Goal: Task Accomplishment & Management: Manage account settings

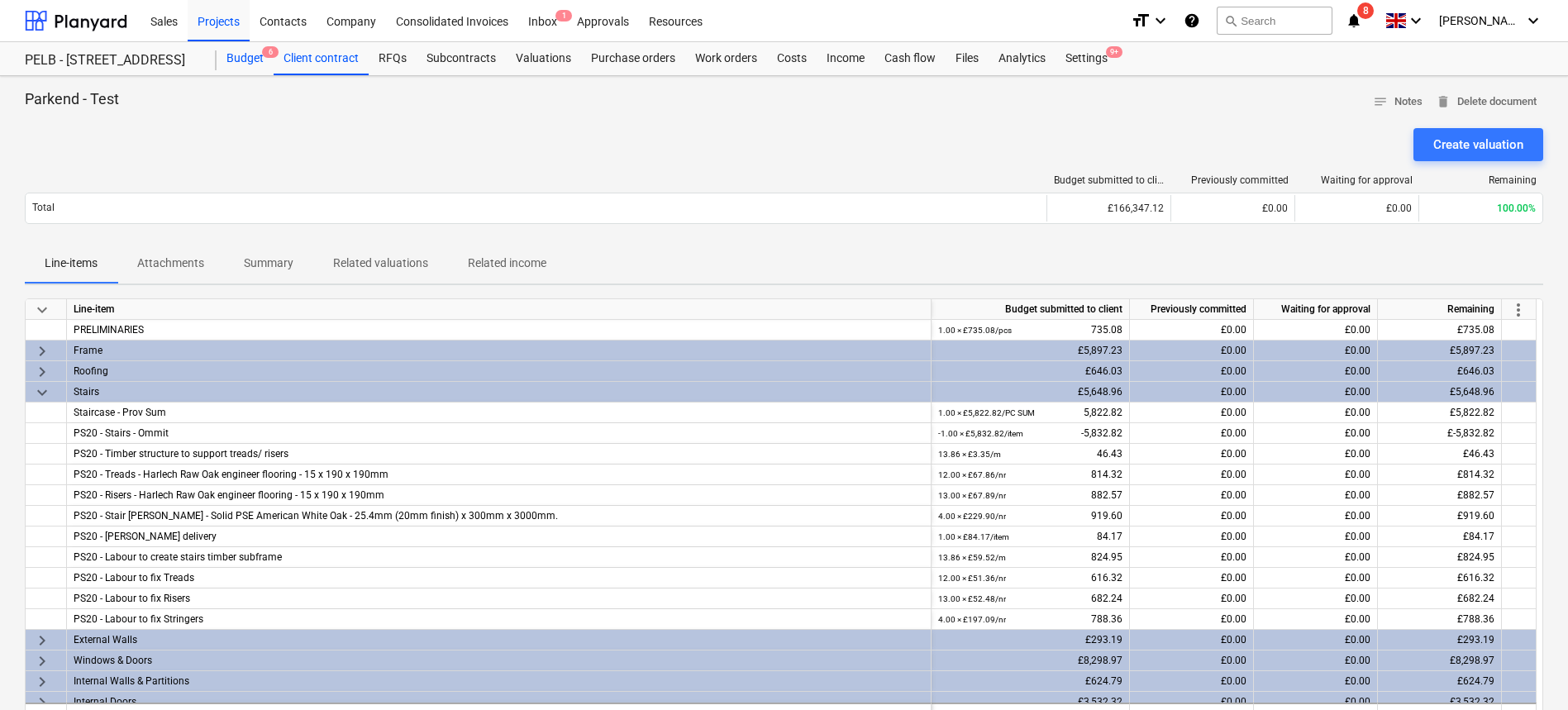
click at [226, 52] on div "Budget 6" at bounding box center [245, 59] width 57 height 33
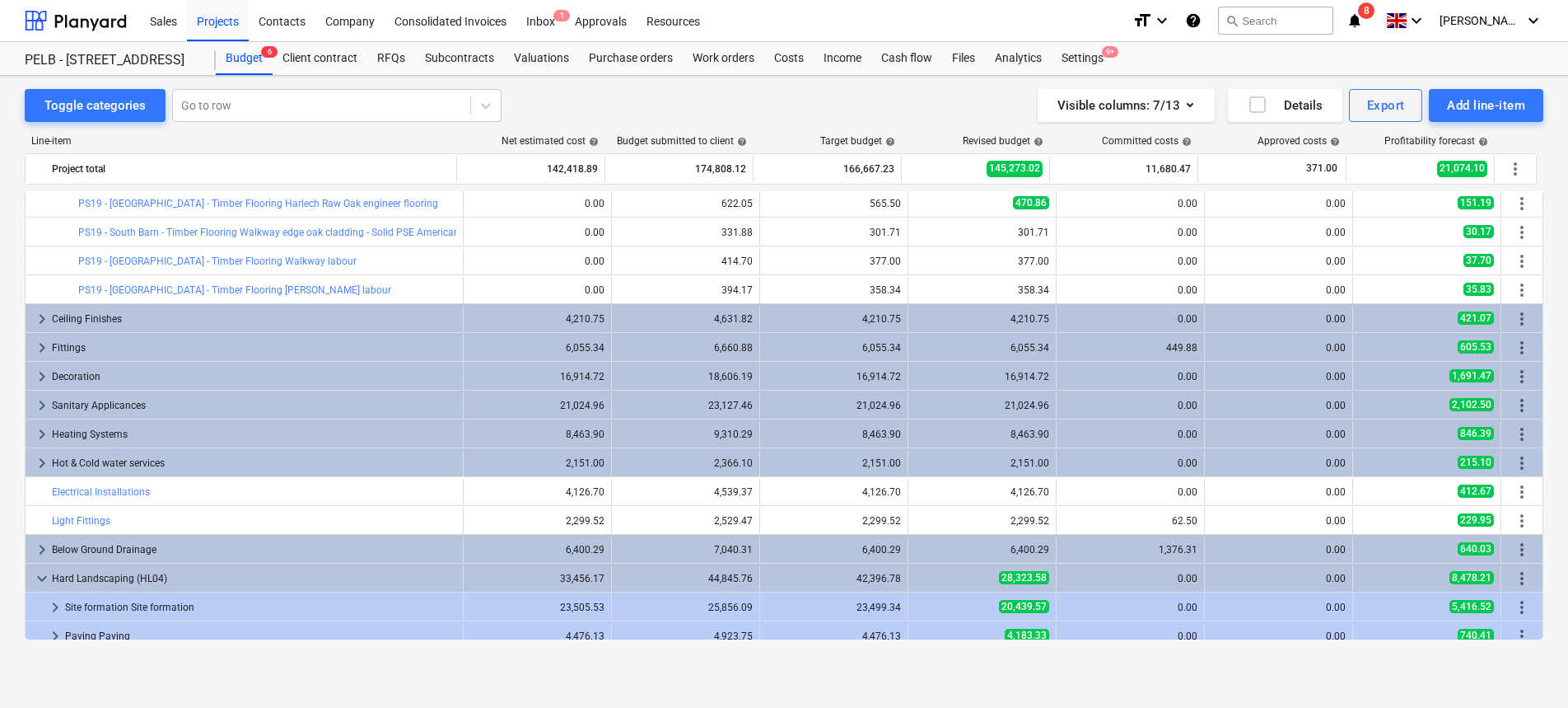
scroll to position [844, 0]
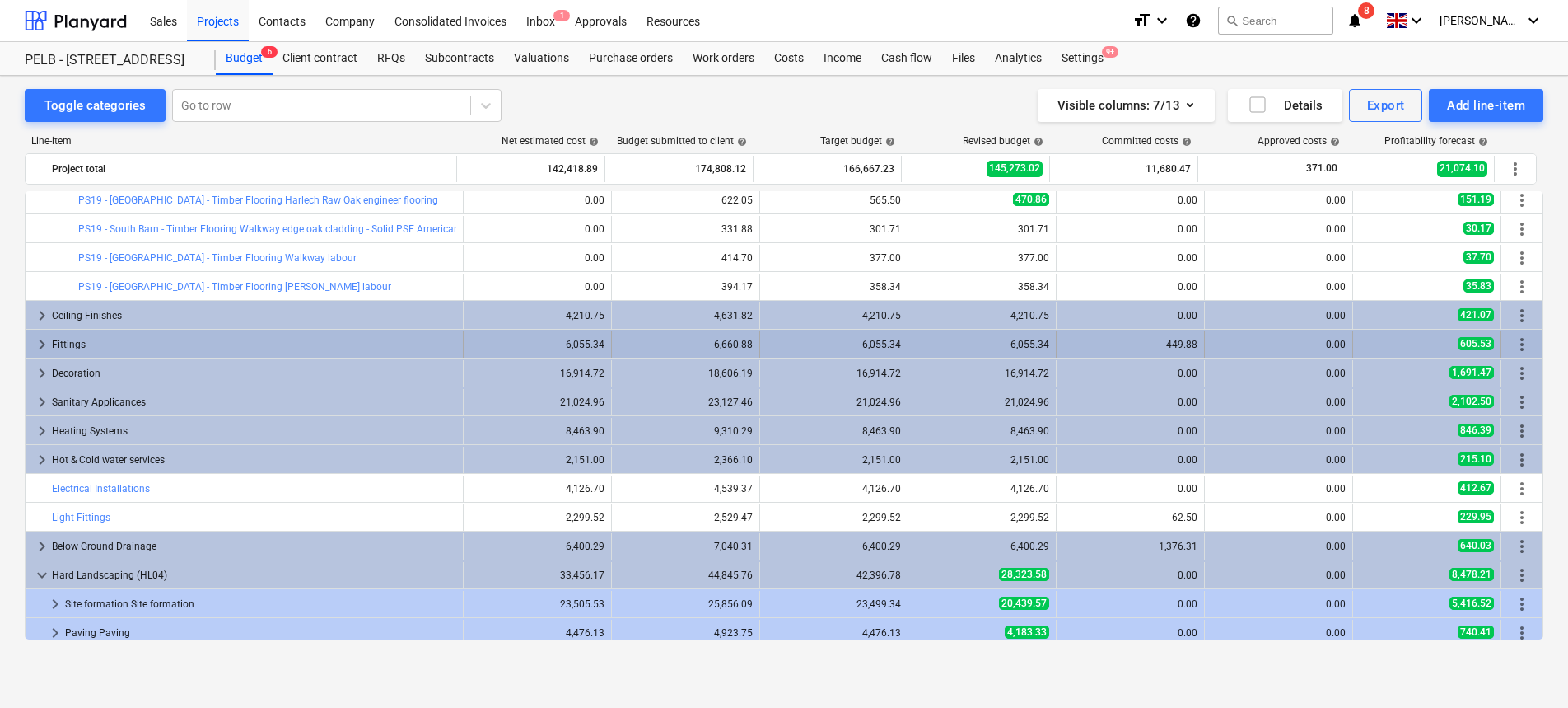
click at [37, 346] on span "keyboard_arrow_right" at bounding box center [42, 344] width 20 height 20
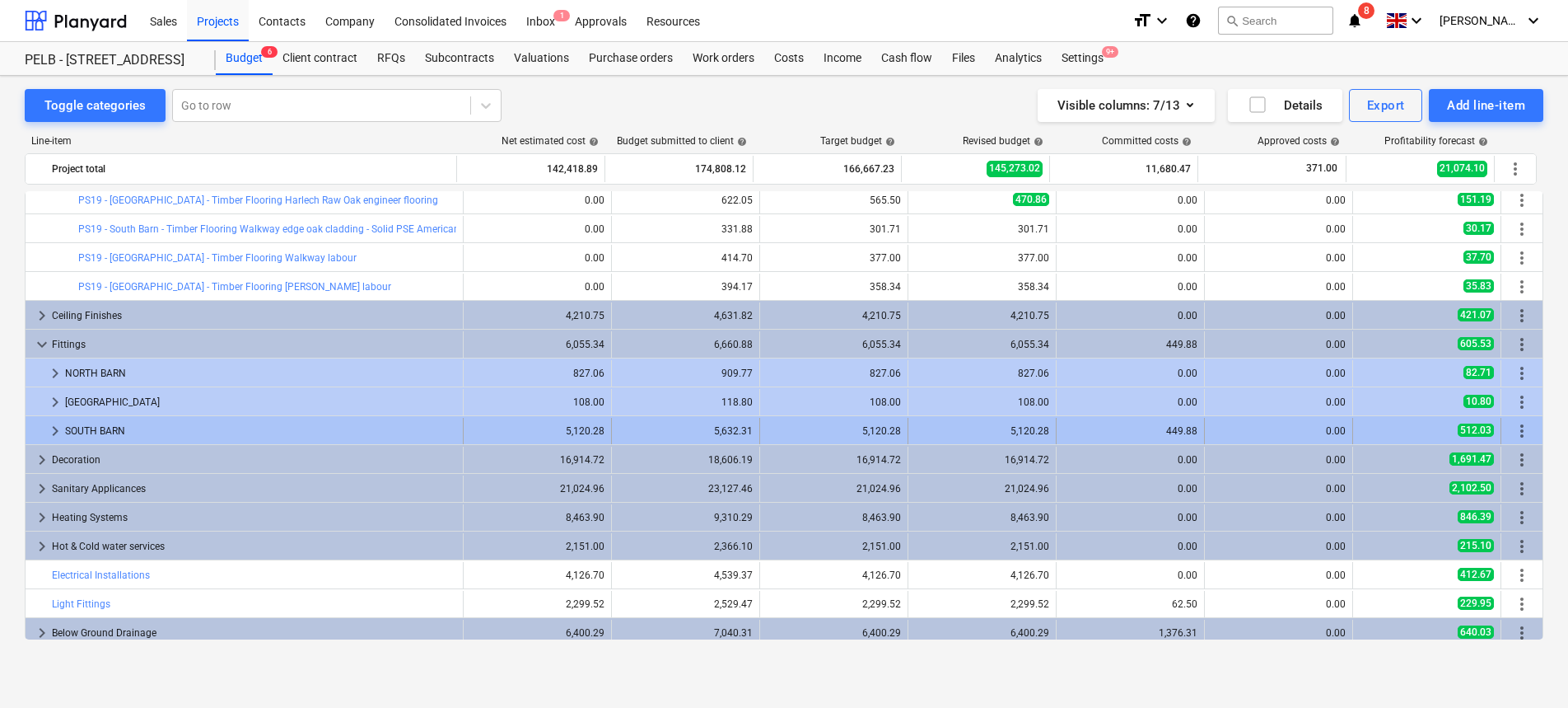
click at [57, 432] on span "keyboard_arrow_right" at bounding box center [55, 431] width 20 height 20
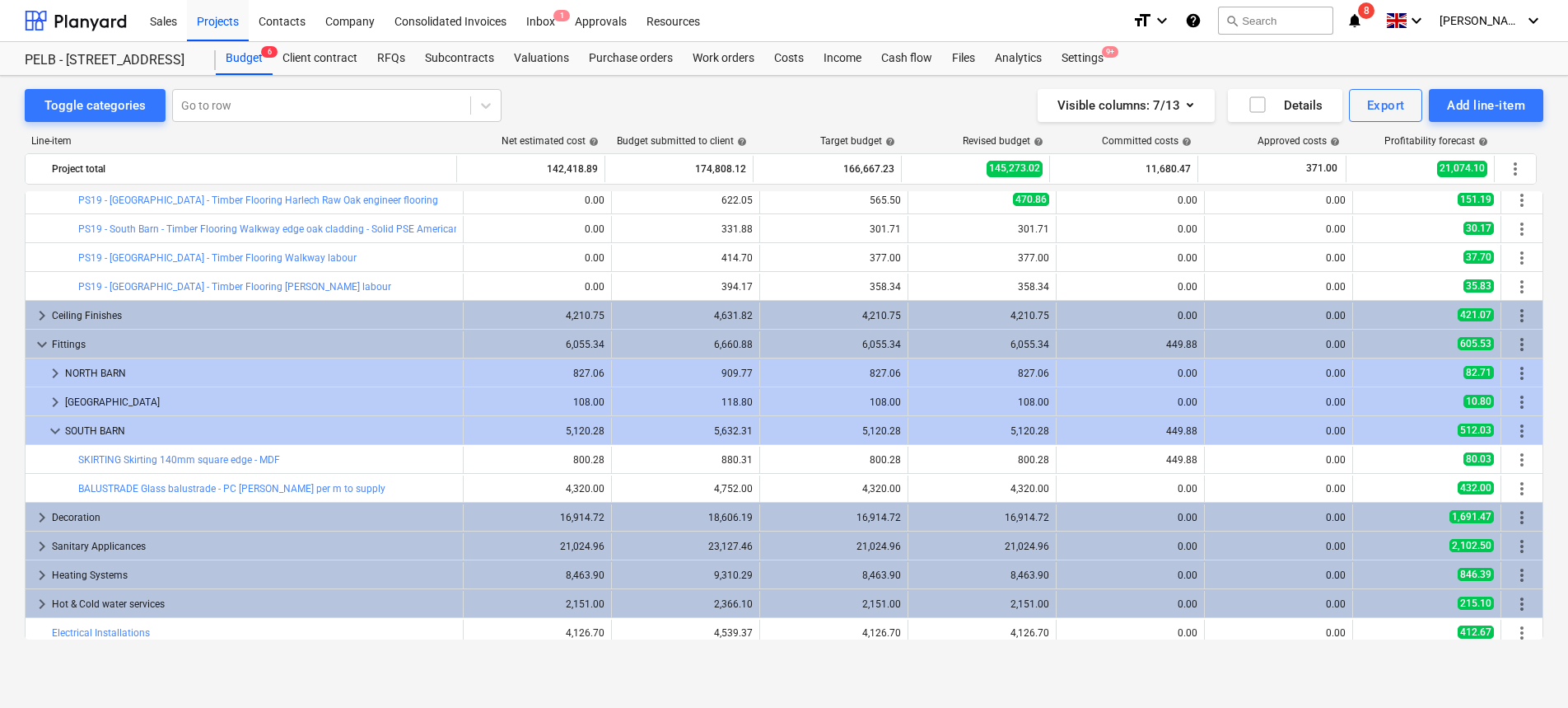
scroll to position [846, 0]
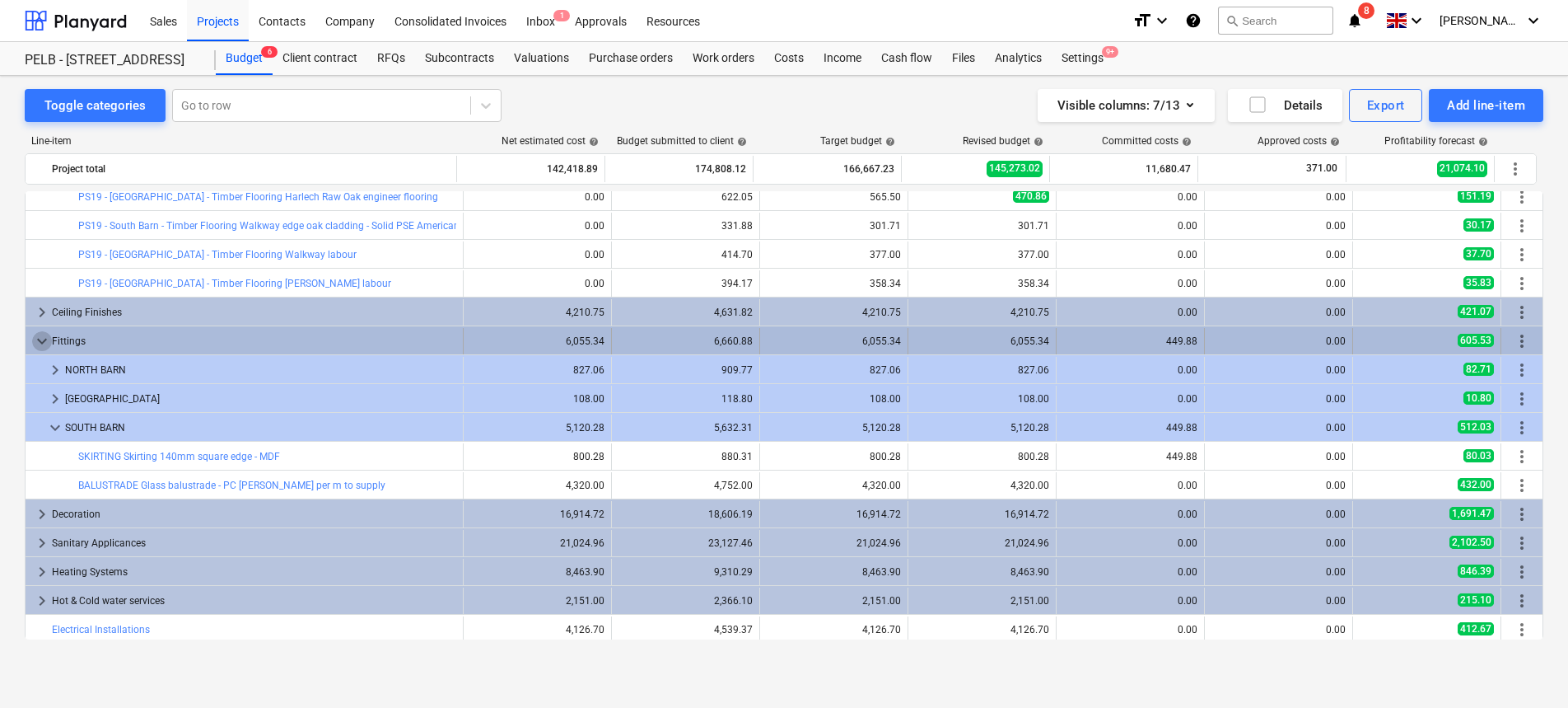
click at [37, 350] on span "keyboard_arrow_down" at bounding box center [42, 342] width 20 height 20
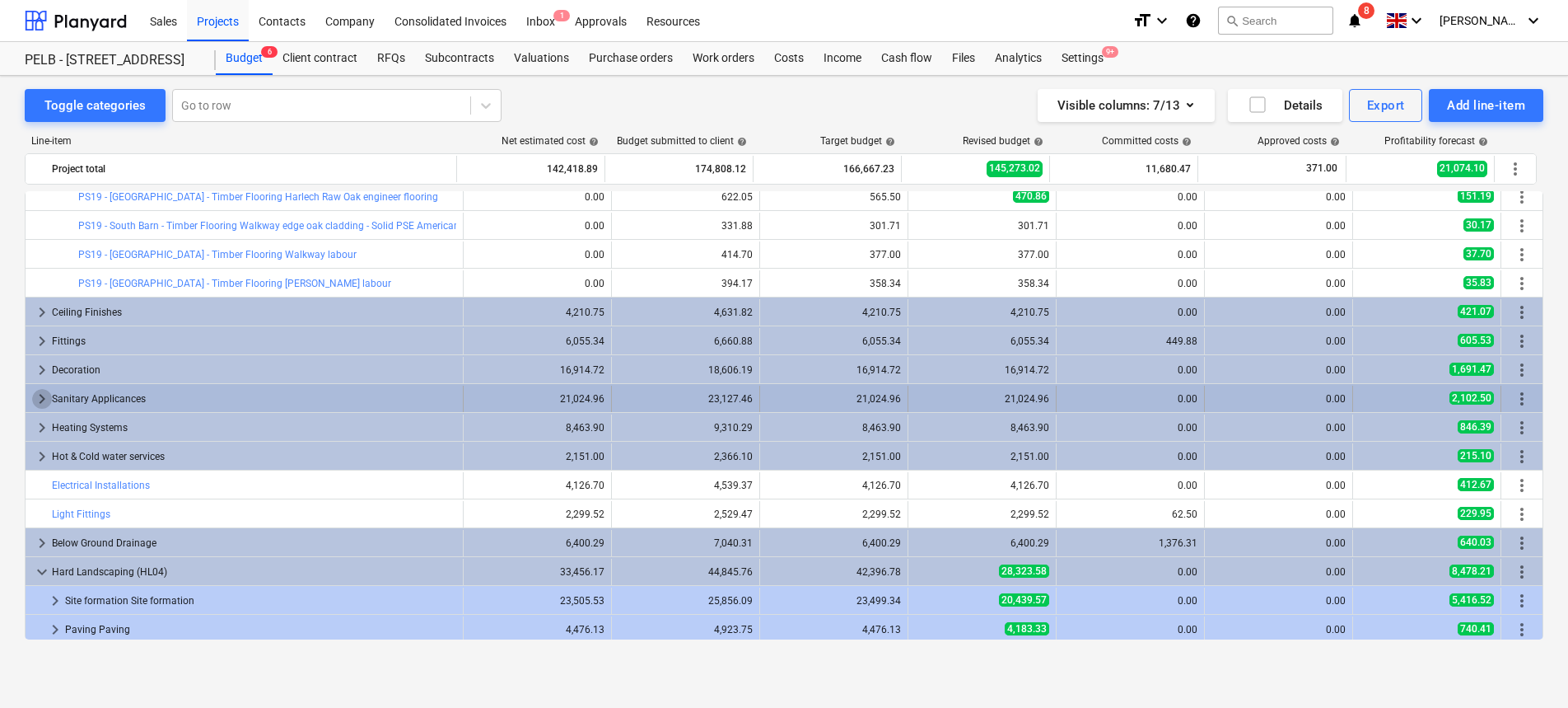
click at [41, 400] on span "keyboard_arrow_right" at bounding box center [42, 399] width 20 height 20
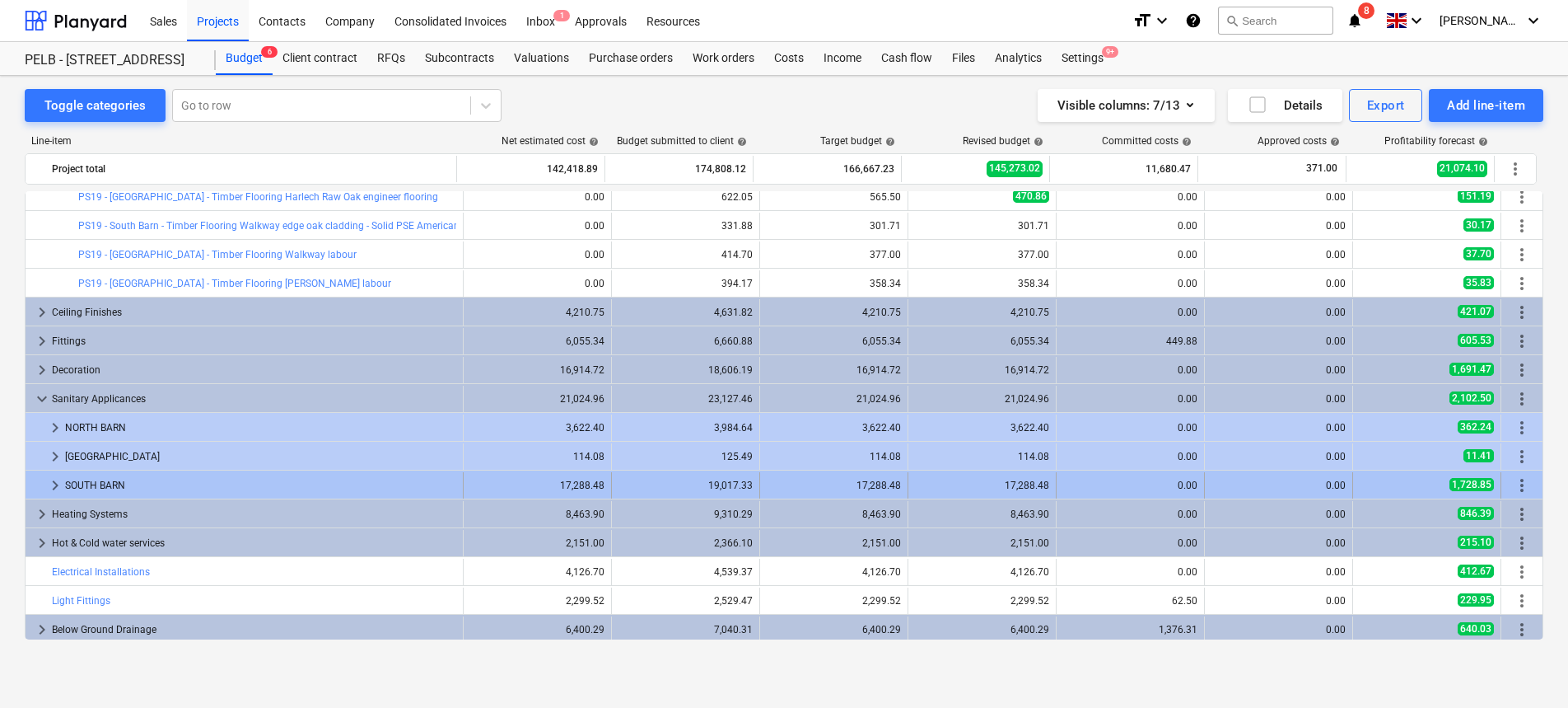
click at [57, 491] on span "keyboard_arrow_right" at bounding box center [55, 485] width 20 height 20
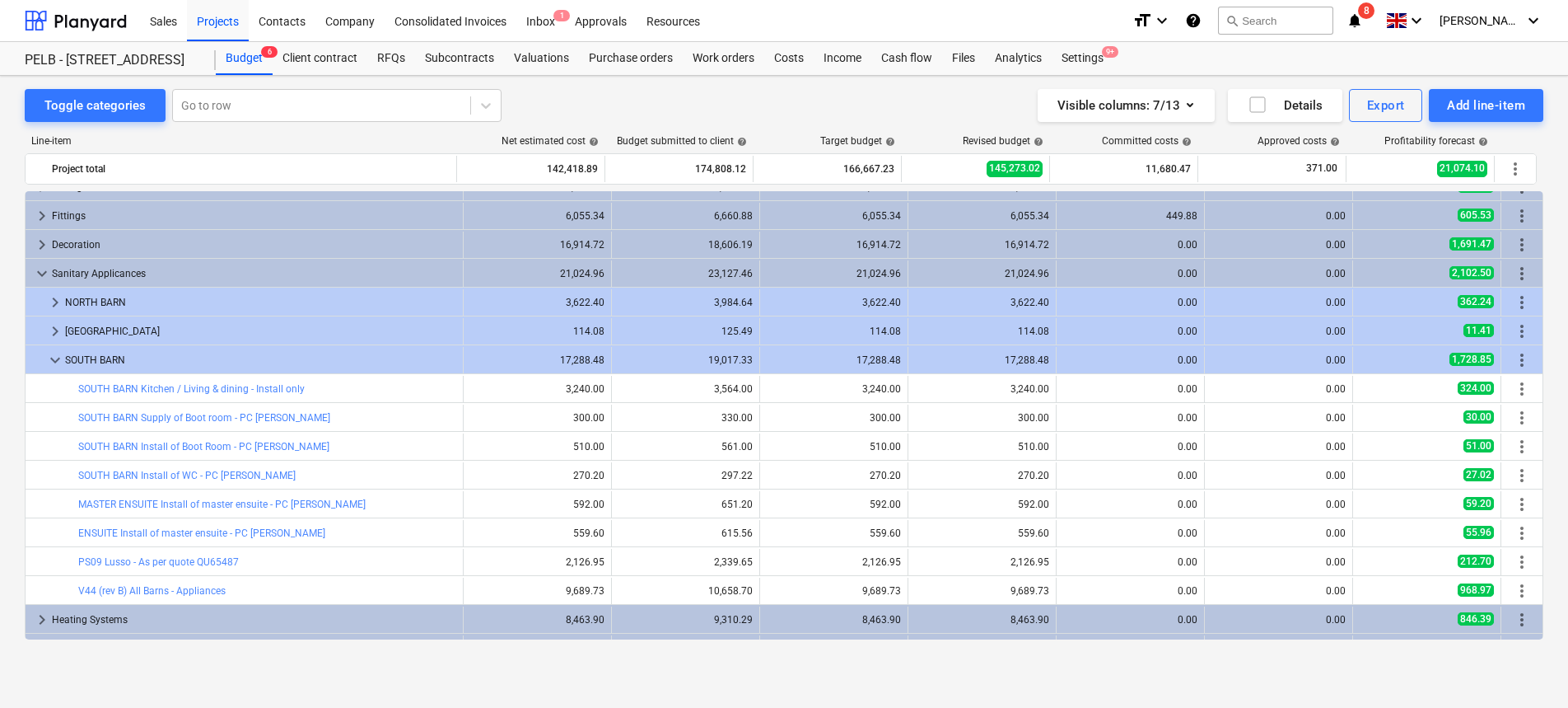
scroll to position [975, 0]
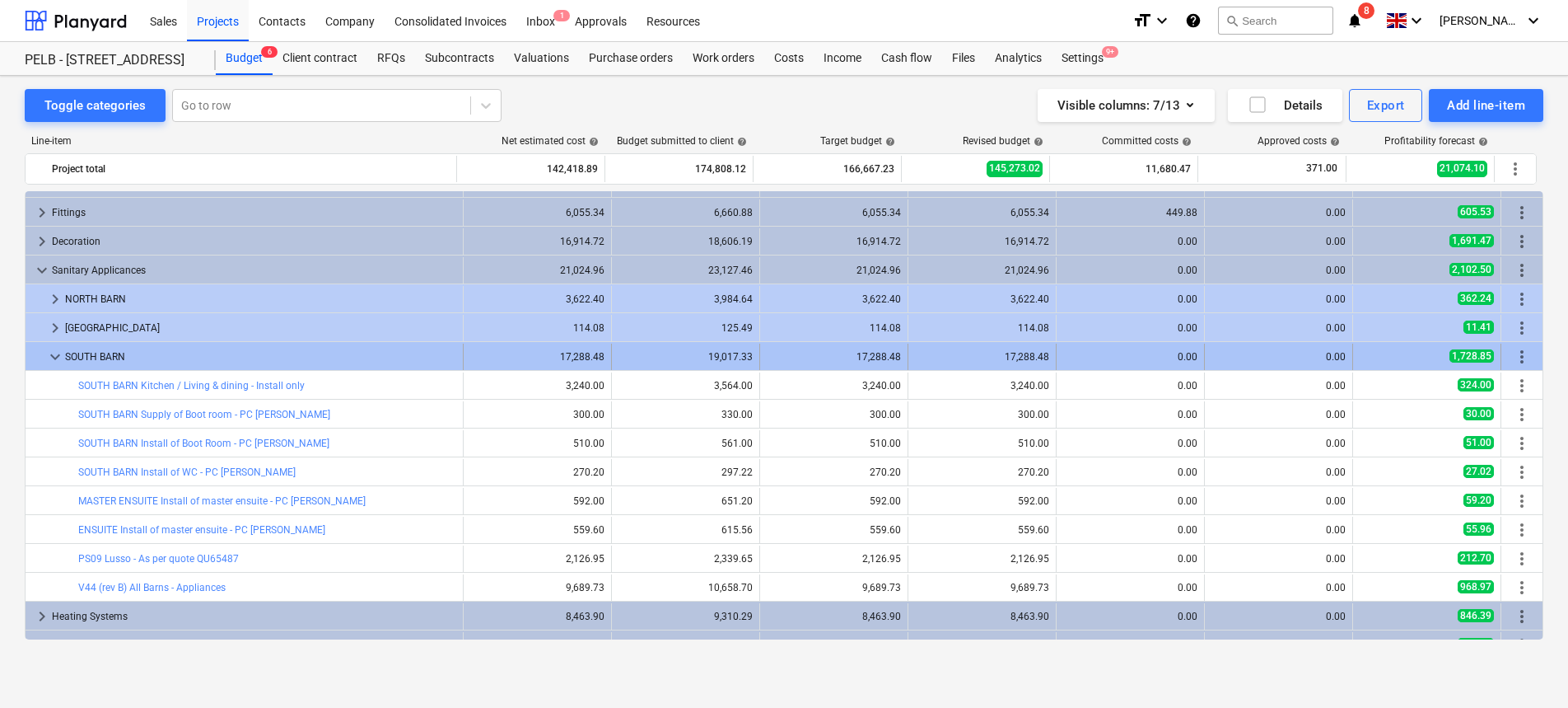
click at [1521, 354] on span "more_vert" at bounding box center [1522, 357] width 20 height 20
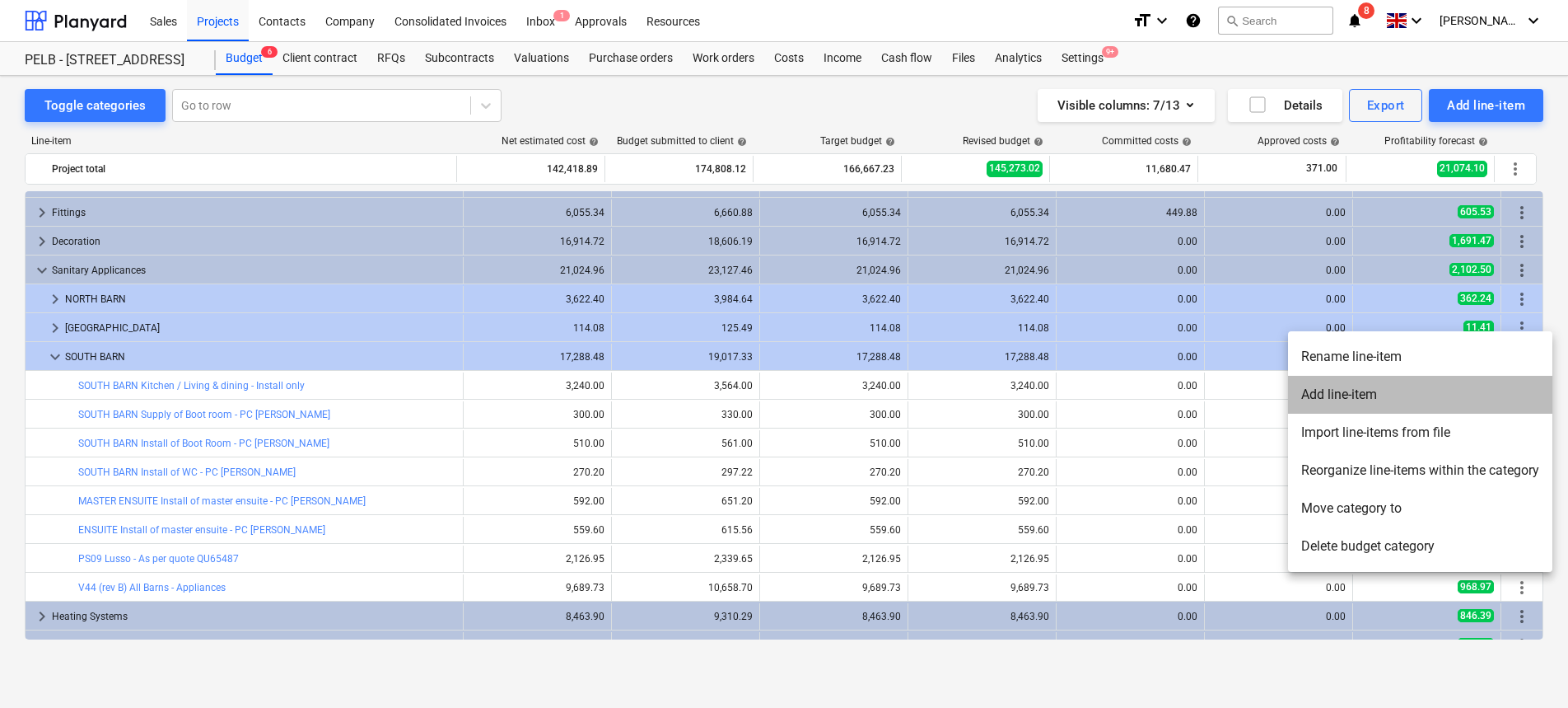
click at [1483, 406] on li "Add line-item" at bounding box center [1420, 394] width 265 height 38
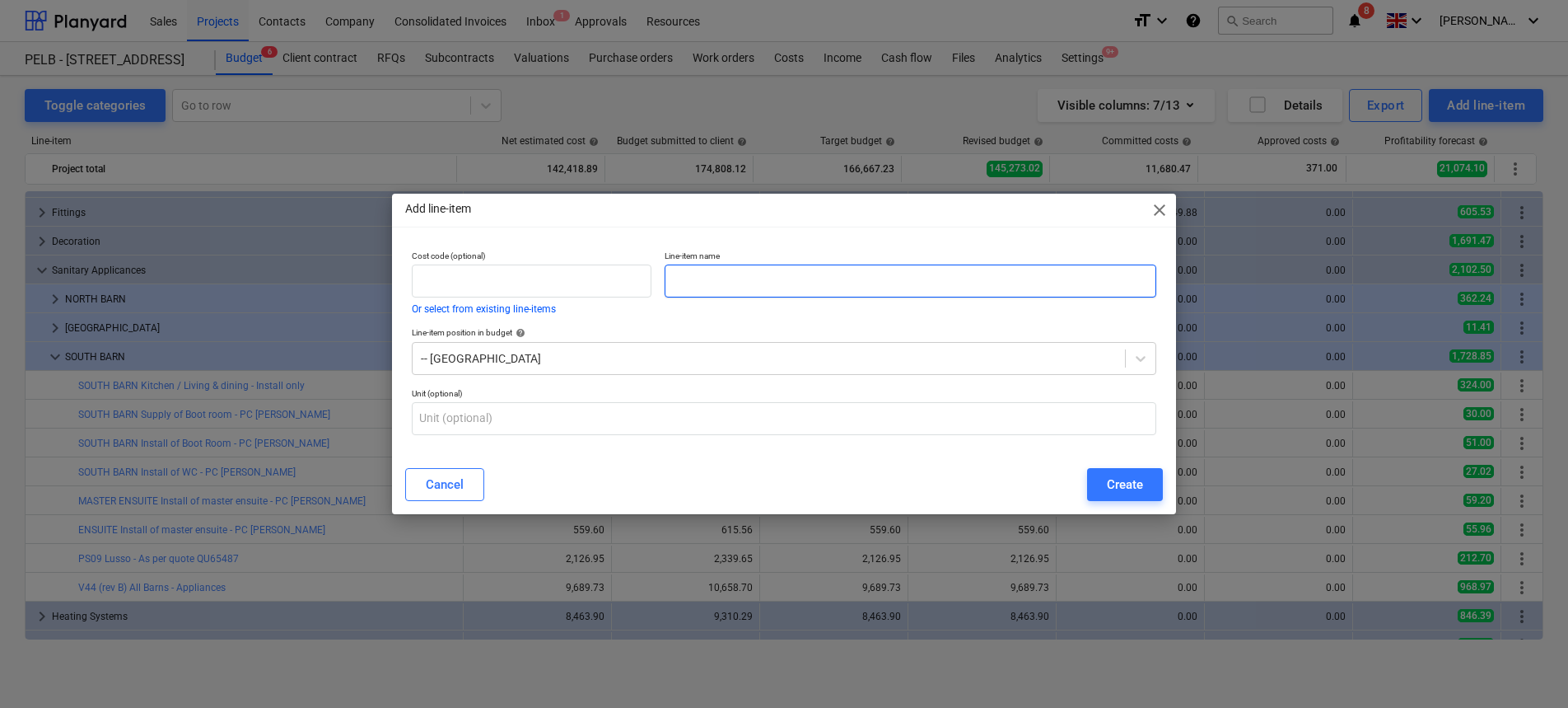
click at [730, 277] on input "text" at bounding box center [910, 281] width 492 height 33
paste input "Supply of Boot room - PC Sum"
type input "PS23 - South Barn - Supply of Boot room - PC Sum"
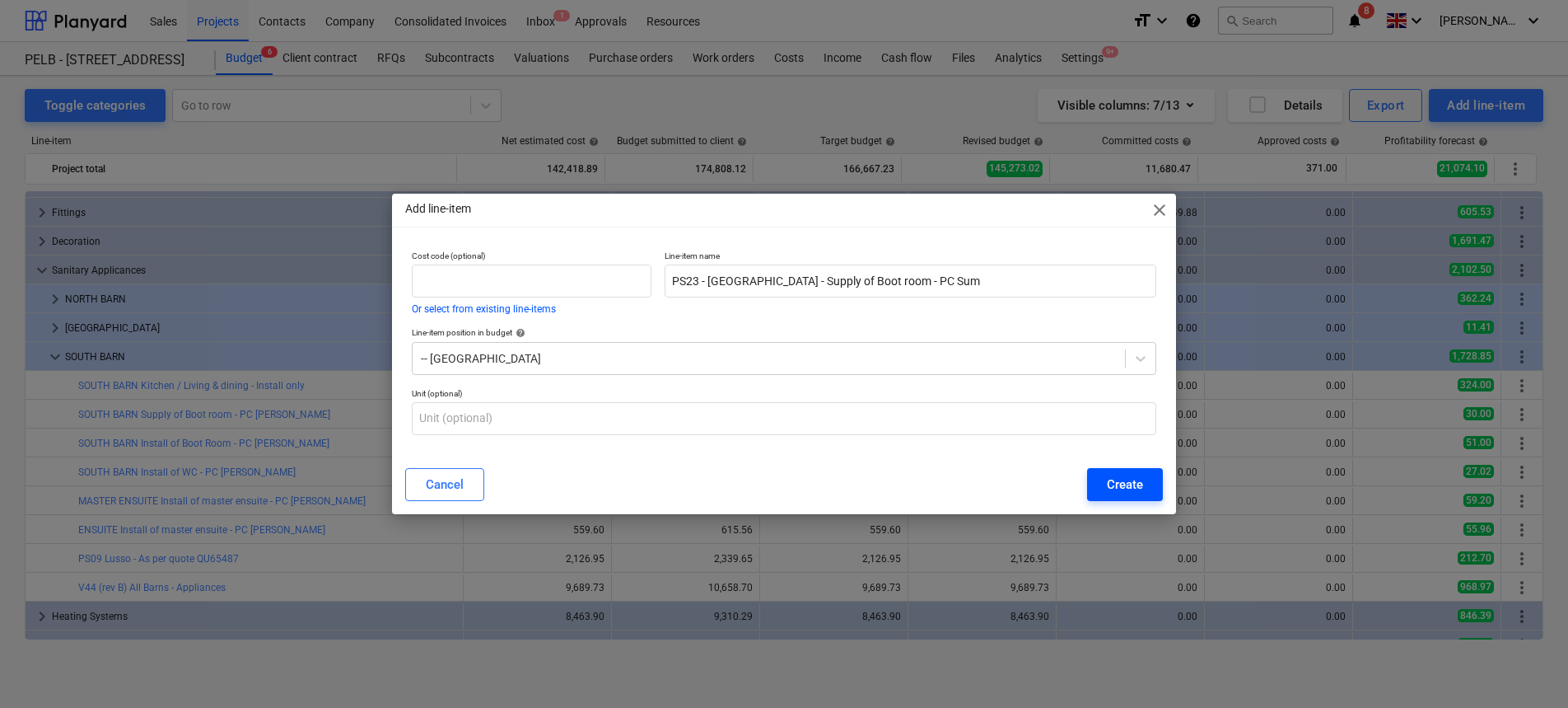
click at [1141, 490] on div "Create" at bounding box center [1125, 484] width 37 height 21
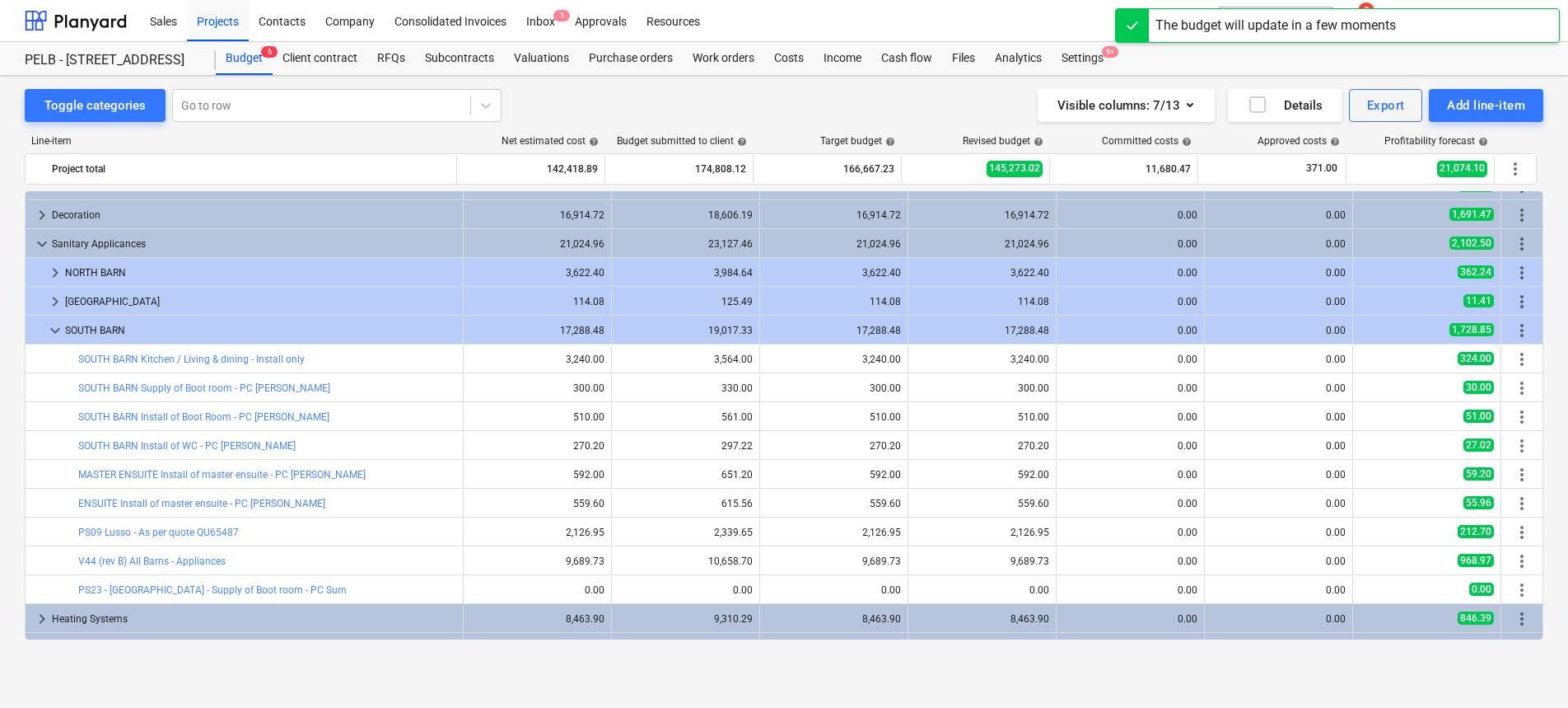
scroll to position [1005, 0]
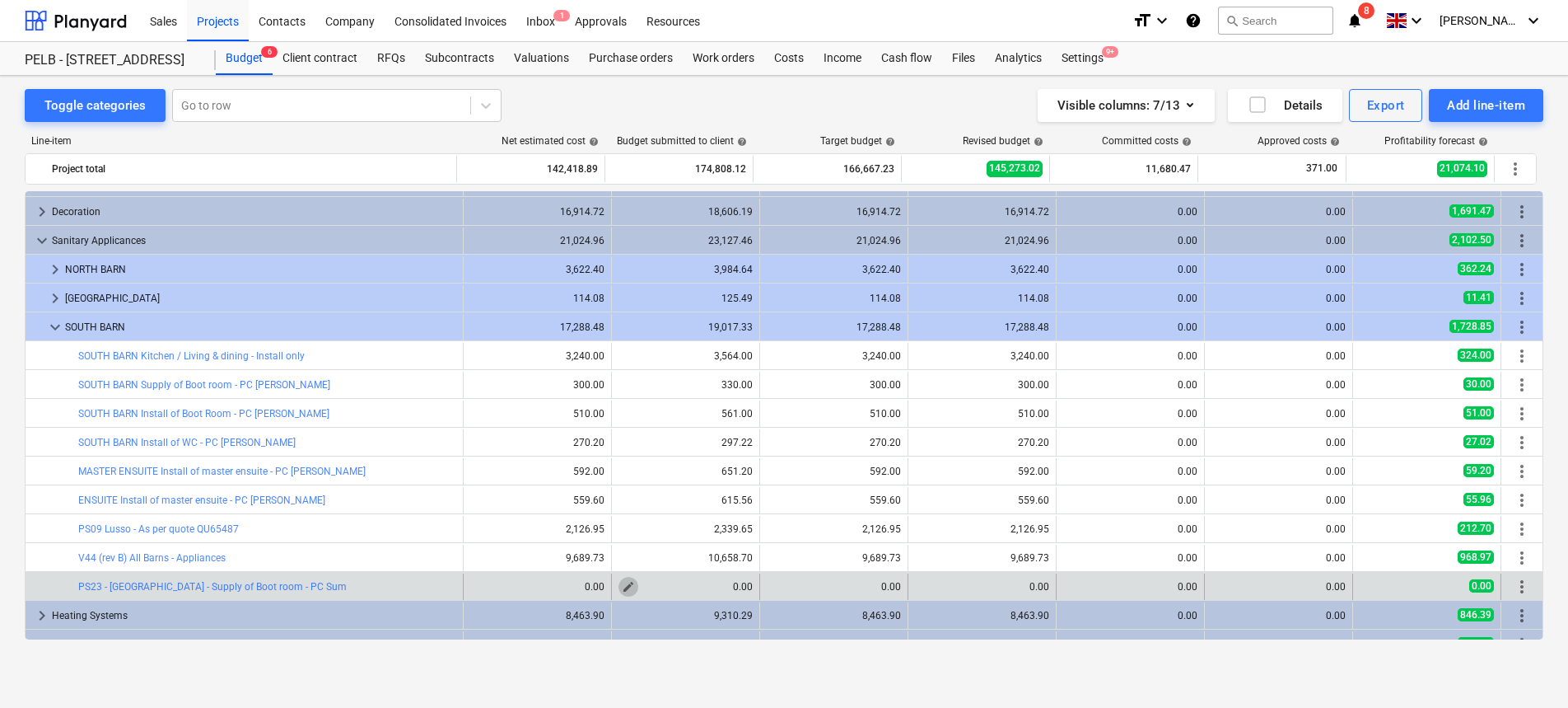
click at [626, 584] on span "edit" at bounding box center [628, 586] width 13 height 13
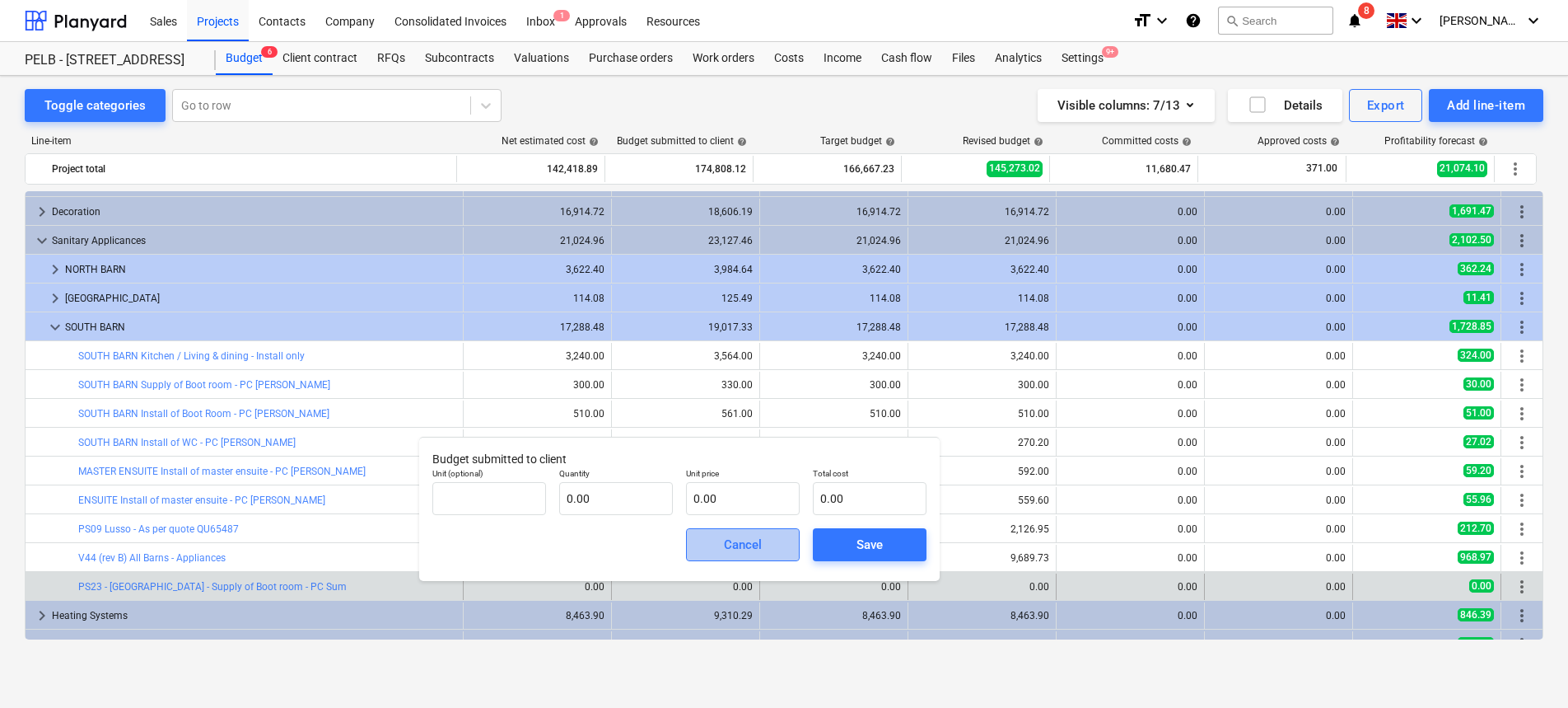
click at [755, 552] on div "Cancel" at bounding box center [742, 544] width 38 height 21
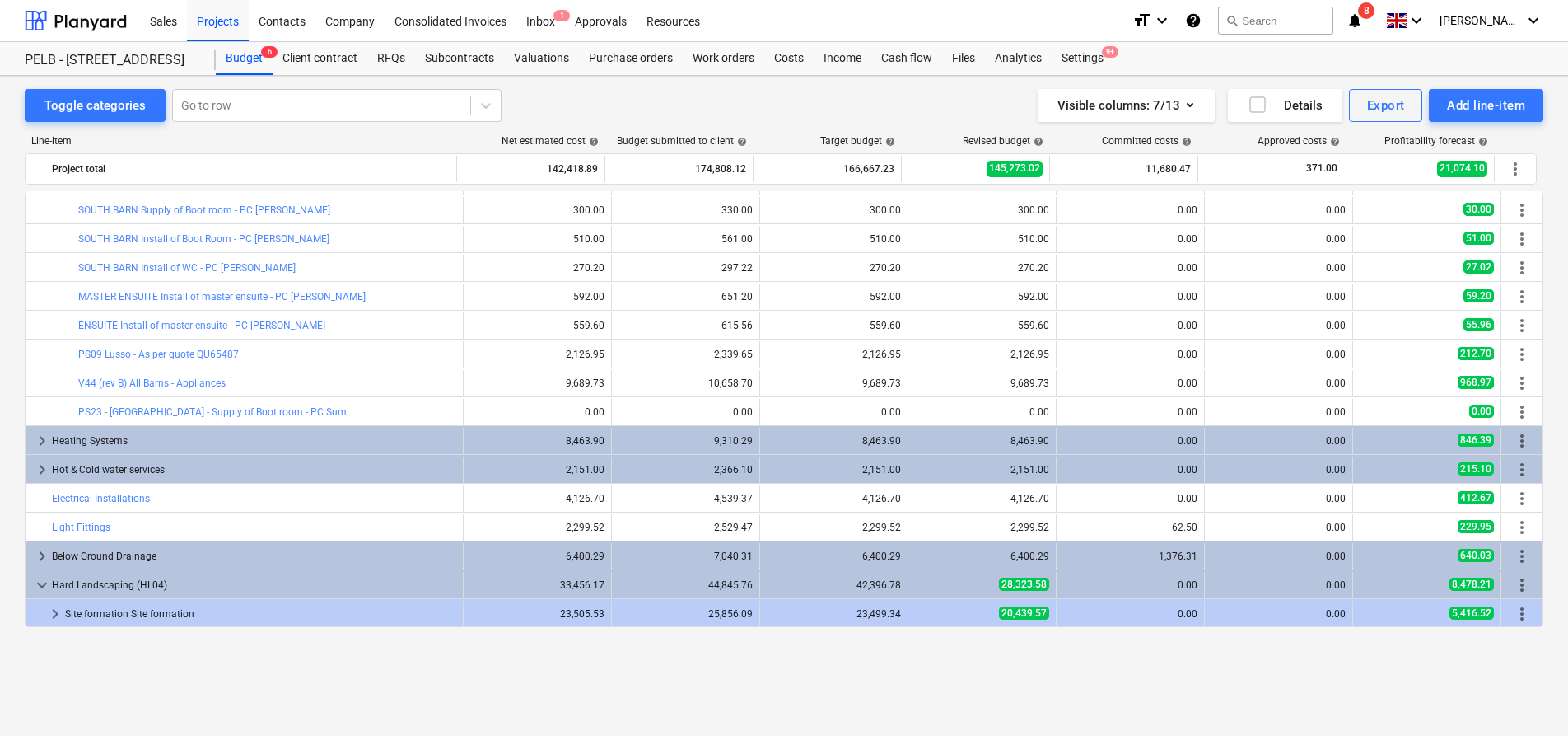
scroll to position [1089, 0]
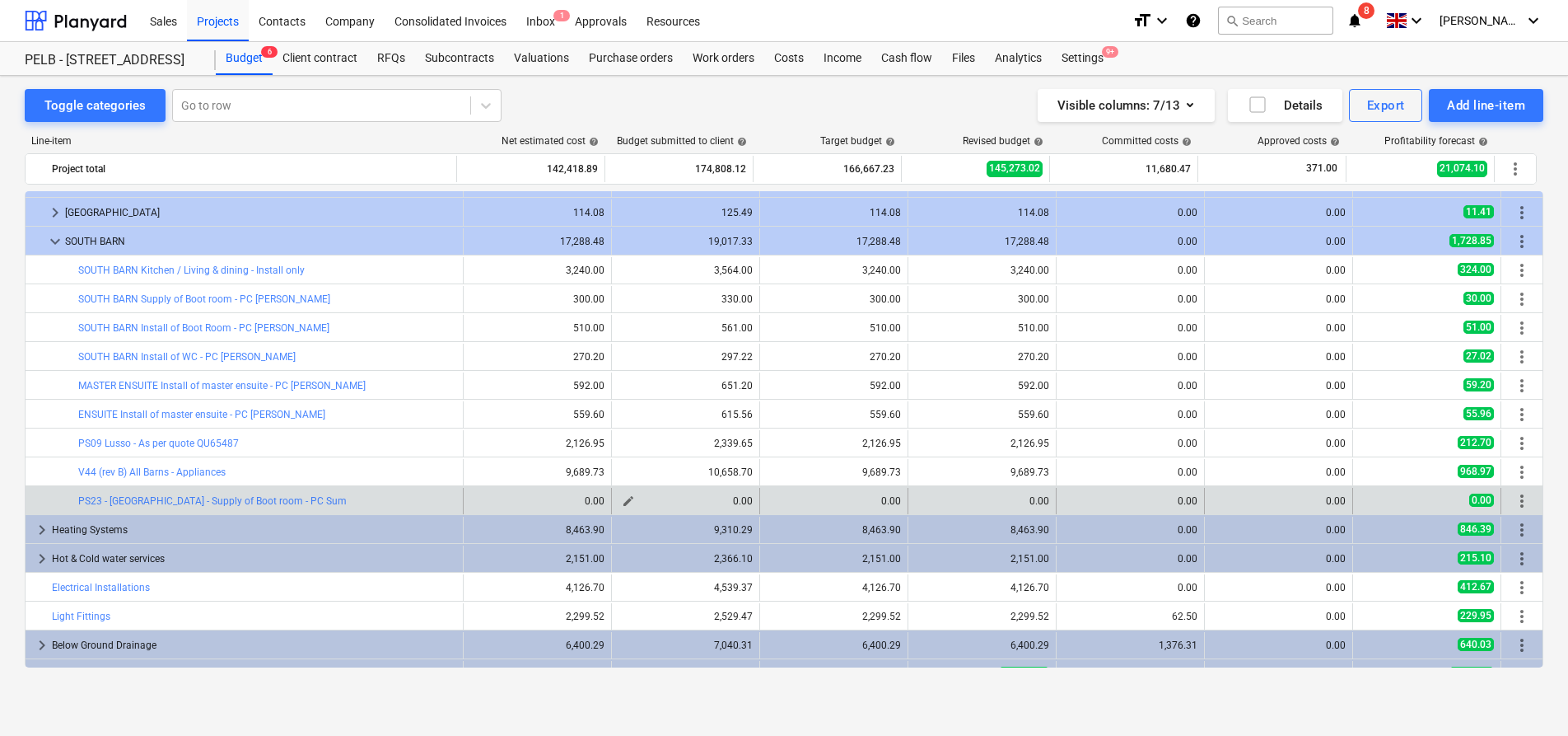
click at [622, 502] on span "edit" at bounding box center [628, 501] width 13 height 13
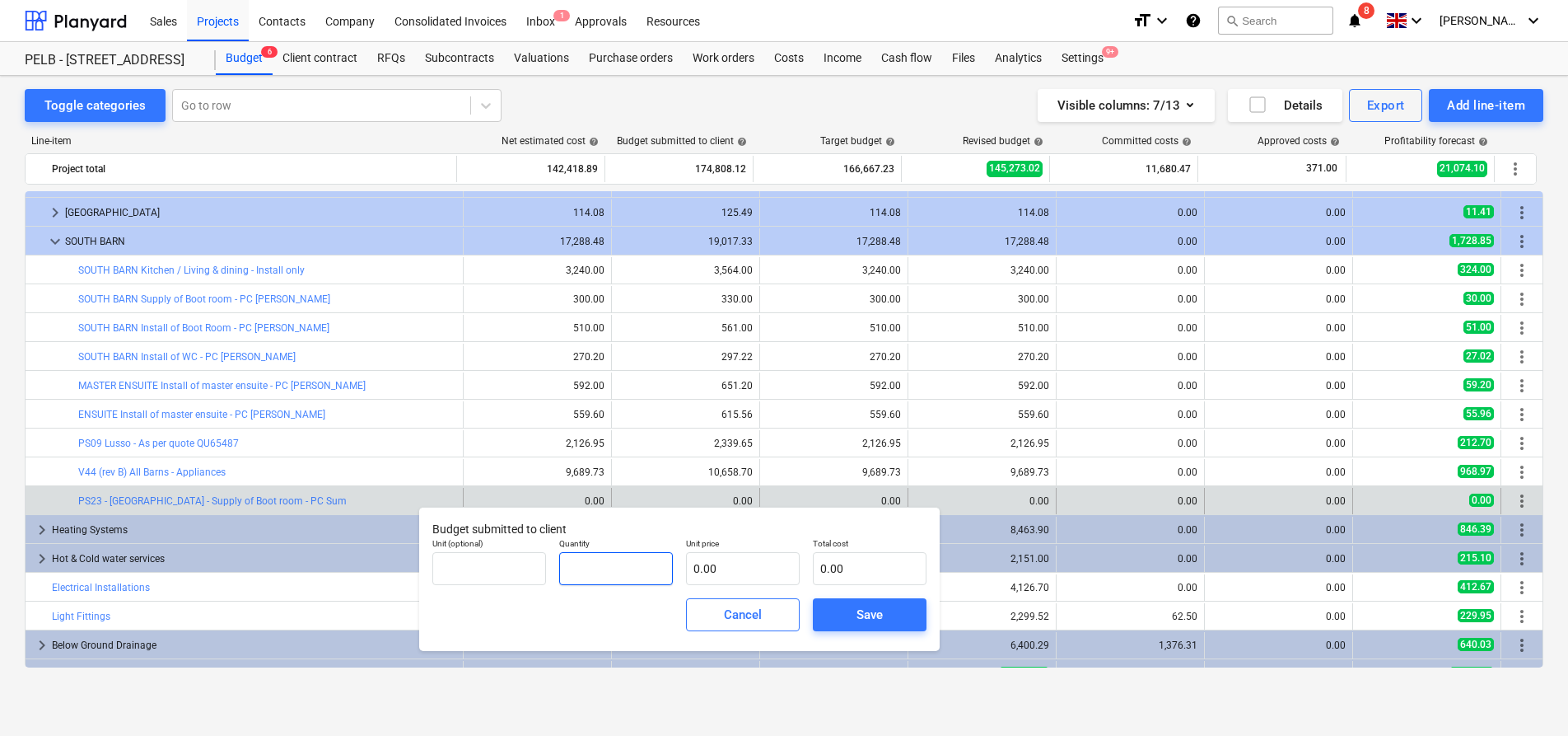
click at [648, 562] on input "text" at bounding box center [616, 568] width 114 height 33
type input "-1.00"
click at [739, 554] on input "text" at bounding box center [743, 568] width 114 height 33
type input "3"
type input "-3.00"
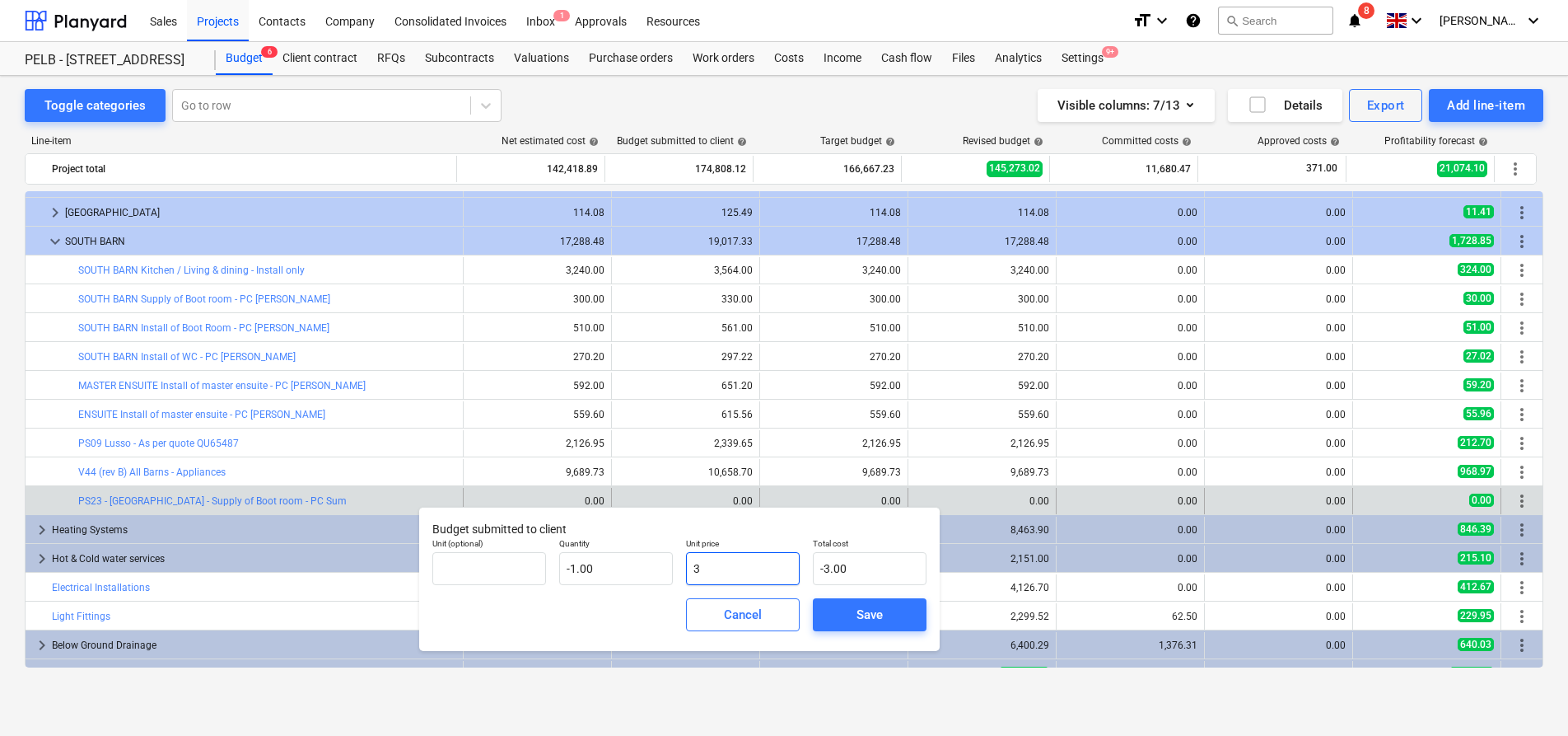
type input "33"
type input "-33.00"
type input "330"
type input "-330.00"
type input "330.00"
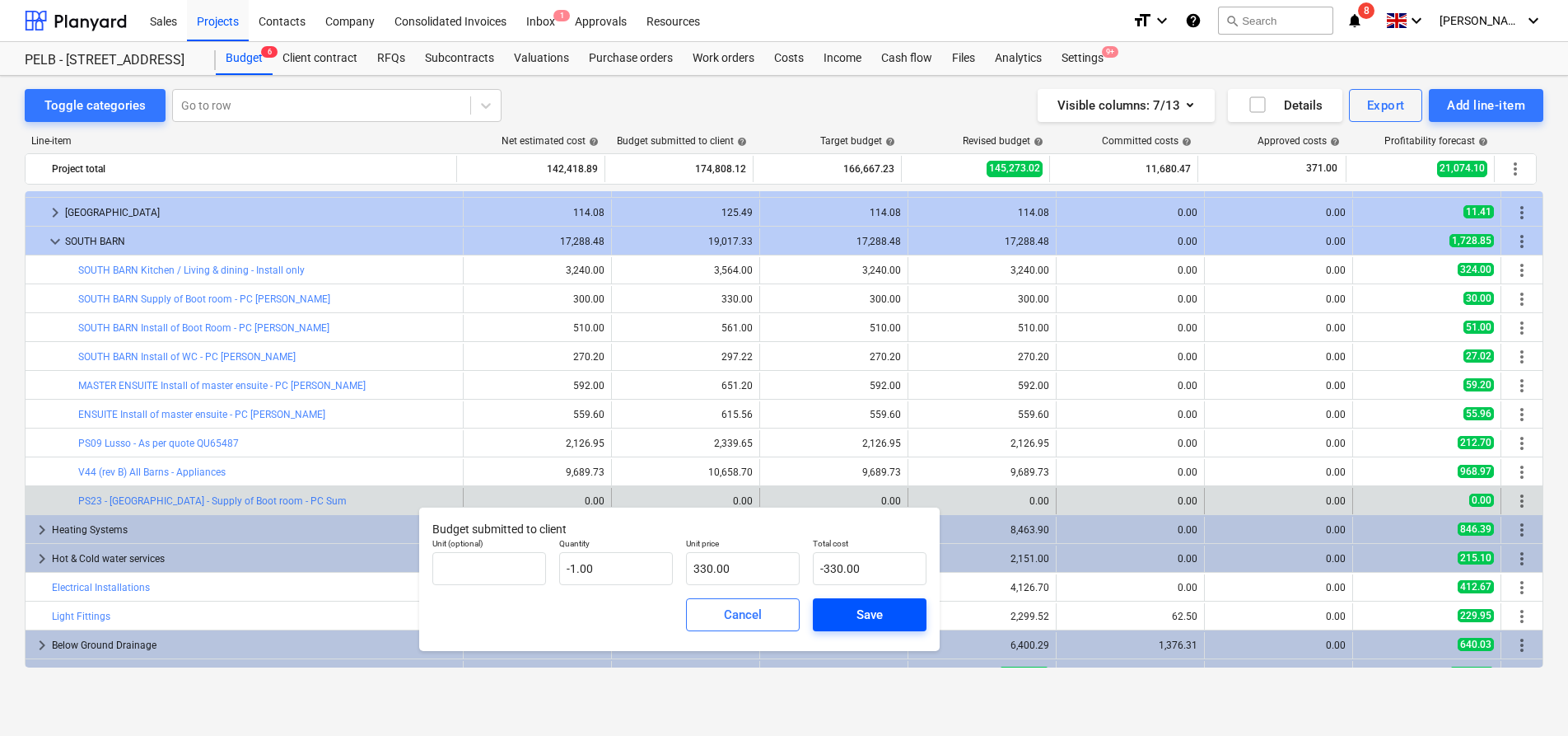
click at [860, 612] on div "Save" at bounding box center [870, 614] width 27 height 21
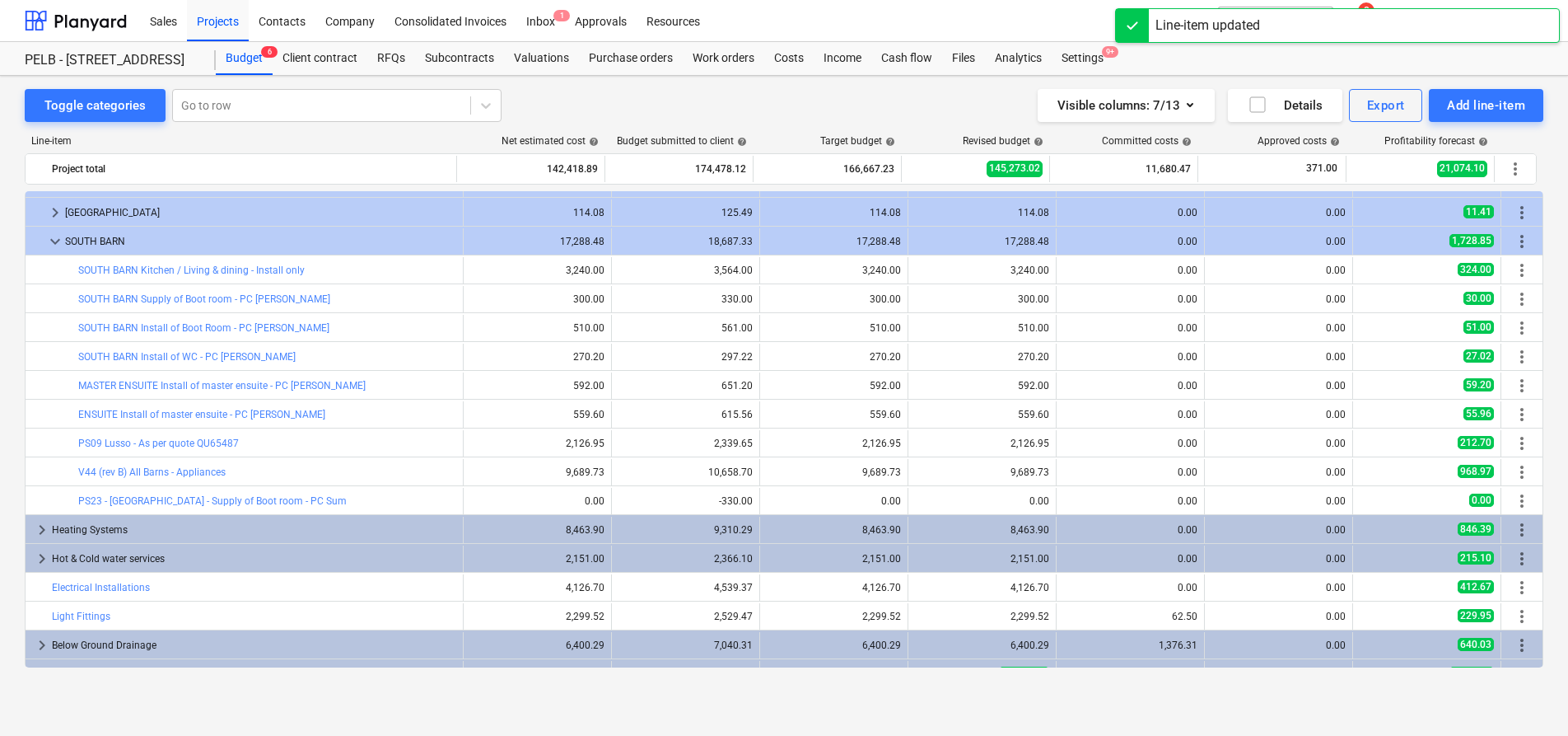
scroll to position [1087, 0]
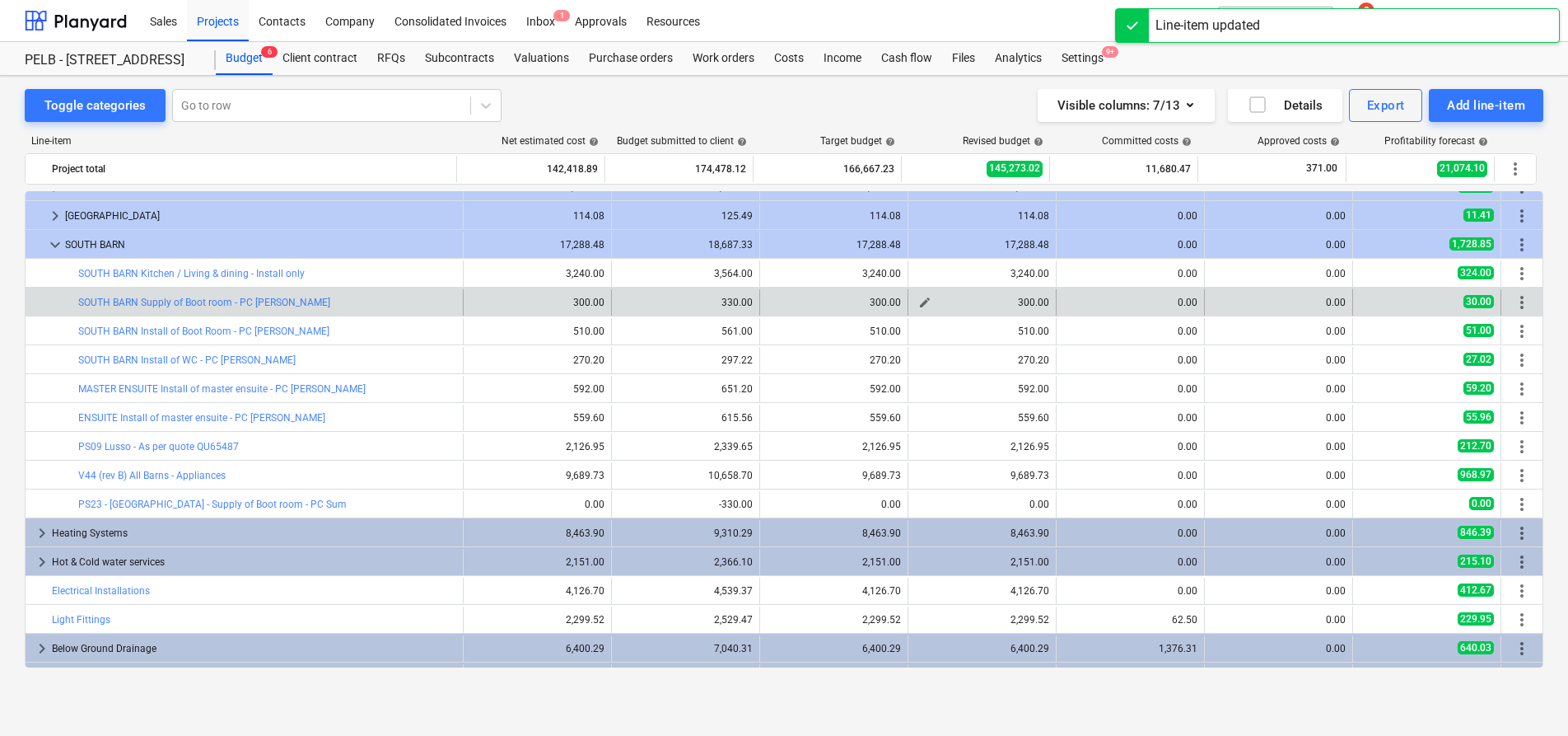
click at [918, 304] on span "edit" at bounding box center [925, 302] width 13 height 13
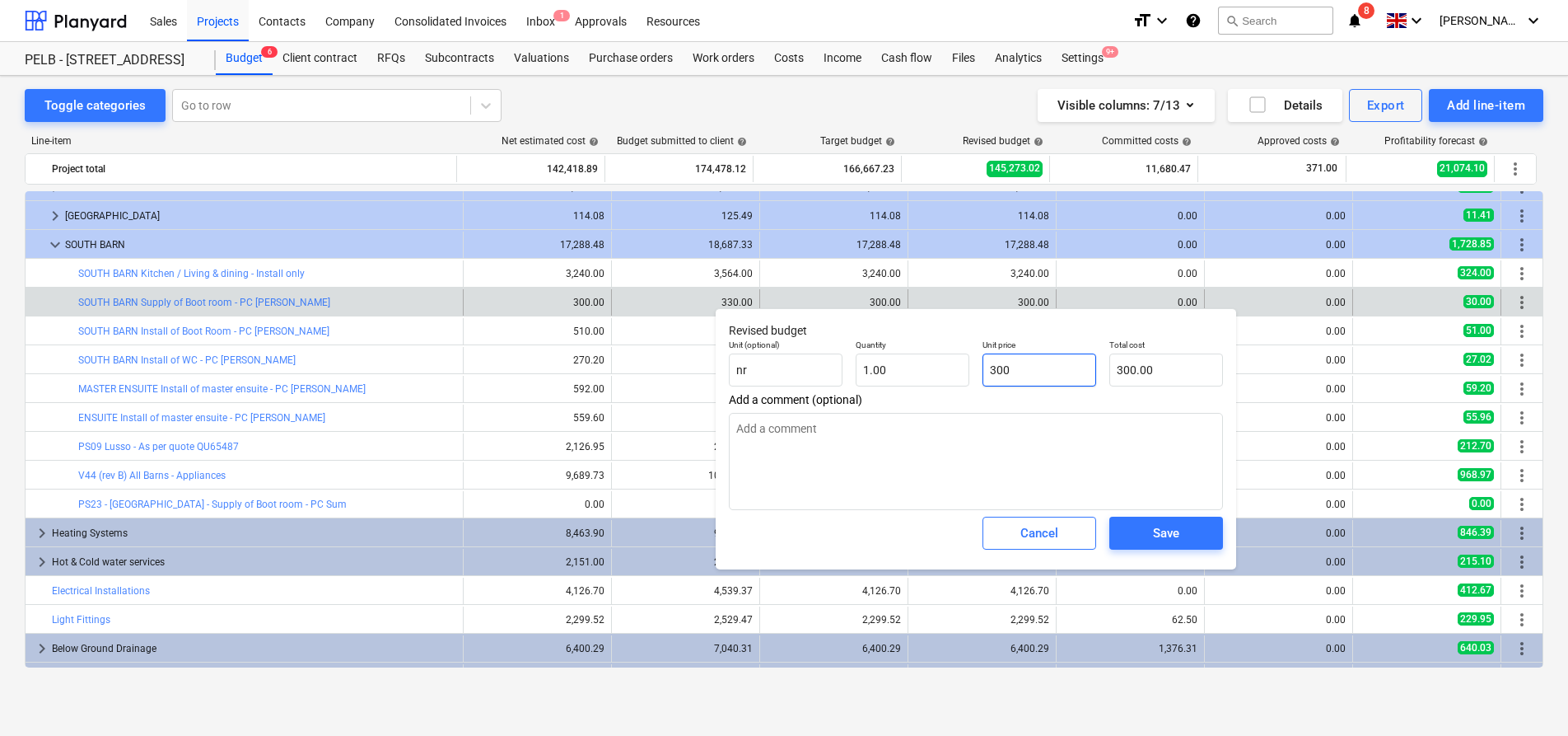
click at [1043, 362] on input "300" at bounding box center [1040, 370] width 114 height 33
type input "00"
type textarea "x"
type input "0.00"
type input "0"
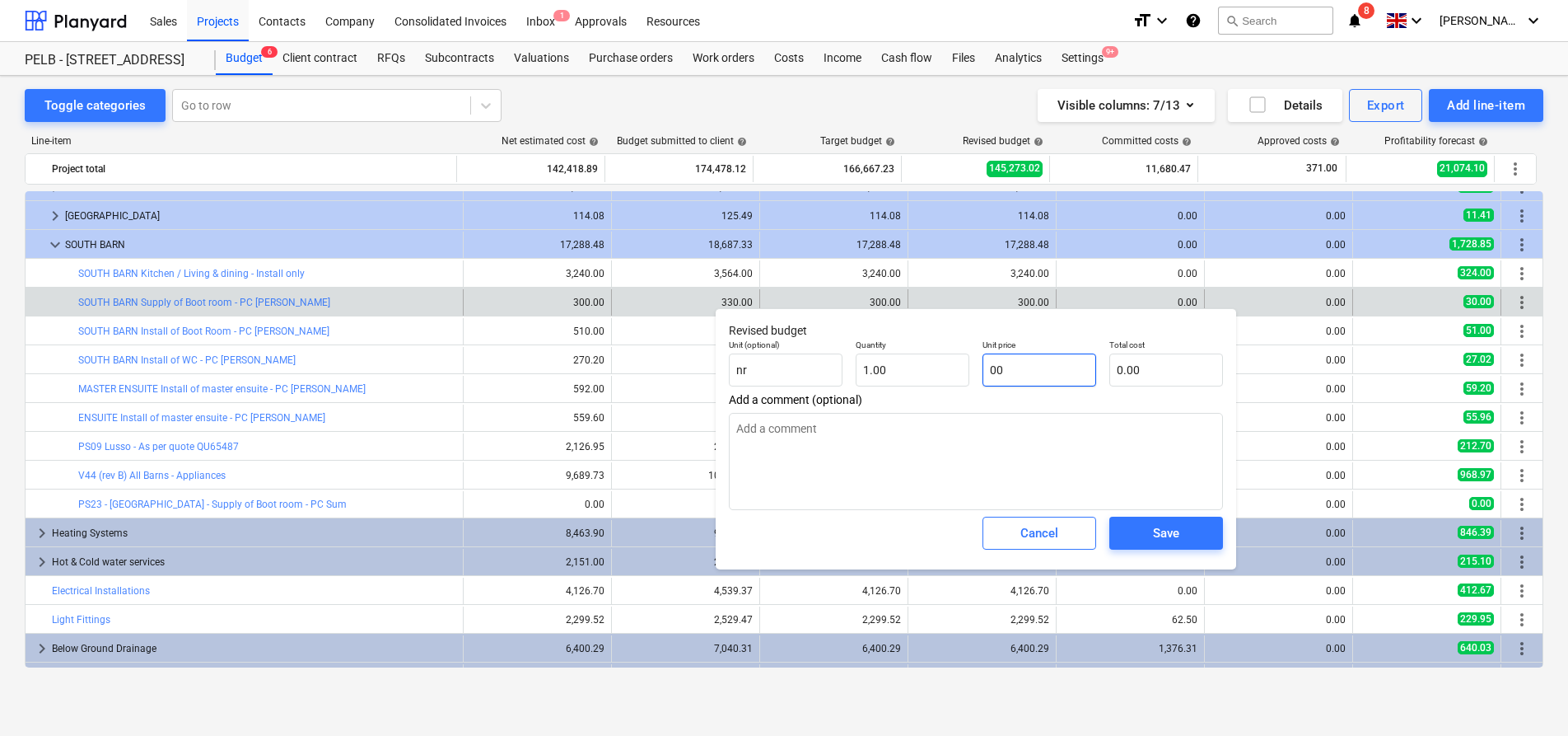
type textarea "x"
type input "0"
type textarea "x"
type input "0.00"
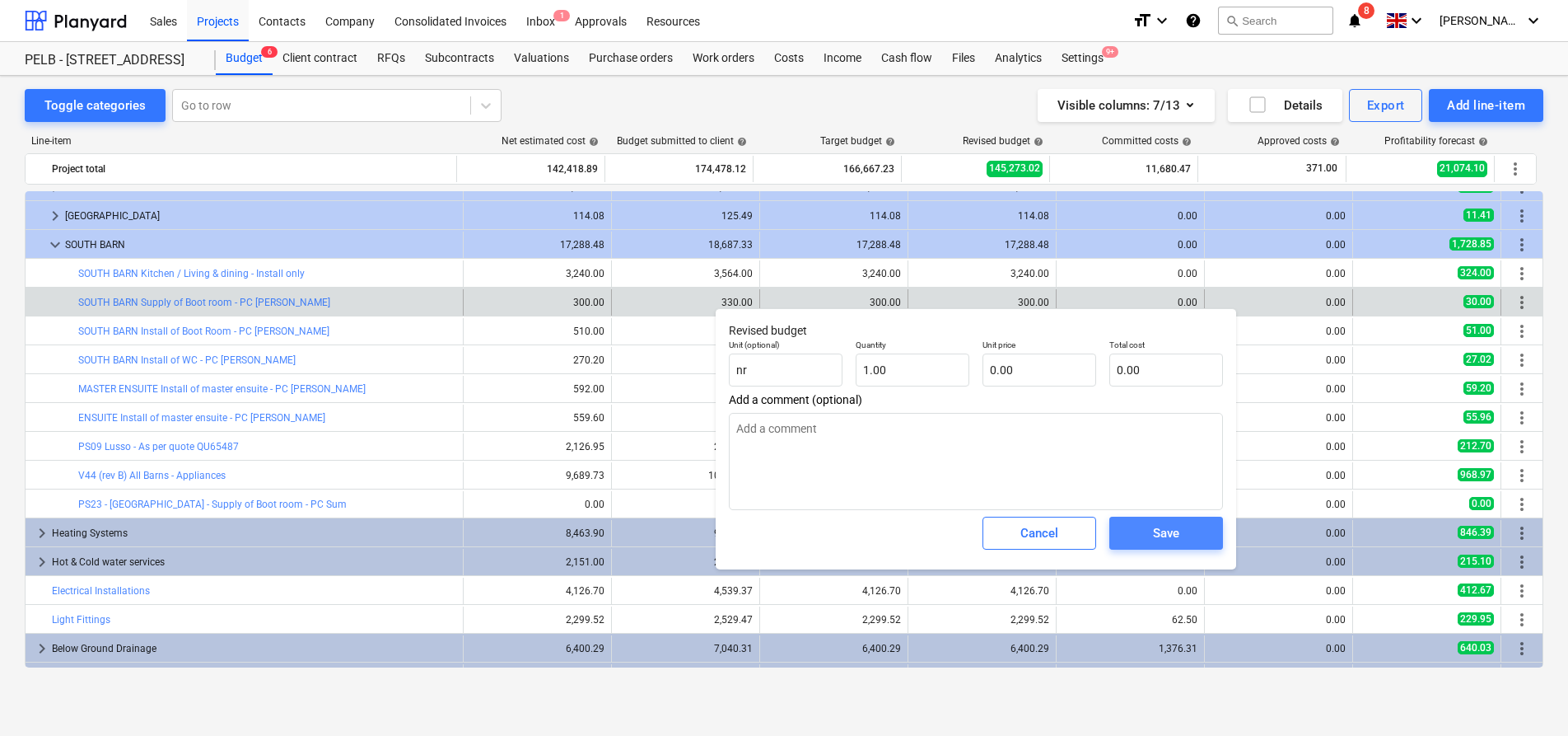
click at [1167, 531] on div "Save" at bounding box center [1166, 533] width 27 height 21
type textarea "x"
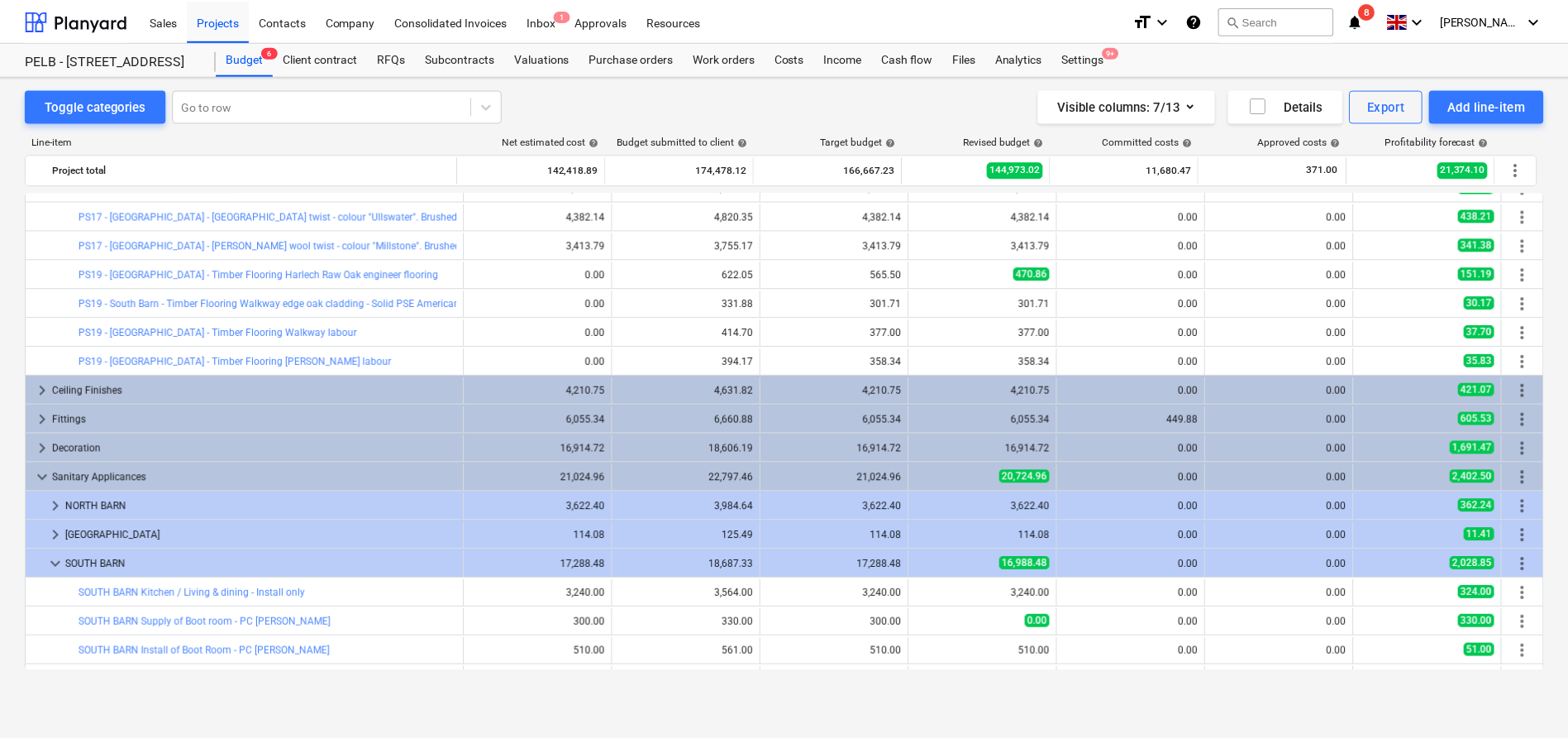
scroll to position [1097, 0]
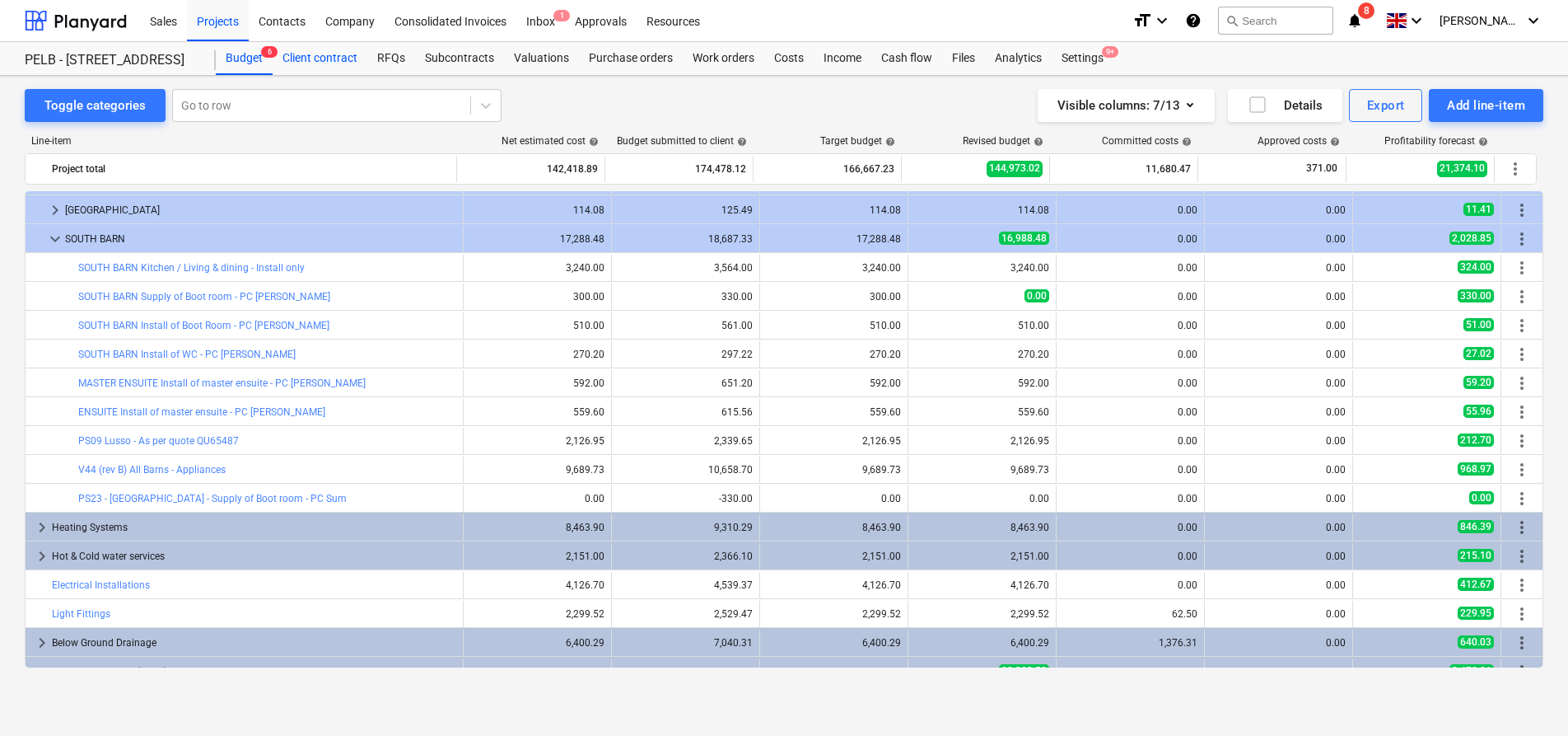
click at [308, 60] on div "Client contract" at bounding box center [319, 59] width 94 height 33
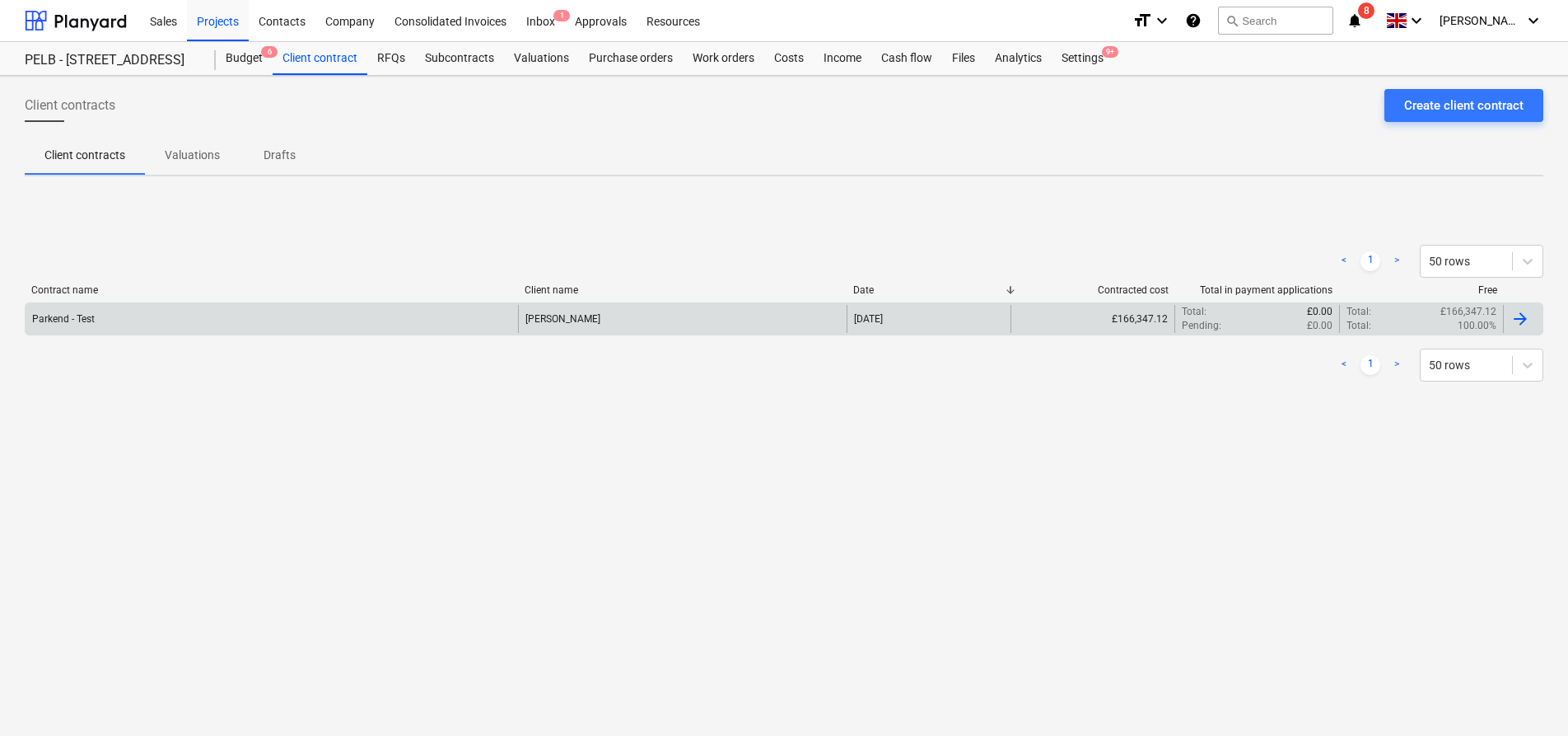
click at [424, 321] on div "Parkend - Test" at bounding box center [272, 319] width 492 height 28
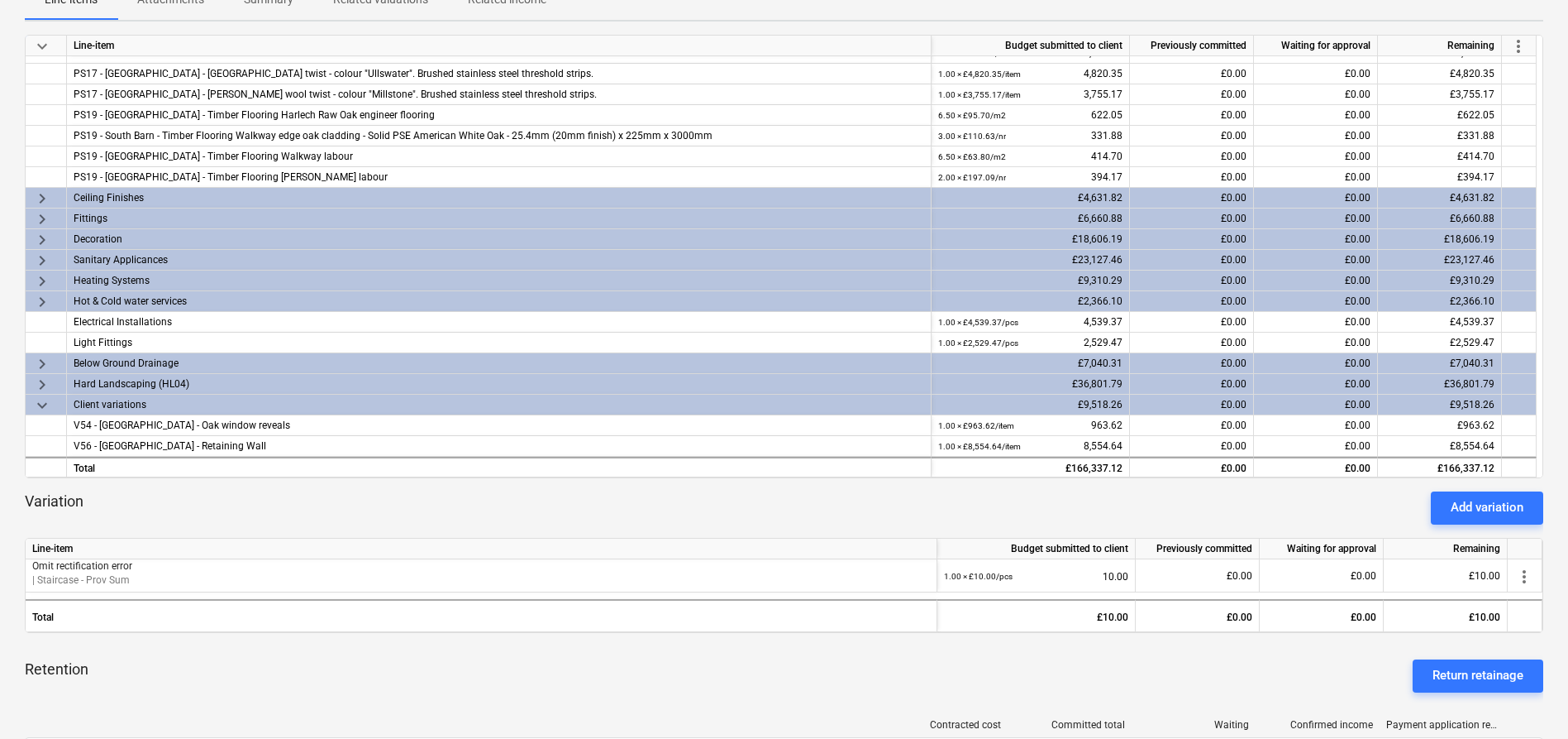
scroll to position [443, 0]
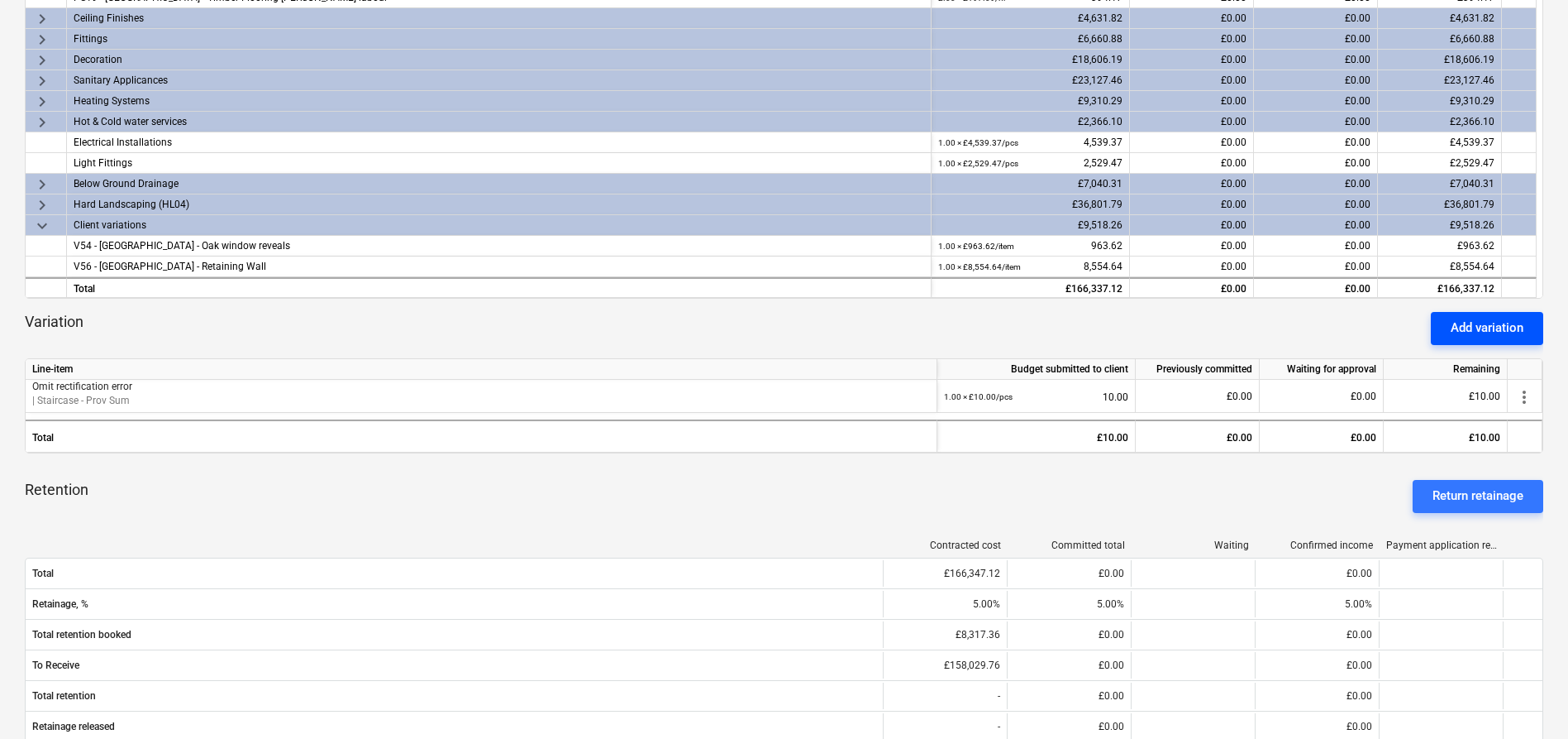
click at [1465, 329] on div "Add variation" at bounding box center [1486, 327] width 73 height 21
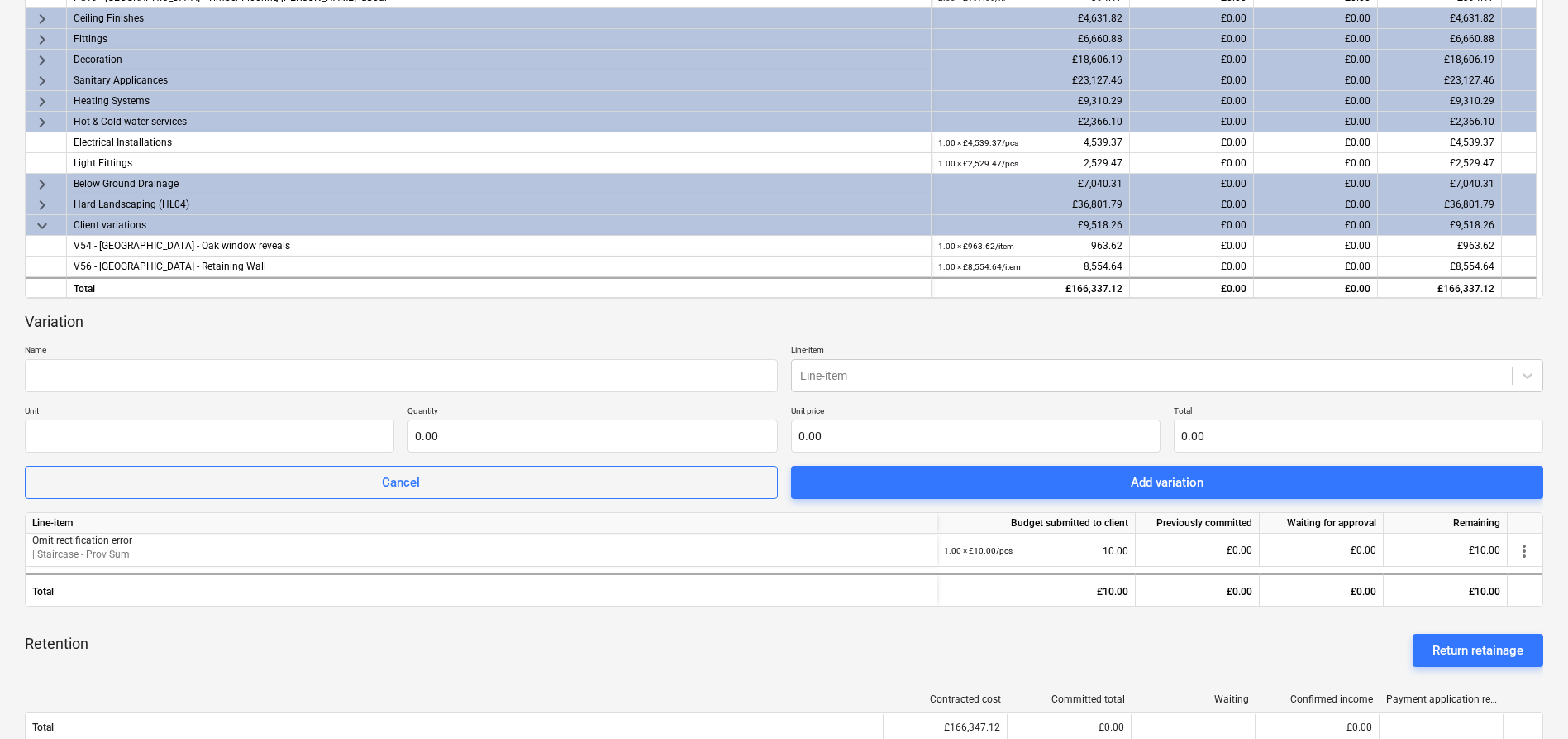
scroll to position [0, 0]
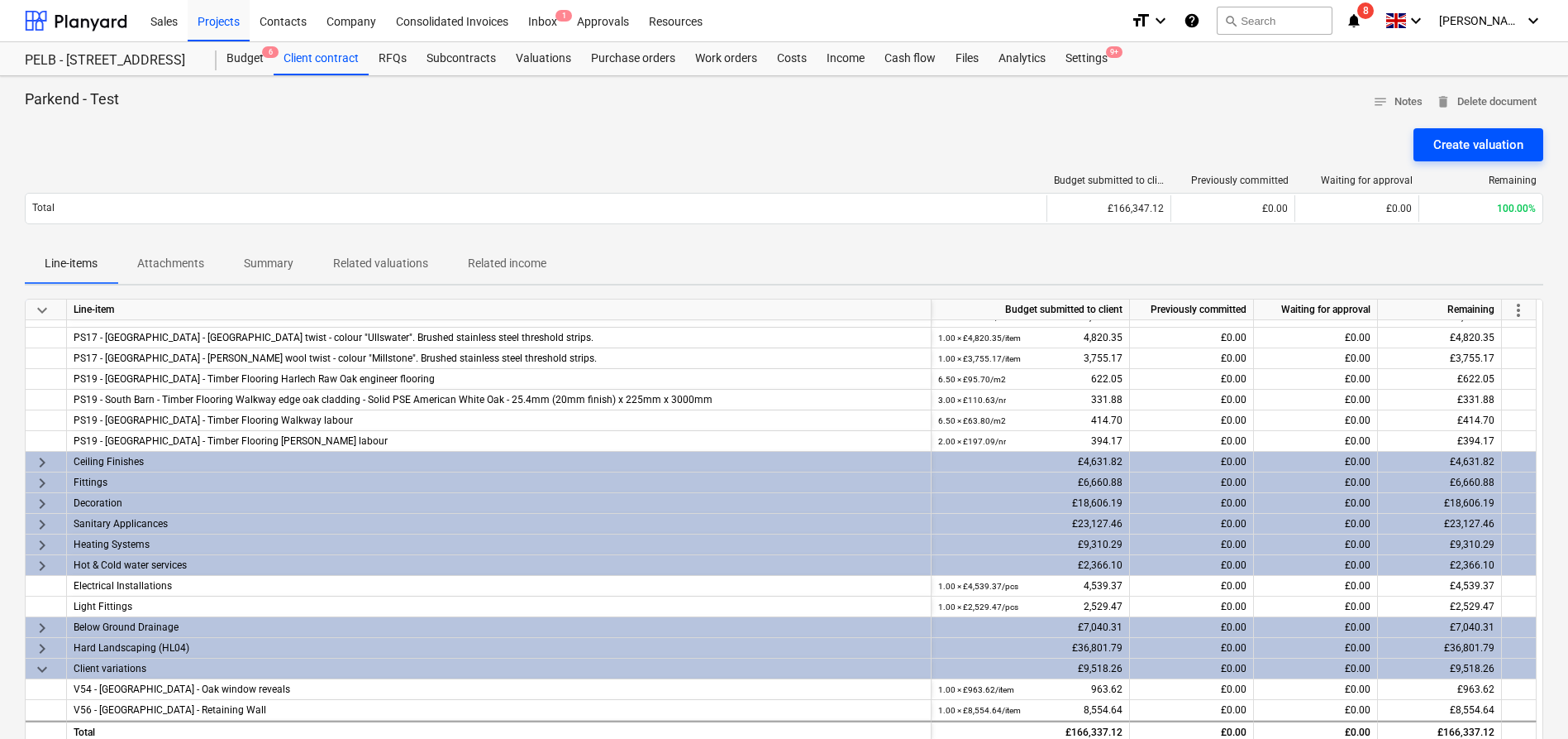
click at [1450, 144] on div "Create valuation" at bounding box center [1478, 144] width 90 height 21
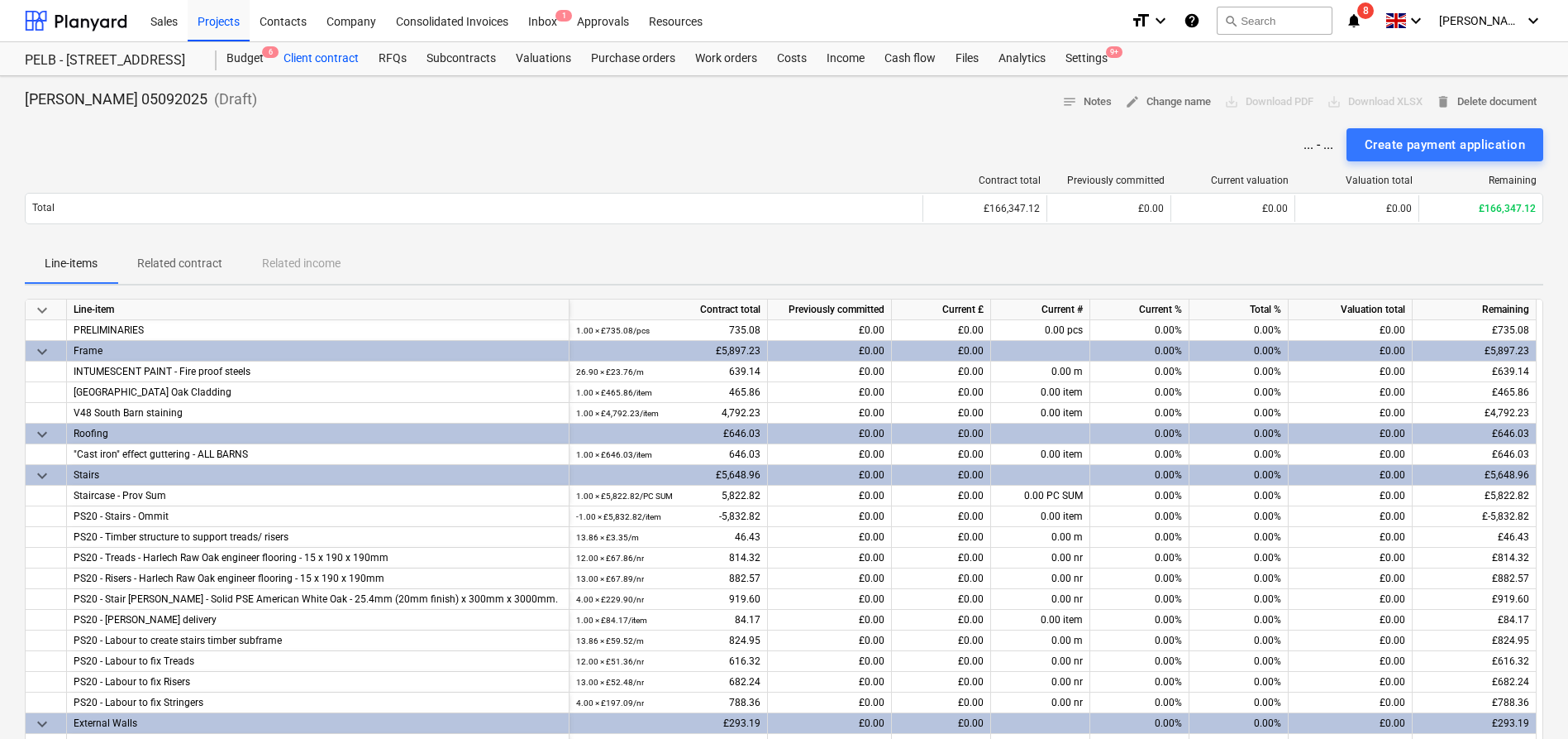
click at [337, 58] on div "Client contract" at bounding box center [321, 59] width 95 height 33
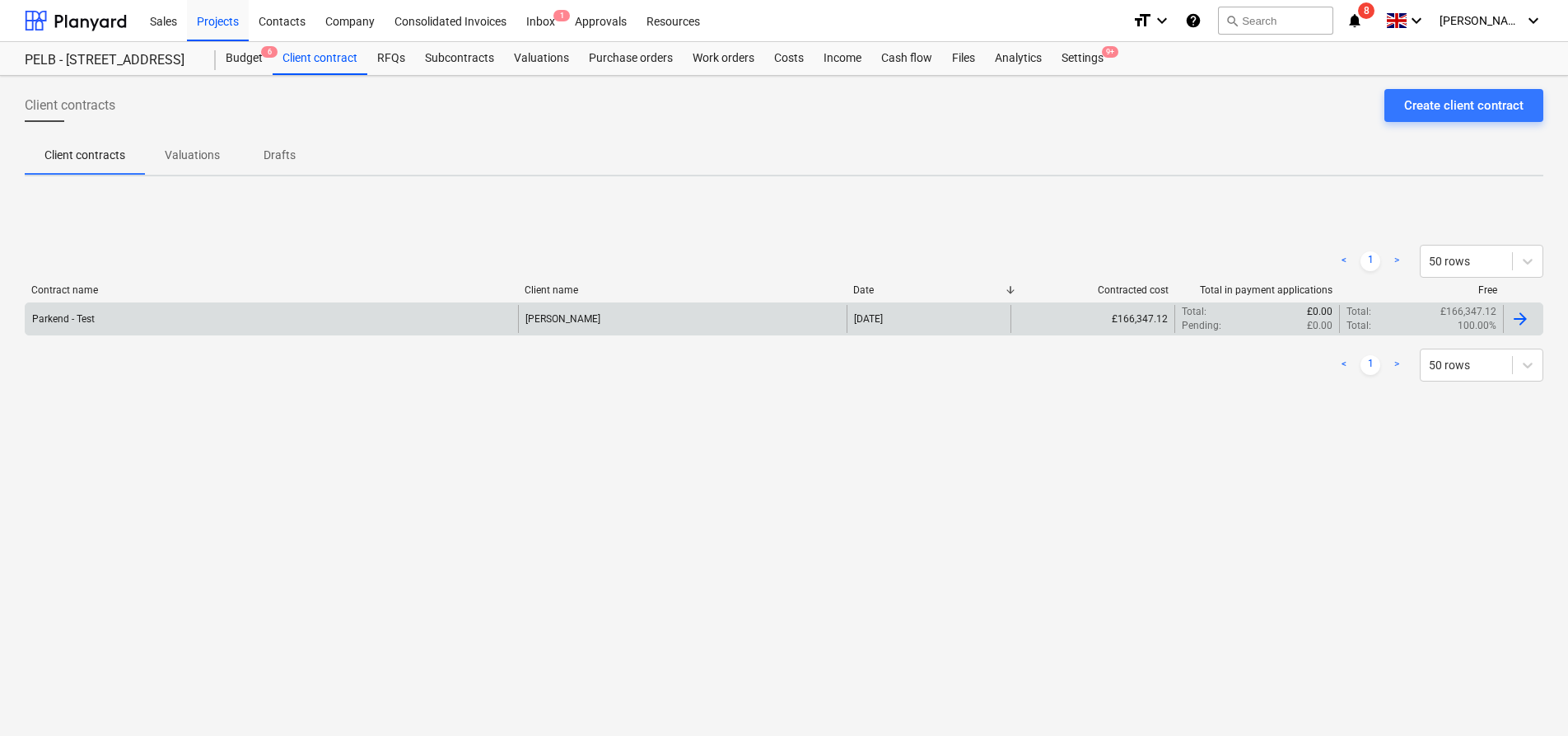
click at [352, 330] on div "Parkend - Test" at bounding box center [272, 319] width 492 height 28
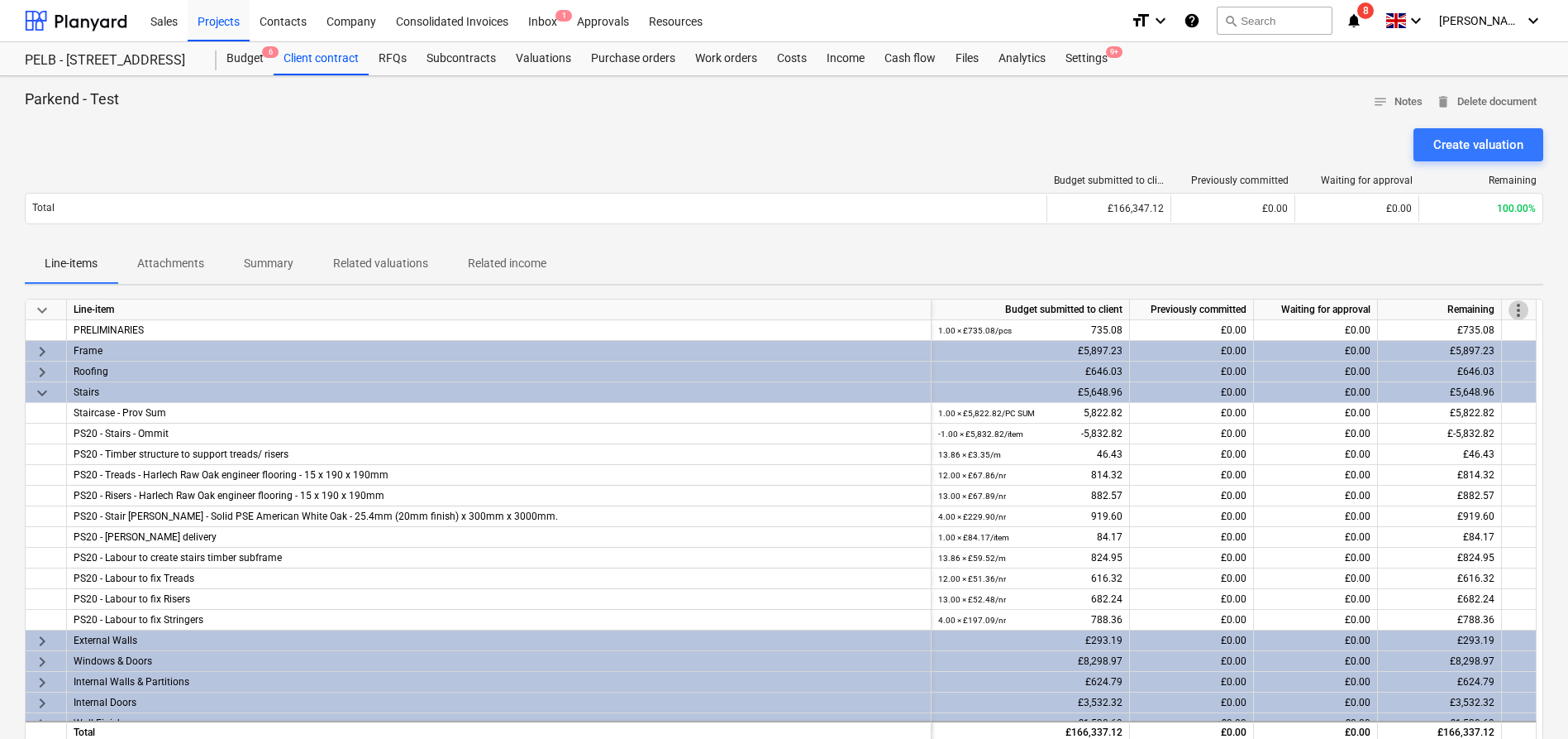
click at [1522, 310] on span "more_vert" at bounding box center [1518, 311] width 20 height 20
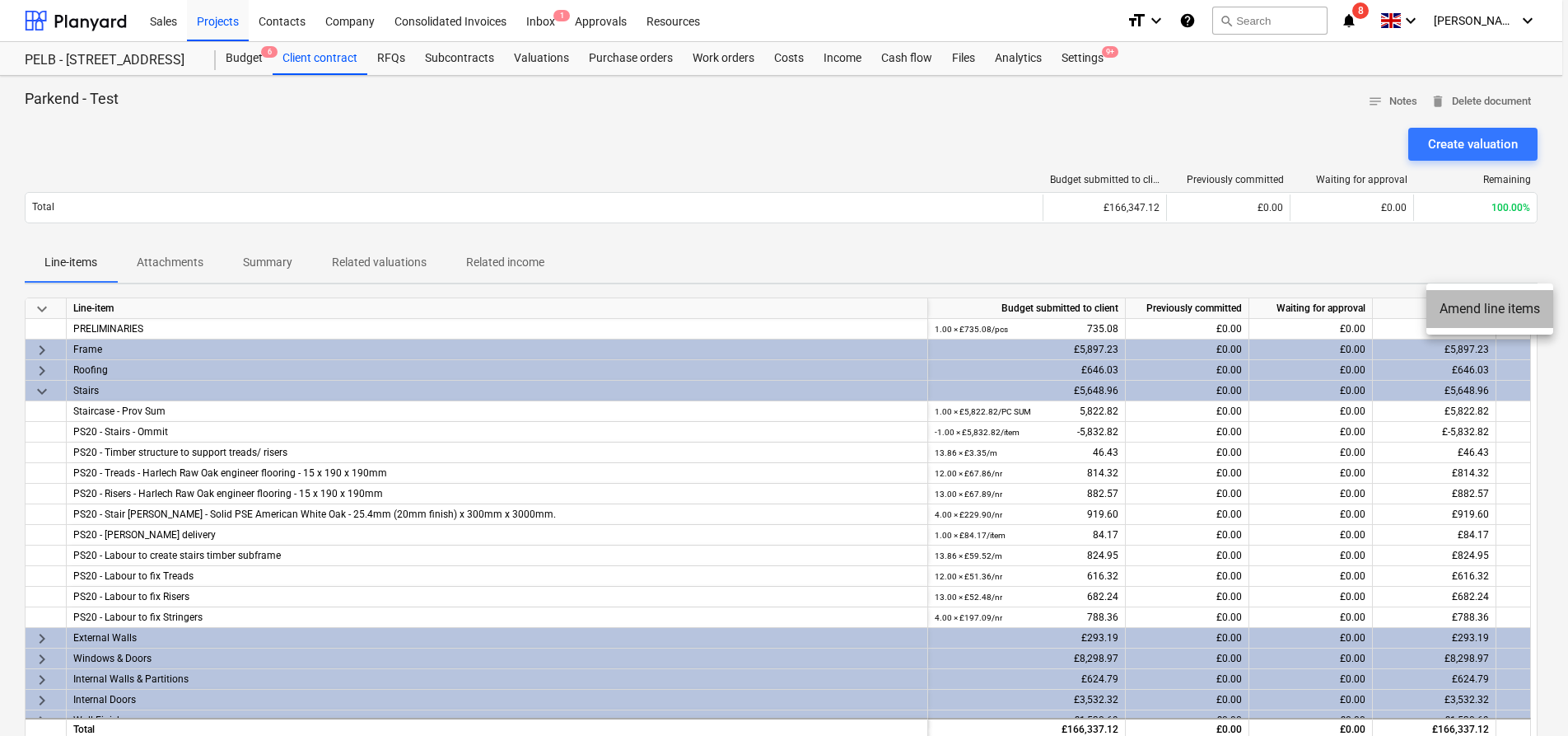
click at [1469, 317] on li "Amend line items" at bounding box center [1490, 308] width 127 height 38
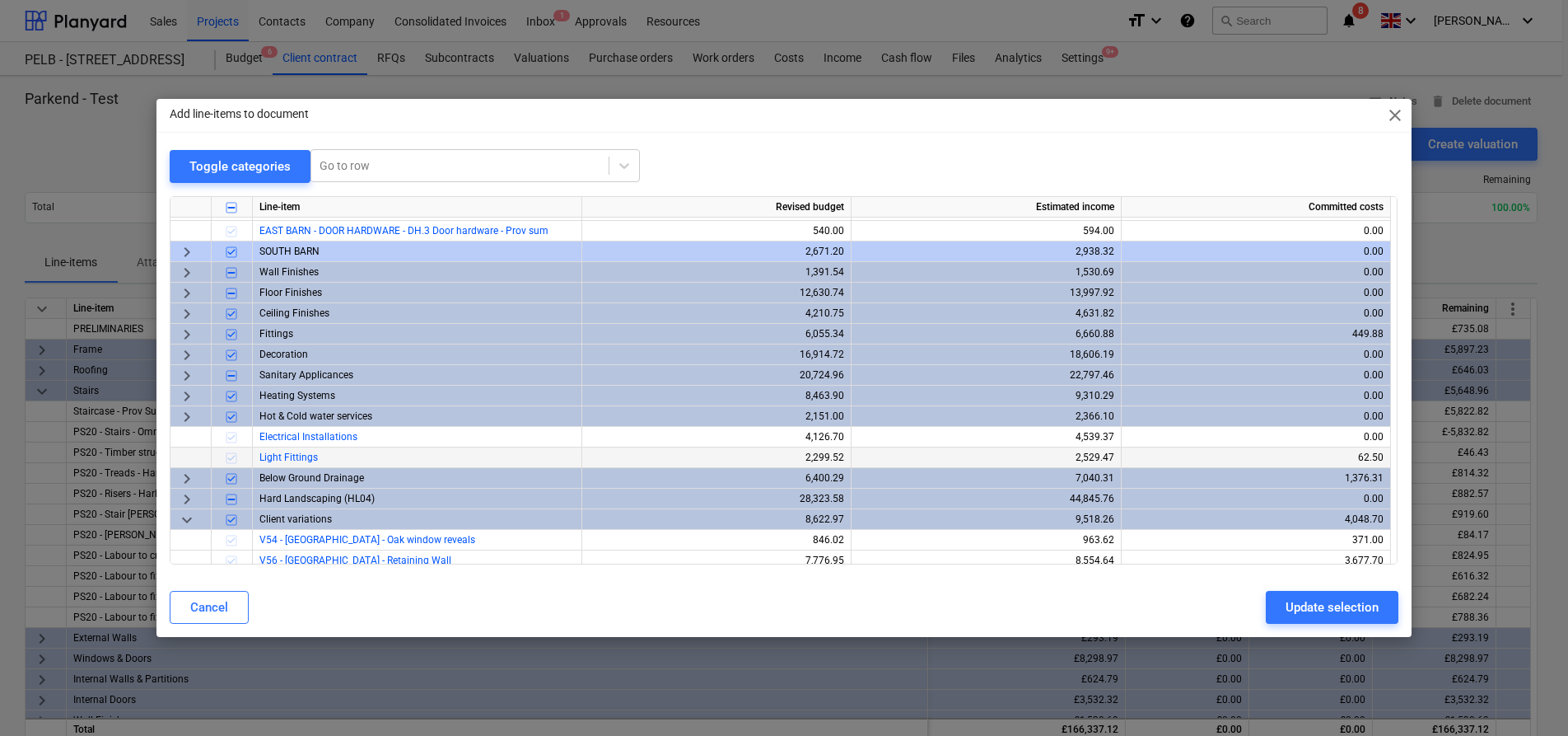
scroll to position [438, 0]
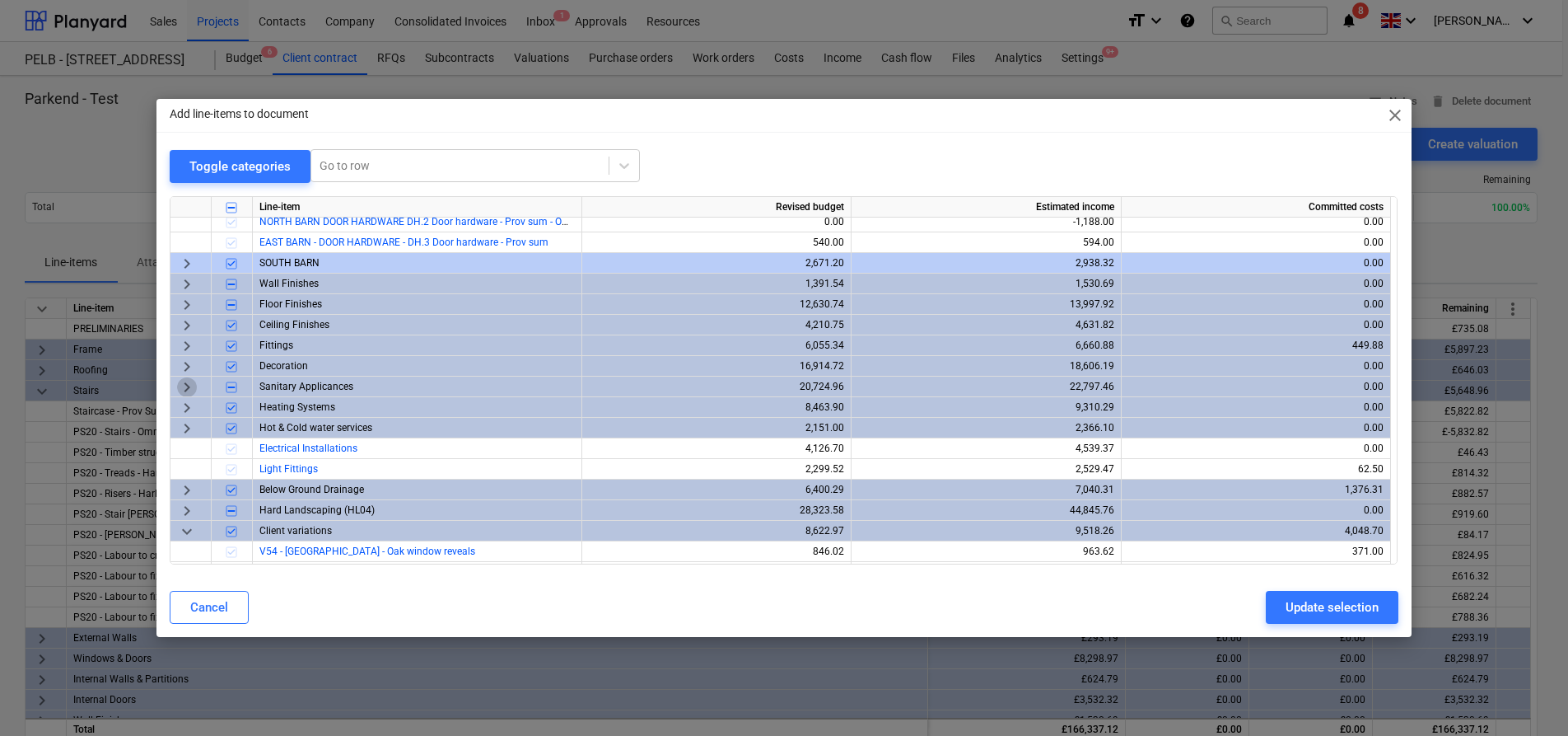
click at [189, 384] on span "keyboard_arrow_right" at bounding box center [187, 387] width 20 height 20
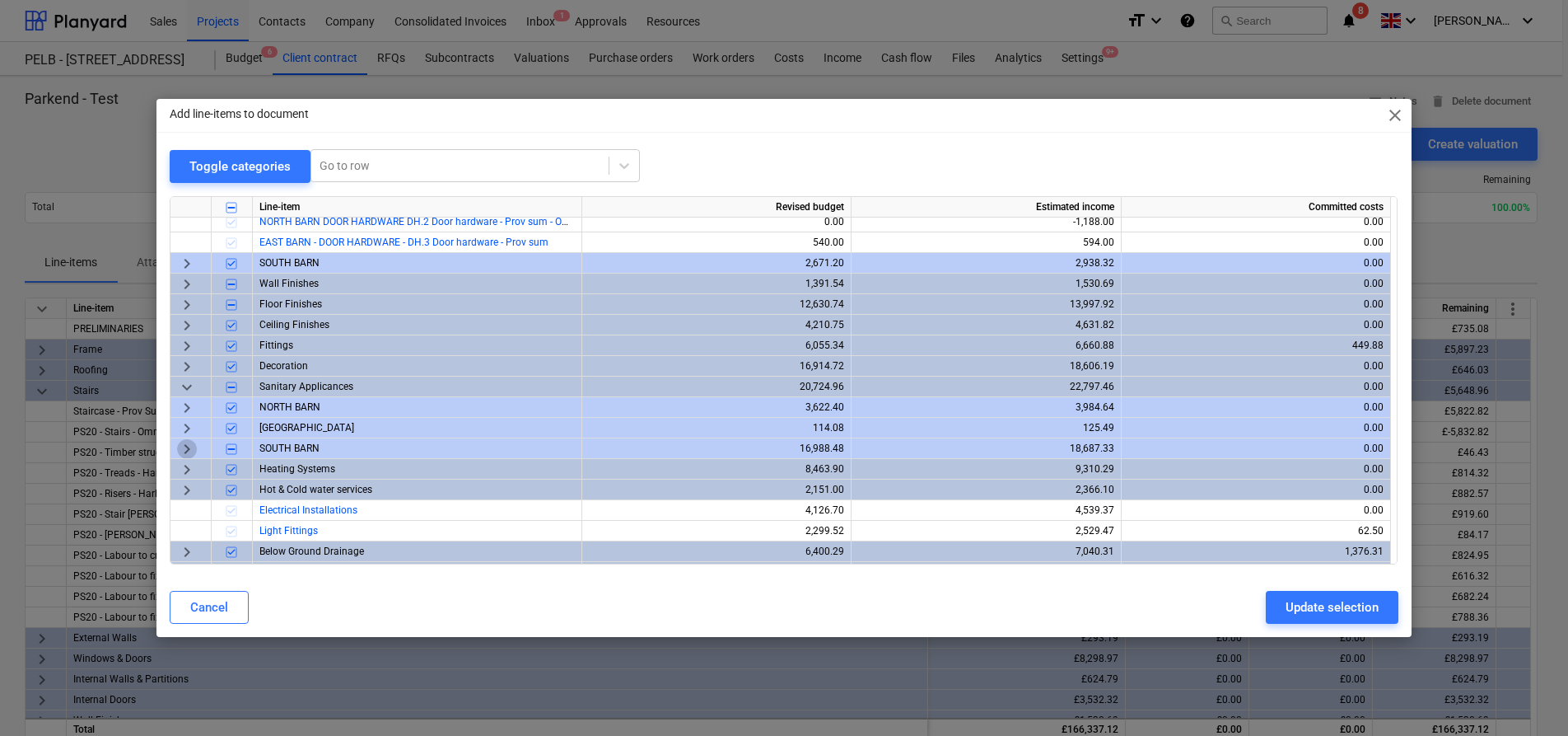
click at [191, 449] on span "keyboard_arrow_right" at bounding box center [187, 449] width 20 height 20
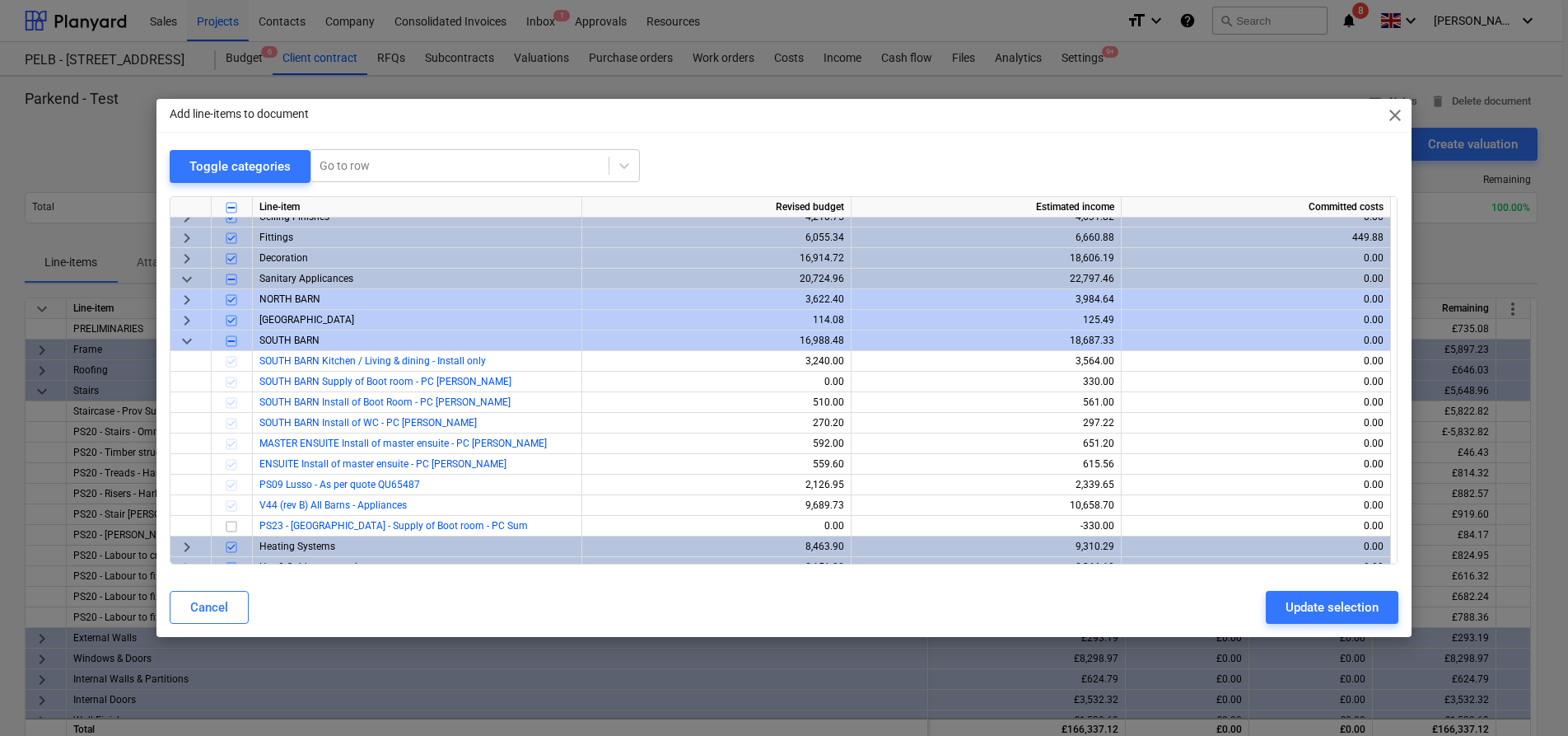
scroll to position [550, 0]
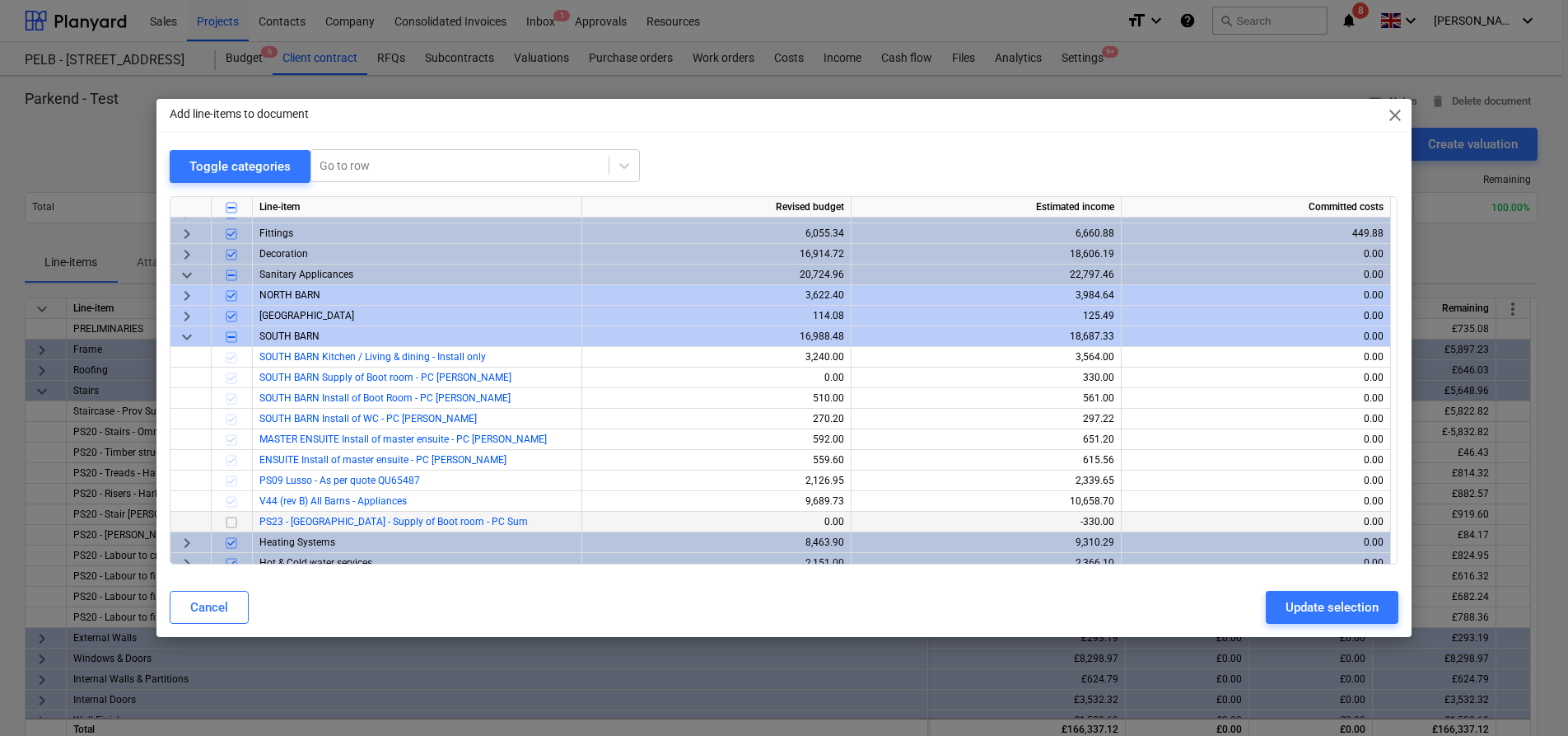
click at [233, 520] on input "checkbox" at bounding box center [232, 523] width 20 height 20
click at [1336, 605] on div "Update selection" at bounding box center [1333, 606] width 93 height 21
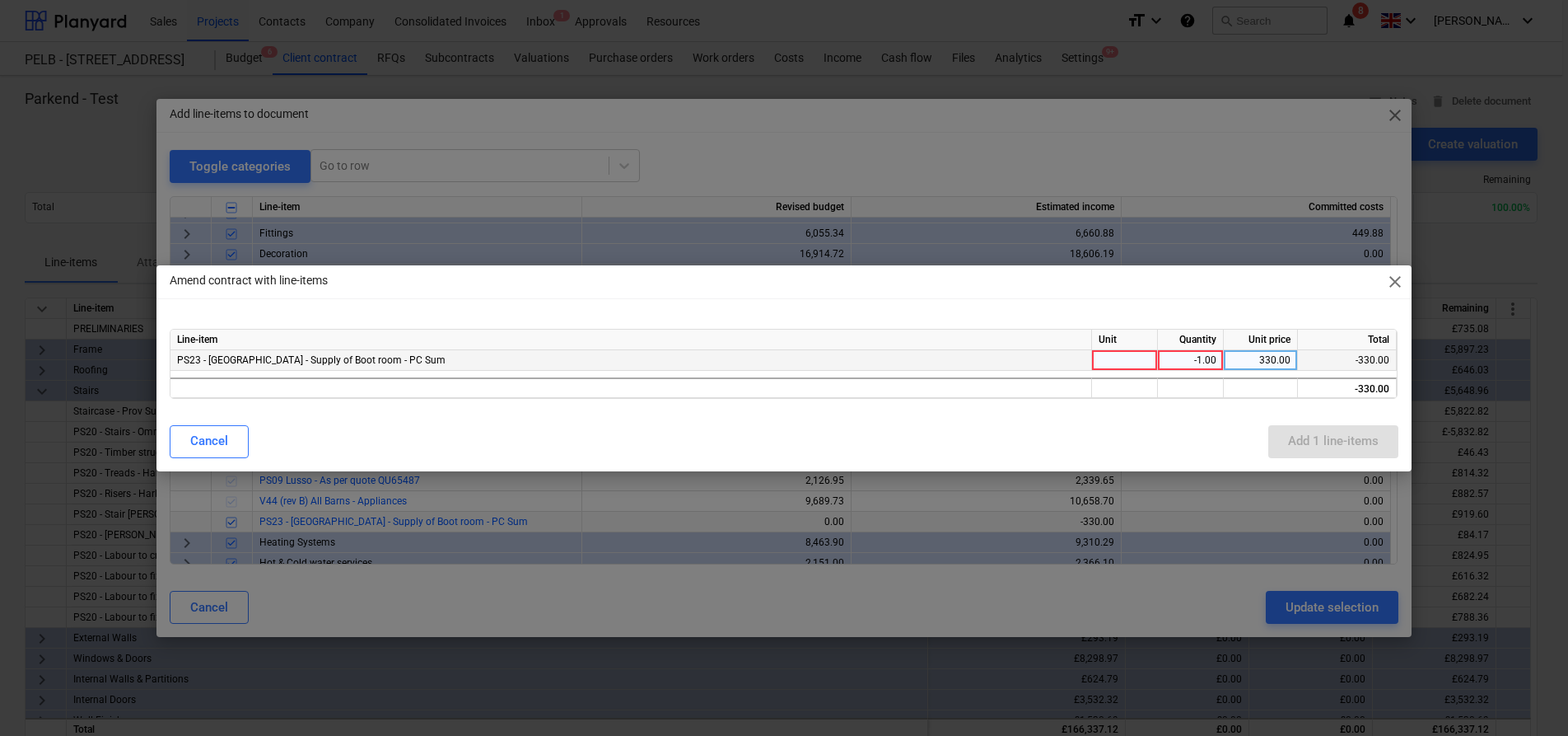
click at [1136, 364] on div at bounding box center [1125, 360] width 66 height 20
type input "item"
click at [1142, 428] on div "Cancel Add 1 line-items" at bounding box center [784, 441] width 1228 height 33
click at [1318, 435] on div "Add 1 line-items" at bounding box center [1333, 440] width 91 height 21
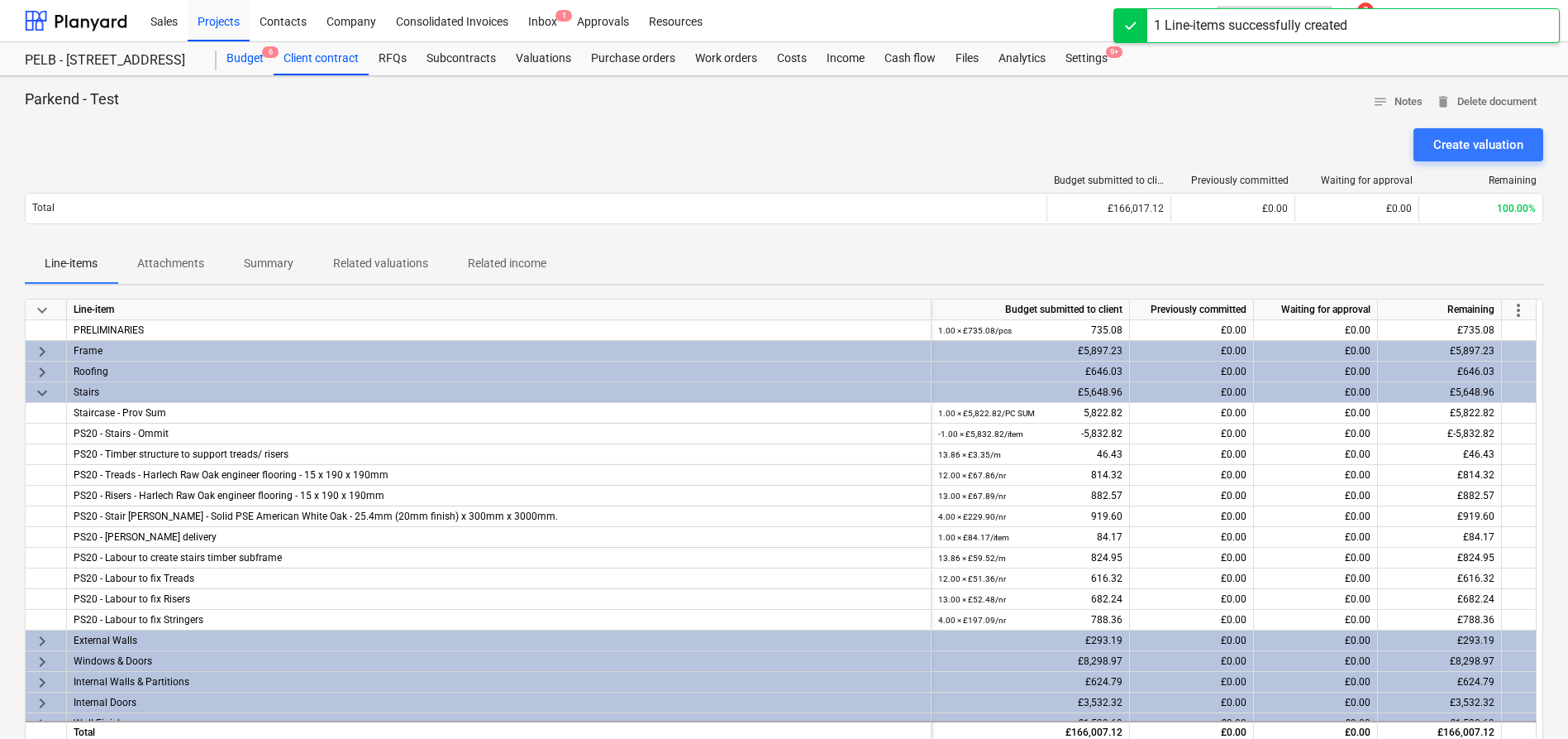
click at [250, 63] on div "Budget 6" at bounding box center [245, 59] width 57 height 33
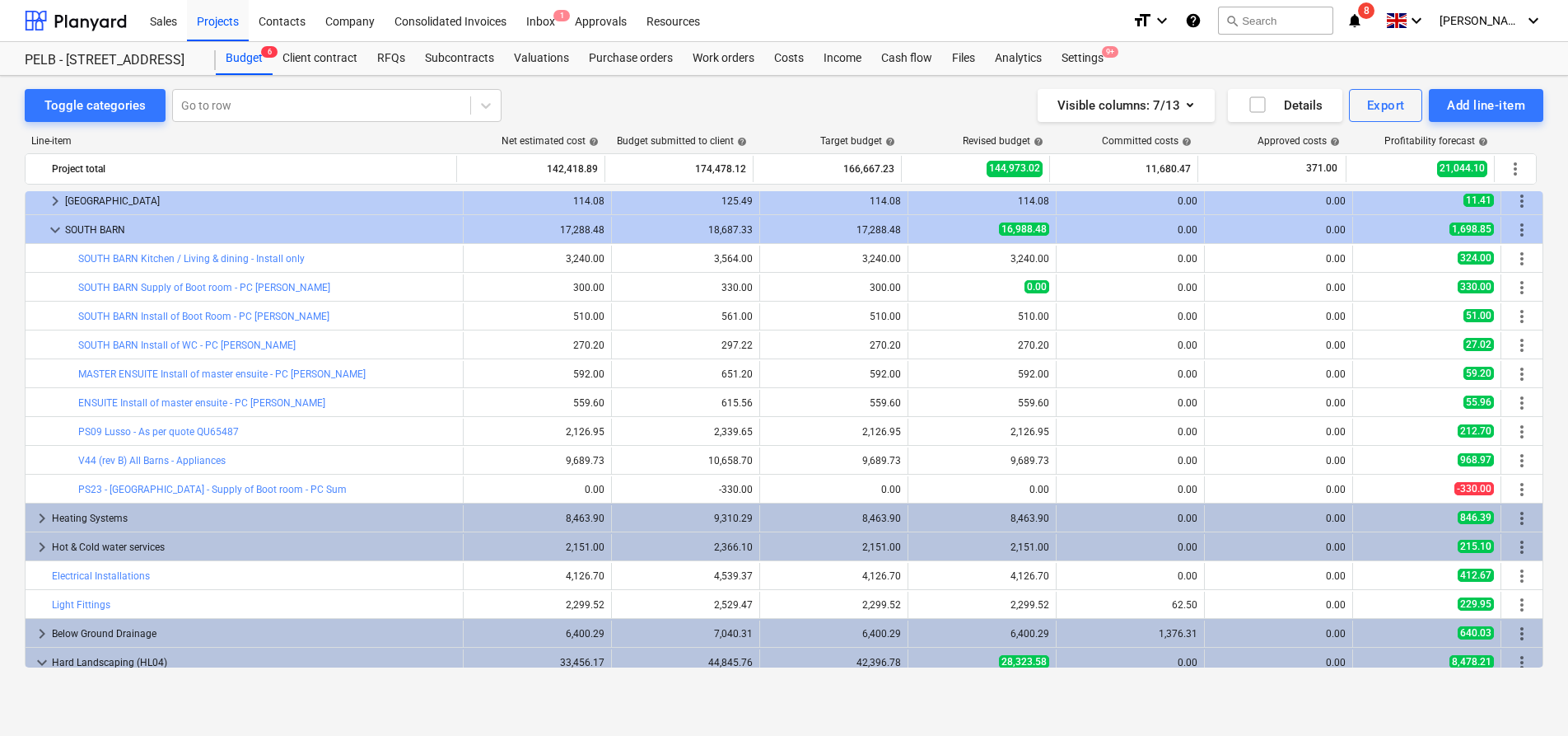
scroll to position [1100, 0]
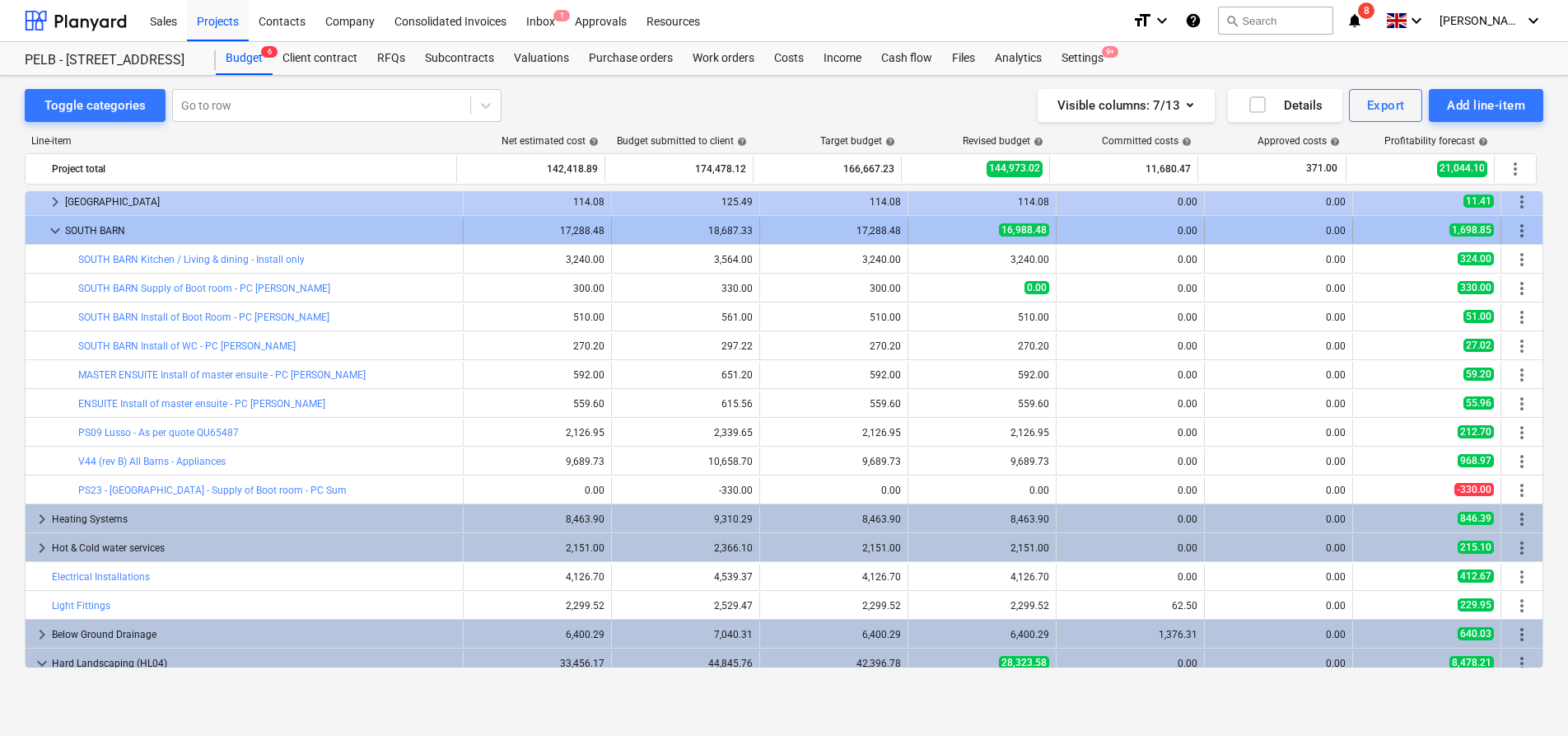
click at [1519, 226] on span "more_vert" at bounding box center [1522, 231] width 20 height 20
click at [1526, 219] on div "more_vert" at bounding box center [1522, 231] width 28 height 27
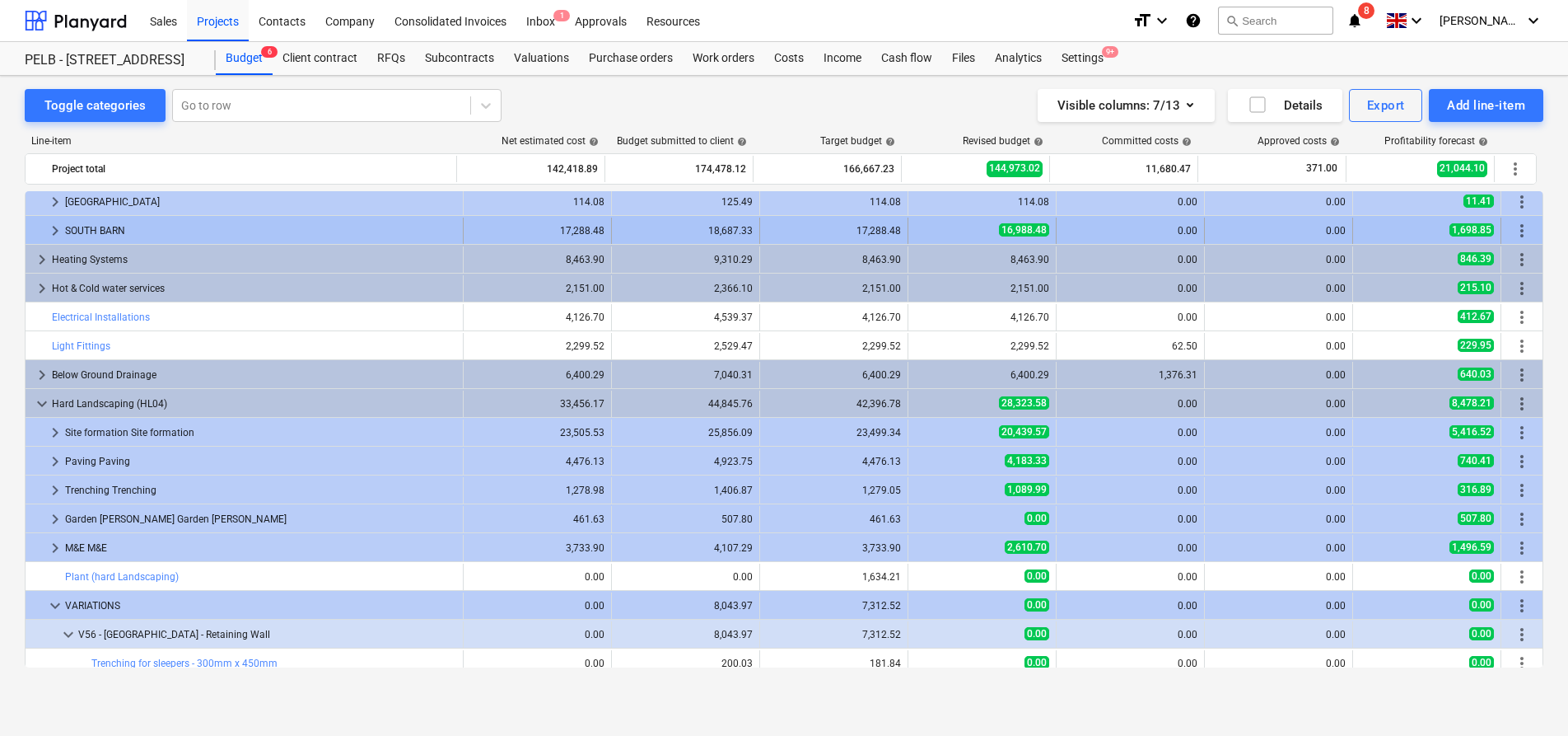
click at [58, 218] on div "keyboard_arrow_right" at bounding box center [55, 231] width 20 height 27
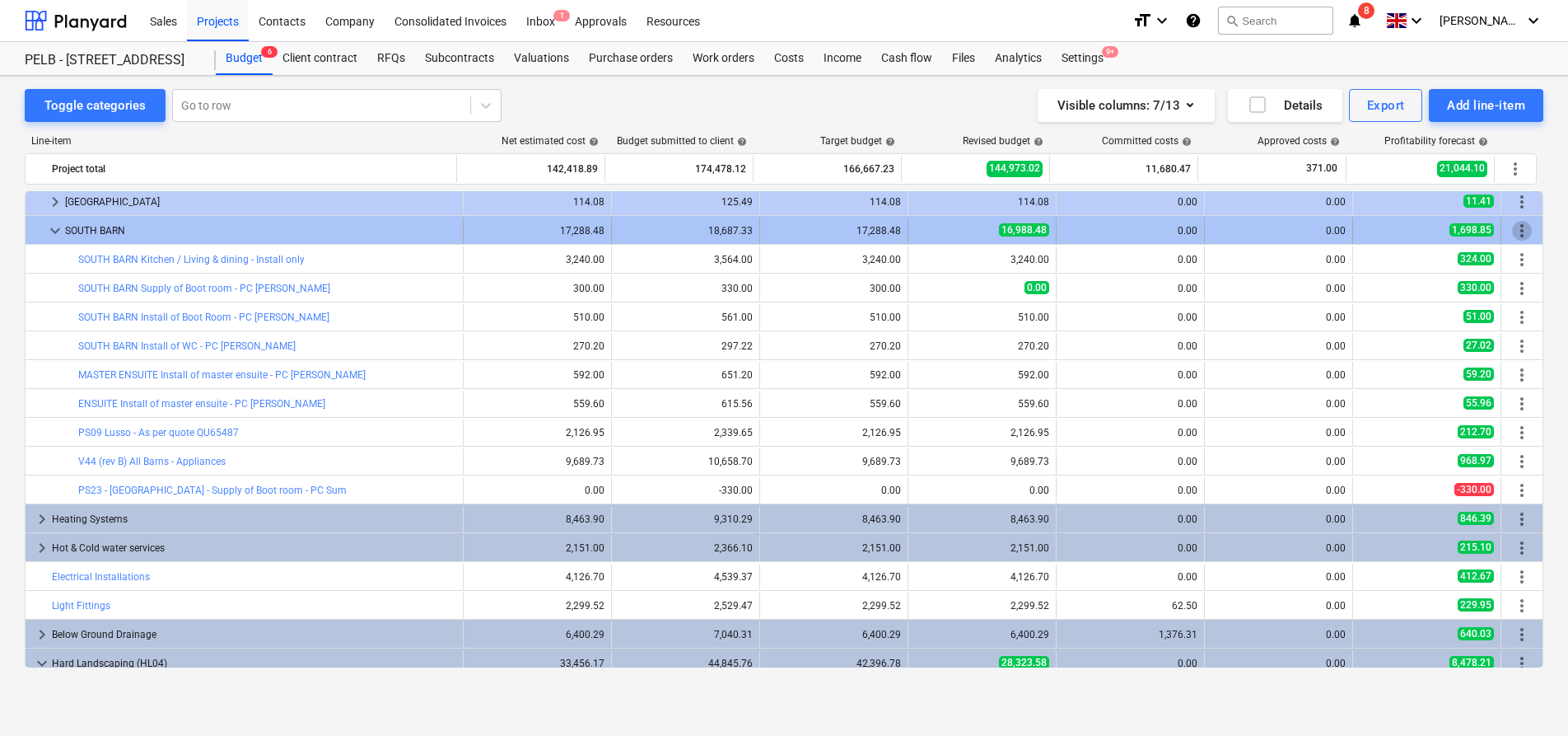
click at [1525, 224] on span "more_vert" at bounding box center [1522, 231] width 20 height 20
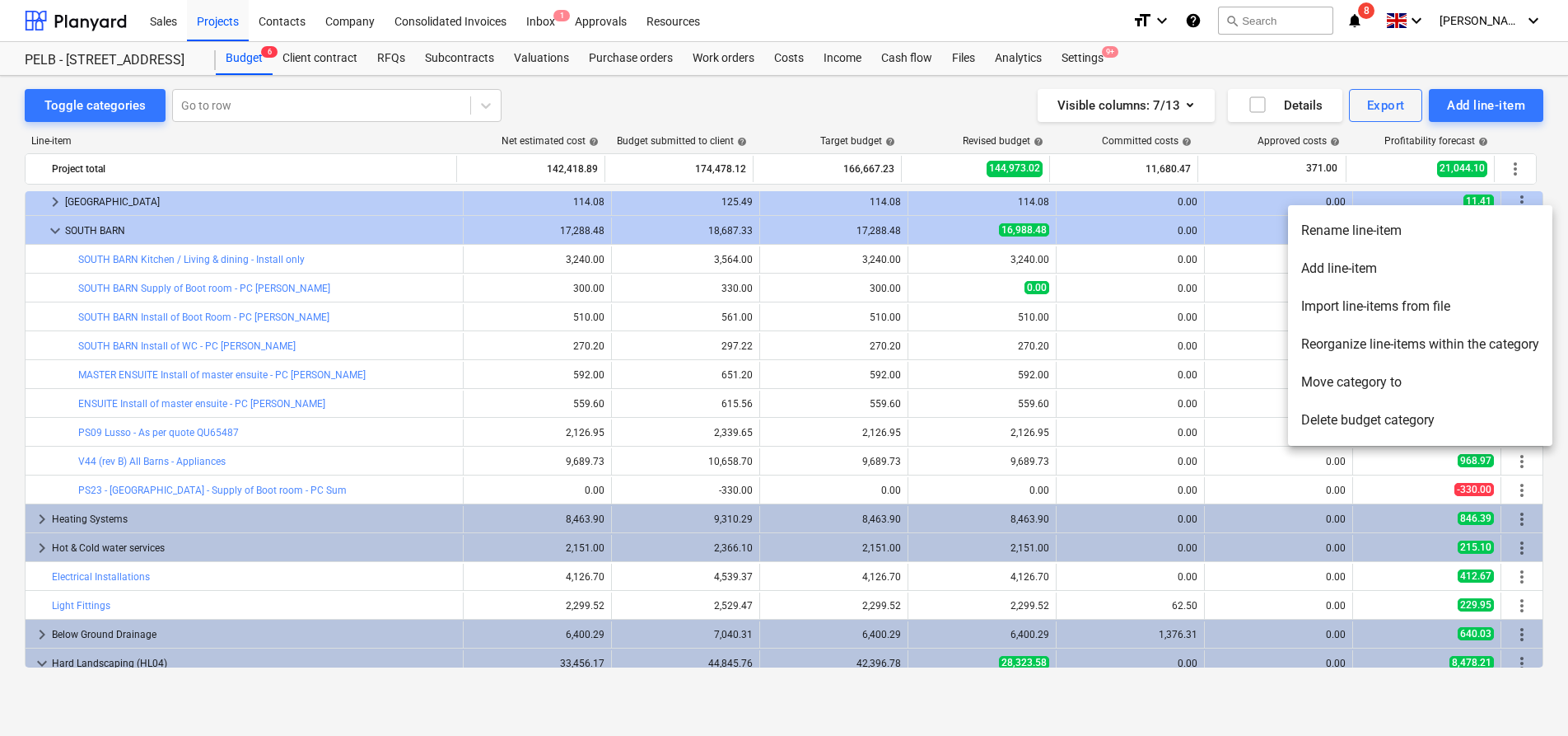
click at [1500, 278] on li "Add line-item" at bounding box center [1420, 268] width 265 height 38
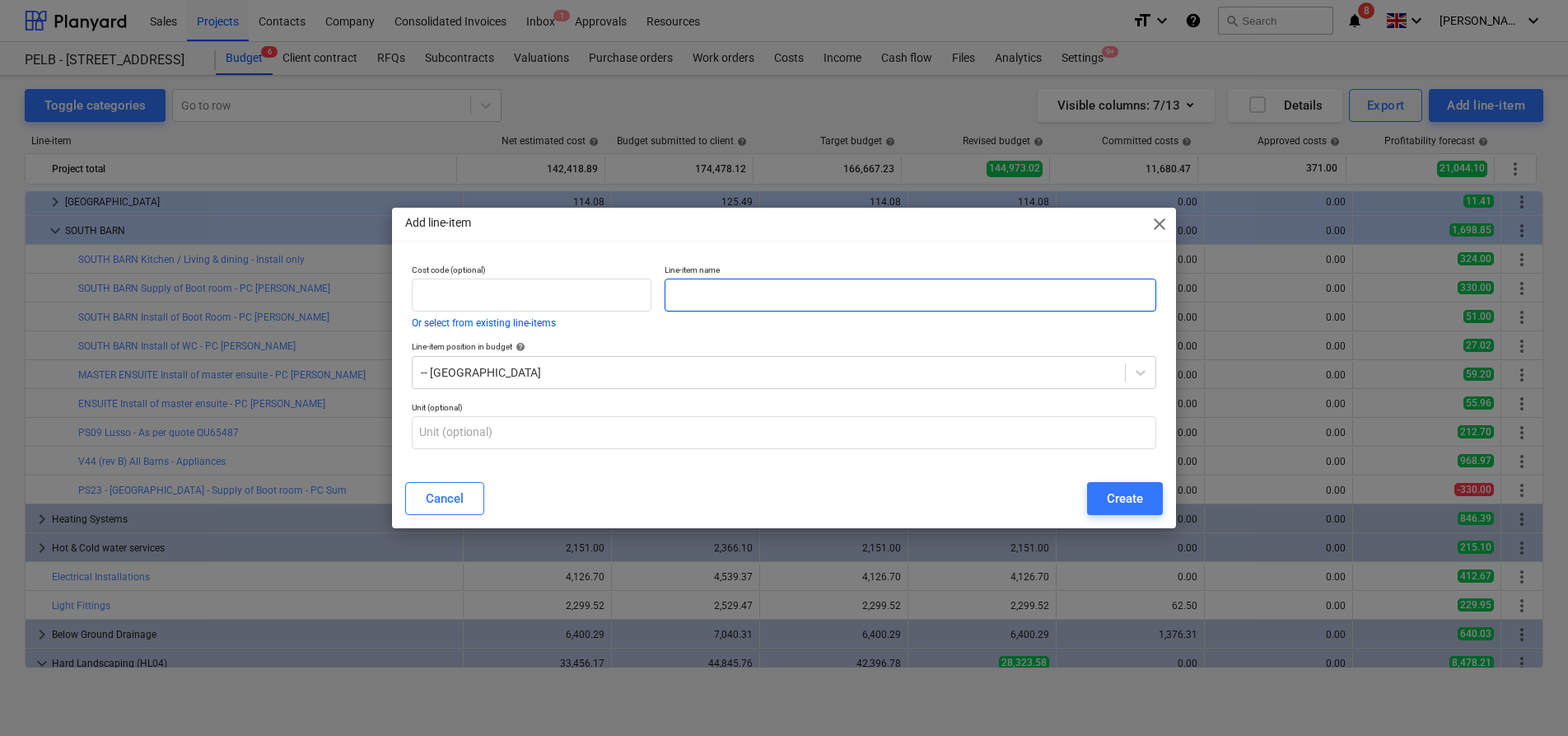
click at [770, 298] on input "text" at bounding box center [910, 295] width 492 height 33
paste input "Install of Boot Room - PC Sum"
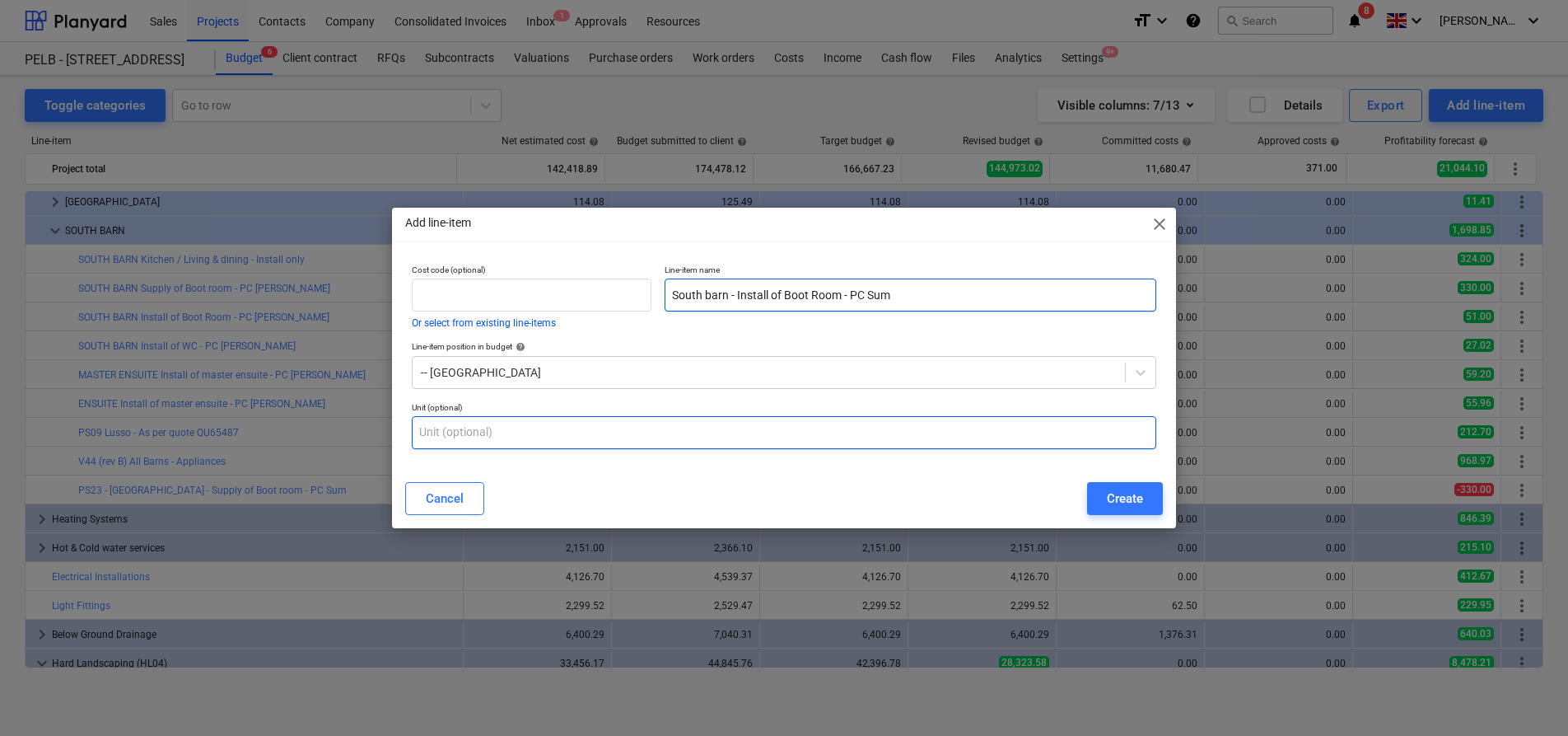
type input "South barn - Install of Boot Room - PC Sum"
click at [561, 437] on input "text" at bounding box center [784, 432] width 744 height 33
type input "item"
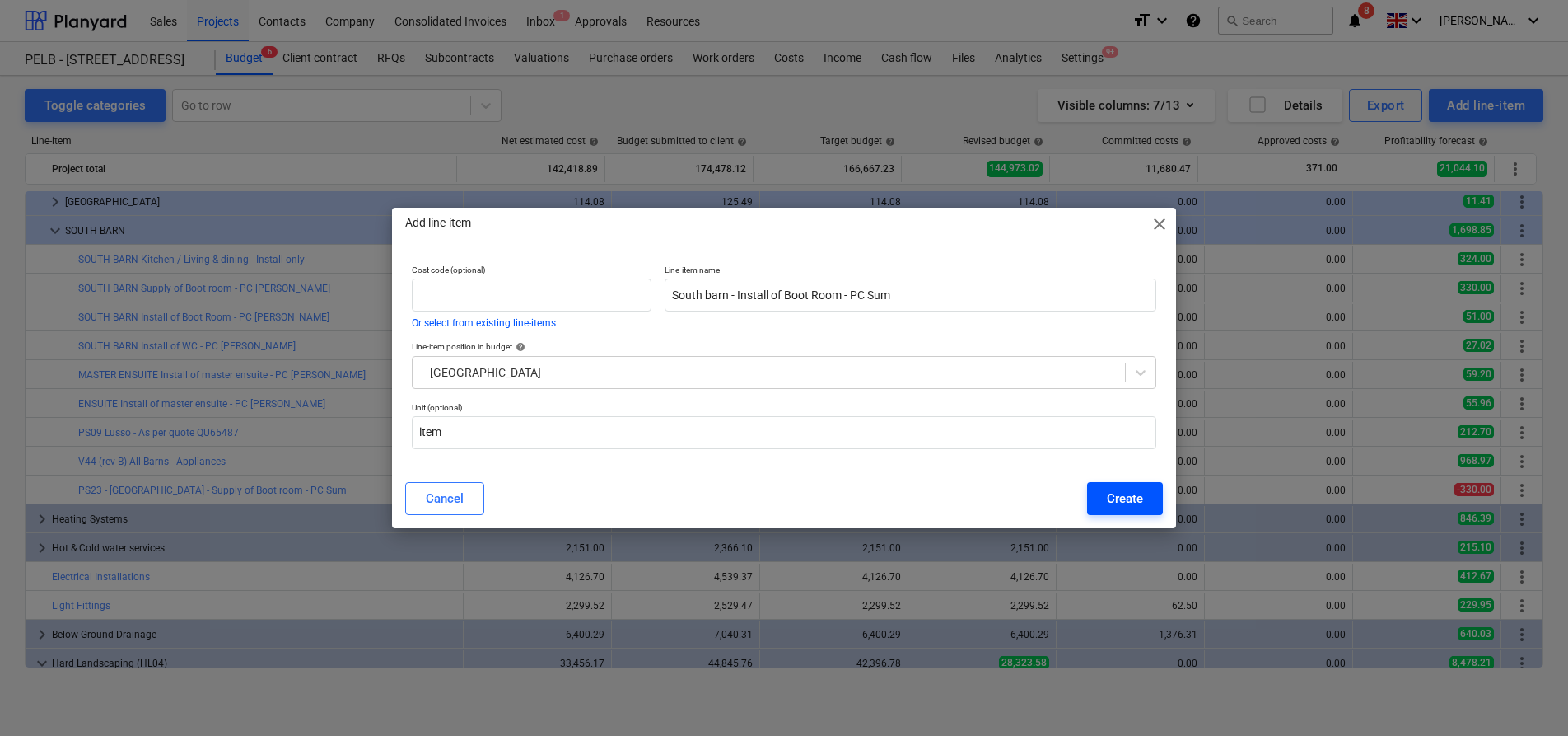
click at [1134, 498] on div "Create" at bounding box center [1125, 498] width 37 height 21
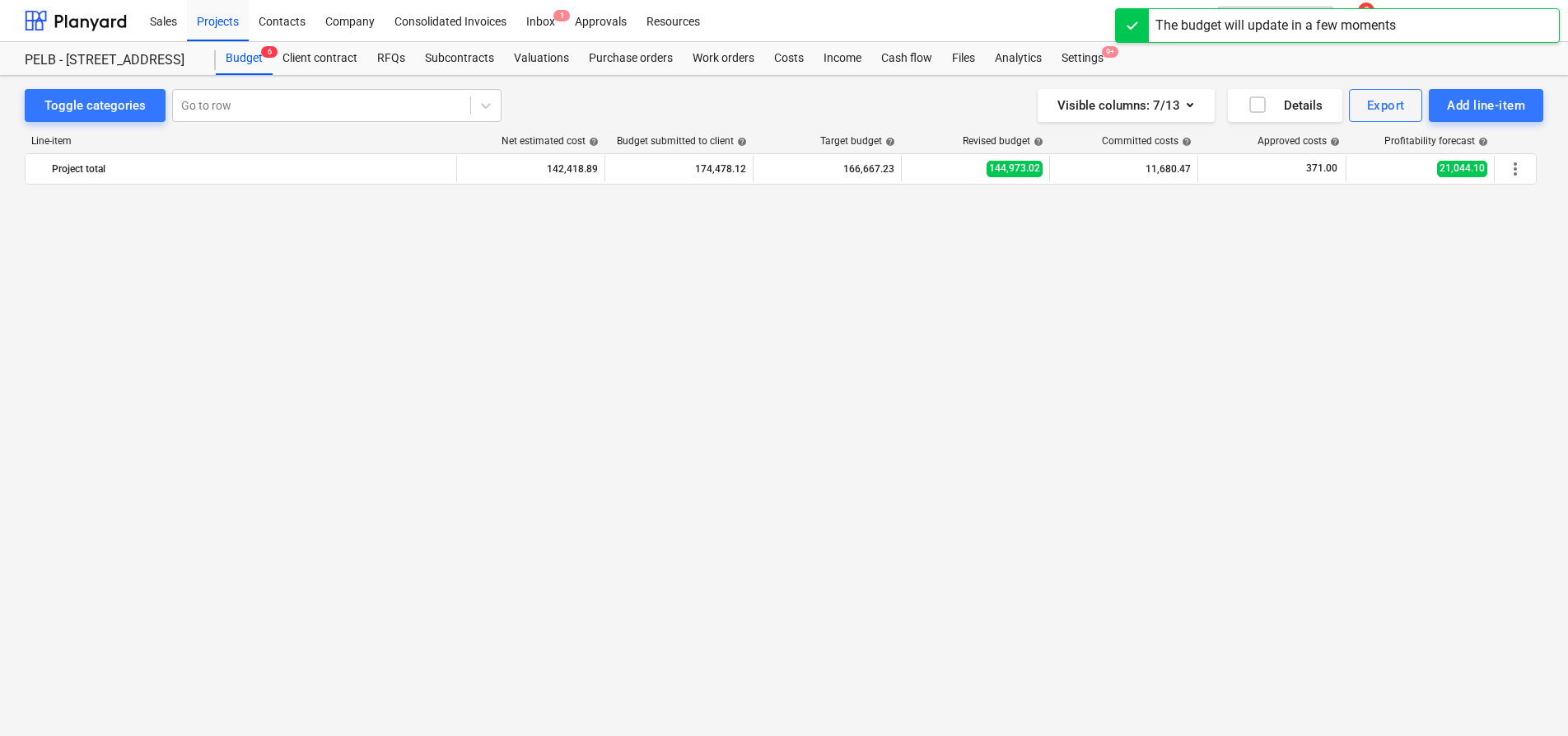
scroll to position [1100, 0]
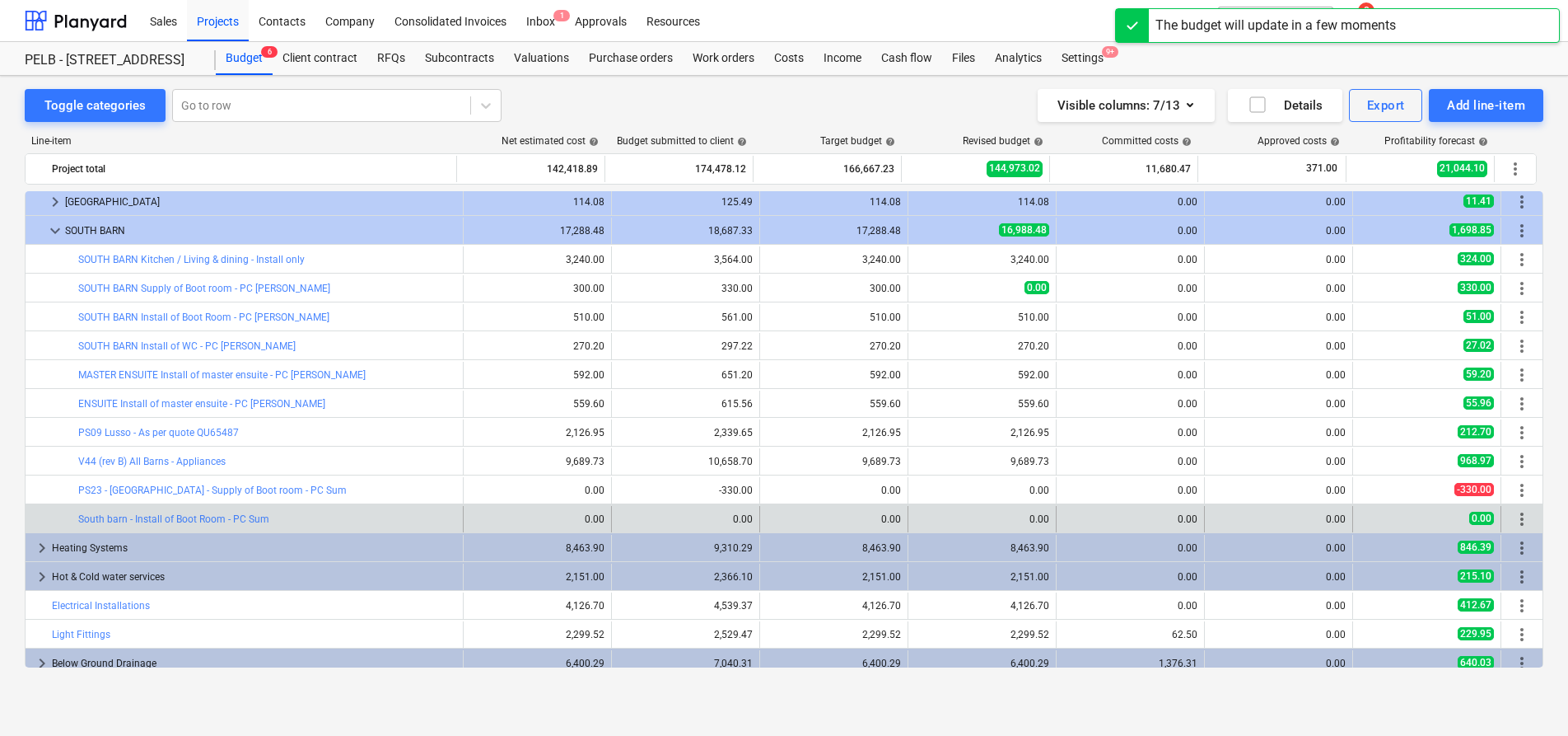
click at [1512, 520] on span "more_vert" at bounding box center [1522, 519] width 20 height 20
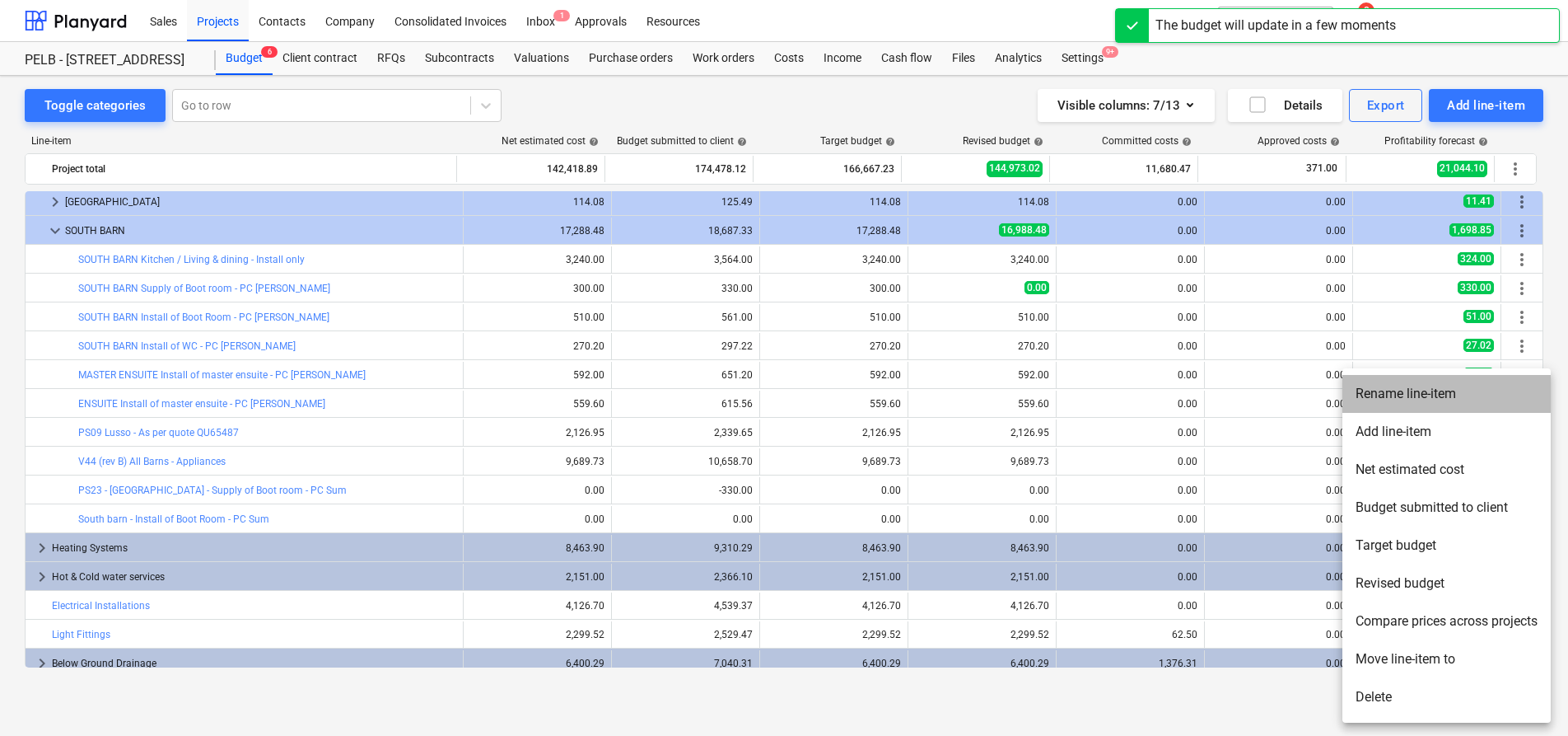
click at [1469, 395] on li "Rename line-item" at bounding box center [1447, 393] width 209 height 38
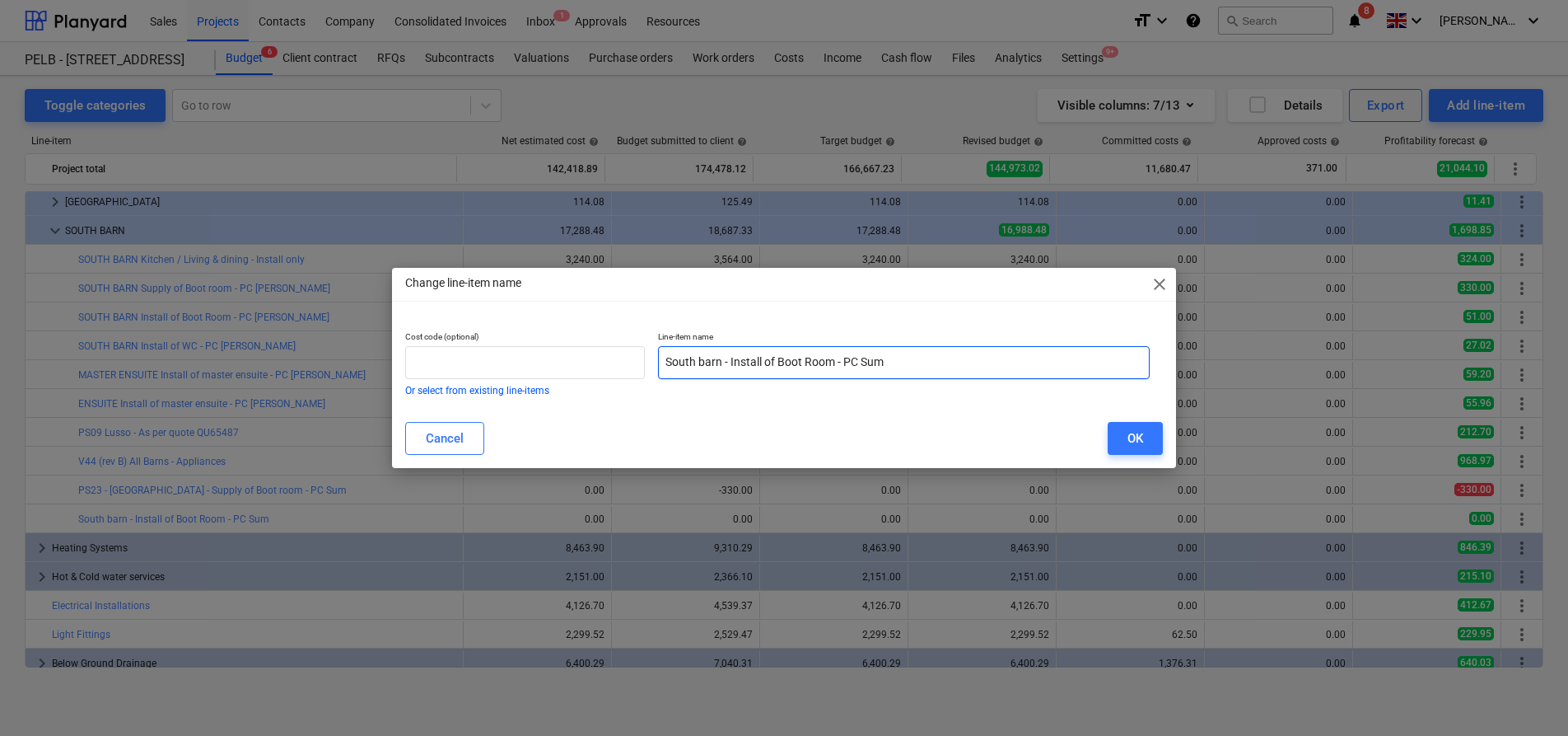
click at [665, 366] on input "South barn - Install of Boot Room - PC Sum" at bounding box center [903, 363] width 492 height 33
type input "PS23 - South barn - Install of Boot Room - PC Sum"
click at [1123, 440] on button "OK" at bounding box center [1135, 438] width 55 height 33
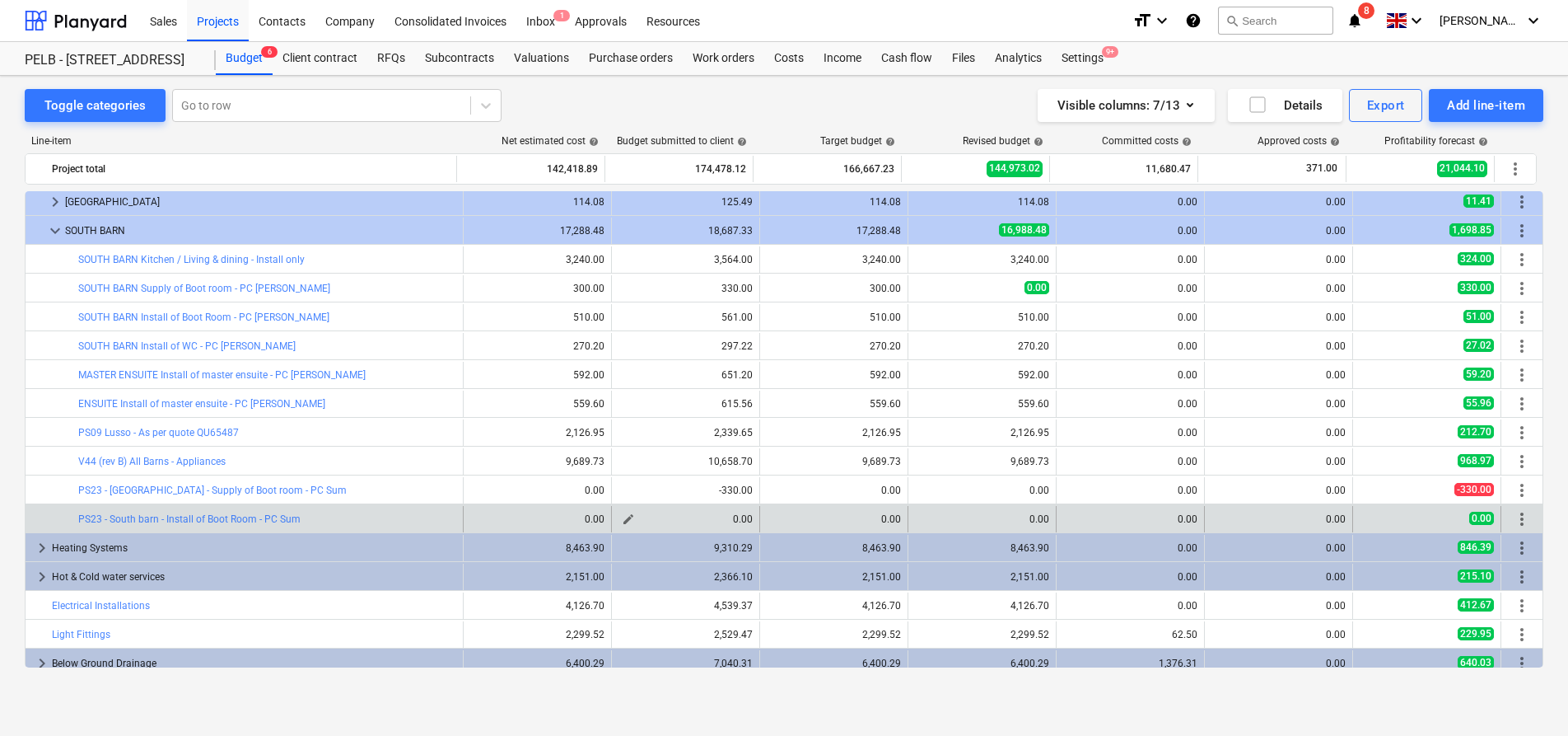
click at [623, 518] on span "edit" at bounding box center [628, 519] width 13 height 13
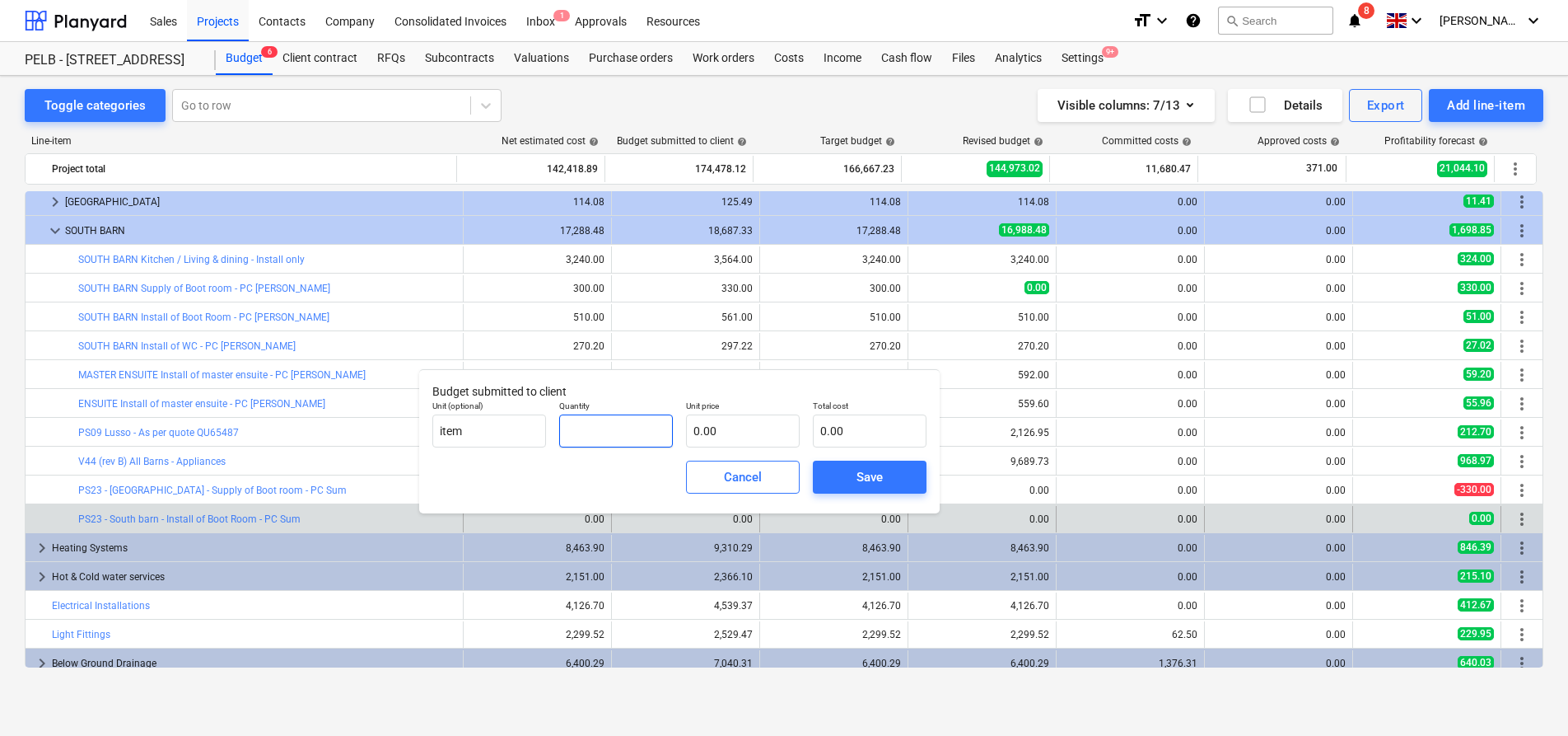
click at [636, 422] on input "text" at bounding box center [616, 431] width 114 height 33
type input "-1.00"
click at [745, 428] on input "text" at bounding box center [743, 431] width 114 height 33
type input "5"
type input "-5.00"
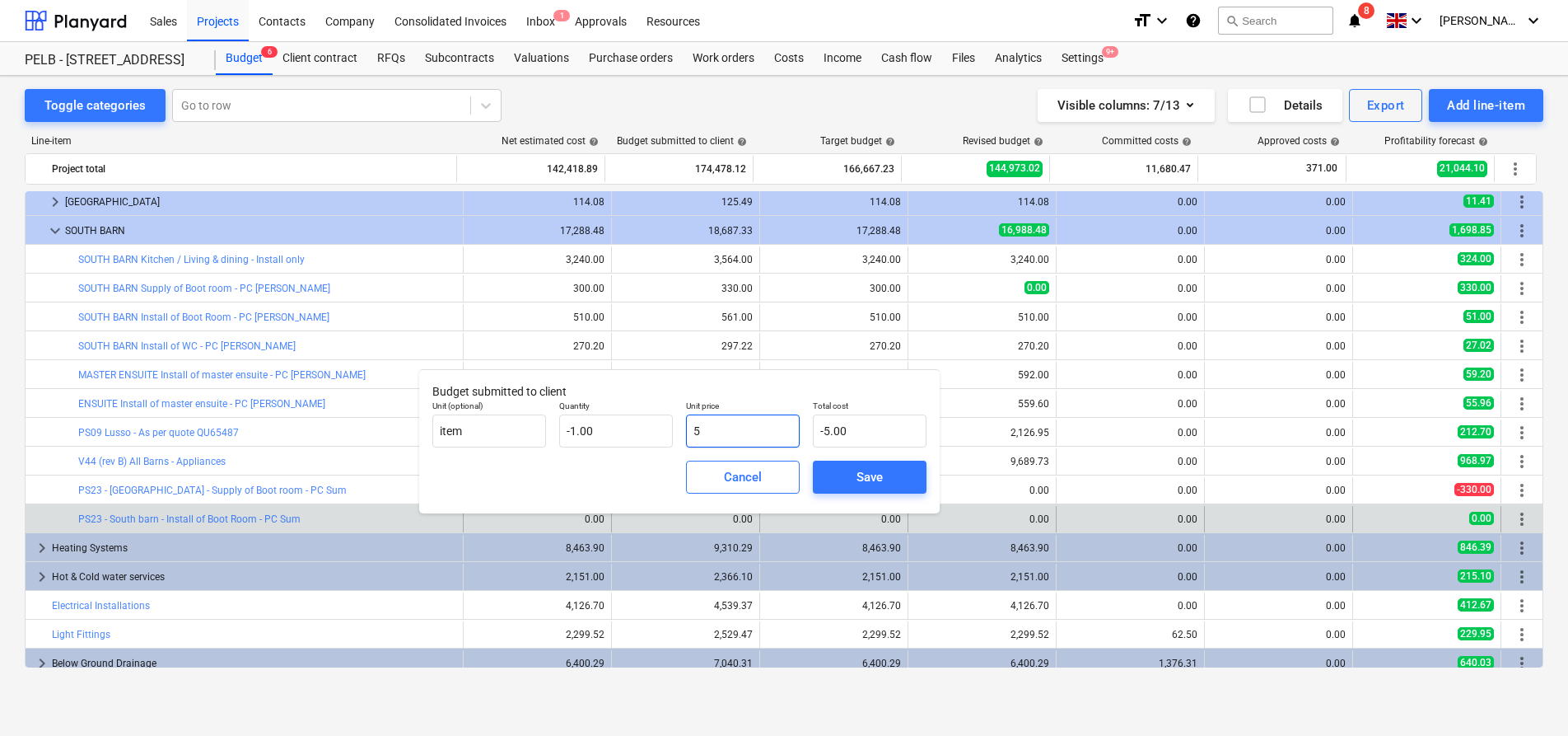
type input "55"
type input "-55.00"
type input "550"
type input "-550.00"
type input "550.00"
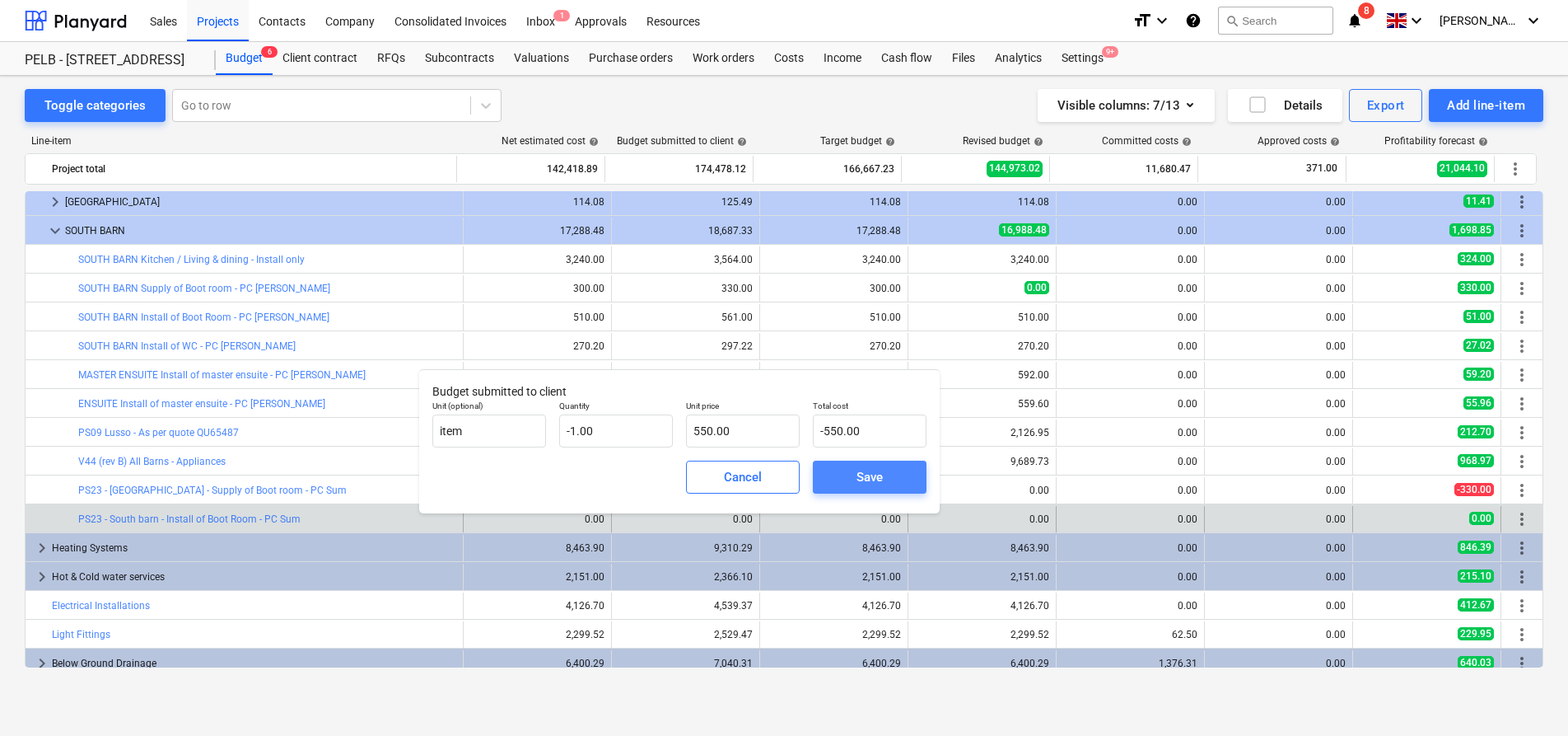
click at [858, 471] on div "Save" at bounding box center [870, 476] width 27 height 21
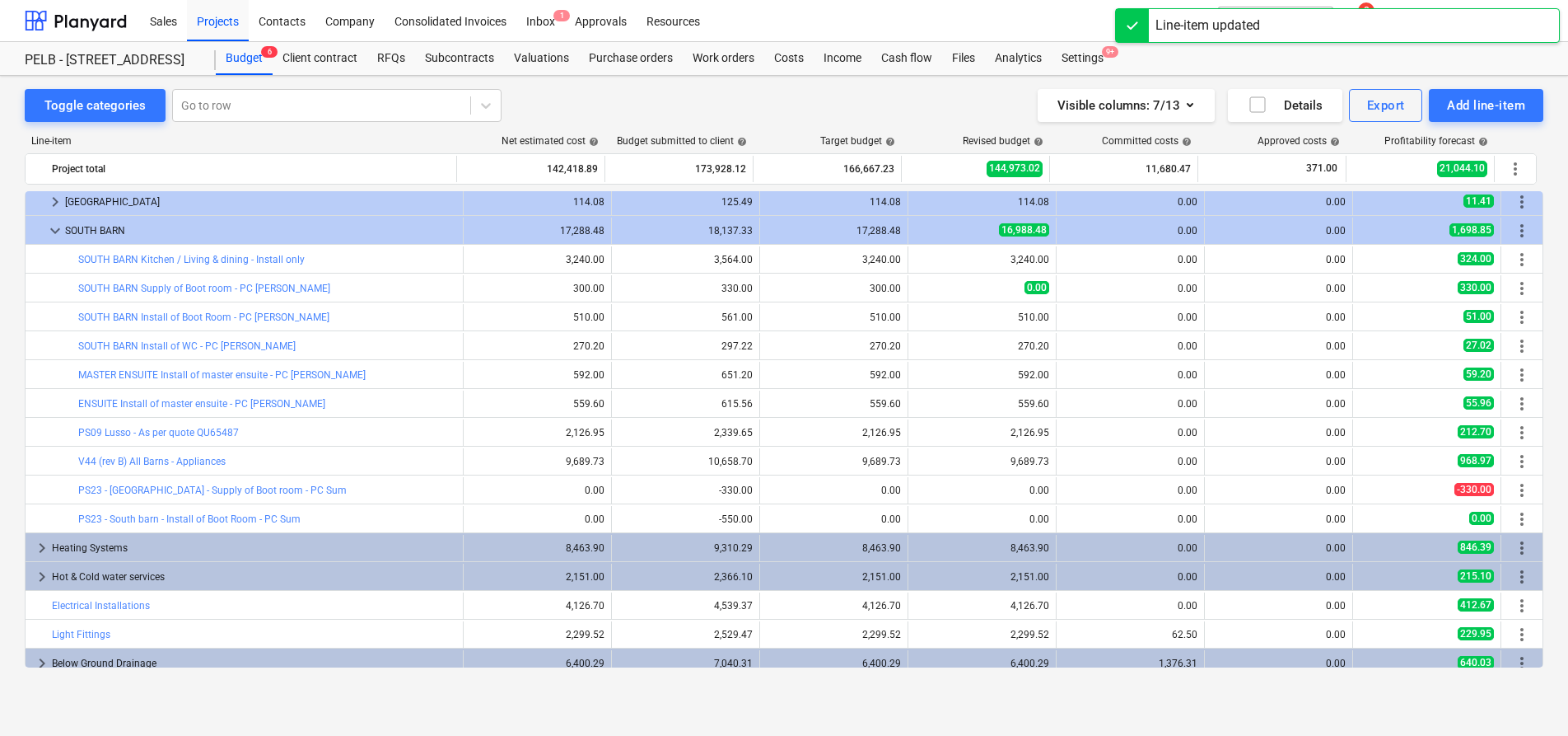
scroll to position [1074, 0]
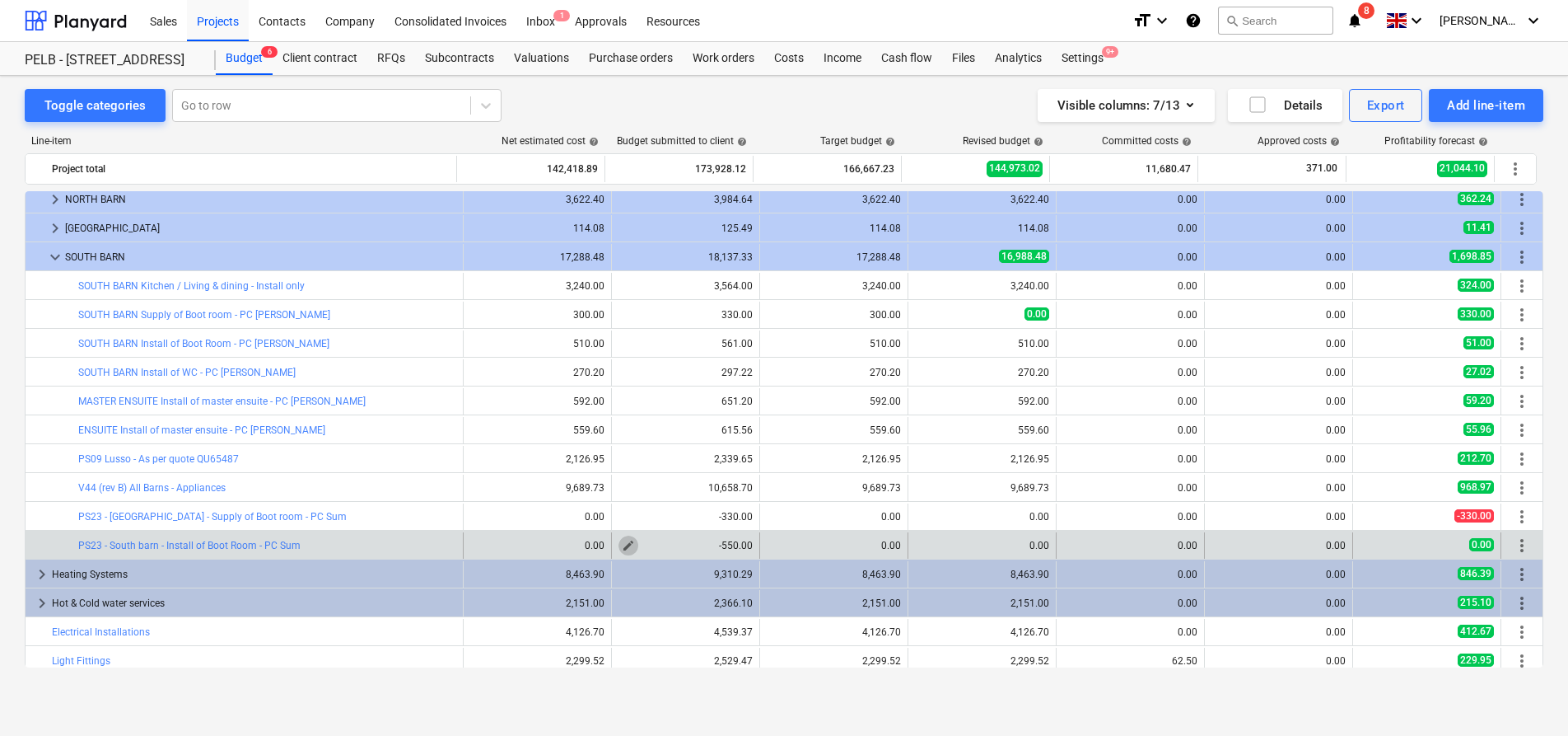
click at [625, 545] on span "edit" at bounding box center [628, 545] width 13 height 13
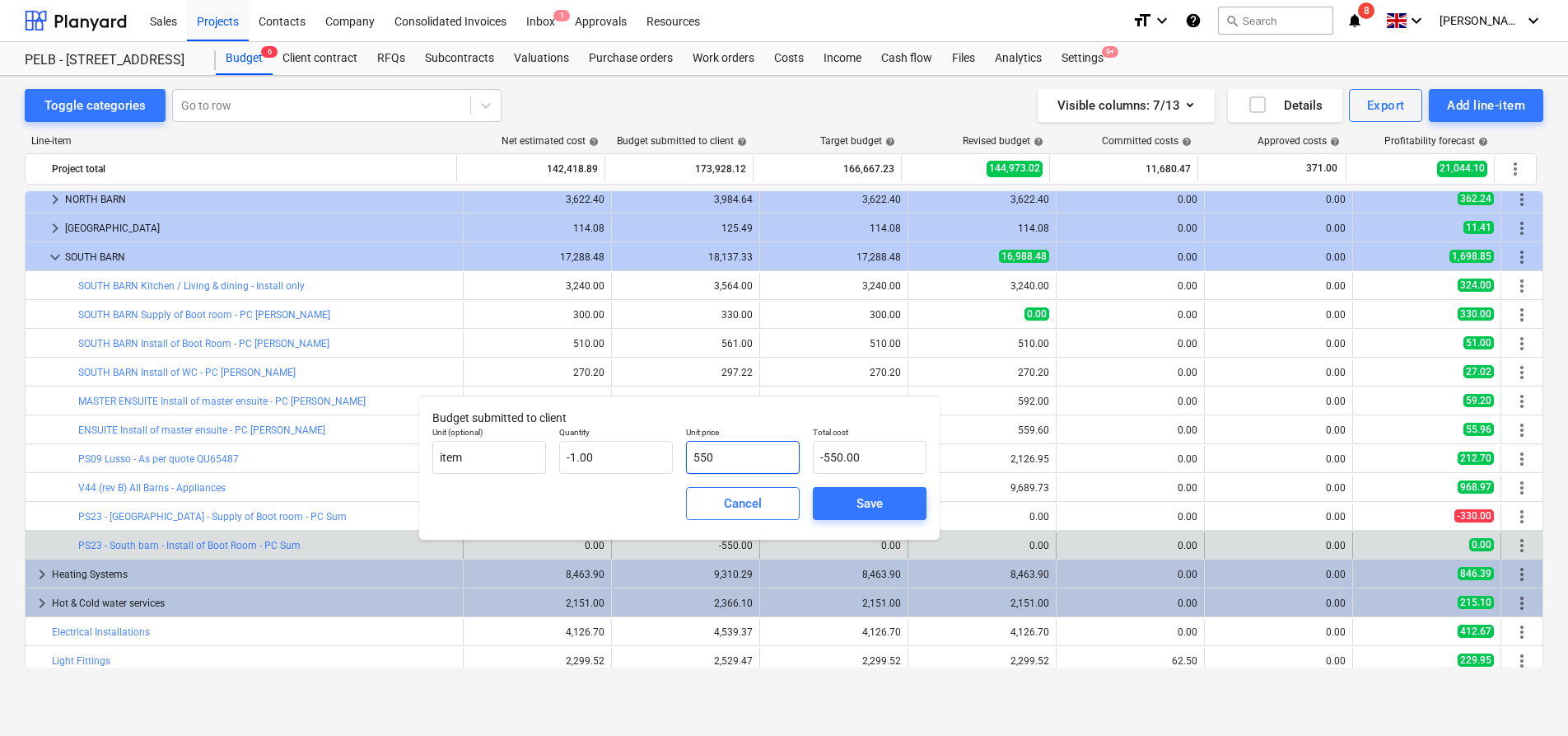
click at [758, 464] on input "550" at bounding box center [743, 457] width 114 height 33
type input "55"
type input "-55.00"
type input "5"
type input "-5.00"
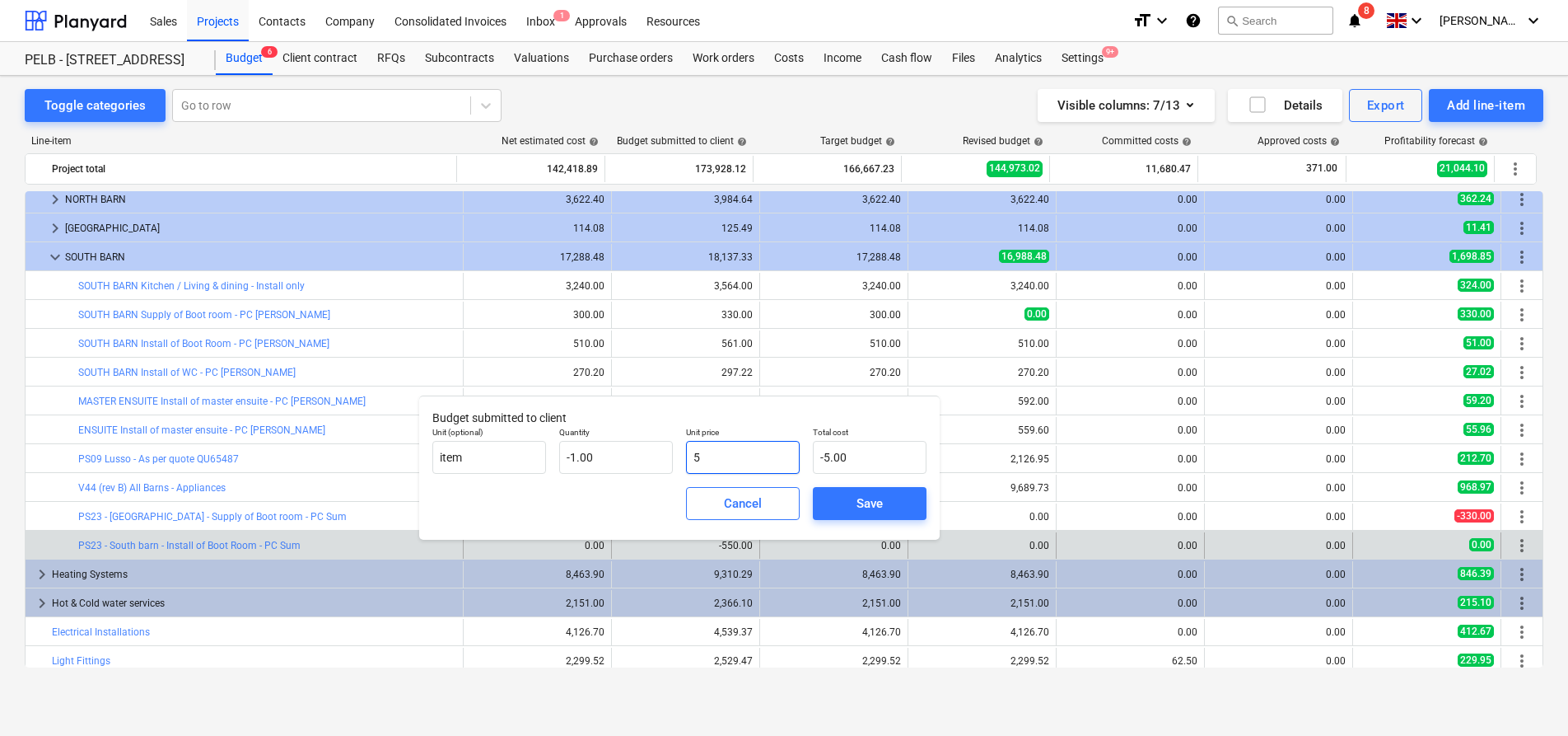
type input "56"
type input "-56.00"
type input "561"
type input "-561.00"
type input "561.00"
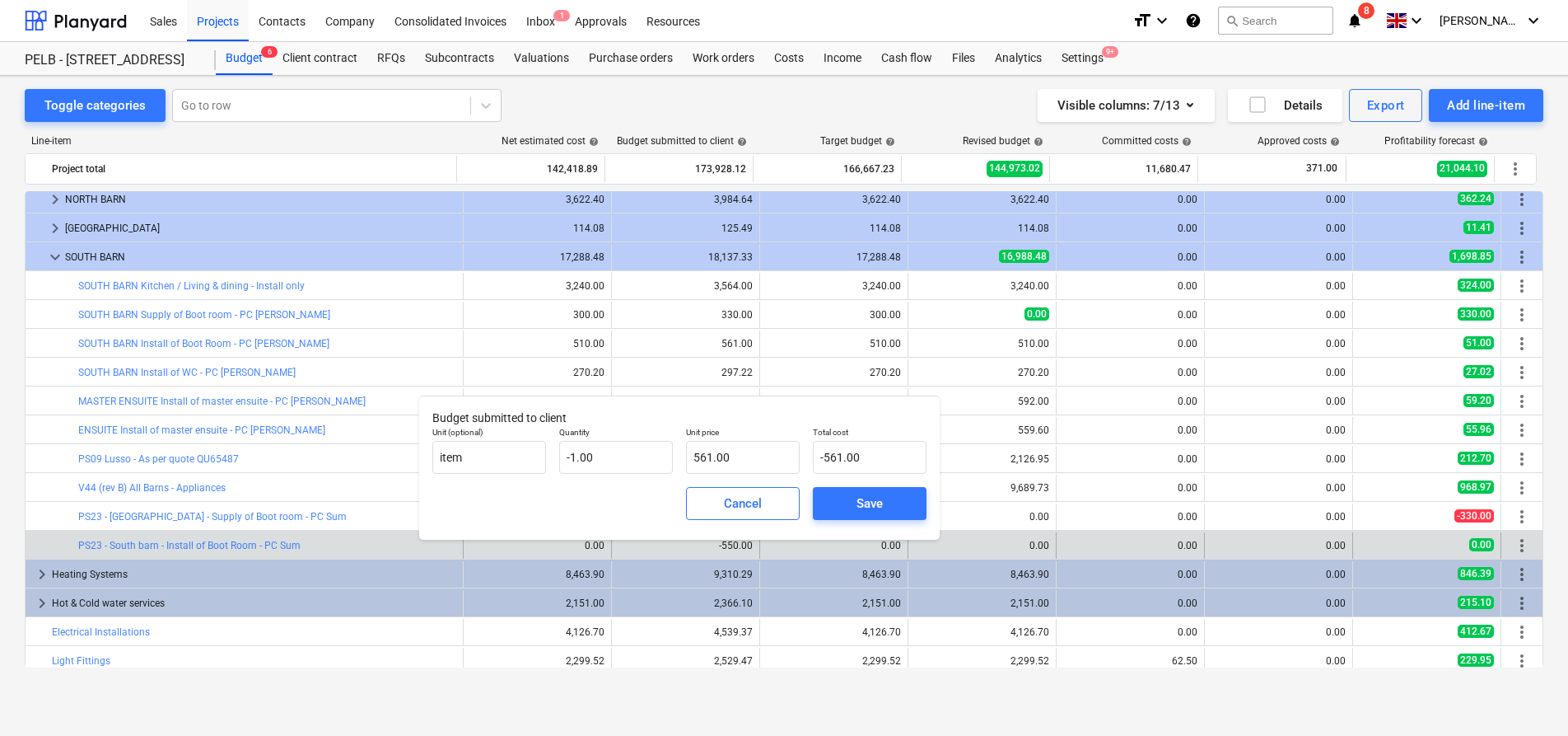
click at [892, 523] on div "Save" at bounding box center [870, 503] width 127 height 46
click at [890, 514] on span "Save" at bounding box center [870, 503] width 74 height 21
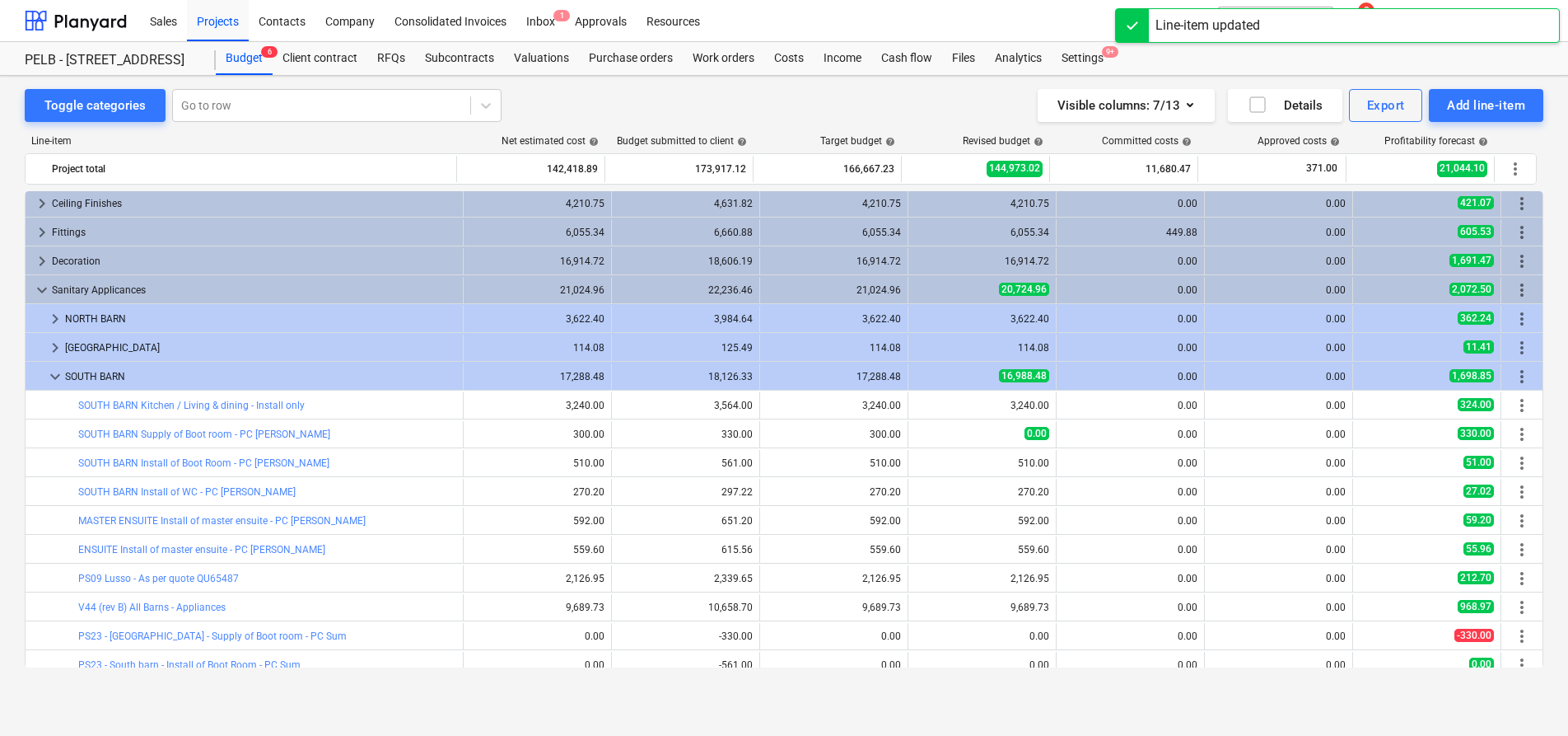
scroll to position [1030, 0]
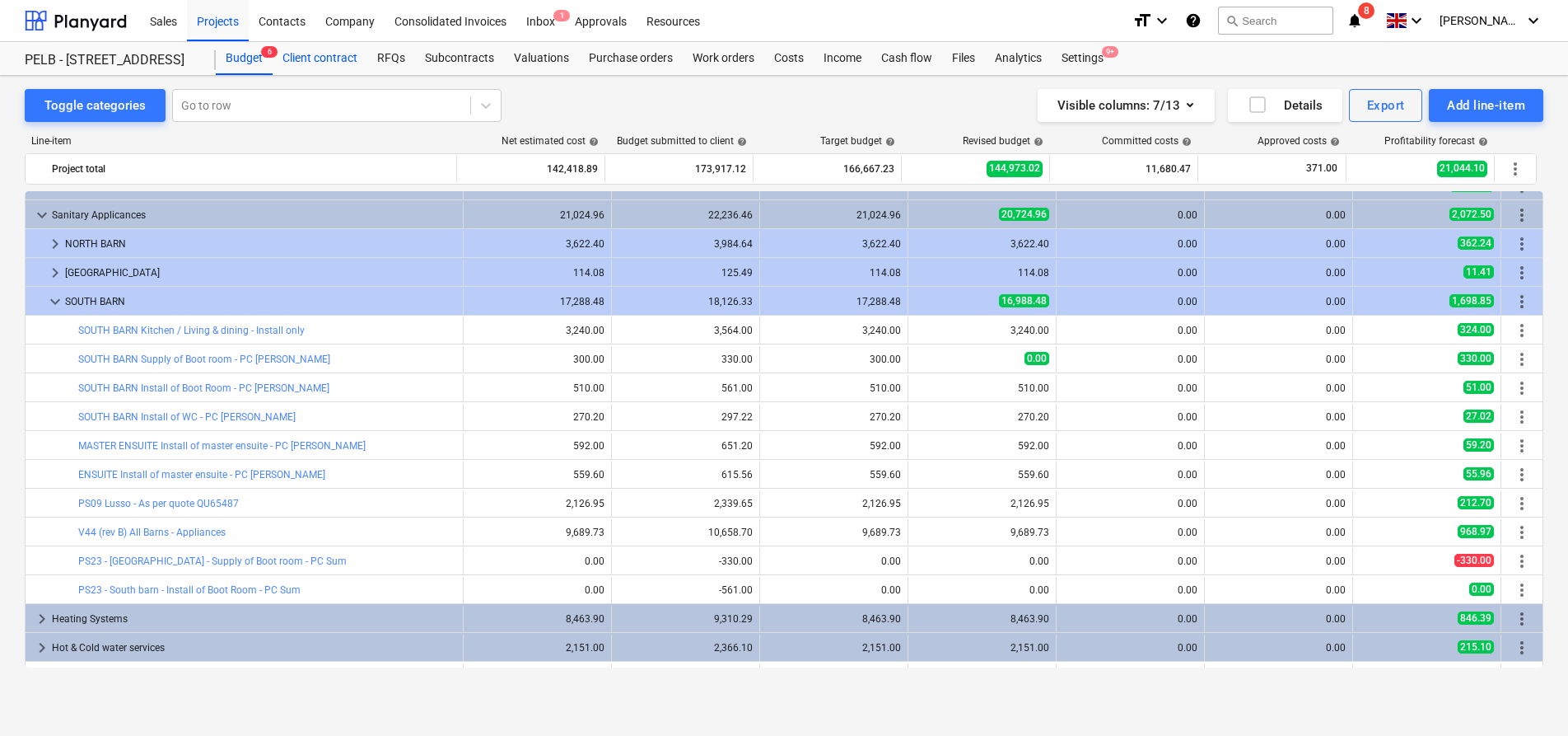
click at [341, 69] on div "Client contract" at bounding box center [319, 59] width 94 height 33
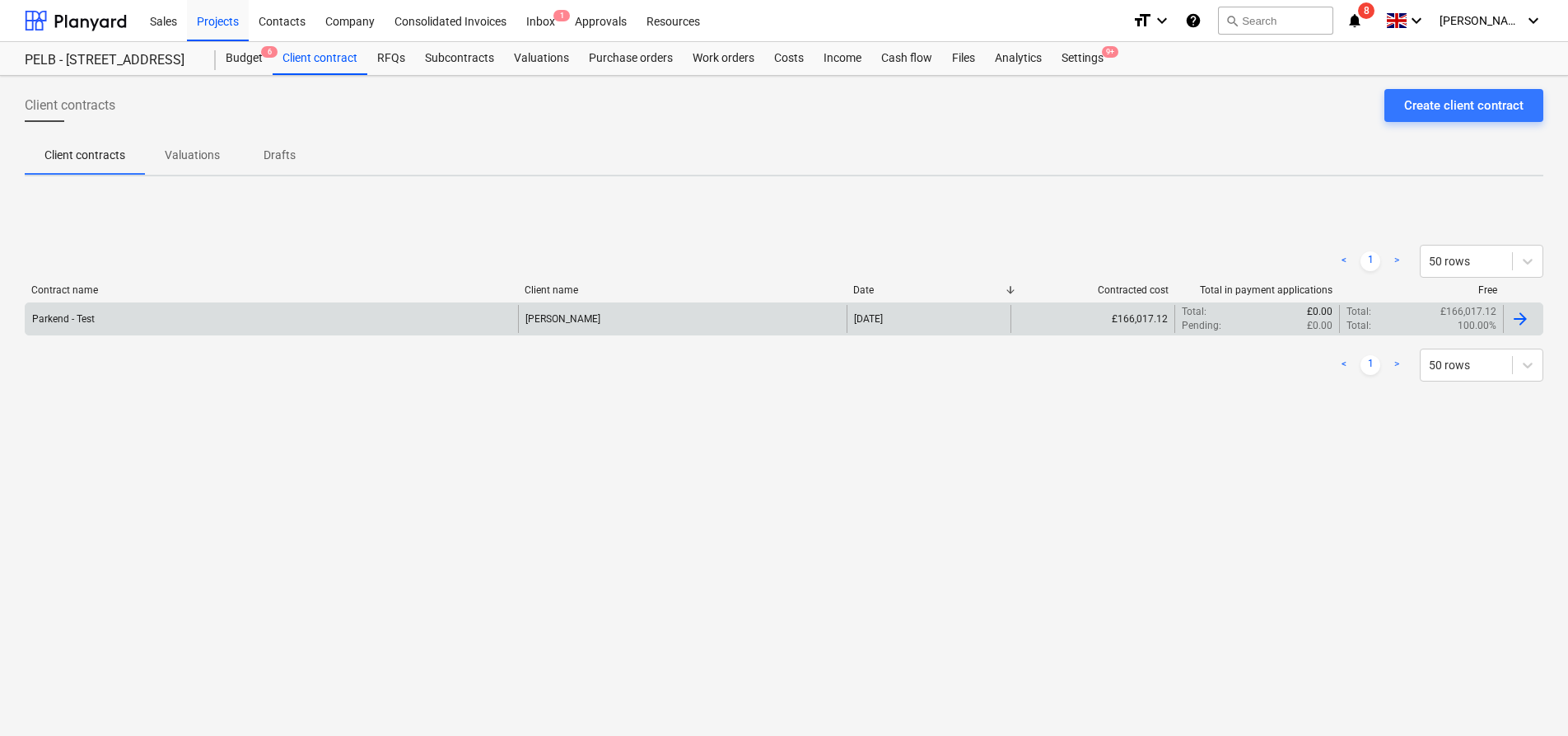
click at [417, 322] on div "Parkend - Test" at bounding box center [272, 319] width 492 height 28
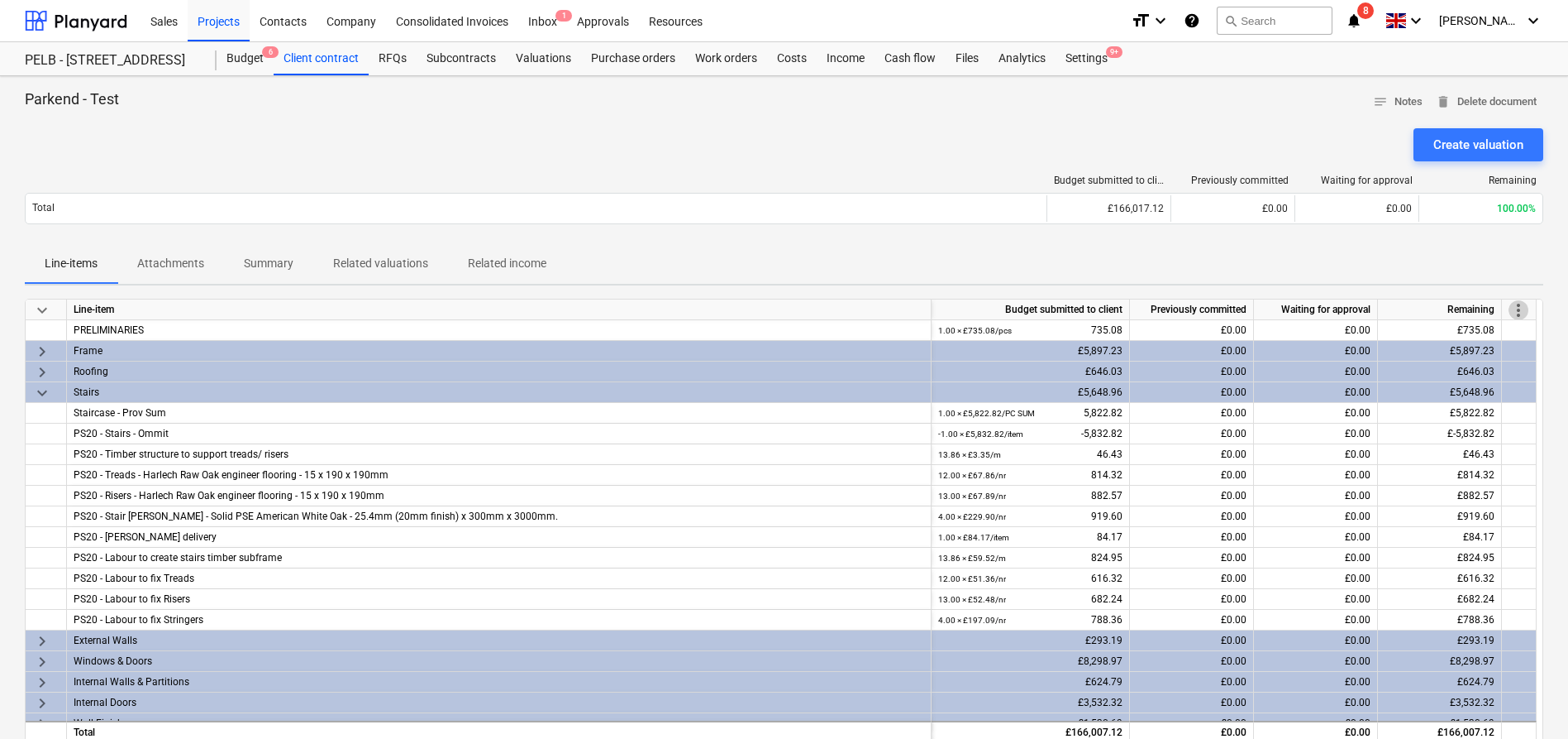
click at [1517, 304] on span "more_vert" at bounding box center [1518, 311] width 20 height 20
click at [1490, 307] on li "Amend line items" at bounding box center [1495, 310] width 128 height 38
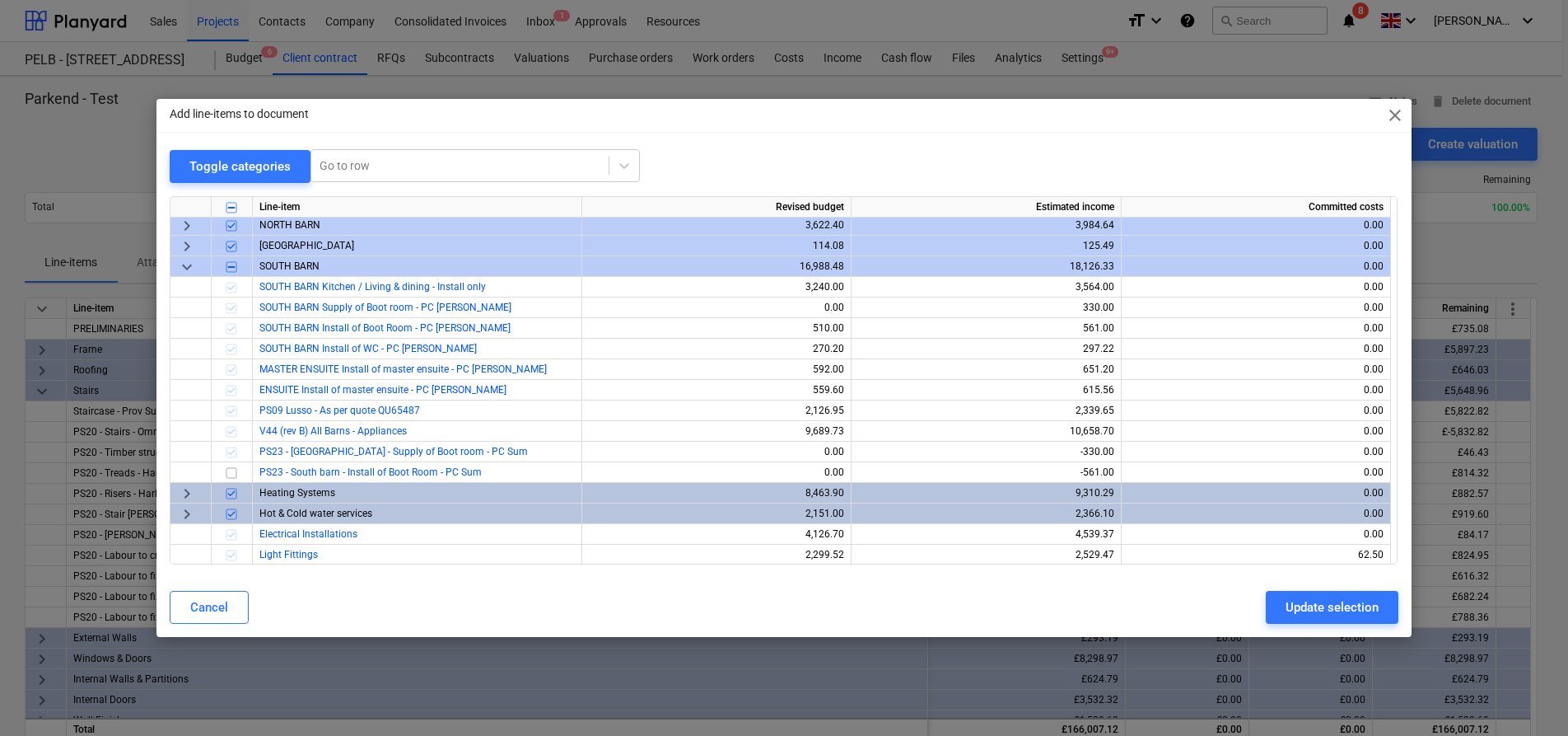
scroll to position [621, 0]
click at [237, 475] on input "checkbox" at bounding box center [232, 472] width 20 height 20
click at [1336, 602] on div "Update selection" at bounding box center [1333, 606] width 93 height 21
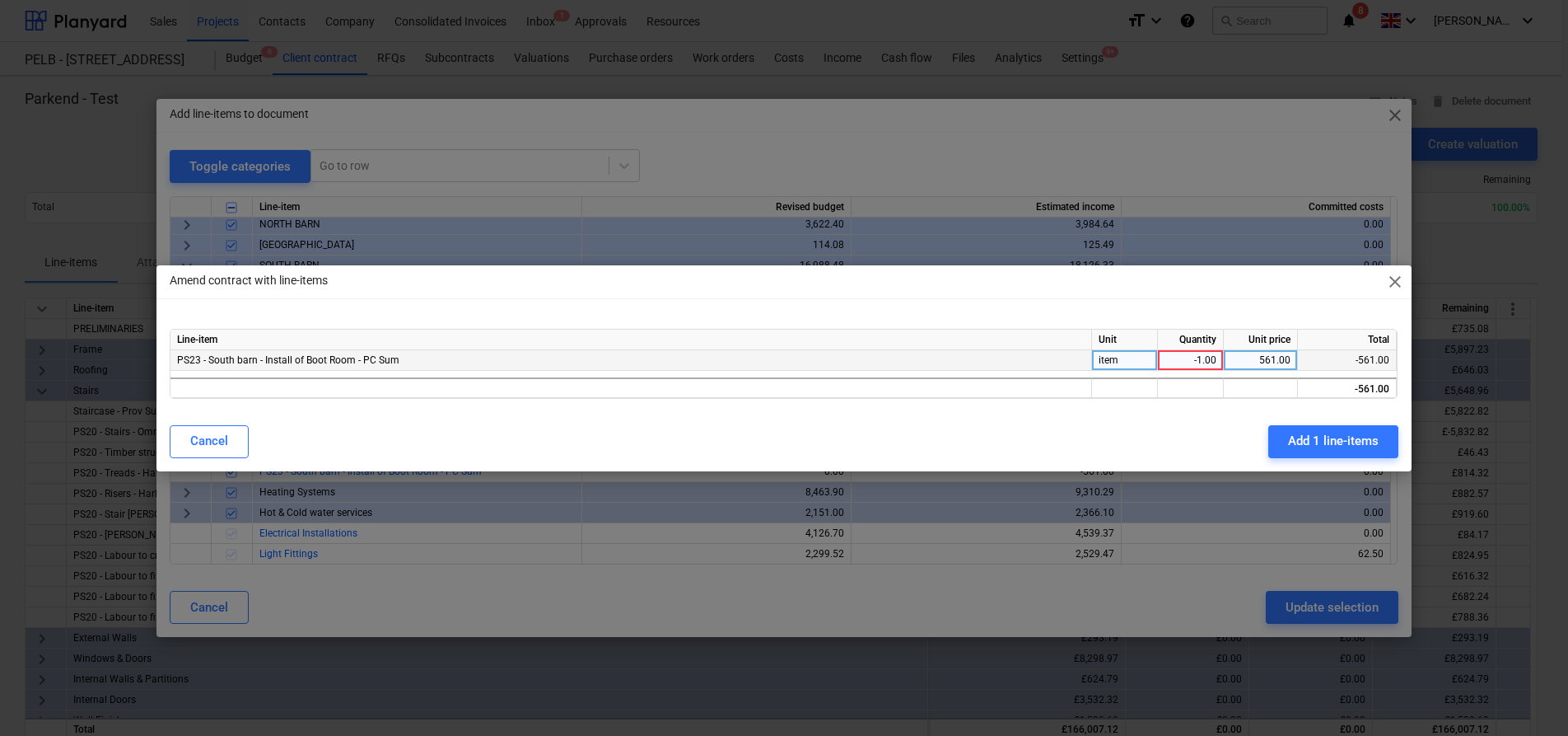
click at [1125, 361] on div "item" at bounding box center [1125, 360] width 66 height 20
click at [1173, 400] on div "Line-item Unit Quantity Unit price Total PS23 - South barn - Install of Boot Ro…" at bounding box center [784, 363] width 1254 height 96
click at [1318, 438] on div "Add 1 line-items" at bounding box center [1333, 440] width 91 height 21
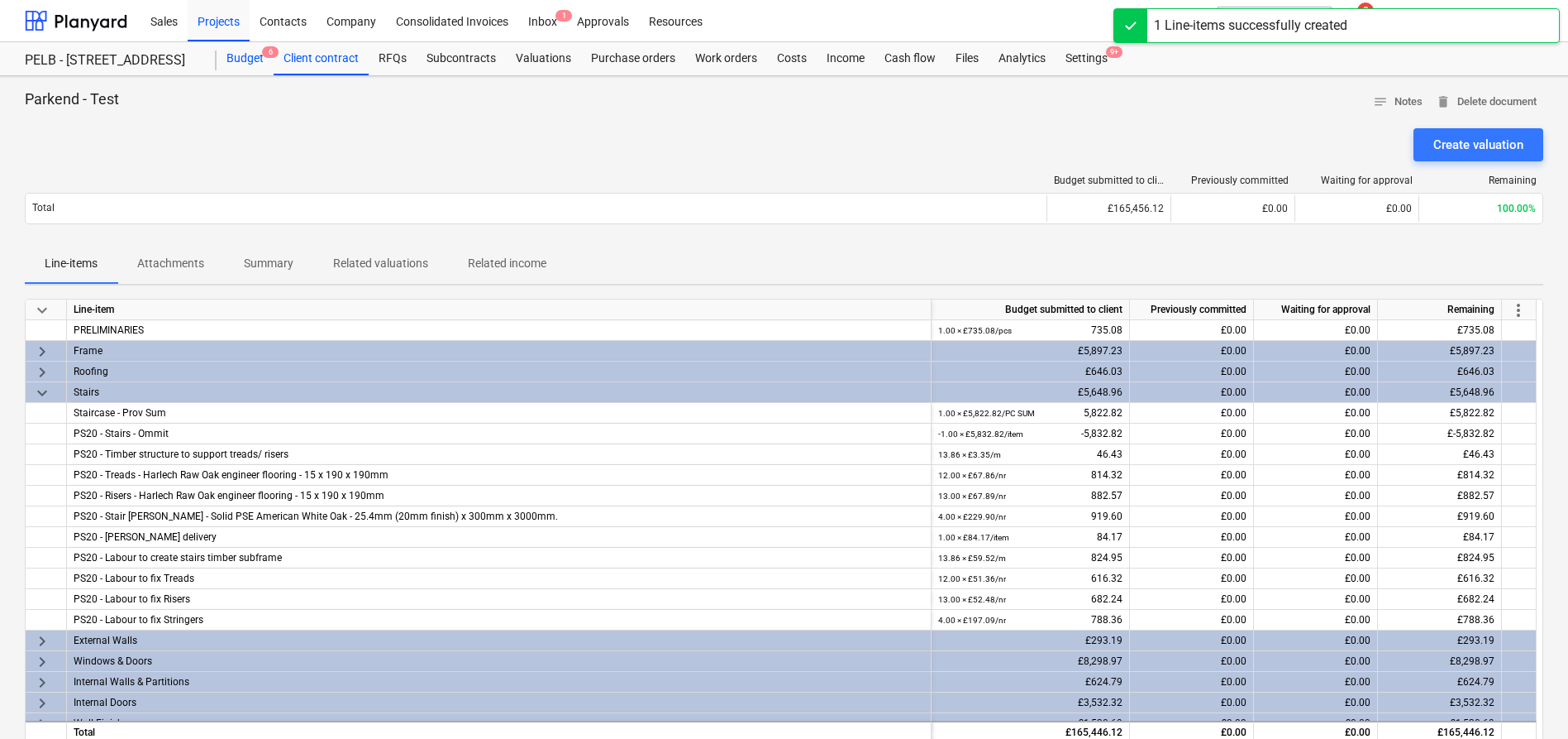
click at [256, 62] on div "Budget 6" at bounding box center [245, 59] width 57 height 33
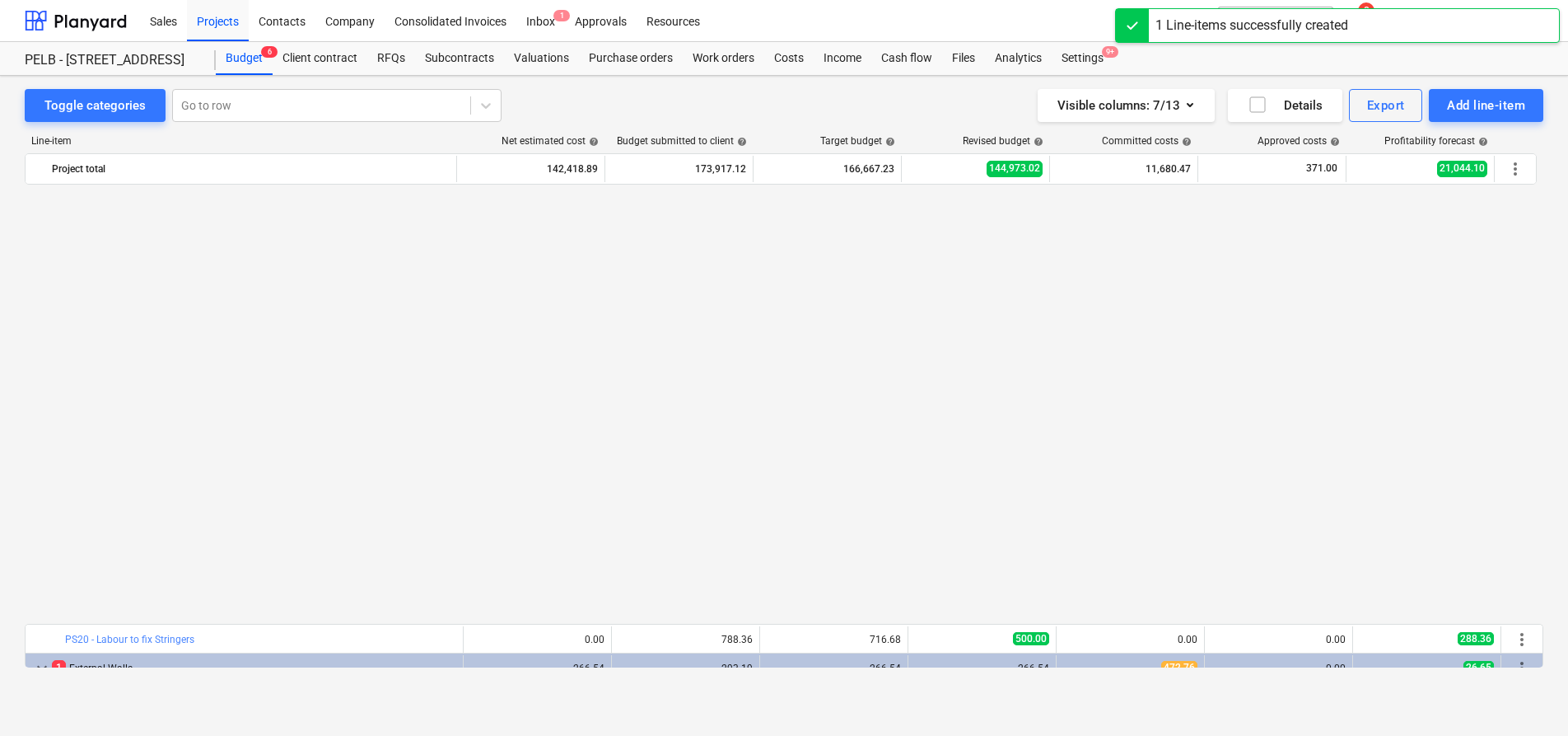
scroll to position [1030, 0]
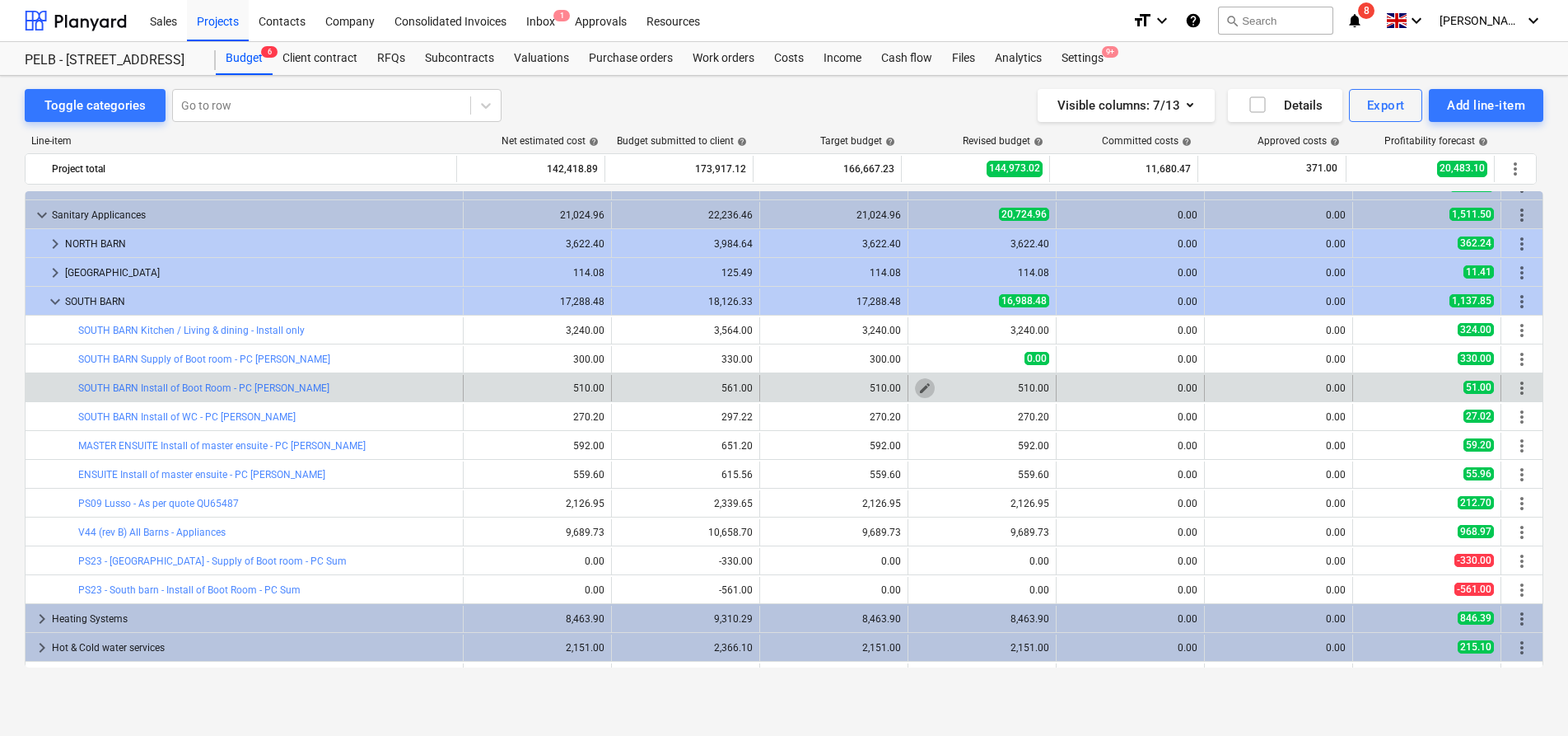
click at [918, 382] on span "edit" at bounding box center [925, 388] width 13 height 13
type textarea "x"
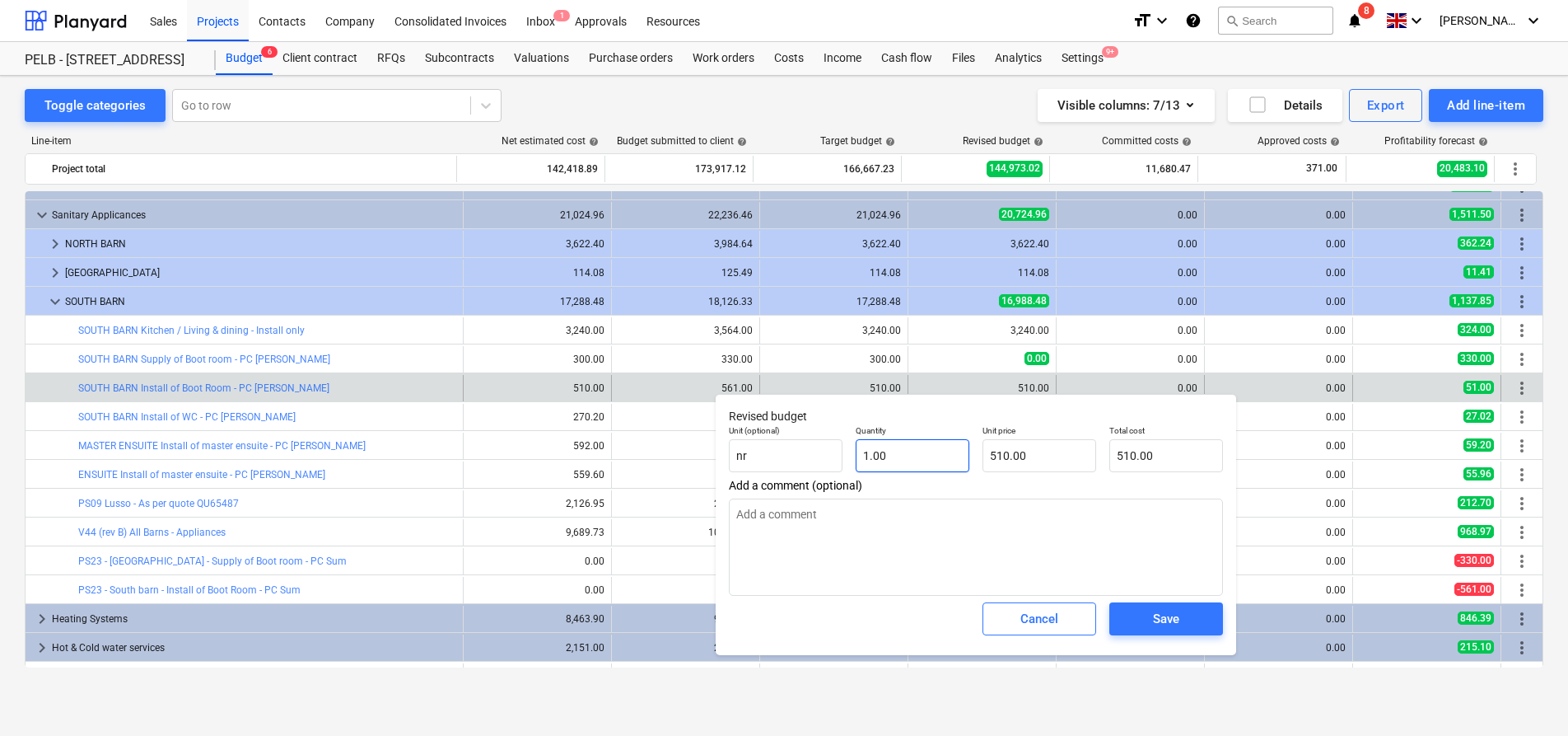
type input "1"
click at [925, 459] on input "1" at bounding box center [913, 456] width 114 height 33
type textarea "x"
type input "0.00"
type textarea "x"
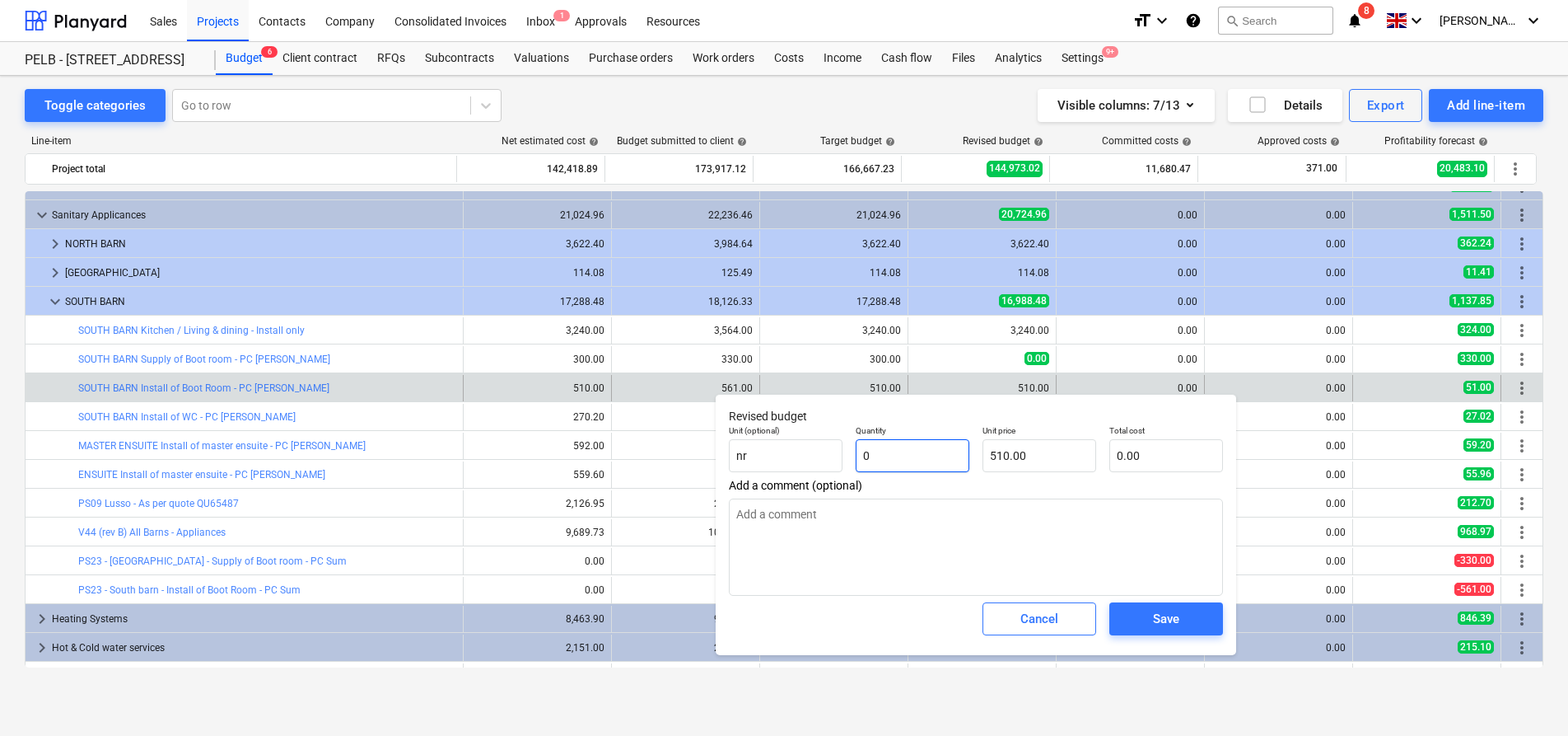
type input "0"
type textarea "x"
type input "0.00"
click at [1056, 482] on span "Add a comment (optional)" at bounding box center [976, 485] width 494 height 13
click at [1191, 603] on button "Save" at bounding box center [1166, 619] width 114 height 33
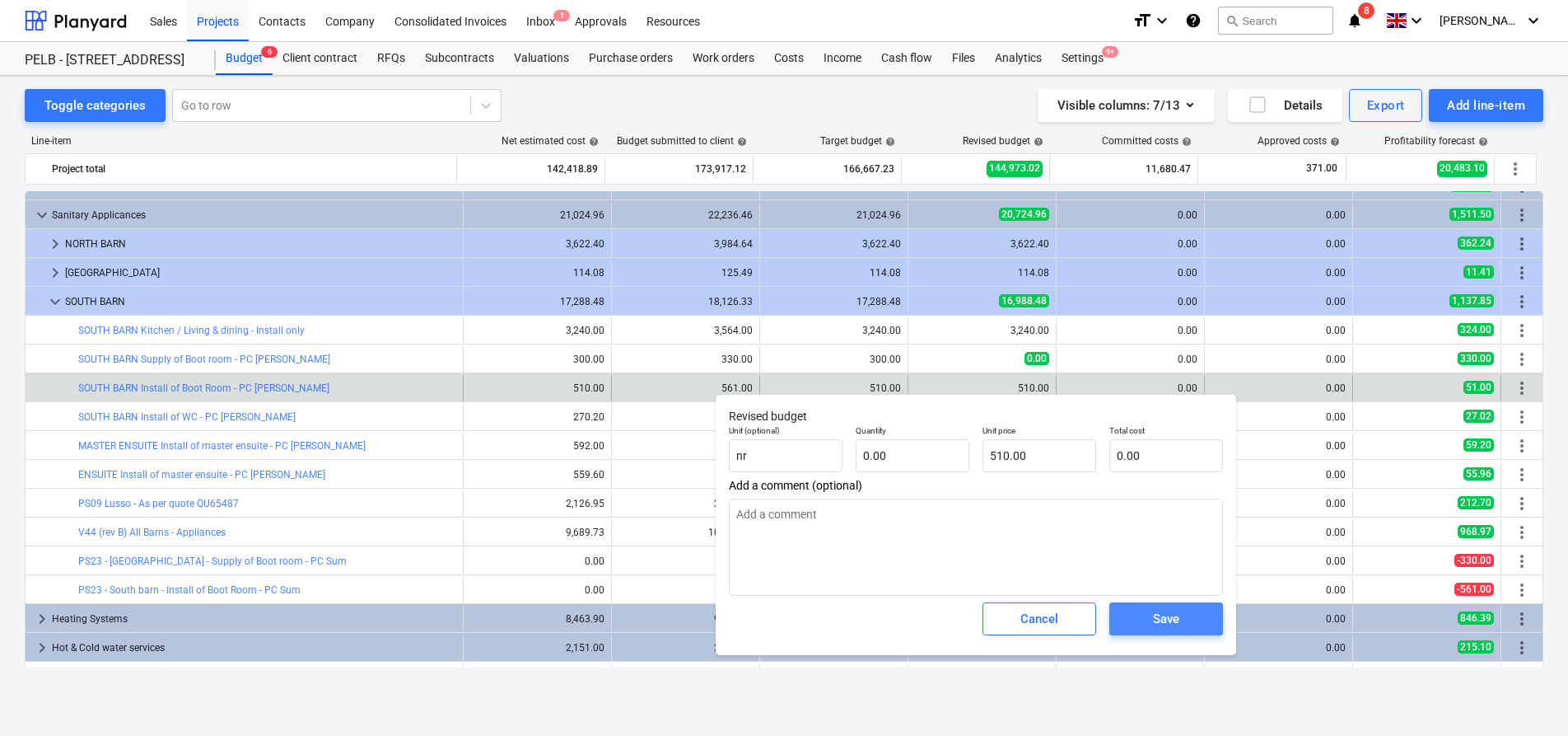
type textarea "x"
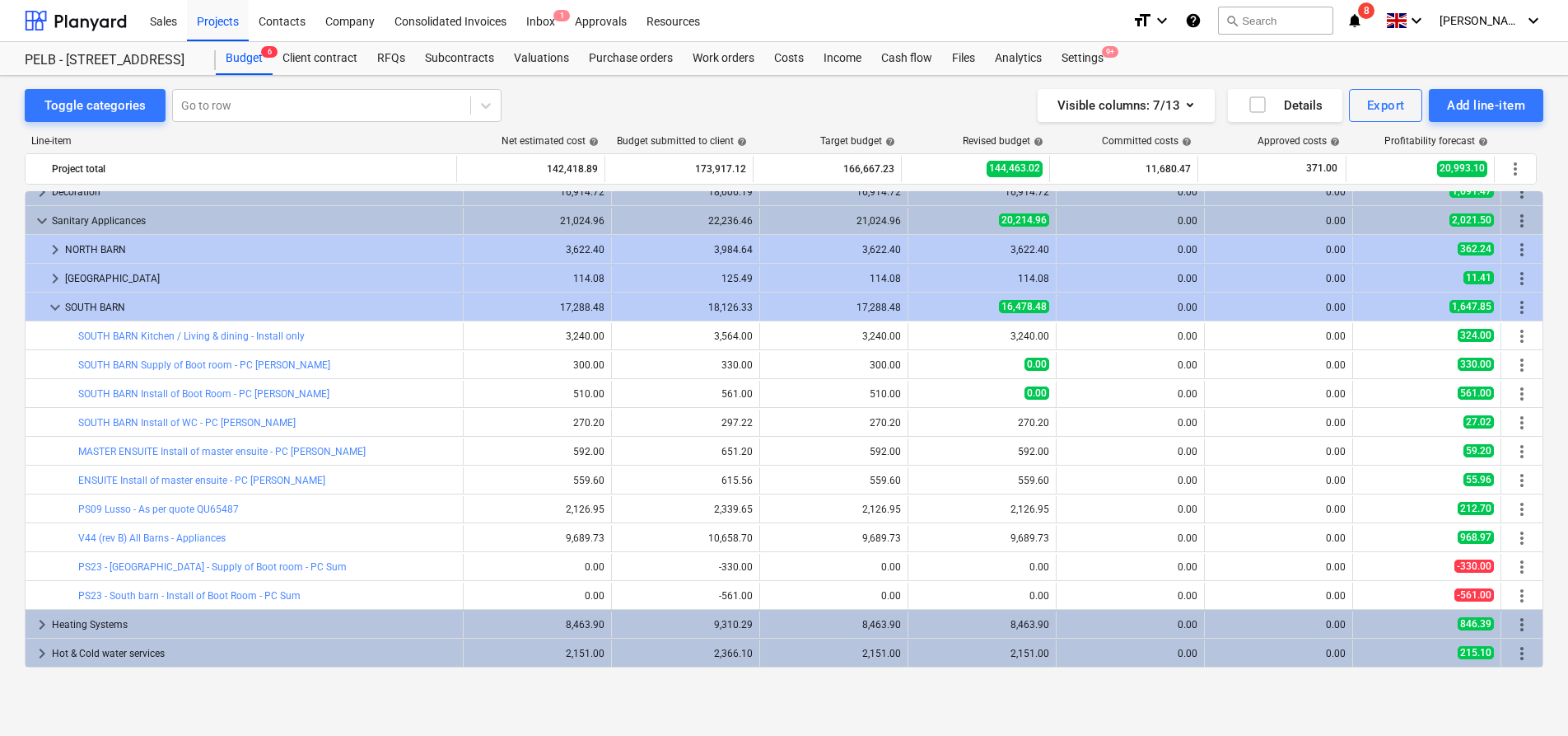
scroll to position [1023, 0]
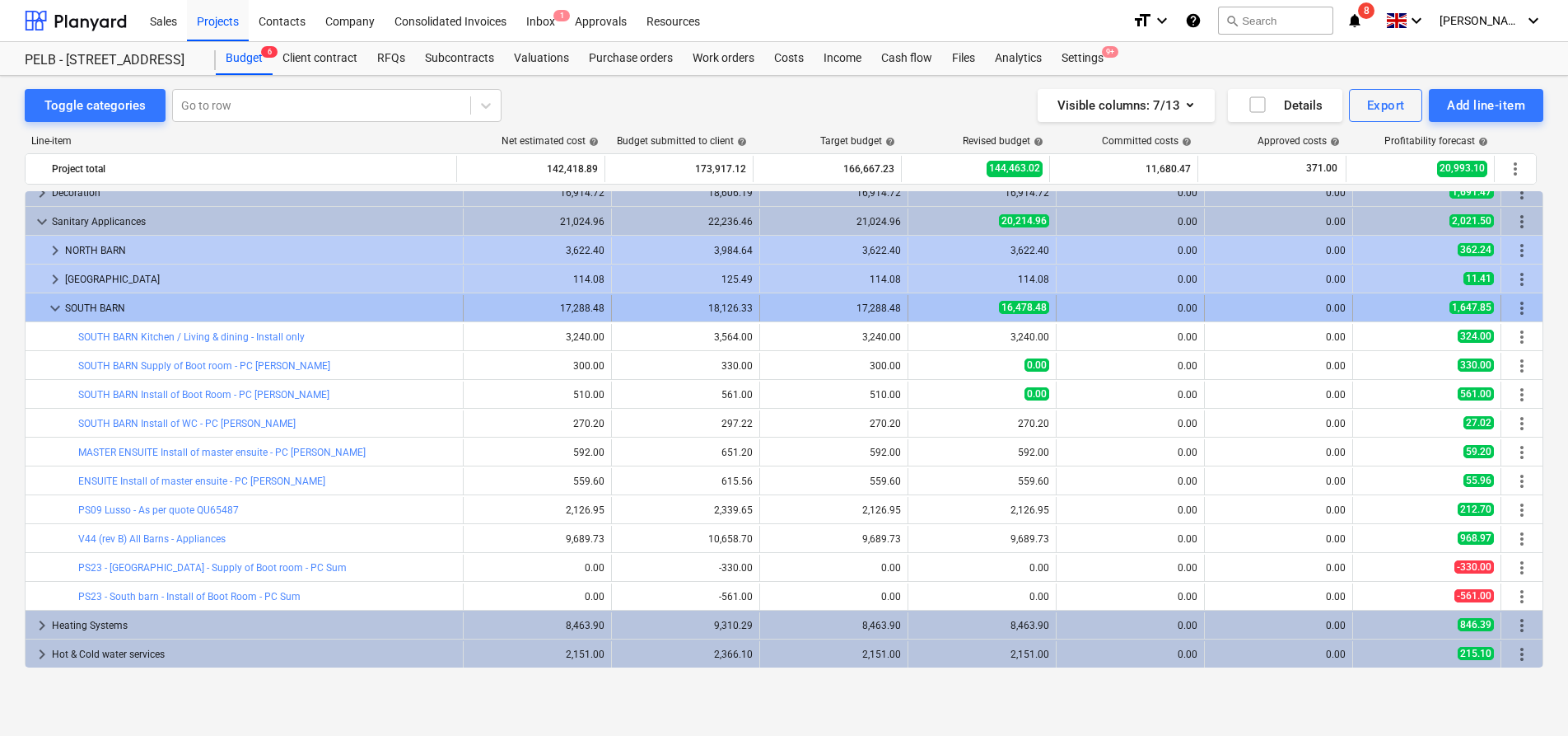
click at [1519, 308] on span "more_vert" at bounding box center [1522, 308] width 20 height 20
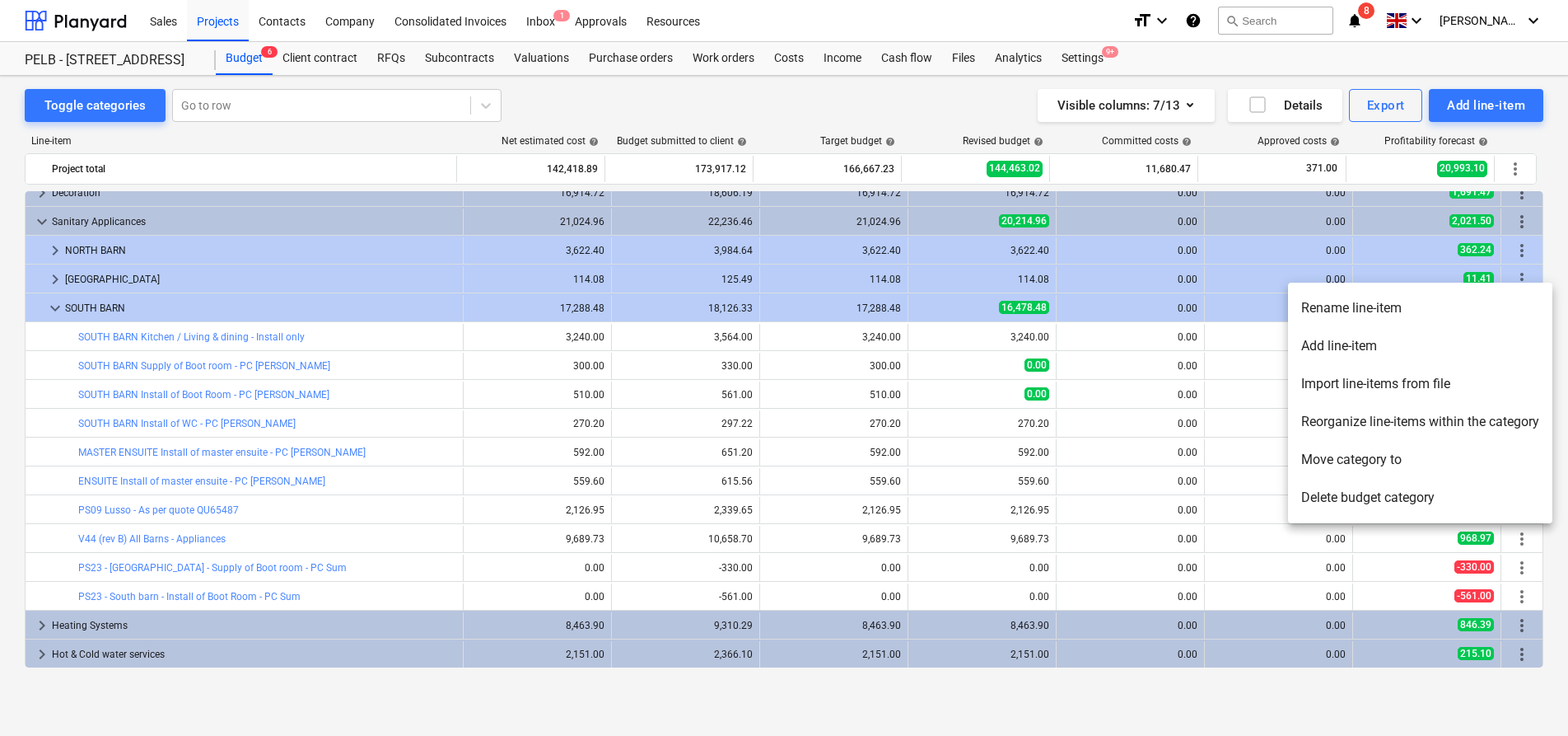
click at [1414, 348] on li "Add line-item" at bounding box center [1420, 345] width 265 height 38
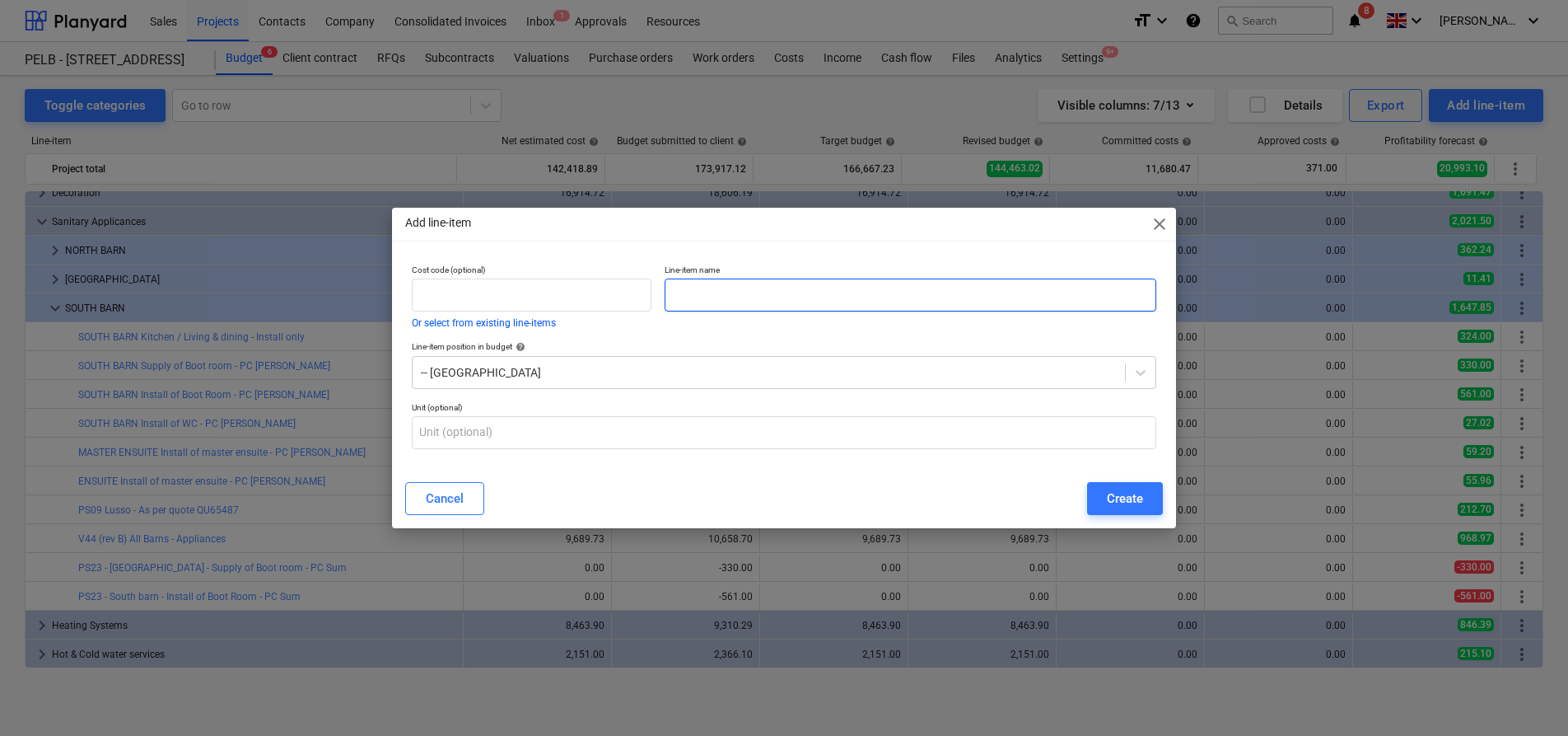
click at [750, 292] on input "text" at bounding box center [910, 295] width 492 height 33
click at [1141, 212] on div "Add line-item close" at bounding box center [784, 224] width 784 height 33
click at [863, 287] on input "text" at bounding box center [910, 295] width 492 height 33
paste input "Supply of Howdens dressing room, lobby (boot room), kitchen and utility."
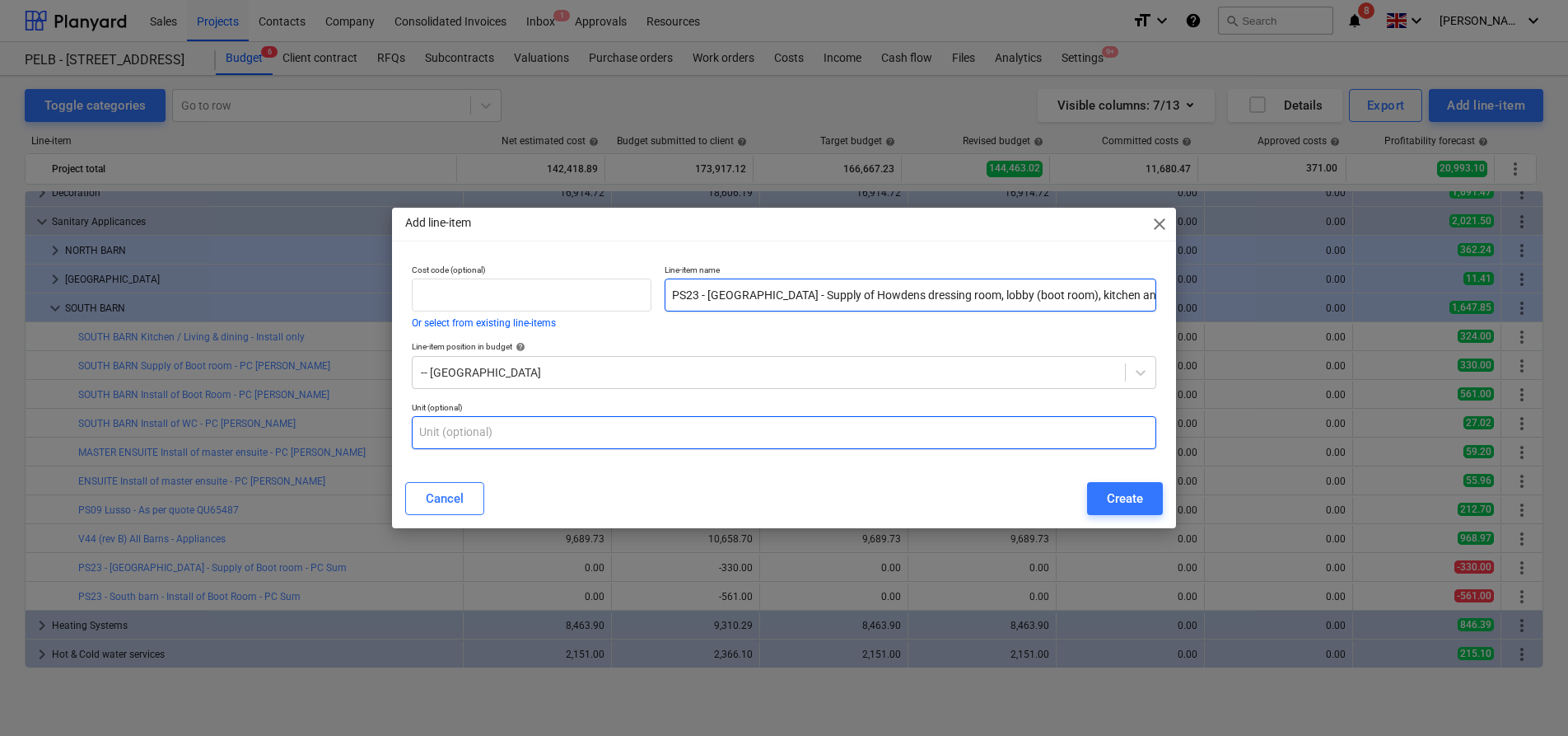
type input "PS23 - South Barn - Supply of Howdens dressing room, lobby (boot room), kitchen…"
click at [568, 432] on input "text" at bounding box center [784, 432] width 744 height 33
type input "item"
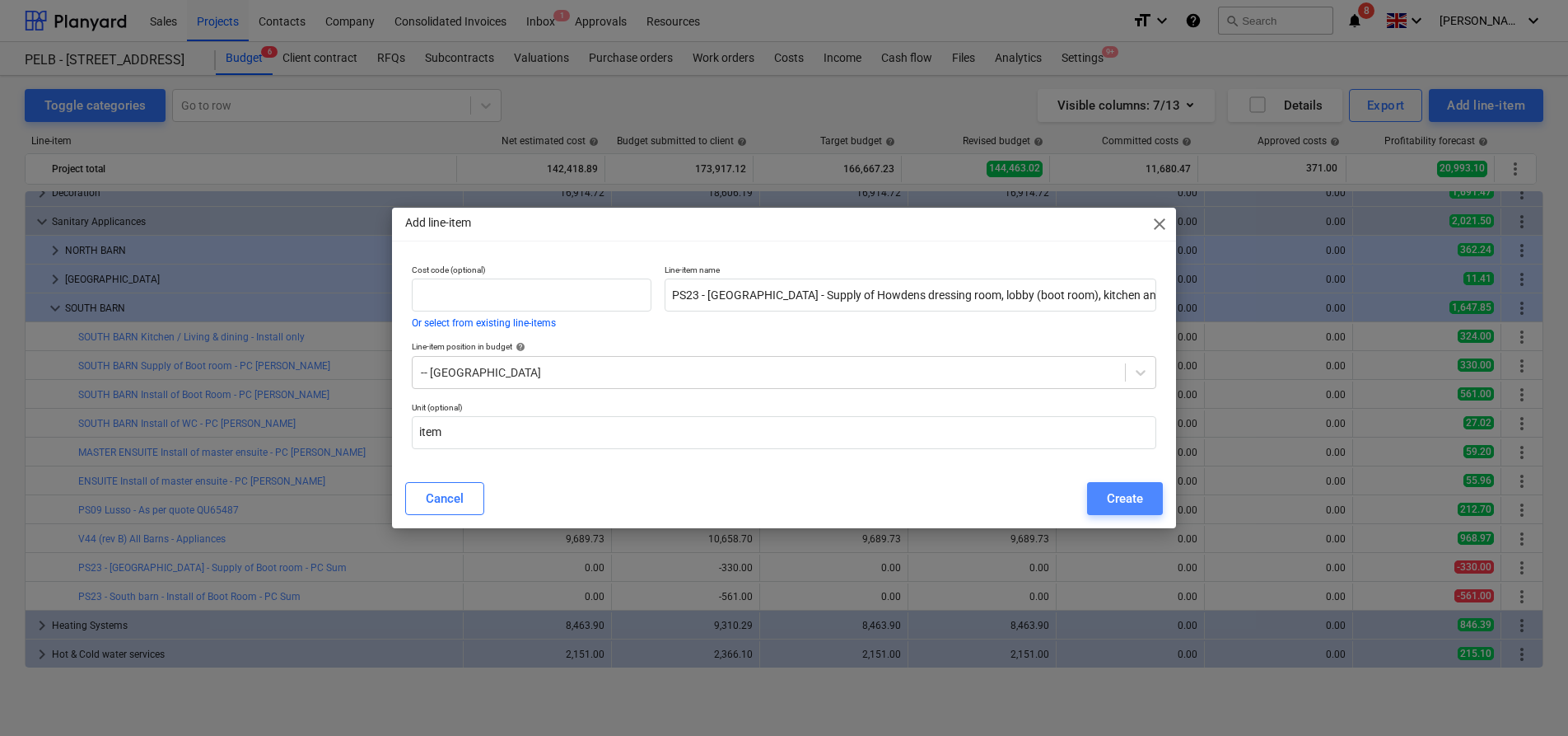
click at [1102, 490] on button "Create" at bounding box center [1125, 498] width 76 height 33
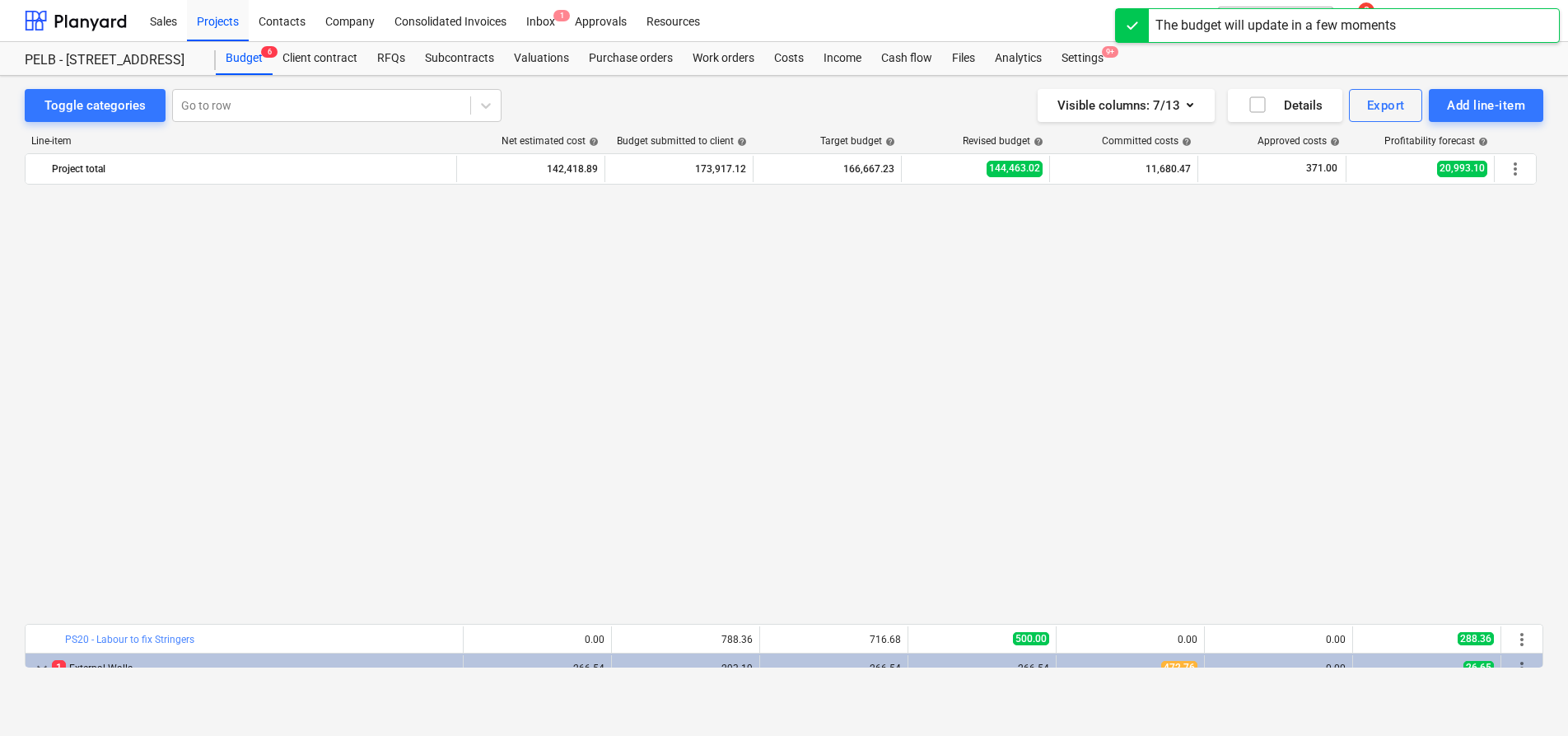
scroll to position [1023, 0]
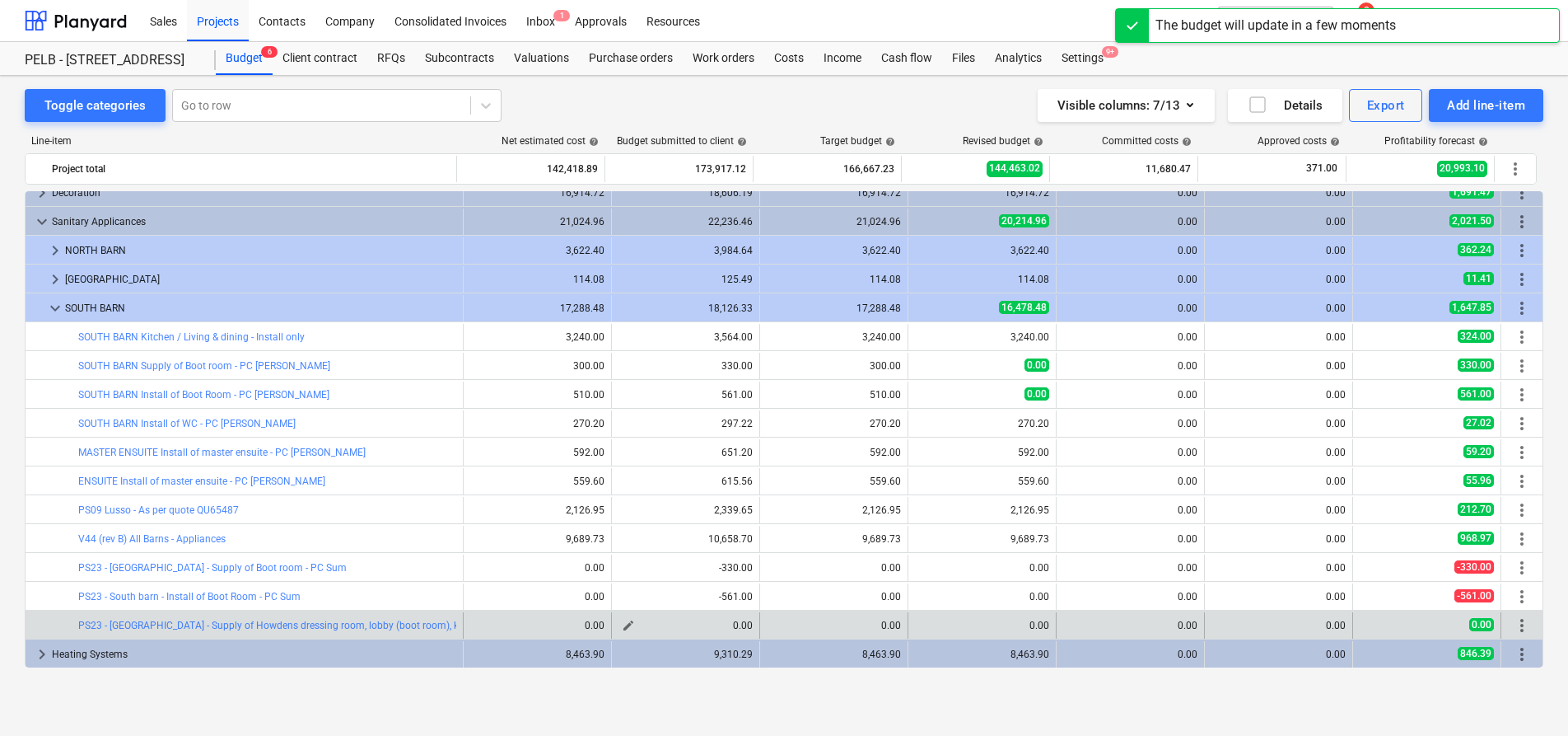
click at [626, 624] on span "edit" at bounding box center [628, 625] width 13 height 13
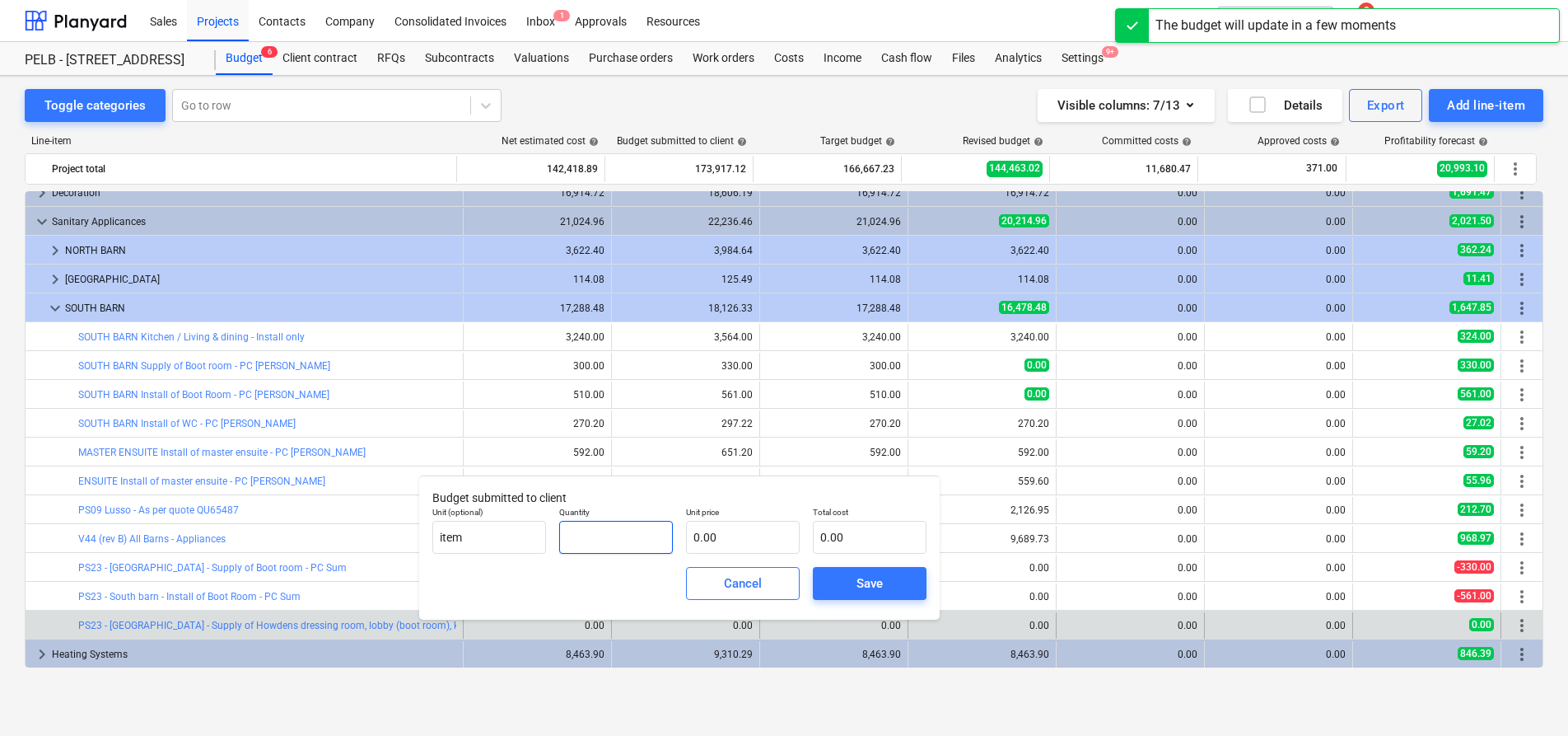
click at [634, 536] on input "text" at bounding box center [616, 537] width 114 height 33
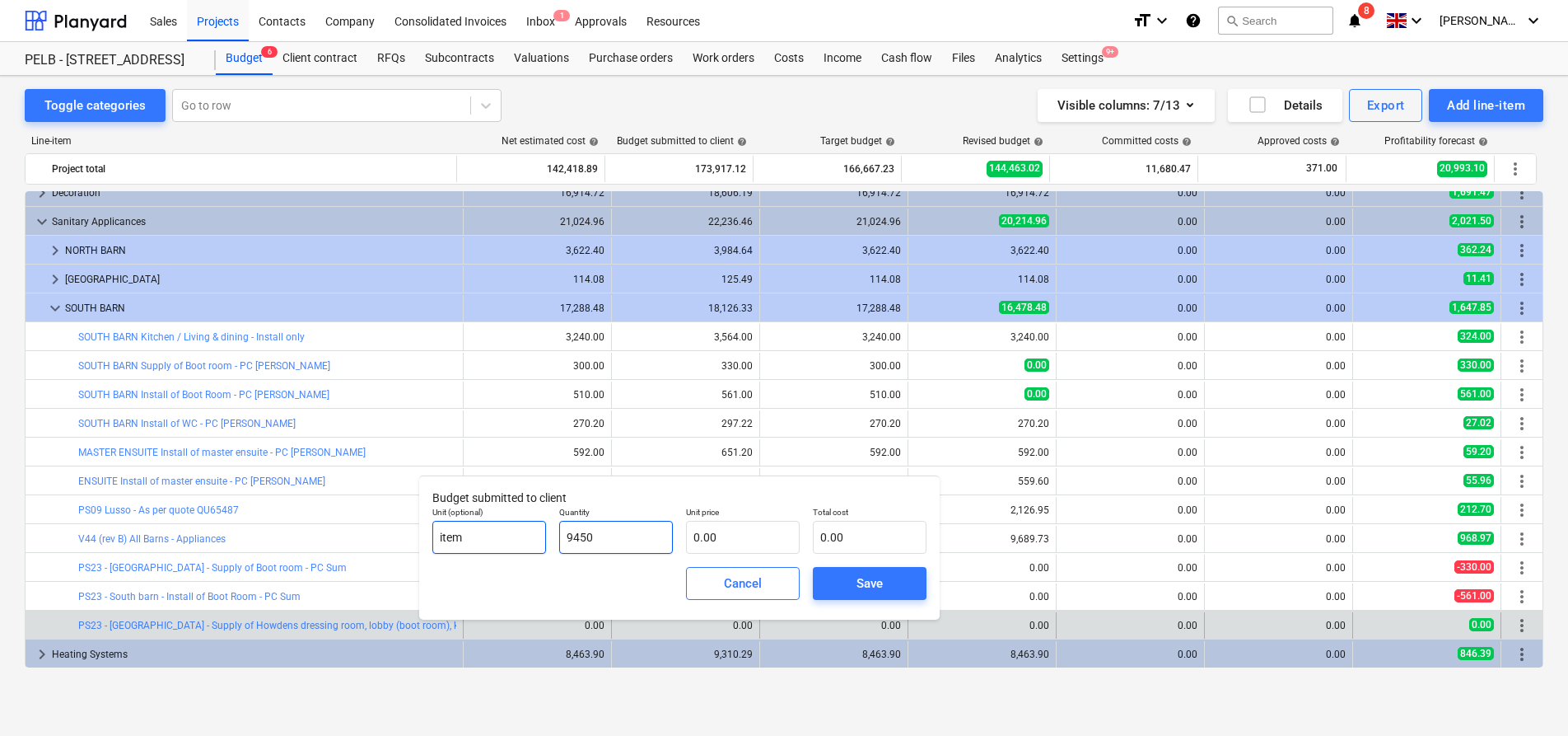
drag, startPoint x: 611, startPoint y: 526, endPoint x: 472, endPoint y: 525, distance: 139.0
click at [474, 527] on div "Unit (optional) item Quantity 9450 Unit price 0.00 Total cost 0.00" at bounding box center [679, 530] width 507 height 60
click at [473, 536] on div "Unit (optional) item Quantity 9450 Unit price 0.00 Total cost 0.00" at bounding box center [679, 530] width 507 height 60
type input "1.00"
click at [711, 536] on input "text" at bounding box center [743, 537] width 114 height 33
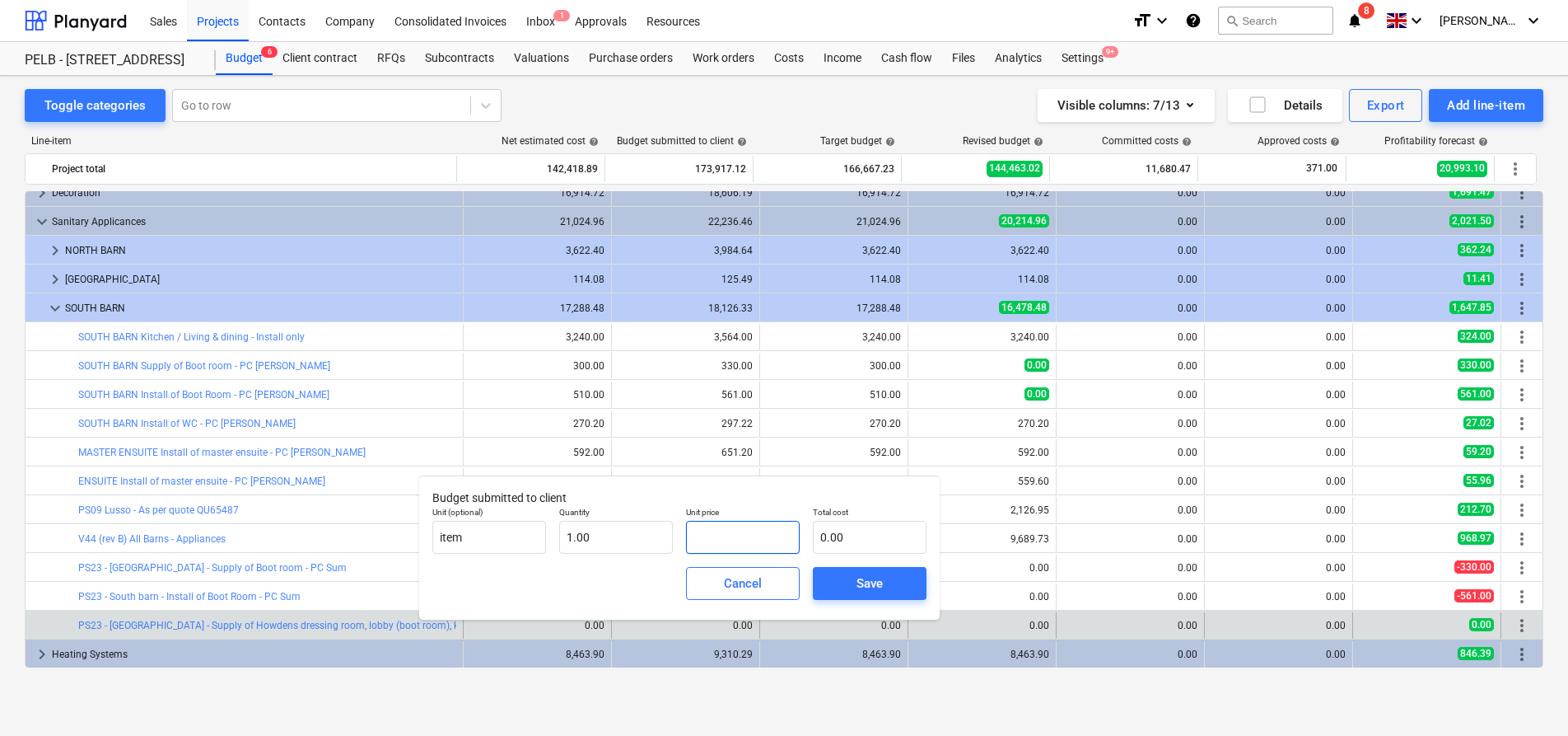
type input "9"
type input "9.00"
type input "94"
type input "94.00"
type input "945"
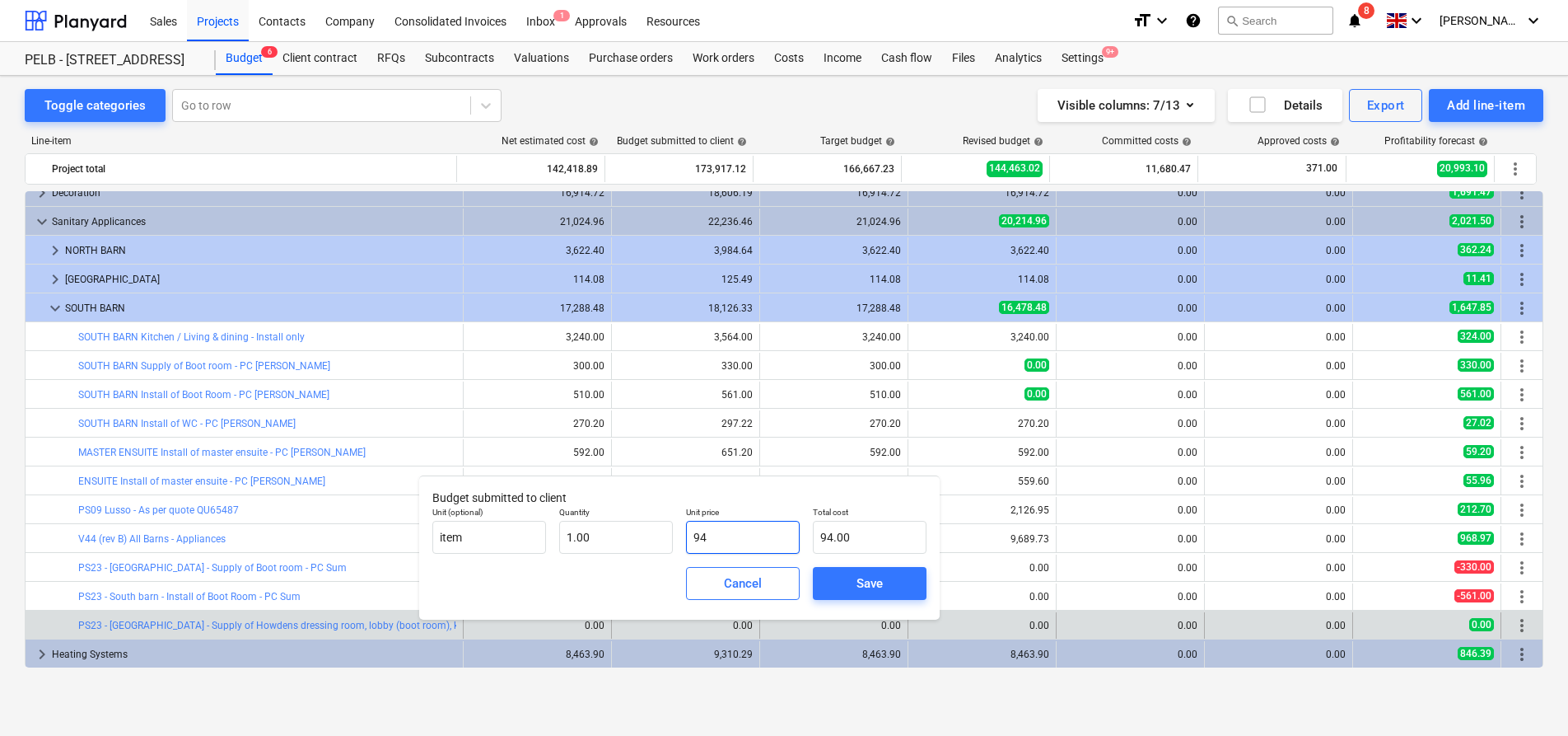
type input "945.00"
type input "9450"
type input "9,450.00"
click at [860, 575] on div "Save" at bounding box center [870, 582] width 27 height 21
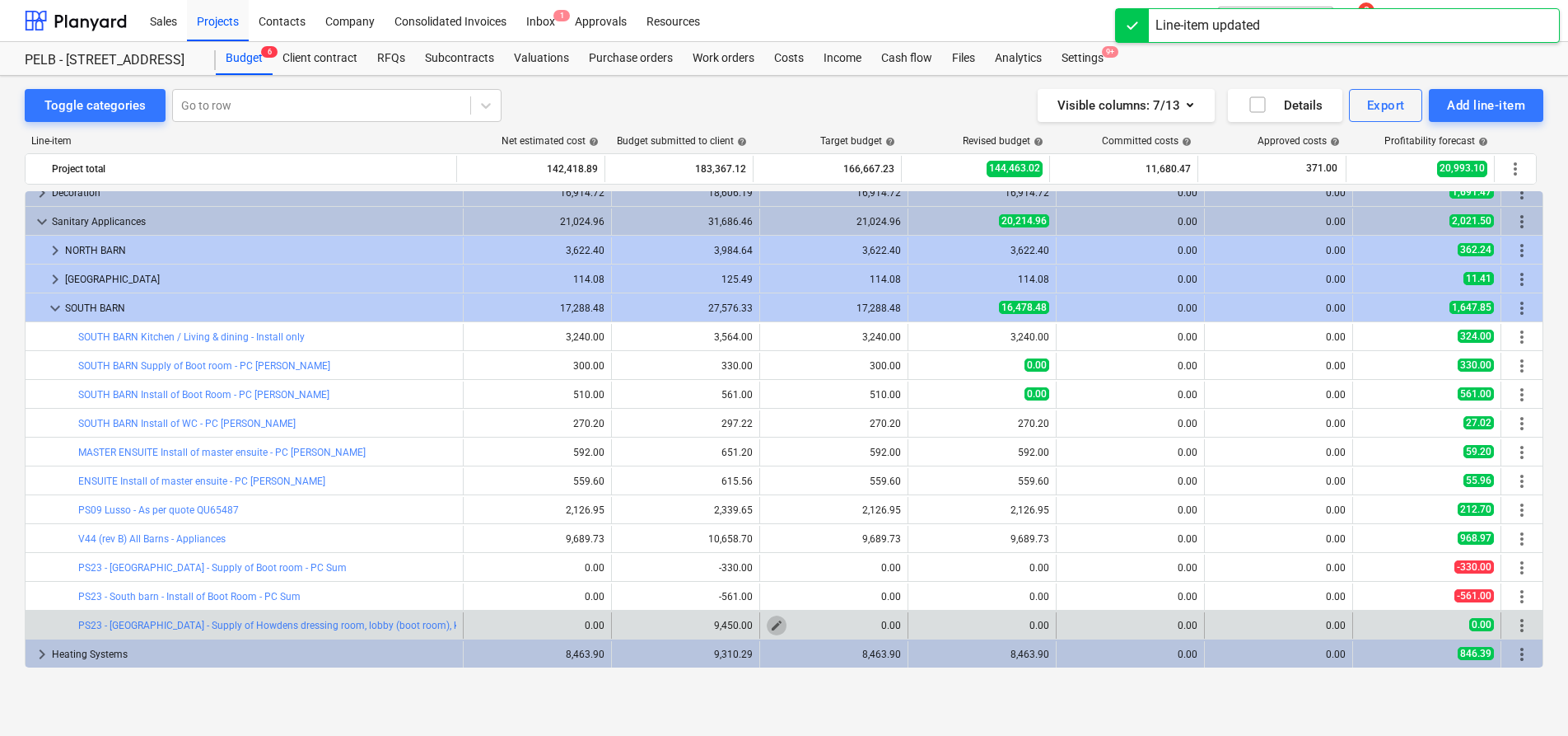
click at [767, 625] on button "edit" at bounding box center [777, 625] width 20 height 20
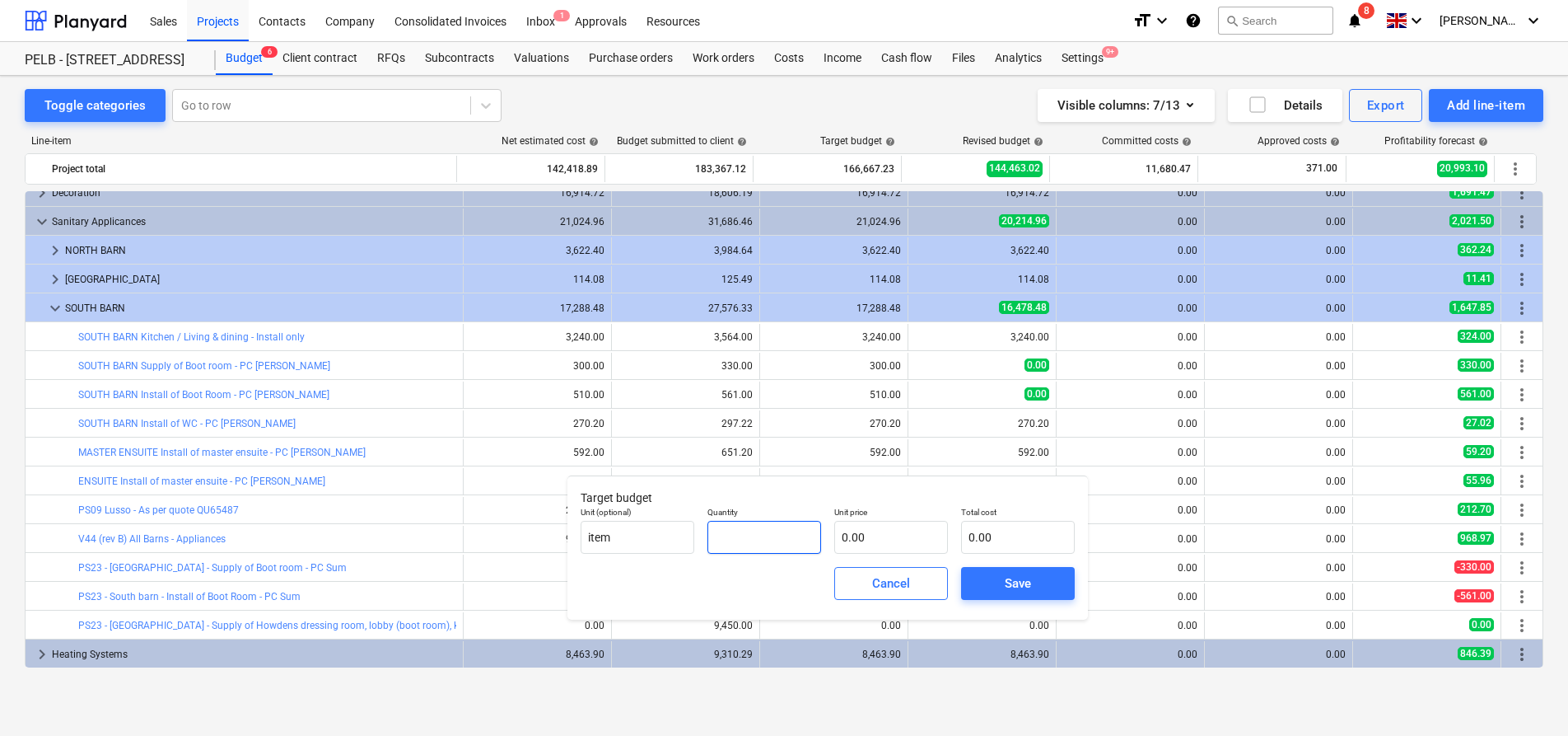
click at [769, 544] on input "text" at bounding box center [764, 537] width 114 height 33
type input "1.00"
click at [910, 589] on span "Cancel" at bounding box center [891, 582] width 72 height 21
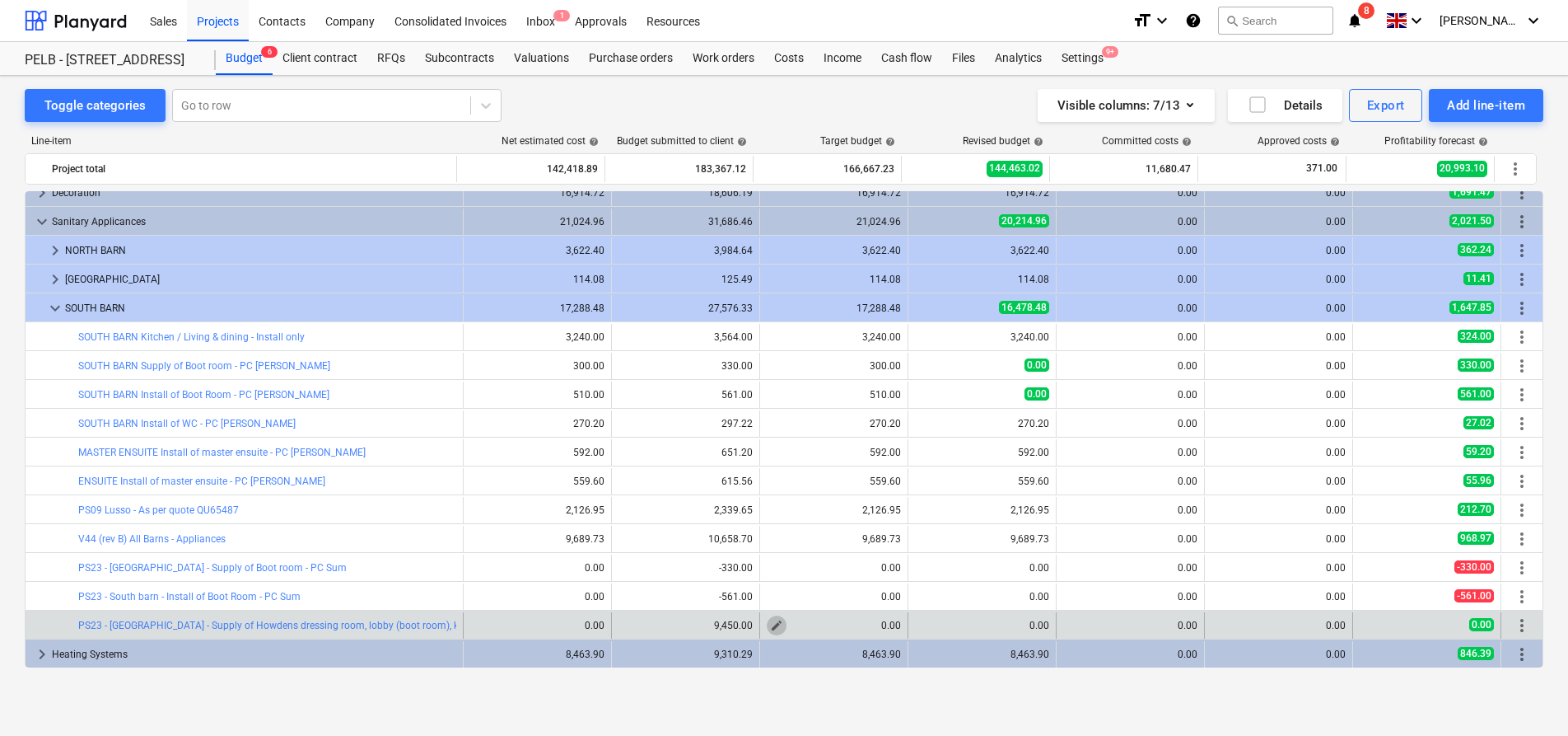
click at [770, 621] on span "edit" at bounding box center [776, 625] width 13 height 13
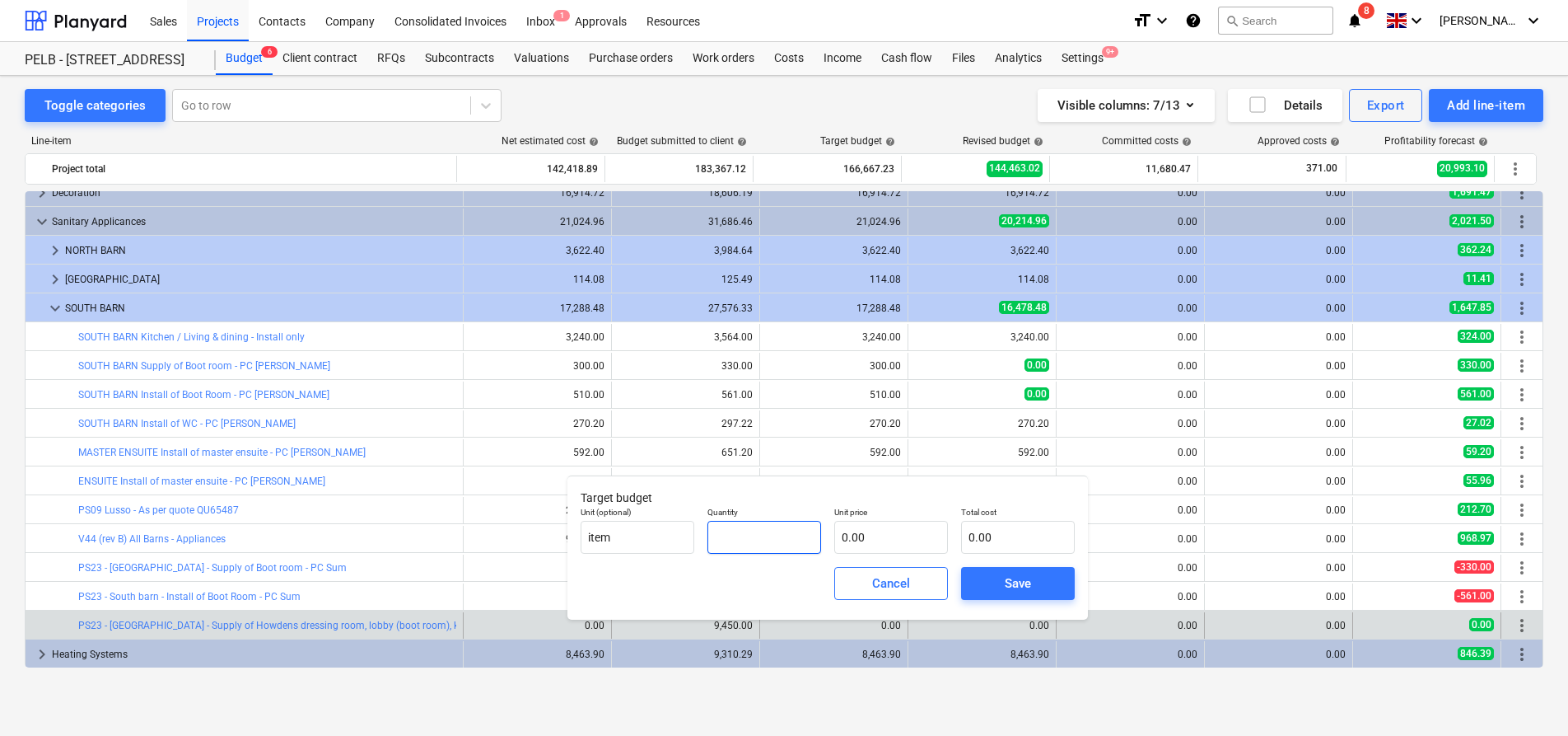
click at [777, 525] on input "text" at bounding box center [764, 537] width 114 height 33
type input "1.00"
click at [886, 539] on input "text" at bounding box center [892, 537] width 114 height 33
type input "8"
type input "8.00"
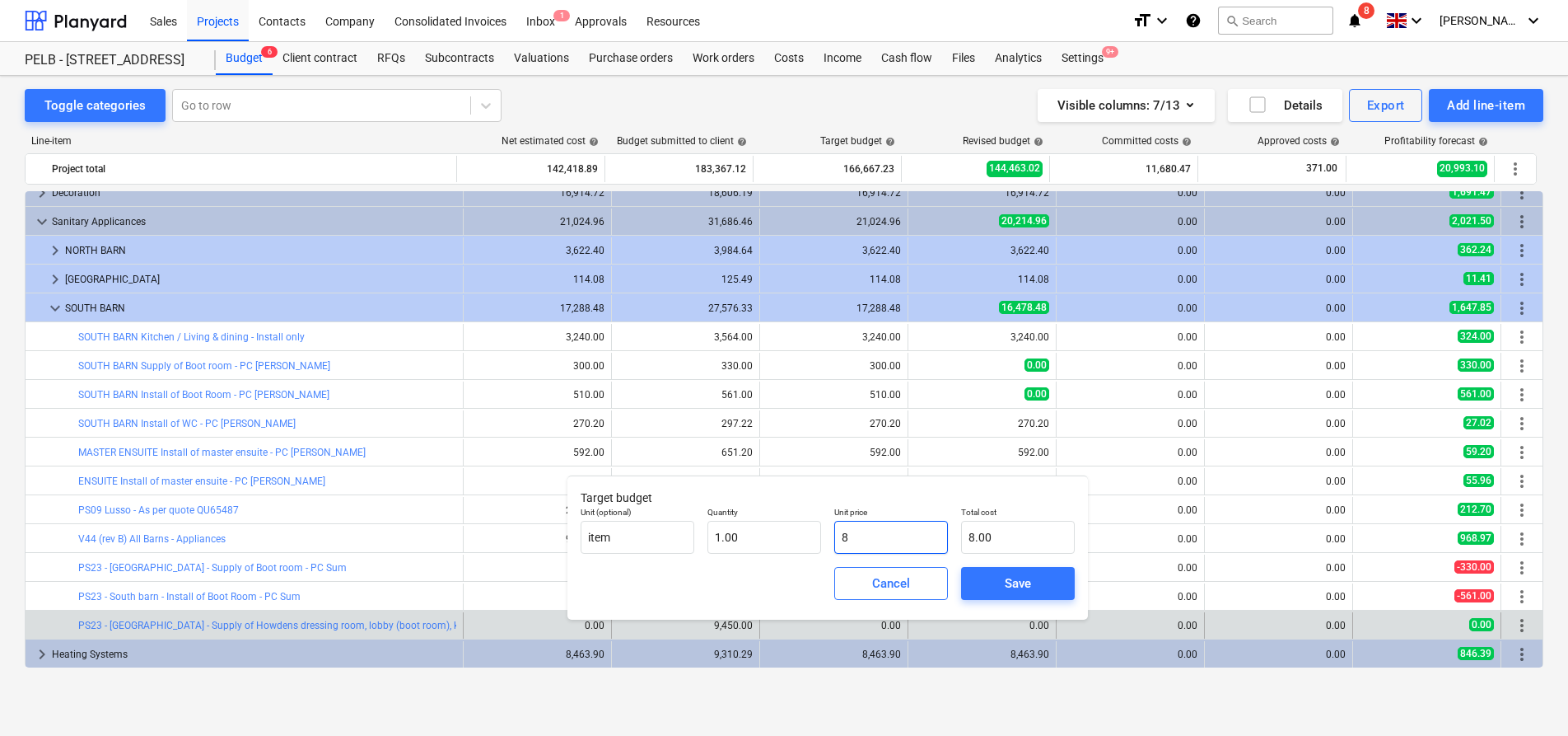
type input "82"
type input "82.00"
type input "829"
type input "829.00"
type input "8291"
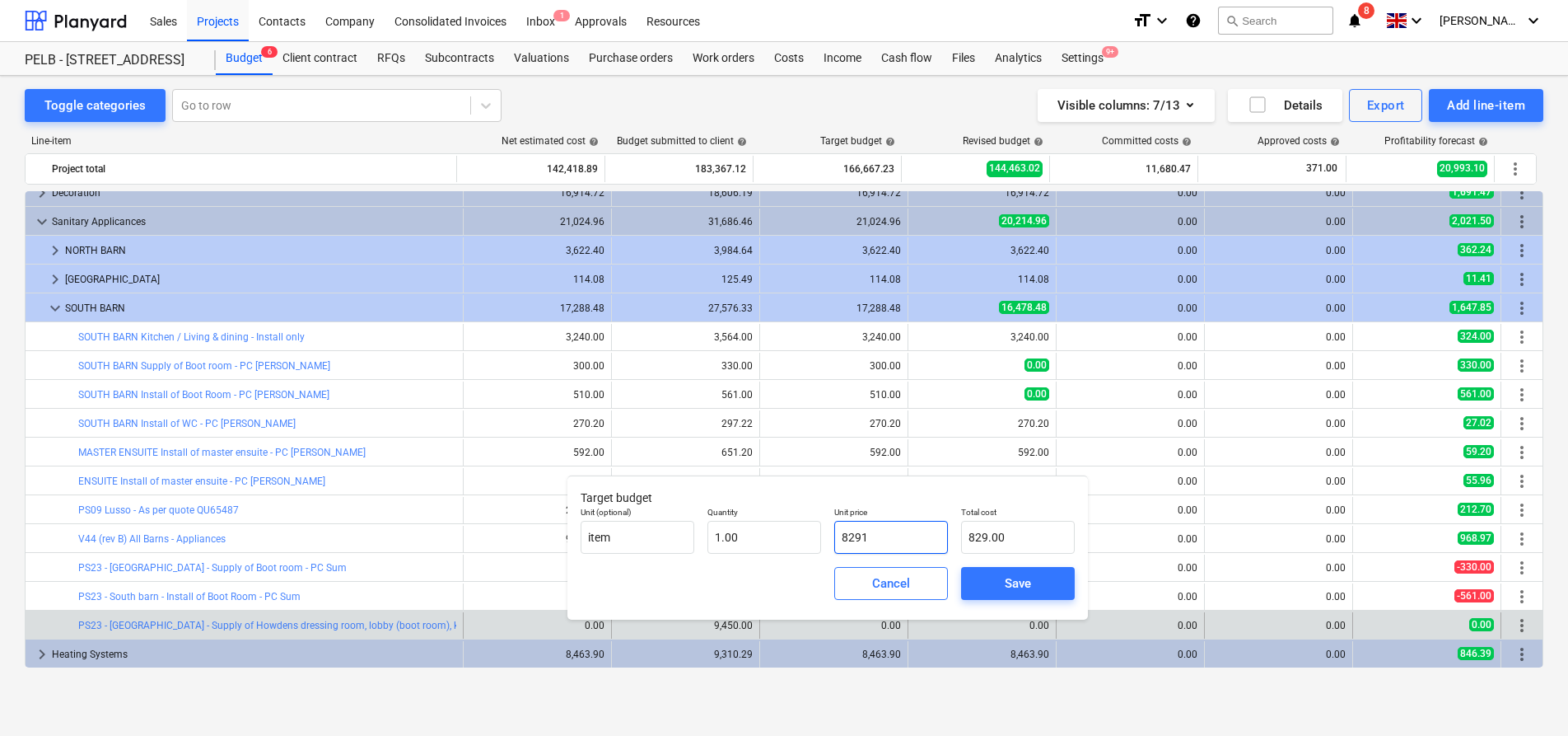
type input "8,291.00"
type input "8291.6"
type input "8,291.60"
type input "8291.67"
type input "8,291.67"
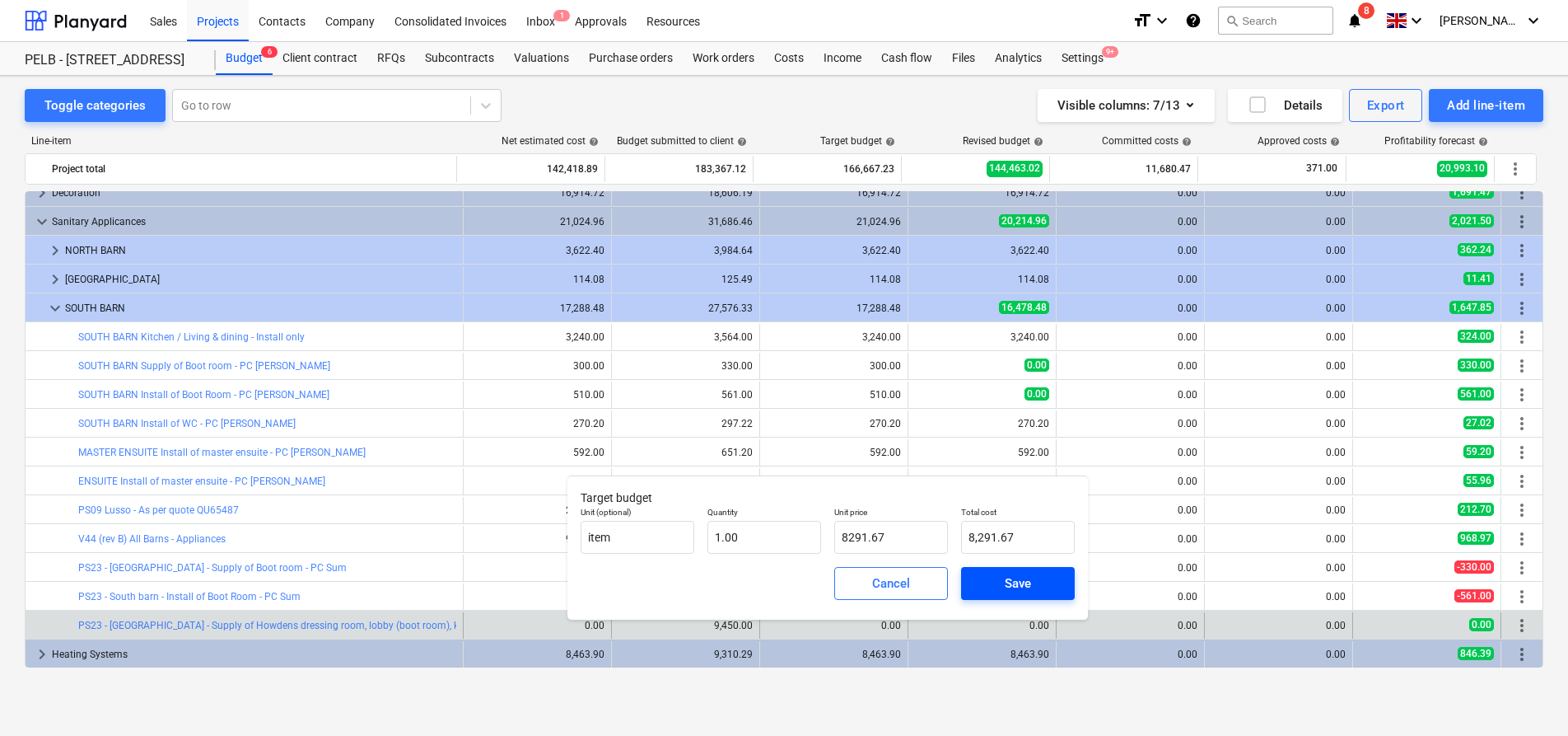
type input "8,291.67"
click at [991, 583] on span "Save" at bounding box center [1018, 582] width 74 height 21
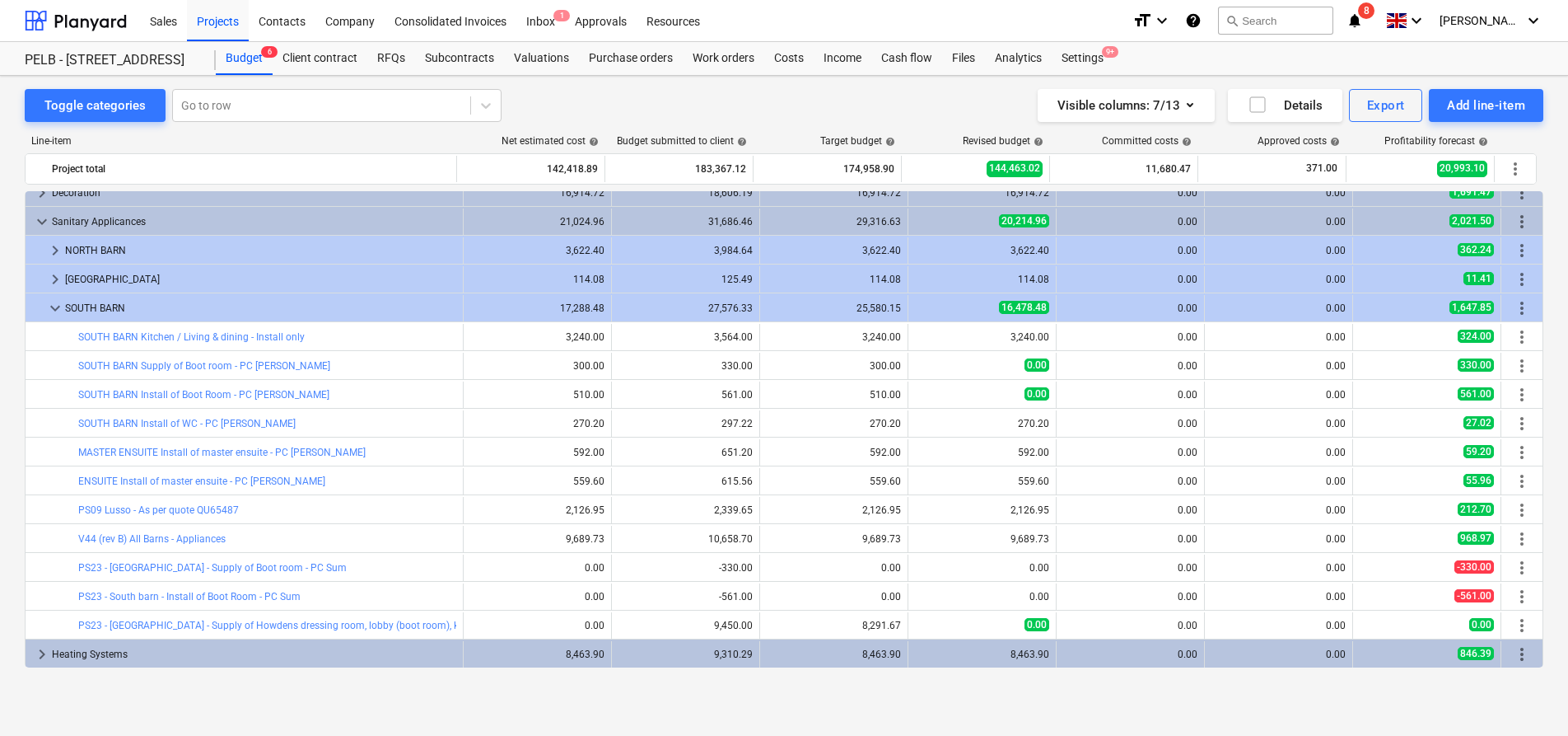
type input "1.00"
type input "8,291.67"
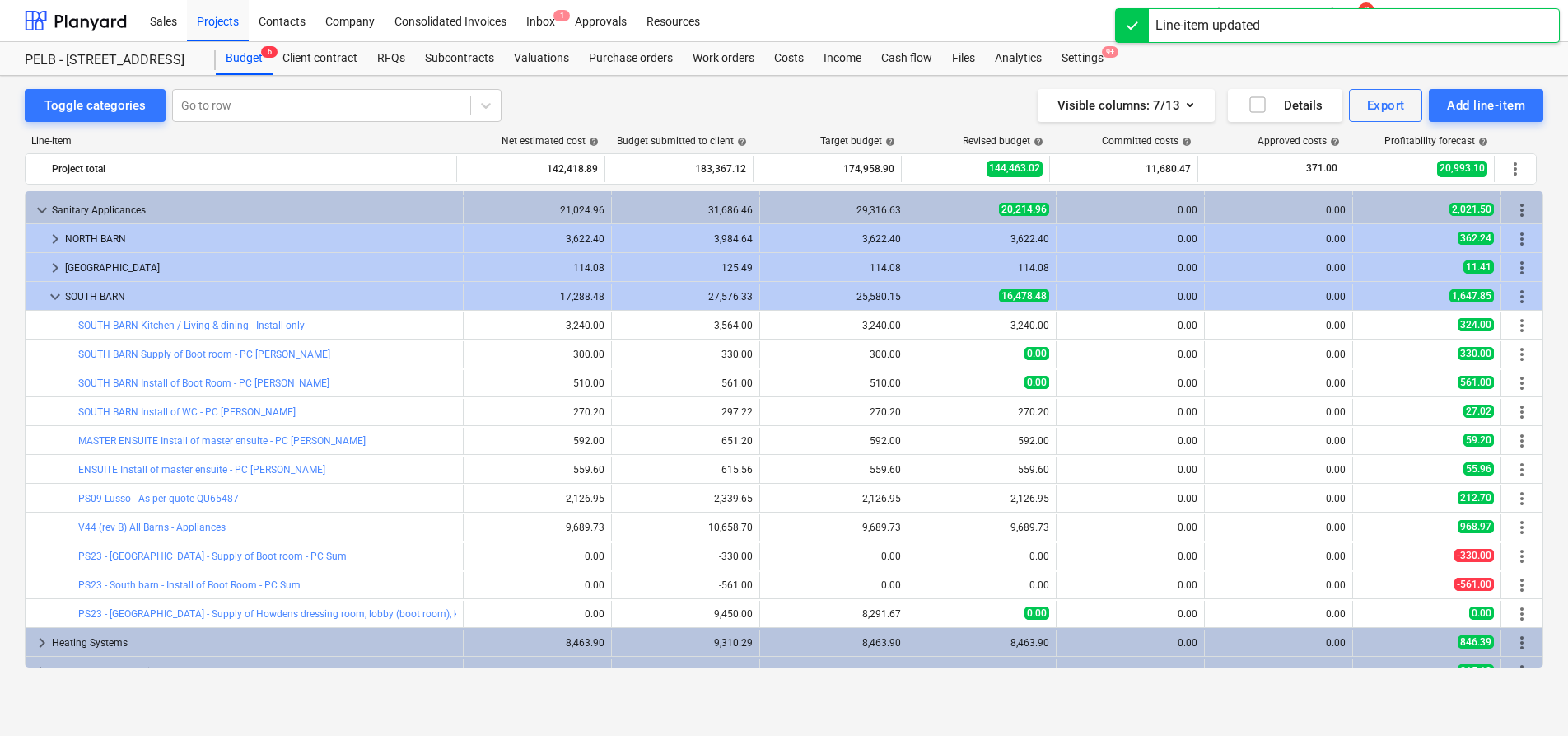
scroll to position [1041, 0]
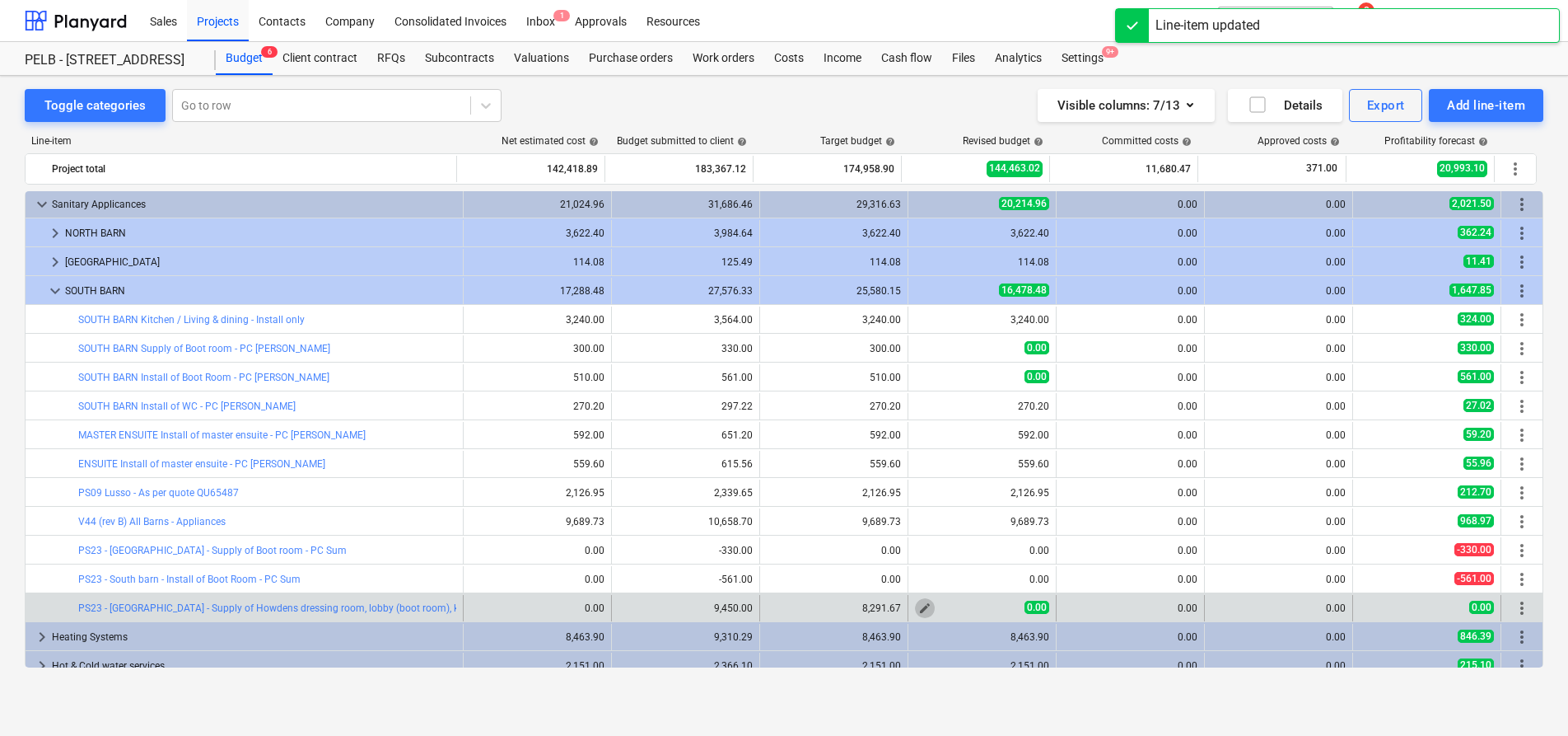
click at [918, 606] on span "edit" at bounding box center [925, 608] width 13 height 13
type textarea "x"
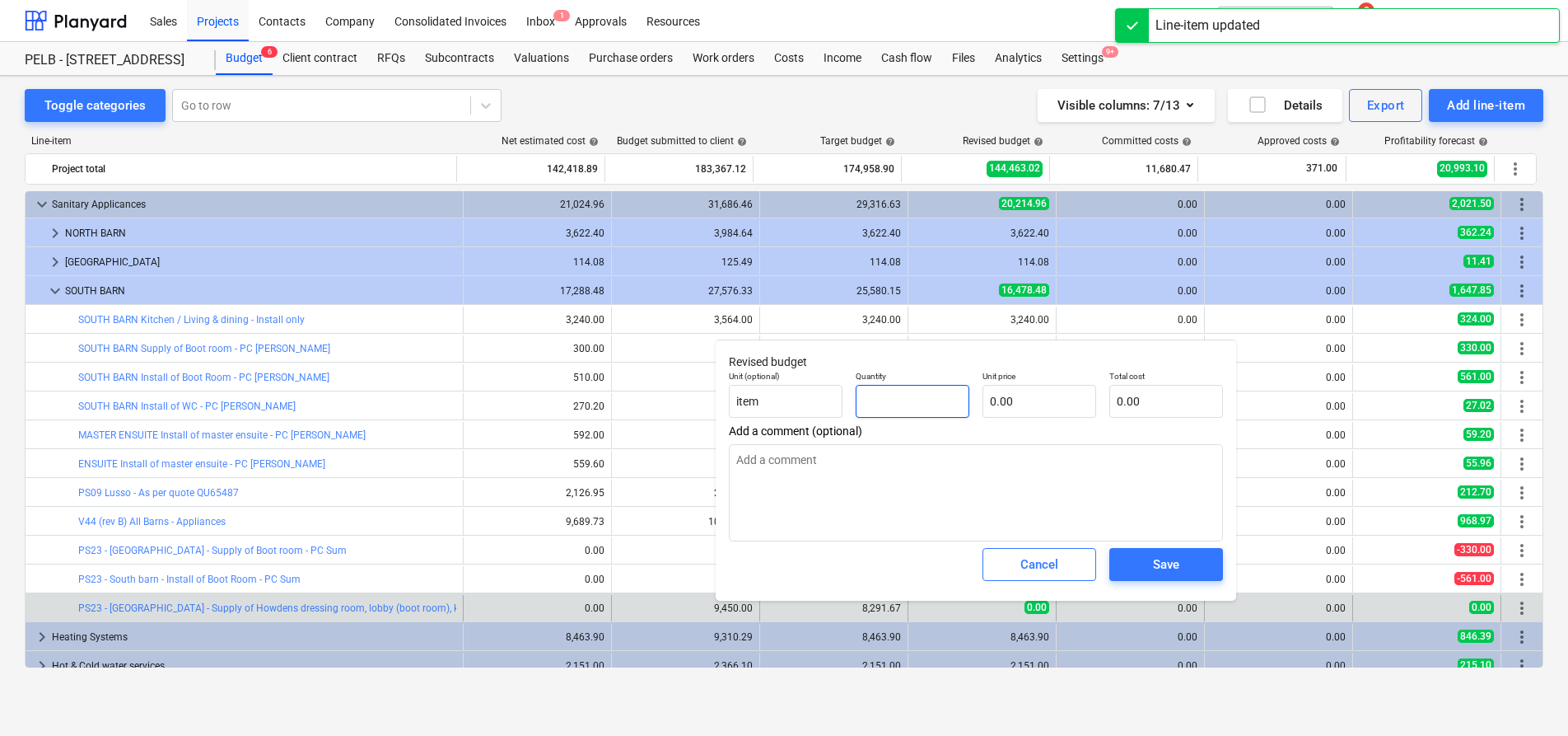
click at [902, 402] on input "text" at bounding box center [913, 401] width 114 height 33
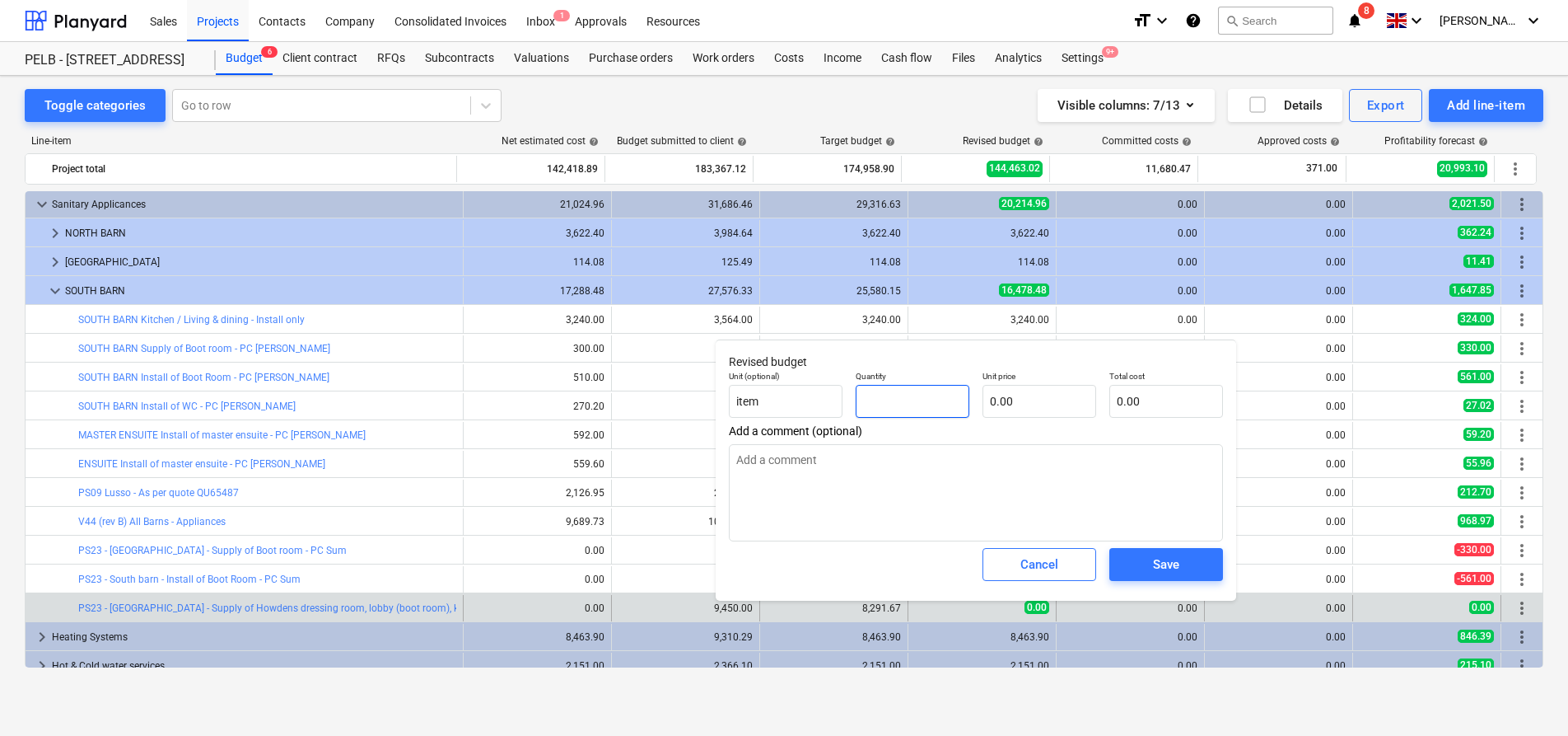
type textarea "x"
type input "1"
type textarea "x"
type input "1.00"
click at [1060, 406] on input "text" at bounding box center [1040, 401] width 114 height 33
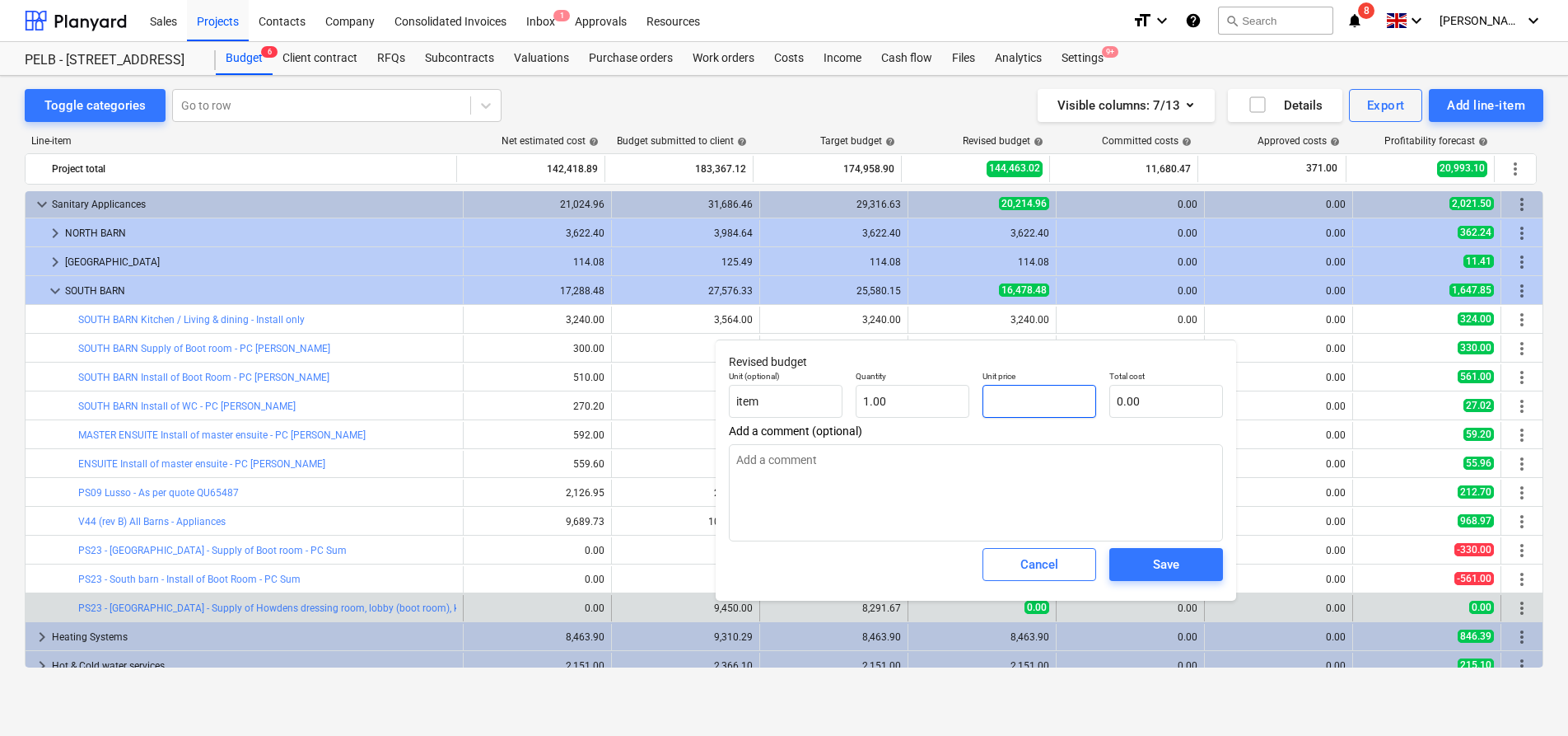
type textarea "x"
type input "8"
type input "8.00"
type textarea "x"
type input "82"
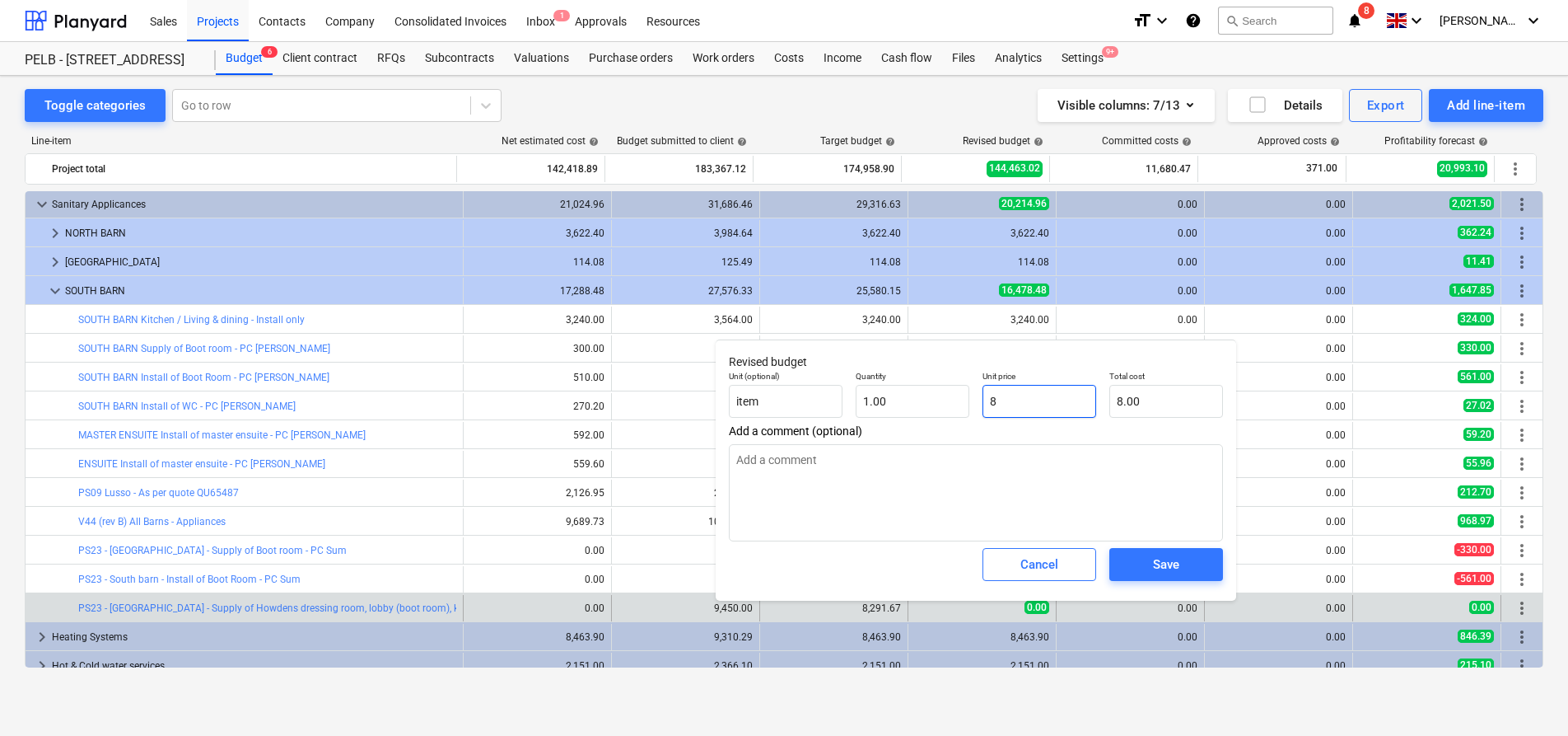
type input "82.00"
type textarea "x"
type input "829"
type input "829.00"
type textarea "x"
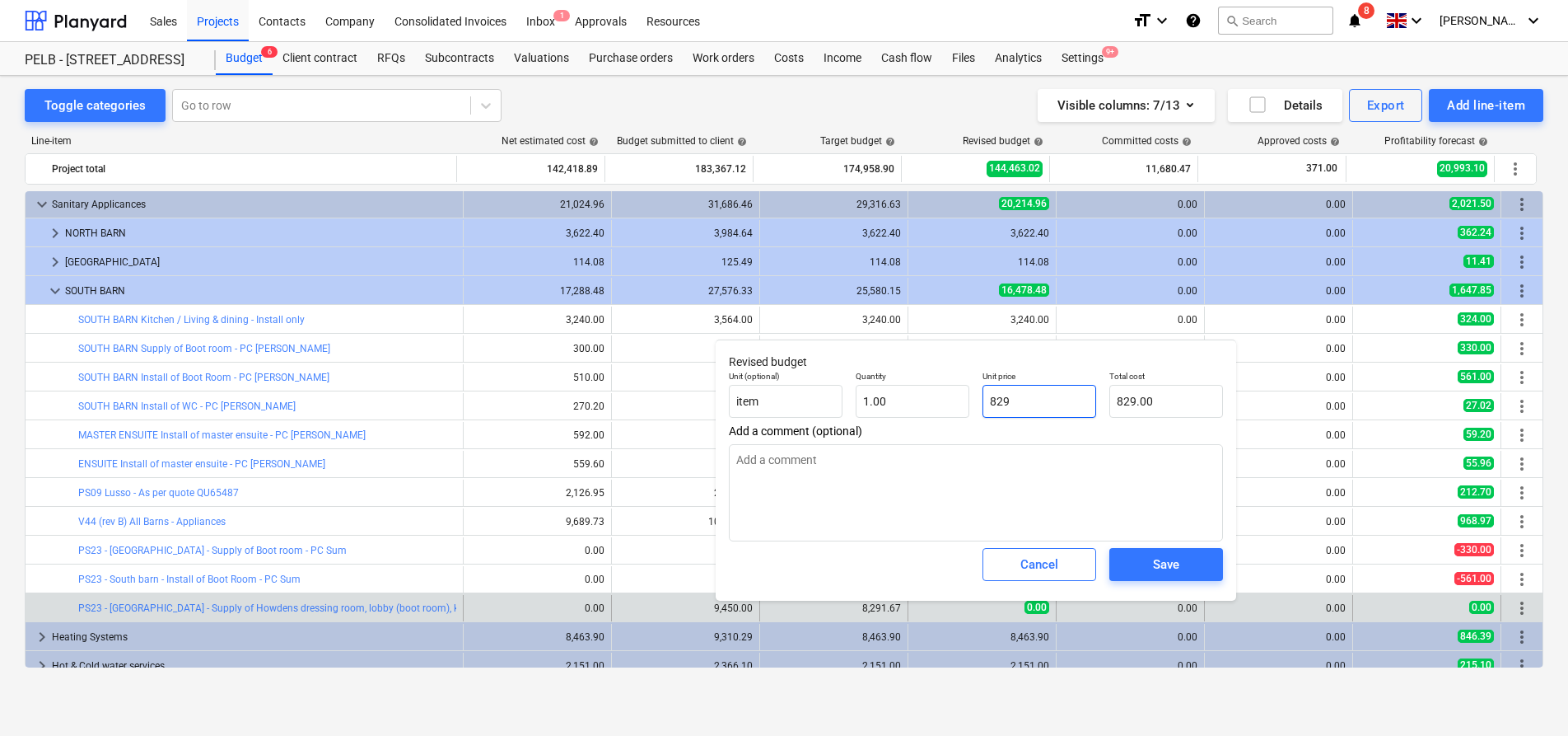
type input "8291"
type input "8,291.00"
type textarea "x"
type input "8291."
type textarea "x"
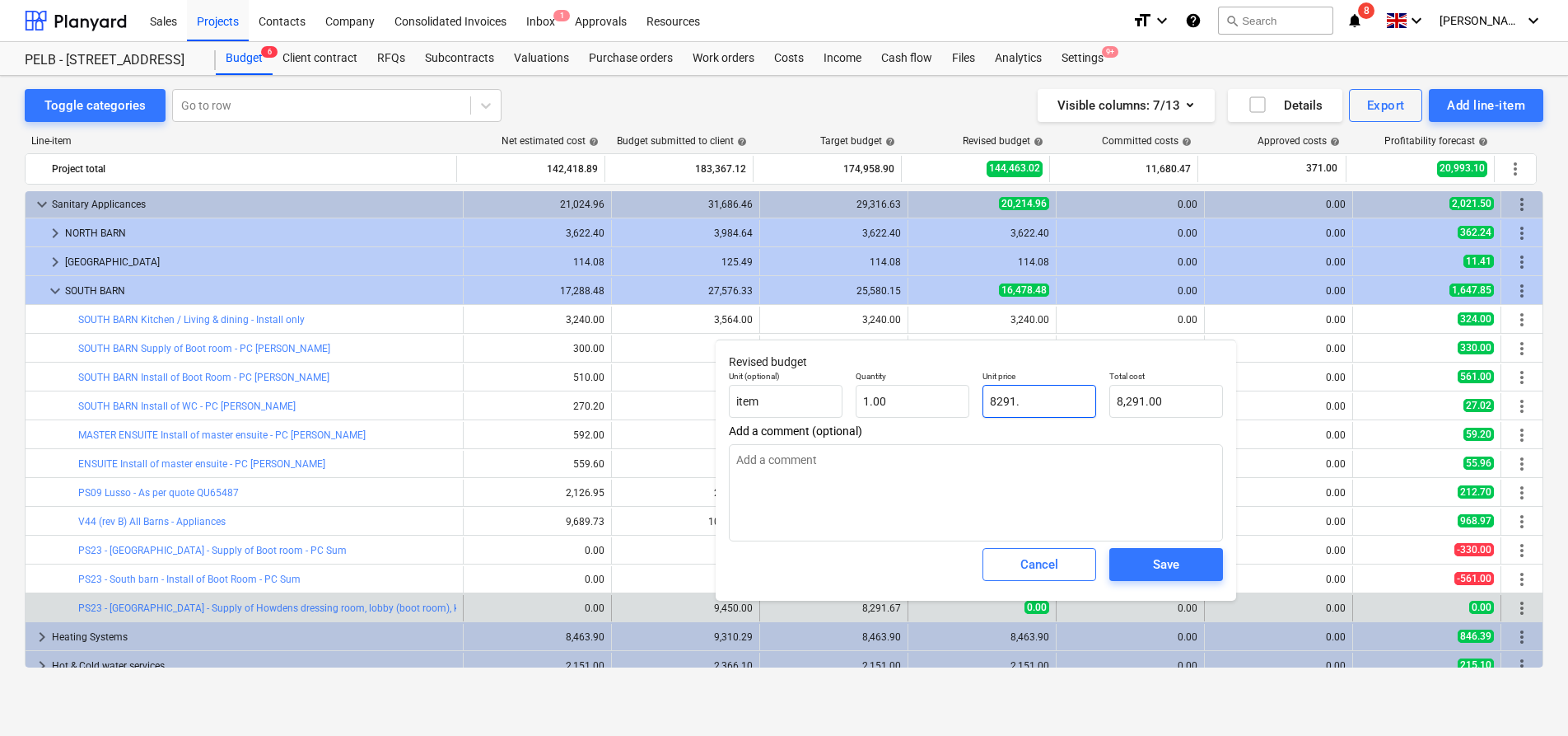
type input "8291.6"
type input "8,291.60"
type textarea "x"
type input "8291.67"
type input "8,291.67"
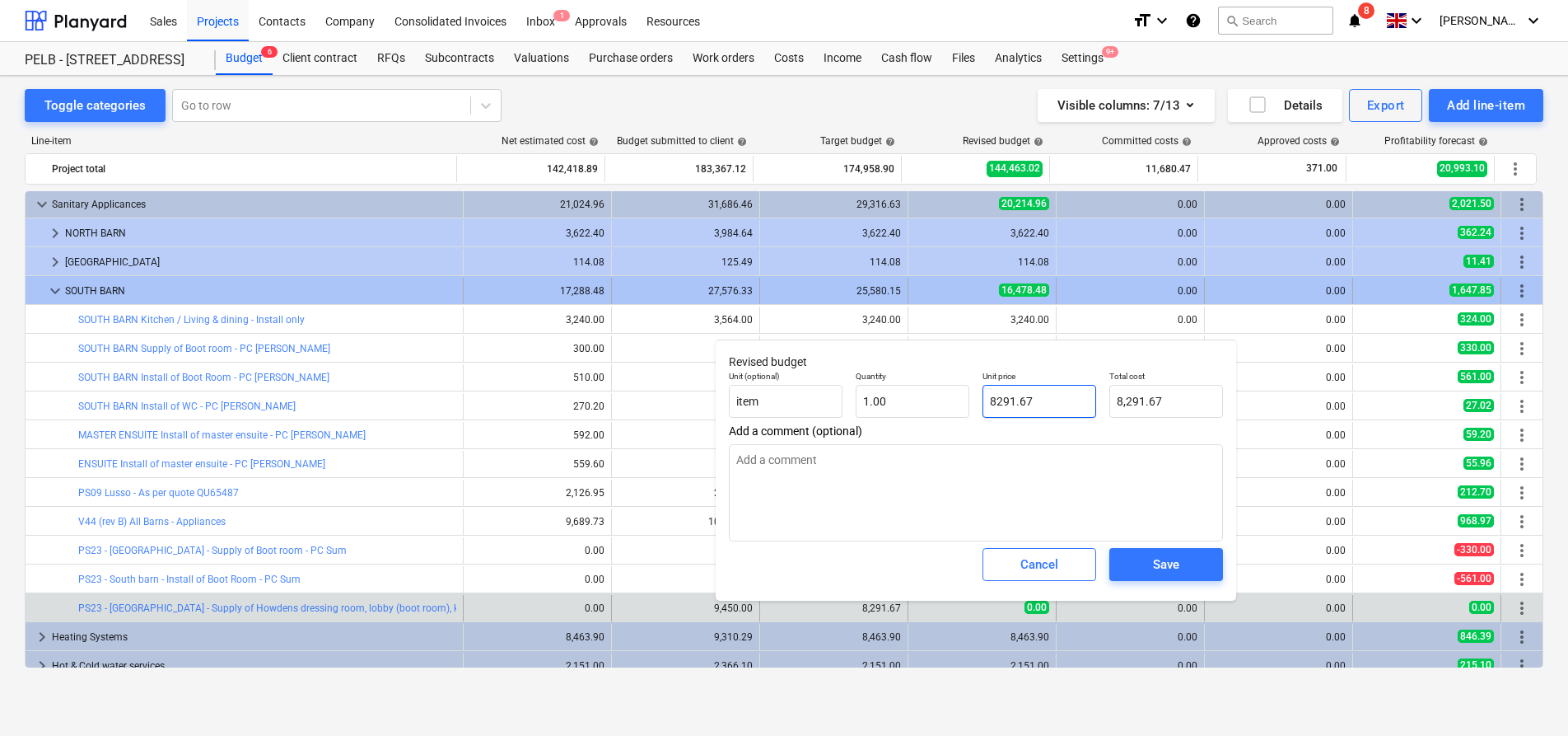
type input "8291.67"
type textarea "x"
type input "8,291.67"
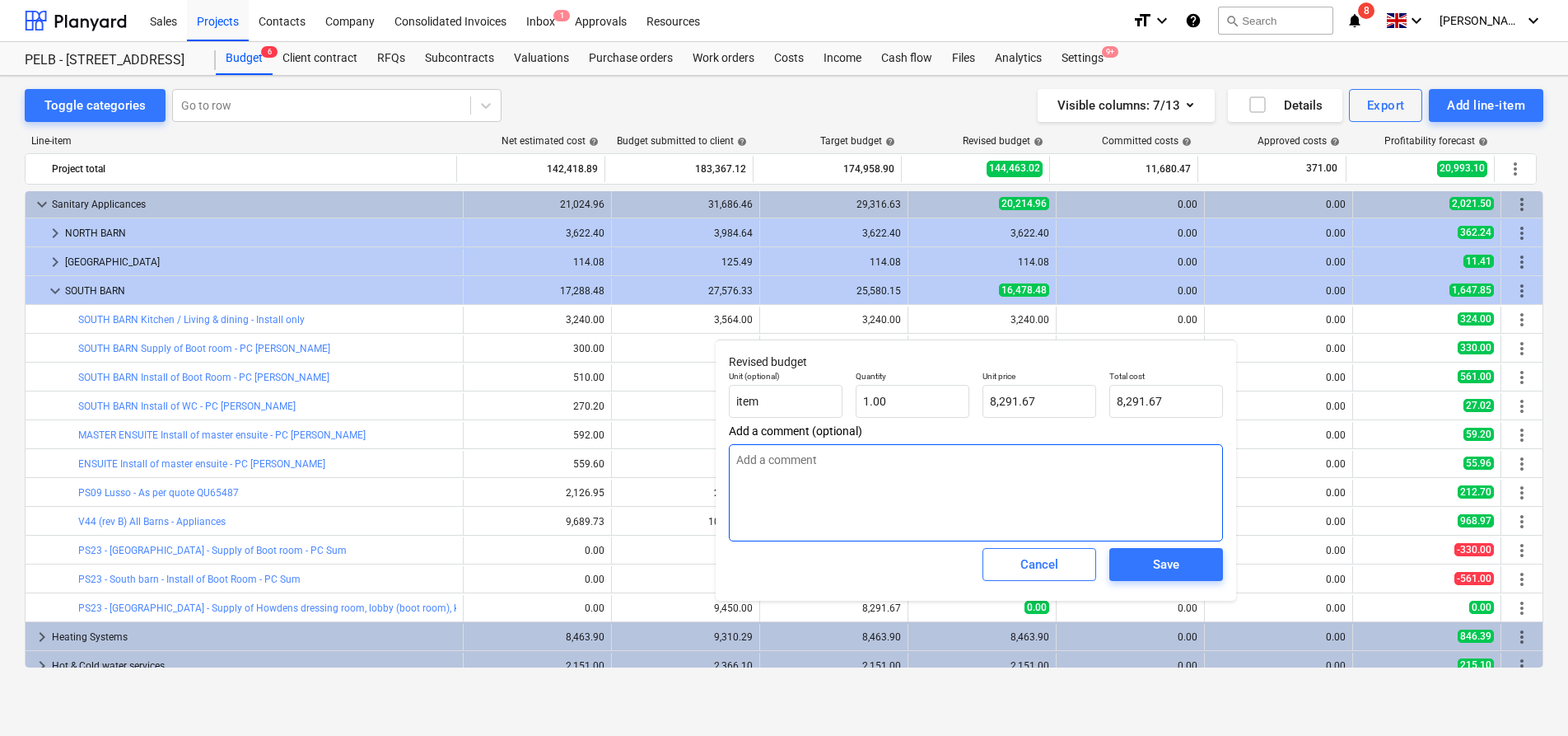
click at [861, 468] on textarea at bounding box center [976, 492] width 494 height 97
click at [892, 469] on textarea at bounding box center [976, 492] width 494 height 97
paste textarea "Dressing Room - £1166.67 + vat Lobby - £625 + vat Utility - £2000 + vat Kitchen…"
type textarea "x"
type textarea "Dressing Room - £1166.67 + vat Lobby - £625 + vat Utility - £2000 + vat Kitchen…"
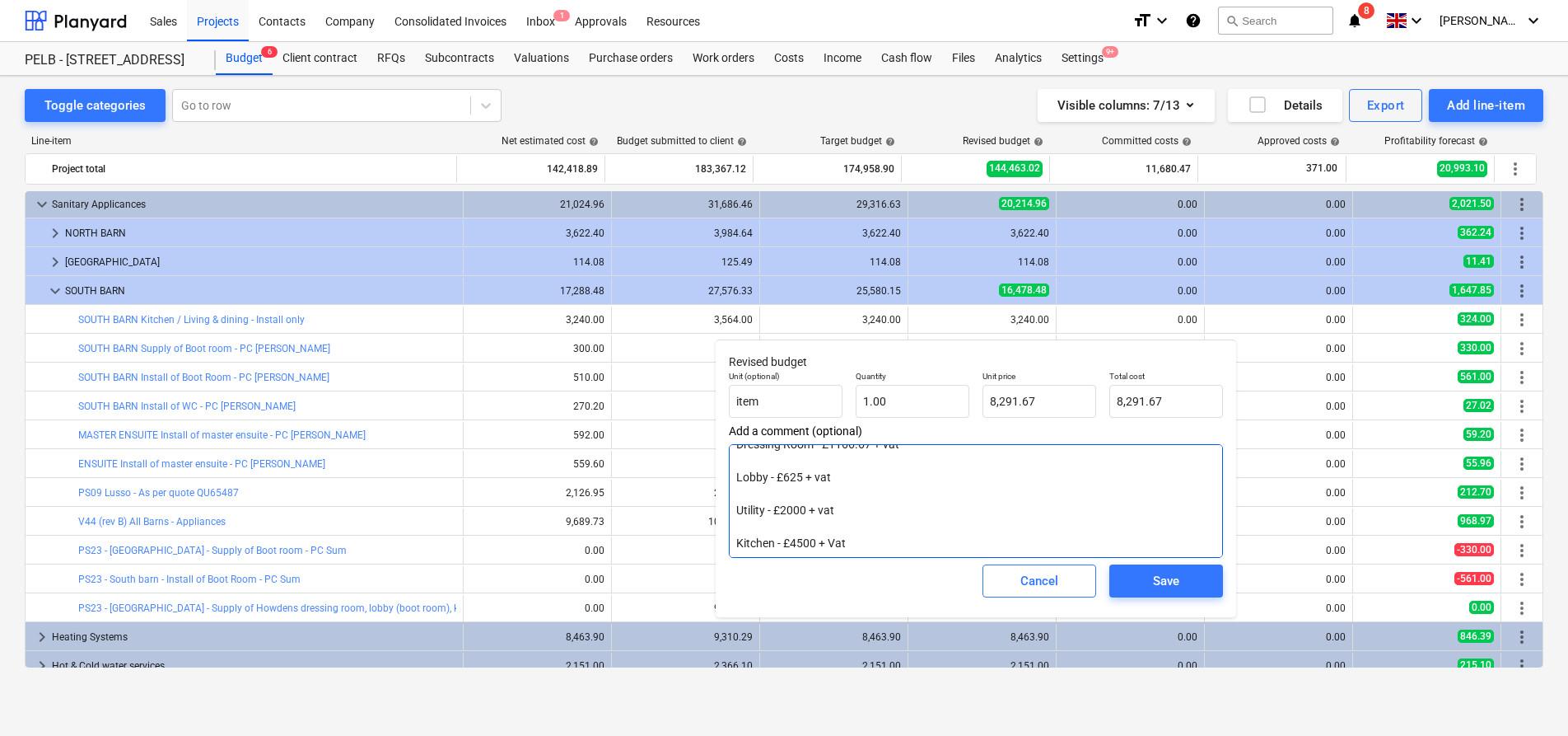
scroll to position [16, 0]
drag, startPoint x: 741, startPoint y: 540, endPoint x: 750, endPoint y: 546, distance: 10.8
click at [741, 540] on textarea "Dressing Room - £1166.67 + vat Lobby - £625 + vat Utility - £2000 + vat Kitchen…" at bounding box center [976, 501] width 494 height 114
type textarea "x"
type textarea "Dressing Room - £1166.67 + vat Lobby - £625 + vat Utility - £2000 + vat Kitchen…"
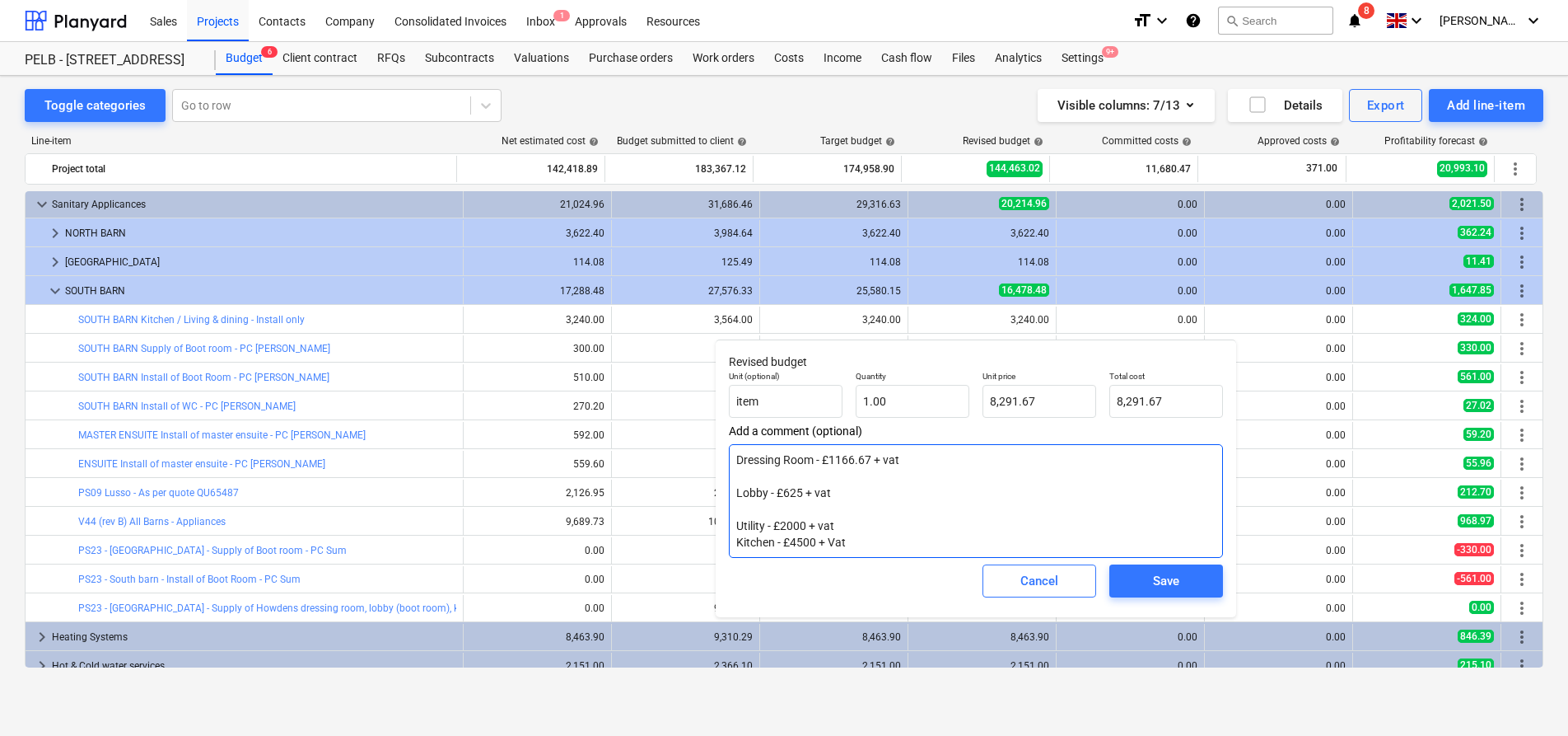
scroll to position [0, 0]
click at [731, 525] on textarea "Dressing Room - £1166.67 + vat Lobby - £625 + vat Utility - £2000 + vat Kitchen…" at bounding box center [976, 501] width 494 height 114
type textarea "x"
type textarea "Dressing Room - £1166.67 + vat Lobby - £625 + vat Utility - £2000 + vat Kitchen…"
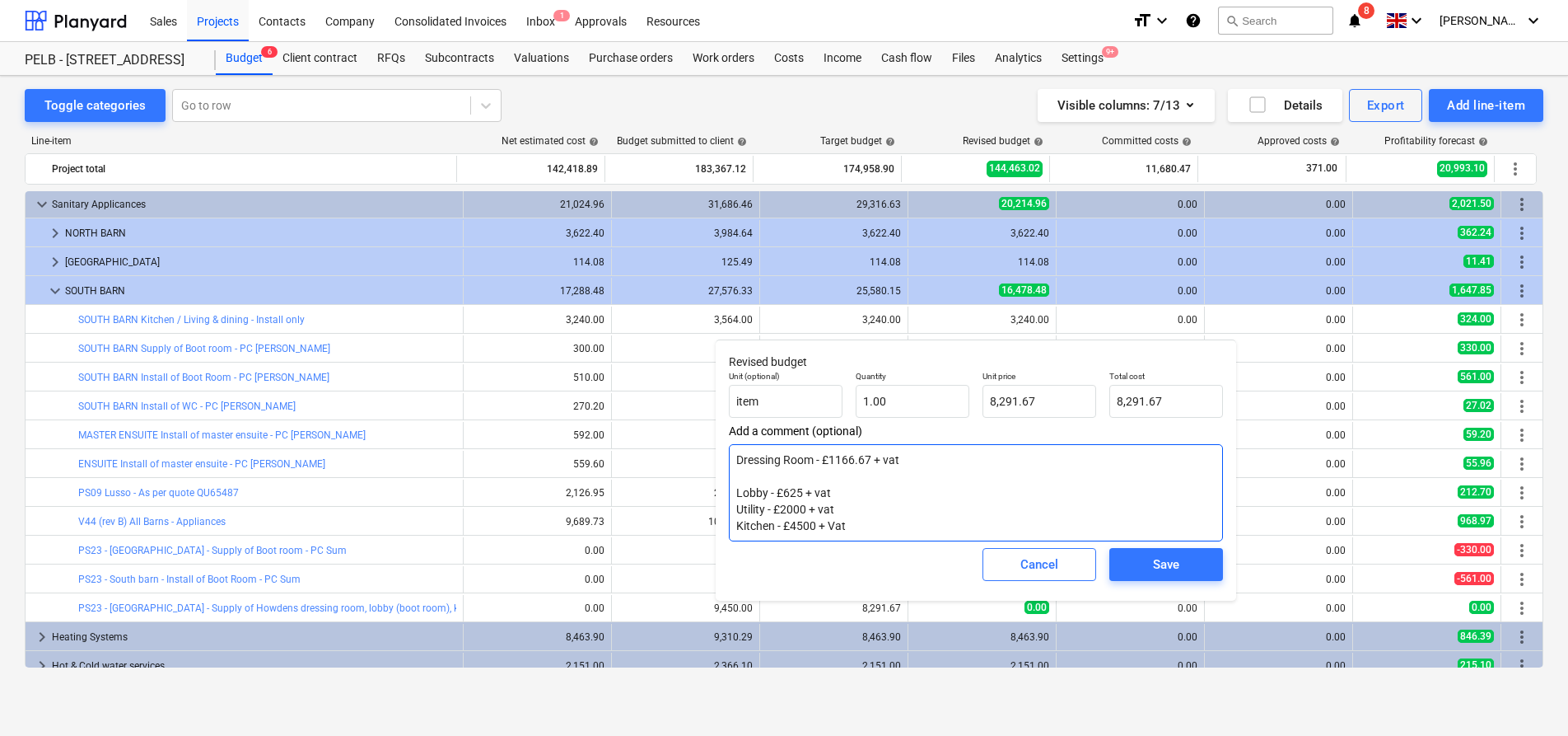
click at [737, 497] on textarea "Dressing Room - £1166.67 + vat Lobby - £625 + vat Utility - £2000 + vat Kitchen…" at bounding box center [976, 492] width 494 height 97
type textarea "x"
click at [876, 498] on textarea "Dressing Room - £1166.67 + vat Lobby - £625 + vat Utility - £2000 + vat Kitchen…" at bounding box center [976, 492] width 494 height 97
type textarea "Dressing Room - £1166.67 + vat Lobby - £625 + vat Utility - £2000 + vat Kitchen…"
click at [1174, 559] on div "Save" at bounding box center [1166, 564] width 27 height 21
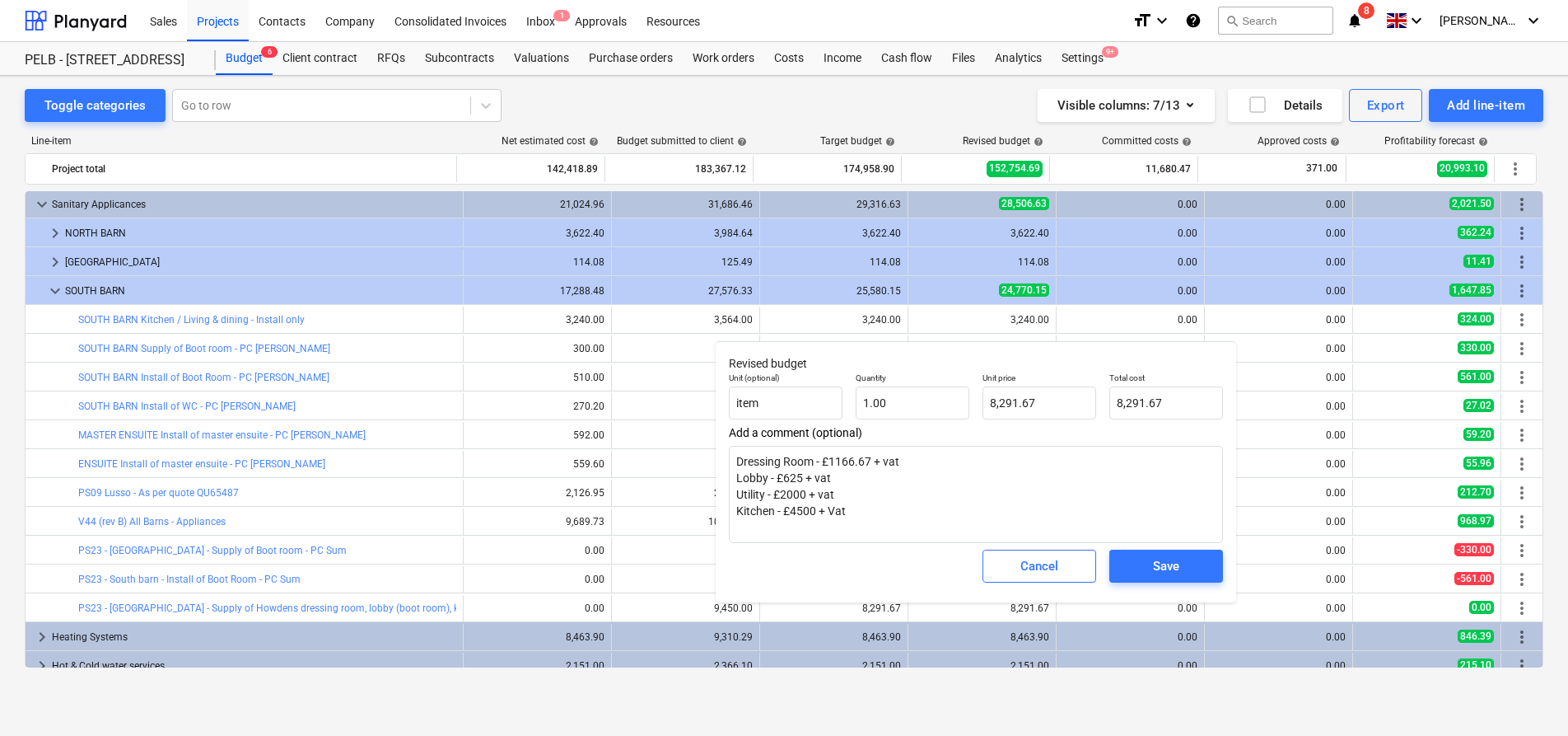
type textarea "x"
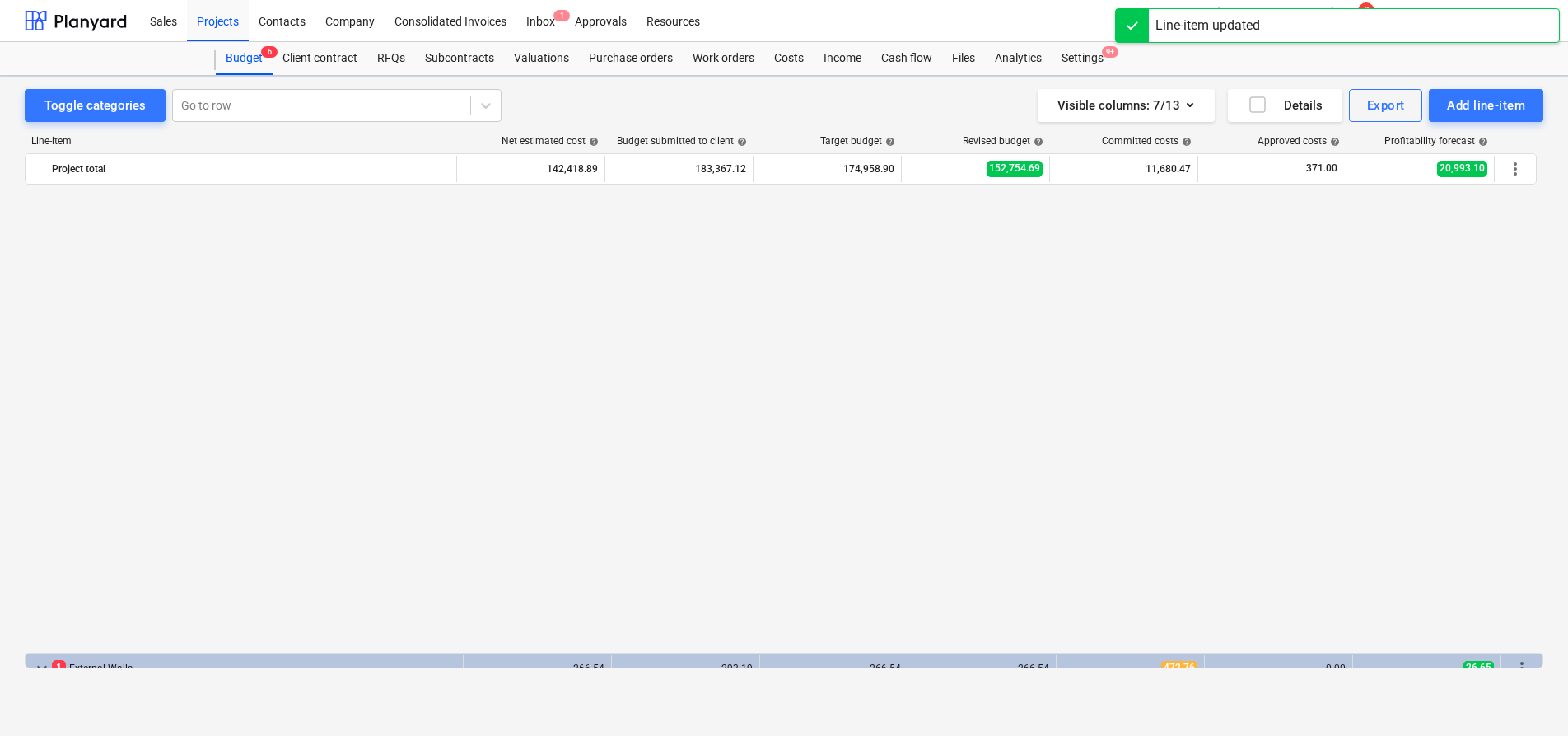
scroll to position [1041, 0]
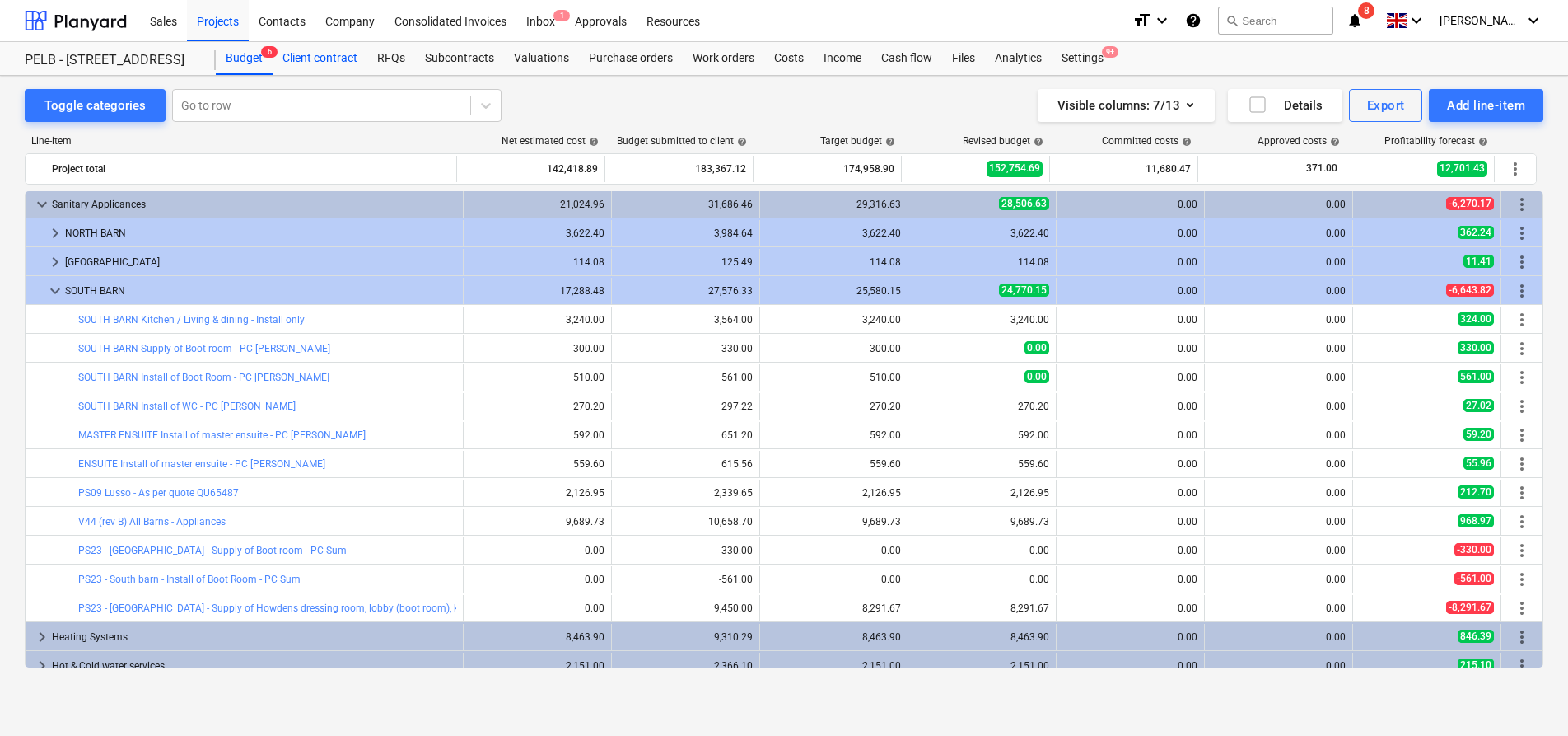
click at [309, 55] on div "Client contract" at bounding box center [319, 59] width 94 height 33
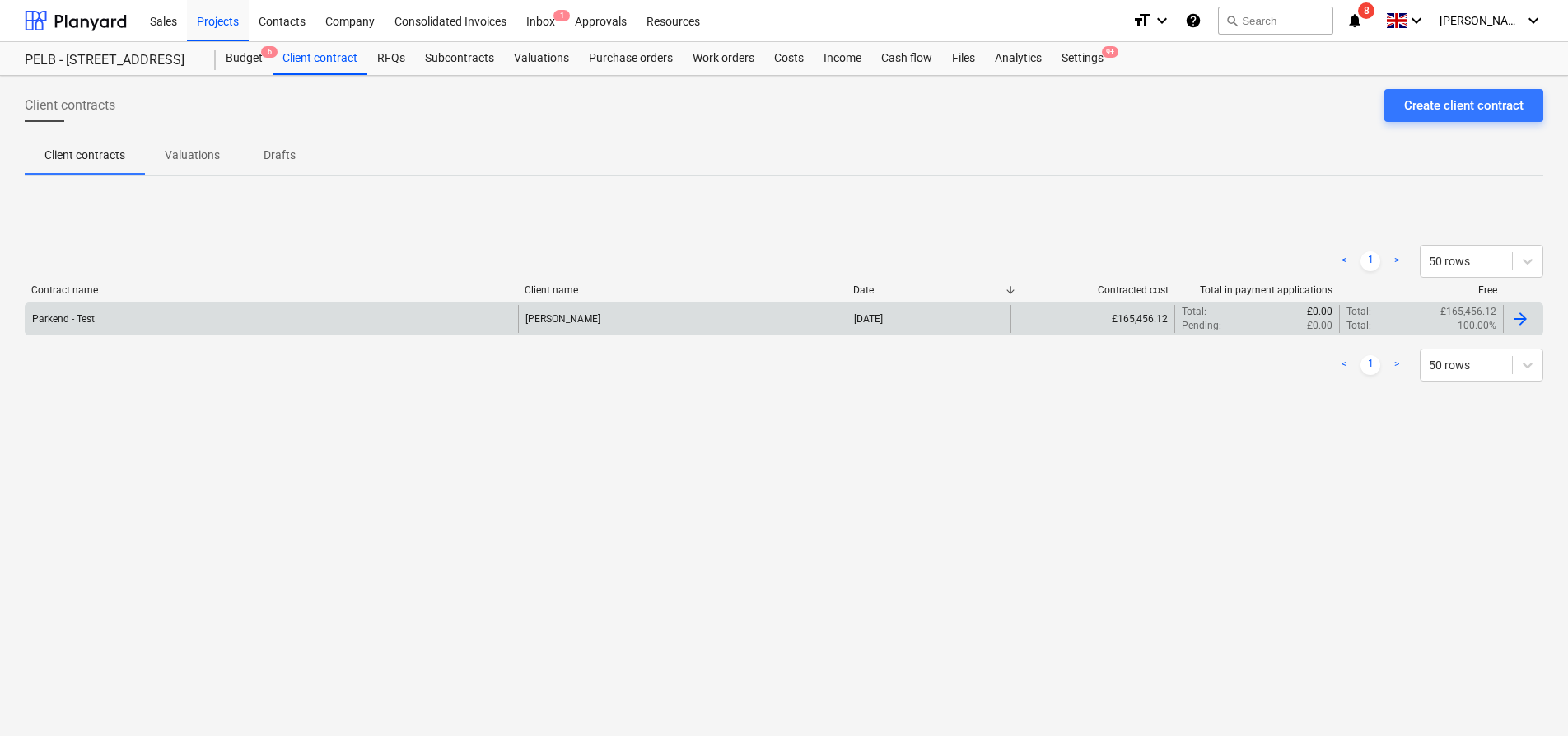
click at [648, 327] on div "[PERSON_NAME]" at bounding box center [682, 319] width 329 height 28
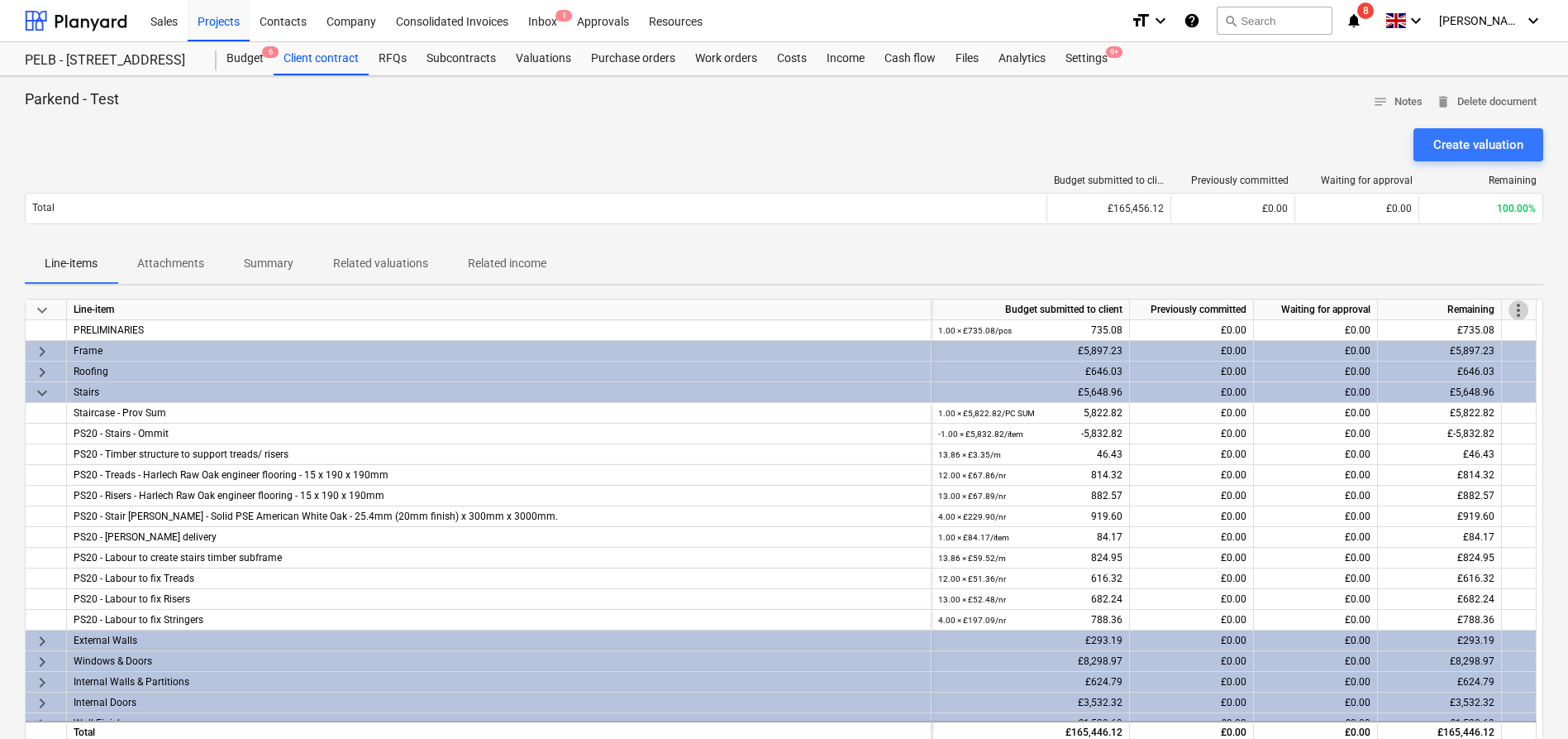
click at [1528, 305] on span "more_vert" at bounding box center [1518, 311] width 20 height 20
click at [1466, 316] on li "Amend line items" at bounding box center [1495, 310] width 128 height 38
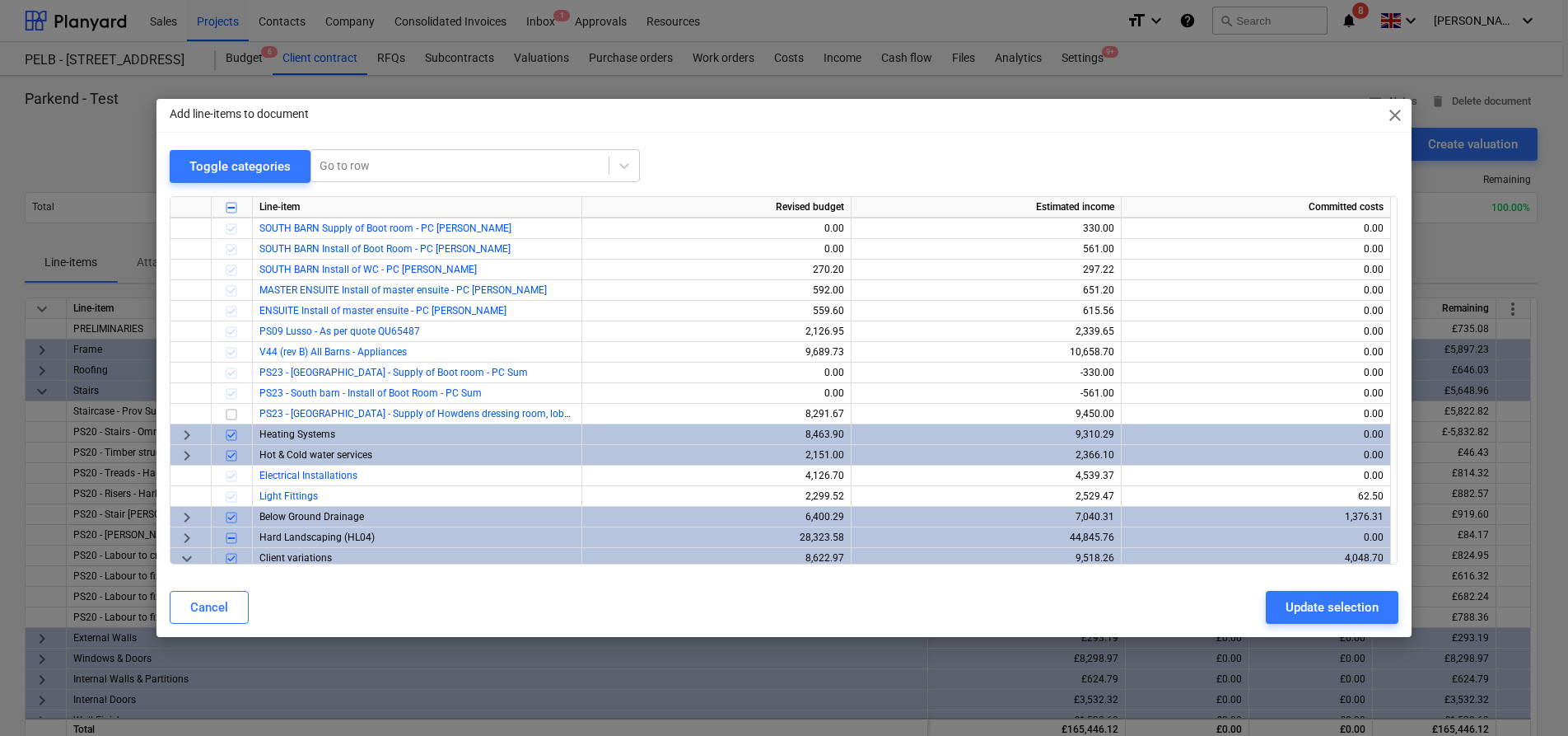
scroll to position [766, 0]
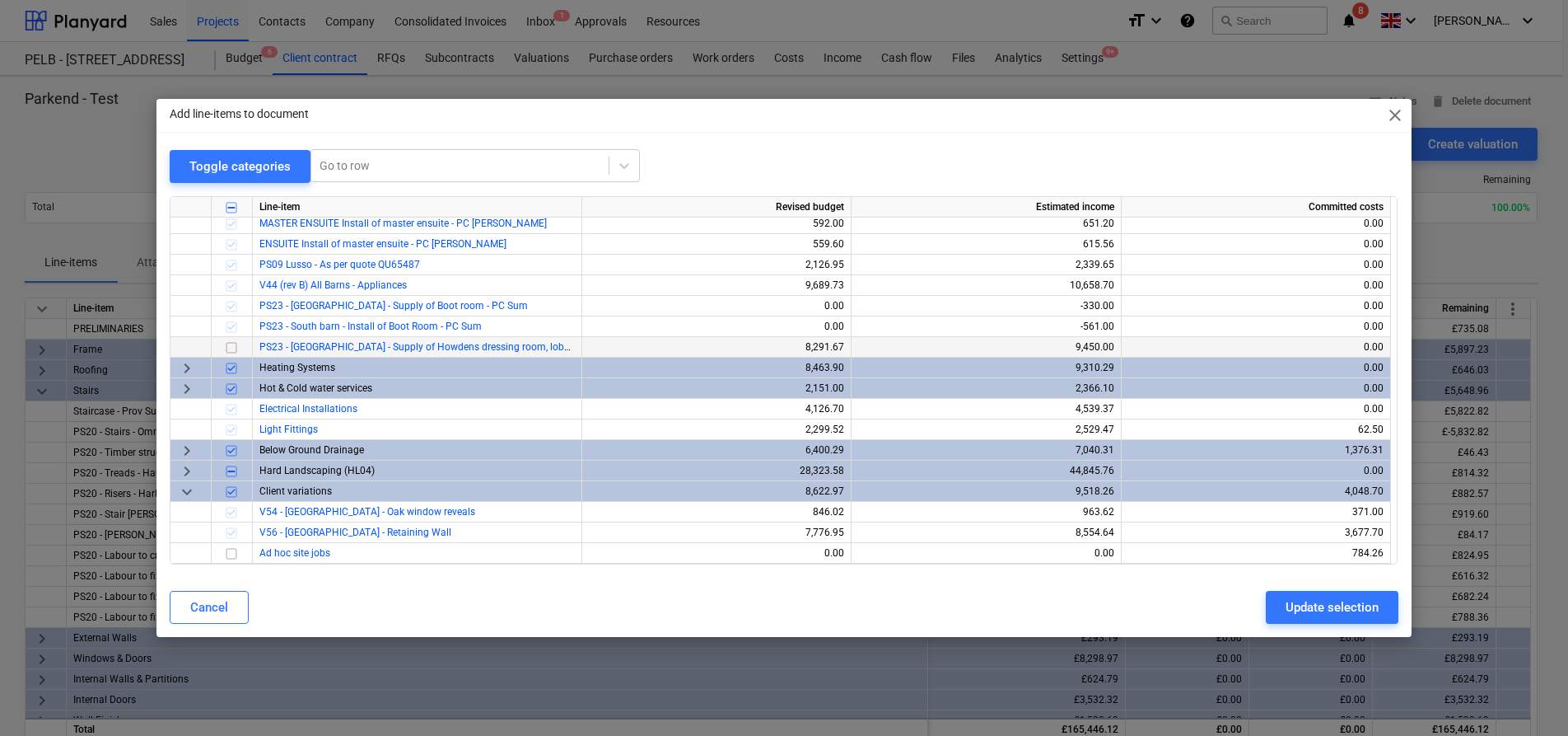
click at [231, 351] on input "checkbox" at bounding box center [232, 348] width 20 height 20
click at [1344, 606] on div "Update selection" at bounding box center [1333, 606] width 93 height 21
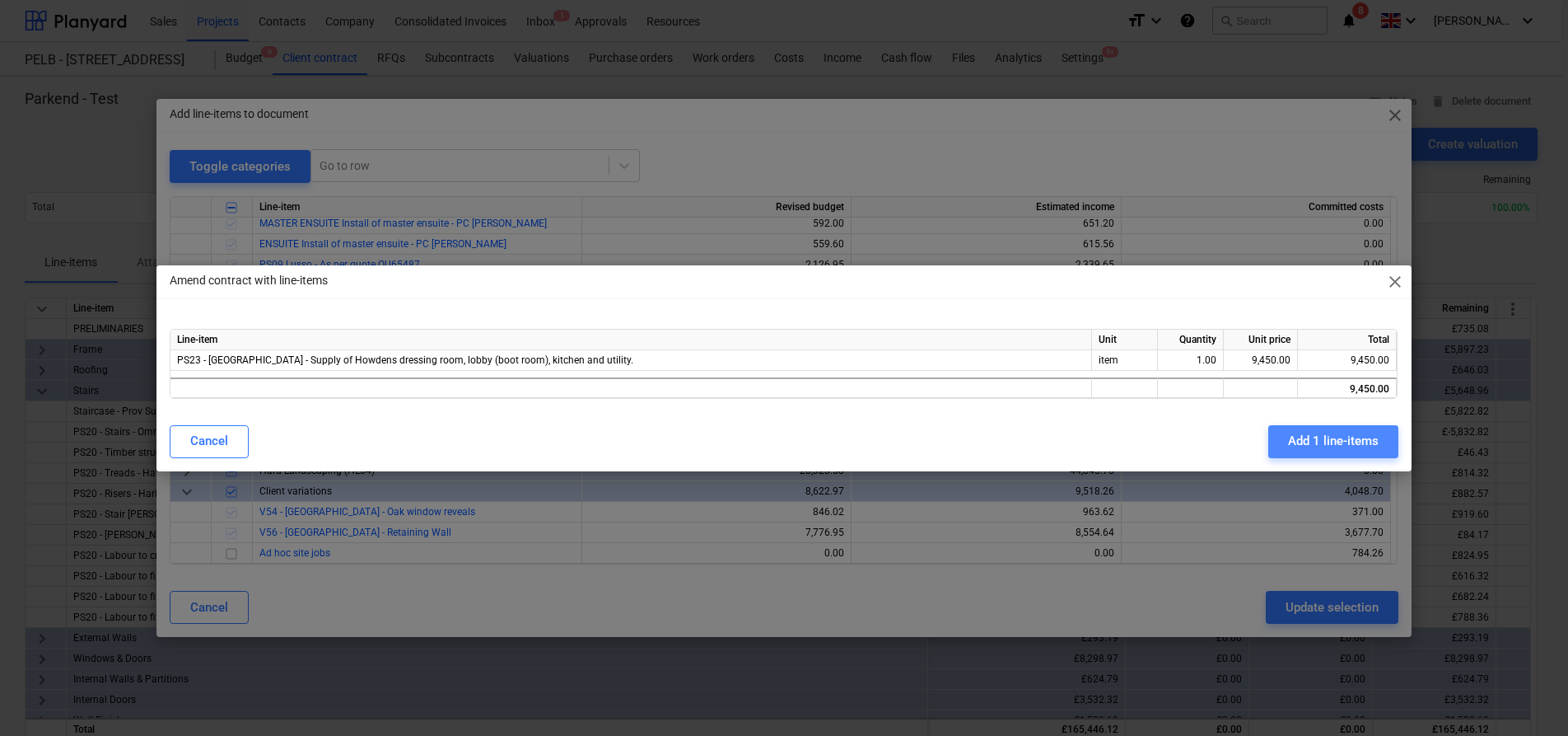
click at [1336, 438] on div "Add 1 line-items" at bounding box center [1333, 440] width 91 height 21
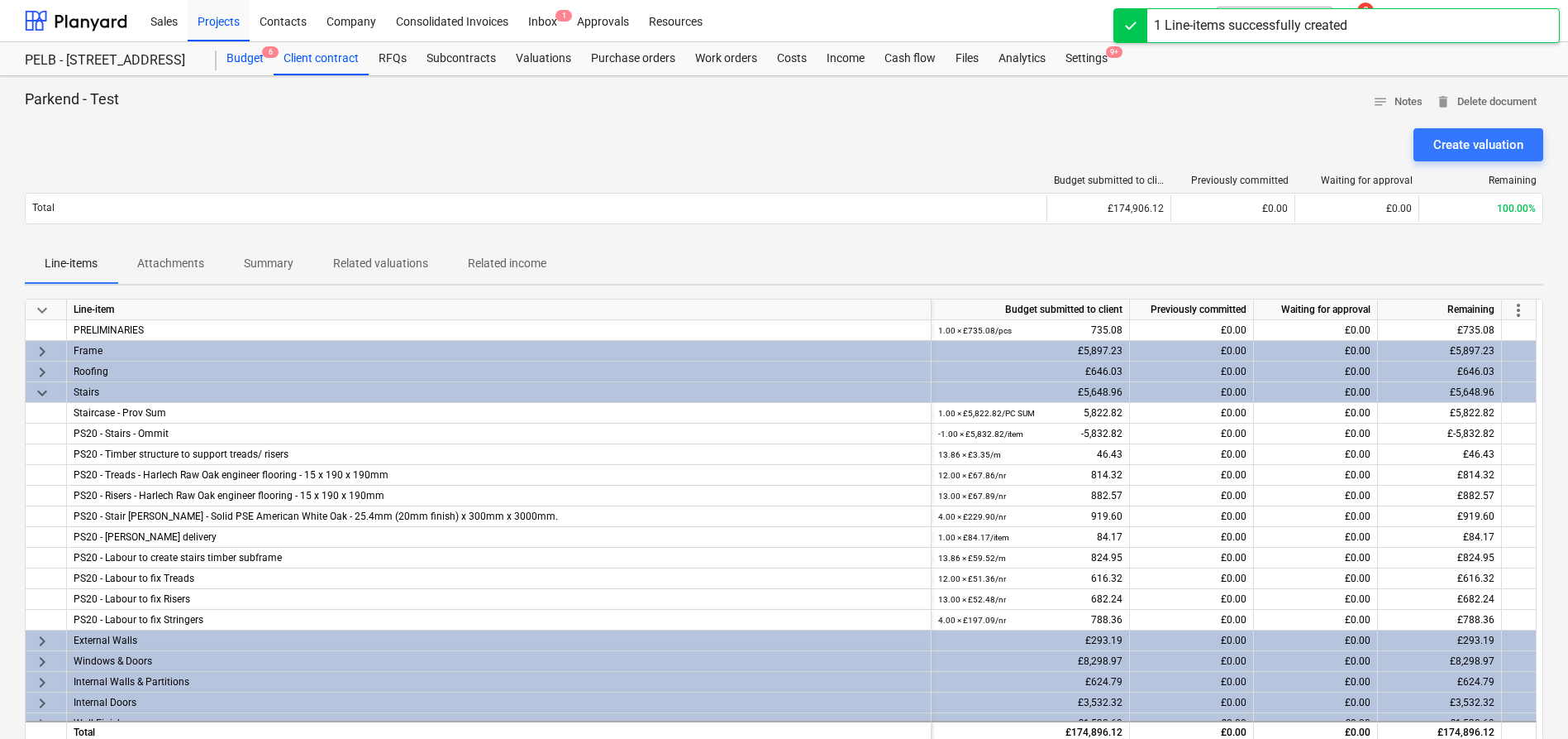
click at [243, 62] on div "Budget 6" at bounding box center [245, 59] width 57 height 33
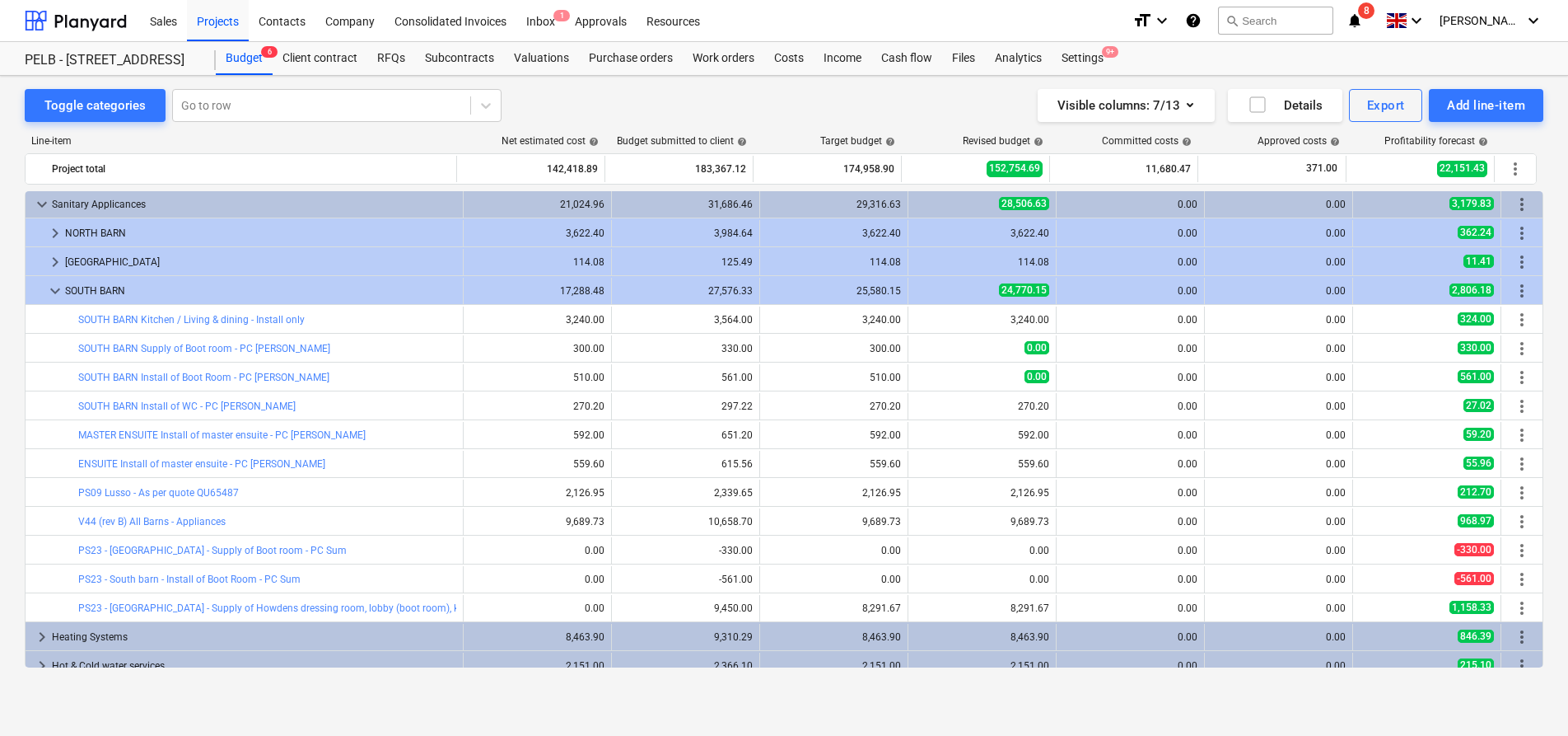
scroll to position [1065, 0]
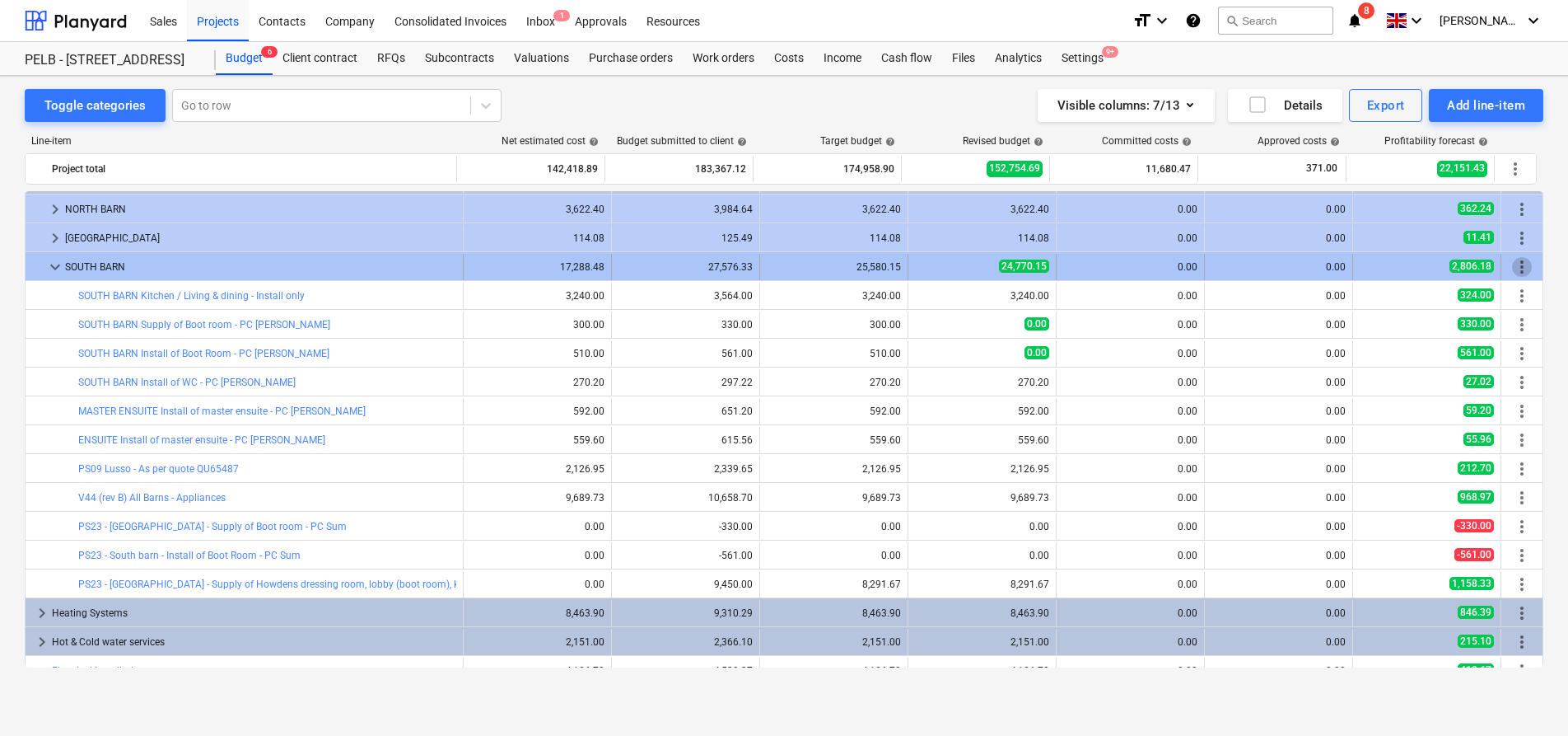
click at [1521, 260] on span "more_vert" at bounding box center [1522, 267] width 20 height 20
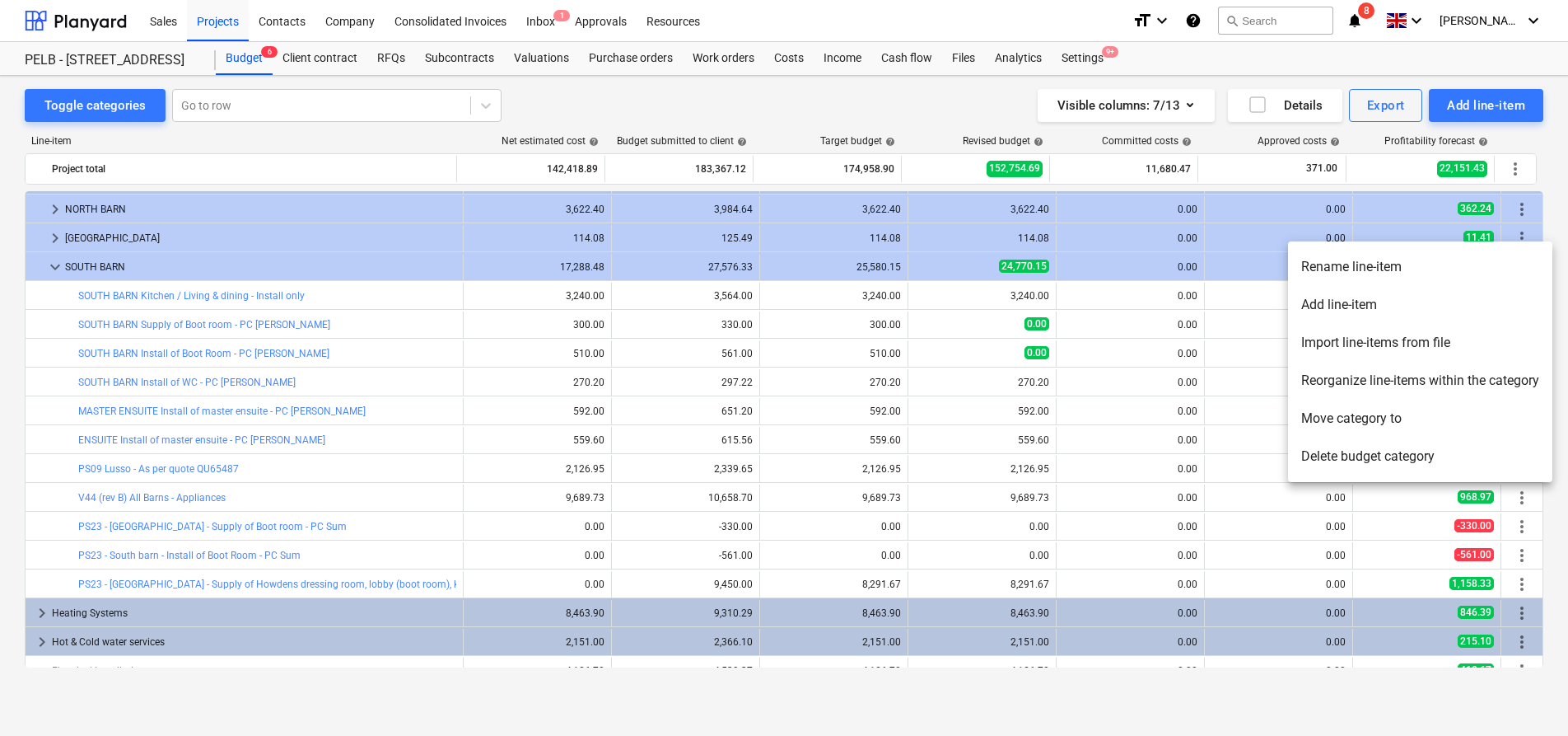
click at [1509, 298] on li "Add line-item" at bounding box center [1420, 304] width 265 height 38
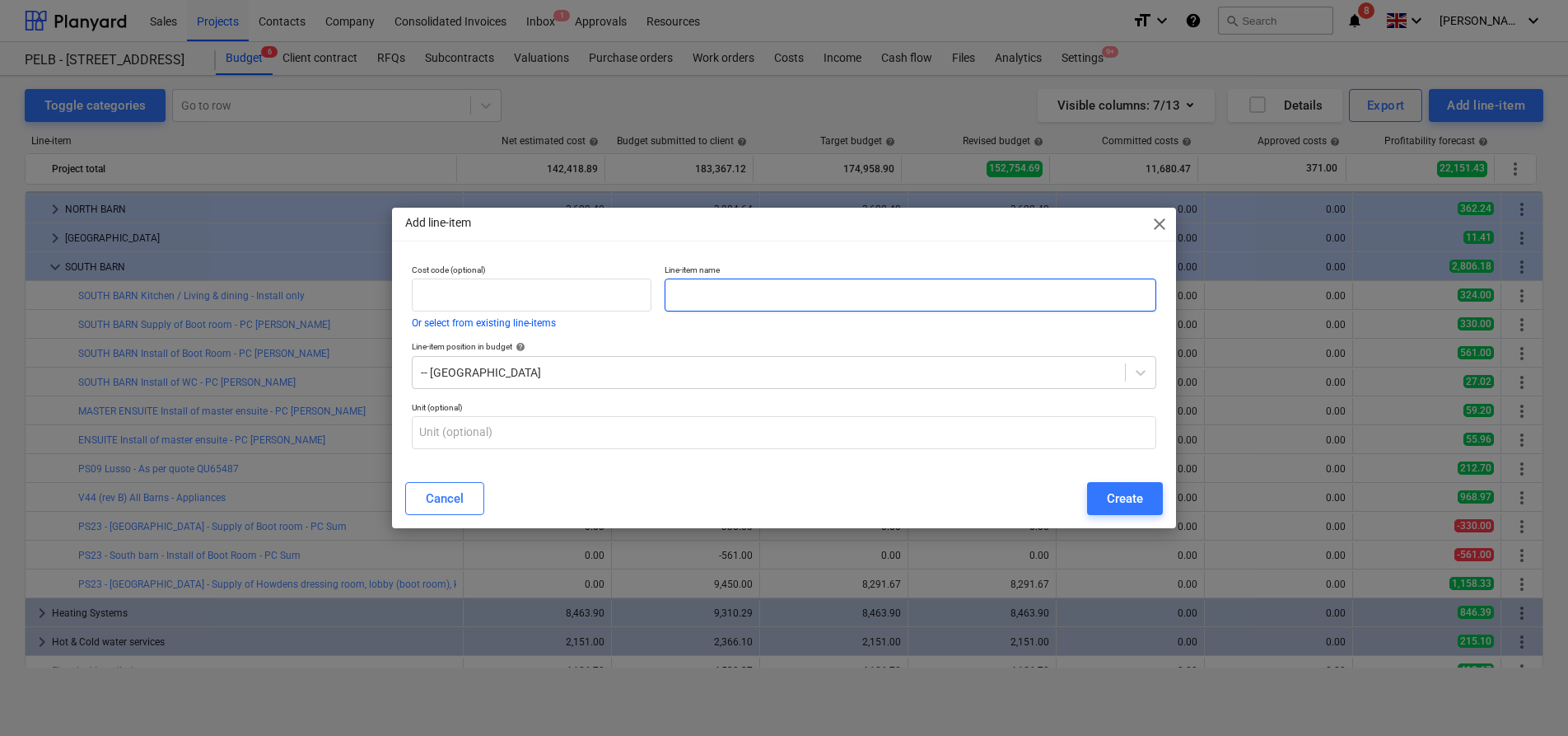
click at [1044, 308] on input "text" at bounding box center [910, 295] width 492 height 33
paste input "Kitchen / Living & dining - Install only"
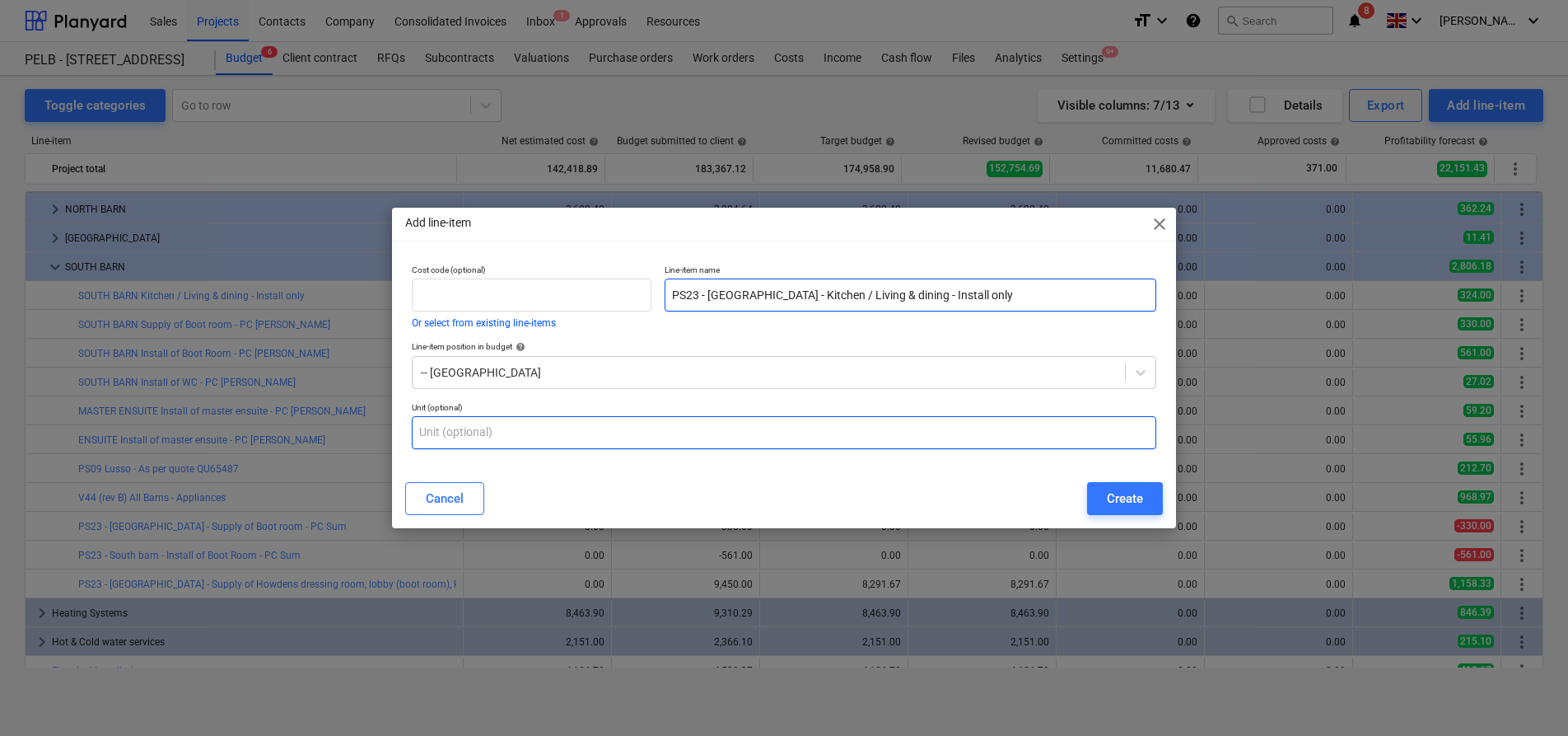
type input "PS23 - South Barn - Kitchen / Living & dining - Install only"
click at [698, 429] on input "text" at bounding box center [784, 432] width 744 height 33
type input "item"
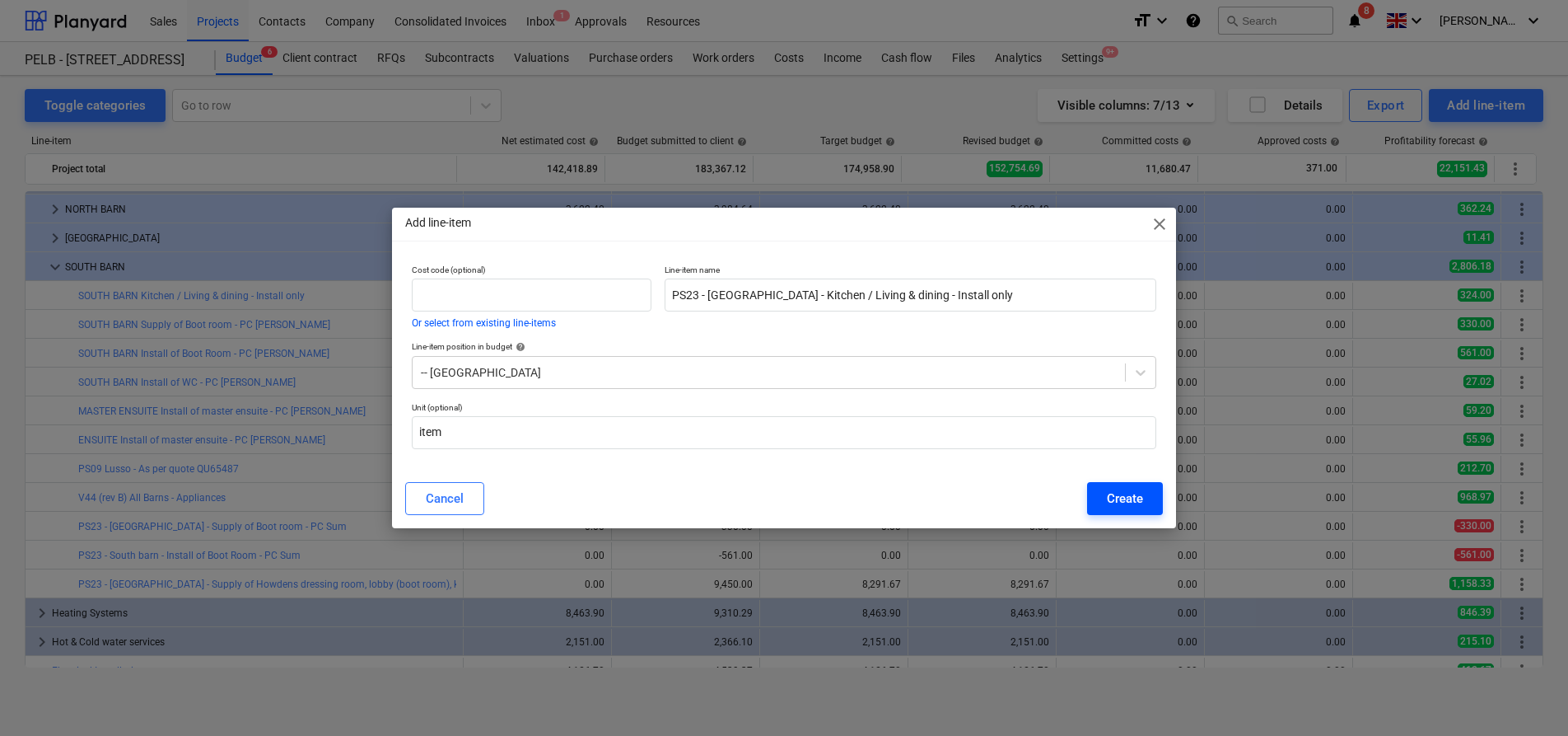
click at [1146, 500] on button "Create" at bounding box center [1125, 498] width 76 height 33
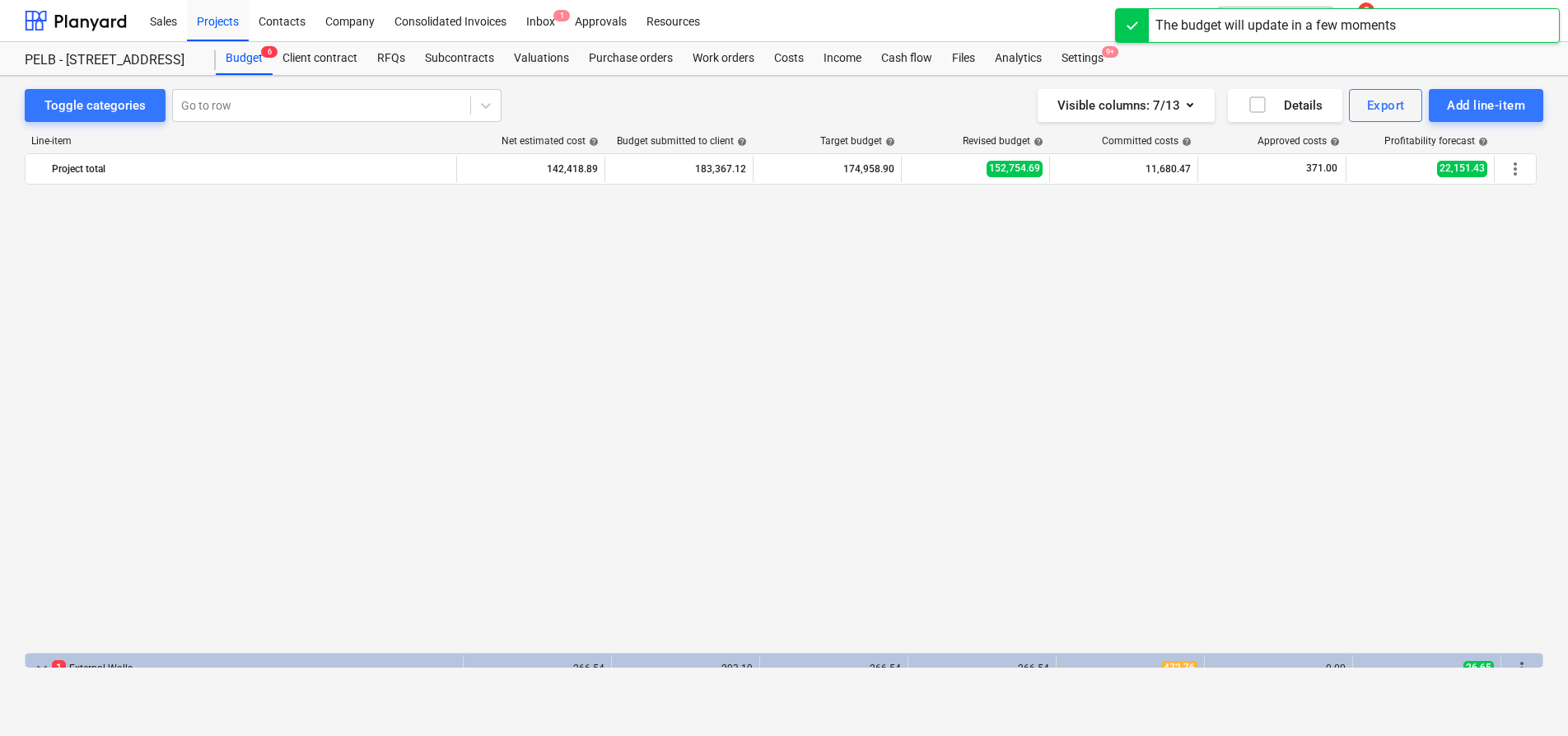
scroll to position [1065, 0]
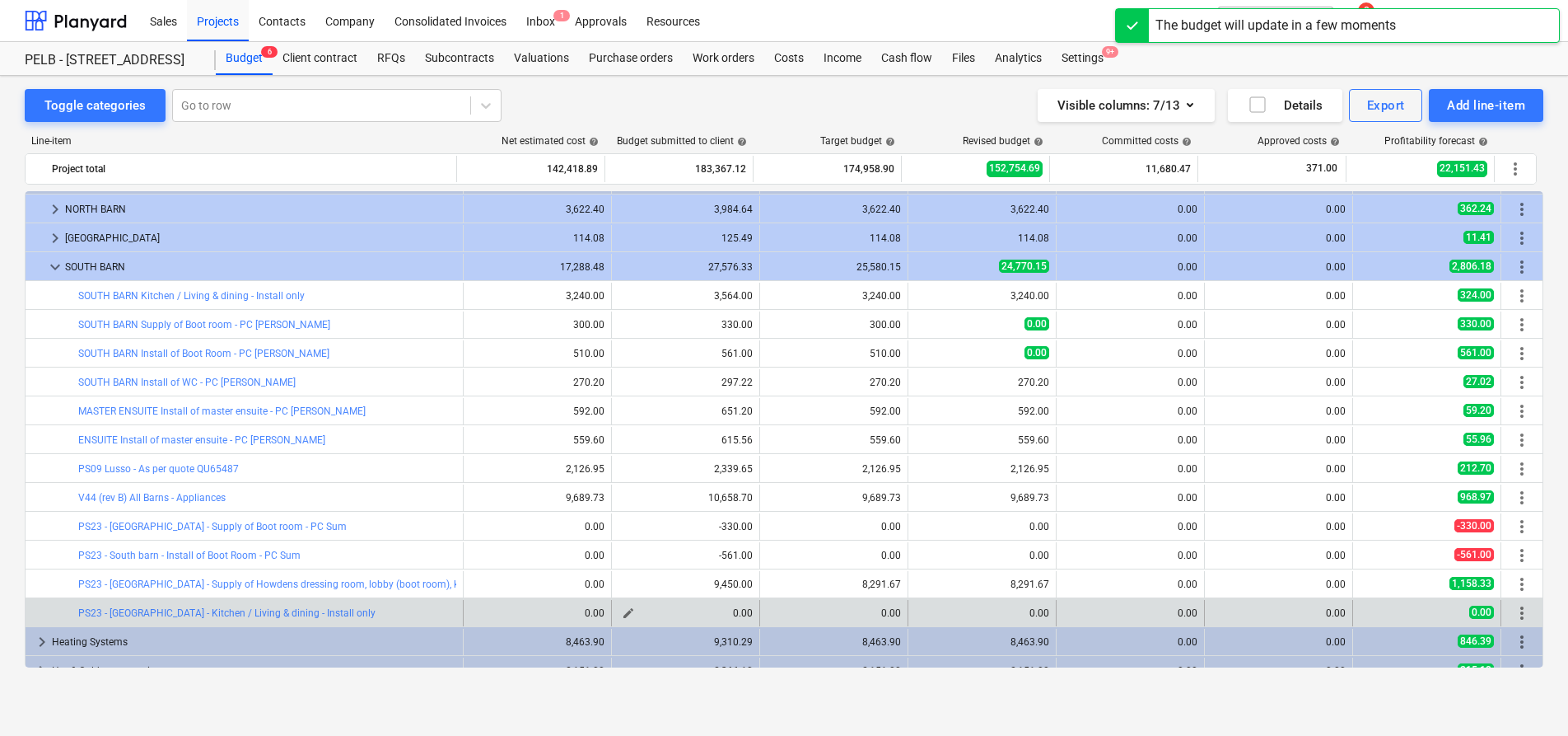
click at [624, 614] on span "edit" at bounding box center [628, 612] width 13 height 13
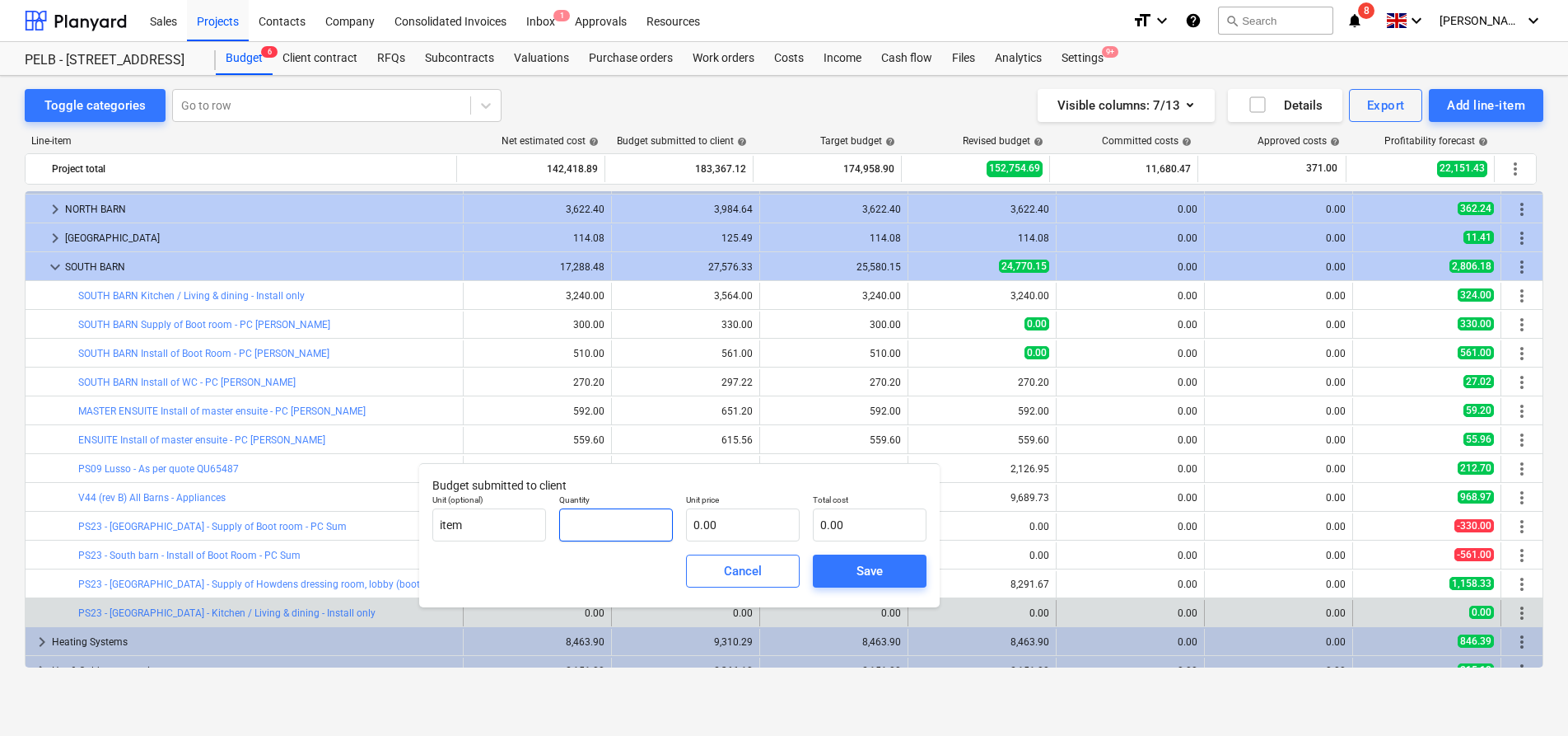
click at [622, 520] on input "text" at bounding box center [616, 525] width 114 height 33
type input "-1.00"
click at [735, 542] on div "Unit price 0.00" at bounding box center [742, 518] width 127 height 60
click at [740, 535] on input "text" at bounding box center [743, 525] width 114 height 33
type input "3"
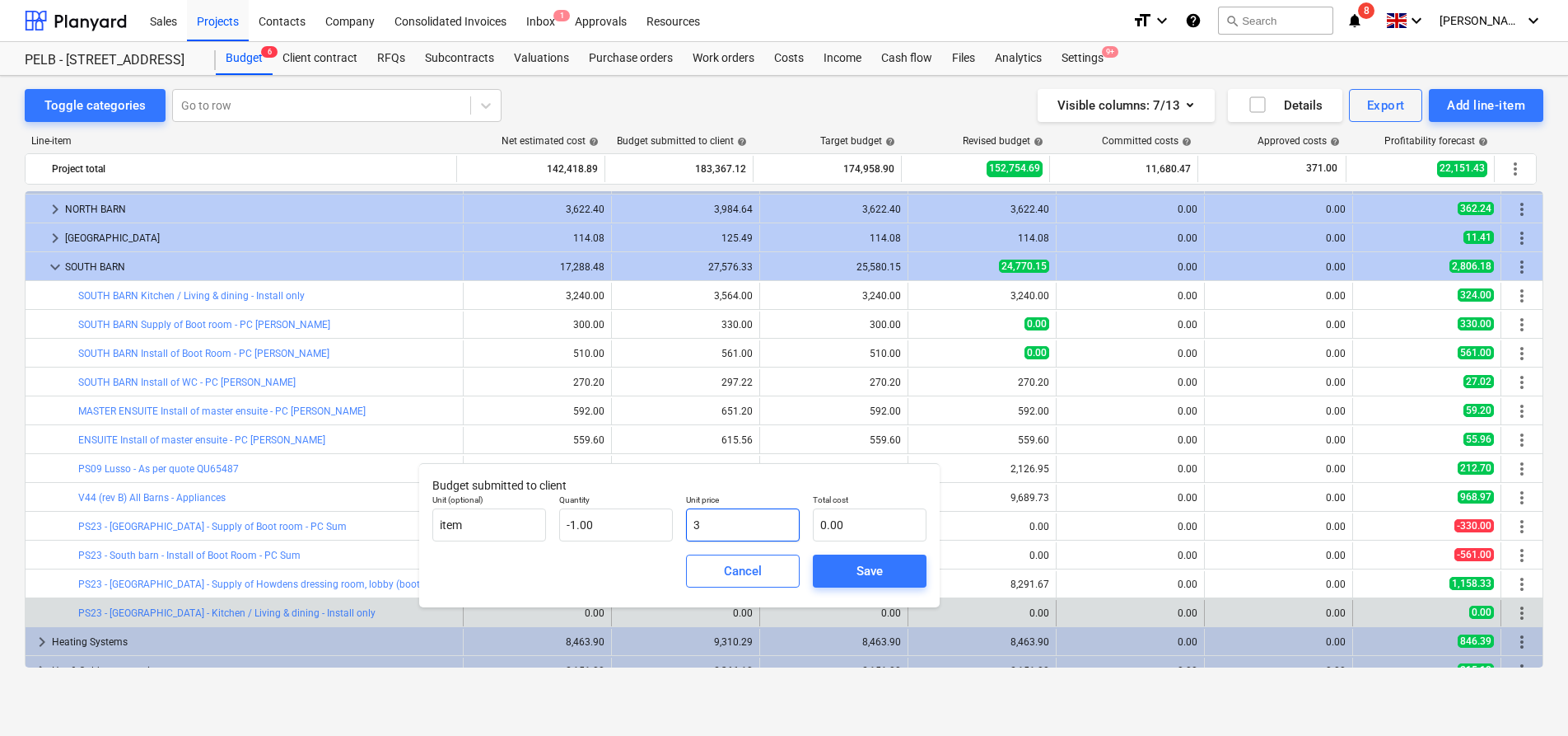
type input "-3.00"
type input "35"
type input "-35.00"
type input "356"
type input "-356.00"
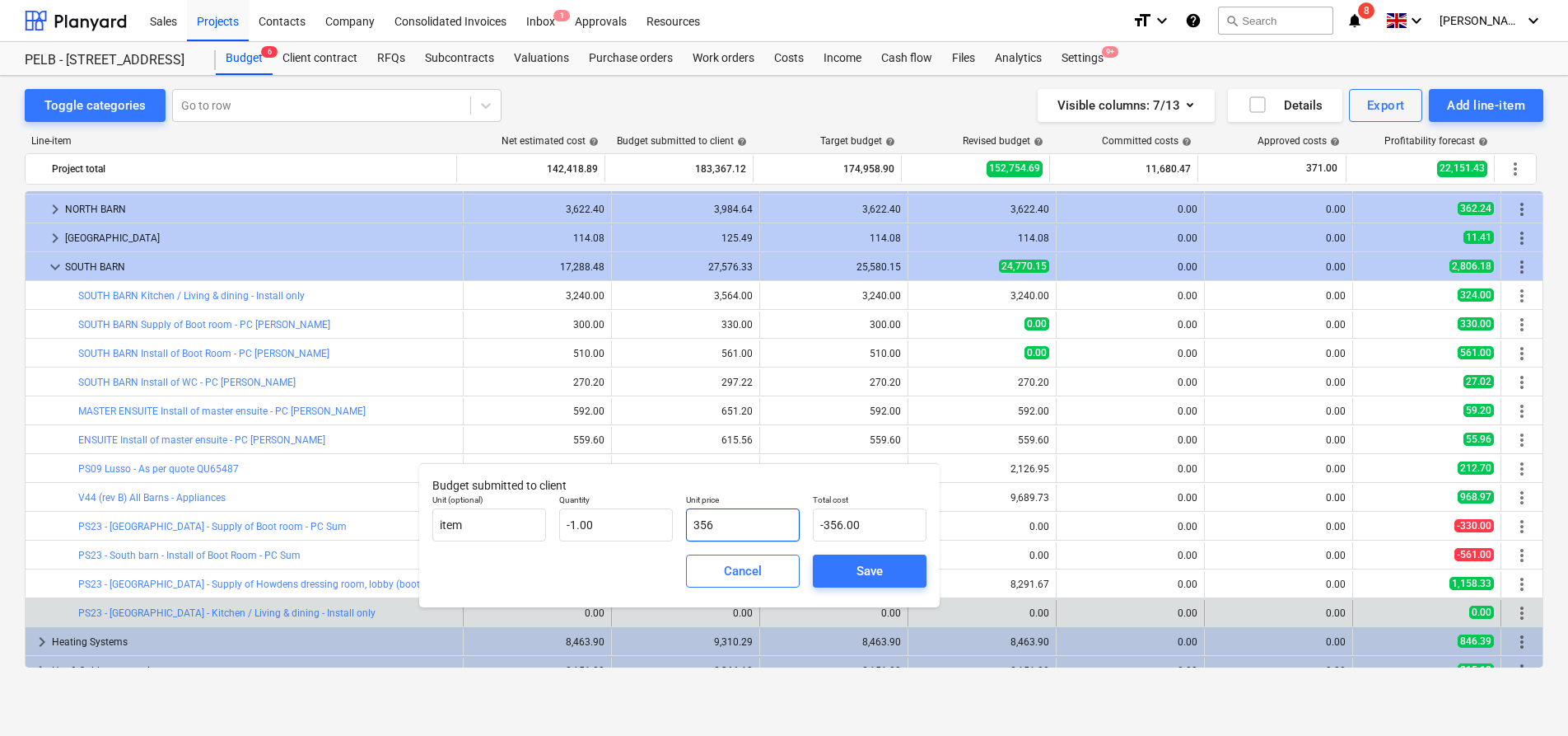
type input "3564"
type input "-3,564.00"
type input "3,564.00"
click at [861, 568] on div "Save" at bounding box center [870, 570] width 27 height 21
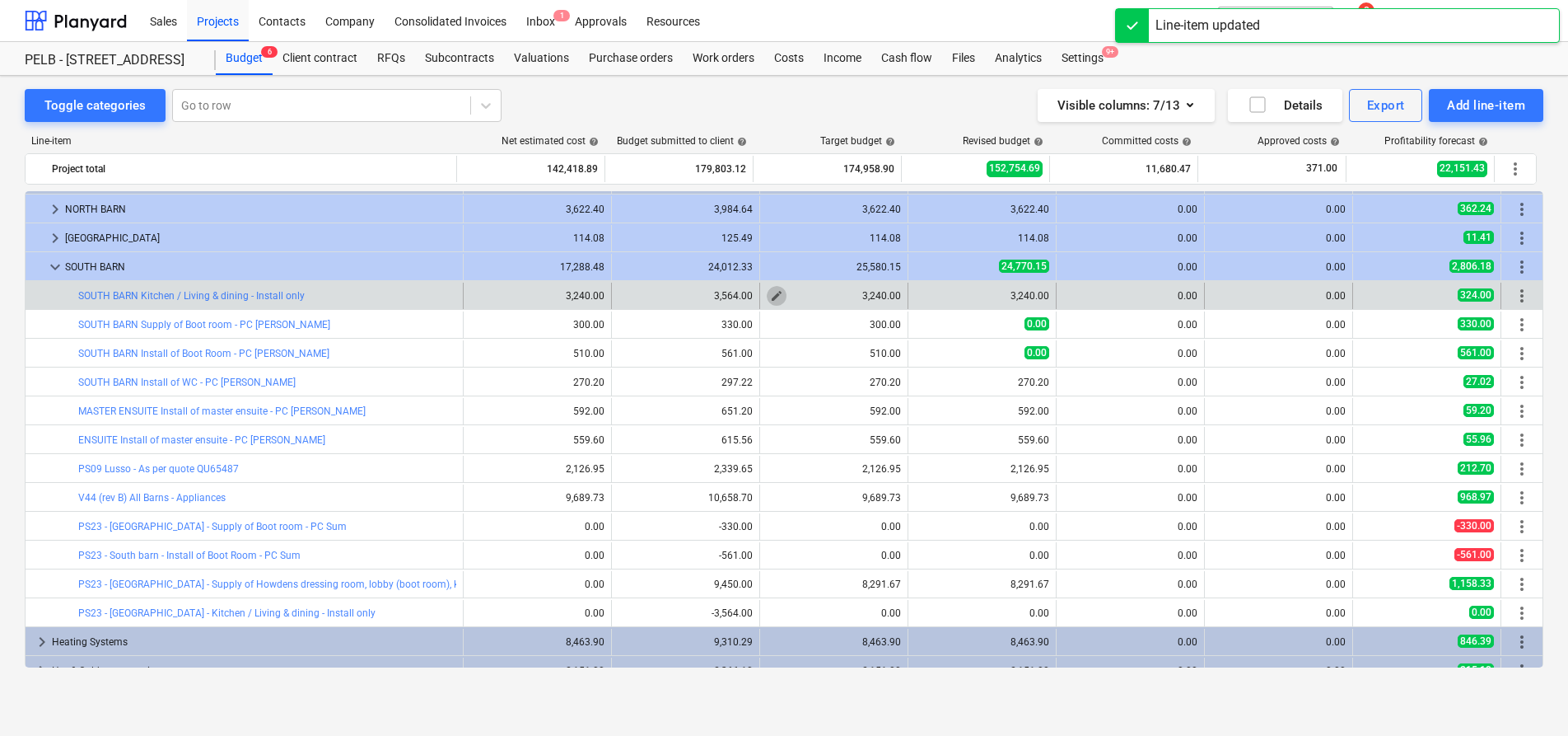
click at [776, 298] on span "edit" at bounding box center [776, 296] width 13 height 13
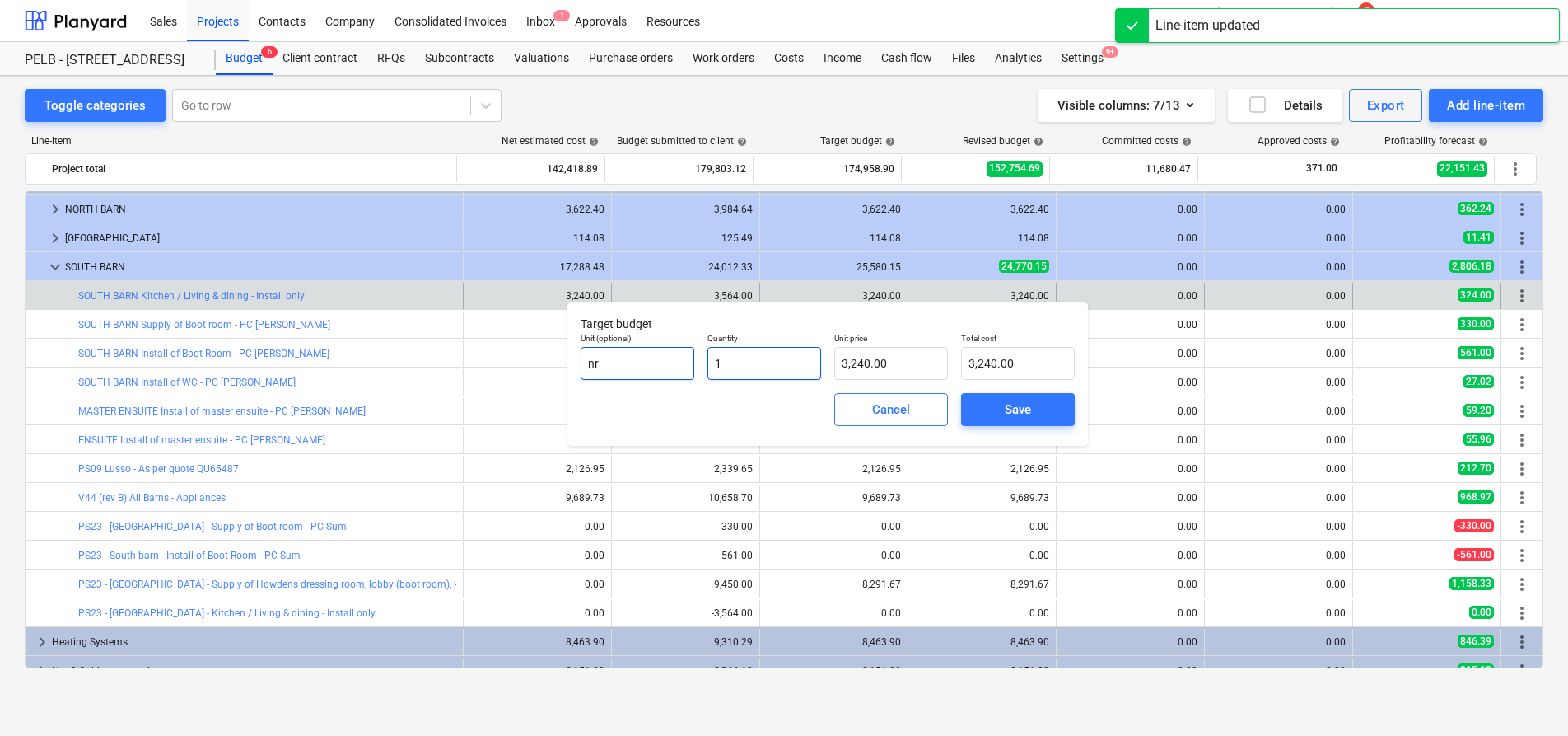
drag, startPoint x: 773, startPoint y: 368, endPoint x: 669, endPoint y: 357, distance: 104.6
click at [669, 357] on div "Unit (optional) nr Quantity 1 Unit price 3,240.00 Total cost 3,240.00" at bounding box center [827, 356] width 507 height 60
type input "0"
type input "0.00"
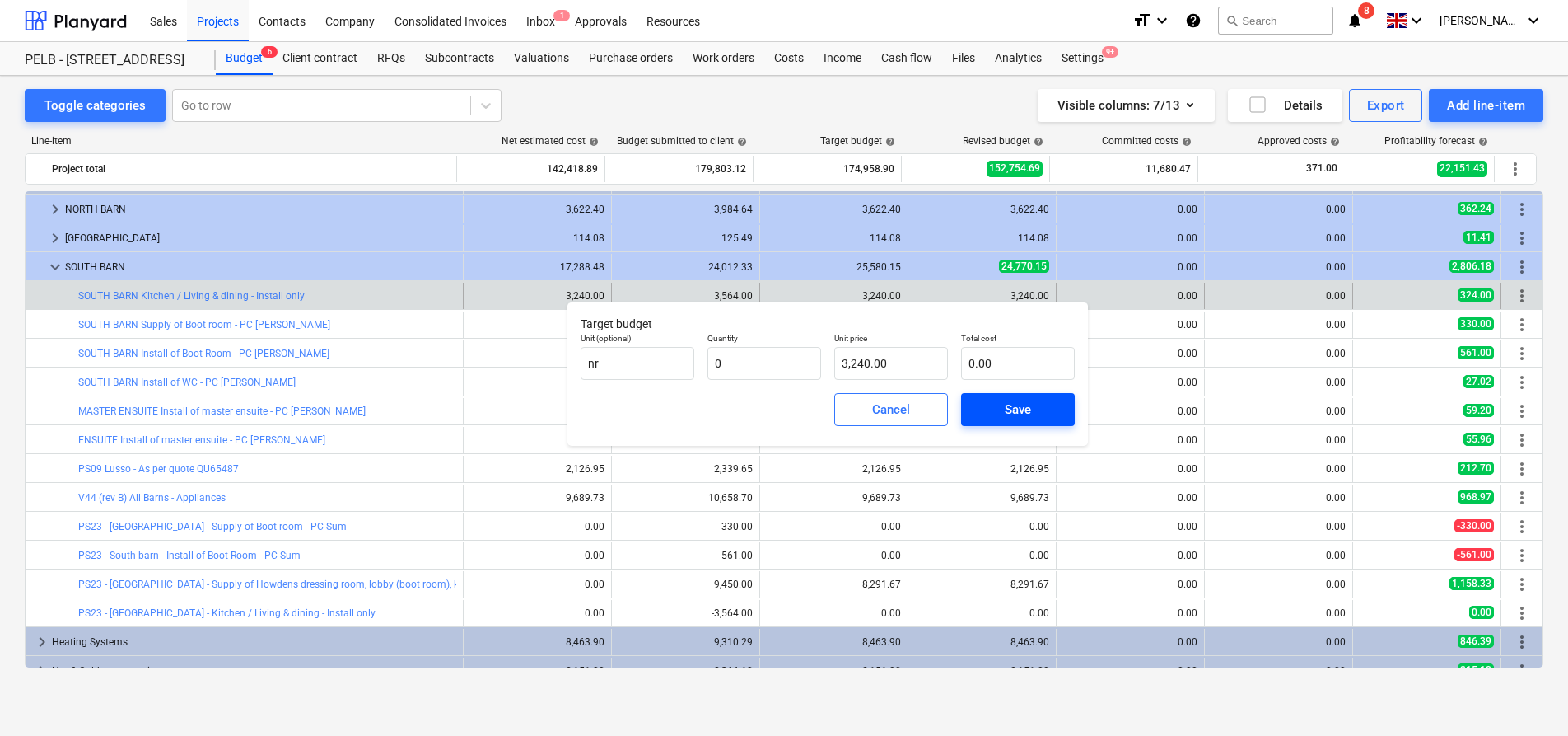
type input "0.00"
click at [989, 409] on span "Save" at bounding box center [1018, 409] width 74 height 21
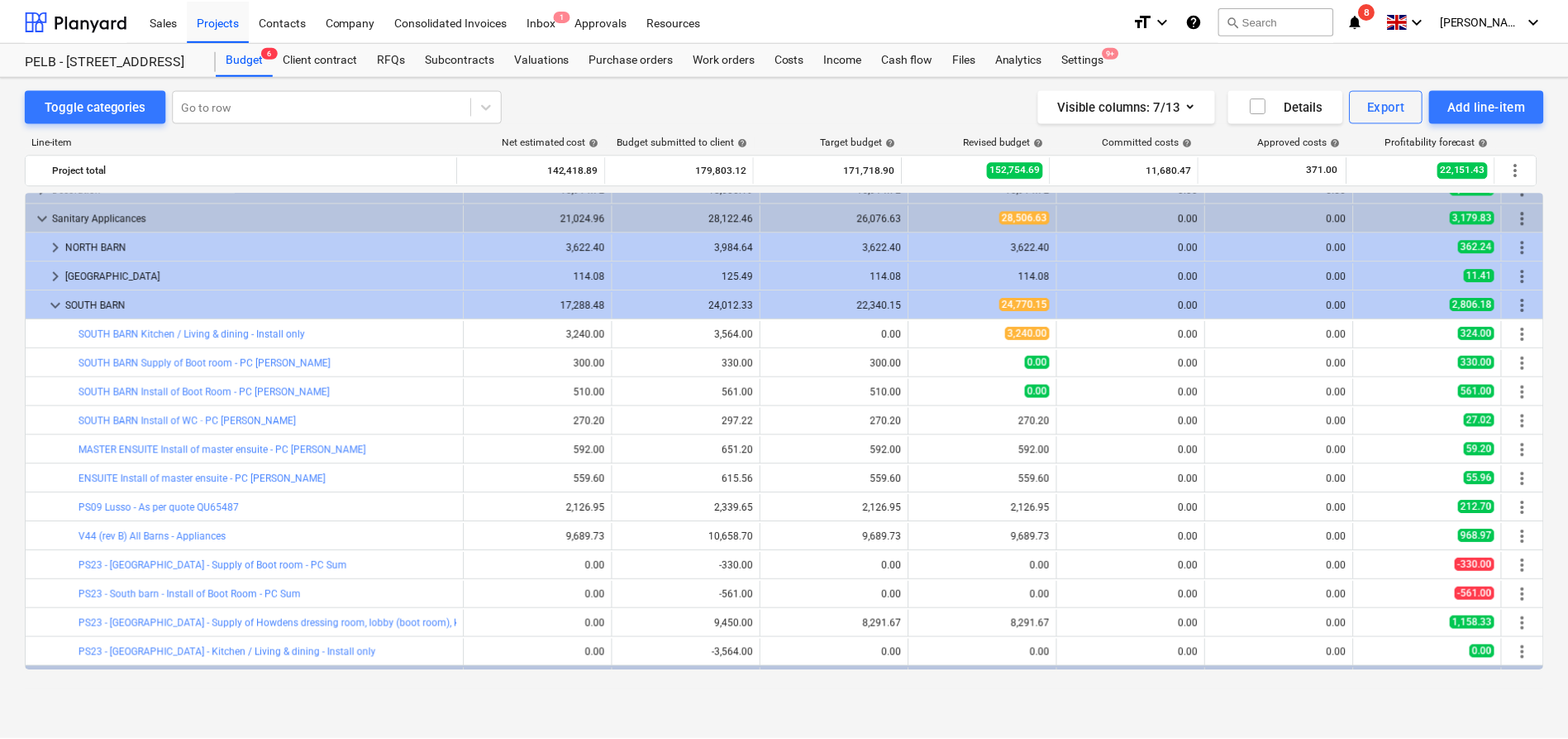
scroll to position [1053, 0]
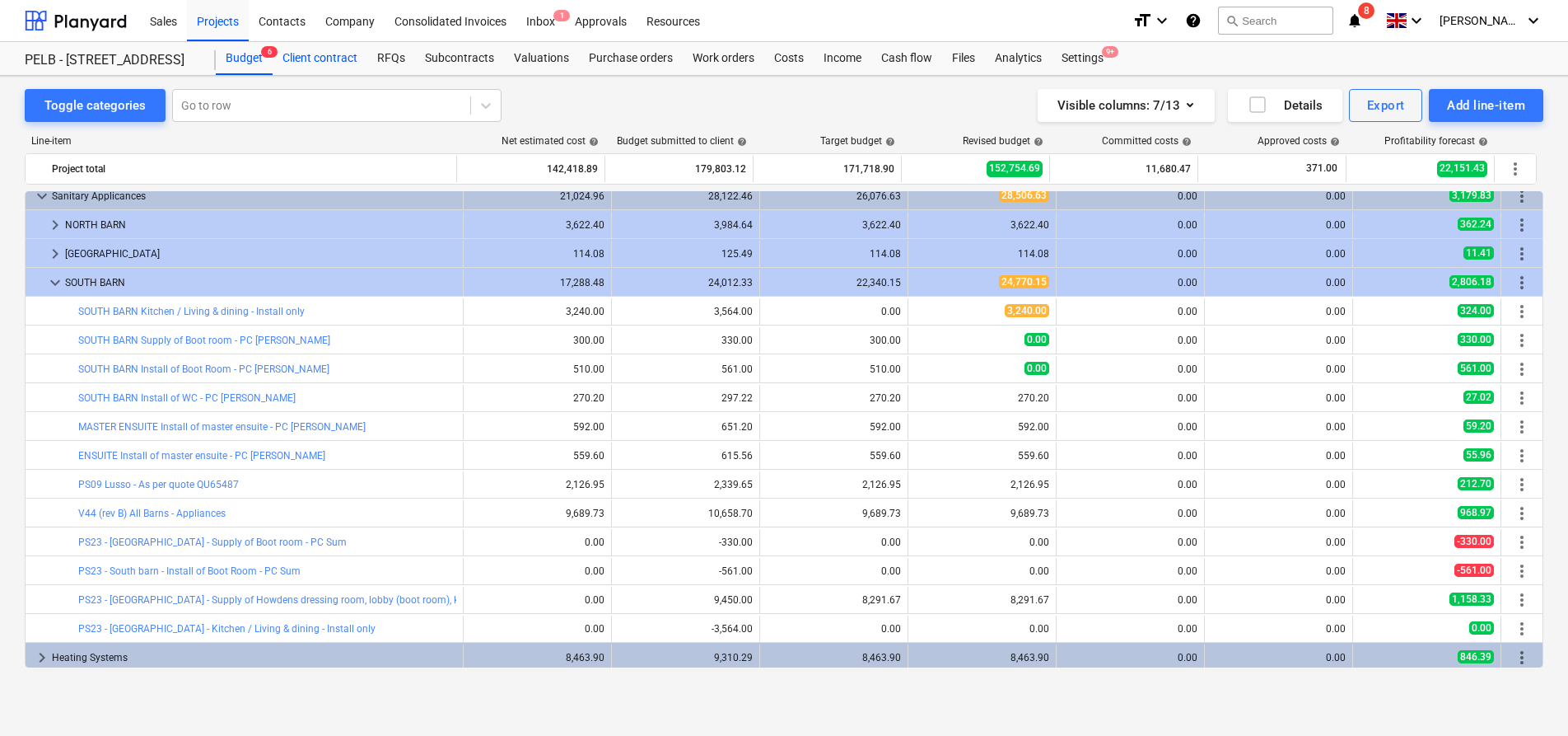
click at [325, 64] on div "Client contract" at bounding box center [319, 59] width 94 height 33
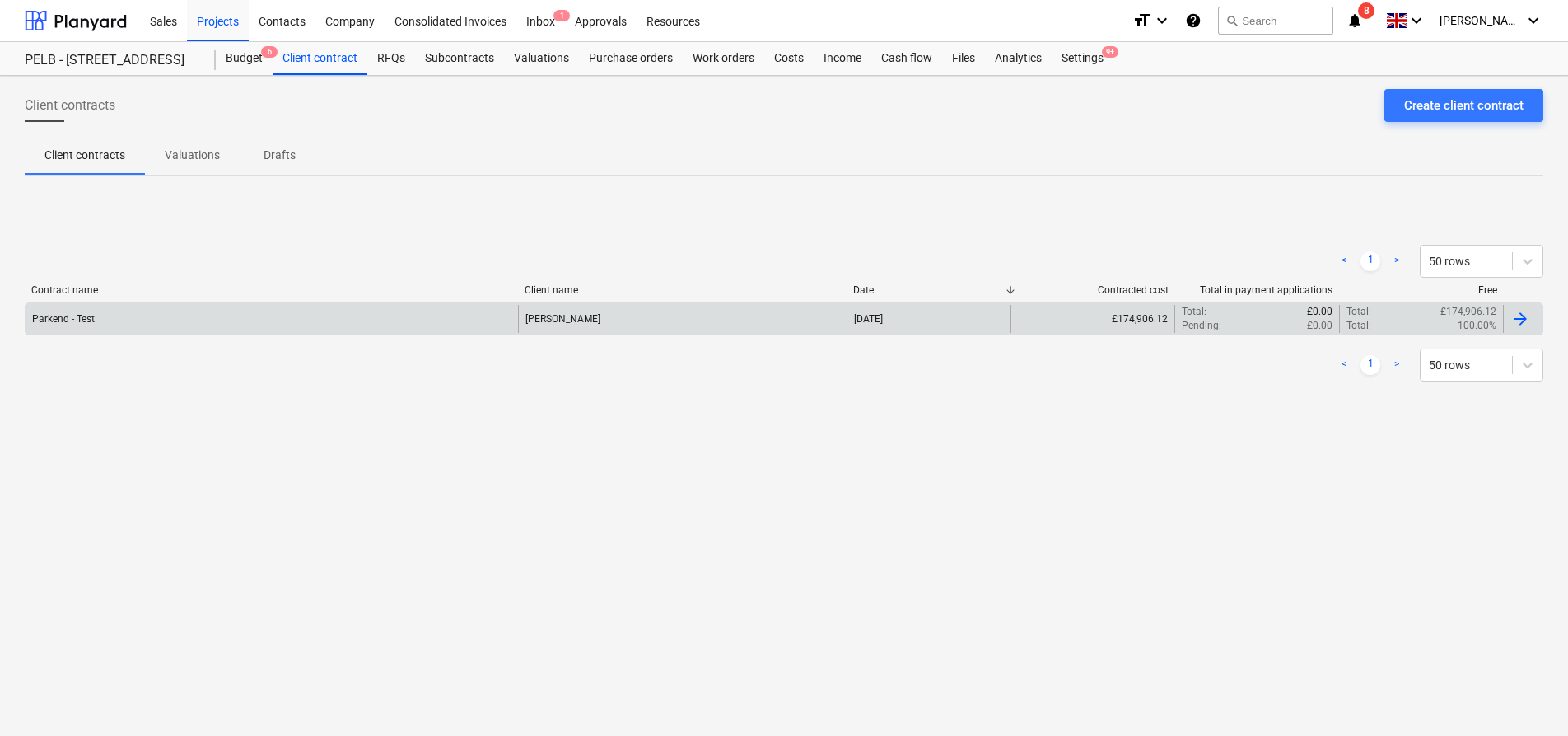
click at [314, 321] on div "Parkend - Test" at bounding box center [272, 319] width 492 height 28
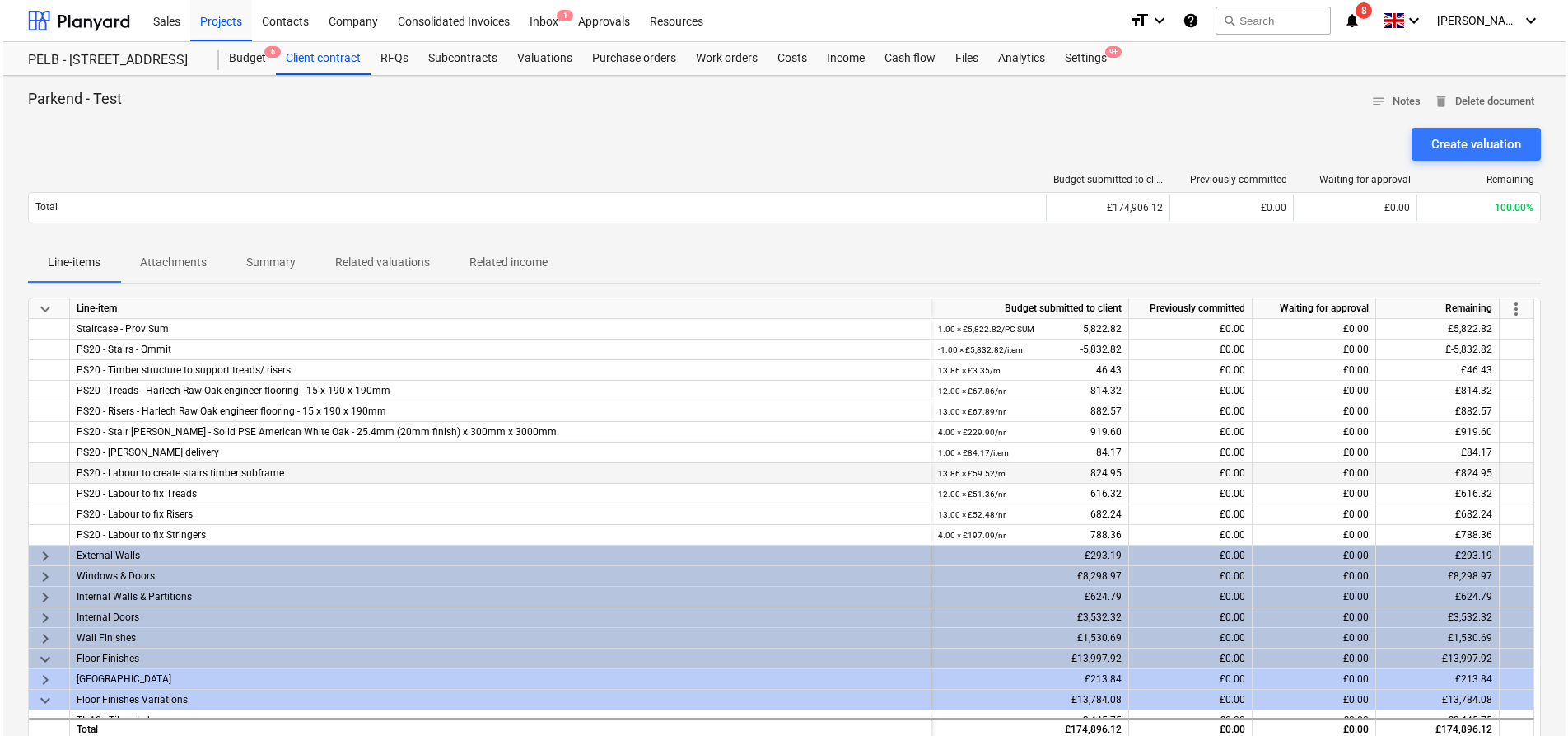
scroll to position [53, 0]
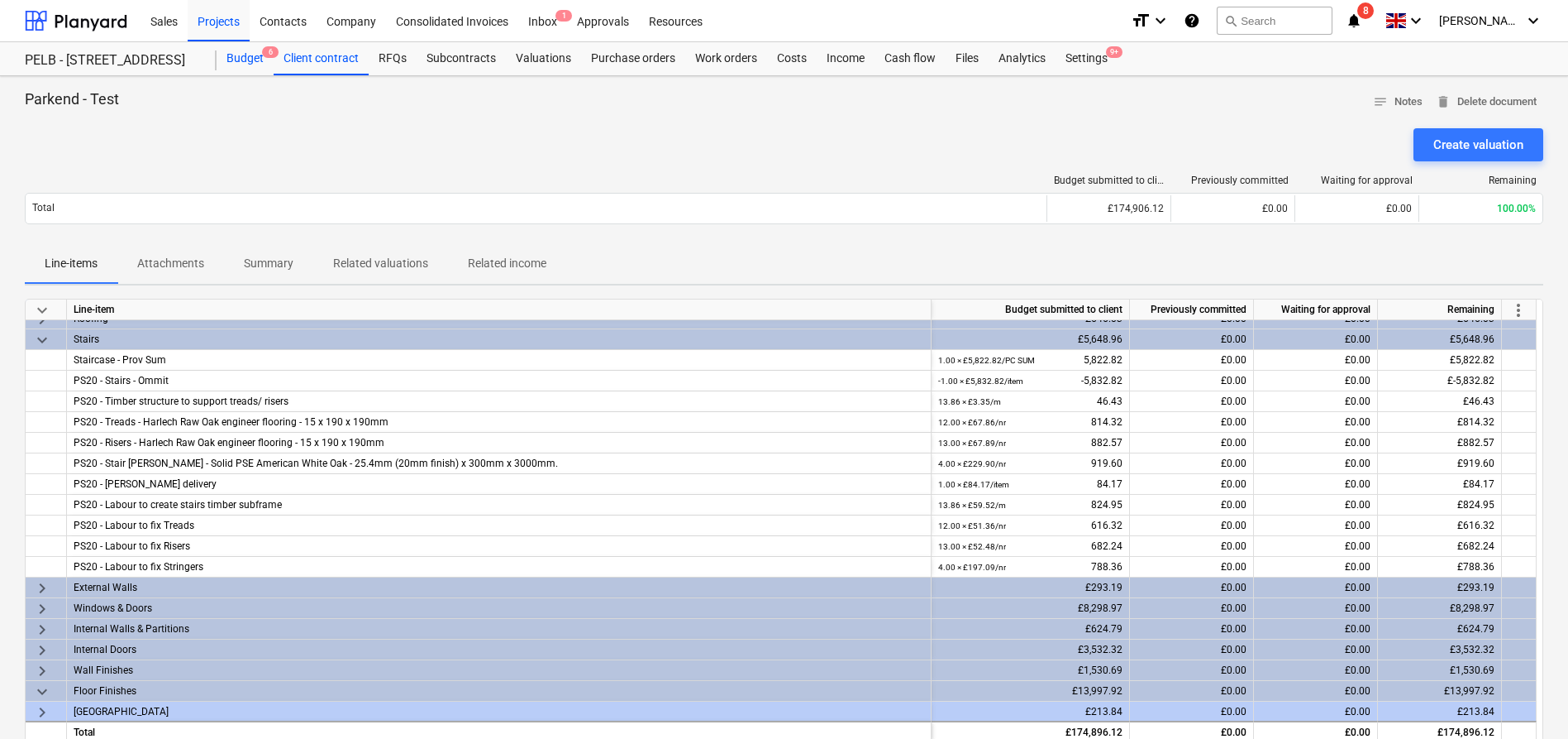
click at [233, 51] on div "Budget 6" at bounding box center [245, 59] width 57 height 33
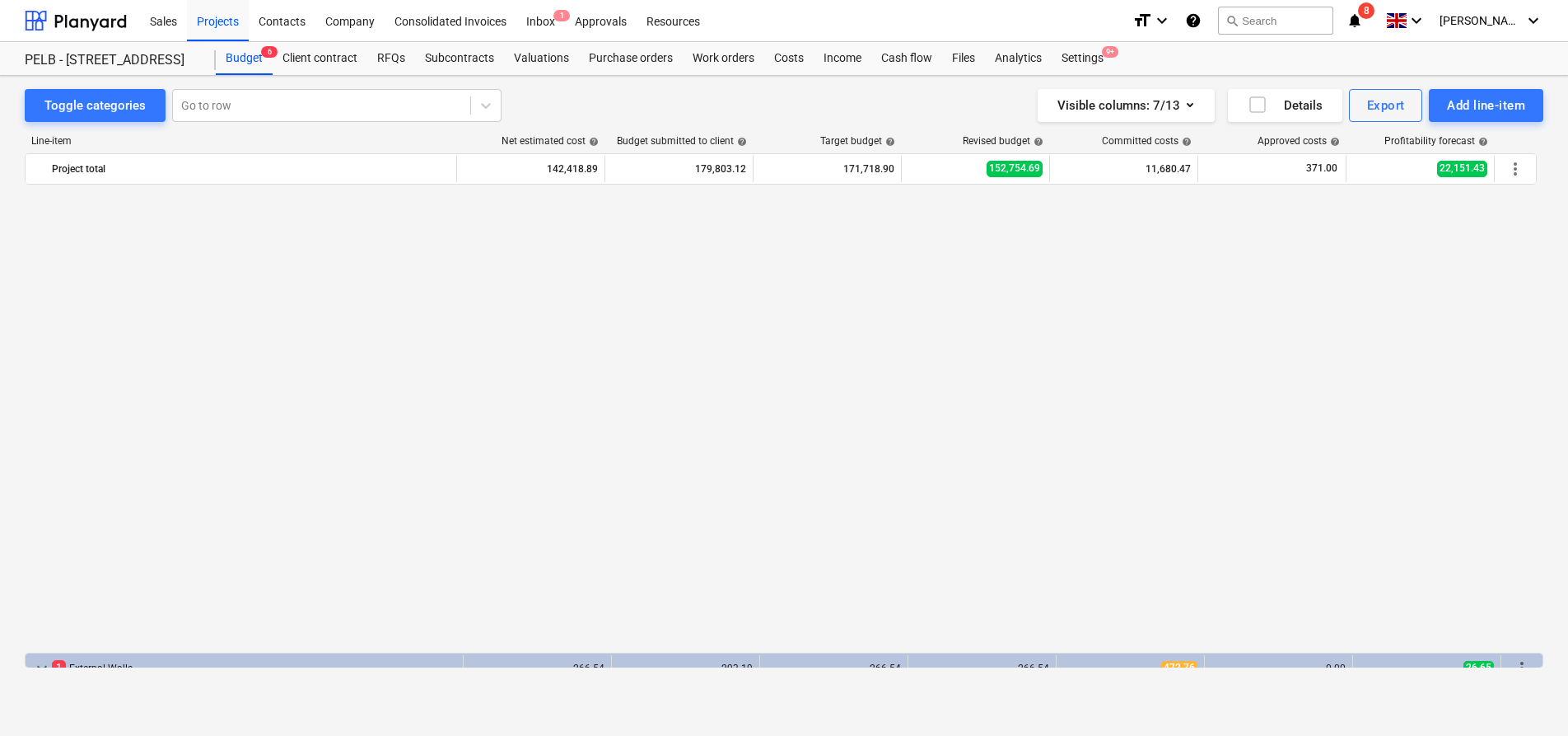
scroll to position [1049, 0]
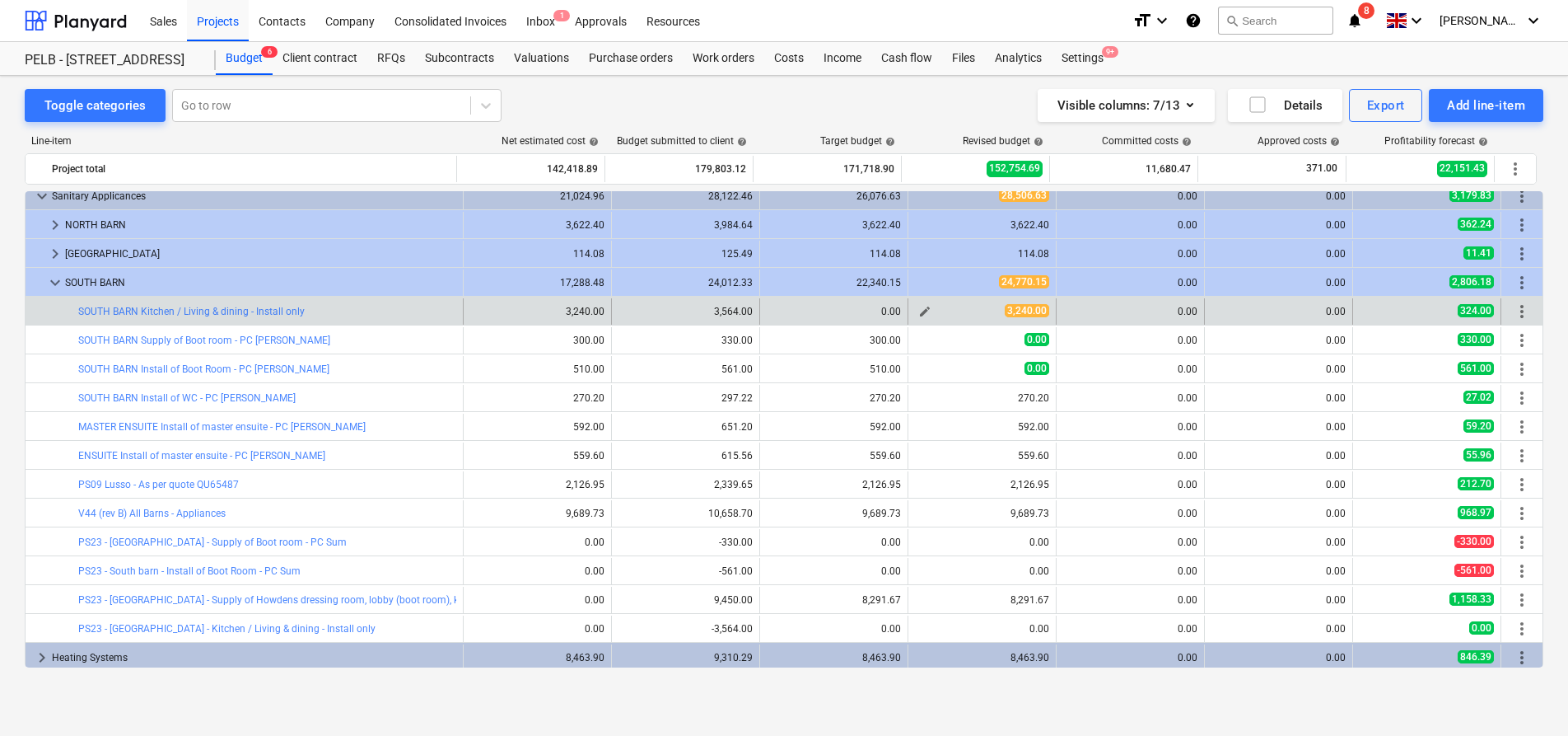
click at [1005, 308] on span "3,240.00" at bounding box center [1027, 310] width 45 height 13
click at [918, 316] on span "edit" at bounding box center [925, 311] width 13 height 13
type textarea "x"
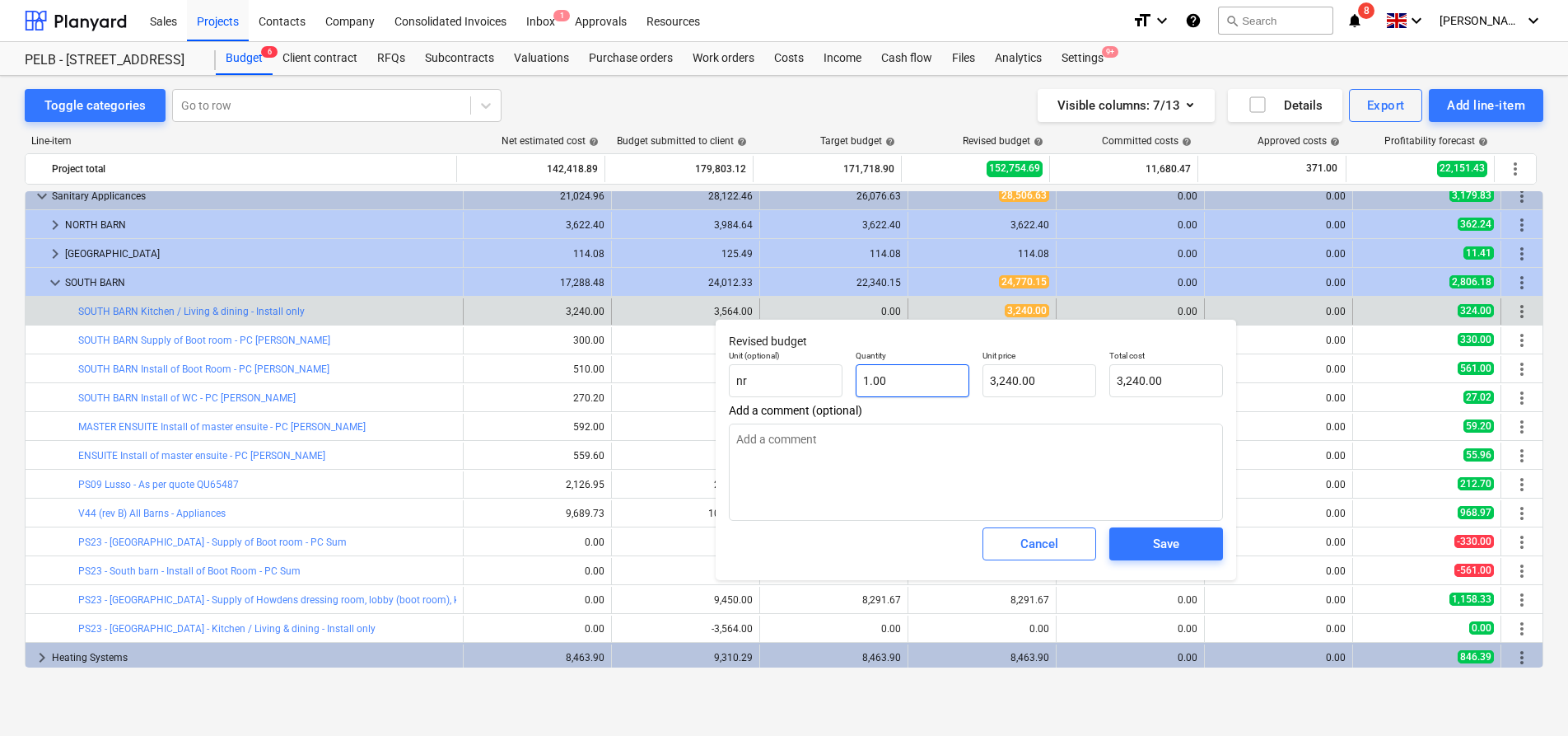
type input "1"
drag, startPoint x: 917, startPoint y: 380, endPoint x: 765, endPoint y: 391, distance: 152.4
click at [765, 391] on div "Unit (optional) nr Quantity 1 Unit price 3,240.00 Total cost 3,240.00" at bounding box center [976, 373] width 507 height 60
type textarea "x"
type input "0.00"
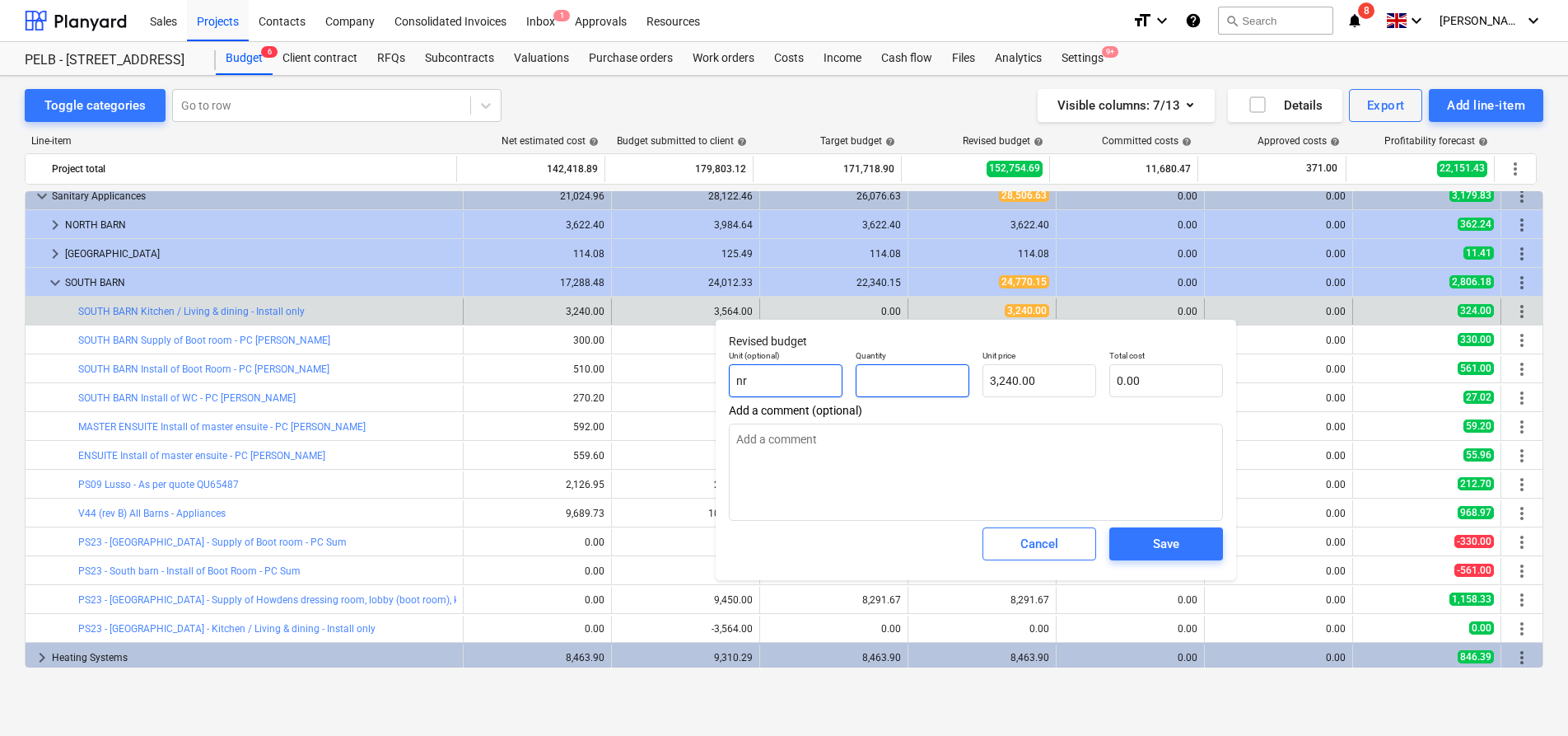
type textarea "x"
type input "0"
type textarea "x"
type input "0.00"
click at [1153, 533] on div "Save" at bounding box center [1166, 543] width 27 height 21
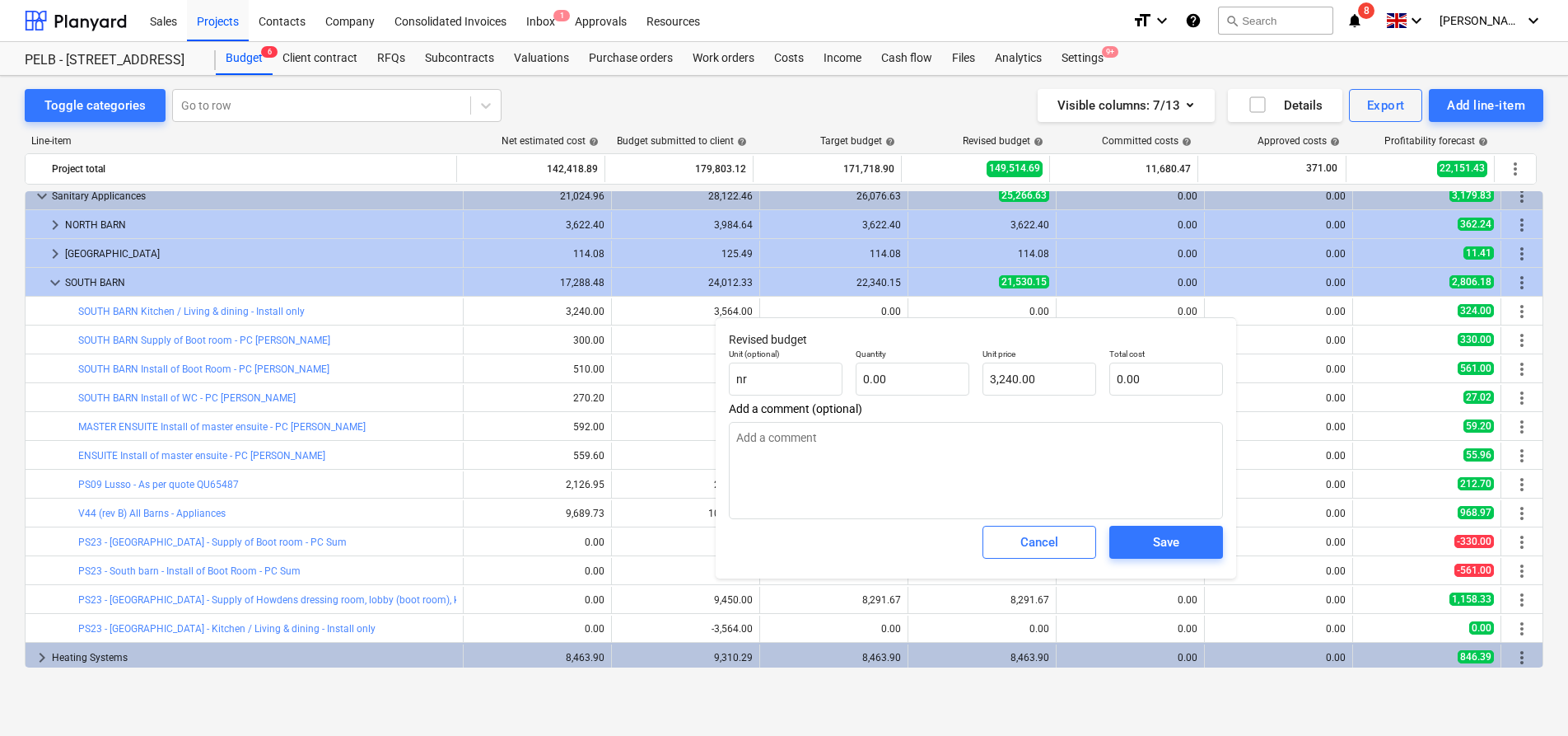
type textarea "x"
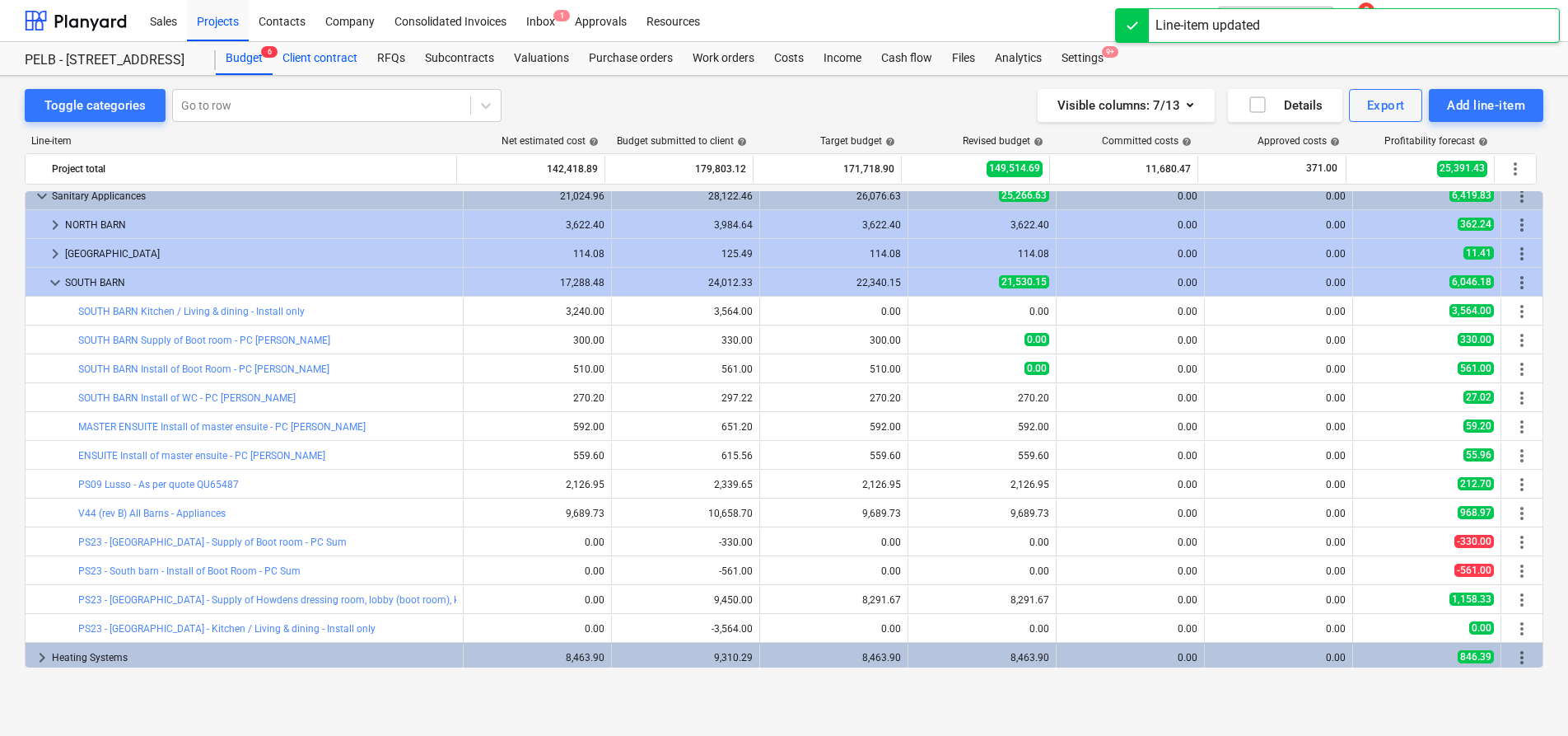
click at [351, 59] on div "Client contract" at bounding box center [319, 59] width 94 height 33
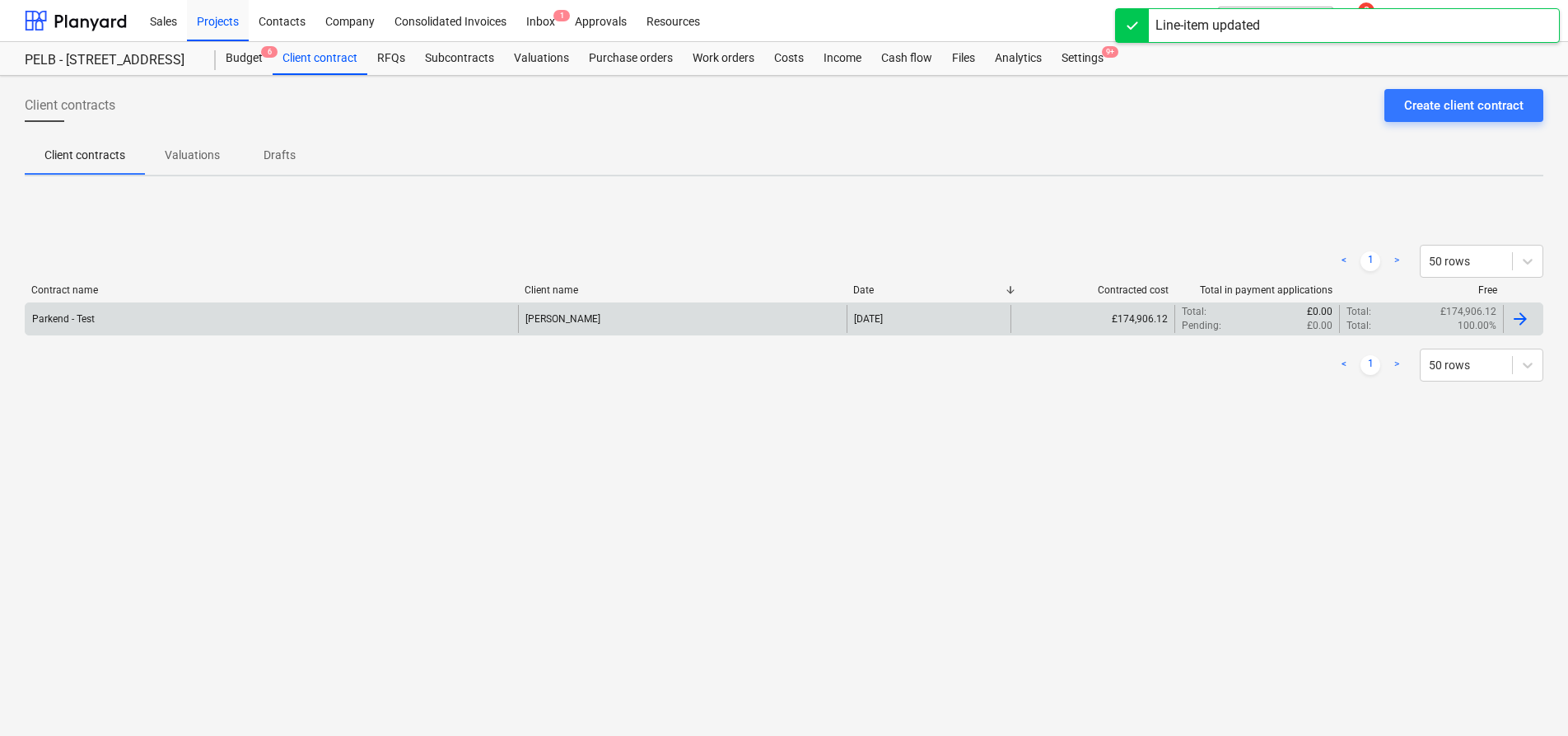
click at [692, 315] on div "[PERSON_NAME]" at bounding box center [682, 319] width 329 height 28
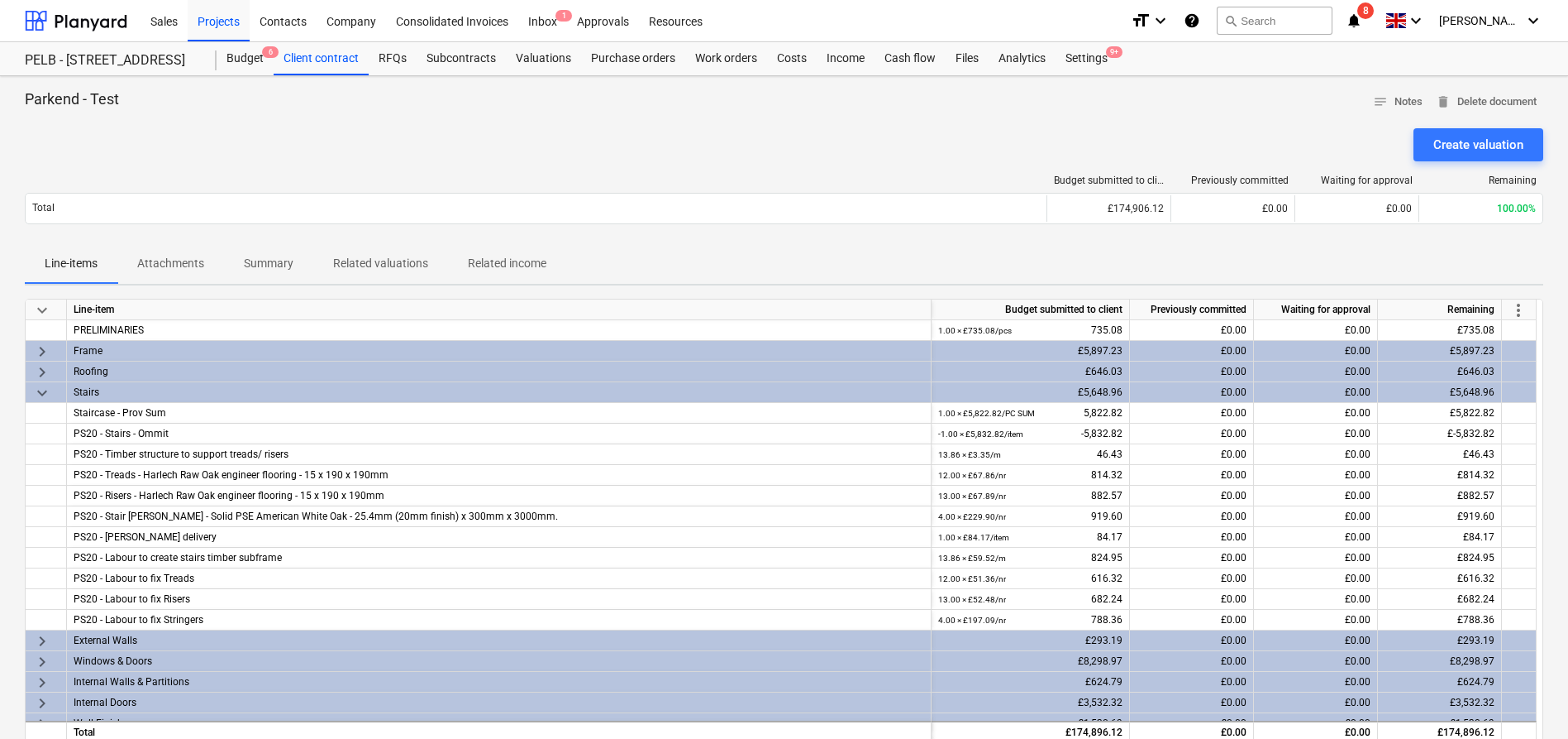
click at [1528, 309] on div "more_vert" at bounding box center [1519, 310] width 35 height 20
click at [1526, 309] on span "more_vert" at bounding box center [1518, 311] width 20 height 20
click at [1473, 306] on li "Amend line items" at bounding box center [1495, 310] width 128 height 38
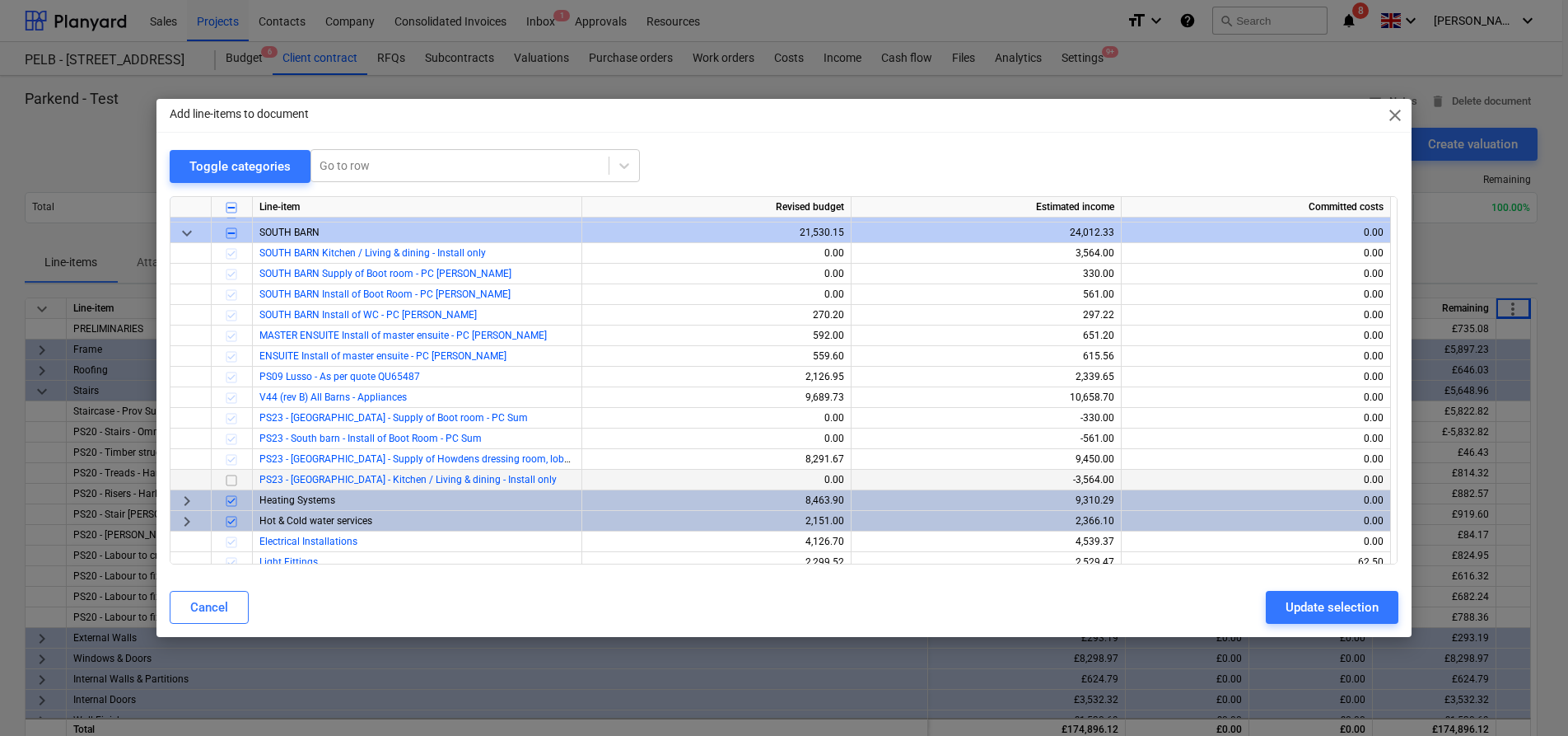
scroll to position [655, 0]
click at [232, 477] on input "checkbox" at bounding box center [232, 479] width 20 height 20
click at [1298, 624] on div "Cancel Update selection" at bounding box center [784, 607] width 1248 height 46
click at [1305, 614] on div "Update selection" at bounding box center [1333, 606] width 93 height 21
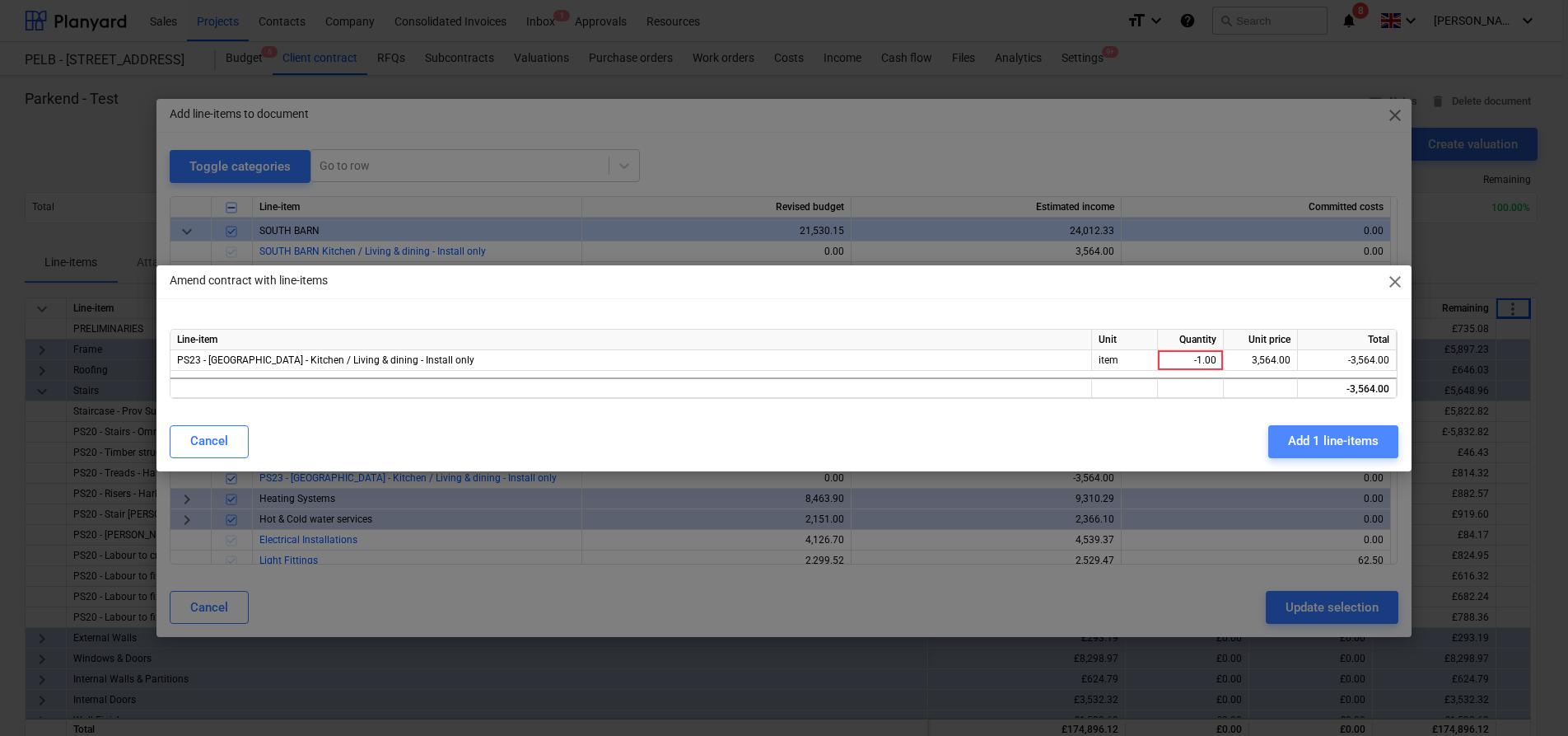
click at [1322, 442] on div "Add 1 line-items" at bounding box center [1333, 440] width 91 height 21
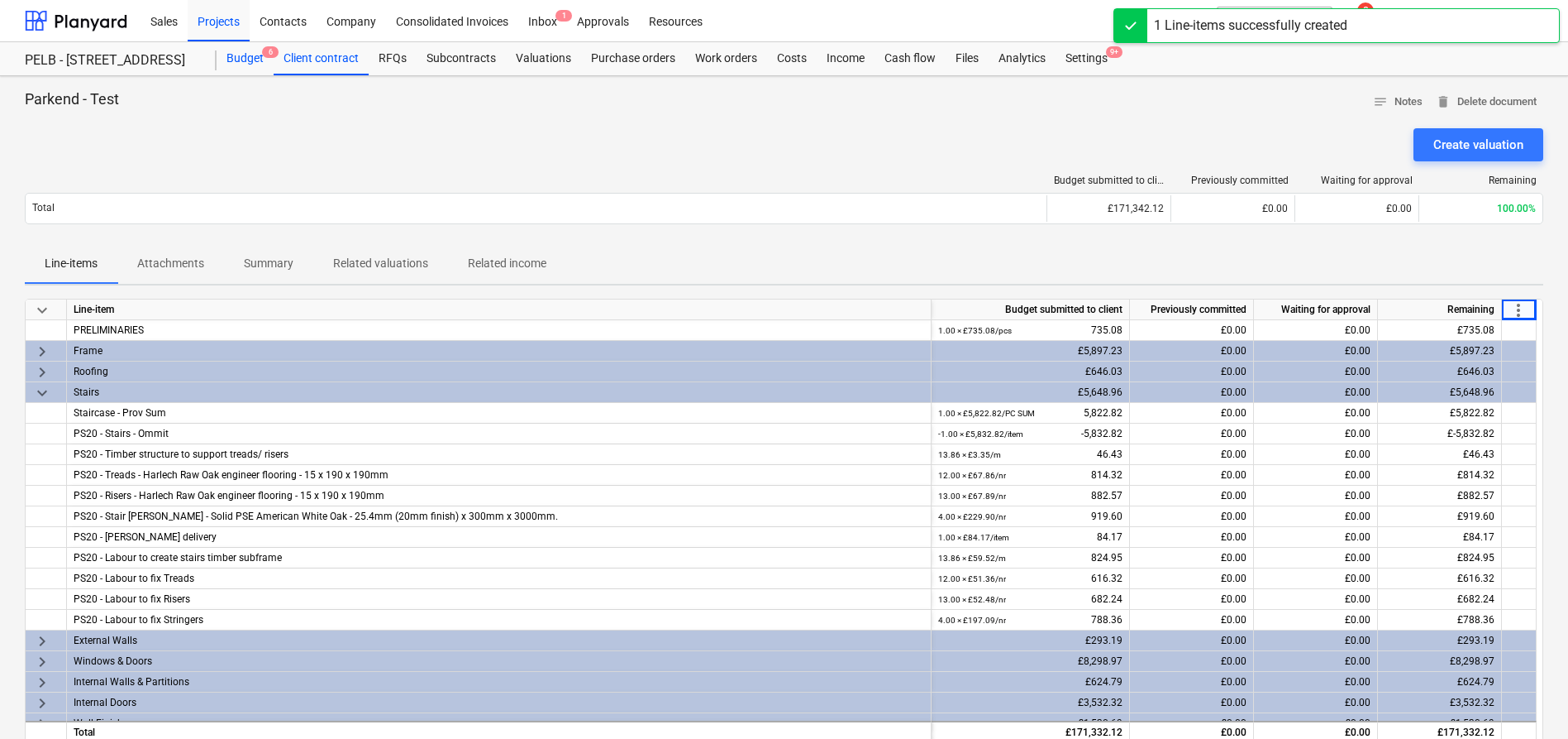
click at [253, 70] on div "Budget 6" at bounding box center [245, 59] width 57 height 33
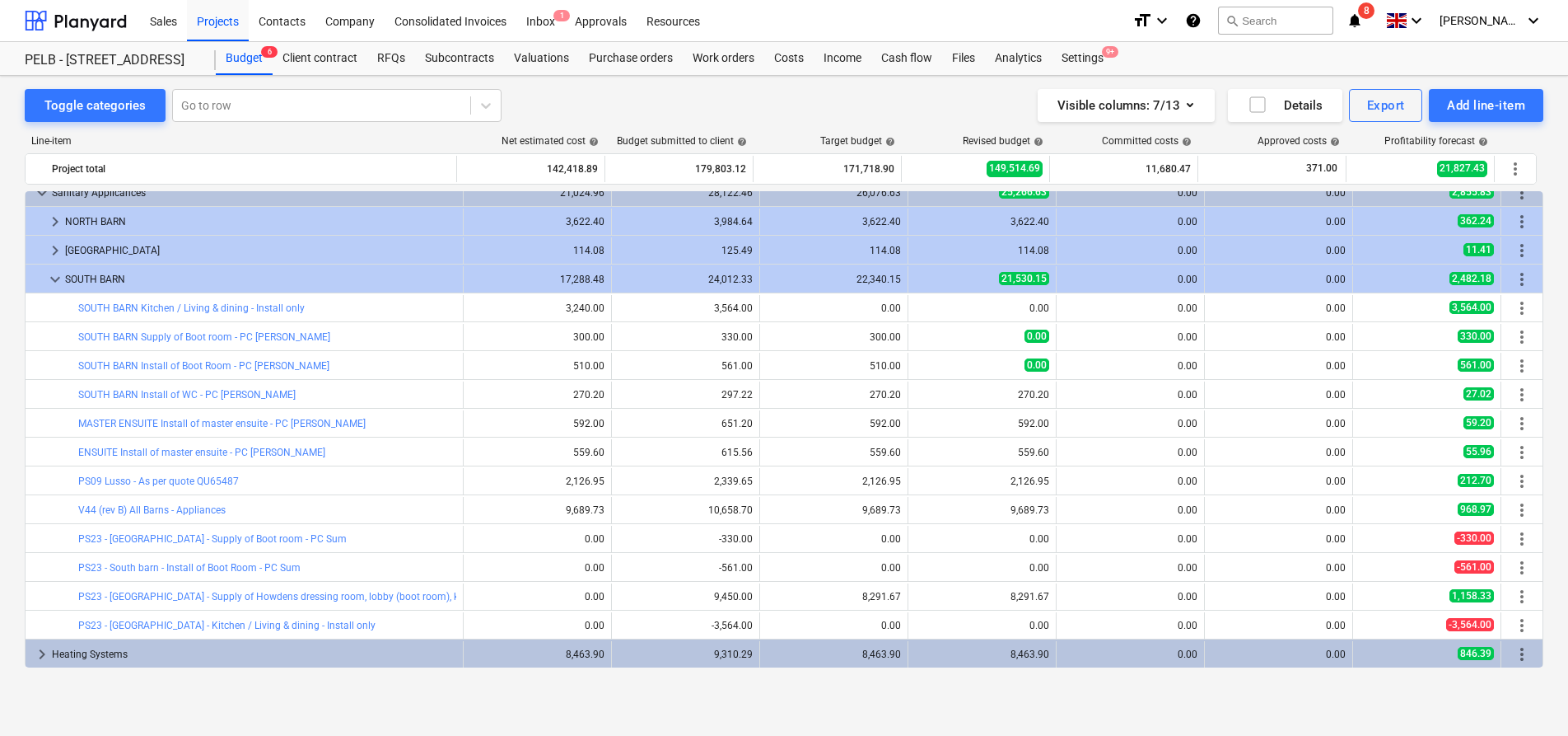
scroll to position [1081, 0]
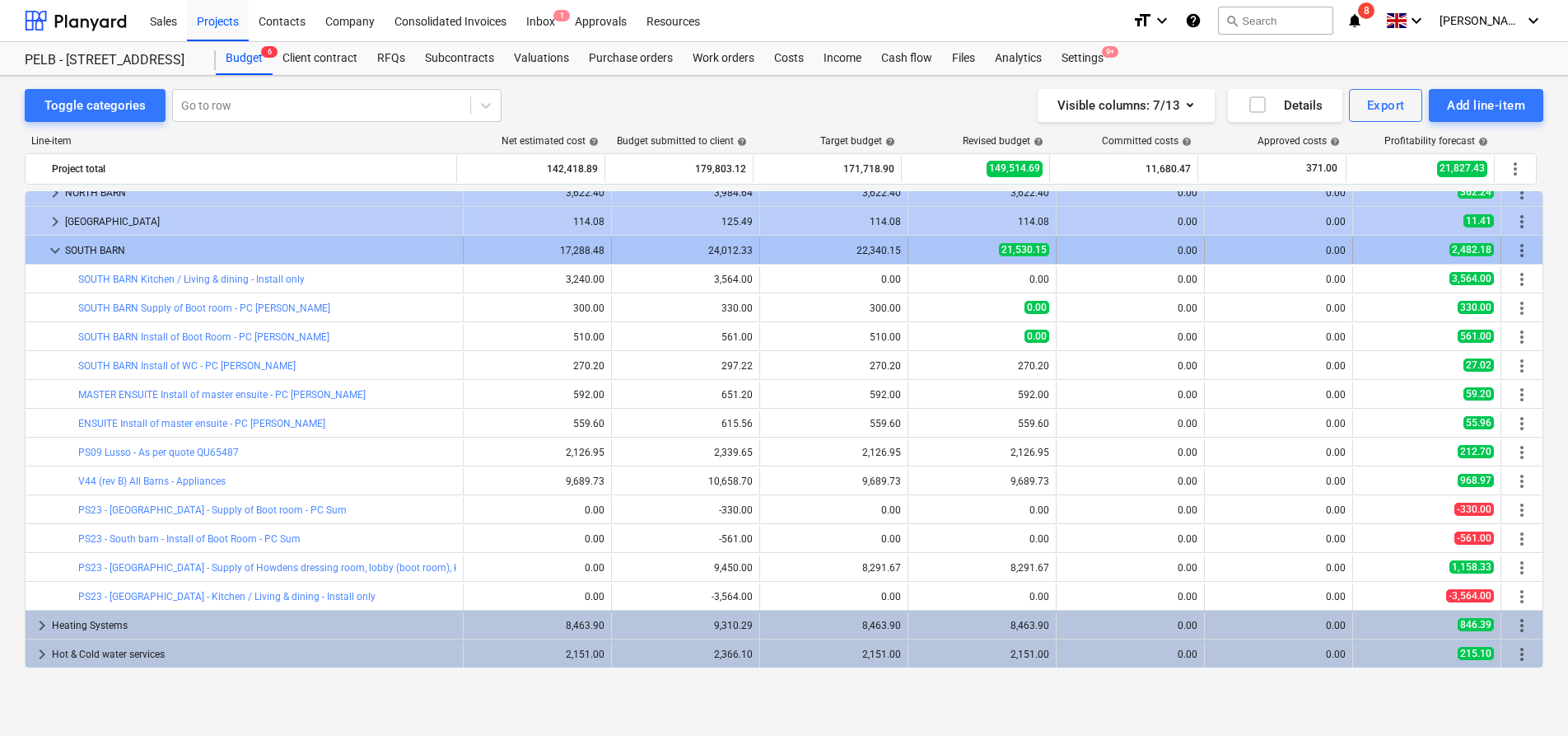
click at [1519, 248] on span "more_vert" at bounding box center [1522, 251] width 20 height 20
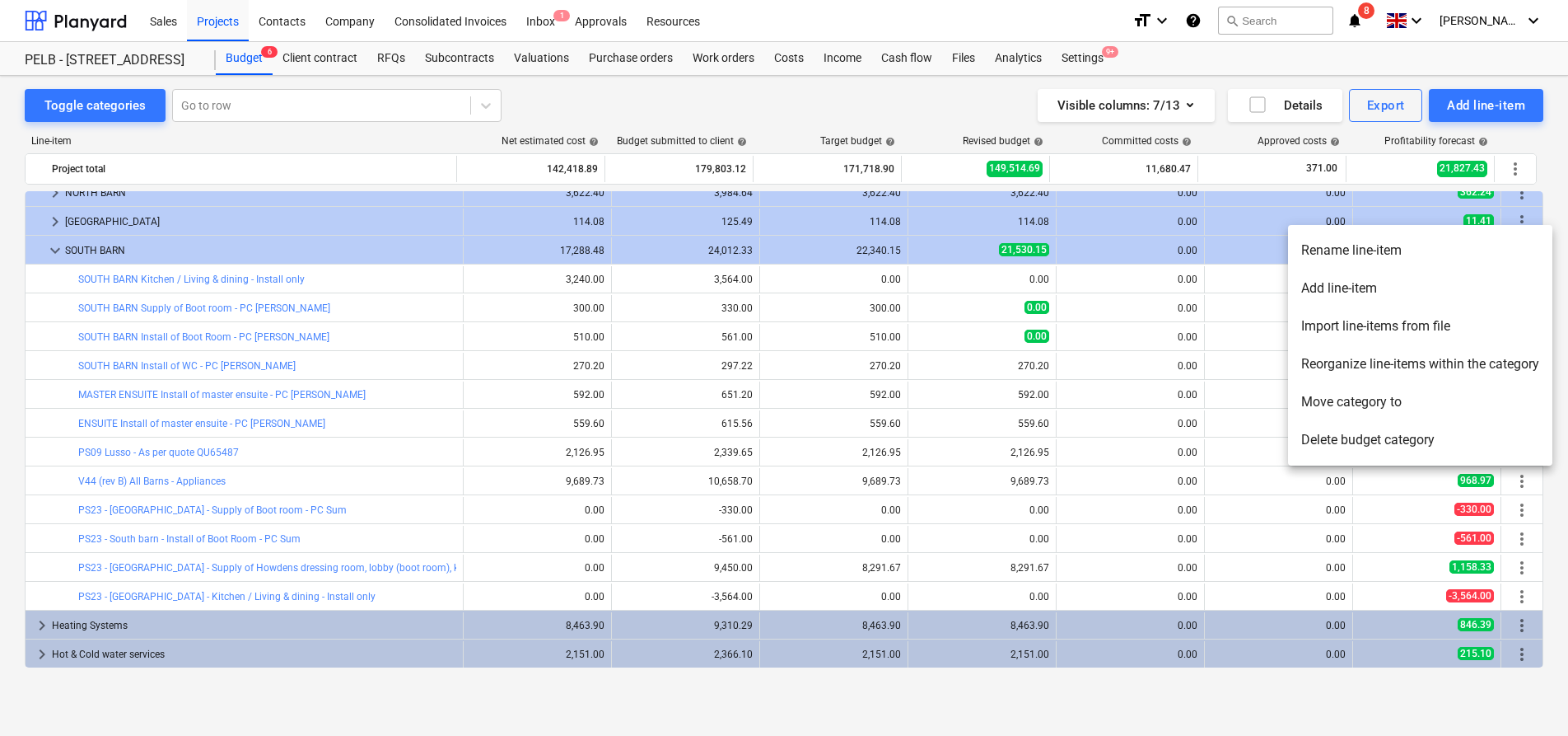
click at [1470, 285] on li "Add line-item" at bounding box center [1420, 287] width 265 height 38
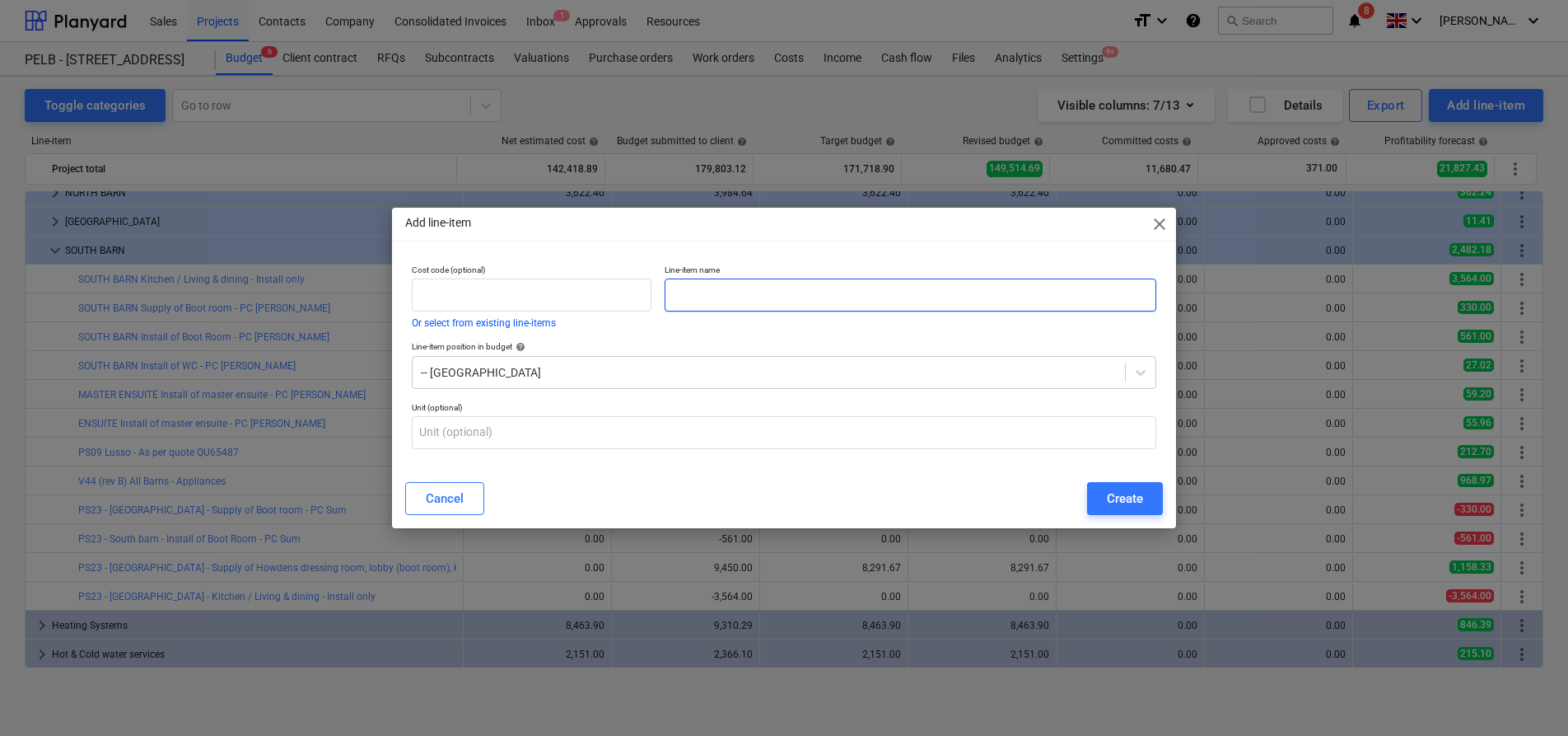
click at [790, 294] on input "text" at bounding box center [910, 295] width 492 height 33
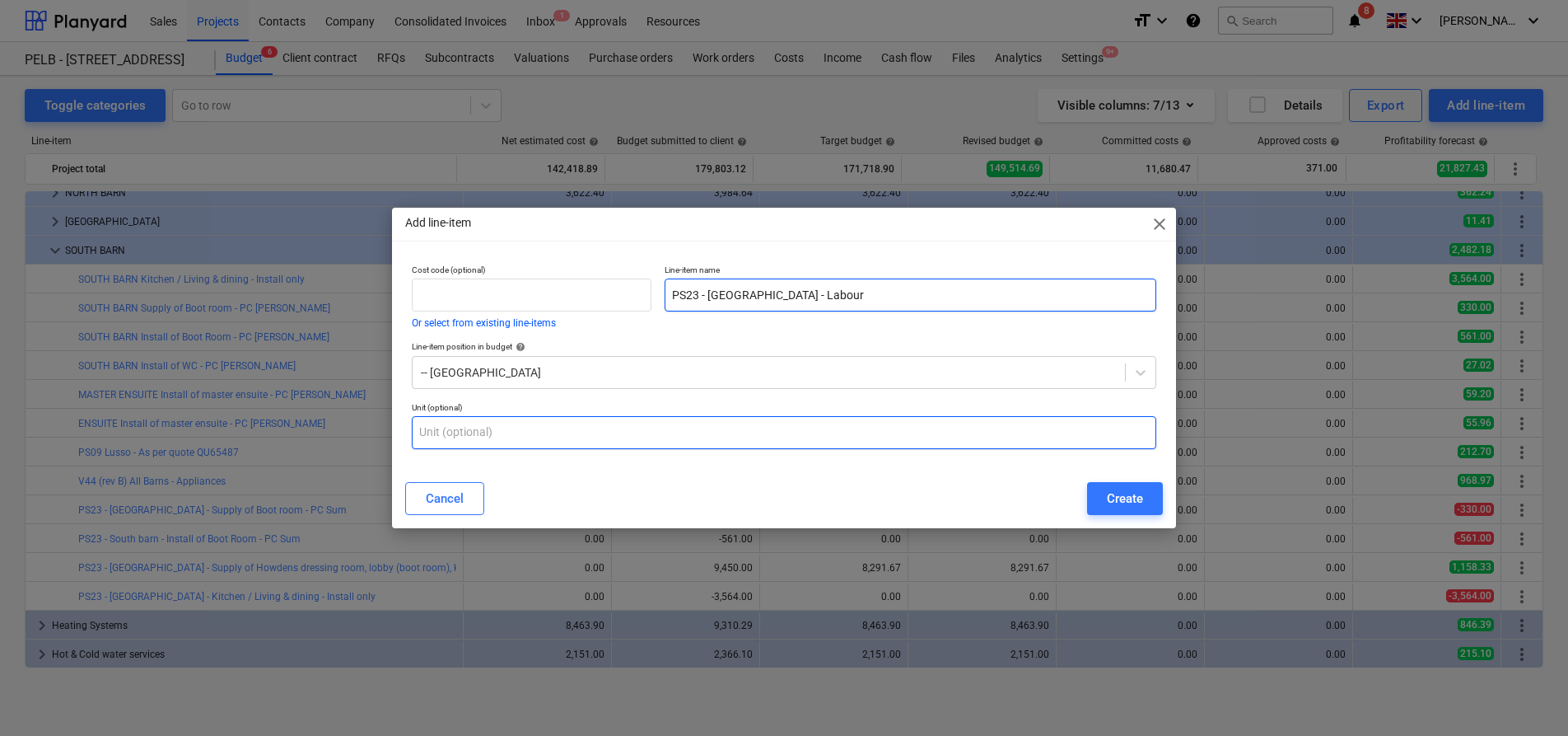
type input "PS23 - South Barn - Labour"
click at [646, 431] on input "text" at bounding box center [784, 432] width 744 height 33
type input "item"
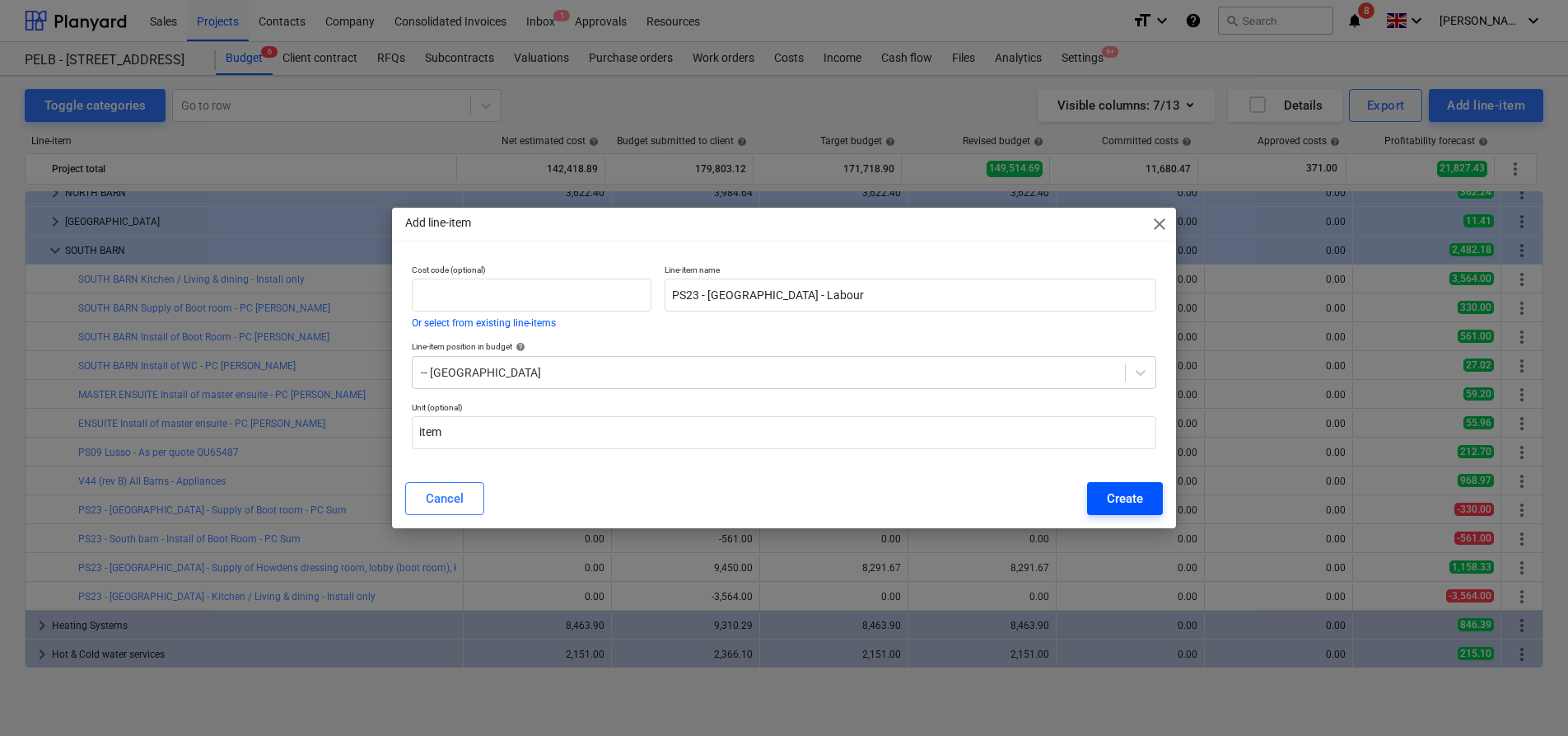
click at [1106, 508] on button "Create" at bounding box center [1125, 498] width 76 height 33
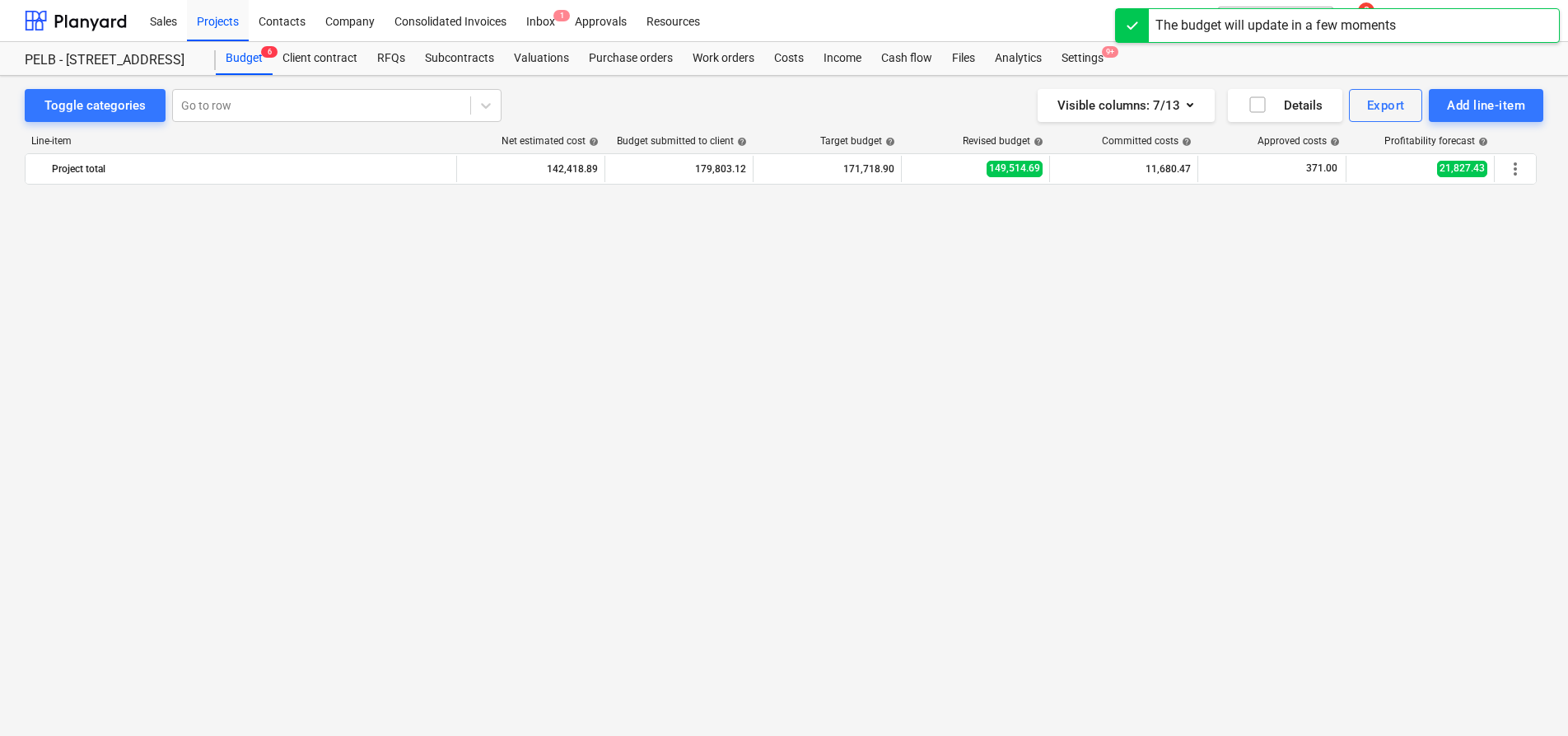
scroll to position [1081, 0]
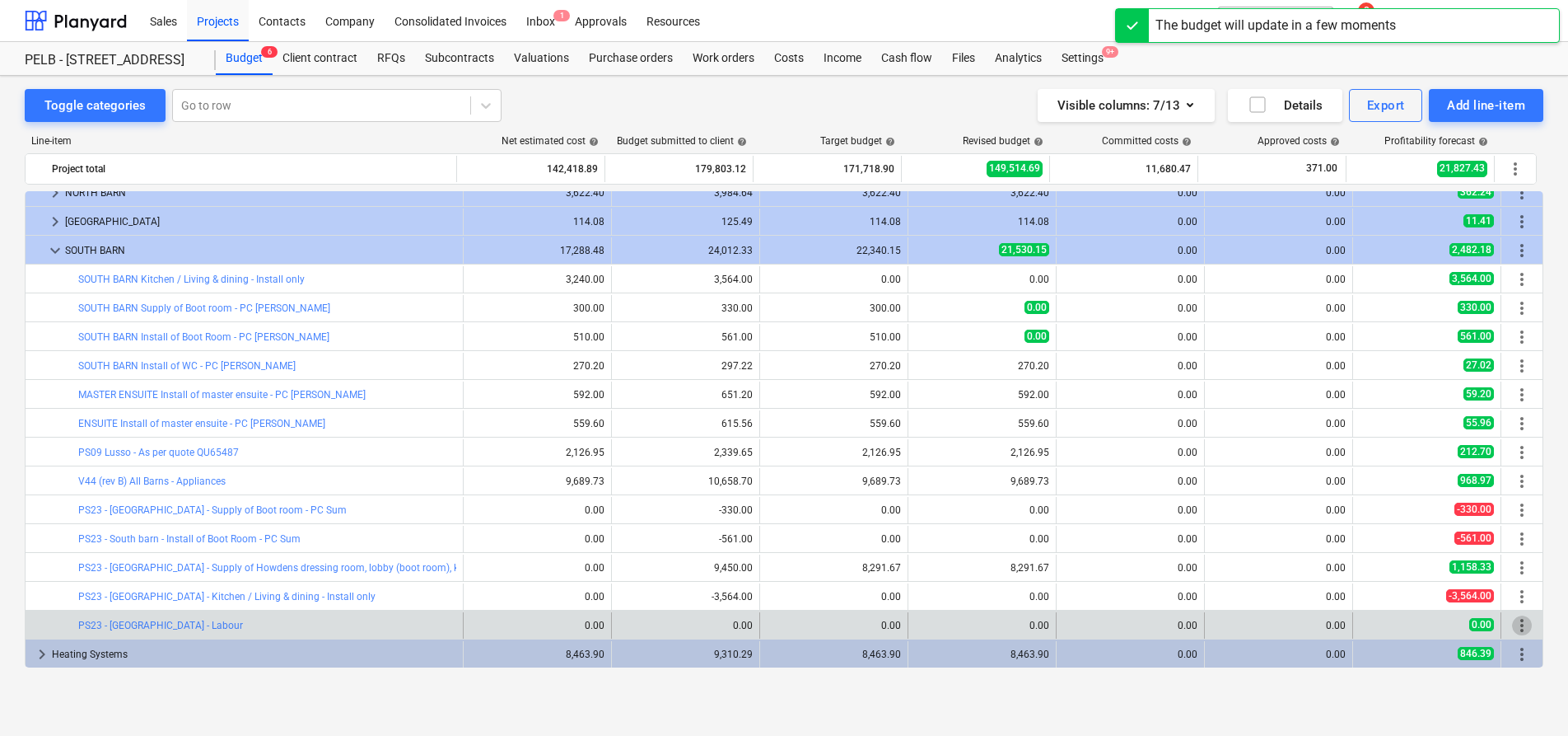
click at [1518, 621] on span "more_vert" at bounding box center [1522, 625] width 20 height 20
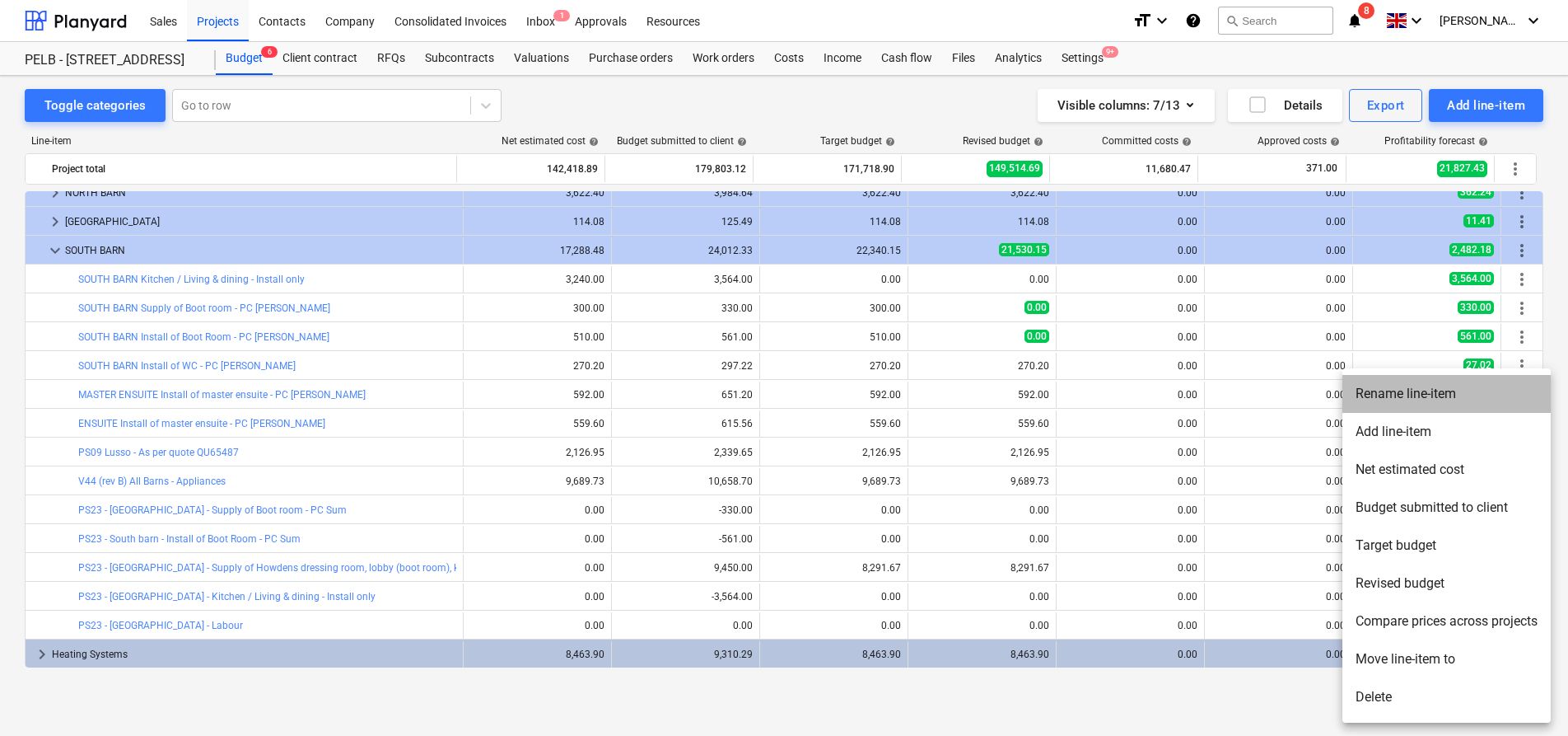
click at [1444, 399] on li "Rename line-item" at bounding box center [1447, 393] width 209 height 38
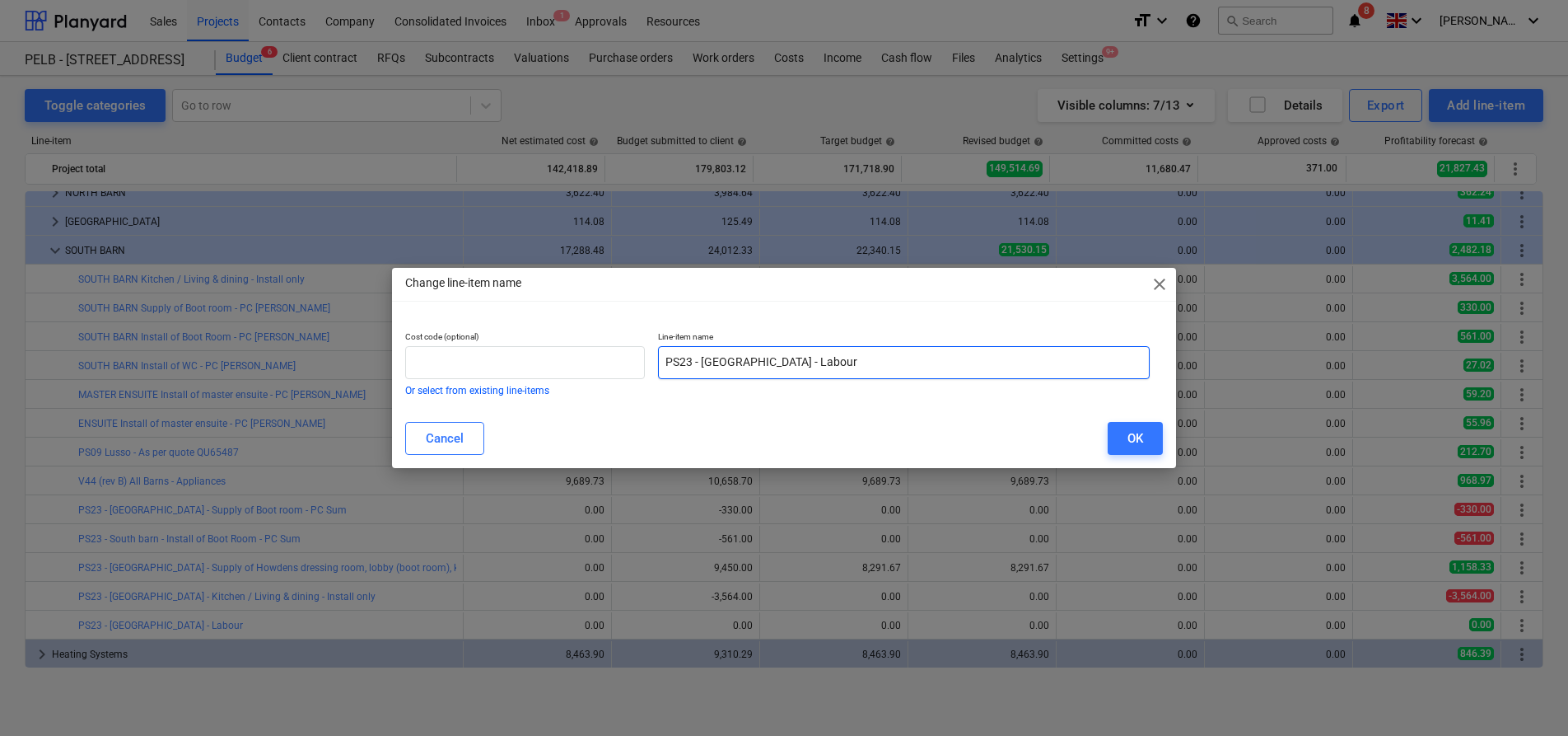
click at [764, 359] on input "PS23 - South Barn - Labour" at bounding box center [903, 363] width 492 height 33
type input "PS23 - South Barn - dressing room, lobby, kitchen & utility - Labour"
click at [1124, 435] on button "OK" at bounding box center [1135, 438] width 55 height 33
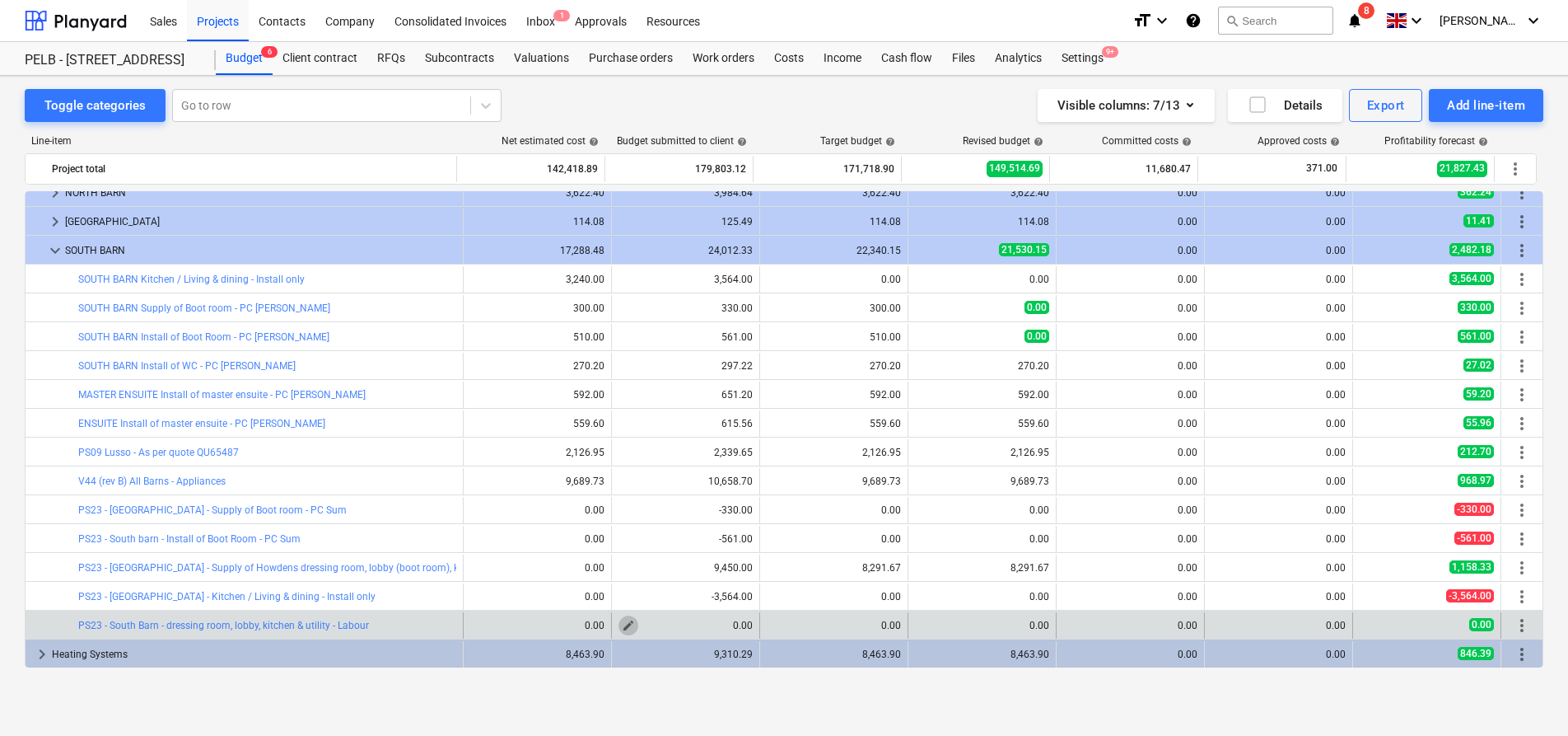
click at [623, 629] on span "edit" at bounding box center [628, 625] width 13 height 13
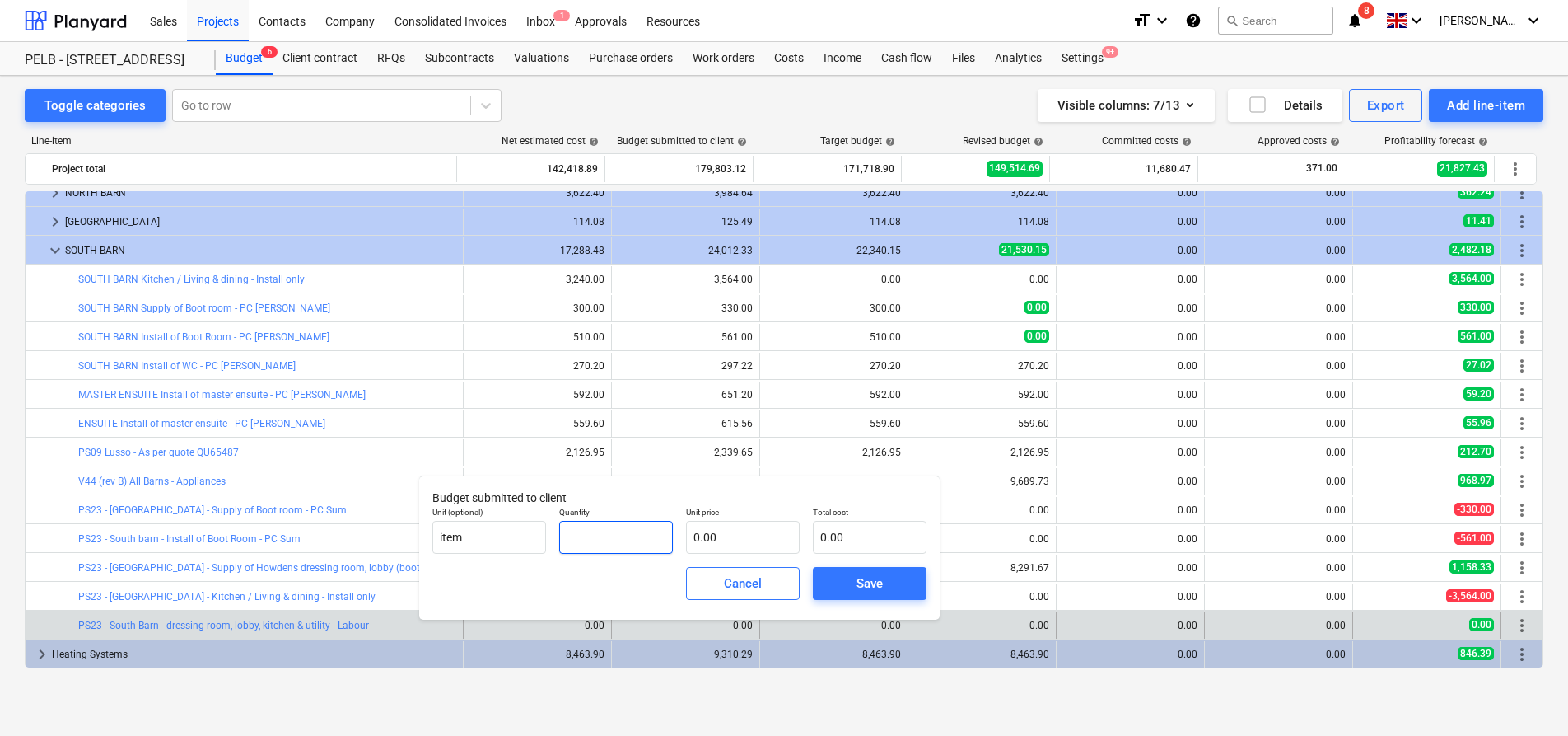
click at [631, 540] on input "text" at bounding box center [616, 537] width 114 height 33
type input "1.00"
click at [741, 539] on input "text" at bounding box center [743, 537] width 114 height 33
type input "6"
type input "6.00"
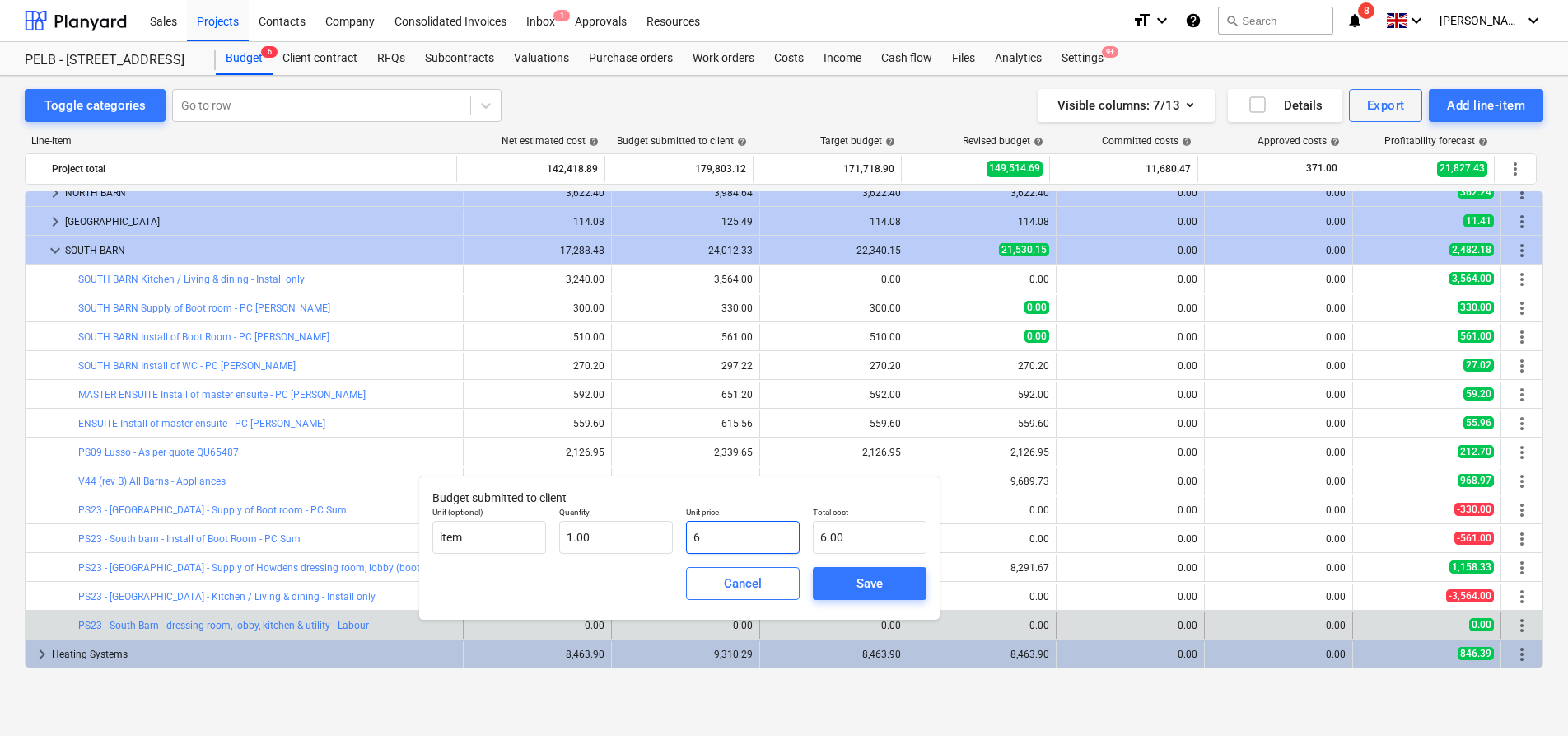
type input "63"
type input "63.00"
type input "638"
type input "638.00"
type input "6380"
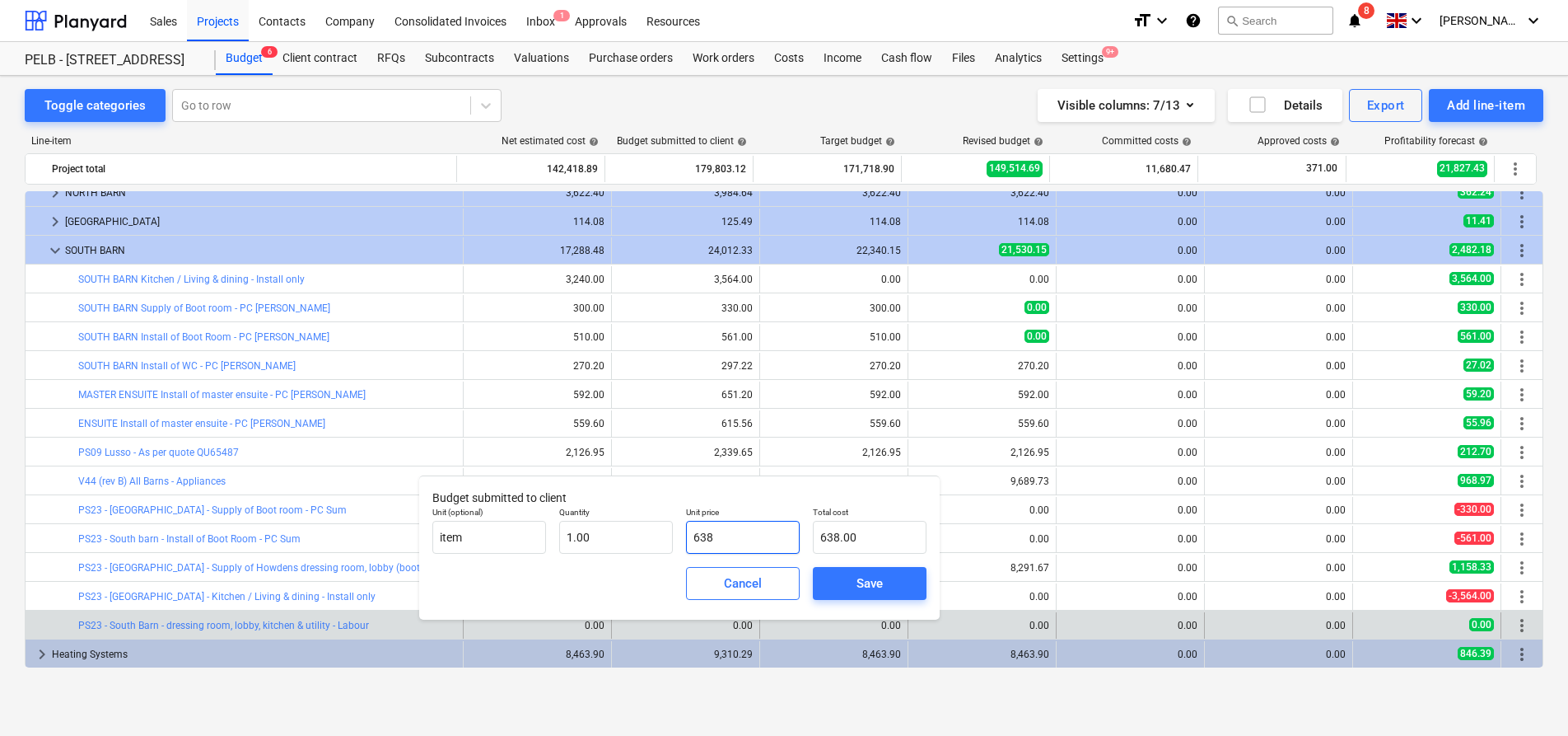
type input "6,380.00"
click at [850, 570] on button "Save" at bounding box center [870, 583] width 114 height 33
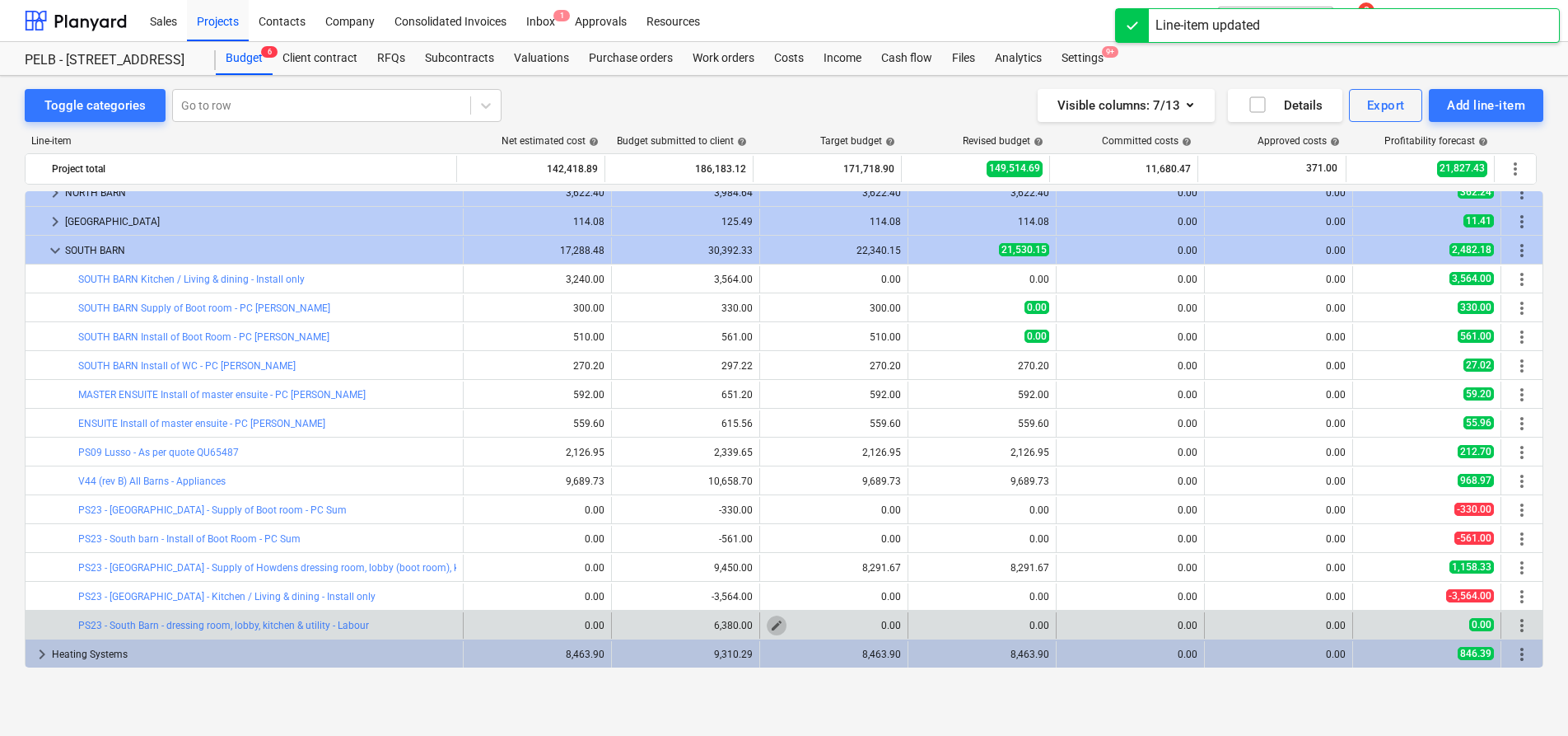
click at [771, 623] on span "edit" at bounding box center [776, 625] width 13 height 13
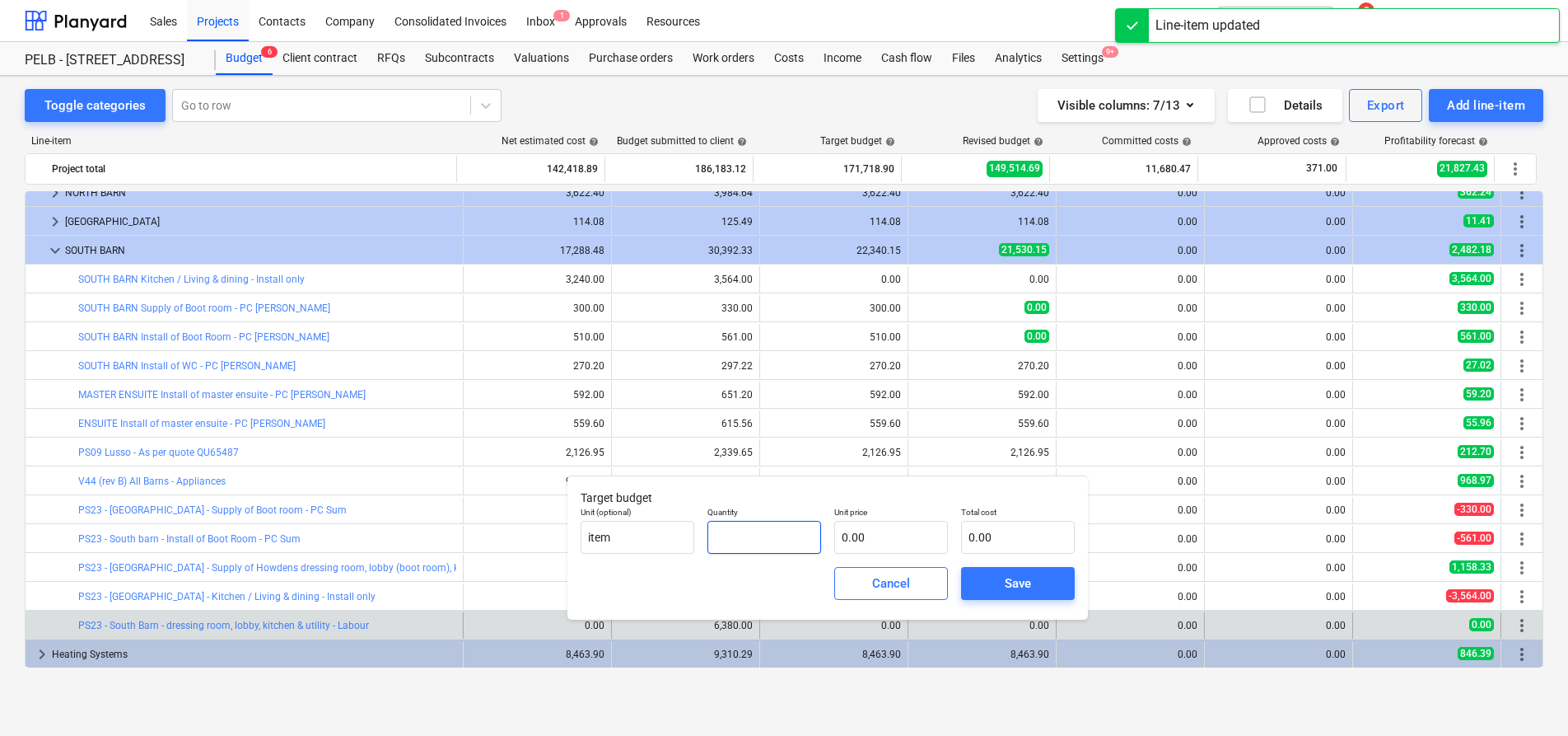
click at [774, 546] on input "text" at bounding box center [764, 537] width 114 height 33
type input "1.00"
click at [881, 543] on input "text" at bounding box center [892, 537] width 114 height 33
type input "5"
type input "5.00"
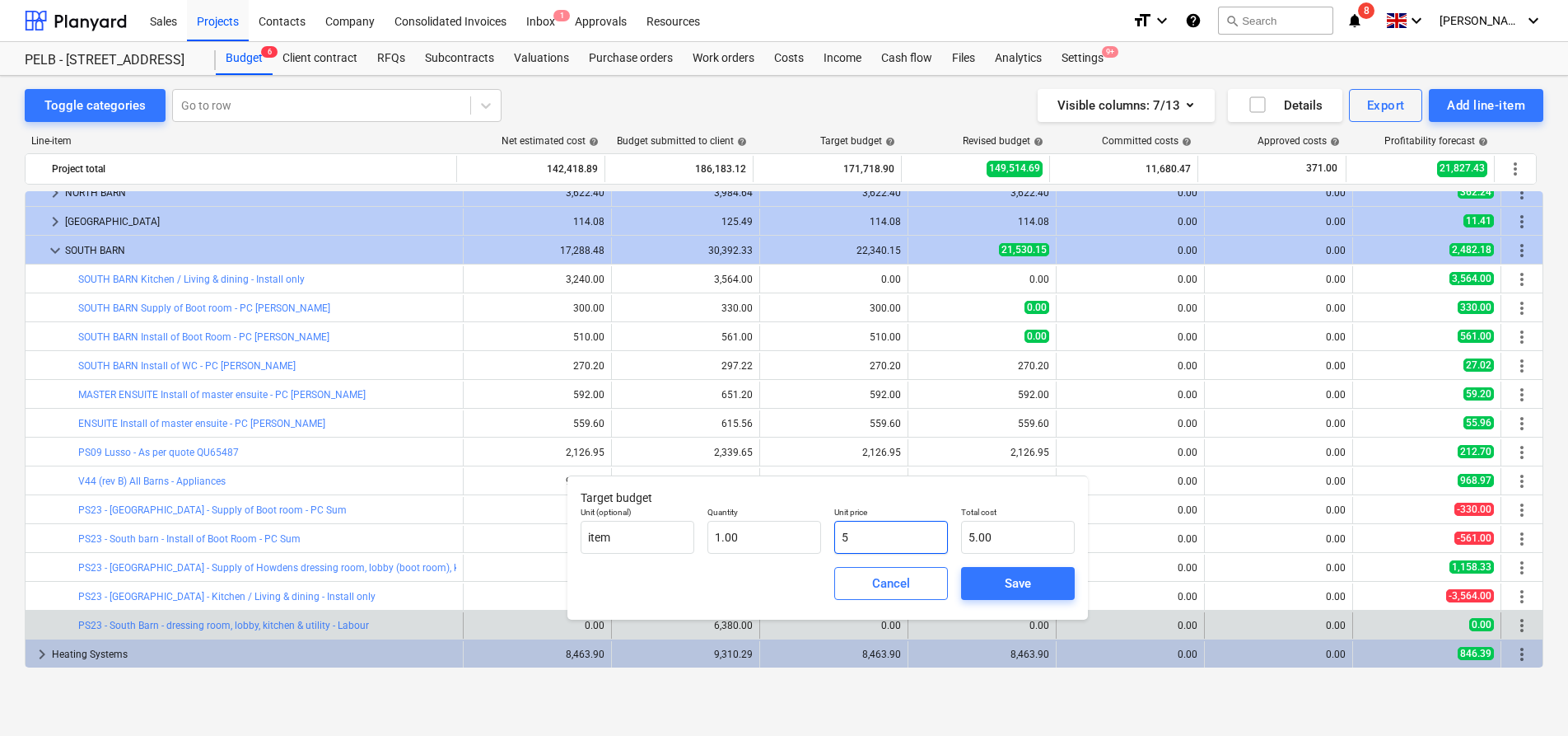
type input "50"
type input "50.00"
type input "500"
type input "500.00"
type input "5000"
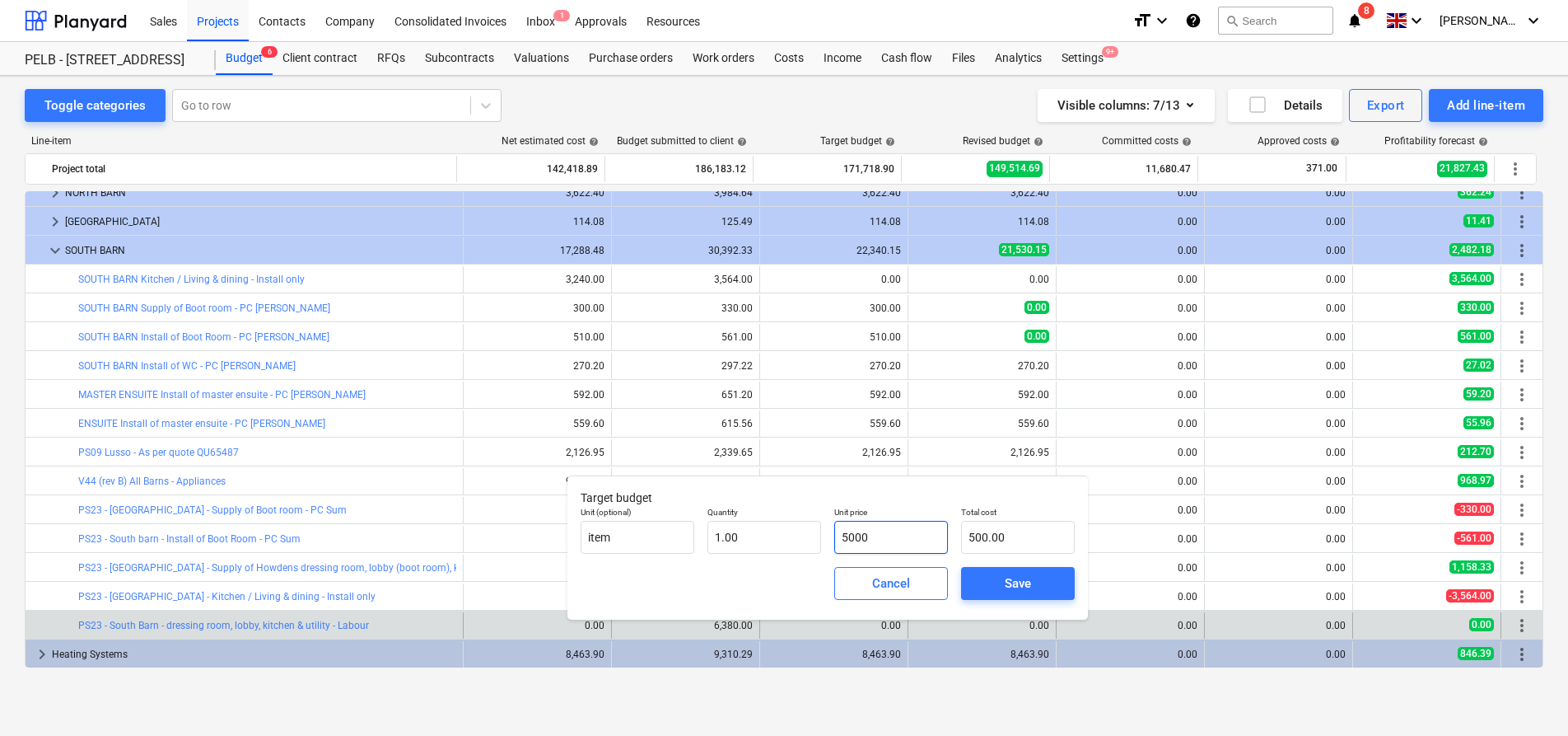
type input "5,000.00"
click at [1016, 568] on button "Save" at bounding box center [1018, 583] width 114 height 33
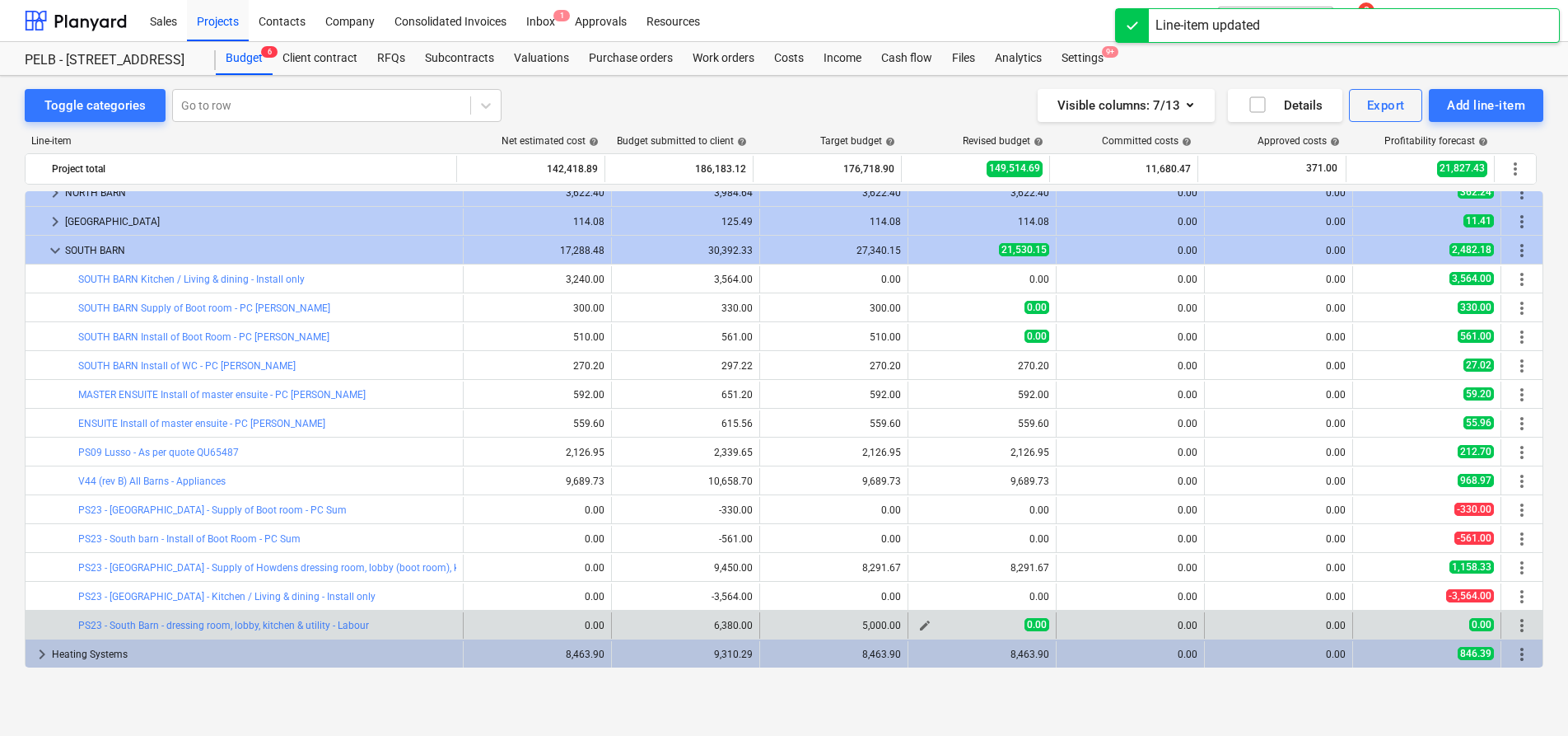
click at [920, 625] on span "edit" at bounding box center [925, 625] width 13 height 13
type textarea "x"
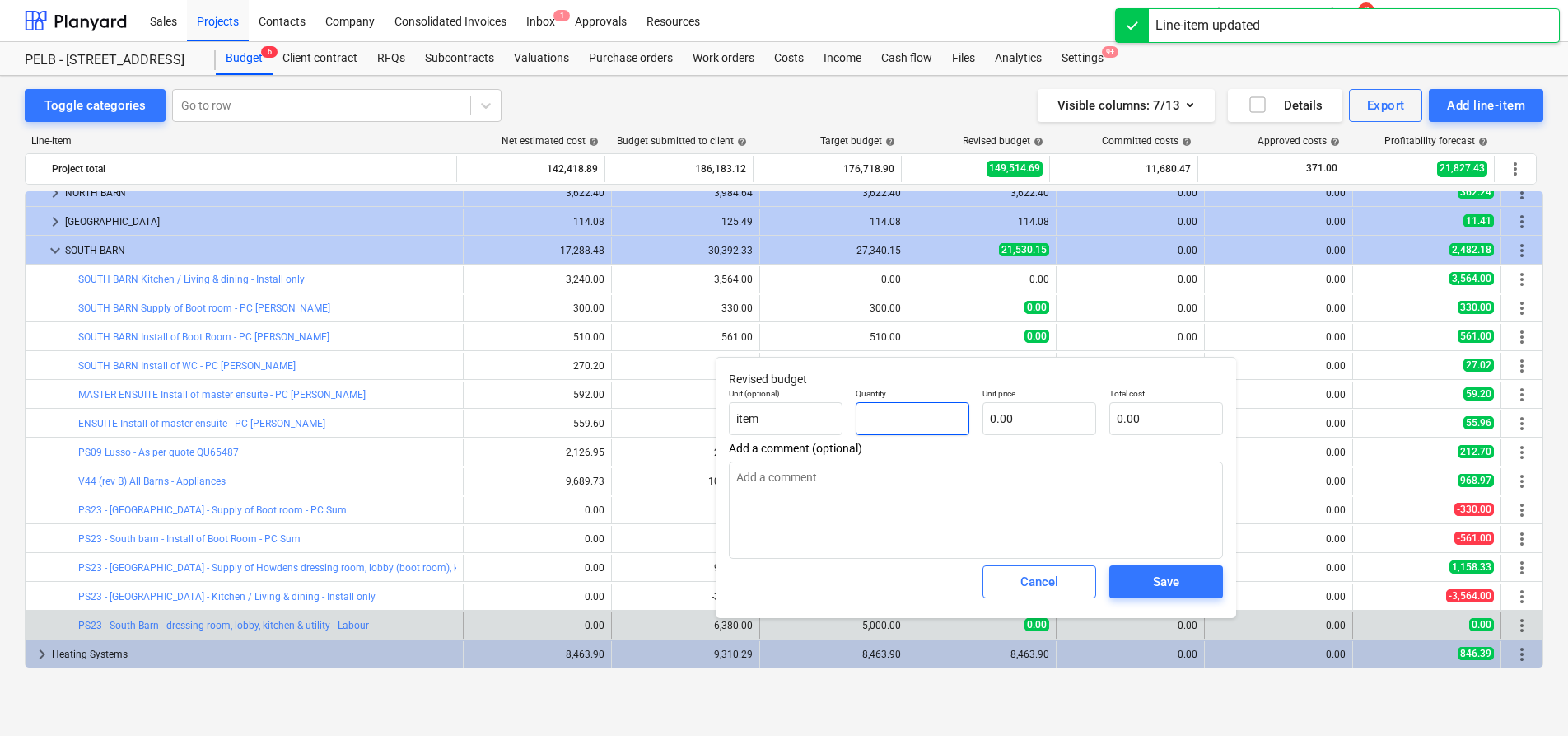
click at [896, 417] on input "text" at bounding box center [913, 418] width 114 height 33
type textarea "x"
type input "1"
type textarea "x"
type input "1.00"
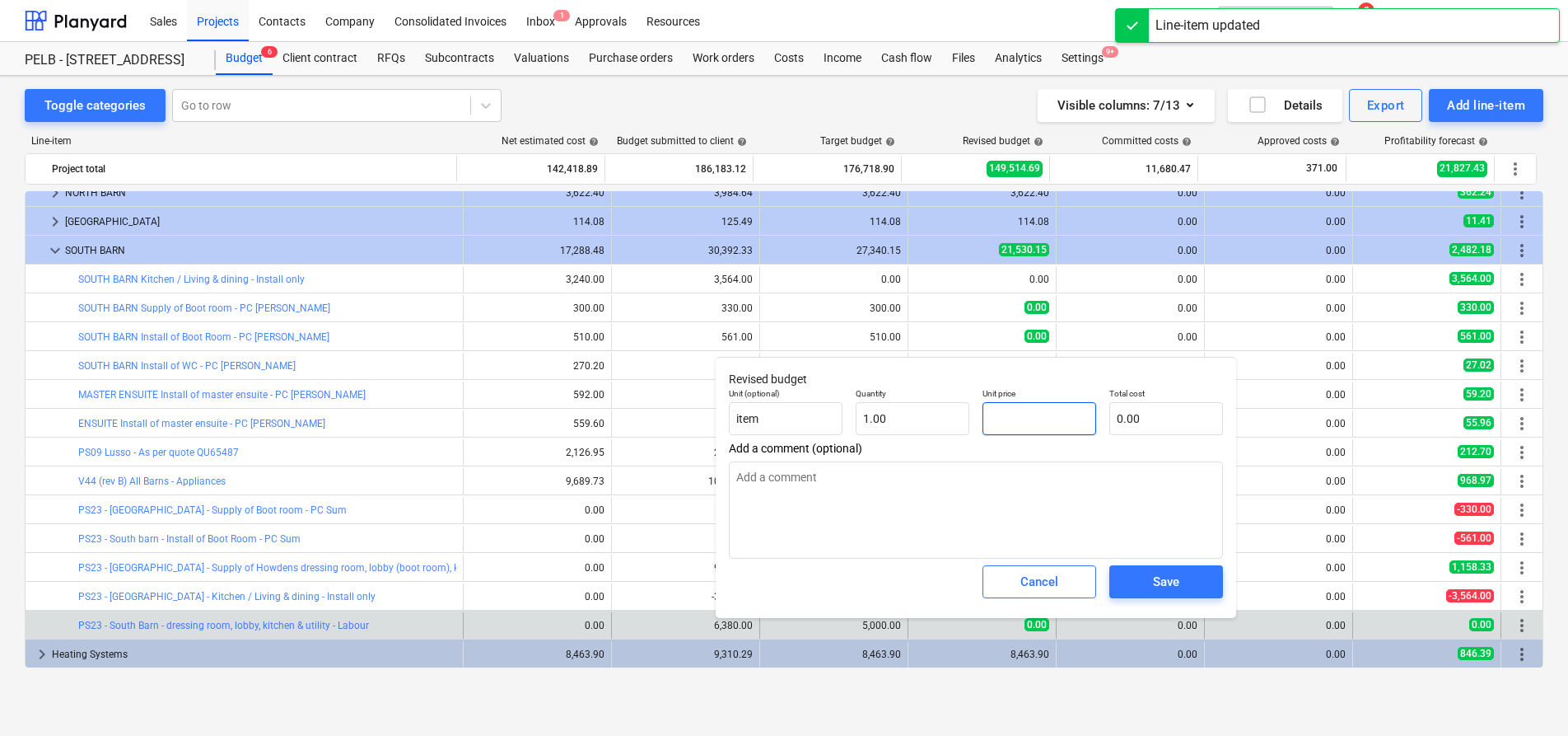
click at [1089, 407] on input "text" at bounding box center [1040, 418] width 114 height 33
type textarea "x"
type input "5"
type input "5.00"
type textarea "x"
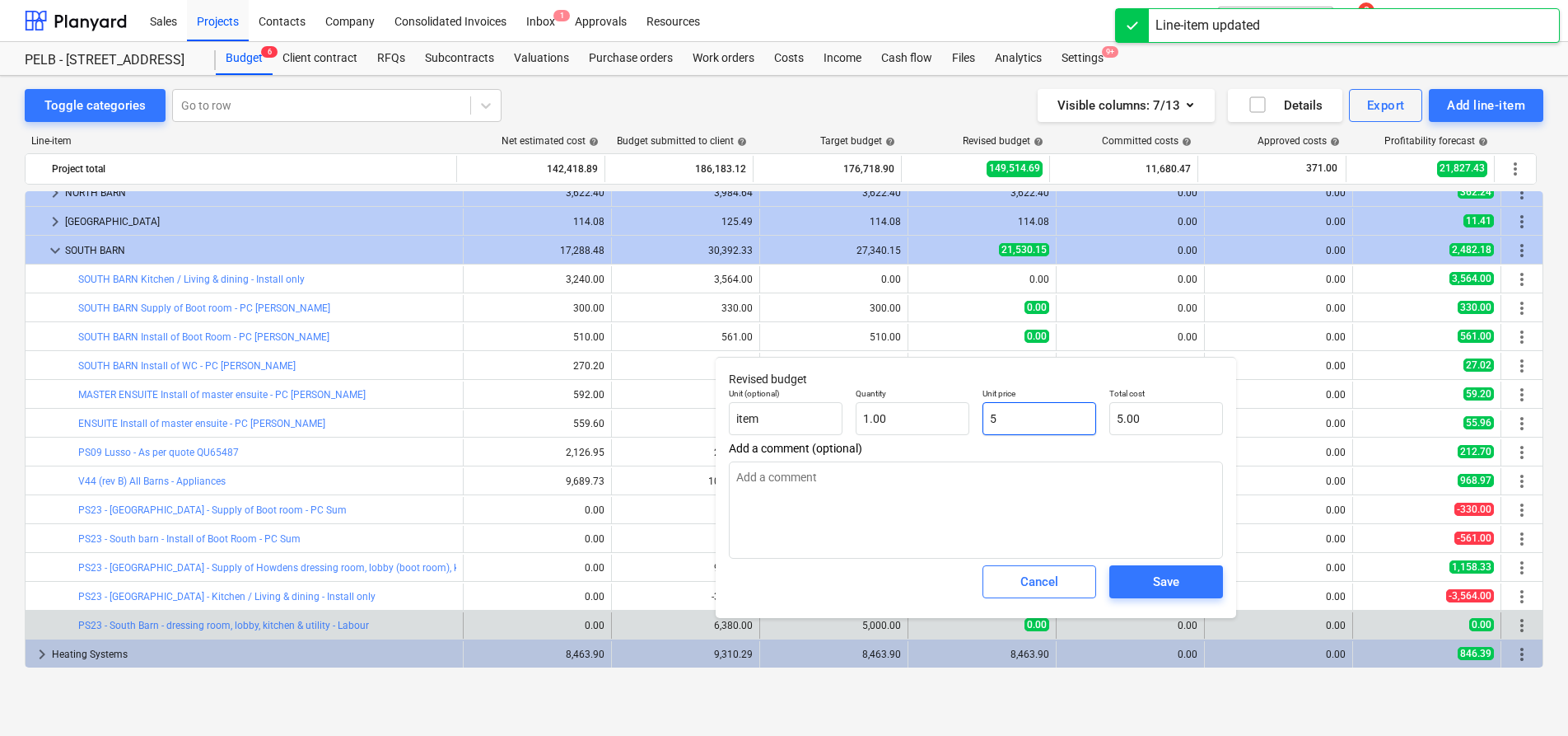
type input "50"
type input "50.00"
type textarea "x"
type input "500"
type input "500.00"
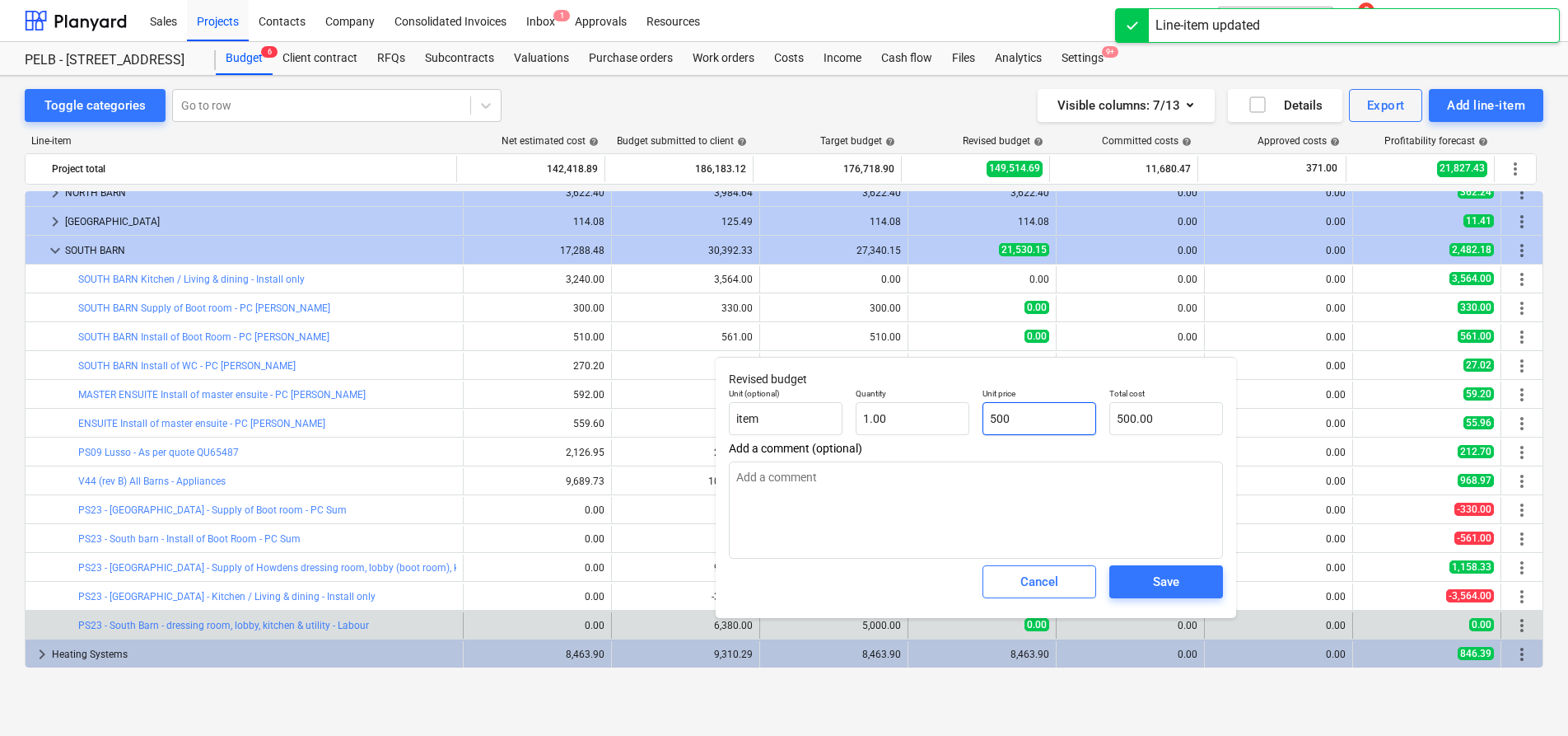
type textarea "x"
type input "5000"
type input "5,000.00"
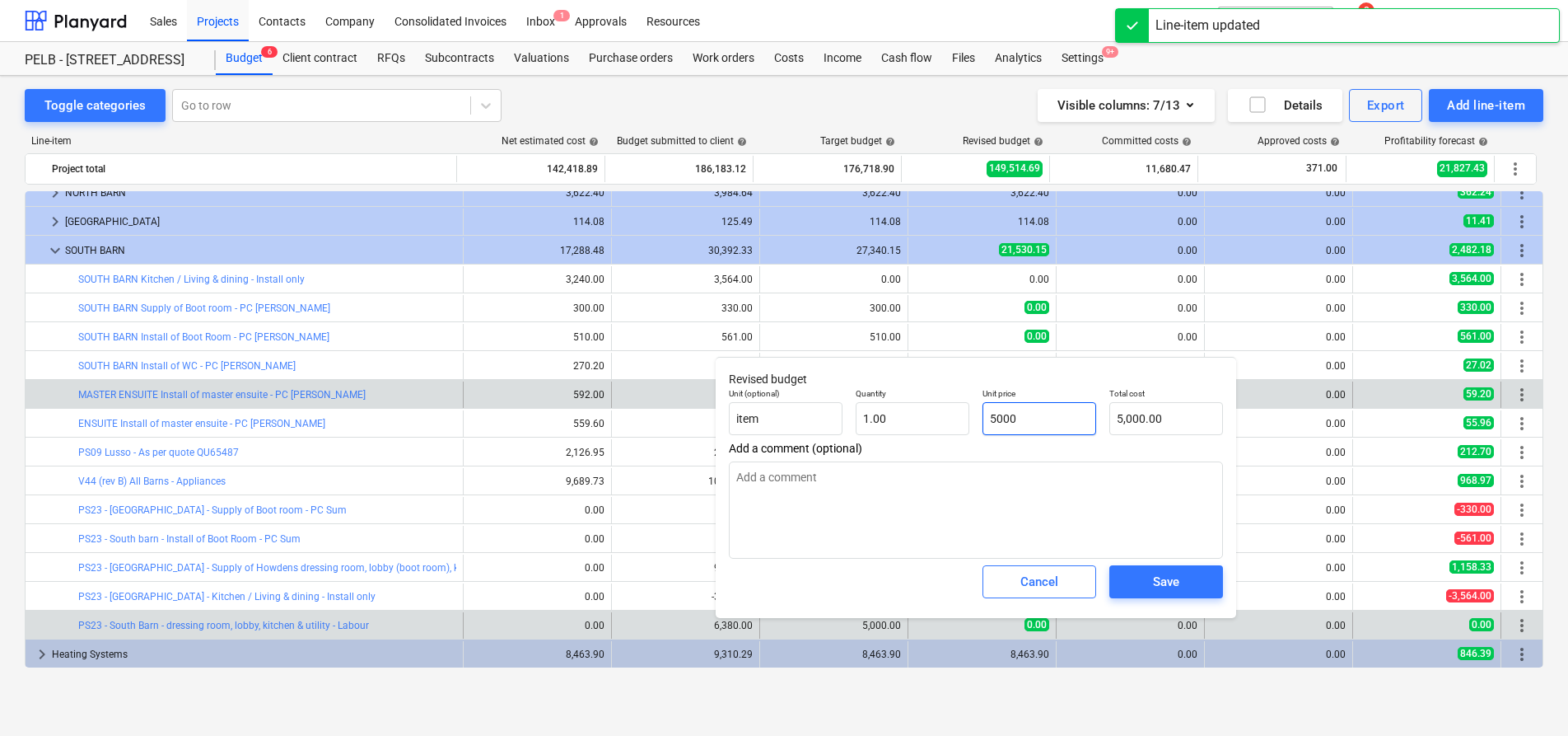
type input "5000"
type textarea "x"
type input "5,000.00"
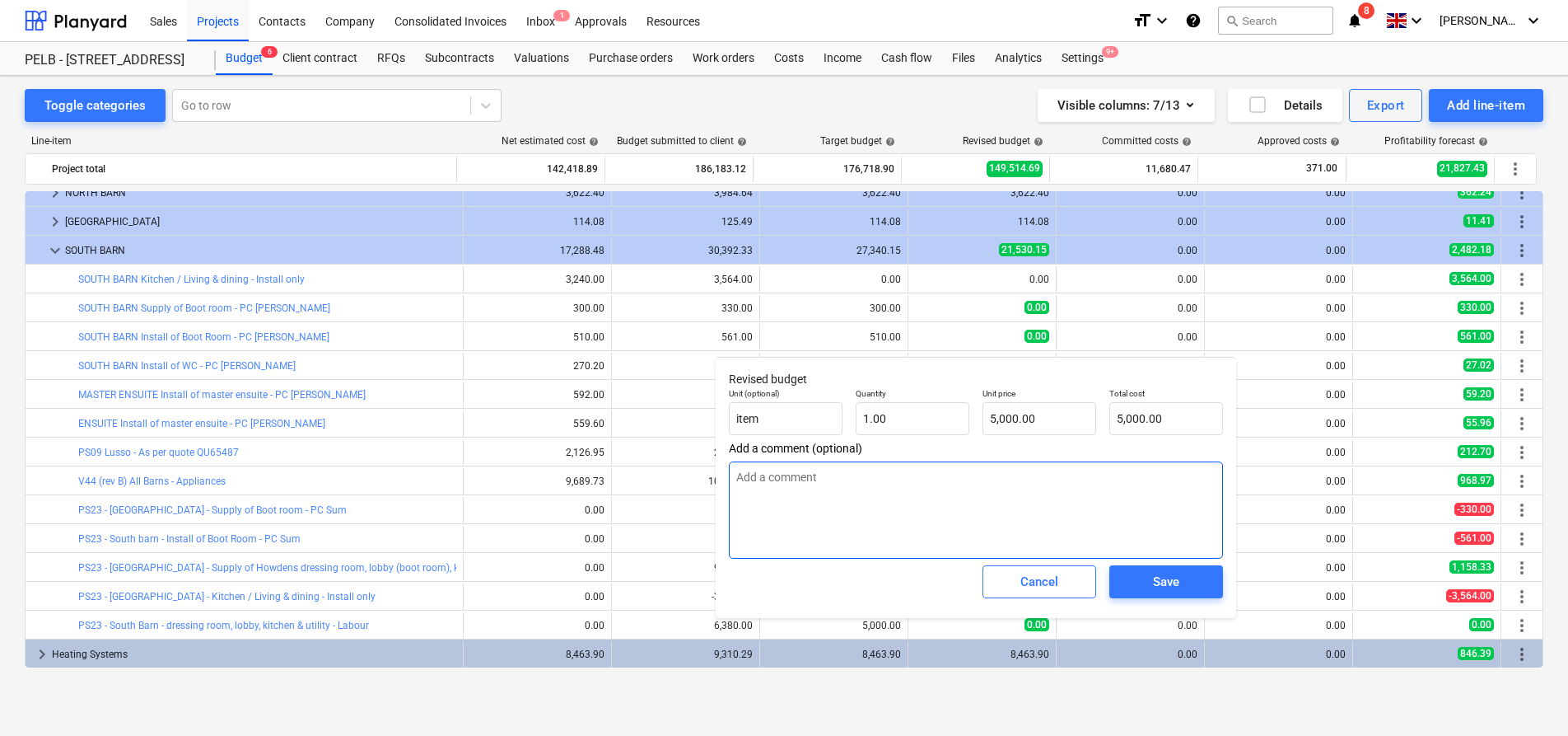
click at [919, 475] on textarea at bounding box center [976, 510] width 494 height 97
type textarea "x"
type textarea "2"
type textarea "x"
type textarea "20"
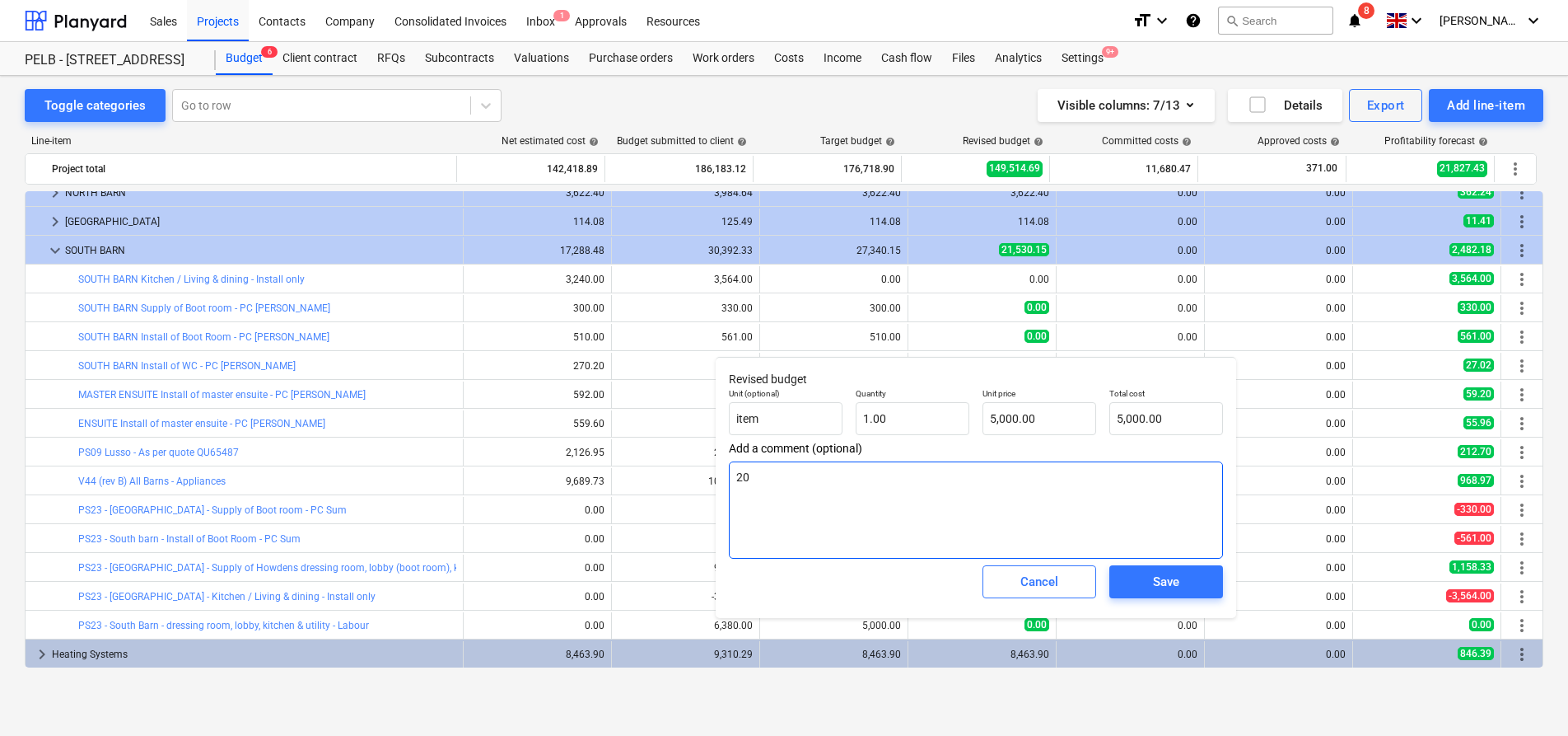
type textarea "x"
type textarea "20"
type textarea "x"
type textarea "20 m"
type textarea "x"
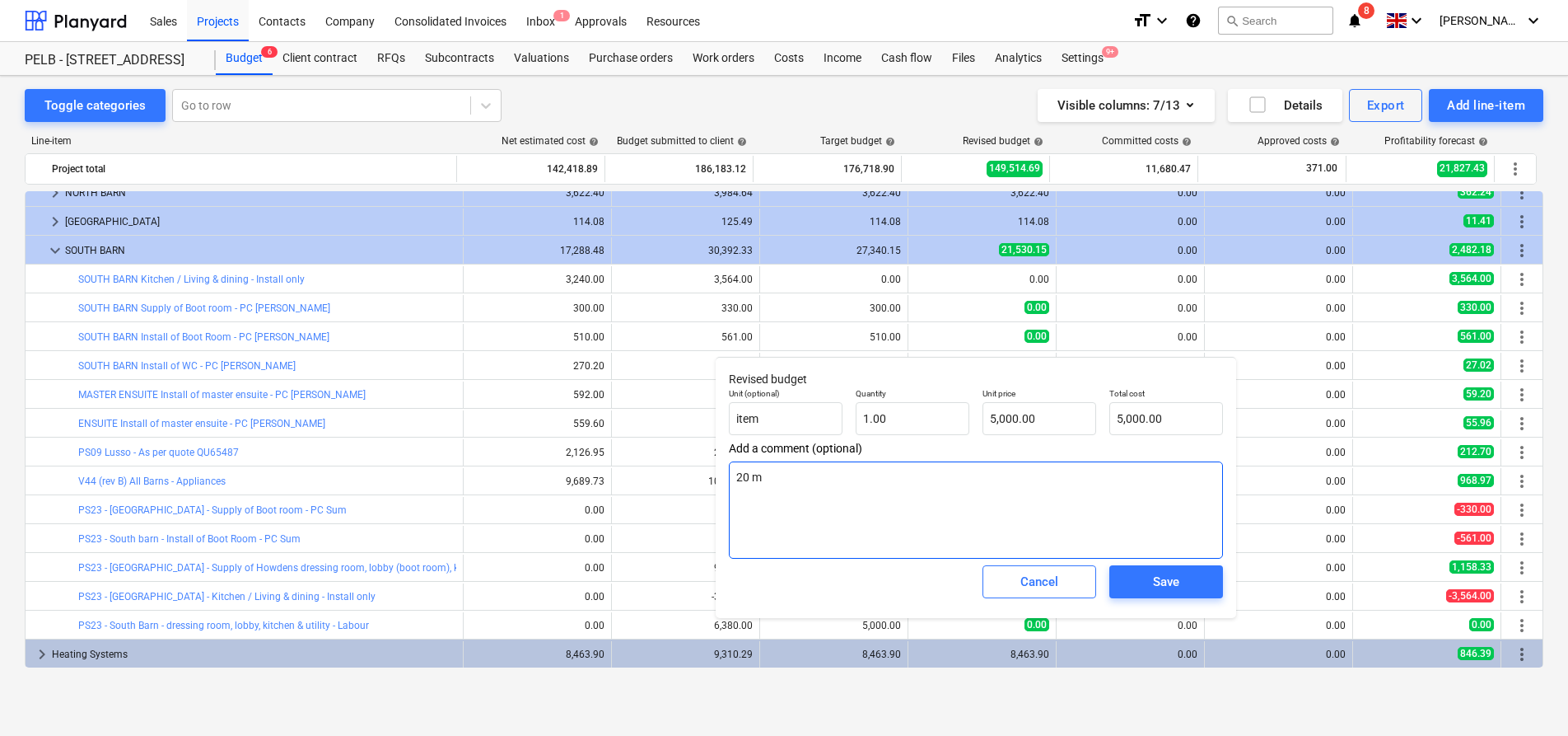
type textarea "20 ma"
click at [1191, 588] on span "Save" at bounding box center [1166, 581] width 74 height 21
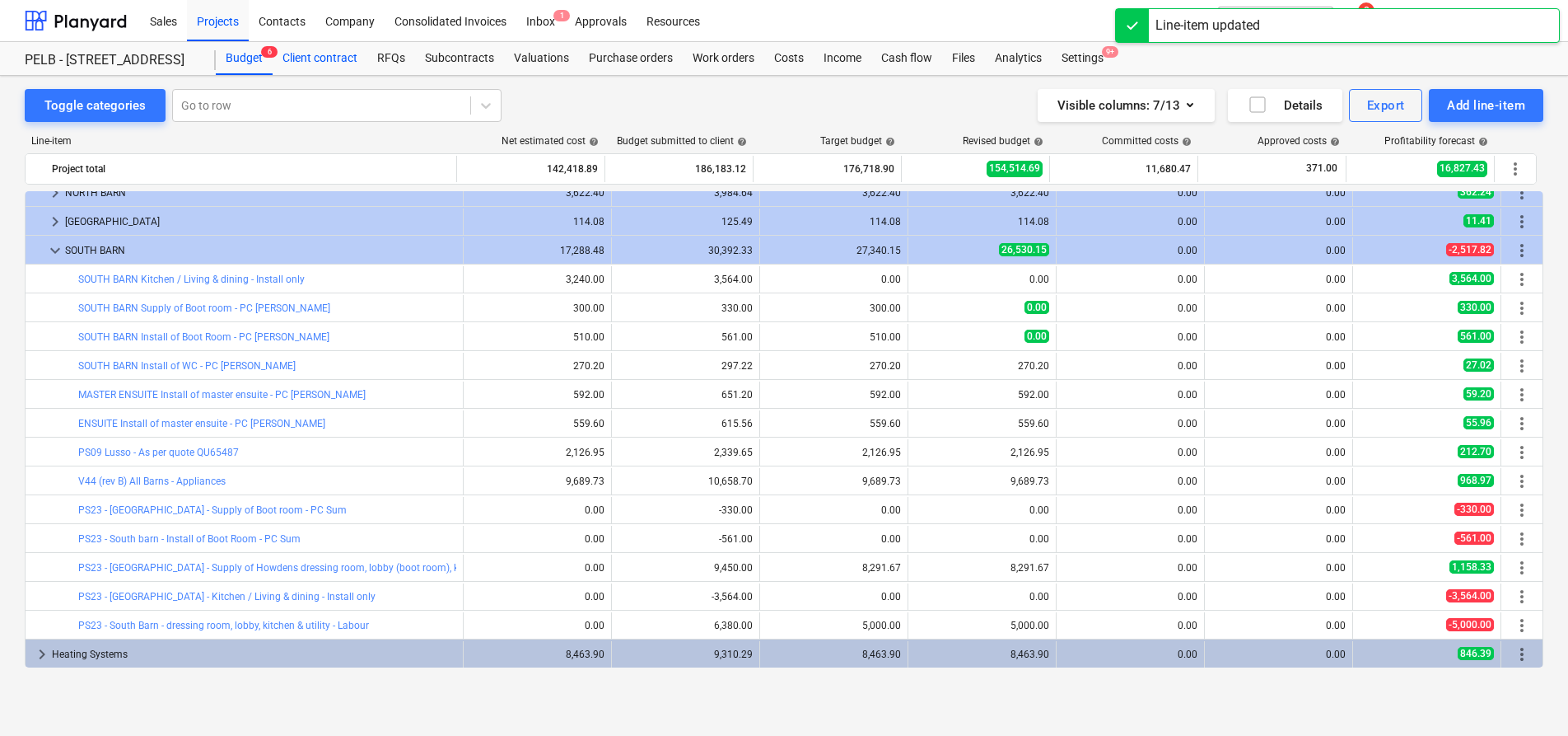
click at [318, 52] on div "Client contract" at bounding box center [319, 59] width 94 height 33
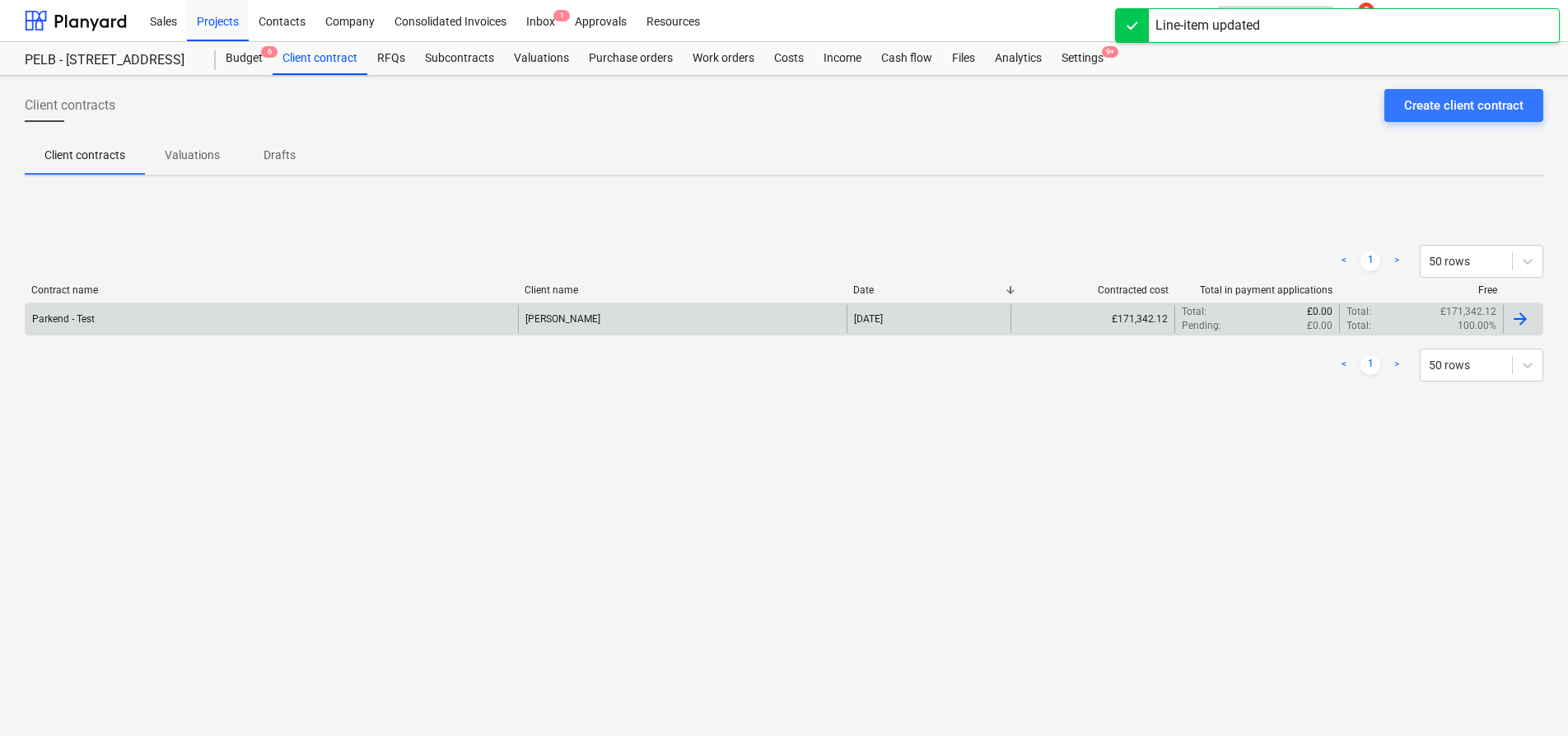
click at [309, 309] on div "Parkend - Test" at bounding box center [272, 319] width 492 height 28
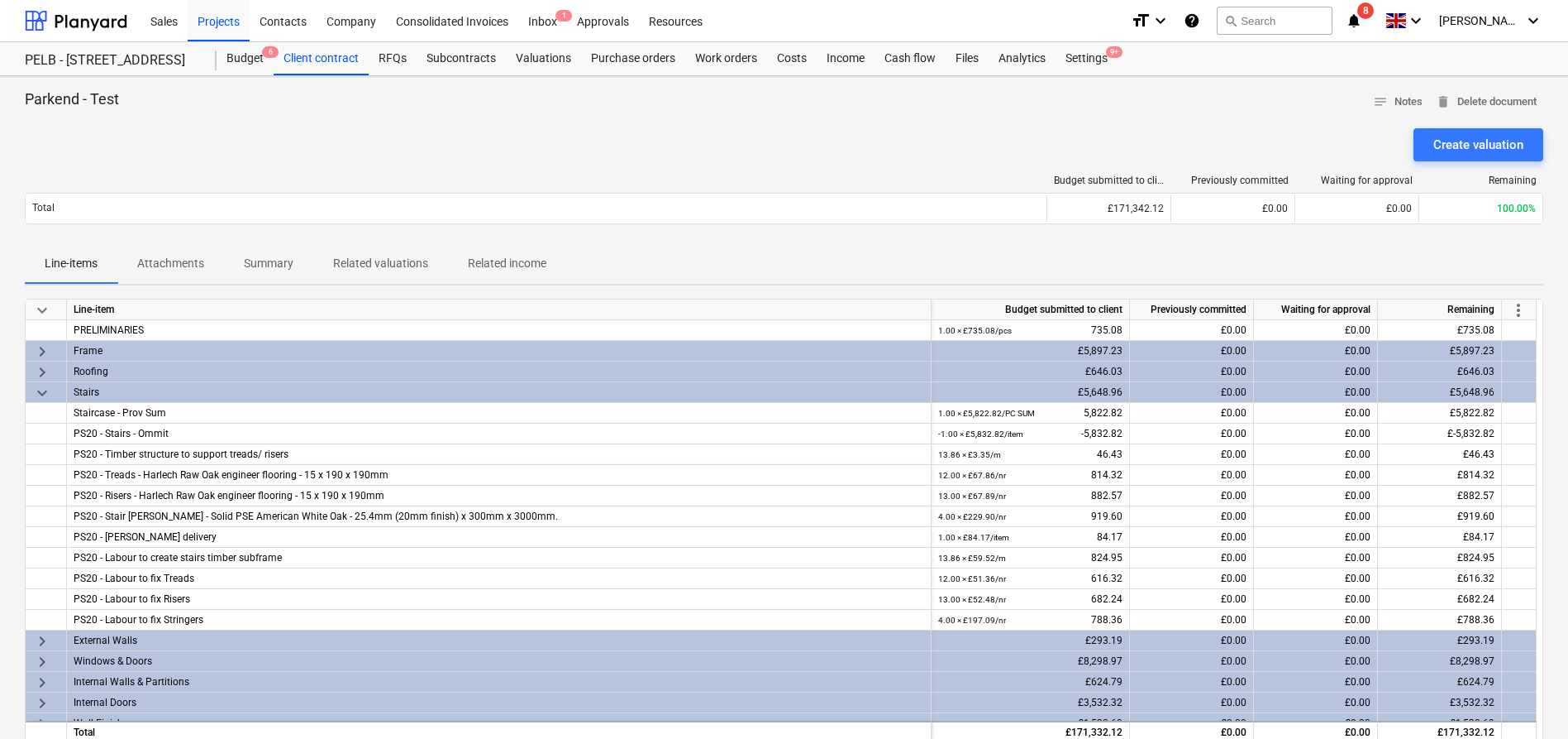
click at [1524, 312] on span "more_vert" at bounding box center [1518, 311] width 20 height 20
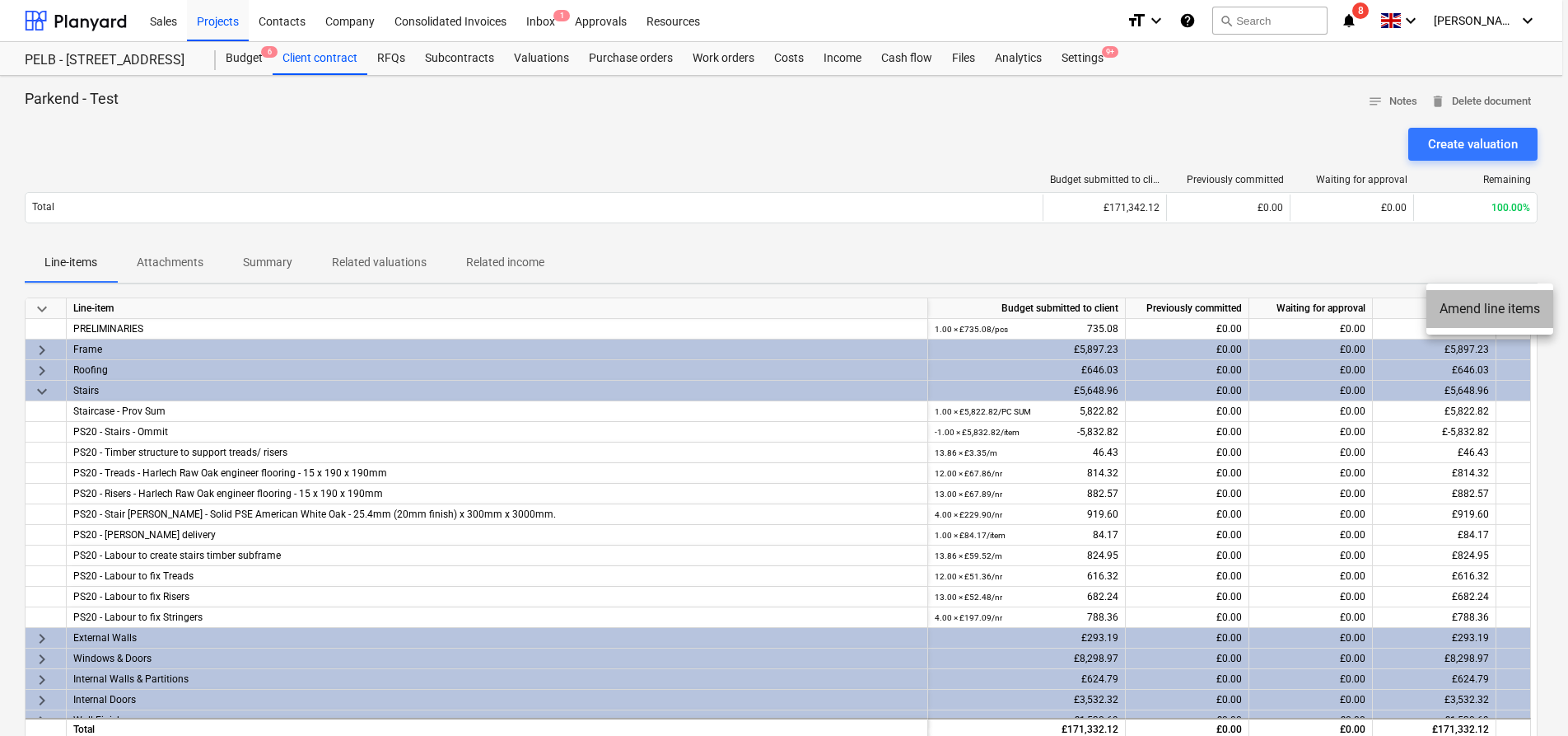
click at [1472, 305] on li "Amend line items" at bounding box center [1490, 308] width 127 height 38
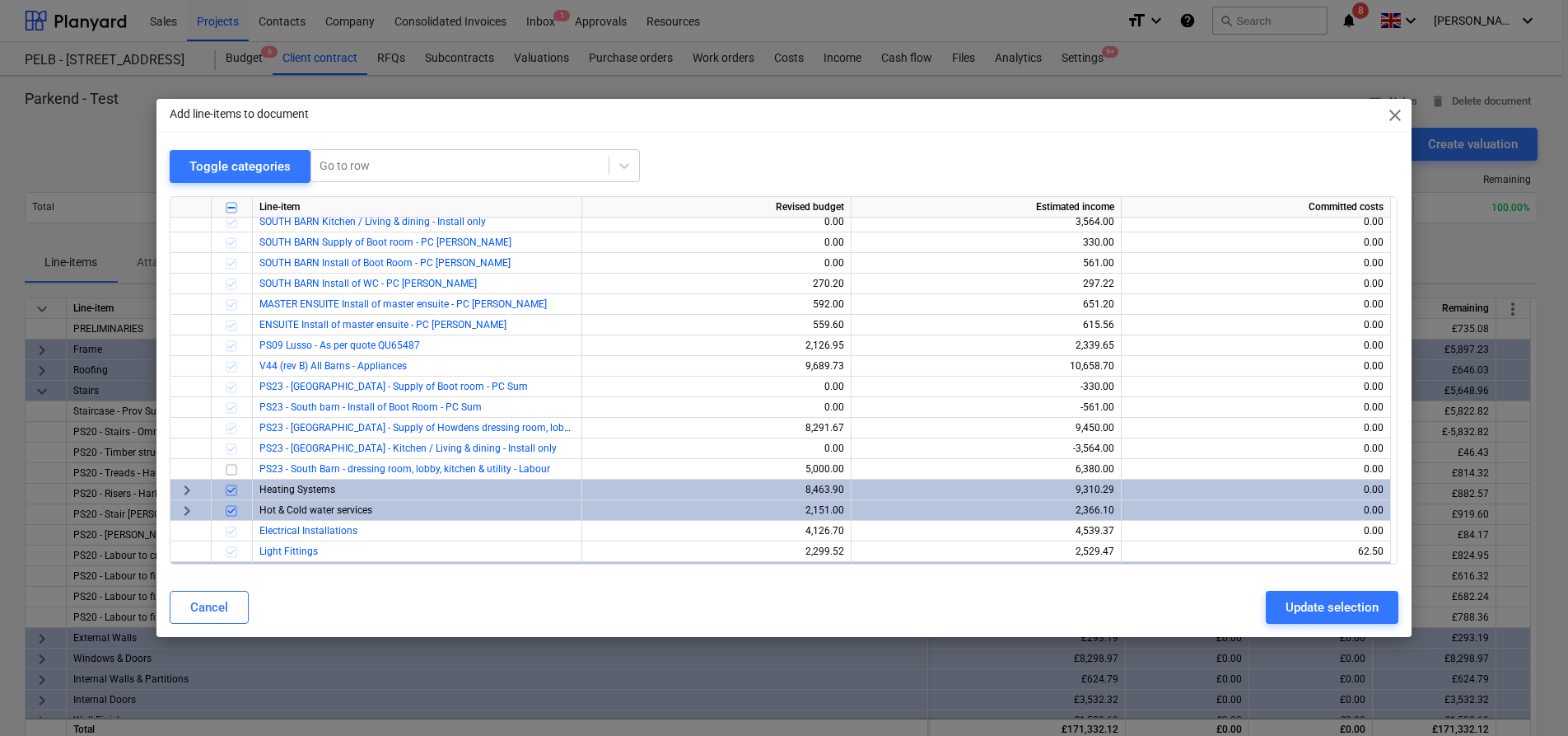
scroll to position [658, 0]
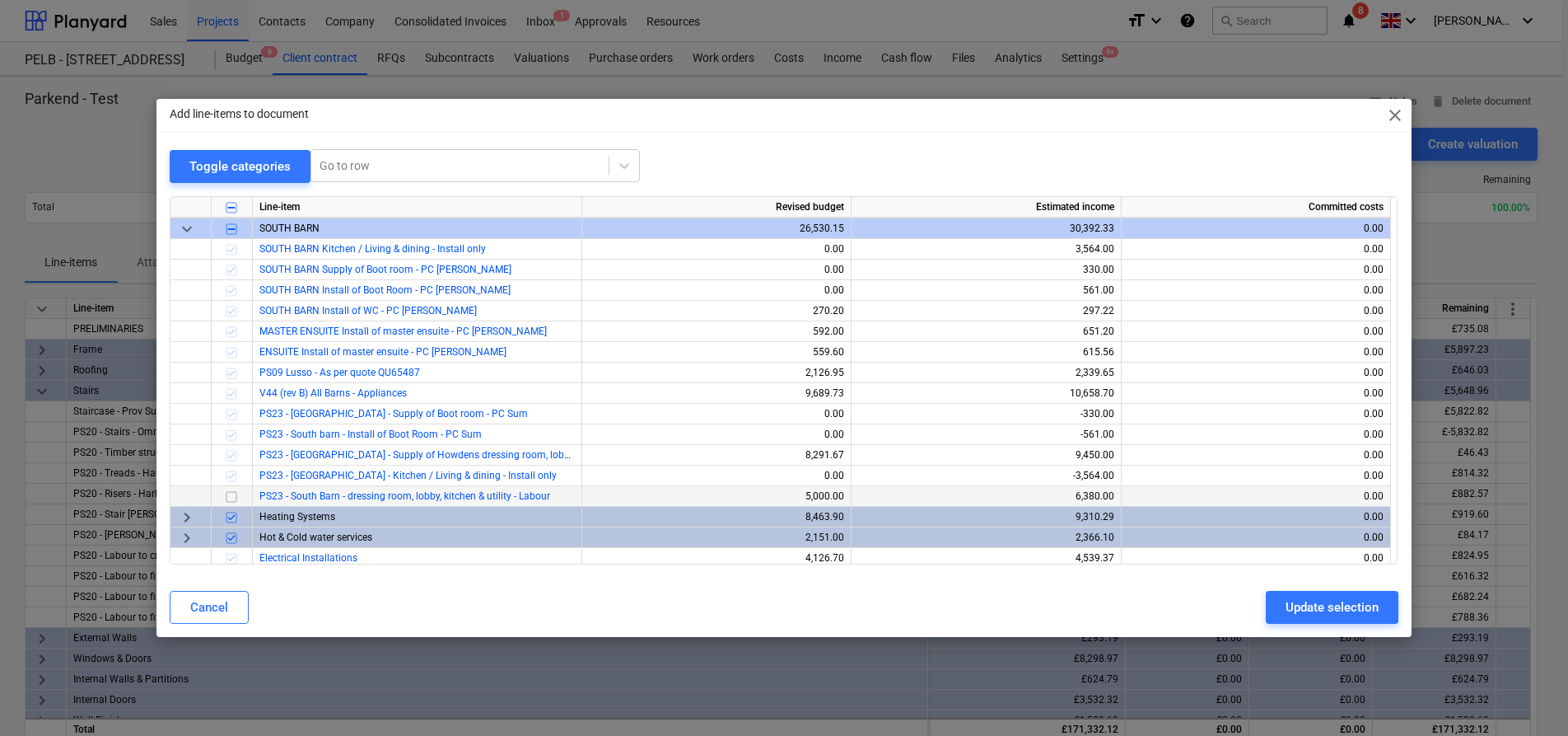
click at [228, 494] on input "checkbox" at bounding box center [232, 497] width 20 height 20
click at [1307, 596] on div "Update selection" at bounding box center [1333, 606] width 93 height 21
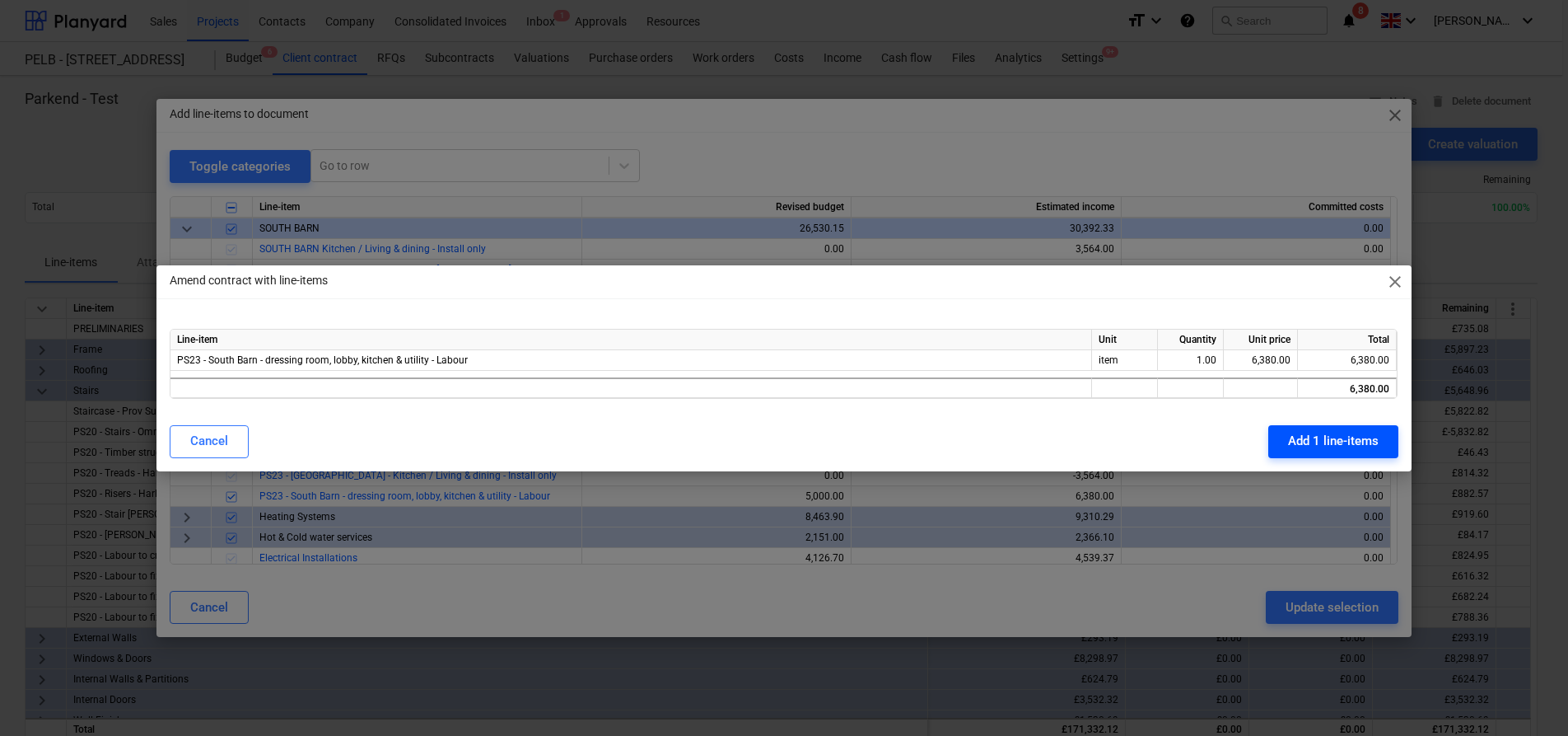
click at [1343, 438] on div "Add 1 line-items" at bounding box center [1333, 440] width 91 height 21
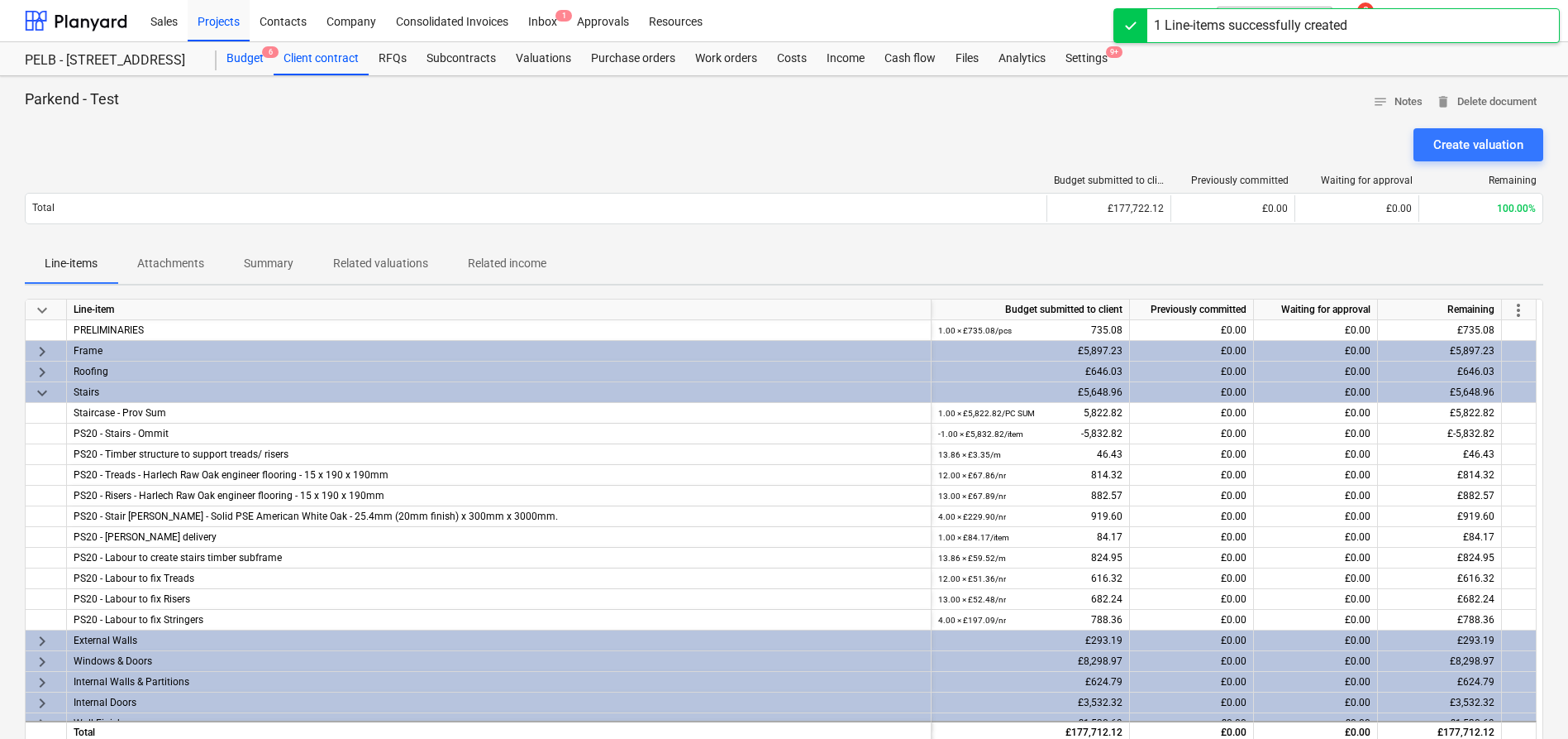
click at [252, 72] on div "Budget 6" at bounding box center [245, 59] width 57 height 33
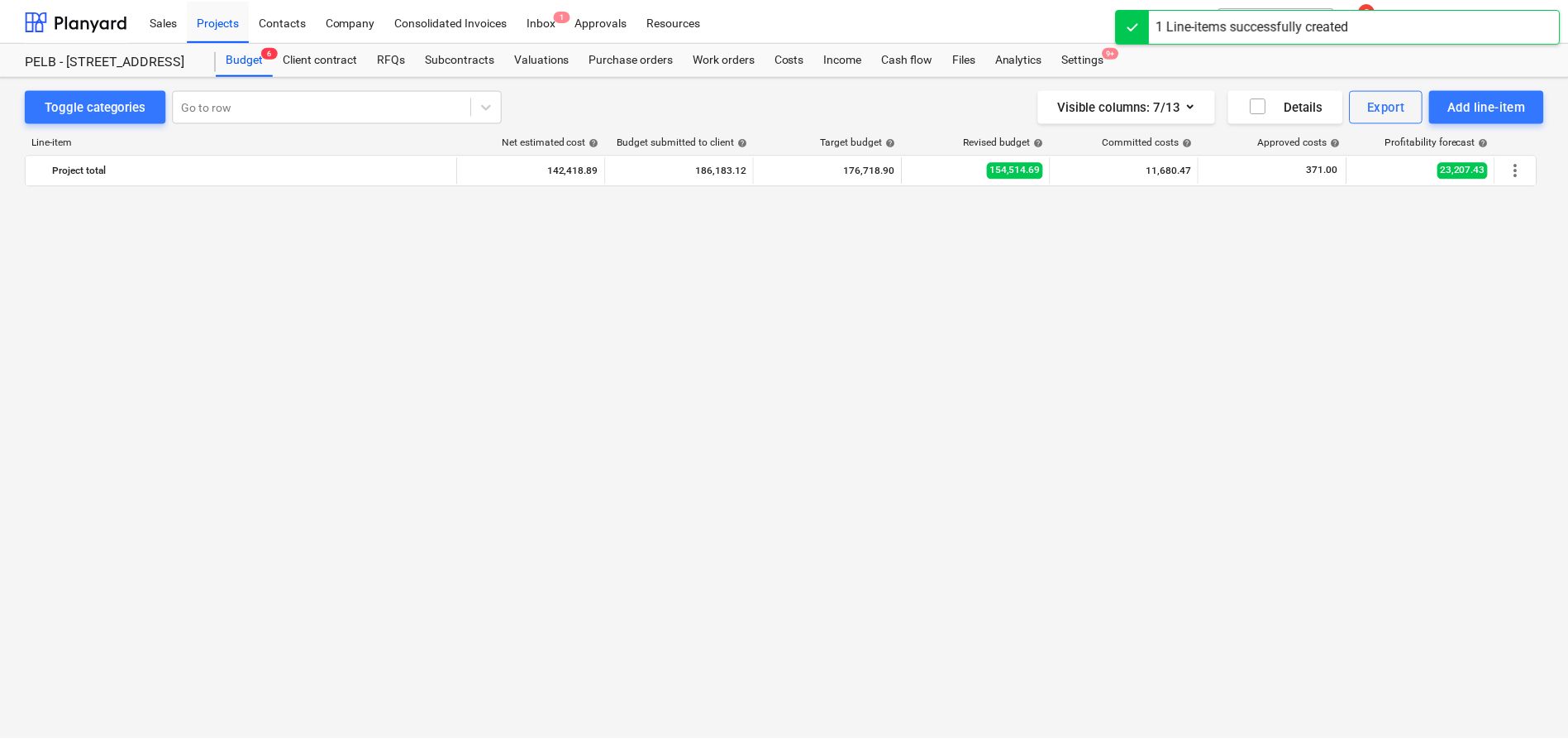
scroll to position [1086, 0]
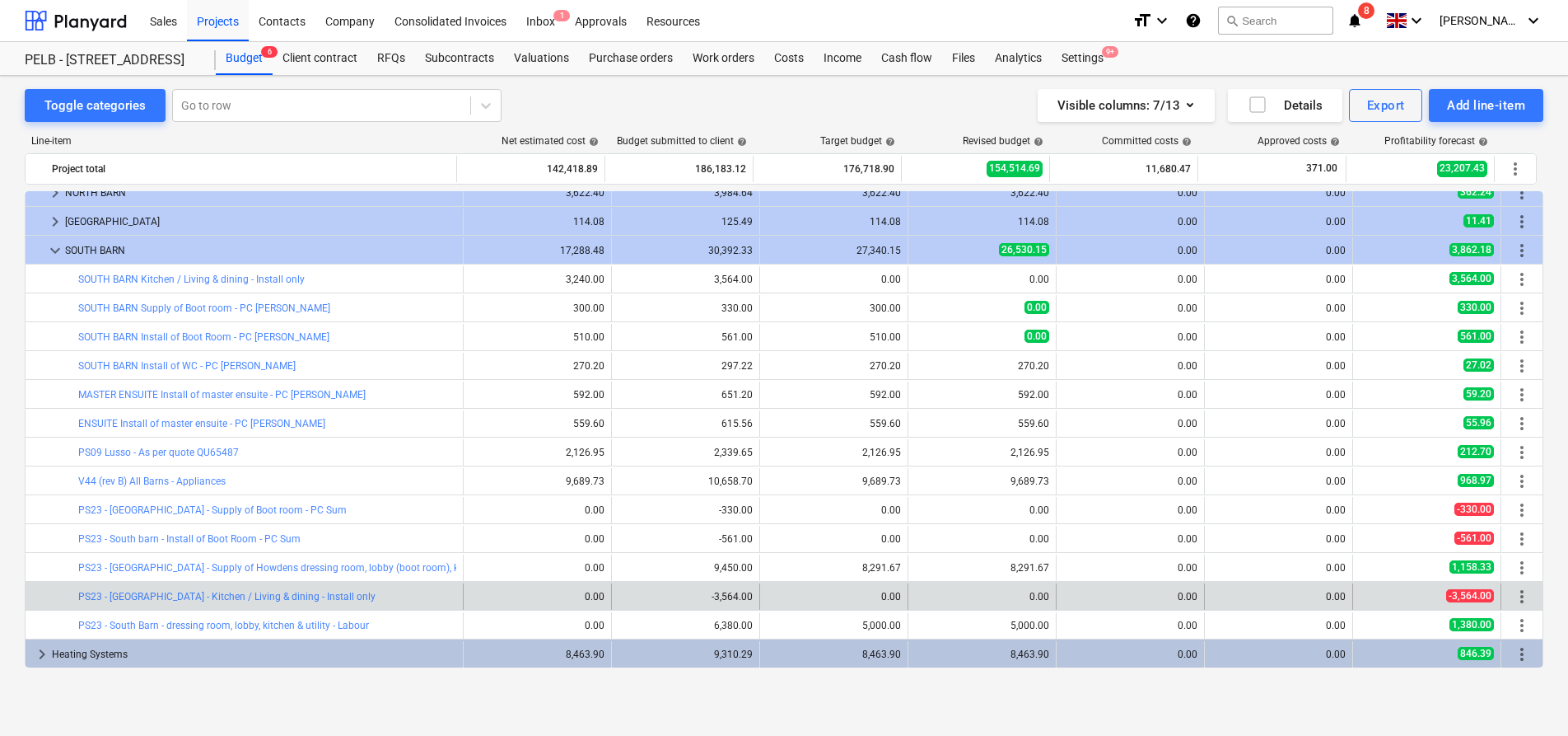
click at [888, 583] on div "edit 0.00" at bounding box center [834, 596] width 135 height 27
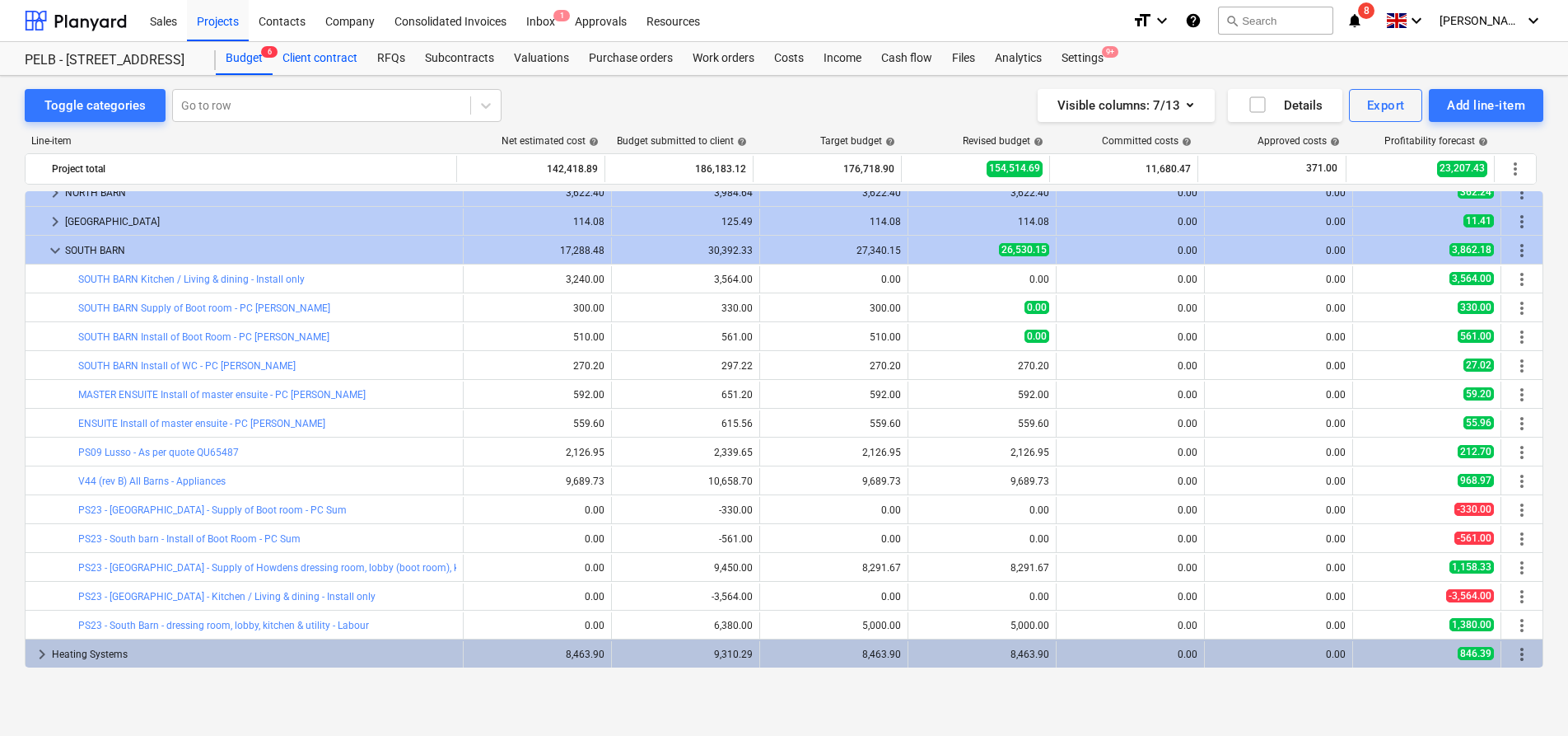
click at [327, 60] on div "Client contract" at bounding box center [319, 59] width 94 height 33
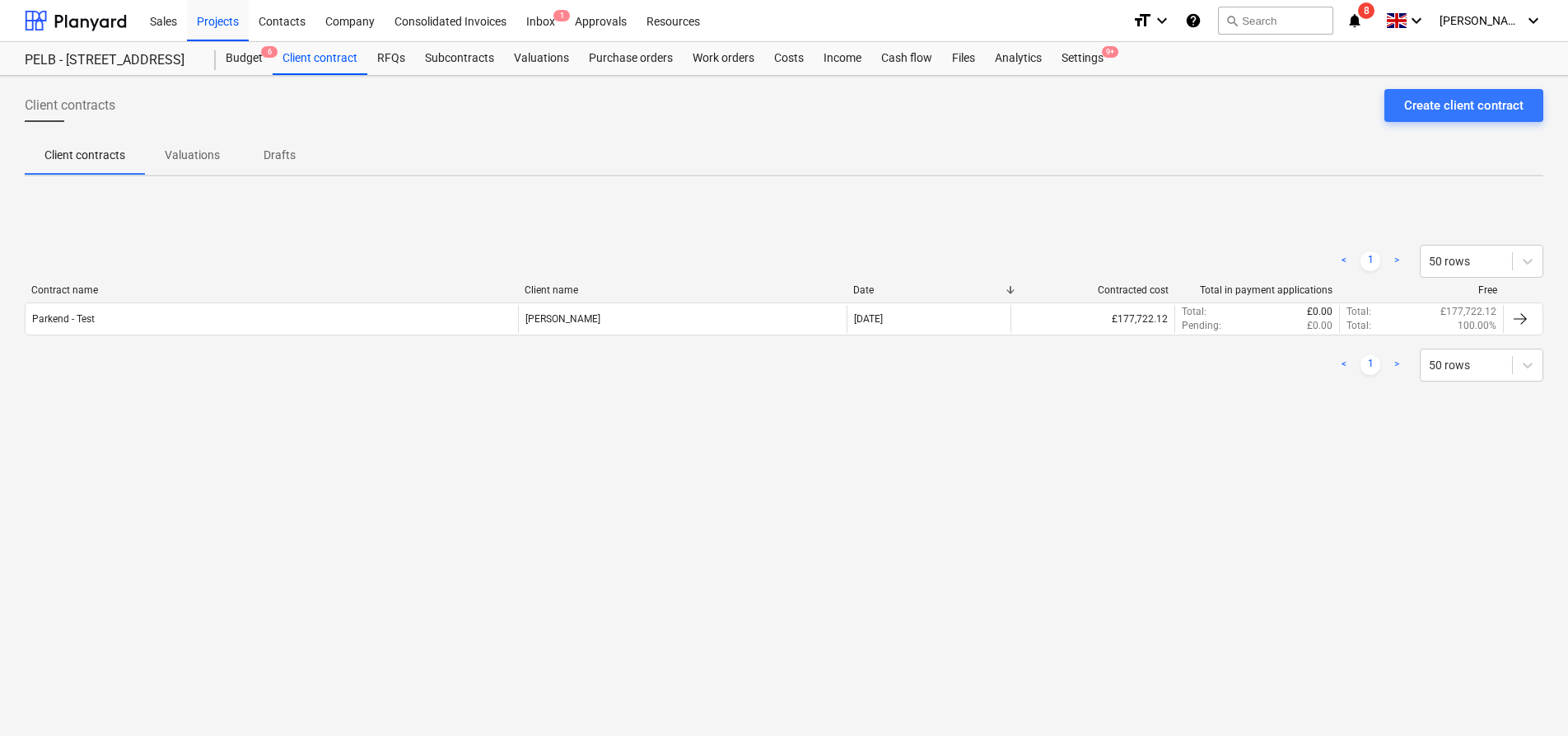
click at [428, 337] on div "Contract name Client name Date Contracted cost Total in payment applications Fr…" at bounding box center [784, 312] width 1519 height 58
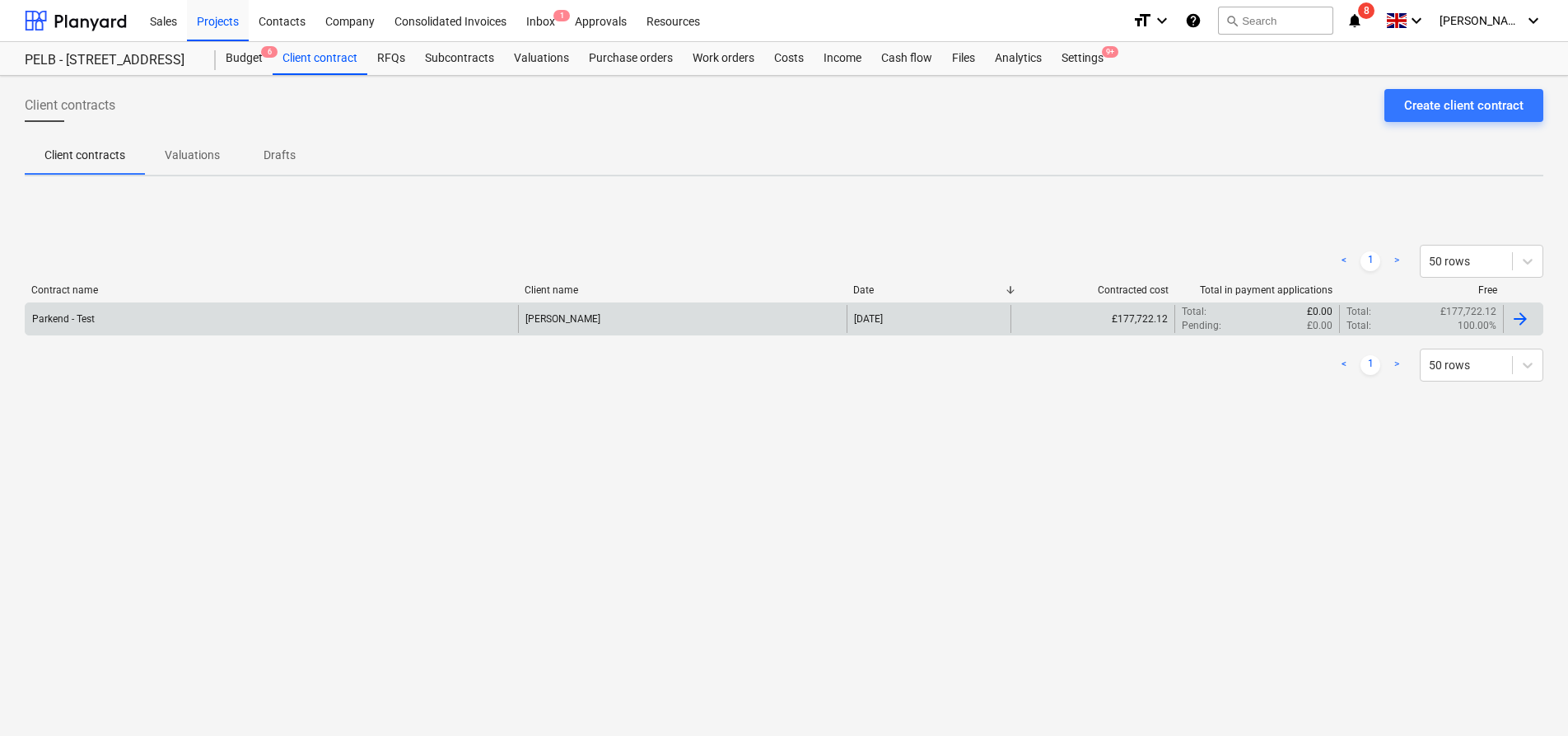
click at [423, 327] on div "Parkend - Test" at bounding box center [272, 319] width 492 height 28
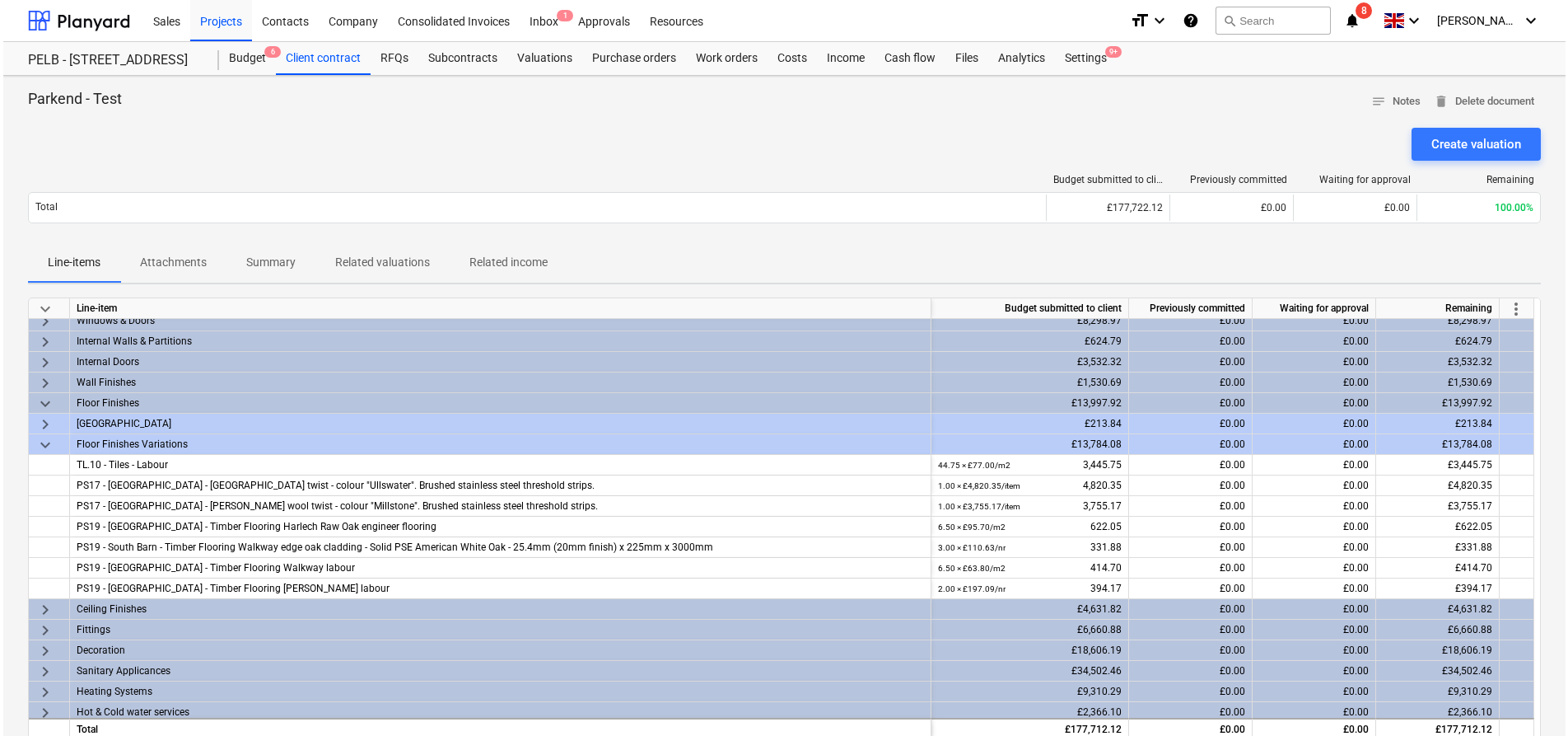
scroll to position [366, 0]
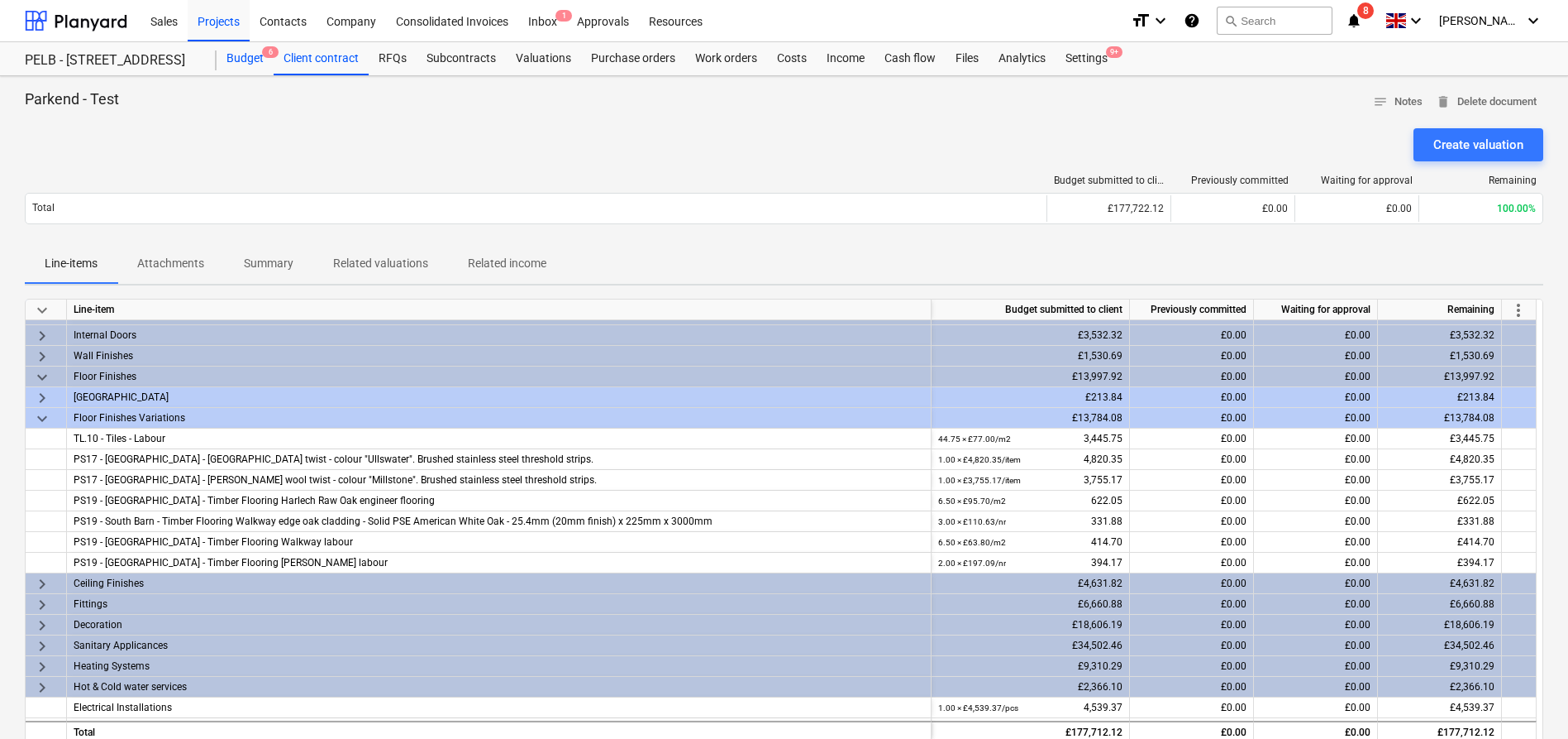
click at [249, 55] on div "Budget 6" at bounding box center [245, 59] width 57 height 33
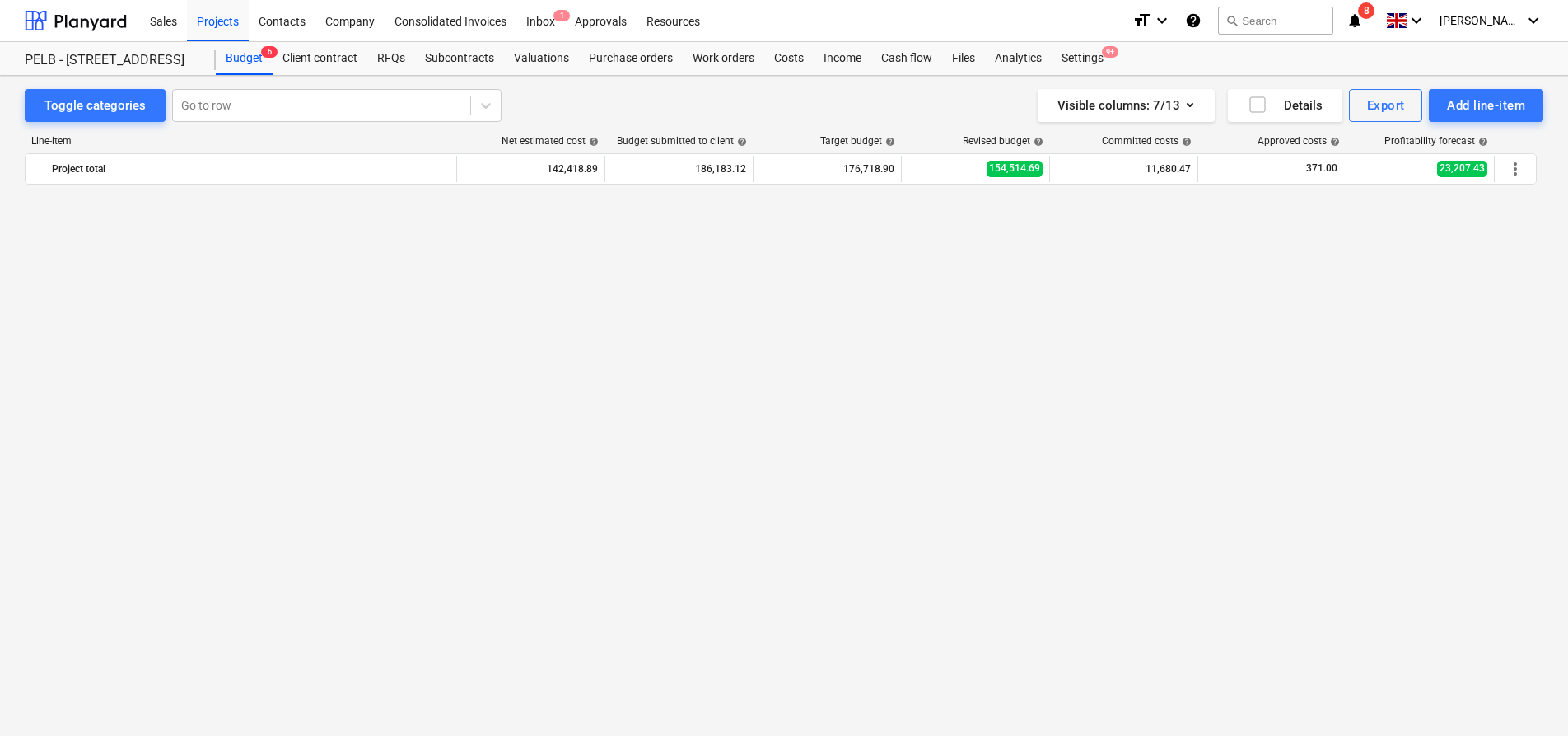
scroll to position [1081, 0]
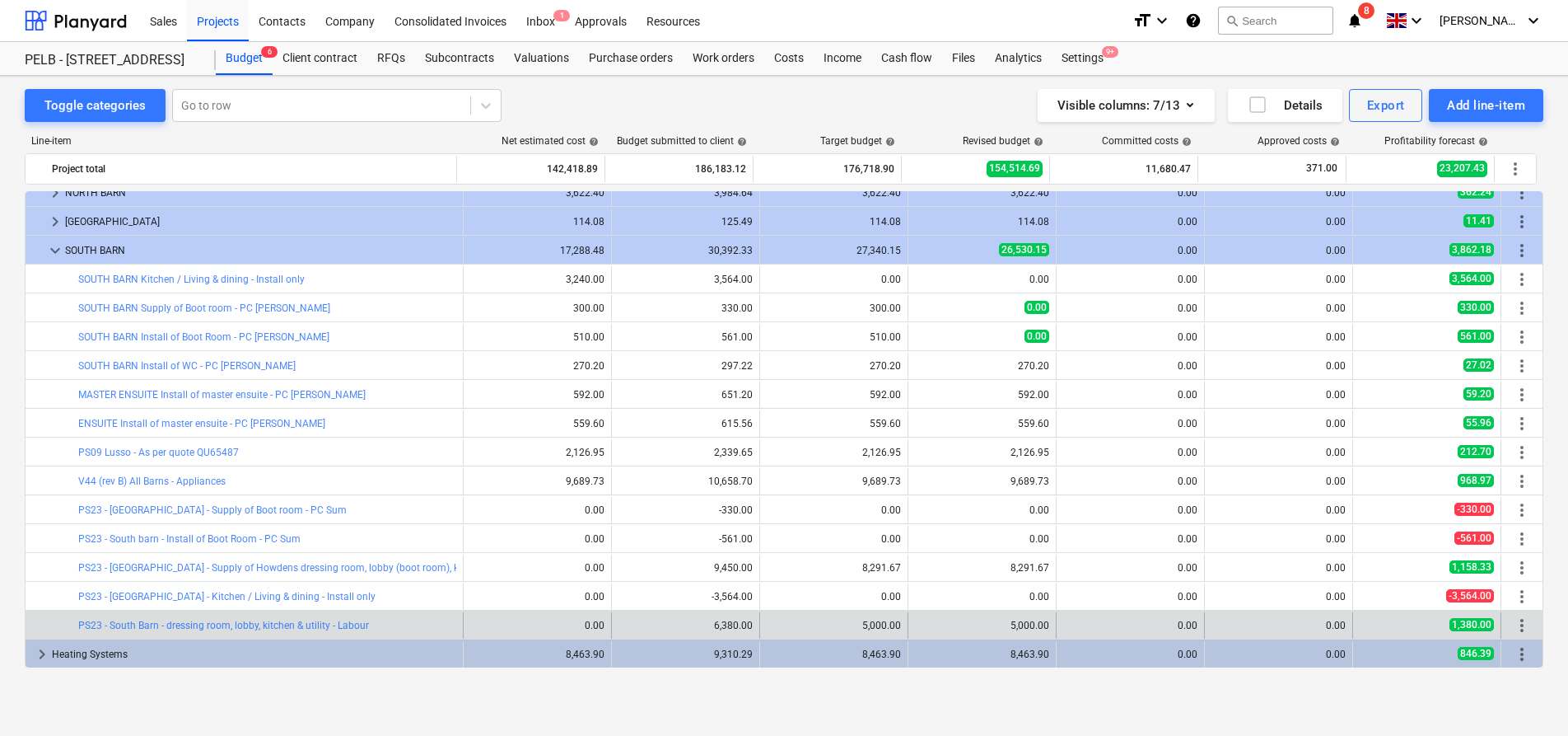
click at [637, 633] on div "edit 6,380.00" at bounding box center [686, 625] width 135 height 27
click at [632, 626] on button "edit" at bounding box center [629, 625] width 20 height 20
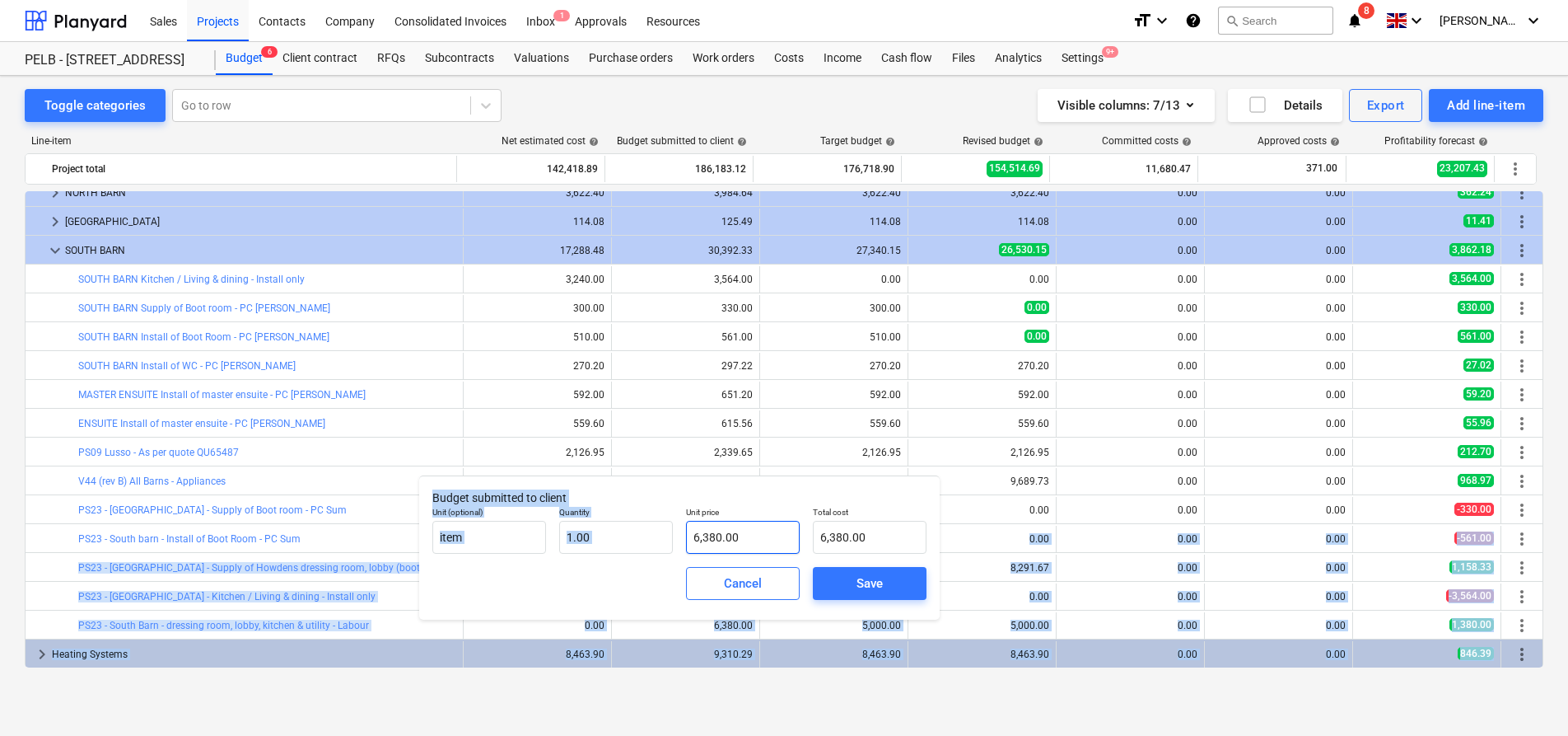
click at [684, 538] on body "Sales Projects Contacts Company Consolidated Invoices Inbox 1 Approvals Resourc…" at bounding box center [784, 368] width 1568 height 736
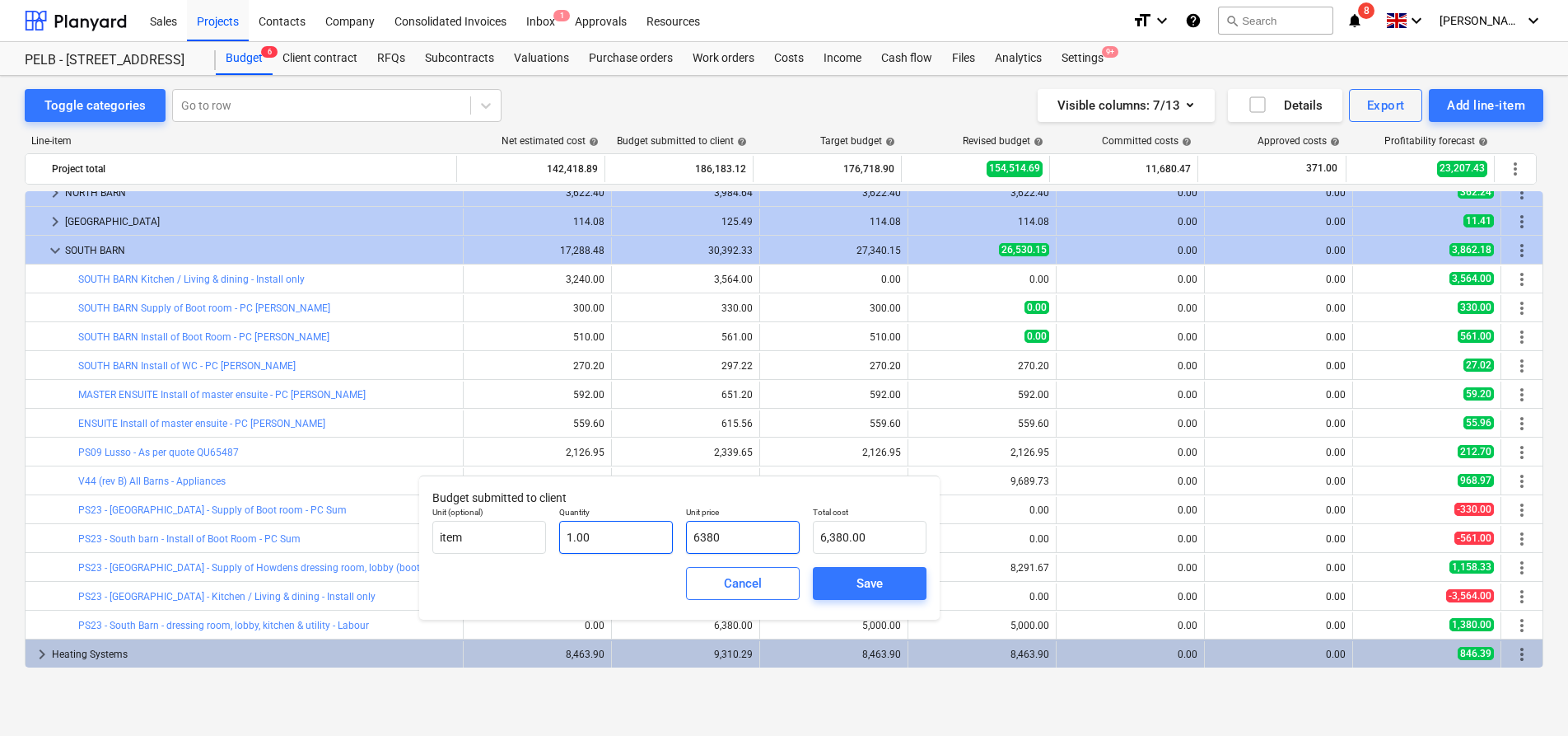
drag, startPoint x: 754, startPoint y: 535, endPoint x: 654, endPoint y: 535, distance: 100.0
click at [654, 535] on div "Unit (optional) item Quantity 1.00 Unit price 6380 Total cost 6,380.00" at bounding box center [679, 530] width 507 height 60
click at [892, 587] on span "Save" at bounding box center [870, 582] width 74 height 21
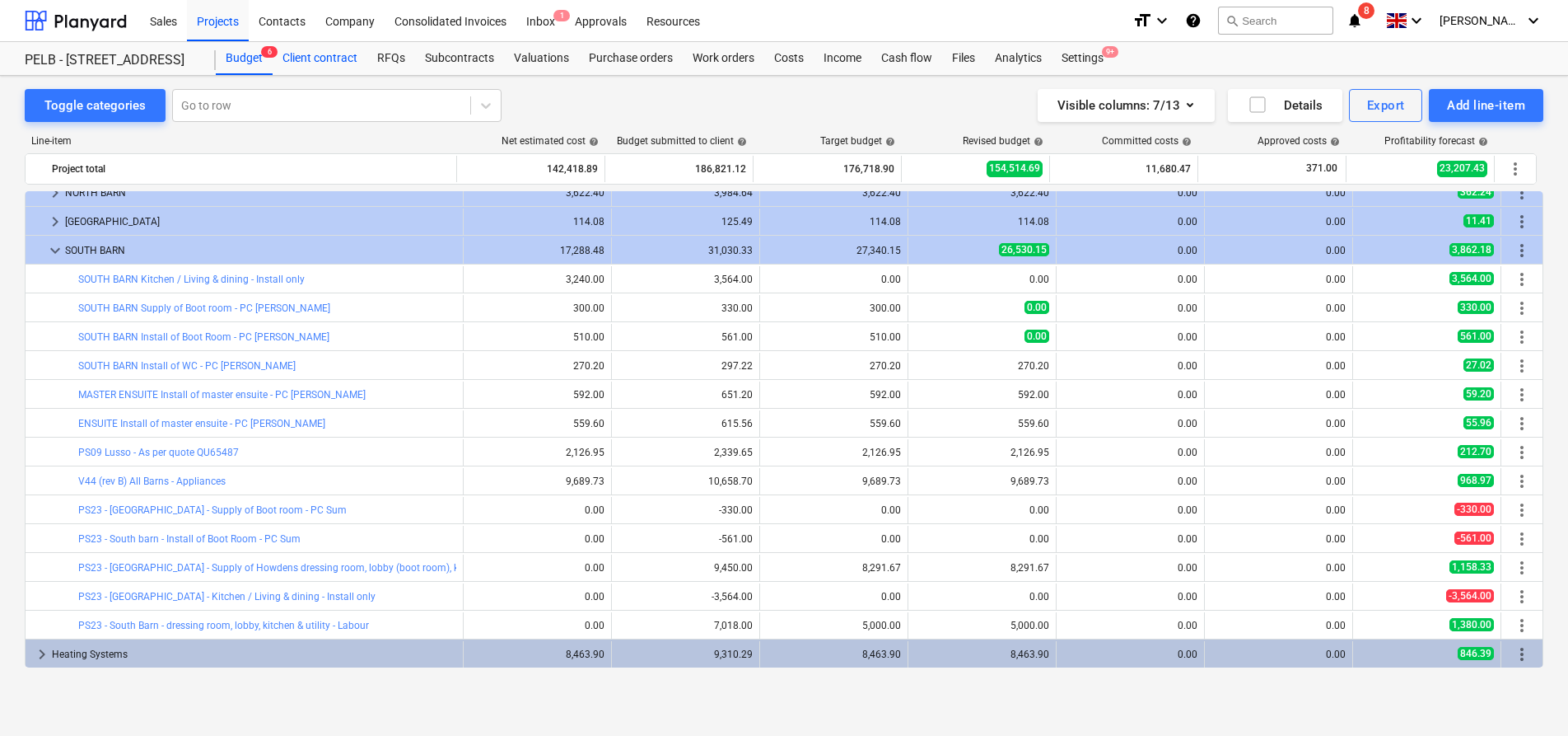
click at [312, 49] on div "Client contract" at bounding box center [319, 59] width 94 height 33
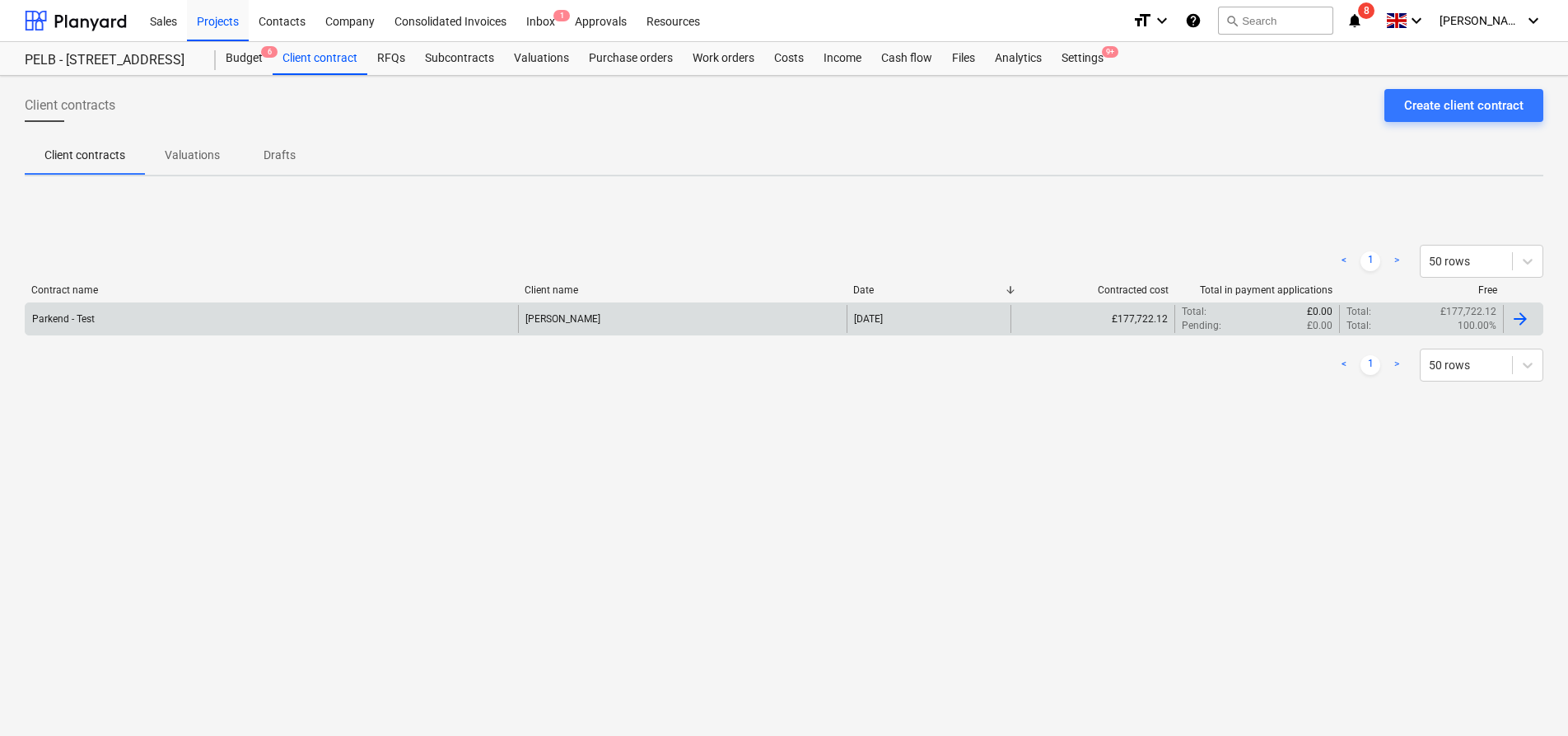
click at [215, 324] on div "Parkend - Test" at bounding box center [272, 319] width 492 height 28
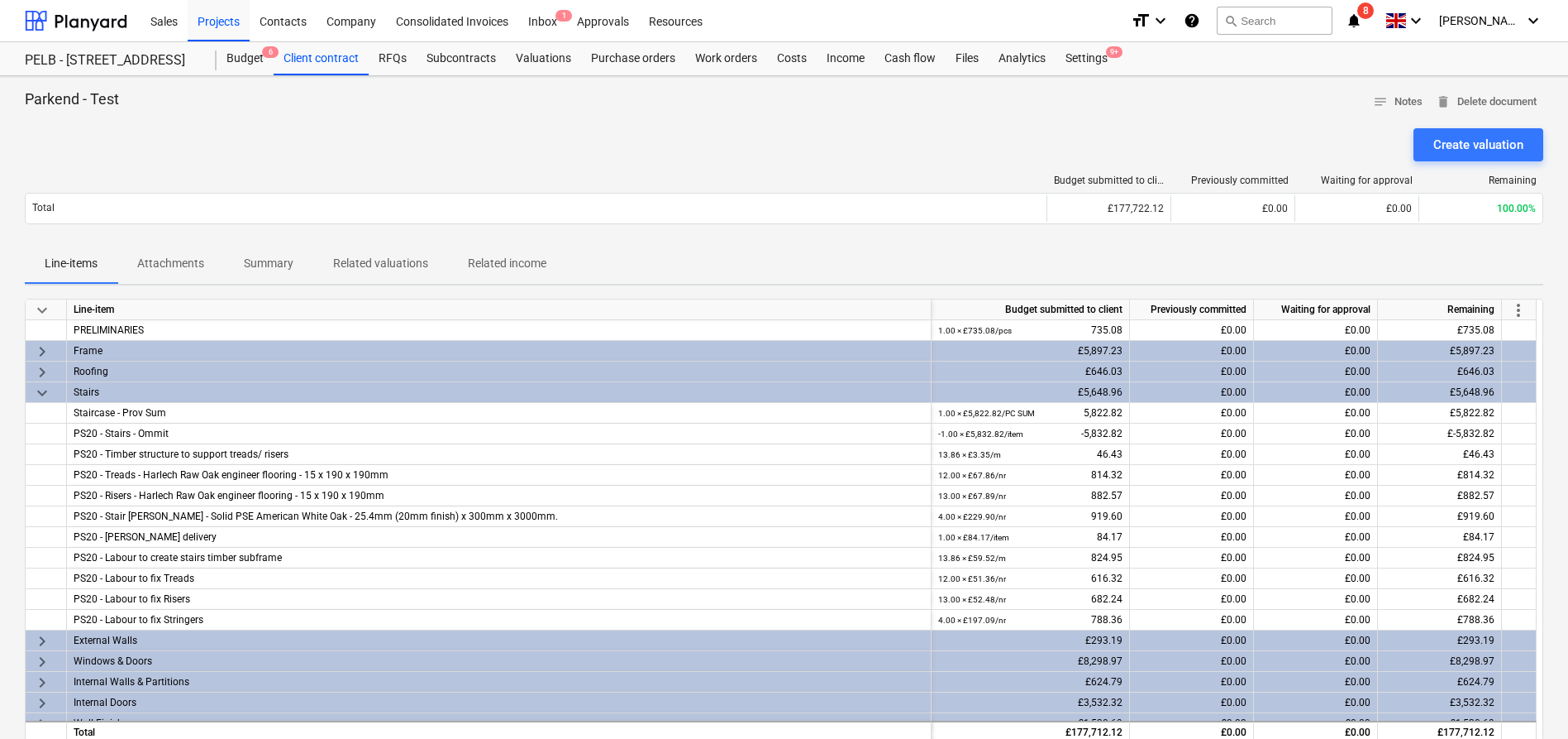
click at [1527, 305] on span "more_vert" at bounding box center [1518, 311] width 20 height 20
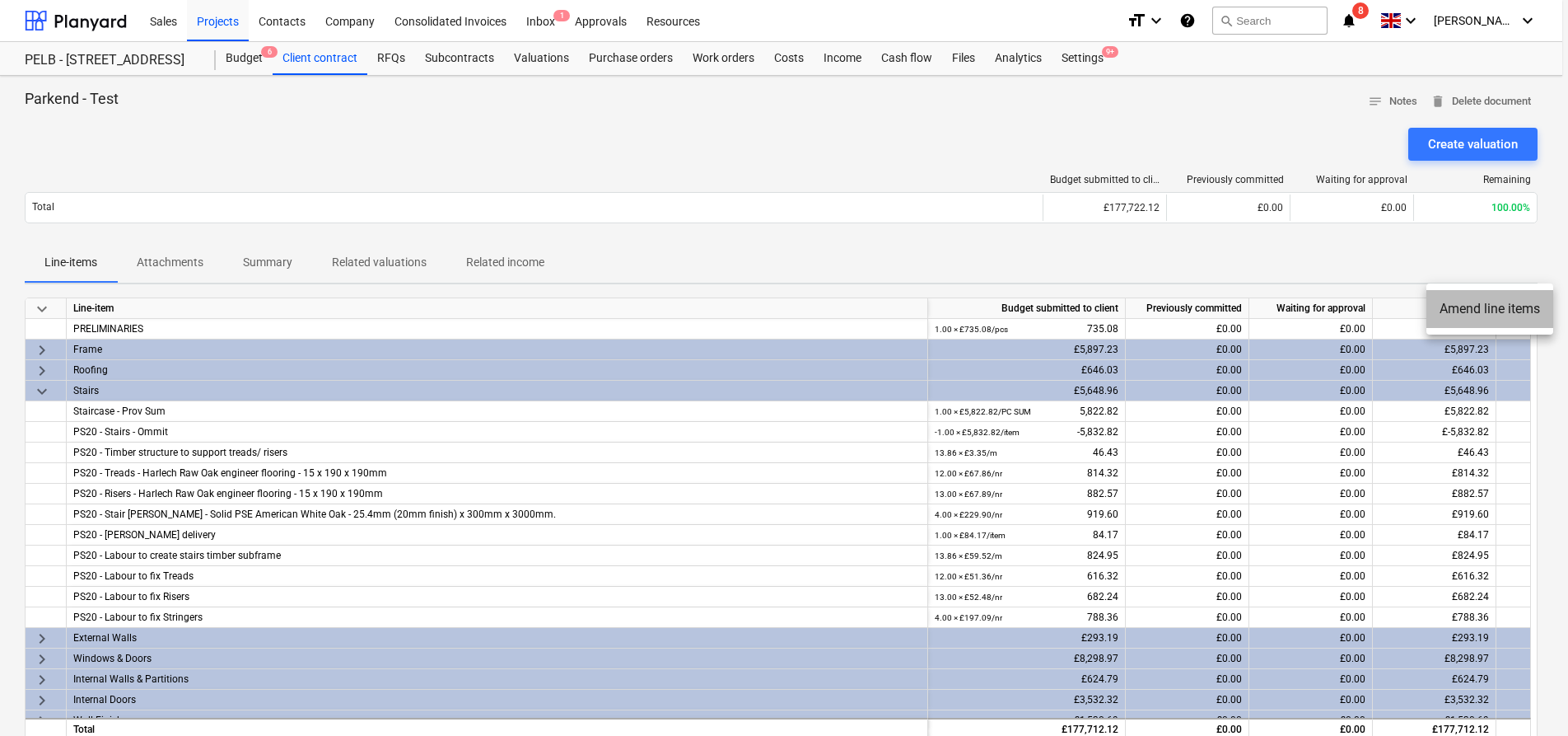
click at [1509, 316] on li "Amend line items" at bounding box center [1490, 308] width 127 height 38
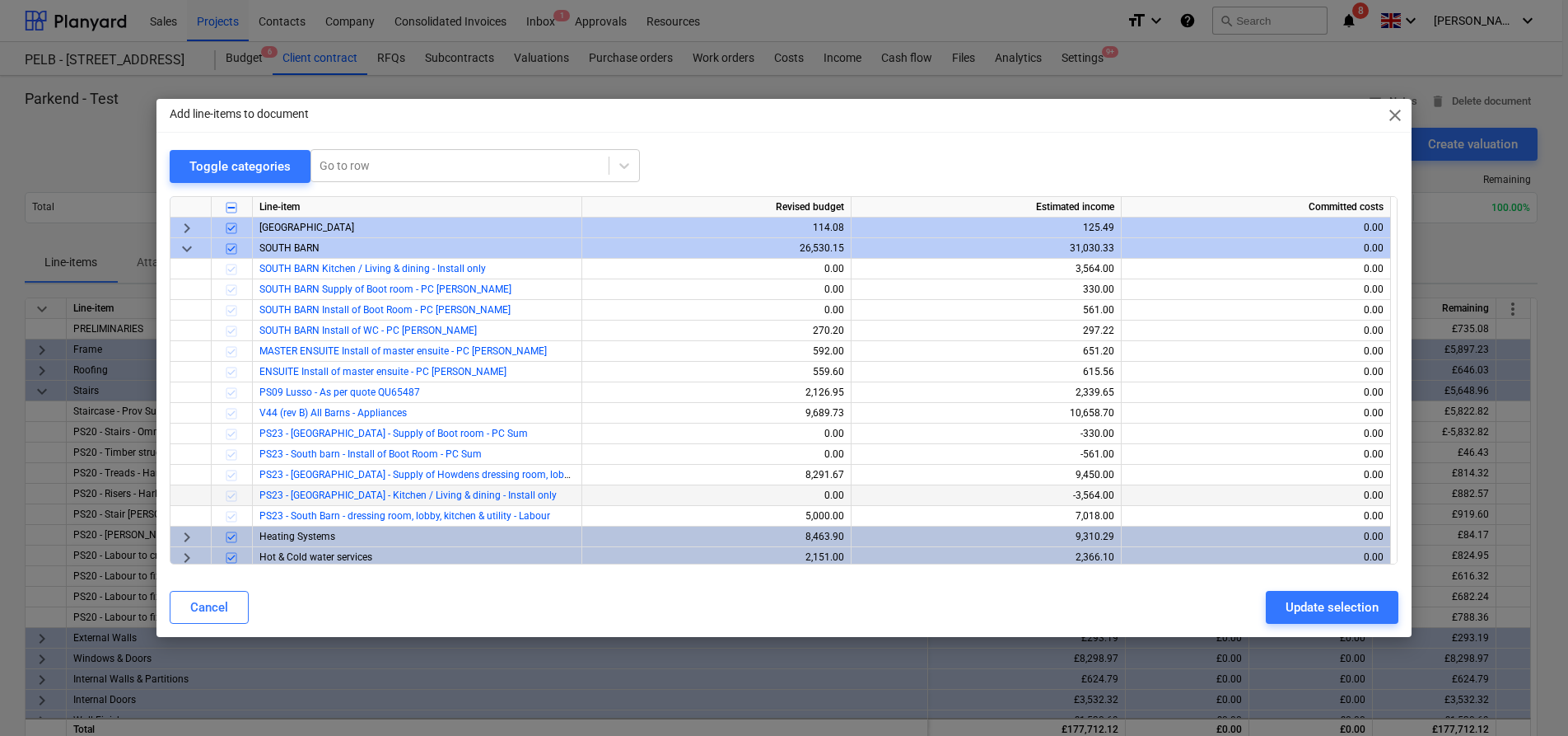
scroll to position [639, 0]
click at [1101, 515] on div "7,018.00" at bounding box center [987, 515] width 256 height 20
click at [1320, 605] on div "Update selection" at bounding box center [1333, 606] width 93 height 21
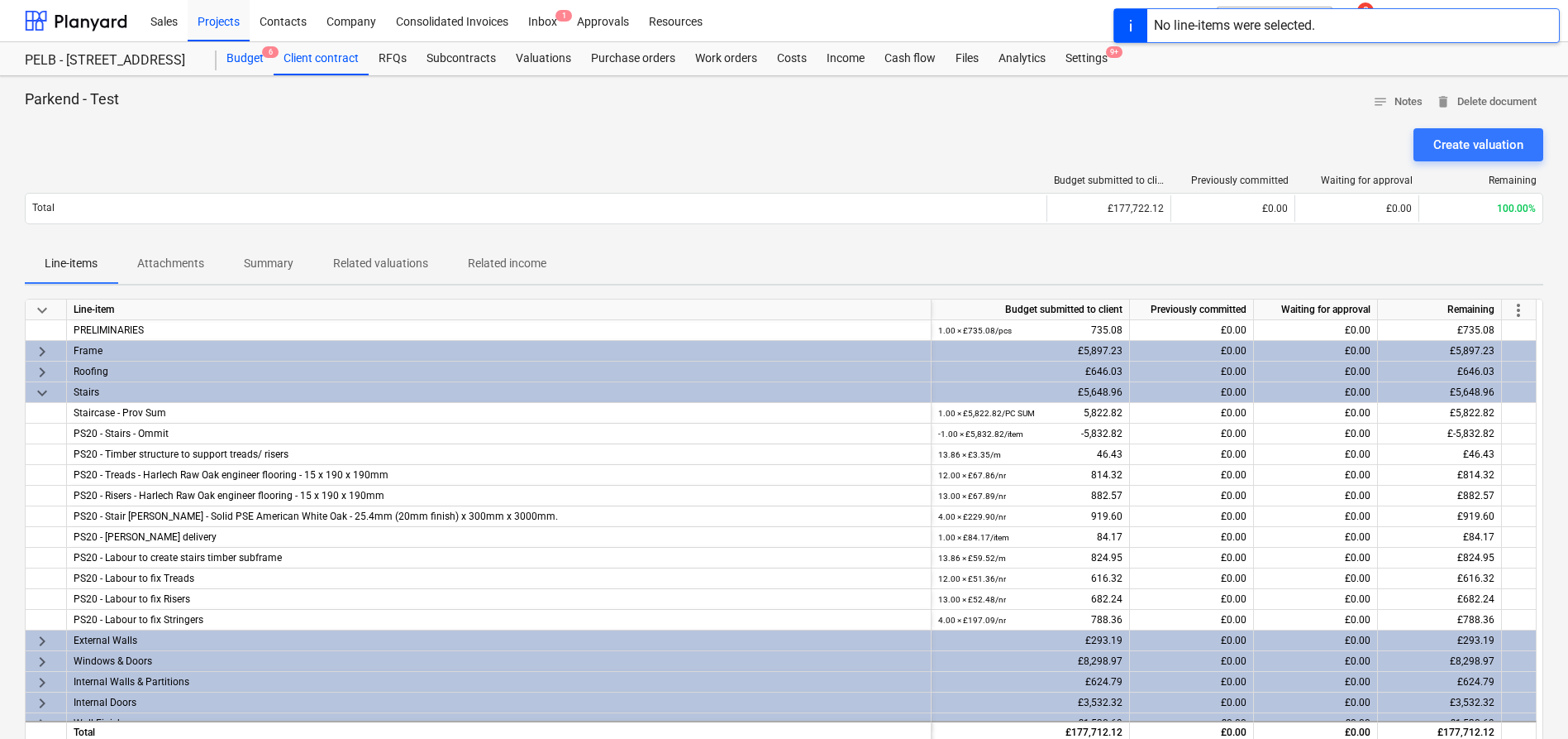
click at [226, 63] on div "Budget 6" at bounding box center [245, 59] width 57 height 33
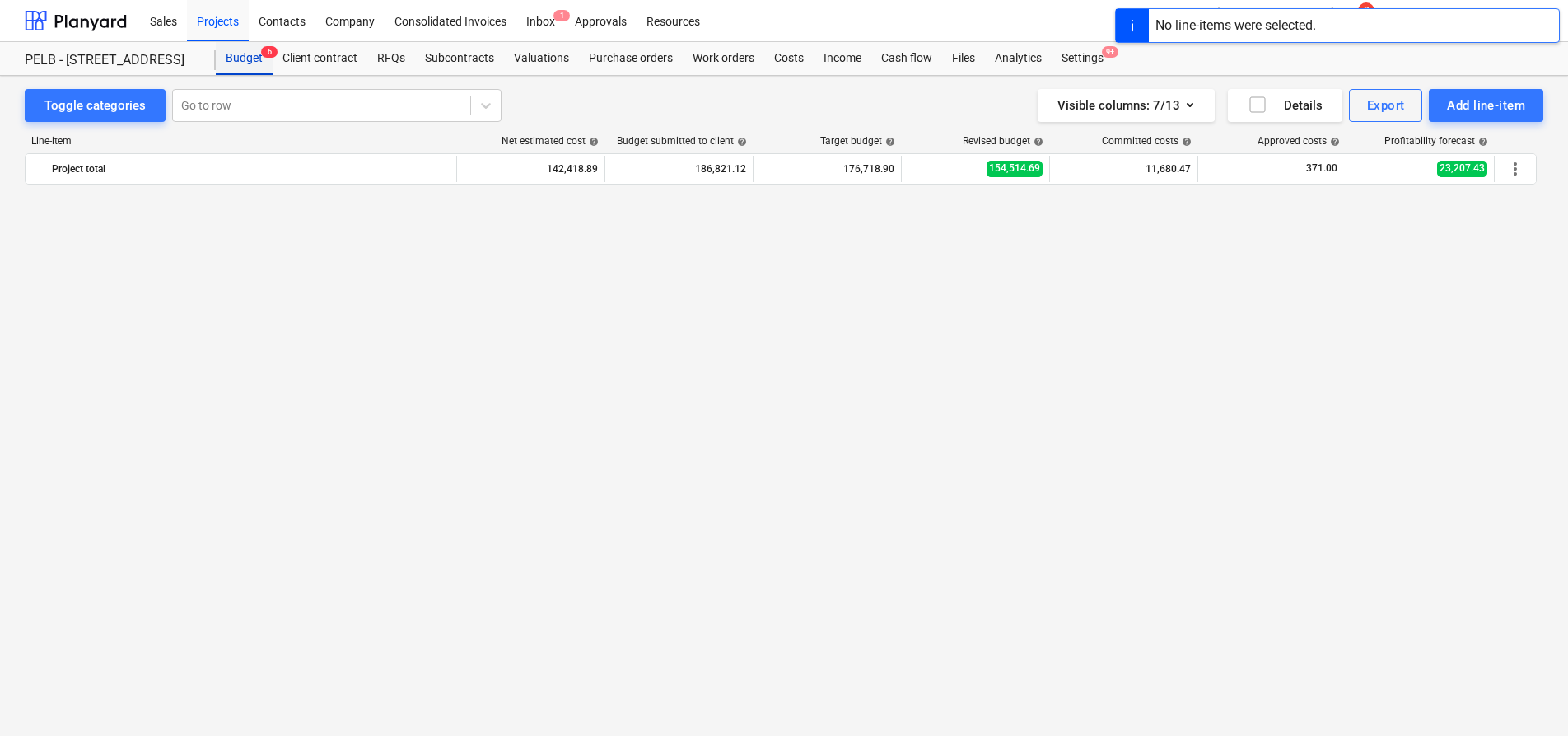
scroll to position [1081, 0]
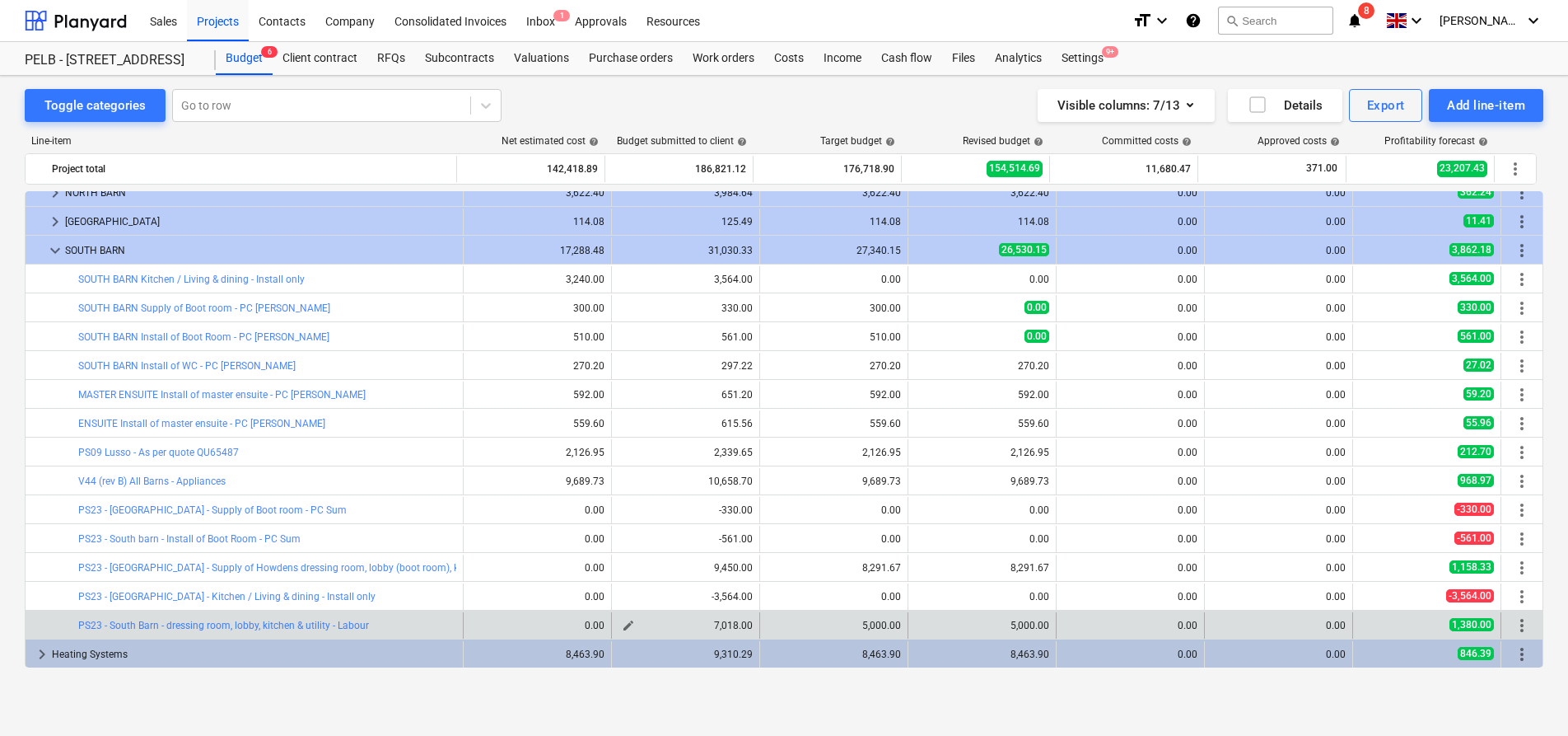
click at [631, 623] on button "edit" at bounding box center [629, 625] width 20 height 20
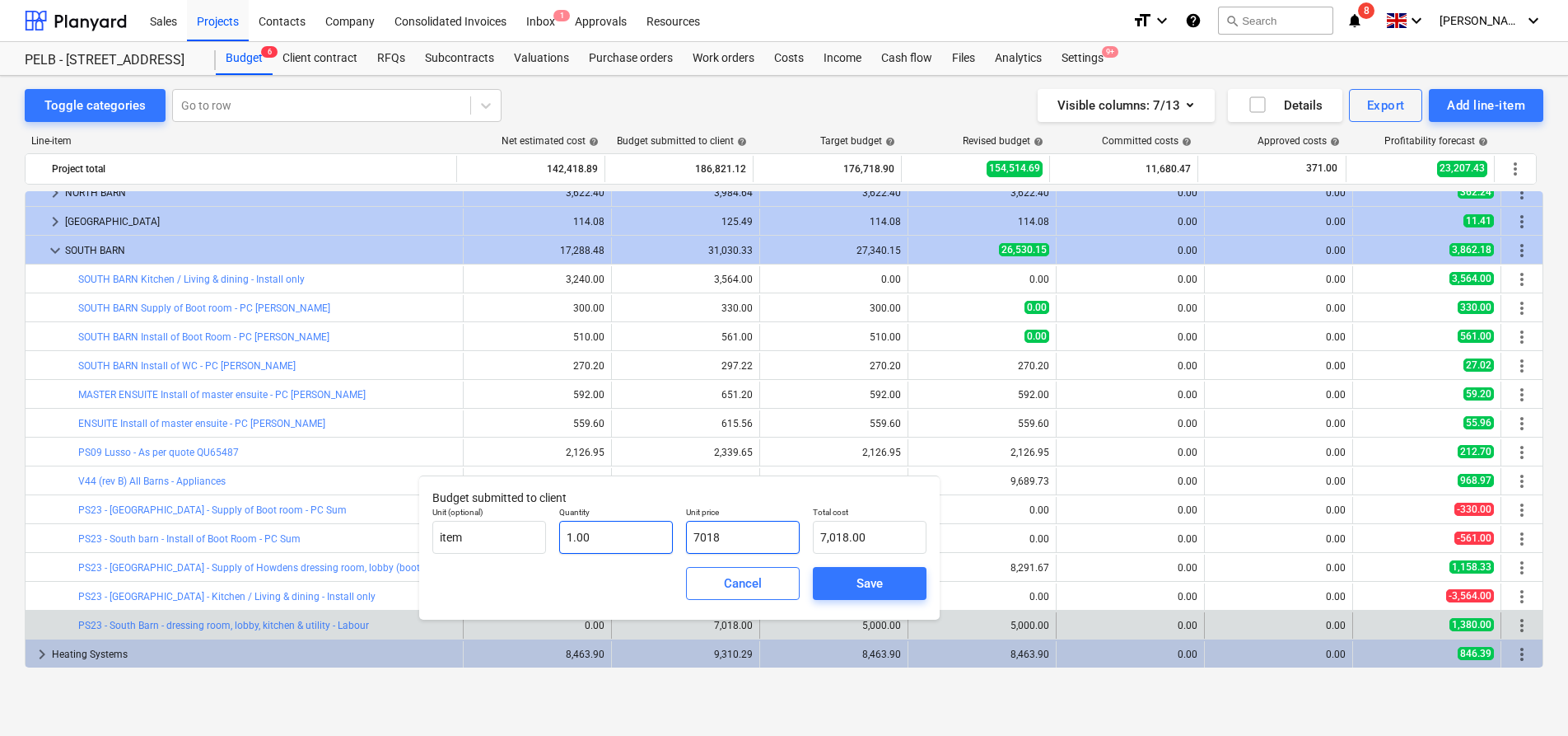
drag, startPoint x: 777, startPoint y: 537, endPoint x: 670, endPoint y: 527, distance: 107.5
click at [670, 527] on div "Unit (optional) item Quantity 1.00 Unit price 7018 Total cost 7,018.00" at bounding box center [679, 530] width 507 height 60
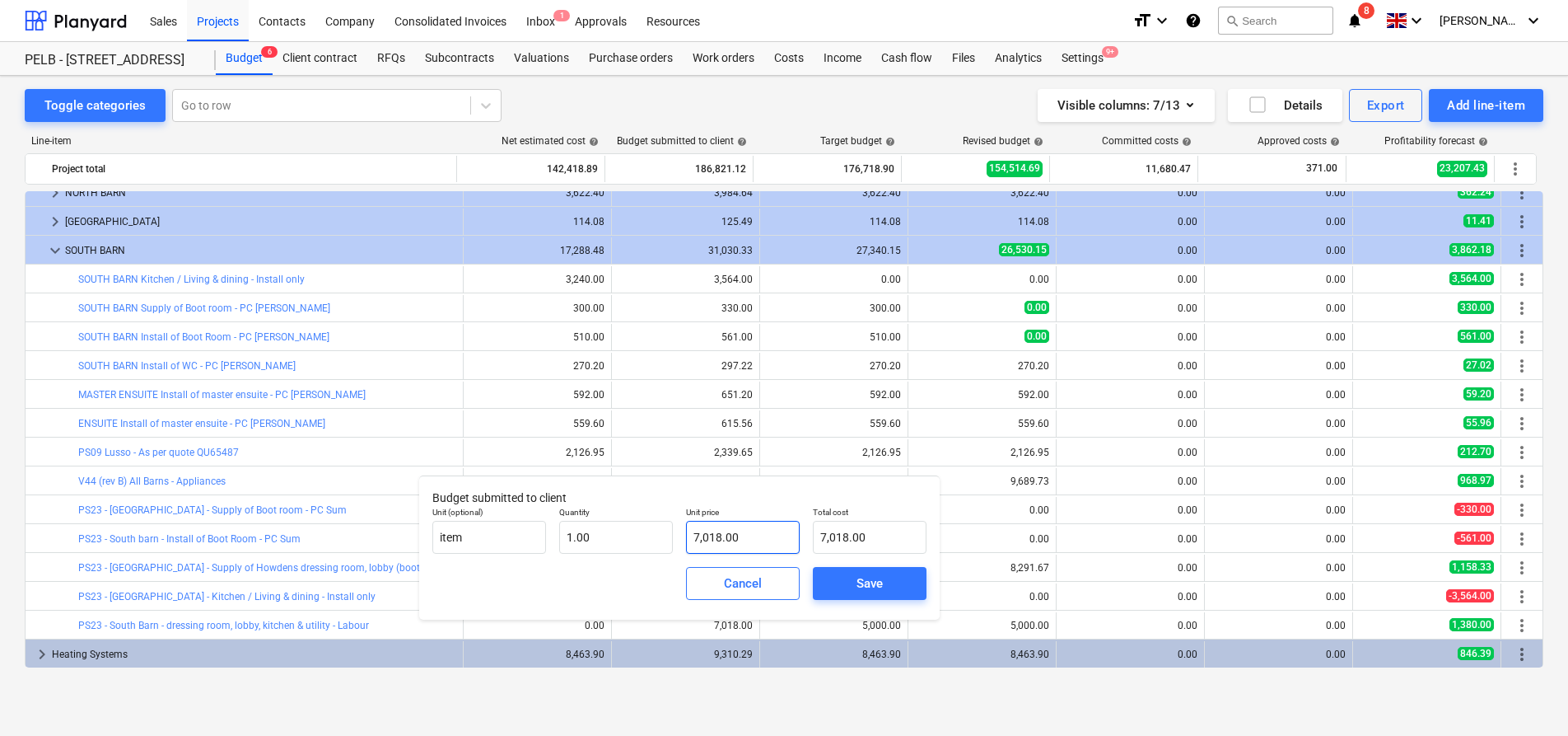
click at [769, 541] on input "7,018.00" at bounding box center [743, 537] width 114 height 33
click at [750, 532] on input "7018" at bounding box center [743, 537] width 114 height 33
drag, startPoint x: 750, startPoint y: 532, endPoint x: 677, endPoint y: 533, distance: 73.0
click at [677, 533] on div "Unit (optional) item Quantity 1.00 Unit price 7018 Total cost 7,018.00" at bounding box center [679, 530] width 507 height 60
click at [881, 580] on div "Save" at bounding box center [870, 582] width 27 height 21
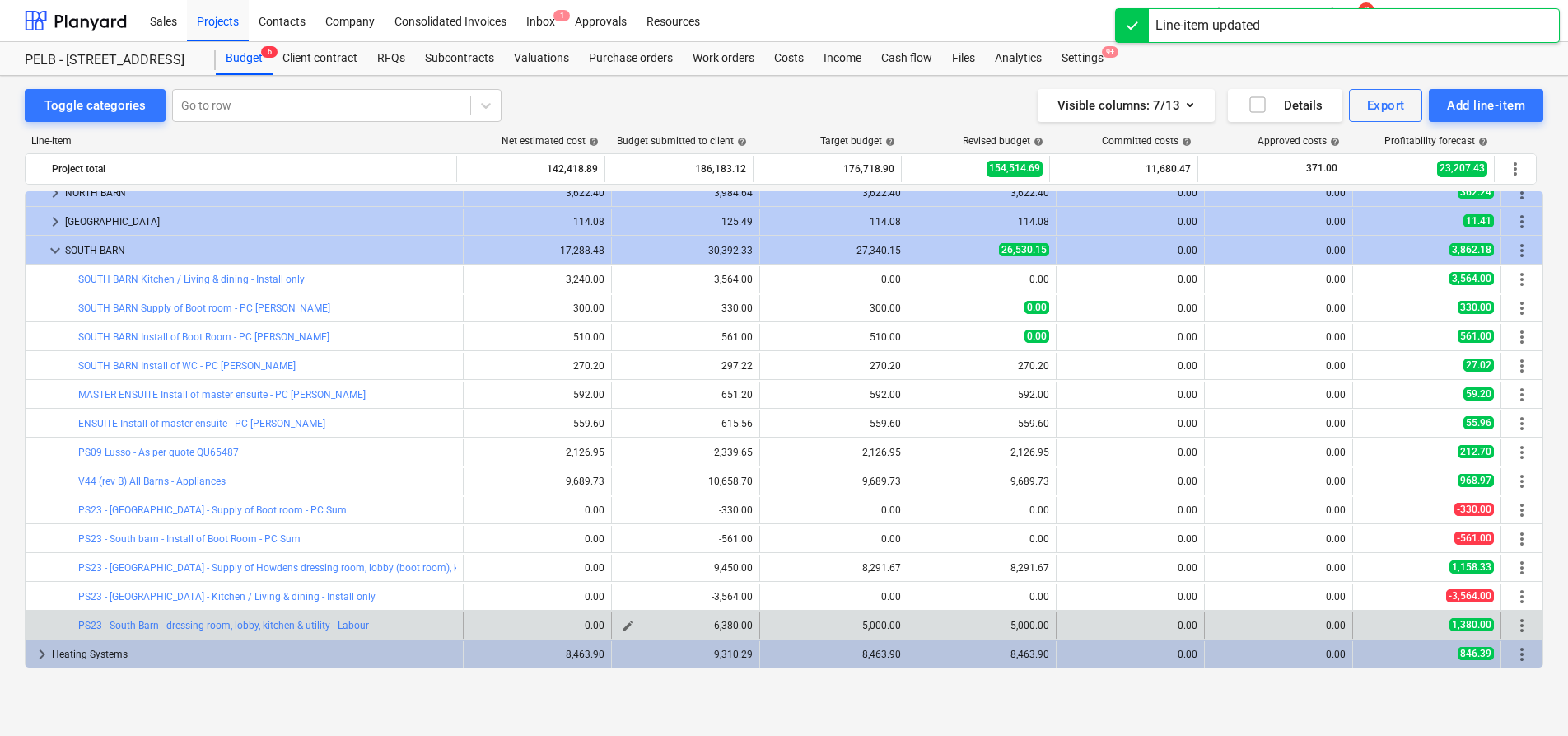
click at [623, 622] on span "edit" at bounding box center [628, 625] width 13 height 13
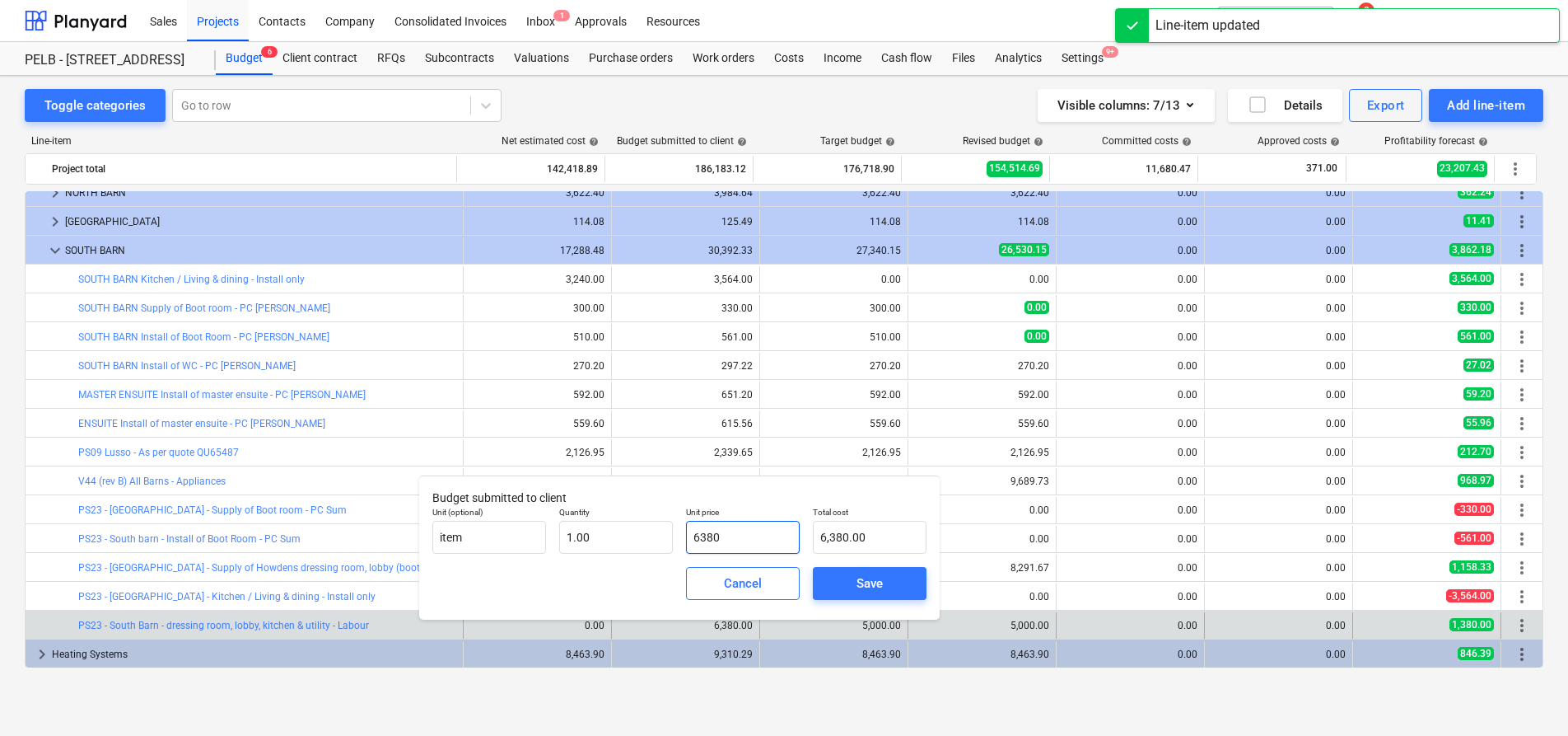
click at [757, 537] on input "6380" at bounding box center [743, 537] width 114 height 33
drag, startPoint x: 757, startPoint y: 537, endPoint x: 676, endPoint y: 537, distance: 81.0
click at [676, 537] on div "Unit (optional) item Quantity 1.00 Unit price 6380 Total cost 6,380.00" at bounding box center [679, 530] width 507 height 60
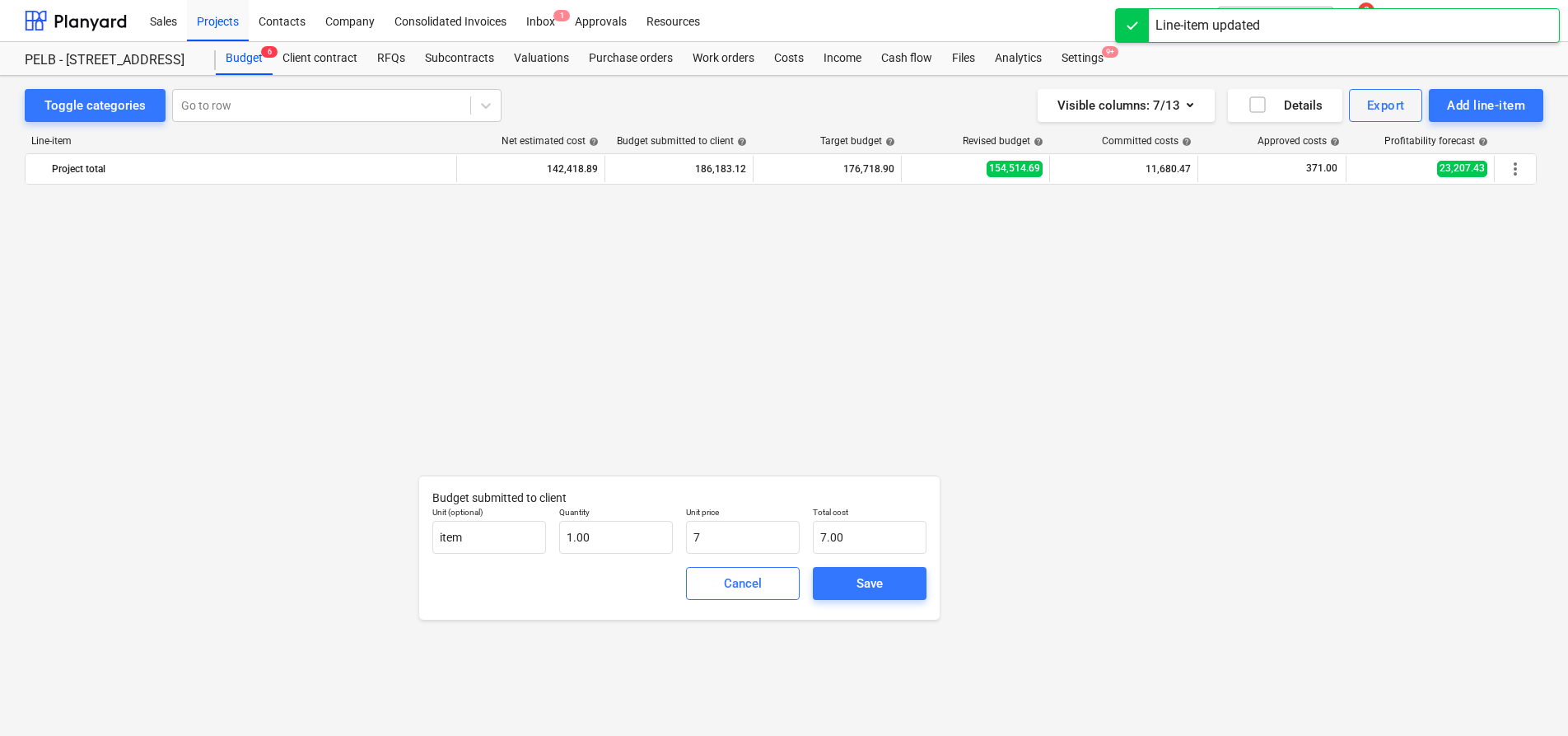
scroll to position [1081, 0]
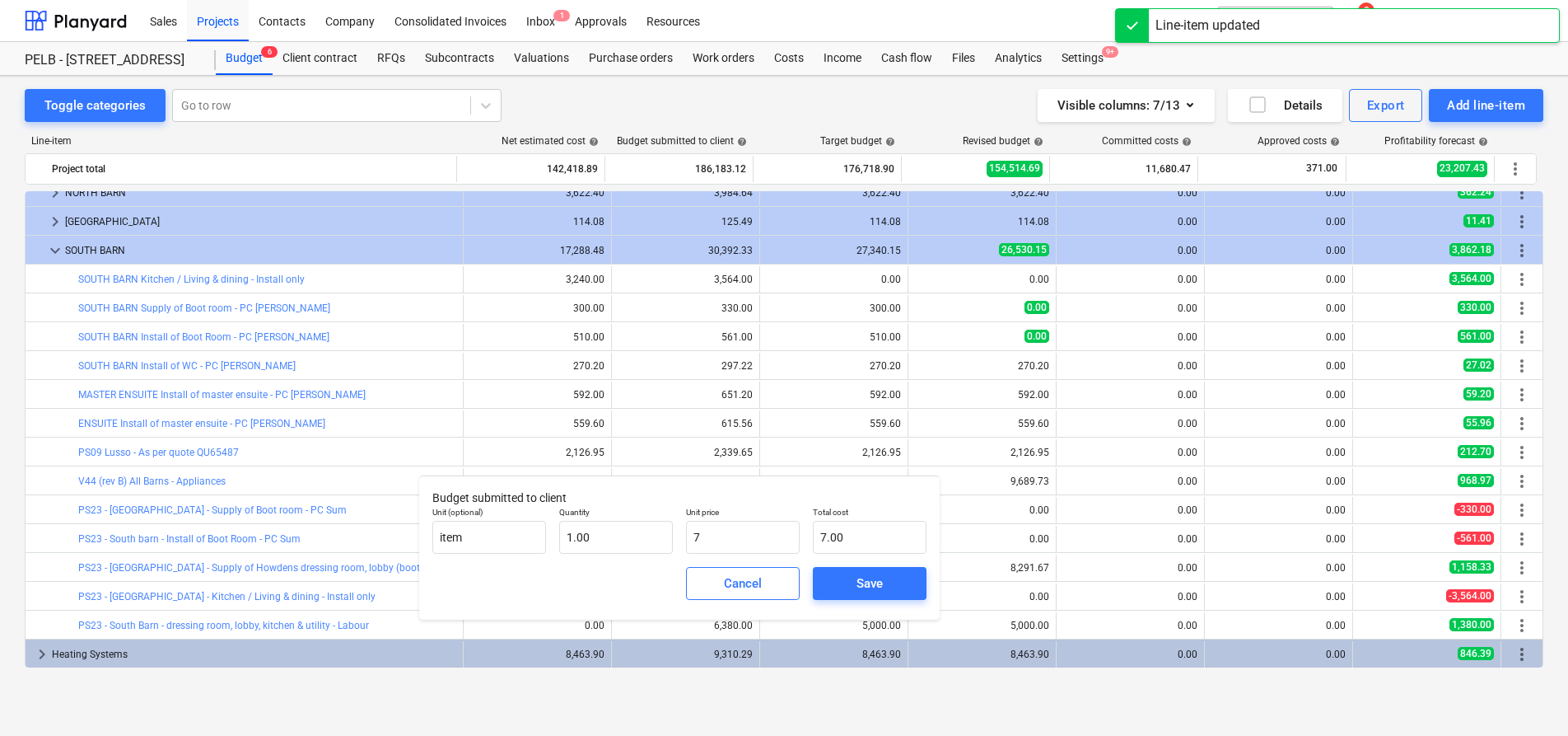
type input "70"
type input "70.00"
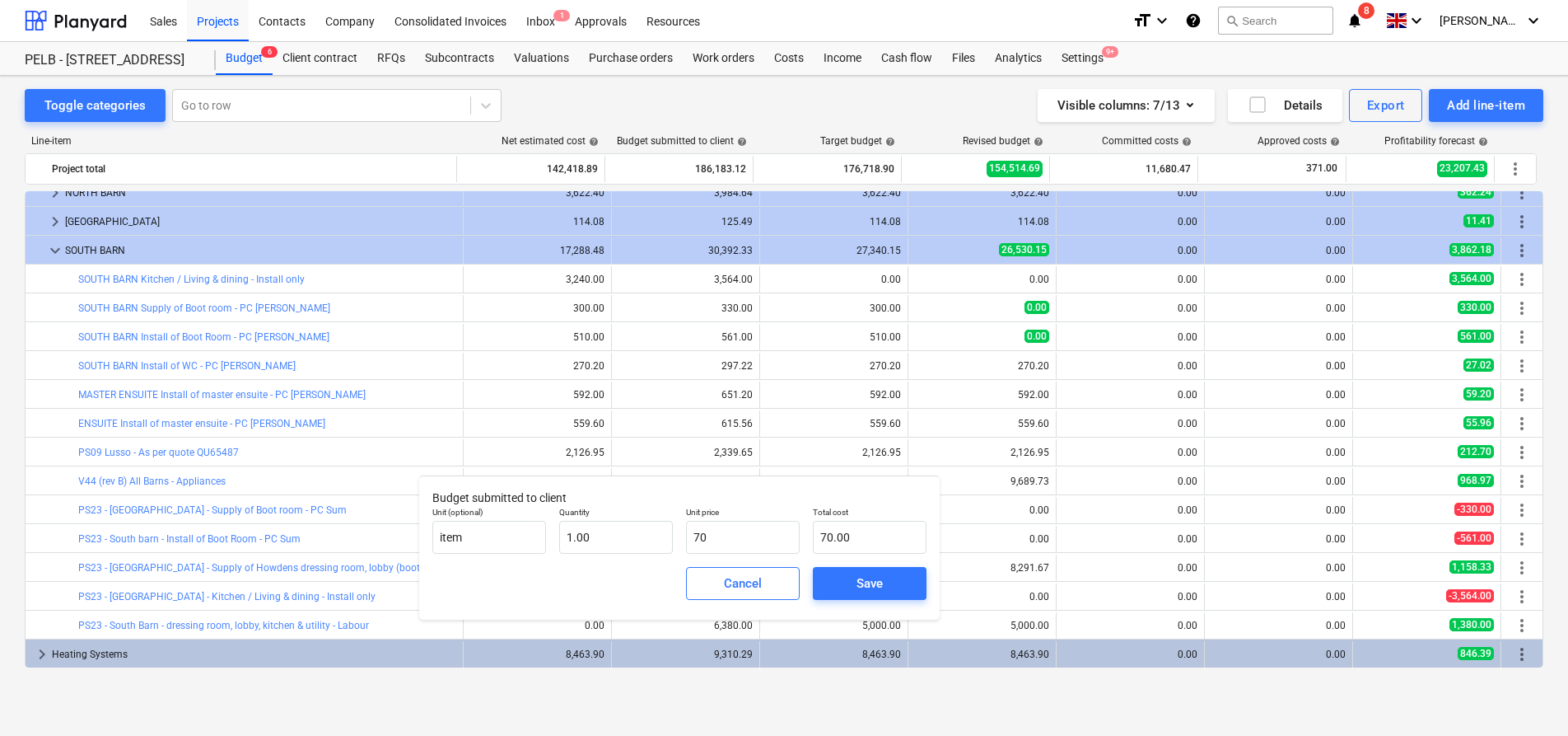
type input "701"
type input "701.00"
type input "7018"
type input "7,018.00"
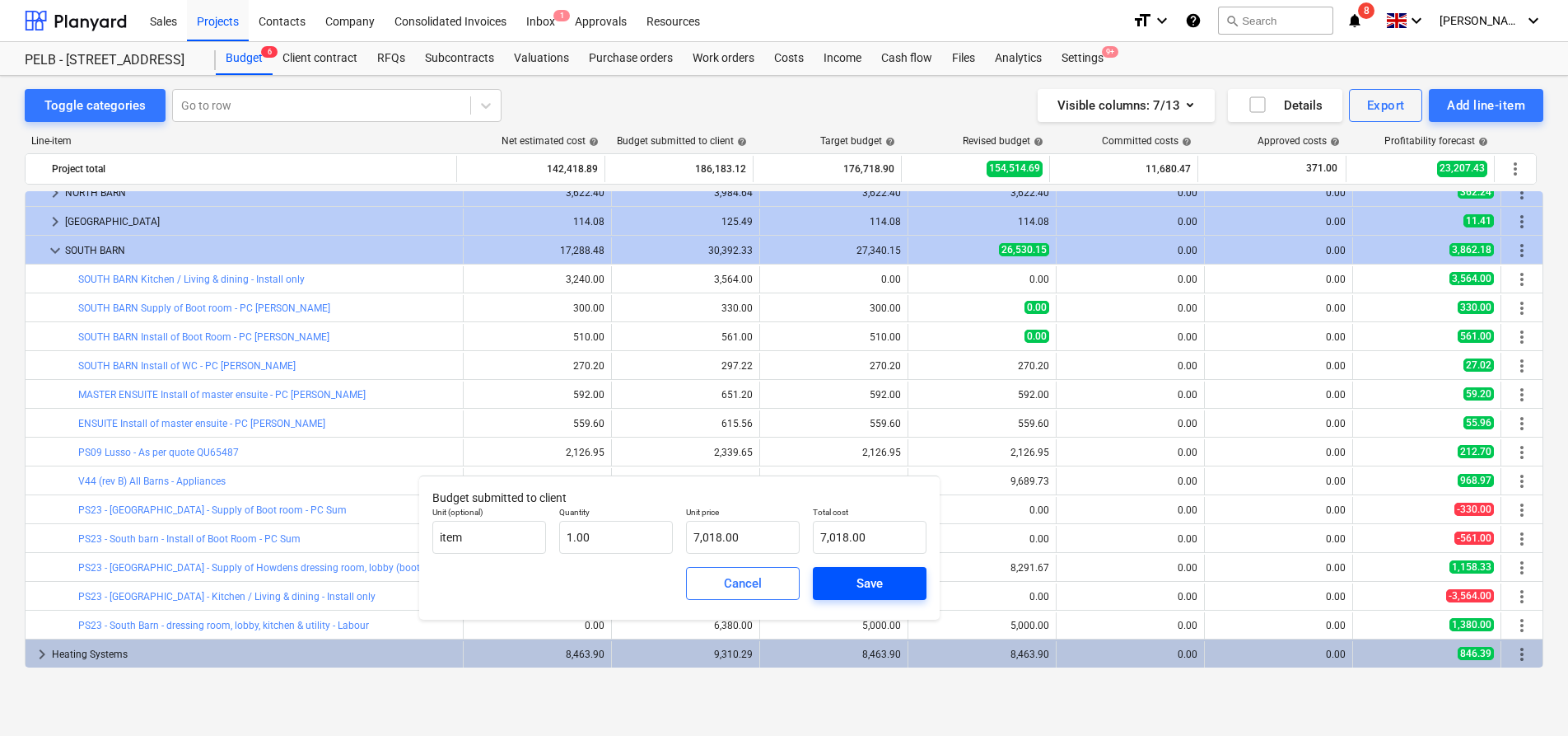
click at [844, 571] on button "Save" at bounding box center [870, 583] width 114 height 33
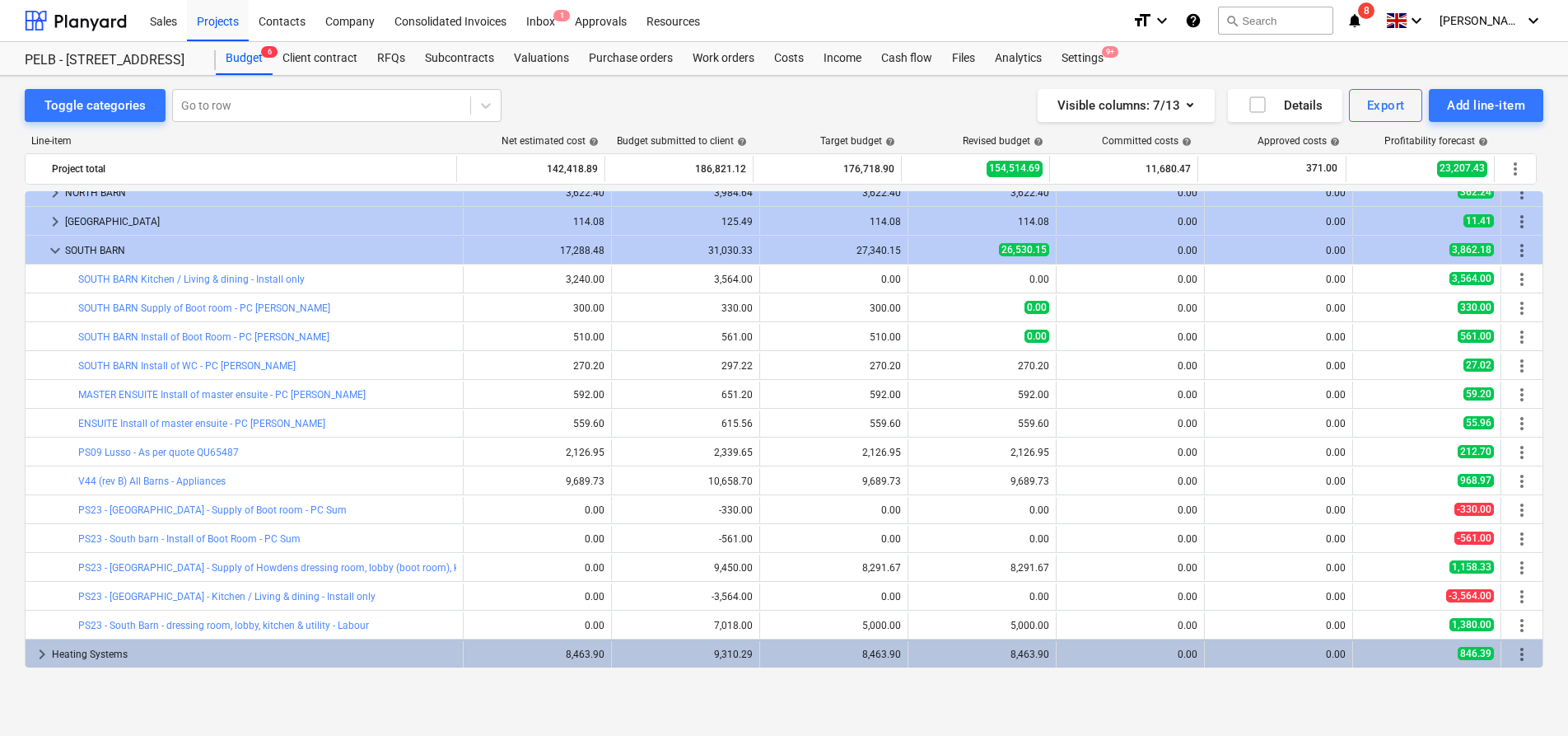
type input "1.00"
type input "7,018.00"
click at [286, 42] on div "Client contract" at bounding box center [319, 59] width 94 height 33
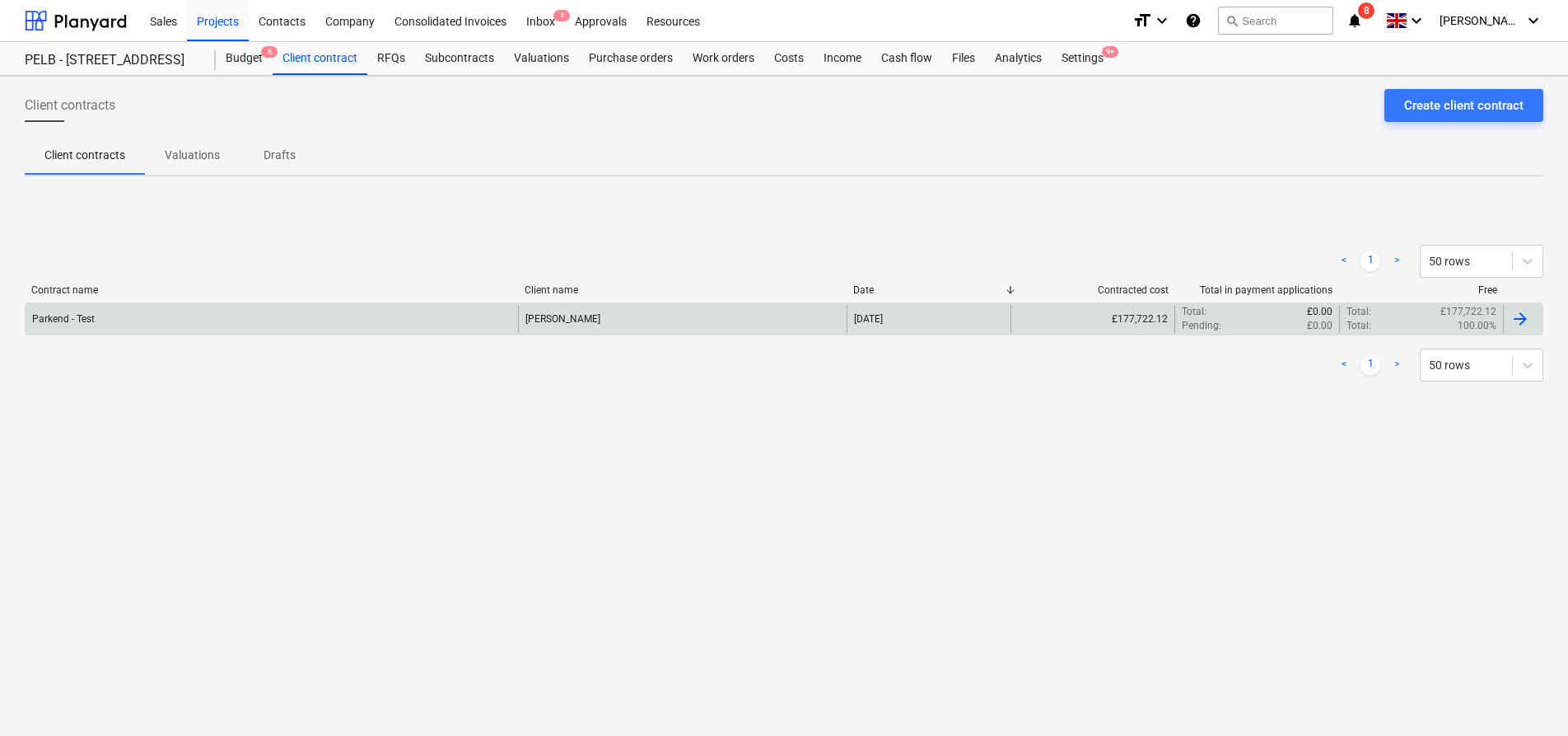
click at [327, 316] on div "Parkend - Test" at bounding box center [272, 319] width 492 height 28
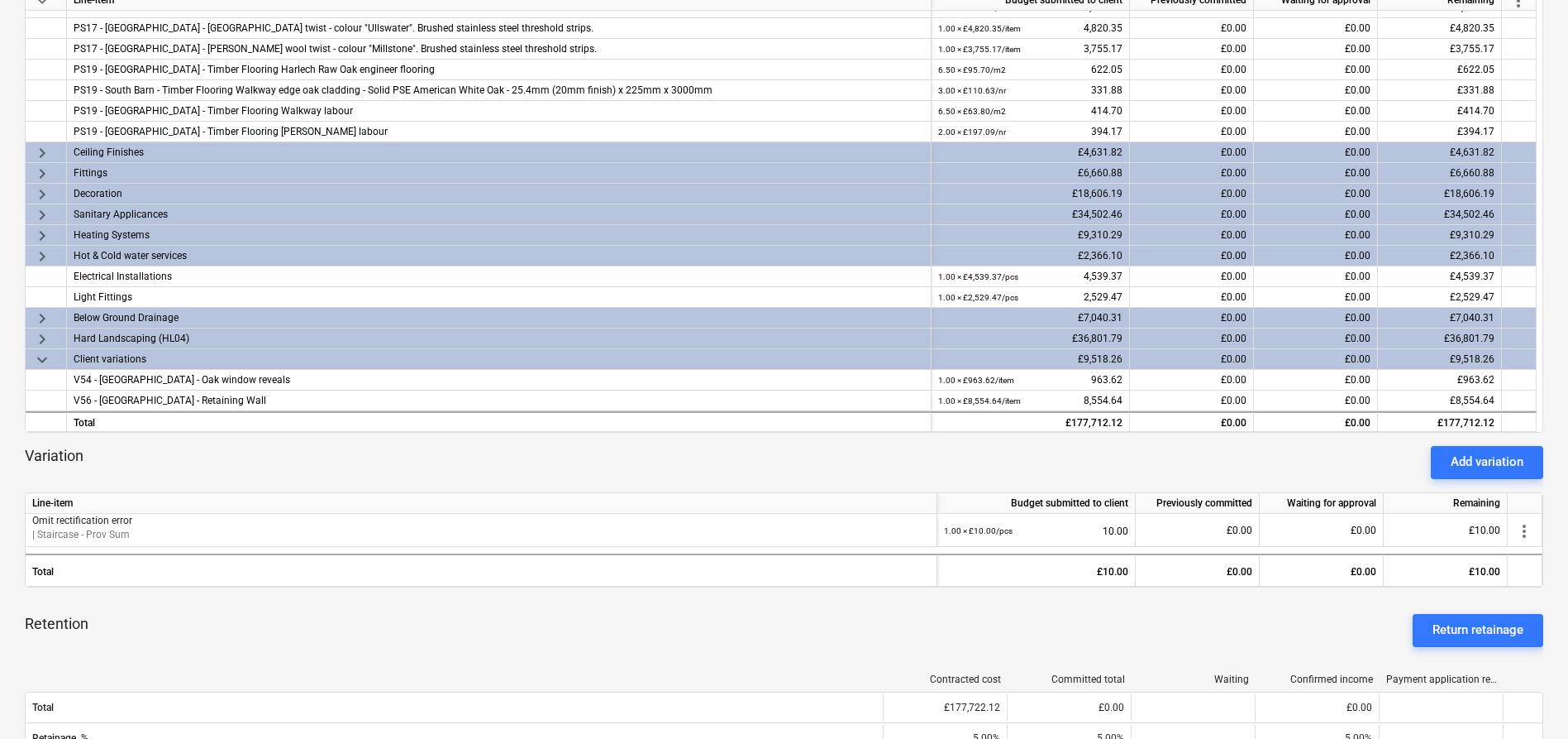
scroll to position [309, 0]
click at [1501, 447] on div "Variation Add variation" at bounding box center [784, 463] width 1518 height 33
click at [1501, 451] on div "Add variation" at bounding box center [1486, 461] width 73 height 21
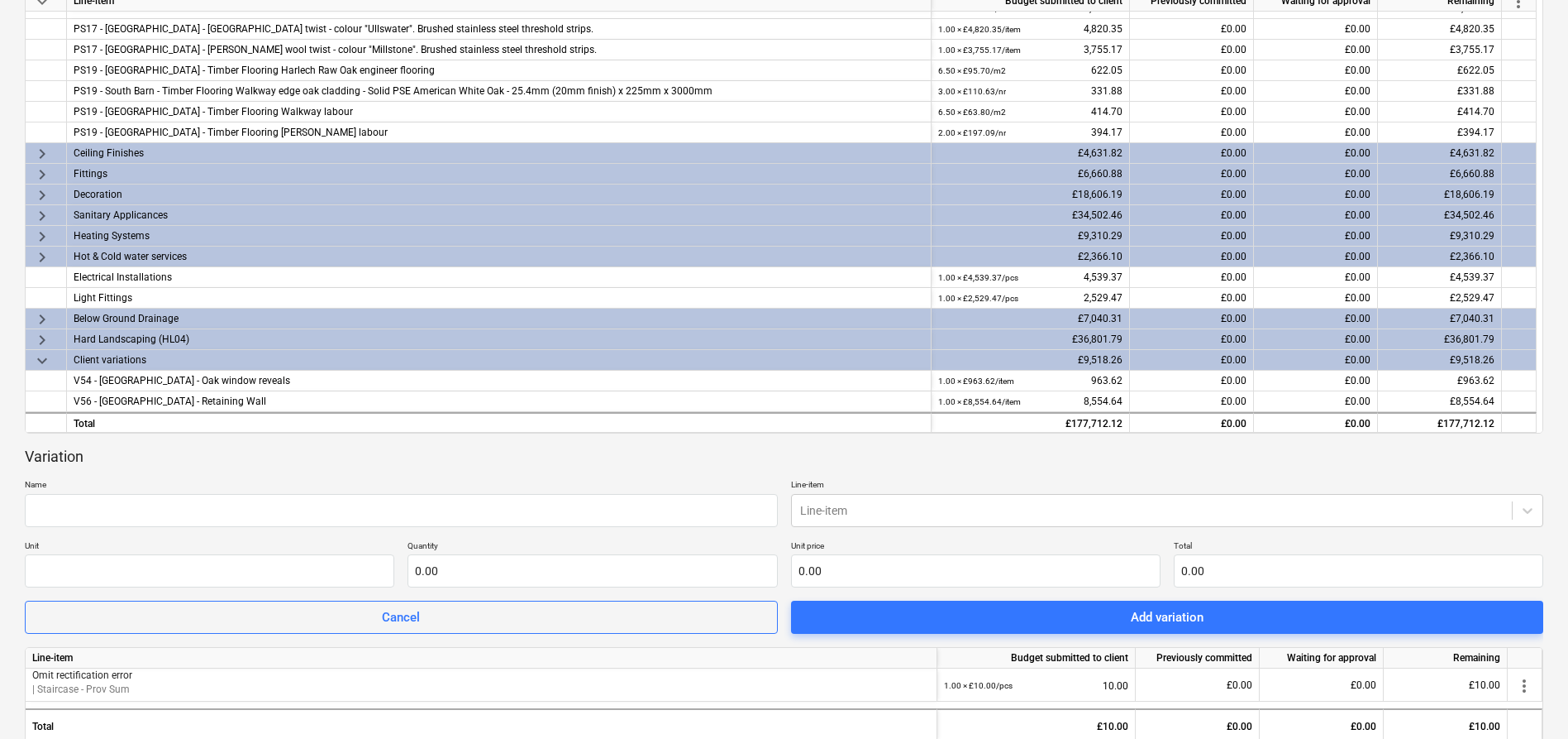
click at [935, 492] on p "Line-item" at bounding box center [1168, 485] width 753 height 14
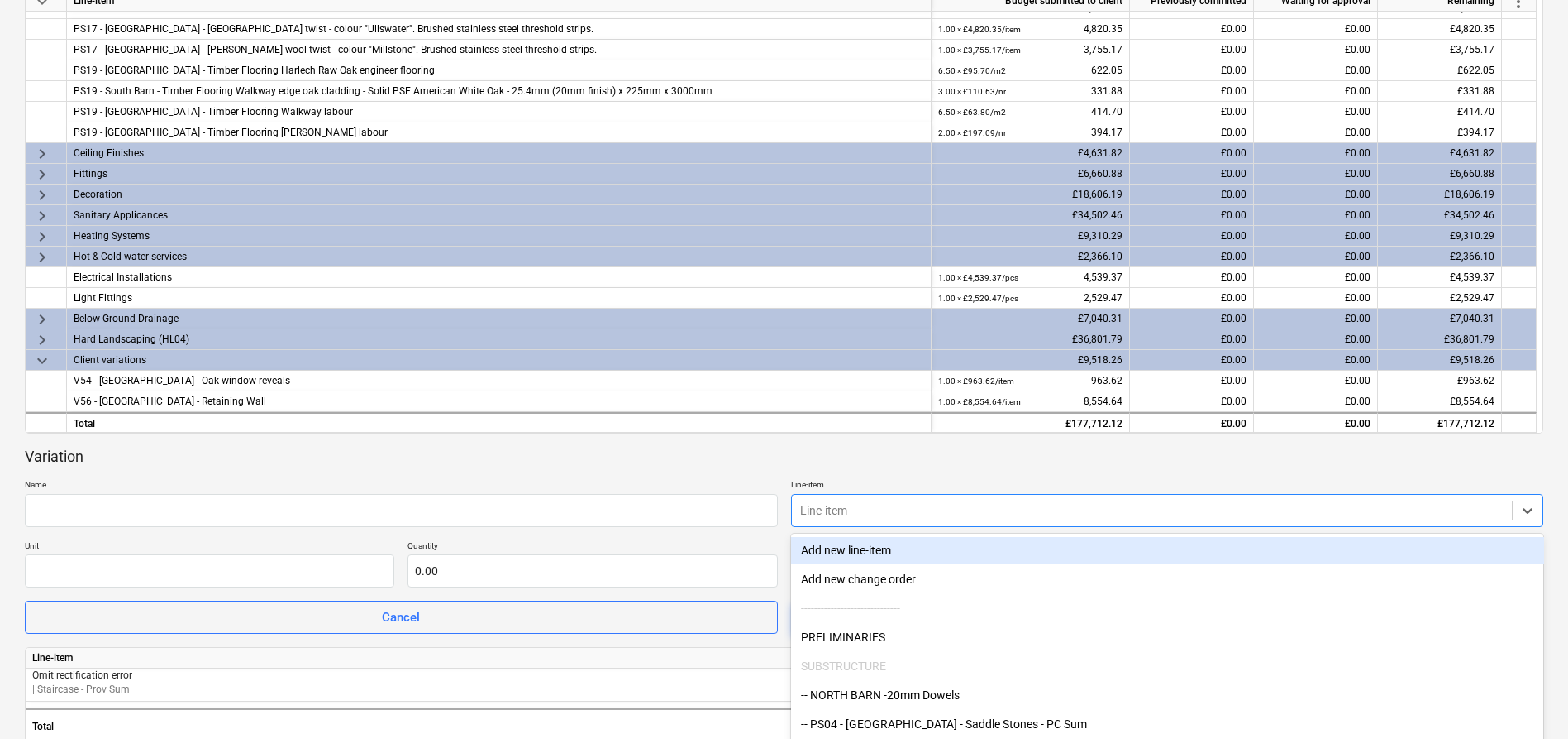
scroll to position [361, 0]
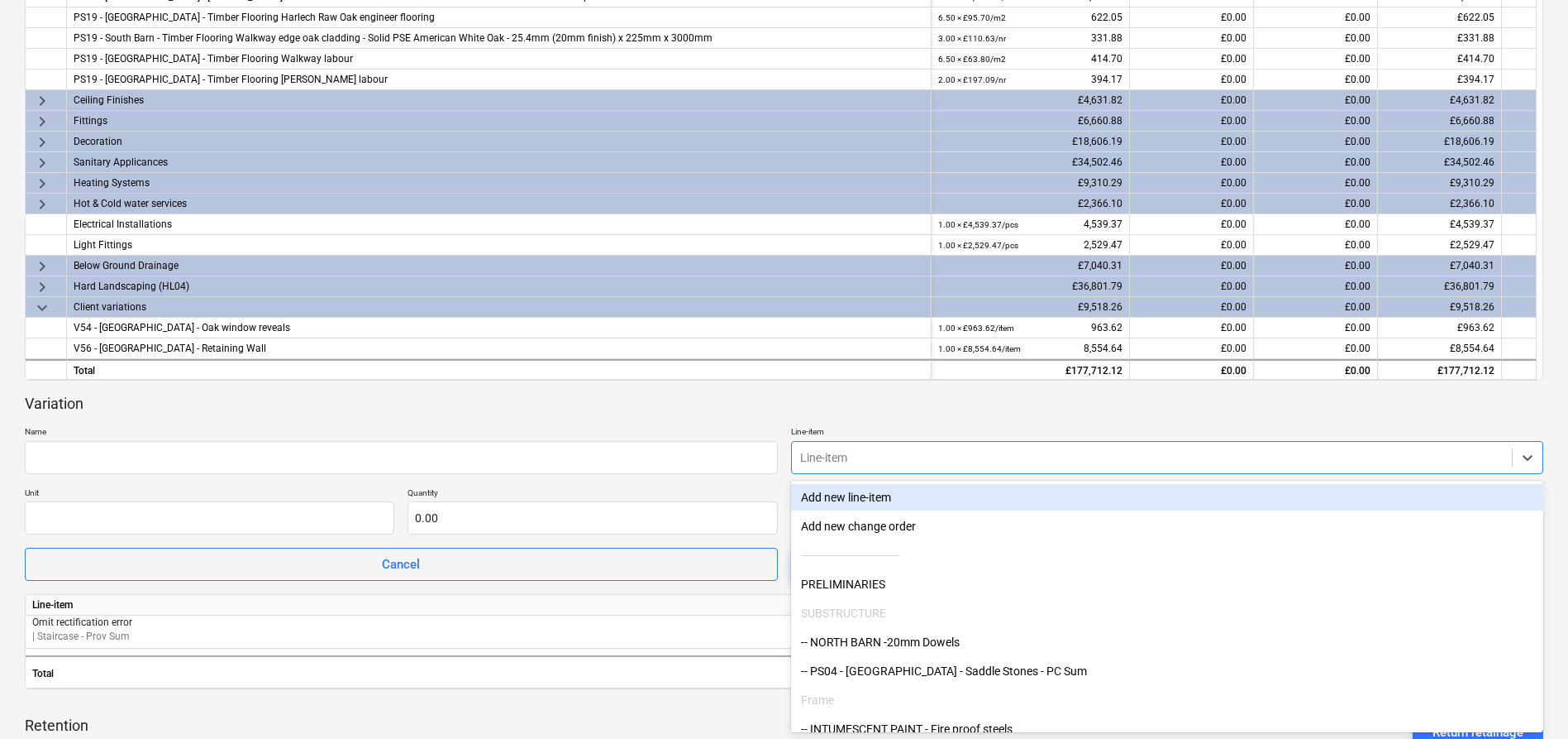
click at [938, 377] on body "Sales Projects Contacts Company Consolidated Invoices Inbox 1 Approvals Resourc…" at bounding box center [784, 8] width 1568 height 739
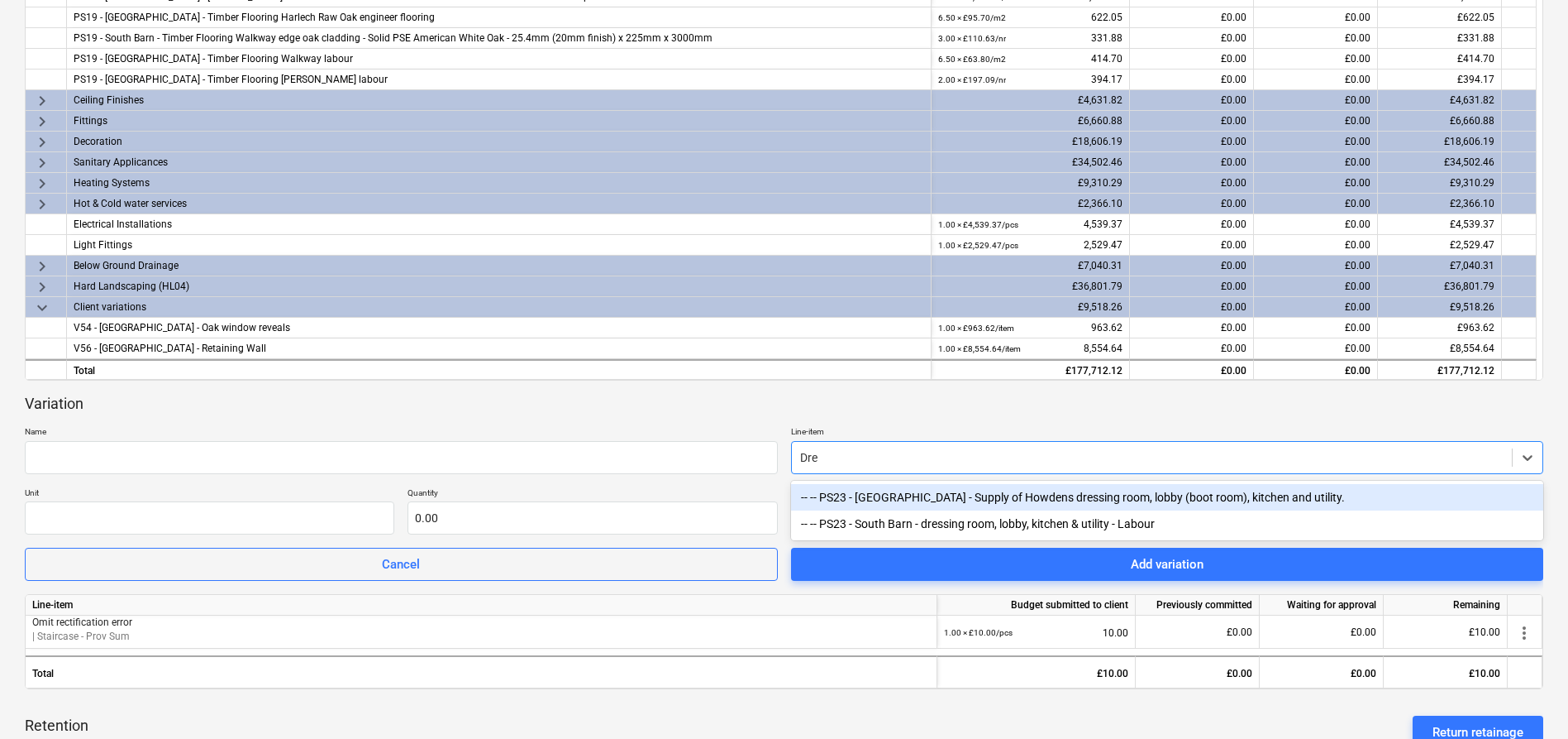
type input "Dres"
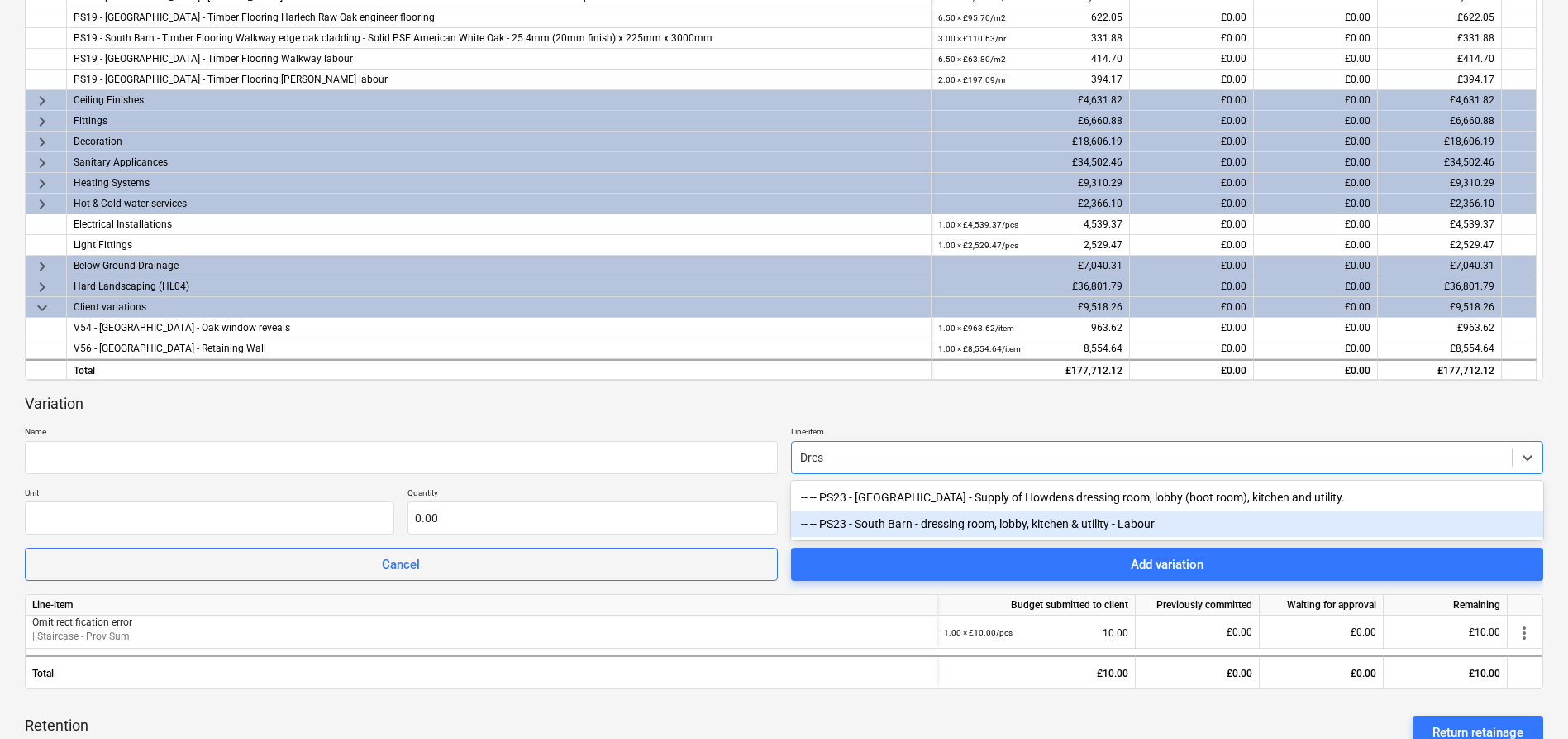
click at [985, 524] on div "-- -- PS23 - South Barn - dressing room, lobby, kitchen & utility - Labour" at bounding box center [1168, 523] width 753 height 27
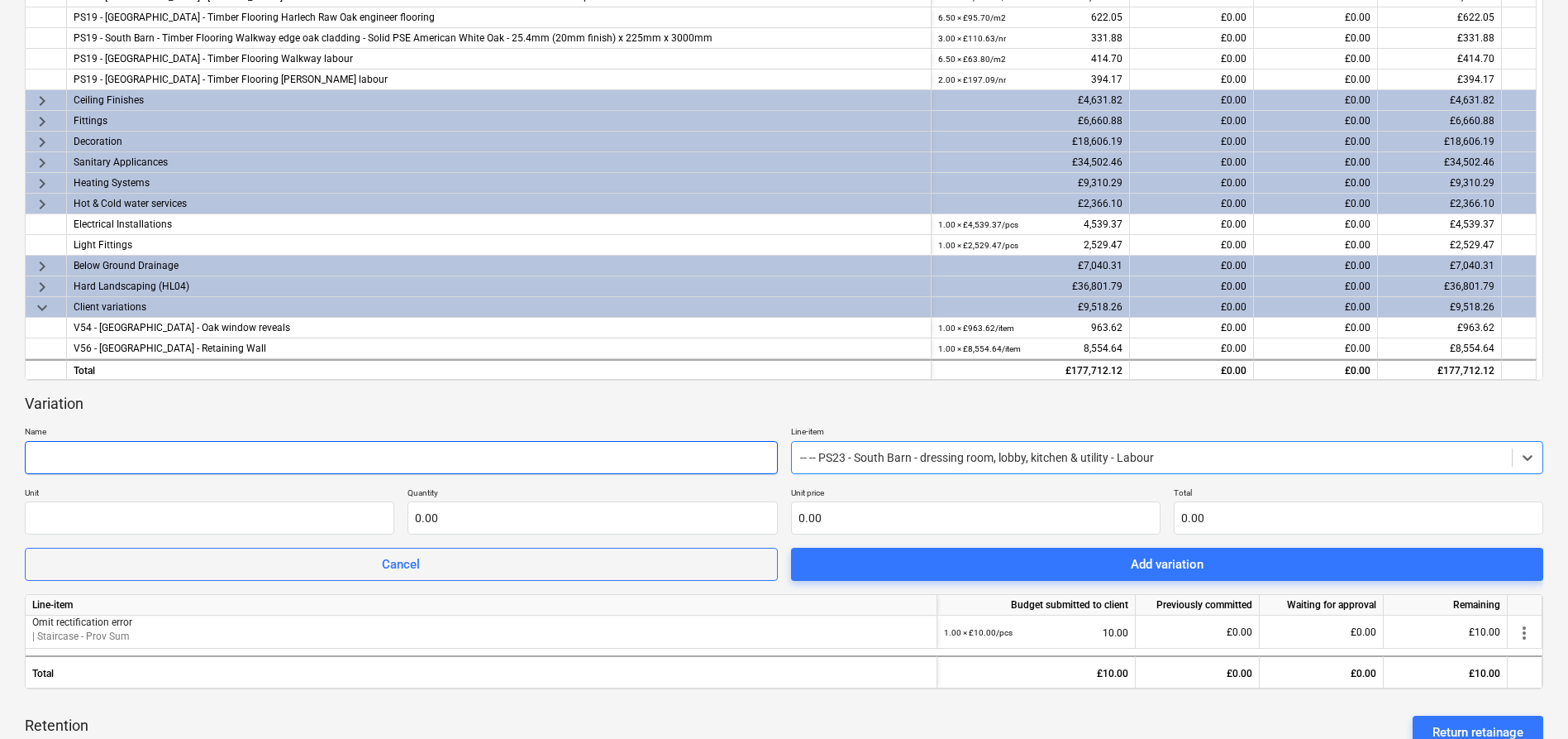
click at [556, 461] on input "text" at bounding box center [401, 458] width 753 height 33
type input "P"
type input "A"
type input "PS23 - add rectification error"
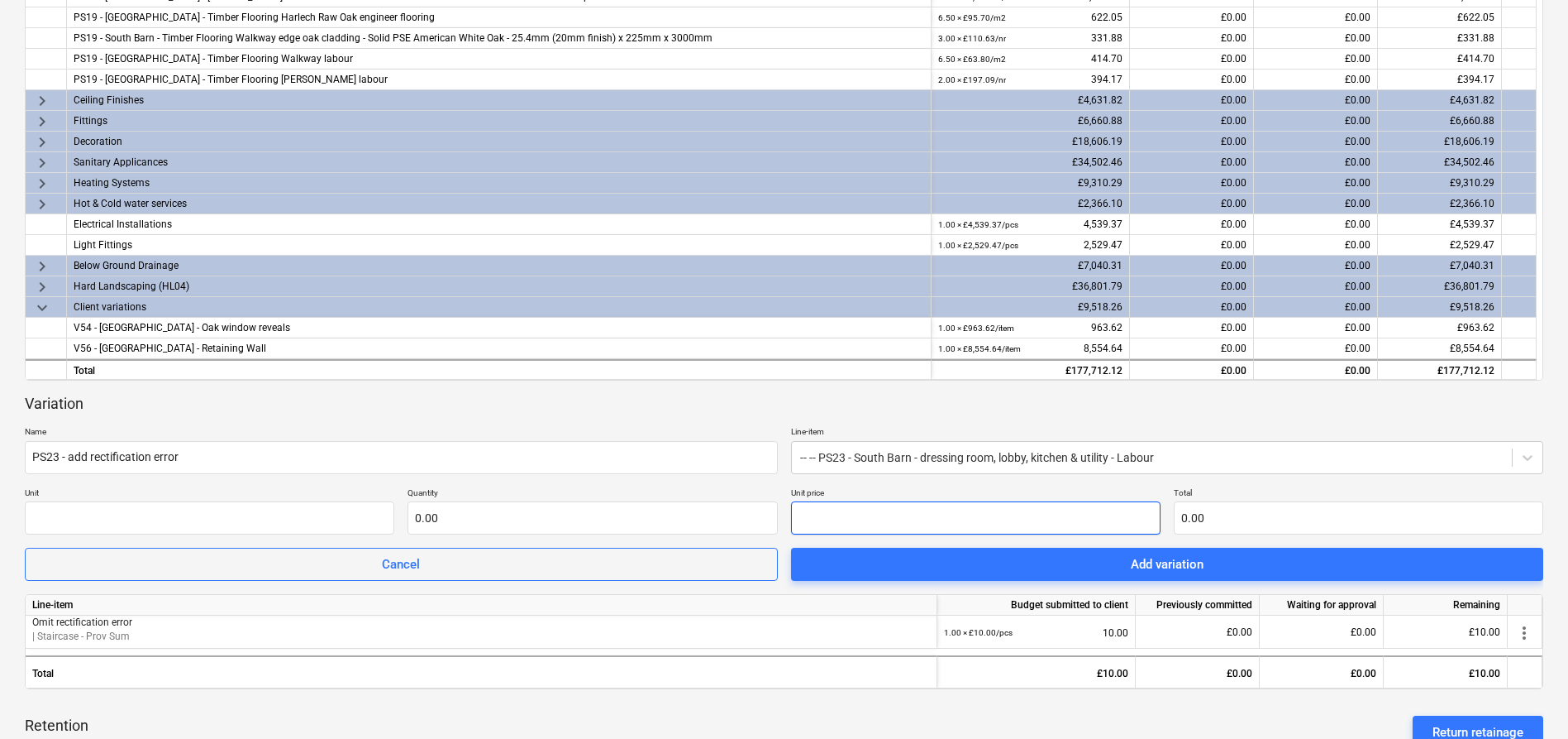
click at [955, 520] on input "text" at bounding box center [976, 517] width 369 height 33
type input "pcs"
type input "6"
type input "1.00"
type input "6.00"
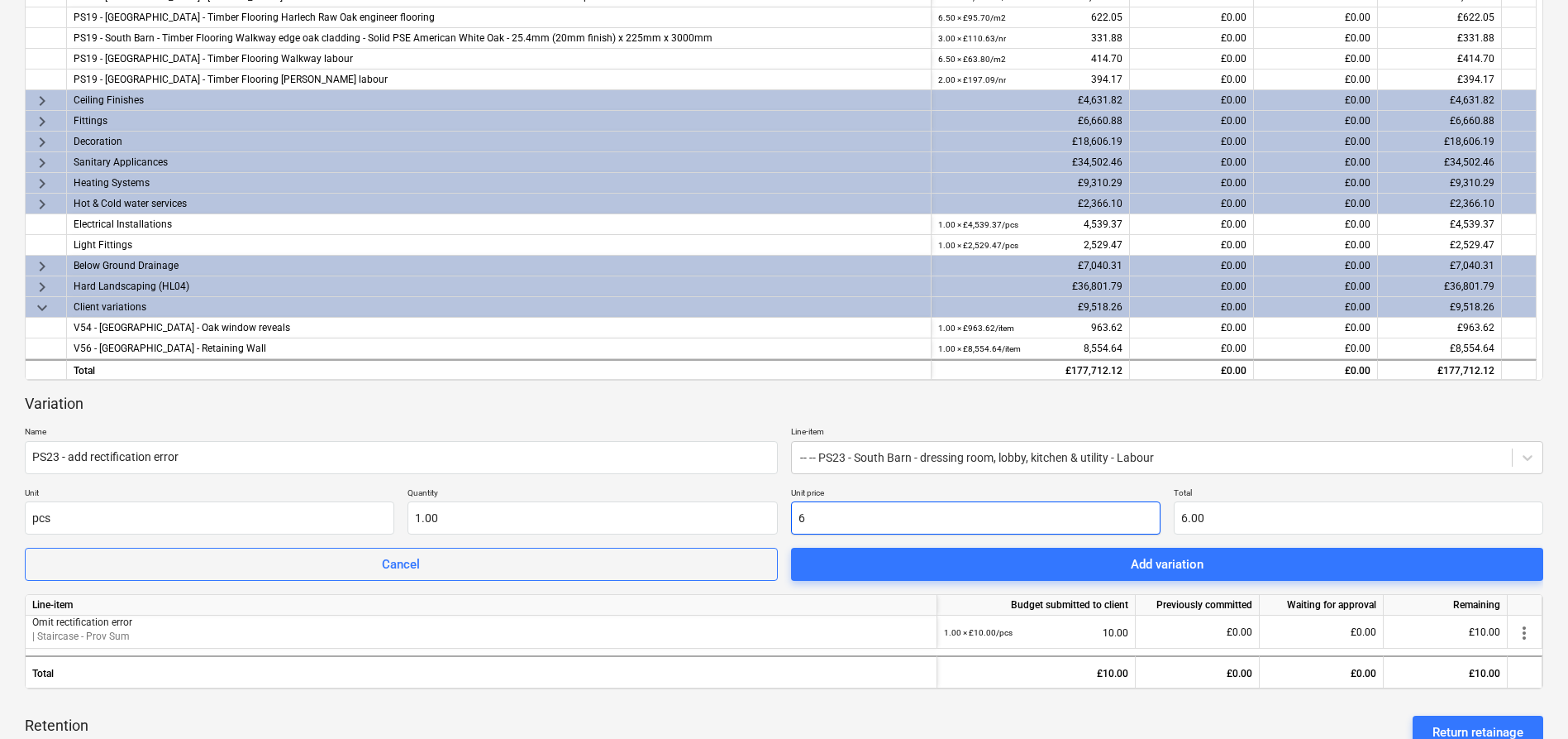
type input "63"
type input "63.00"
type input "638"
type input "638.00"
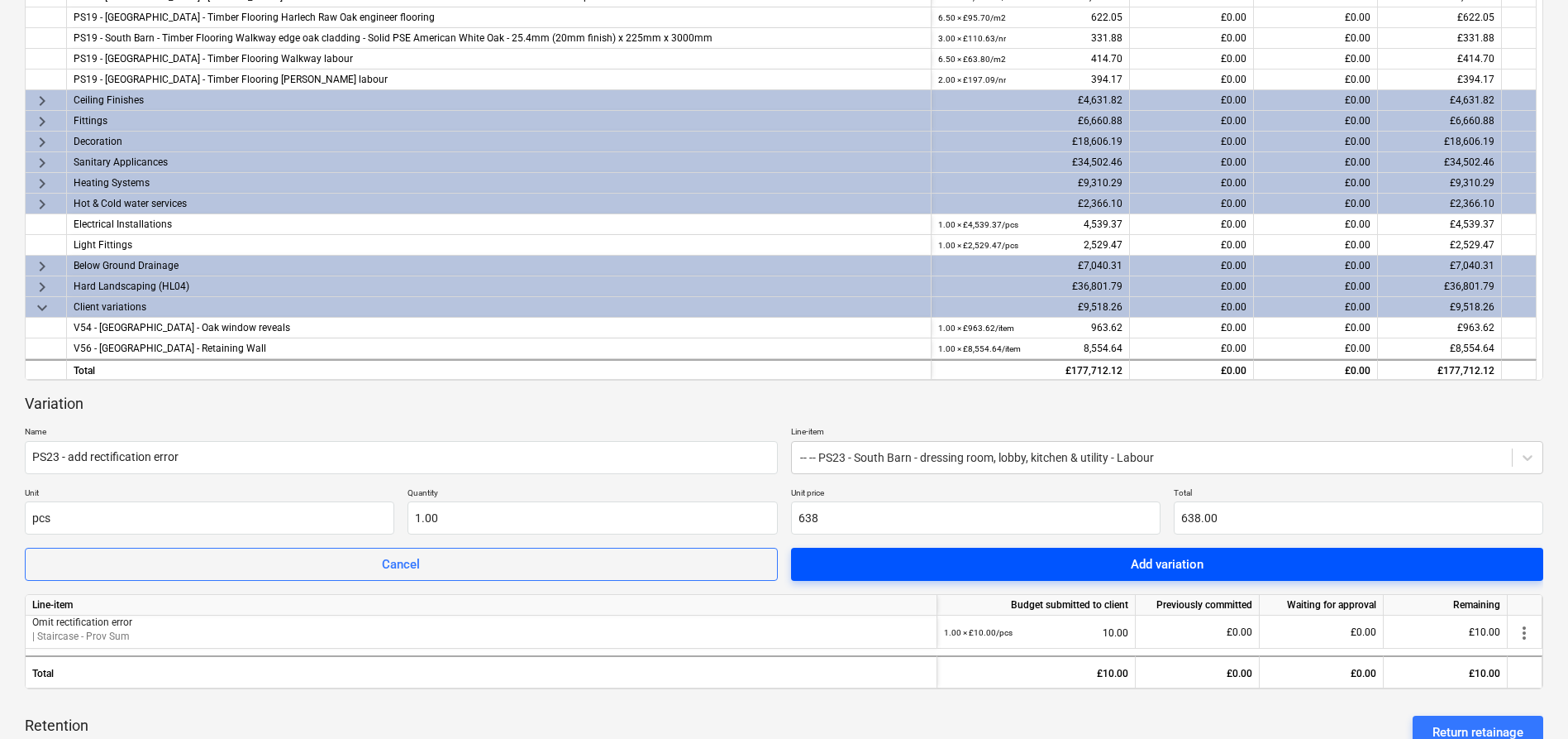
type input "638.00"
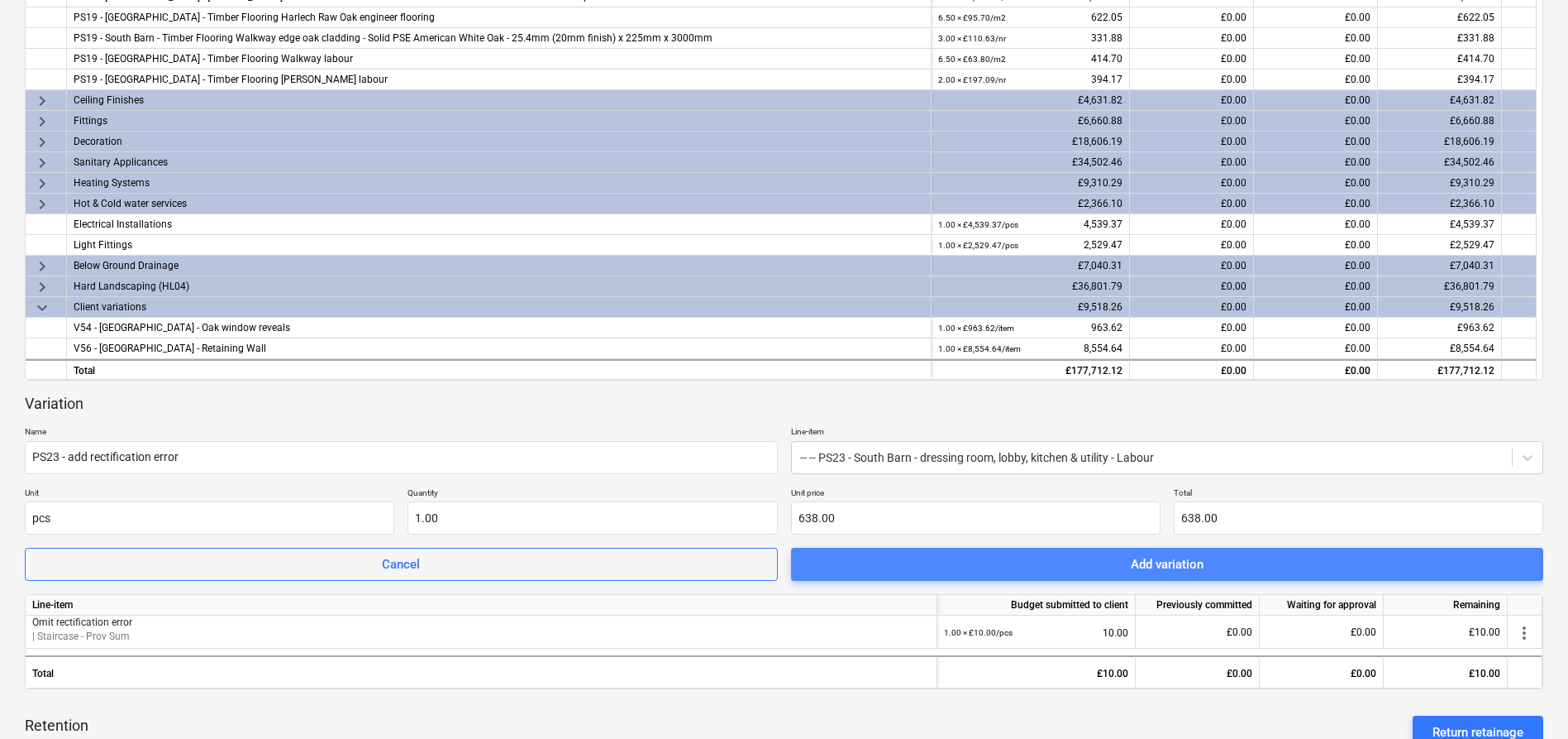
click at [1099, 565] on span "Add variation" at bounding box center [1168, 563] width 714 height 21
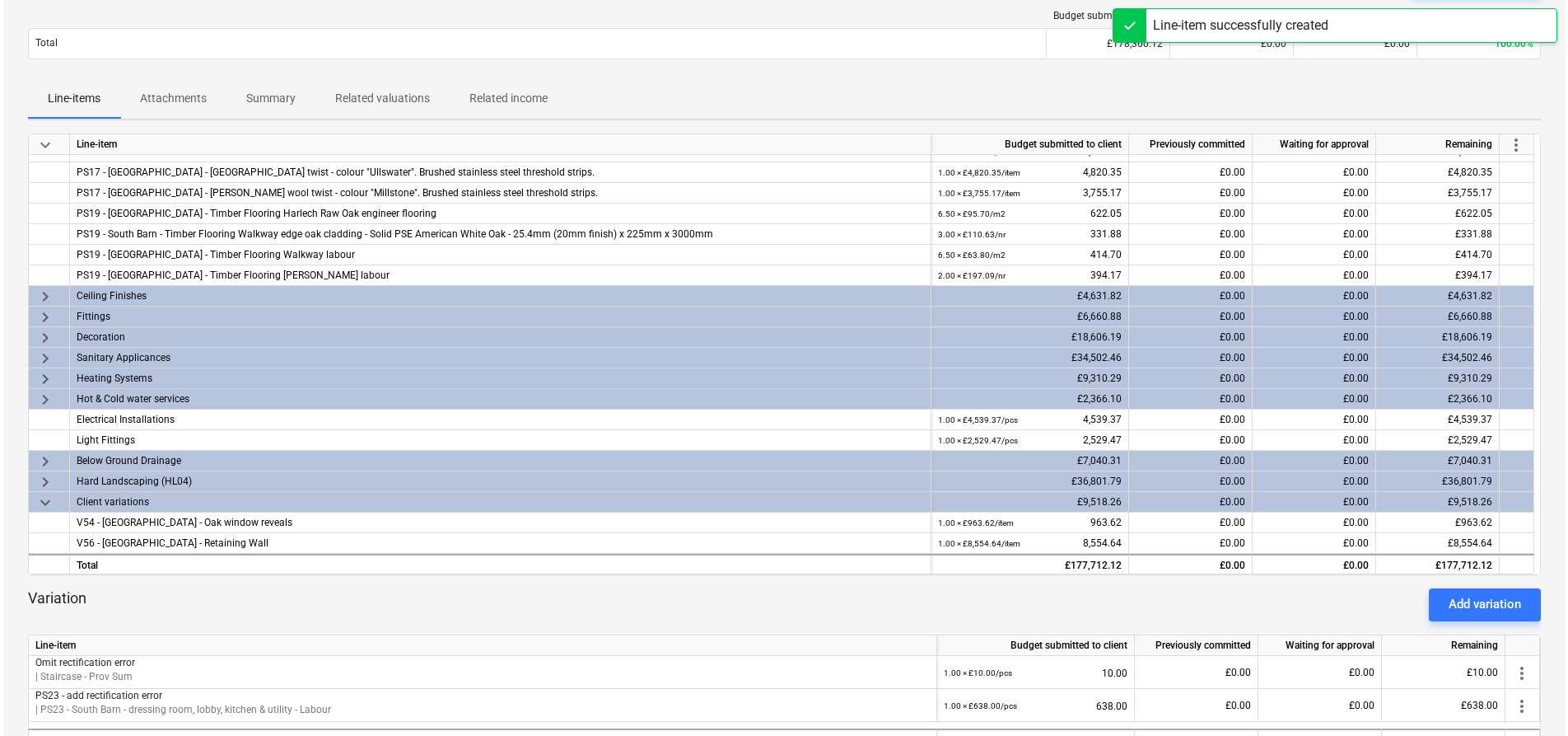
scroll to position [0, 0]
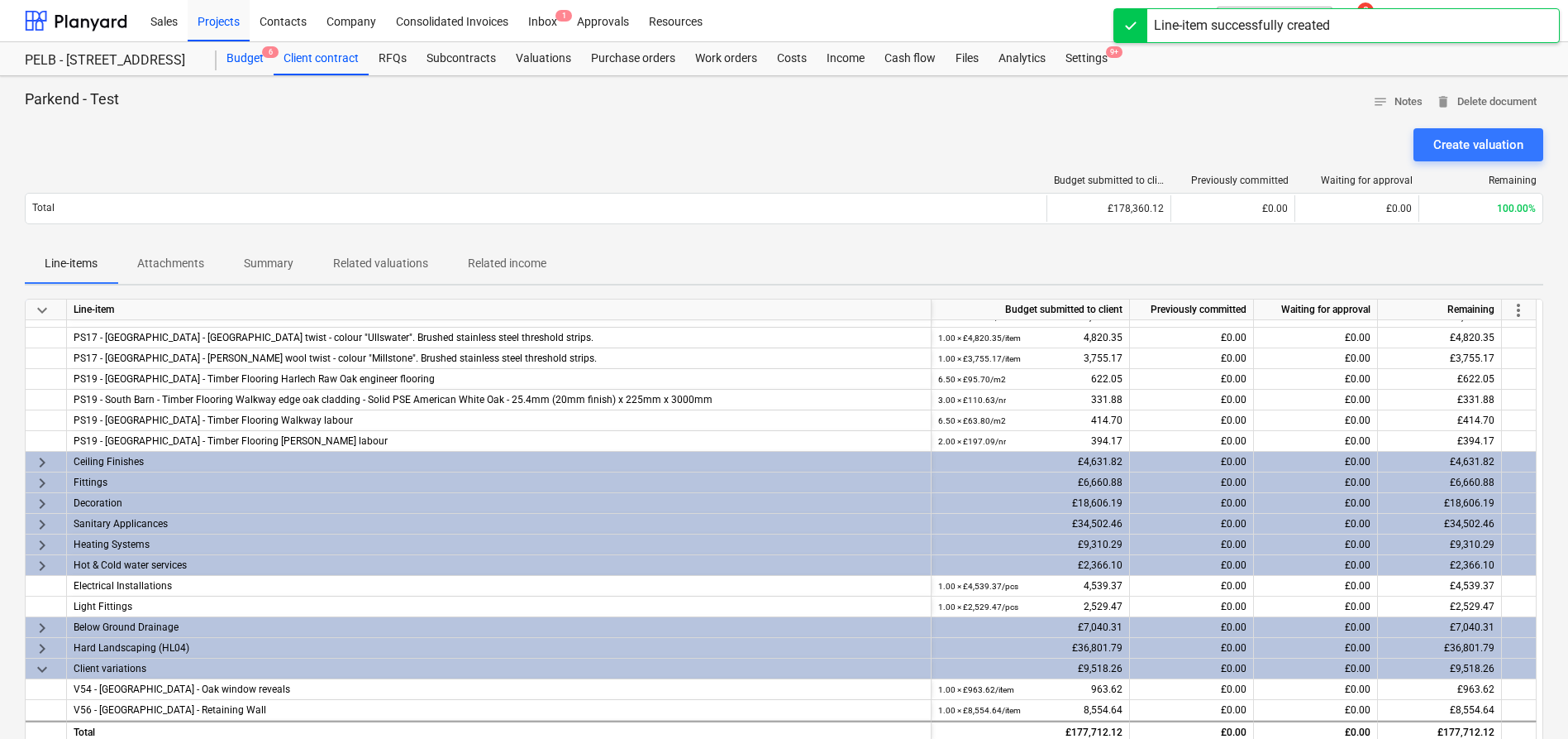
click at [235, 52] on div "Budget 6" at bounding box center [245, 59] width 57 height 33
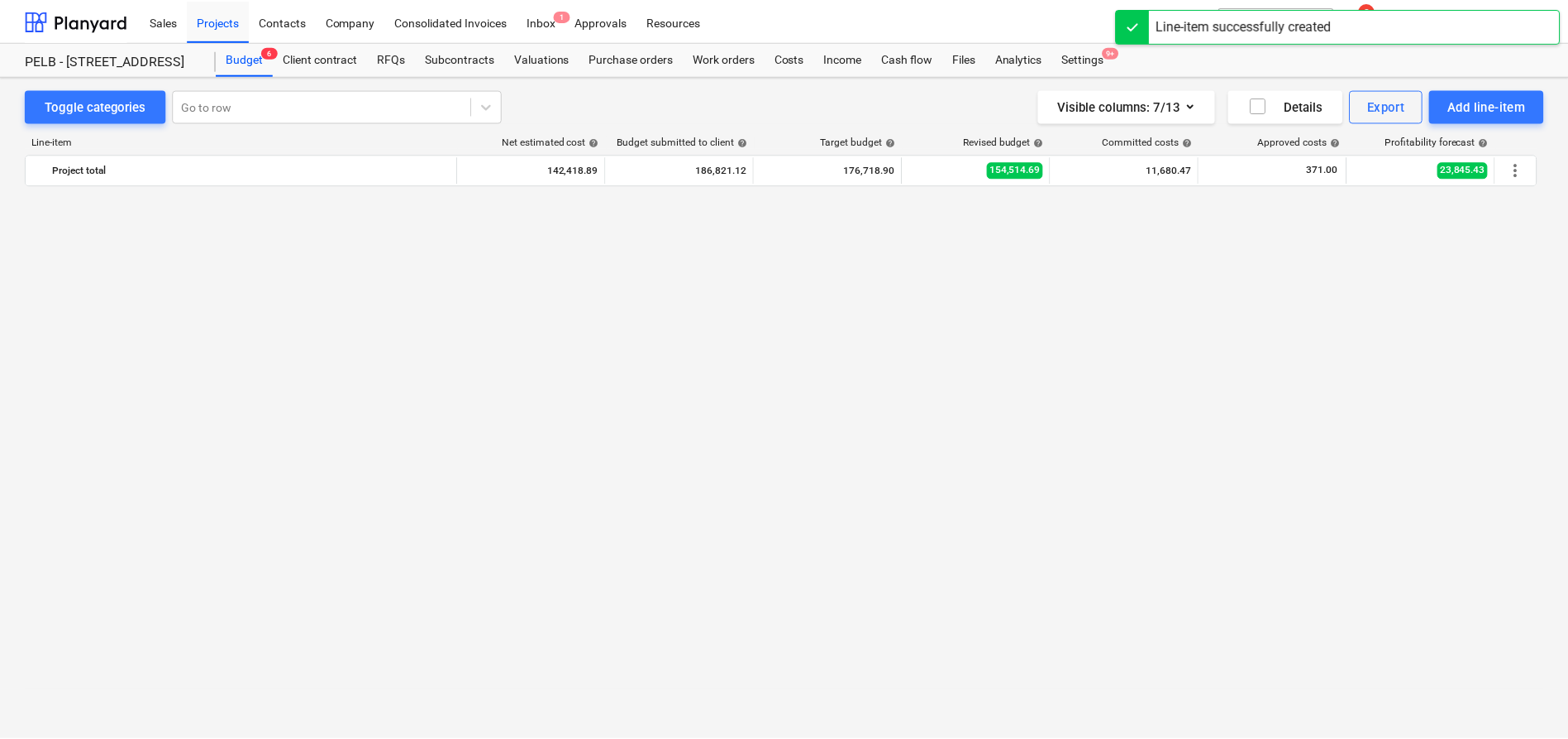
scroll to position [1086, 0]
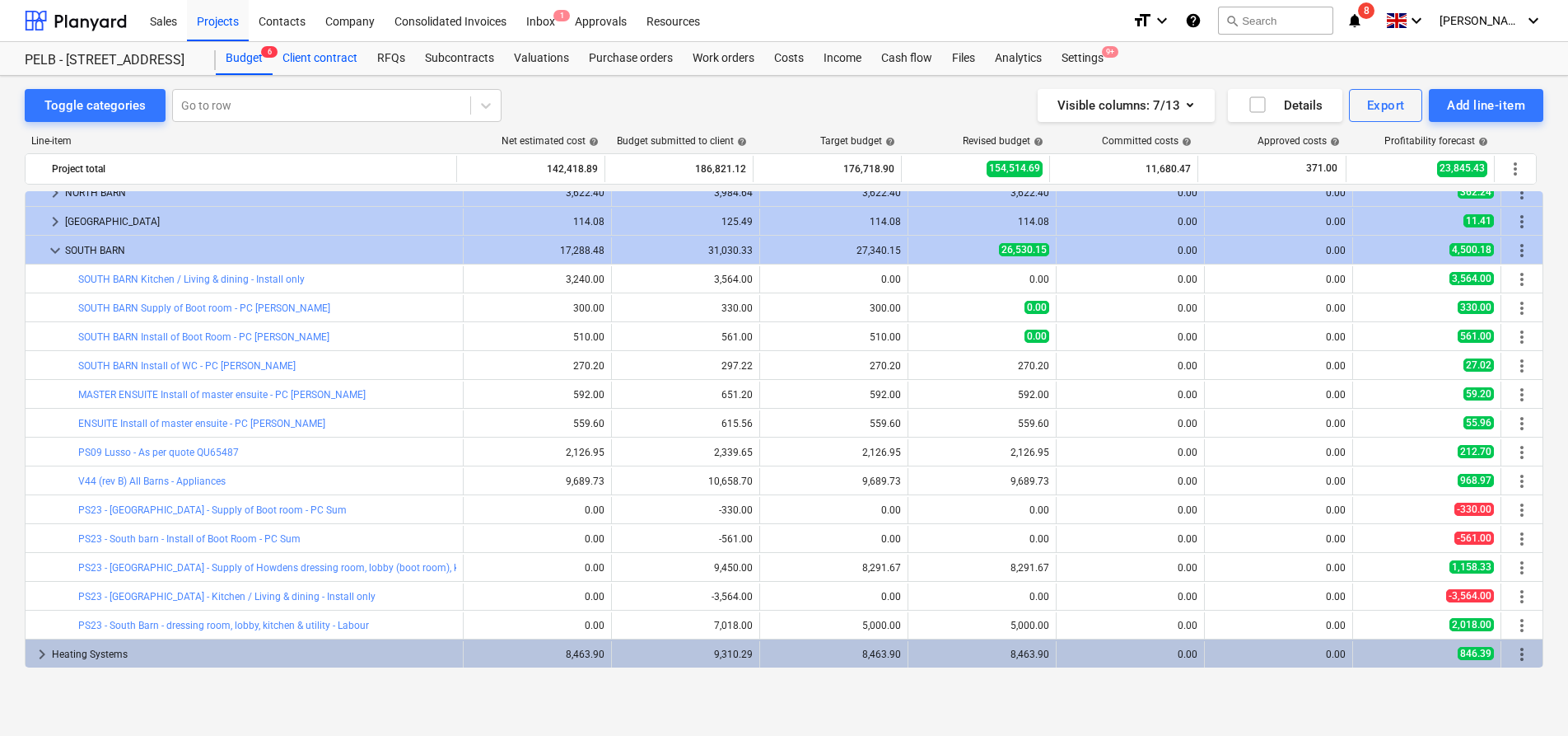
click at [300, 60] on div "Client contract" at bounding box center [319, 59] width 94 height 33
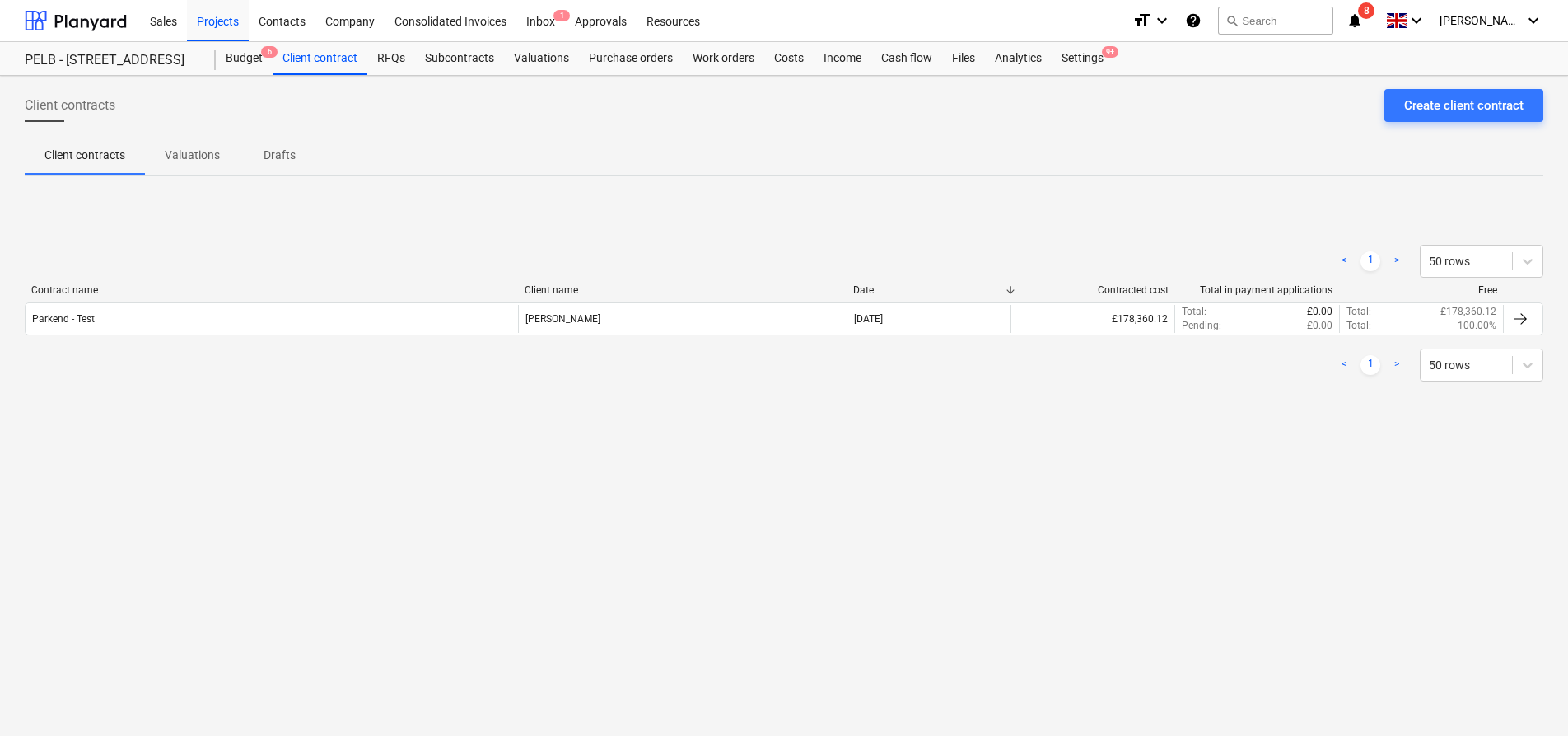
click at [251, 292] on div "Contract name" at bounding box center [271, 289] width 481 height 12
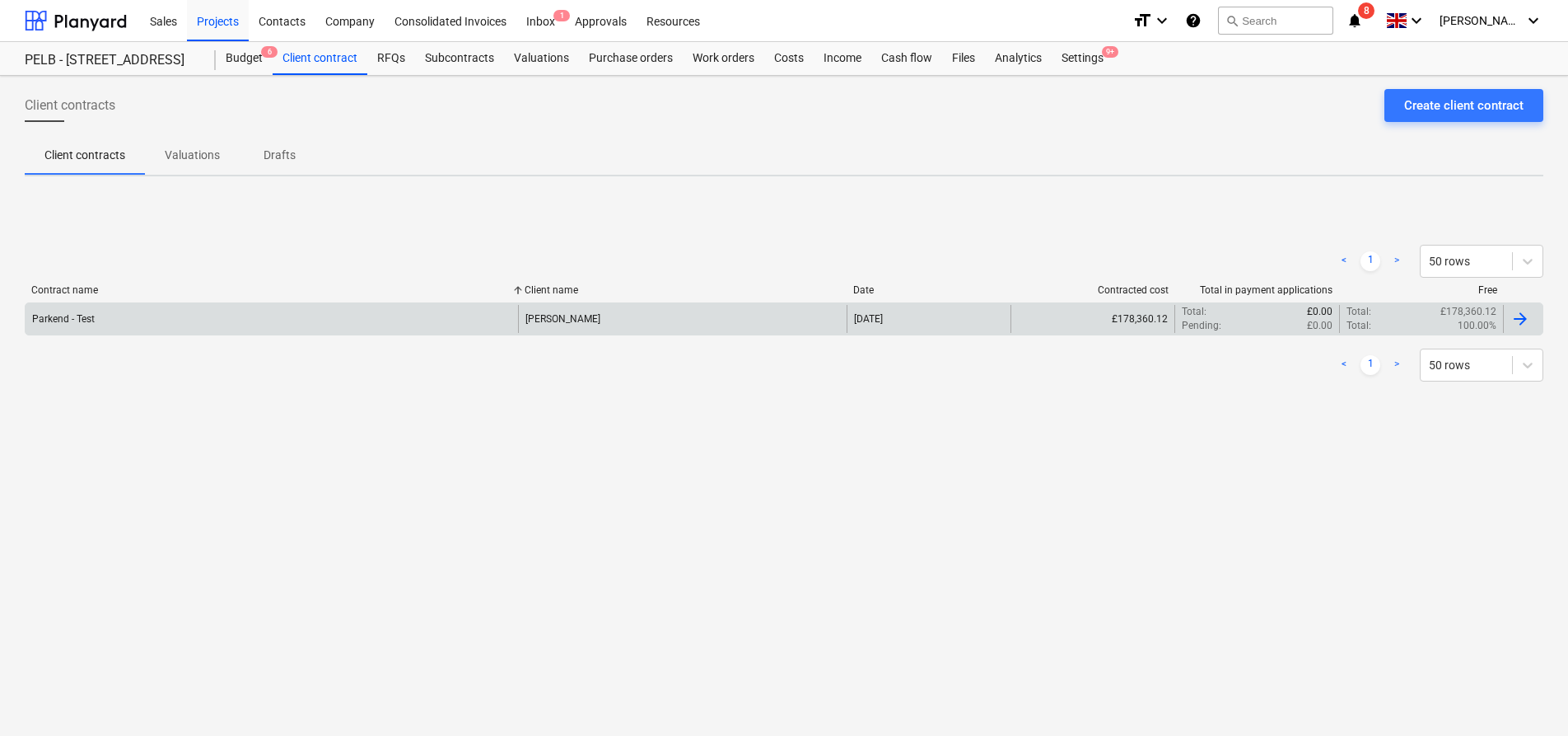
click at [257, 316] on div "Parkend - Test" at bounding box center [272, 319] width 492 height 28
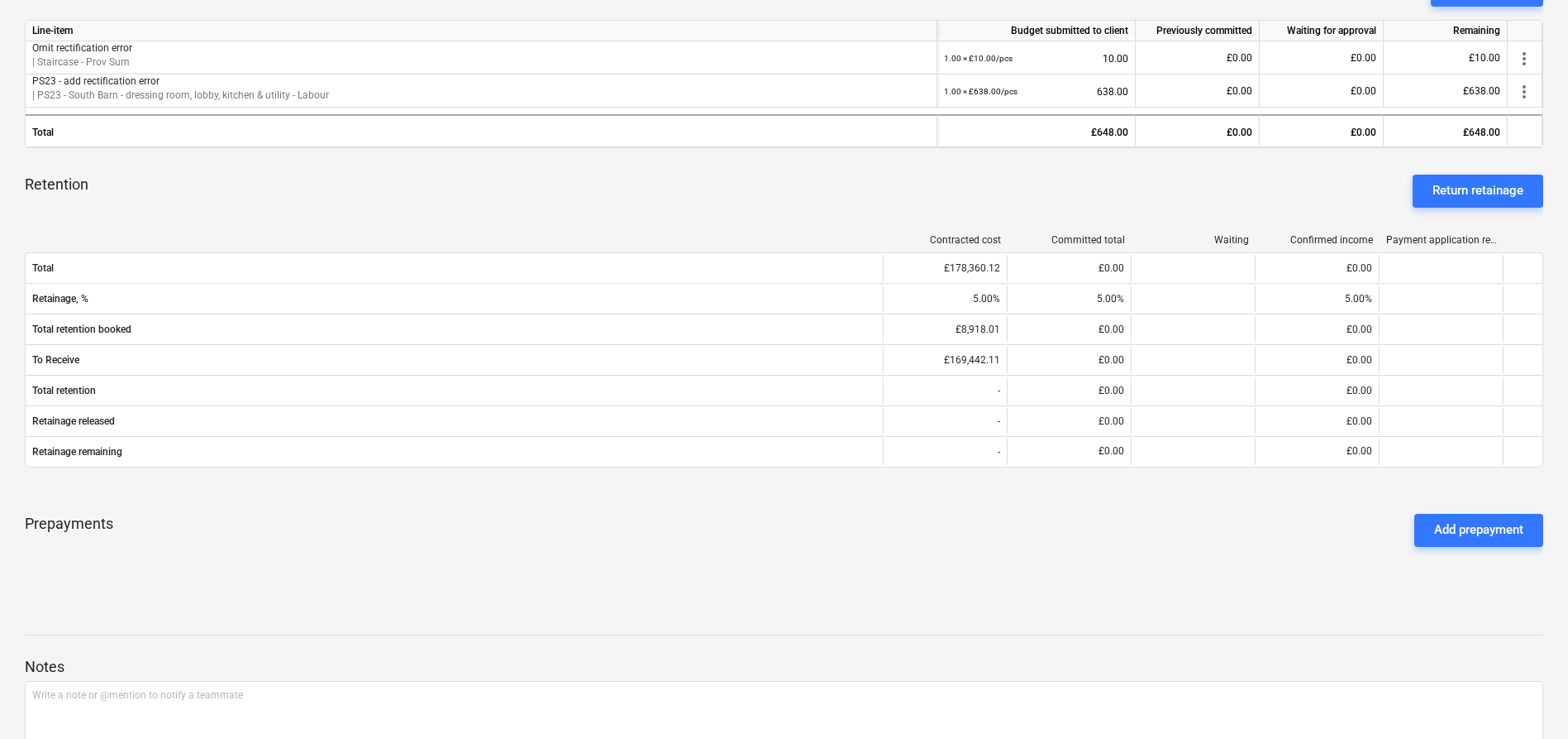
scroll to position [460, 0]
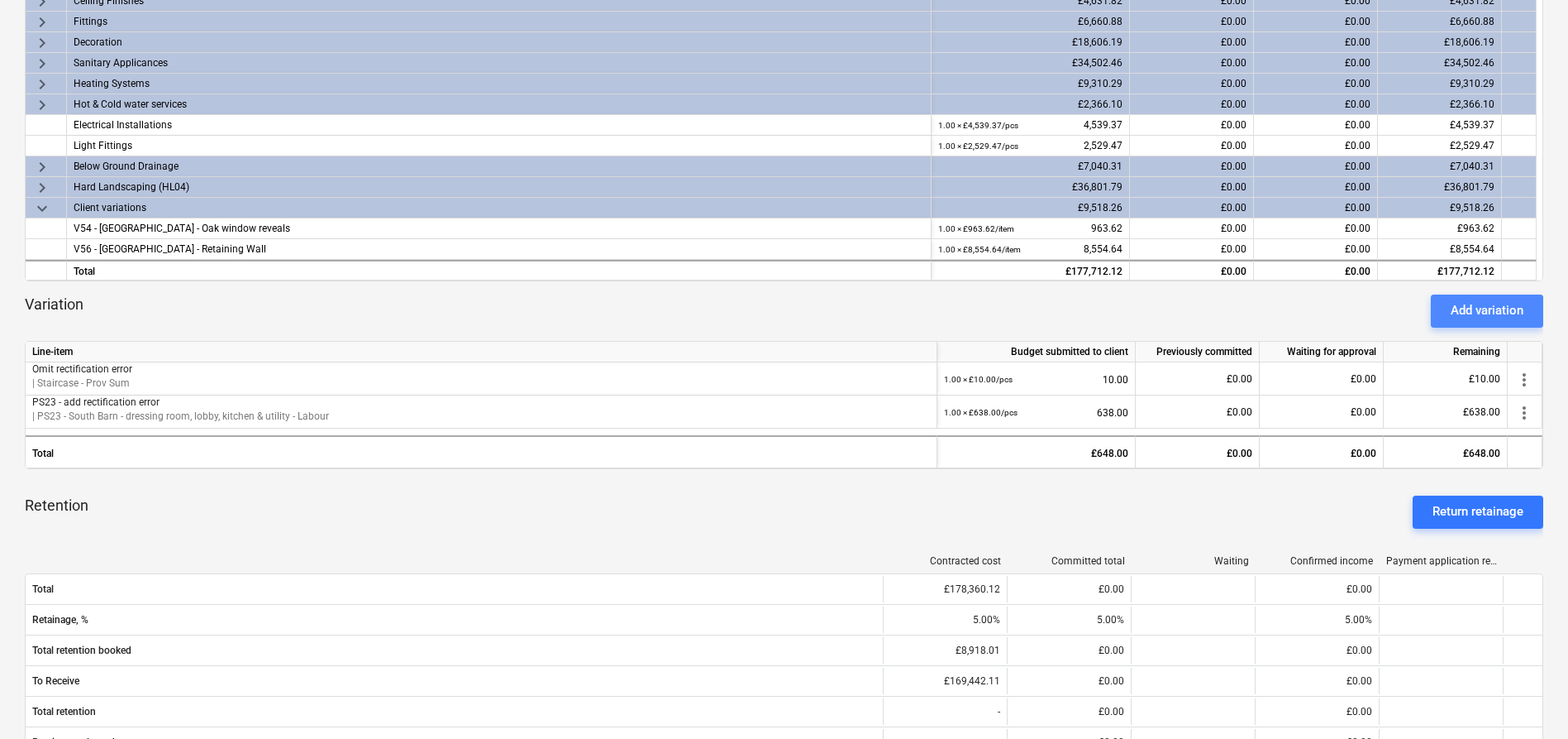
click at [1482, 306] on div "Add variation" at bounding box center [1486, 310] width 73 height 21
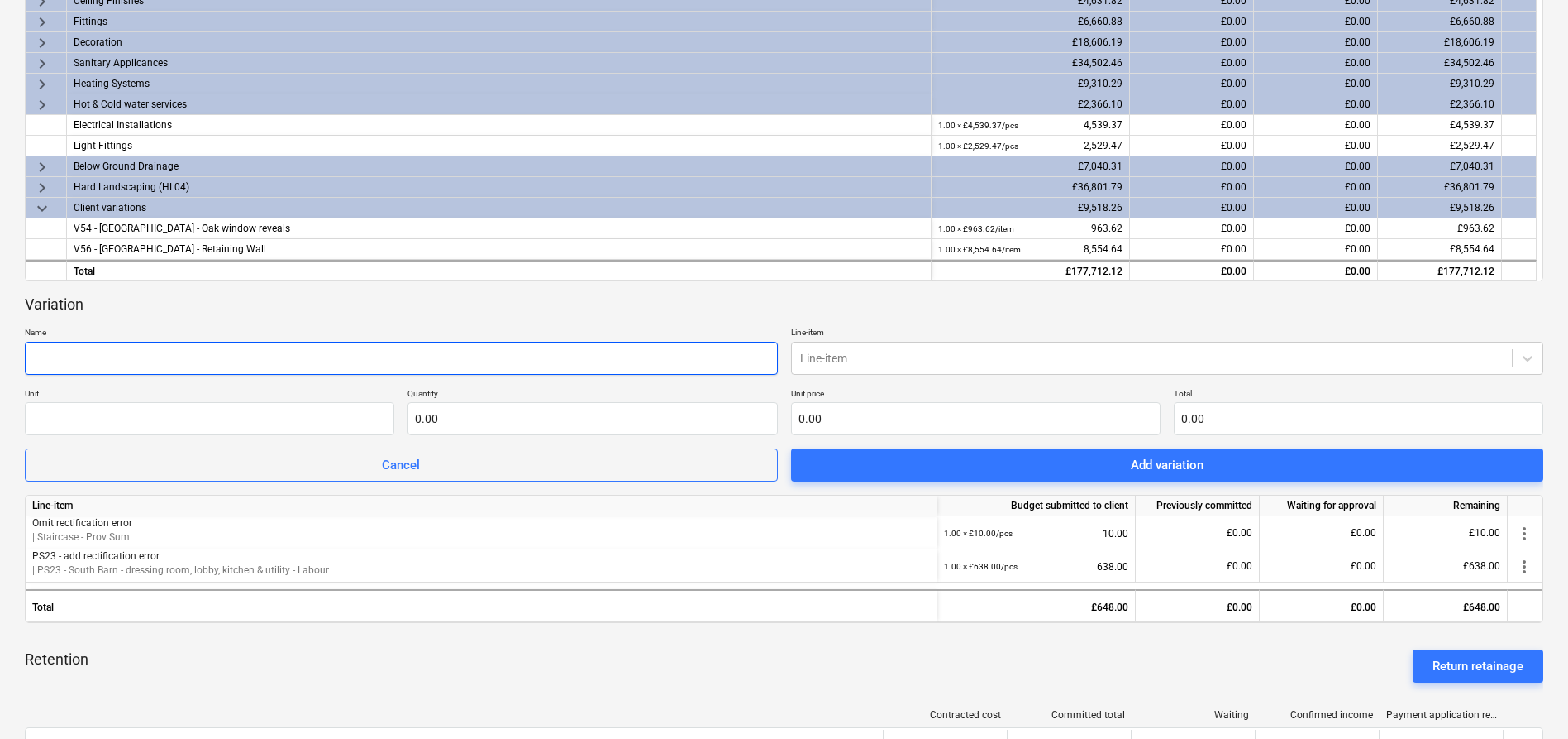
click at [268, 351] on input "text" at bounding box center [401, 358] width 753 height 33
type input "PS23 - add rectification error to materials"
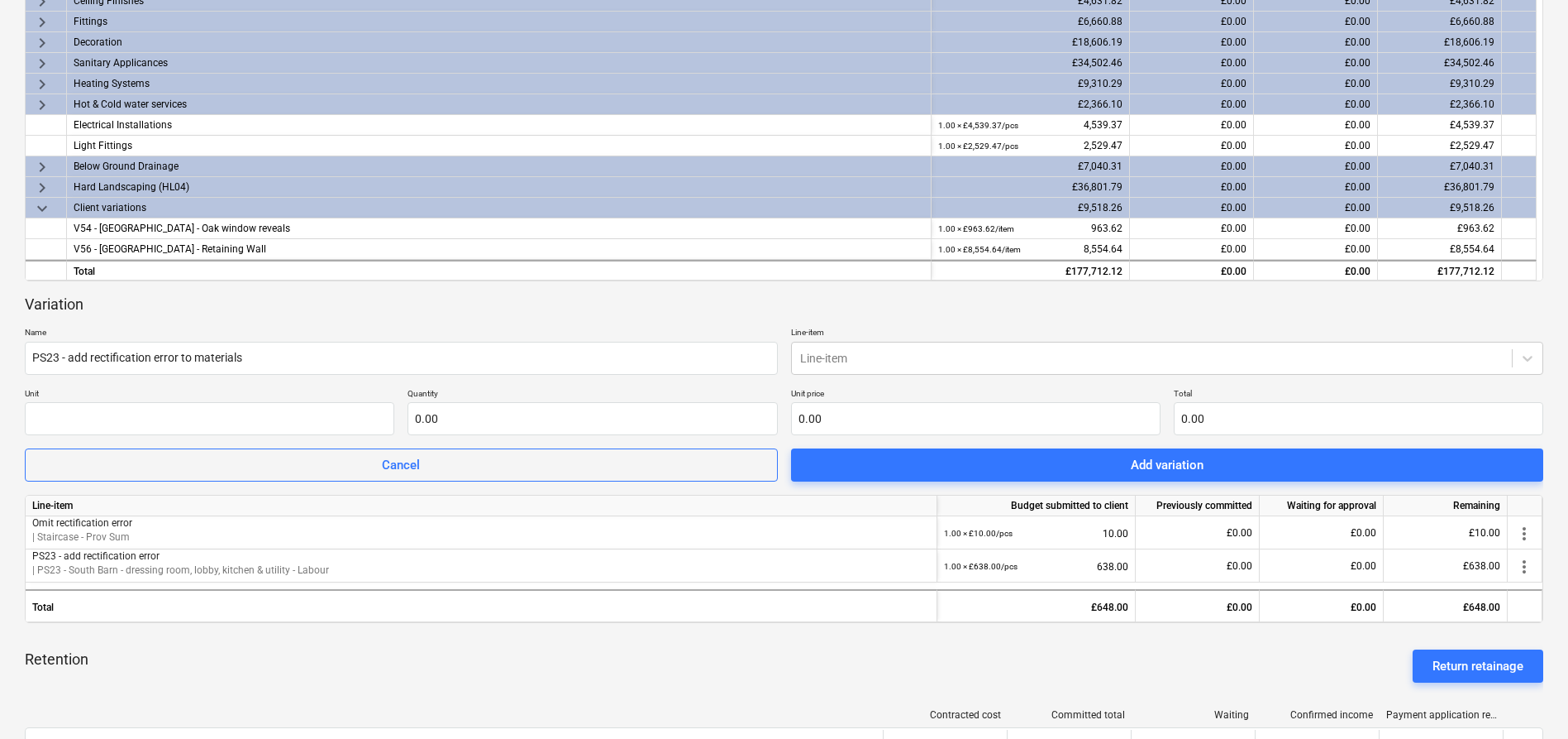
click at [911, 336] on p "Line-item" at bounding box center [1168, 333] width 753 height 14
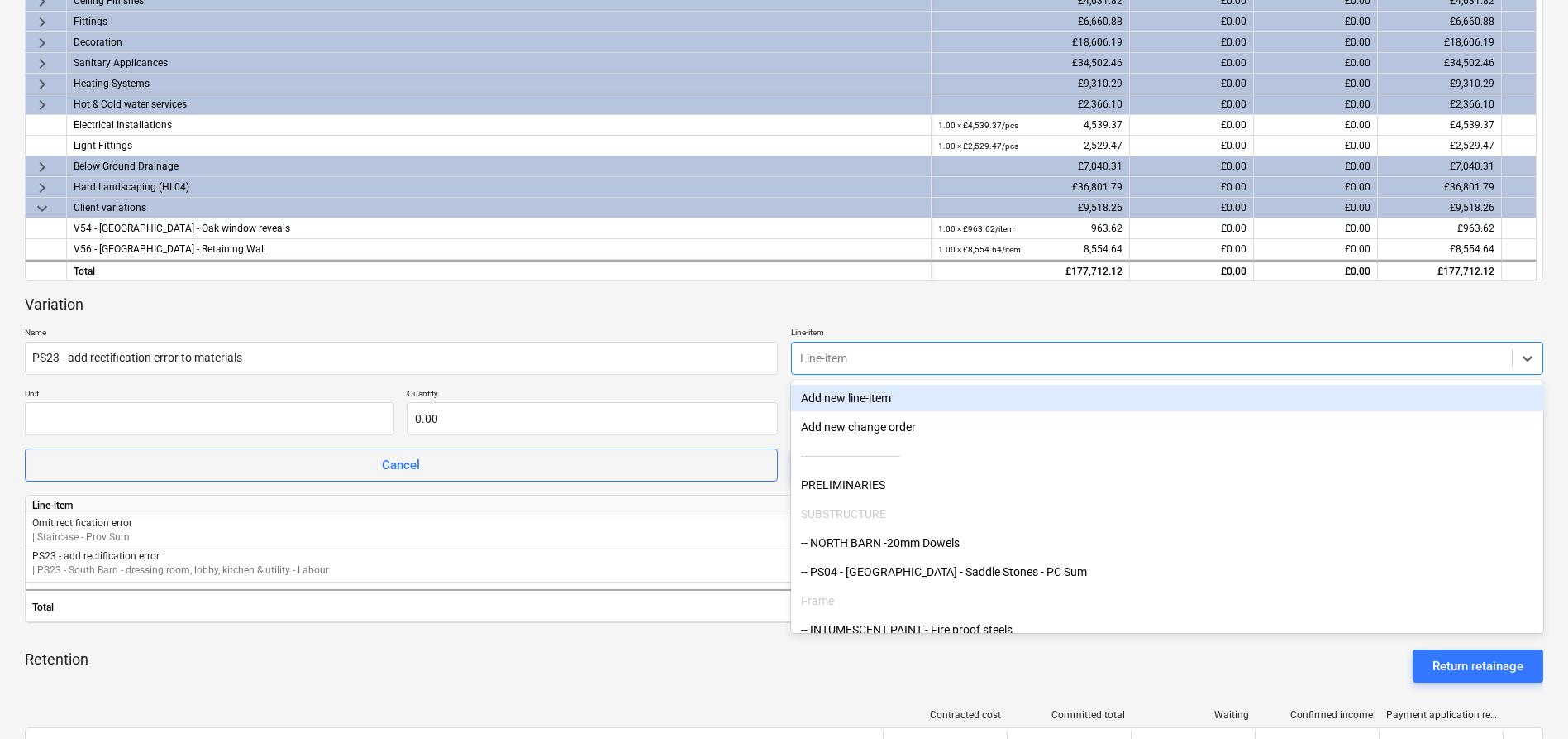
click at [912, 358] on div at bounding box center [1152, 358] width 705 height 17
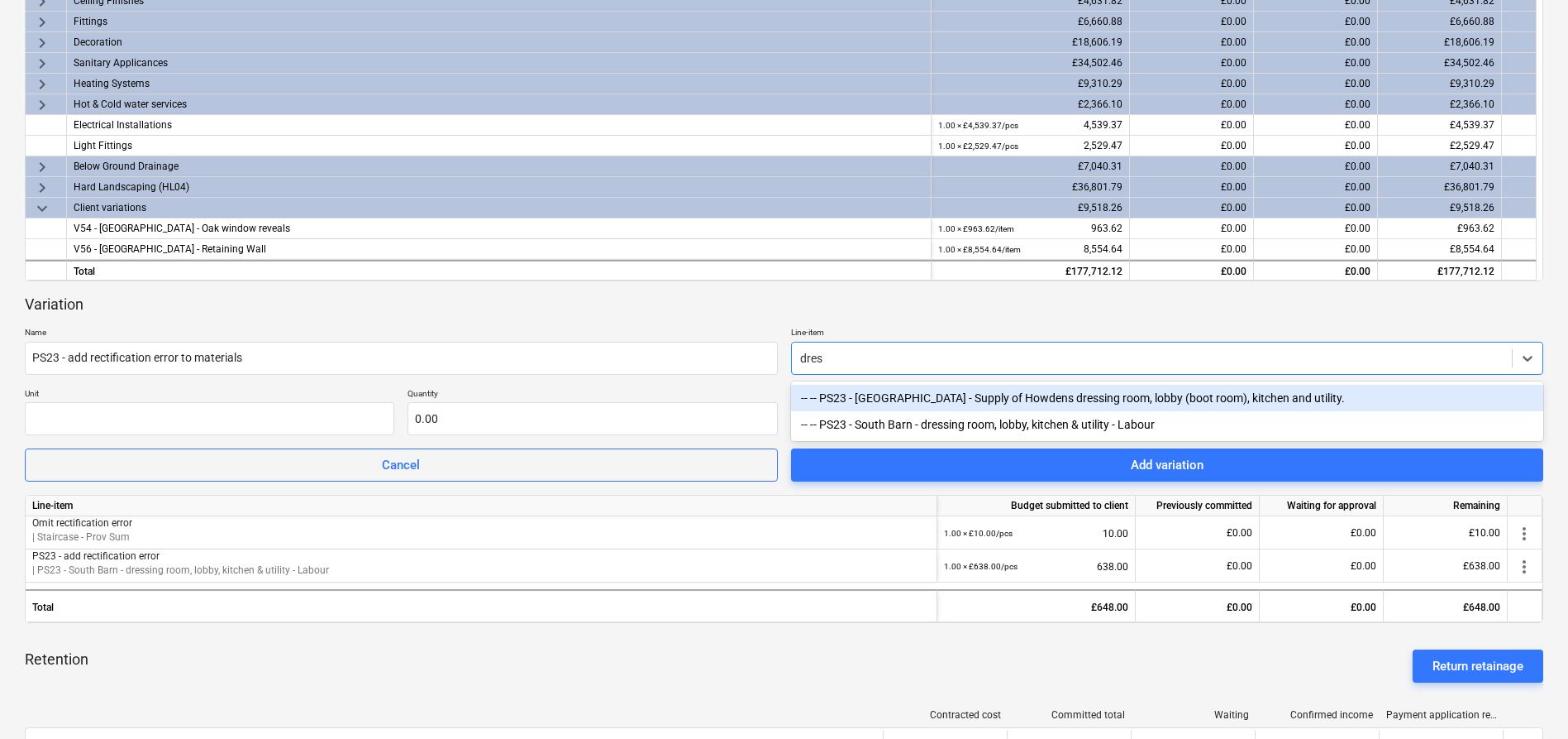
type input "dress"
click at [946, 396] on div "-- -- PS23 - South Barn - Supply of Howdens dressing room, lobby (boot room), k…" at bounding box center [1168, 397] width 753 height 27
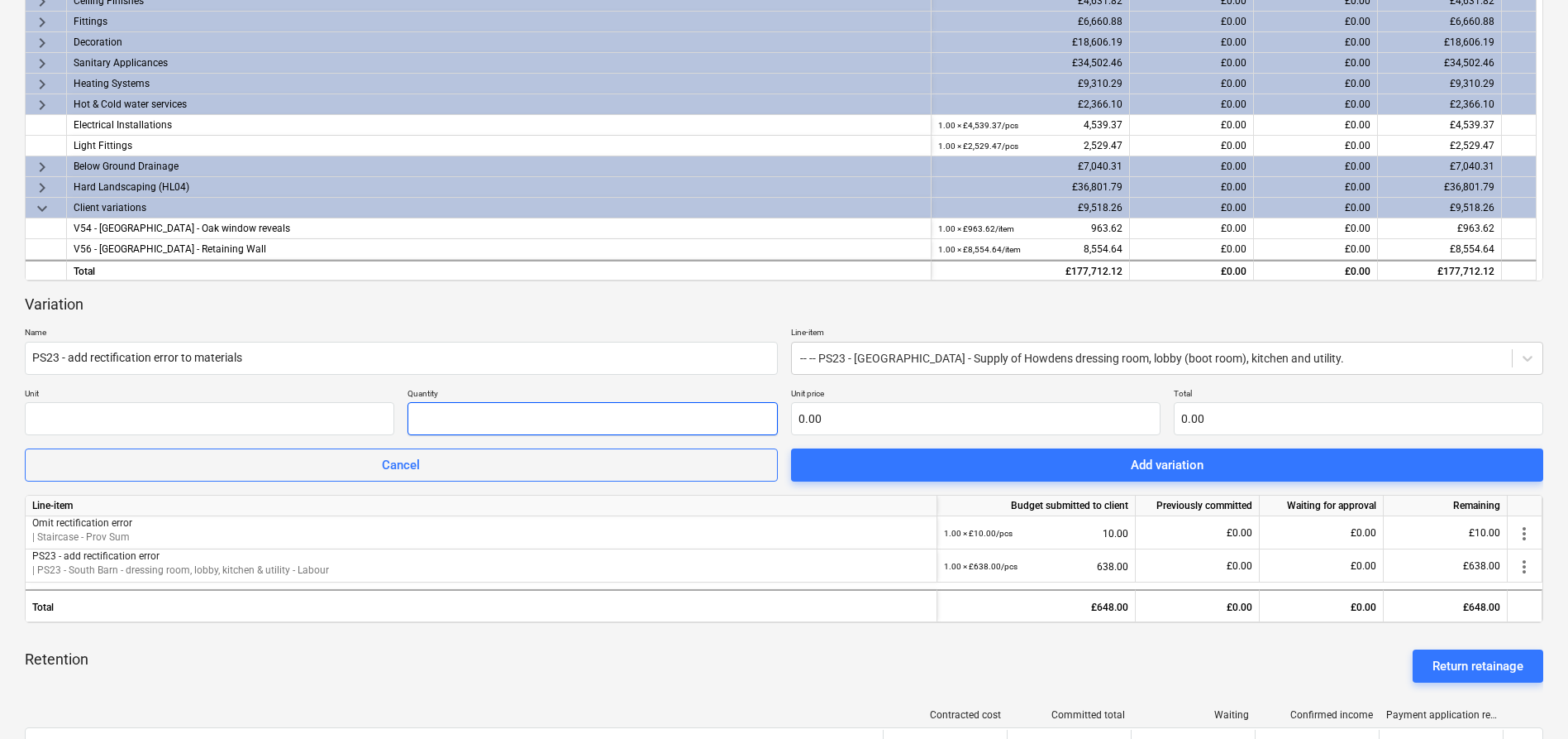
click at [650, 417] on input "text" at bounding box center [592, 418] width 369 height 33
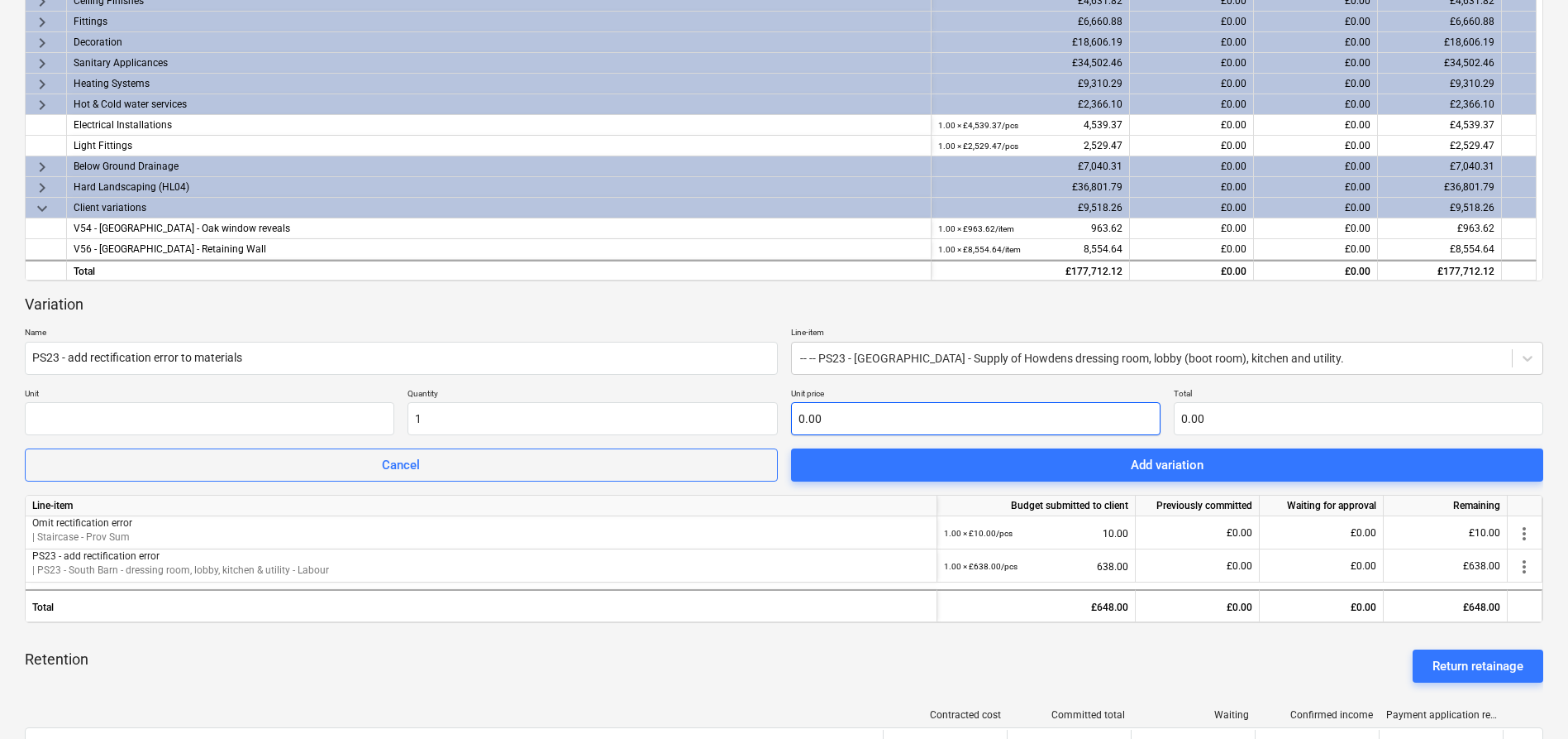
type input "1.00"
click at [905, 426] on input "text" at bounding box center [976, 418] width 369 height 33
type input "9"
type input "9.00"
type input "94"
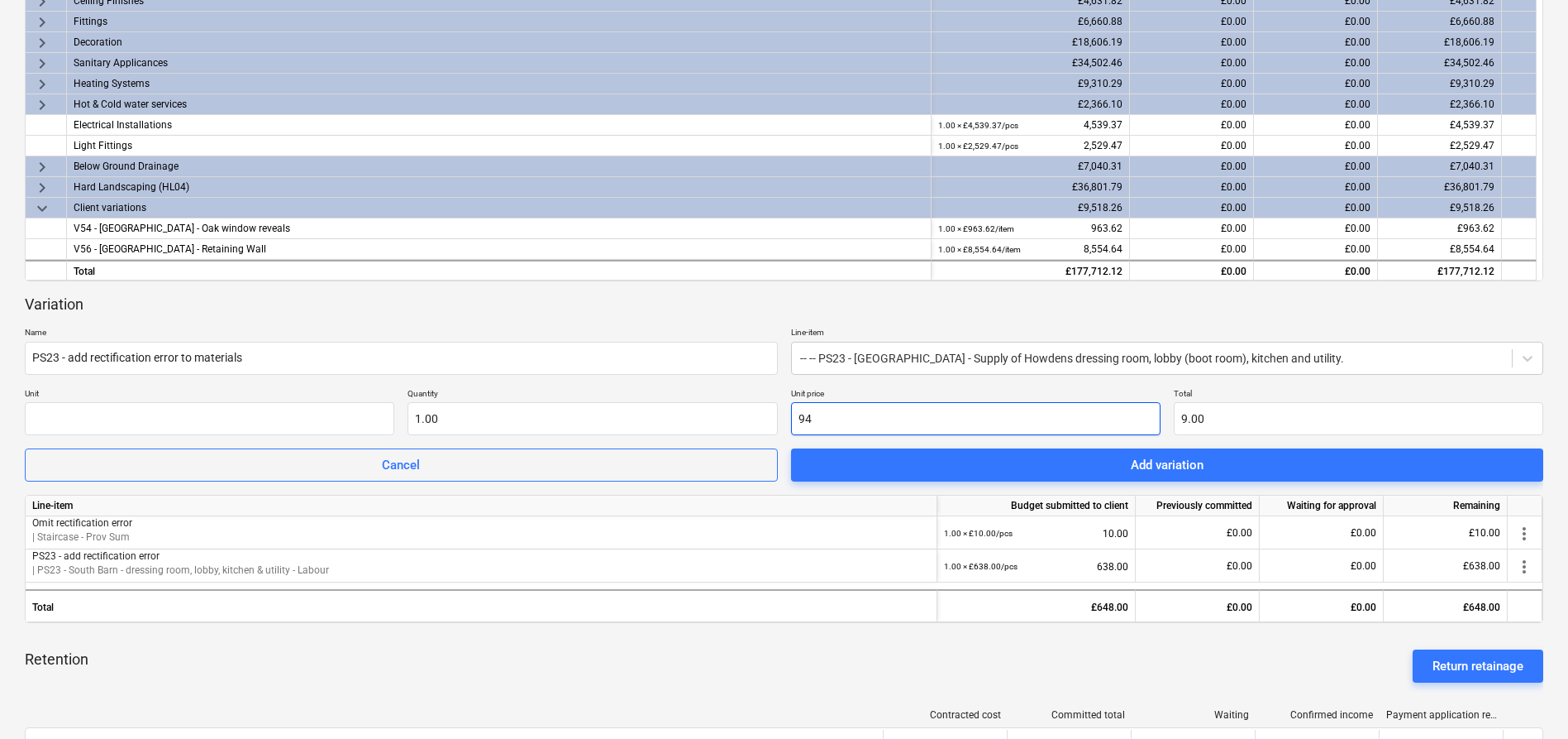
type input "94.00"
type input "945"
type input "945.00"
click at [1102, 385] on div "Variation Name PS23 - add rectification error to materials Line-item -- -- PS23…" at bounding box center [784, 388] width 1518 height 188
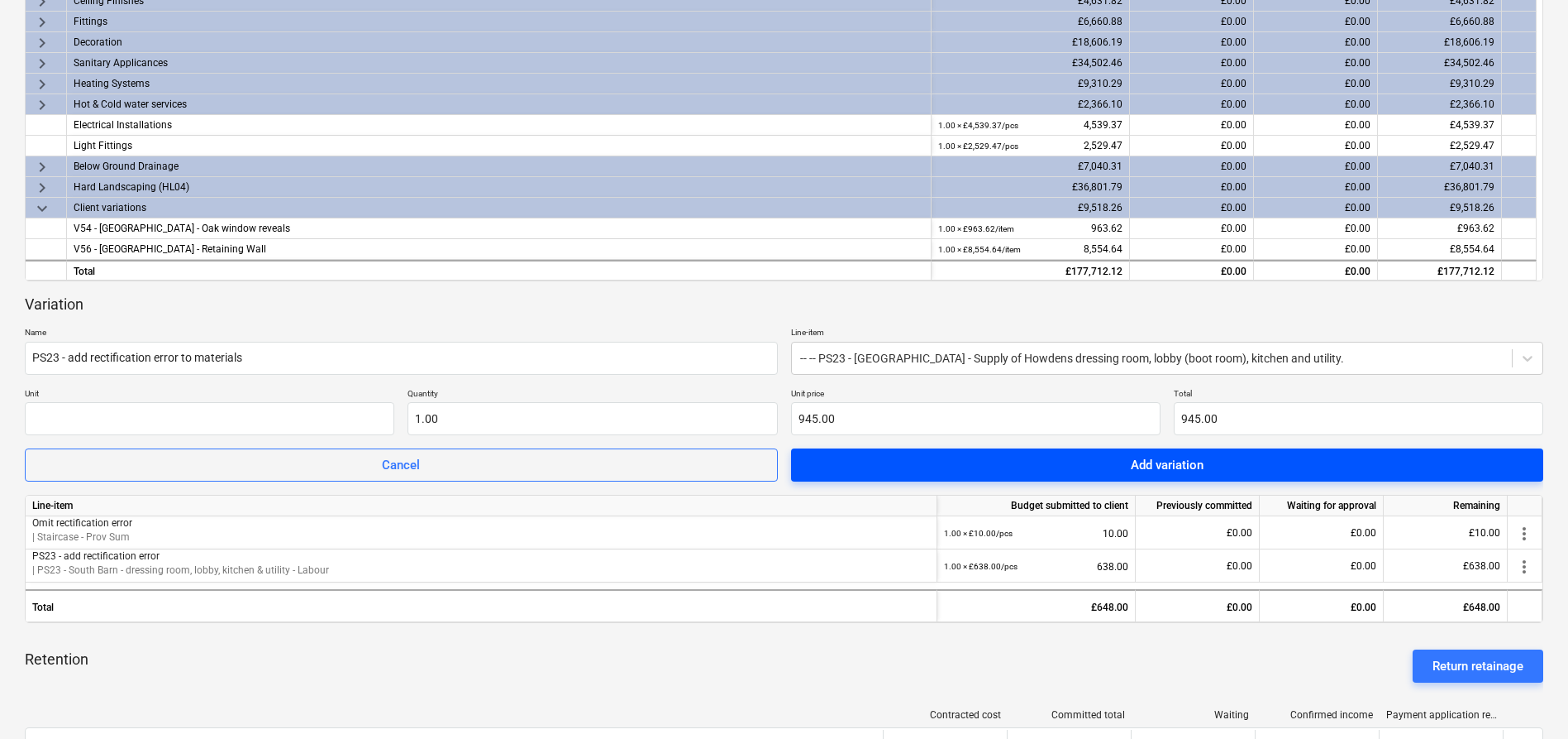
click at [1158, 478] on button "Add variation" at bounding box center [1168, 465] width 753 height 33
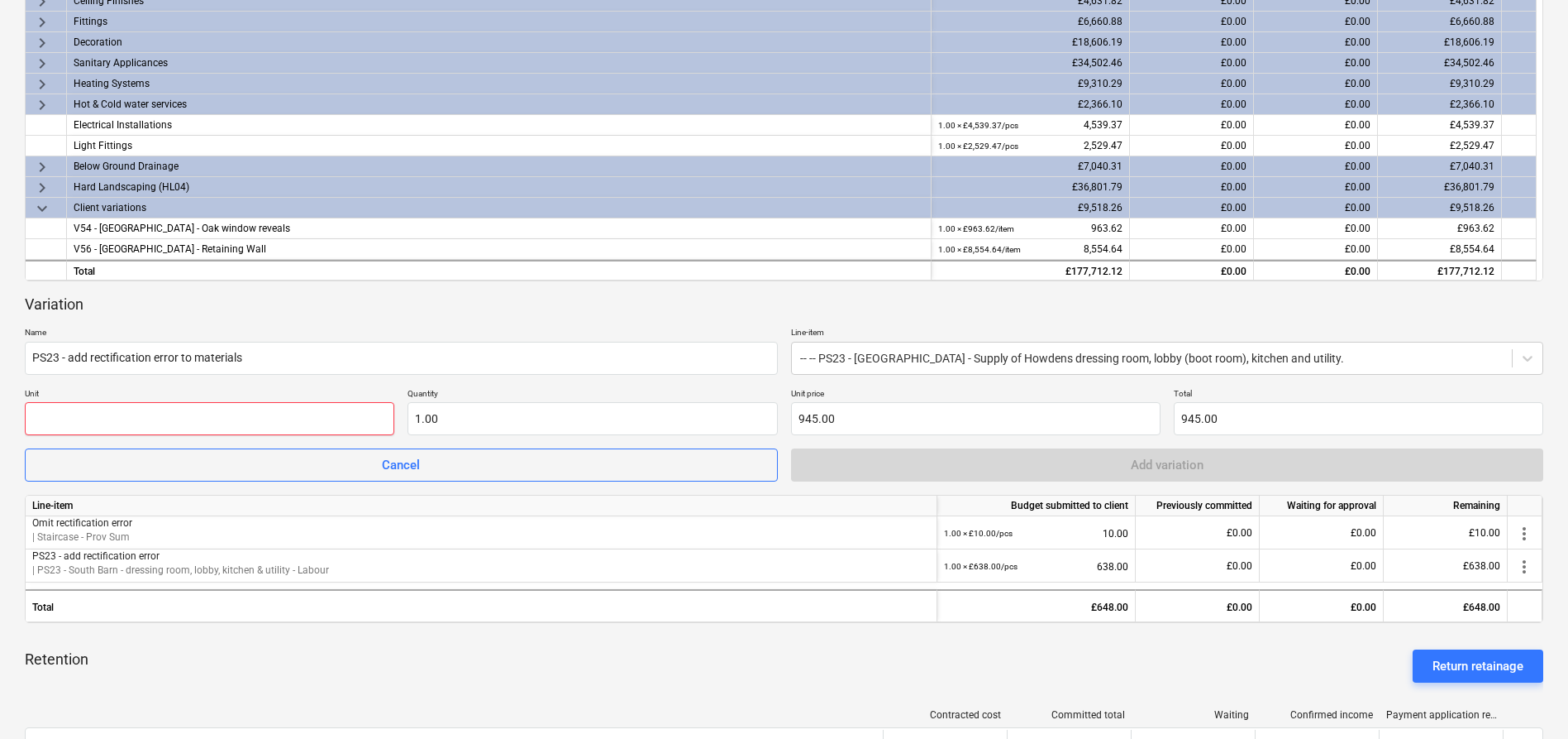
click at [263, 428] on input "text" at bounding box center [209, 418] width 369 height 33
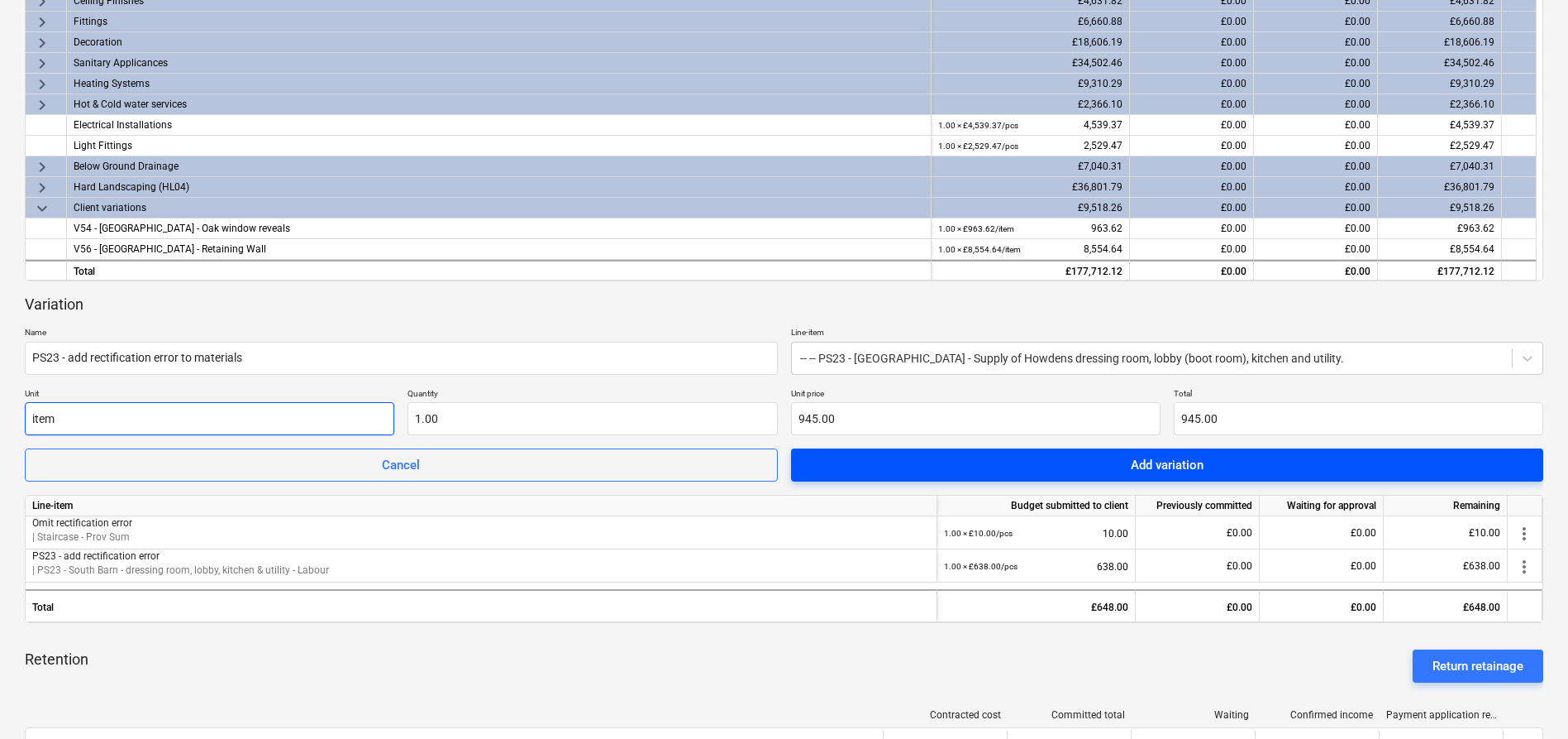
type input "item"
click at [1203, 461] on div "Add variation" at bounding box center [1167, 464] width 73 height 21
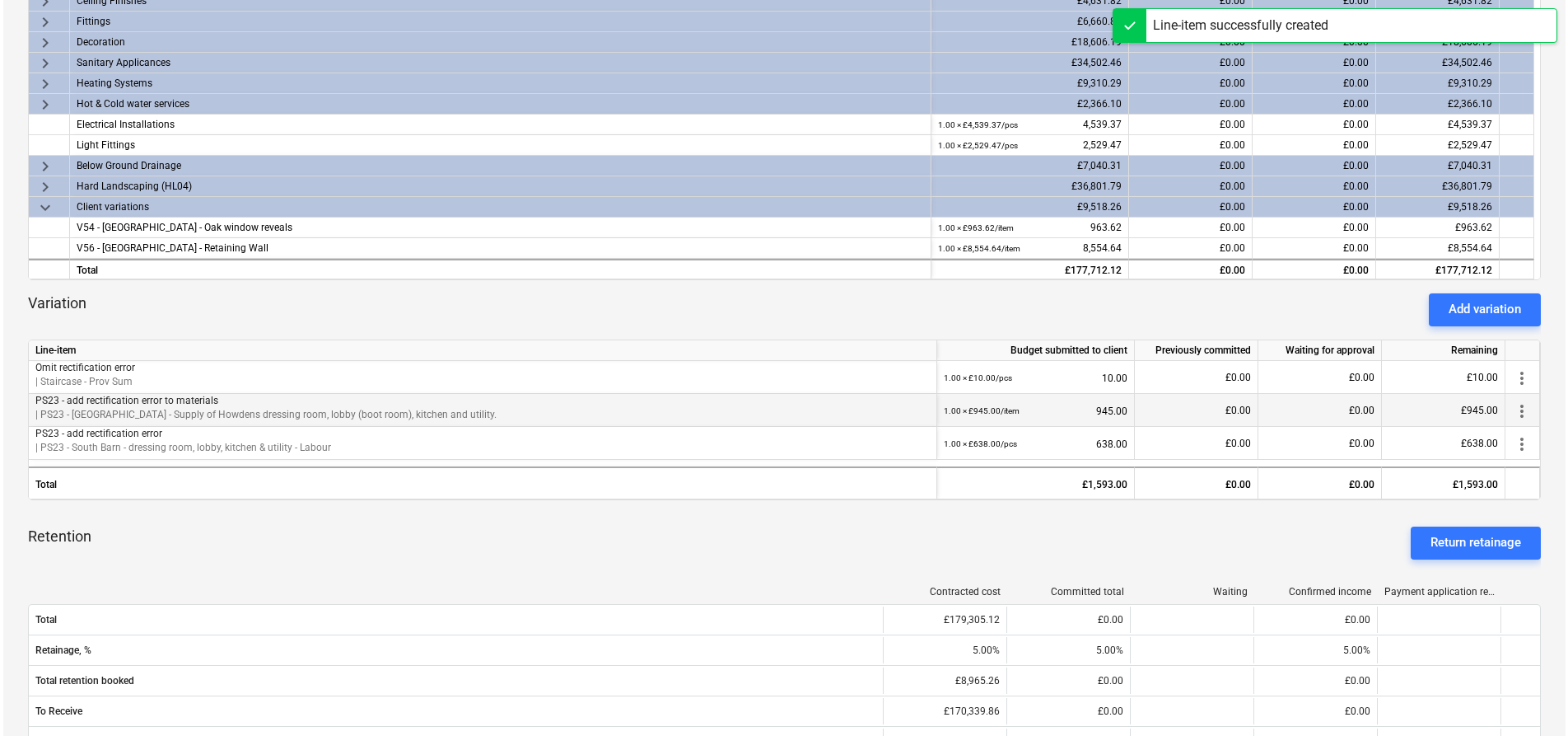
scroll to position [0, 0]
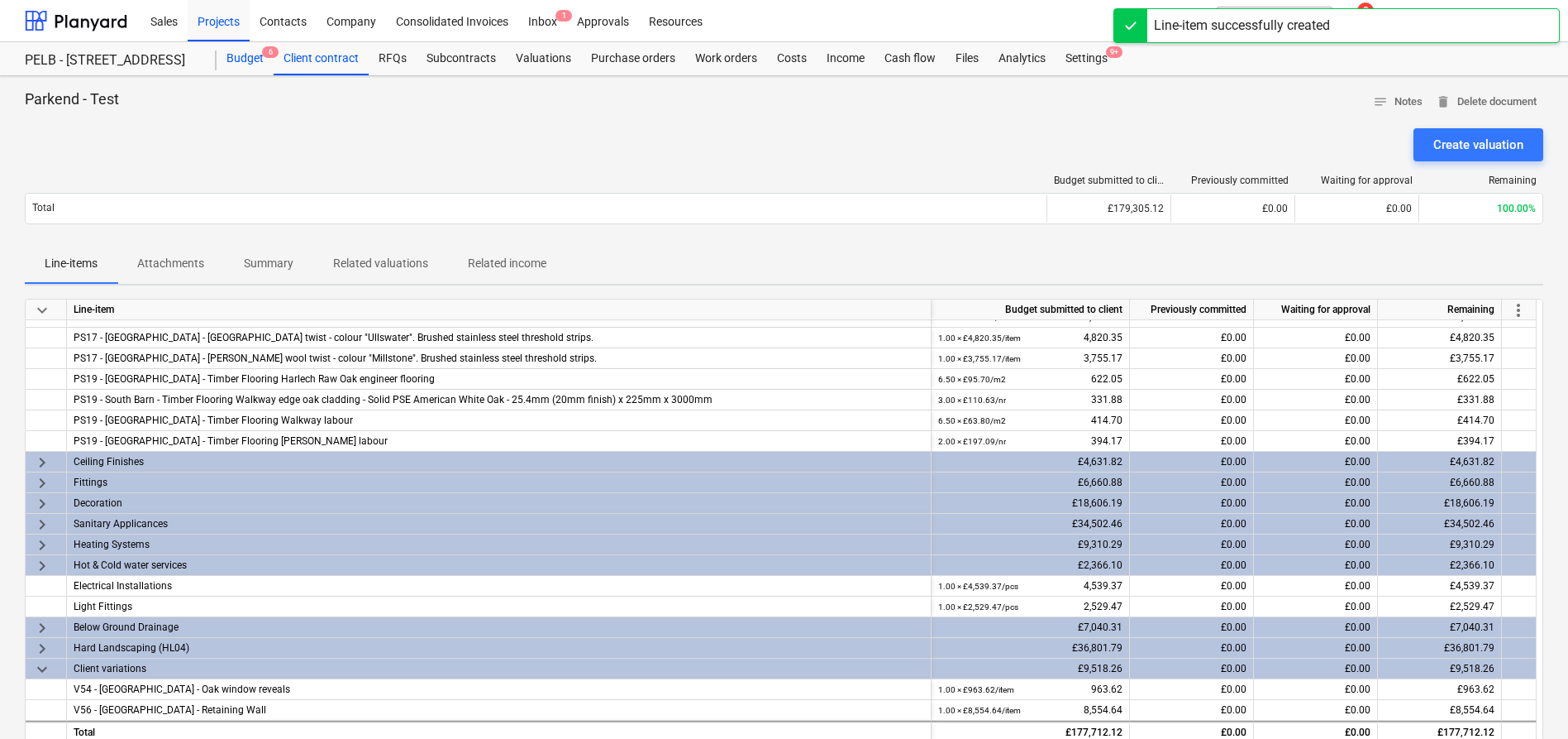
click at [244, 63] on div "Budget 6" at bounding box center [245, 59] width 57 height 33
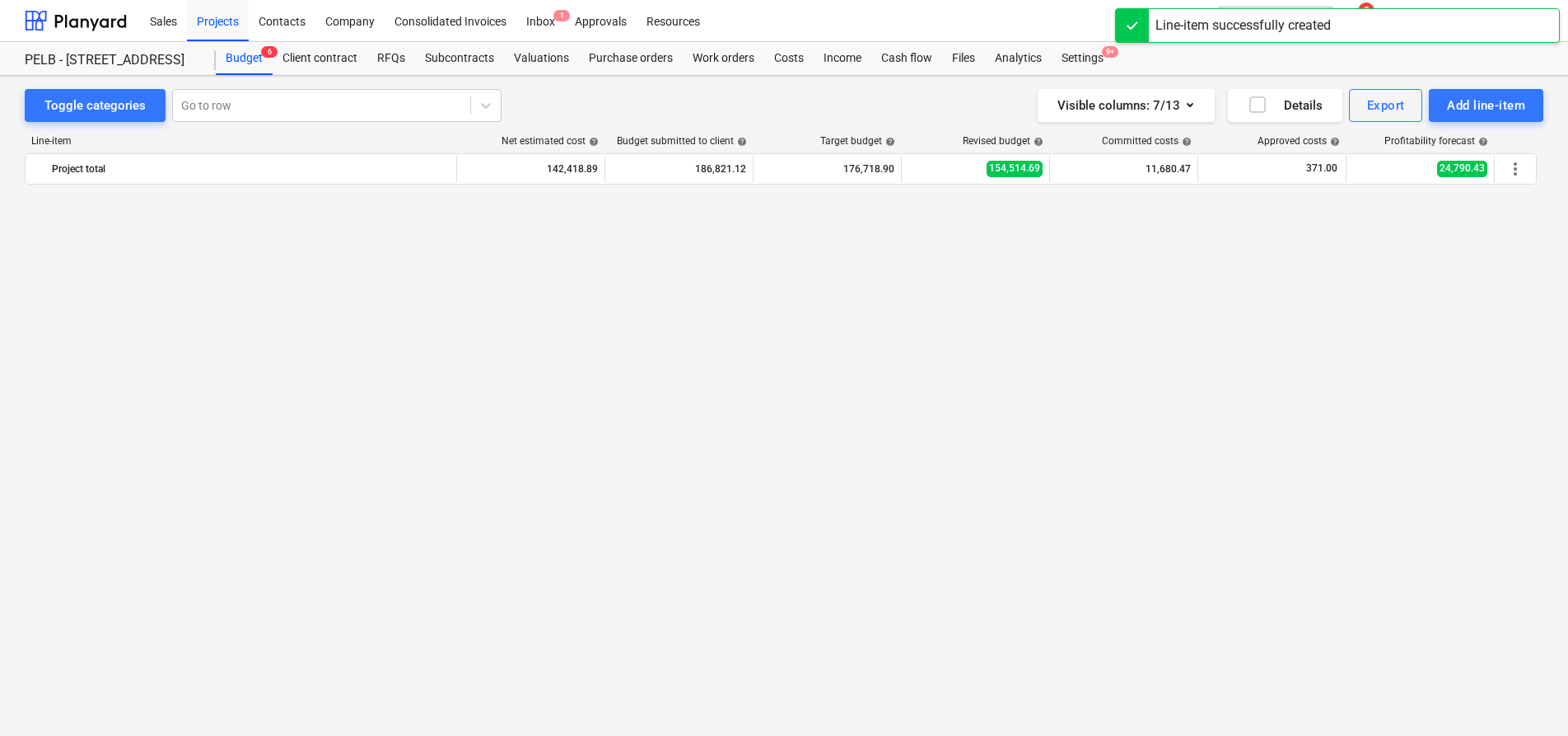
scroll to position [1081, 0]
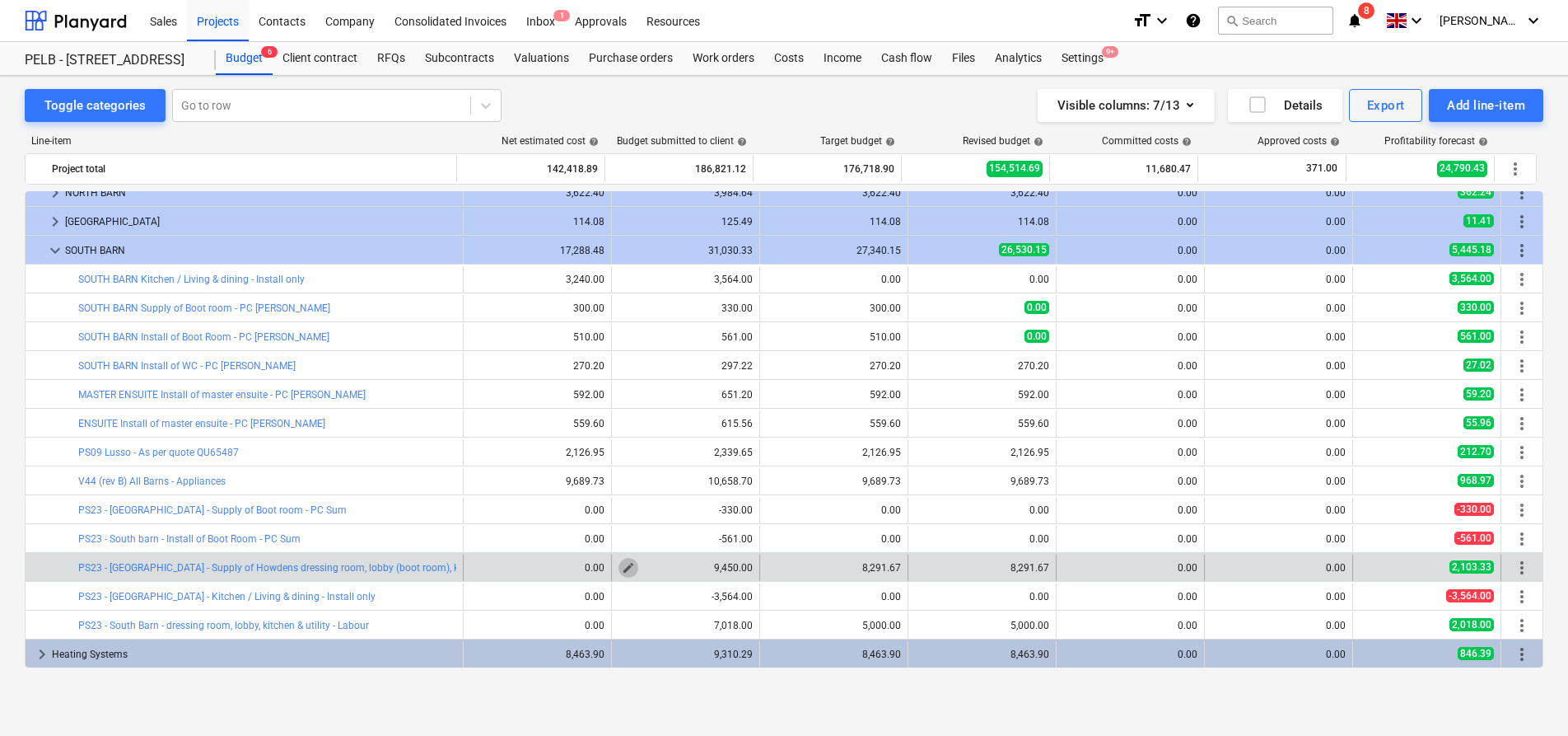
click at [623, 563] on span "edit" at bounding box center [628, 568] width 13 height 13
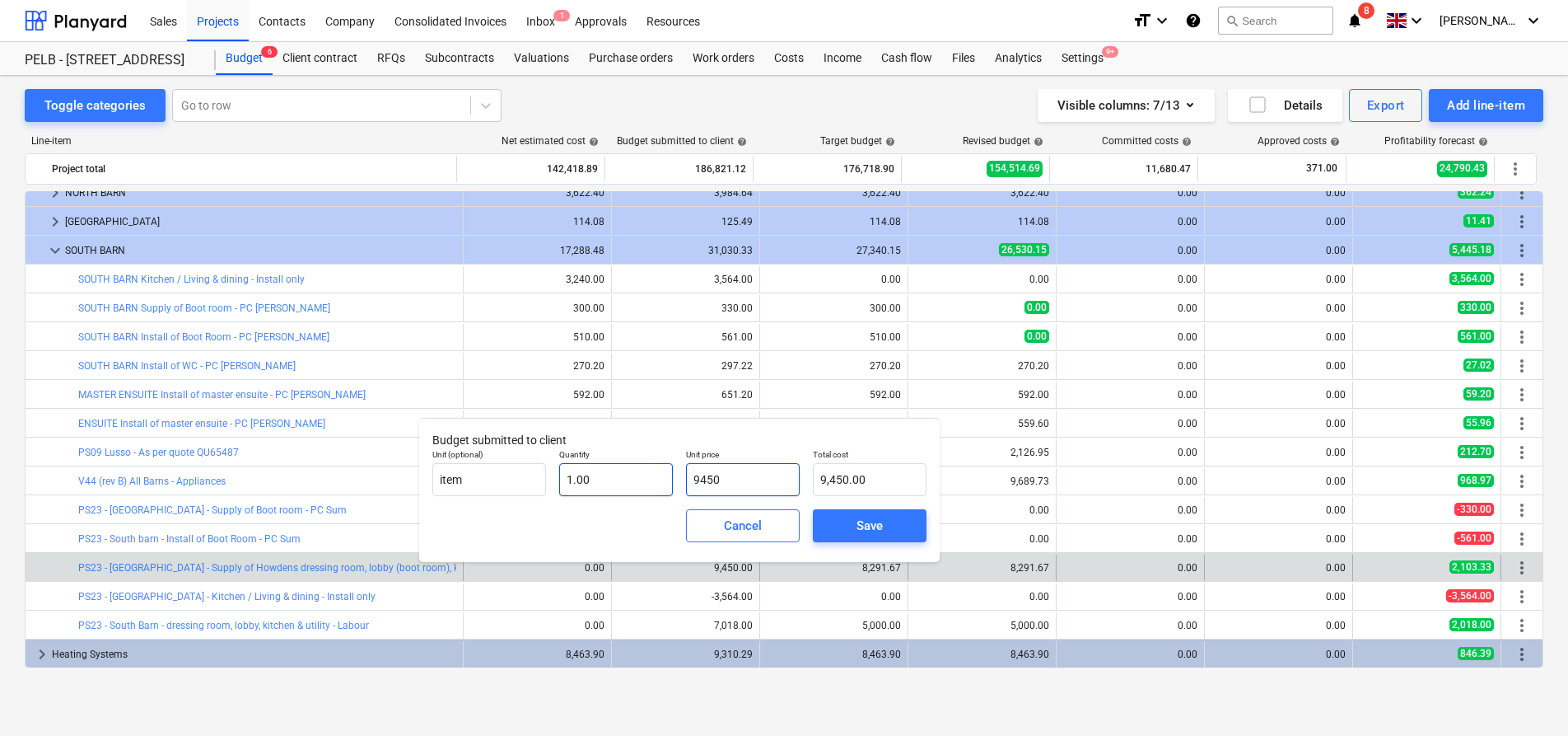
drag, startPoint x: 752, startPoint y: 481, endPoint x: 666, endPoint y: 480, distance: 86.0
click at [666, 480] on div "Unit (optional) item Quantity 1.00 Unit price 9450 Total cost 9,450.00" at bounding box center [679, 472] width 507 height 60
type input "1"
type input "1.00"
type input "10"
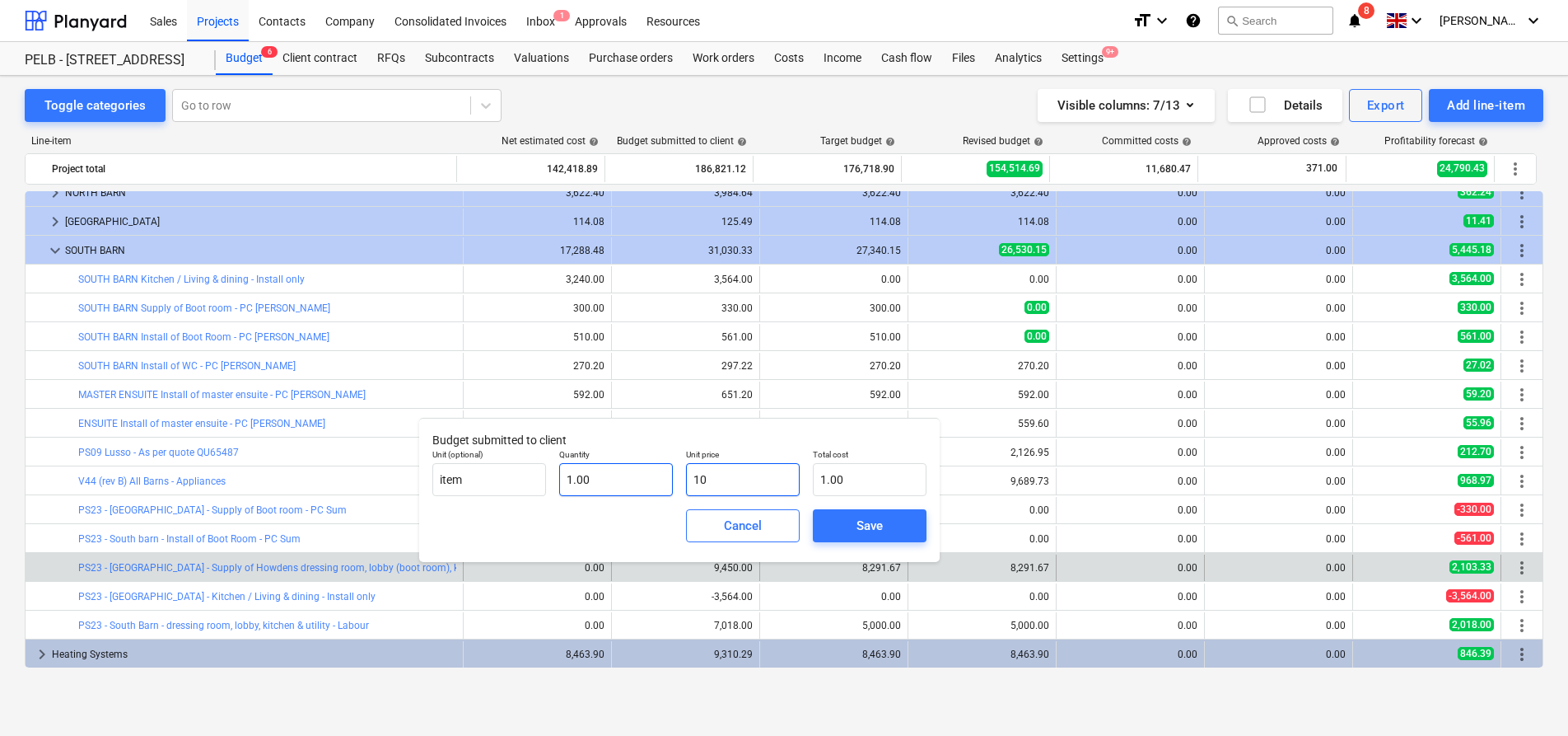
type input "10.00"
type input "103"
type input "103.00"
type input "1039"
type input "1,039.00"
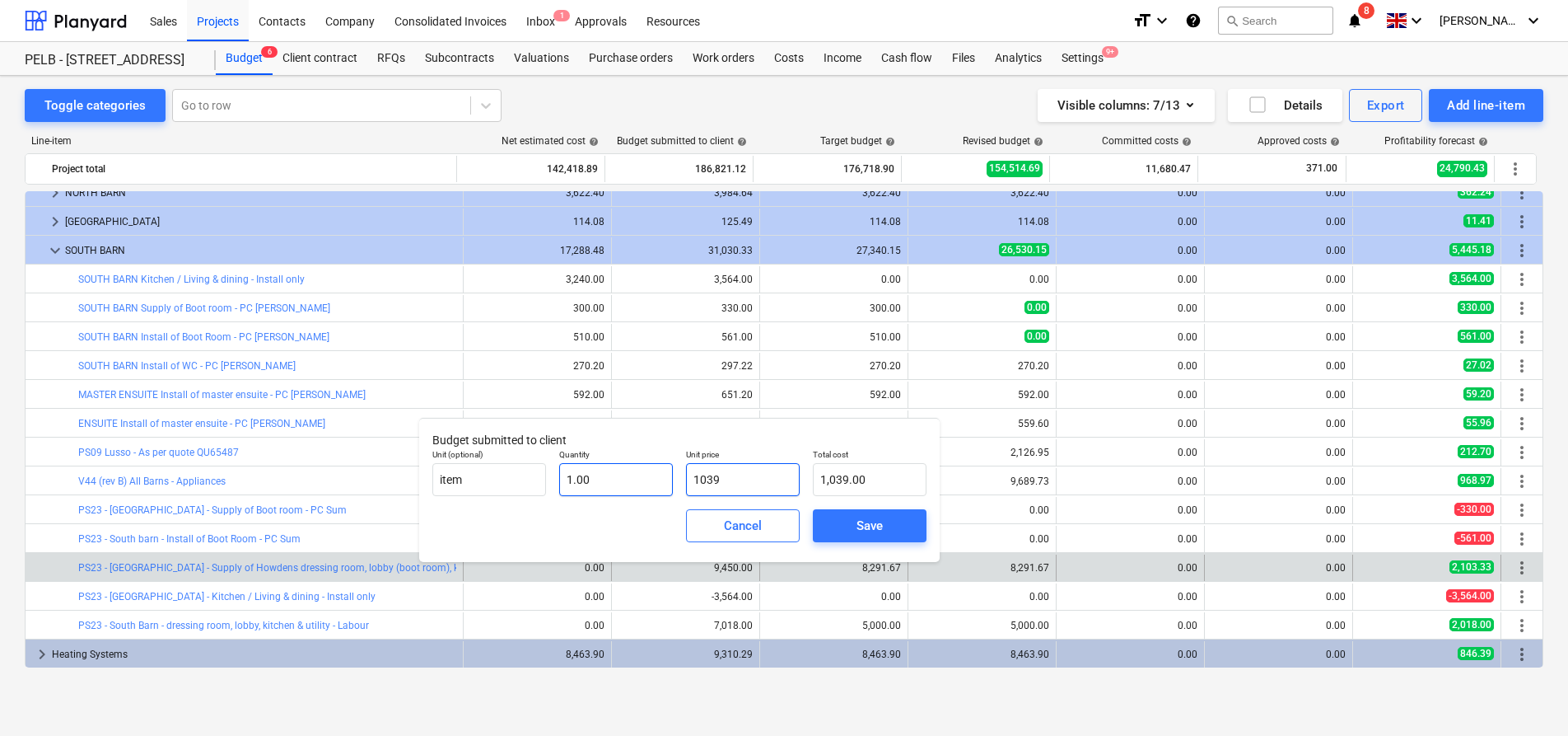
type input "10395"
type input "10,395.00"
click at [864, 525] on div "Save" at bounding box center [870, 525] width 27 height 21
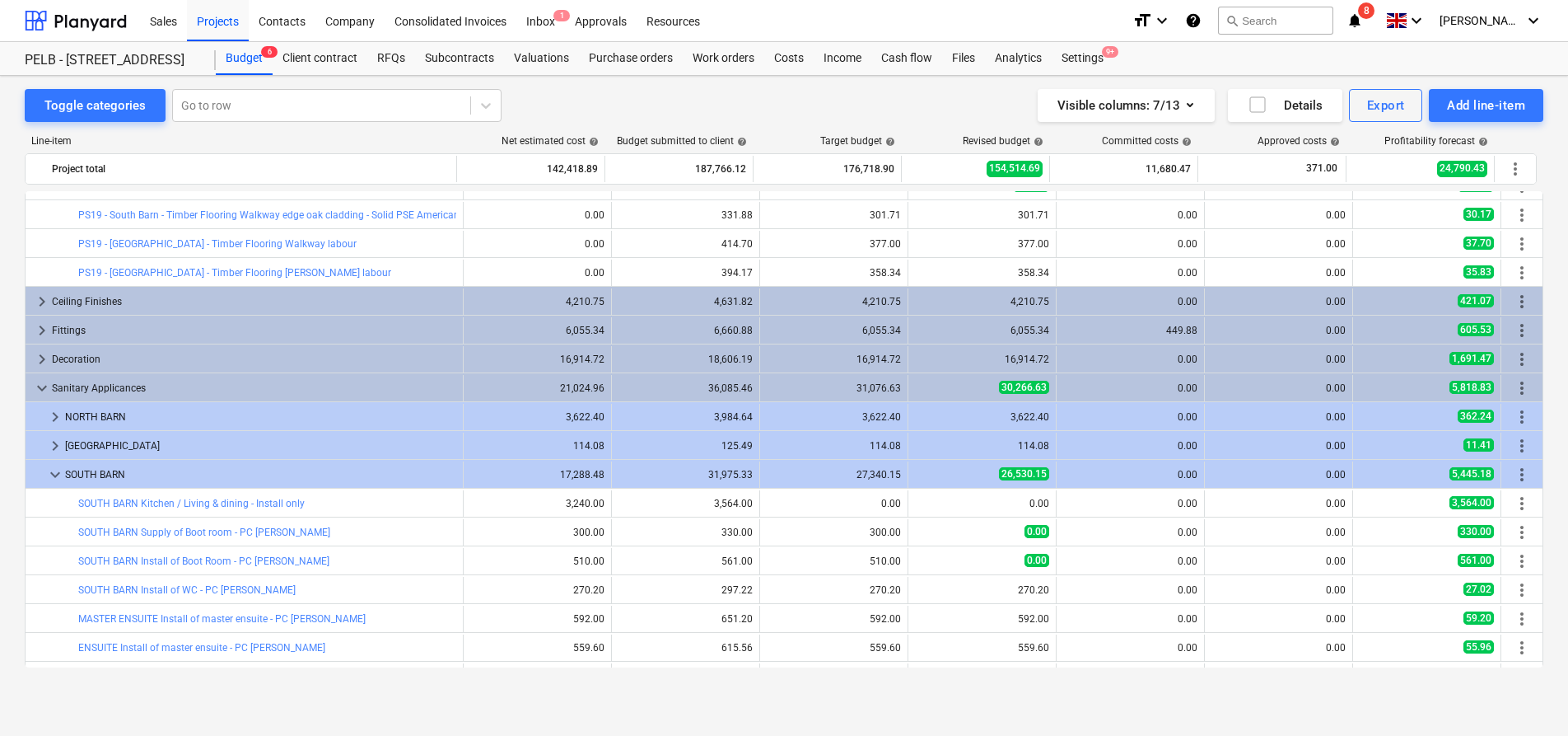
scroll to position [856, 0]
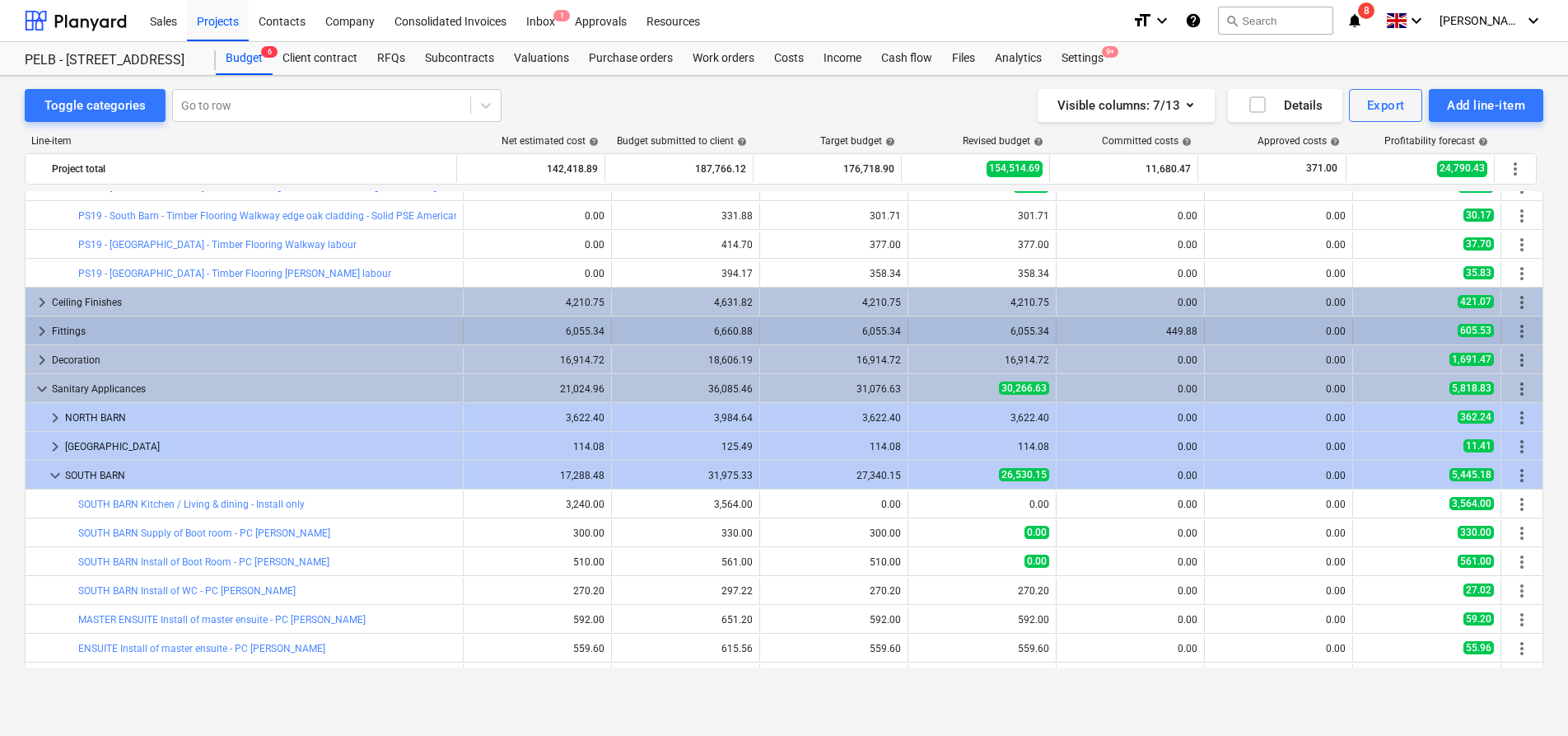
click at [44, 333] on span "keyboard_arrow_right" at bounding box center [42, 331] width 20 height 20
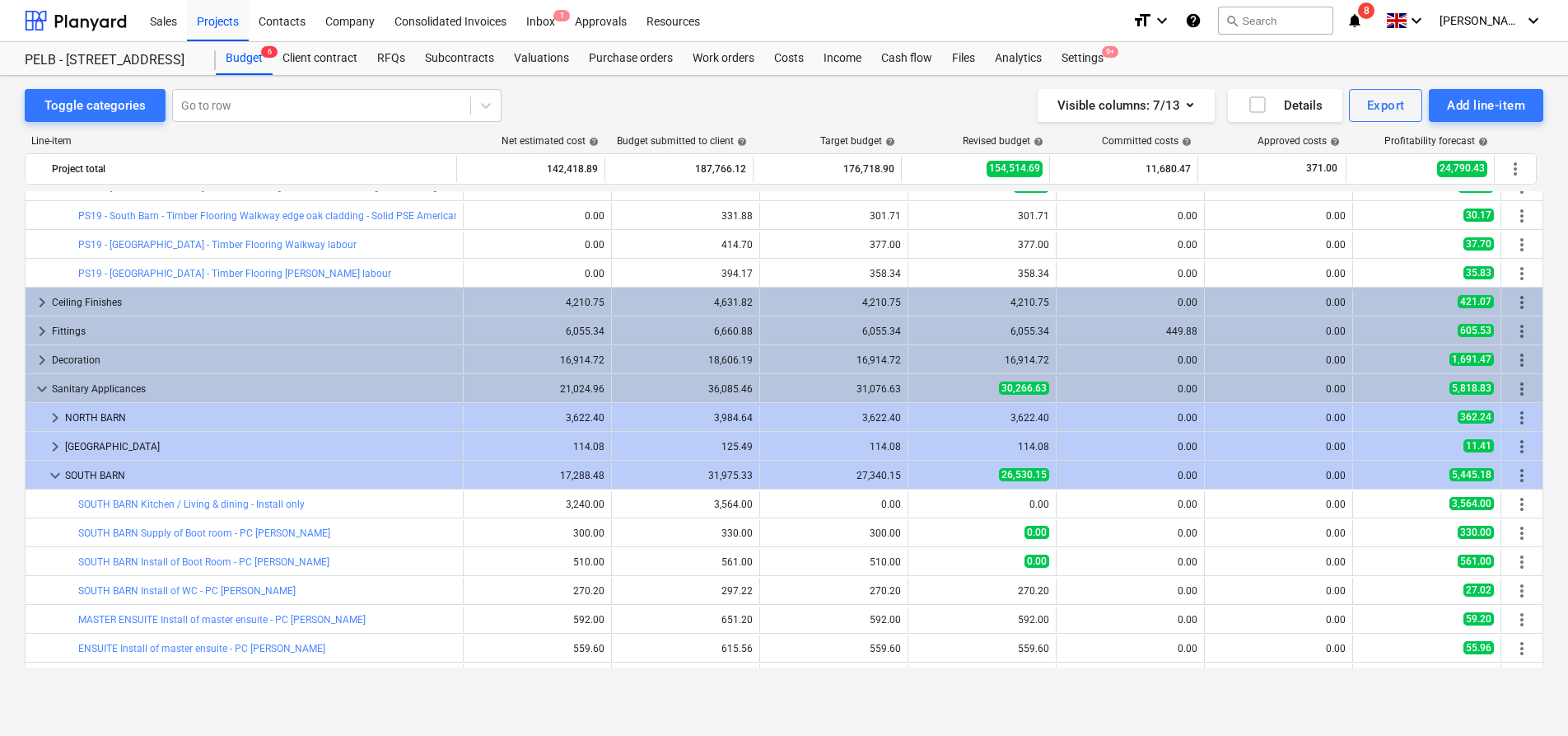
click at [44, 337] on span "keyboard_arrow_right" at bounding box center [42, 331] width 20 height 20
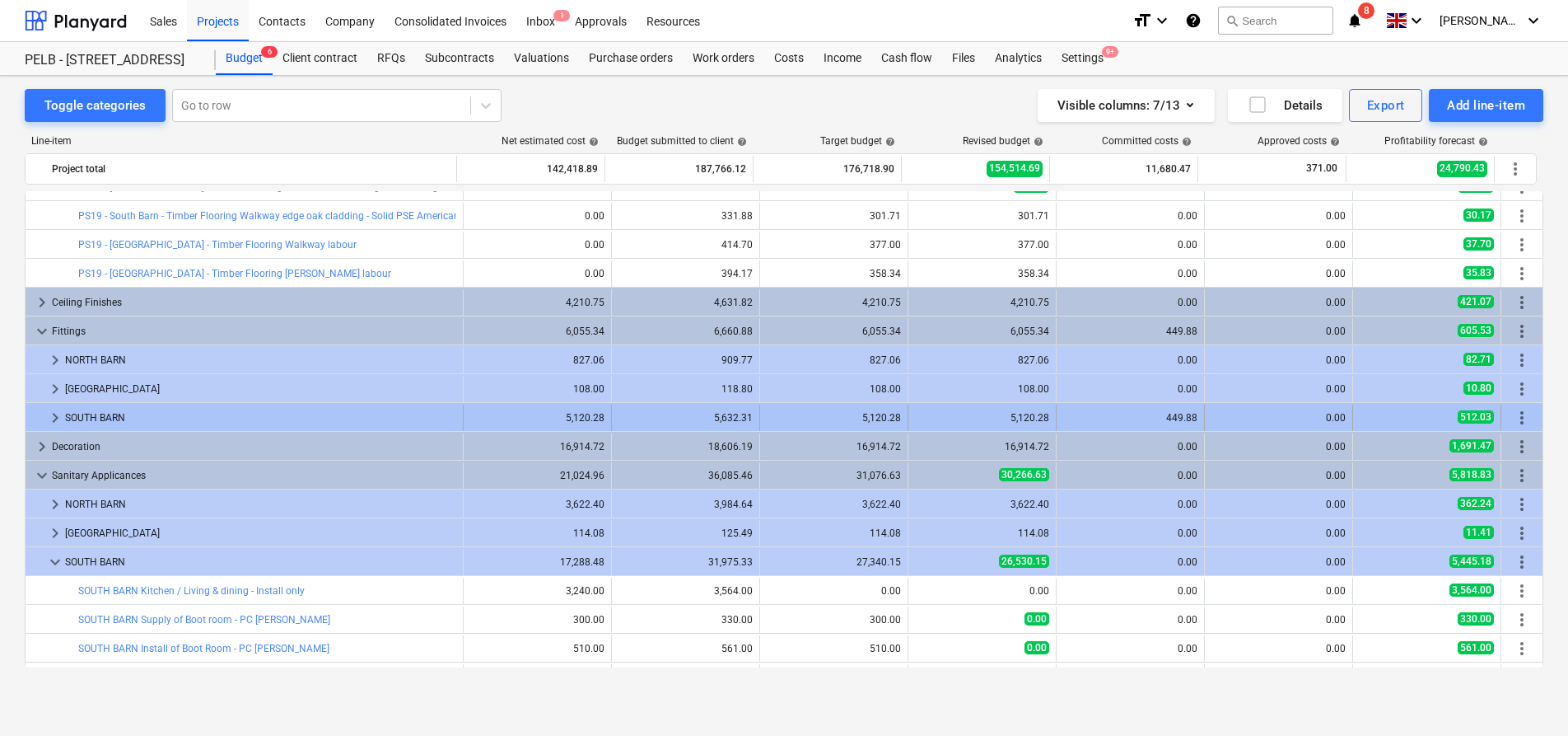
click at [57, 418] on span "keyboard_arrow_right" at bounding box center [55, 417] width 20 height 20
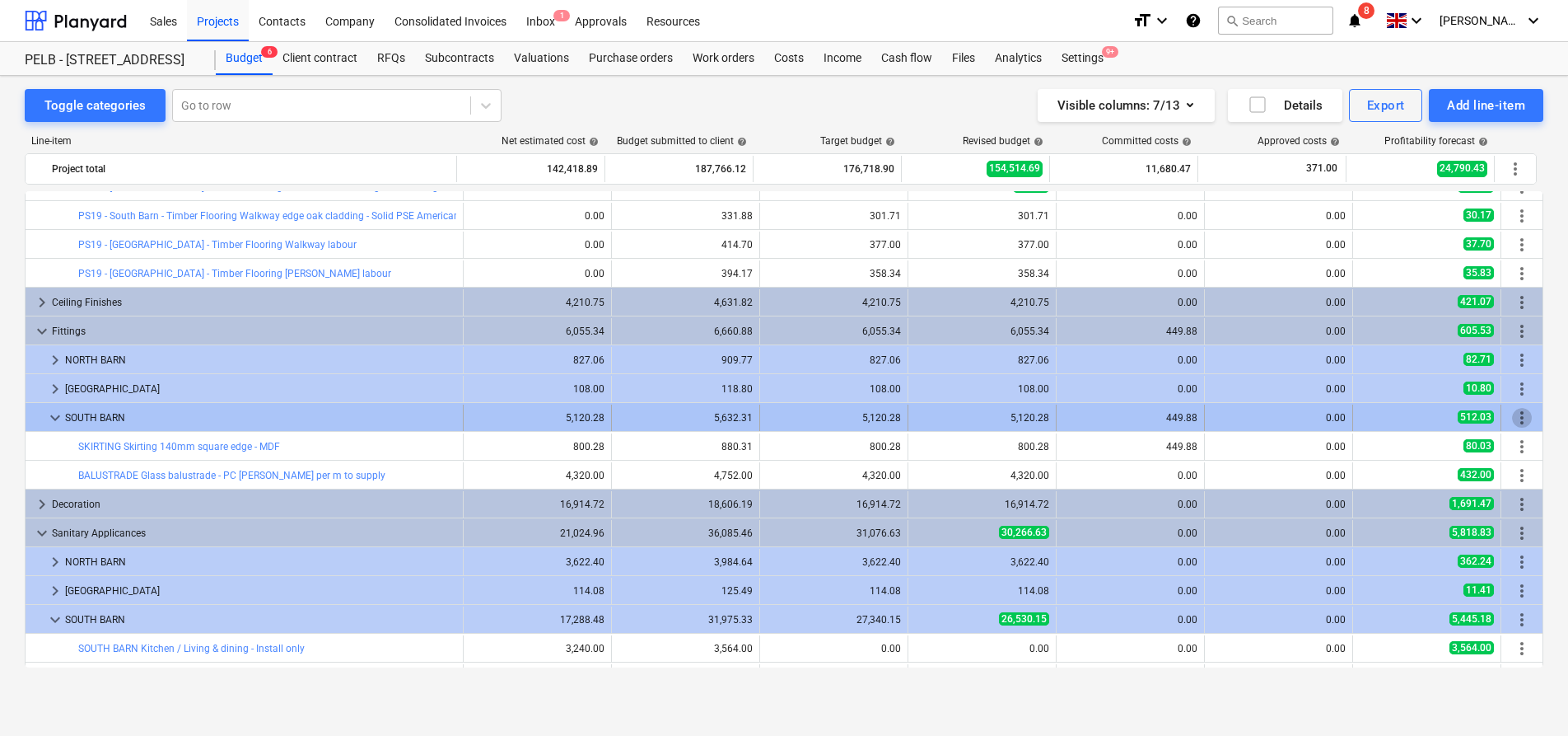
click at [1512, 416] on span "more_vert" at bounding box center [1522, 417] width 20 height 20
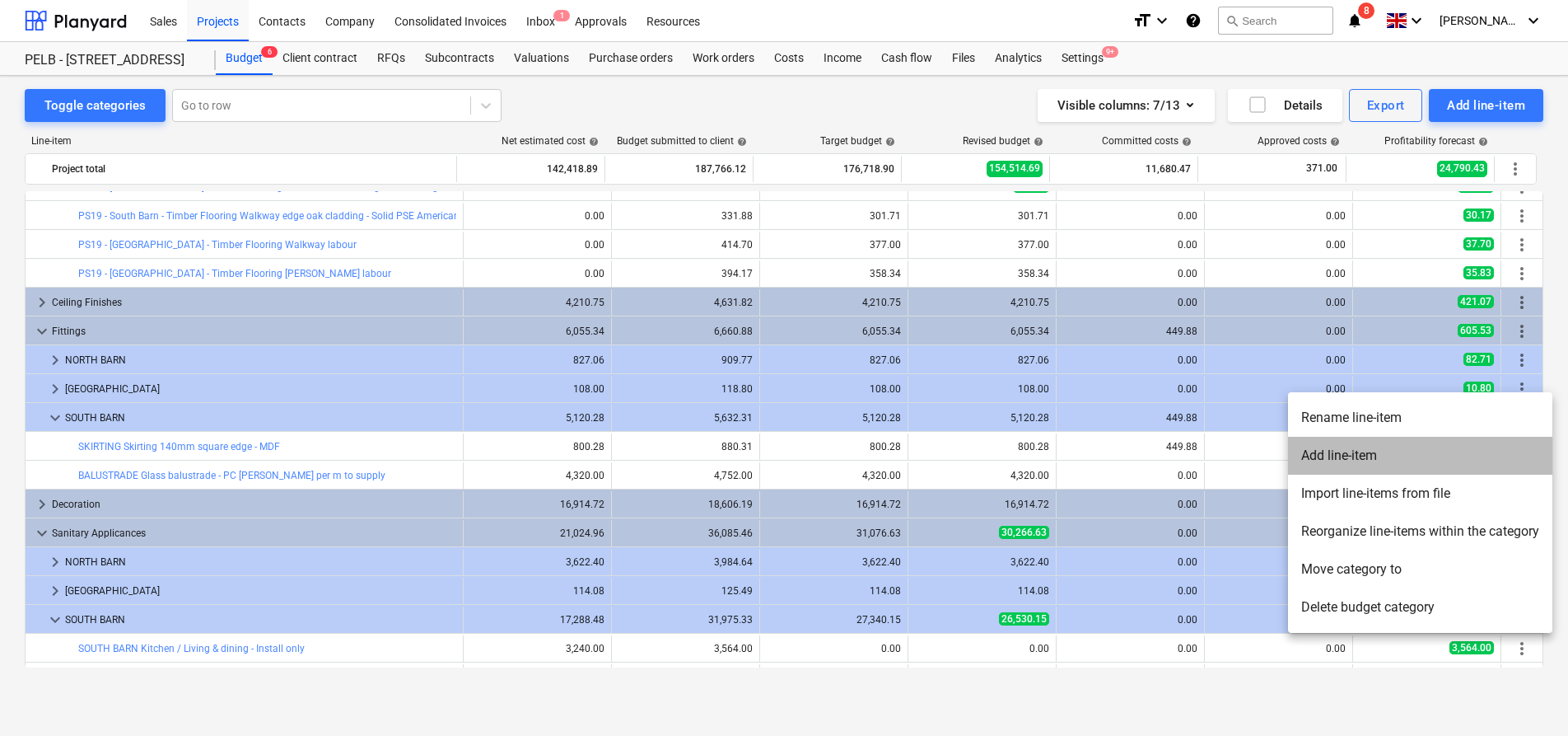
click at [1479, 459] on li "Add line-item" at bounding box center [1420, 455] width 265 height 38
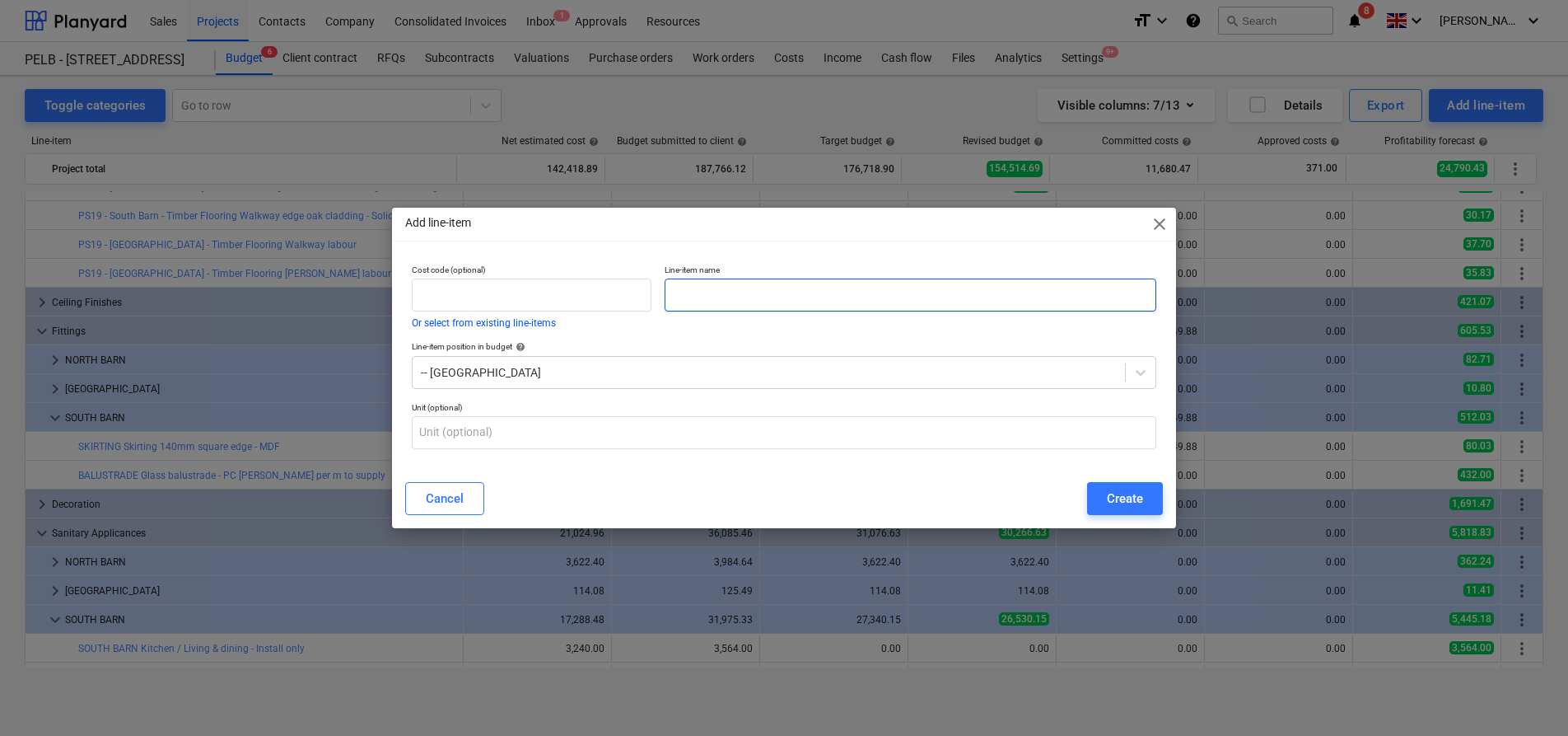
click at [725, 306] on input "text" at bounding box center [910, 295] width 492 height 33
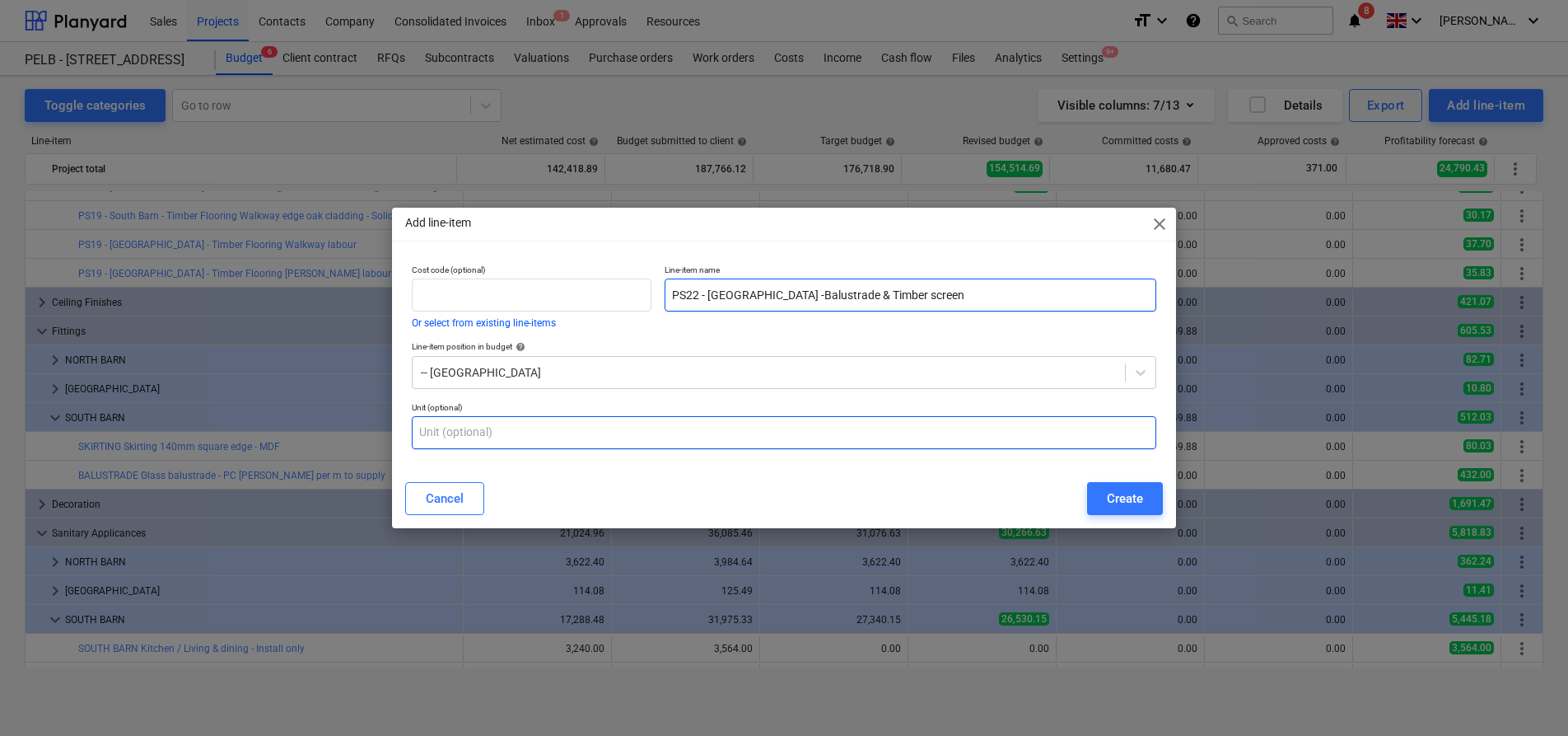
type input "PS22 - South Barn -Balustrade & Timber screen"
click at [563, 441] on input "text" at bounding box center [784, 432] width 744 height 33
type input "item"
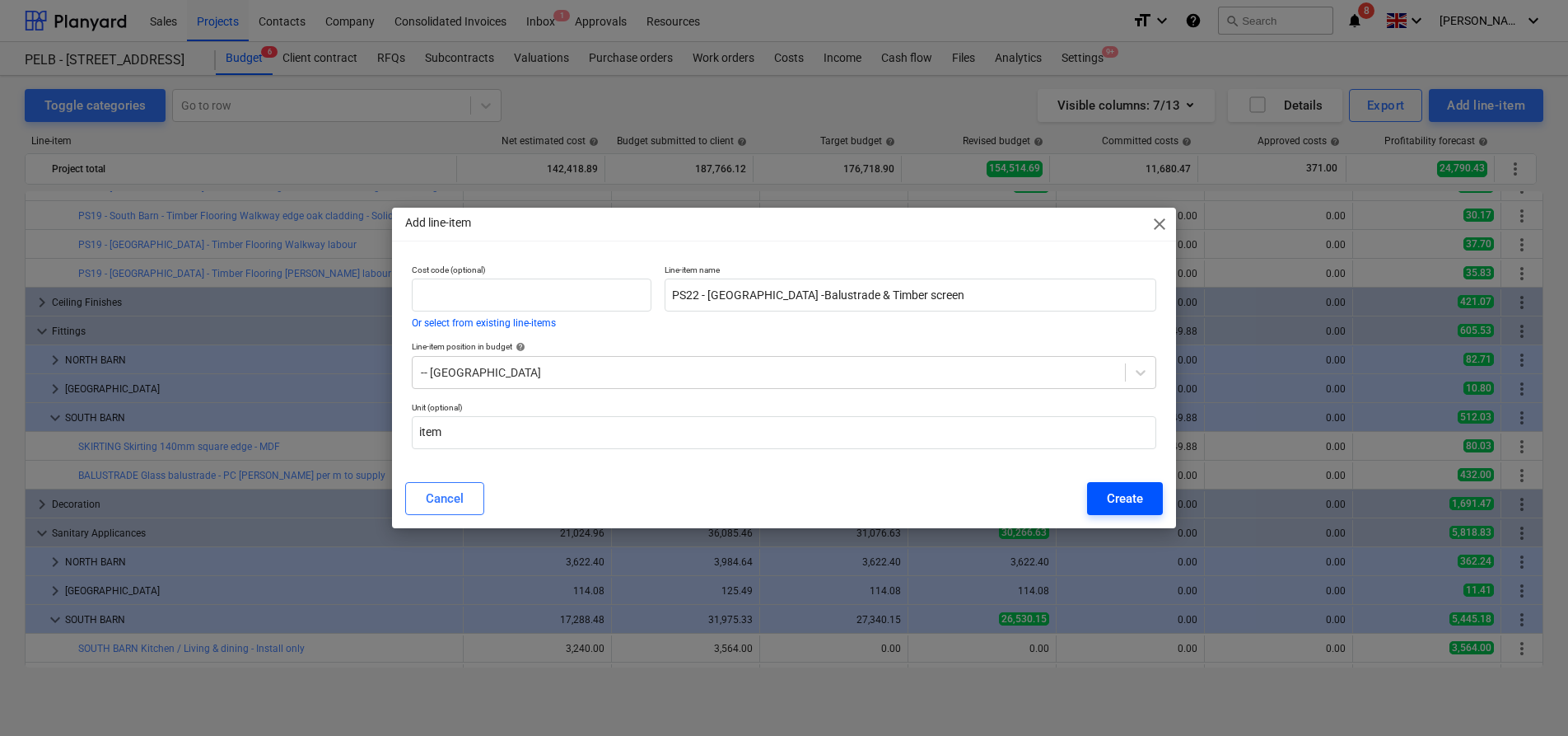
click at [1153, 490] on button "Create" at bounding box center [1125, 498] width 76 height 33
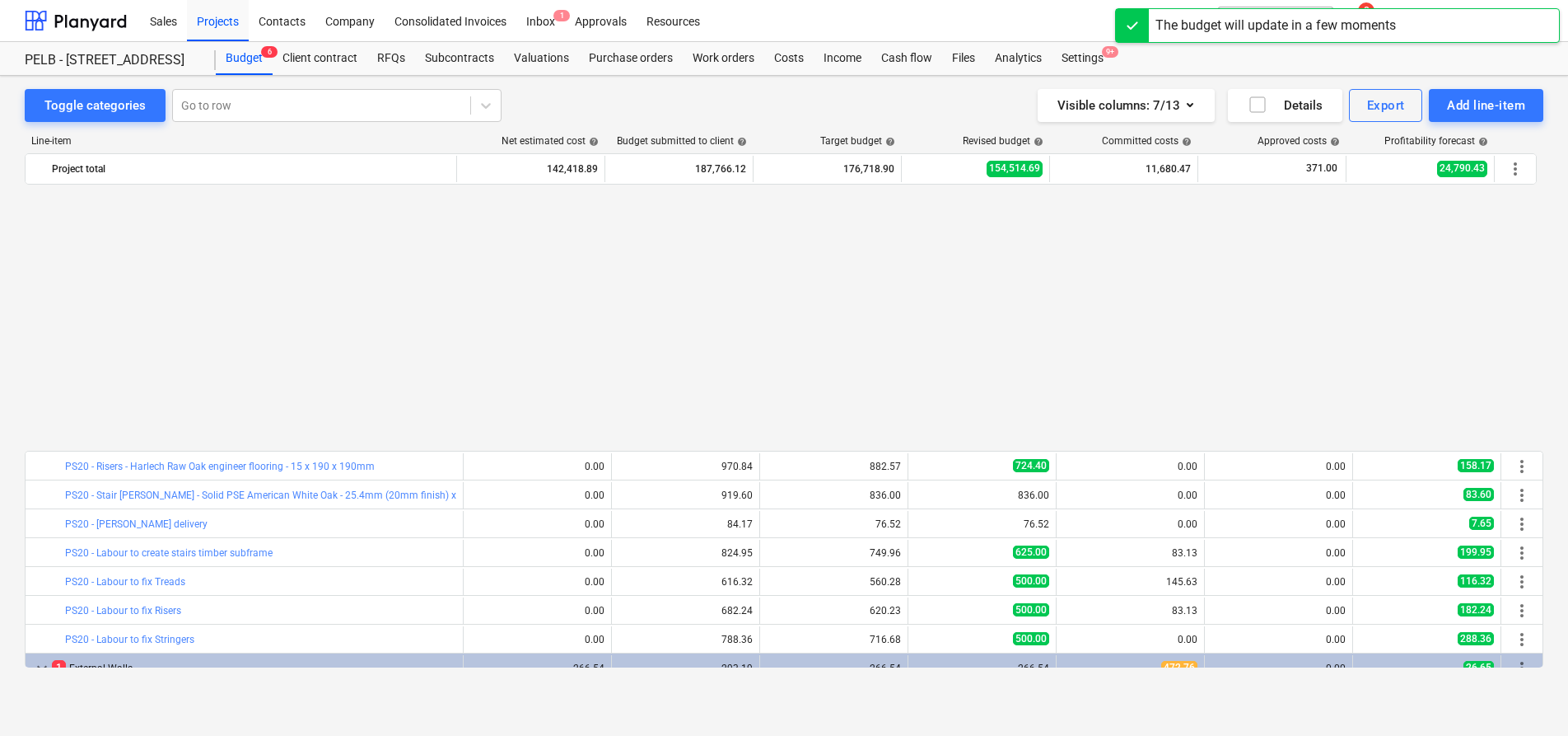
scroll to position [856, 0]
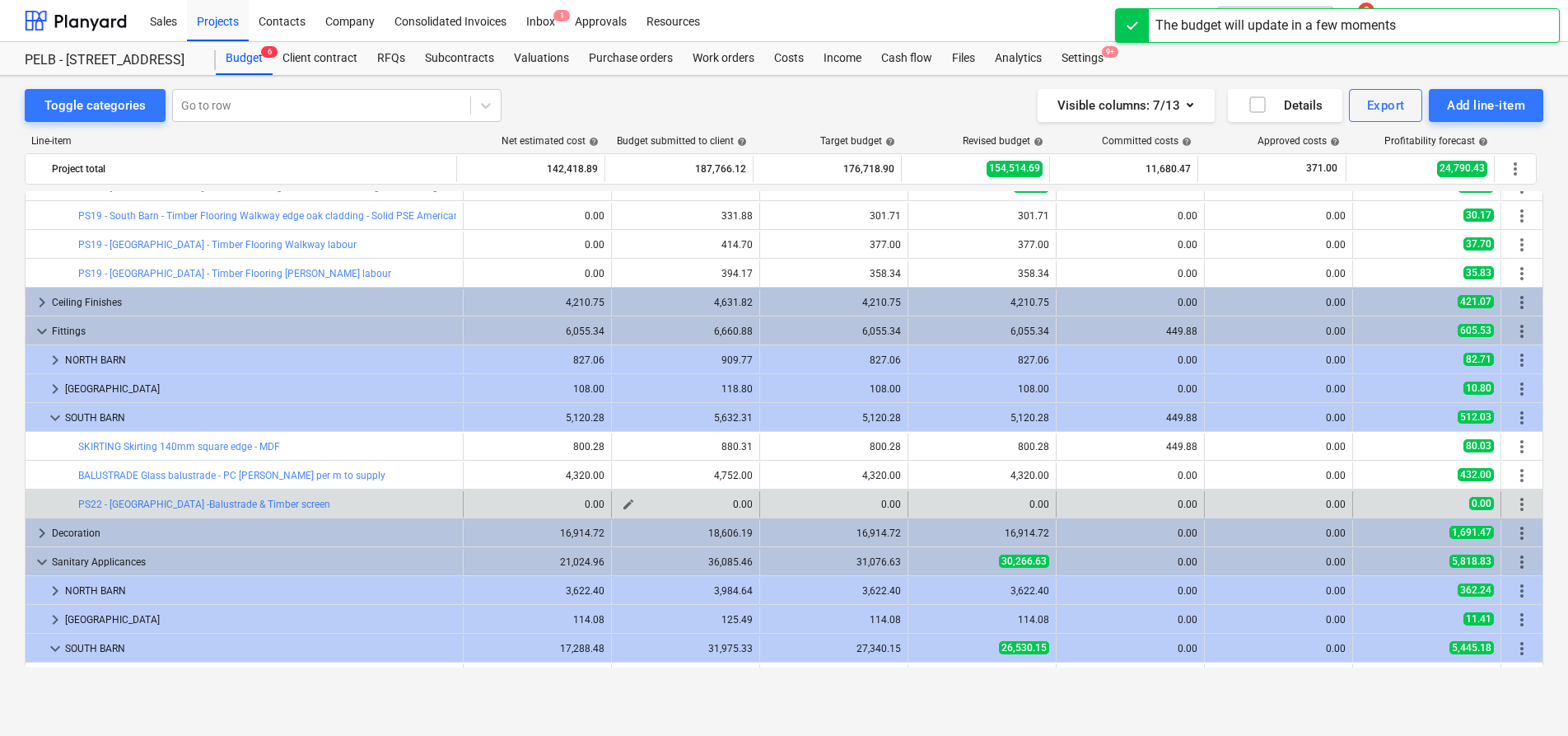
click at [623, 503] on span "edit" at bounding box center [628, 504] width 13 height 13
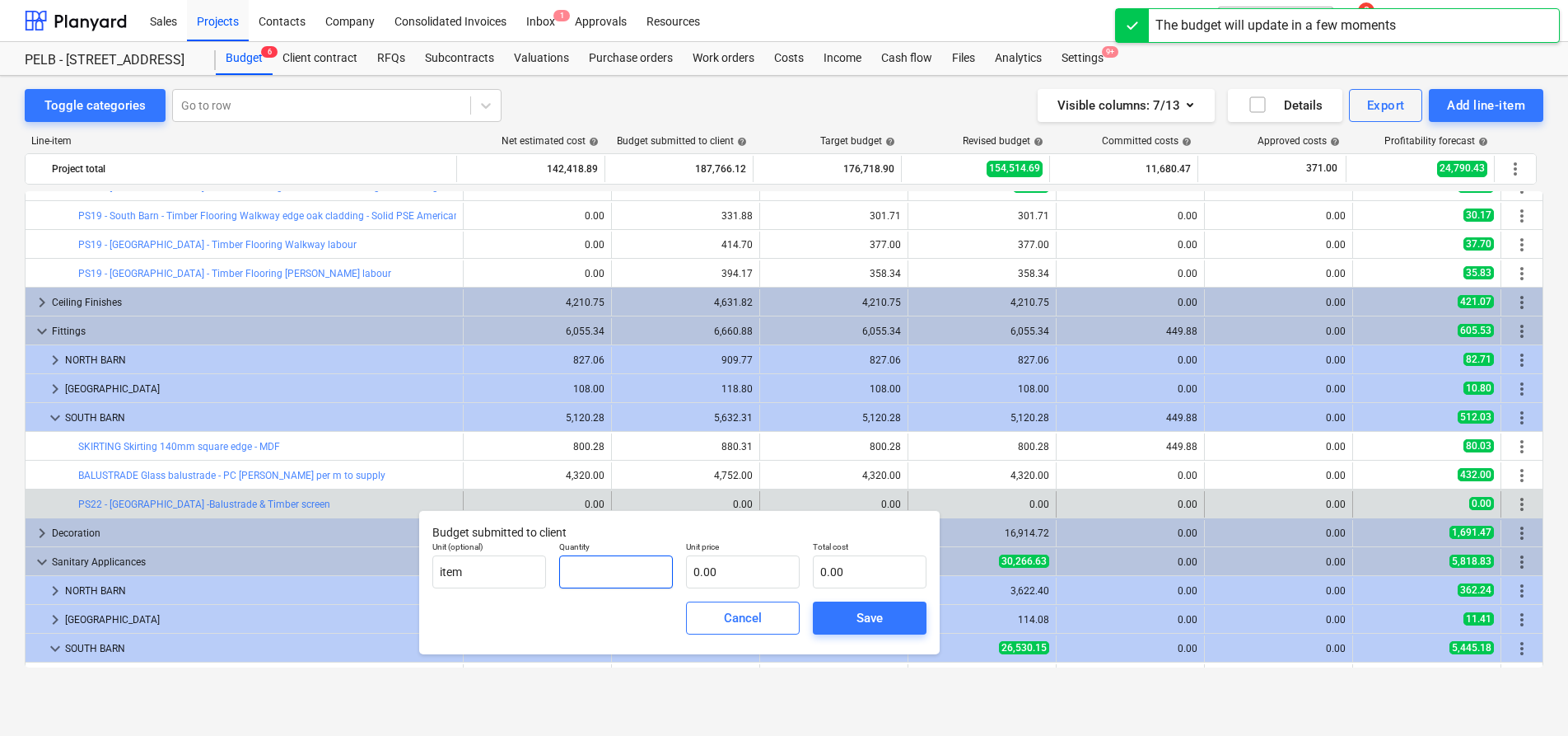
click at [581, 569] on input "text" at bounding box center [616, 571] width 114 height 33
type input "-1.00"
click at [719, 572] on input "text" at bounding box center [743, 571] width 114 height 33
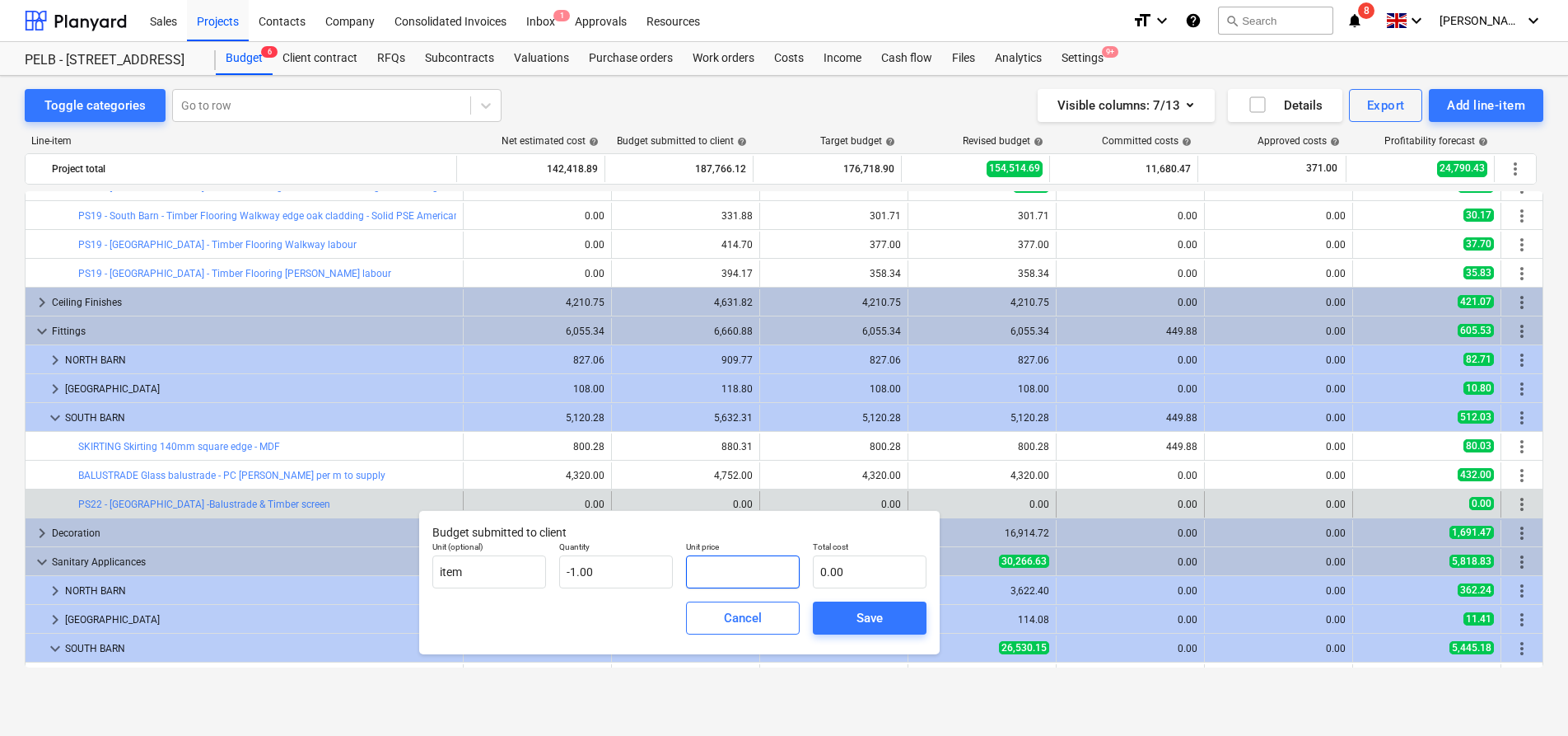
type input "4"
type input "-4.00"
type input "47"
type input "-47.00"
type input "475"
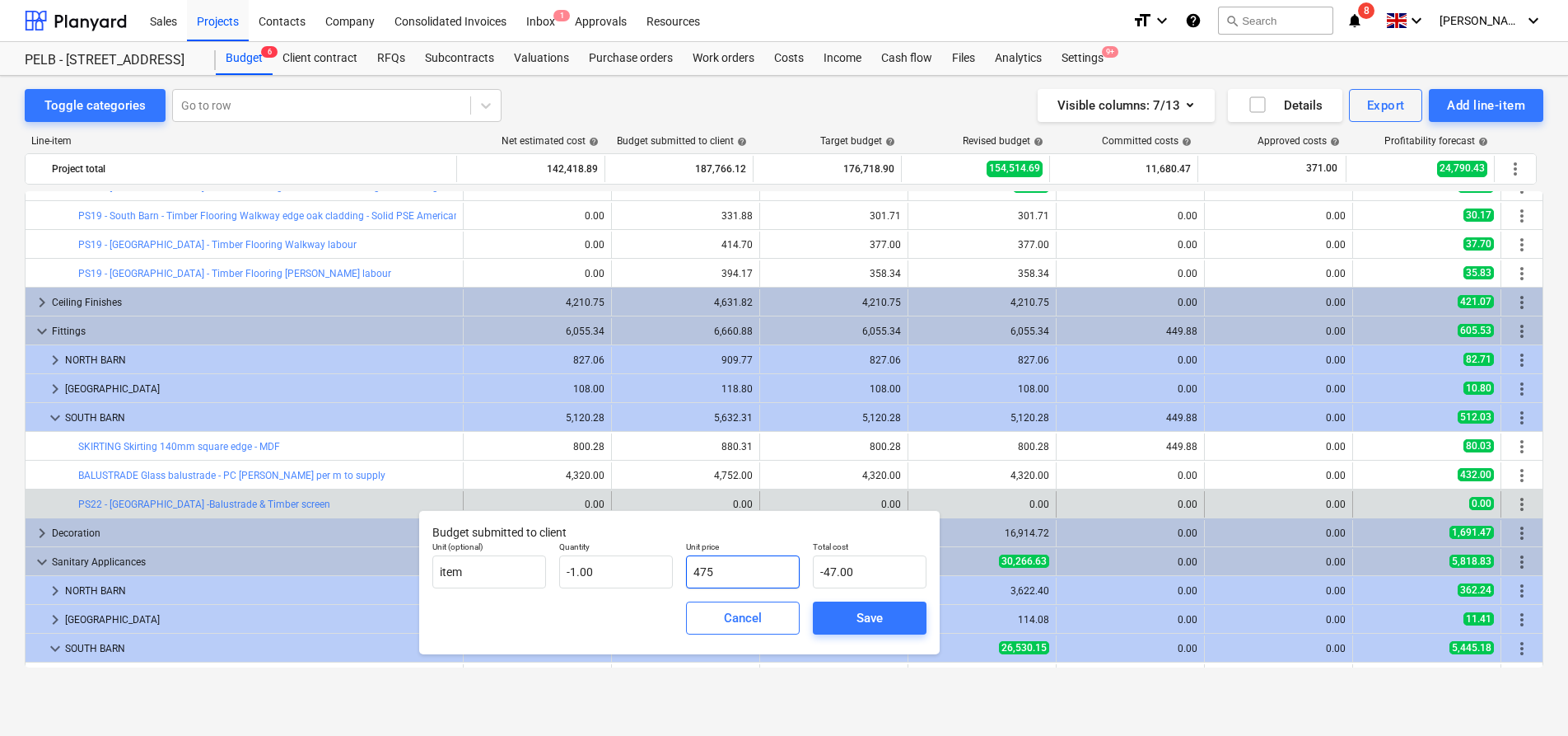
type input "-475.00"
type input "4752"
type input "-4,752.00"
type input "4,752.00"
click at [865, 613] on div "Save" at bounding box center [870, 617] width 27 height 21
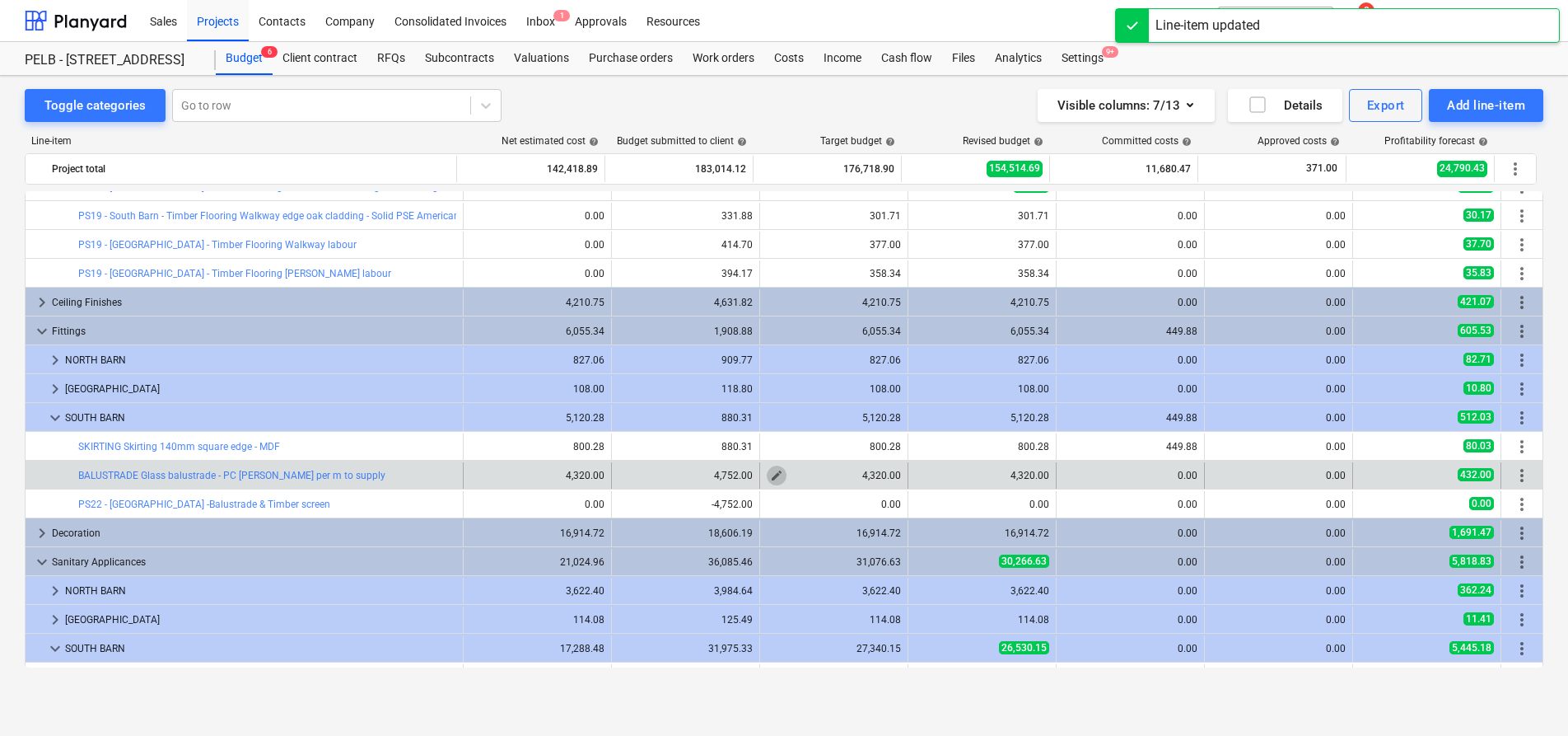
click at [775, 474] on span "edit" at bounding box center [776, 475] width 13 height 13
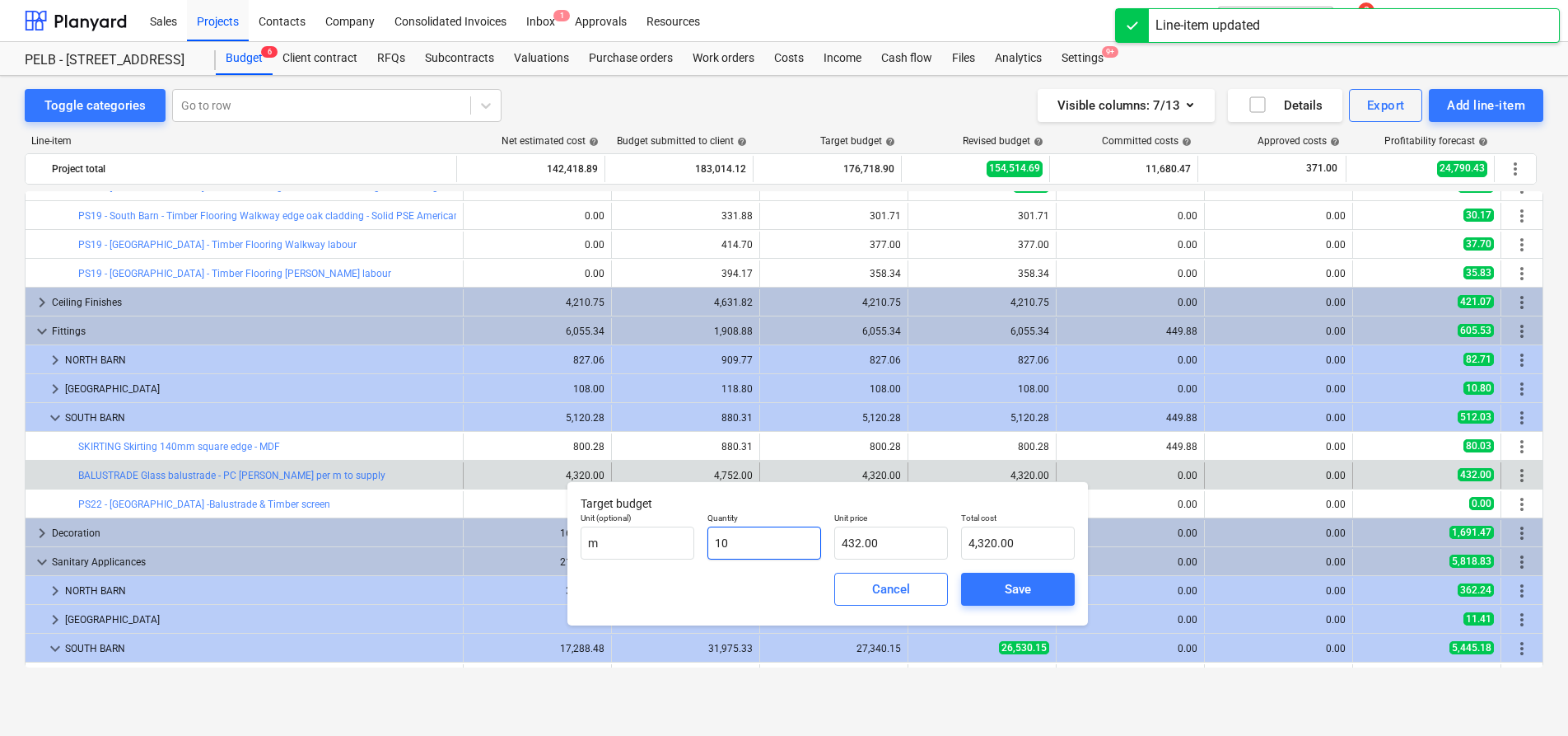
click at [754, 543] on input "10" at bounding box center [764, 543] width 114 height 33
type input "1"
type input "432.00"
type input "0.00"
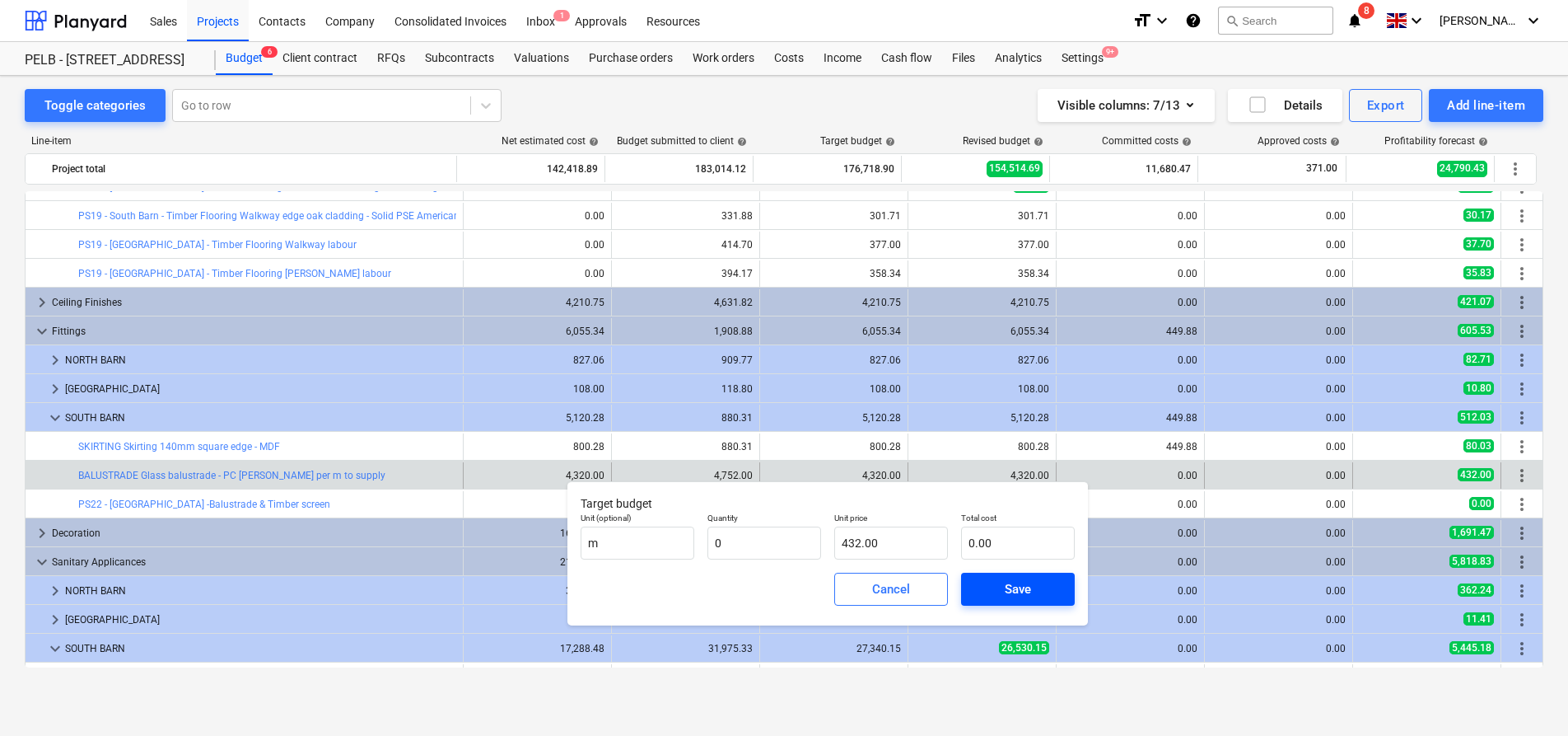
type input "0.00"
click at [992, 573] on button "Save" at bounding box center [1018, 589] width 114 height 33
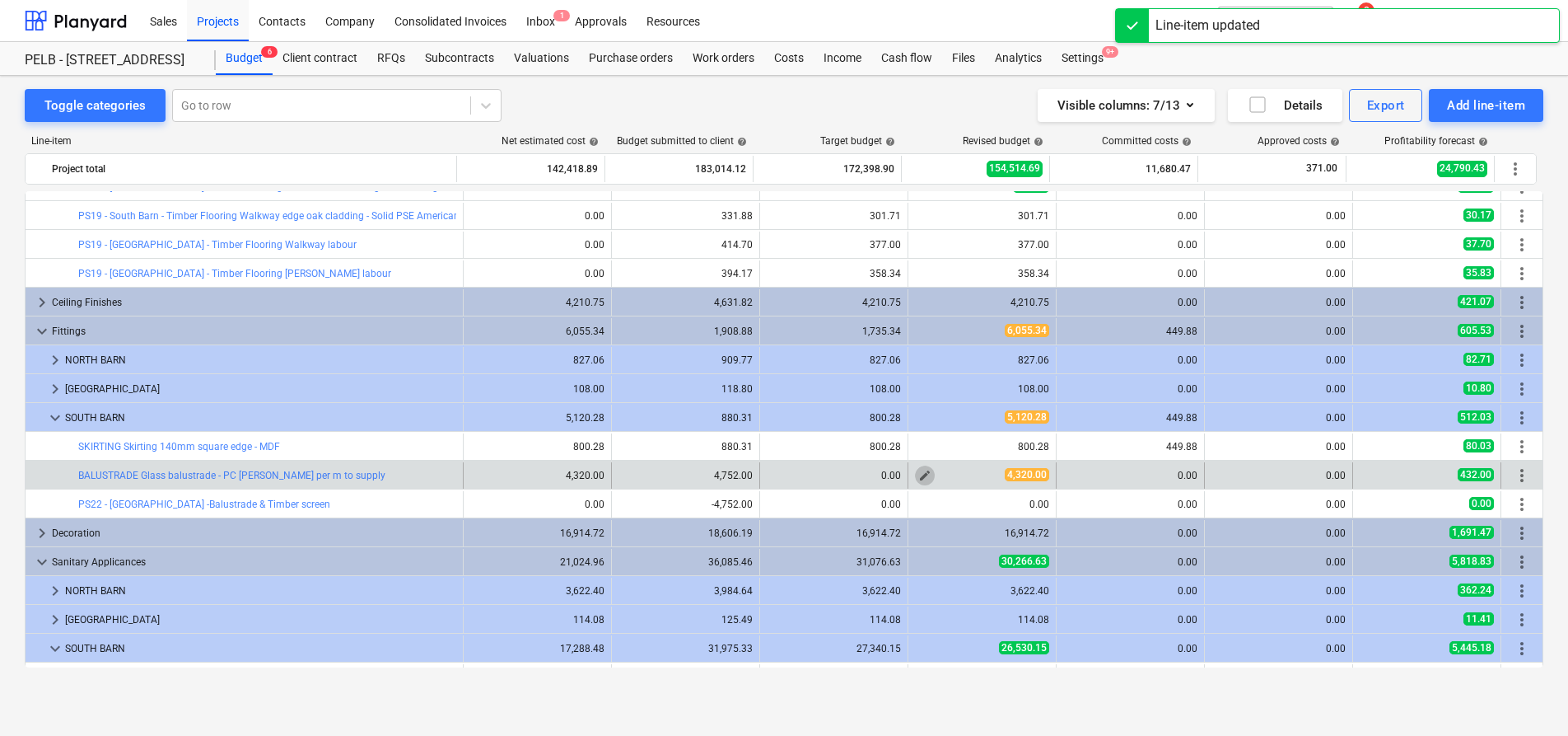
click at [923, 478] on span "edit" at bounding box center [925, 475] width 13 height 13
type textarea "x"
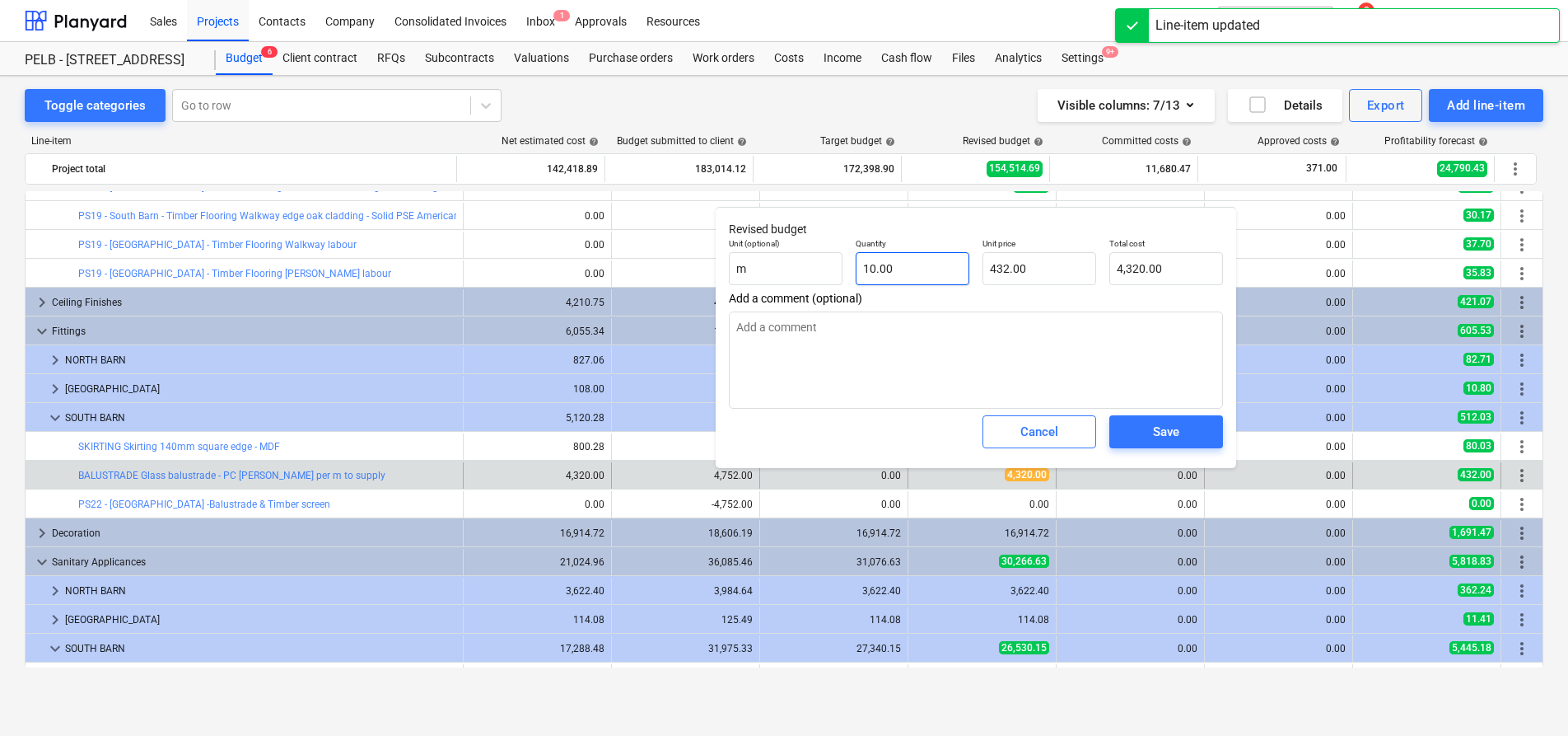
type input "10"
click at [911, 254] on input "10" at bounding box center [913, 268] width 114 height 33
type textarea "x"
type input "0"
type input "0.00"
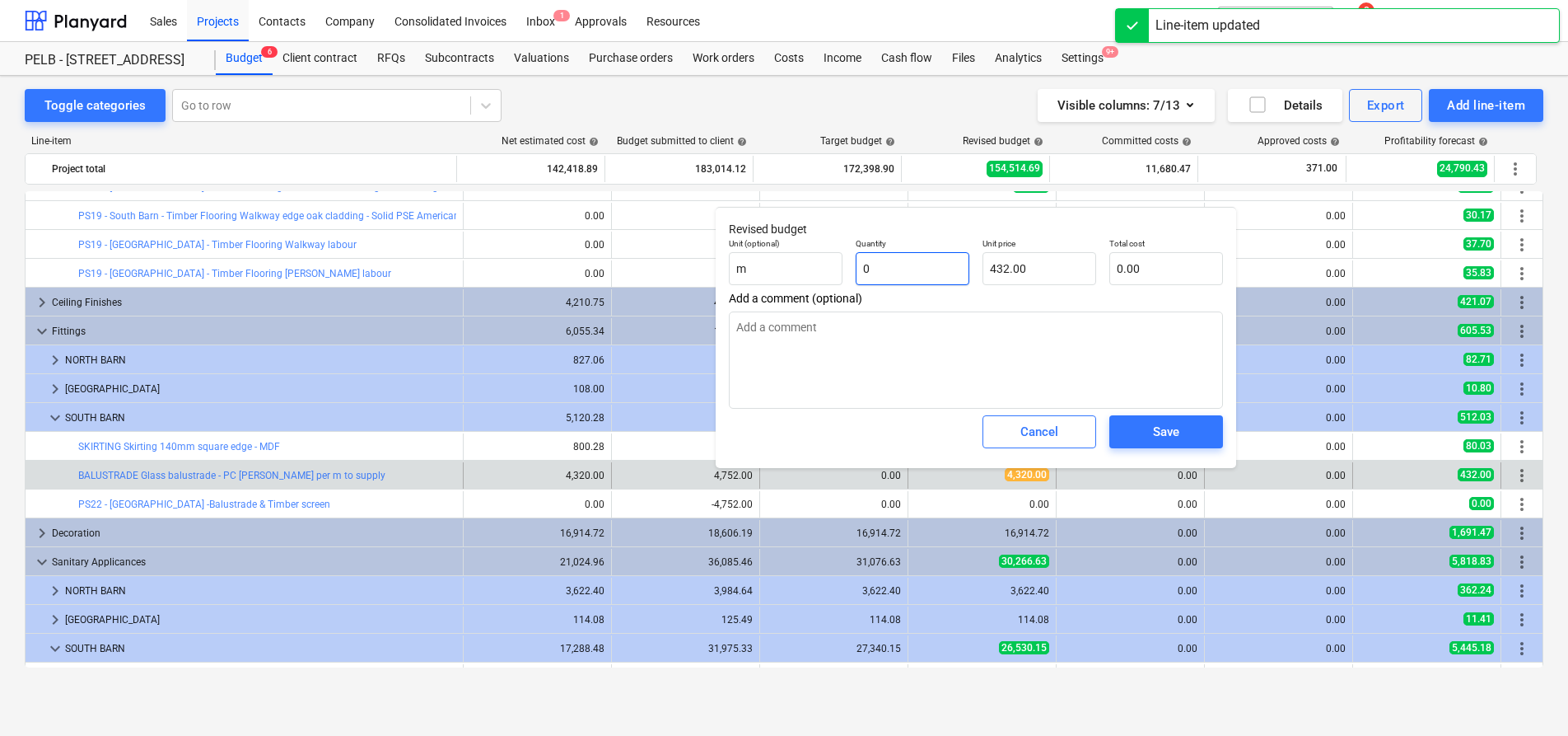
type textarea "x"
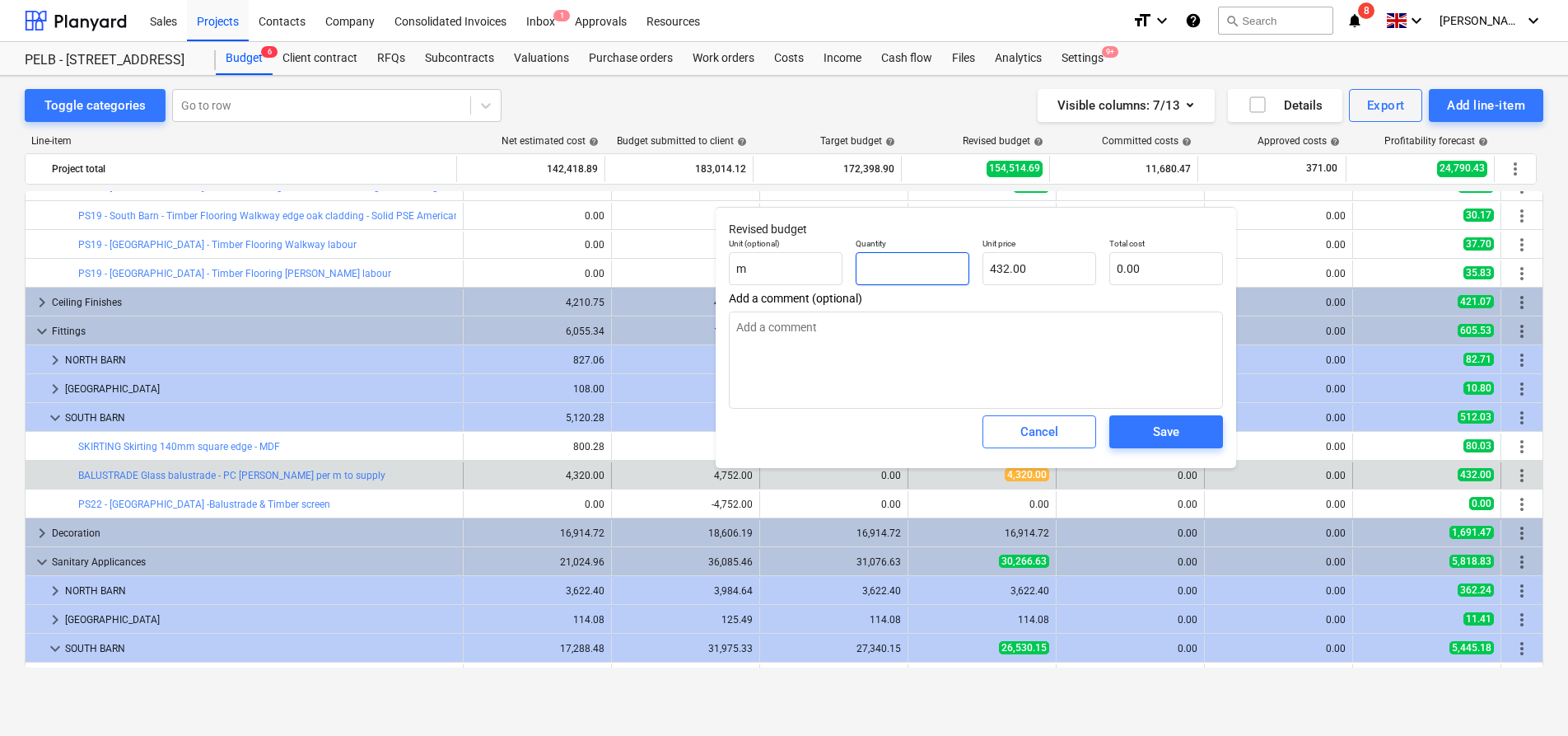
type textarea "x"
type input "0"
type textarea "x"
type input "0.00"
click at [1158, 424] on div "Save" at bounding box center [1166, 431] width 27 height 21
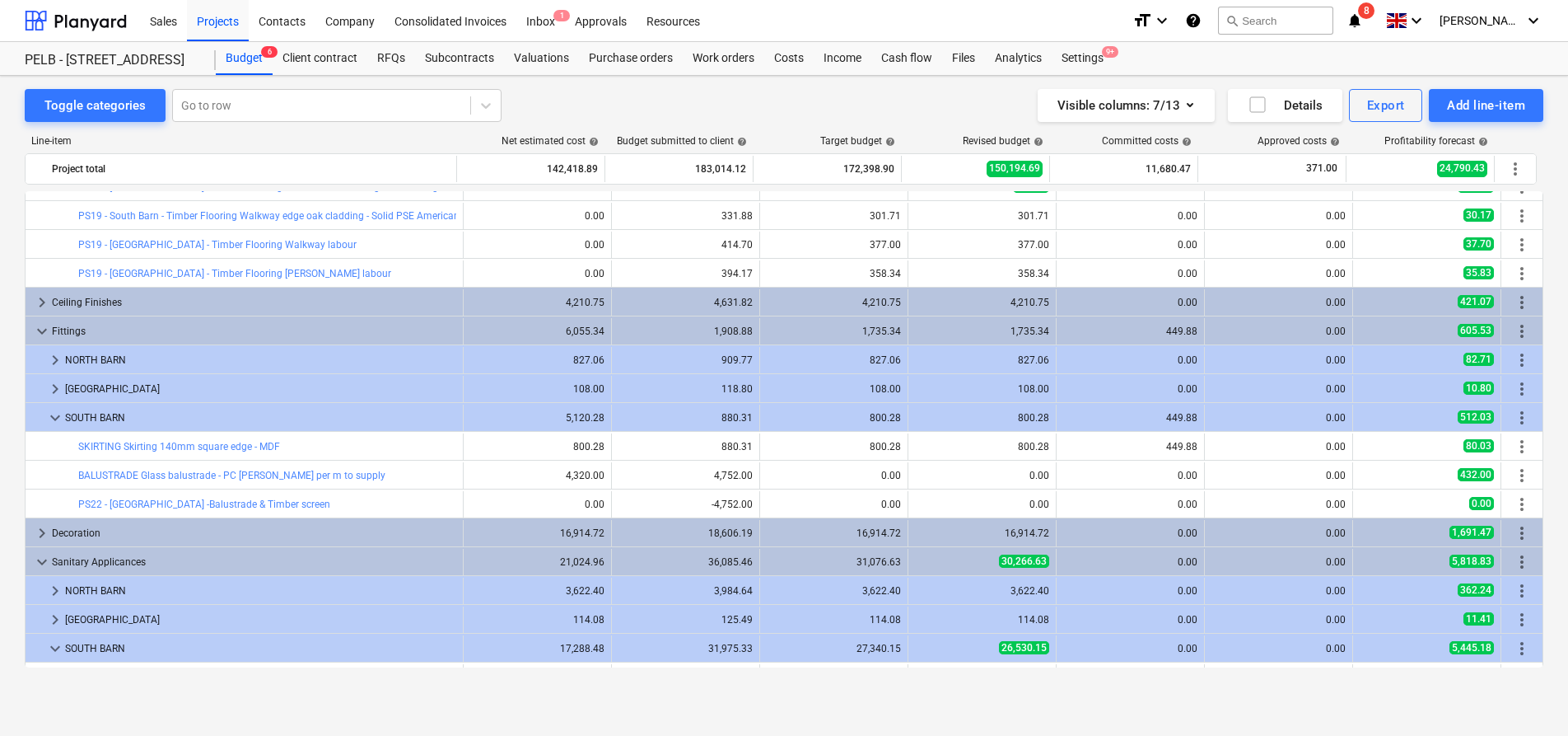
type textarea "x"
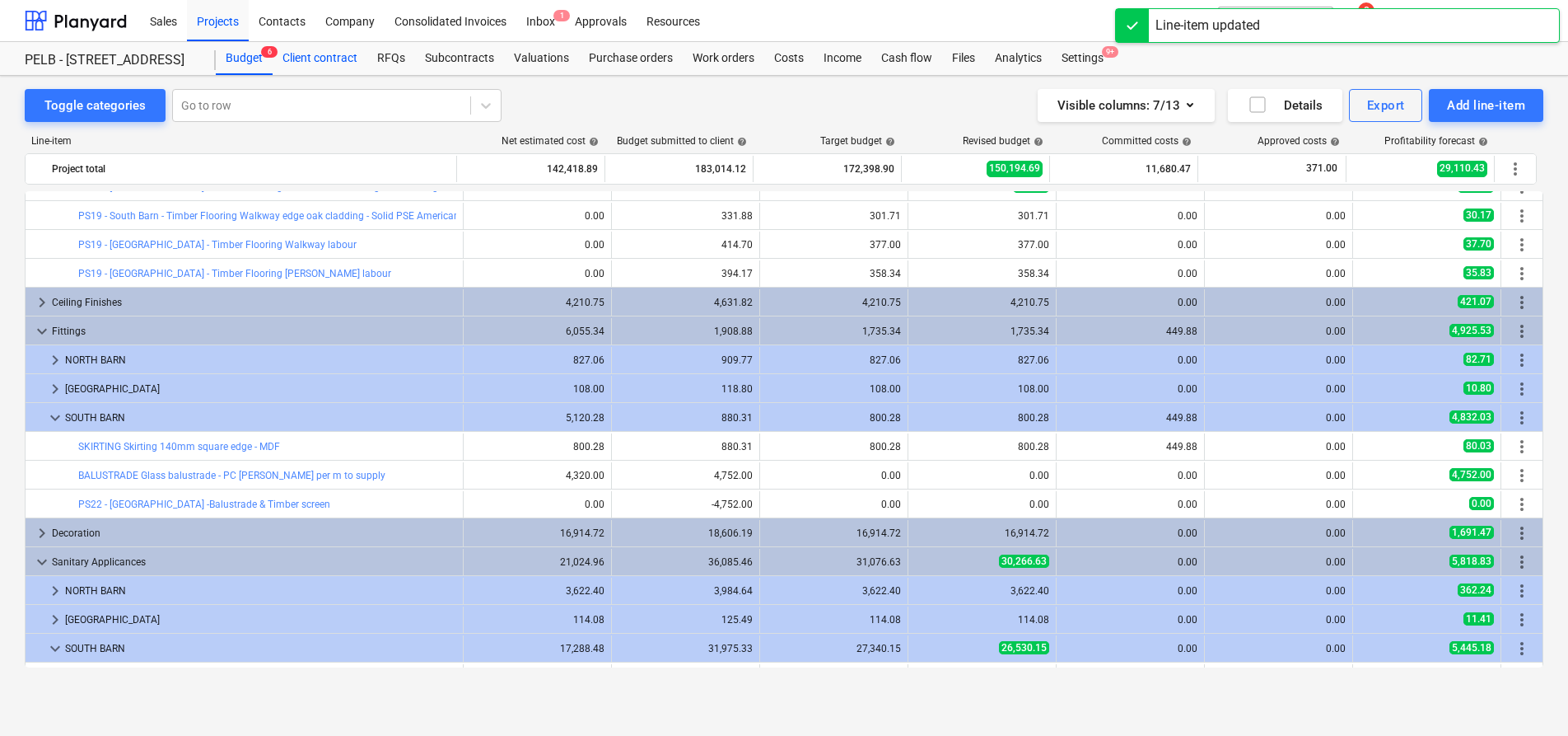
click at [288, 57] on div "Client contract" at bounding box center [319, 59] width 94 height 33
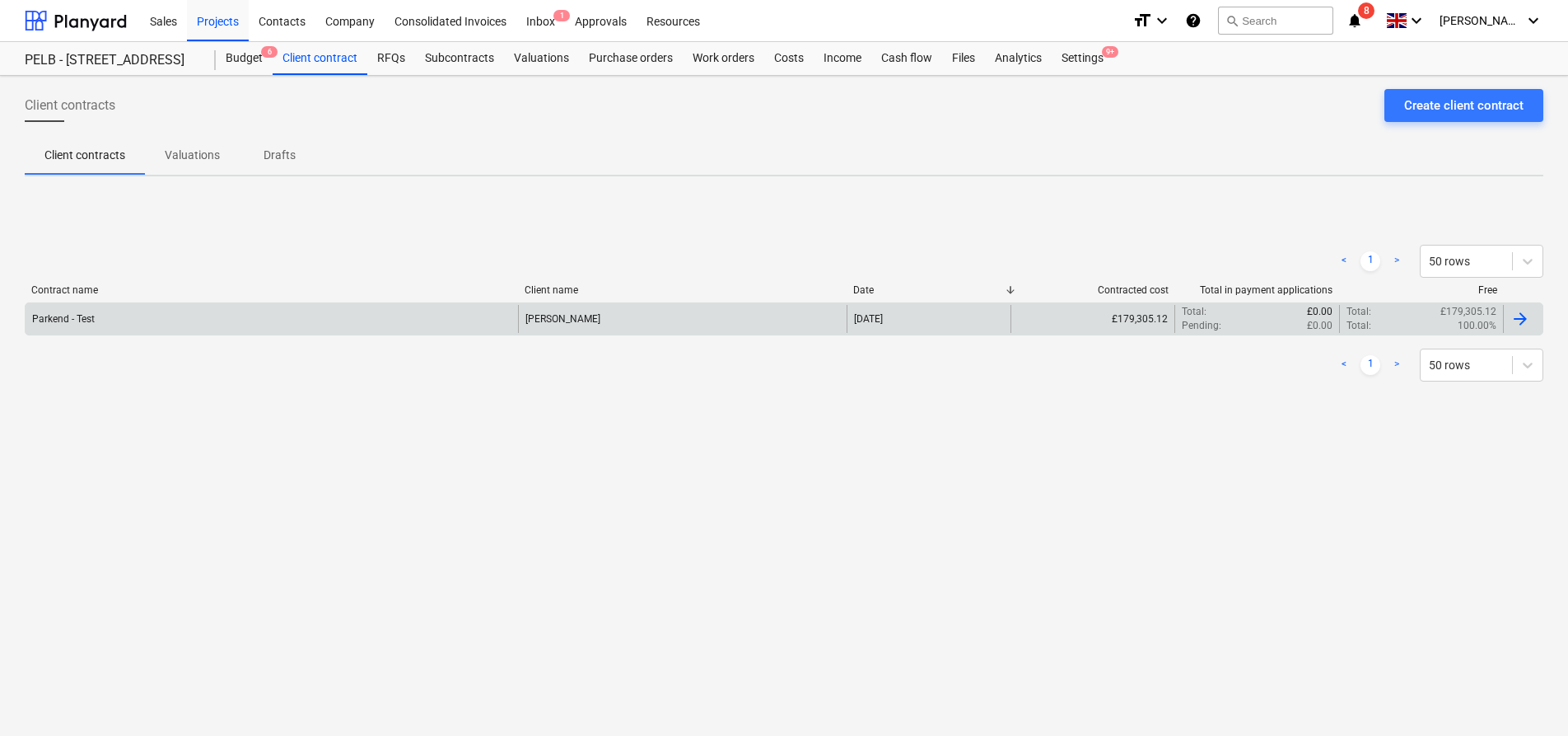
click at [741, 315] on div "Jasmin Westcarr" at bounding box center [682, 319] width 329 height 28
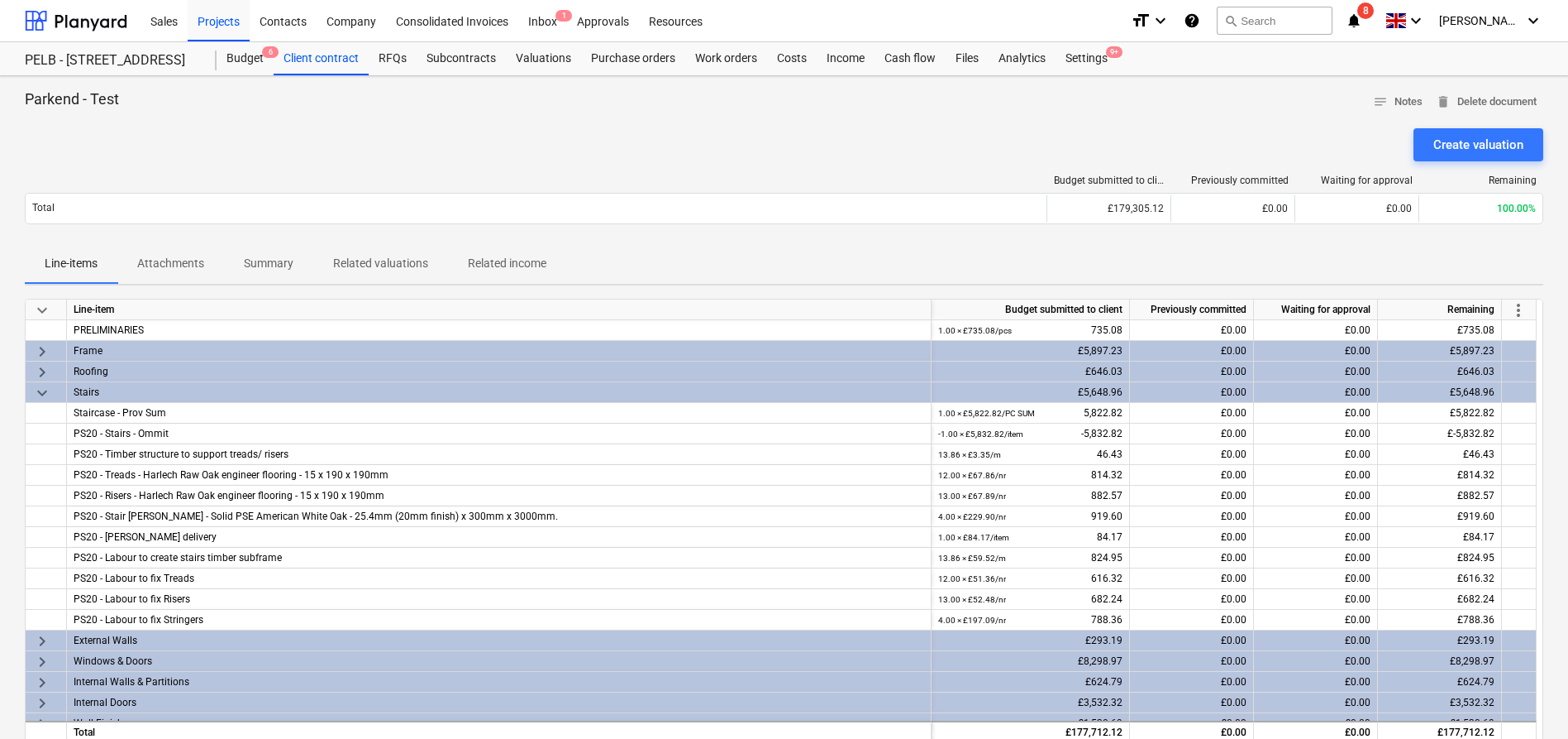
click at [1522, 316] on span "more_vert" at bounding box center [1518, 311] width 20 height 20
click at [1511, 301] on li "Amend line items" at bounding box center [1495, 310] width 128 height 38
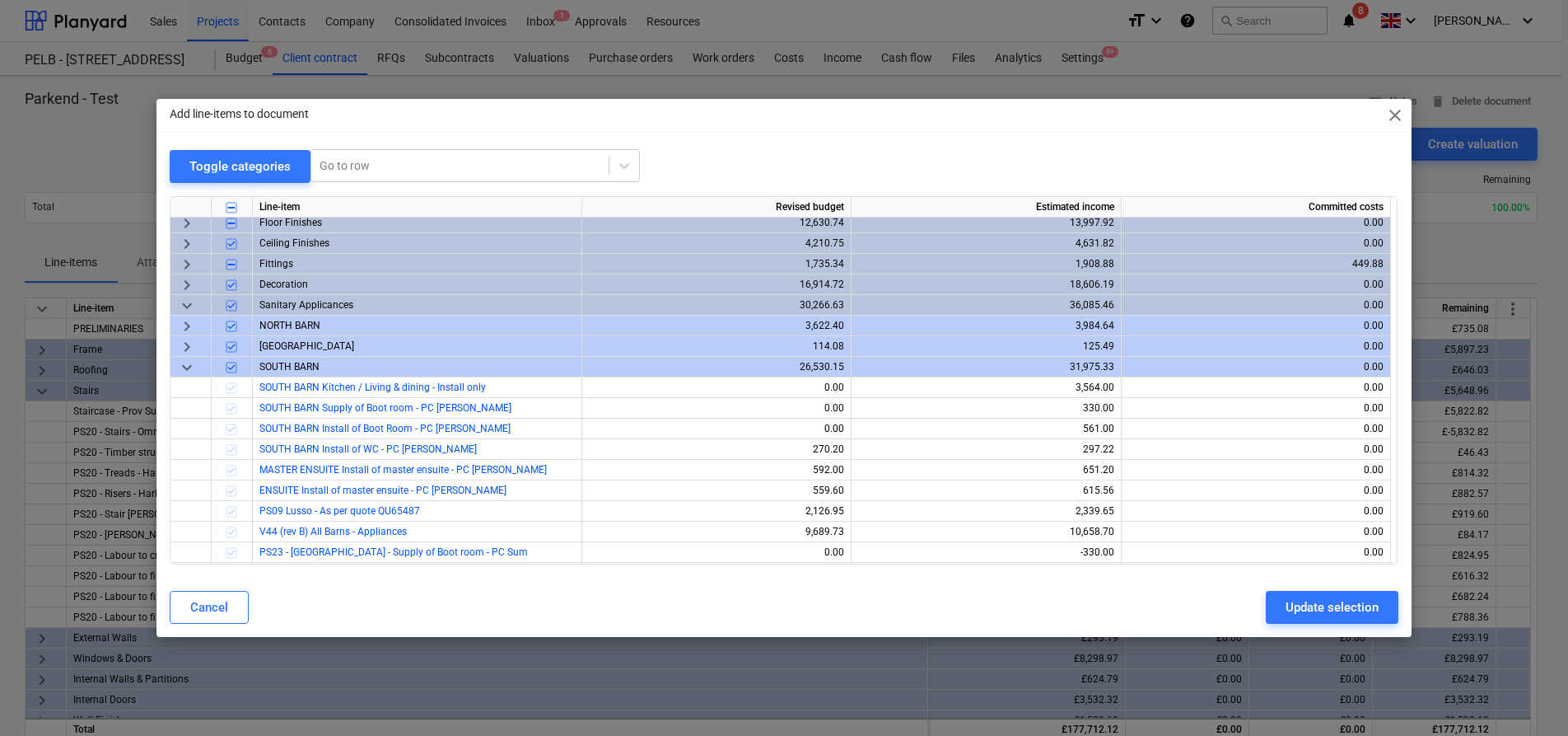
scroll to position [516, 0]
click at [187, 373] on span "keyboard_arrow_down" at bounding box center [187, 371] width 20 height 20
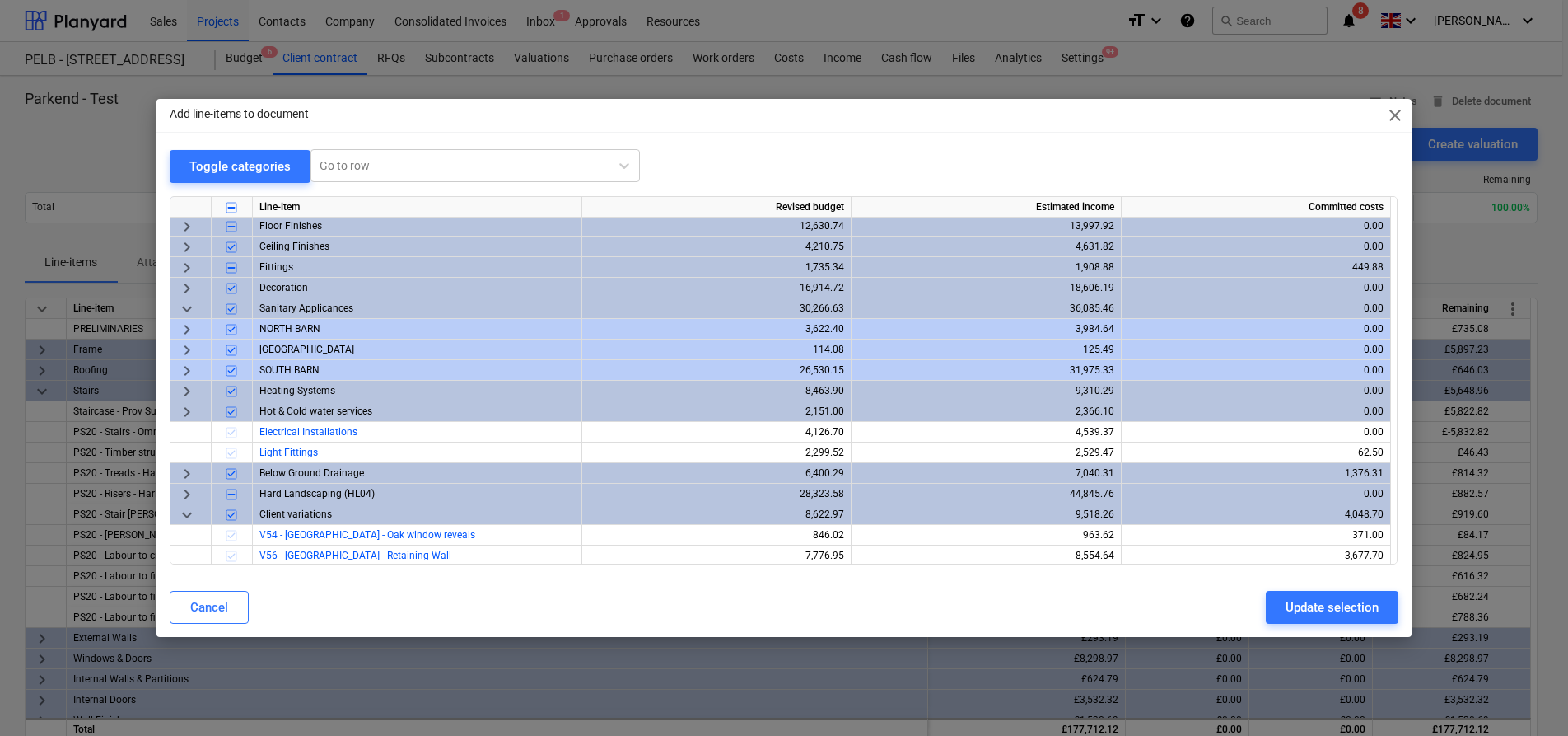
click at [189, 308] on span "keyboard_arrow_down" at bounding box center [187, 309] width 20 height 20
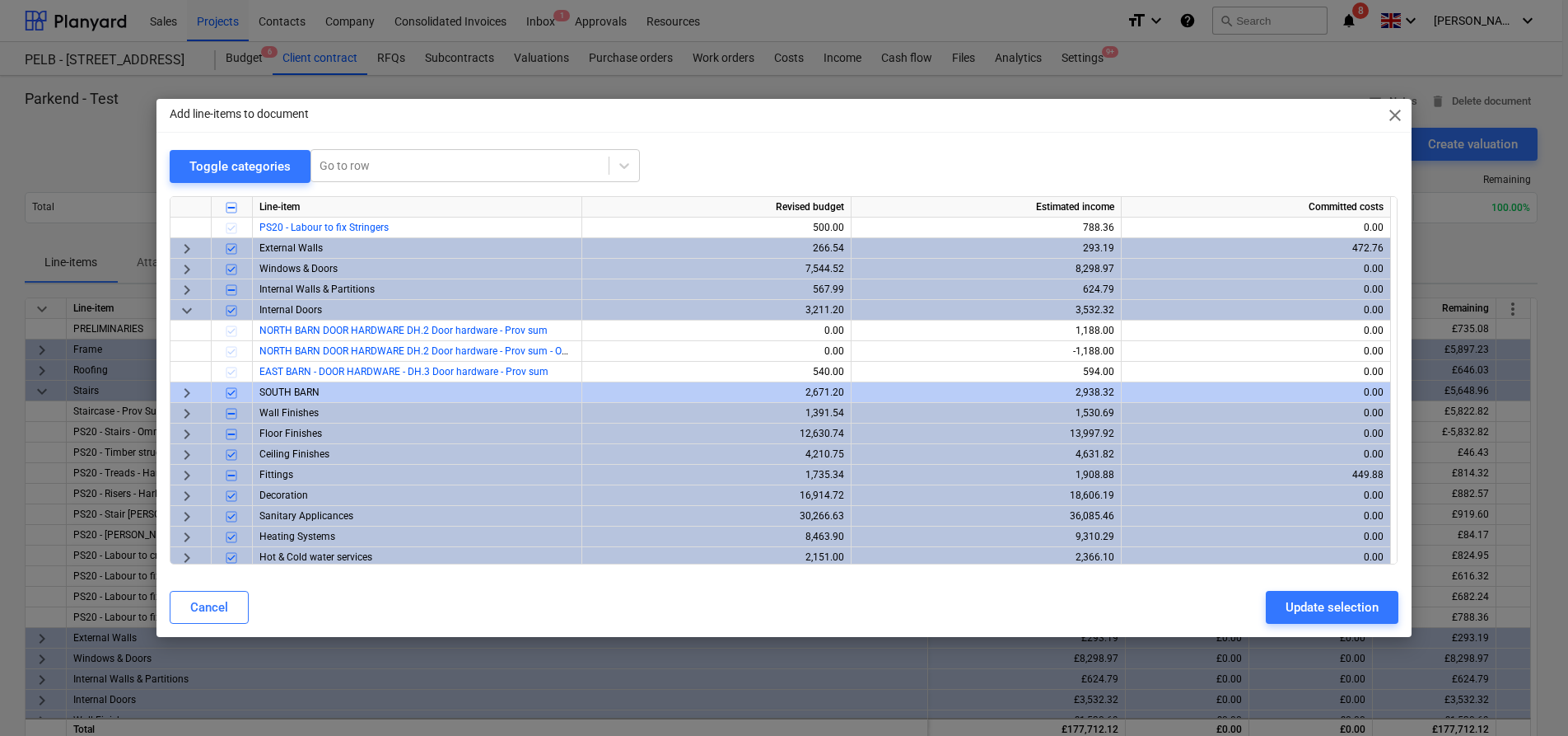
scroll to position [266, 0]
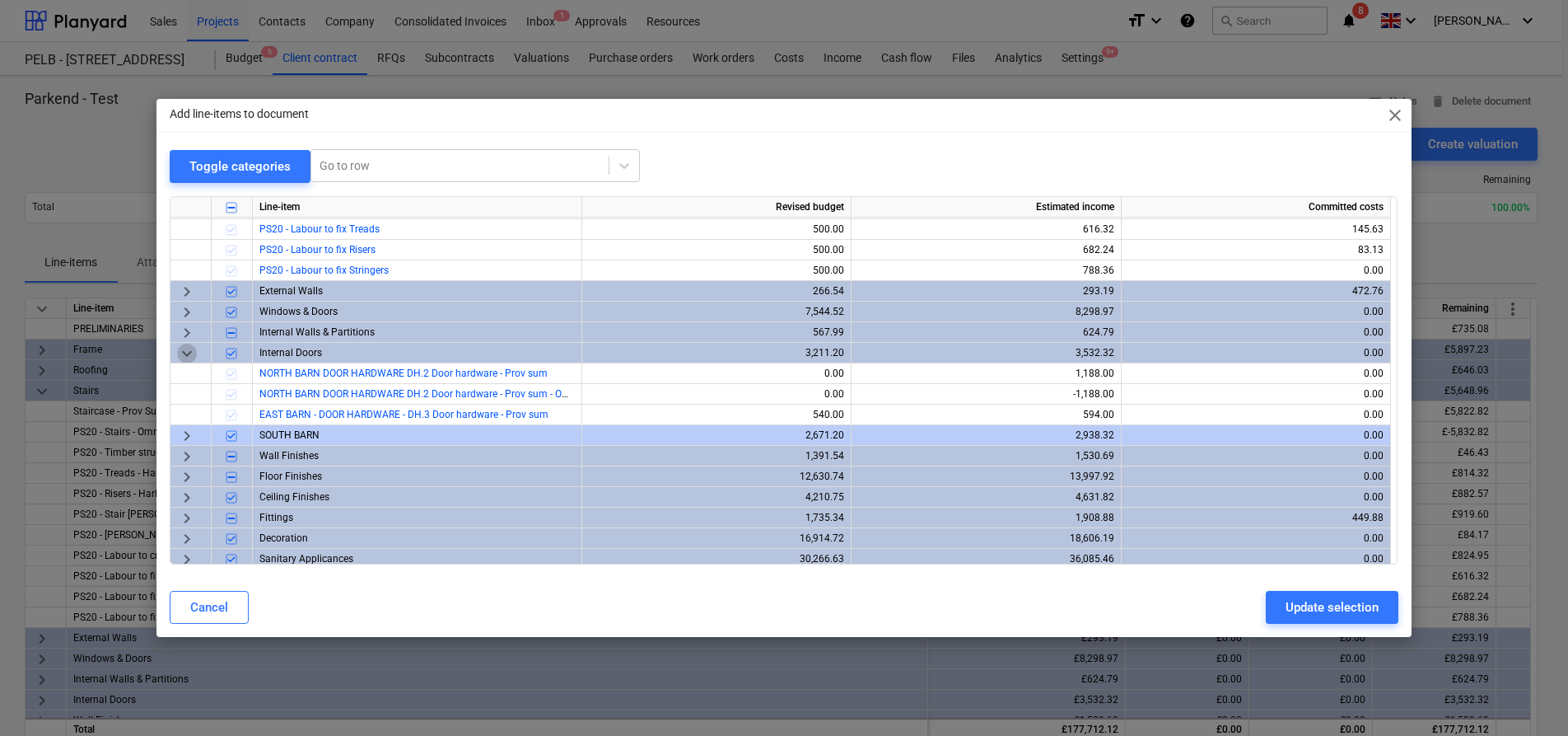
click at [188, 358] on span "keyboard_arrow_down" at bounding box center [187, 353] width 20 height 20
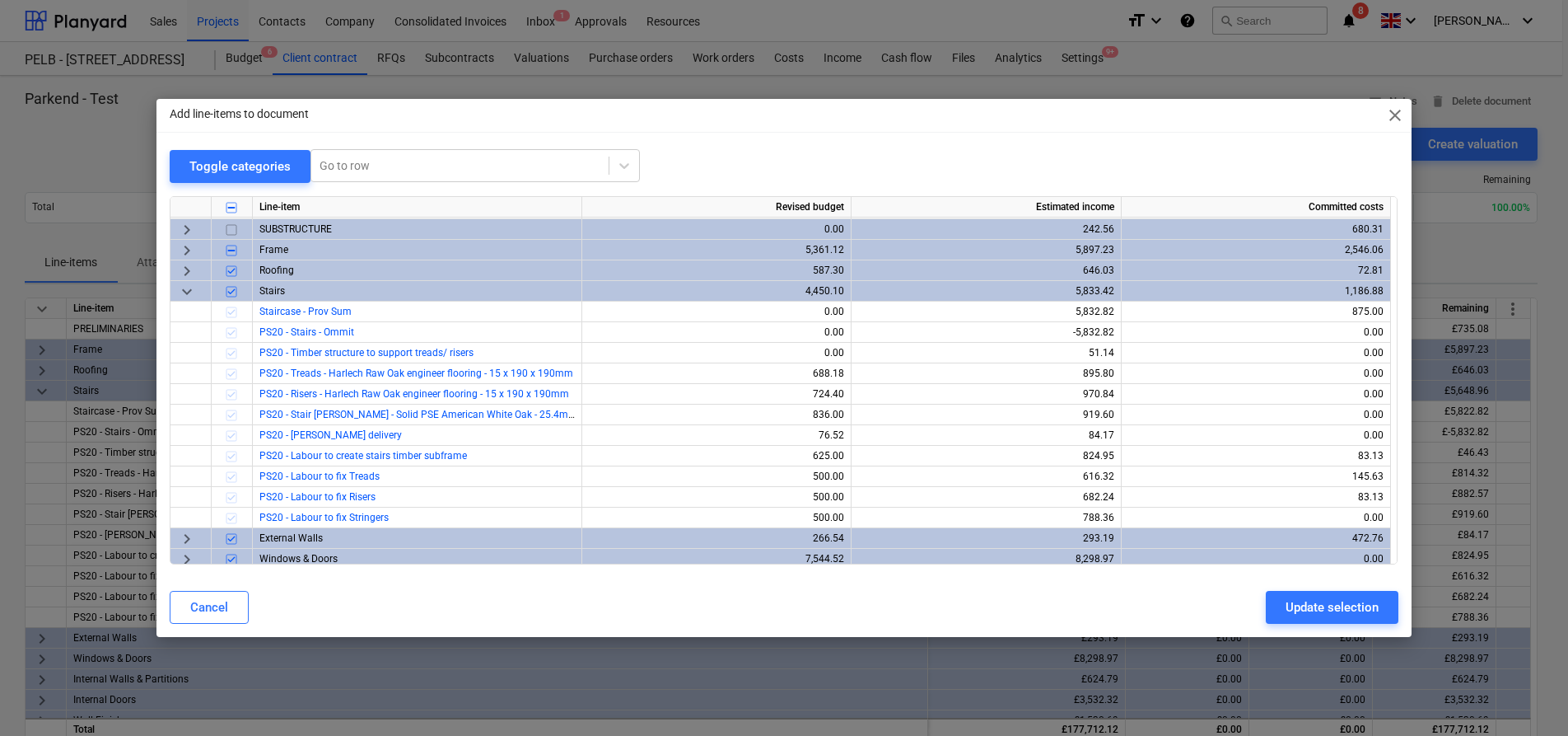
scroll to position [0, 0]
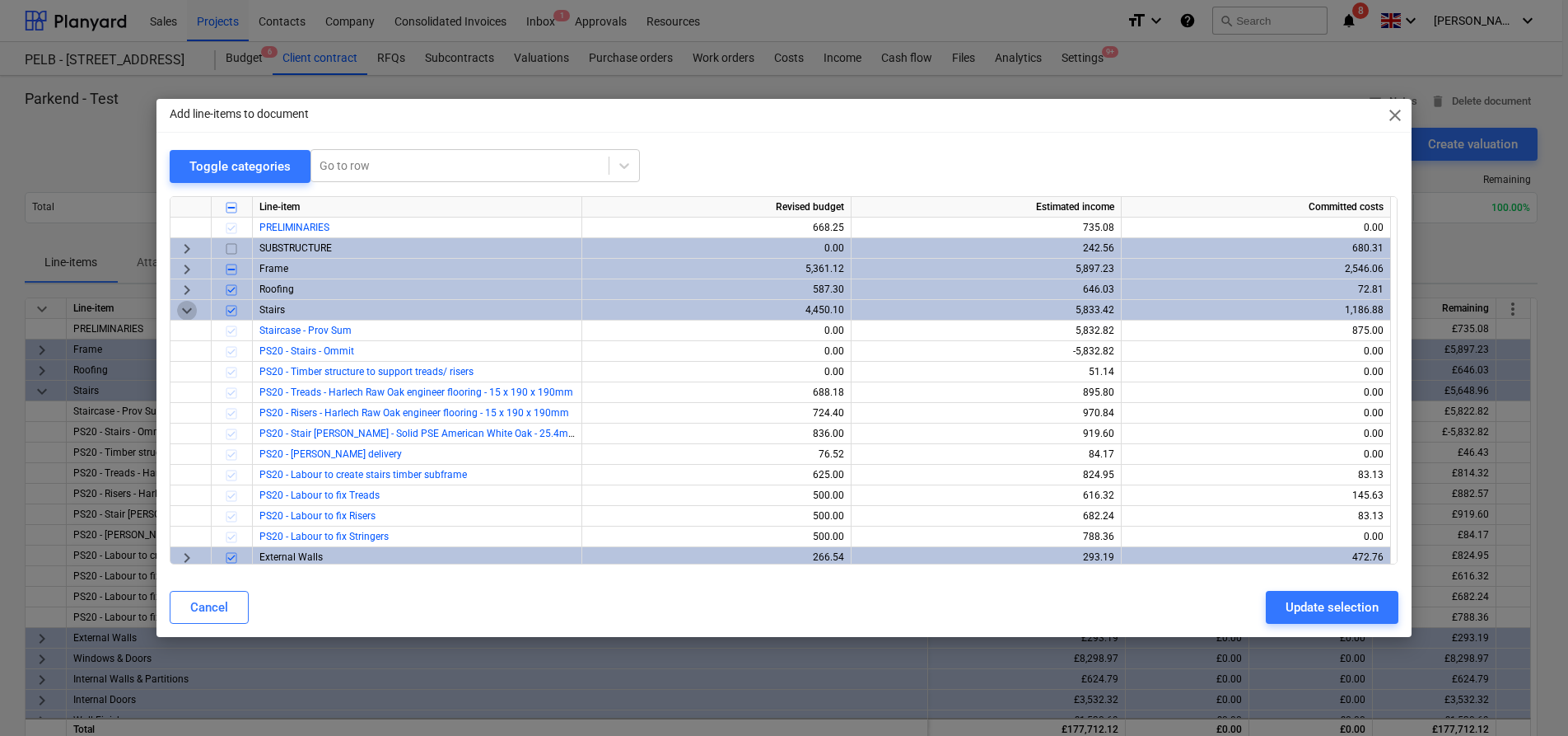
click at [193, 307] on span "keyboard_arrow_down" at bounding box center [187, 310] width 20 height 20
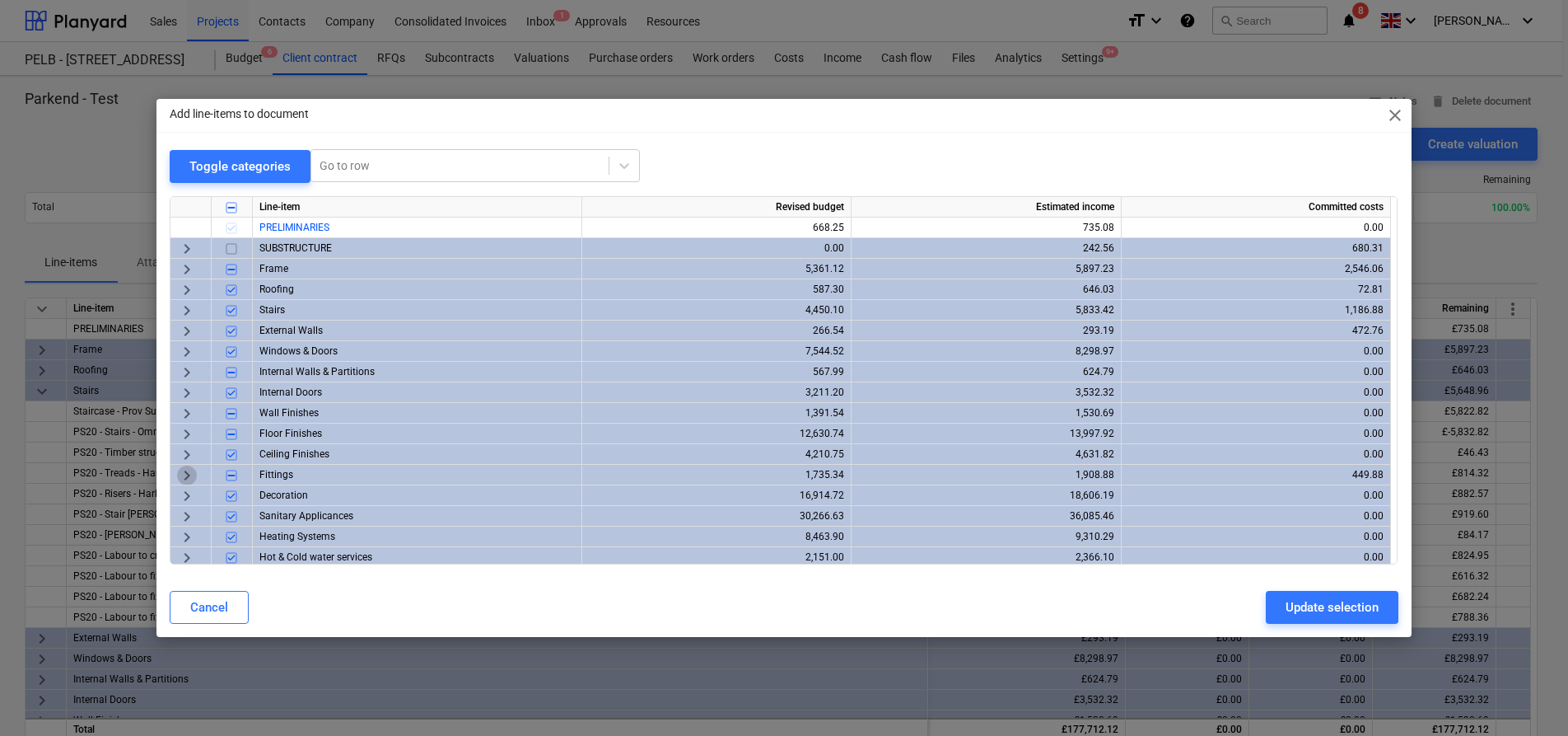
click at [192, 474] on span "keyboard_arrow_right" at bounding box center [187, 475] width 20 height 20
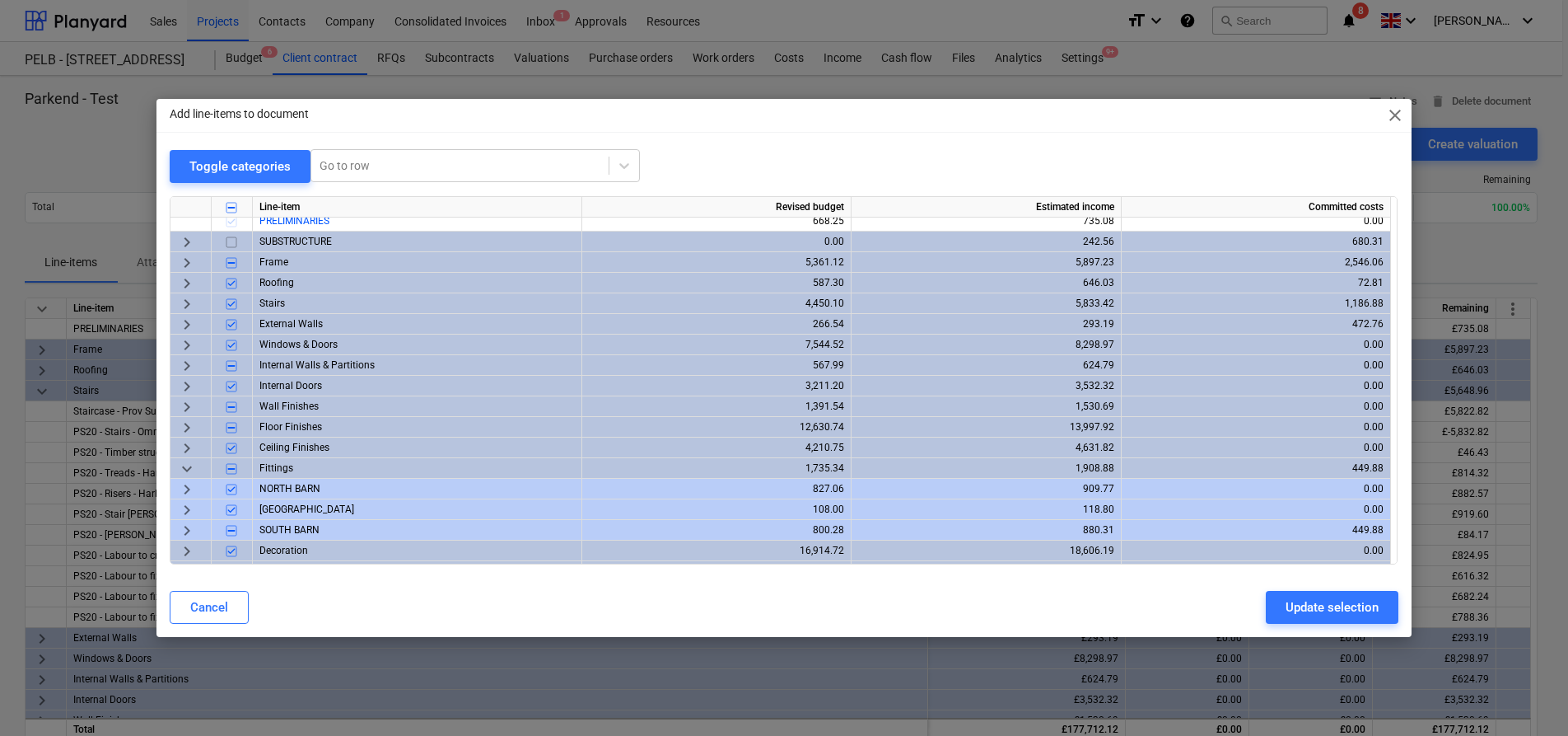
scroll to position [9, 0]
click at [194, 527] on div "keyboard_arrow_right" at bounding box center [190, 527] width 41 height 20
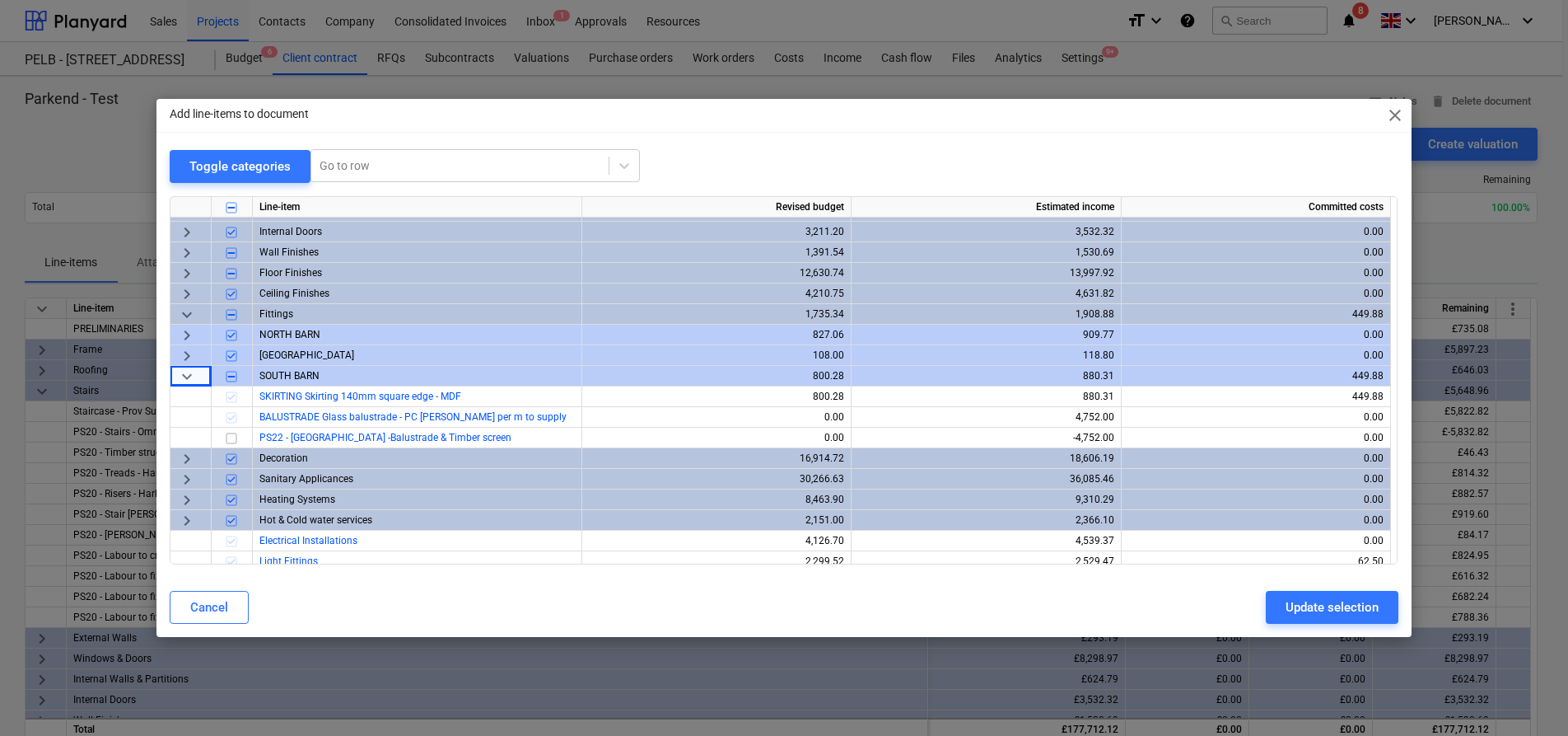
scroll to position [265, 0]
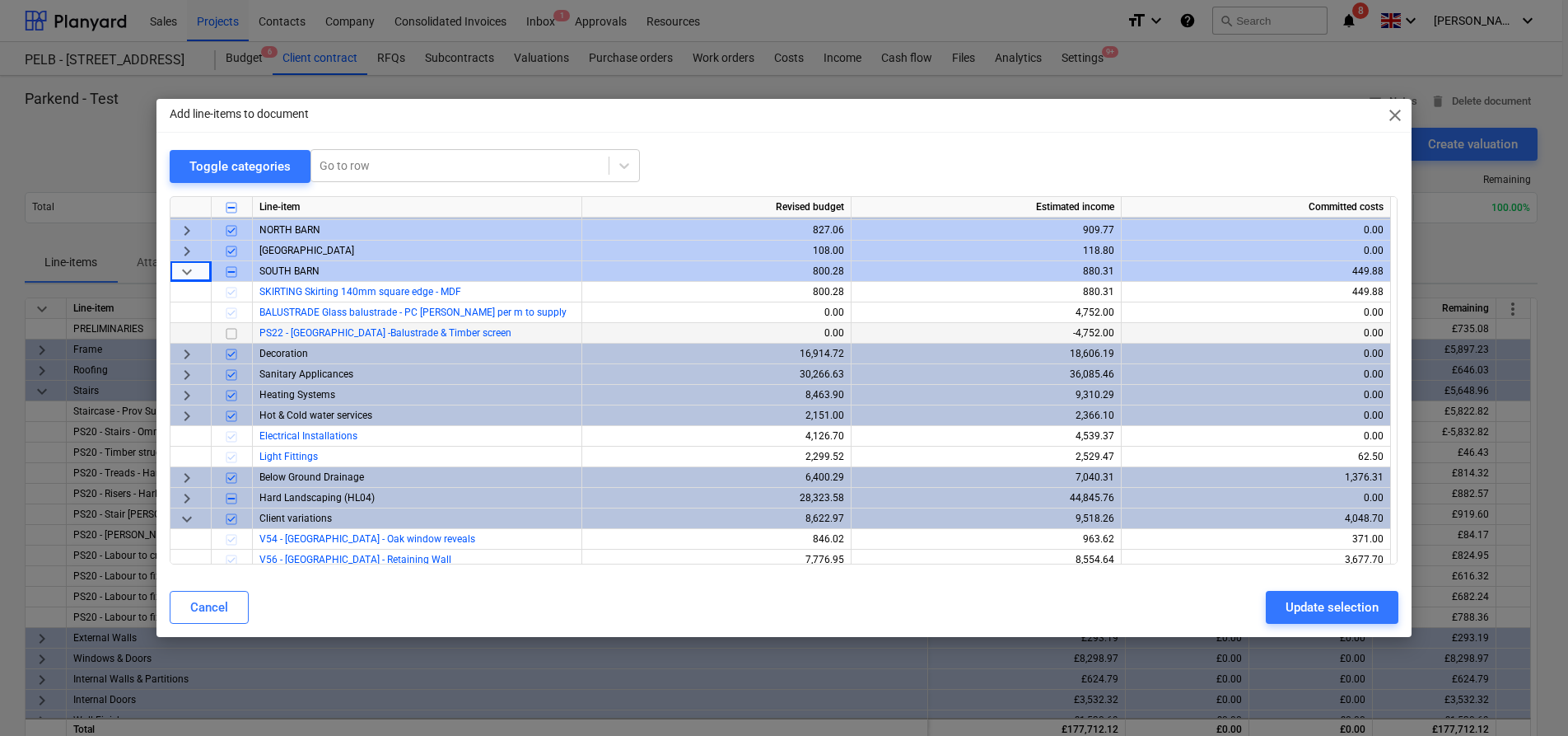
click at [238, 333] on input "checkbox" at bounding box center [232, 334] width 20 height 20
click at [1275, 597] on button "Update selection" at bounding box center [1332, 607] width 133 height 33
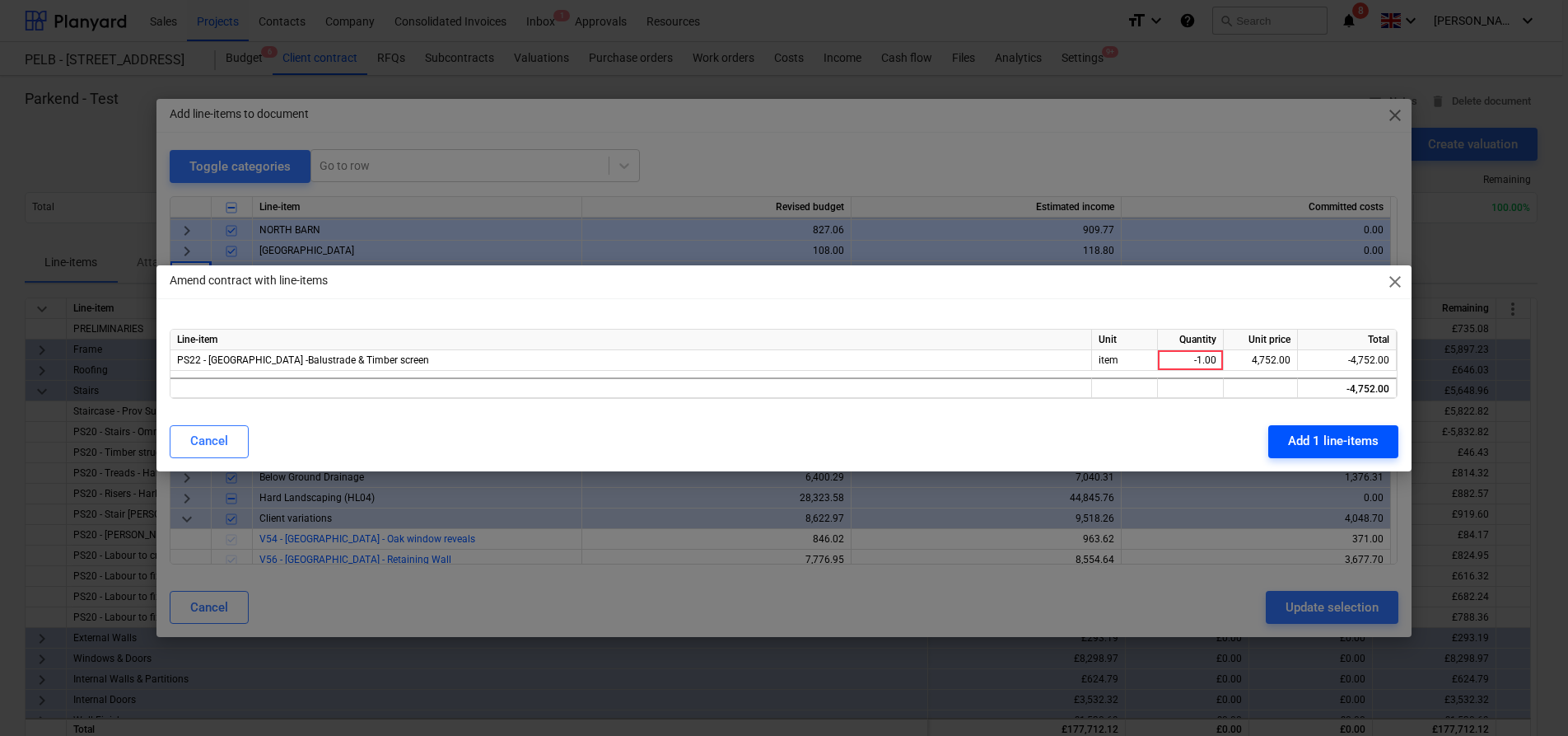
click at [1318, 449] on div "Add 1 line-items" at bounding box center [1333, 440] width 91 height 21
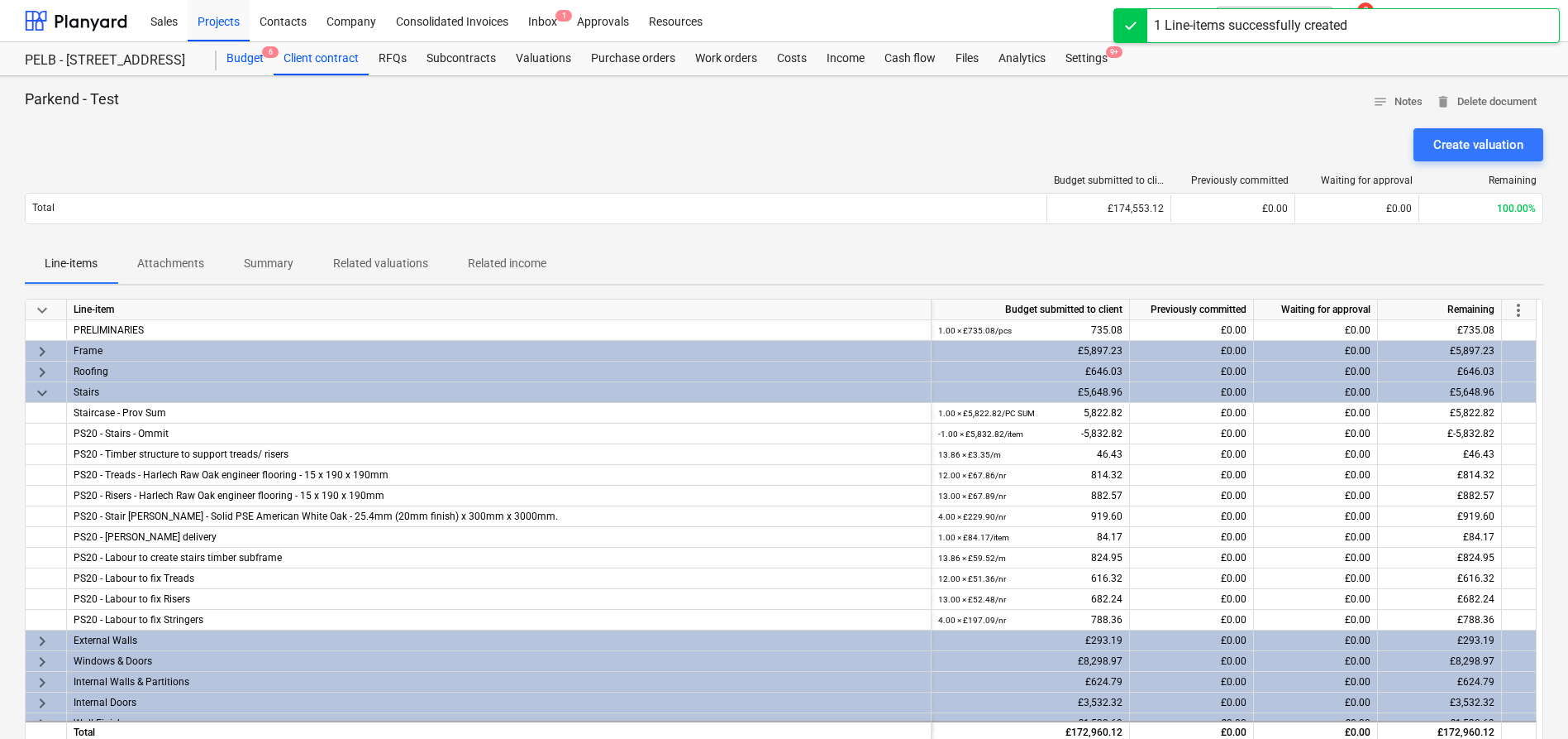
click at [230, 63] on div "Budget 6" at bounding box center [245, 59] width 57 height 33
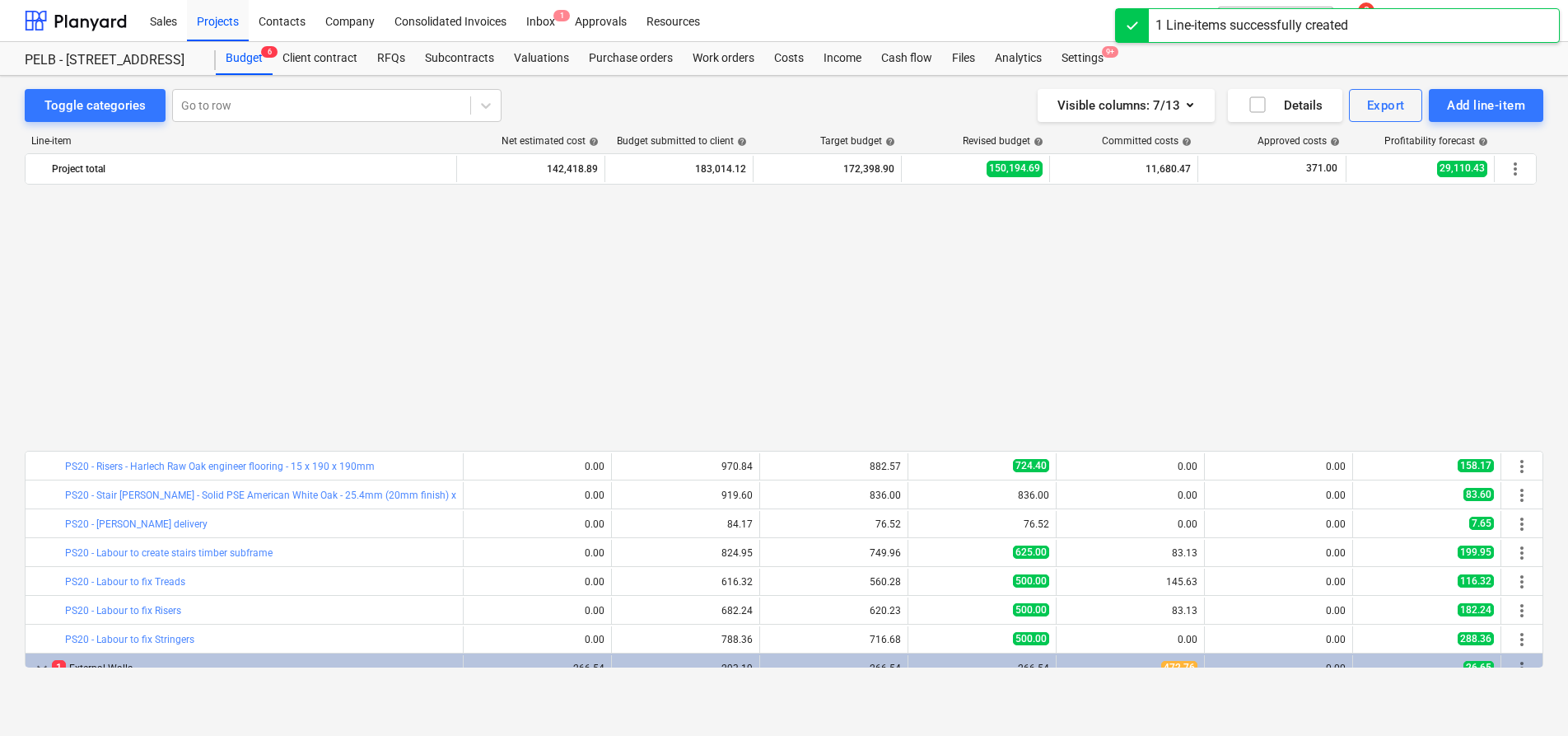
scroll to position [856, 0]
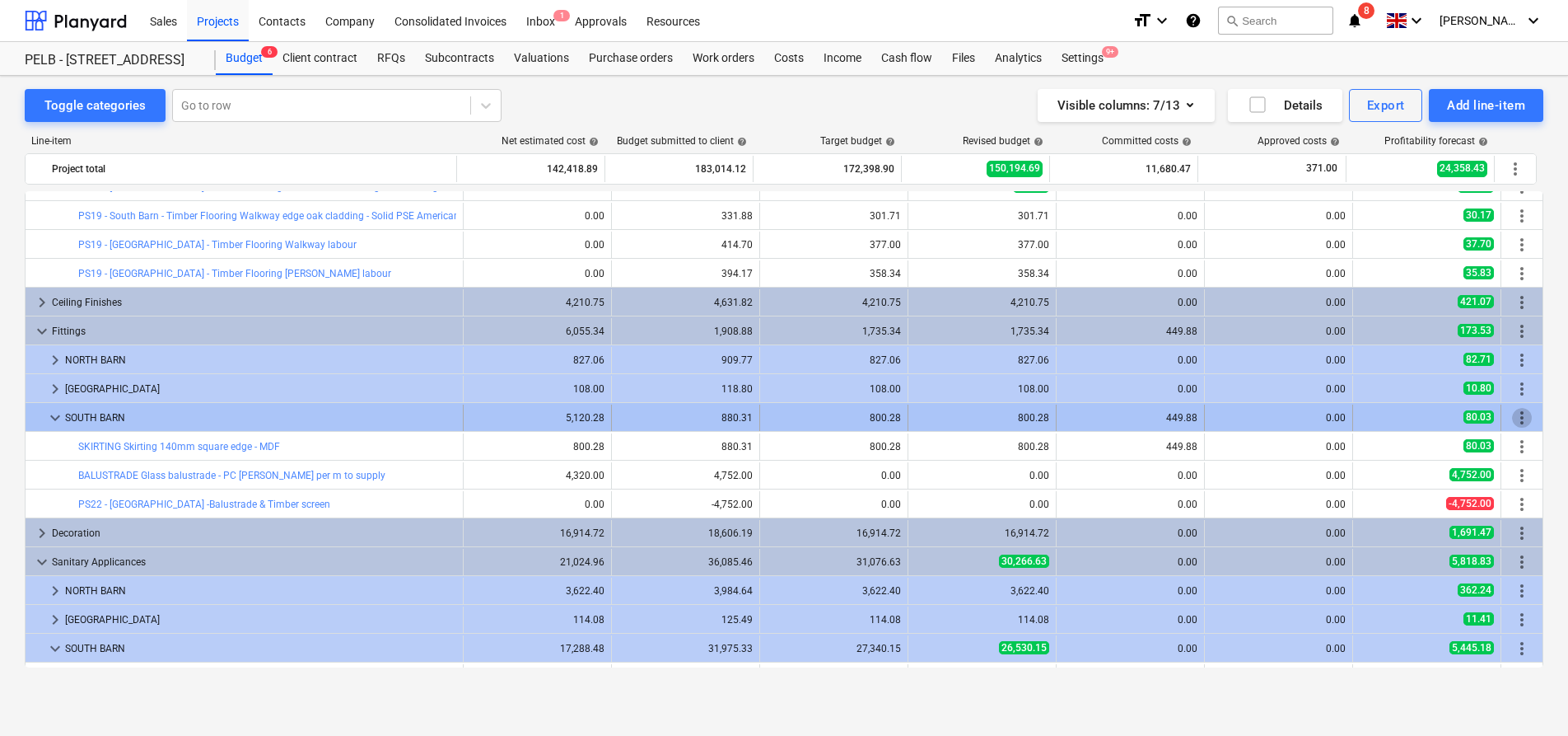
click at [1522, 417] on span "more_vert" at bounding box center [1522, 417] width 20 height 20
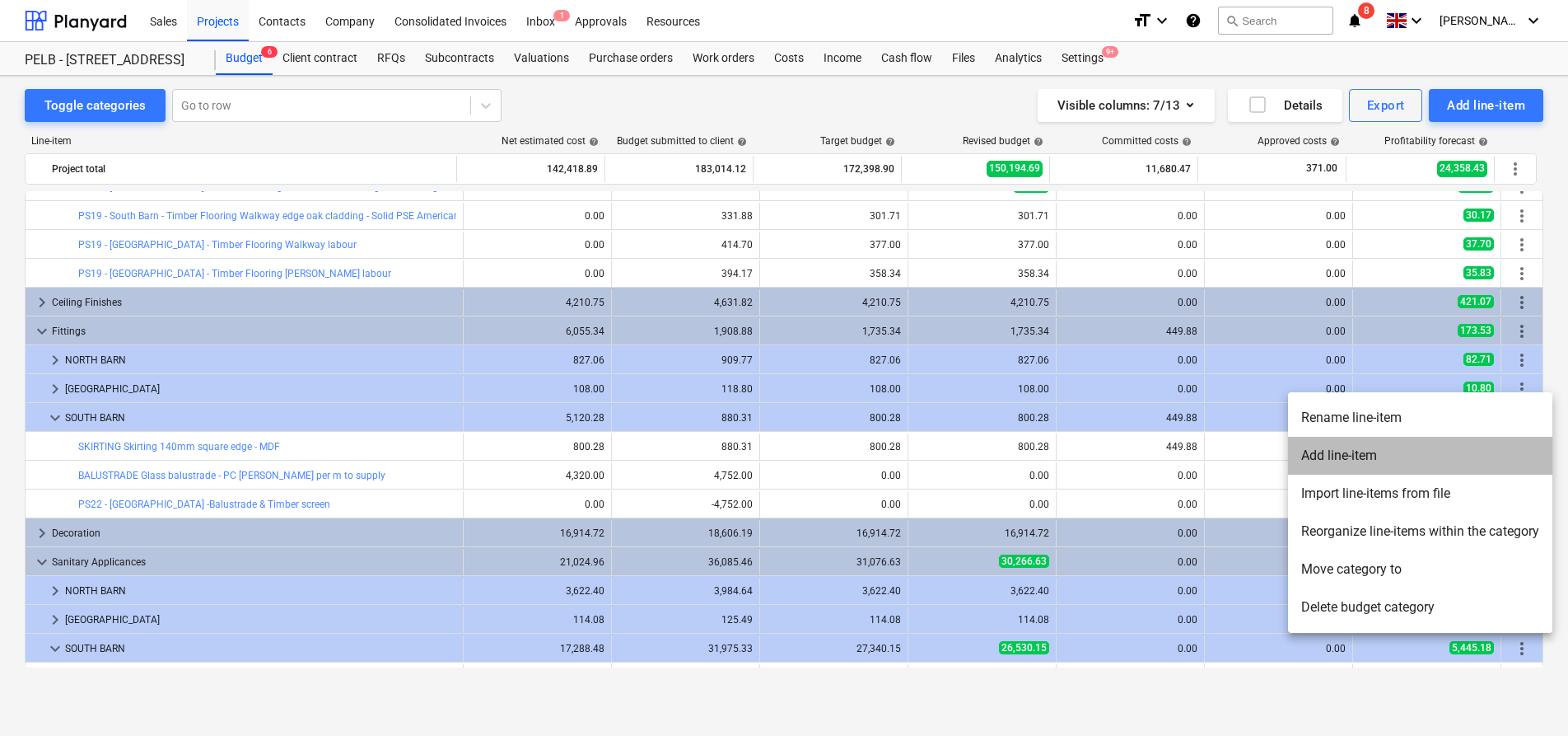
click at [1478, 445] on li "Add line-item" at bounding box center [1420, 455] width 265 height 38
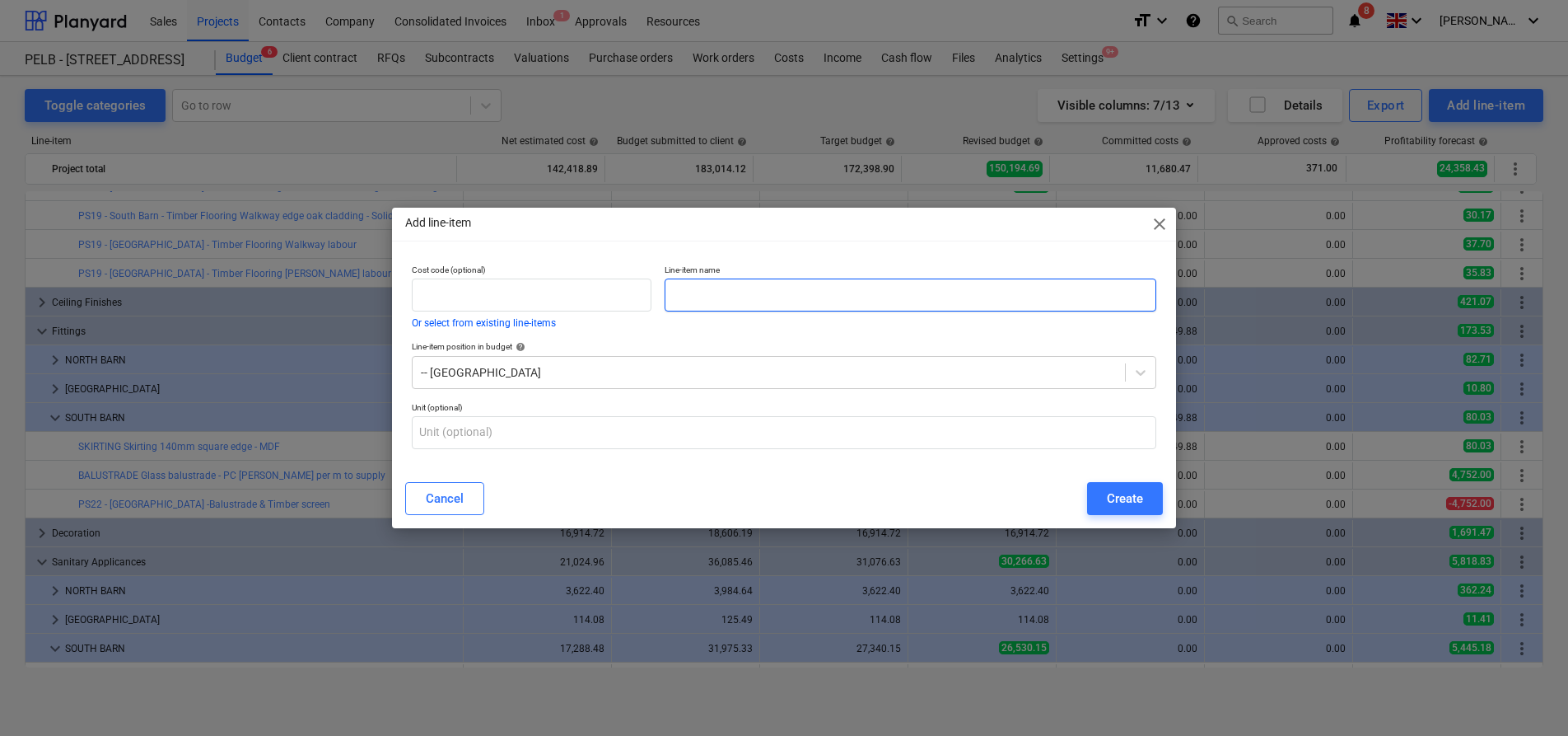
click at [979, 289] on input "text" at bounding box center [910, 295] width 492 height 33
type input "PS22 -"
click at [1150, 229] on span "close" at bounding box center [1160, 224] width 20 height 20
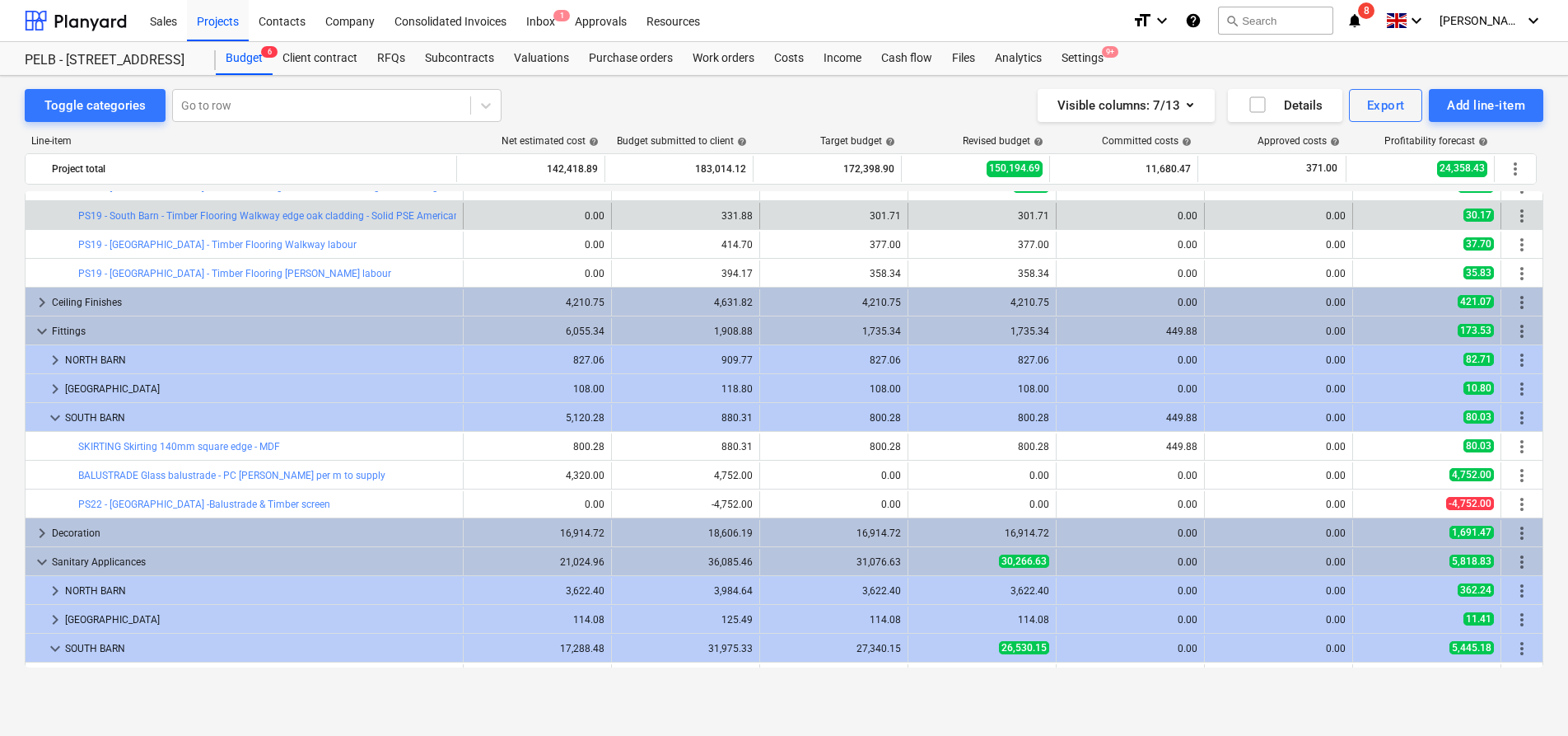
click at [1154, 226] on div "0.00" at bounding box center [1130, 215] width 135 height 27
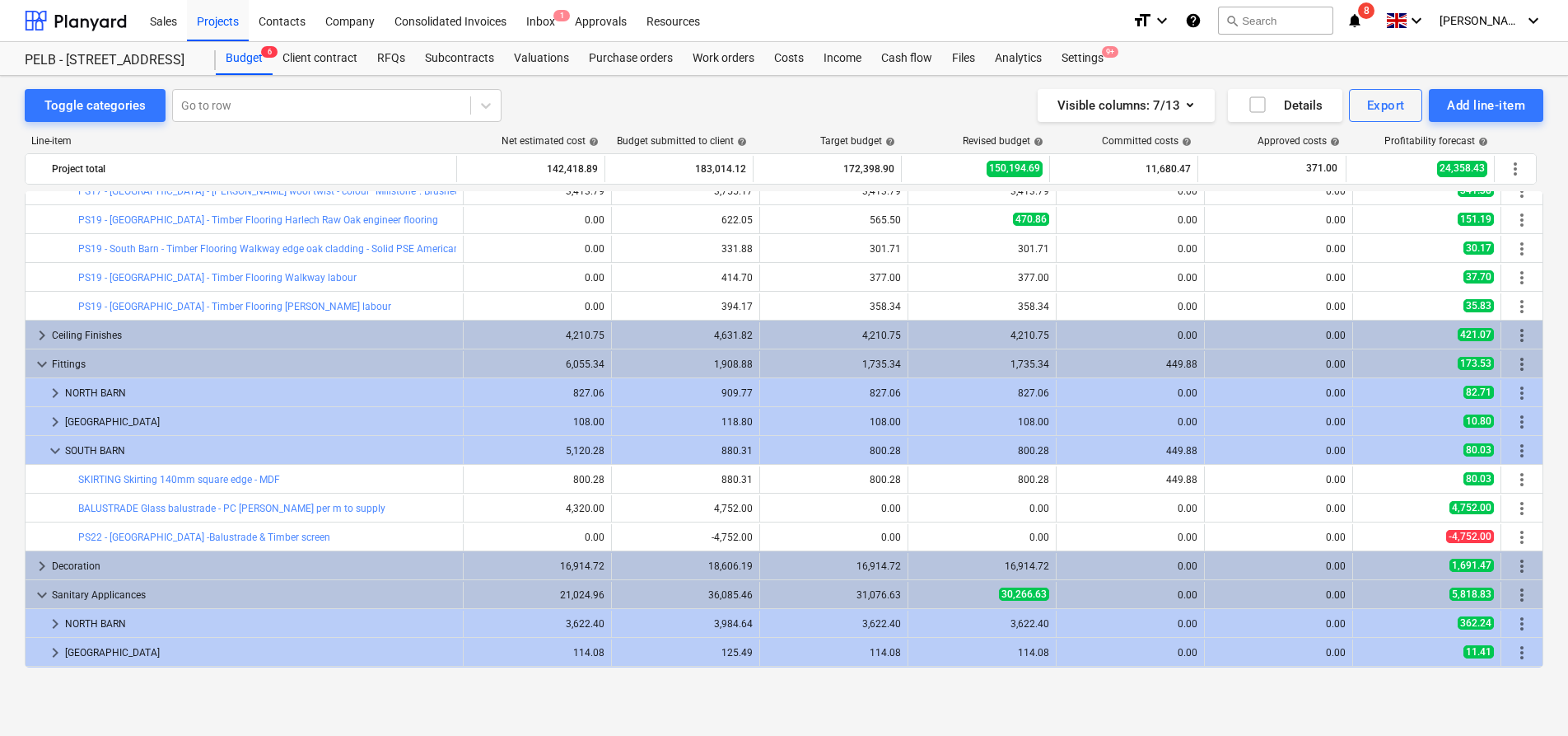
scroll to position [818, 0]
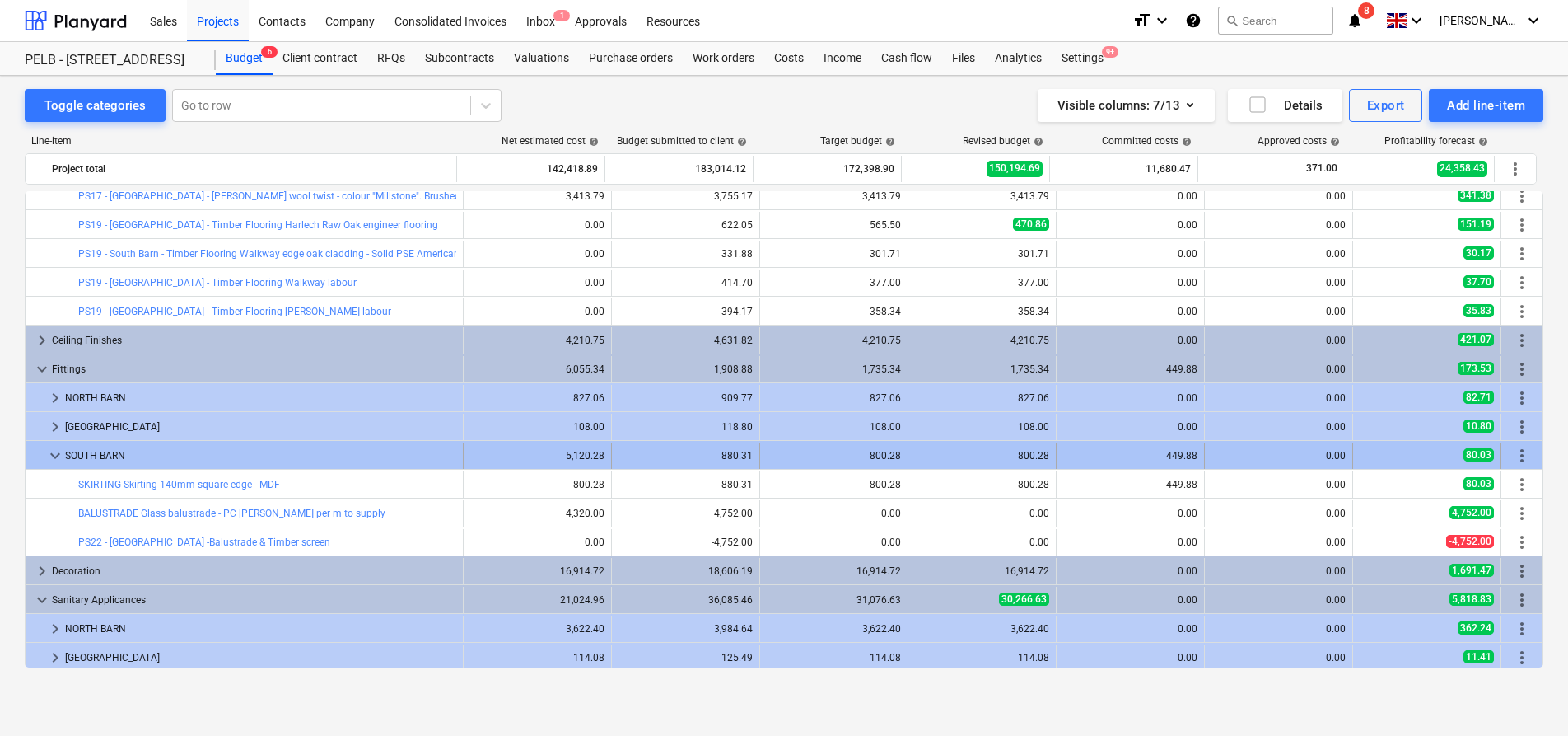
click at [1513, 460] on span "more_vert" at bounding box center [1522, 456] width 20 height 20
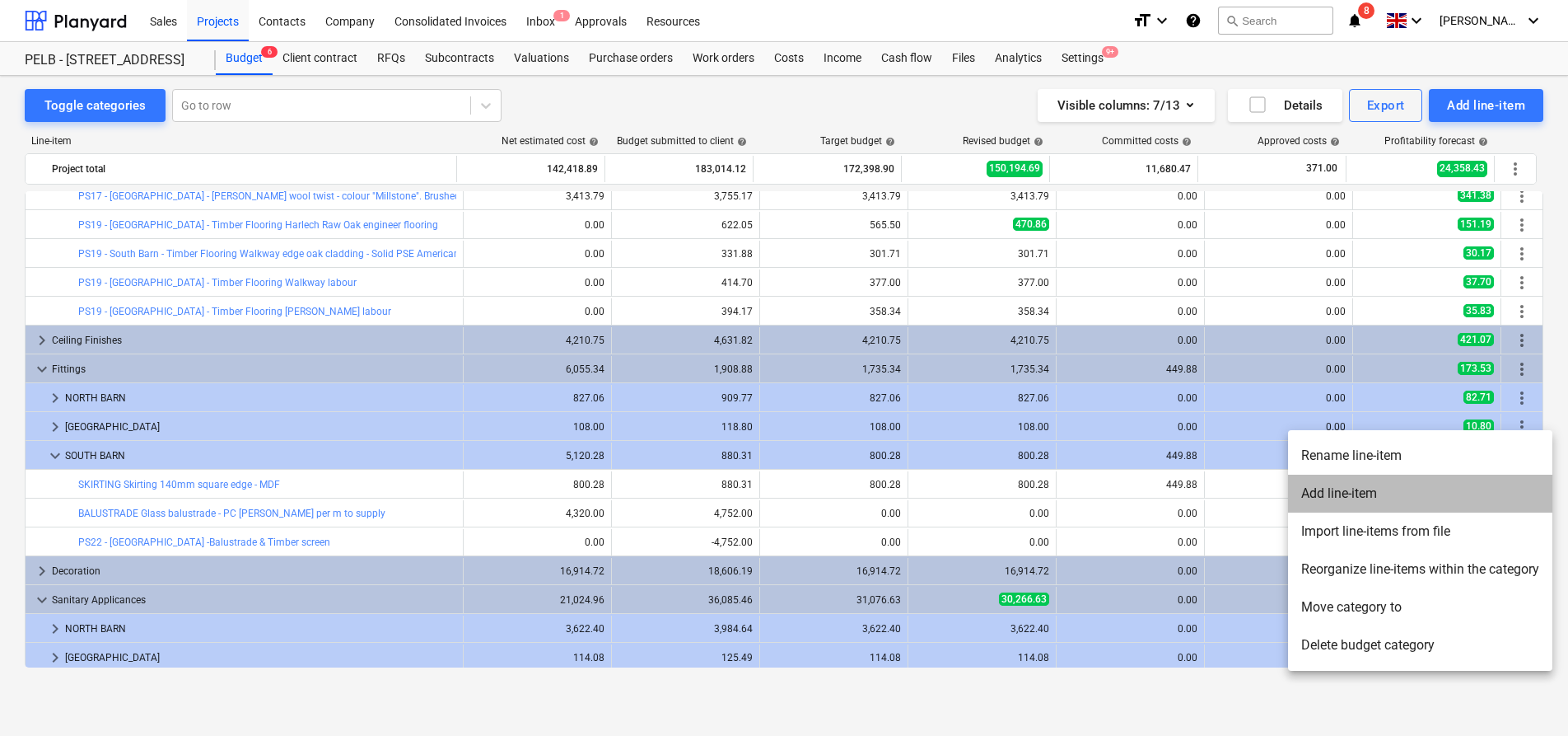
click at [1482, 506] on li "Add line-item" at bounding box center [1420, 492] width 265 height 38
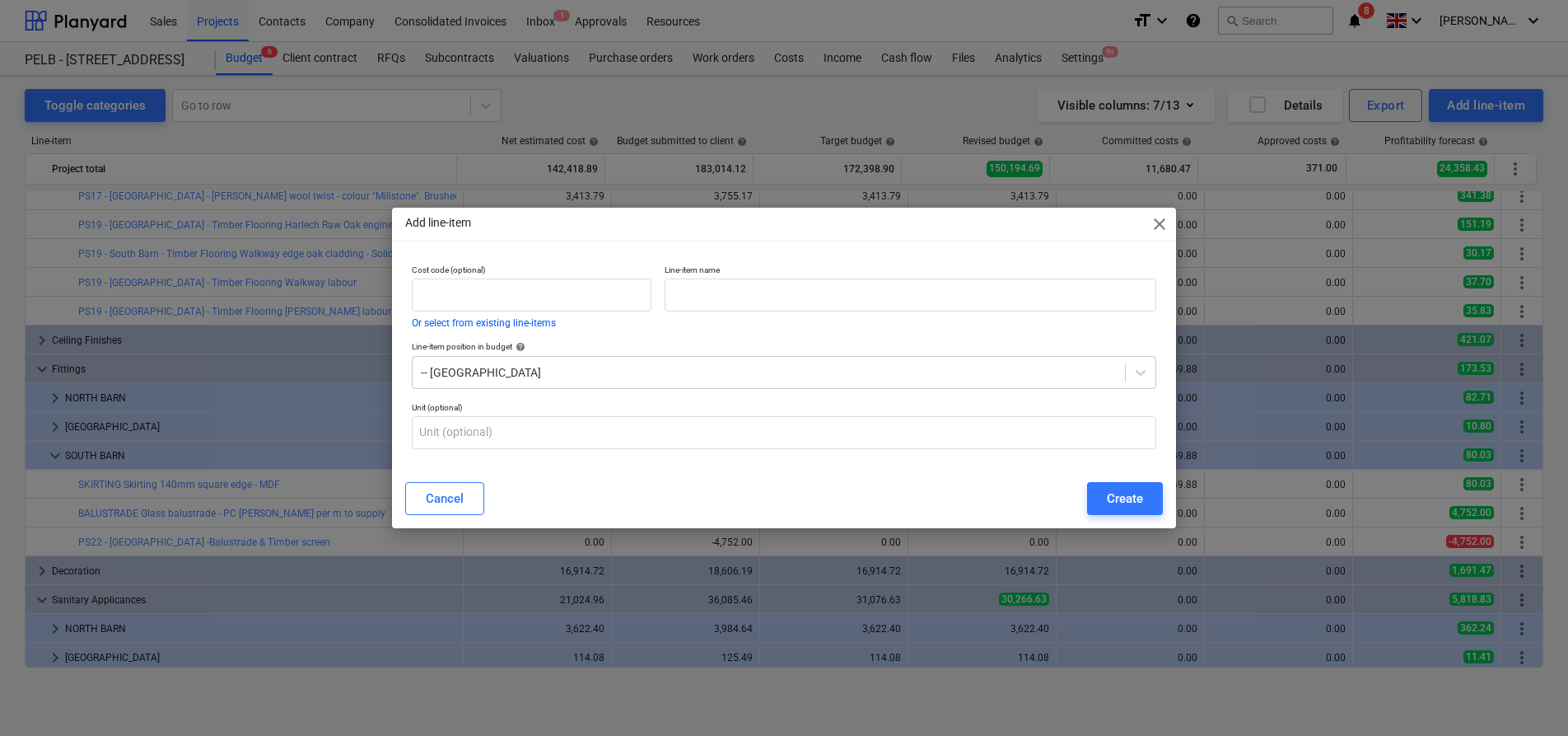
click at [804, 276] on p "Line-item name" at bounding box center [910, 271] width 492 height 14
click at [809, 291] on input "text" at bounding box center [910, 295] width 492 height 33
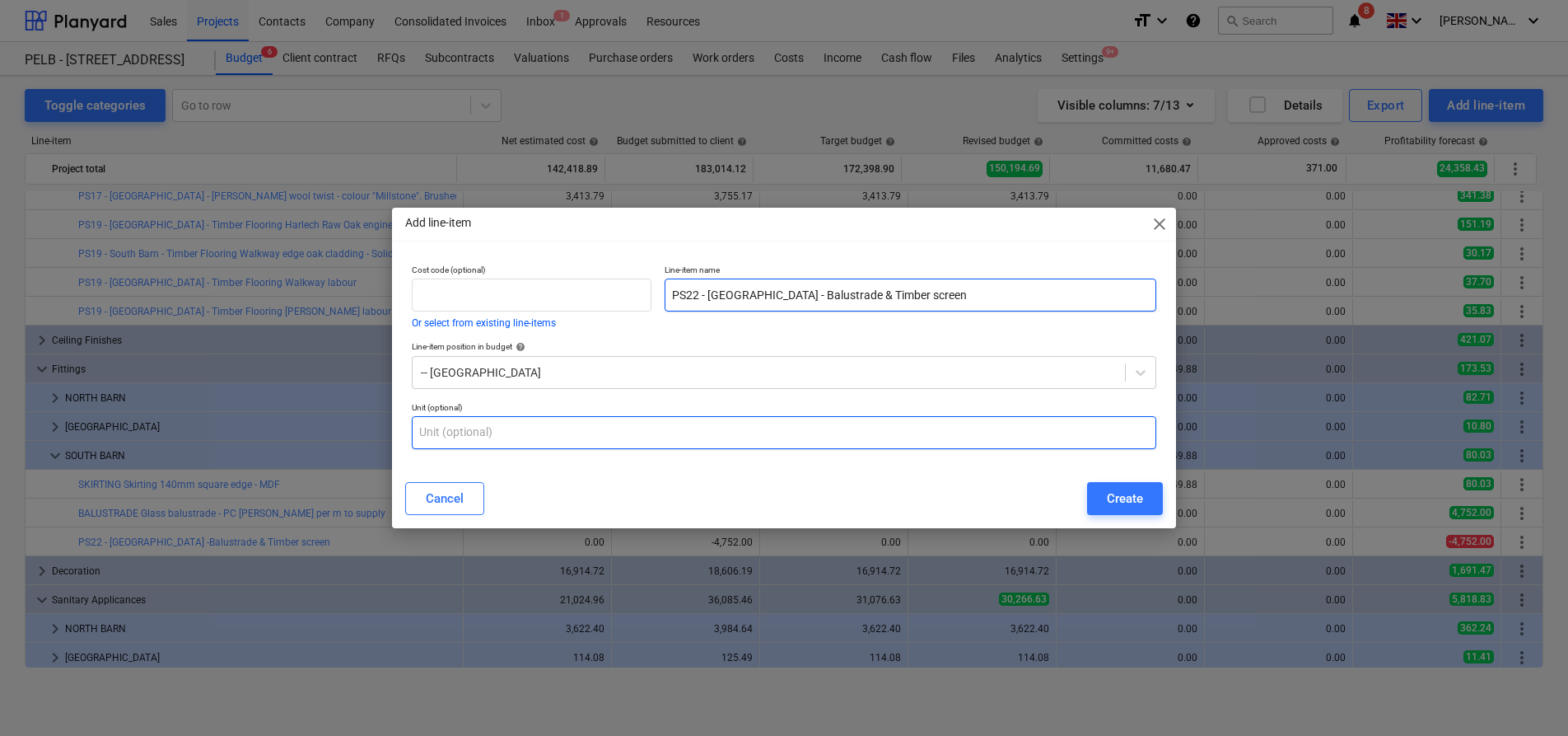
type input "PS22 - South Barn - Balustrade & Timber screen"
click at [741, 429] on input "text" at bounding box center [784, 432] width 744 height 33
type input "item"
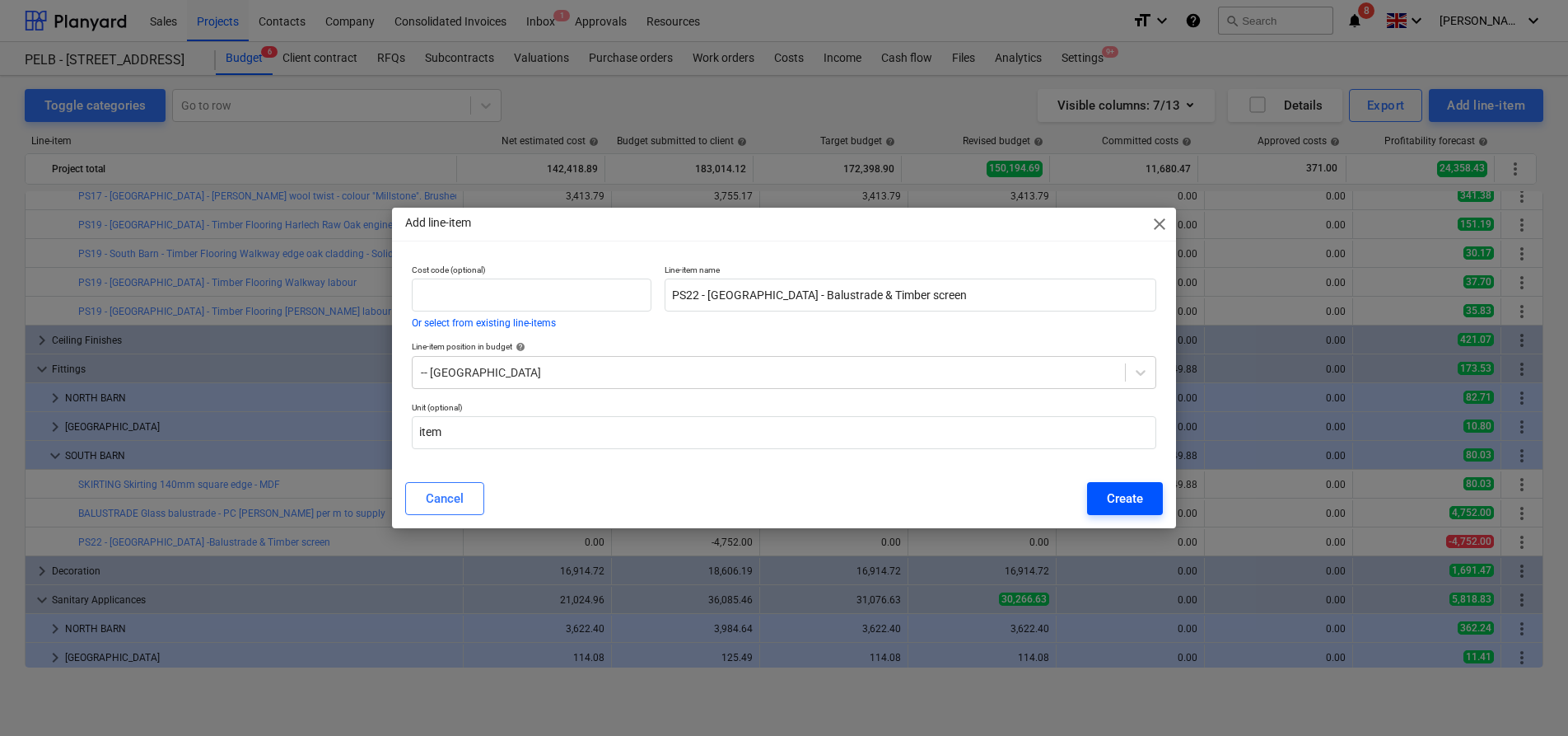
click at [1143, 490] on button "Create" at bounding box center [1125, 498] width 76 height 33
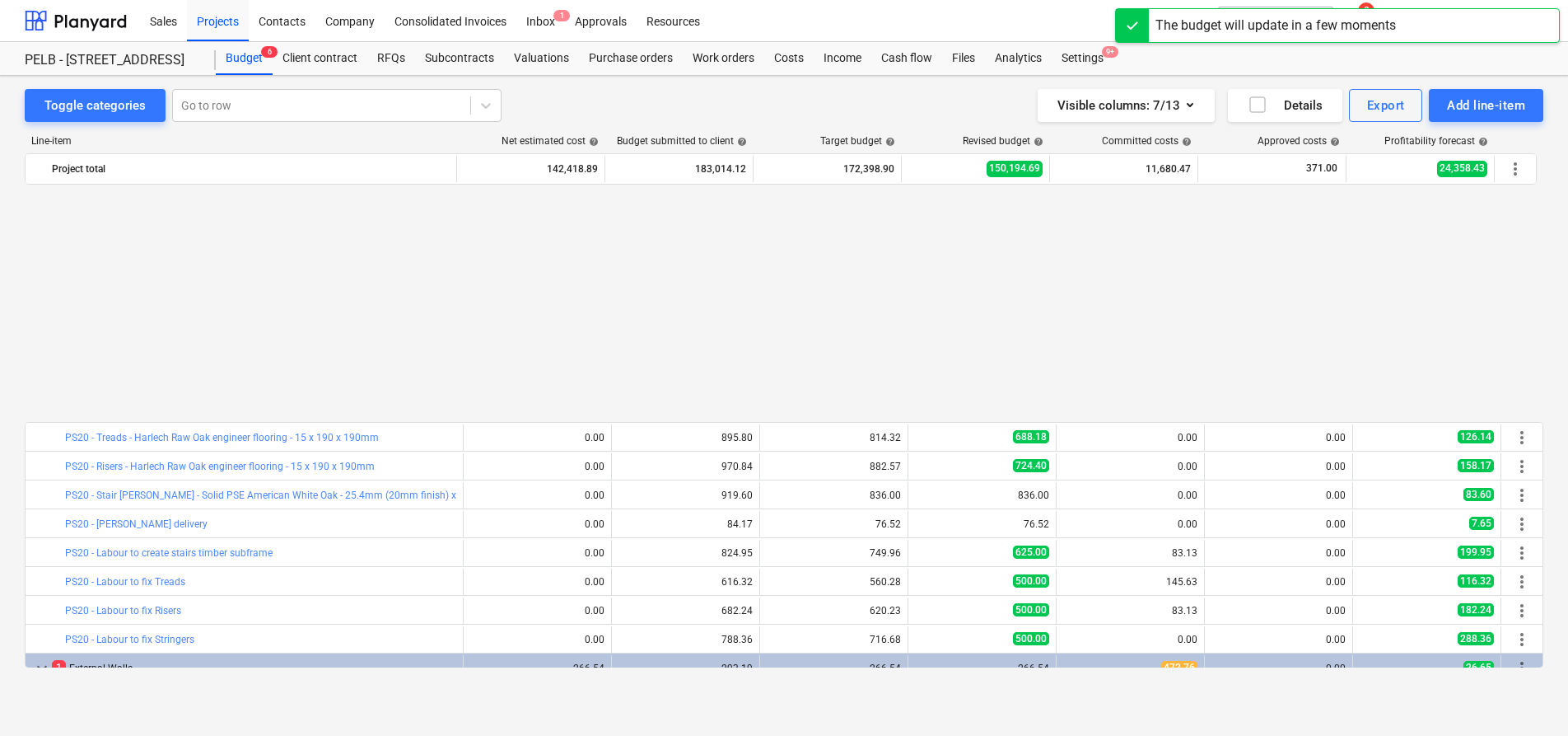
scroll to position [818, 0]
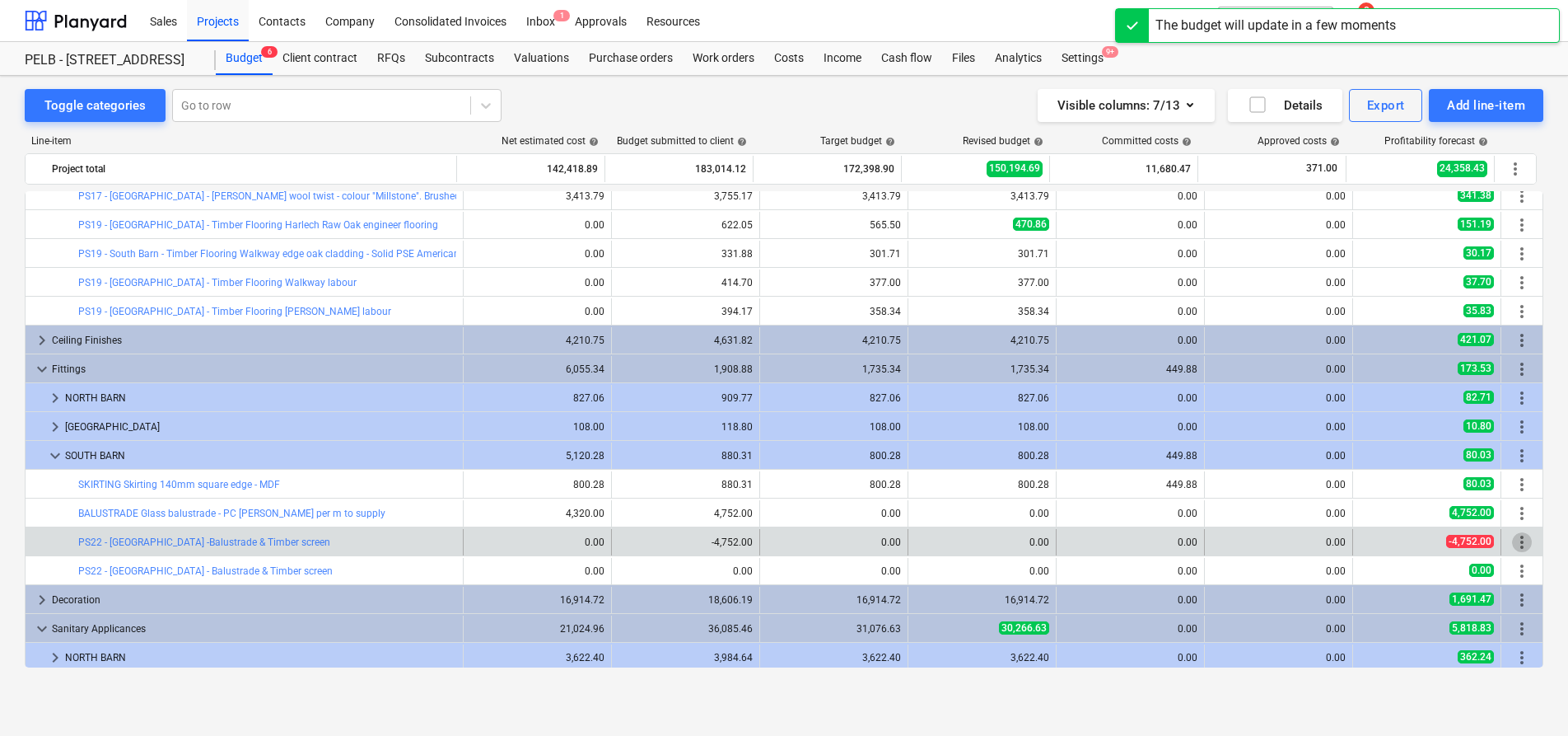
click at [1512, 538] on span "more_vert" at bounding box center [1522, 542] width 20 height 20
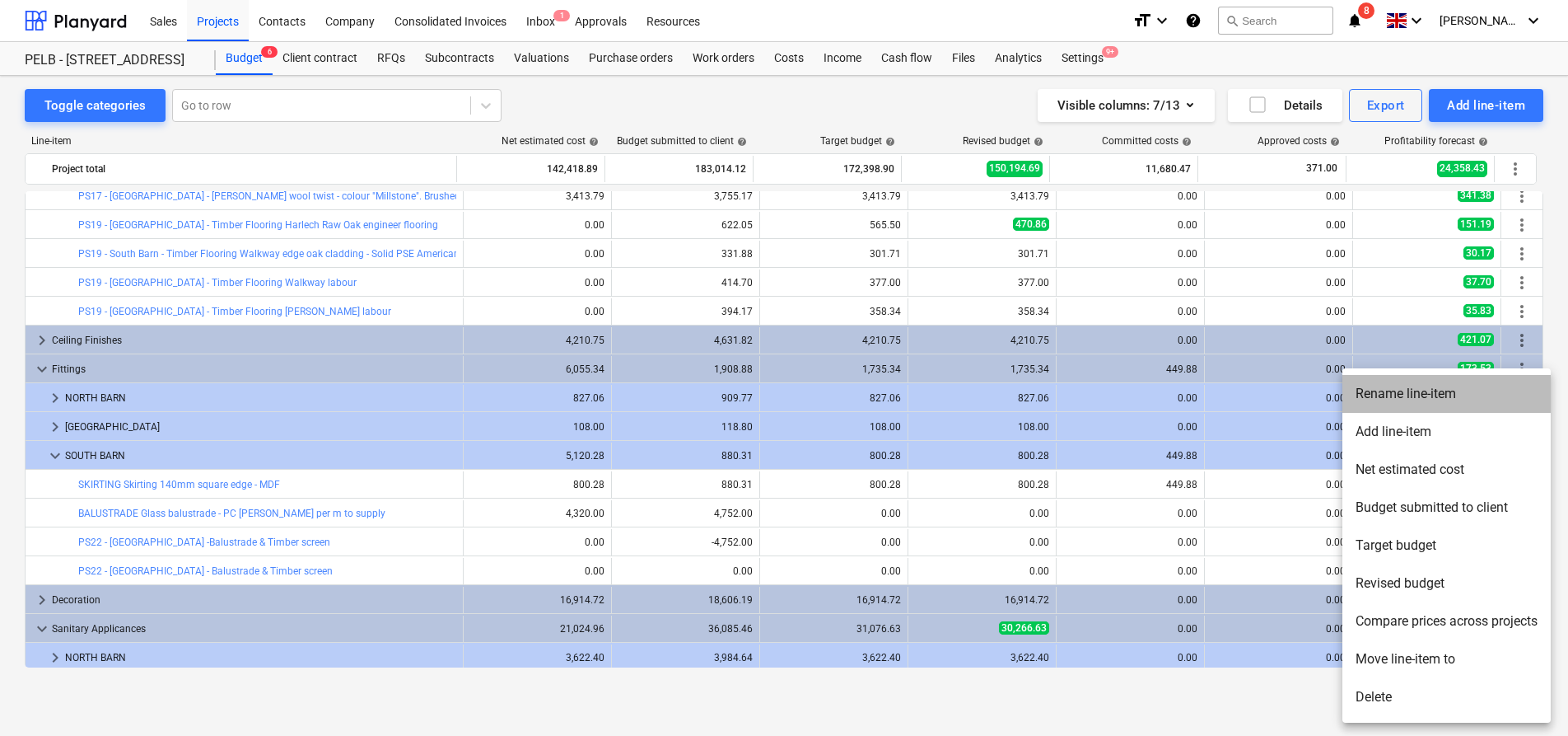
click at [1484, 393] on li "Rename line-item" at bounding box center [1447, 393] width 209 height 38
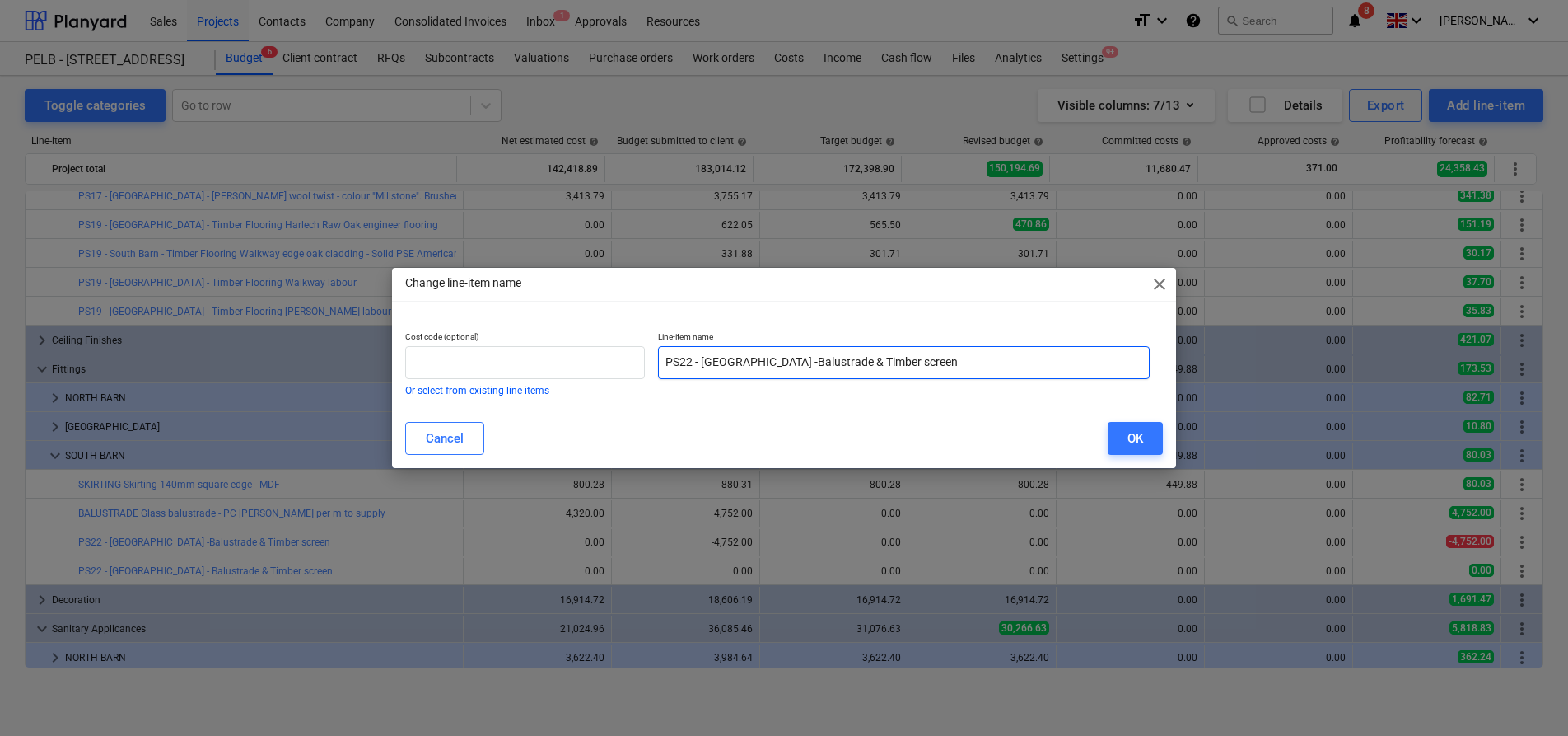
click at [992, 370] on input "PS22 - South Barn -Balustrade & Timber screen" at bounding box center [903, 363] width 492 height 33
type input "PS22 - South Barn -Balustrade & Timber screen omit"
click at [1122, 442] on button "OK" at bounding box center [1135, 438] width 55 height 33
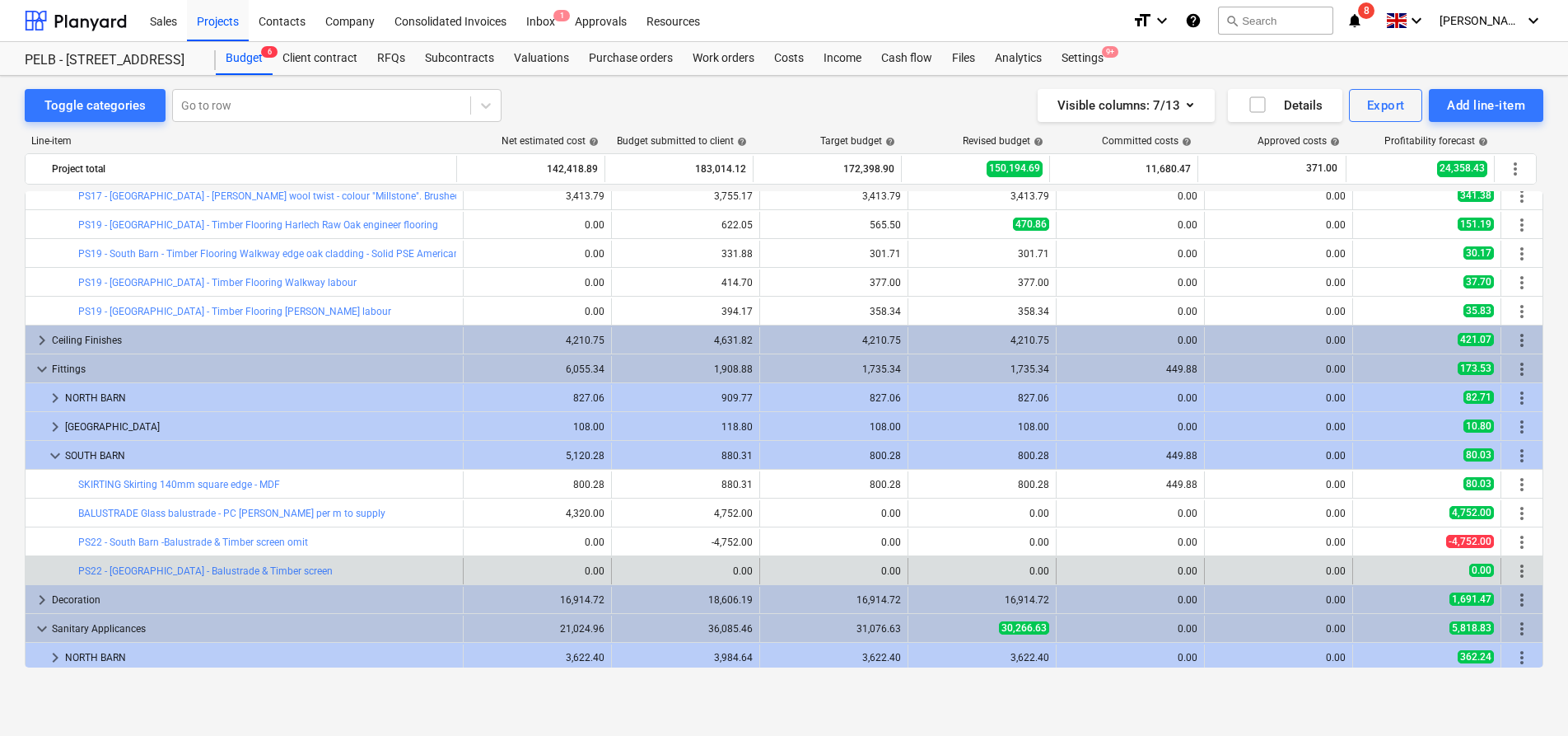
click at [1525, 571] on span "more_vert" at bounding box center [1522, 571] width 20 height 20
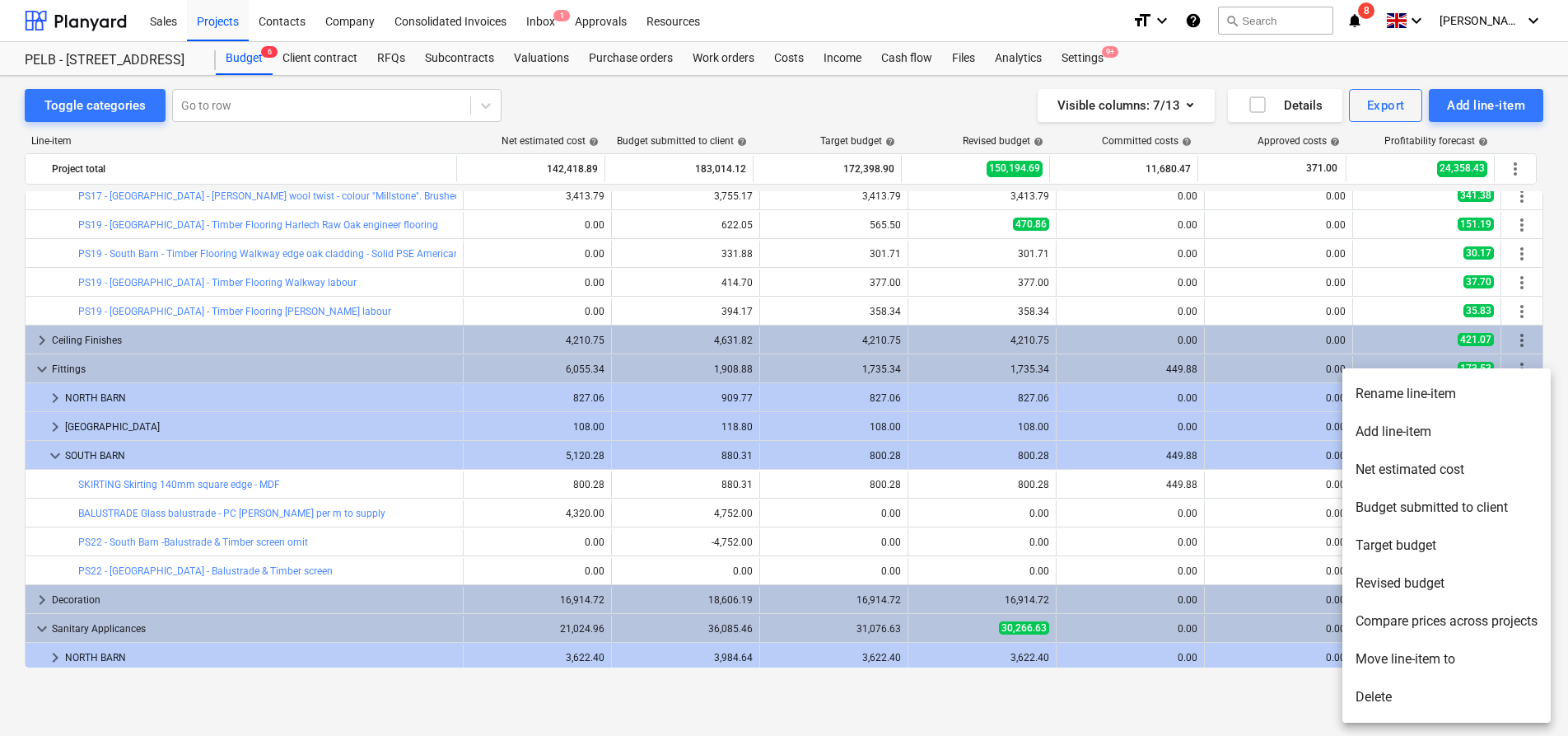
click at [1465, 440] on li "Add line-item" at bounding box center [1447, 431] width 209 height 38
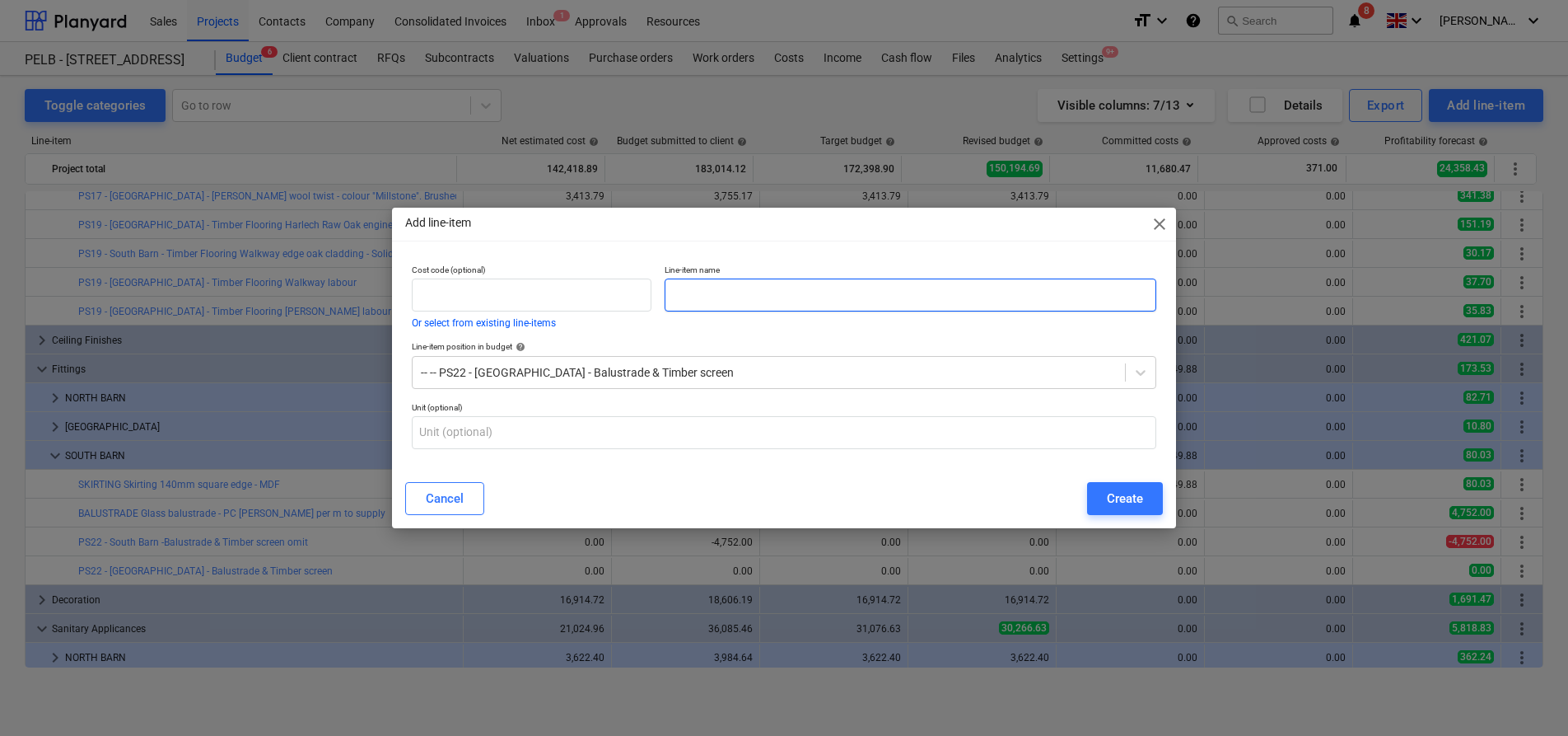
click at [776, 291] on input "text" at bounding box center [910, 295] width 492 height 33
paste input "Solid PSE American White Oak recessed timber top and bottom plate - 3000mm x 15…"
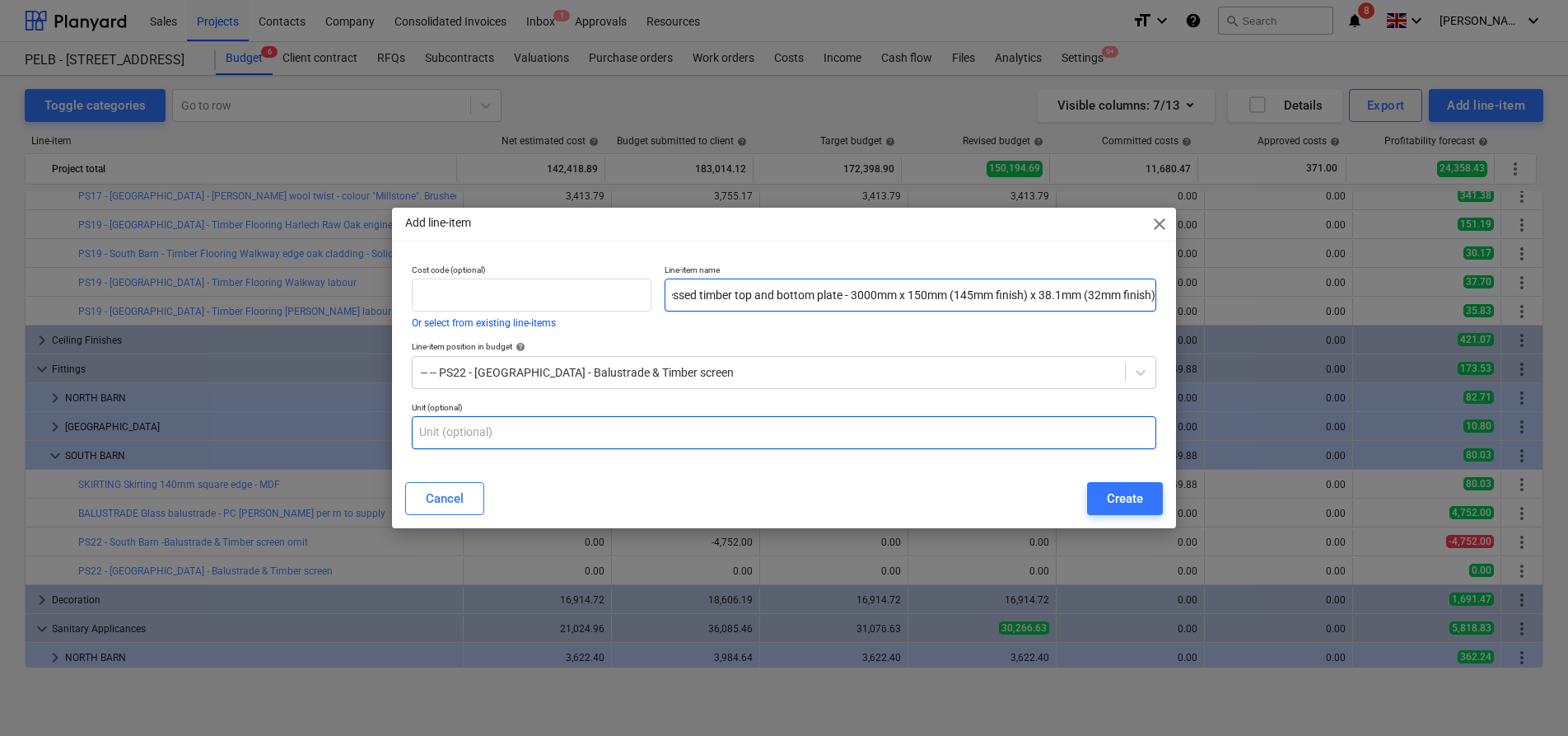
type input "Solid PSE American White Oak recessed timber top and bottom plate - 3000mm x 15…"
click at [691, 435] on input "text" at bounding box center [784, 432] width 744 height 33
type input "nr"
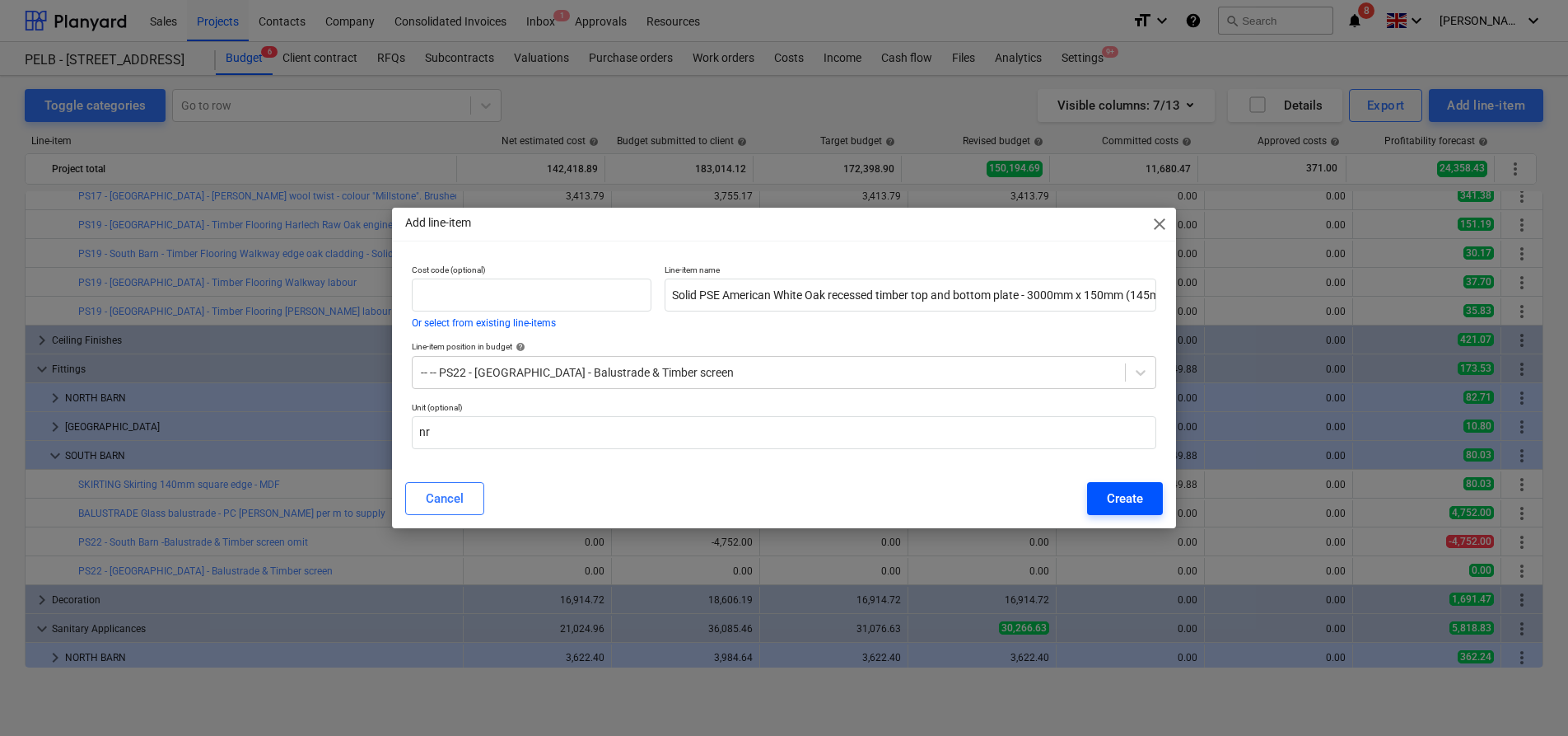
click at [1105, 497] on button "Create" at bounding box center [1125, 498] width 76 height 33
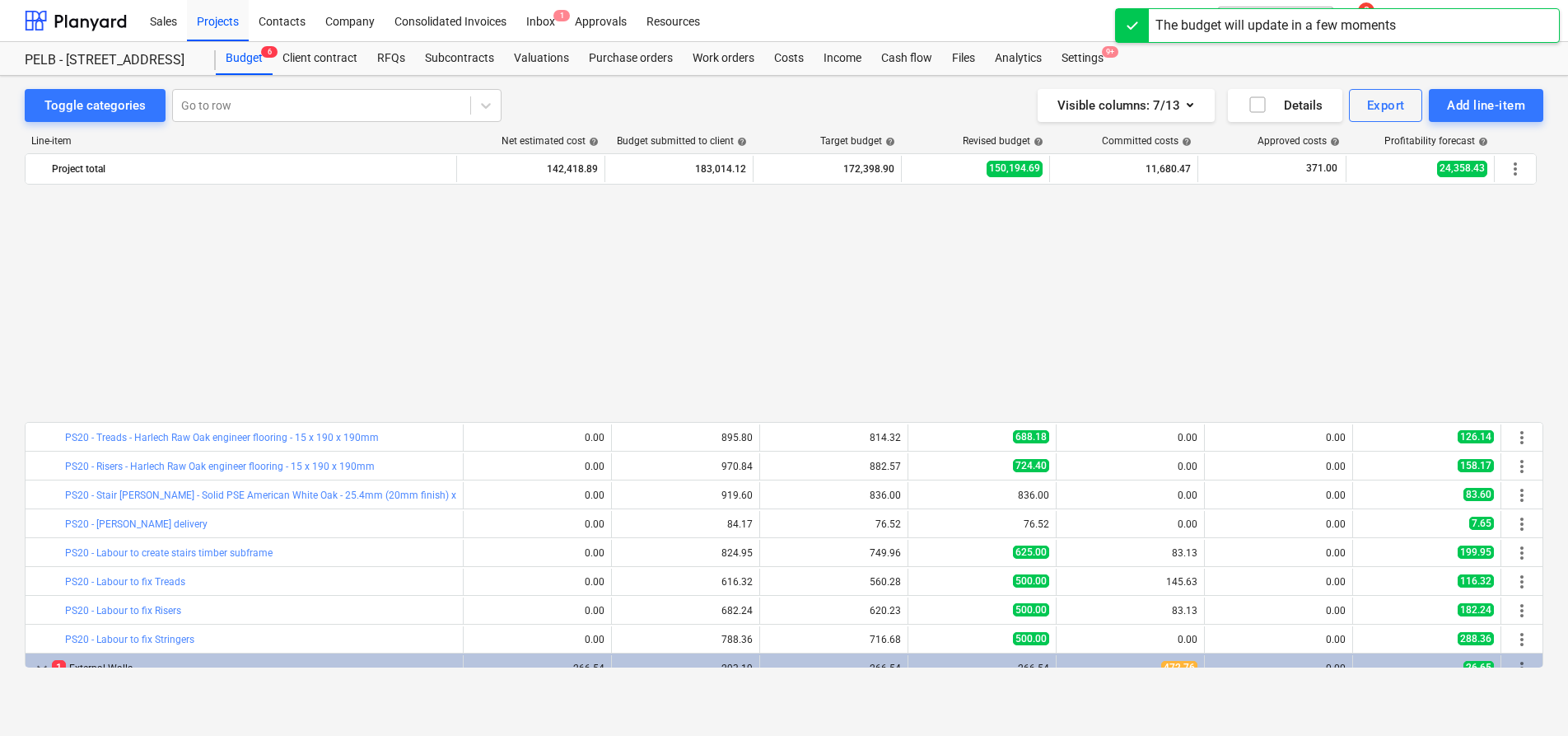
scroll to position [818, 0]
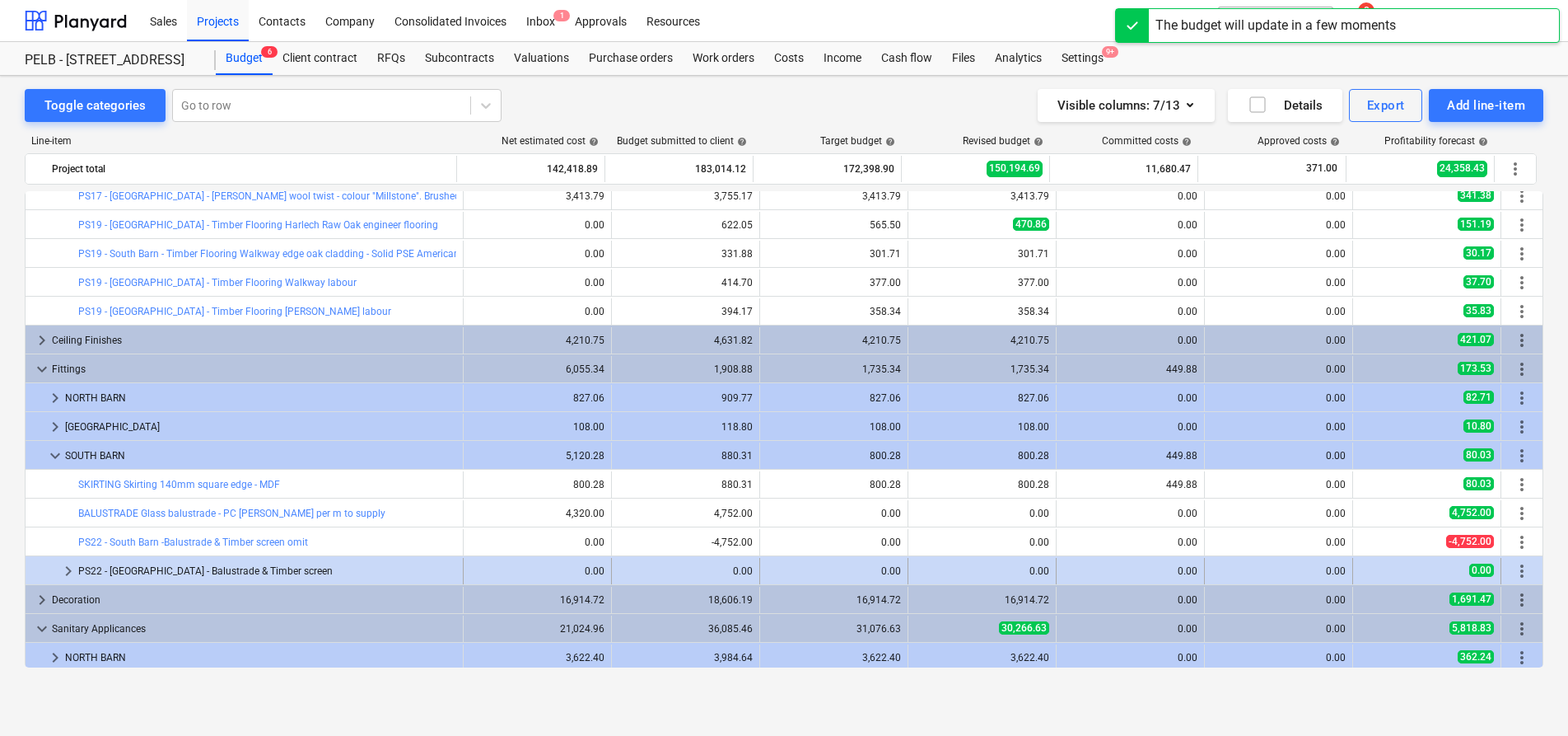
click at [57, 570] on div at bounding box center [45, 570] width 27 height 27
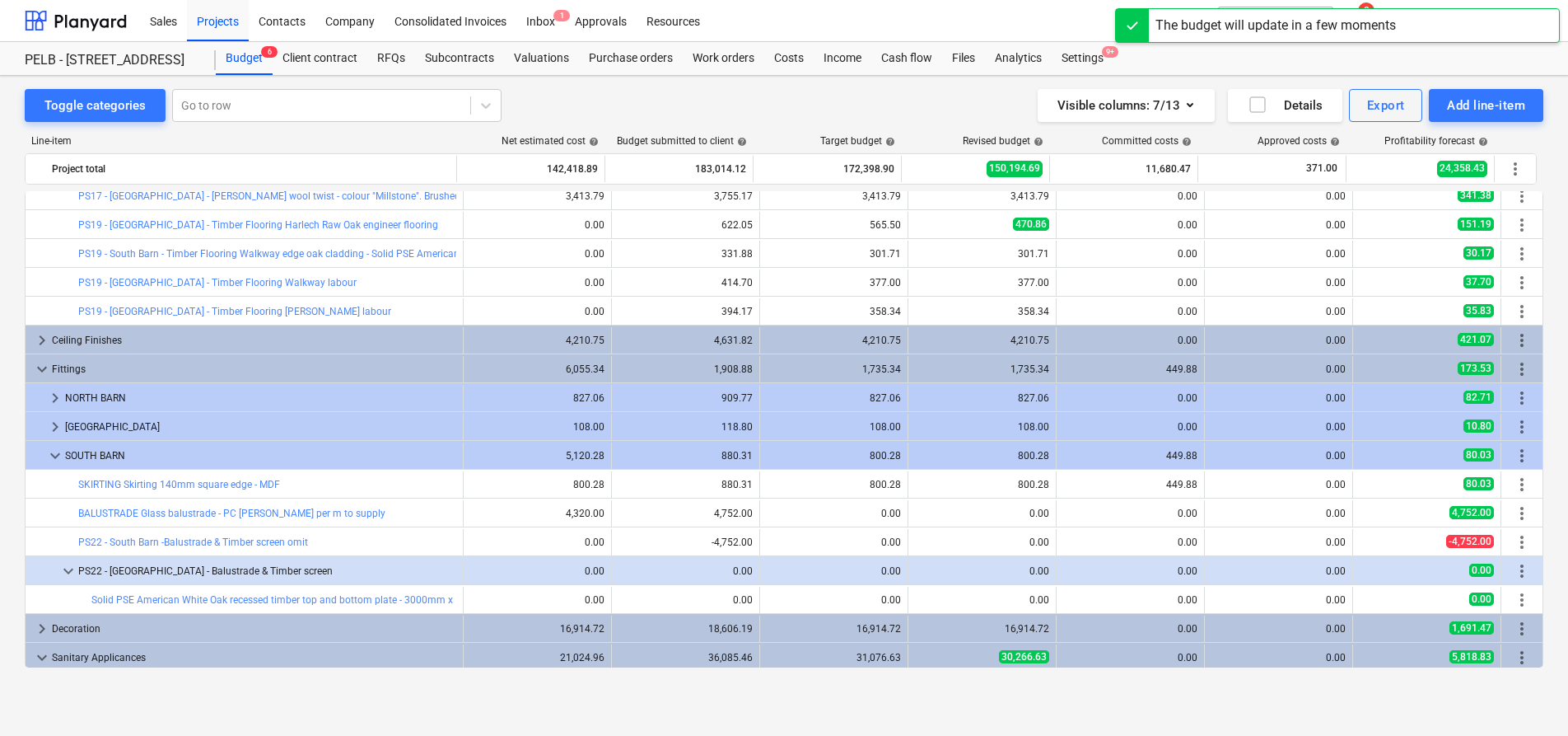
scroll to position [837, 0]
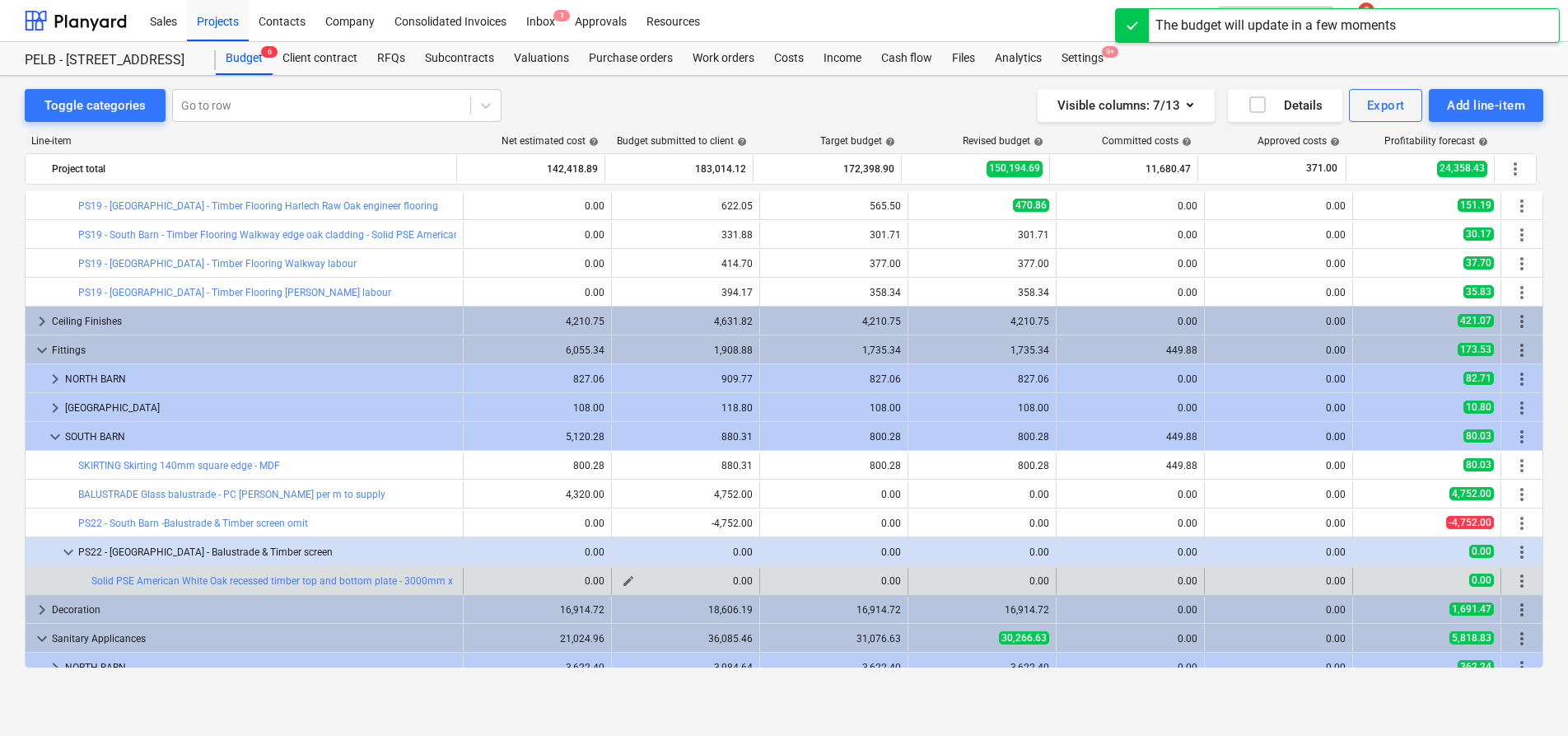
click at [622, 579] on span "edit" at bounding box center [628, 580] width 13 height 13
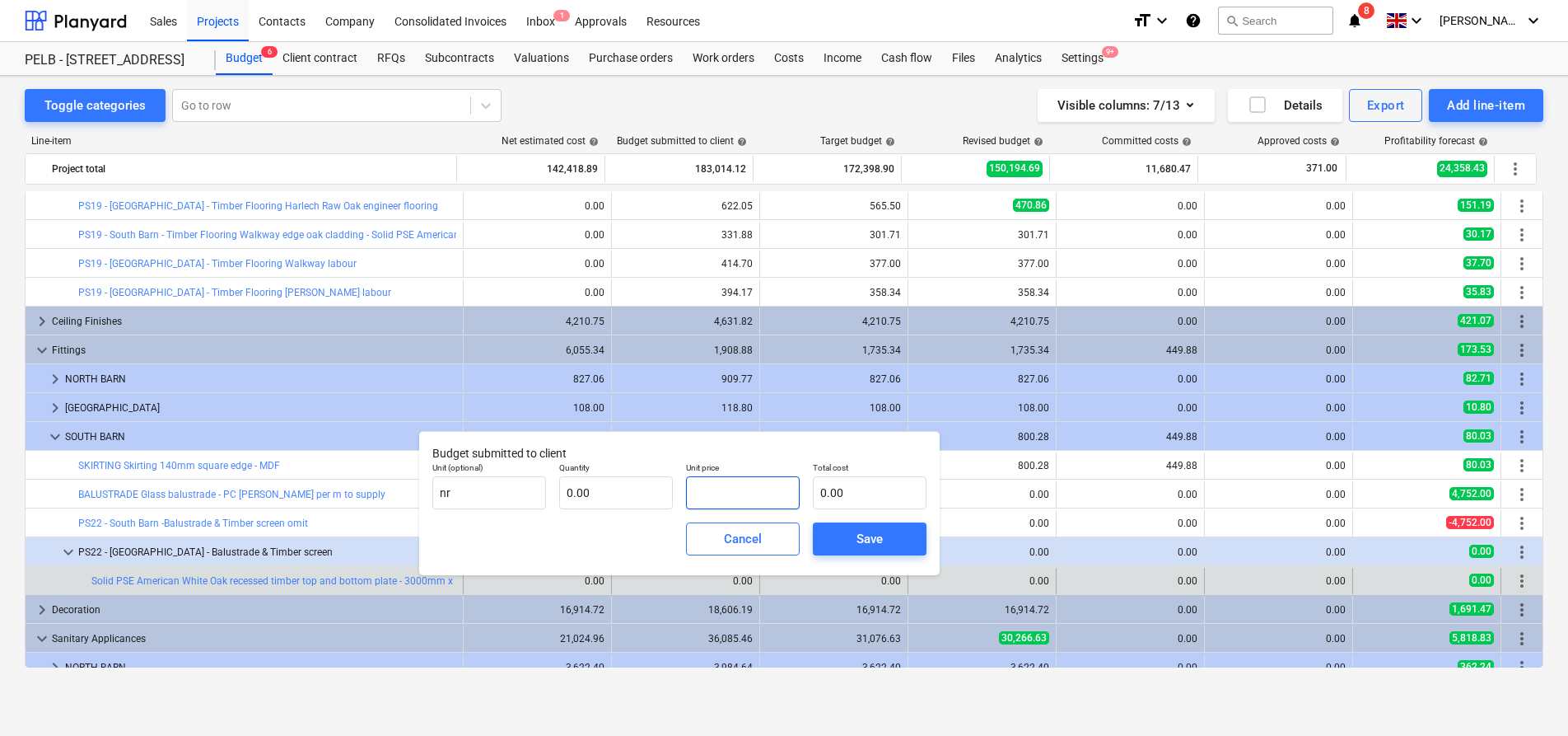
click at [730, 488] on input "text" at bounding box center [743, 492] width 114 height 33
type input "2"
type input "0.00"
click at [629, 504] on input "text" at bounding box center [616, 492] width 114 height 33
type input "2.00"
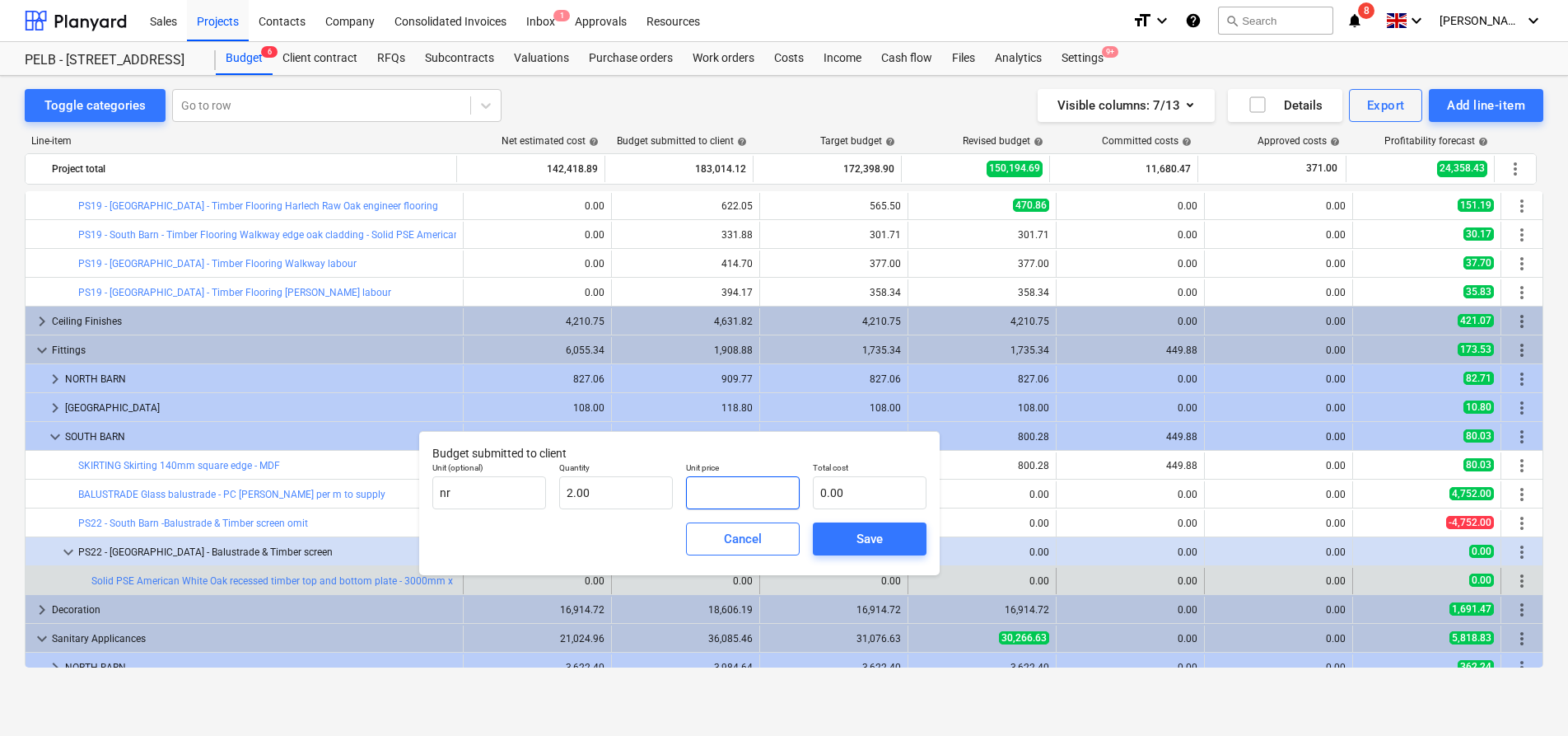
click at [718, 493] on input "text" at bounding box center [743, 492] width 114 height 33
type input "1"
type input "2.00"
type input "19"
type input "38.00"
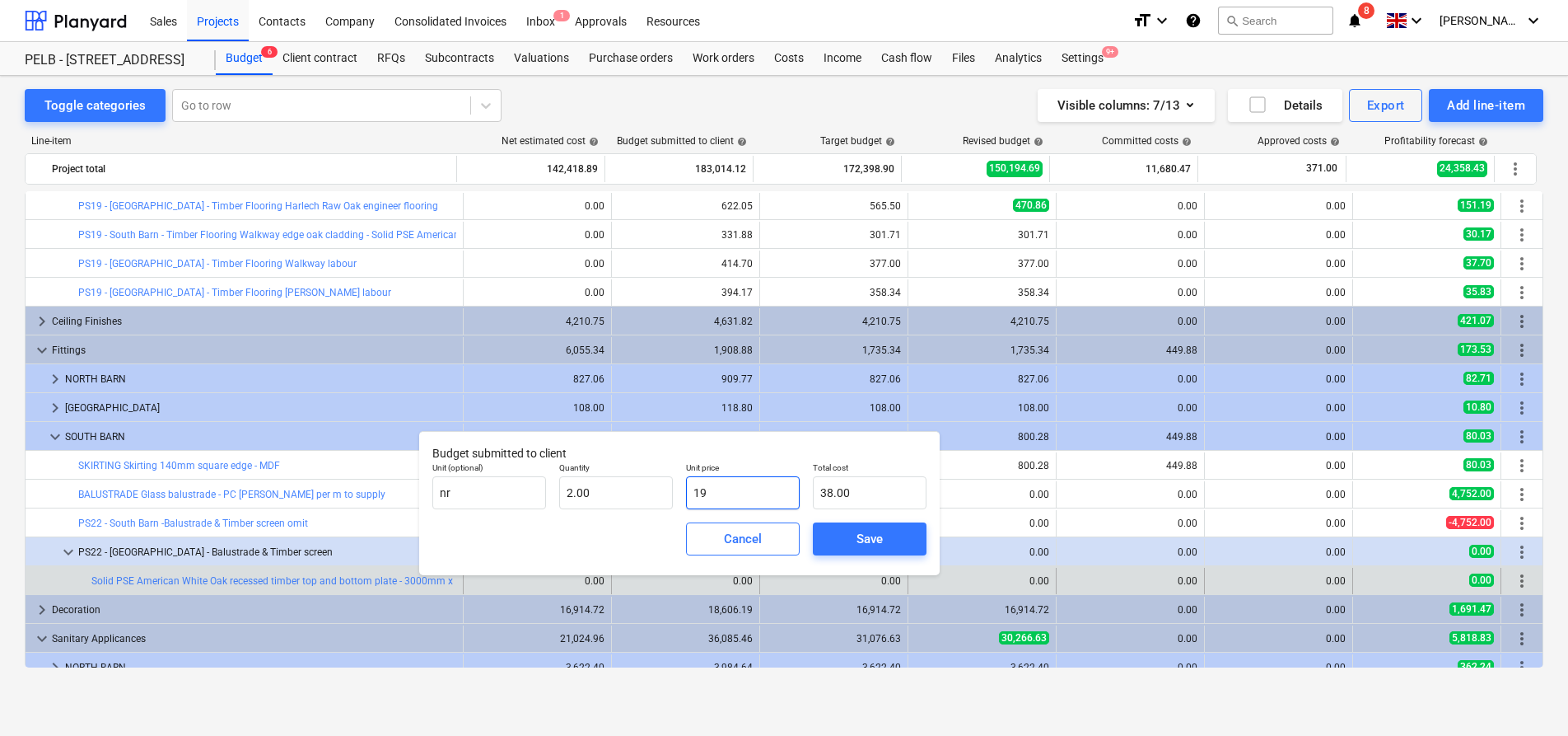
type input "197"
type input "394.00"
type input "197.9"
type input "395.80"
type input "197.98"
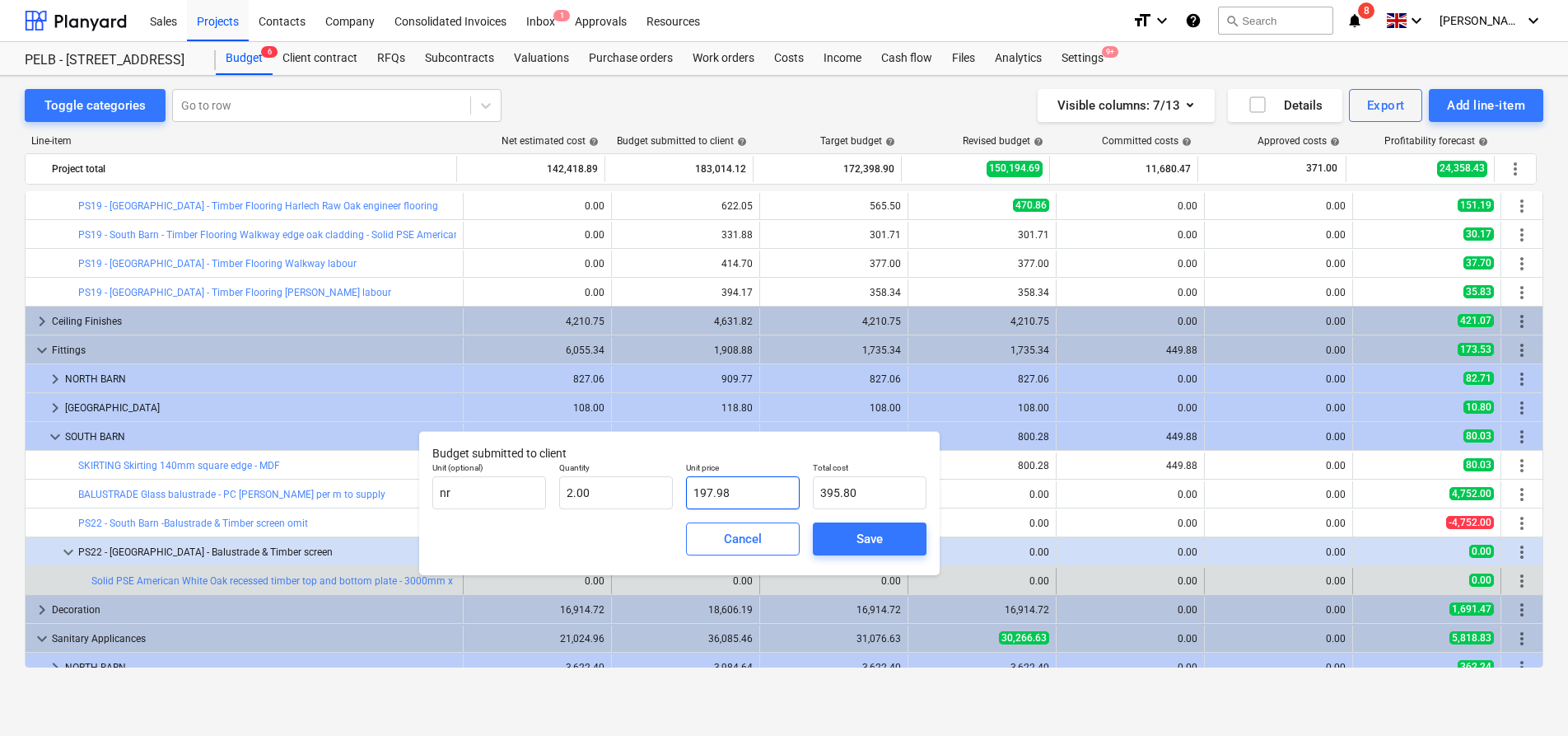
type input "395.96"
type input "197.98"
click at [846, 542] on span "Save" at bounding box center [870, 538] width 74 height 21
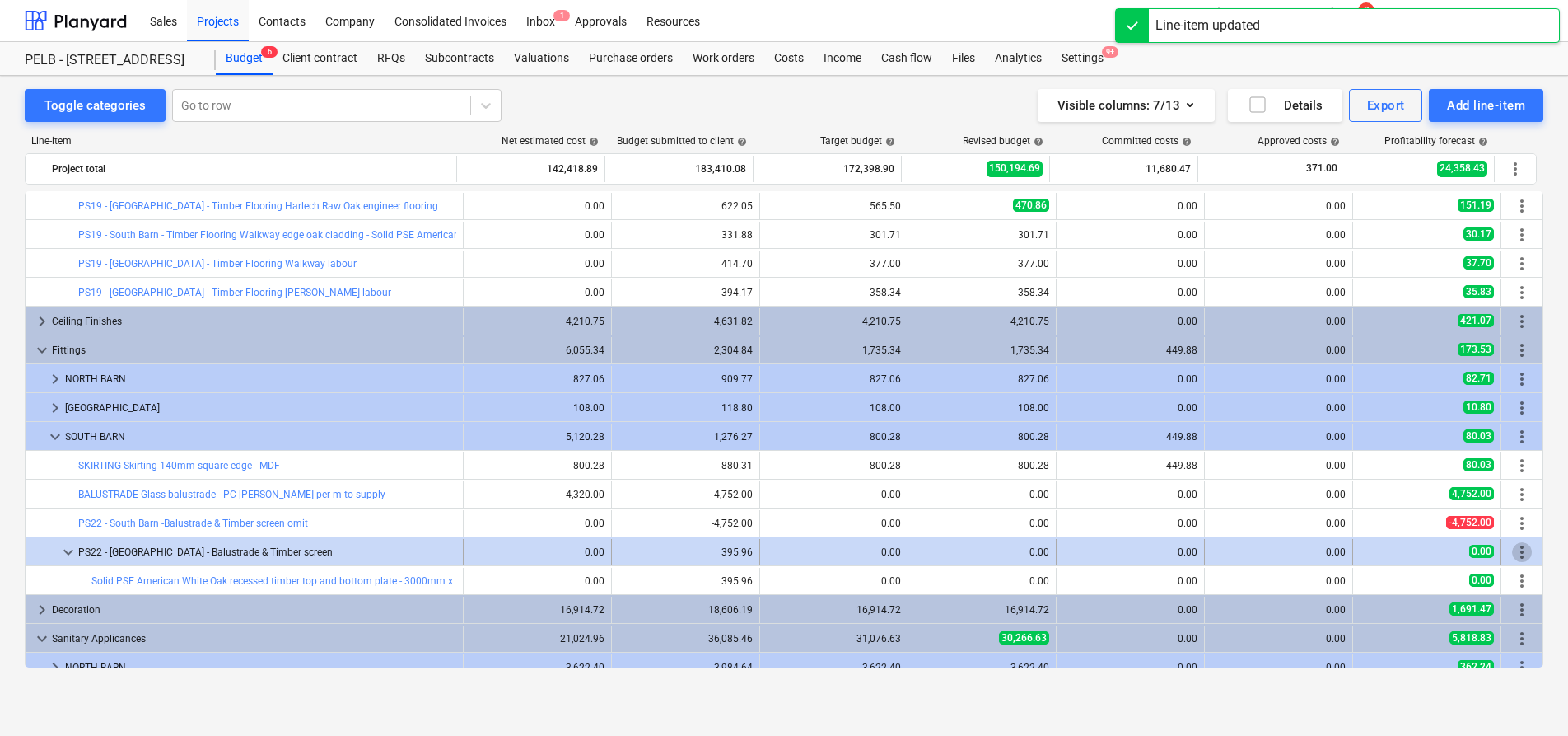
click at [1518, 550] on span "more_vert" at bounding box center [1522, 552] width 20 height 20
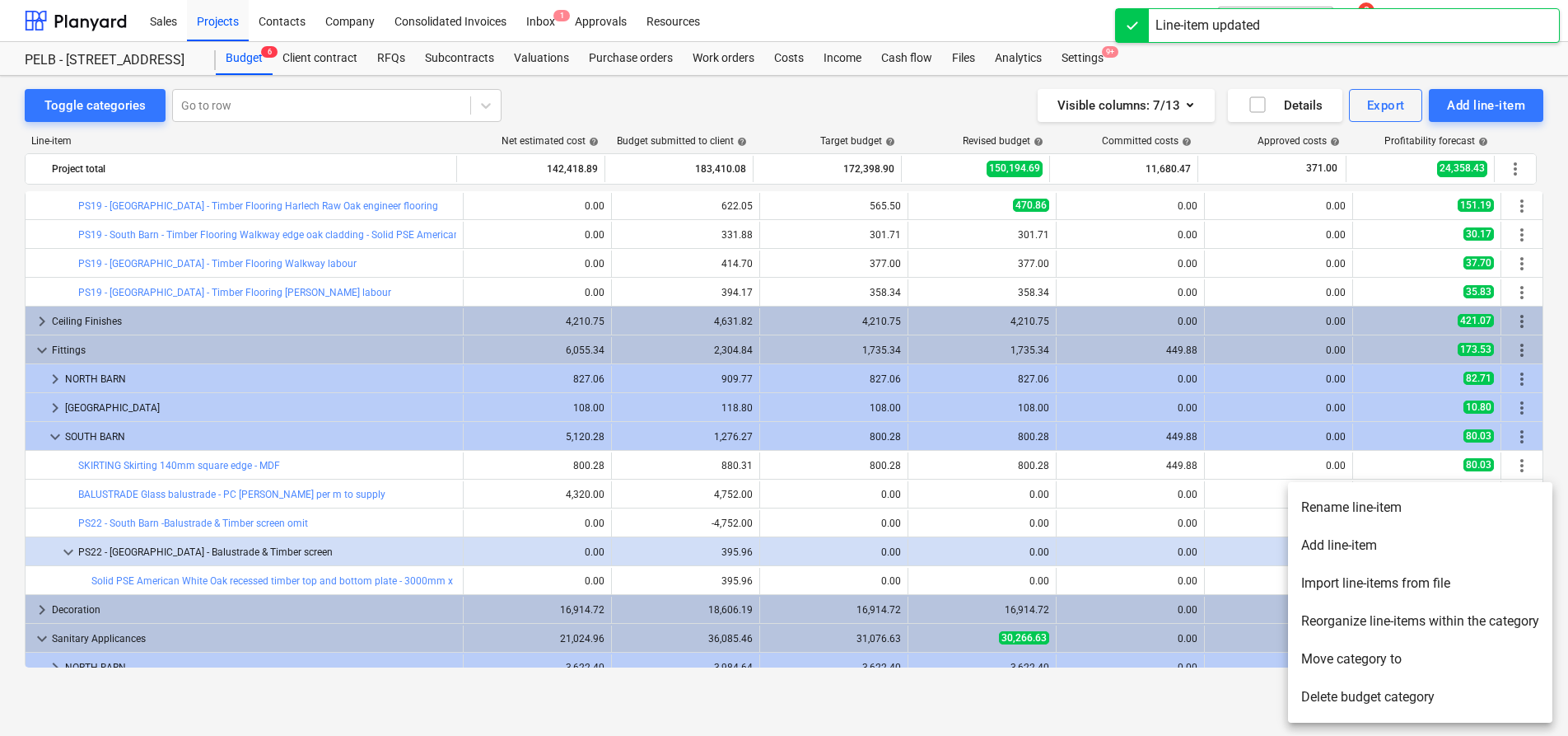
click at [1376, 547] on li "Add line-item" at bounding box center [1420, 545] width 265 height 38
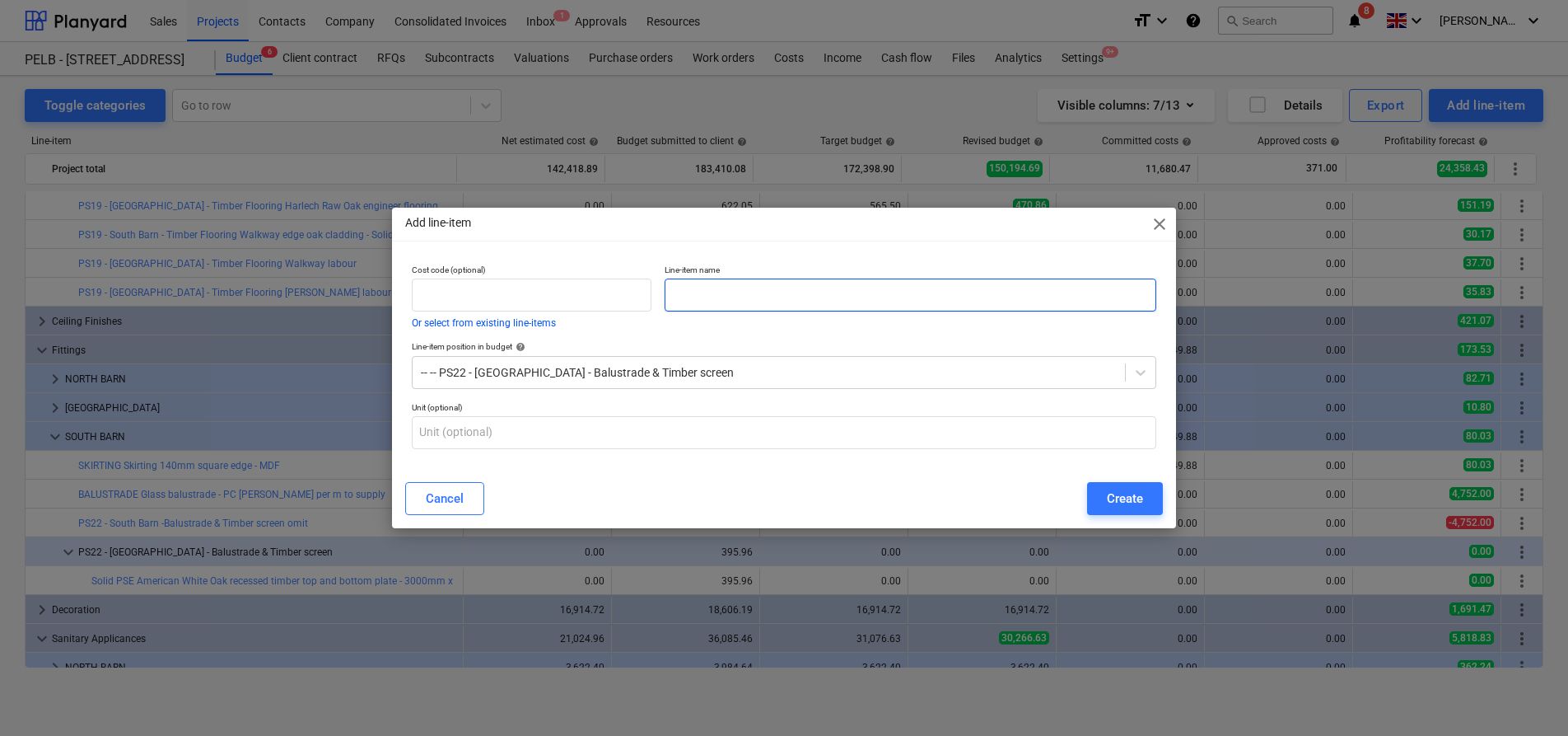
click at [752, 300] on input "text" at bounding box center [910, 295] width 492 height 33
paste input "Solid PSE American White Oak vertical timber studs - 2400mm x 150mm (145mm fini…"
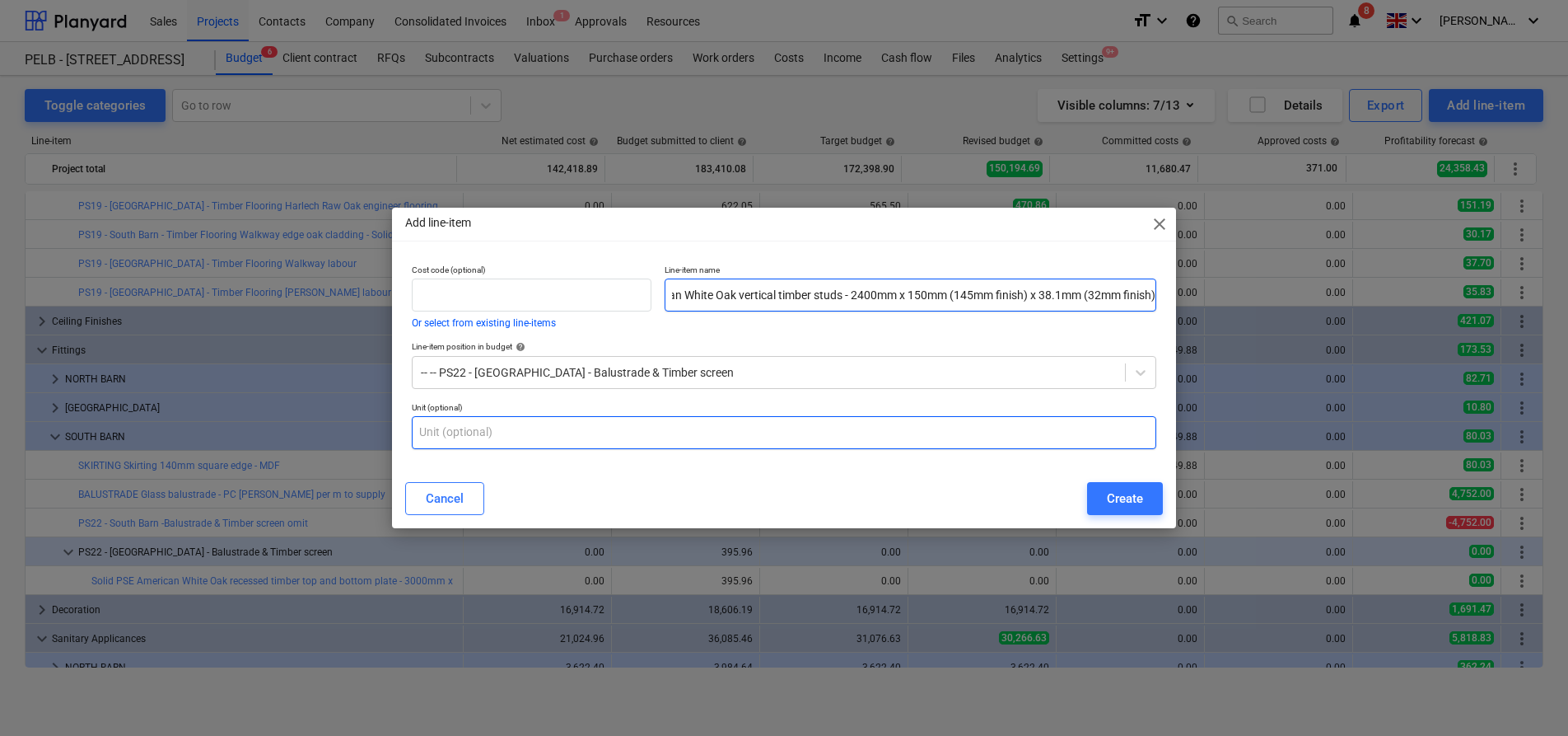
type input "Solid PSE American White Oak vertical timber studs - 2400mm x 150mm (145mm fini…"
click at [692, 448] on input "text" at bounding box center [784, 432] width 744 height 33
type input "nr"
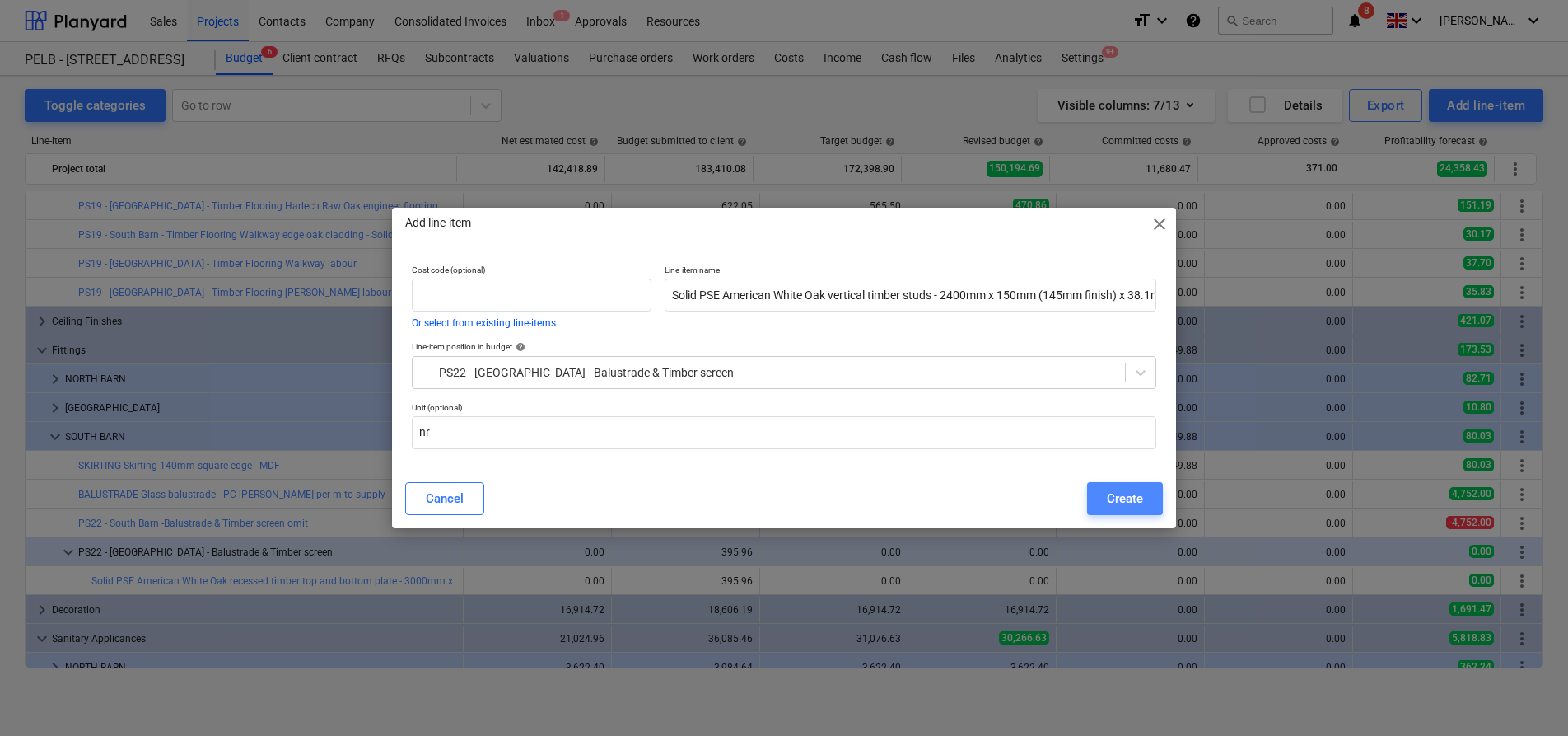
click at [1098, 508] on button "Create" at bounding box center [1125, 498] width 76 height 33
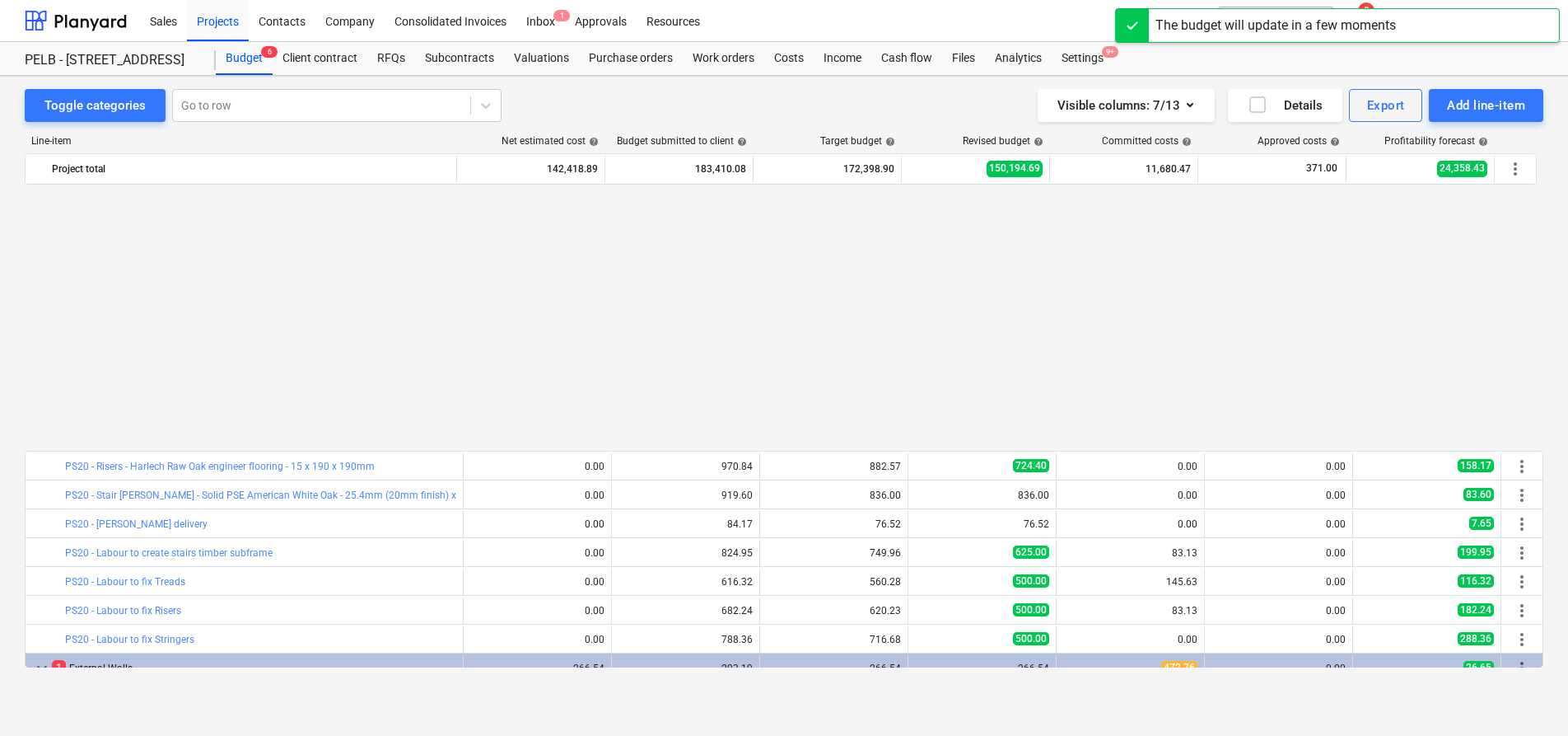
scroll to position [837, 0]
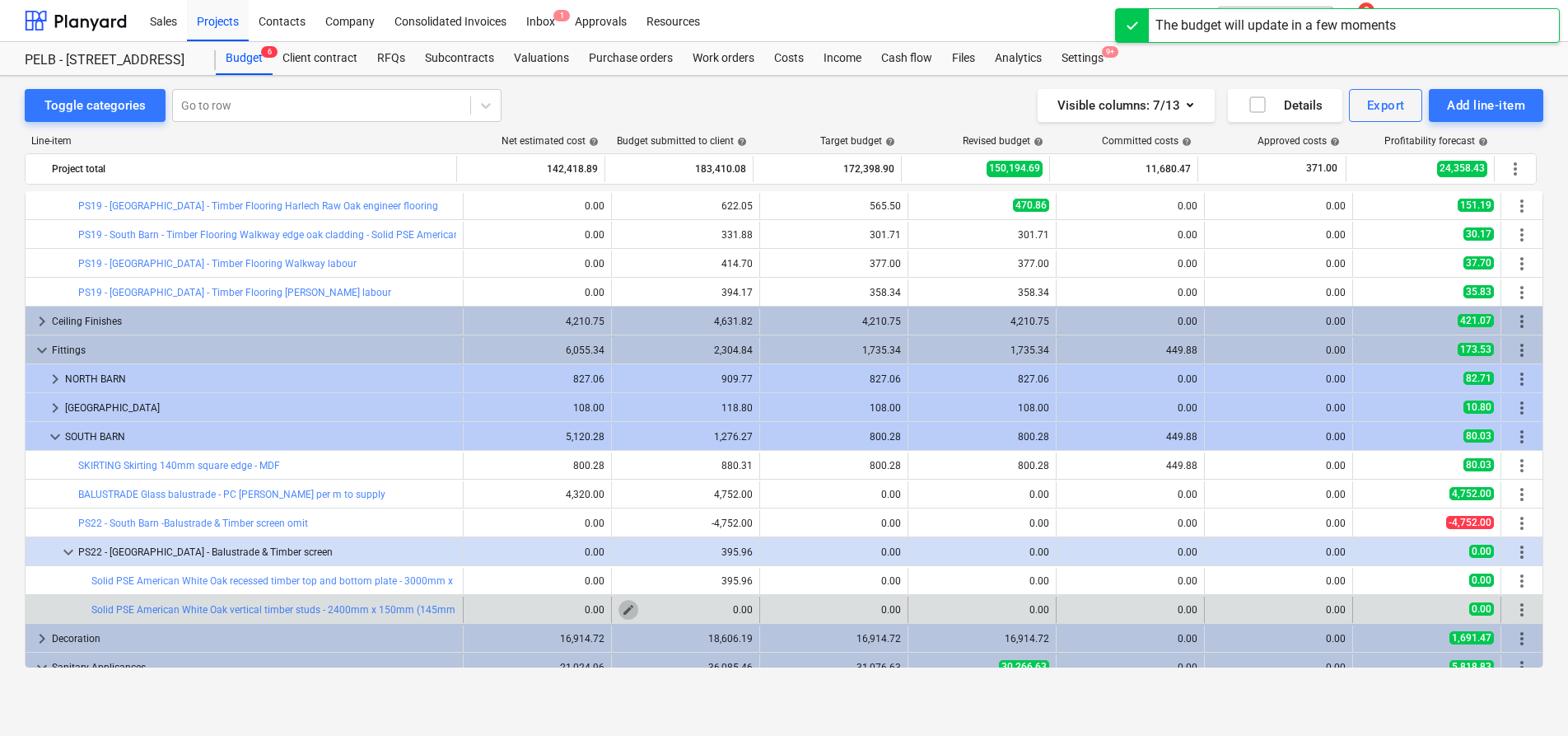
click at [629, 609] on span "edit" at bounding box center [628, 610] width 13 height 13
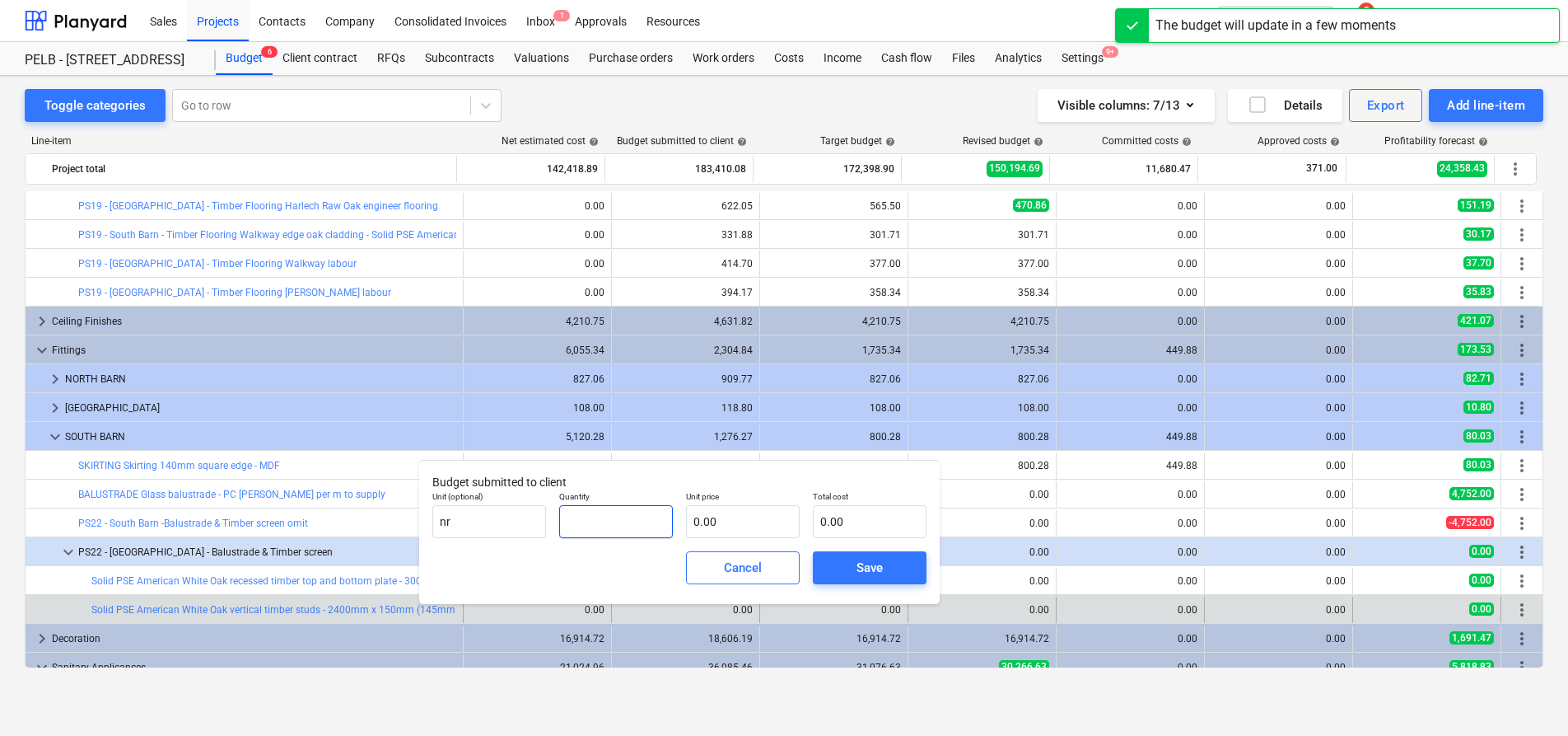
click at [590, 528] on input "text" at bounding box center [616, 522] width 114 height 33
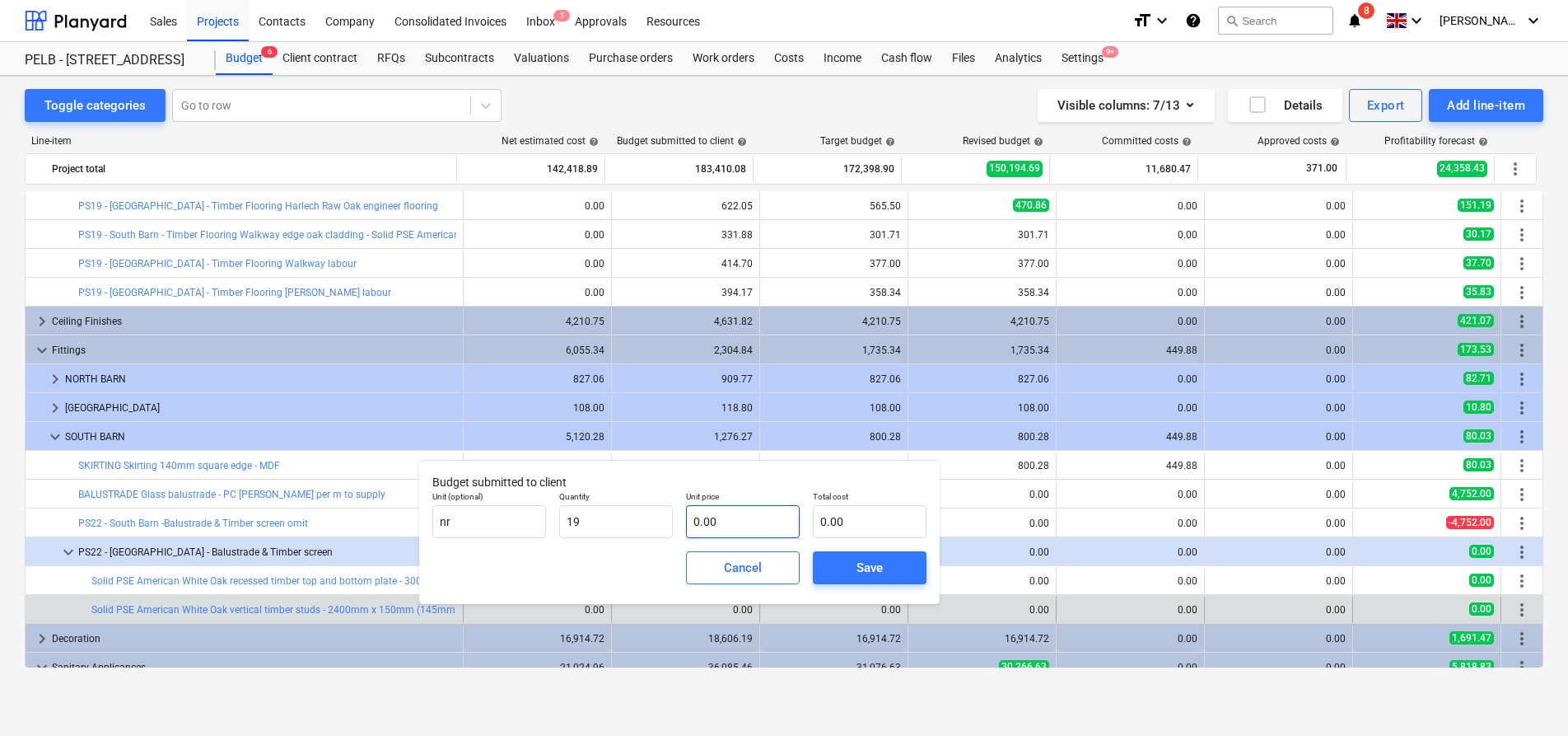
type input "19.00"
click at [713, 530] on input "text" at bounding box center [743, 522] width 114 height 33
type input "1"
type input "19.00"
type input "14"
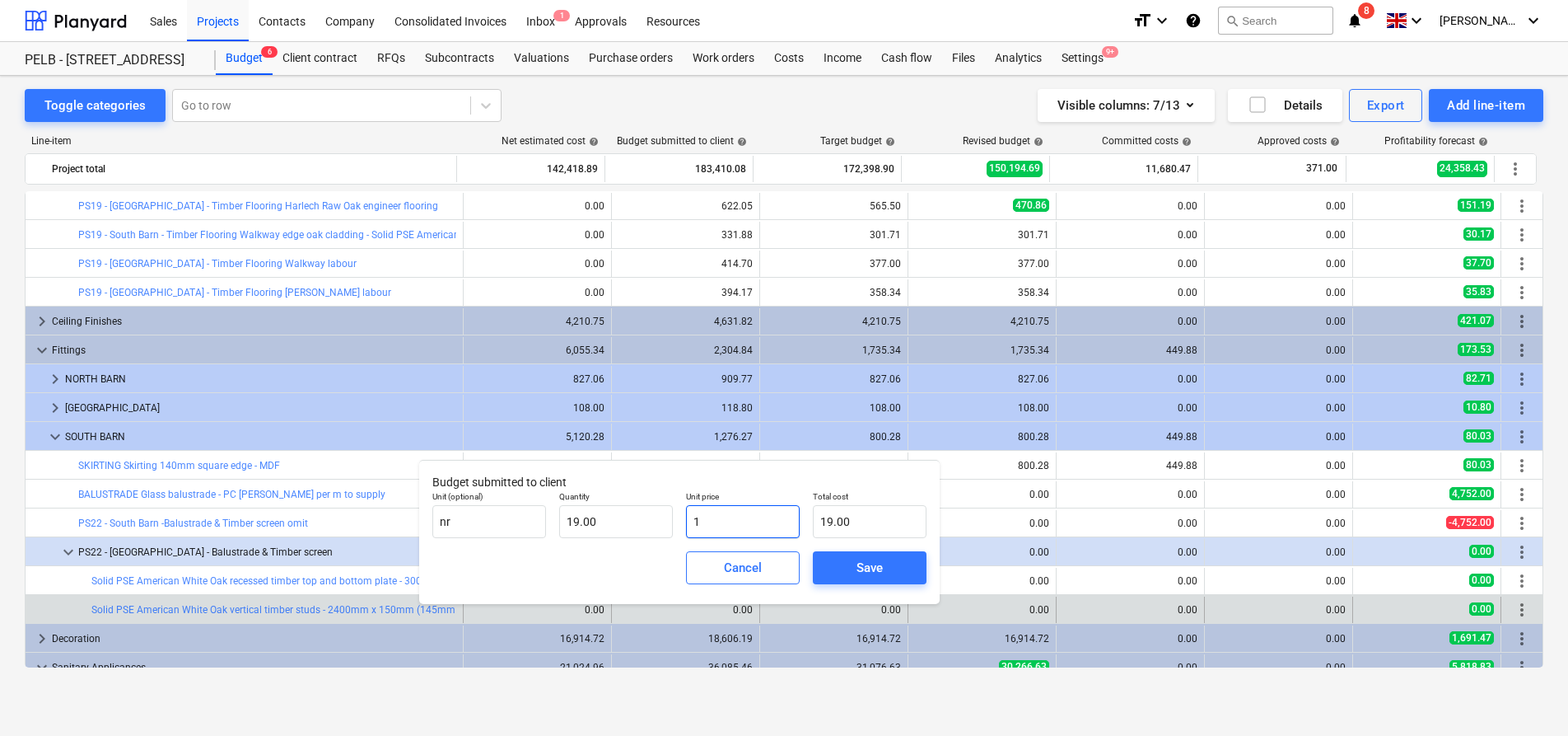
type input "266.00"
type input "149"
type input "2,831.00"
type input "149.8"
type input "2,846.20"
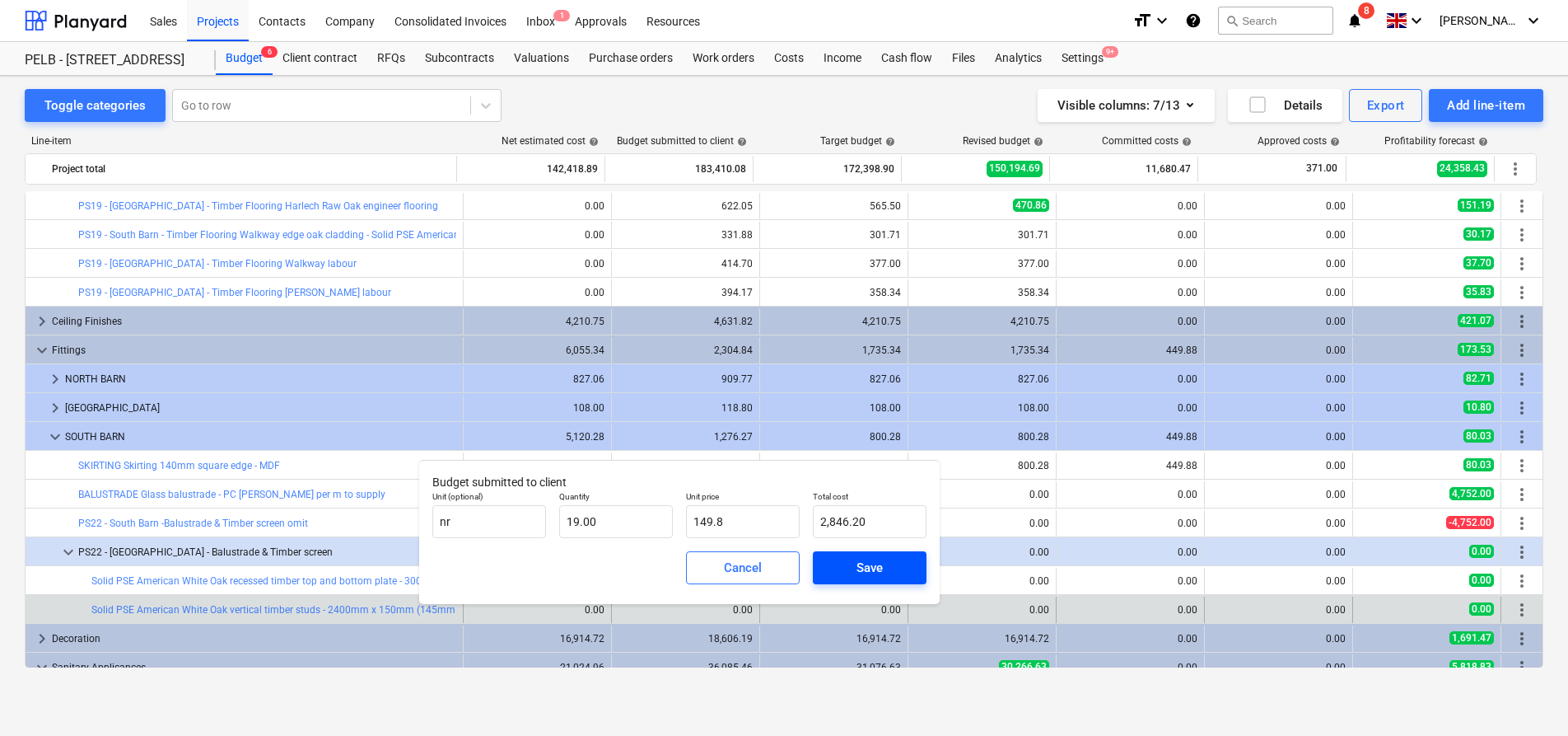
type input "149.80"
click at [861, 568] on div "Save" at bounding box center [870, 567] width 27 height 21
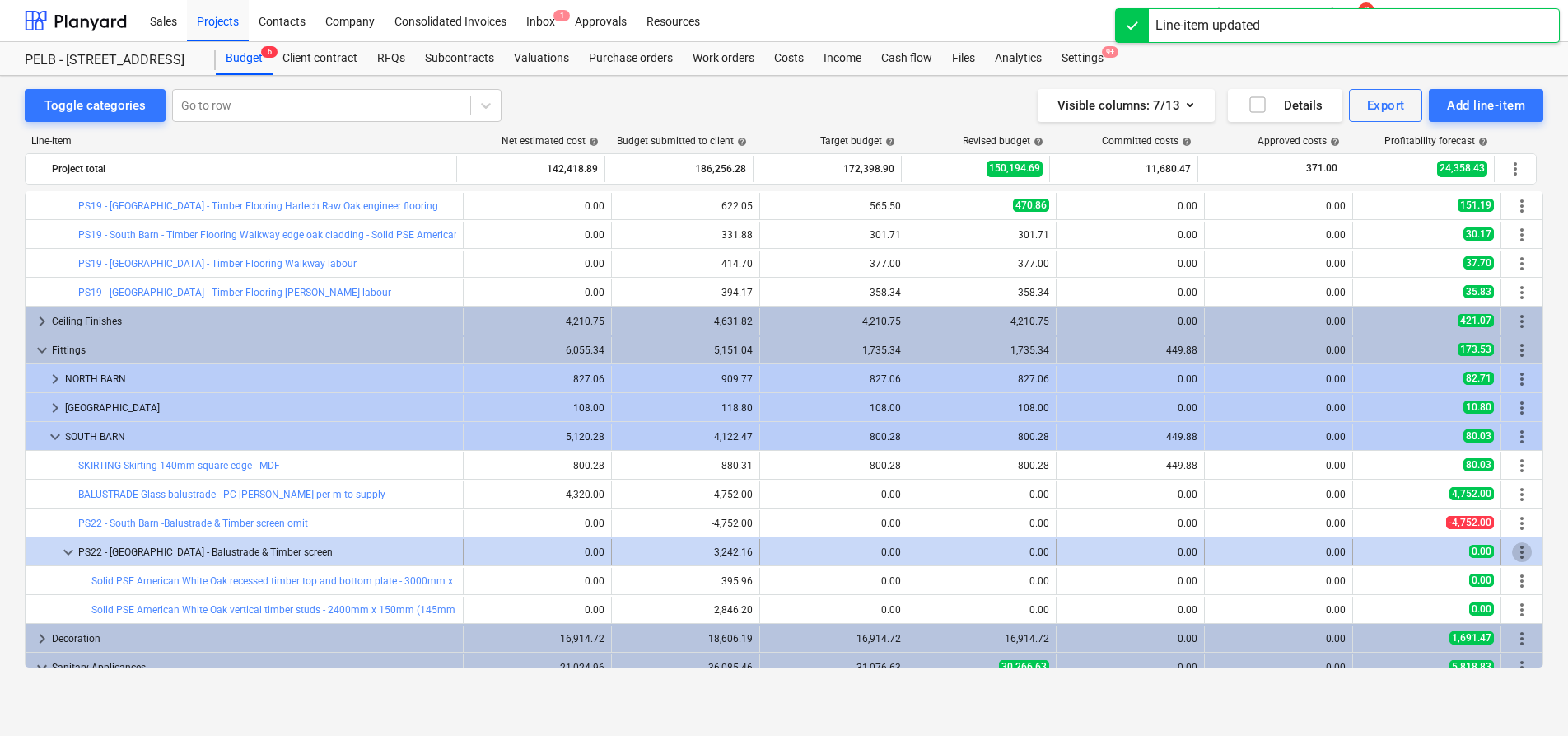
click at [1520, 547] on span "more_vert" at bounding box center [1522, 552] width 20 height 20
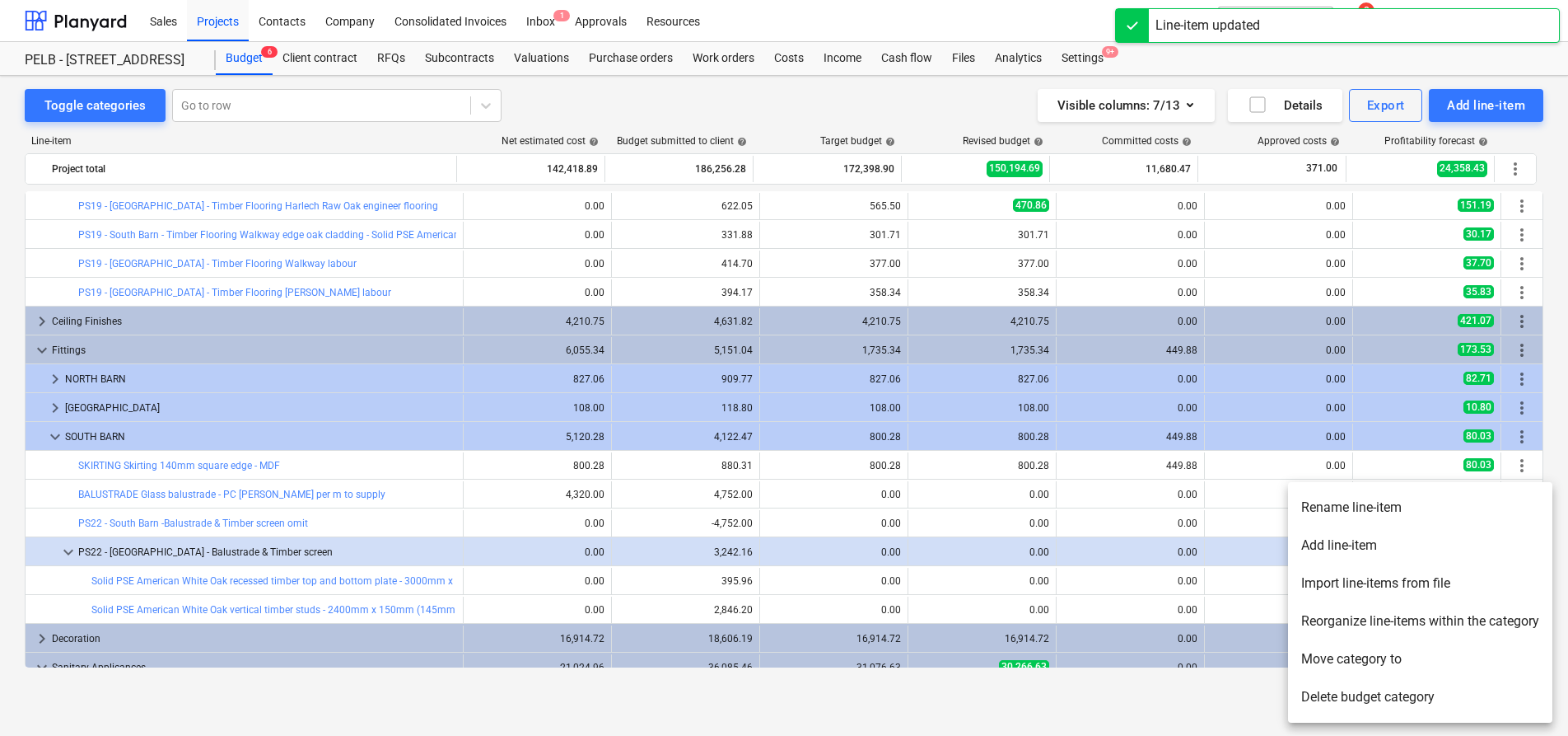
click at [1410, 547] on li "Add line-item" at bounding box center [1420, 545] width 265 height 38
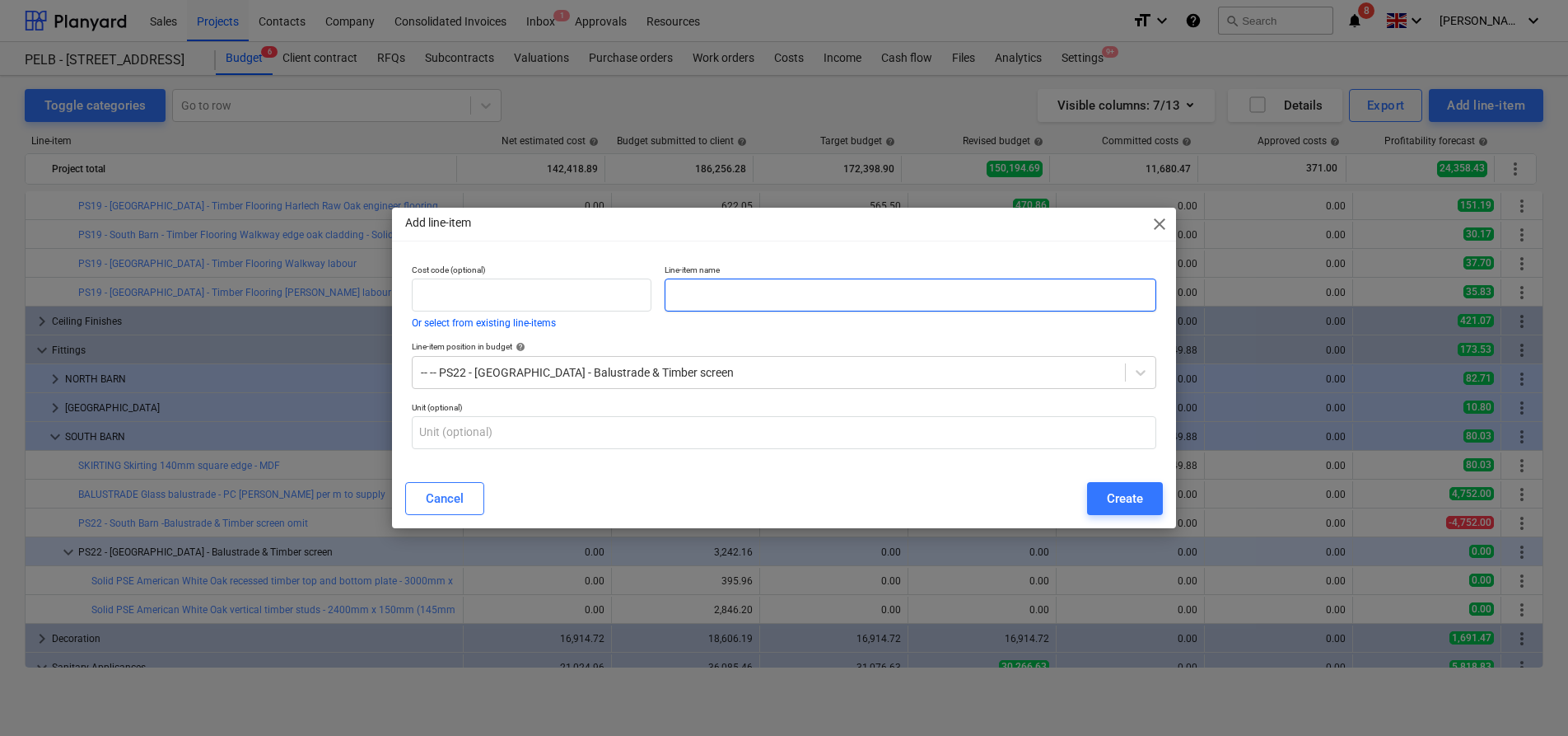
click at [712, 305] on input "text" at bounding box center [910, 295] width 492 height 33
paste input "Solid PSE American White Oak timber cladding around steel posts - 2400mm x 150m…"
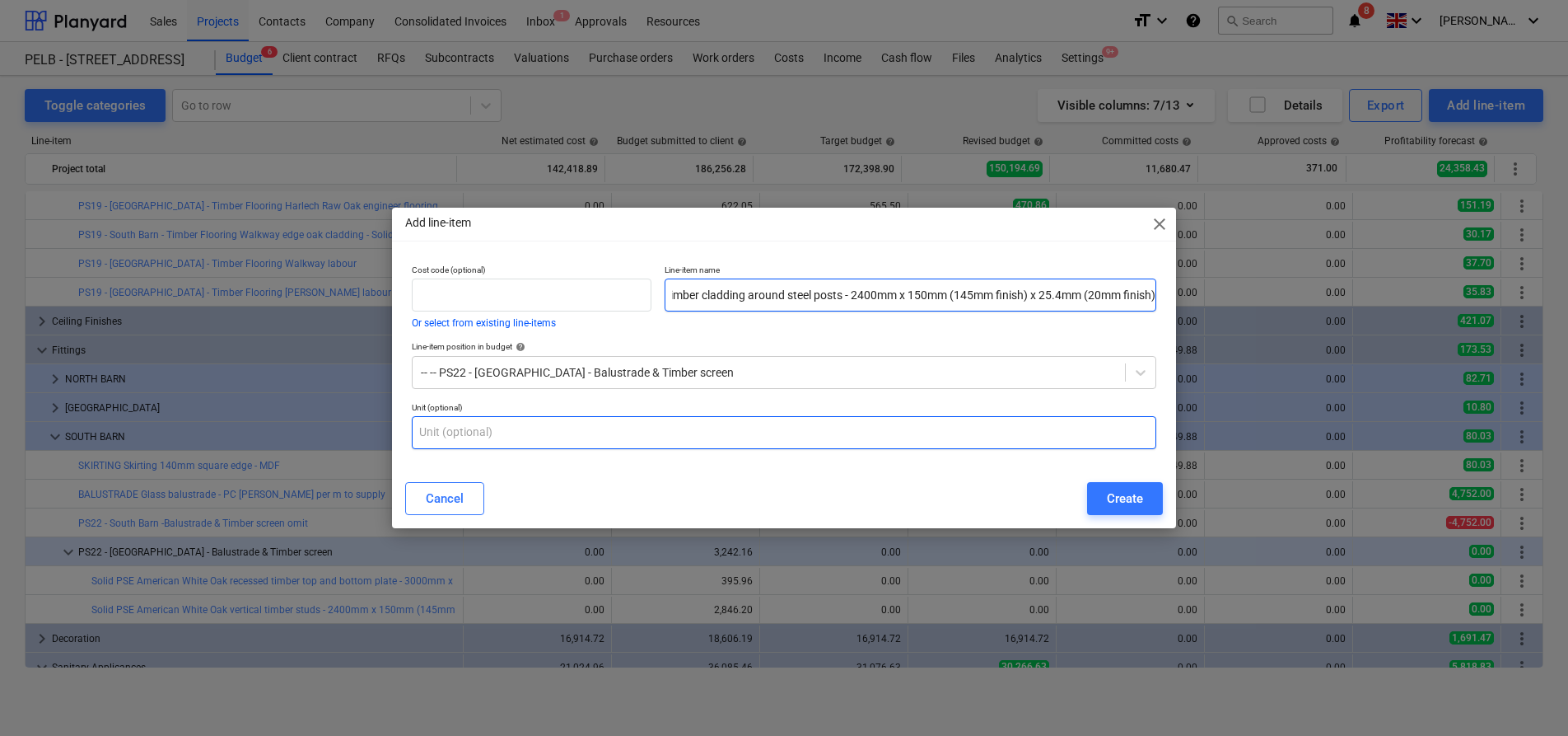
type input "Solid PSE American White Oak timber cladding around steel posts - 2400mm x 150m…"
click at [647, 424] on input "text" at bounding box center [784, 432] width 744 height 33
type input "nr"
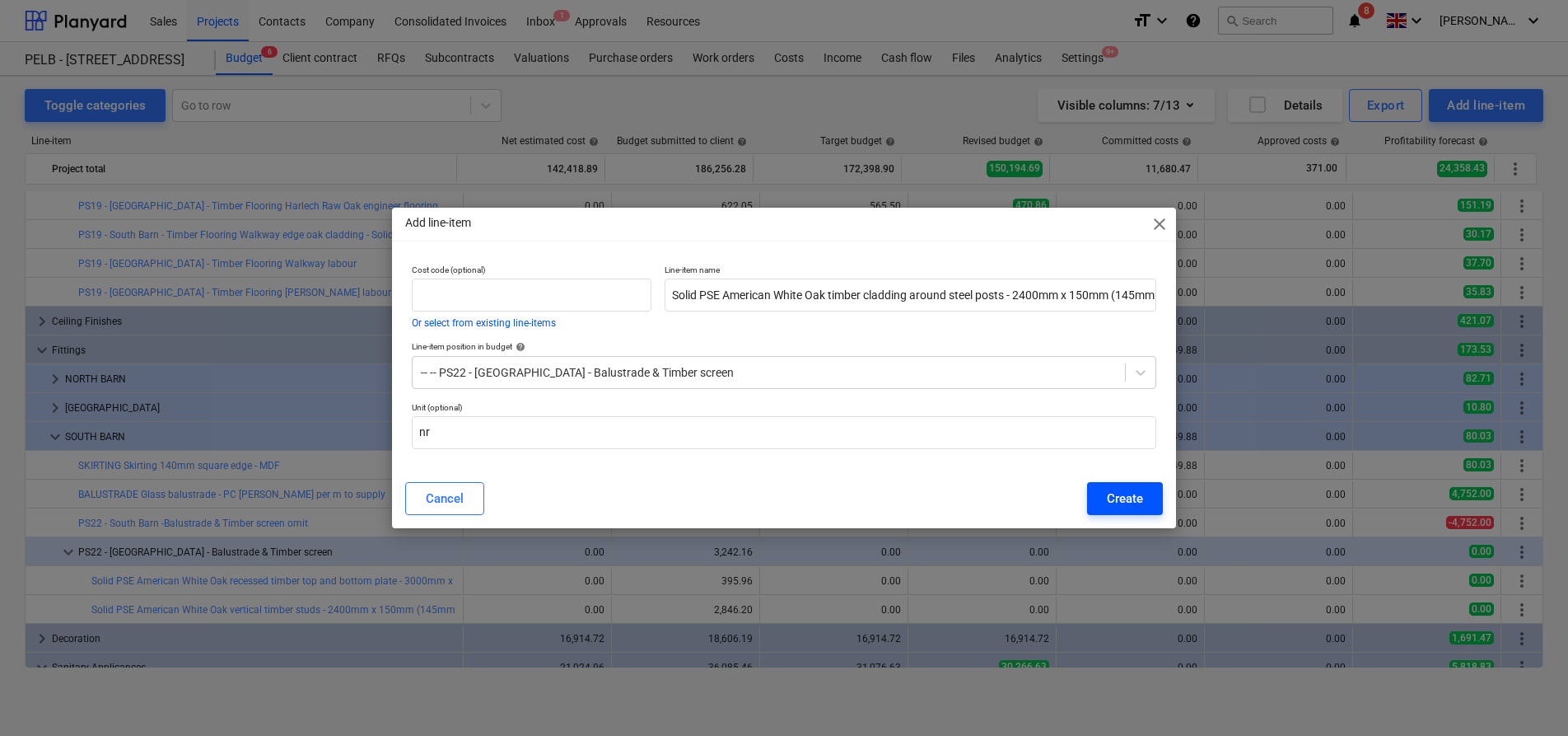
click at [1132, 489] on div "Create" at bounding box center [1125, 498] width 37 height 21
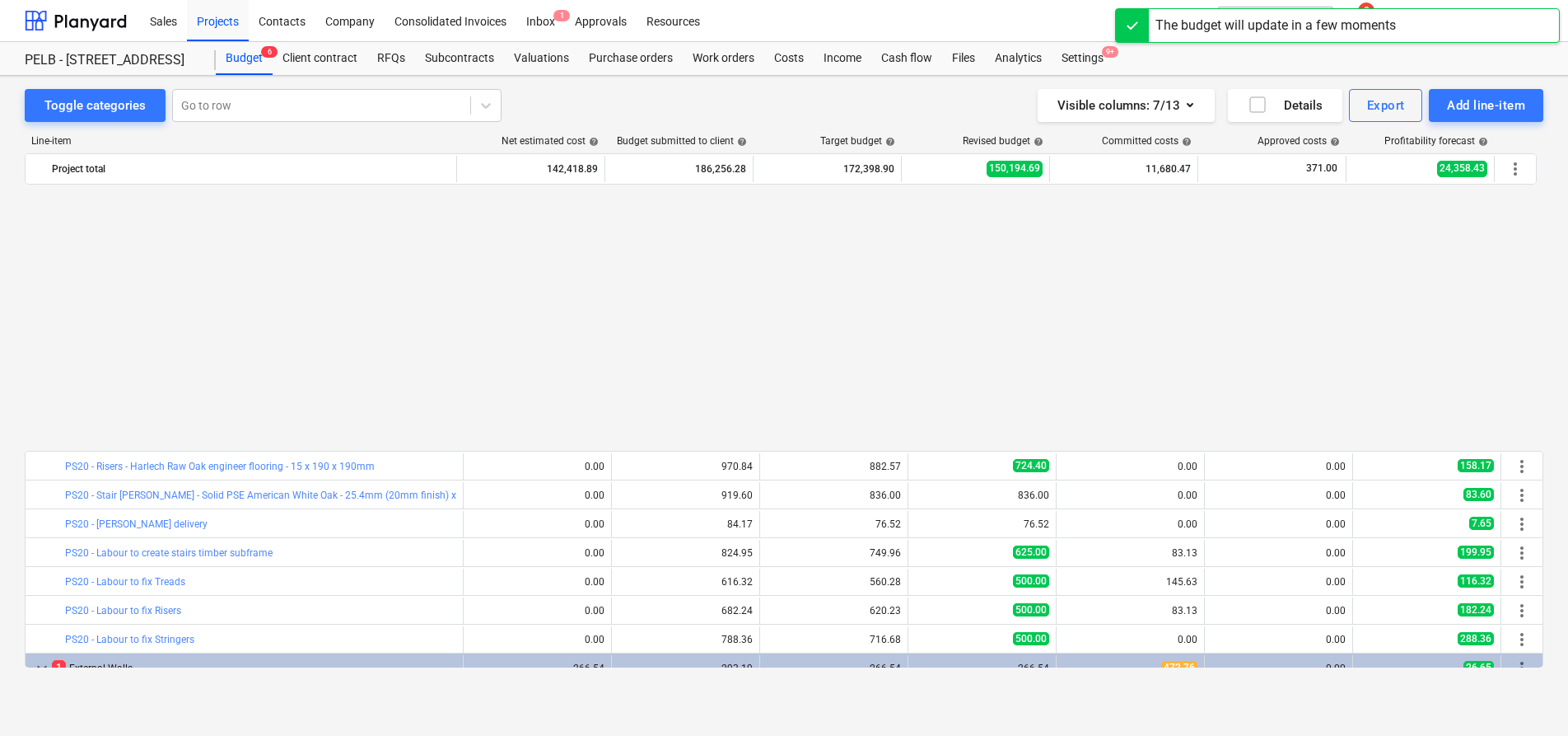
scroll to position [837, 0]
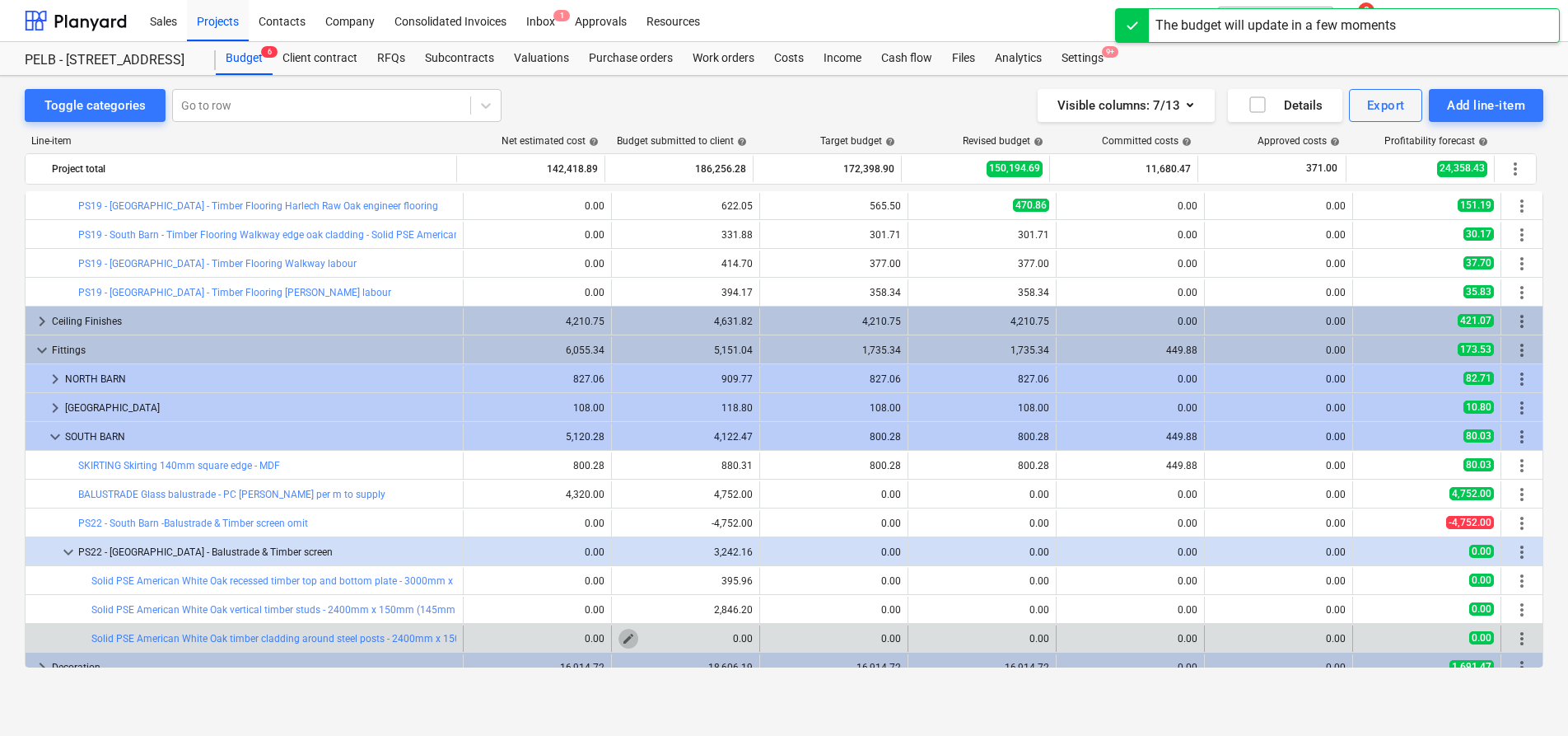
click at [622, 640] on span "edit" at bounding box center [628, 638] width 13 height 13
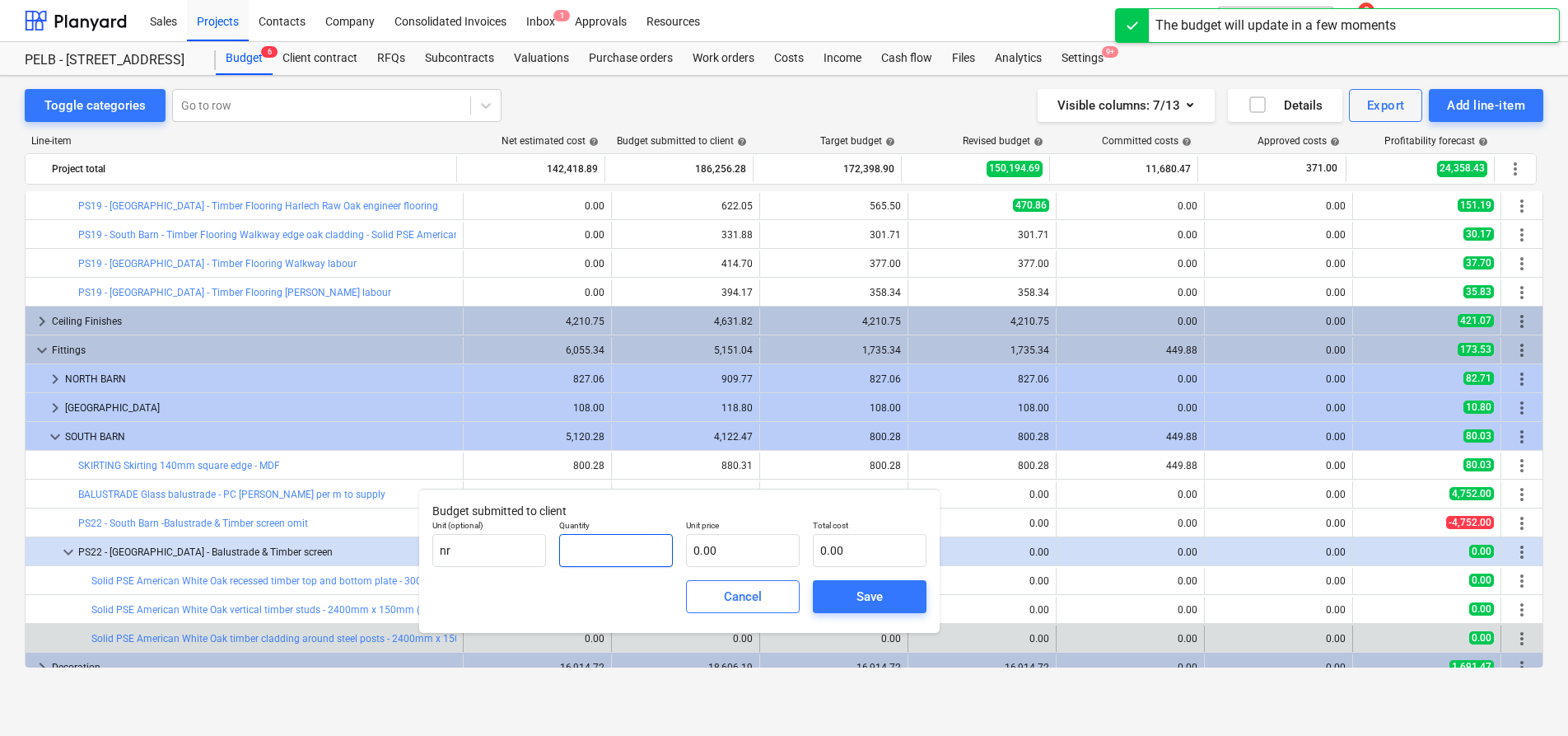
click at [575, 548] on input "text" at bounding box center [616, 550] width 114 height 33
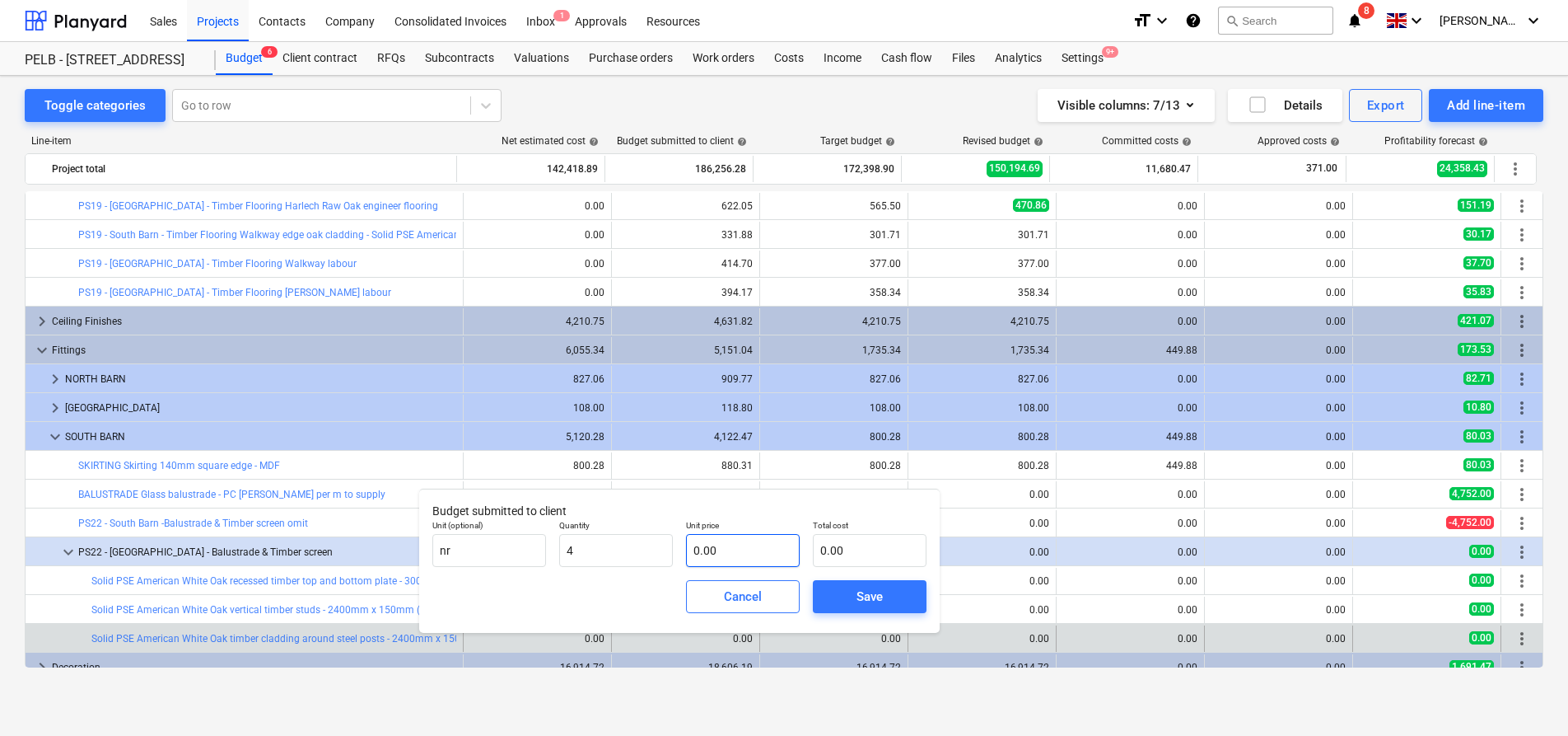
type input "4.00"
click at [717, 550] on input "text" at bounding box center [743, 550] width 114 height 33
type input "2"
type input "8.00"
type input "22"
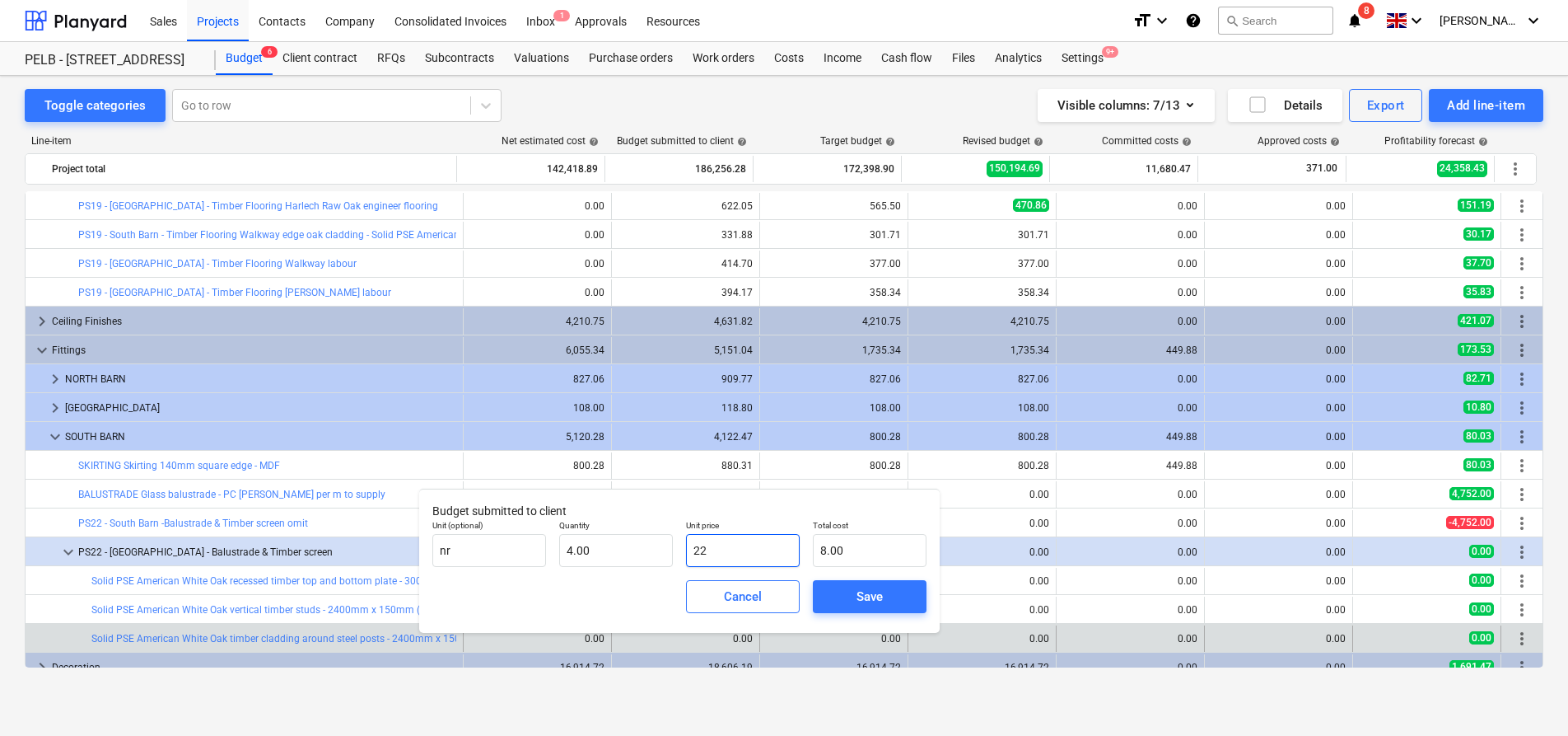
type input "88.00"
type input "223"
type input "892.00"
type input "223.3"
type input "893.20"
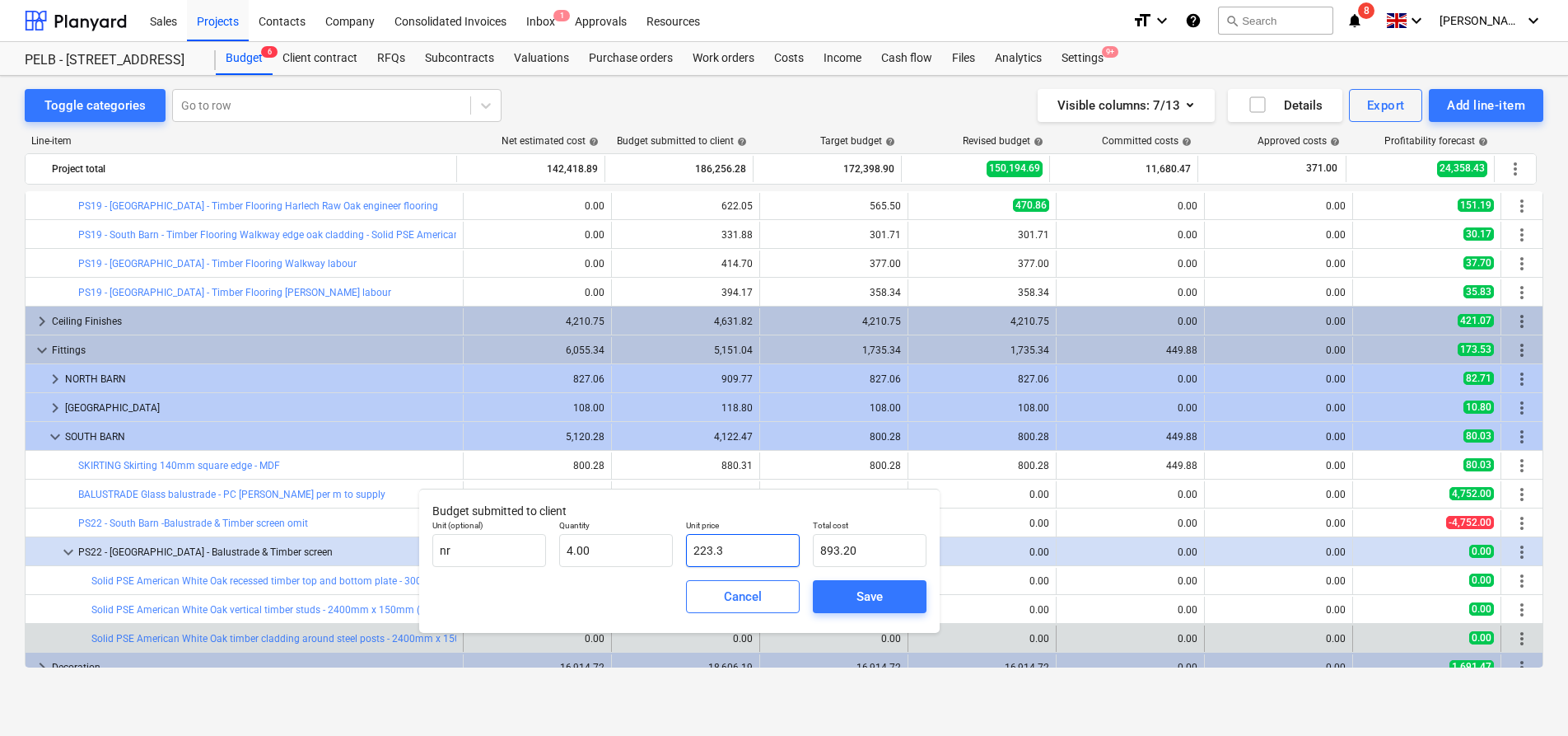
type input "223.33"
type input "893.32"
type input "223.33"
click at [851, 593] on span "Save" at bounding box center [870, 596] width 74 height 21
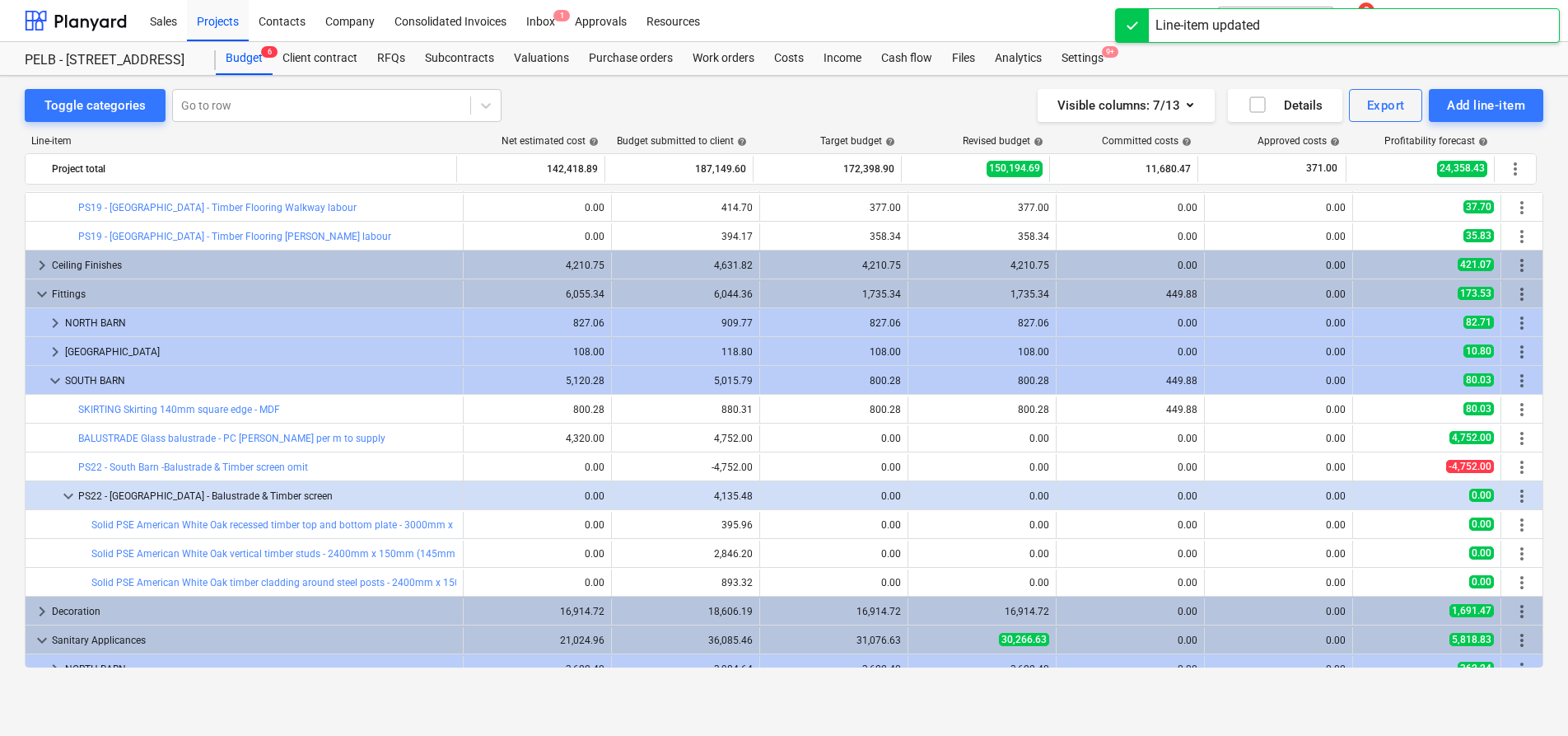
scroll to position [896, 0]
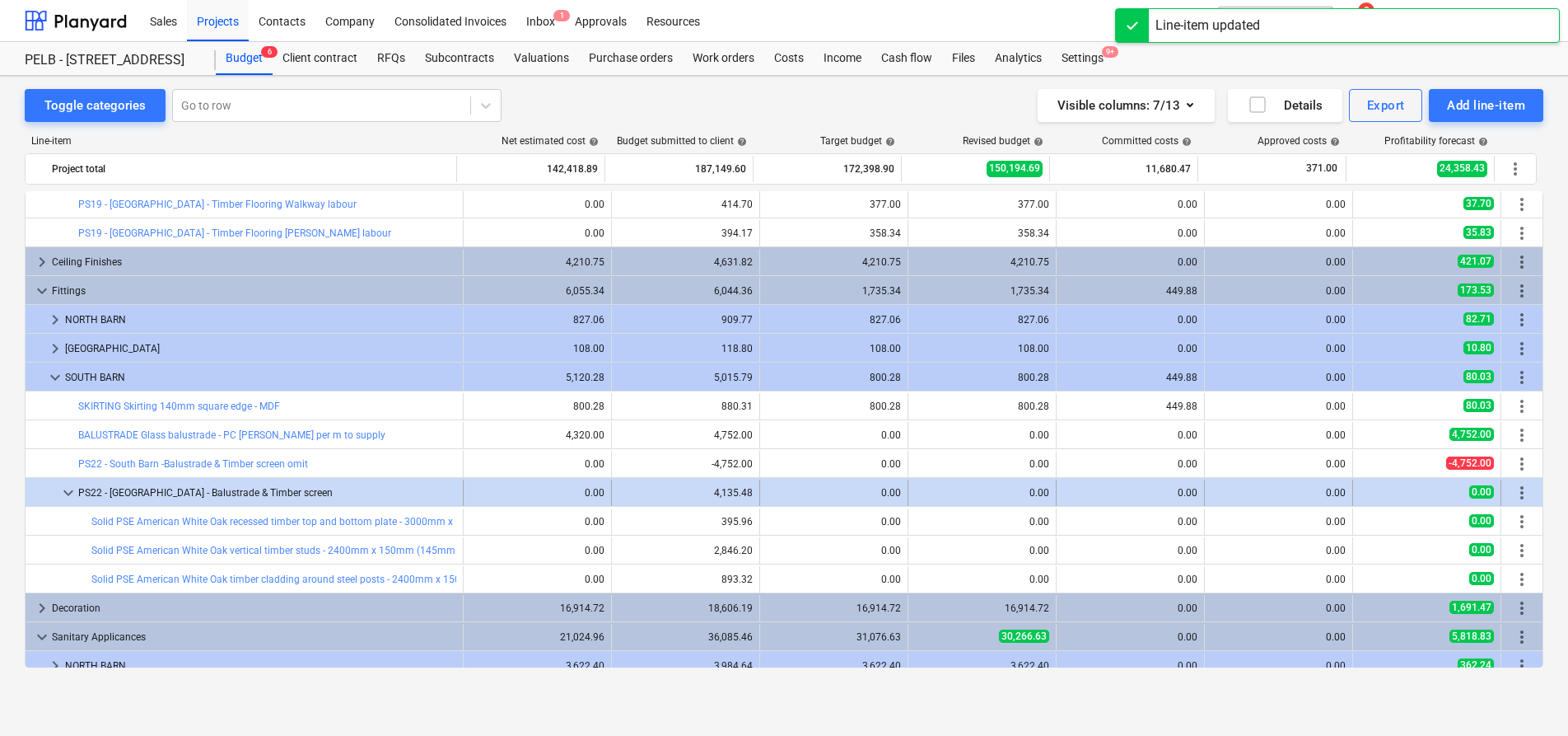
click at [1522, 483] on span "more_vert" at bounding box center [1522, 492] width 20 height 20
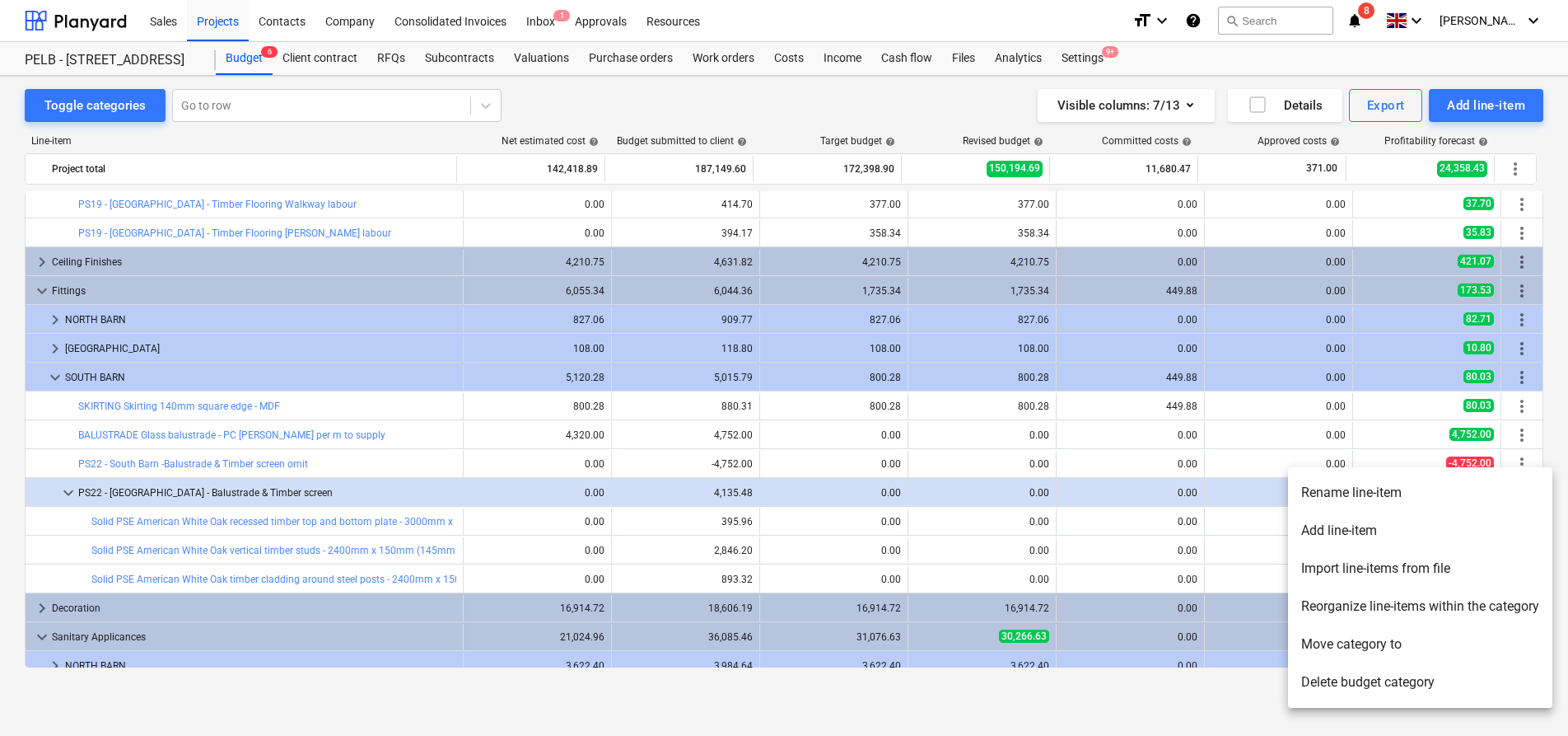
click at [1332, 532] on li "Add line-item" at bounding box center [1420, 530] width 265 height 38
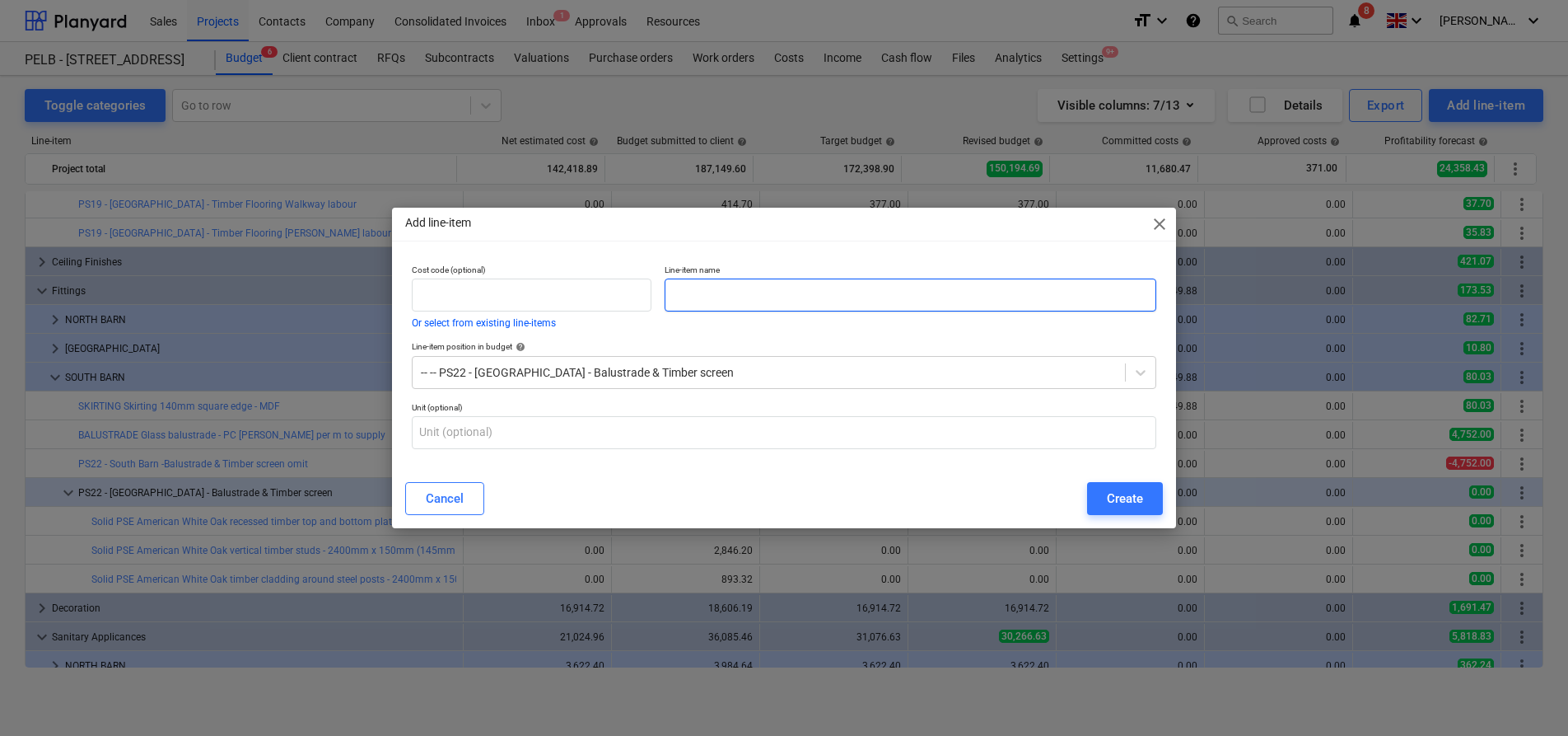
click at [749, 284] on input "text" at bounding box center [910, 295] width 492 height 33
paste input "Stainless steel tie rods to 1/3 an 2/3 of screen height"
type input "Stainless steel tie rods to 1/3 an 2/3 of screen height"
click at [691, 410] on p "Unit (optional)" at bounding box center [784, 408] width 744 height 14
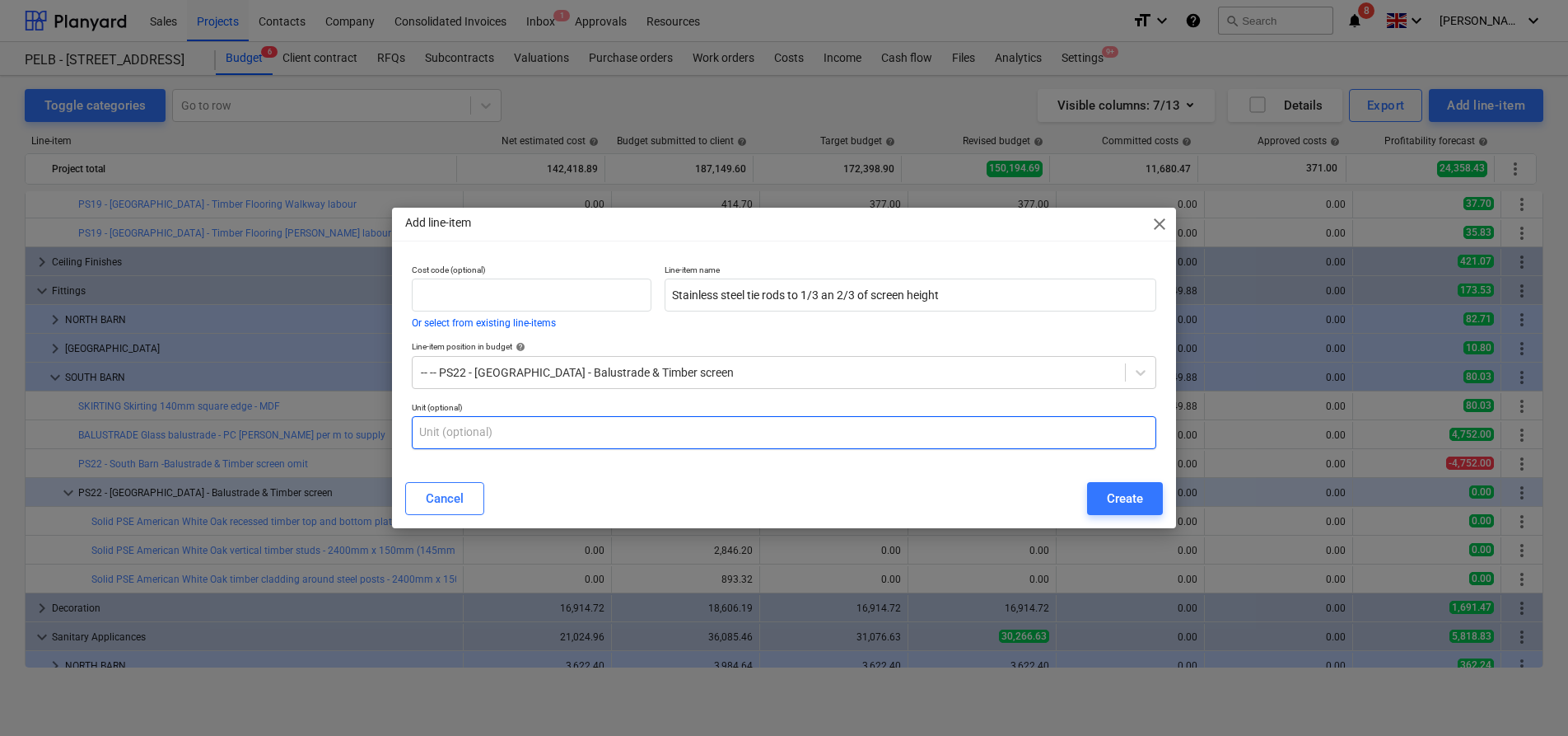
click at [697, 426] on input "text" at bounding box center [784, 432] width 744 height 33
type input "m"
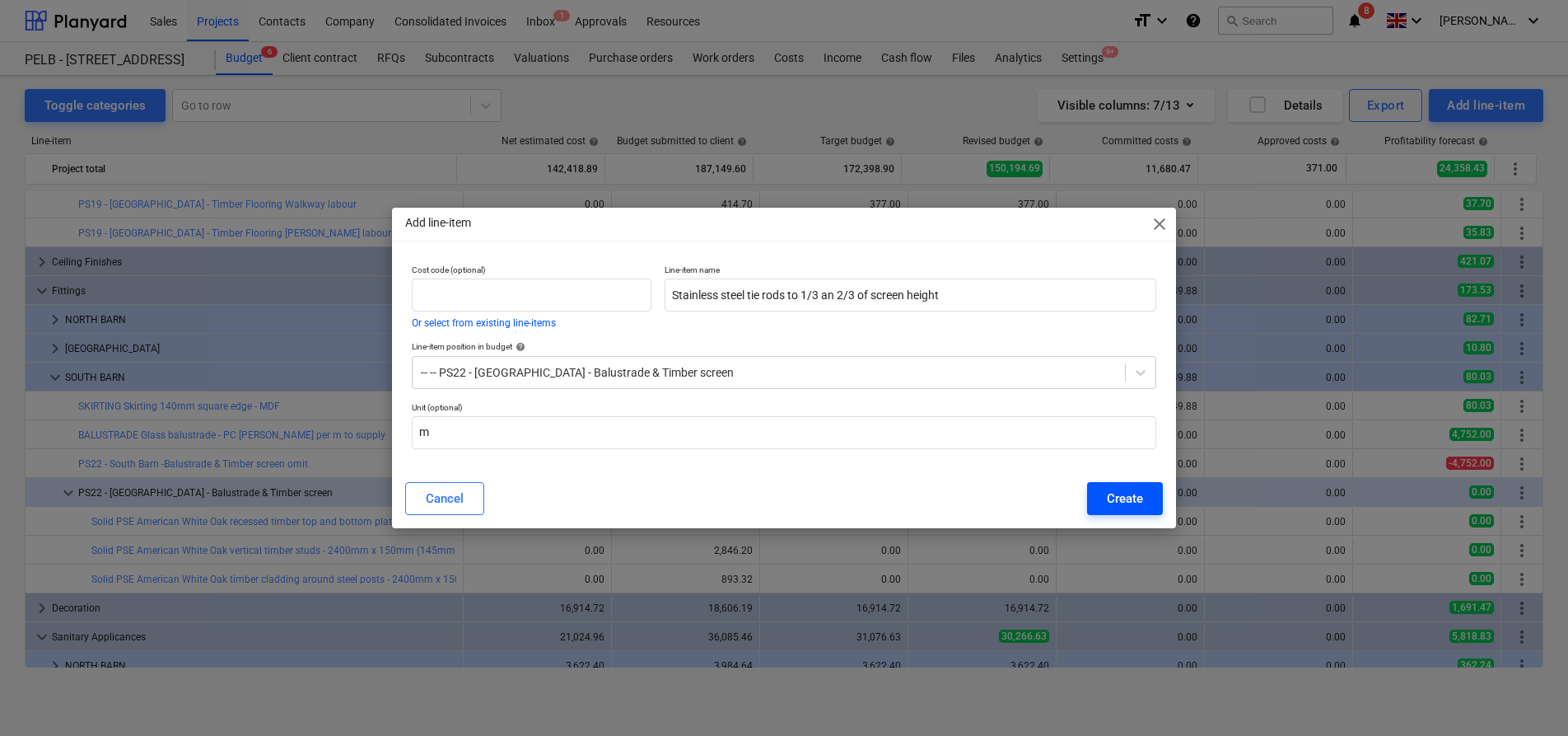
click at [1098, 490] on button "Create" at bounding box center [1125, 498] width 76 height 33
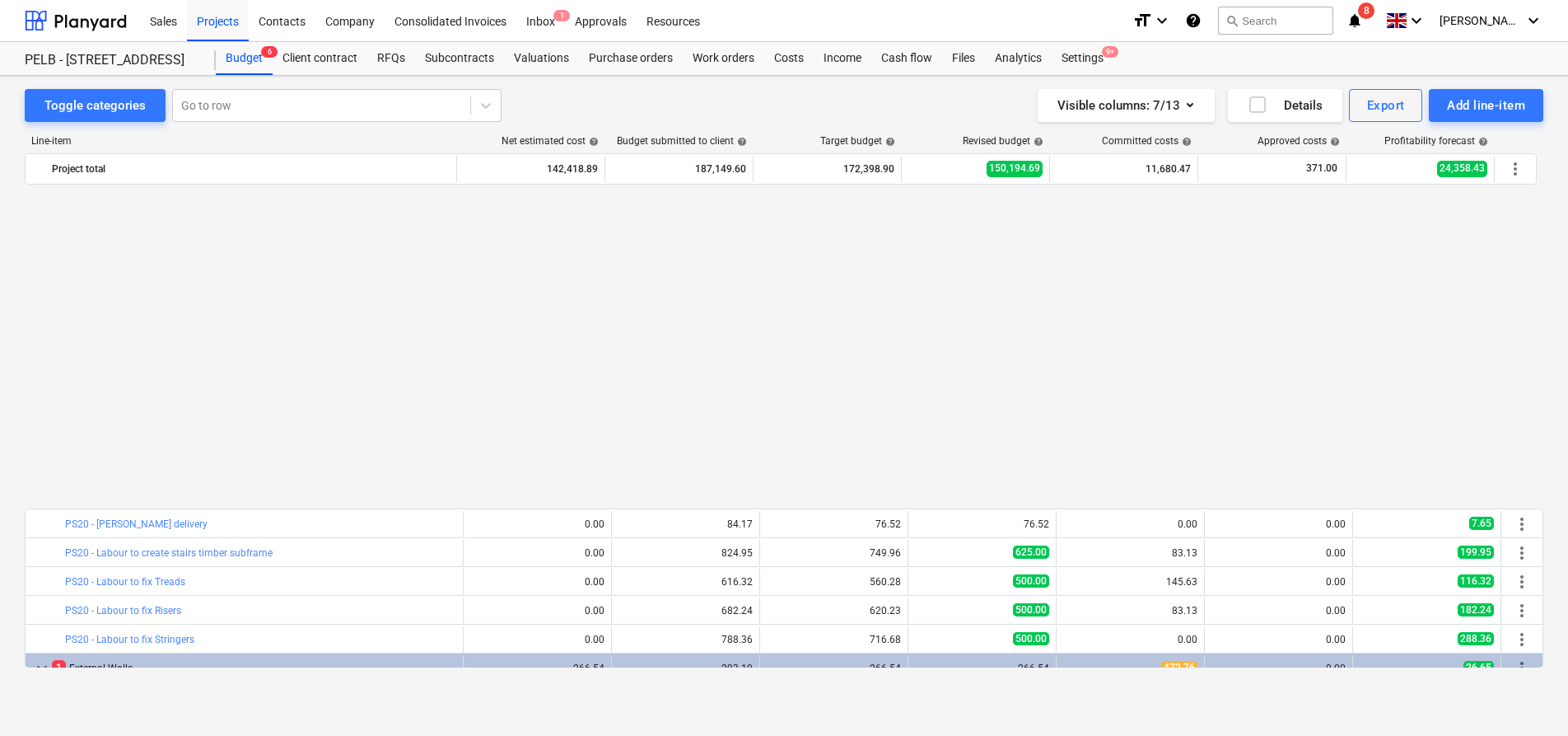
scroll to position [896, 0]
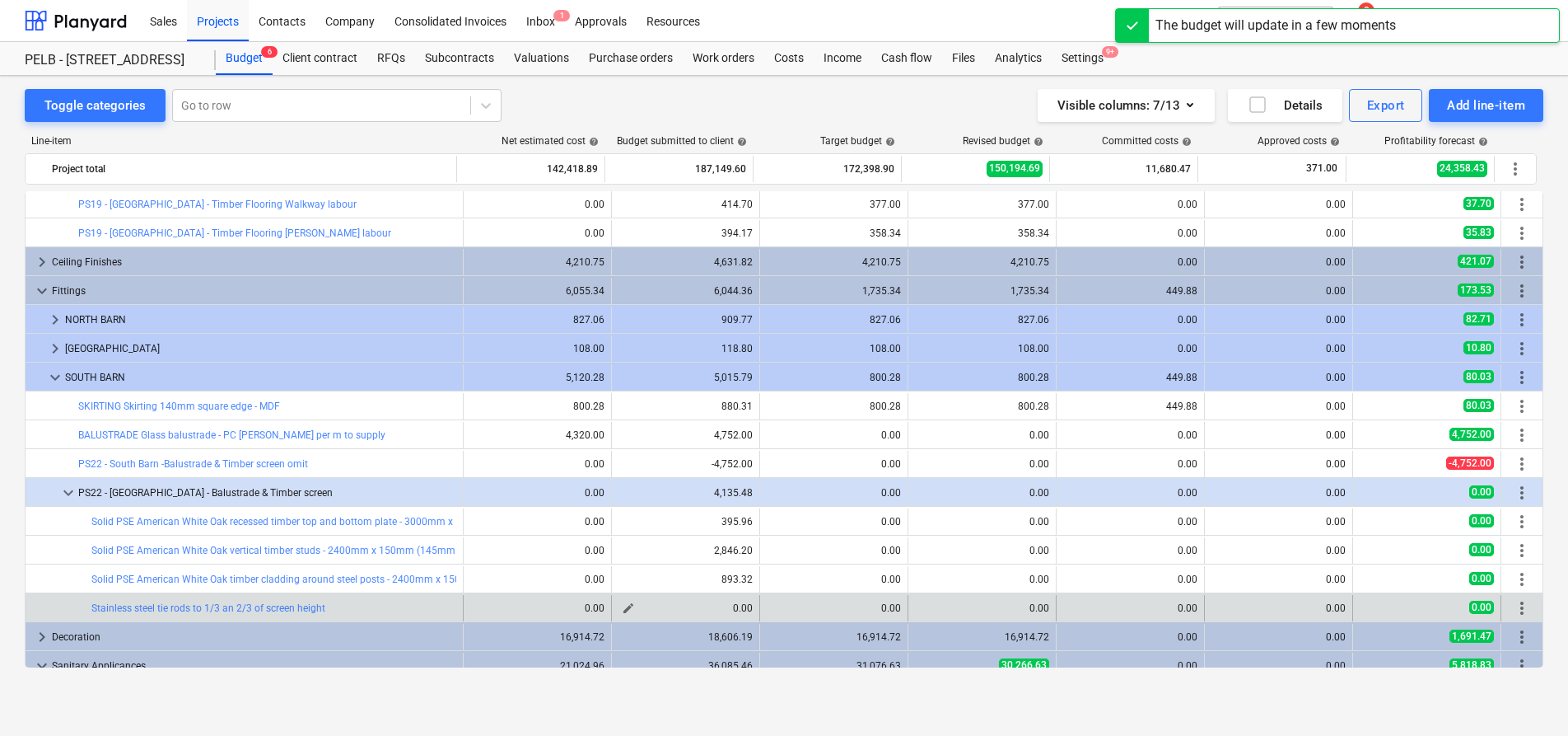
click at [622, 608] on span "edit" at bounding box center [628, 608] width 13 height 13
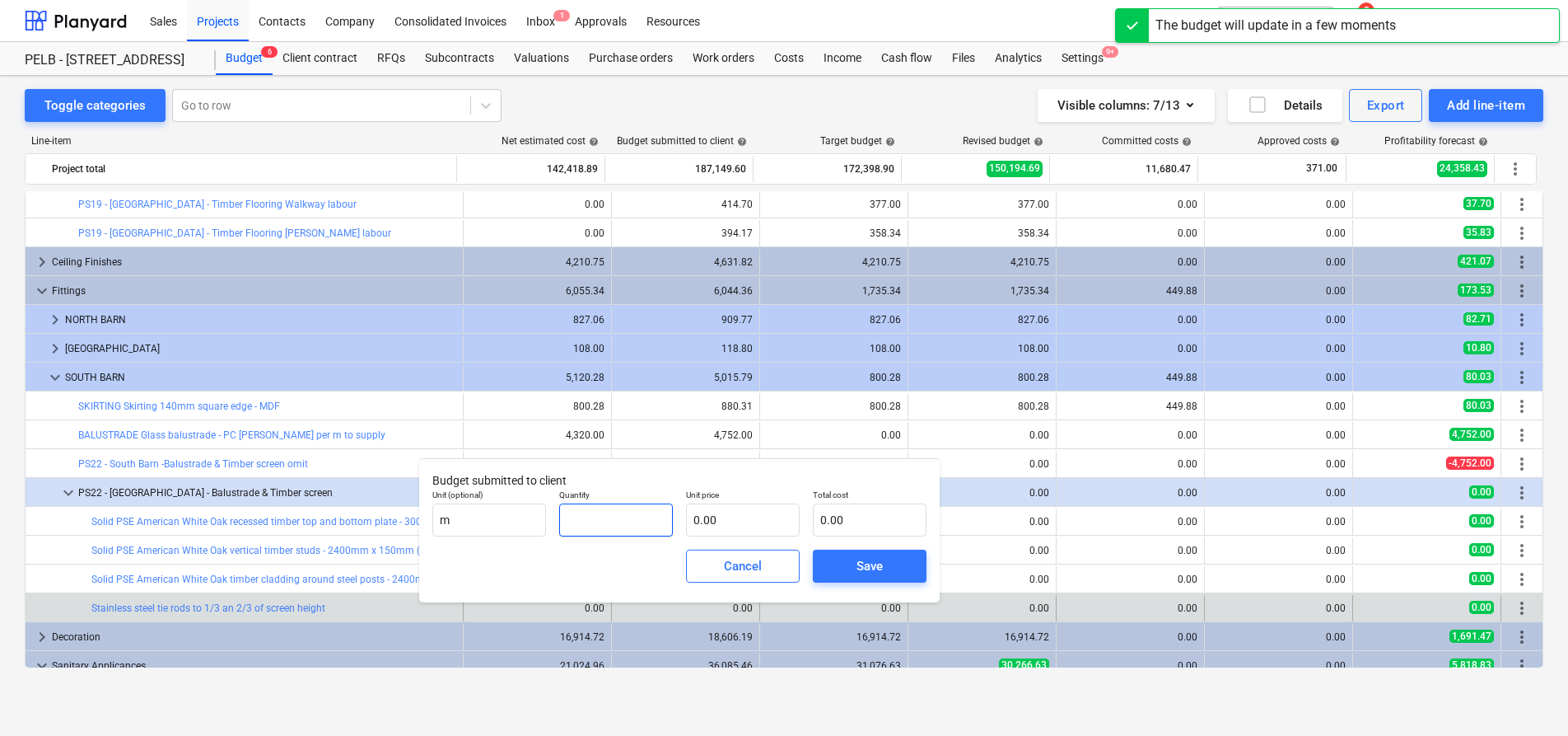
click at [588, 512] on input "text" at bounding box center [616, 520] width 114 height 33
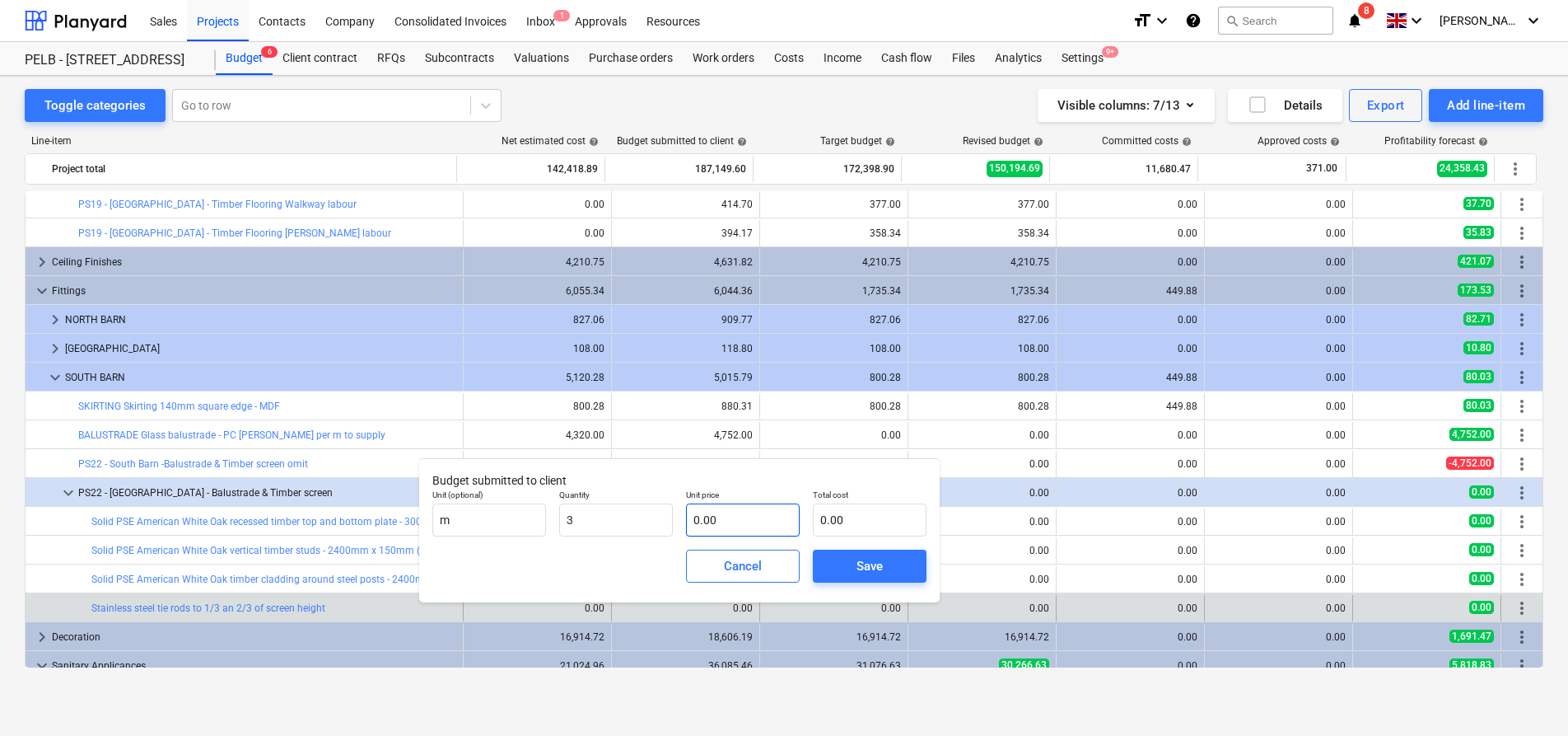
type input "3.00"
click at [741, 512] on input "text" at bounding box center [743, 520] width 114 height 33
type input "1"
type input "3.00"
type input "14"
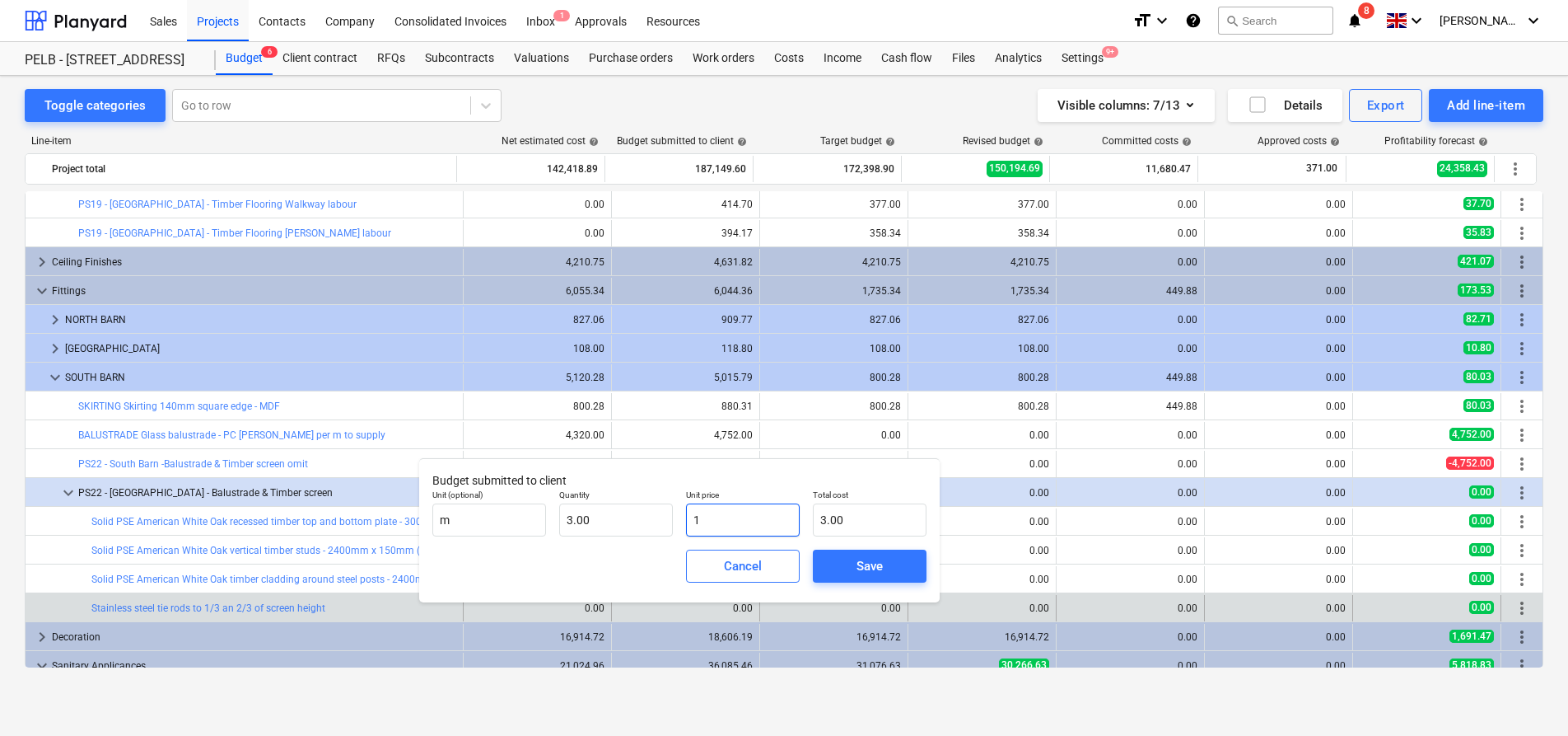
type input "42.00"
type input "14.05"
type input "42.15"
type input "14.05"
click at [883, 563] on div "Save" at bounding box center [870, 565] width 27 height 21
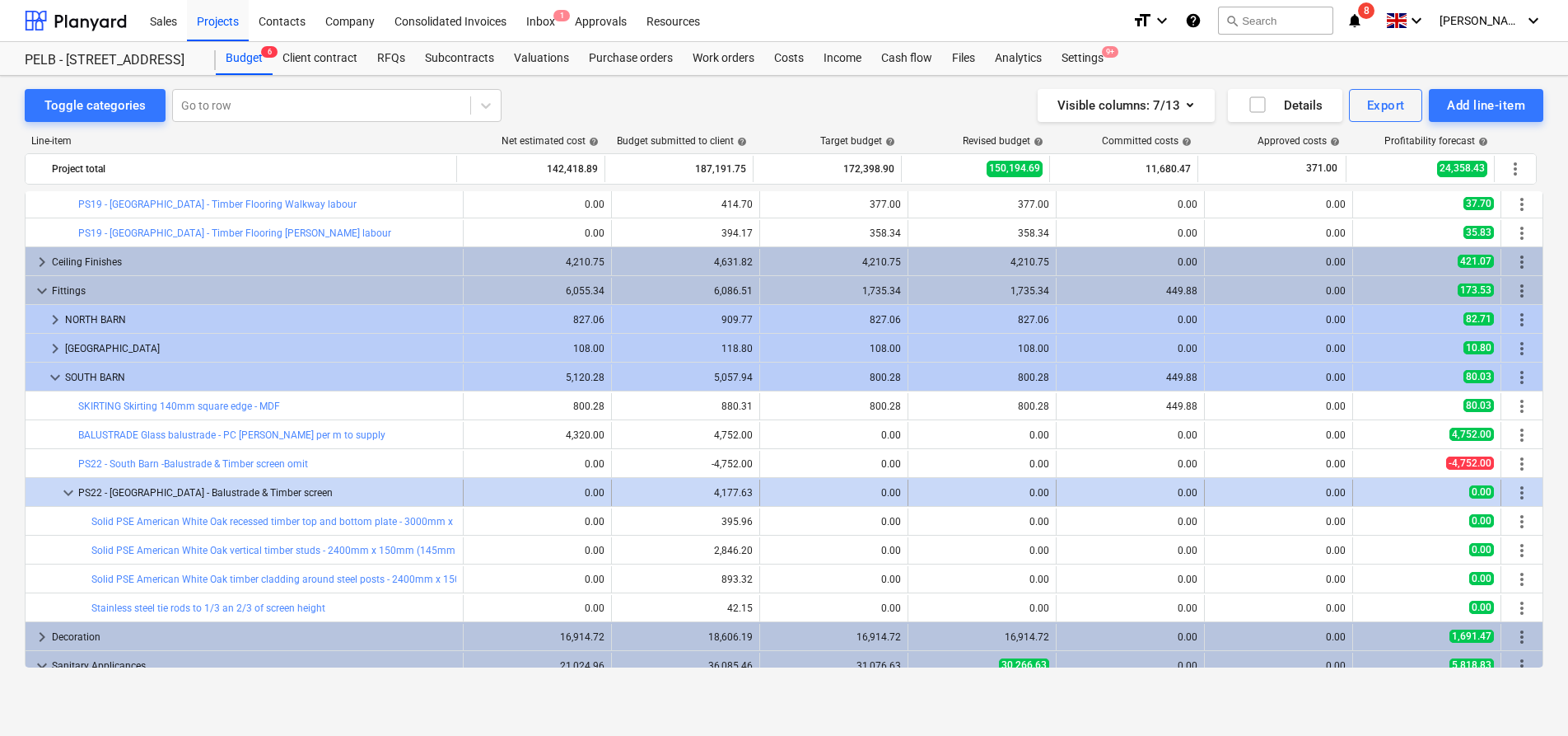
click at [1517, 489] on span "more_vert" at bounding box center [1522, 492] width 20 height 20
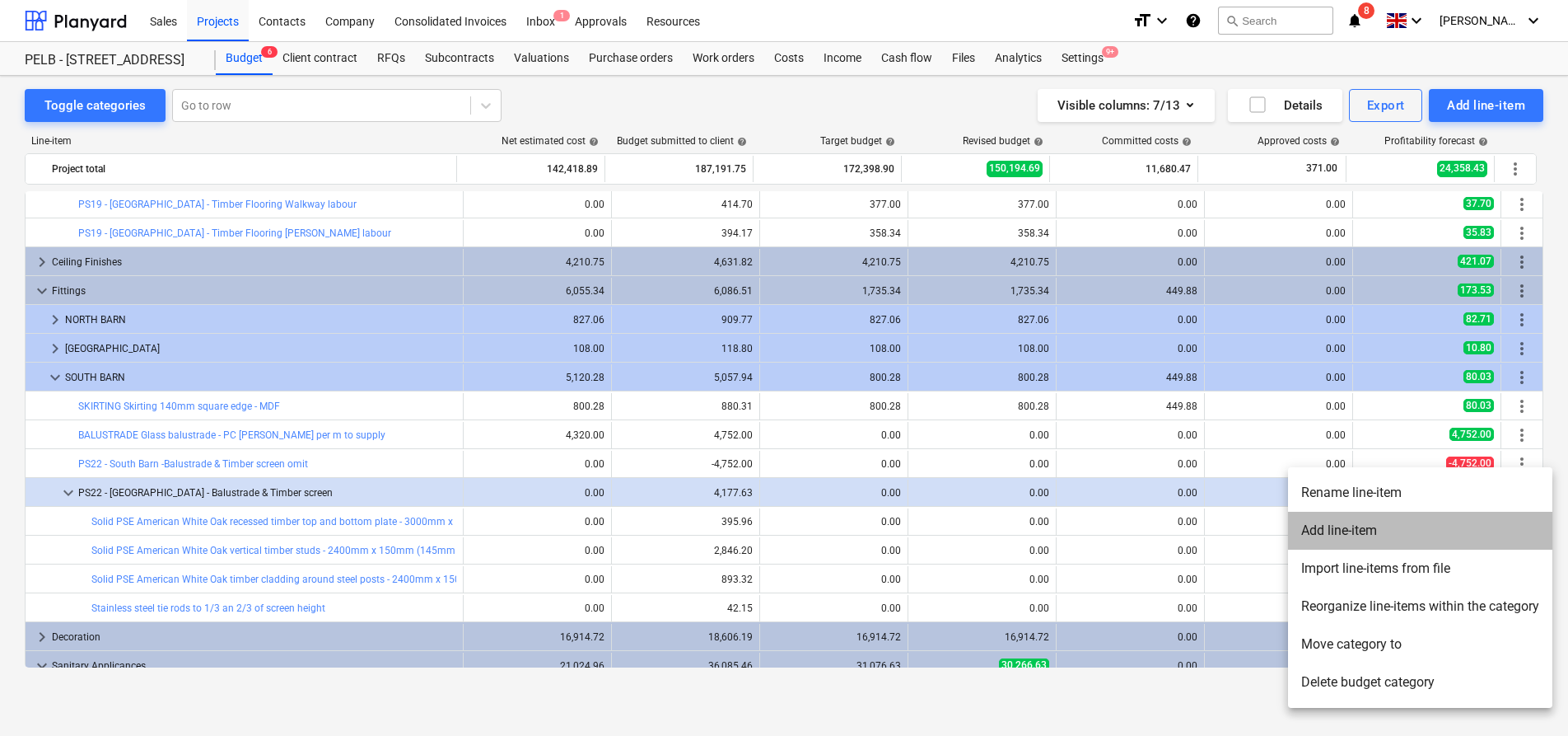
click at [1439, 535] on li "Add line-item" at bounding box center [1420, 530] width 265 height 38
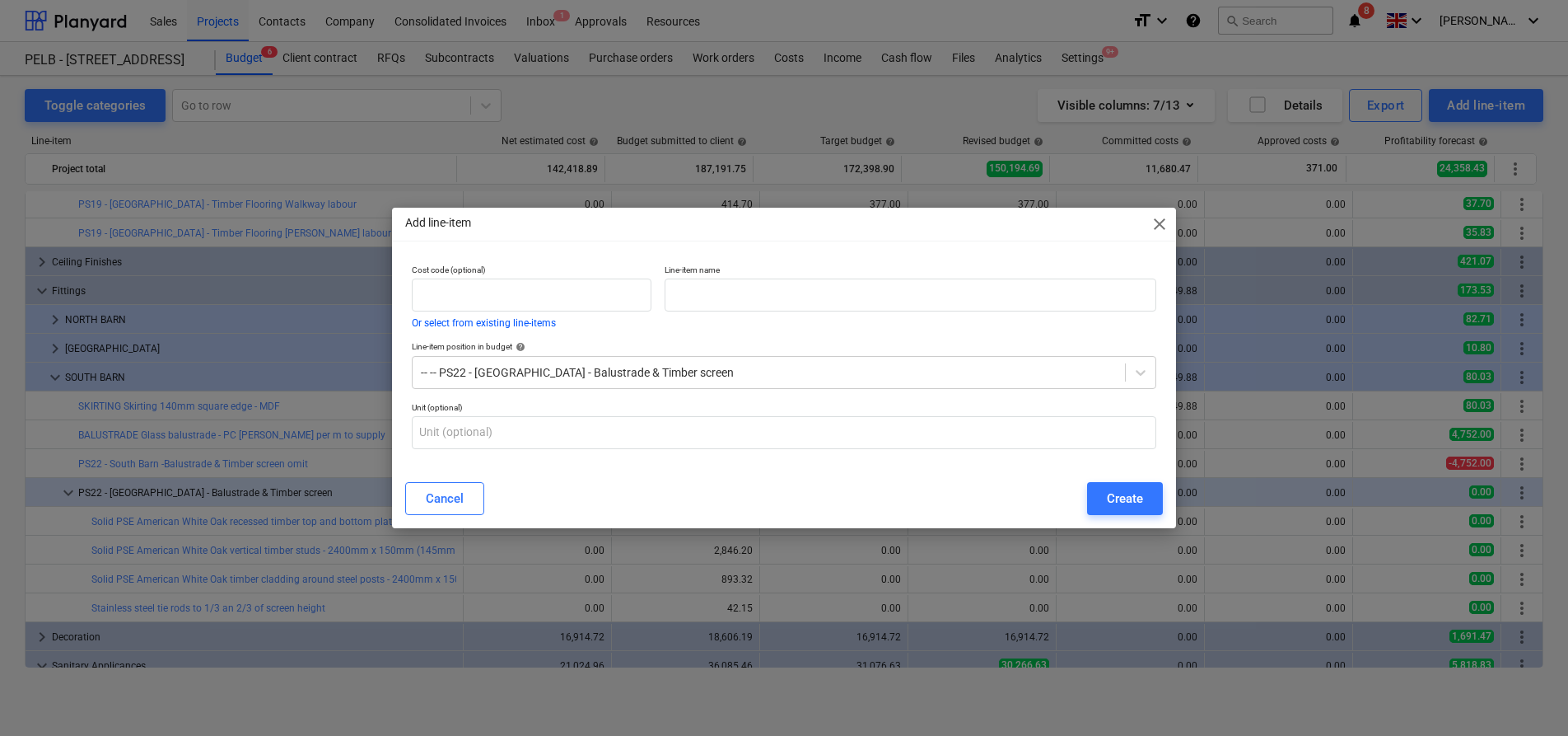
click at [713, 276] on p "Line-item name" at bounding box center [910, 271] width 492 height 14
click at [719, 296] on input "text" at bounding box center [910, 295] width 492 height 33
paste input "Glass balustrade - Stairs and landing 900m x 3600mm and landing 3980mm"
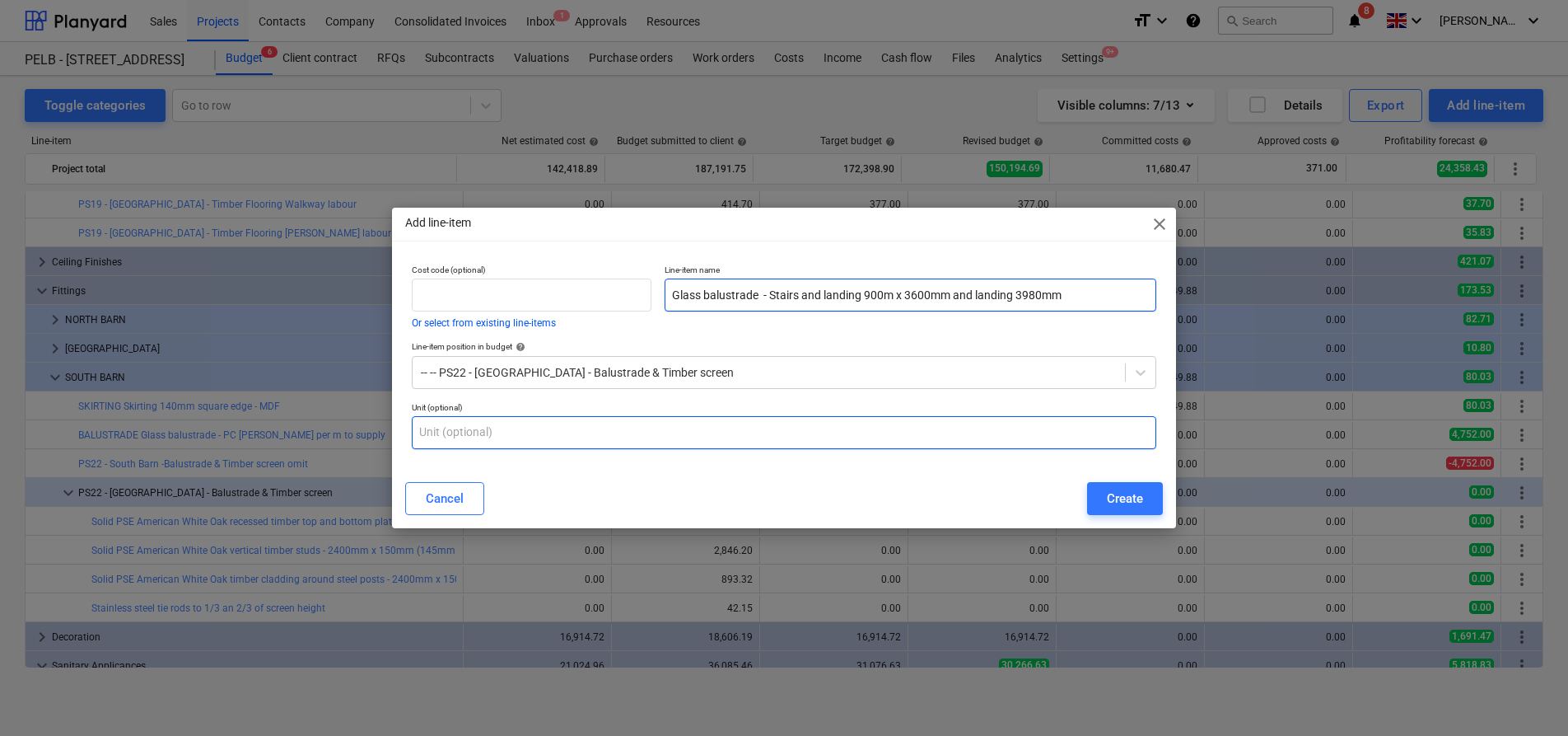
type input "Glass balustrade - Stairs and landing 900m x 3600mm and landing 3980mm"
click at [741, 432] on input "text" at bounding box center [784, 432] width 744 height 33
type input "nr"
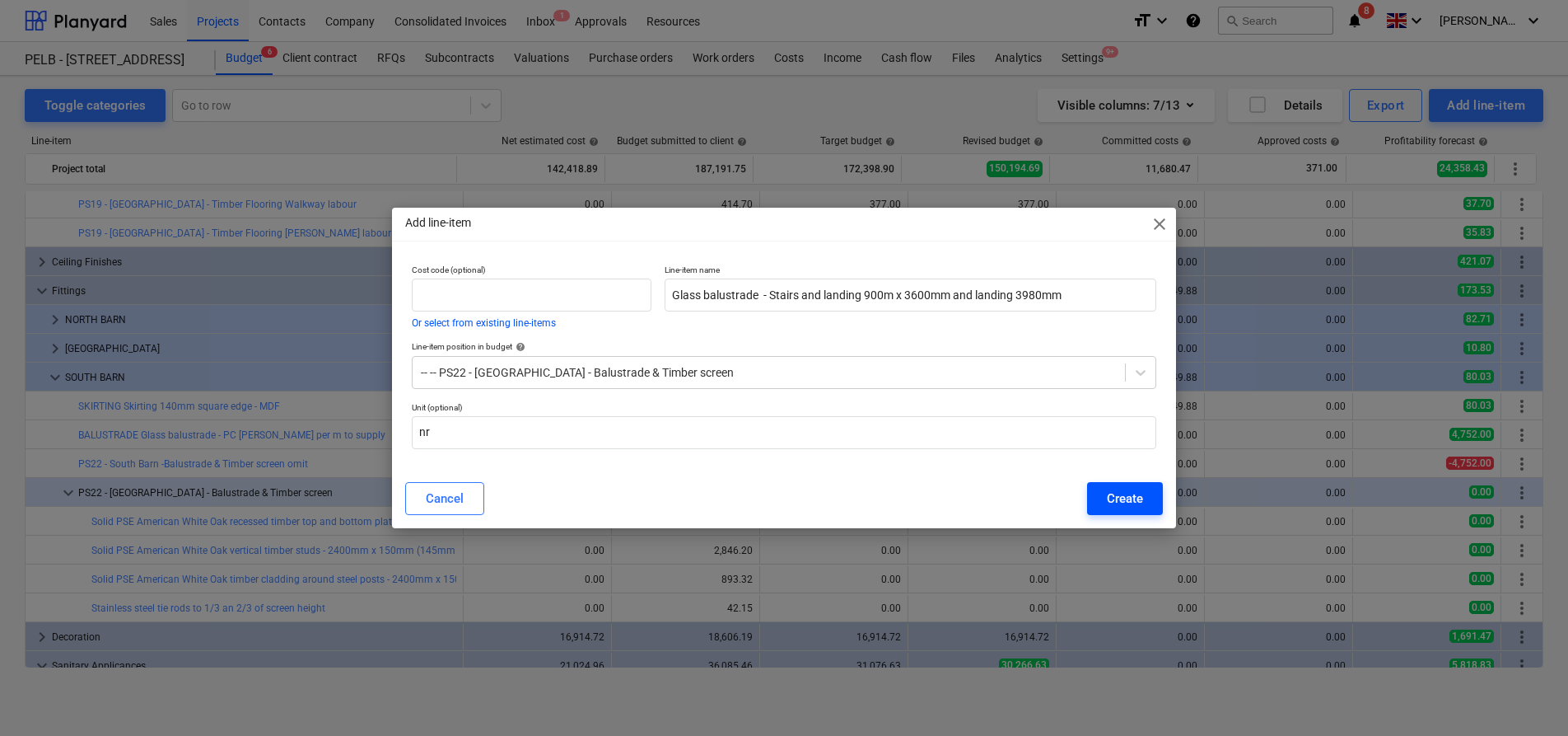
click at [1127, 498] on div "Create" at bounding box center [1125, 498] width 37 height 21
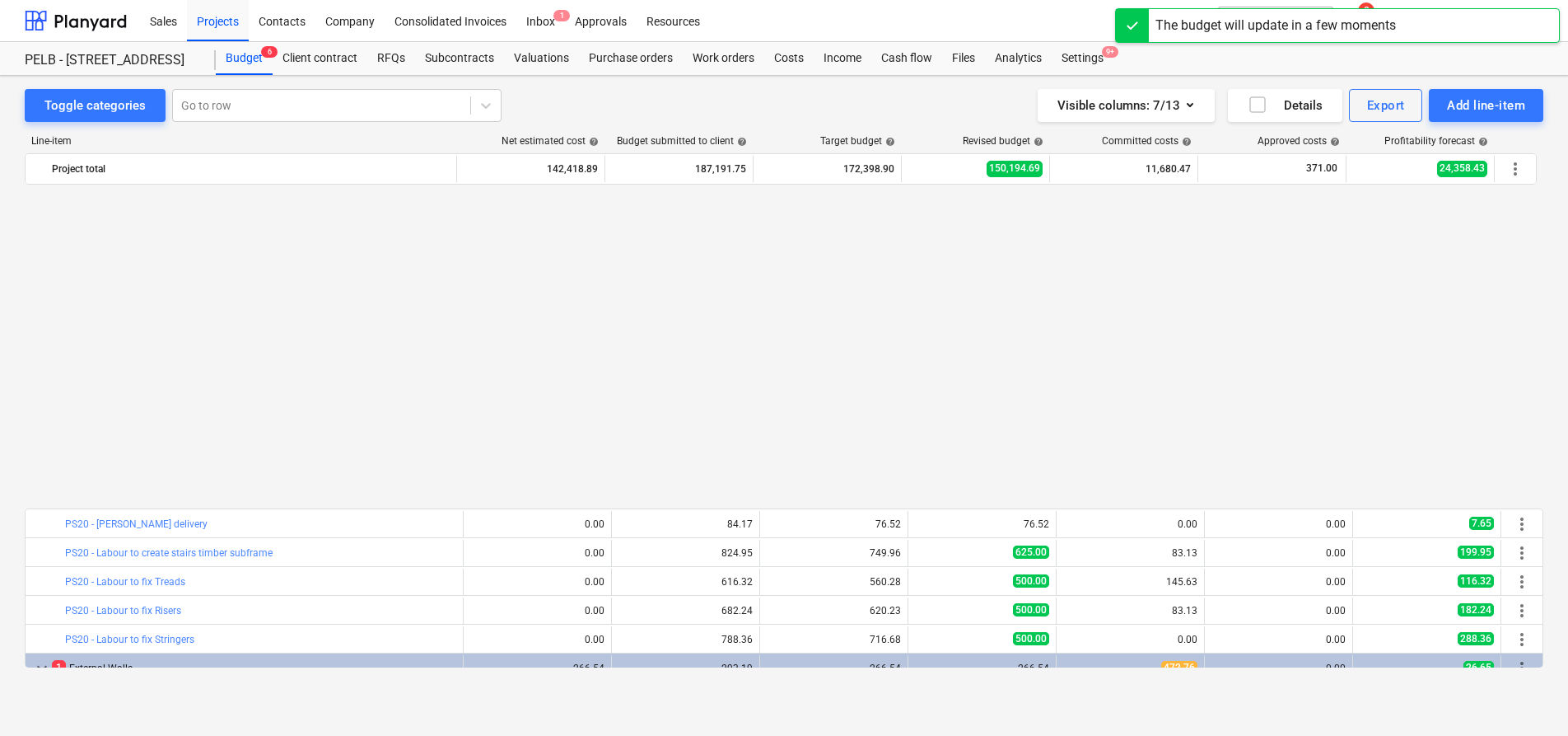
scroll to position [896, 0]
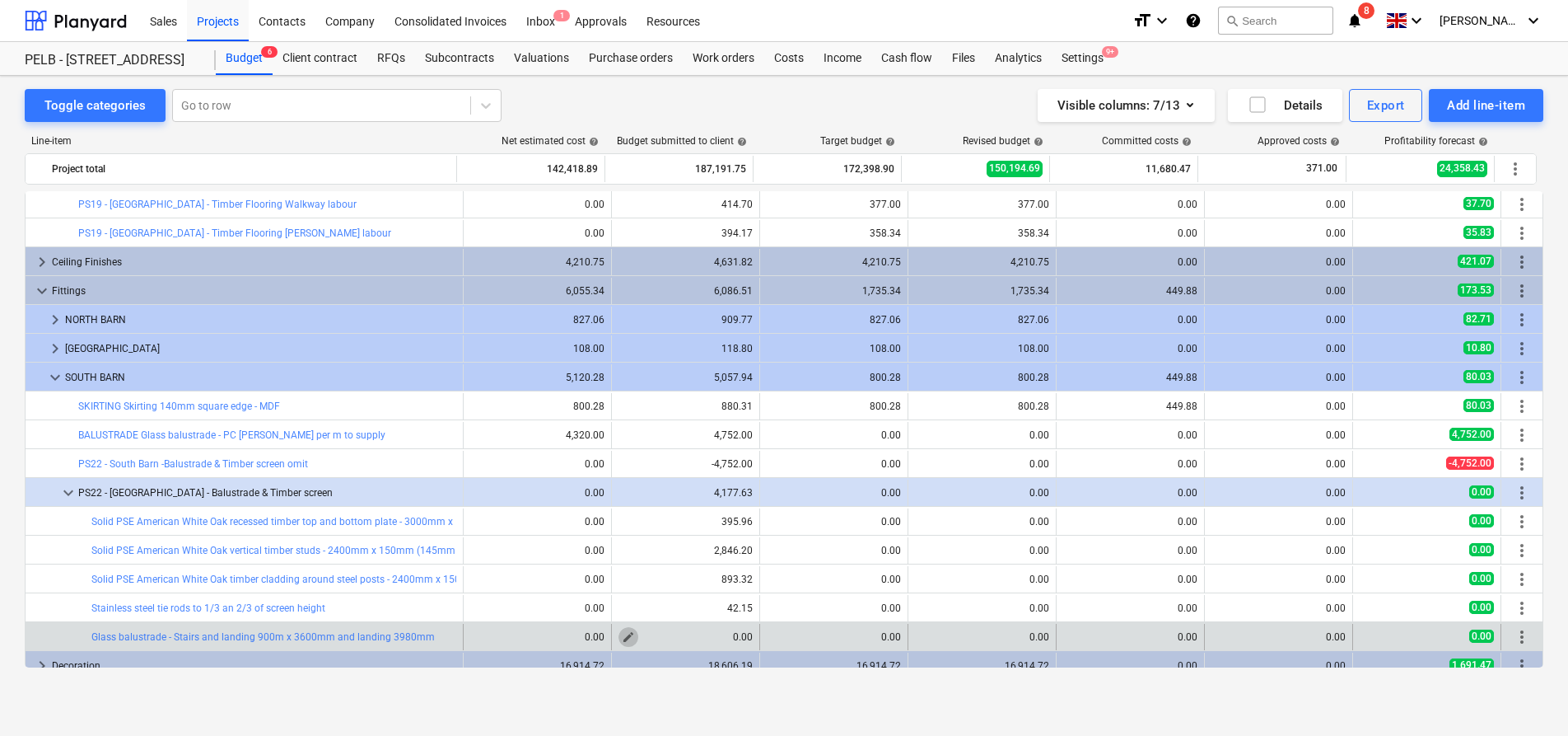
click at [622, 638] on span "edit" at bounding box center [628, 636] width 13 height 13
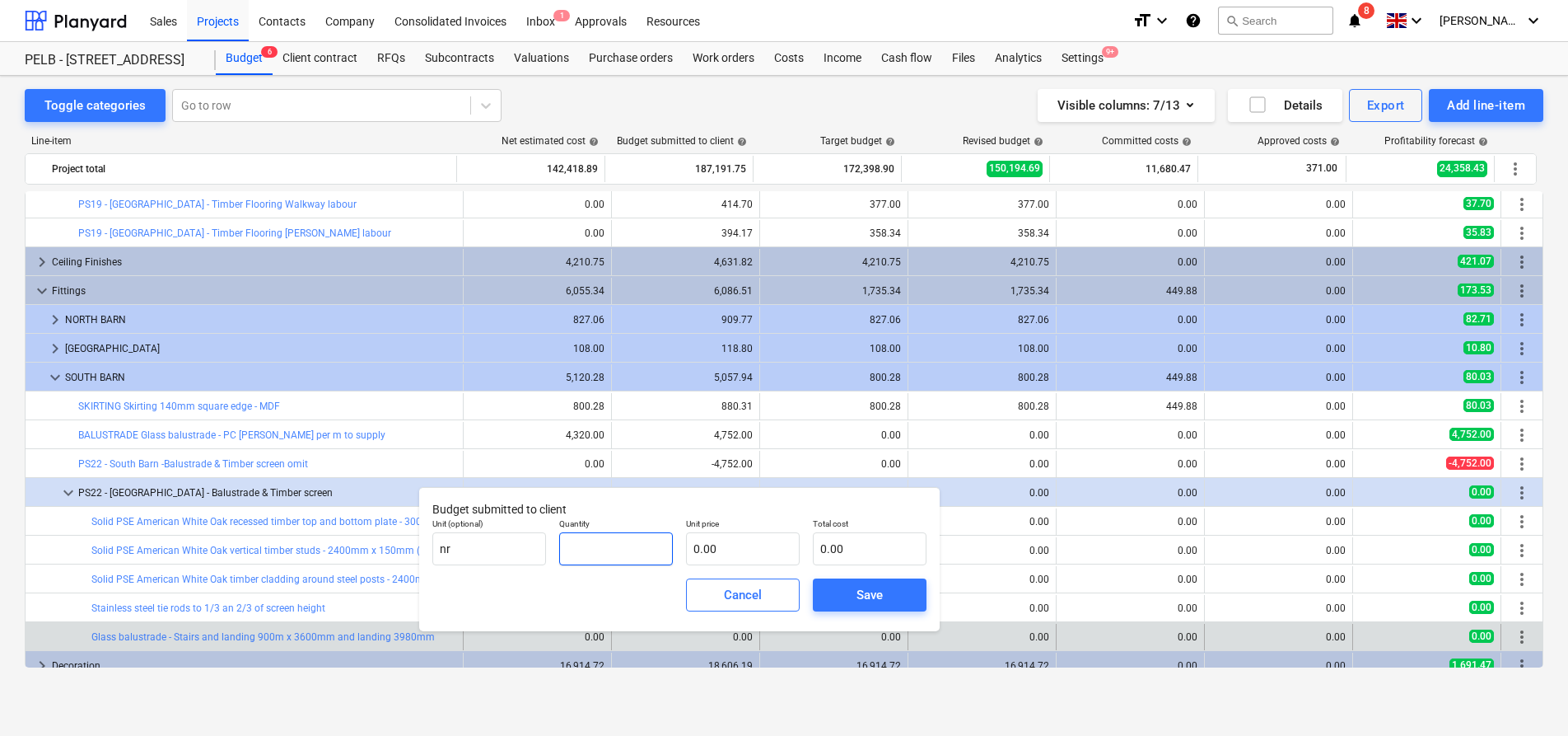
click at [649, 563] on input "text" at bounding box center [616, 548] width 114 height 33
type input "1.00"
click at [757, 559] on input "text" at bounding box center [743, 548] width 114 height 33
type input "4"
type input "4.00"
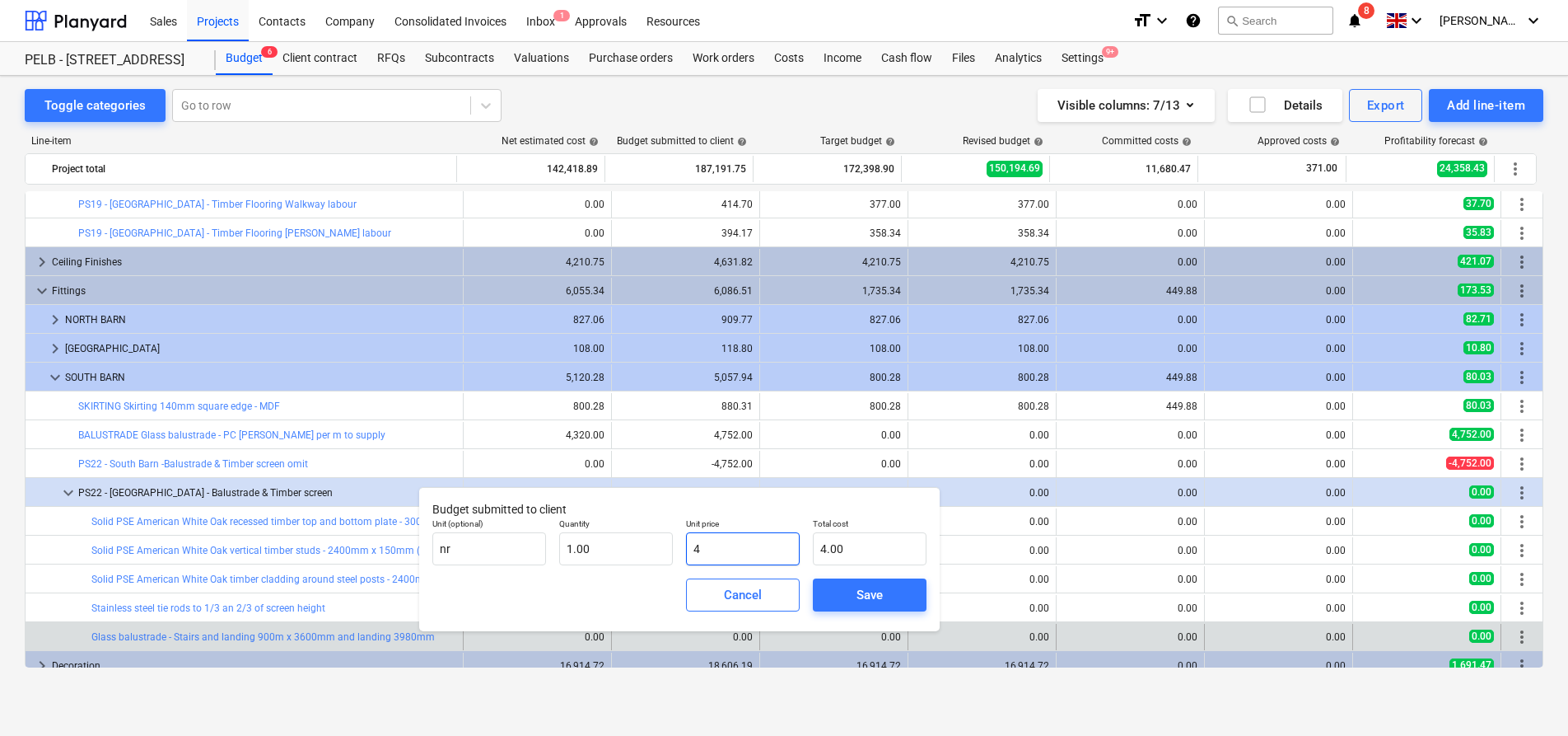
type input "46"
type input "46.00"
type input "461"
type input "461.00"
type input "4610"
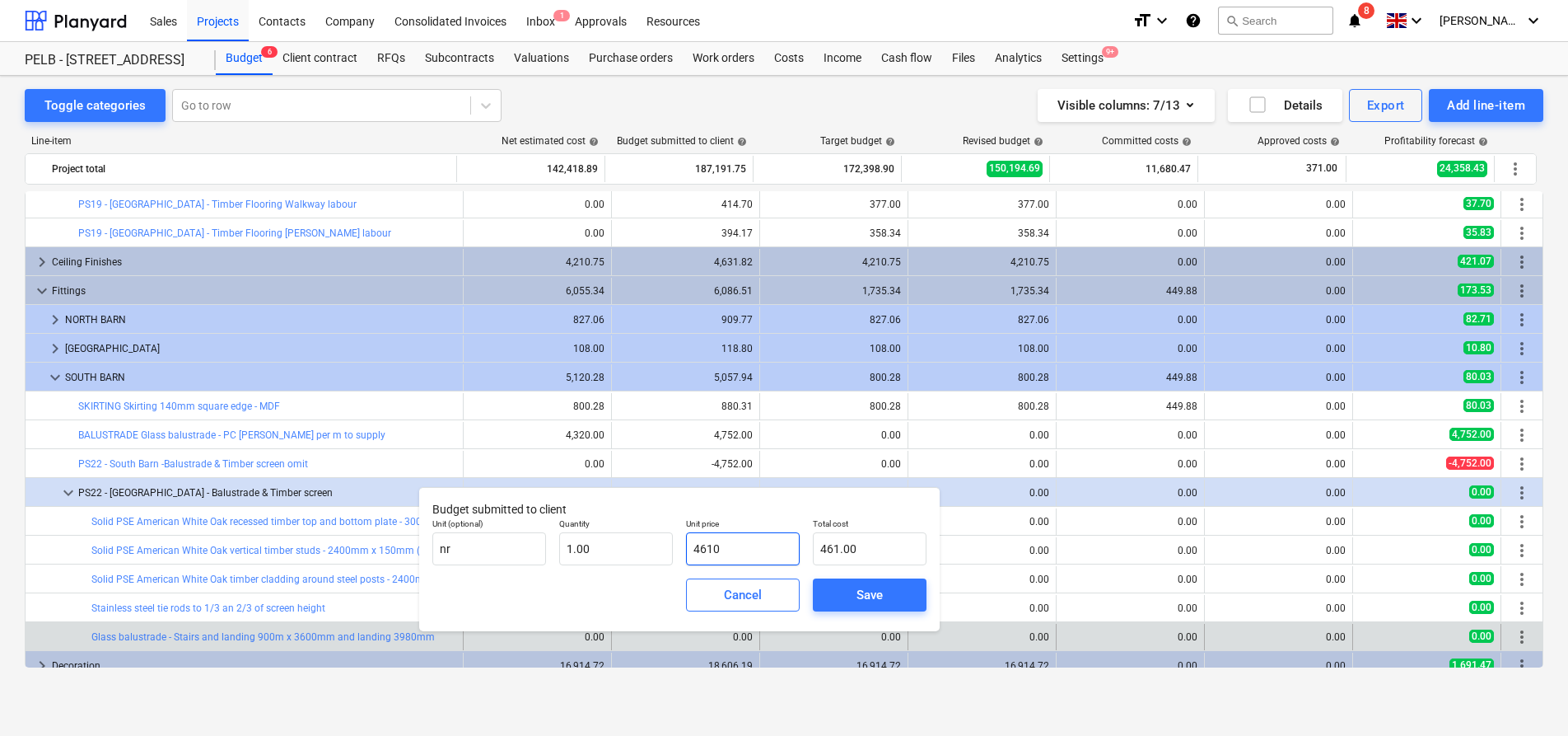
type input "4,610.00"
click at [883, 593] on span "Save" at bounding box center [870, 594] width 74 height 21
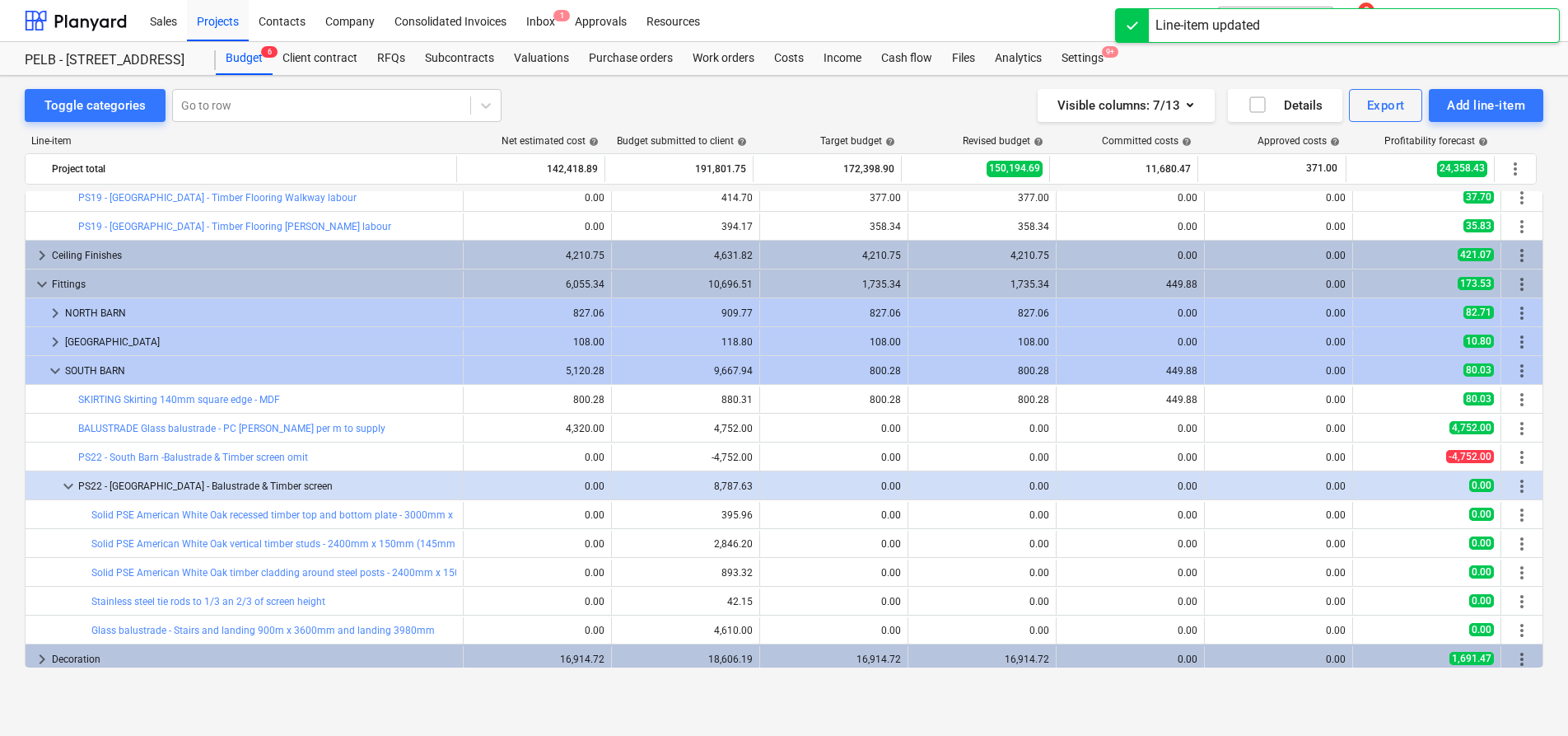
scroll to position [916, 0]
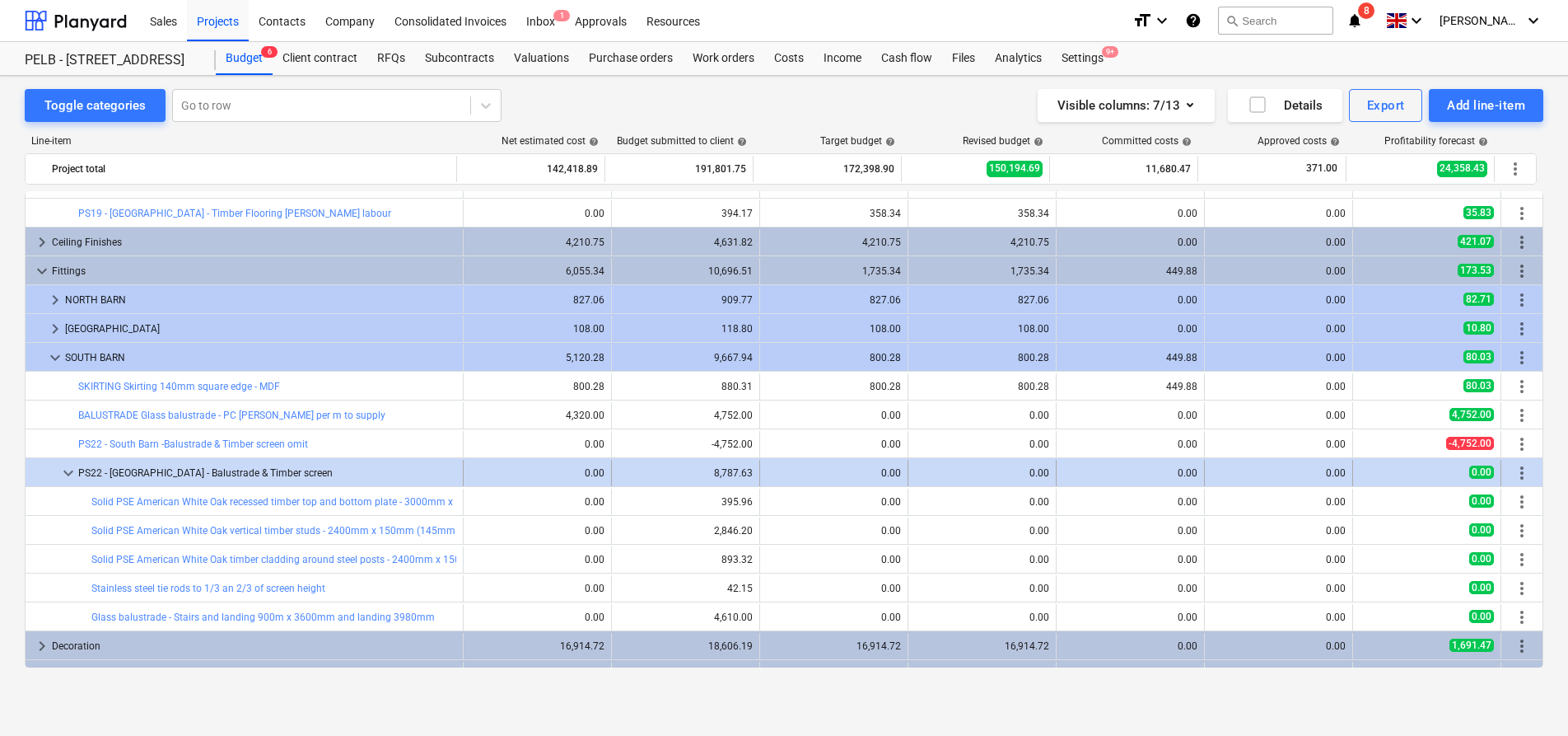
click at [1524, 474] on span "more_vert" at bounding box center [1522, 473] width 20 height 20
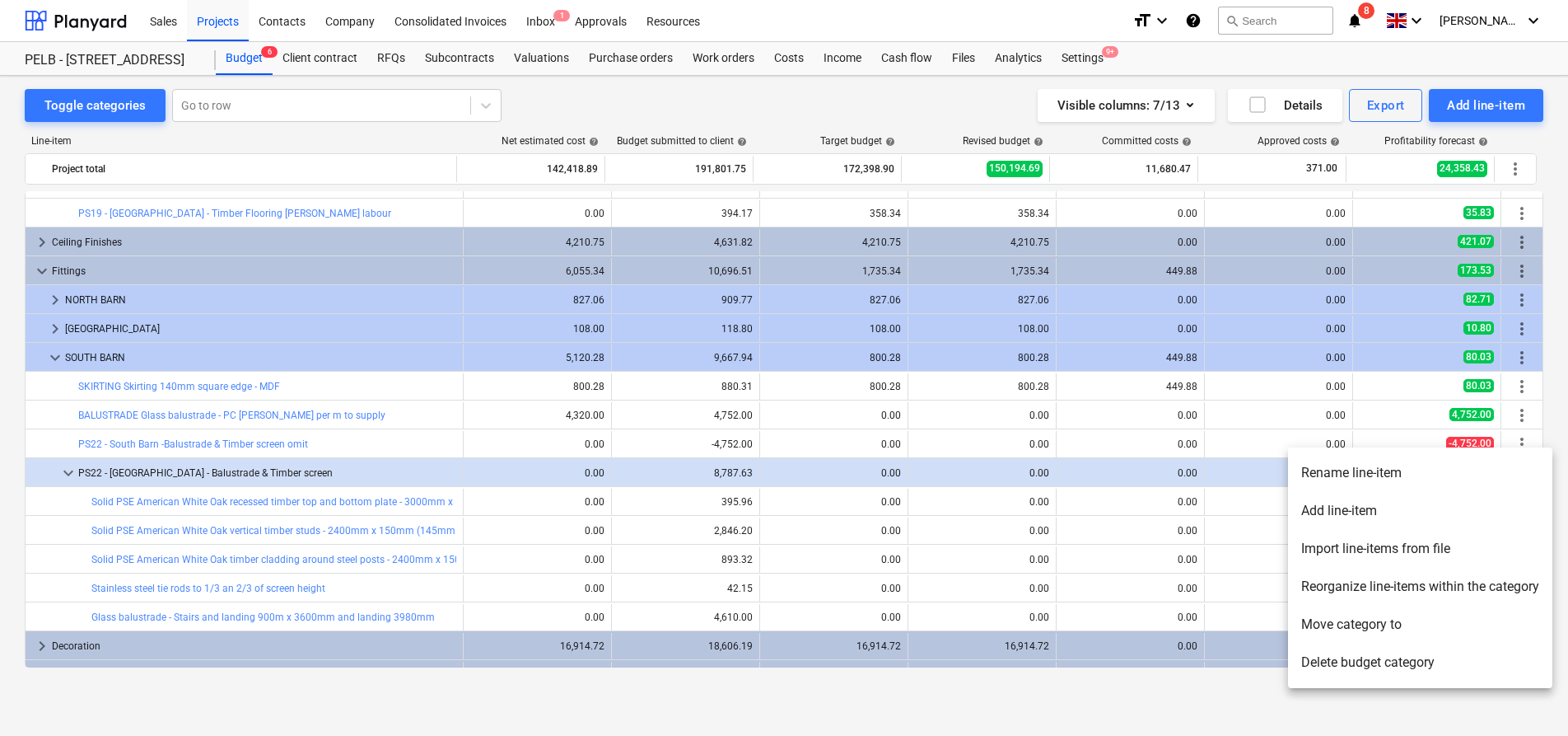
click at [1487, 502] on li "Add line-item" at bounding box center [1420, 510] width 265 height 38
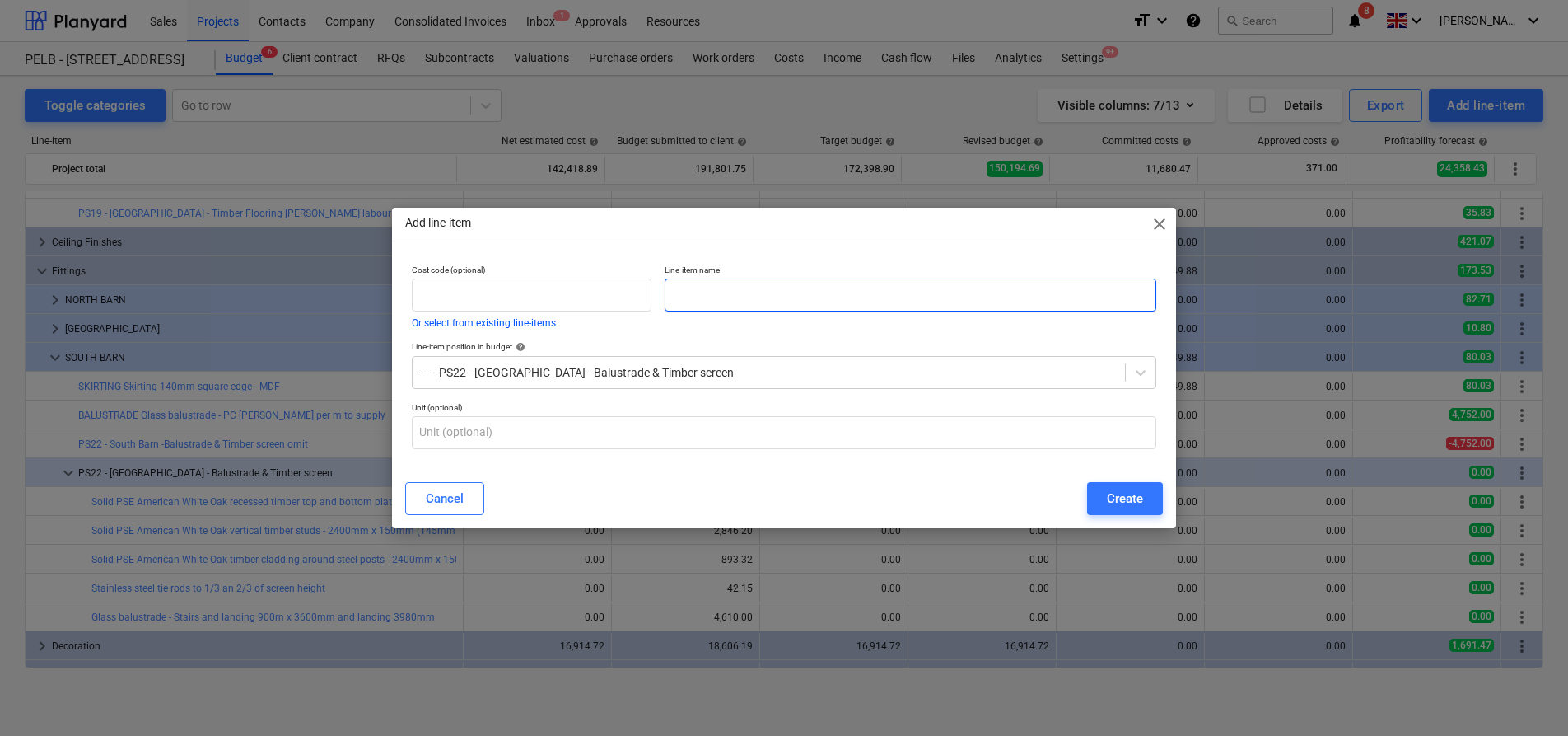
click at [989, 278] on input "text" at bounding box center [910, 295] width 492 height 33
click at [989, 294] on input "text" at bounding box center [910, 295] width 492 height 33
type input "PS22 labour"
click at [1125, 496] on div "Create" at bounding box center [1125, 498] width 37 height 21
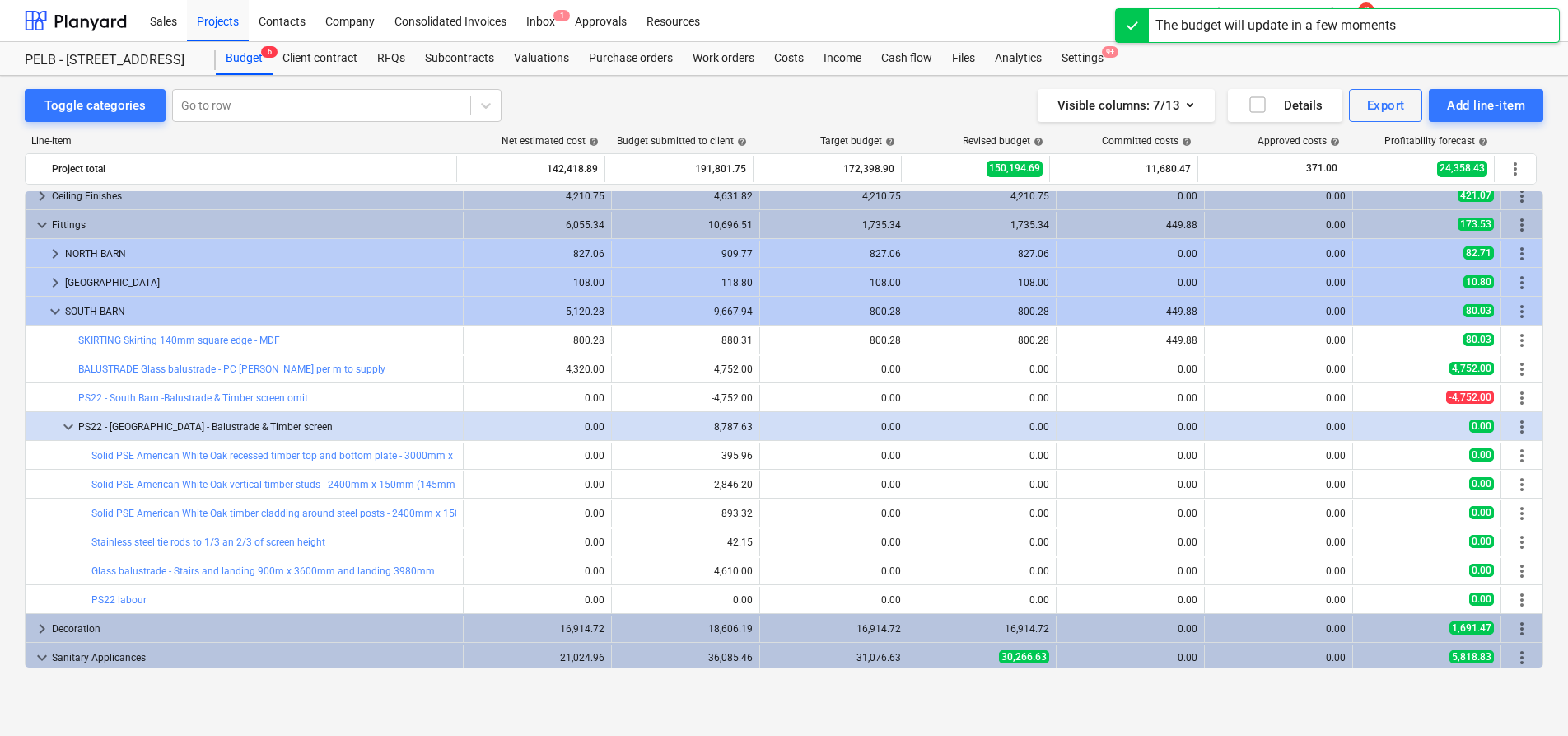
scroll to position [983, 0]
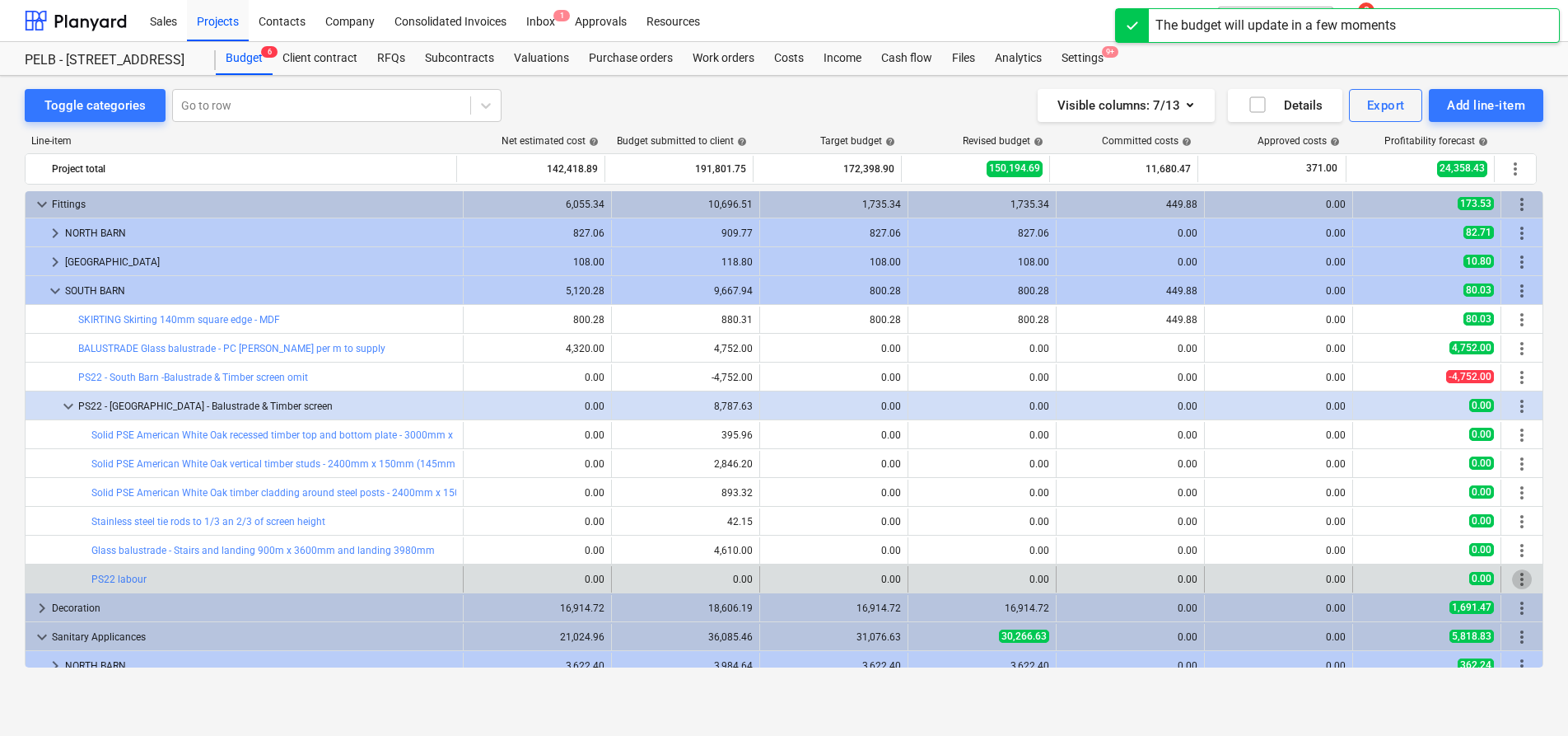
click at [1523, 580] on span "more_vert" at bounding box center [1522, 579] width 20 height 20
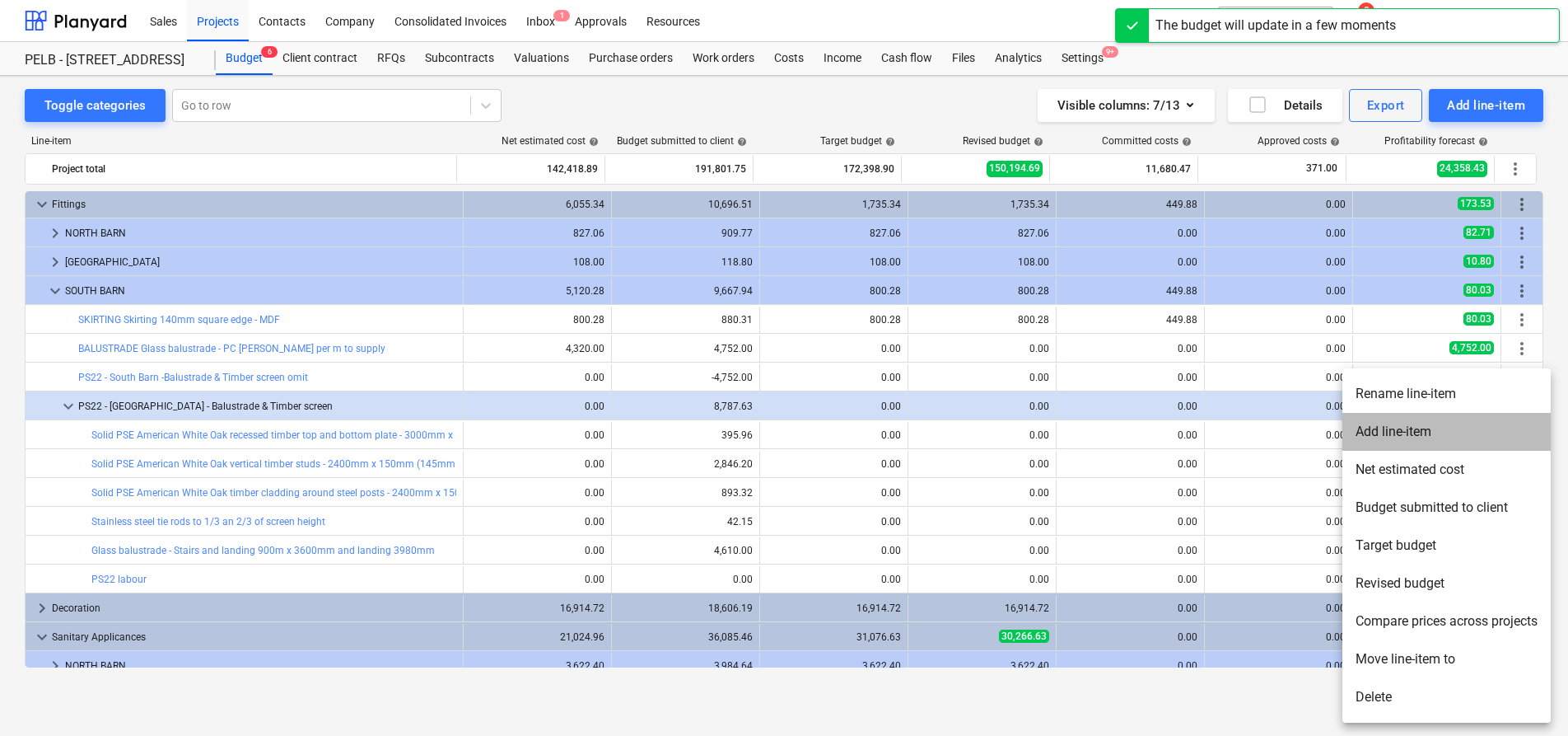
click at [1445, 429] on li "Add line-item" at bounding box center [1447, 431] width 209 height 38
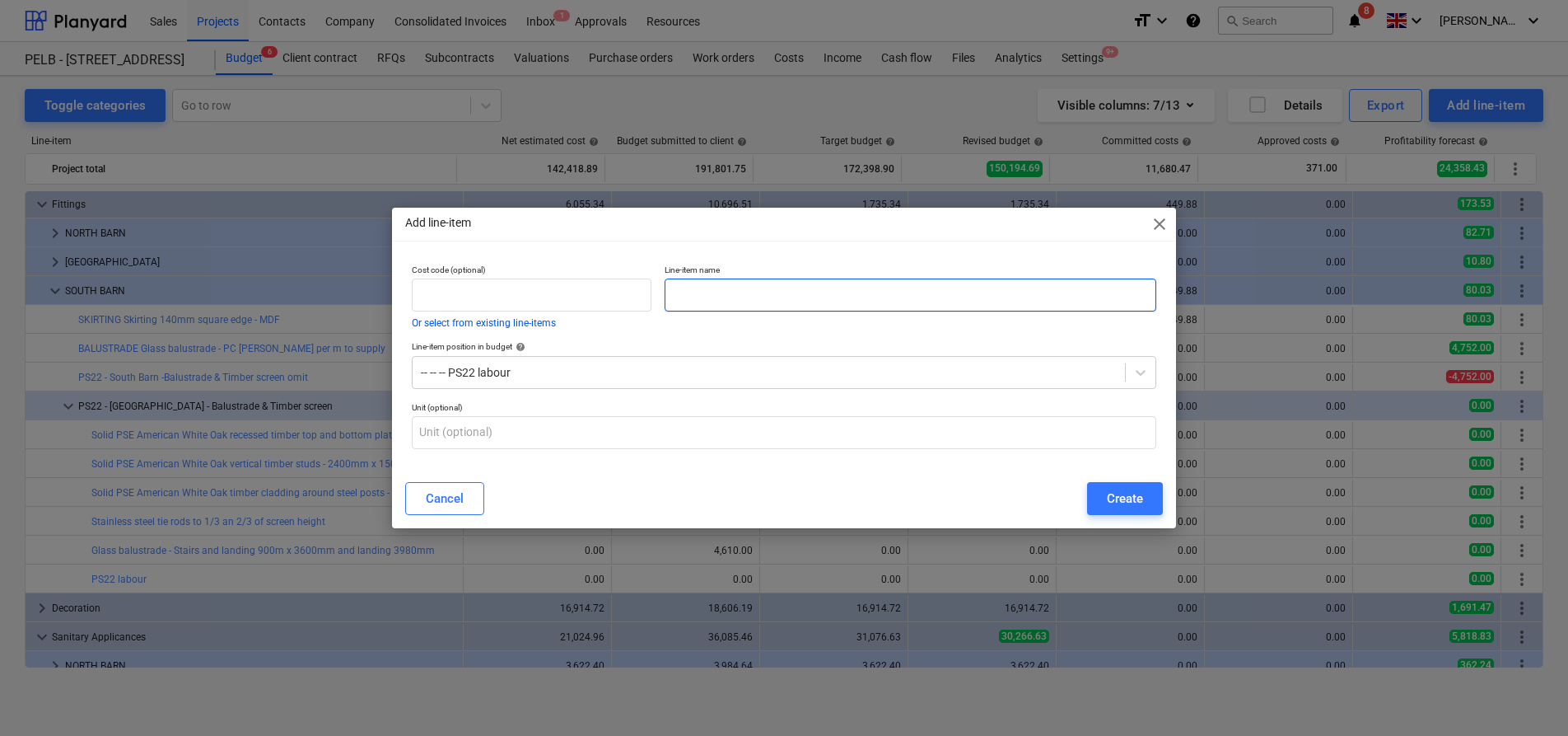
click at [736, 294] on input "text" at bounding box center [910, 295] width 492 height 33
paste input "Installation of timber screen"
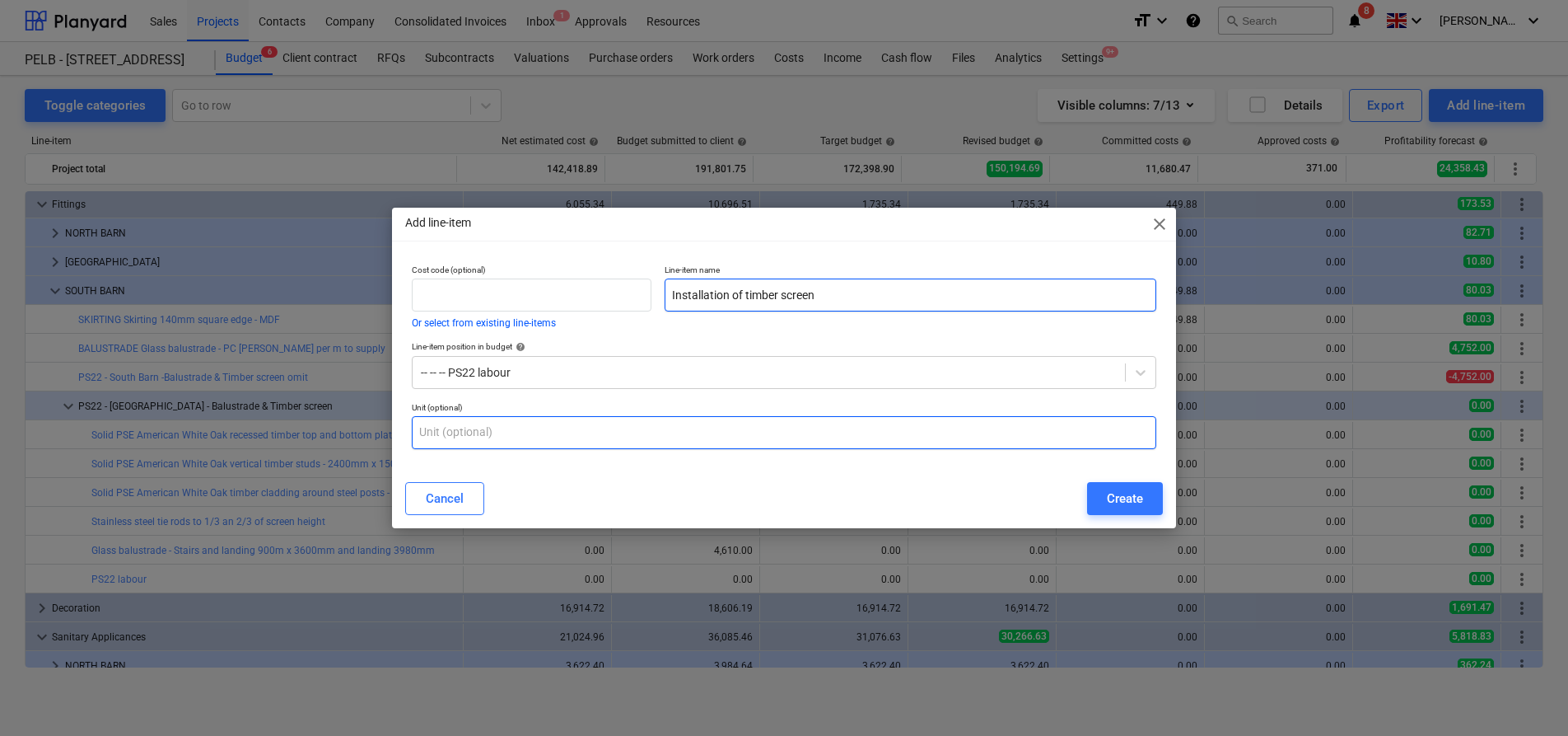
type input "Installation of timber screen"
click at [676, 437] on input "text" at bounding box center [784, 432] width 744 height 33
type input "item"
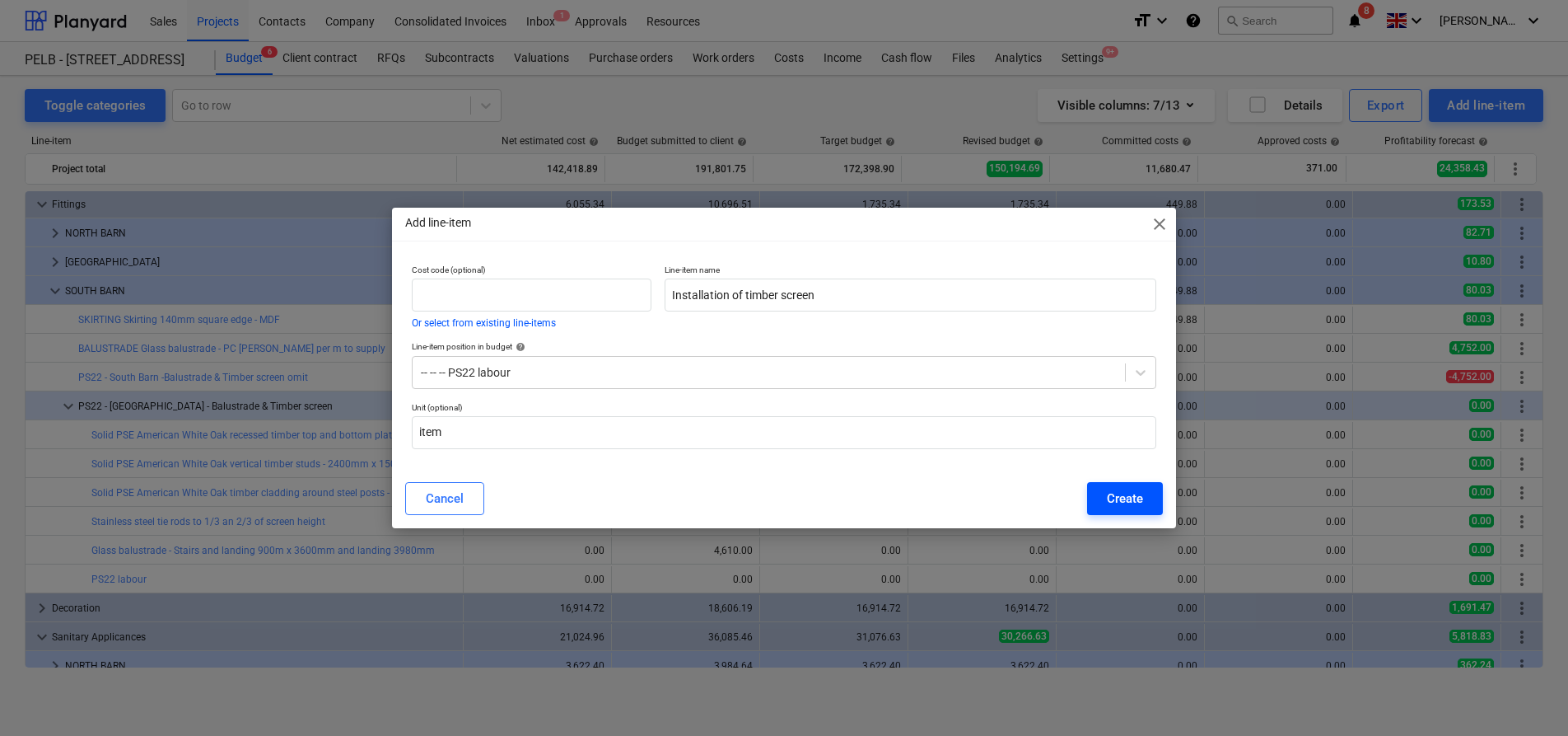
click at [1145, 492] on button "Create" at bounding box center [1125, 498] width 76 height 33
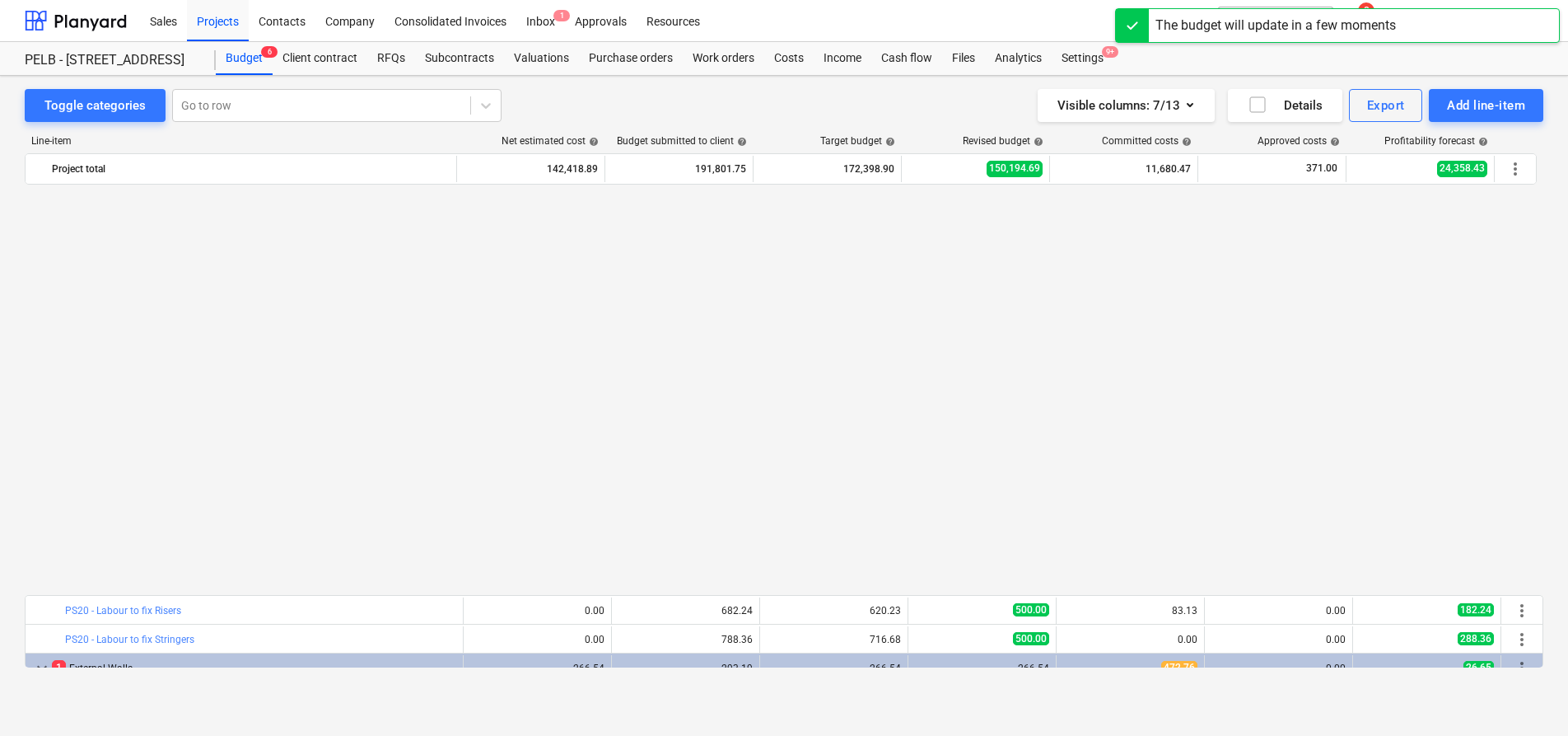
scroll to position [983, 0]
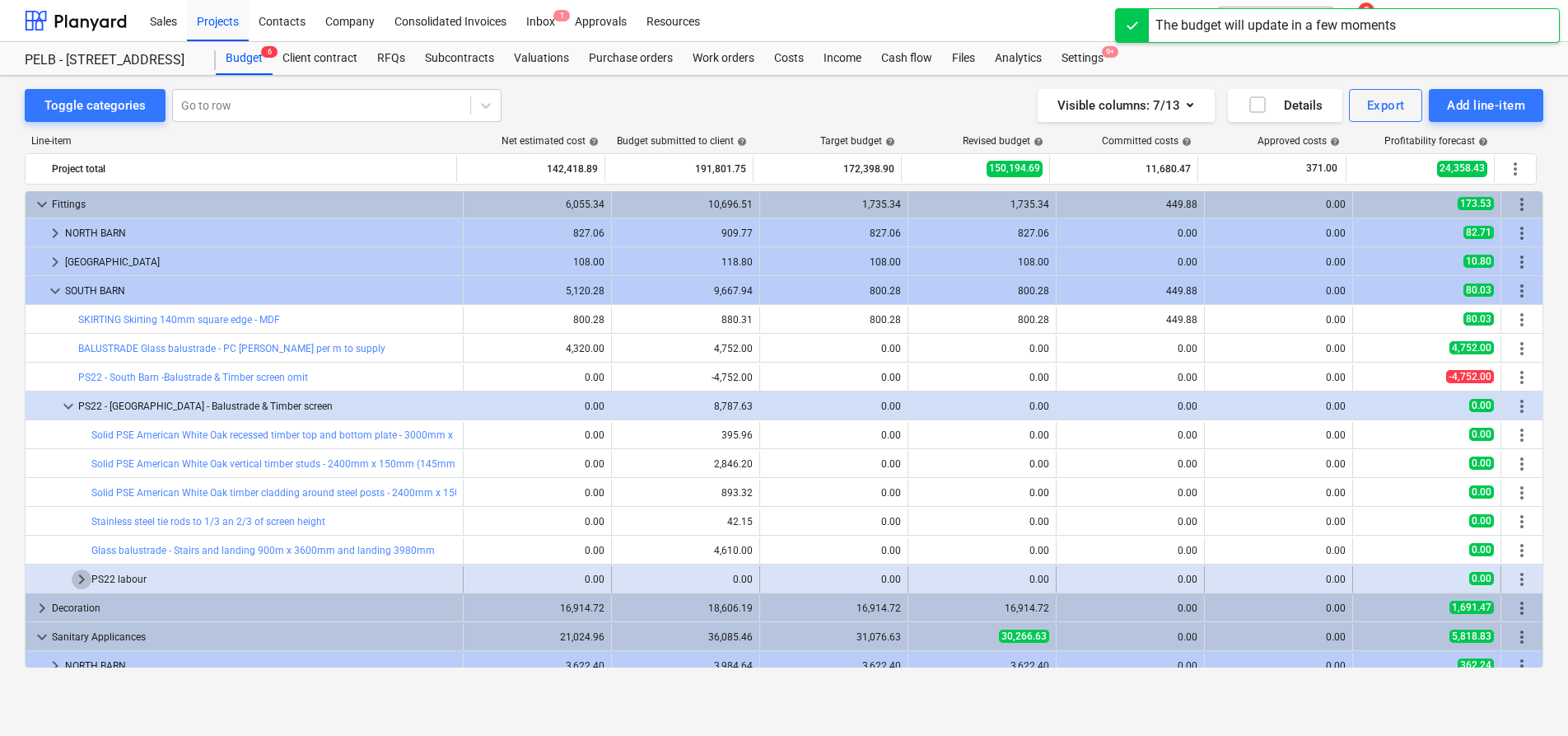
click at [81, 577] on span "keyboard_arrow_right" at bounding box center [81, 579] width 20 height 20
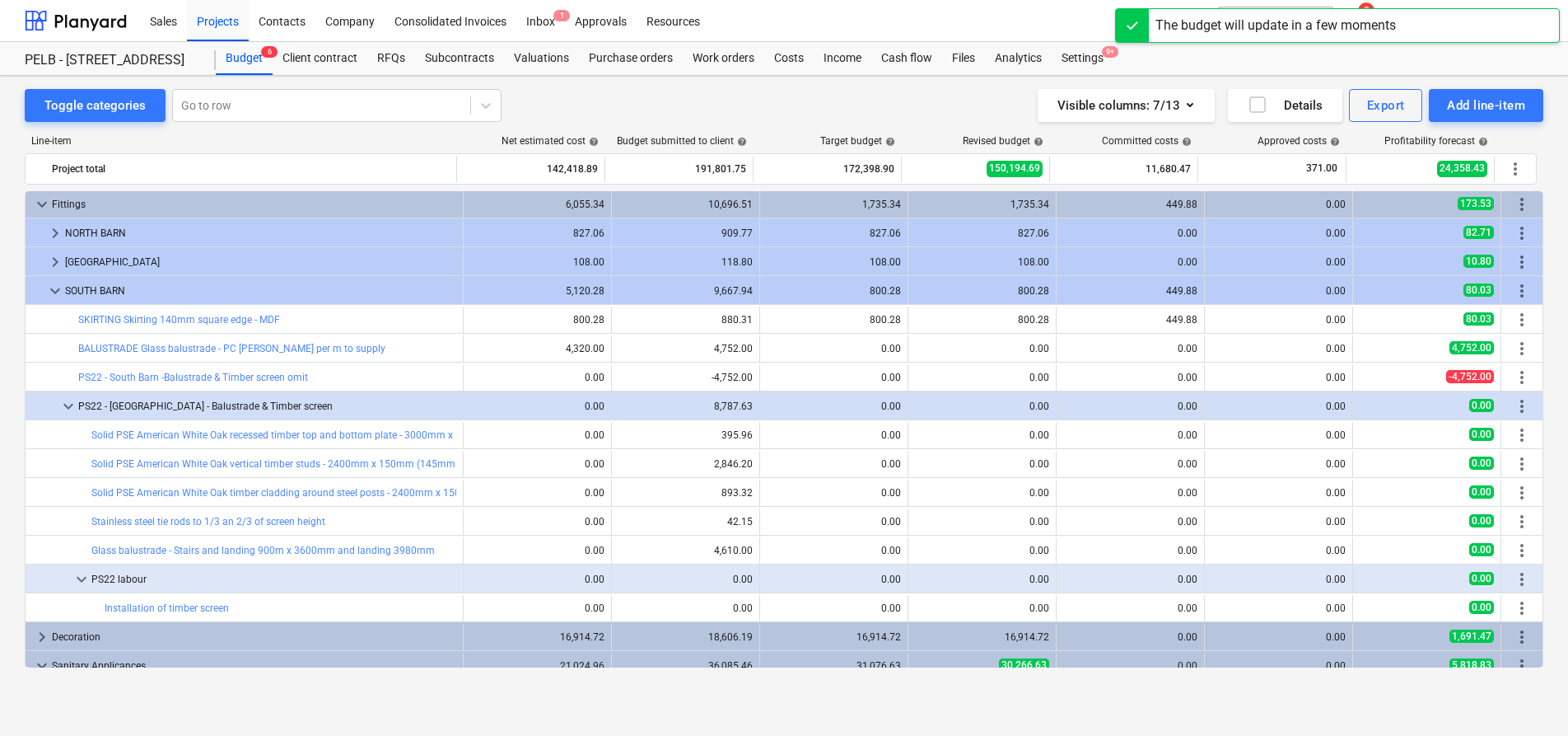
scroll to position [1001, 0]
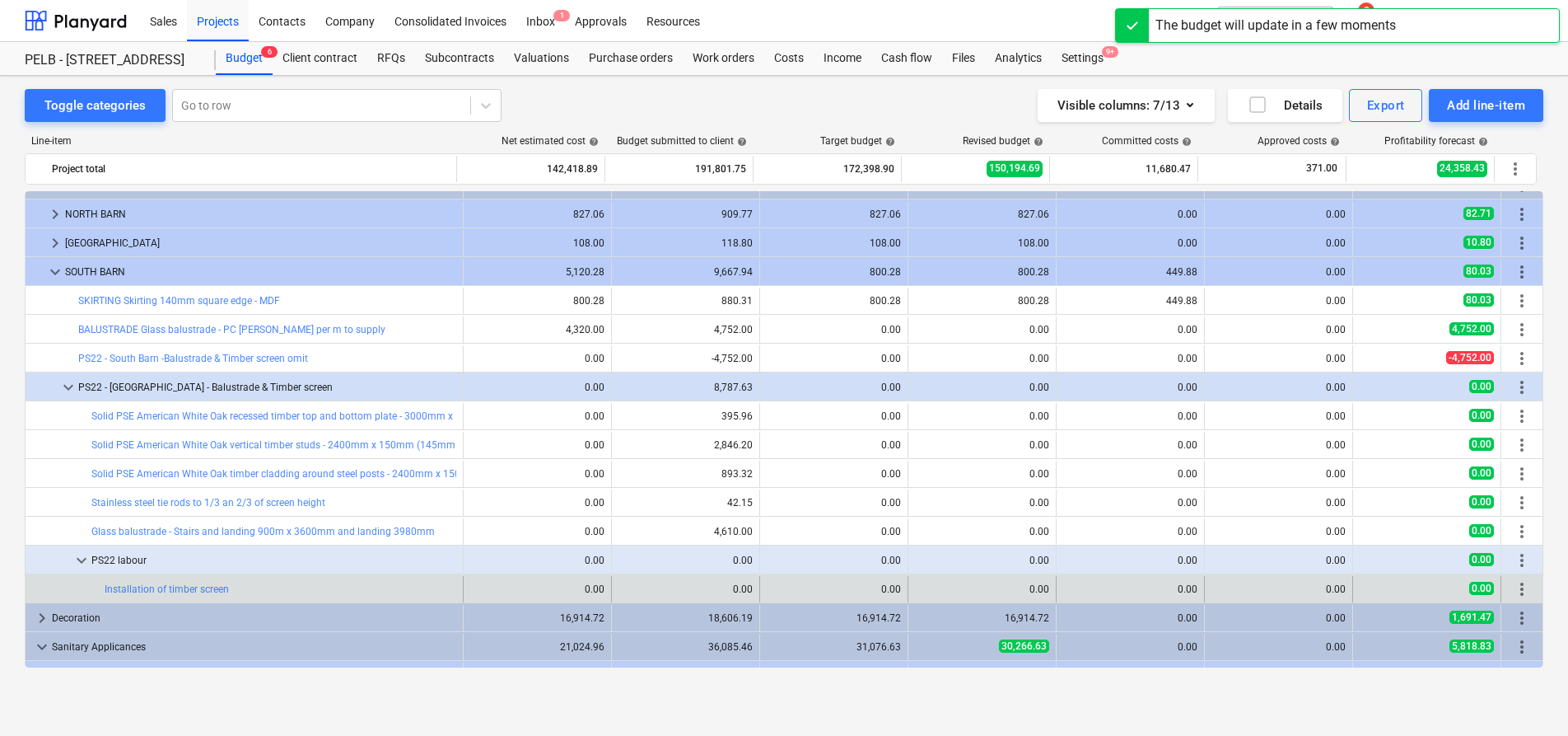
click at [612, 586] on div "edit 0.00" at bounding box center [687, 589] width 148 height 27
click at [622, 588] on span "edit" at bounding box center [628, 589] width 13 height 13
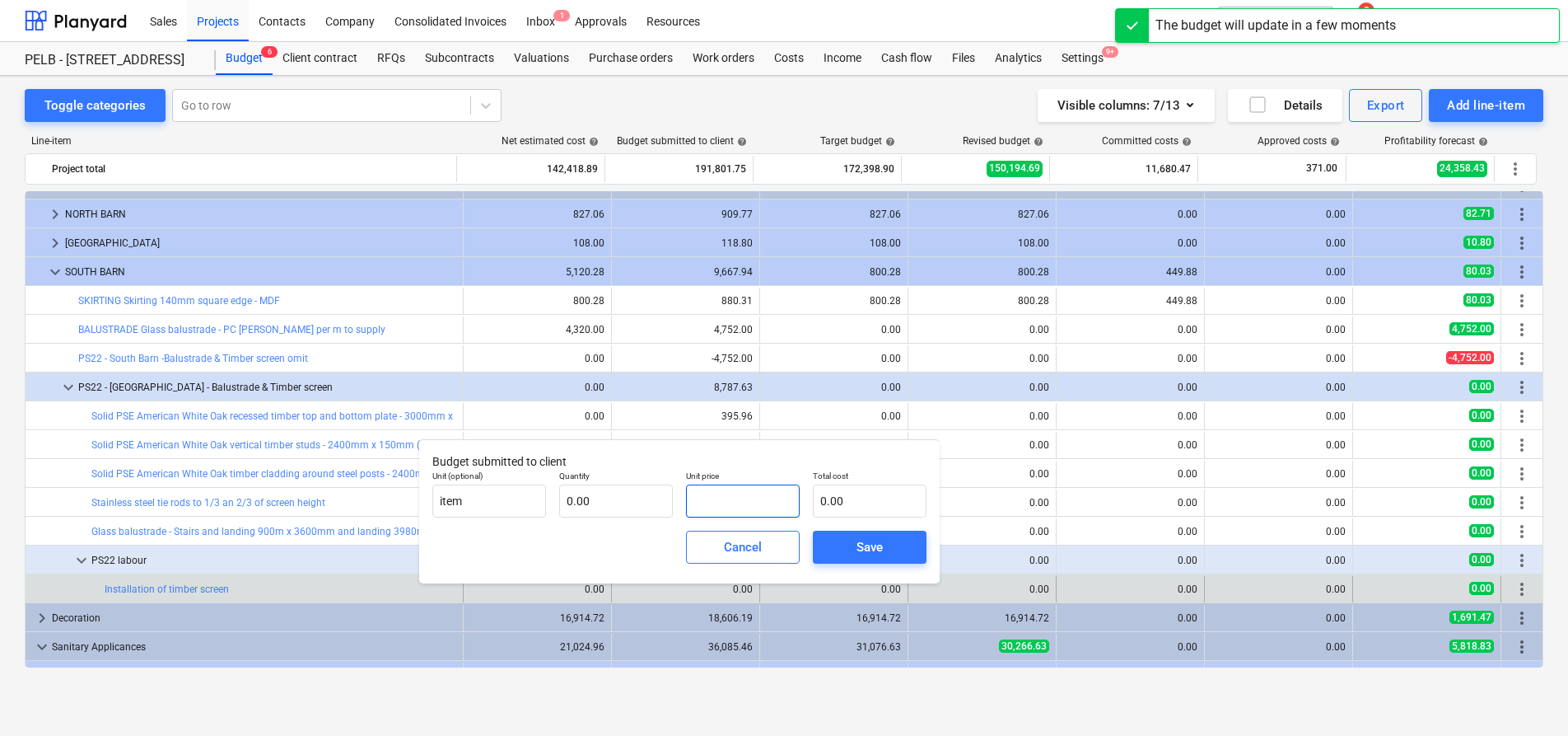
click at [734, 508] on input "text" at bounding box center [743, 501] width 114 height 33
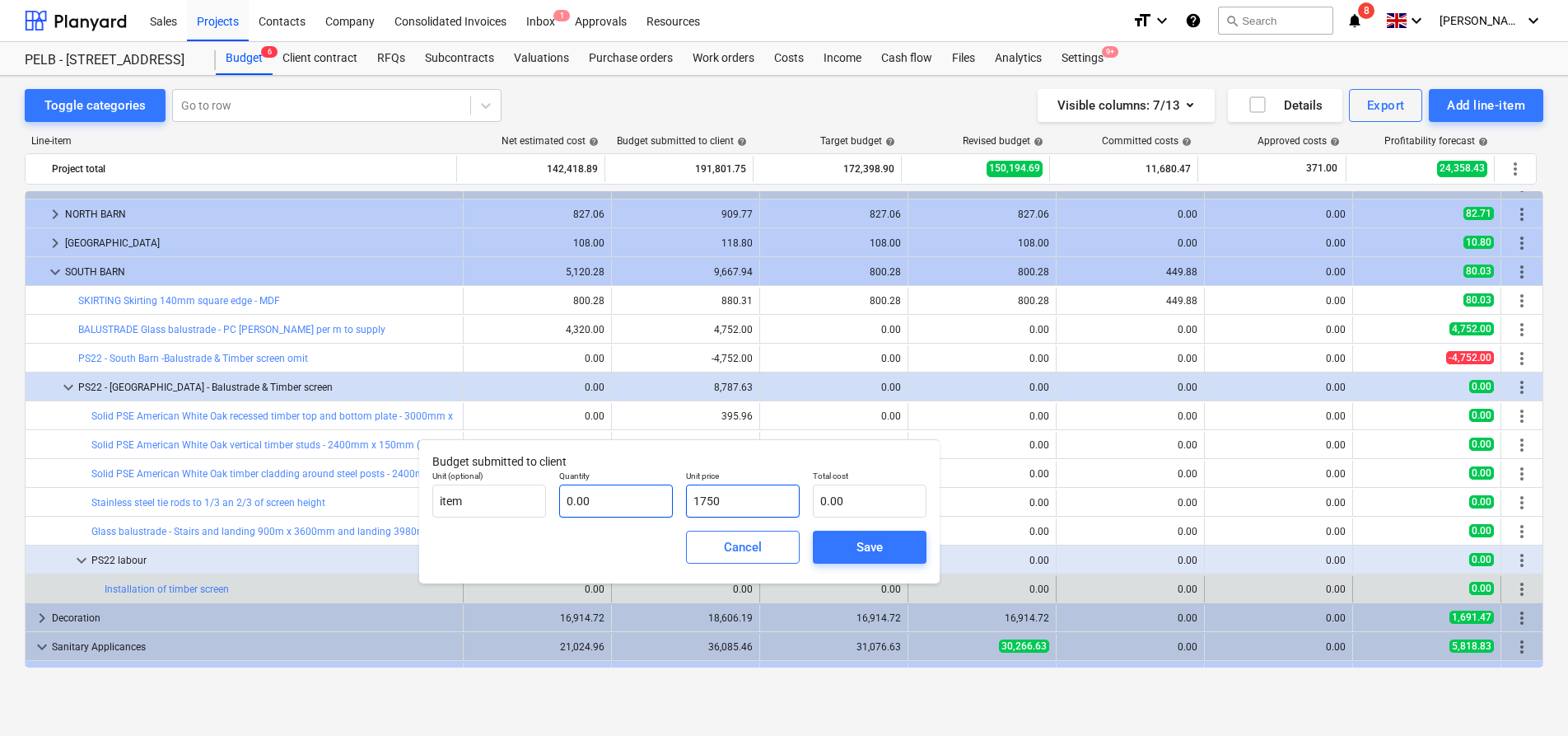
type input "1750"
type input "1,750.00"
click at [613, 499] on input "text" at bounding box center [616, 501] width 114 height 33
type input "1"
type input "1,750.00"
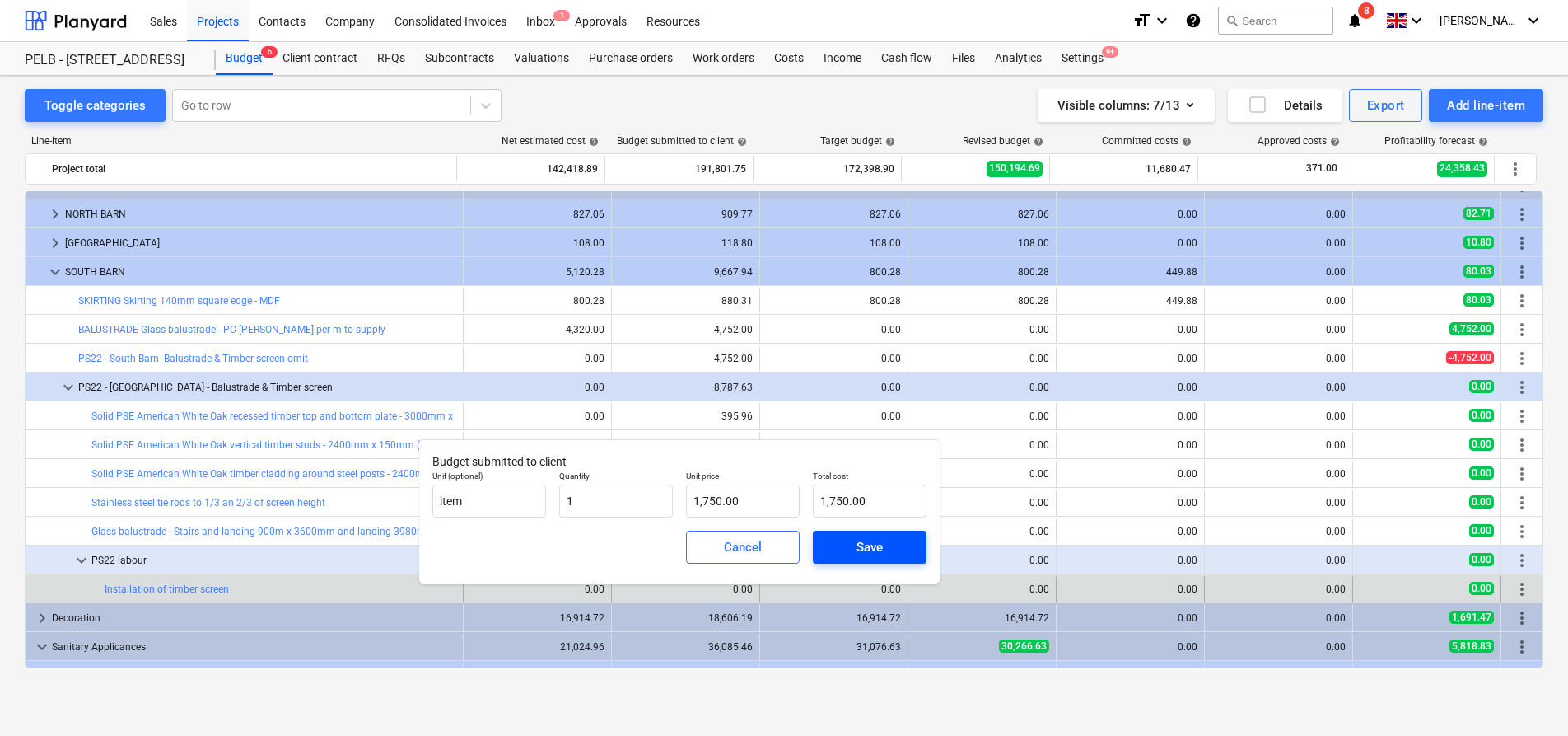
type input "1.00"
click at [872, 543] on div "Save" at bounding box center [870, 547] width 27 height 21
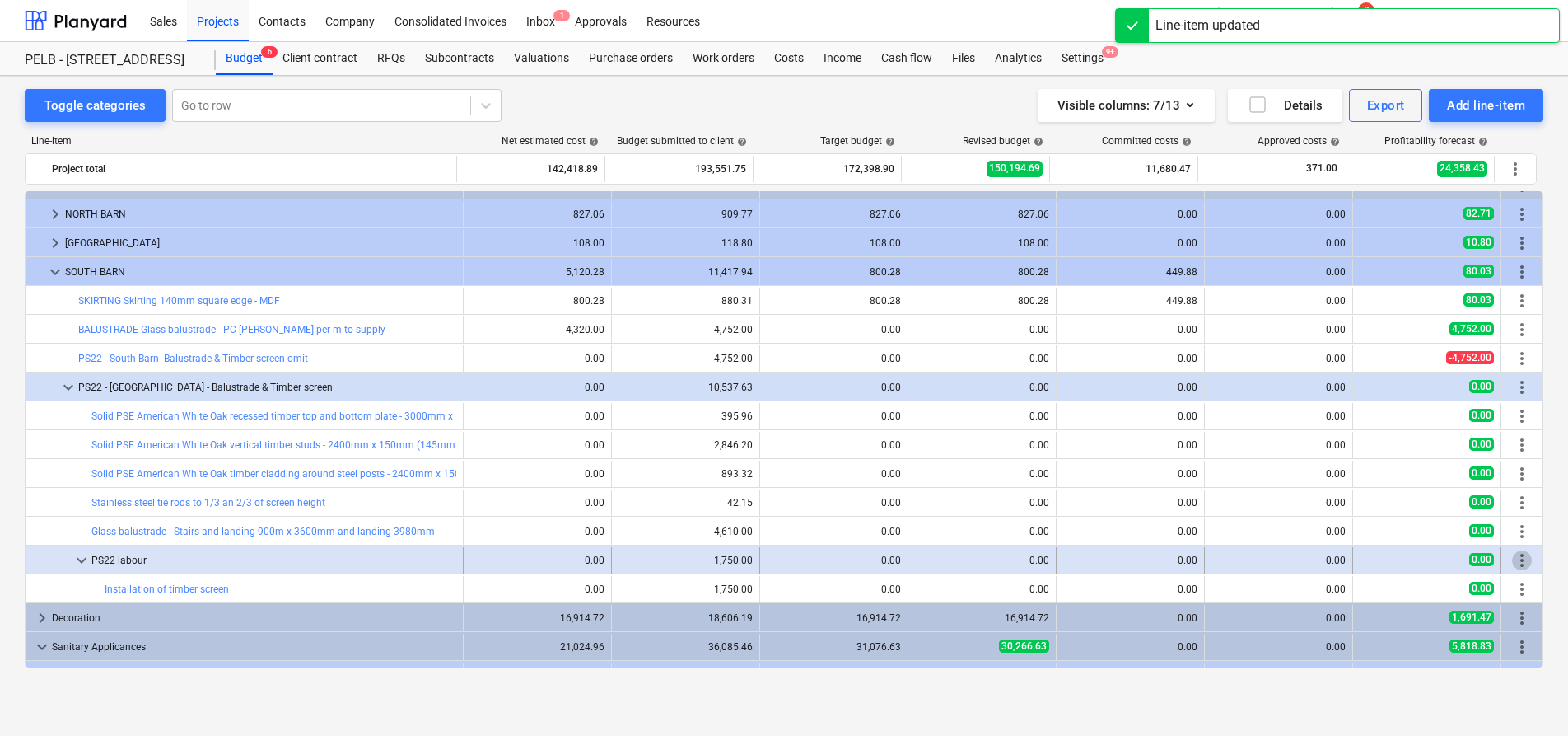
click at [1523, 563] on span "more_vert" at bounding box center [1522, 560] width 20 height 20
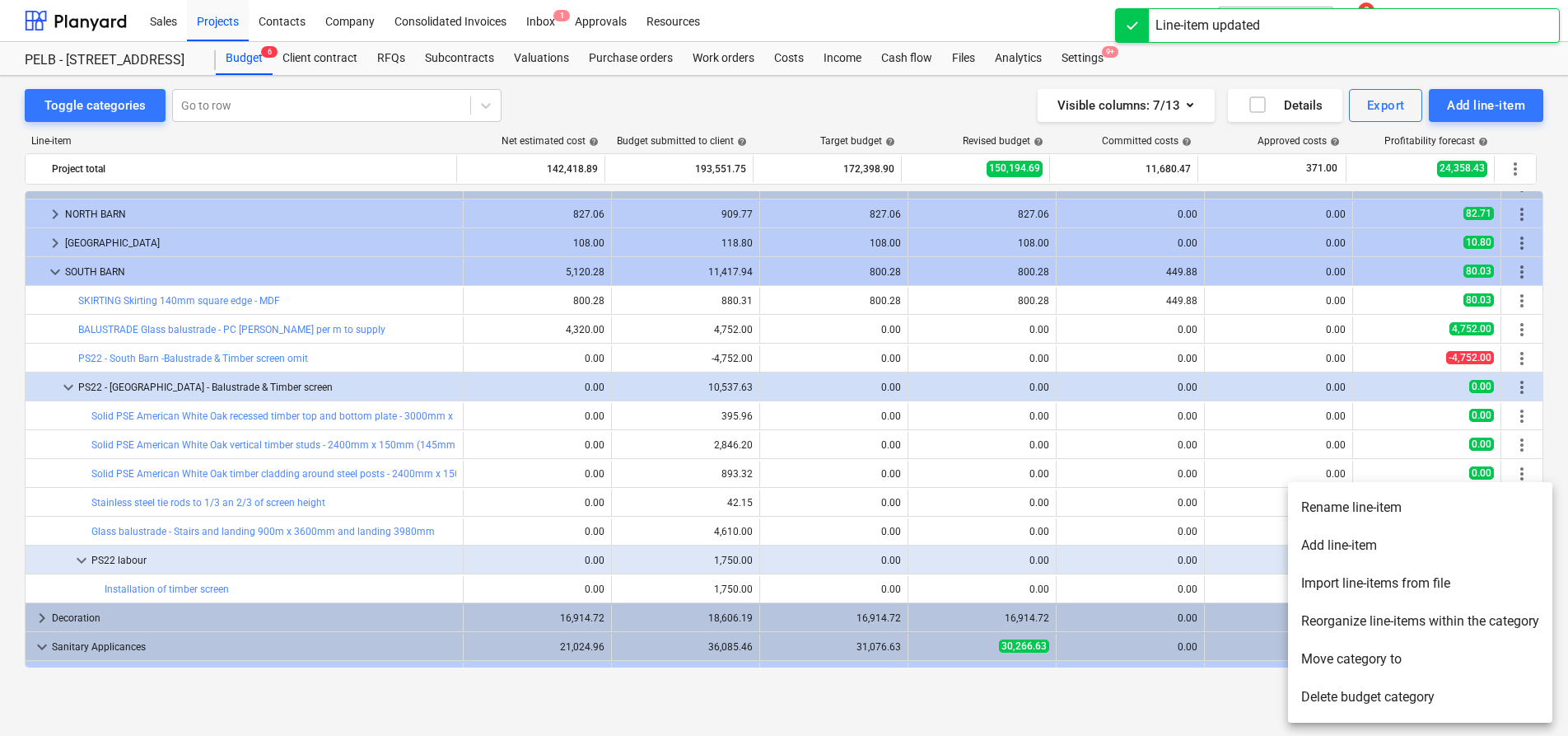
click at [1419, 544] on li "Add line-item" at bounding box center [1420, 545] width 265 height 38
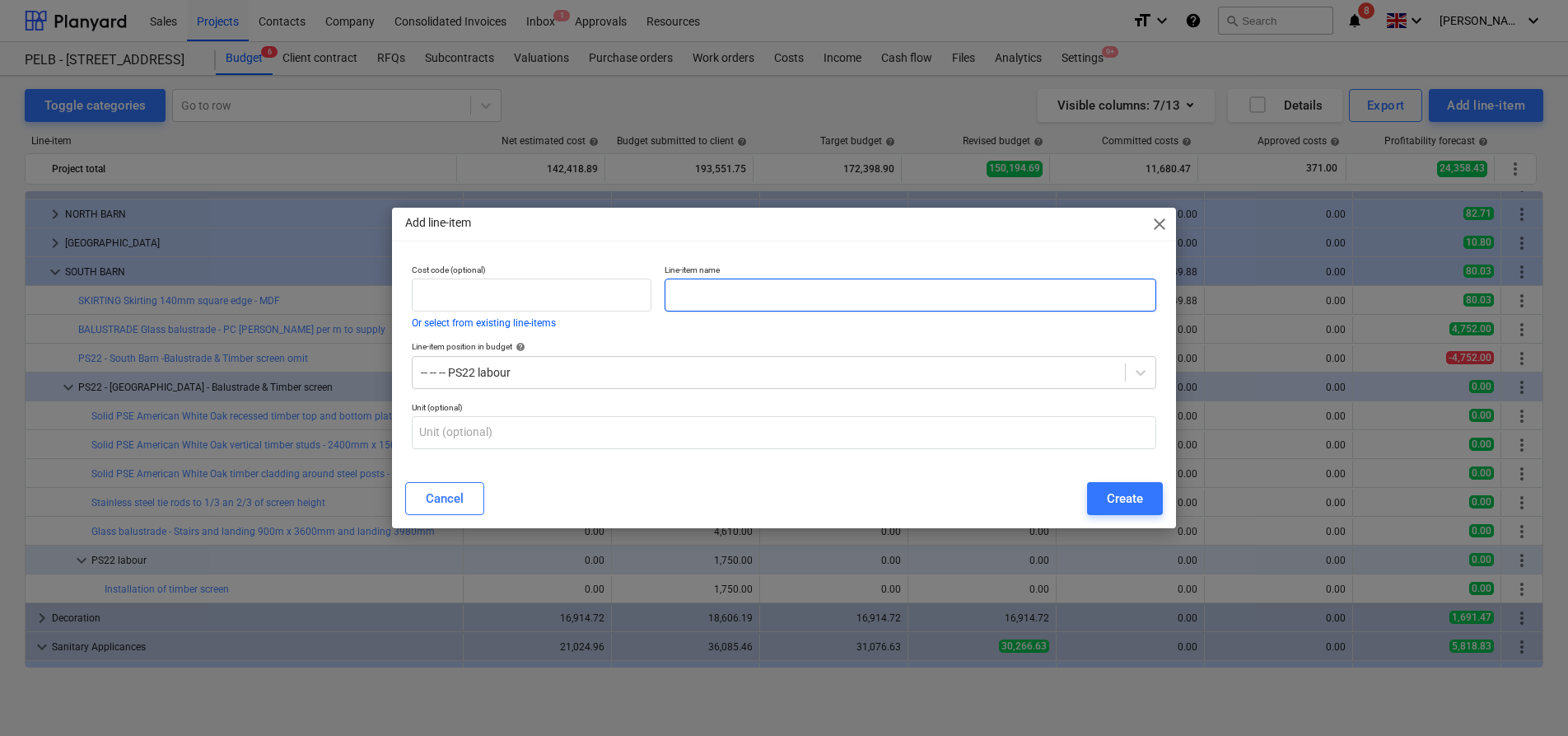
click at [827, 308] on input "text" at bounding box center [910, 295] width 492 height 33
paste input "Installation of glass balustrade"
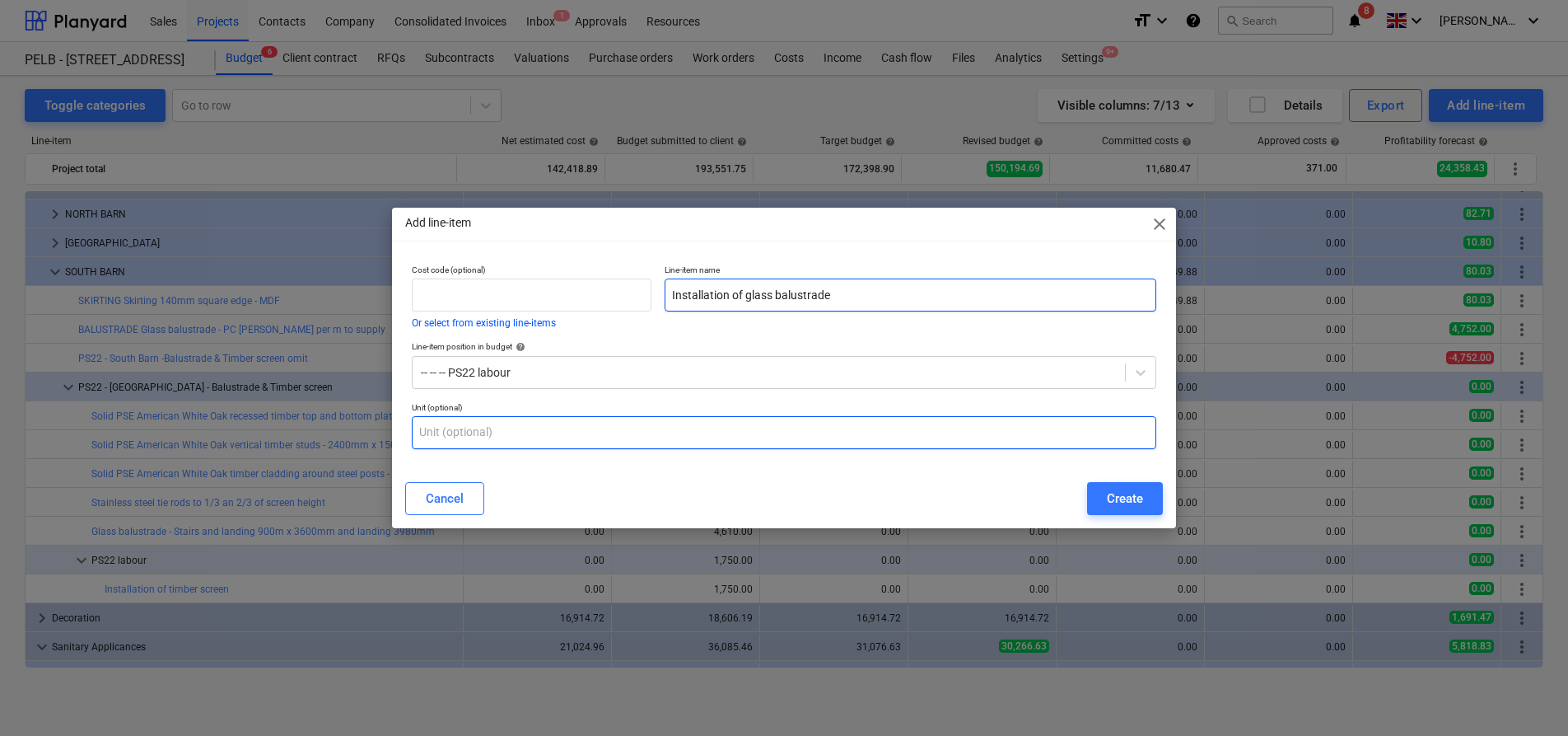
type input "Installation of glass balustrade"
click at [729, 432] on input "text" at bounding box center [784, 432] width 744 height 33
type input "i"
type input "item"
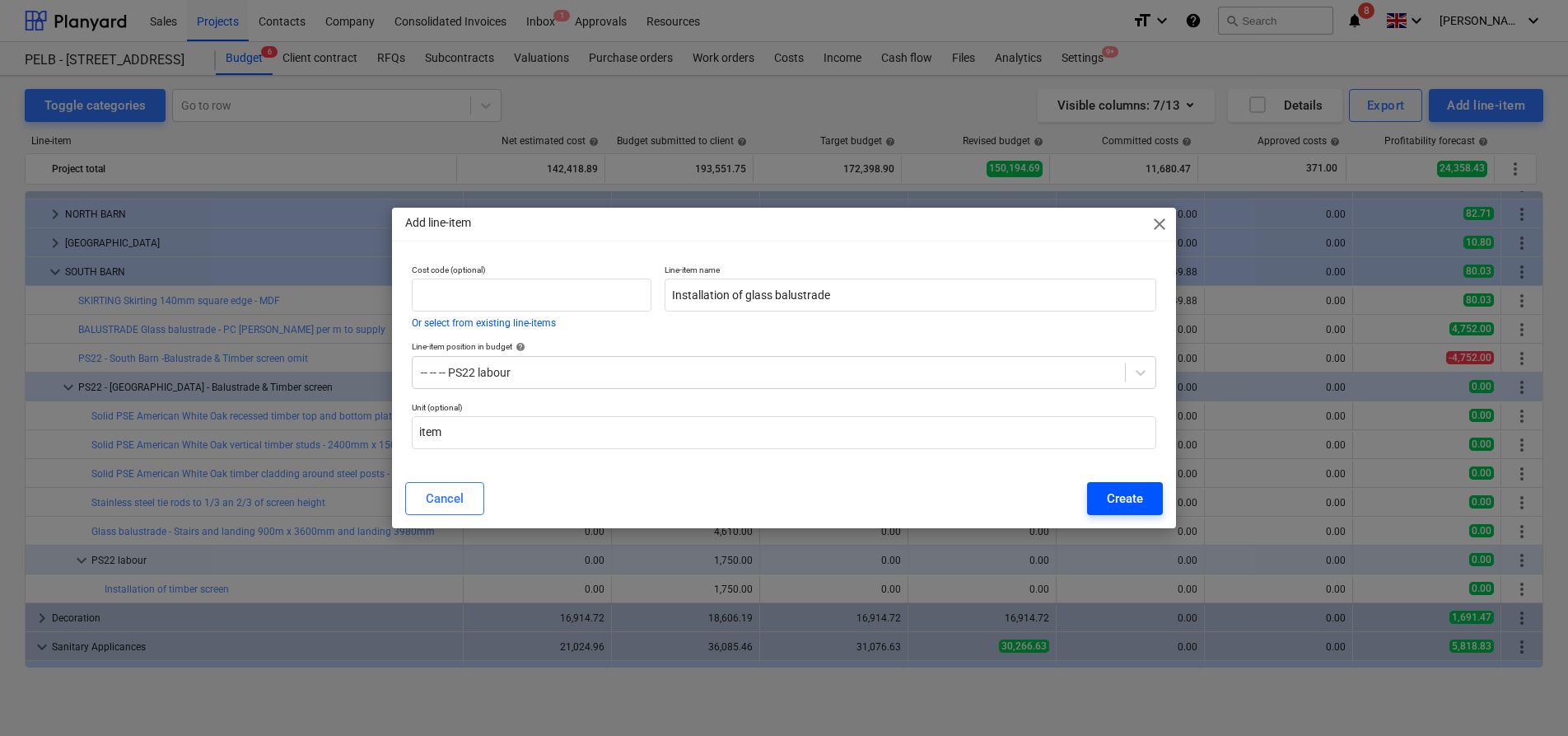
click at [1114, 498] on div "Create" at bounding box center [1125, 498] width 37 height 21
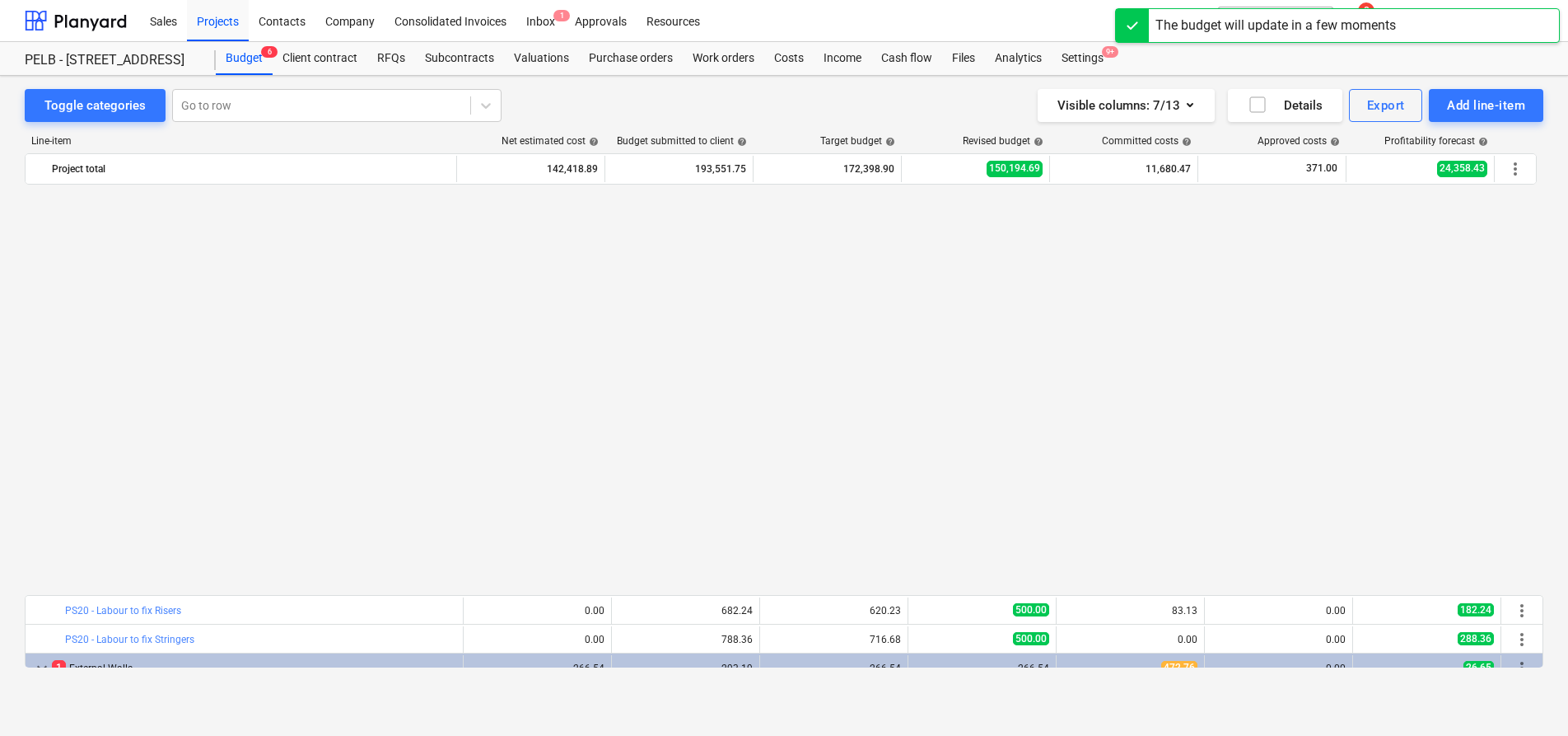
scroll to position [1001, 0]
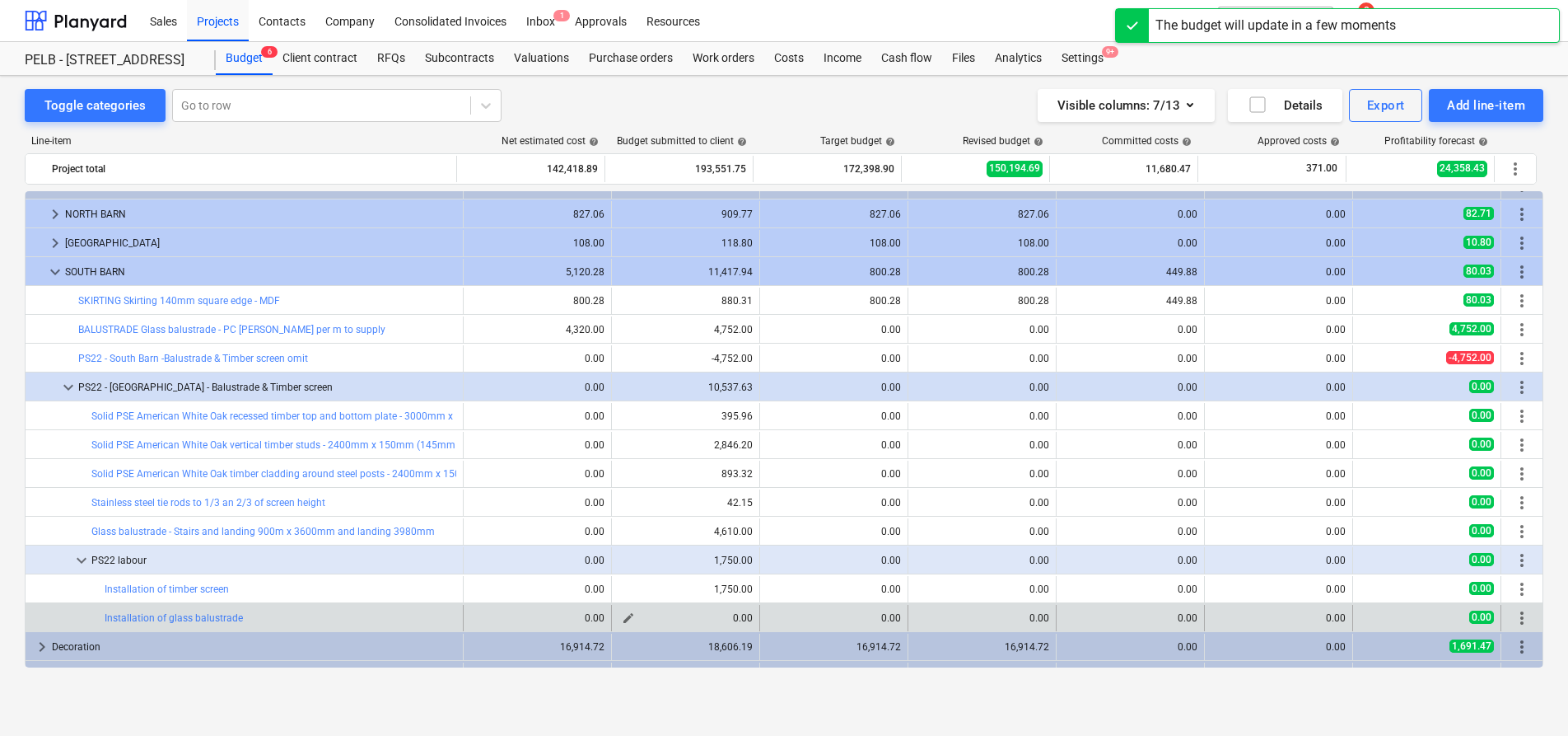
click at [624, 621] on span "edit" at bounding box center [628, 618] width 13 height 13
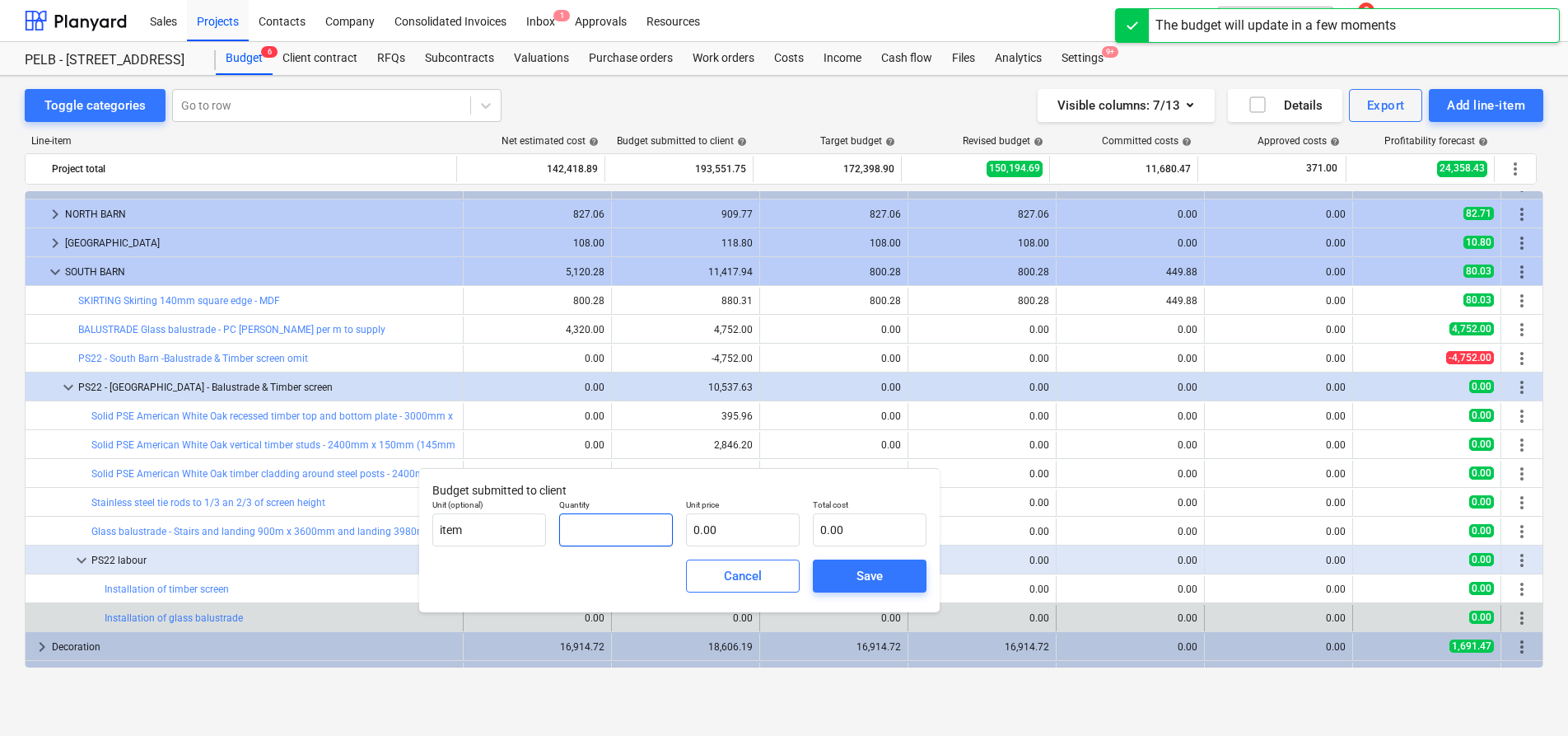
click at [648, 533] on input "text" at bounding box center [616, 530] width 114 height 33
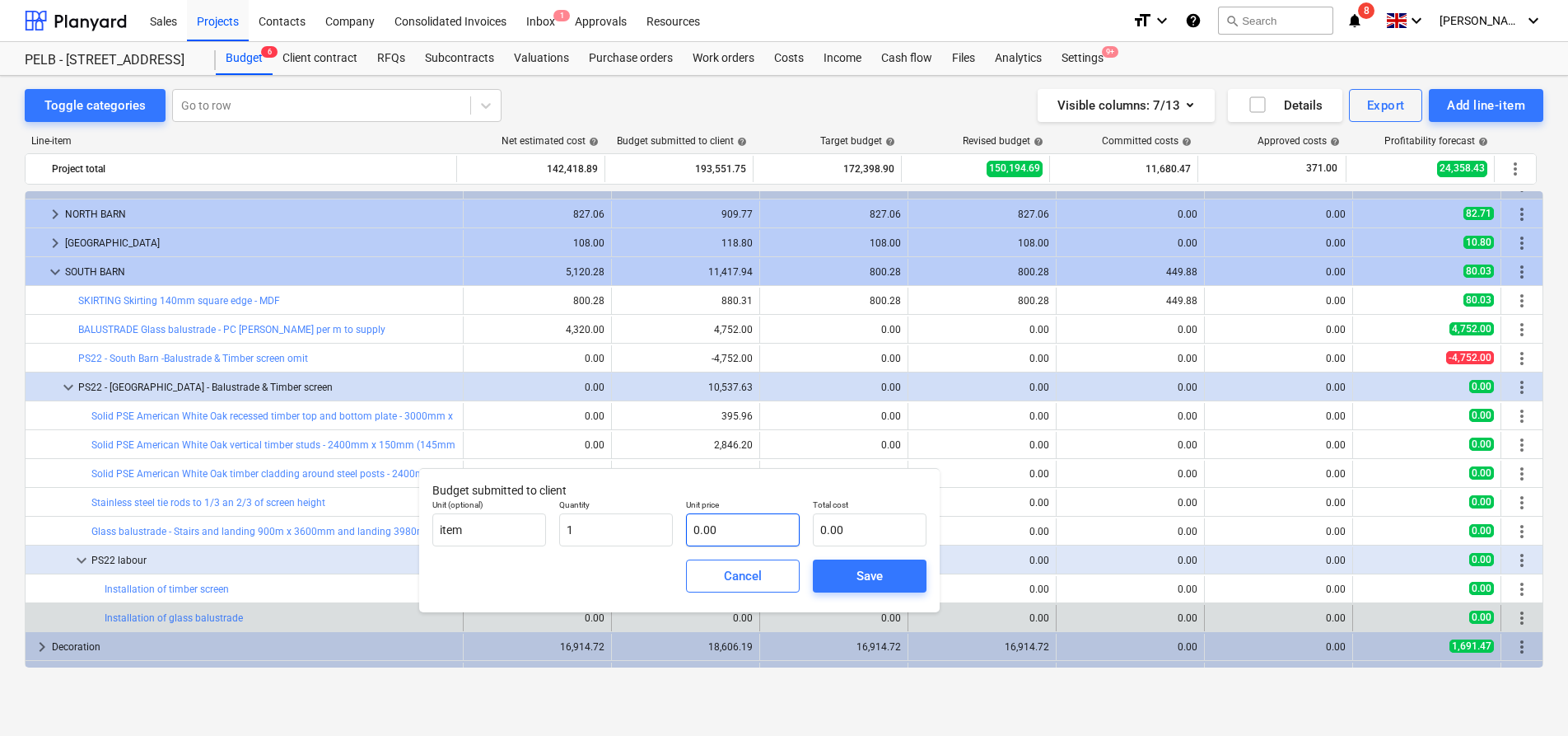
type input "1.00"
click at [777, 526] on input "text" at bounding box center [743, 530] width 114 height 33
type input "1"
type input "1.00"
type input "16"
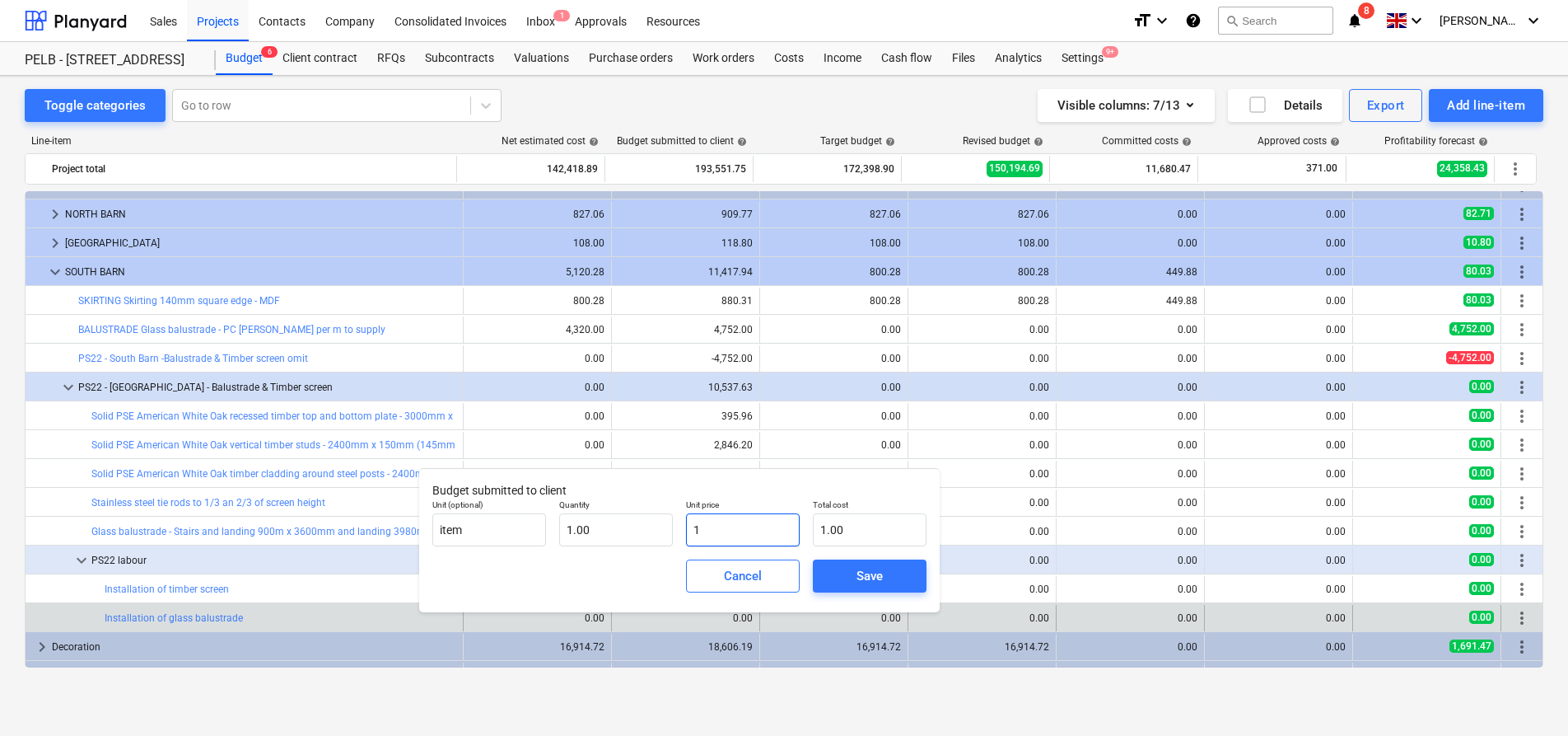
type input "16.00"
type input "162"
type input "162.00"
type input "1625"
type input "1,625.00"
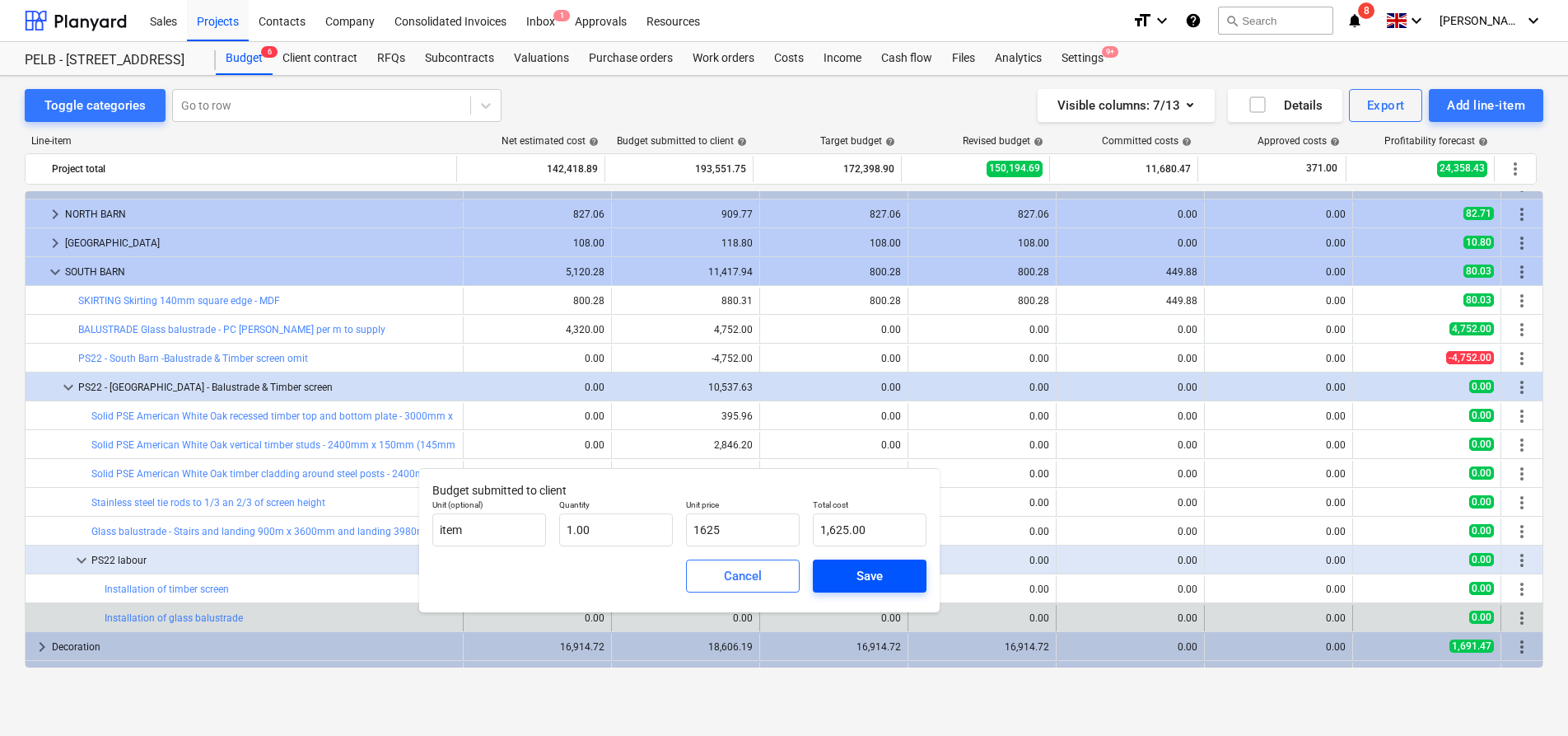
type input "1,625.00"
click at [880, 571] on div "Save" at bounding box center [870, 575] width 27 height 21
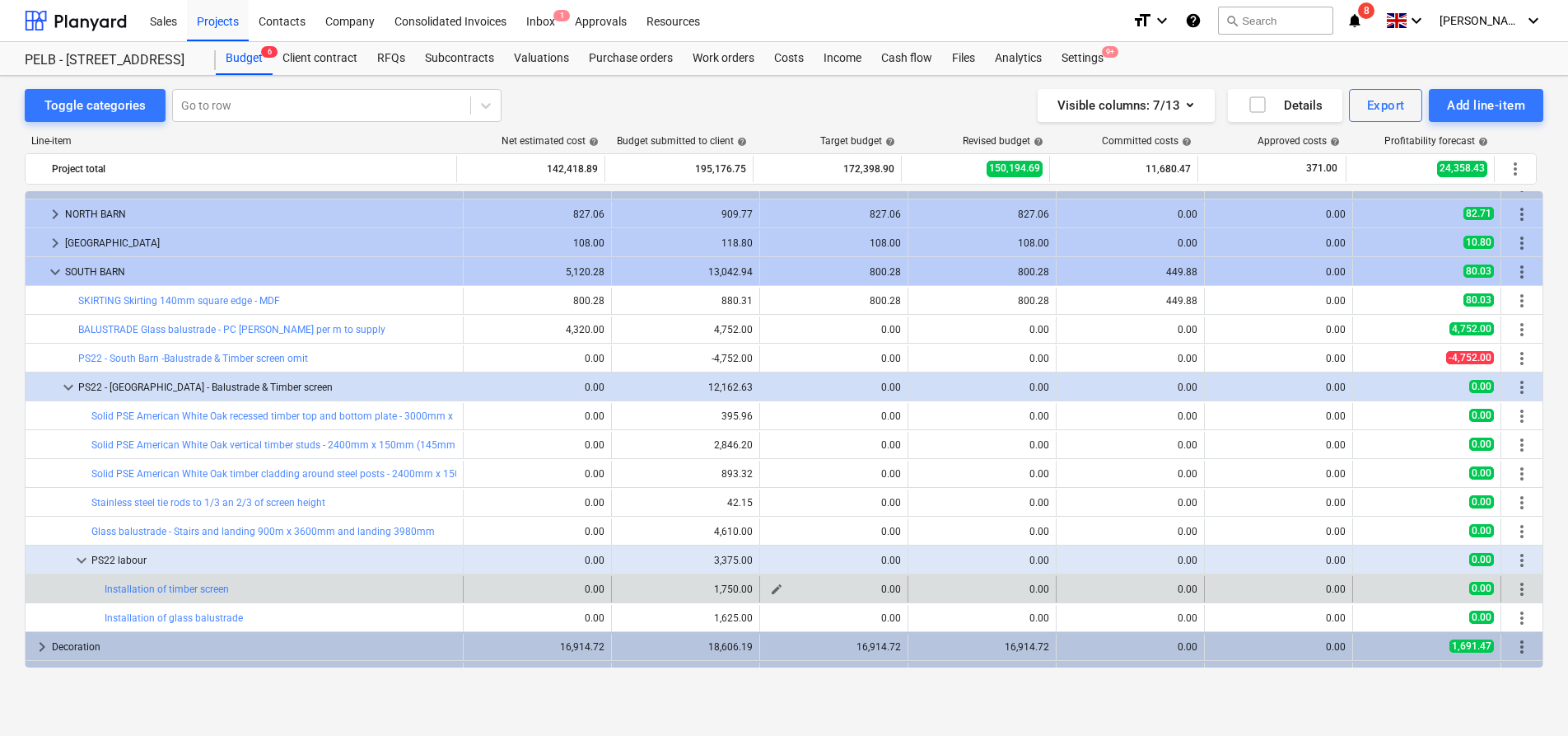
click at [773, 588] on span "edit" at bounding box center [776, 589] width 13 height 13
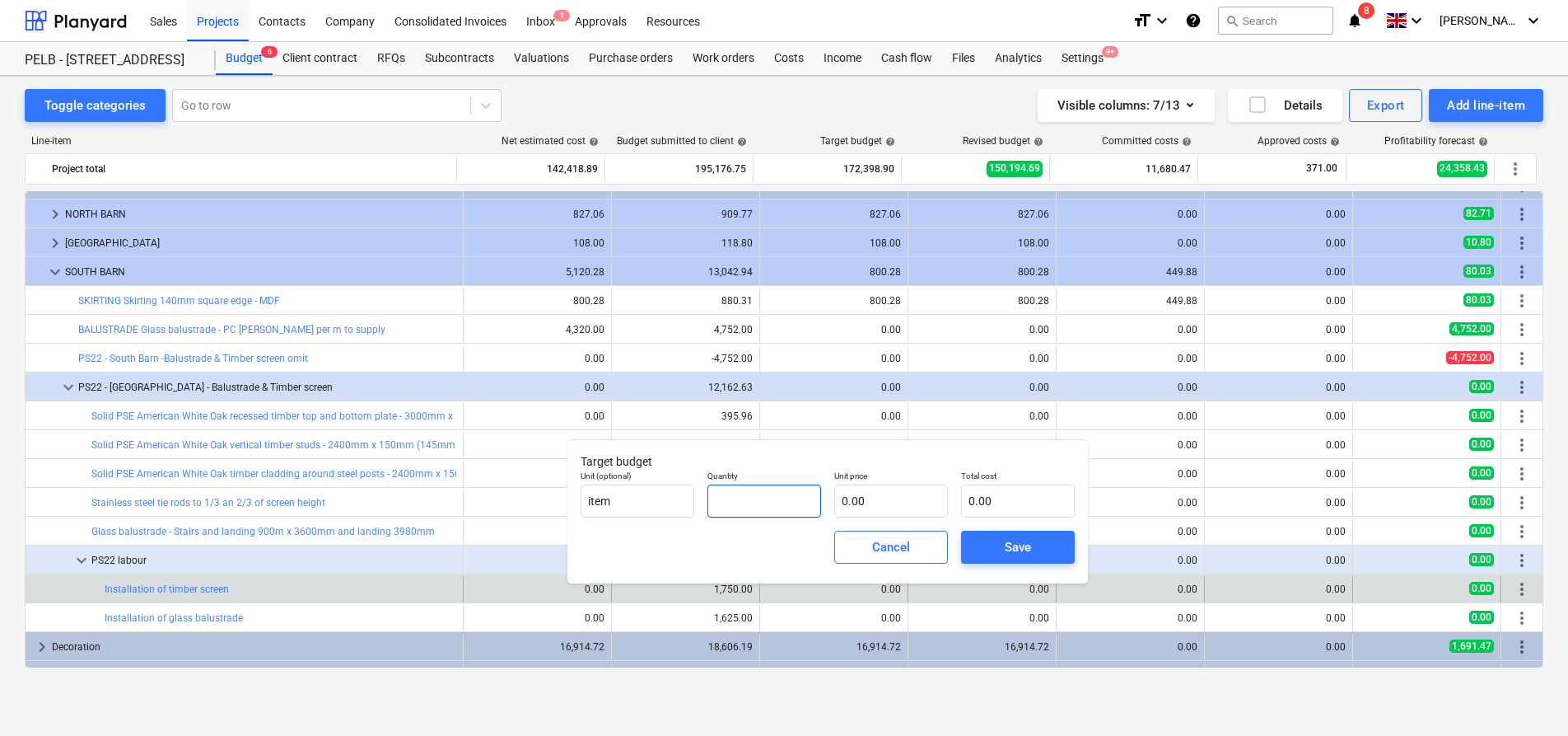
click at [744, 502] on input "text" at bounding box center [764, 501] width 114 height 33
type input "6.00"
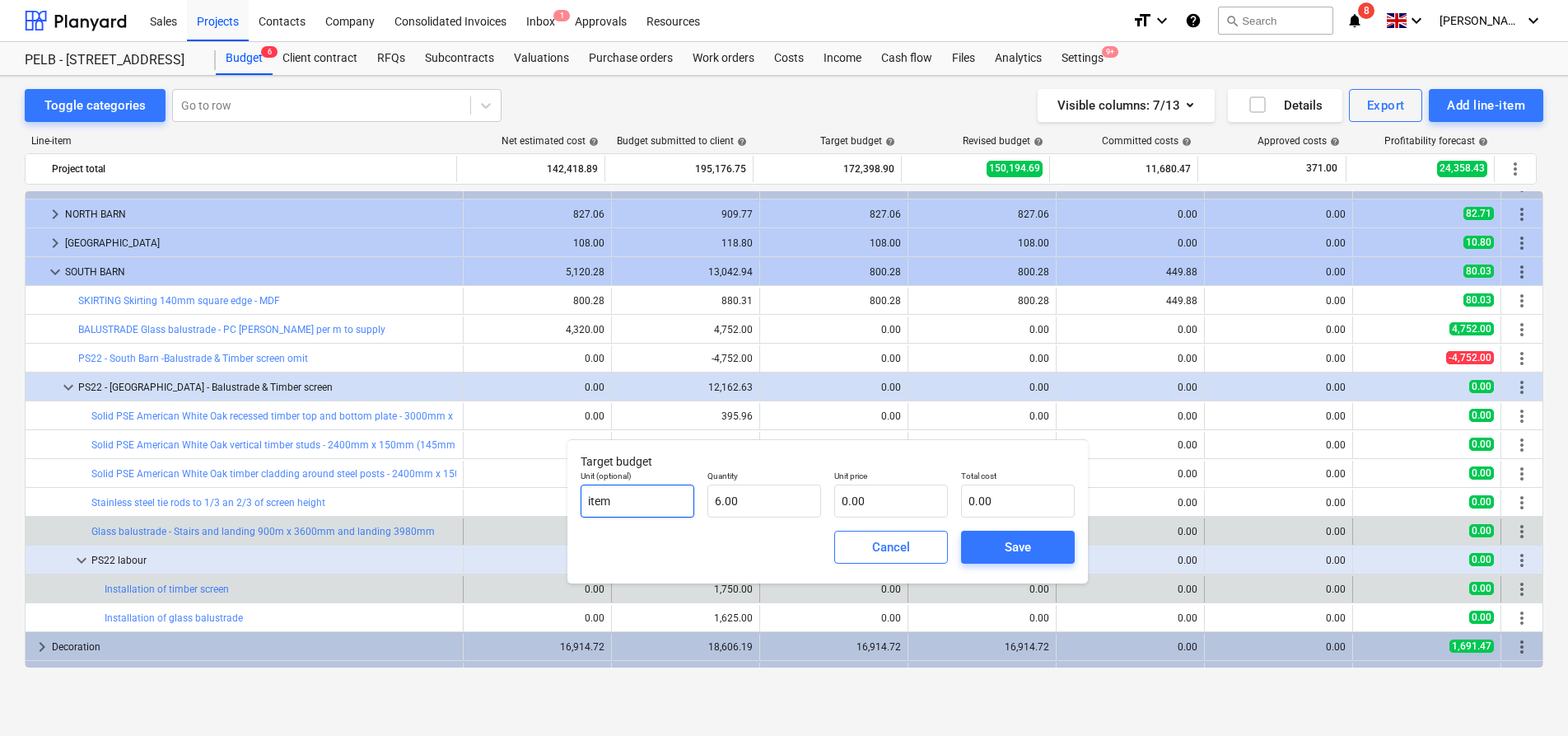
drag, startPoint x: 646, startPoint y: 503, endPoint x: 501, endPoint y: 518, distance: 145.8
click at [501, 518] on body "Sales Projects Contacts Company Consolidated Invoices Inbox 1 Approvals Resourc…" at bounding box center [784, 368] width 1568 height 736
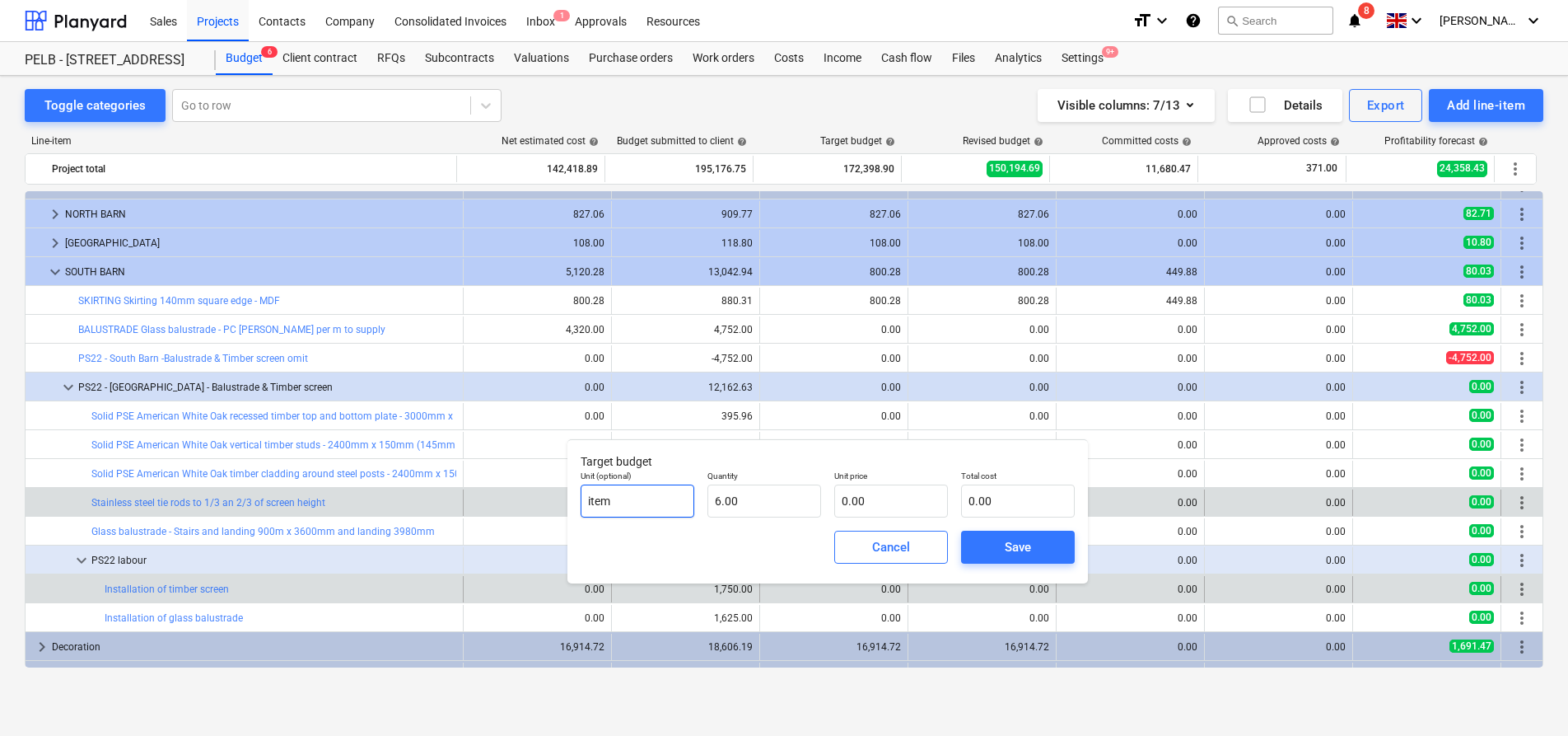
drag, startPoint x: 621, startPoint y: 496, endPoint x: 539, endPoint y: 493, distance: 82.1
click at [539, 493] on body "Sales Projects Contacts Company Consolidated Invoices Inbox 1 Approvals Resourc…" at bounding box center [784, 368] width 1568 height 736
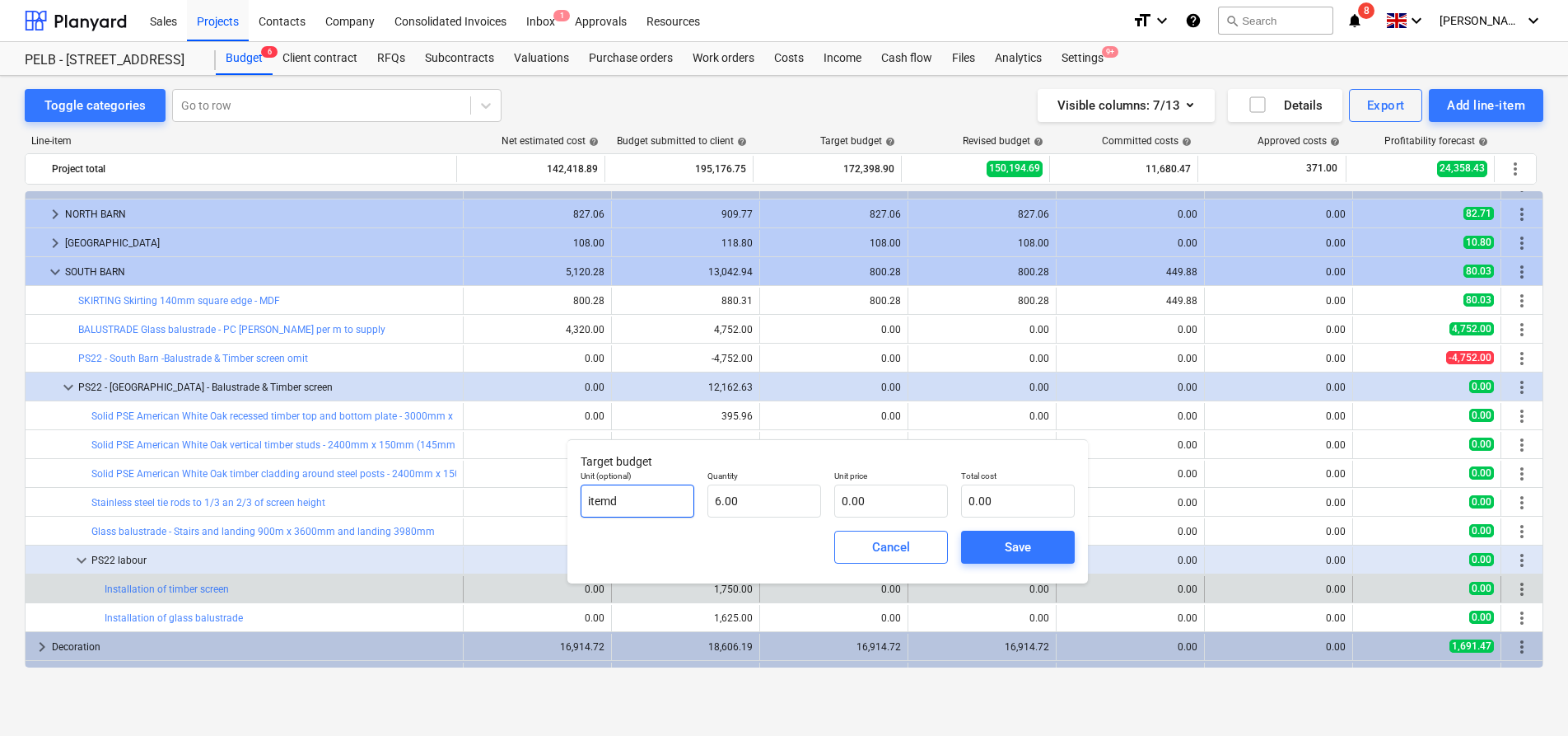
drag, startPoint x: 654, startPoint y: 496, endPoint x: 637, endPoint y: 510, distance: 22.0
click at [555, 496] on body "Sales Projects Contacts Company Consolidated Invoices Inbox 1 Approvals Resourc…" at bounding box center [784, 368] width 1568 height 736
drag, startPoint x: 642, startPoint y: 509, endPoint x: 589, endPoint y: 498, distance: 54.1
click at [589, 498] on input "itemd" at bounding box center [637, 501] width 114 height 33
drag, startPoint x: 626, startPoint y: 503, endPoint x: 579, endPoint y: 500, distance: 47.1
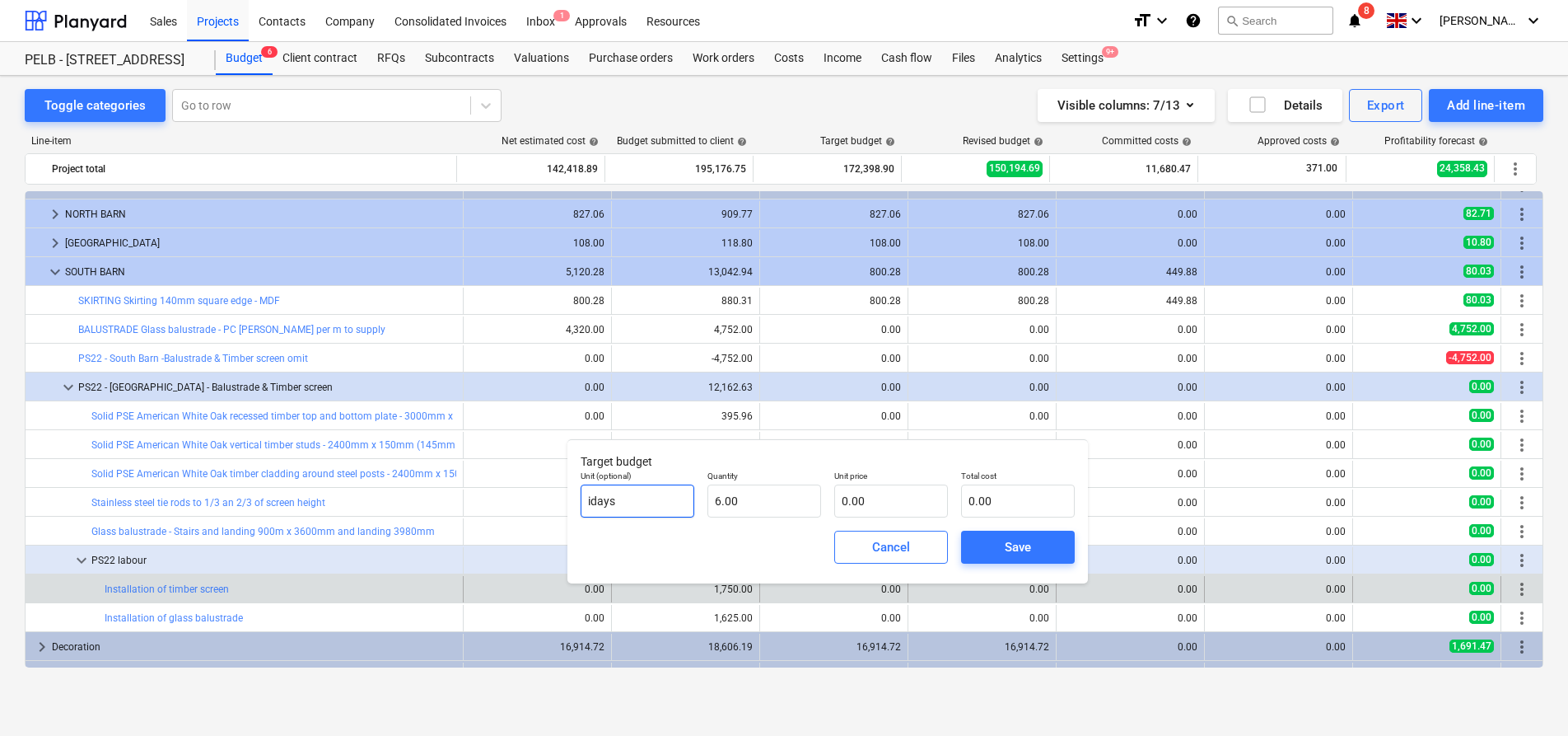
click at [579, 500] on div "Unit (optional) idays" at bounding box center [637, 494] width 127 height 60
type input "days"
click at [889, 498] on input "text" at bounding box center [892, 501] width 114 height 33
type input "2"
type input "12.00"
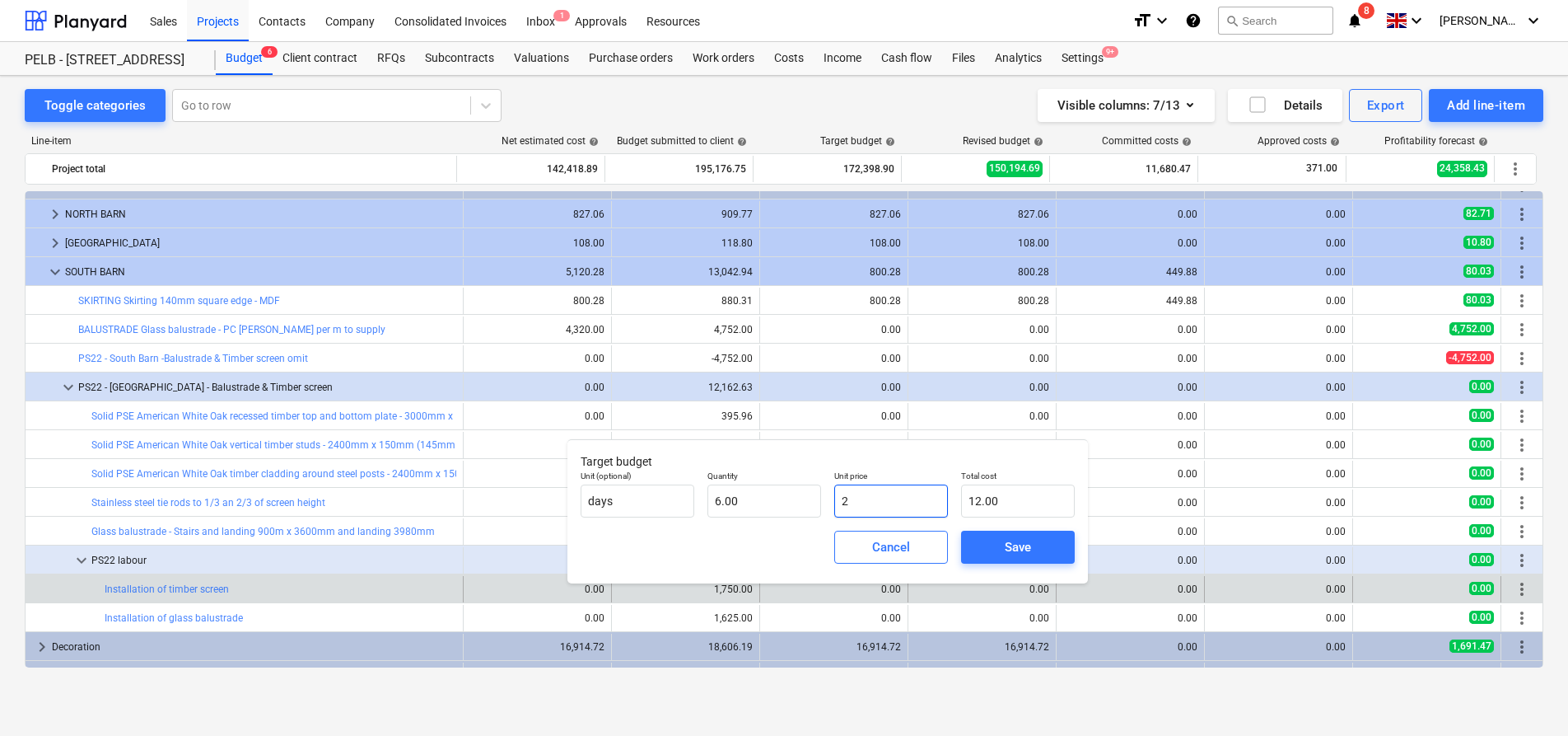
type input "25"
type input "150.00"
type input "250"
type input "1,500.00"
type input "250.00"
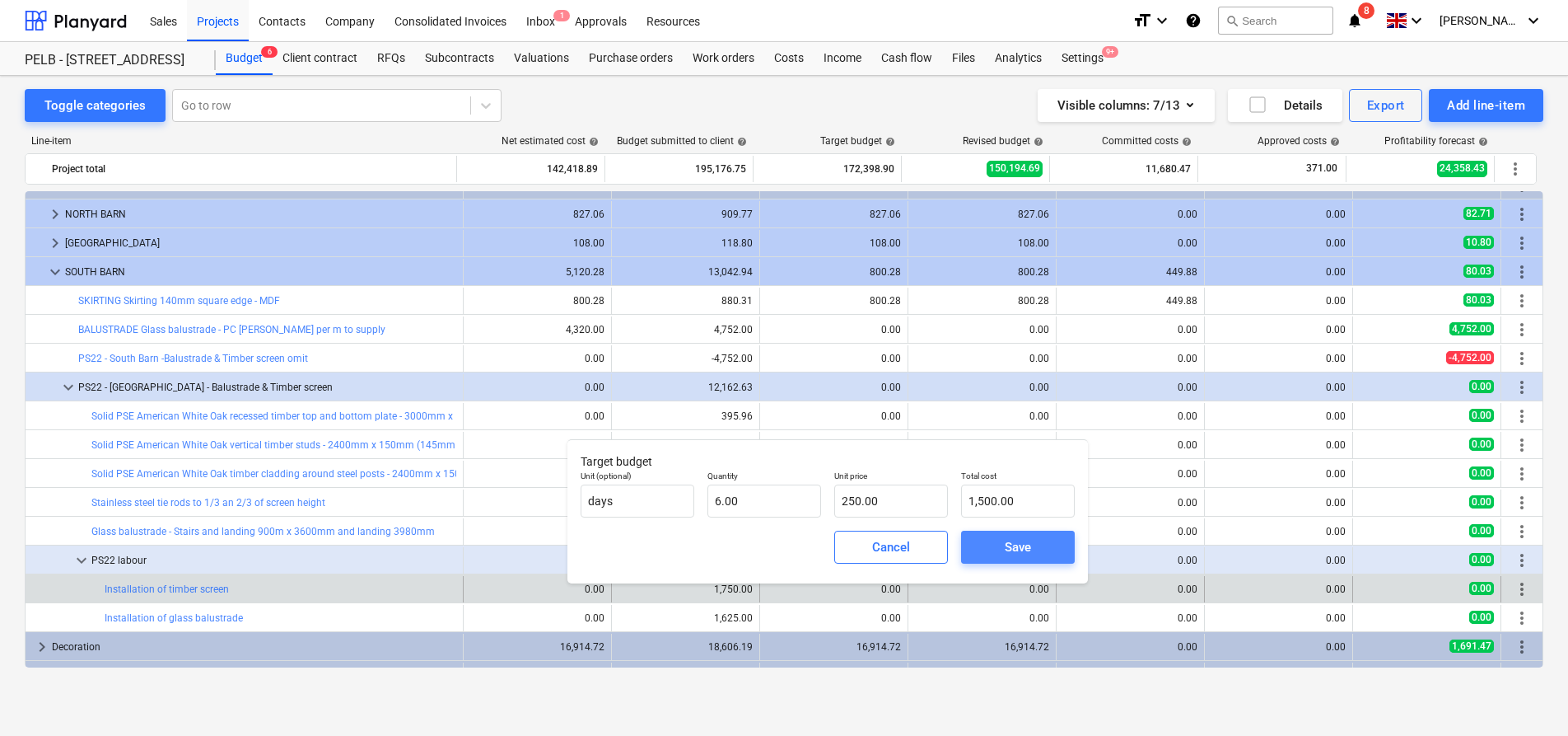
click at [1044, 532] on button "Save" at bounding box center [1018, 547] width 114 height 33
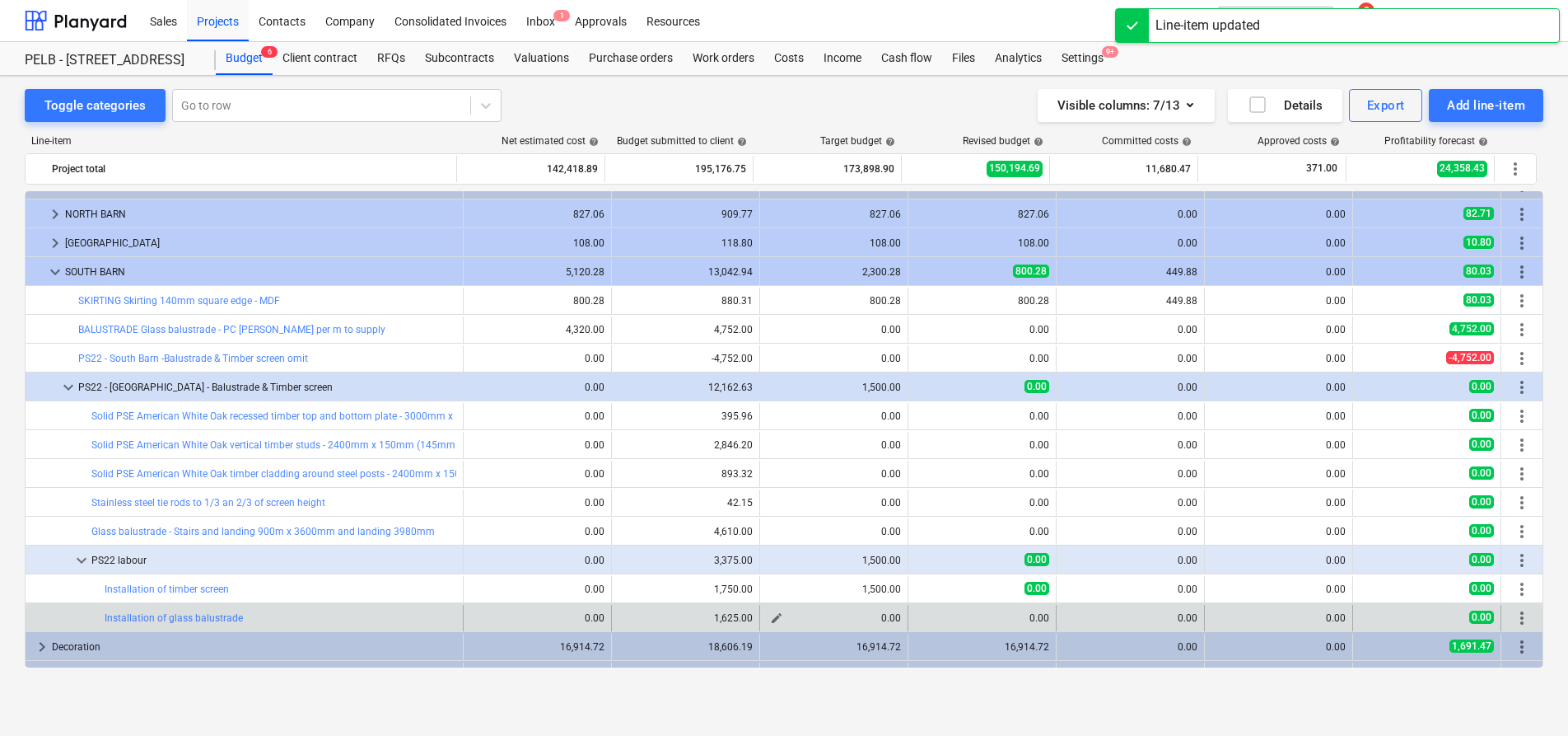
click at [784, 622] on div "0.00" at bounding box center [834, 618] width 135 height 12
click at [770, 614] on span "edit" at bounding box center [776, 618] width 13 height 13
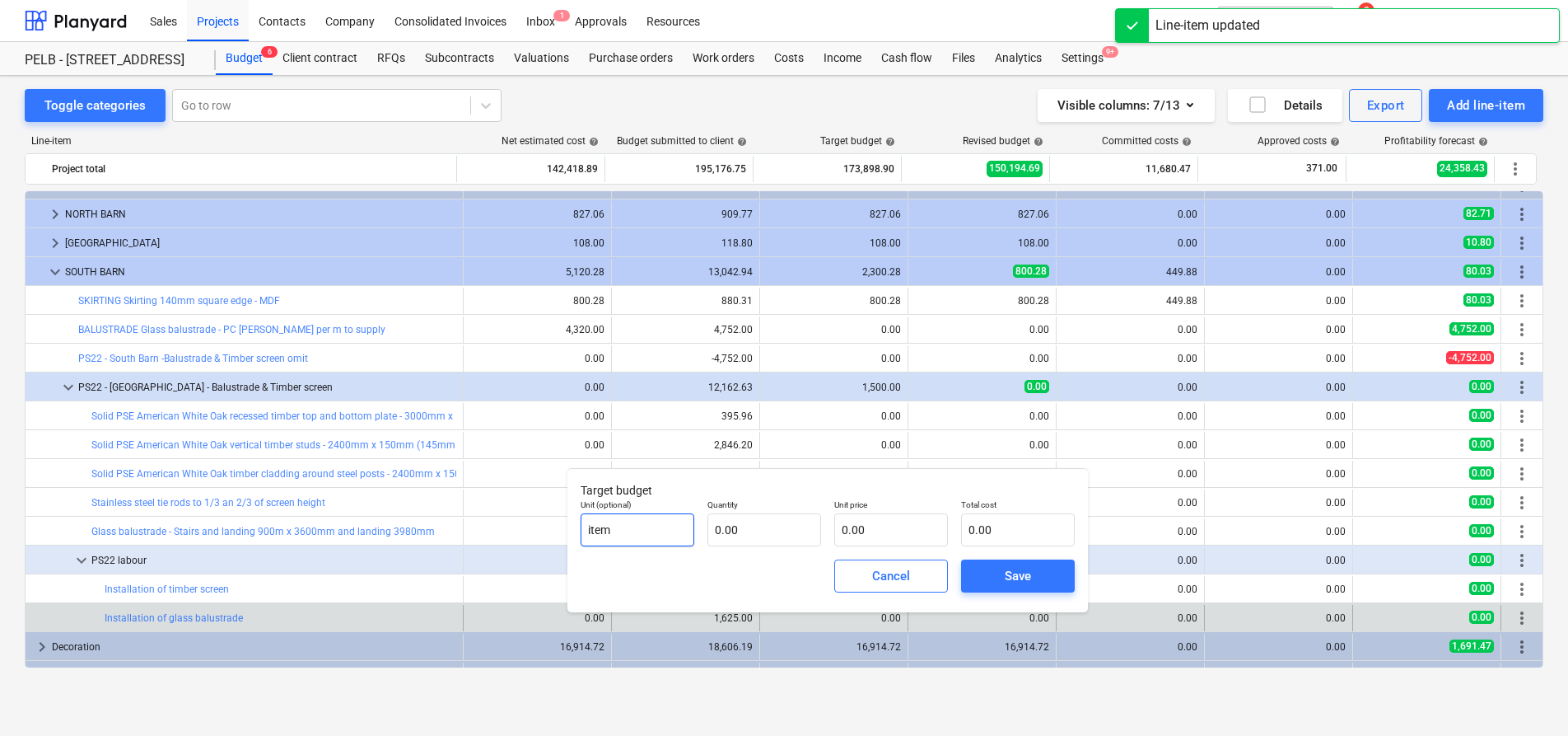
click at [678, 525] on input "item" at bounding box center [637, 530] width 114 height 33
type input "i"
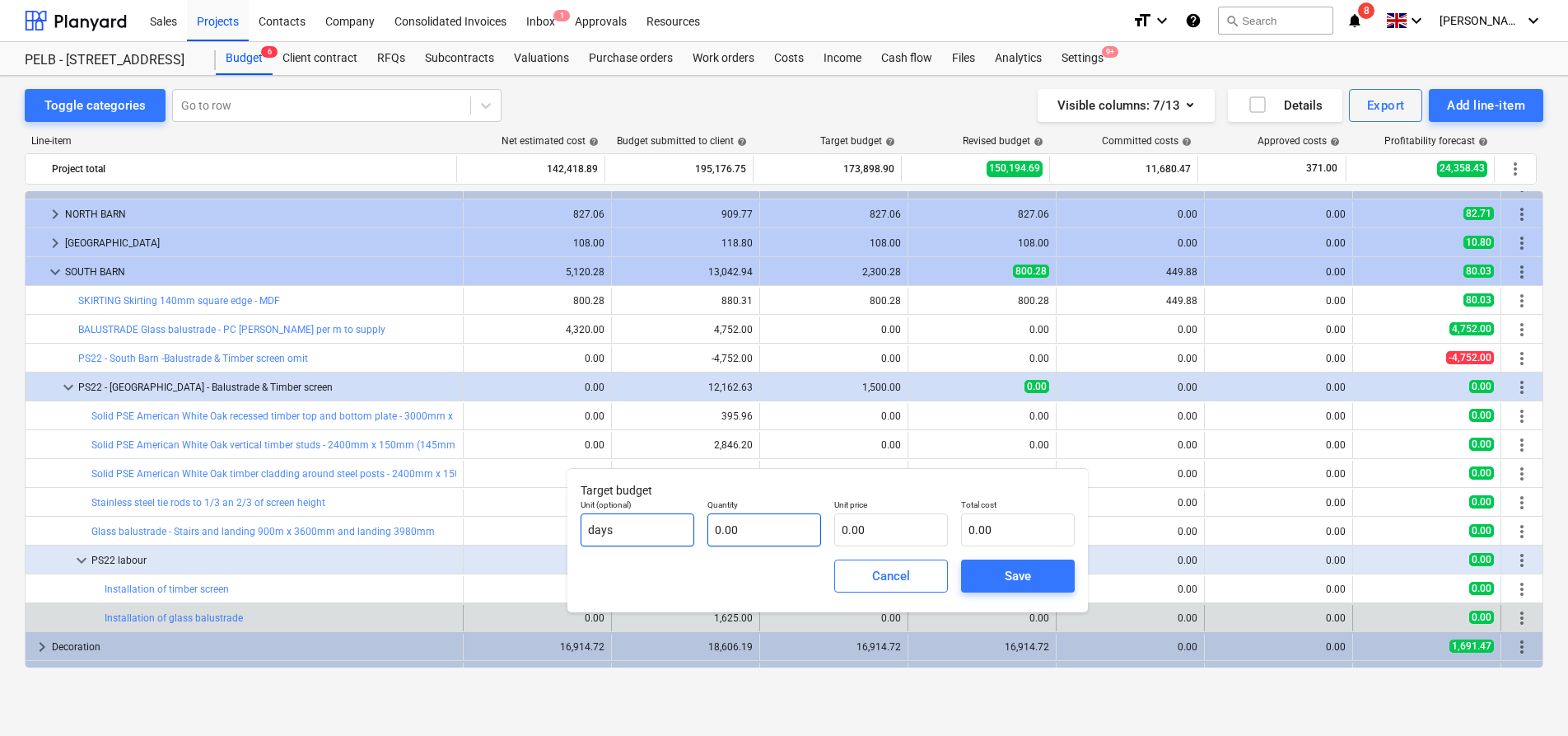
type input "days"
click at [737, 523] on input "text" at bounding box center [764, 530] width 114 height 33
type input "6.00"
click at [864, 517] on input "text" at bounding box center [892, 530] width 114 height 33
type input "2"
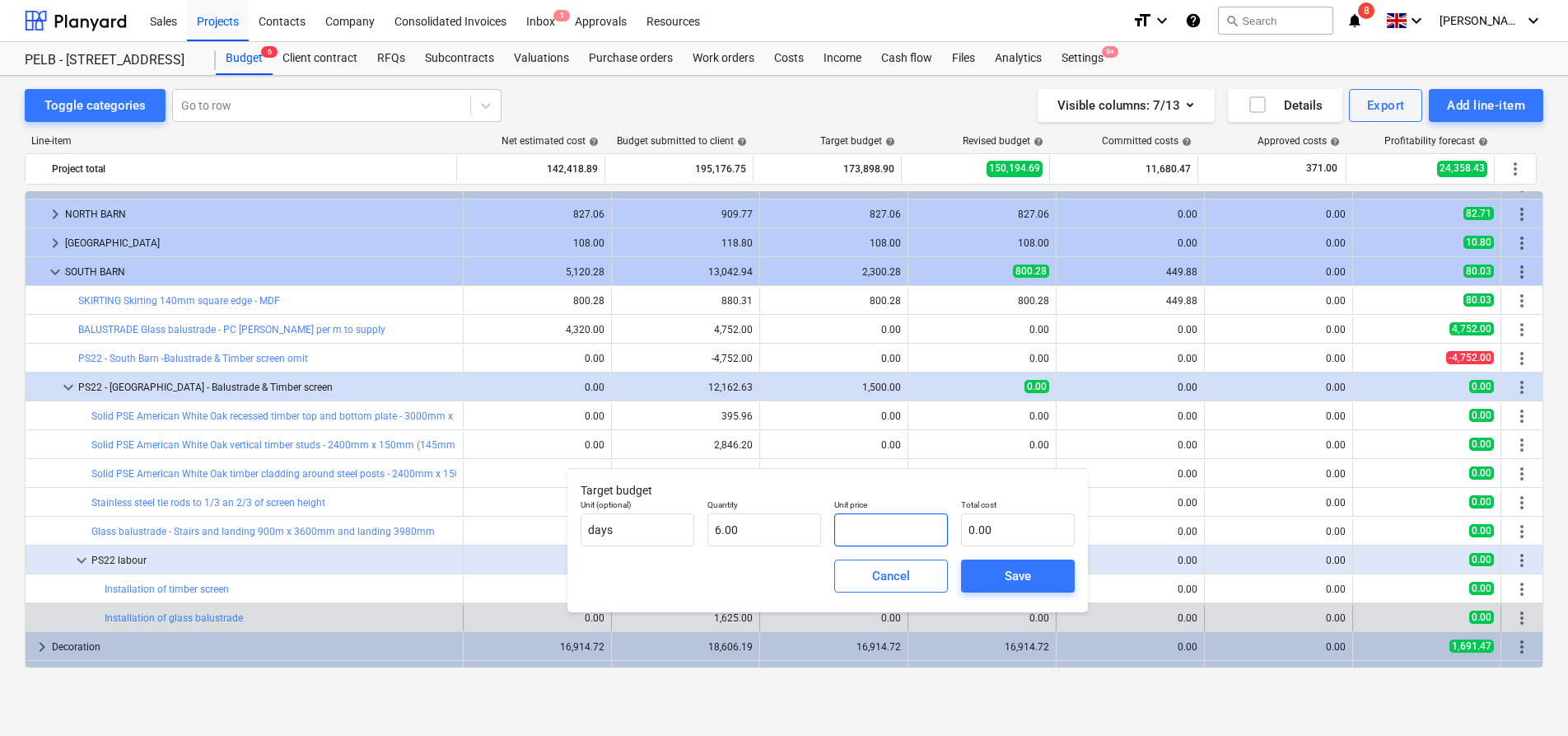
type input "12.00"
type input "25"
type input "150.00"
type input "255"
type input "1,530.00"
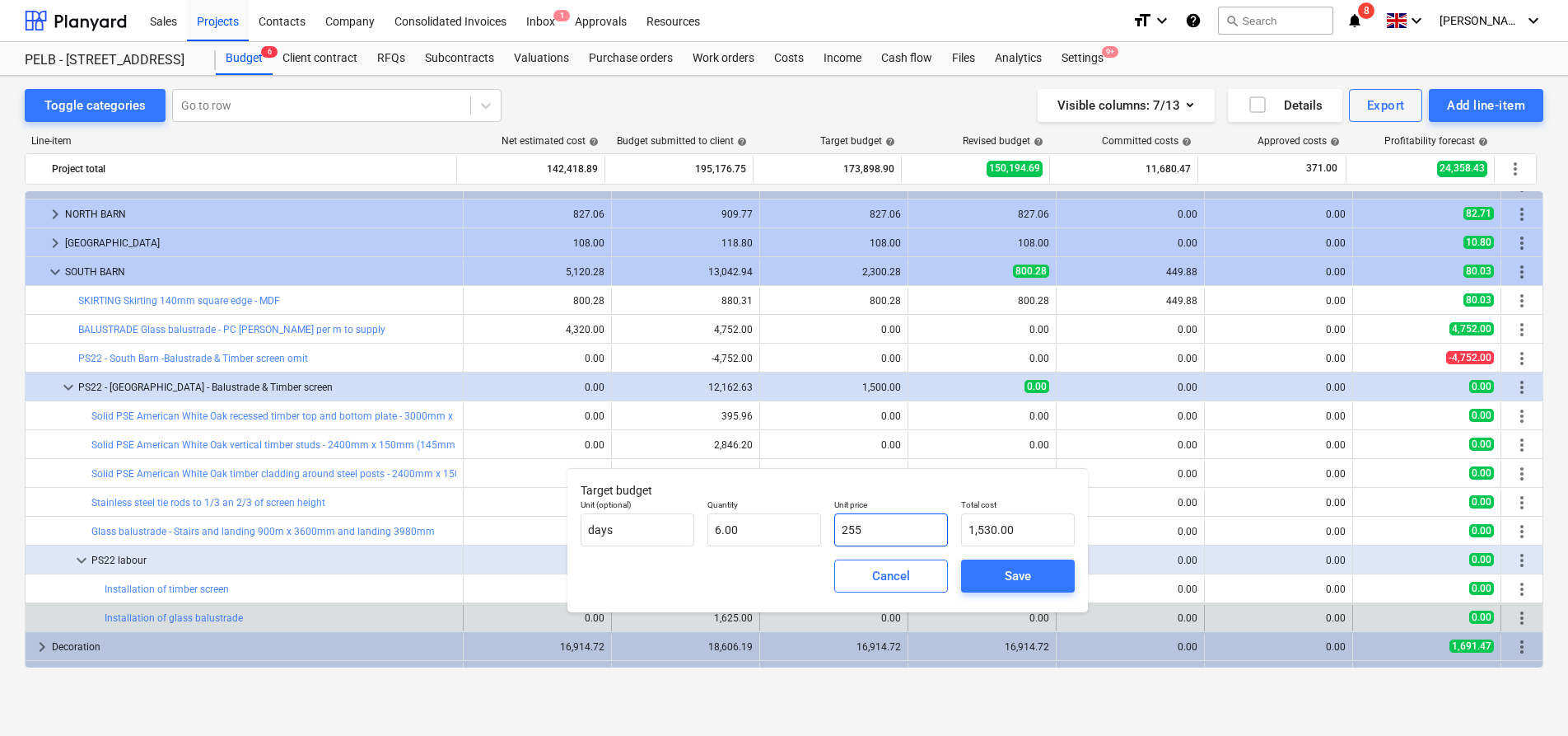
type input "2550"
type input "15,300.00"
type input "255"
type input "1,530.00"
type input "25"
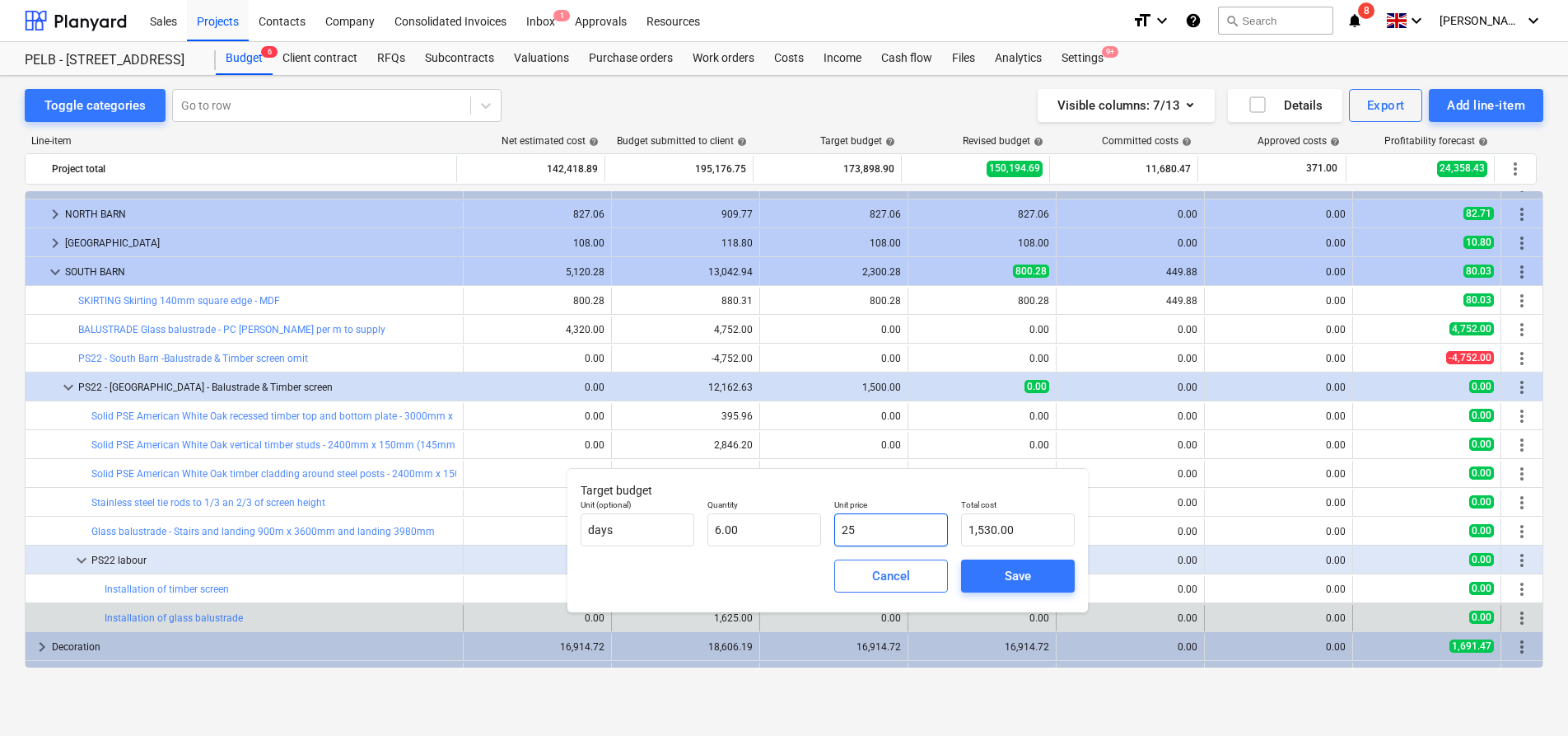
type input "150.00"
type input "250"
type input "1,500.00"
type input "250.00"
click at [1024, 587] on div "Save" at bounding box center [1018, 575] width 27 height 21
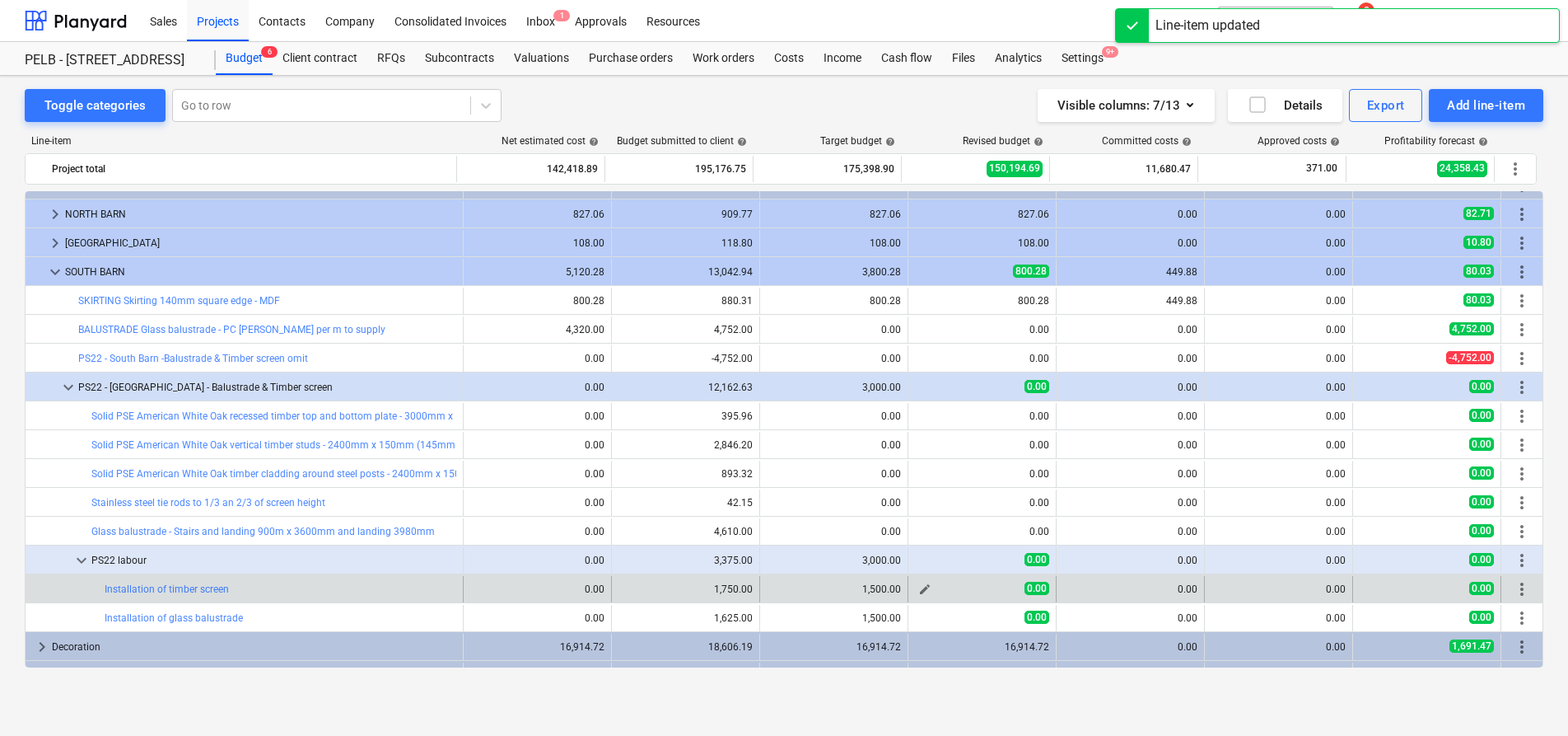
click at [925, 585] on span "edit" at bounding box center [925, 589] width 13 height 13
type textarea "x"
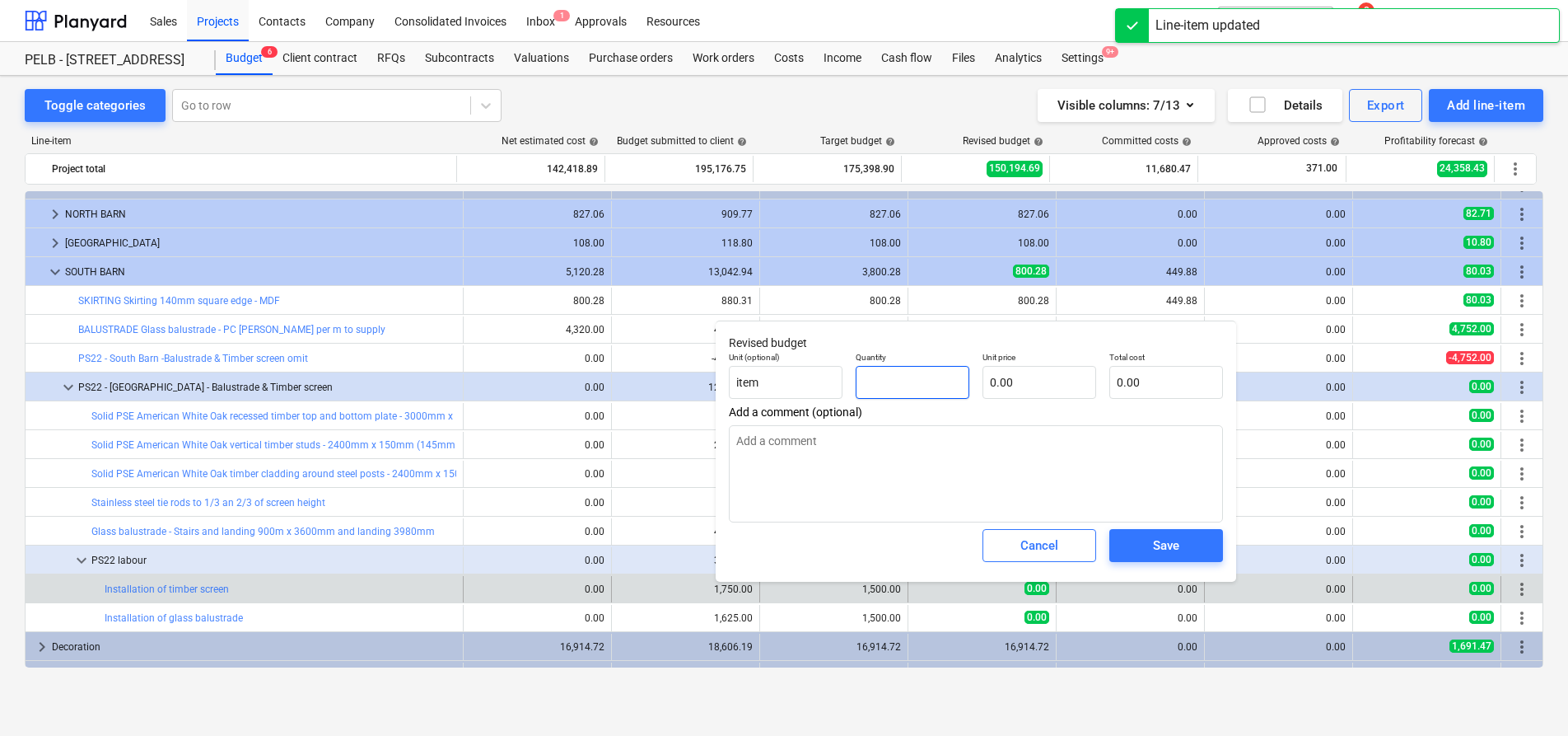
click at [899, 384] on input "text" at bounding box center [913, 383] width 114 height 33
type textarea "x"
type input "6"
click at [1033, 385] on input "text" at bounding box center [1040, 383] width 114 height 33
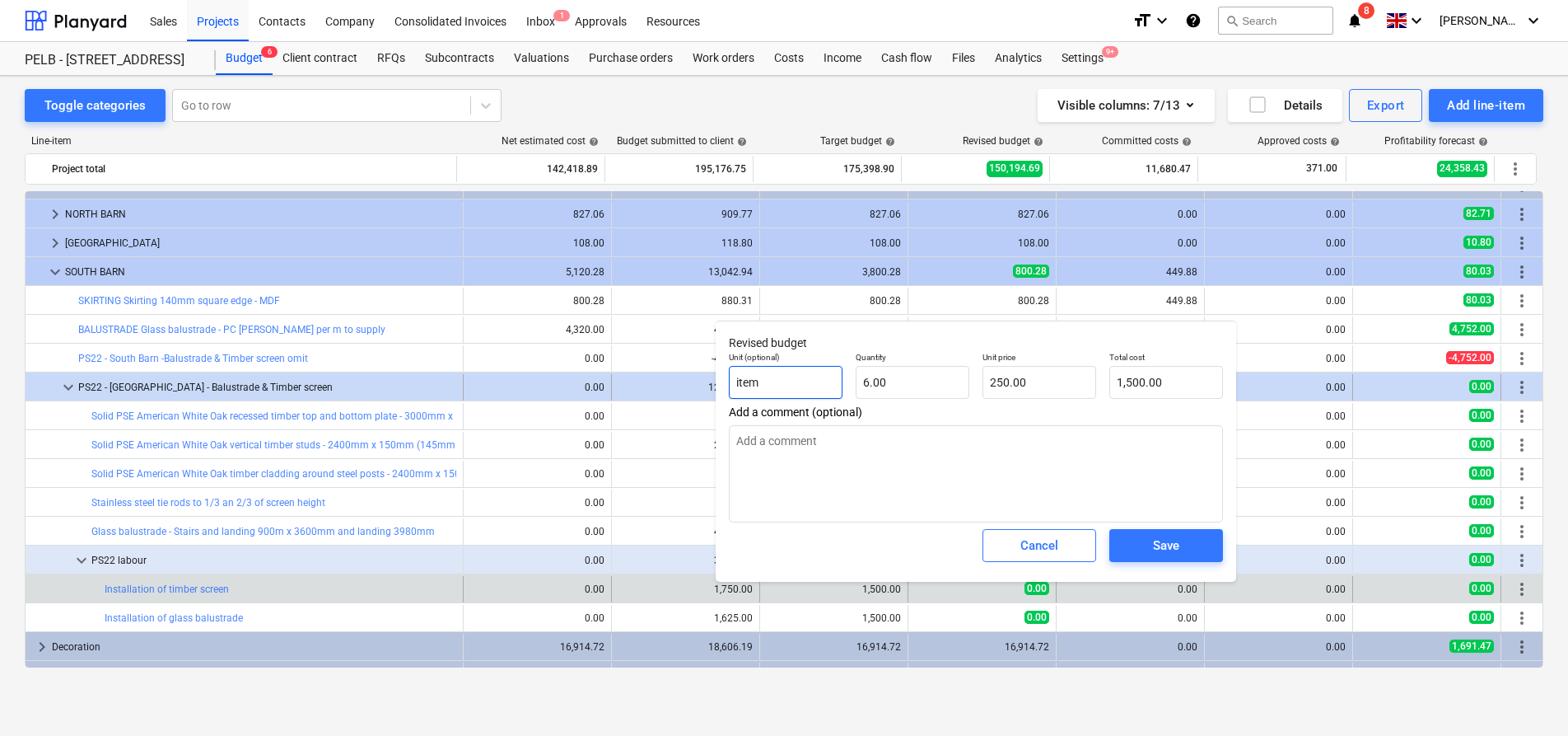
drag, startPoint x: 762, startPoint y: 386, endPoint x: 658, endPoint y: 385, distance: 104.0
click at [658, 385] on body "Sales Projects Contacts Company Consolidated Invoices Inbox 1 Approvals Resourc…" at bounding box center [784, 368] width 1568 height 736
drag, startPoint x: 1172, startPoint y: 552, endPoint x: 1142, endPoint y: 554, distance: 30.1
click at [1171, 552] on div "Save" at bounding box center [1166, 545] width 27 height 21
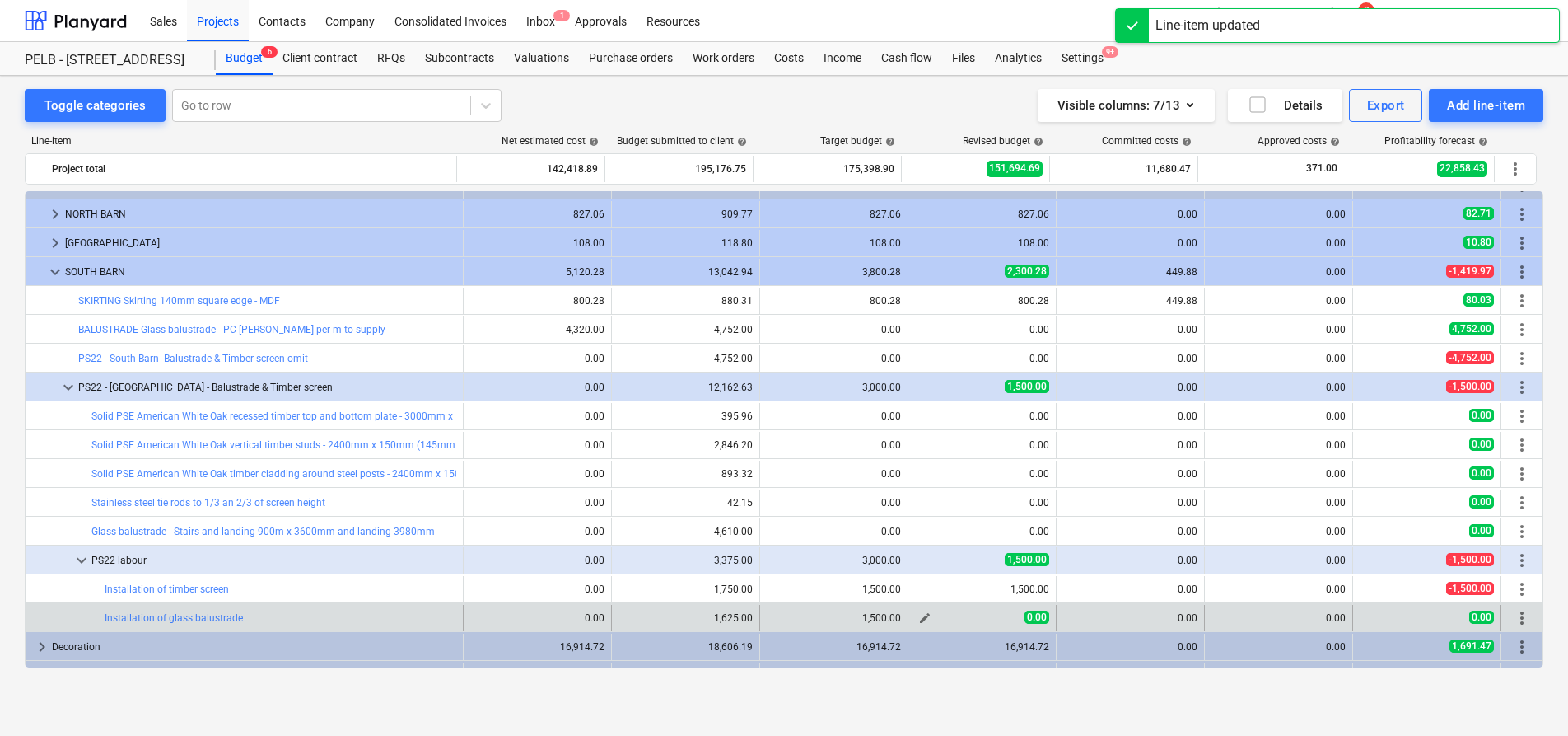
click at [923, 619] on span "edit" at bounding box center [925, 618] width 13 height 13
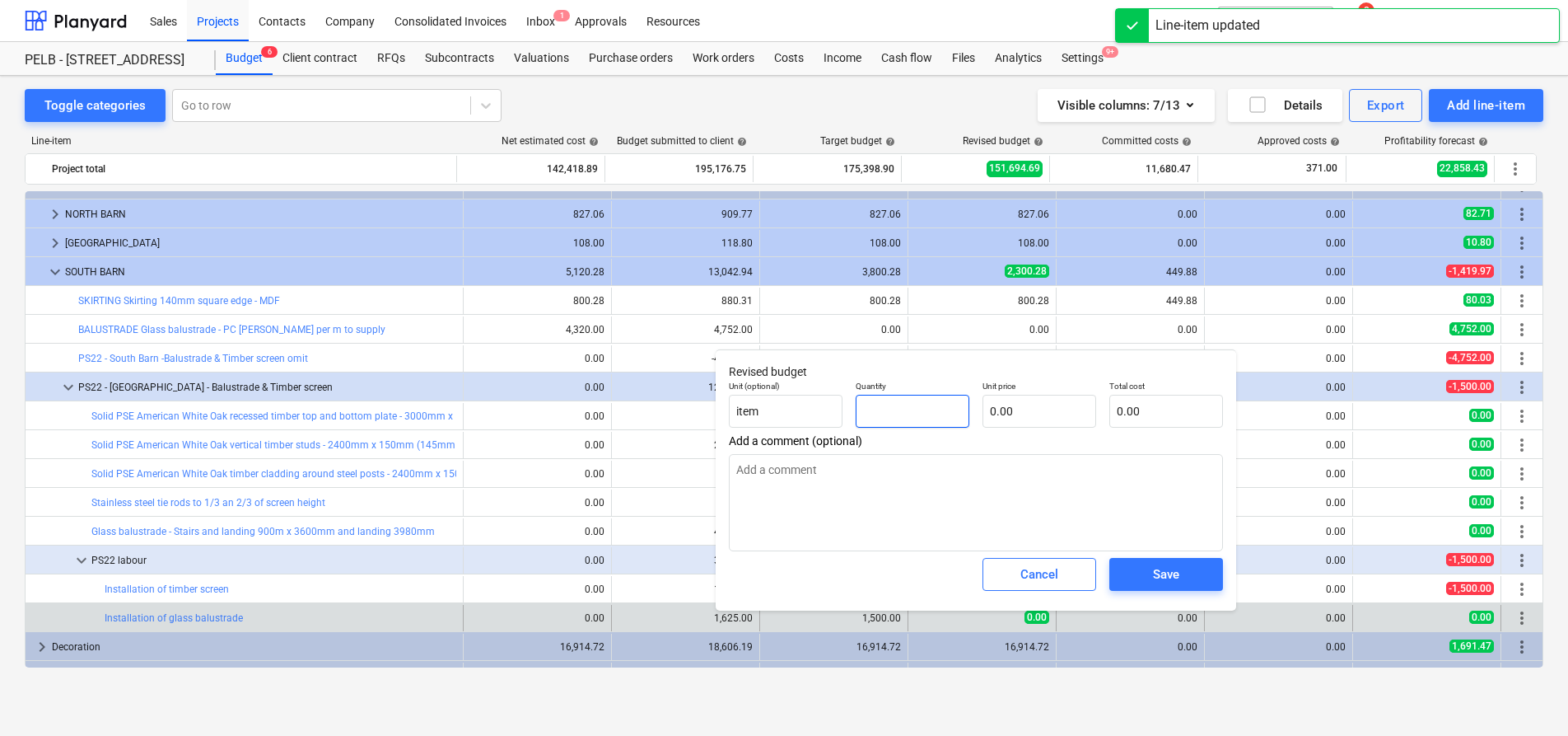
click at [960, 406] on input "text" at bounding box center [913, 411] width 114 height 33
click at [1056, 394] on p "Unit price" at bounding box center [1040, 387] width 114 height 14
click at [1054, 406] on input "text" at bounding box center [1040, 411] width 114 height 33
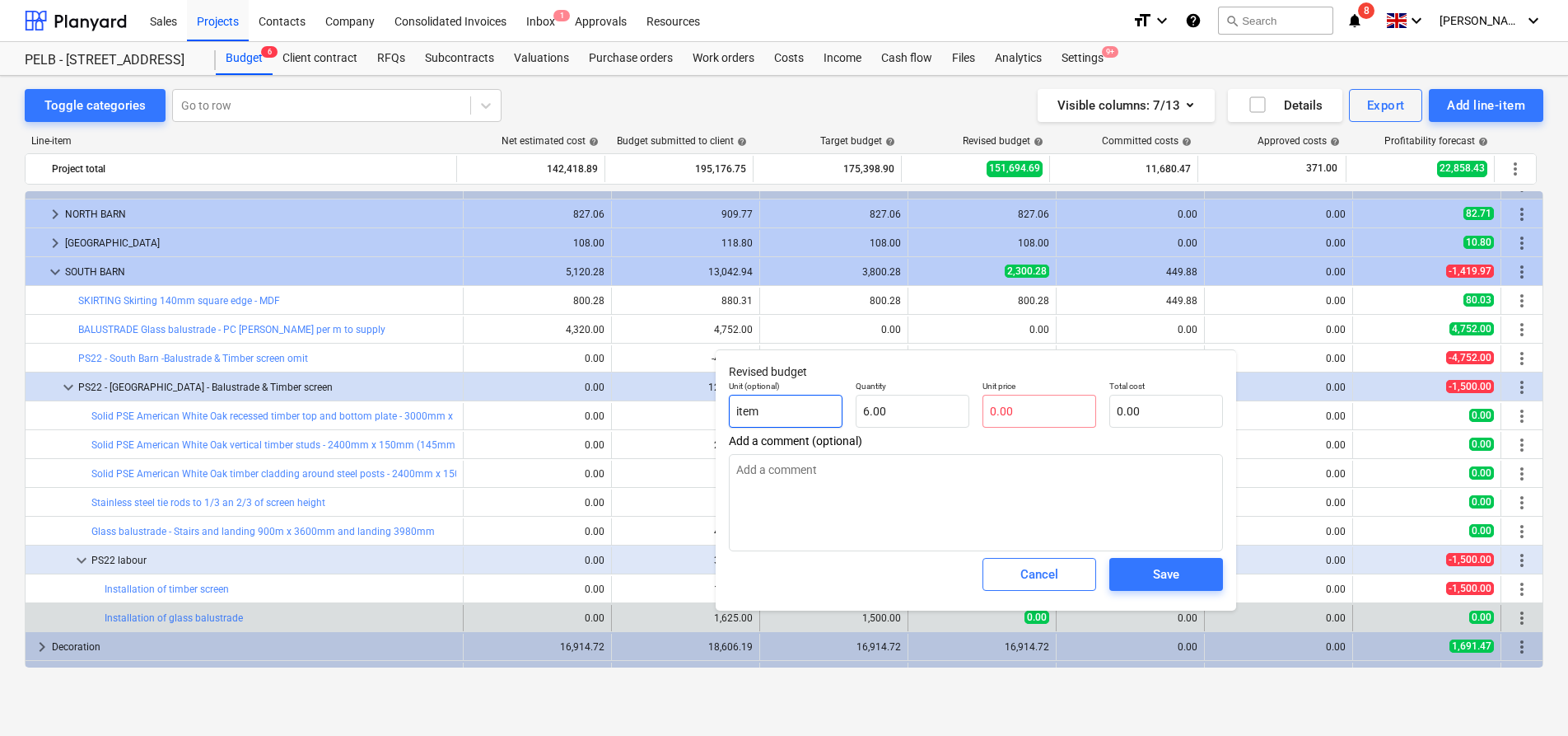
click at [806, 408] on input "item" at bounding box center [785, 411] width 114 height 33
click at [1023, 407] on input "text" at bounding box center [1040, 411] width 114 height 33
click at [1170, 567] on div "Save" at bounding box center [1166, 573] width 27 height 21
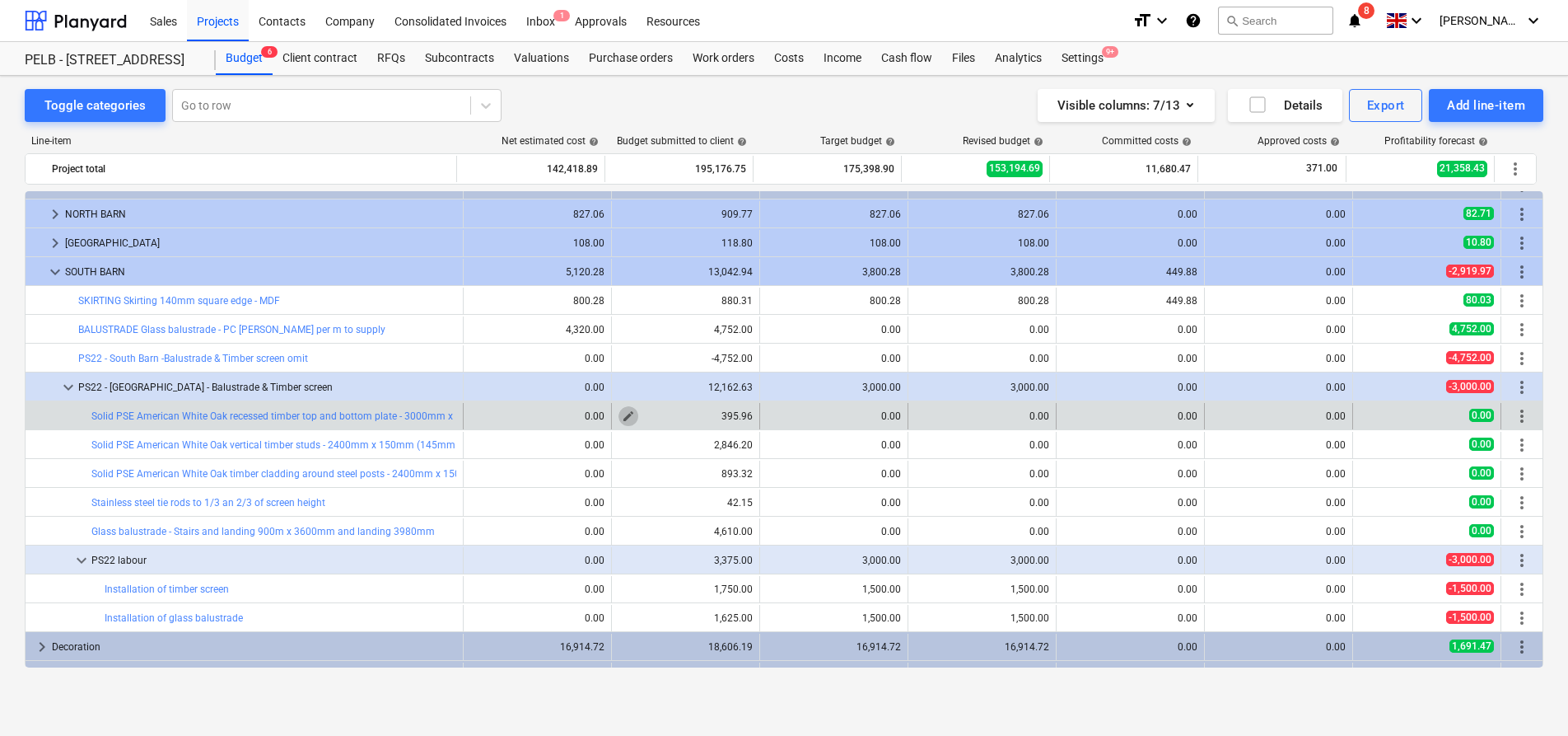
click at [622, 416] on span "edit" at bounding box center [628, 416] width 13 height 13
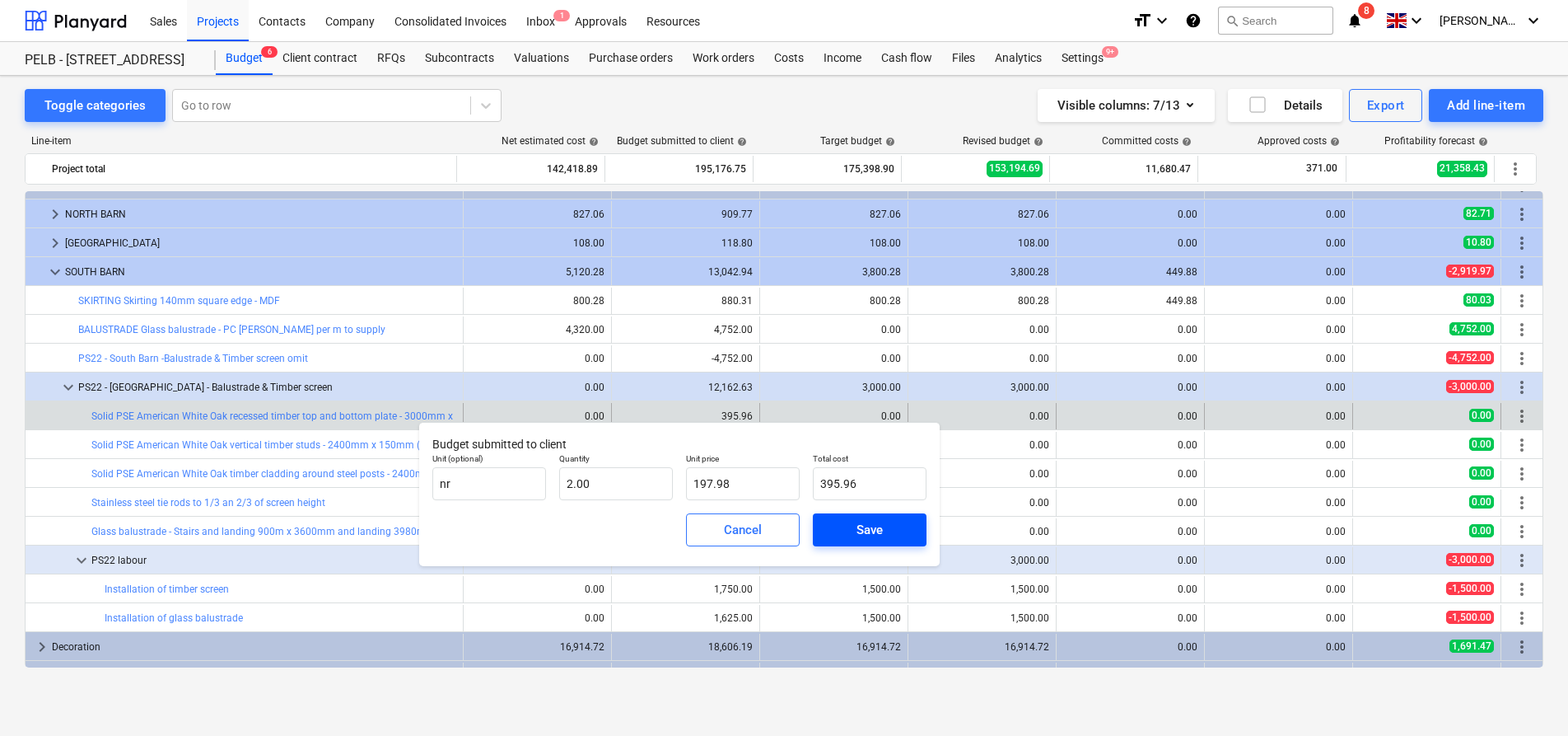
click at [853, 531] on span "Save" at bounding box center [870, 529] width 74 height 21
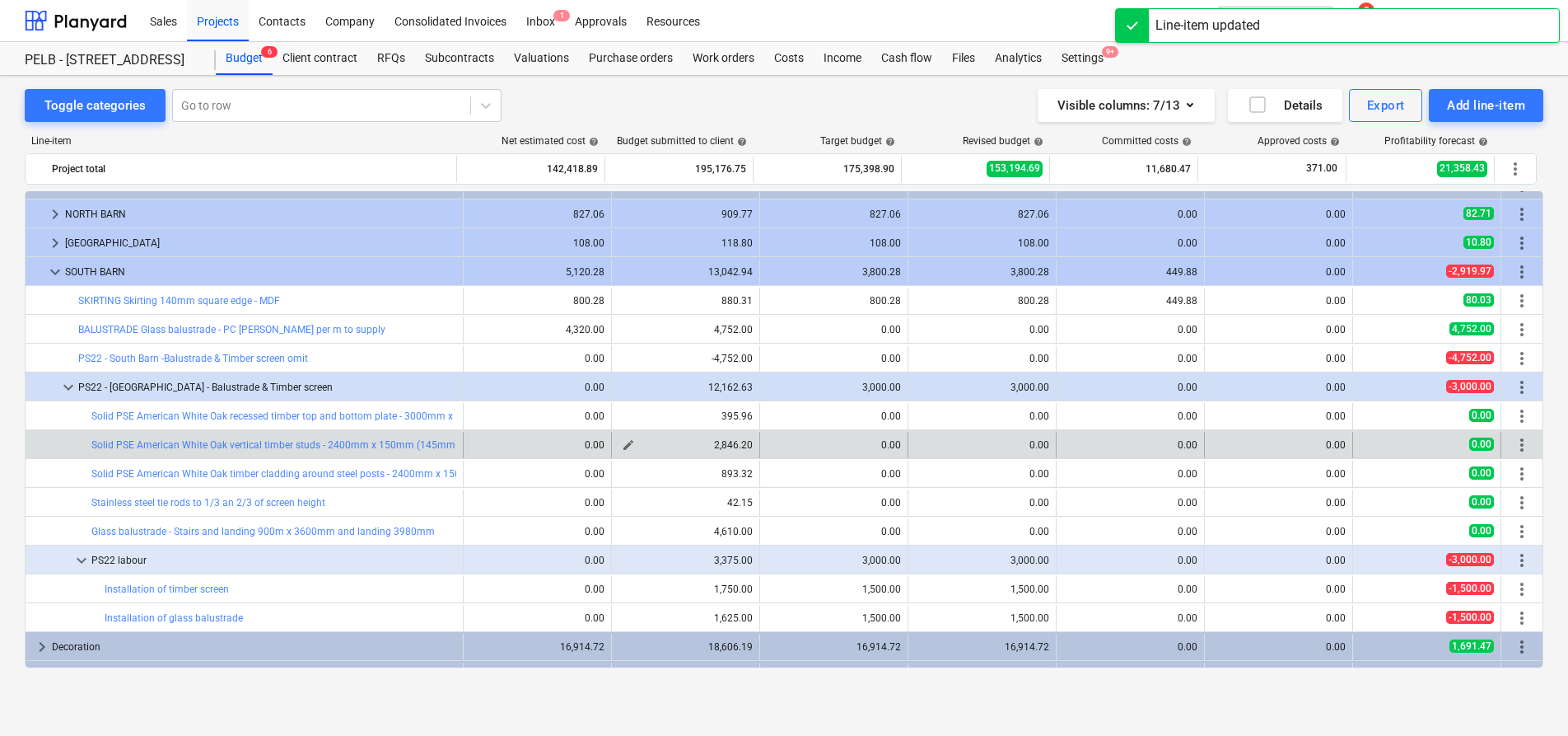
click at [619, 438] on button "edit" at bounding box center [629, 445] width 20 height 20
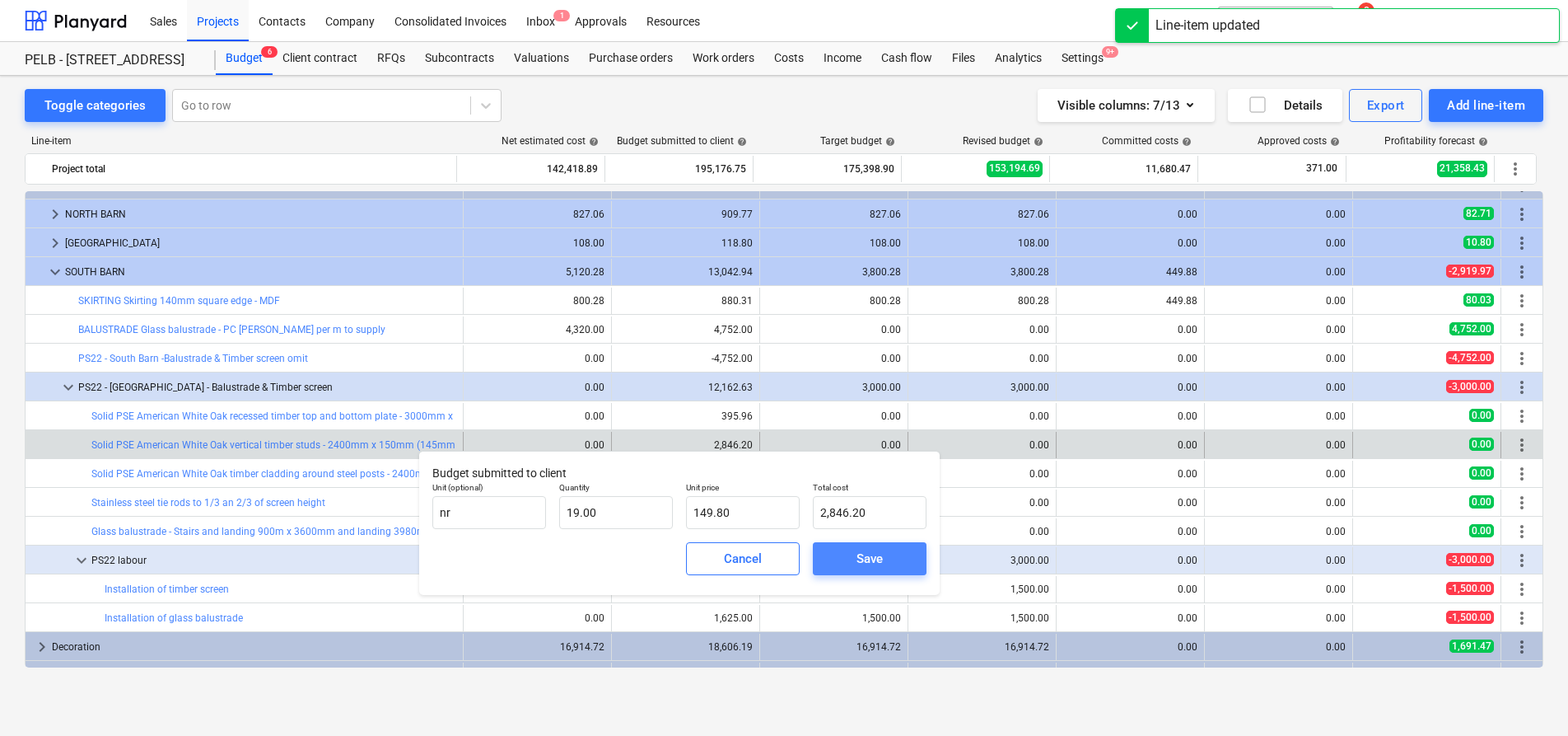
click at [835, 555] on span "Save" at bounding box center [870, 557] width 74 height 21
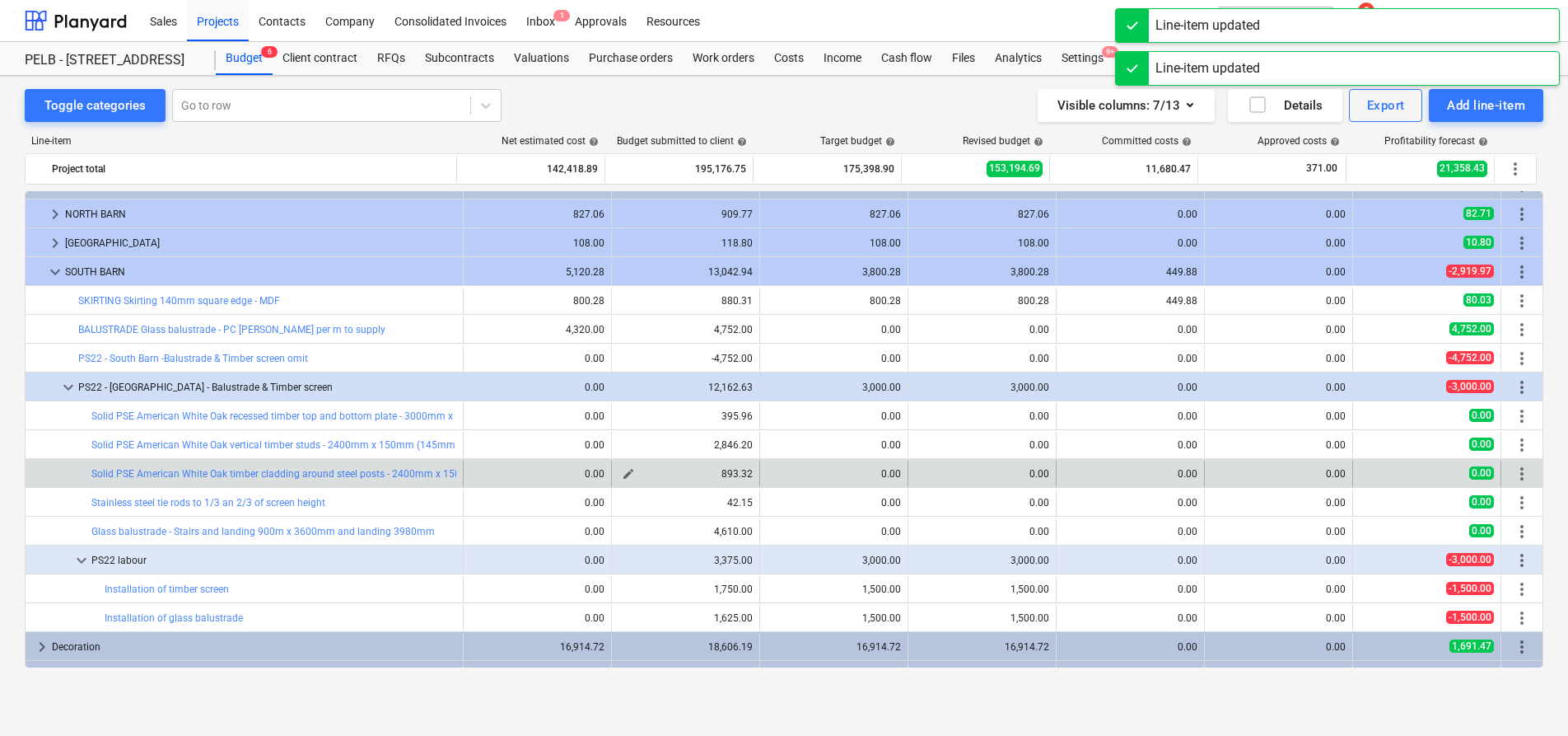
click at [627, 473] on span "edit" at bounding box center [628, 473] width 13 height 13
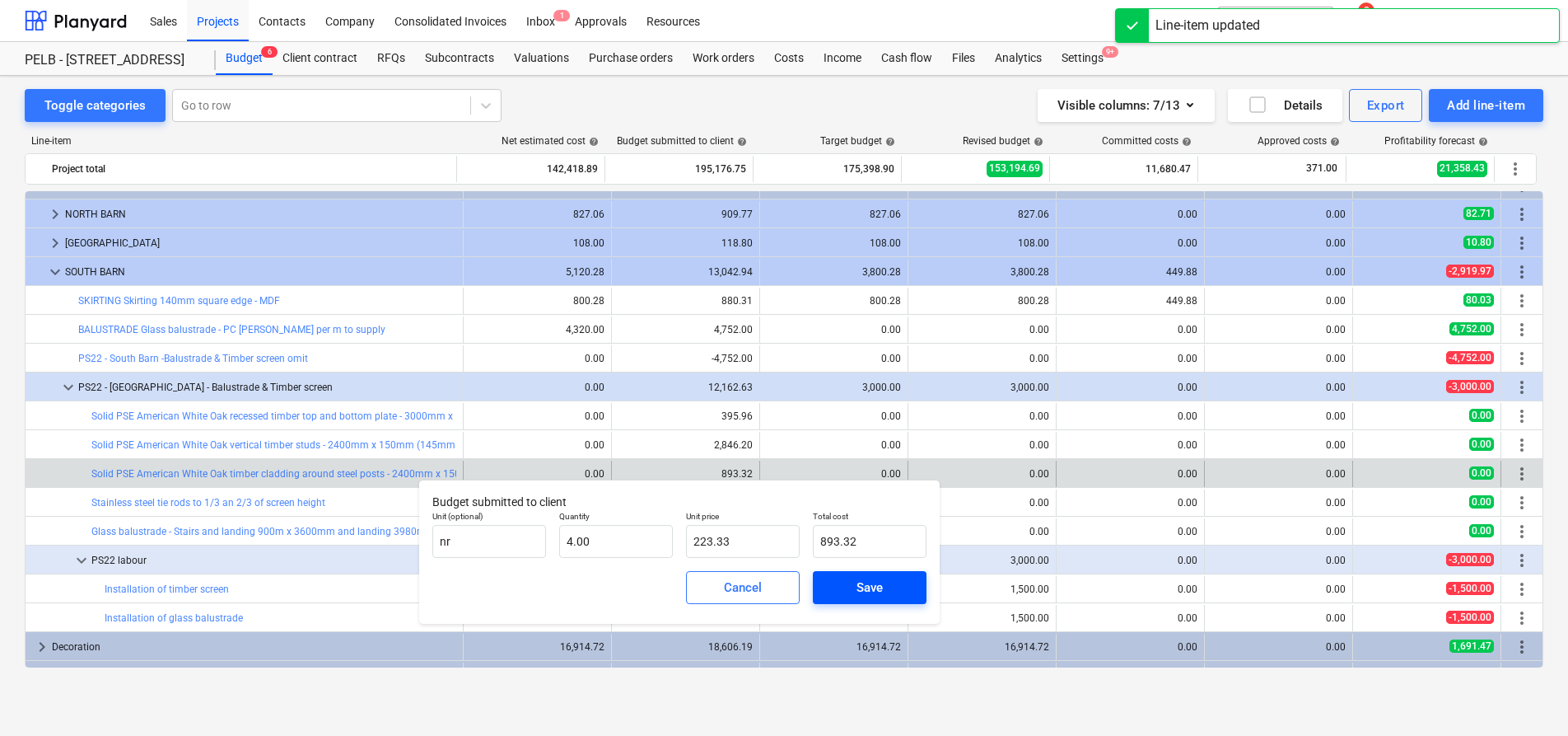
click at [848, 581] on span "Save" at bounding box center [870, 587] width 74 height 21
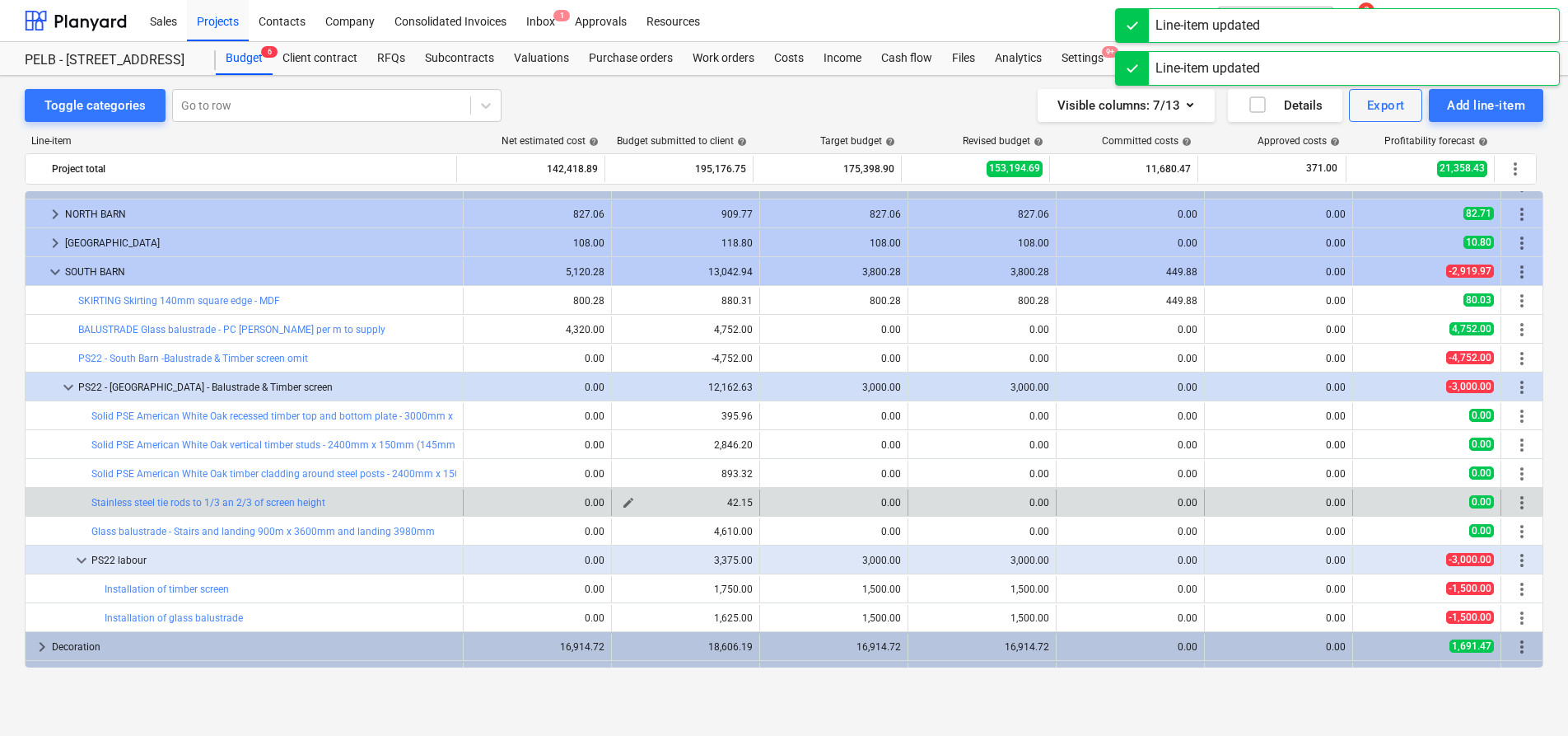
click at [622, 505] on span "edit" at bounding box center [628, 503] width 13 height 13
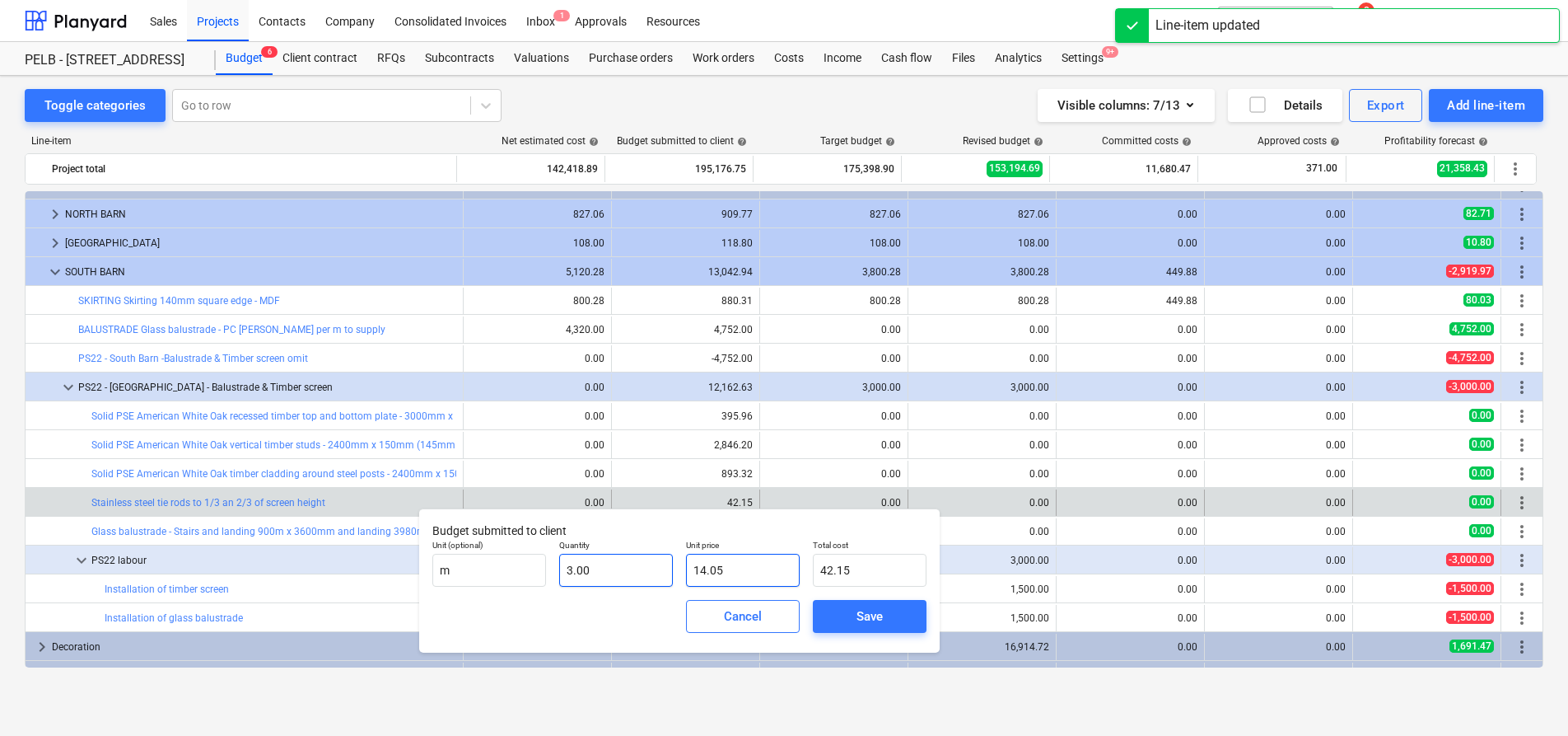
drag, startPoint x: 769, startPoint y: 571, endPoint x: 624, endPoint y: 568, distance: 145.0
click at [626, 568] on div "Unit (optional) m Quantity 3.00 Unit price 14.05 Total cost 42.15" at bounding box center [679, 563] width 507 height 60
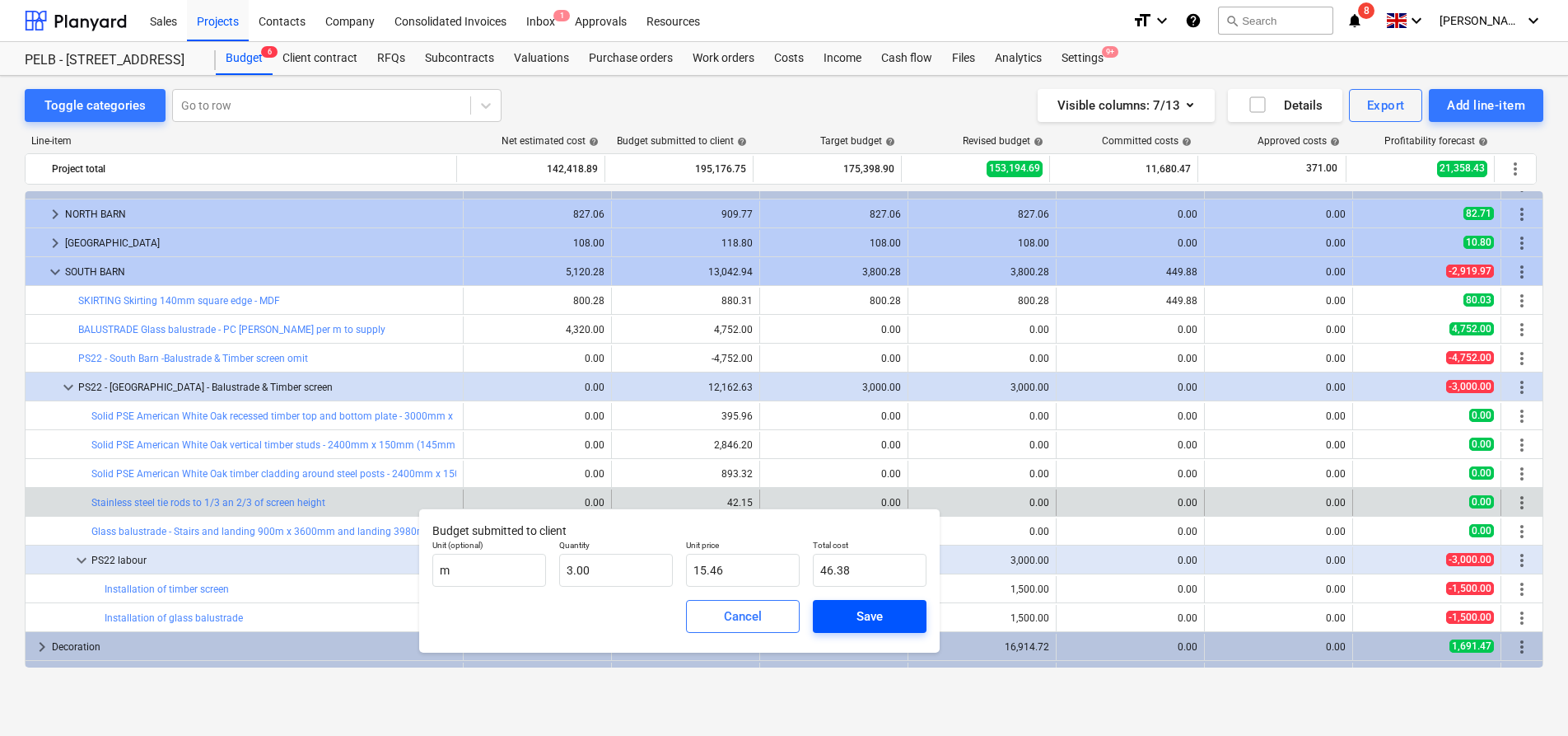
click at [867, 626] on div "Save" at bounding box center [870, 615] width 27 height 21
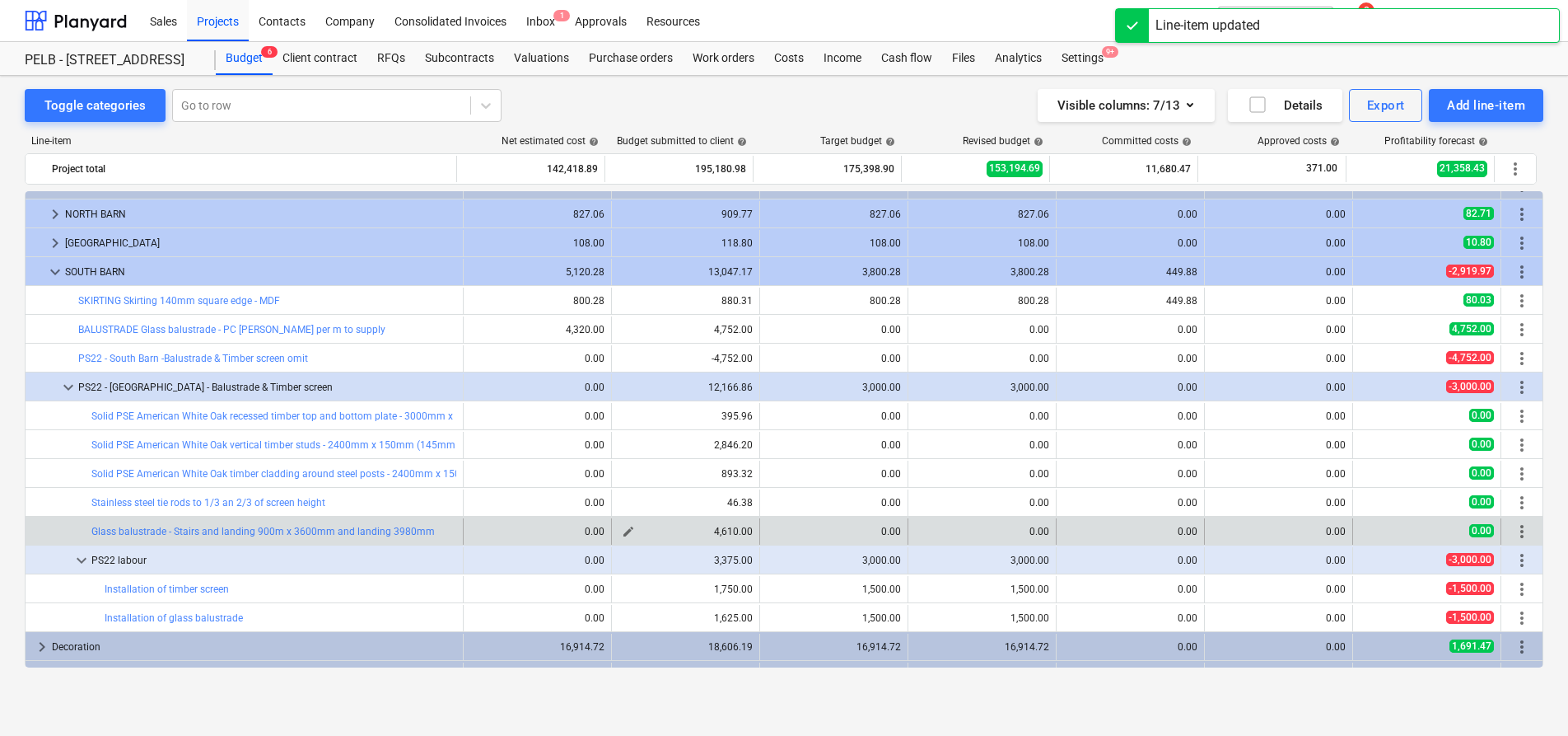
click at [622, 532] on span "edit" at bounding box center [628, 531] width 13 height 13
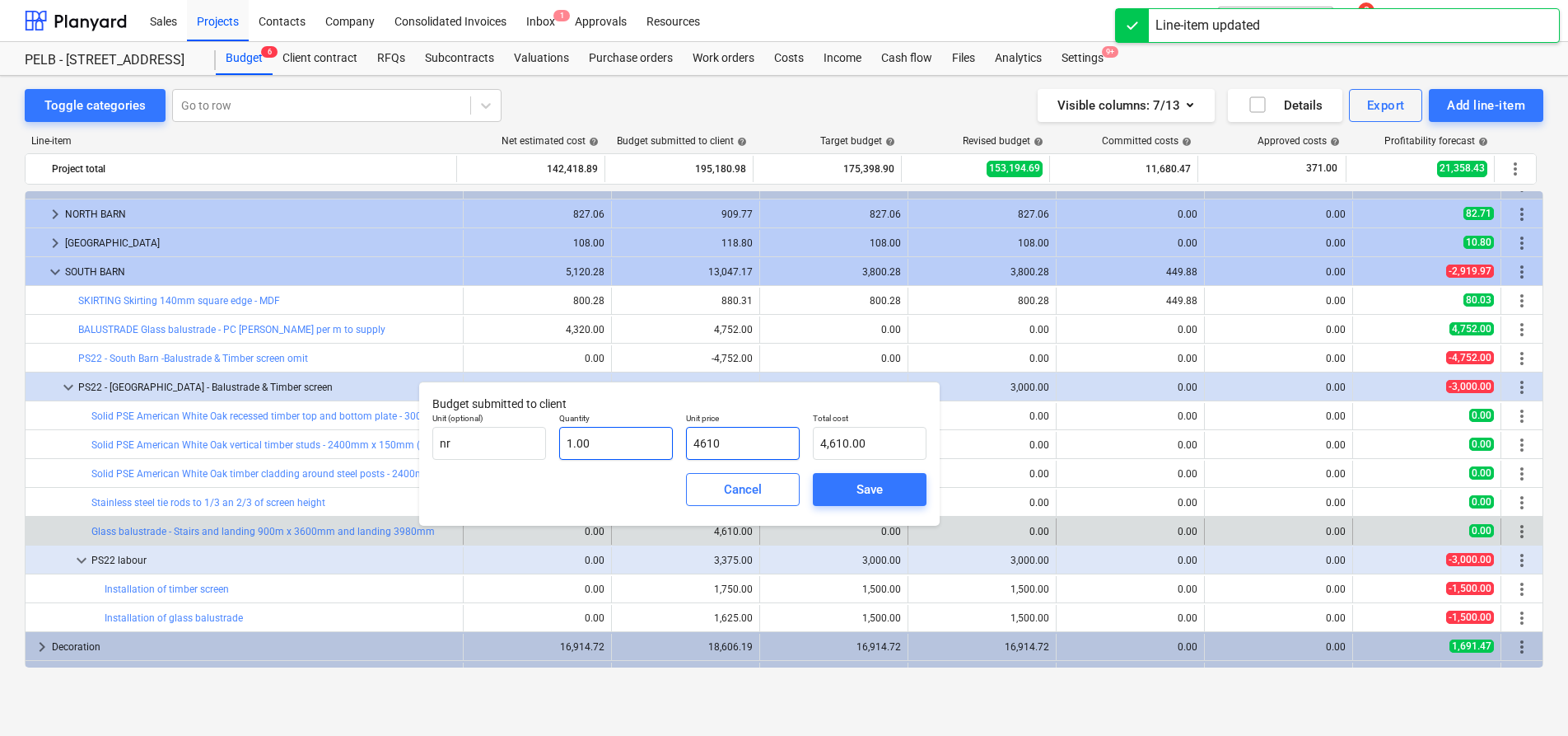
drag, startPoint x: 752, startPoint y: 451, endPoint x: 630, endPoint y: 435, distance: 123.0
click at [631, 437] on div "Unit (optional) nr Quantity 1.00 Unit price 4610 Total cost 4,610.00" at bounding box center [679, 437] width 507 height 60
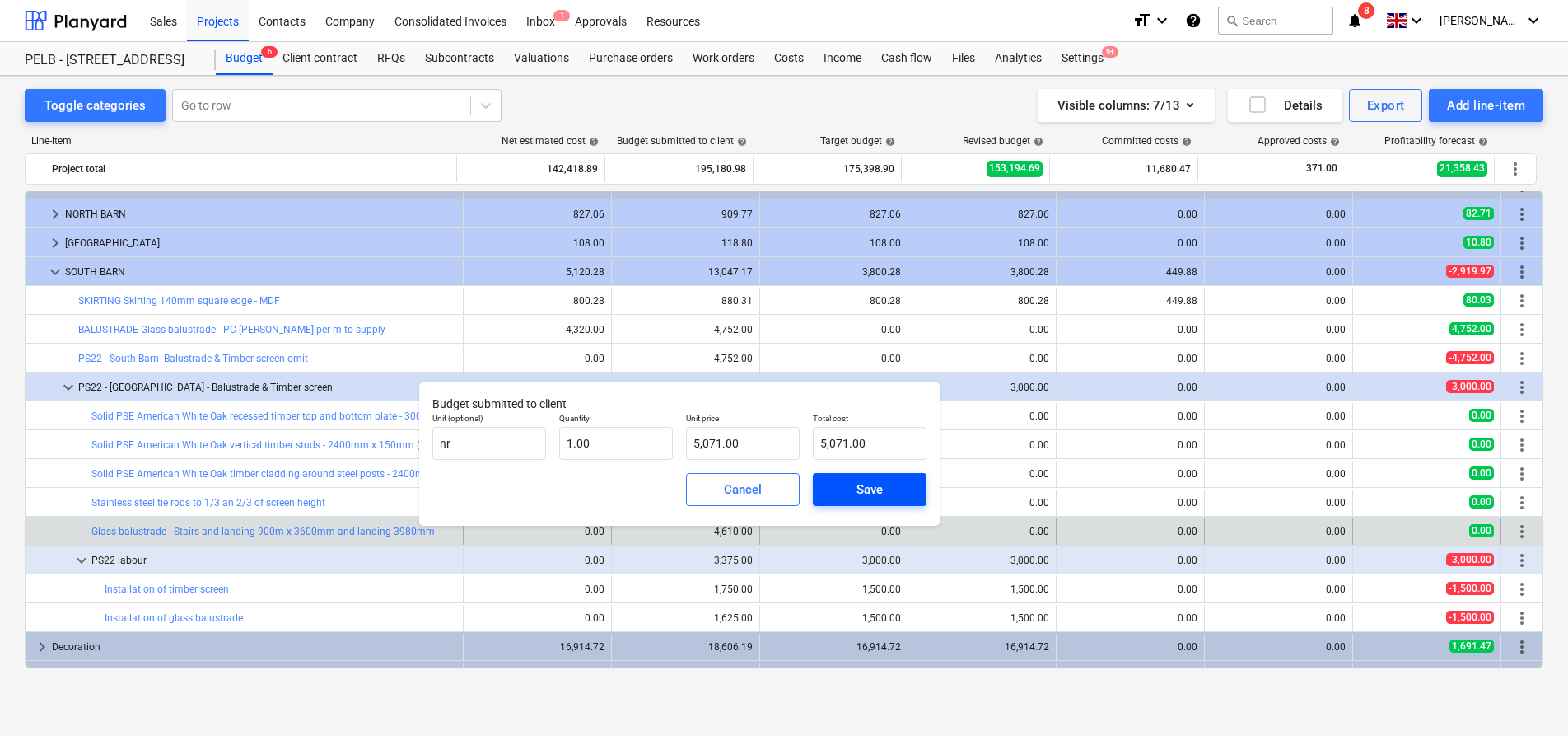
click at [881, 483] on div "Save" at bounding box center [870, 489] width 27 height 21
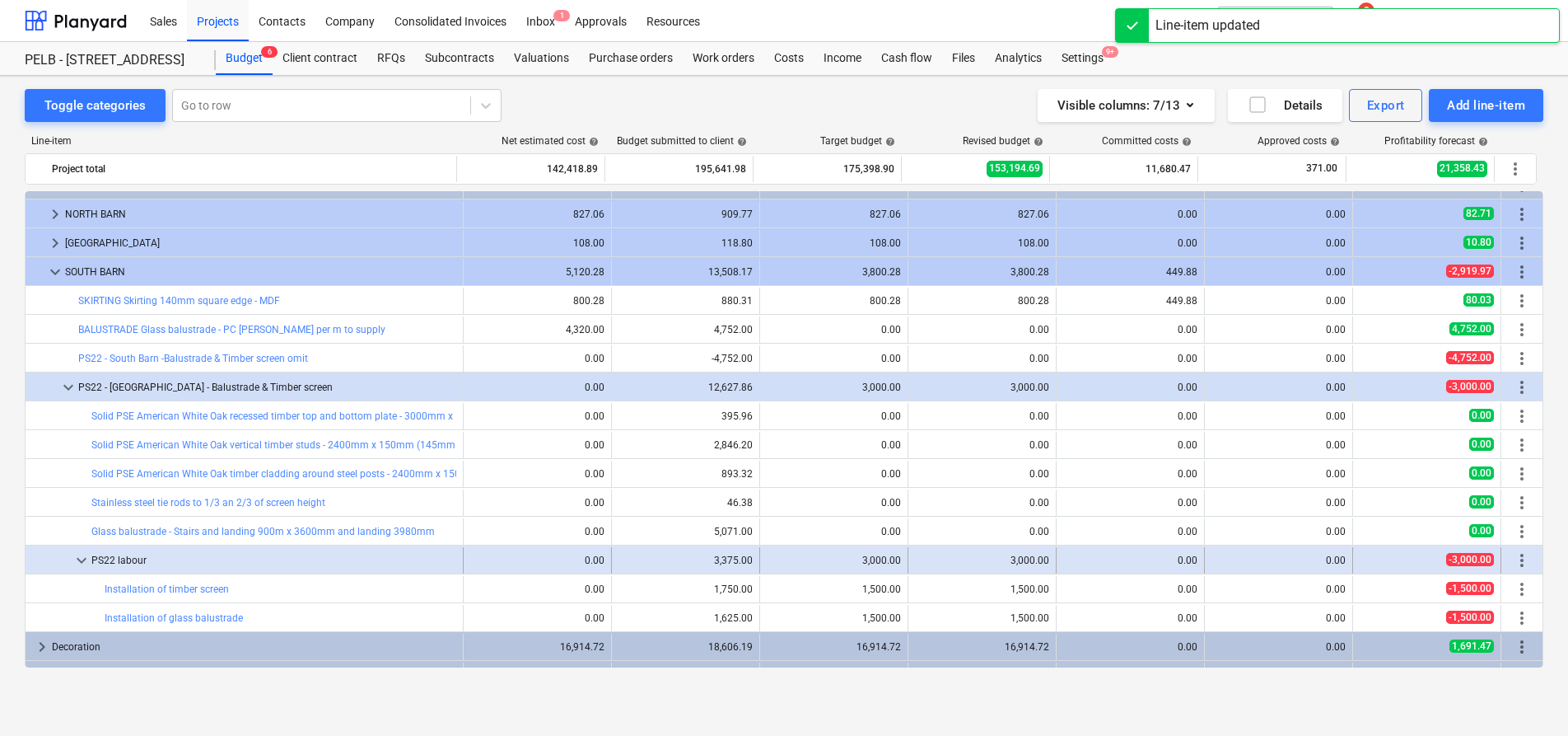
click at [619, 559] on div "3,375.00" at bounding box center [686, 560] width 135 height 12
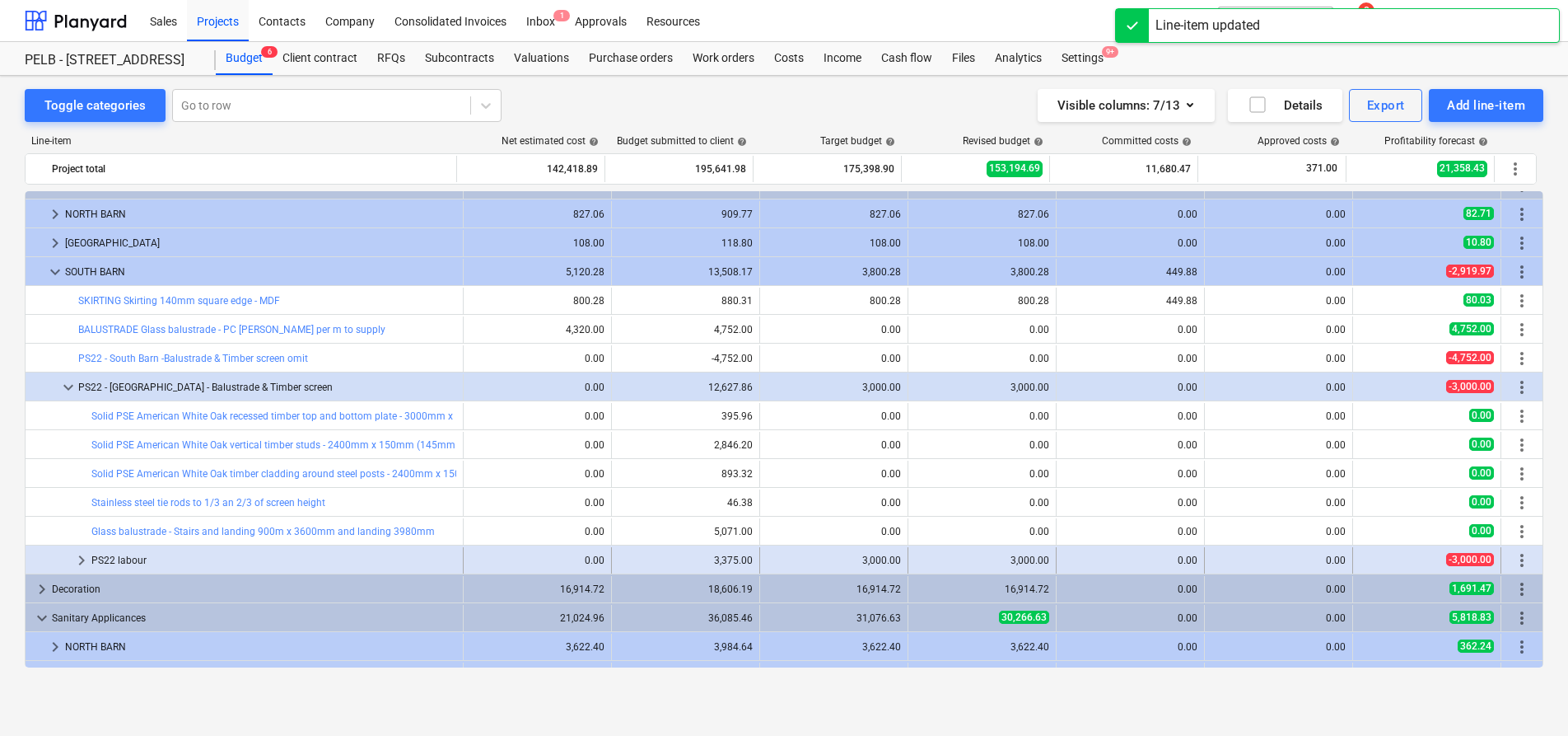
click at [86, 560] on span "keyboard_arrow_right" at bounding box center [81, 560] width 20 height 20
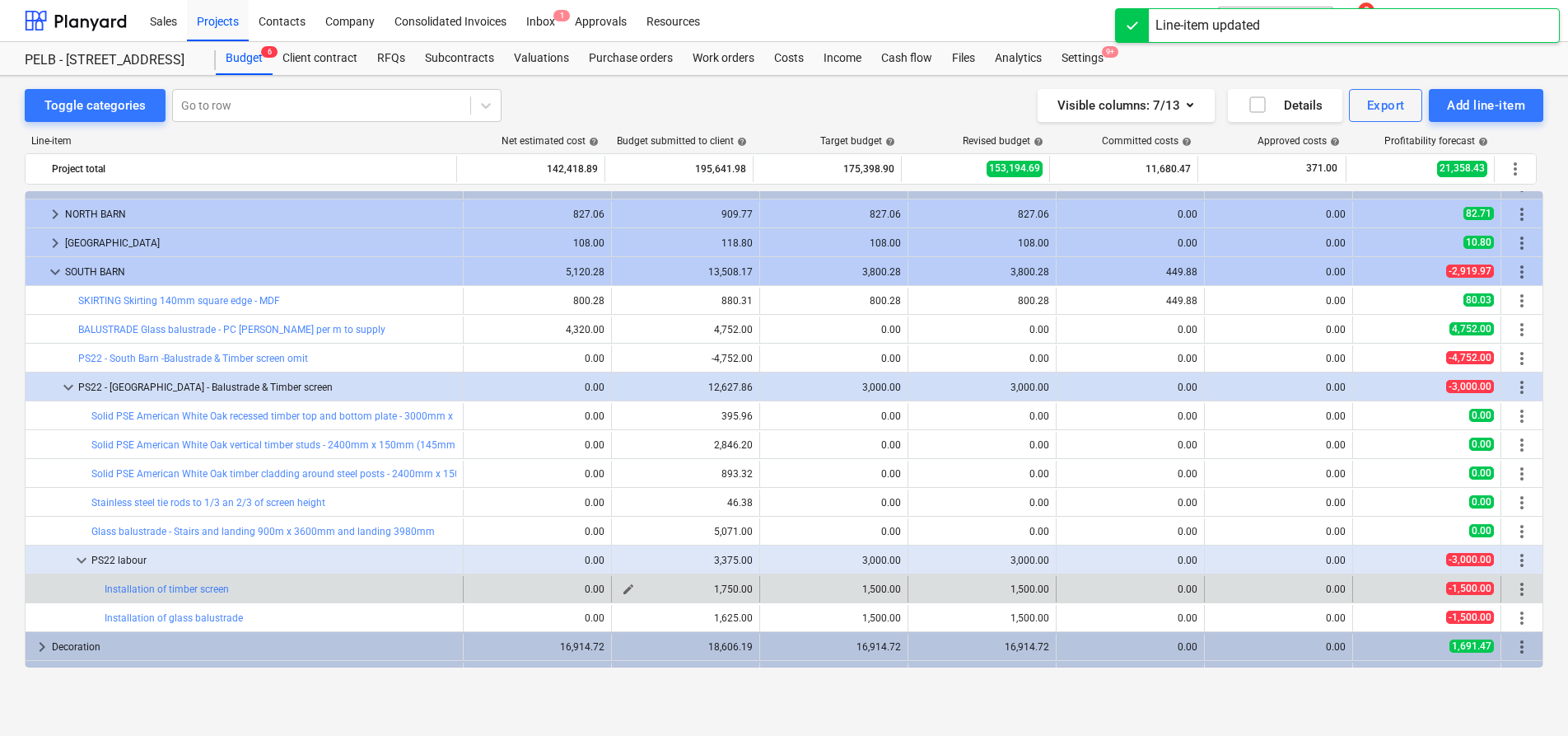
click at [626, 590] on span "edit" at bounding box center [628, 589] width 13 height 13
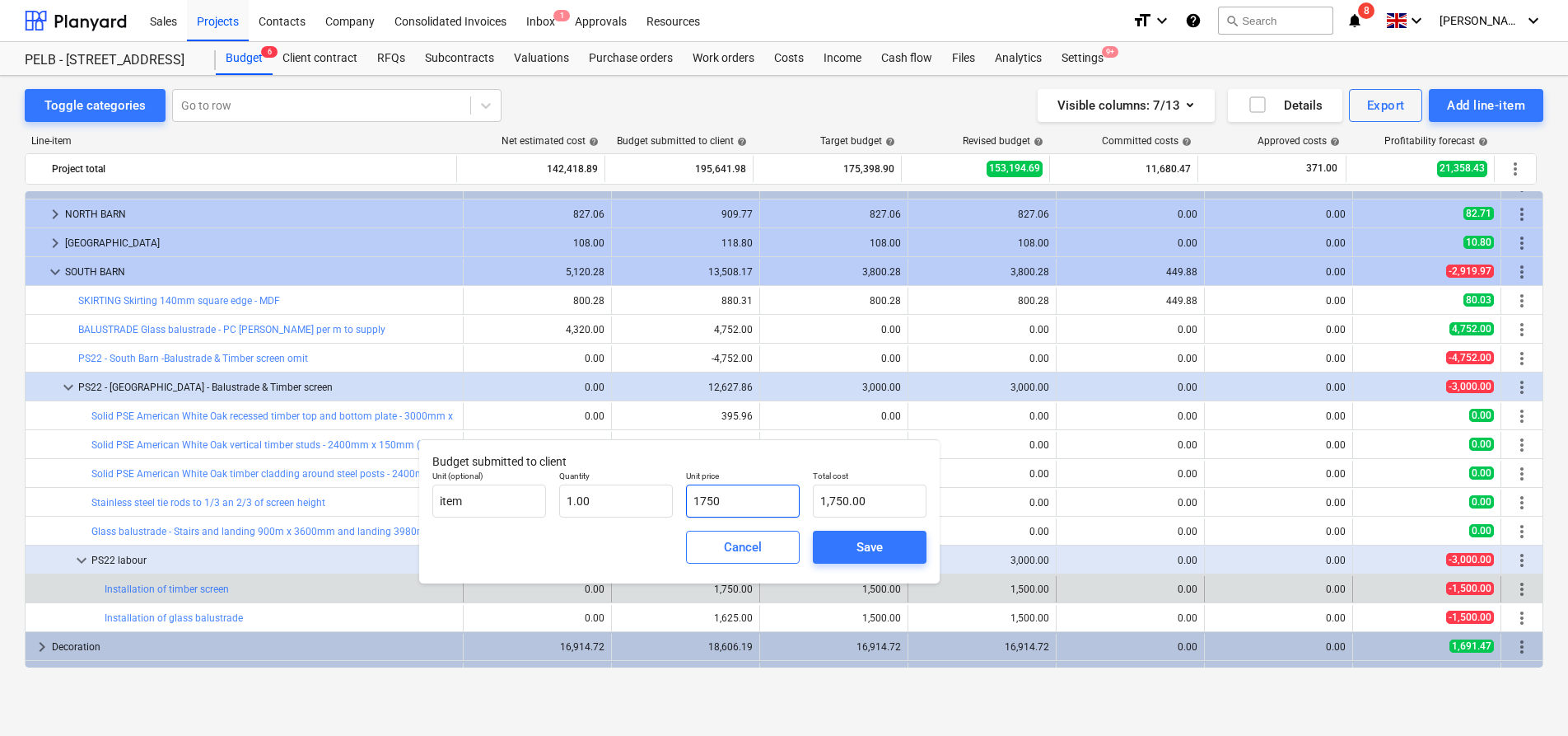
drag, startPoint x: 763, startPoint y: 494, endPoint x: 682, endPoint y: 494, distance: 81.0
click at [682, 494] on div "Unit price 1750" at bounding box center [742, 494] width 127 height 60
click at [881, 547] on div "Save" at bounding box center [870, 547] width 27 height 21
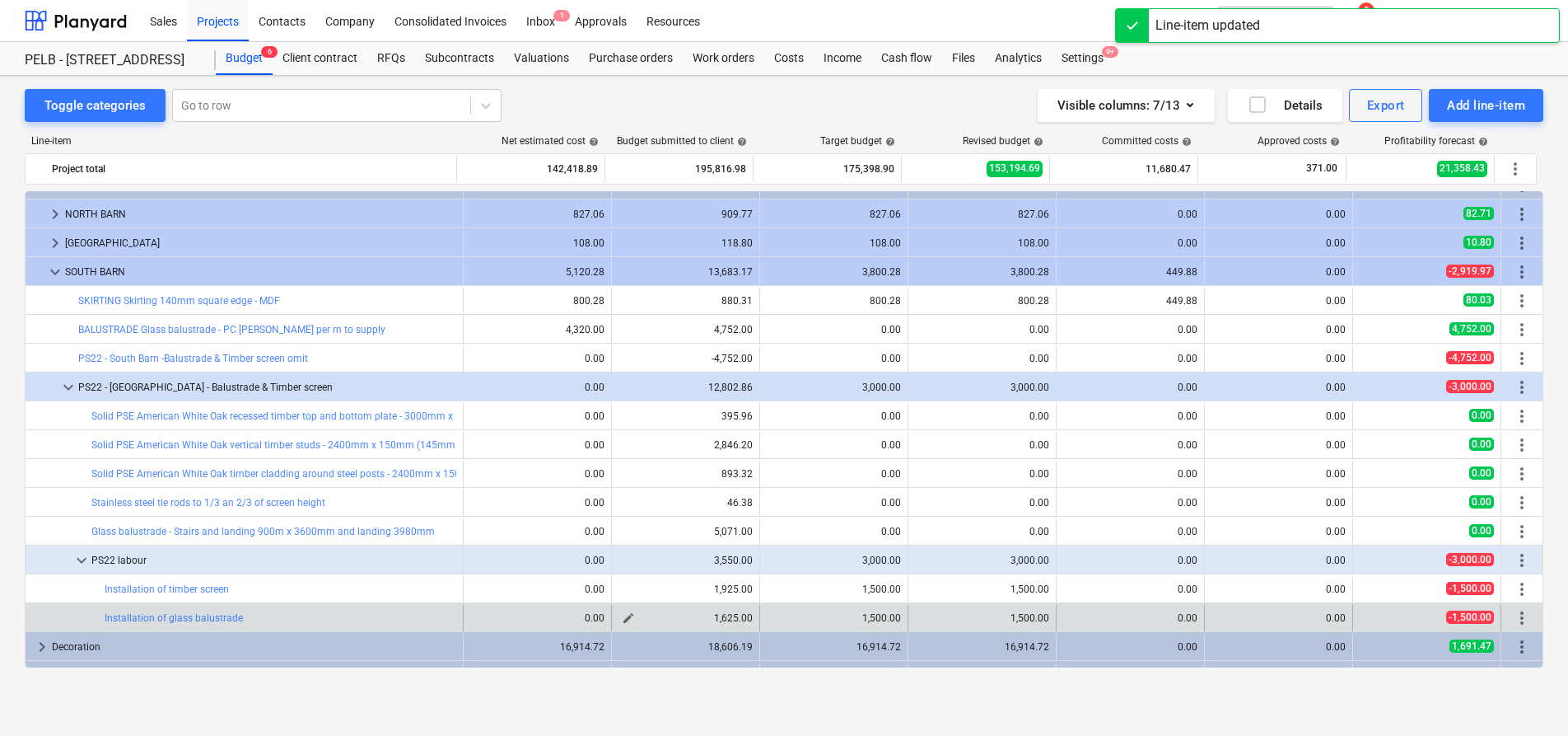
click at [622, 616] on span "edit" at bounding box center [628, 618] width 13 height 13
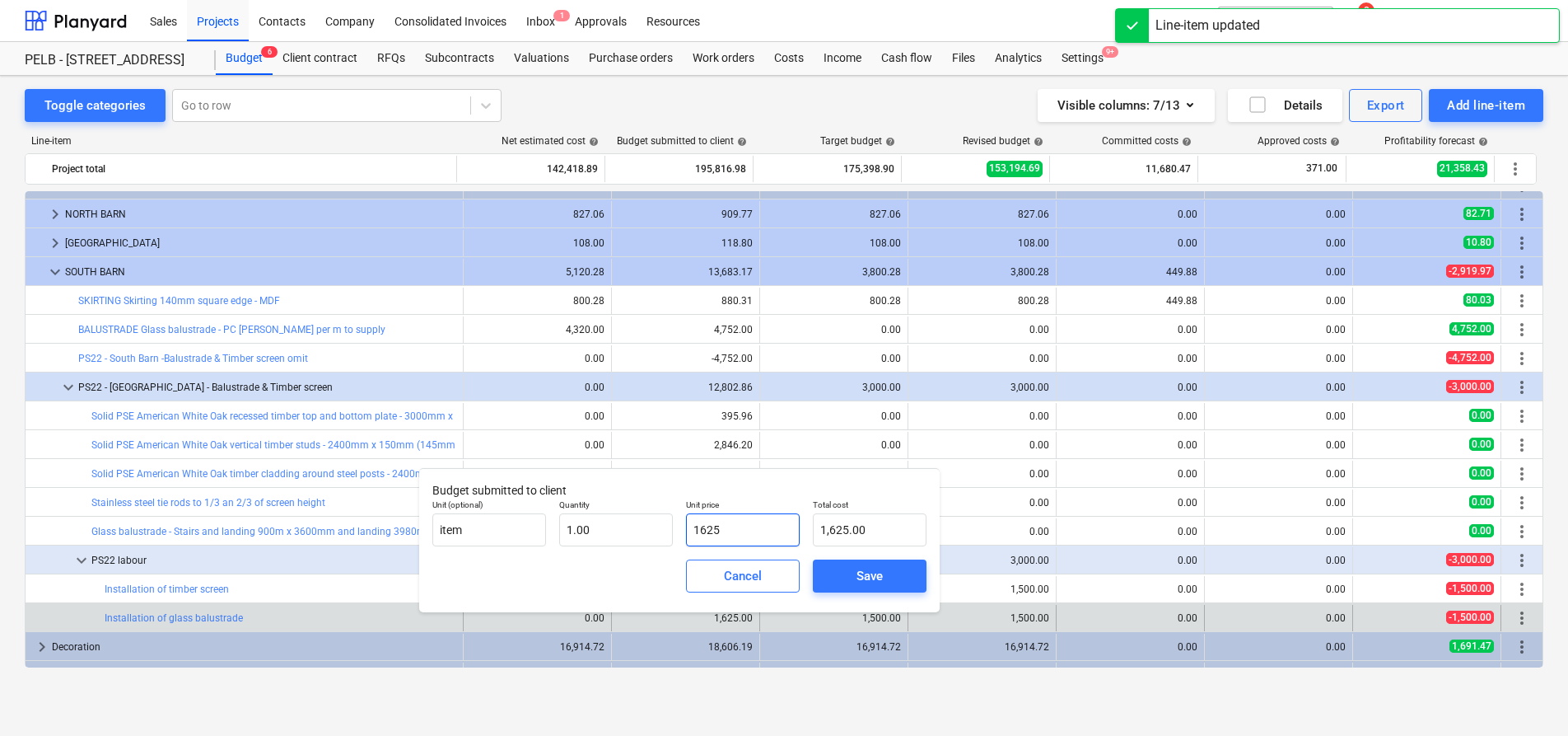
drag, startPoint x: 756, startPoint y: 532, endPoint x: 688, endPoint y: 530, distance: 68.0
click at [688, 530] on input "1625" at bounding box center [743, 530] width 114 height 33
click at [885, 574] on span "Save" at bounding box center [870, 575] width 74 height 21
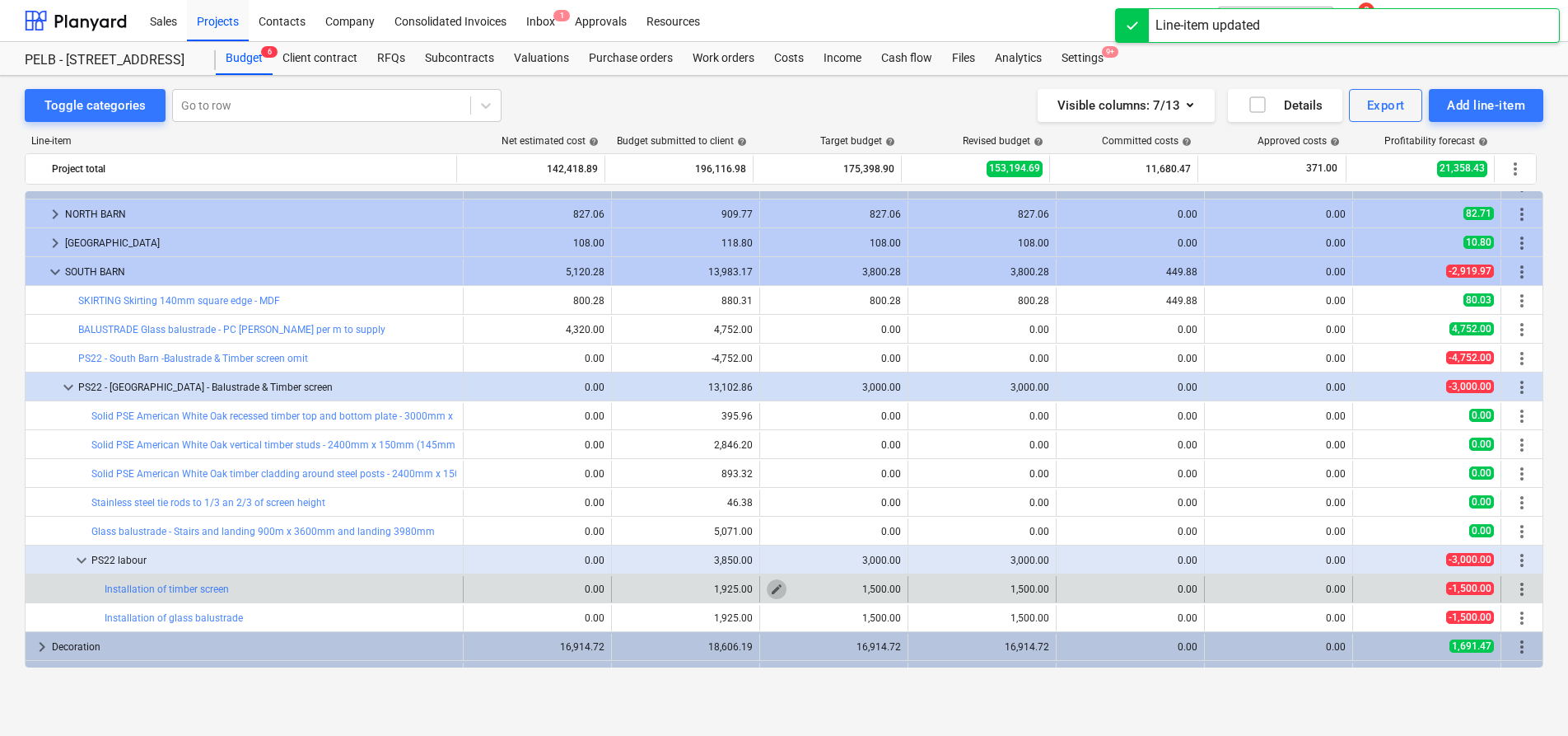
click at [775, 585] on span "edit" at bounding box center [776, 589] width 13 height 13
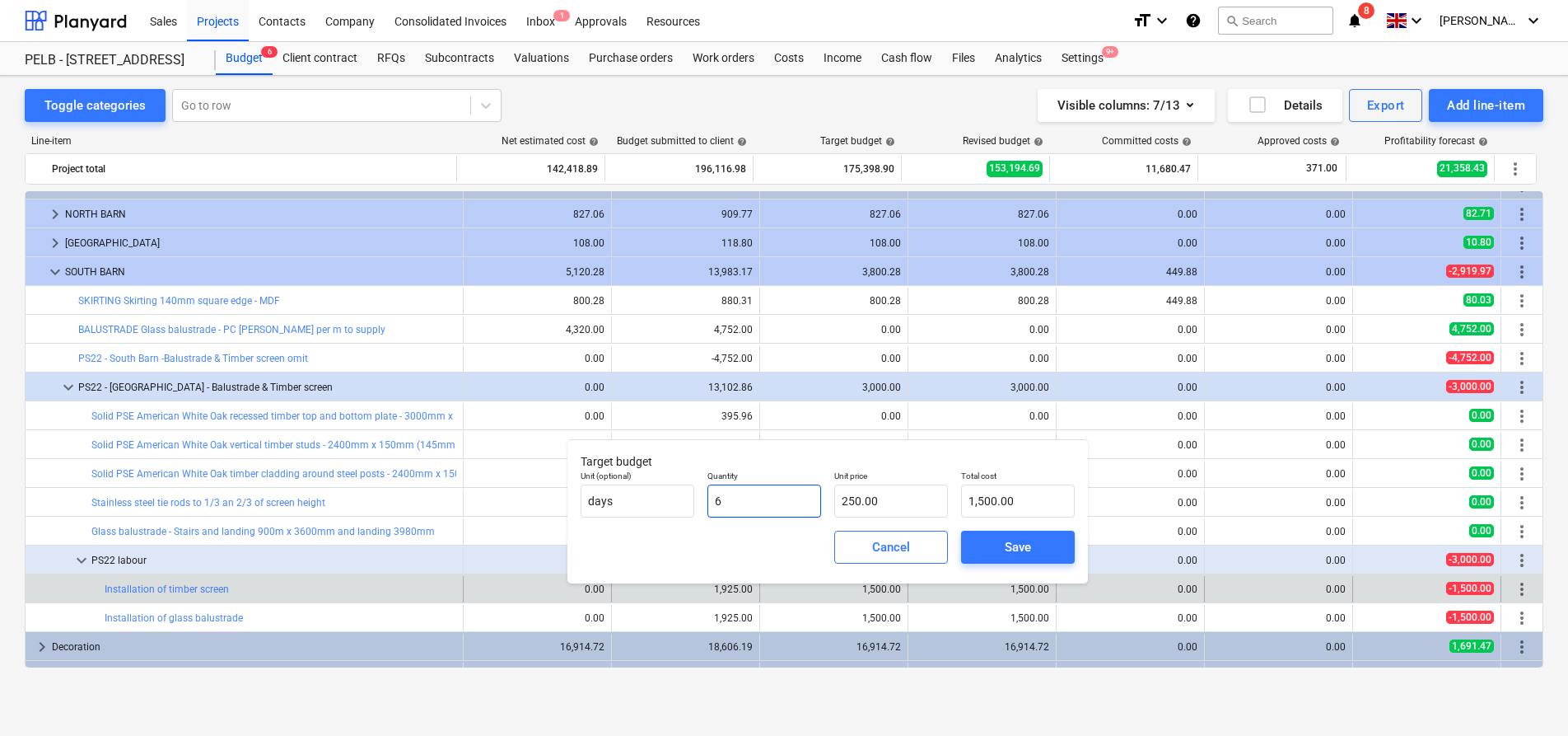
drag, startPoint x: 762, startPoint y: 499, endPoint x: 704, endPoint y: 494, distance: 58.2
click at [704, 494] on div "Quantity 6" at bounding box center [764, 494] width 127 height 60
click at [894, 555] on div "Cancel" at bounding box center [891, 547] width 38 height 21
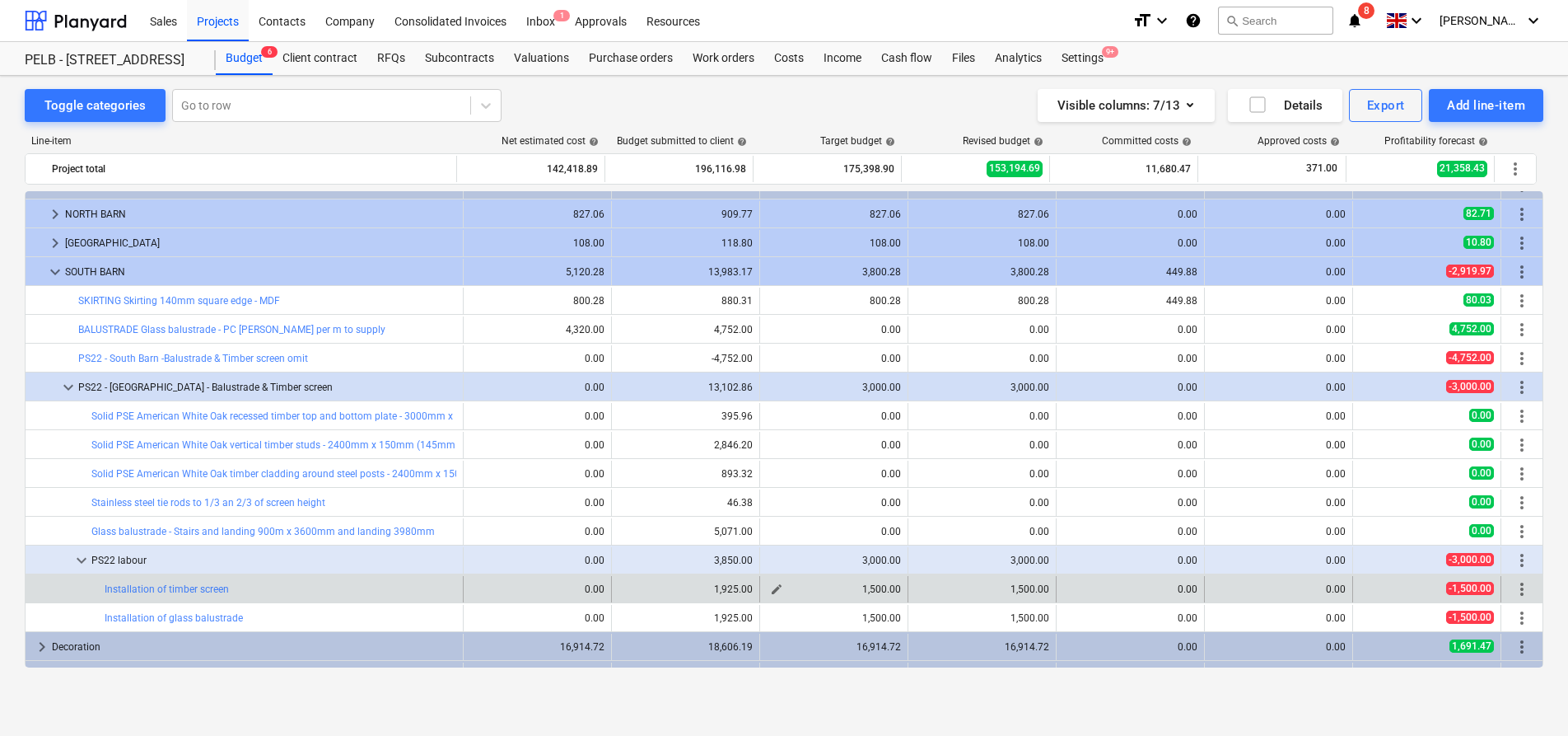
click at [770, 591] on span "edit" at bounding box center [776, 589] width 13 height 13
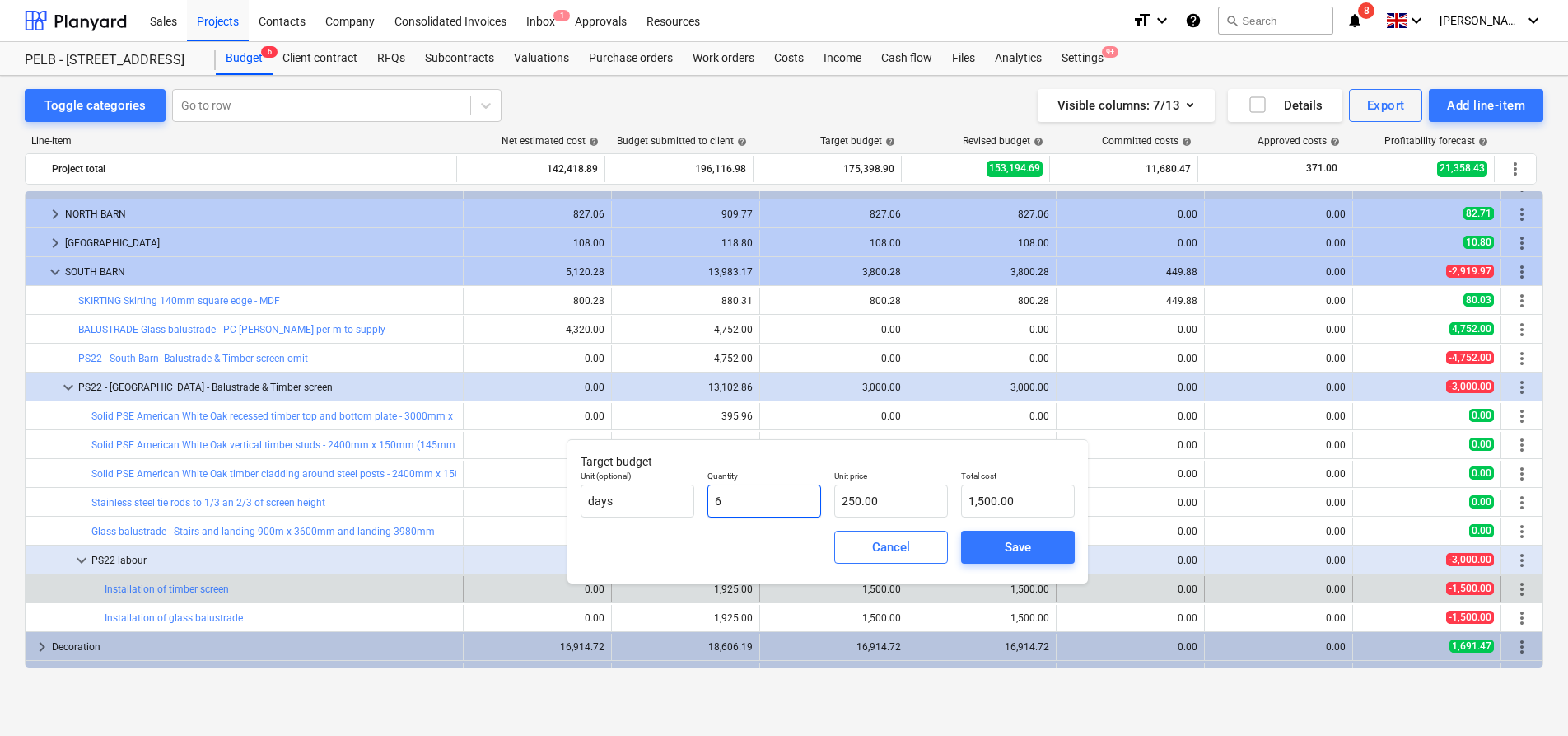
drag, startPoint x: 783, startPoint y: 494, endPoint x: 716, endPoint y: 487, distance: 67.4
click at [716, 487] on input "6" at bounding box center [764, 501] width 114 height 33
click at [1028, 551] on div "Save" at bounding box center [1018, 547] width 27 height 21
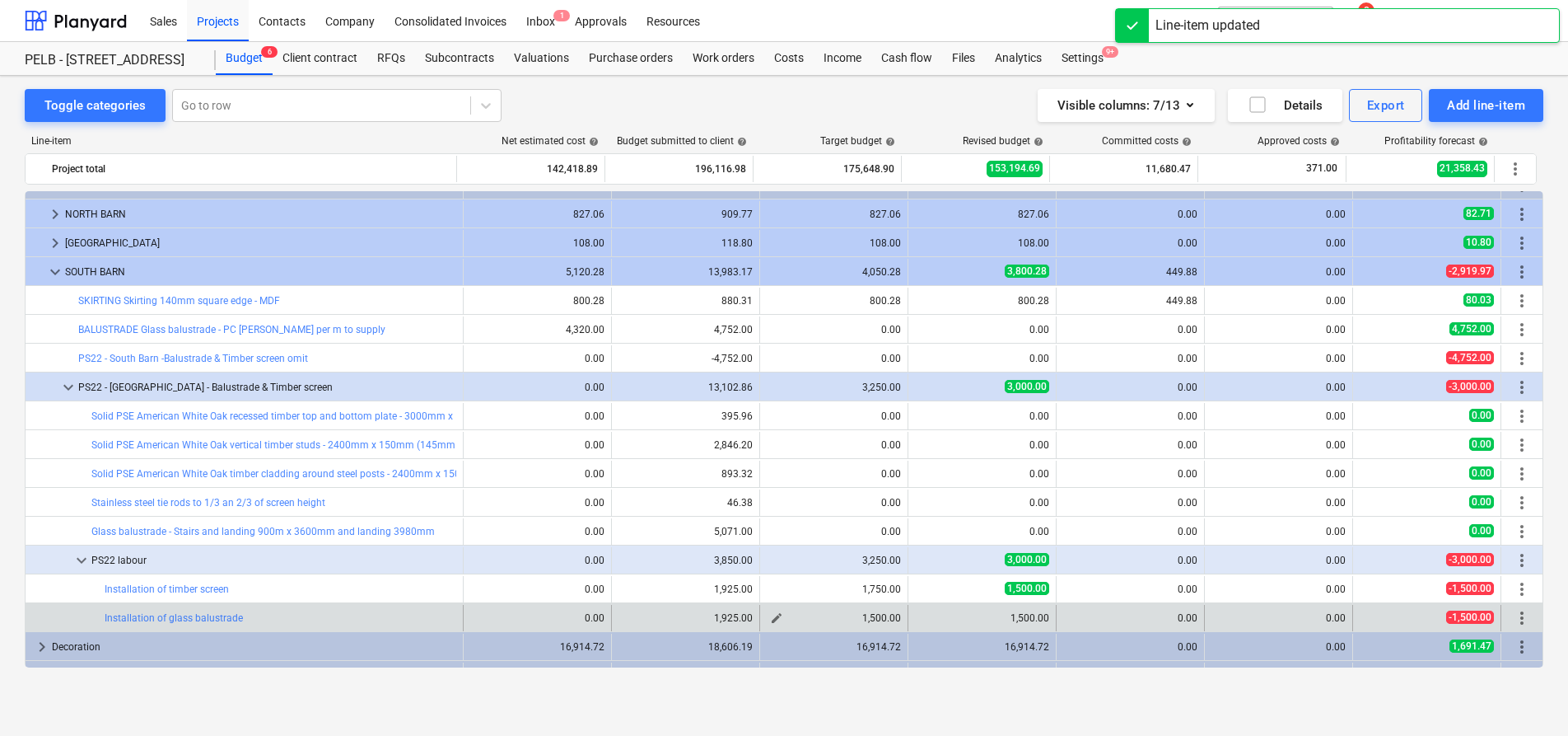
click at [770, 618] on span "edit" at bounding box center [776, 618] width 13 height 13
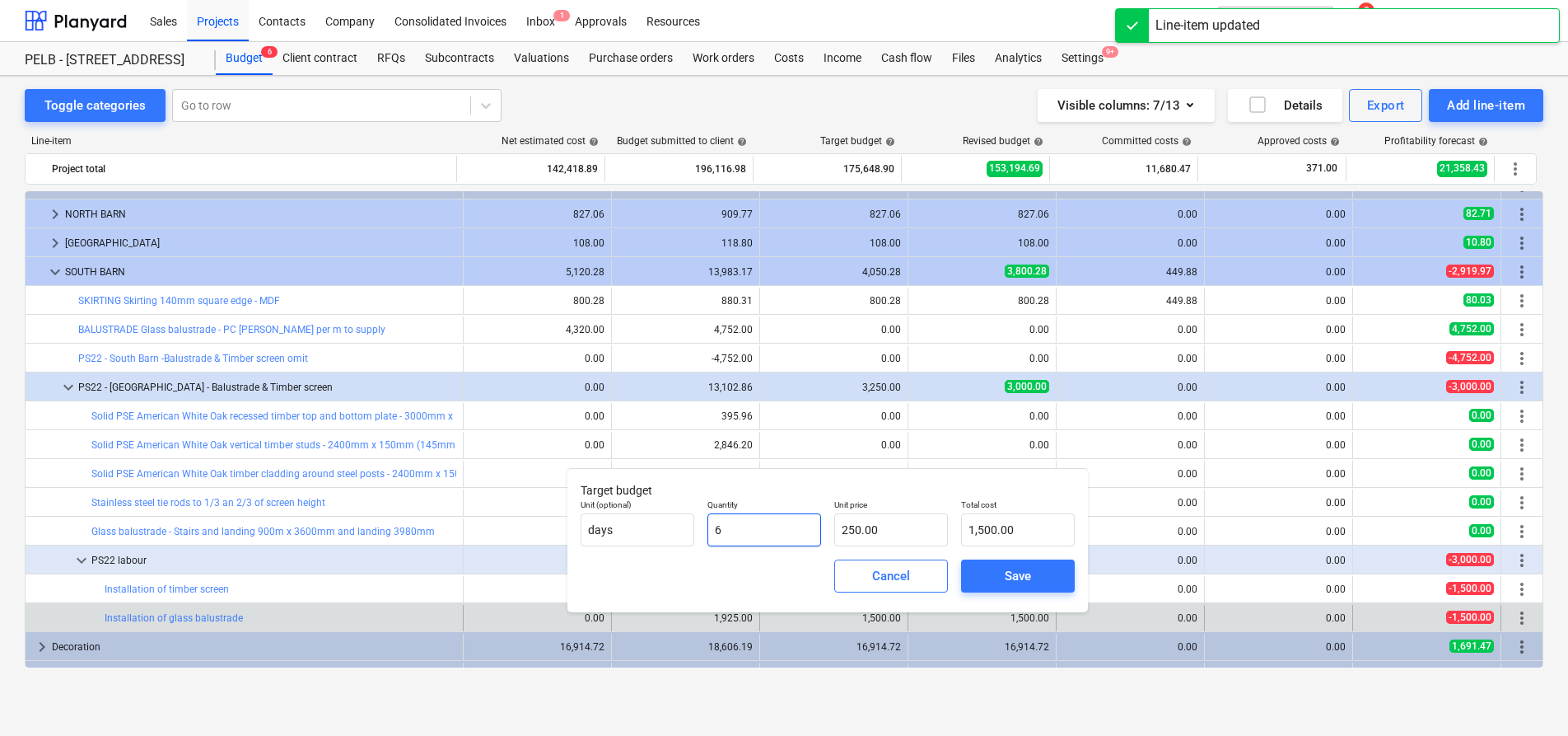
drag, startPoint x: 778, startPoint y: 528, endPoint x: 712, endPoint y: 524, distance: 66.1
click at [712, 524] on input "6" at bounding box center [764, 530] width 114 height 33
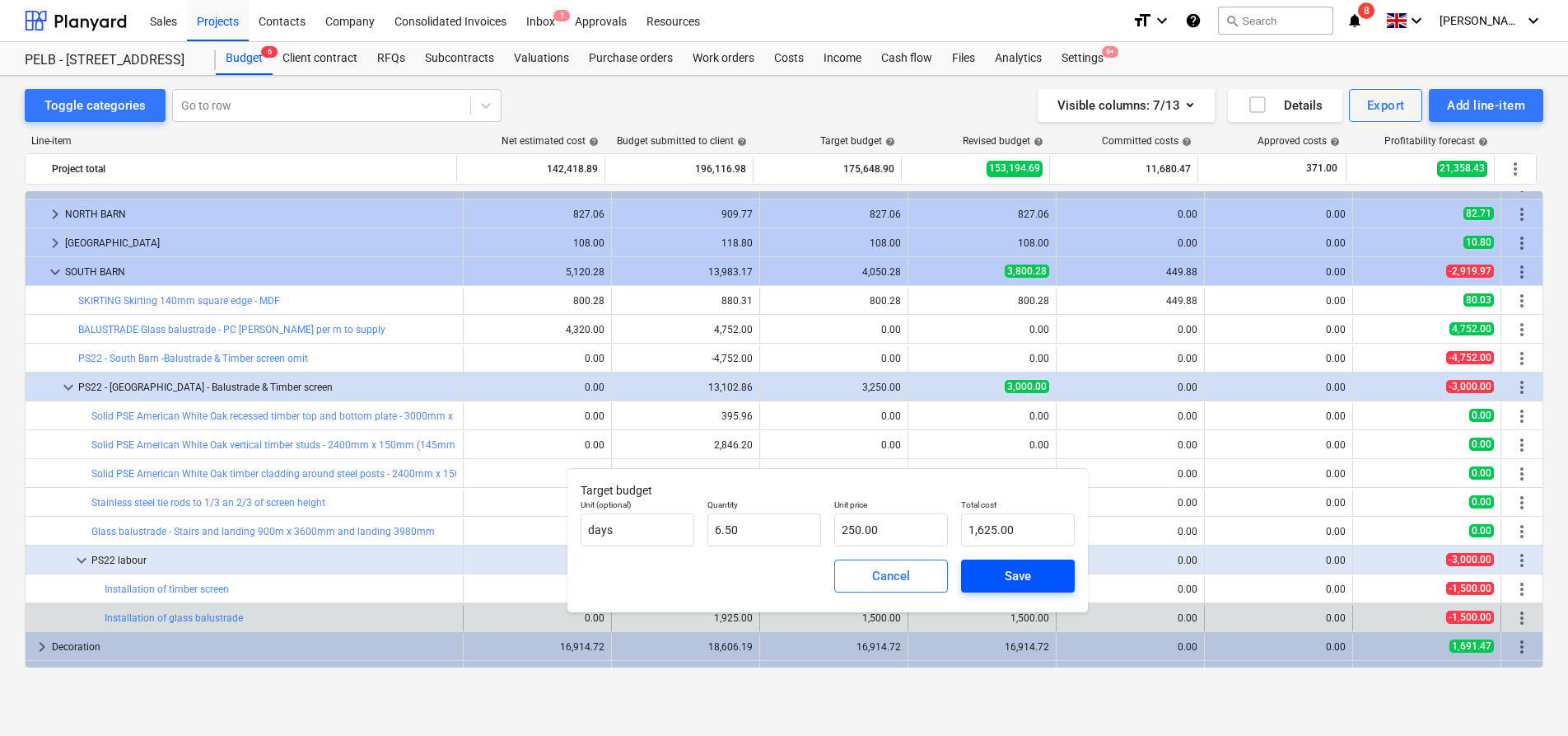
click at [1016, 574] on div "Save" at bounding box center [1018, 575] width 27 height 21
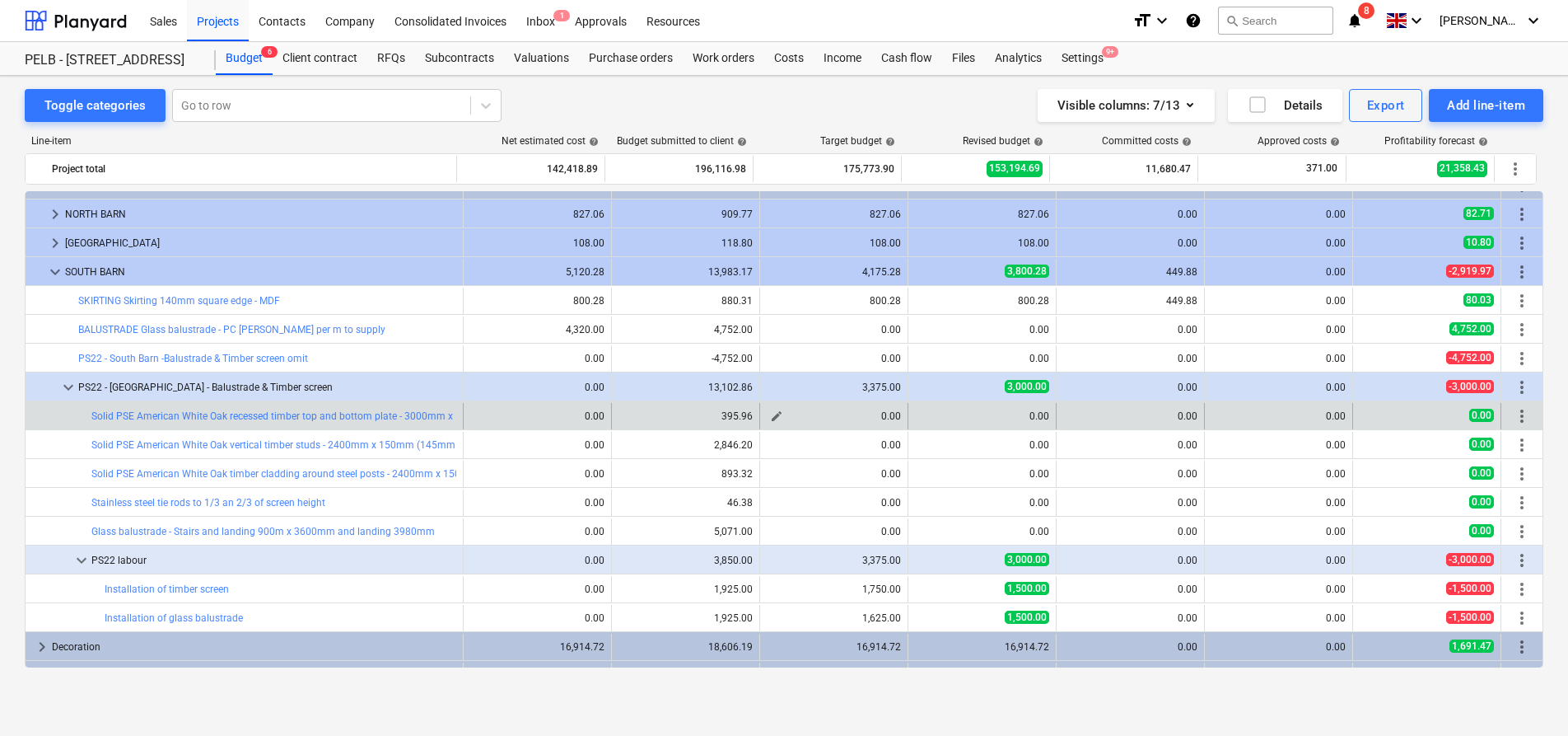
click at [770, 416] on span "edit" at bounding box center [776, 416] width 13 height 13
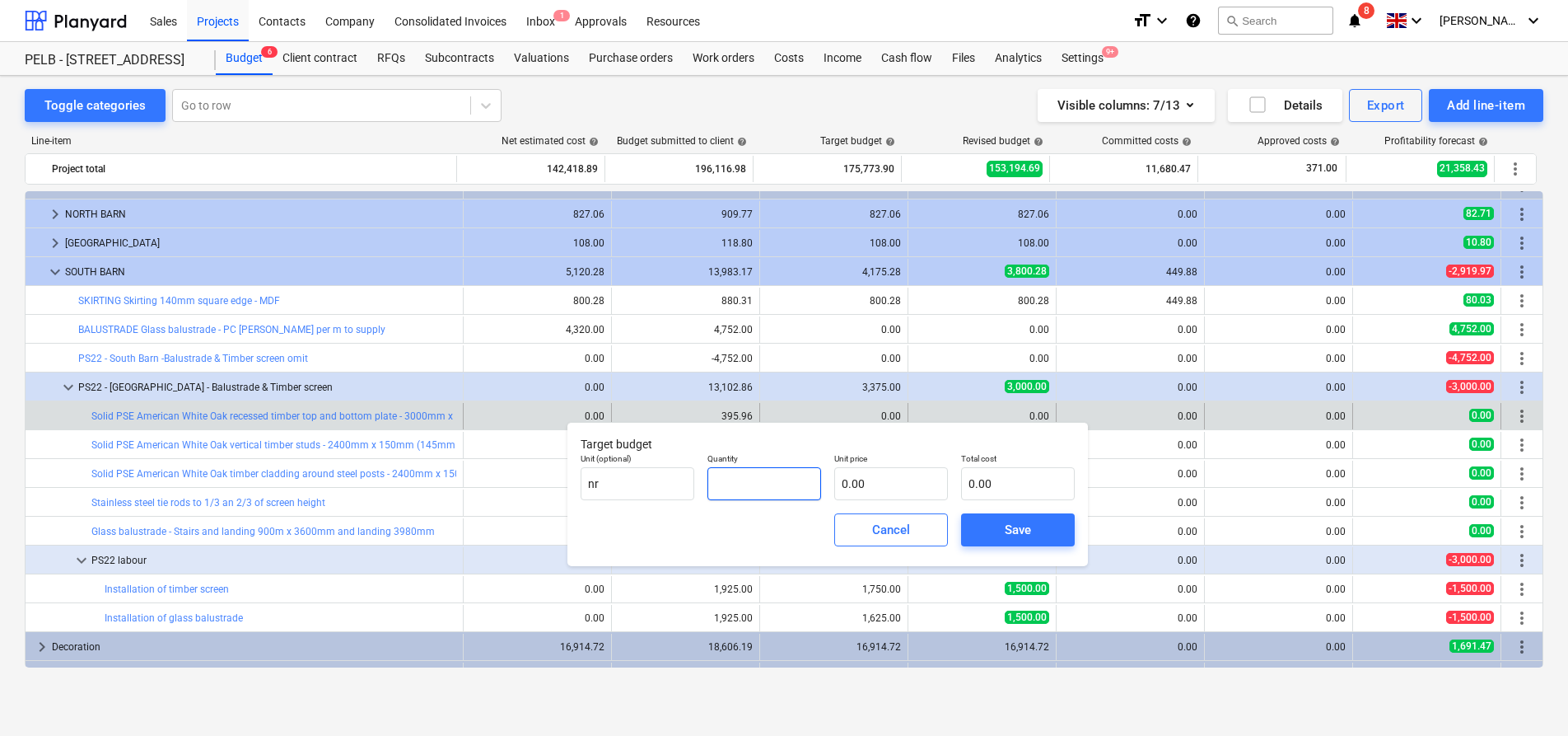
click at [786, 482] on input "text" at bounding box center [764, 483] width 114 height 33
click at [909, 479] on input "text" at bounding box center [892, 483] width 114 height 33
click at [1029, 532] on div "Save" at bounding box center [1018, 529] width 27 height 21
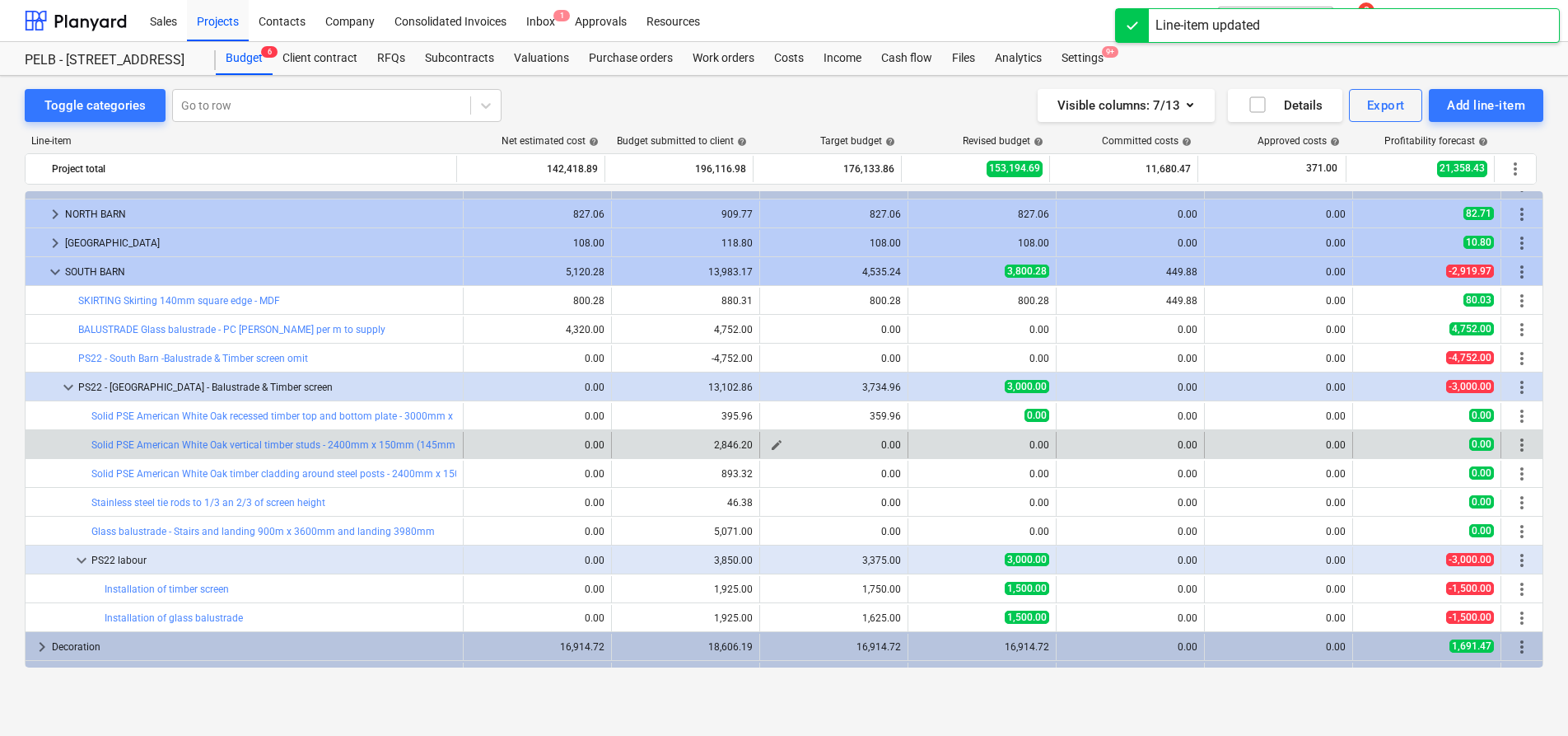
click at [772, 443] on span "edit" at bounding box center [776, 445] width 13 height 13
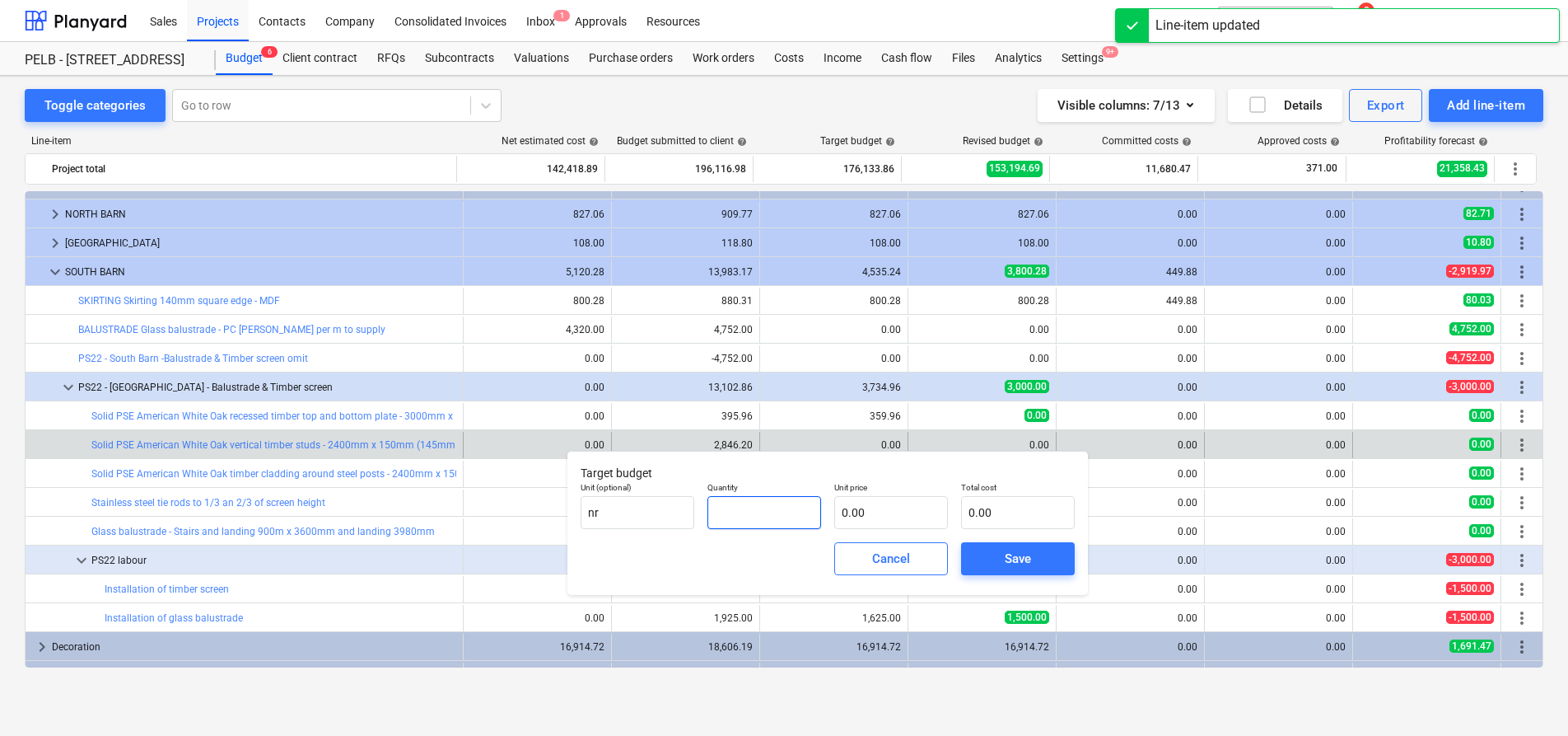
click at [781, 511] on input "text" at bounding box center [764, 513] width 114 height 33
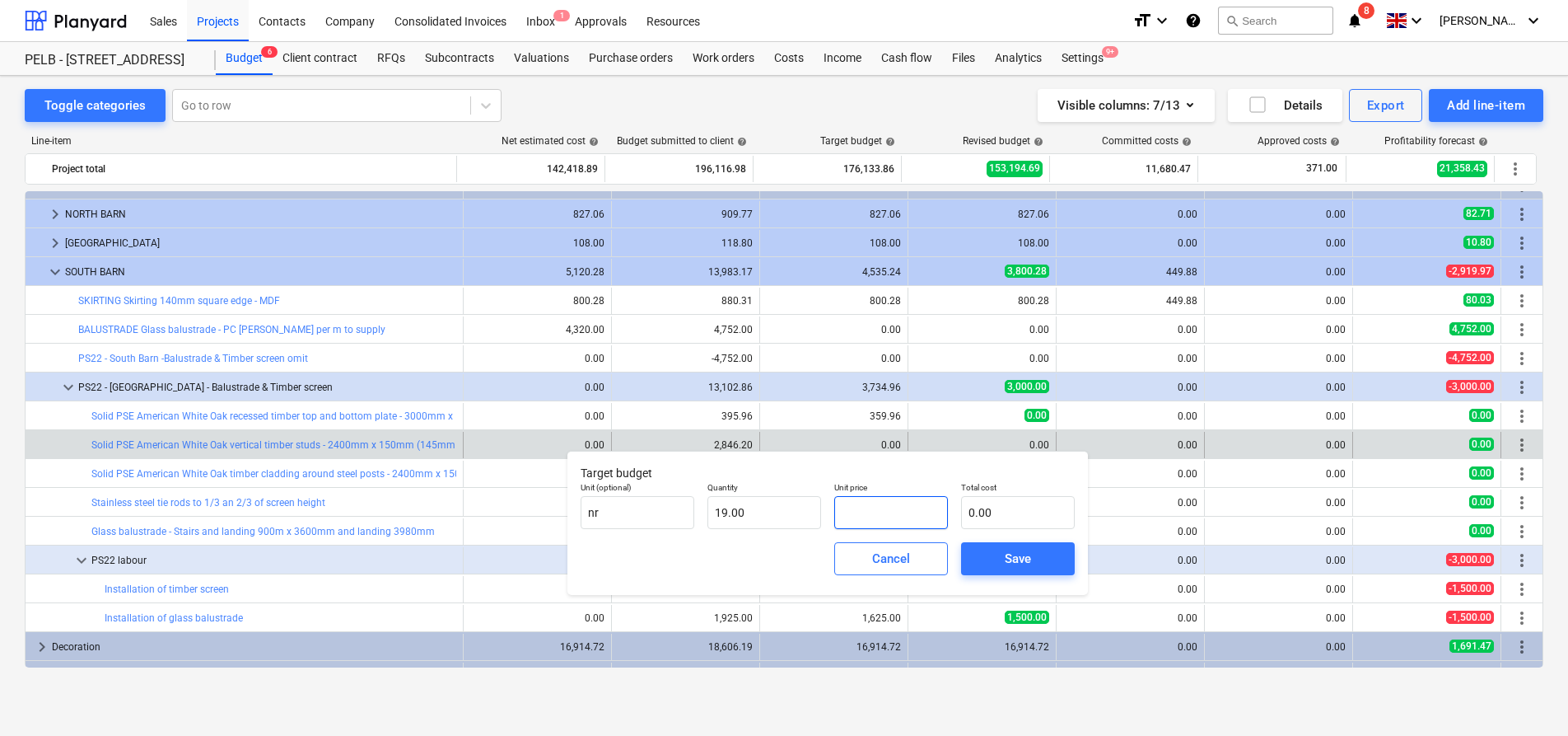
click at [883, 514] on input "text" at bounding box center [892, 513] width 114 height 33
click at [1000, 554] on span "Save" at bounding box center [1018, 557] width 74 height 21
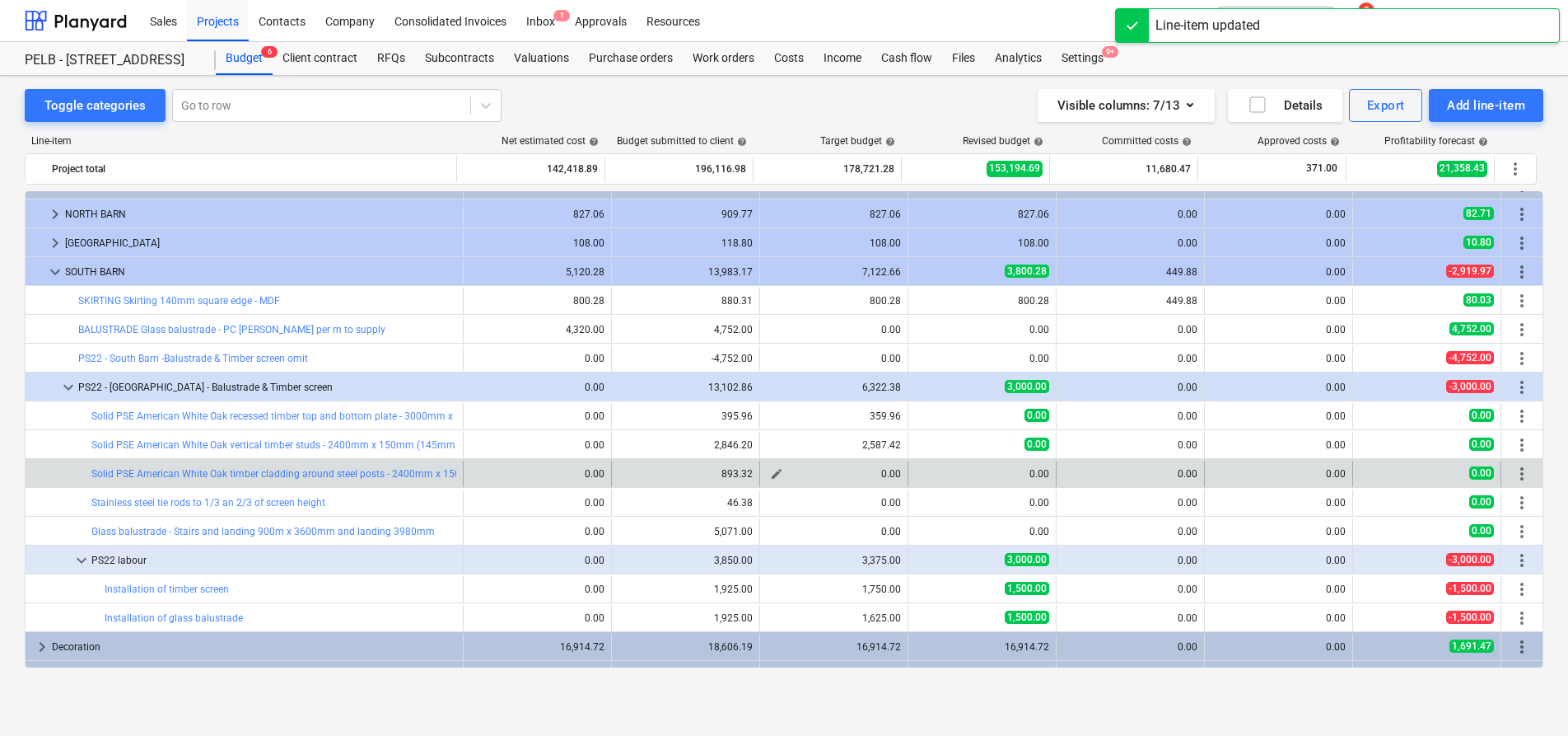
click at [770, 475] on span "edit" at bounding box center [776, 473] width 13 height 13
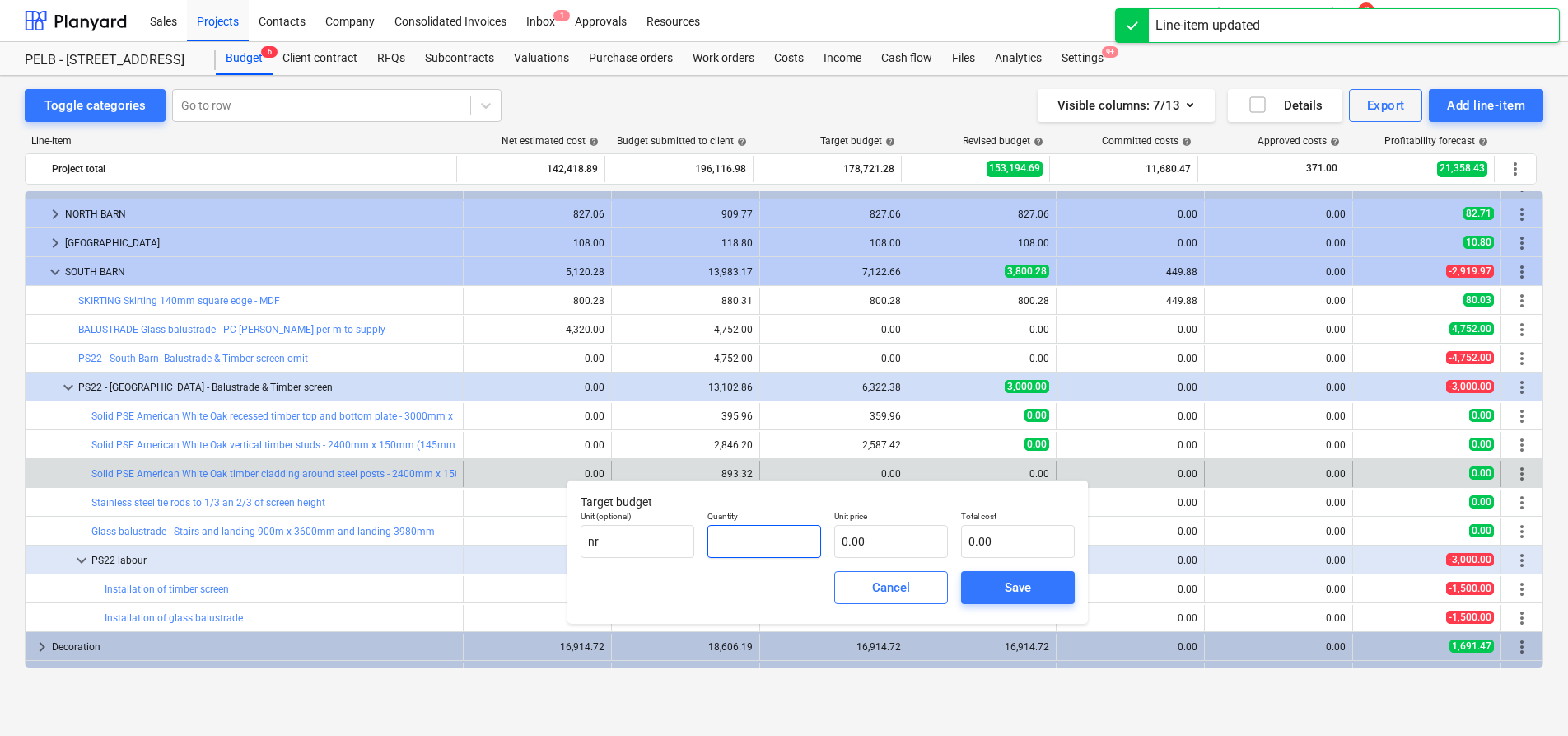
click at [777, 538] on input "text" at bounding box center [764, 541] width 114 height 33
click at [916, 536] on input "text" at bounding box center [892, 541] width 114 height 33
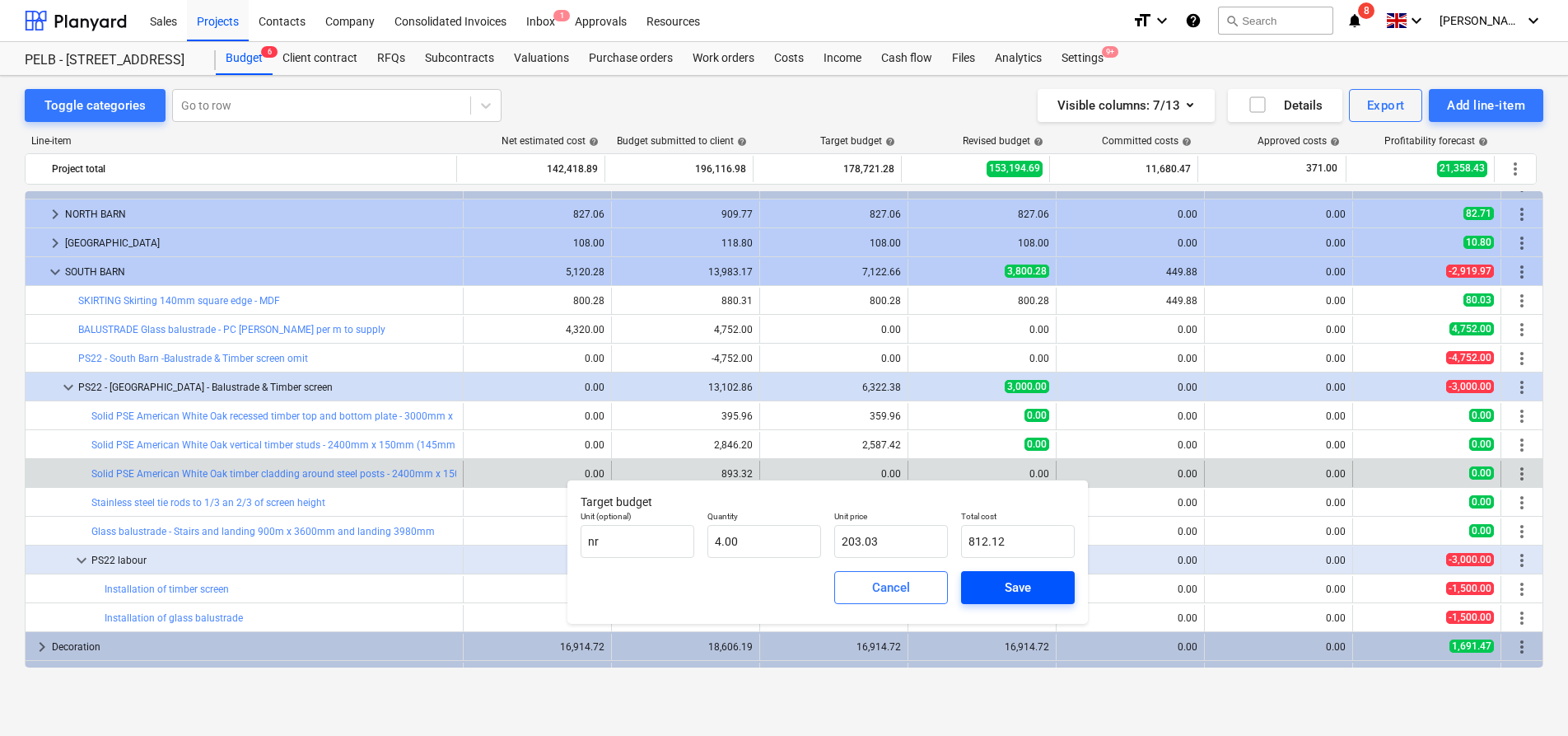
click at [993, 588] on span "Save" at bounding box center [1018, 587] width 74 height 21
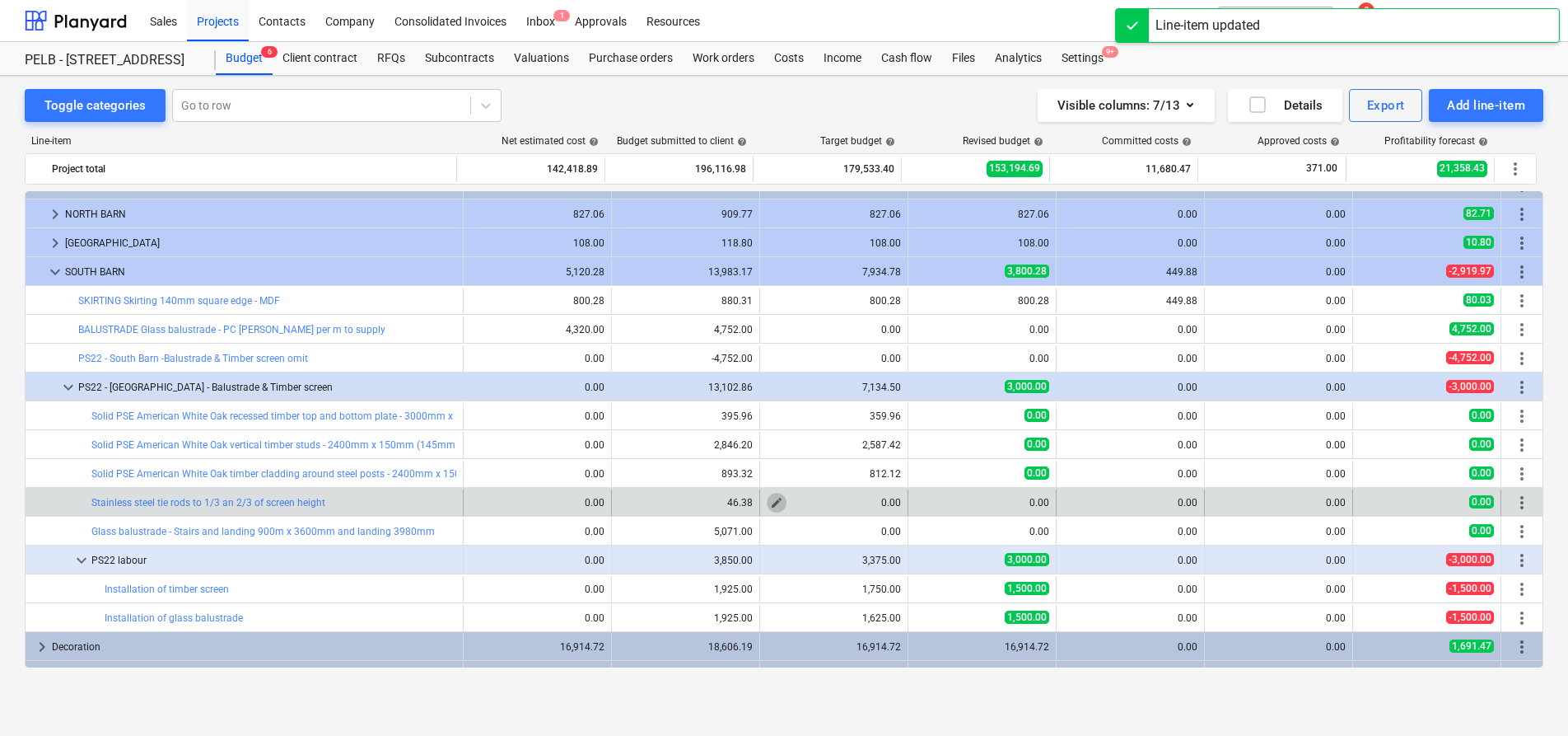
click at [776, 502] on span "edit" at bounding box center [776, 503] width 13 height 13
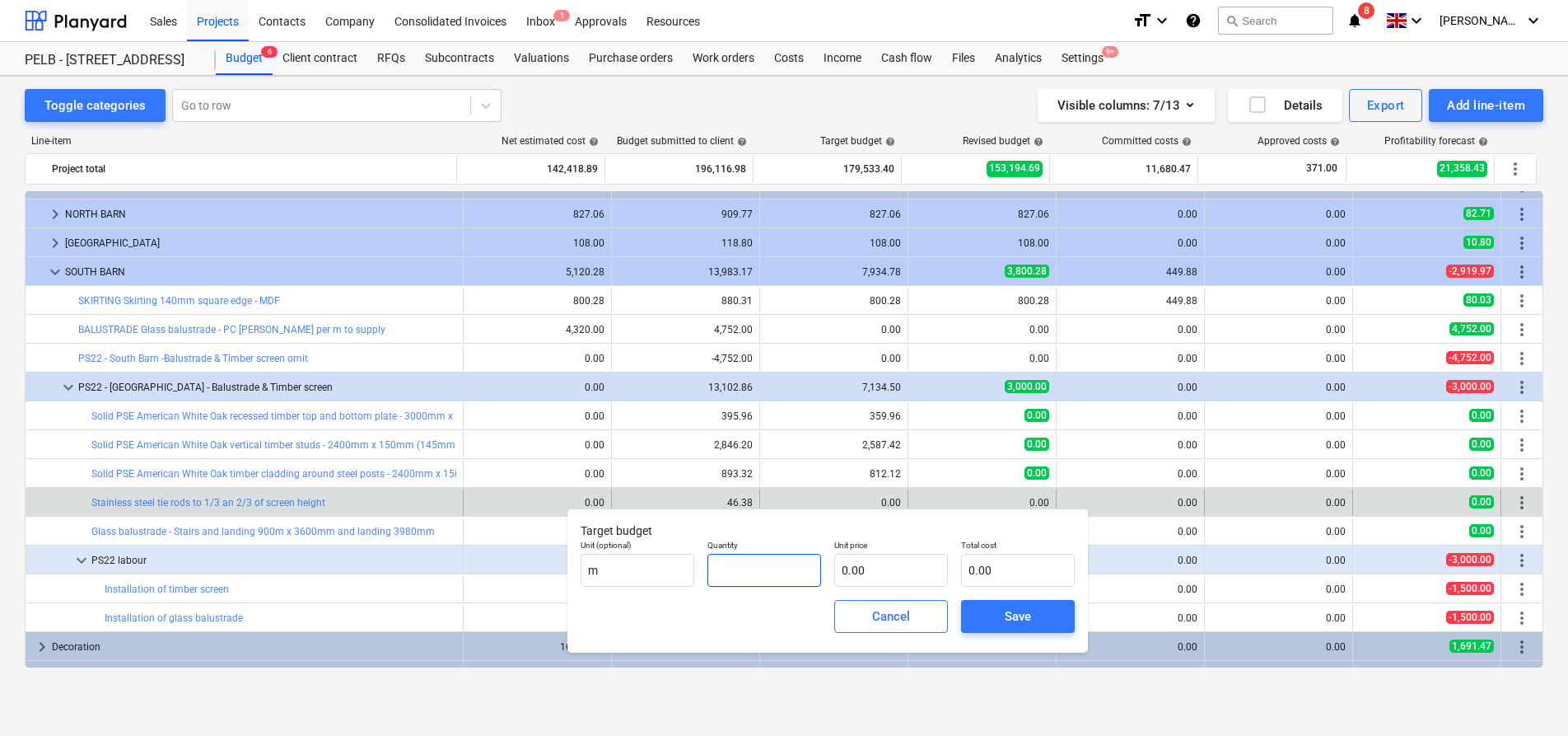
click at [771, 573] on input "text" at bounding box center [764, 570] width 114 height 33
click at [893, 571] on input "text" at bounding box center [892, 570] width 114 height 33
click at [1024, 617] on div "Save" at bounding box center [1018, 615] width 27 height 21
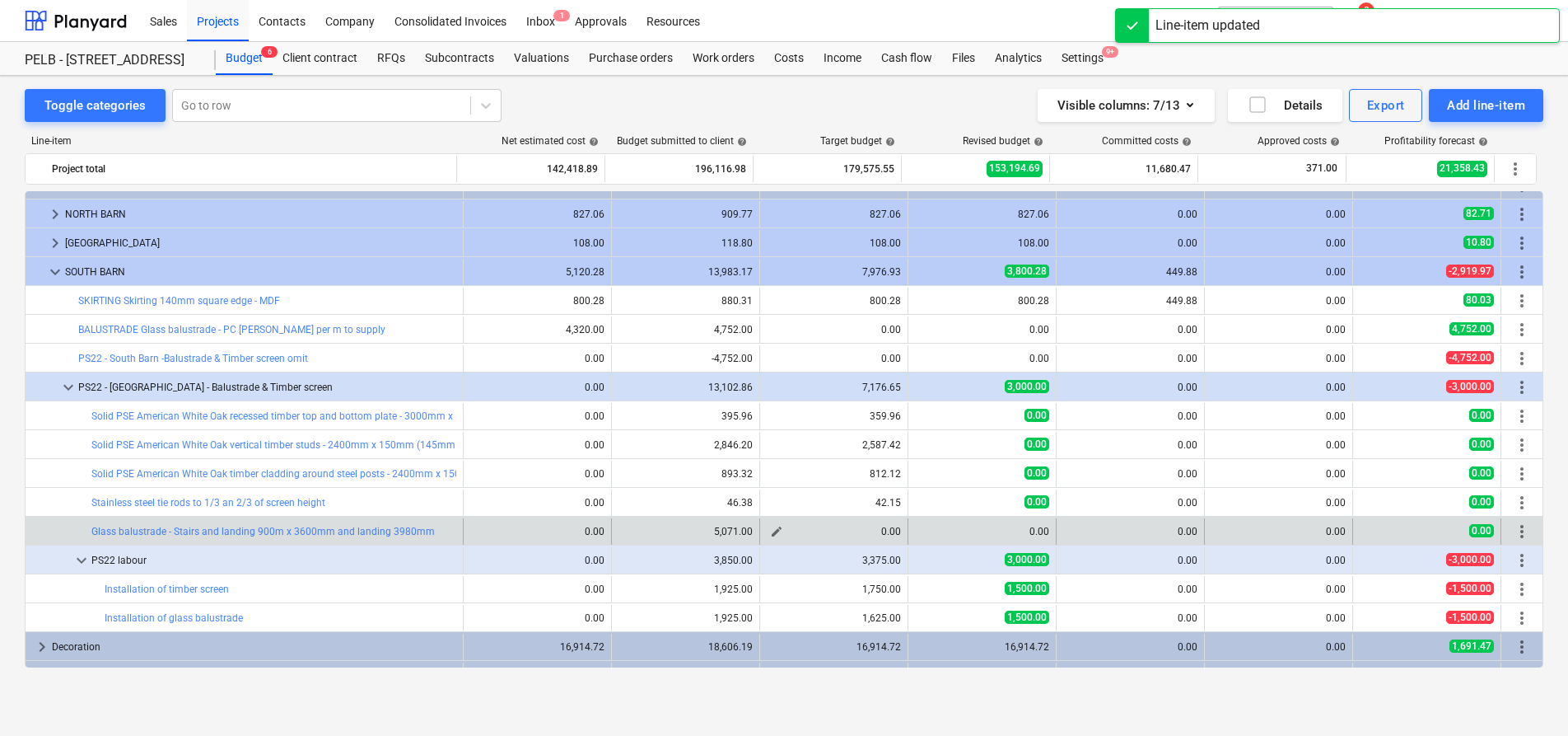
click at [773, 535] on span "edit" at bounding box center [776, 531] width 13 height 13
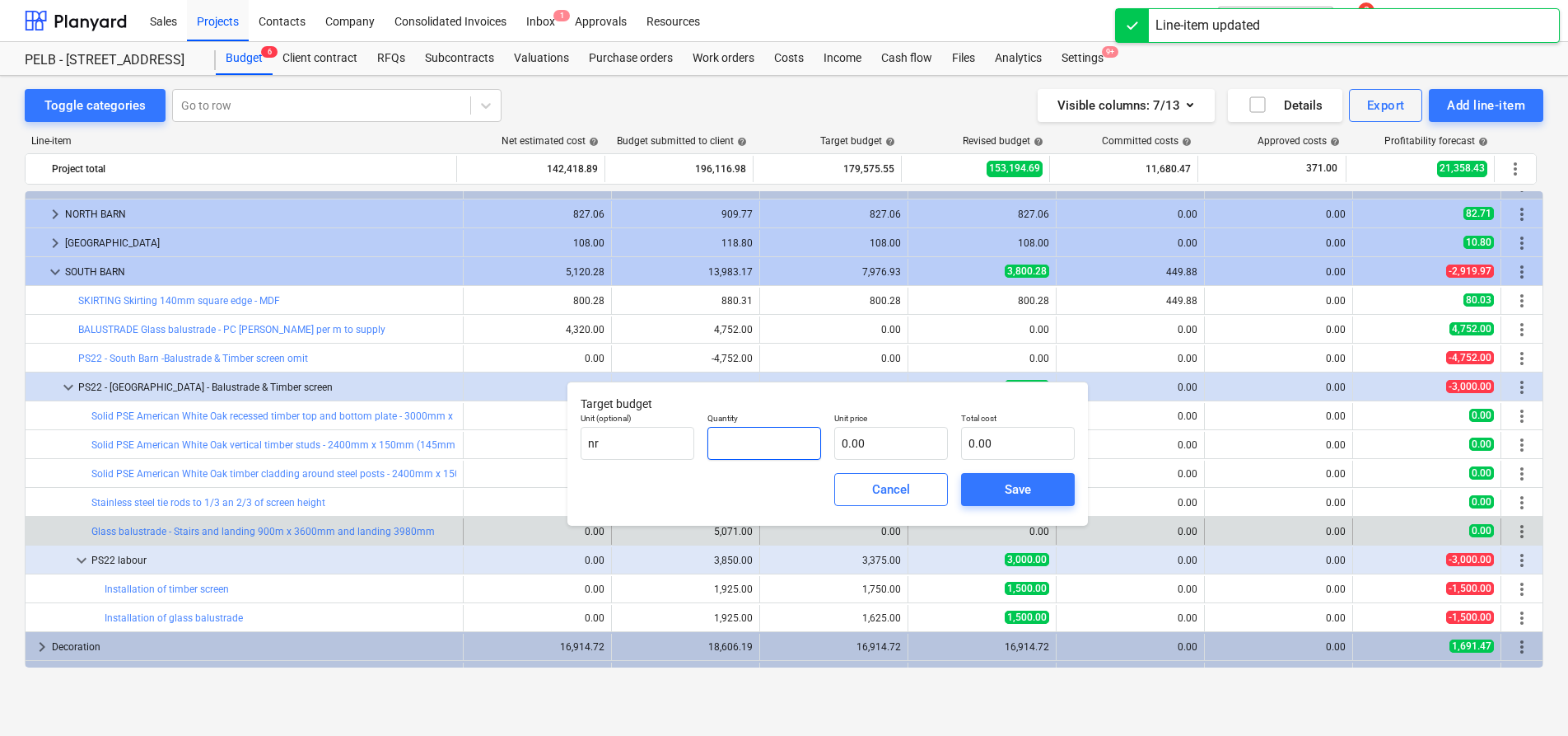
click at [762, 440] on input "text" at bounding box center [764, 443] width 114 height 33
click at [889, 451] on input "text" at bounding box center [892, 443] width 114 height 33
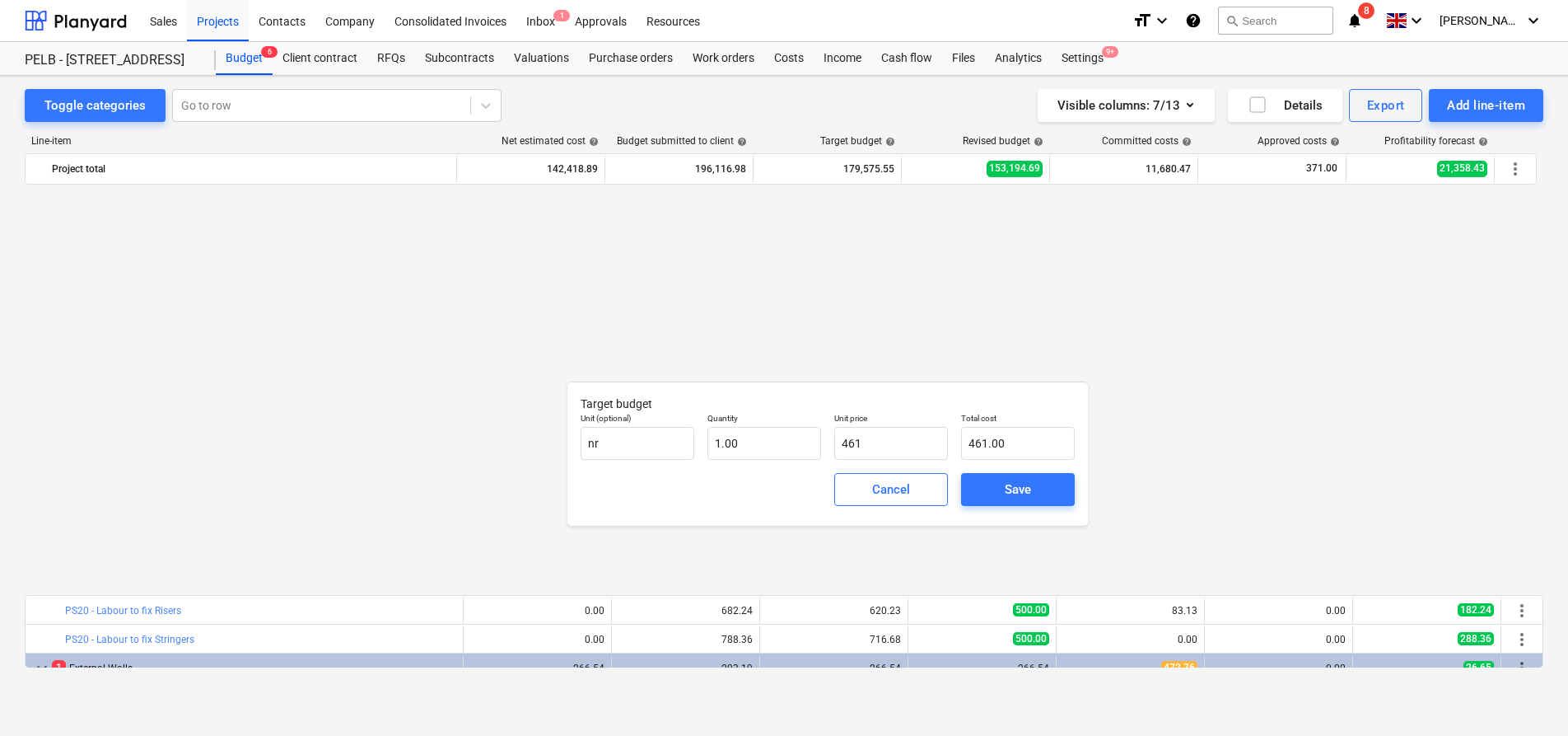
type input "4610"
type input "4,610.00"
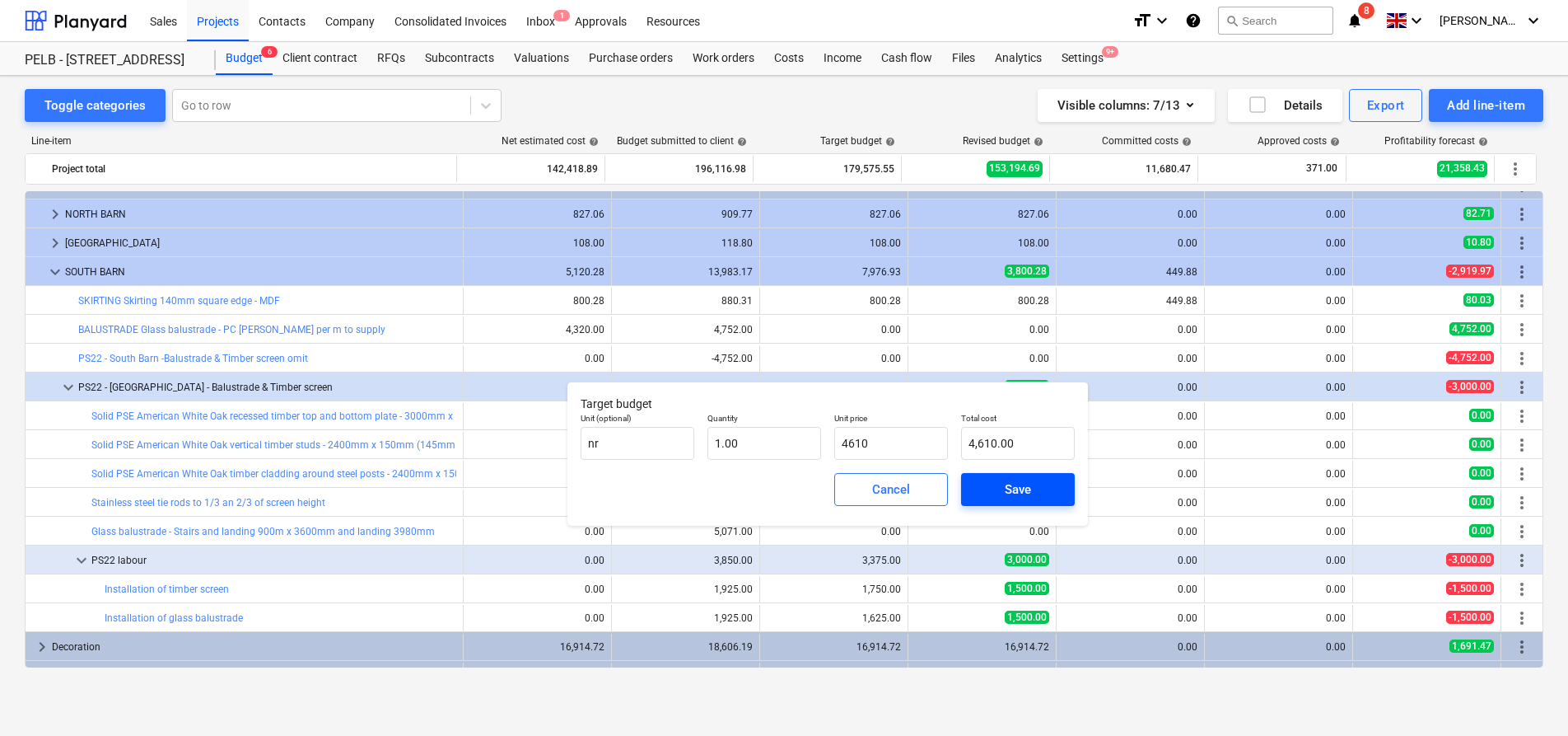
type input "4,610.00"
click at [1041, 486] on span "Save" at bounding box center [1018, 489] width 74 height 21
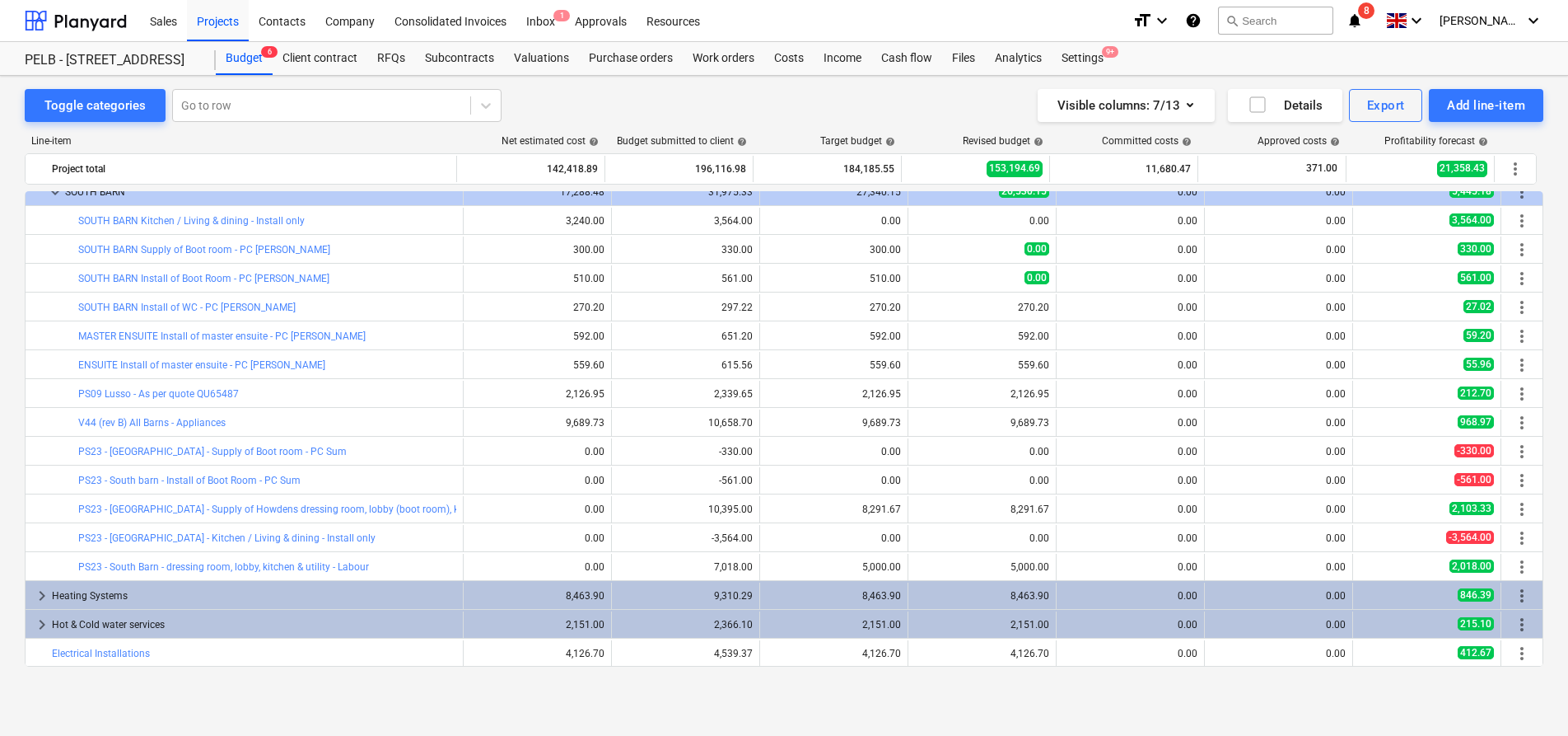
scroll to position [1532, 0]
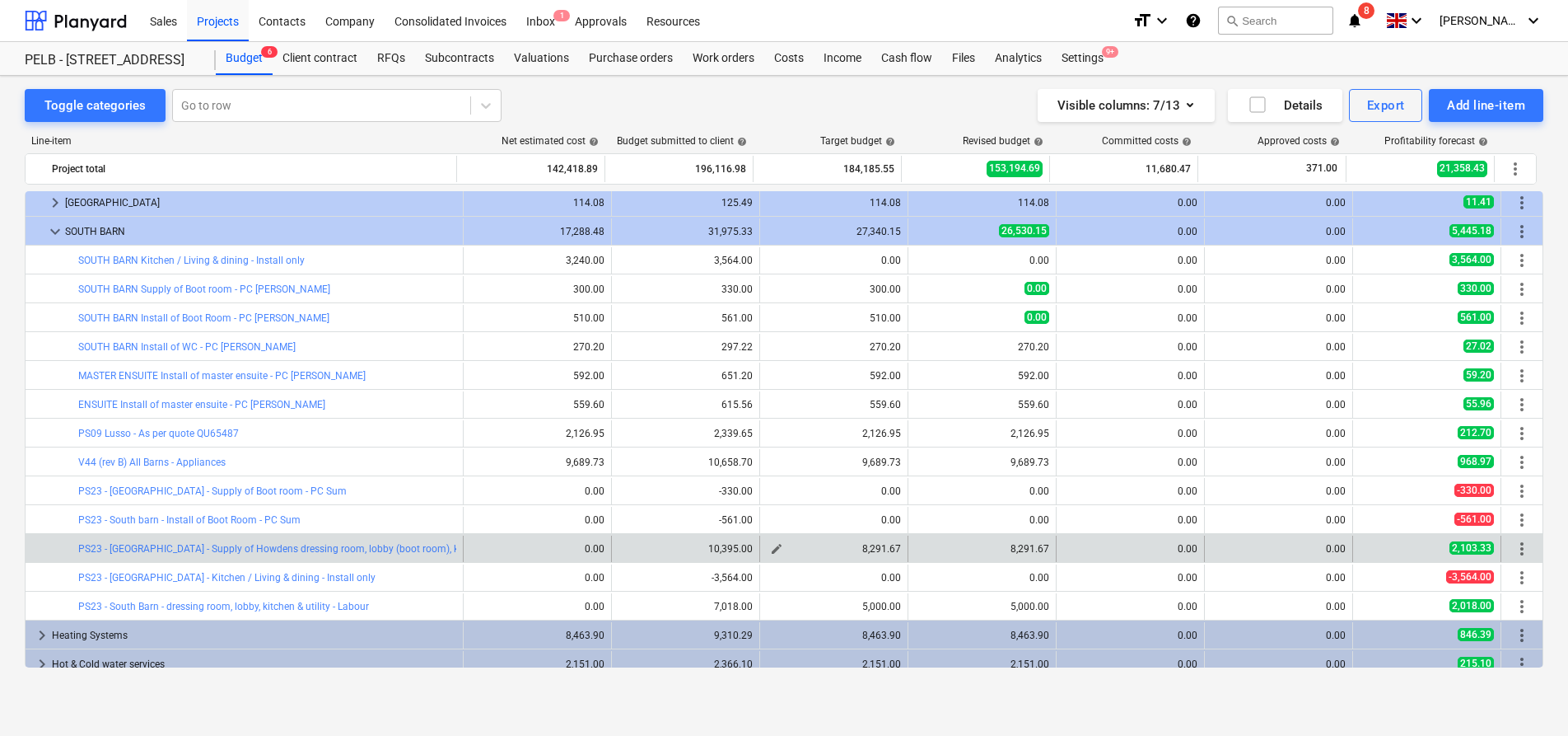
click at [770, 547] on span "edit" at bounding box center [776, 548] width 13 height 13
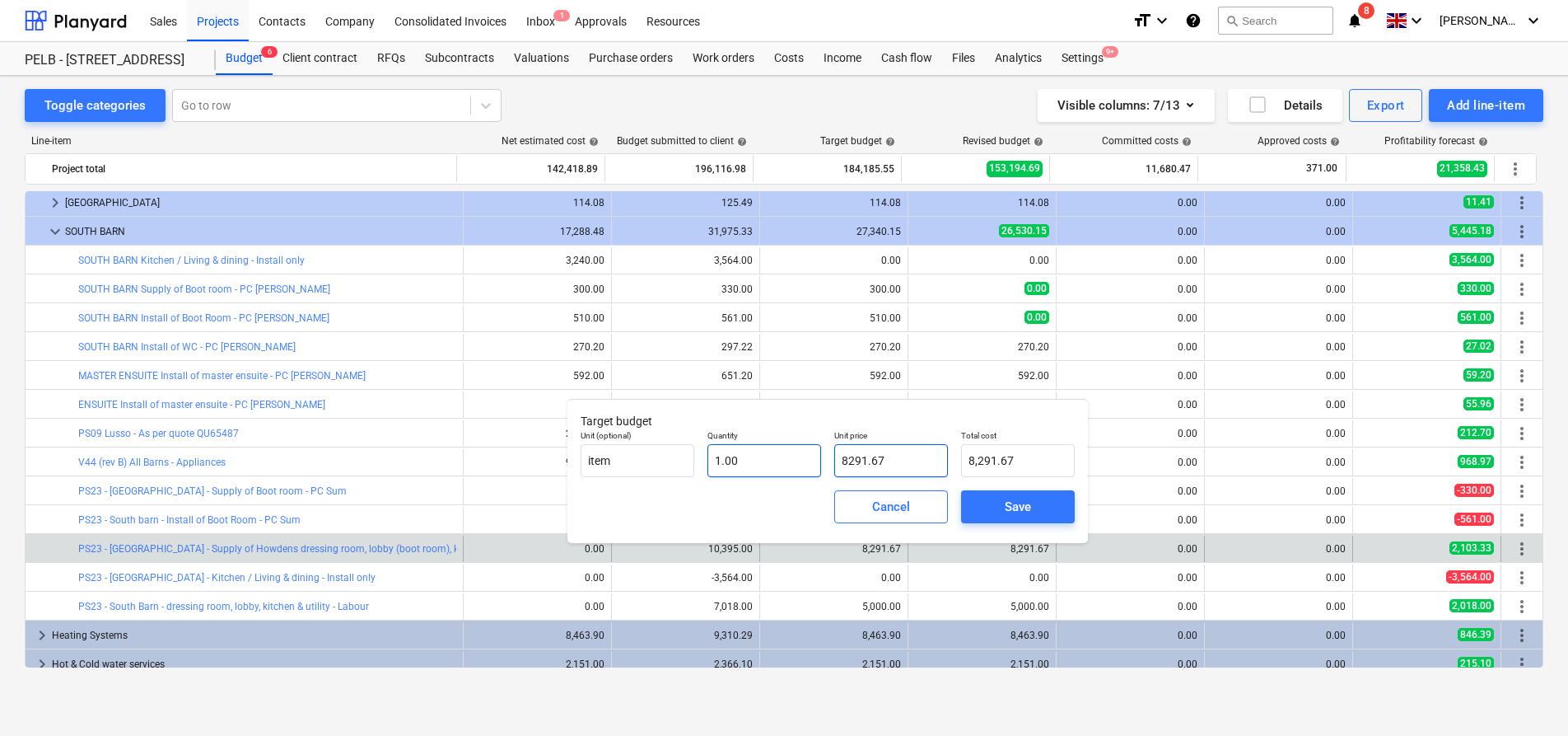
drag, startPoint x: 893, startPoint y: 454, endPoint x: 795, endPoint y: 453, distance: 98.0
click at [795, 453] on div "Unit (optional) item Quantity 1.00 Unit price 8291.67 Total cost 8,291.67" at bounding box center [827, 454] width 507 height 60
type input "9"
type input "9.00"
type input "94"
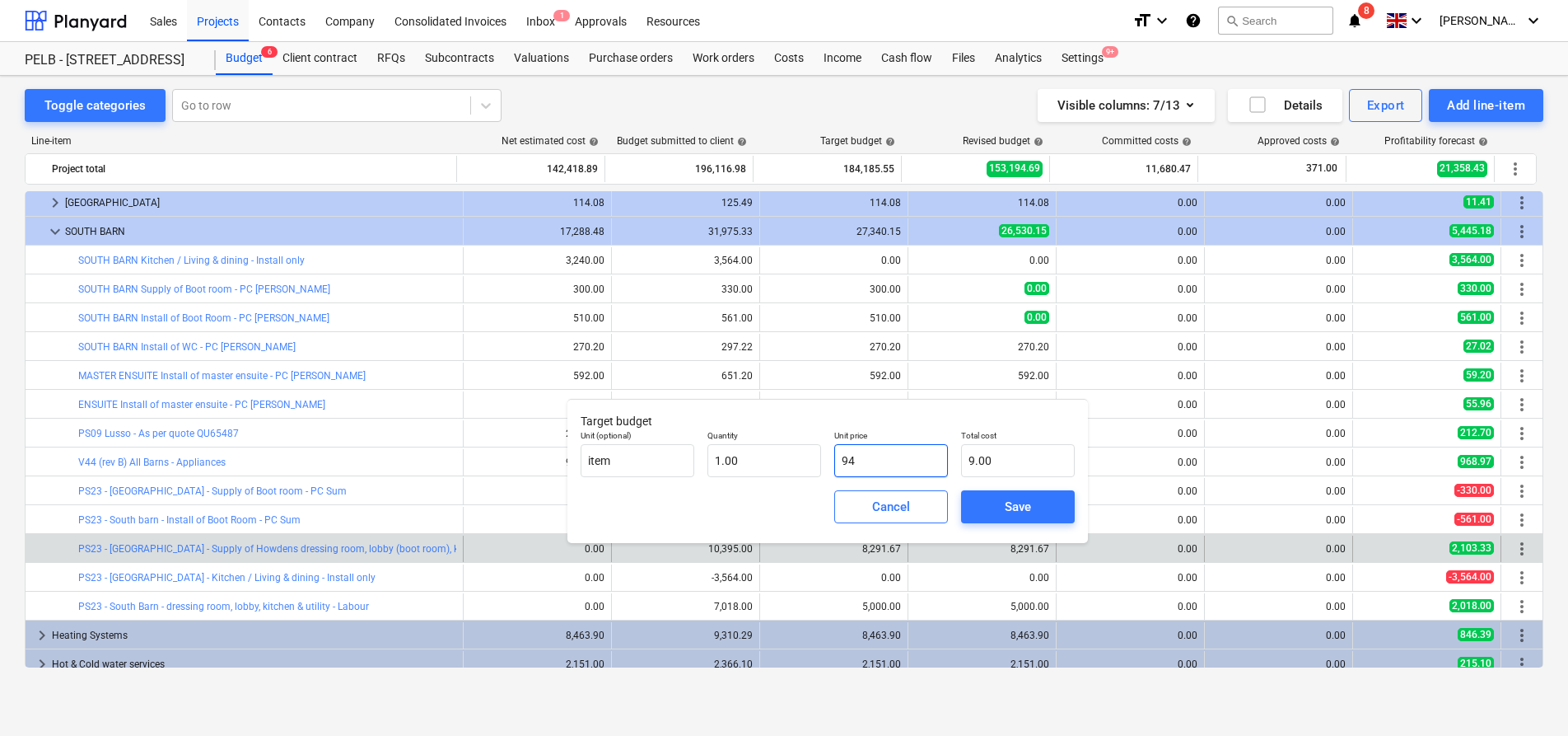
type input "94.00"
type input "945"
type input "945.00"
type input "9450"
type input "9,450.00"
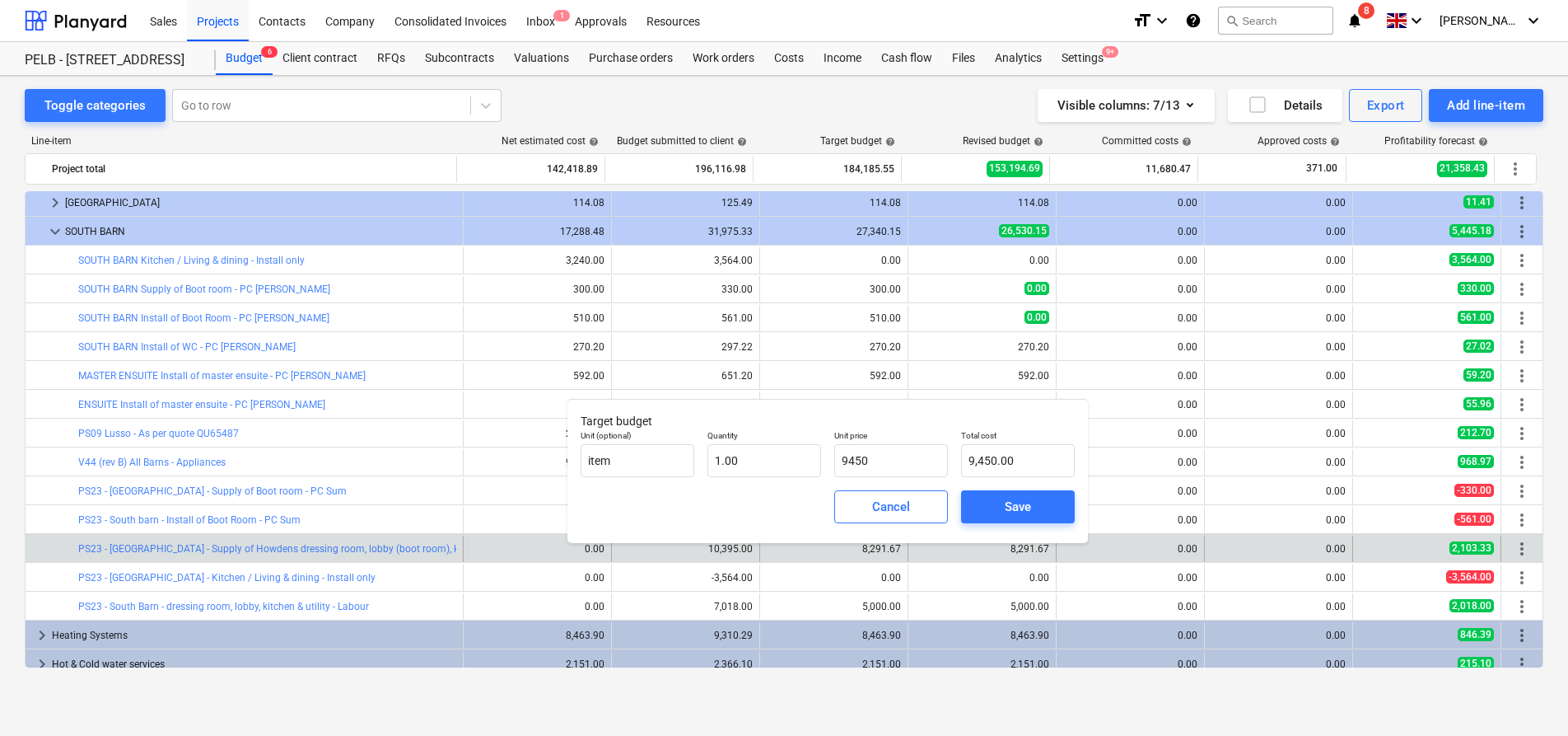
type input "9,450.00"
click at [1011, 525] on div "Save" at bounding box center [1018, 506] width 127 height 46
click at [995, 500] on span "Save" at bounding box center [1018, 506] width 74 height 21
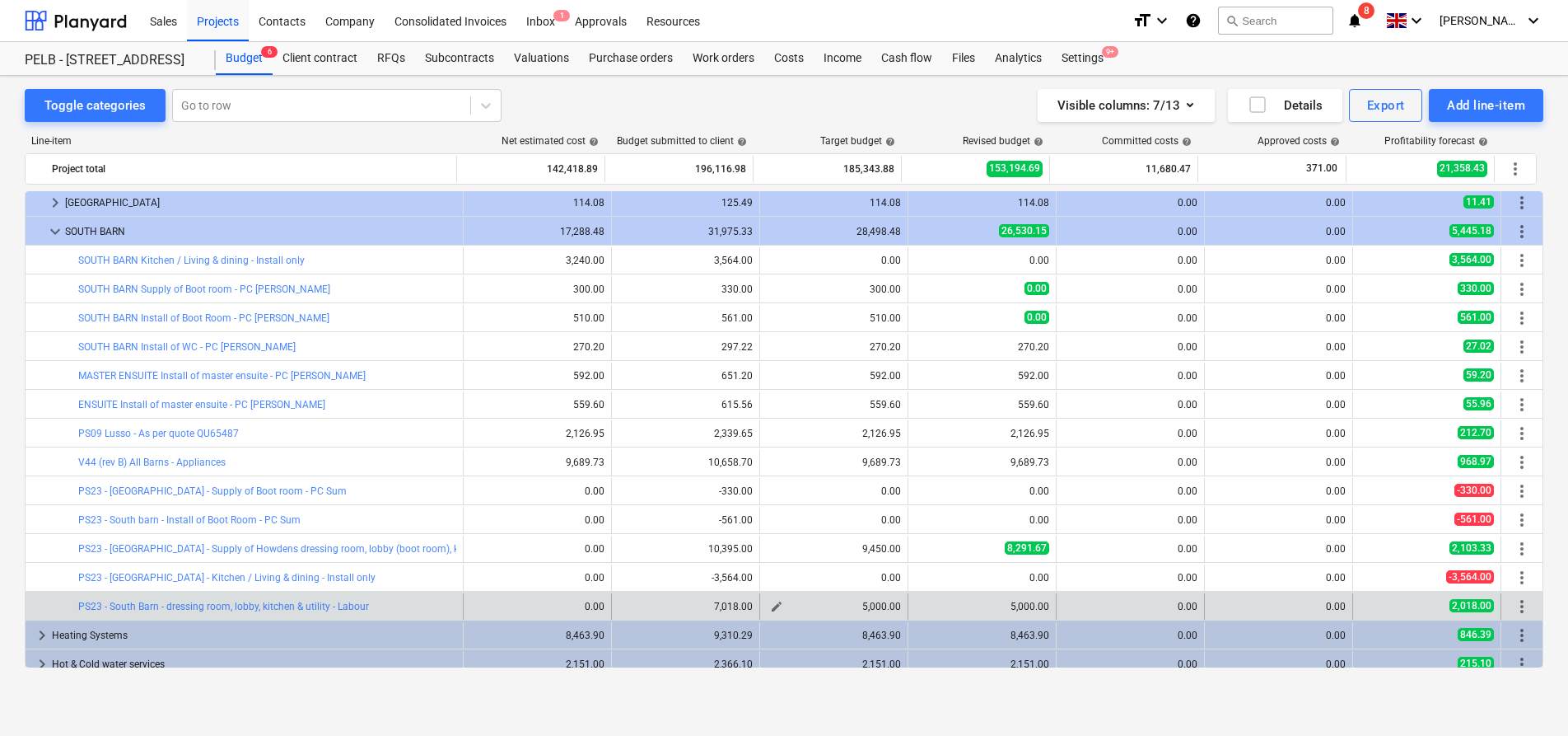
click at [774, 602] on span "edit" at bounding box center [776, 606] width 13 height 13
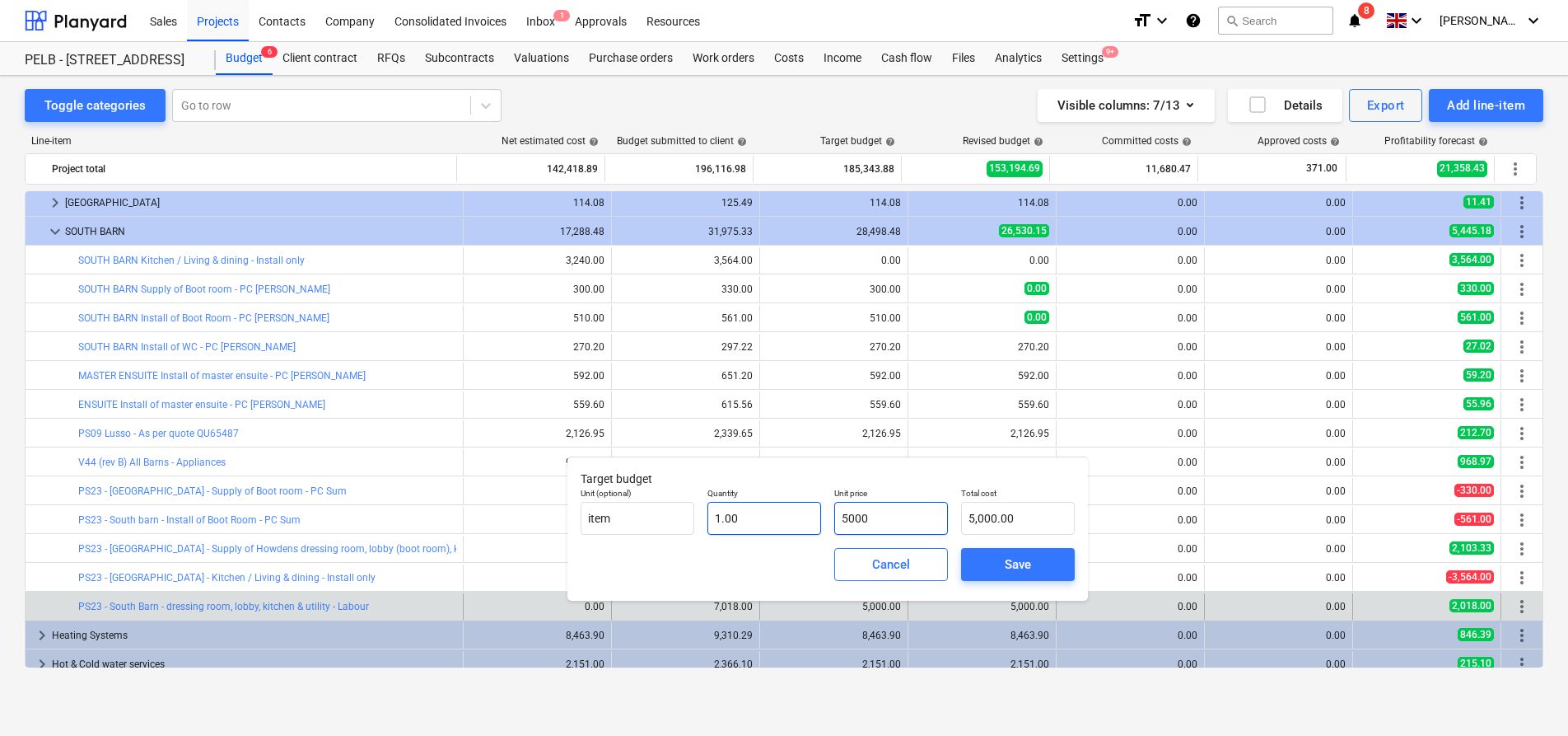
drag, startPoint x: 907, startPoint y: 520, endPoint x: 773, endPoint y: 506, distance: 134.7
click at [773, 506] on div "Unit (optional) item Quantity 1.00 Unit price 5000 Total cost 5,000.00" at bounding box center [827, 512] width 507 height 60
type input "6"
type input "6.00"
type input "63"
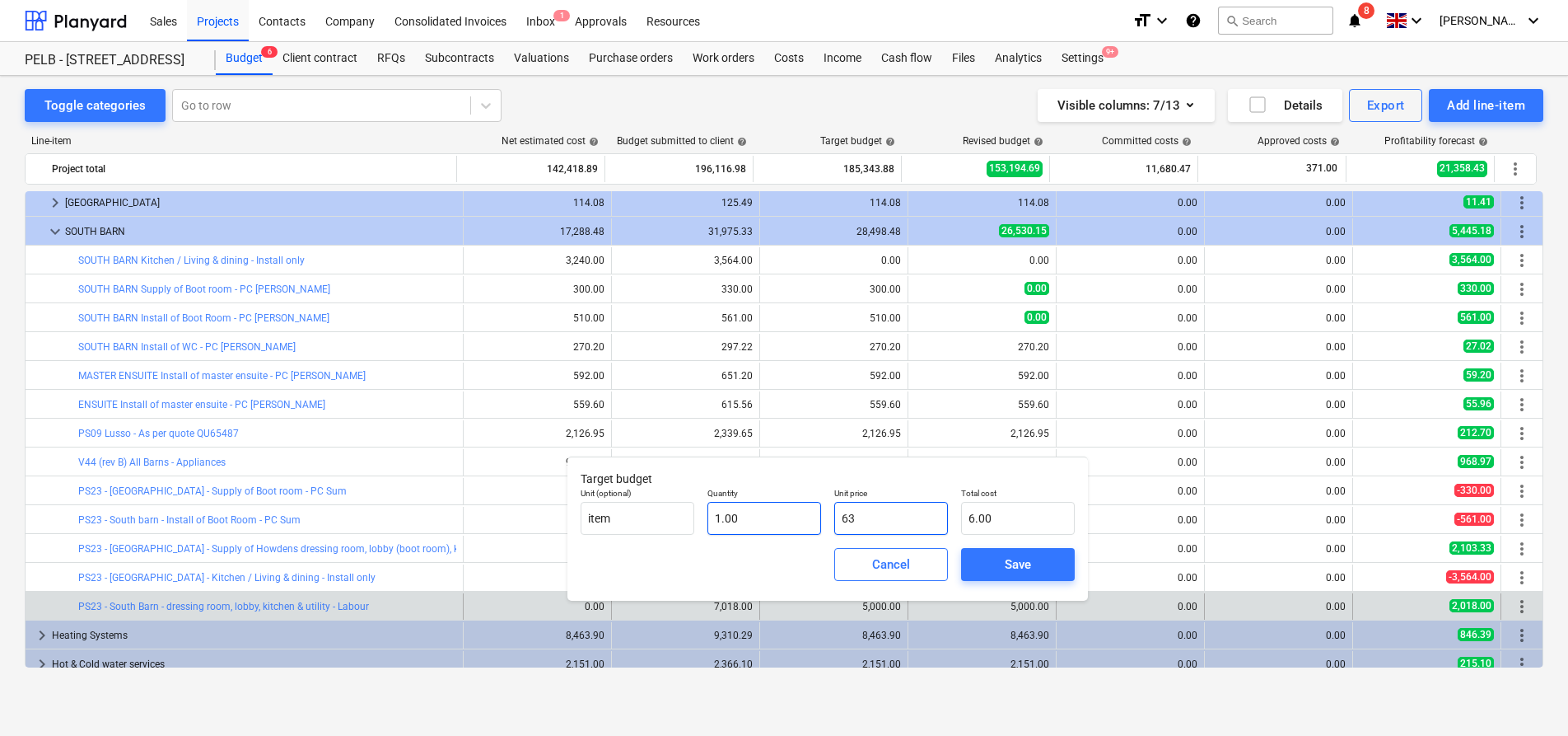
type input "63.00"
type input "638"
type input "638.00"
type input "6380"
type input "6,380.00"
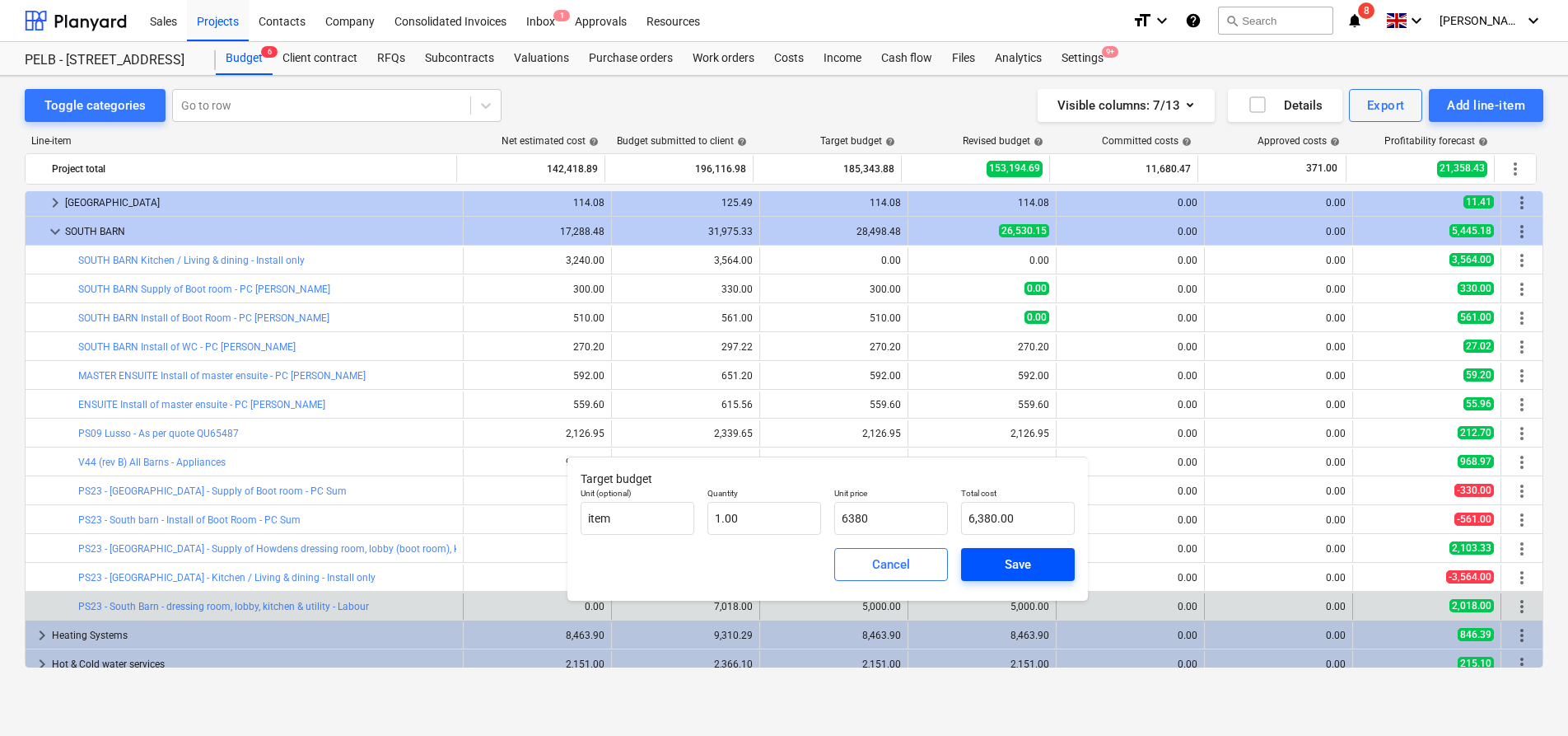
type input "6,380.00"
click at [1026, 557] on div "Save" at bounding box center [1018, 564] width 27 height 21
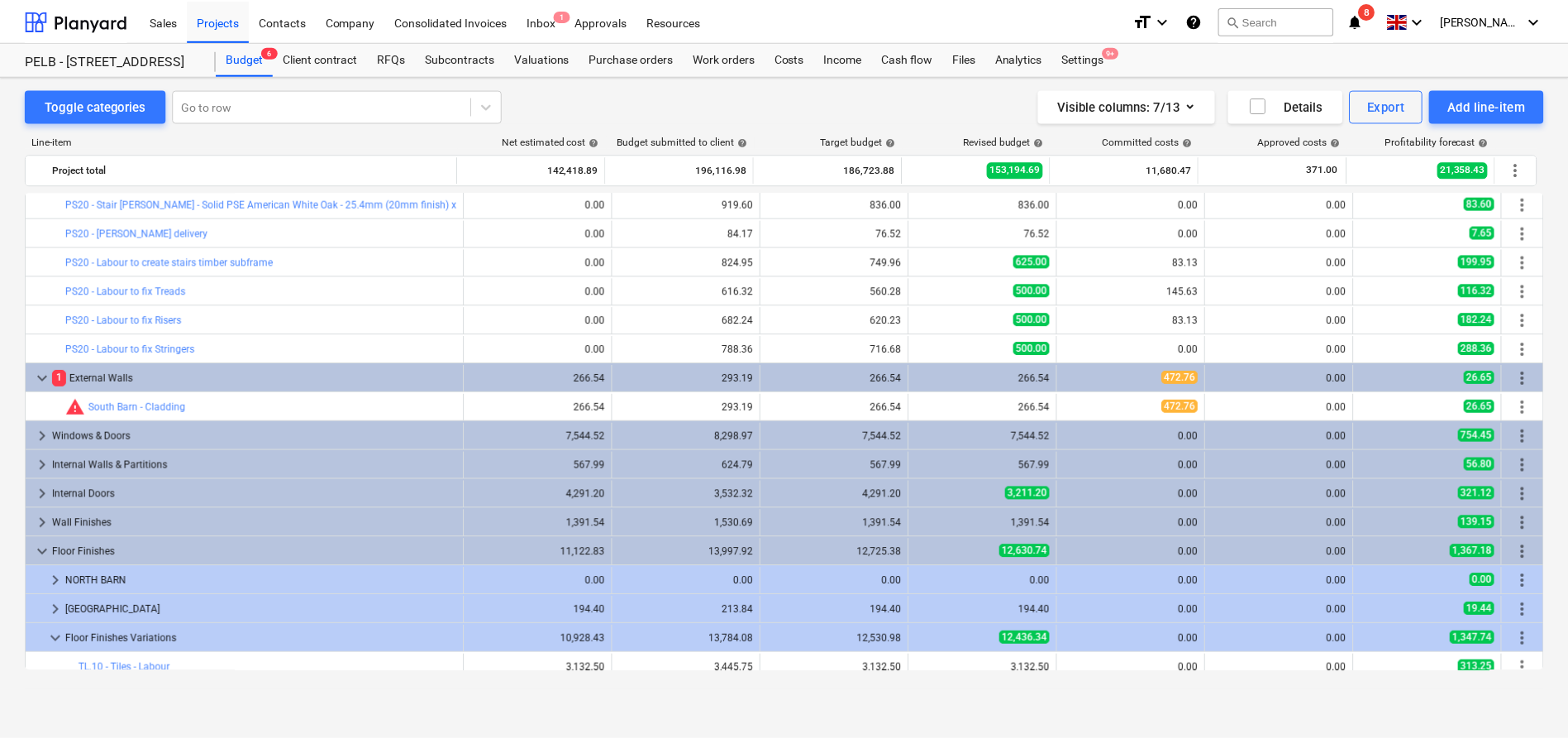
scroll to position [0, 0]
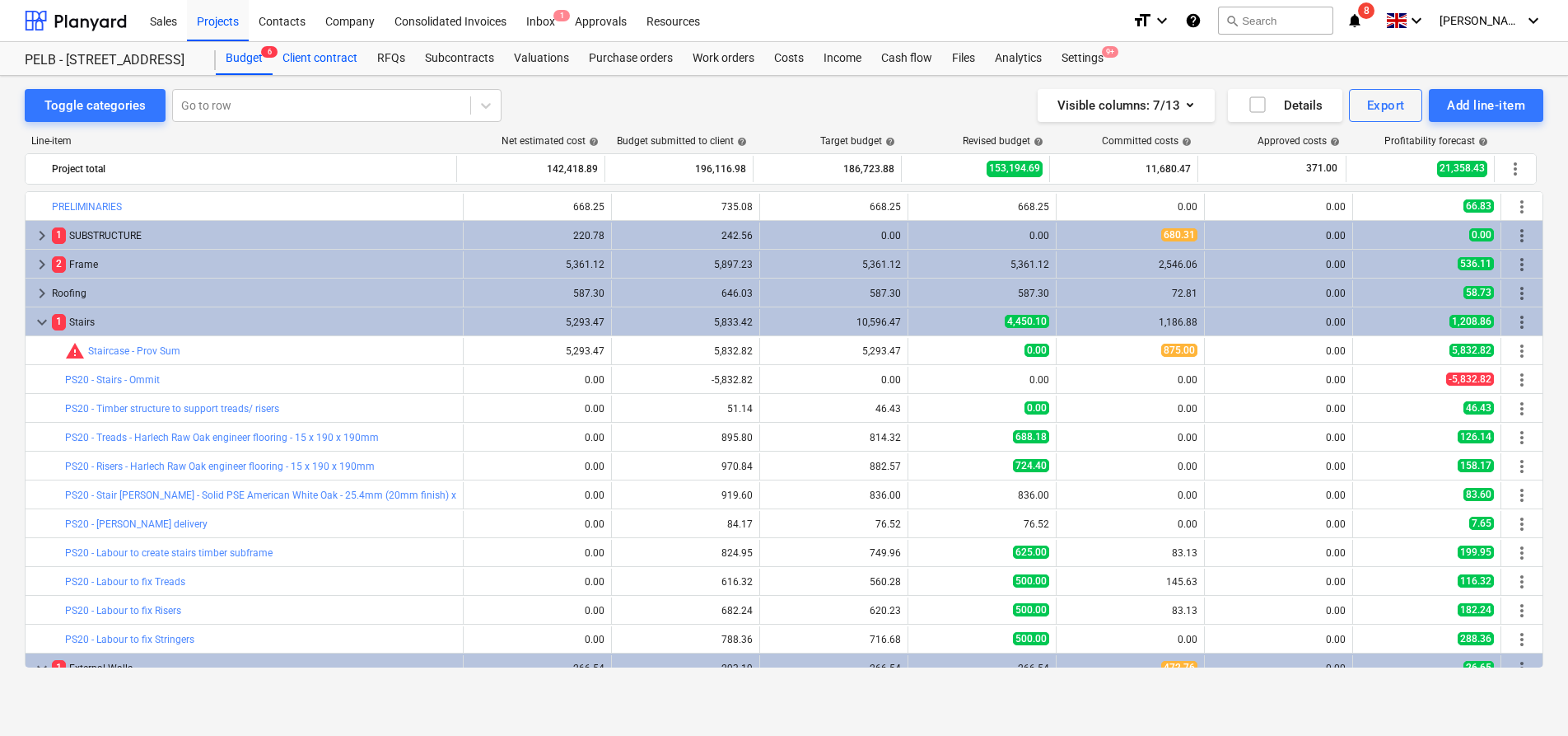
click at [319, 54] on div "Client contract" at bounding box center [319, 59] width 94 height 33
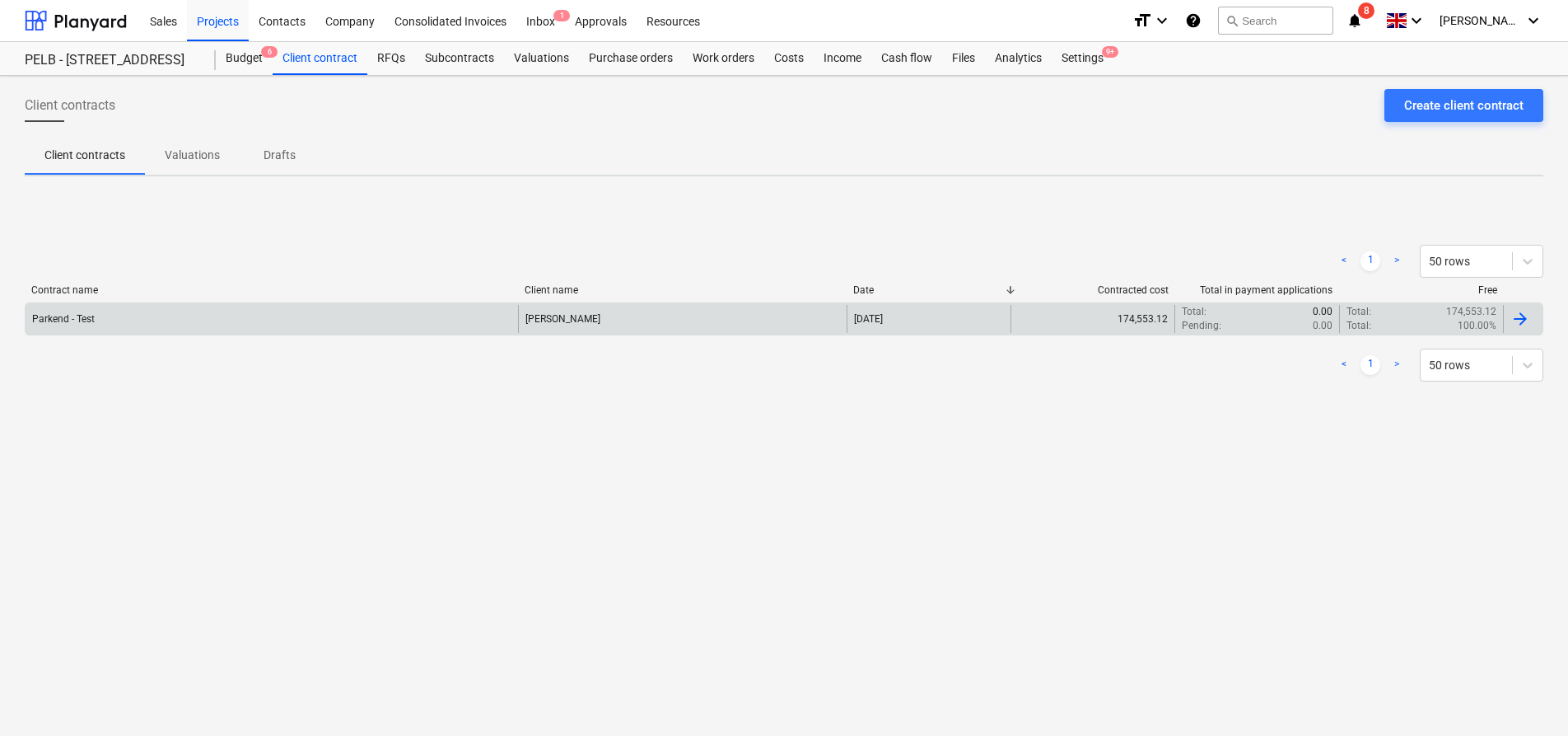
click at [205, 320] on div "Parkend - Test" at bounding box center [272, 319] width 492 height 28
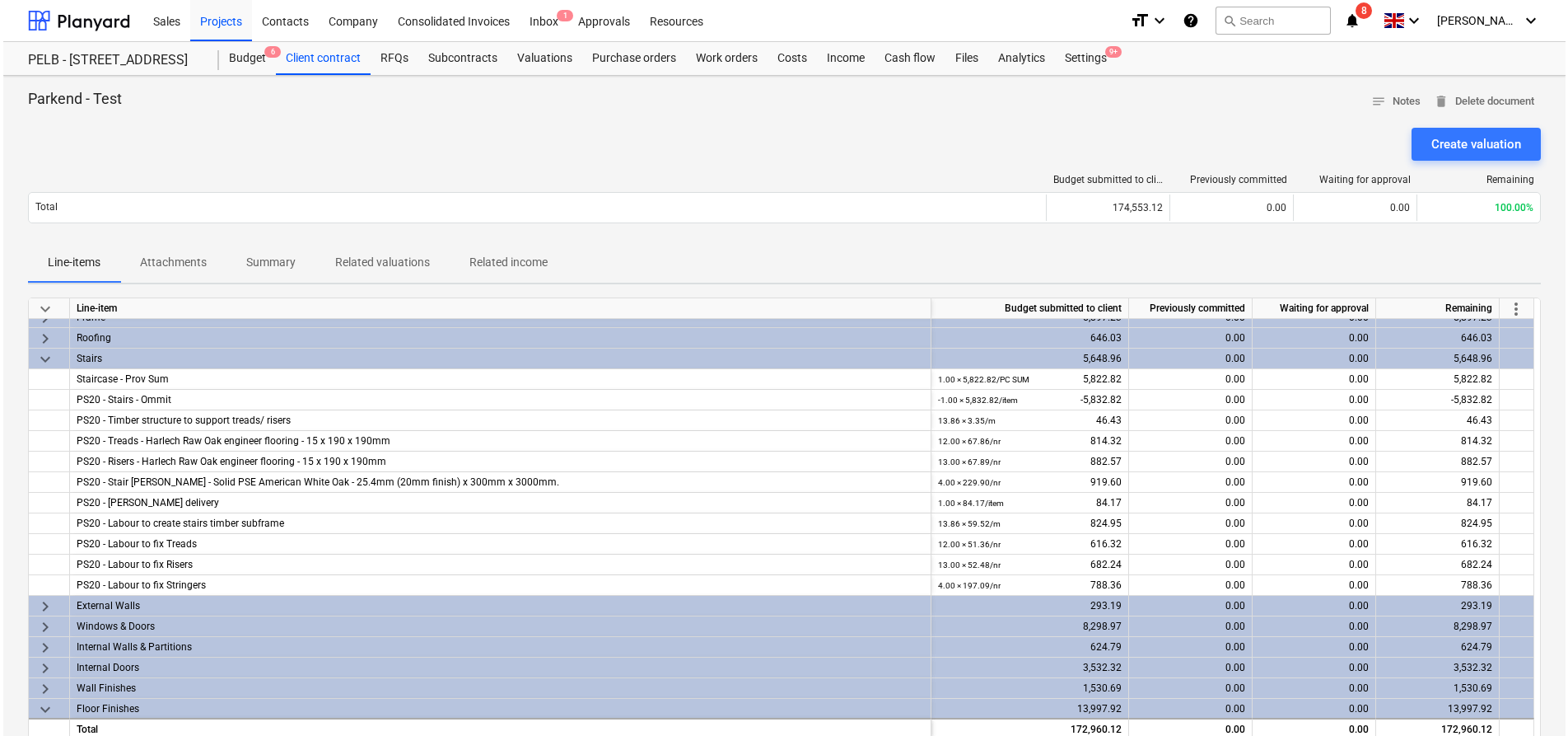
scroll to position [60, 0]
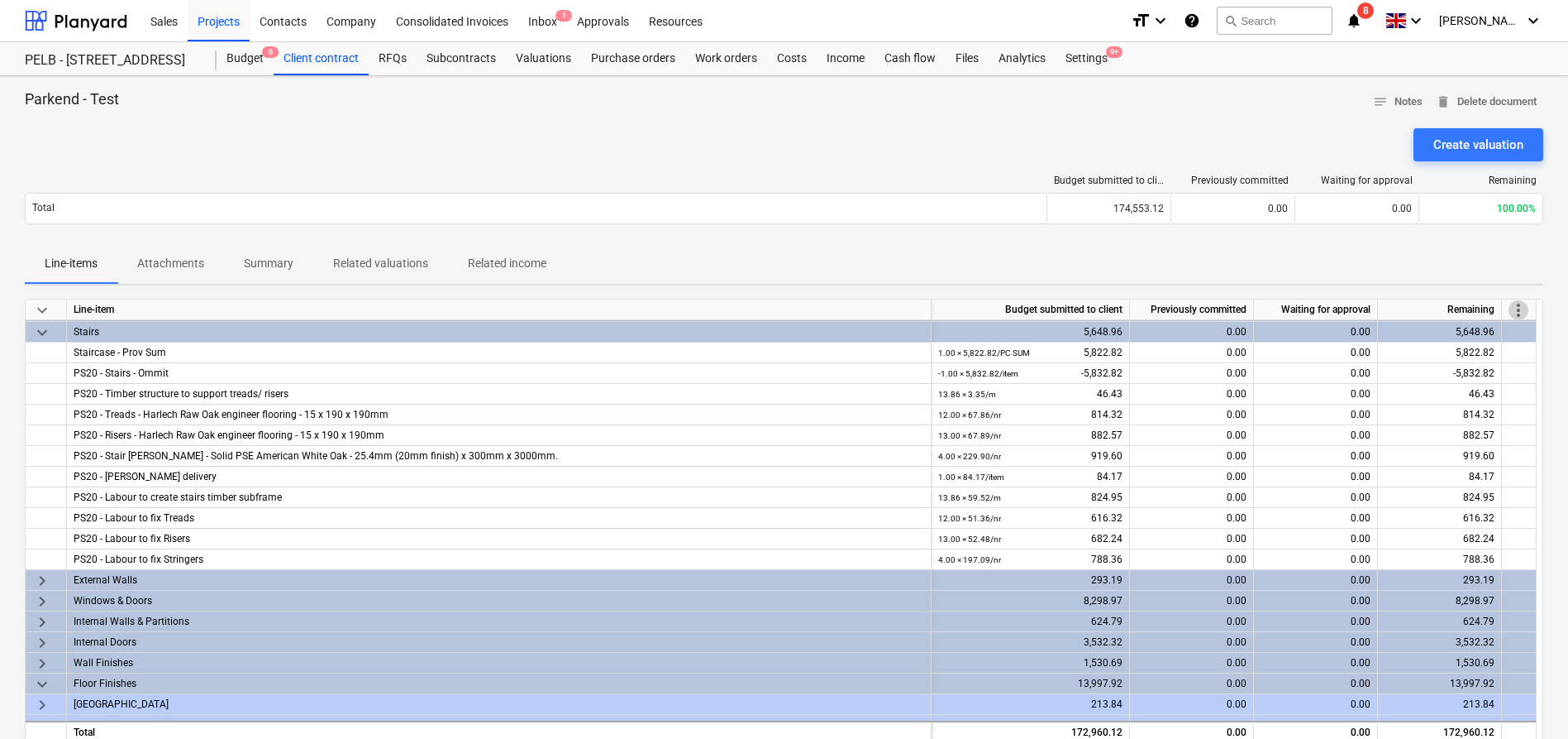
click at [1525, 313] on span "more_vert" at bounding box center [1518, 311] width 20 height 20
click at [1500, 320] on li "Amend line items" at bounding box center [1495, 310] width 128 height 38
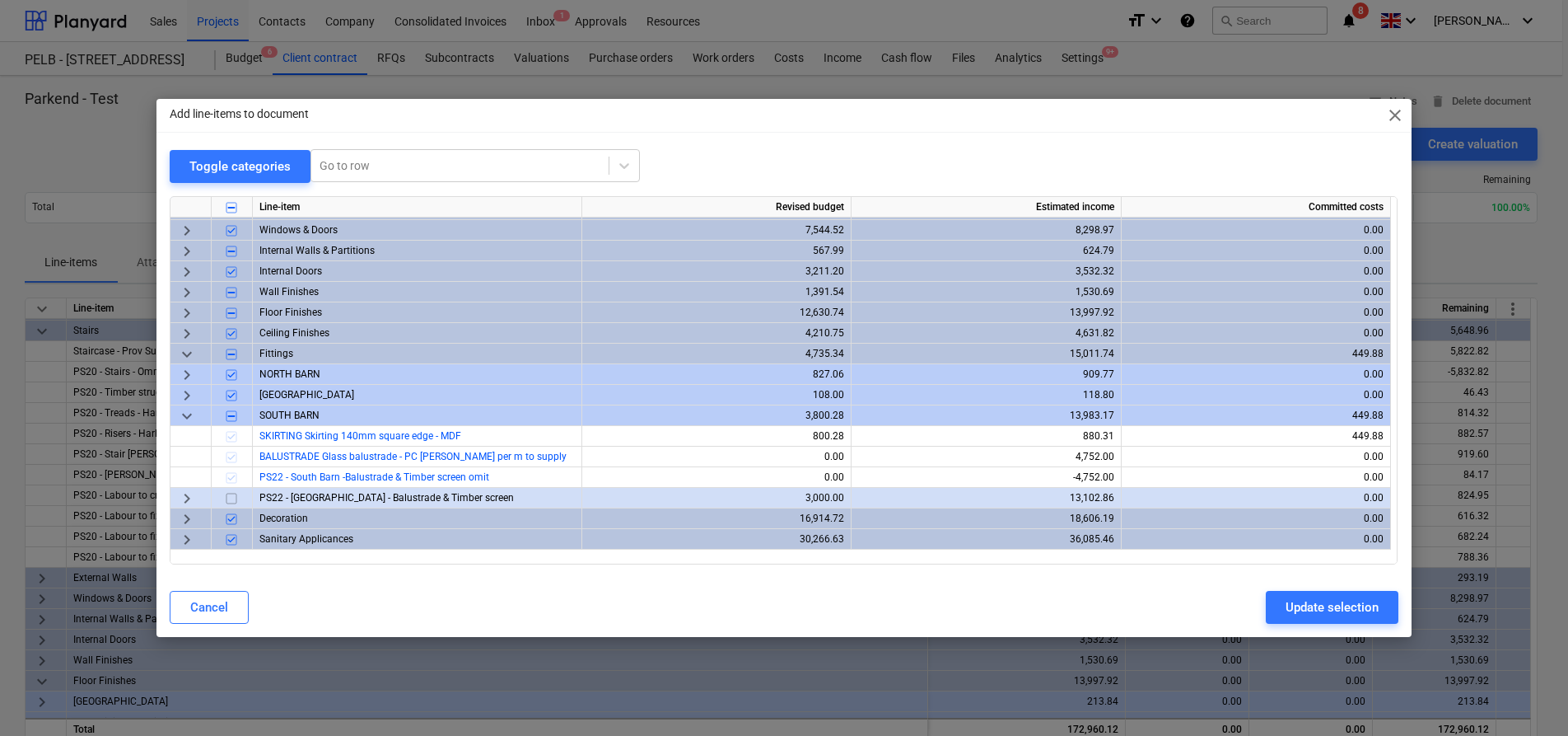
scroll to position [135, 0]
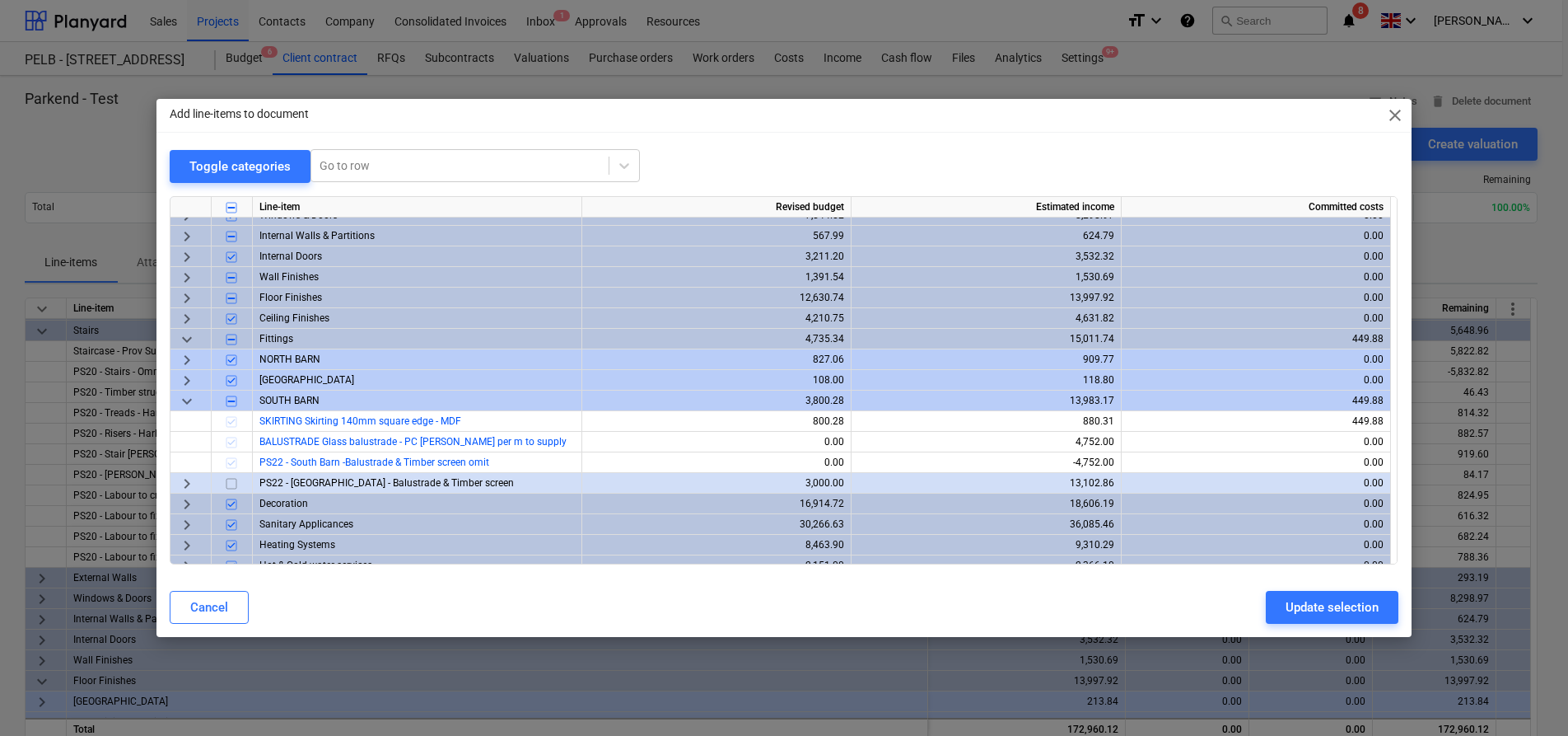
click at [191, 483] on span "keyboard_arrow_right" at bounding box center [187, 483] width 20 height 20
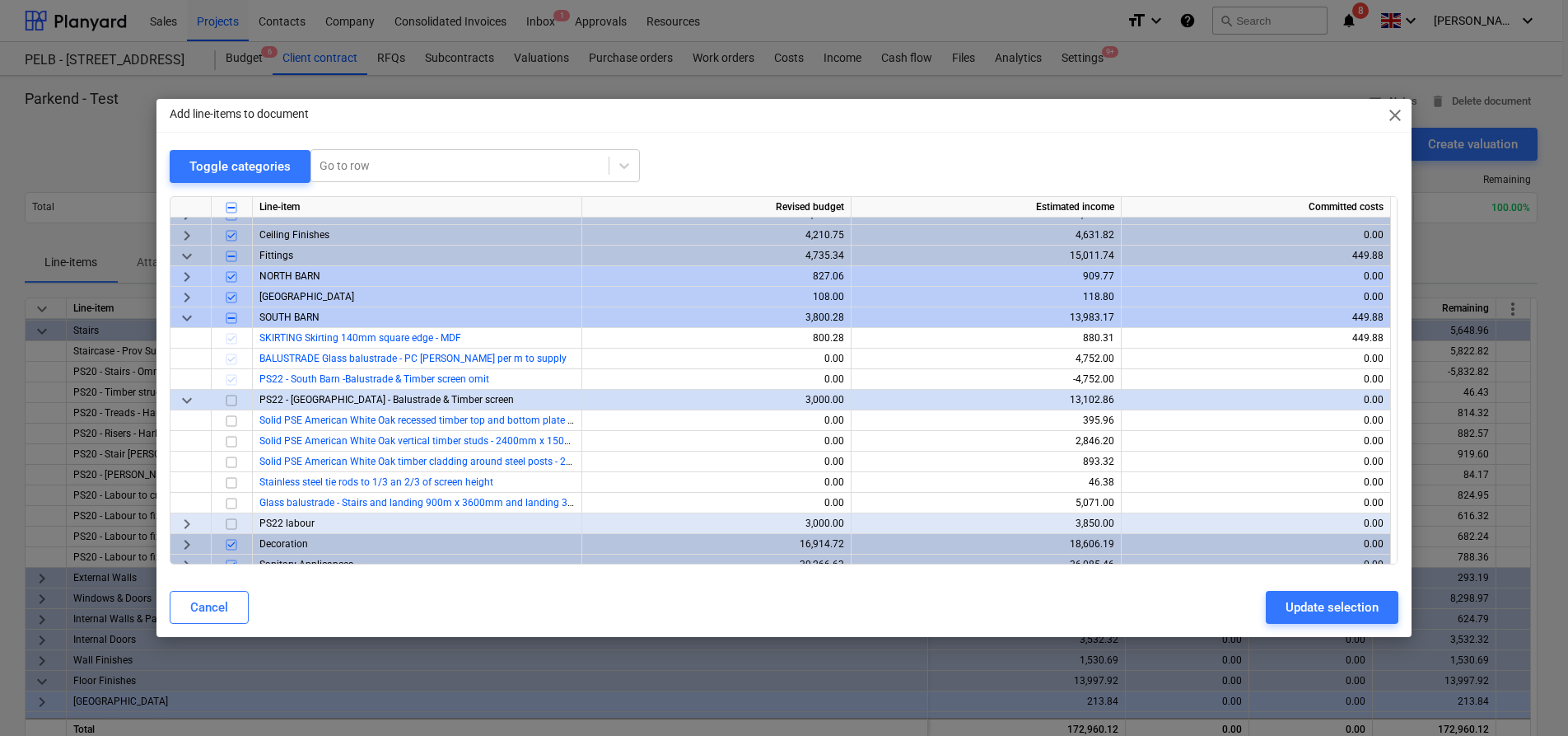
scroll to position [234, 0]
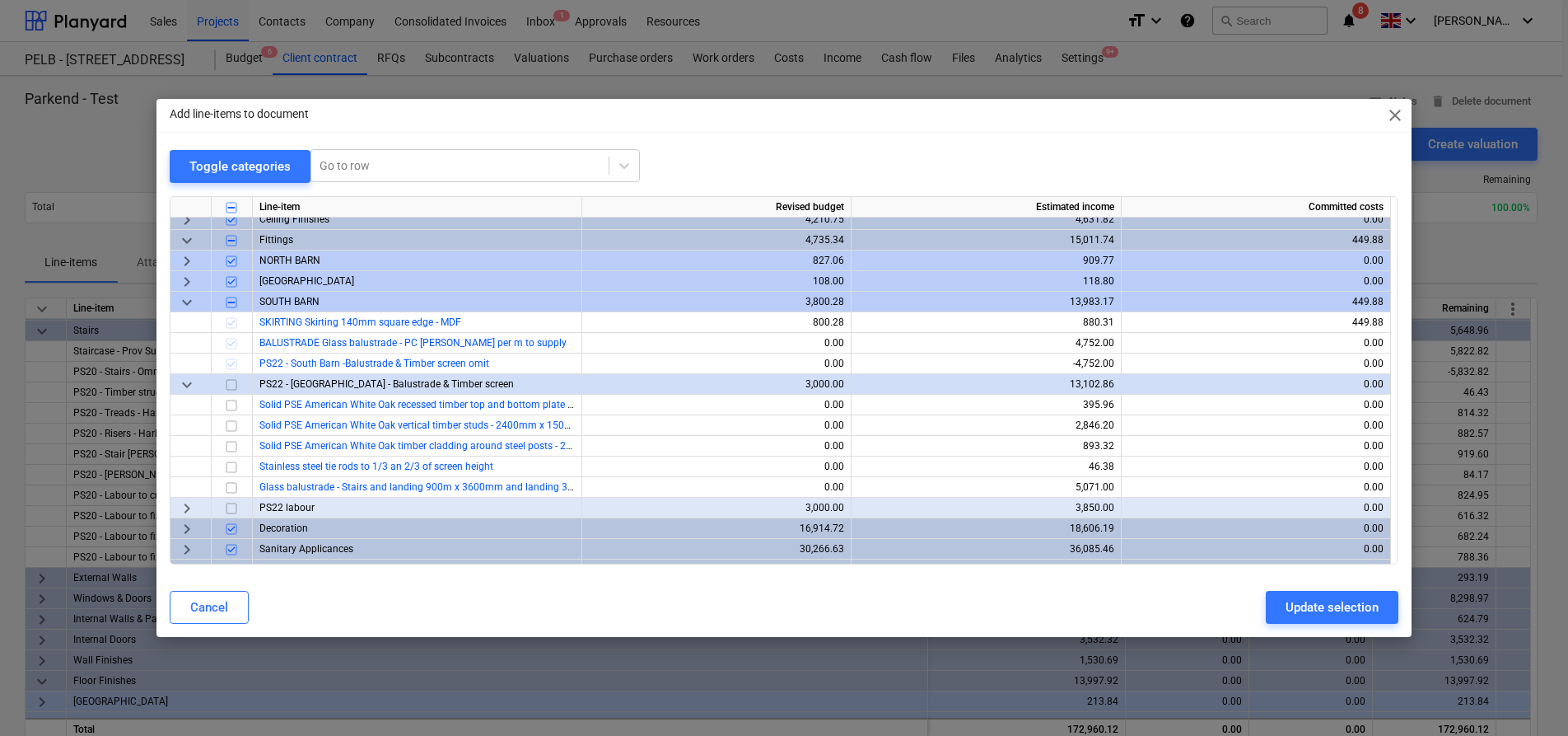
click at [232, 386] on input "checkbox" at bounding box center [232, 384] width 20 height 20
click at [188, 512] on span "keyboard_arrow_right" at bounding box center [187, 508] width 20 height 20
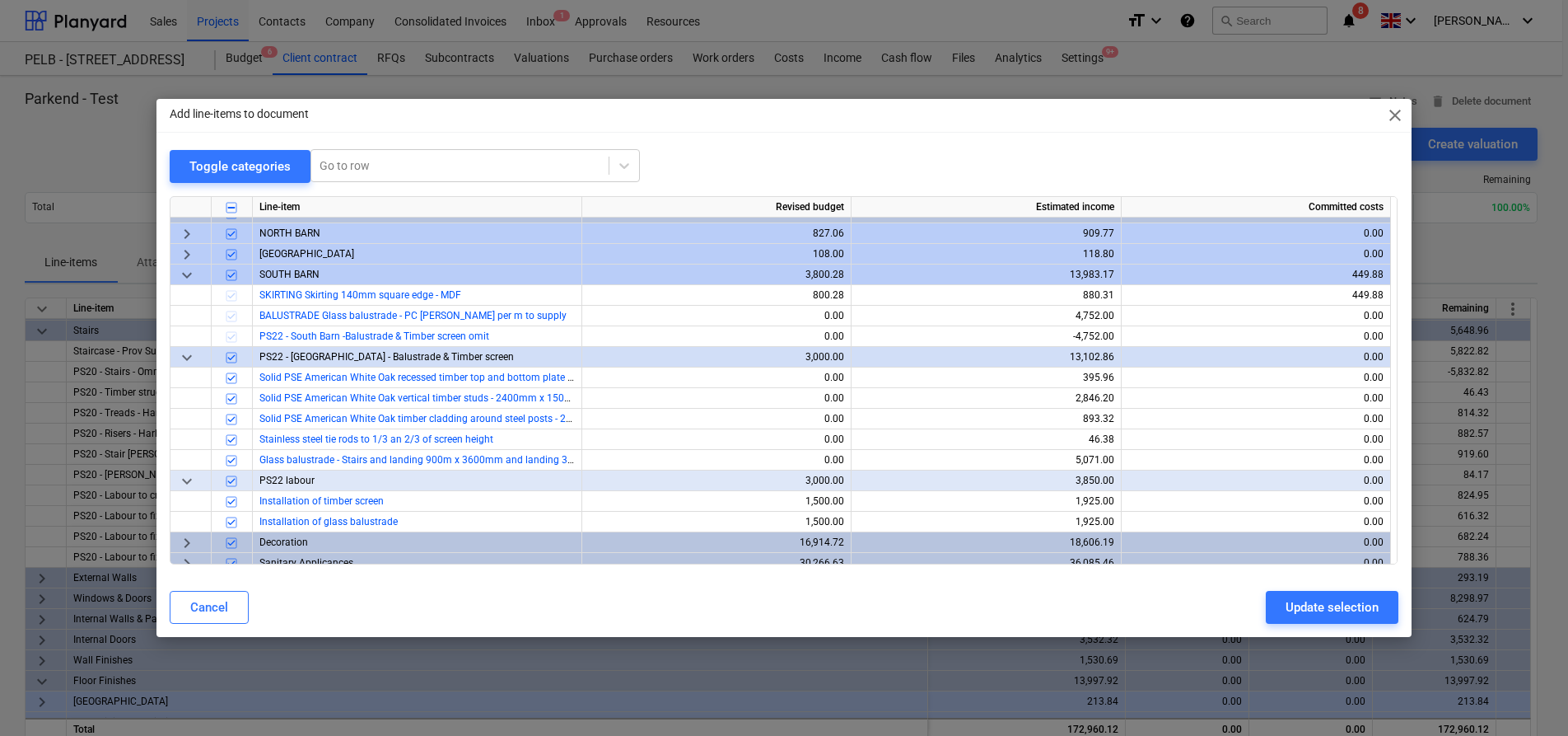
scroll to position [264, 0]
click at [1328, 605] on div "Update selection" at bounding box center [1333, 606] width 93 height 21
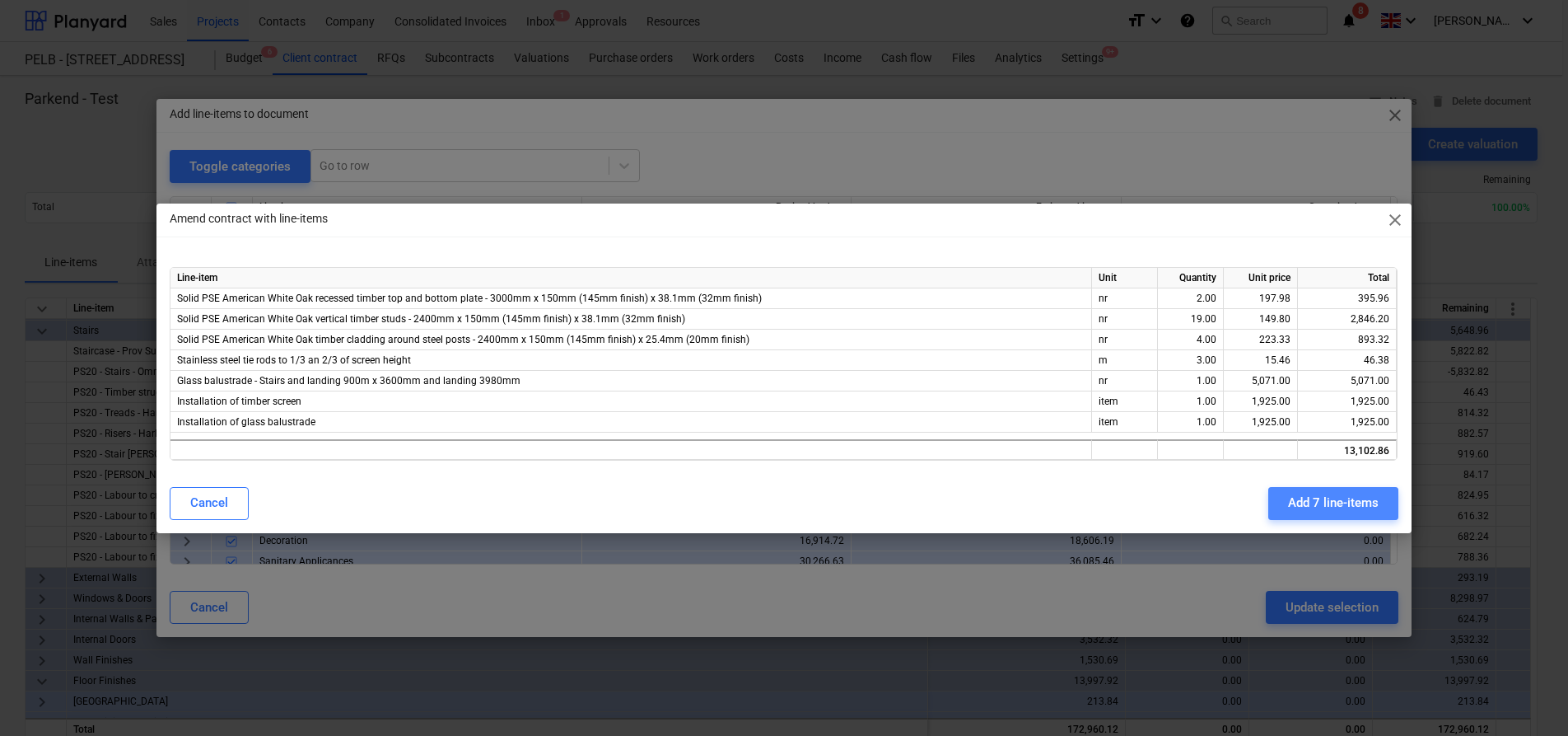
click at [1290, 496] on div "Add 7 line-items" at bounding box center [1333, 502] width 91 height 21
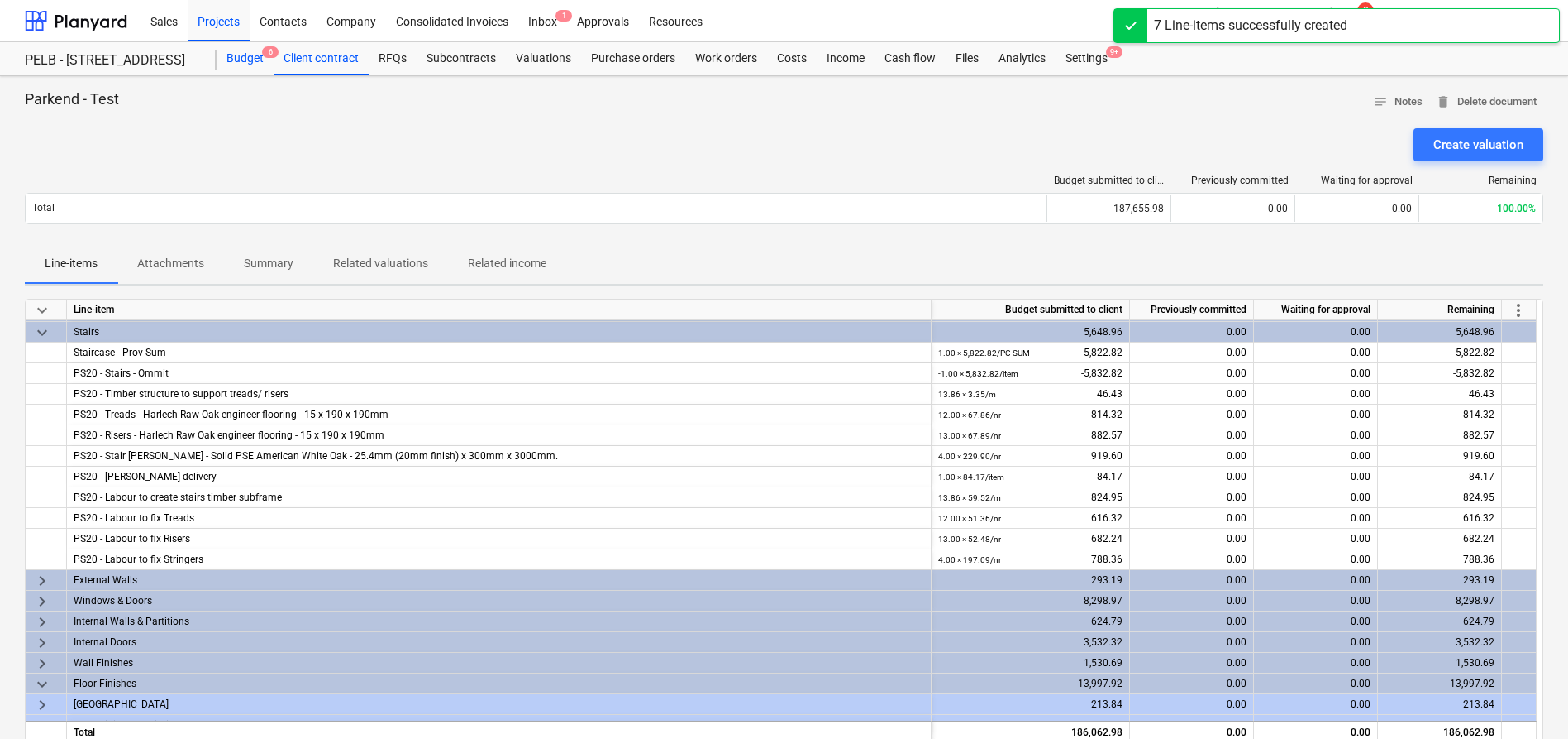
click at [247, 61] on div "Budget 6" at bounding box center [245, 59] width 57 height 33
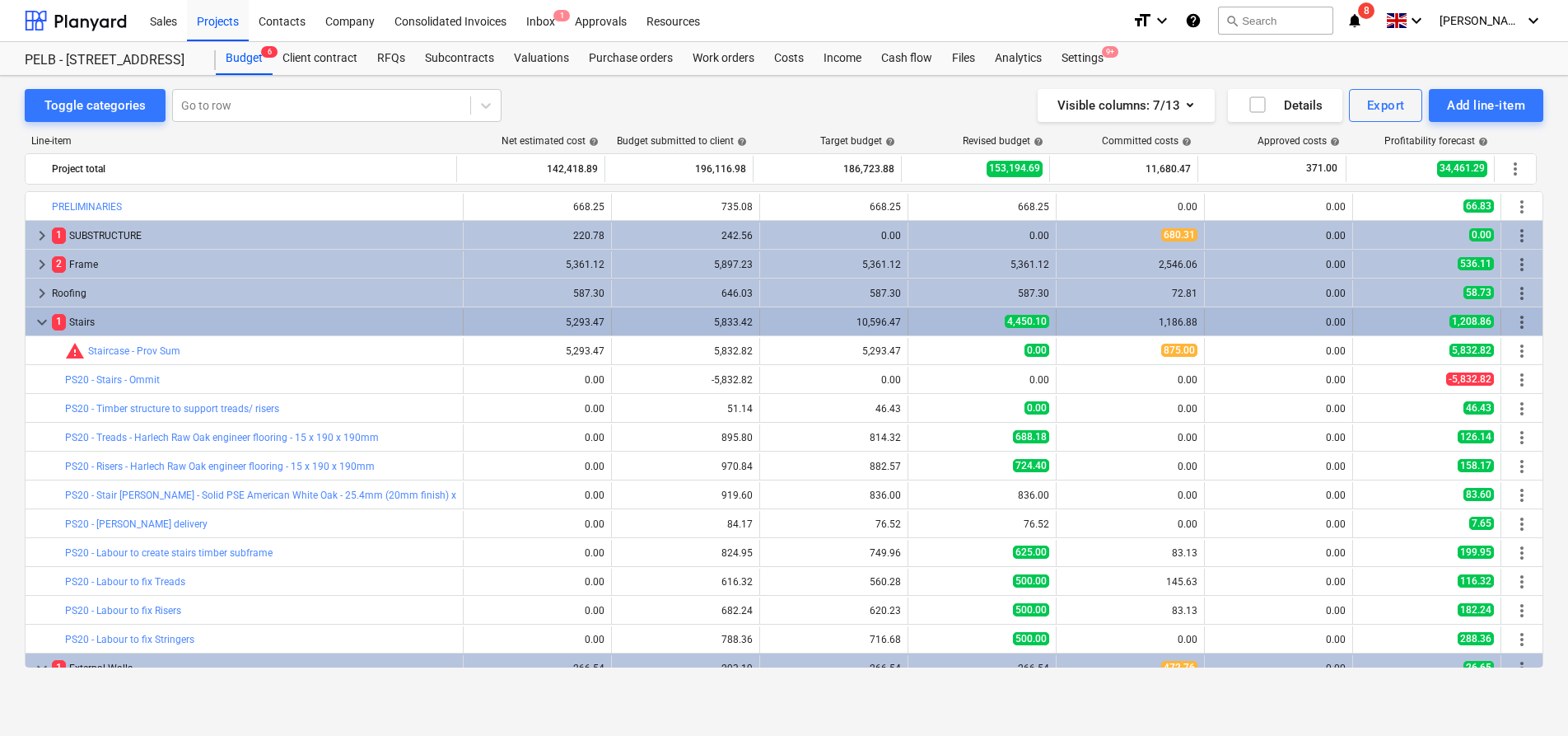
click at [38, 309] on div "keyboard_arrow_down" at bounding box center [42, 321] width 20 height 27
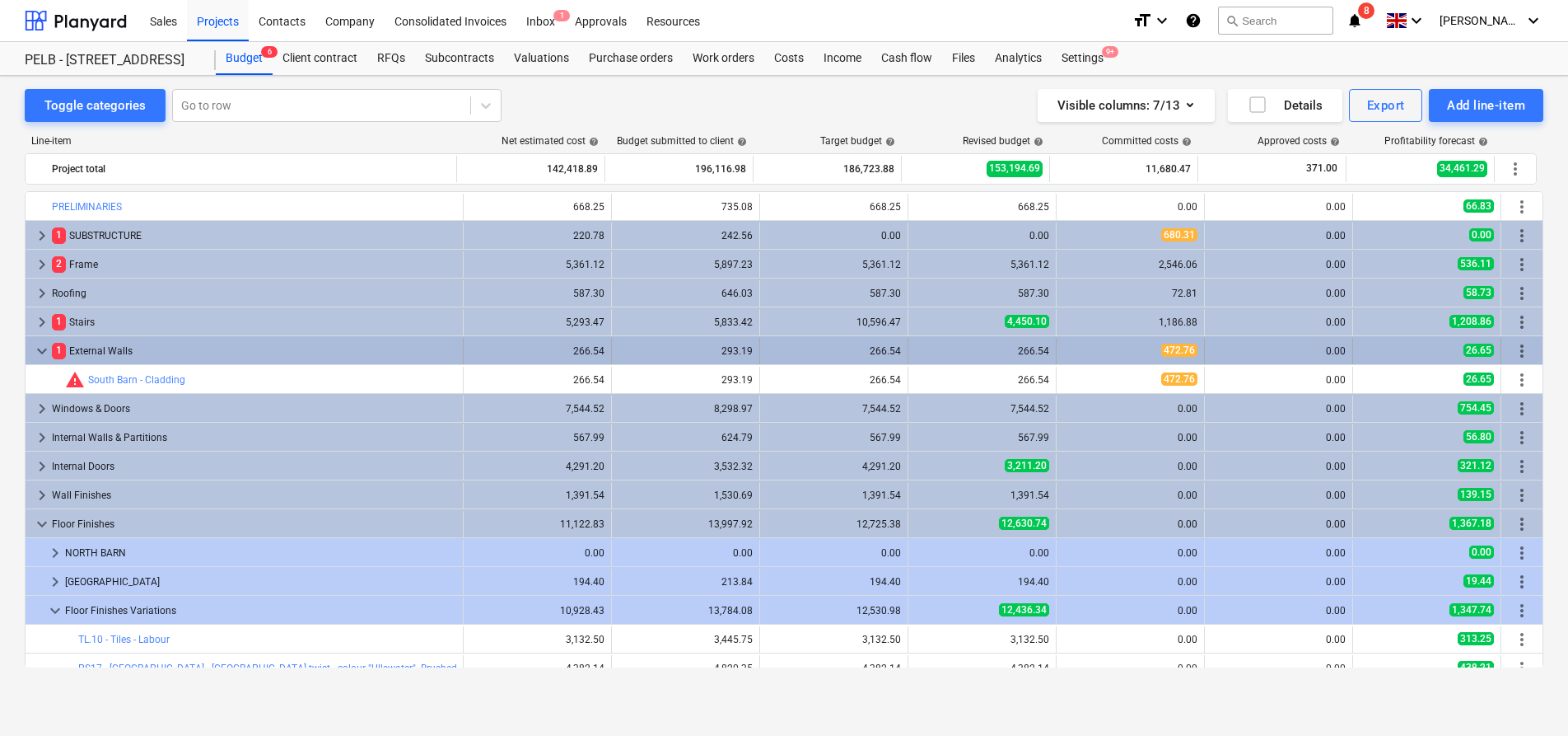
click at [43, 344] on span "keyboard_arrow_down" at bounding box center [42, 352] width 20 height 20
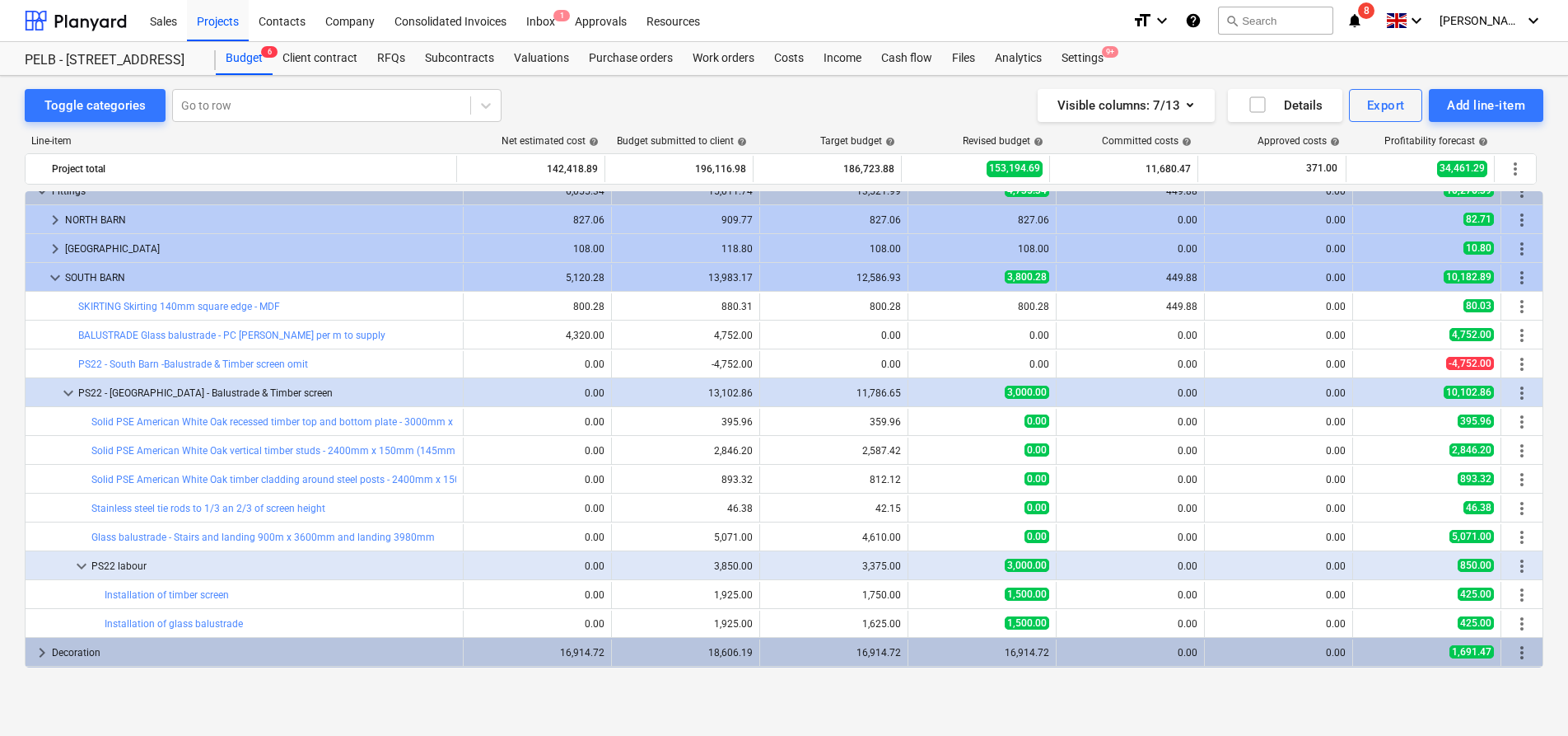
scroll to position [667, 0]
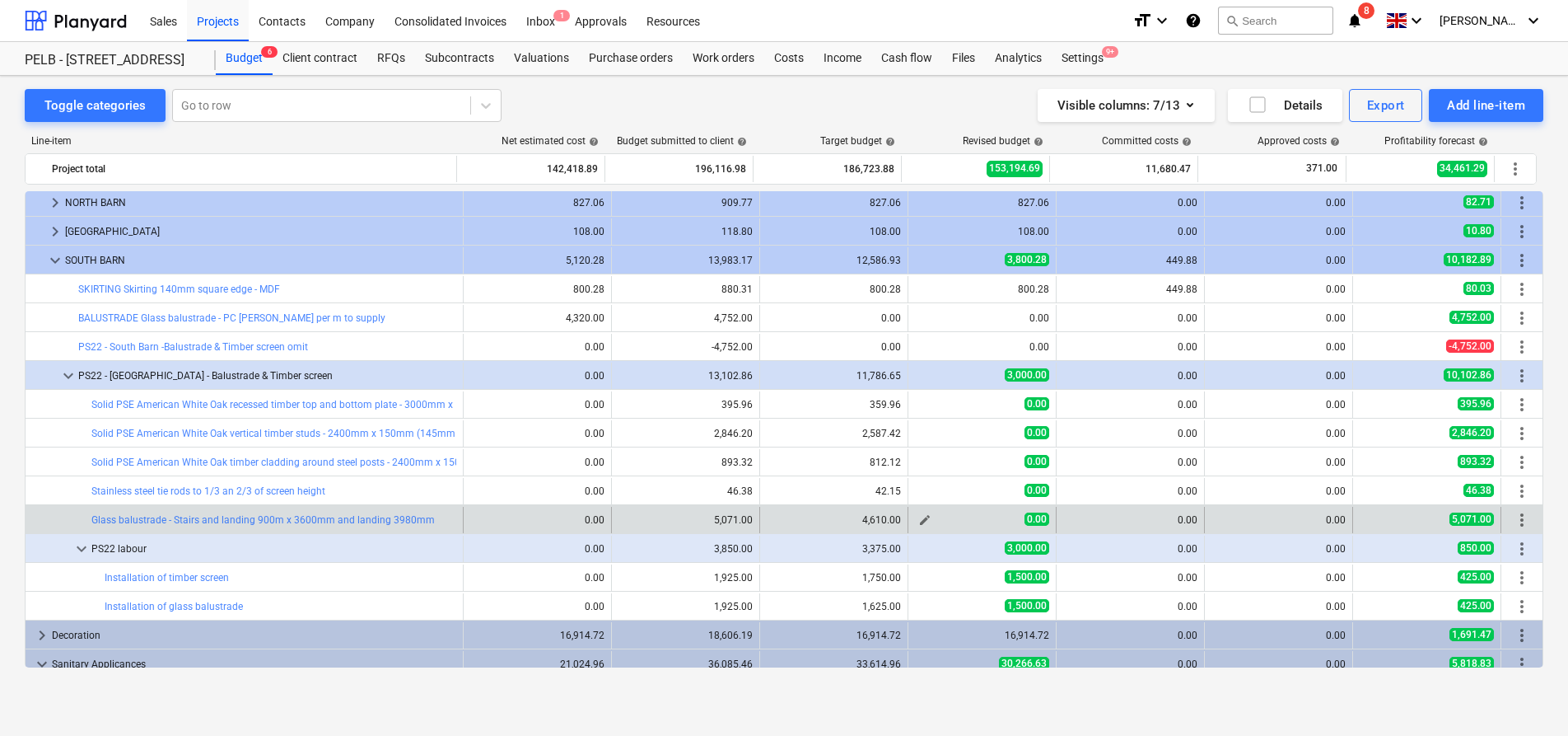
click at [918, 519] on span "edit" at bounding box center [925, 520] width 13 height 13
type textarea "x"
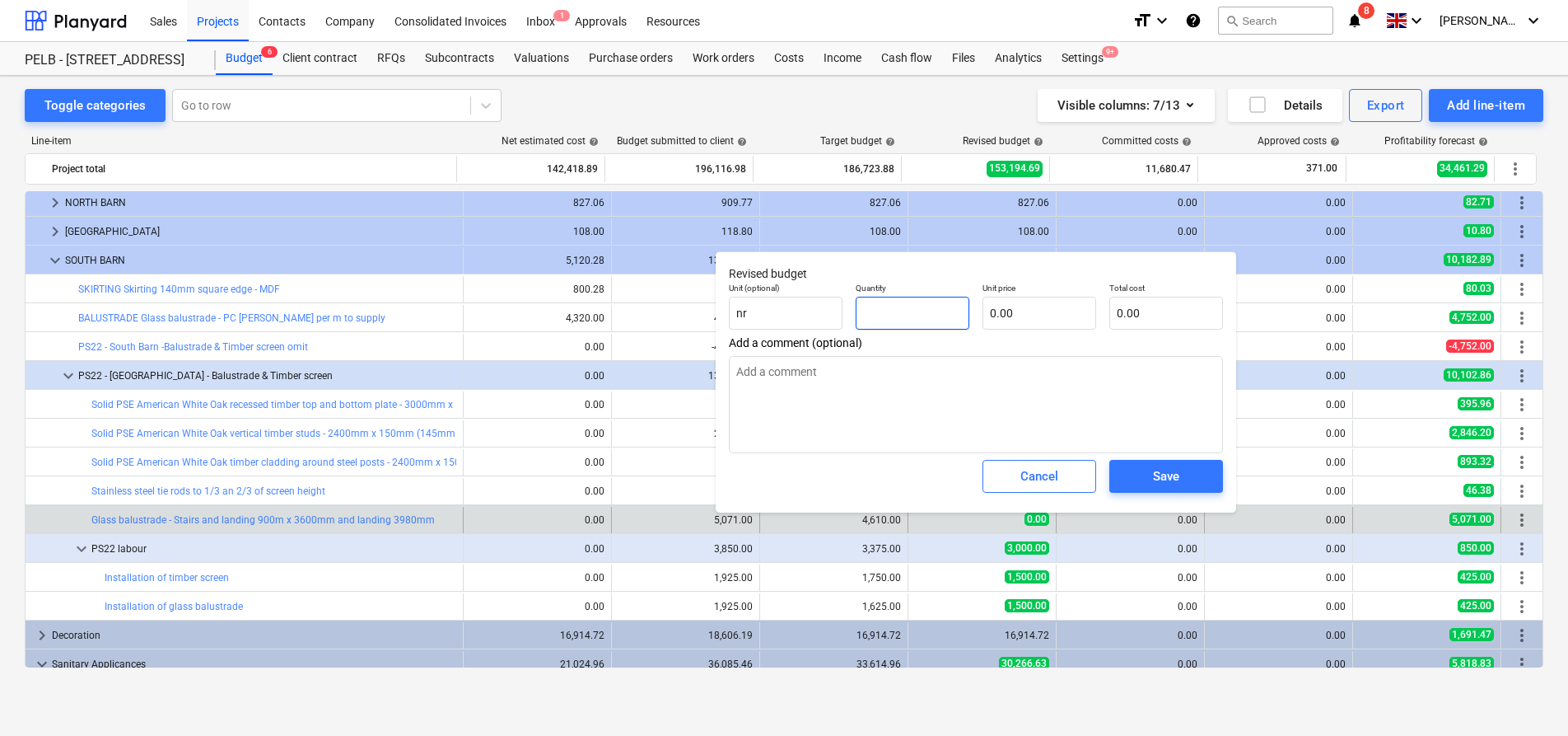
click at [903, 309] on input "text" at bounding box center [913, 313] width 114 height 33
type textarea "x"
type input "1"
type textarea "x"
type input "1.00"
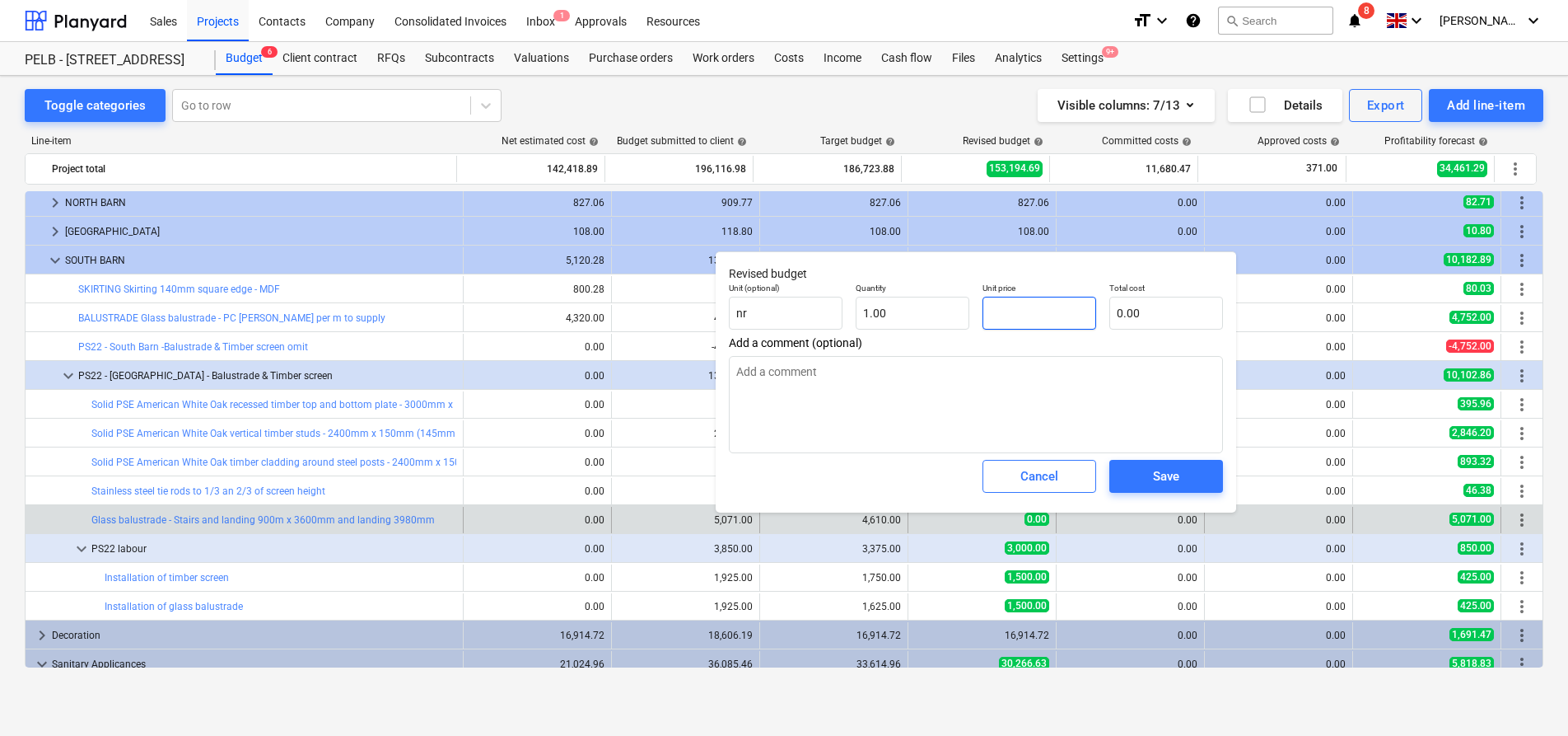
click at [1033, 323] on input "text" at bounding box center [1040, 313] width 114 height 33
type textarea "x"
type input "4"
type input "4.00"
type textarea "x"
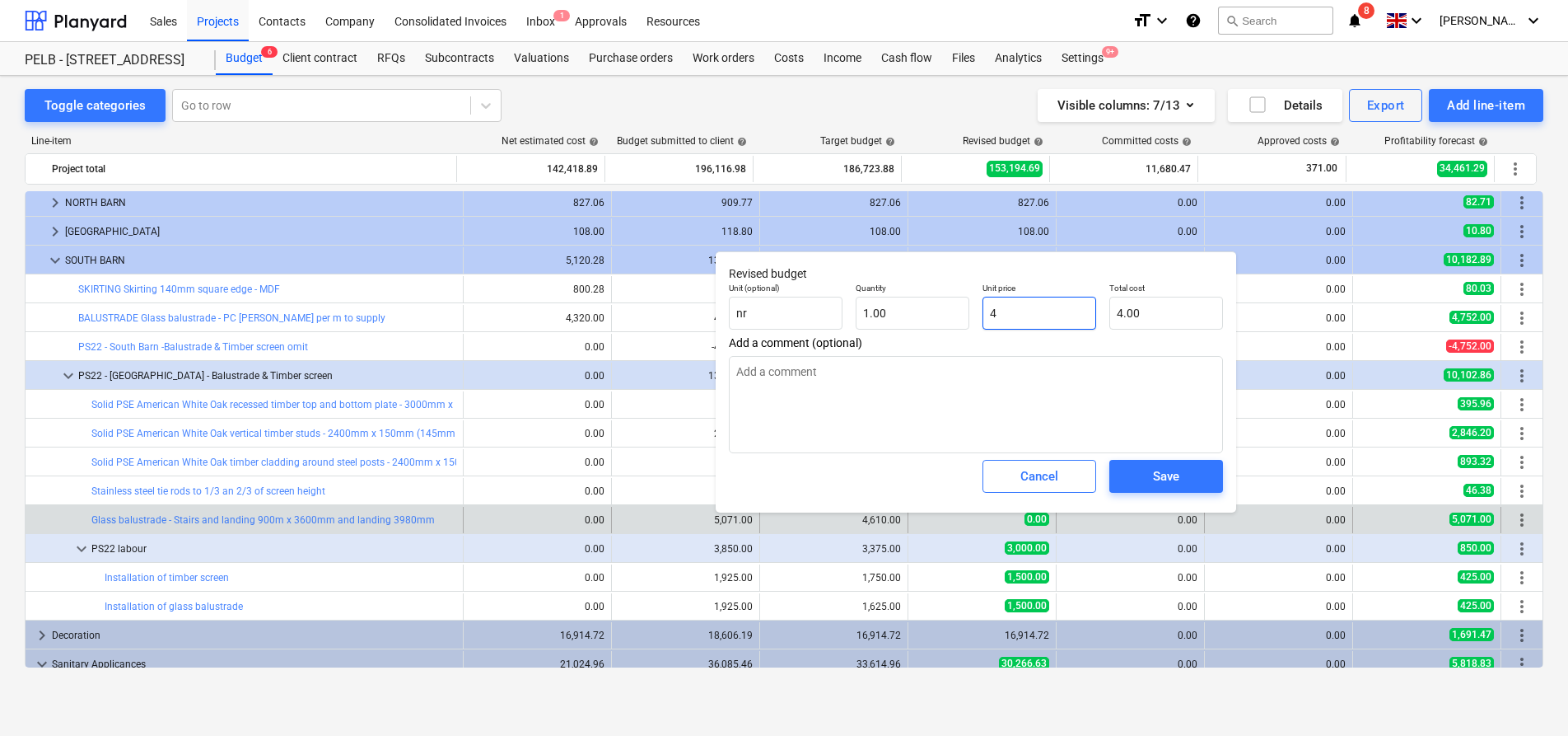
type input "46"
type input "46.00"
type textarea "x"
type input "461"
type input "461.00"
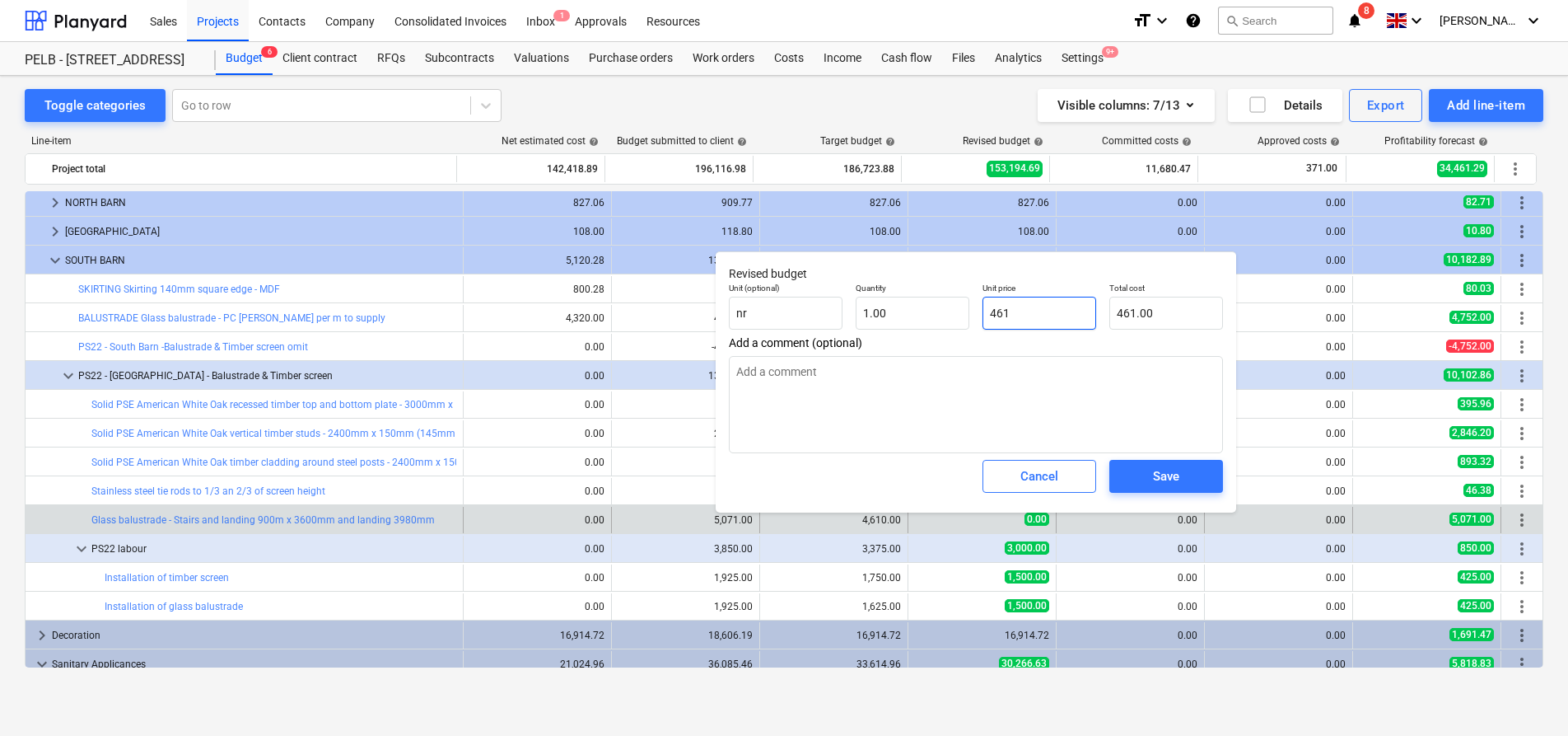
type textarea "x"
type input "4610"
type input "4,610.00"
type input "4610"
type textarea "x"
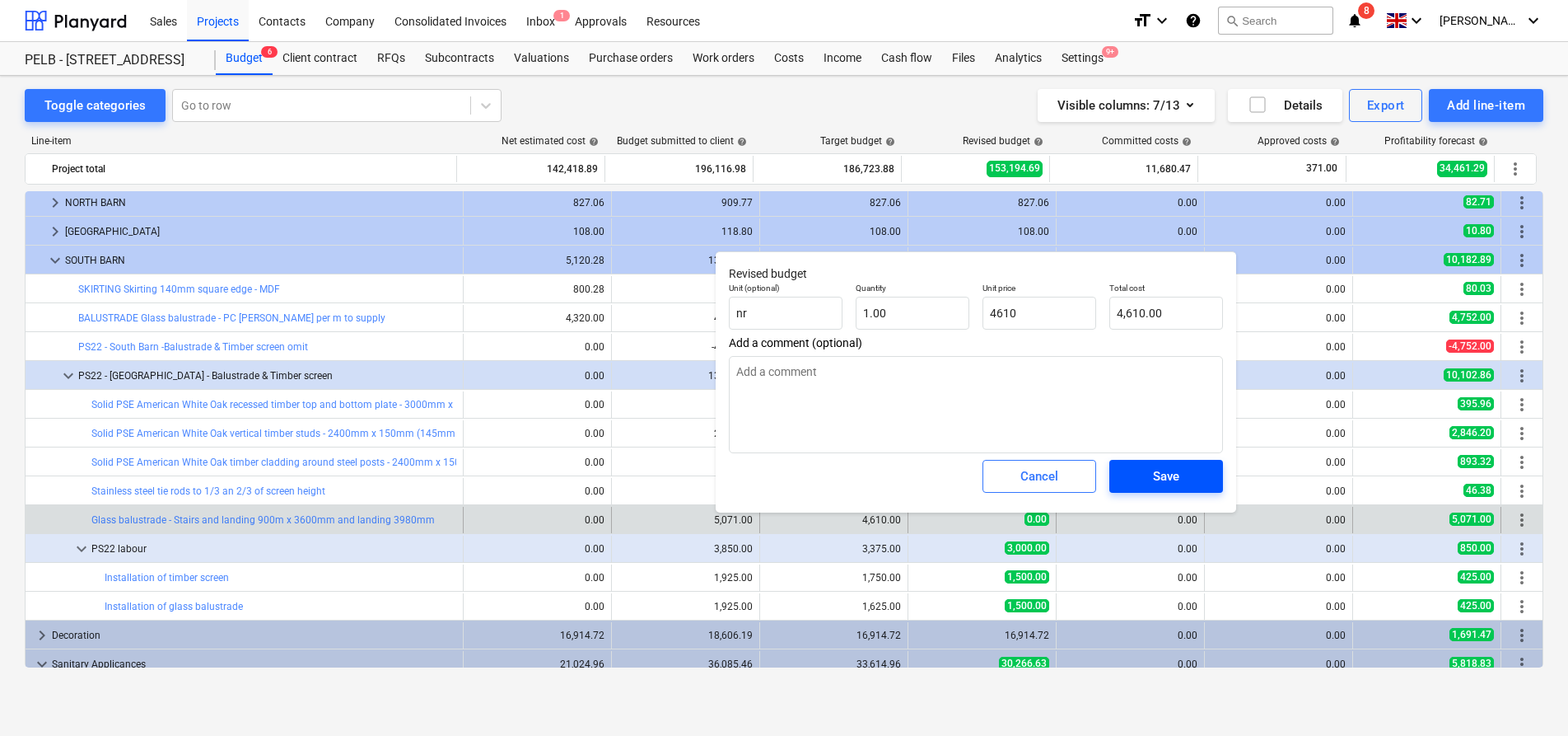
type input "4,610.00"
click at [1170, 473] on div "Save" at bounding box center [1166, 475] width 27 height 21
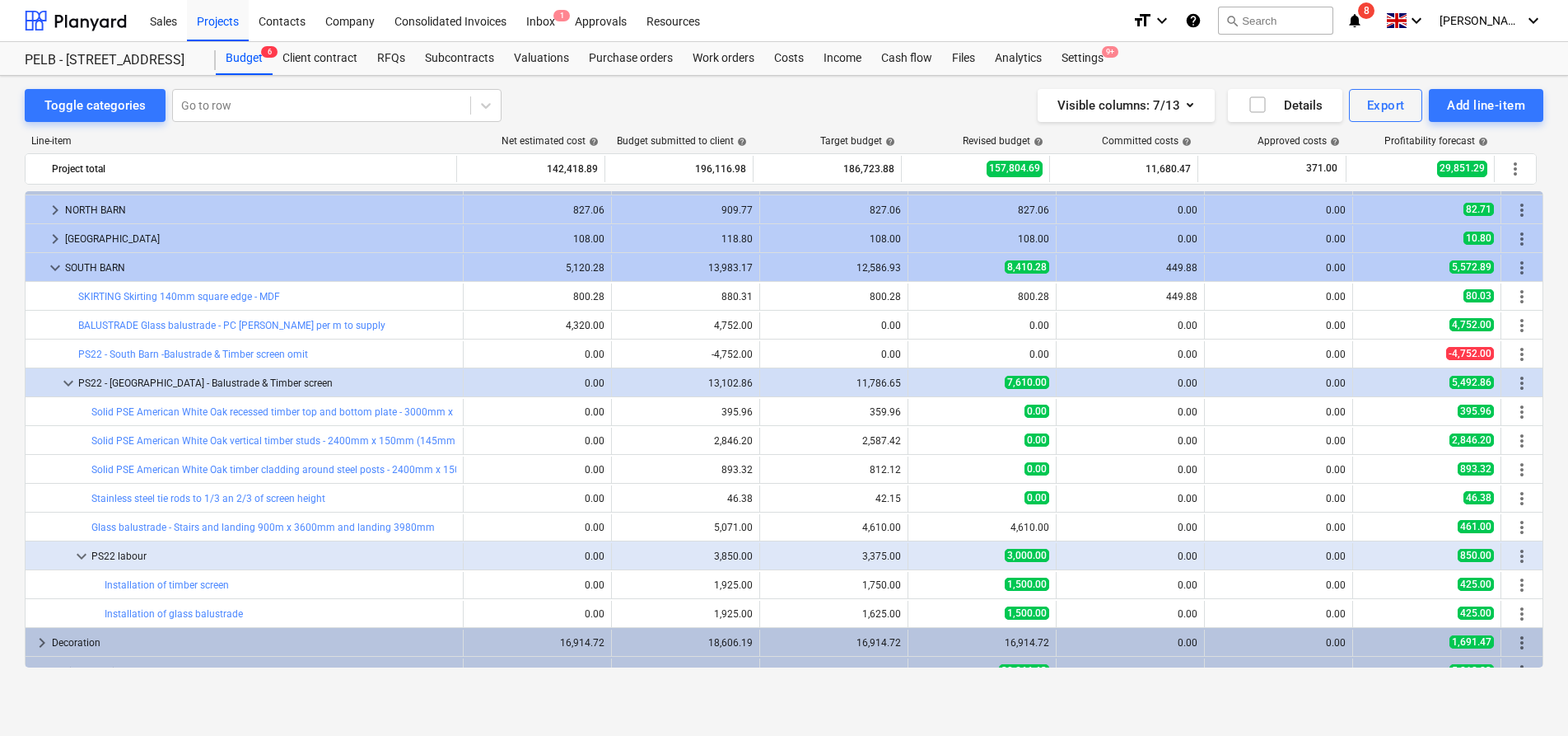
scroll to position [657, 0]
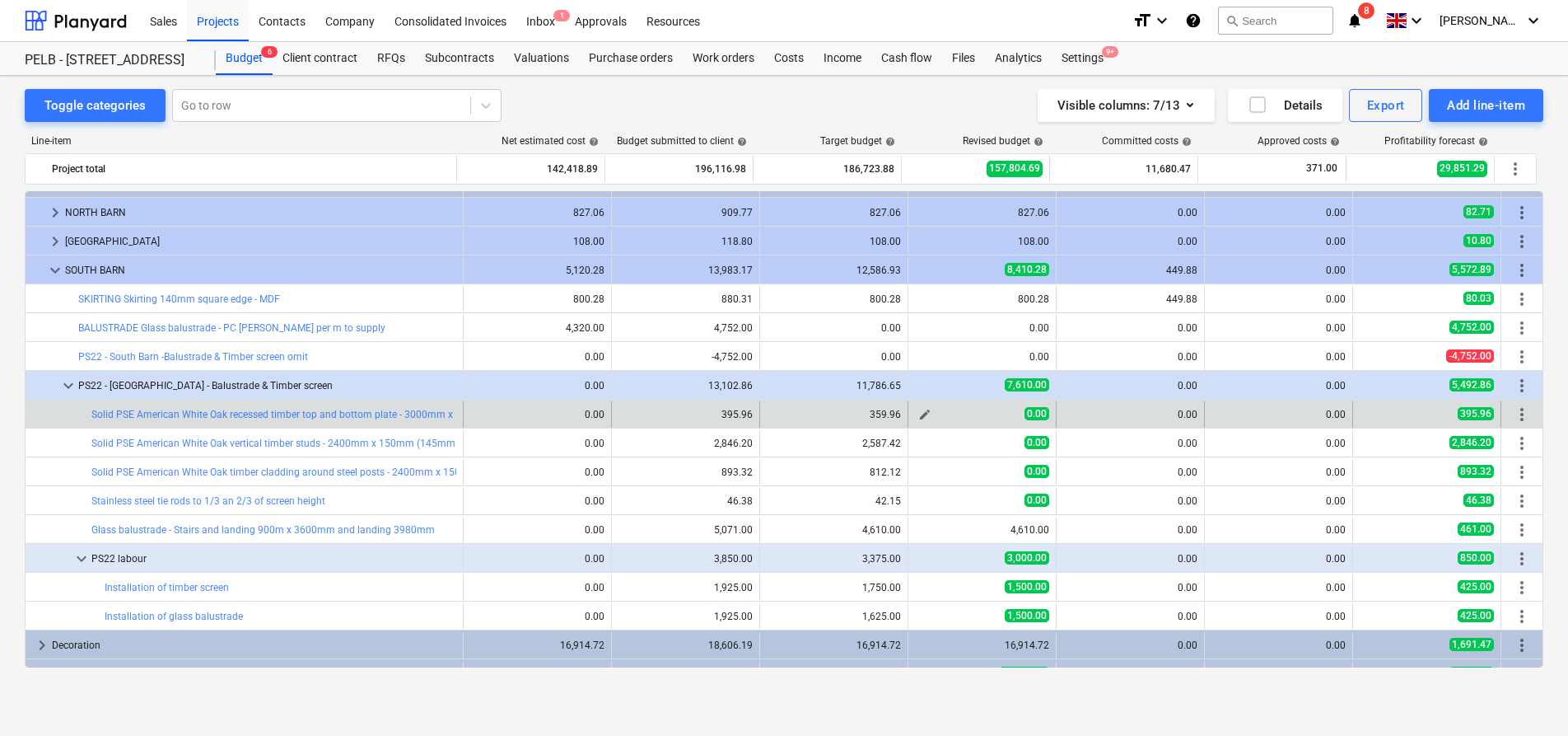
click at [922, 413] on span "edit" at bounding box center [925, 414] width 13 height 13
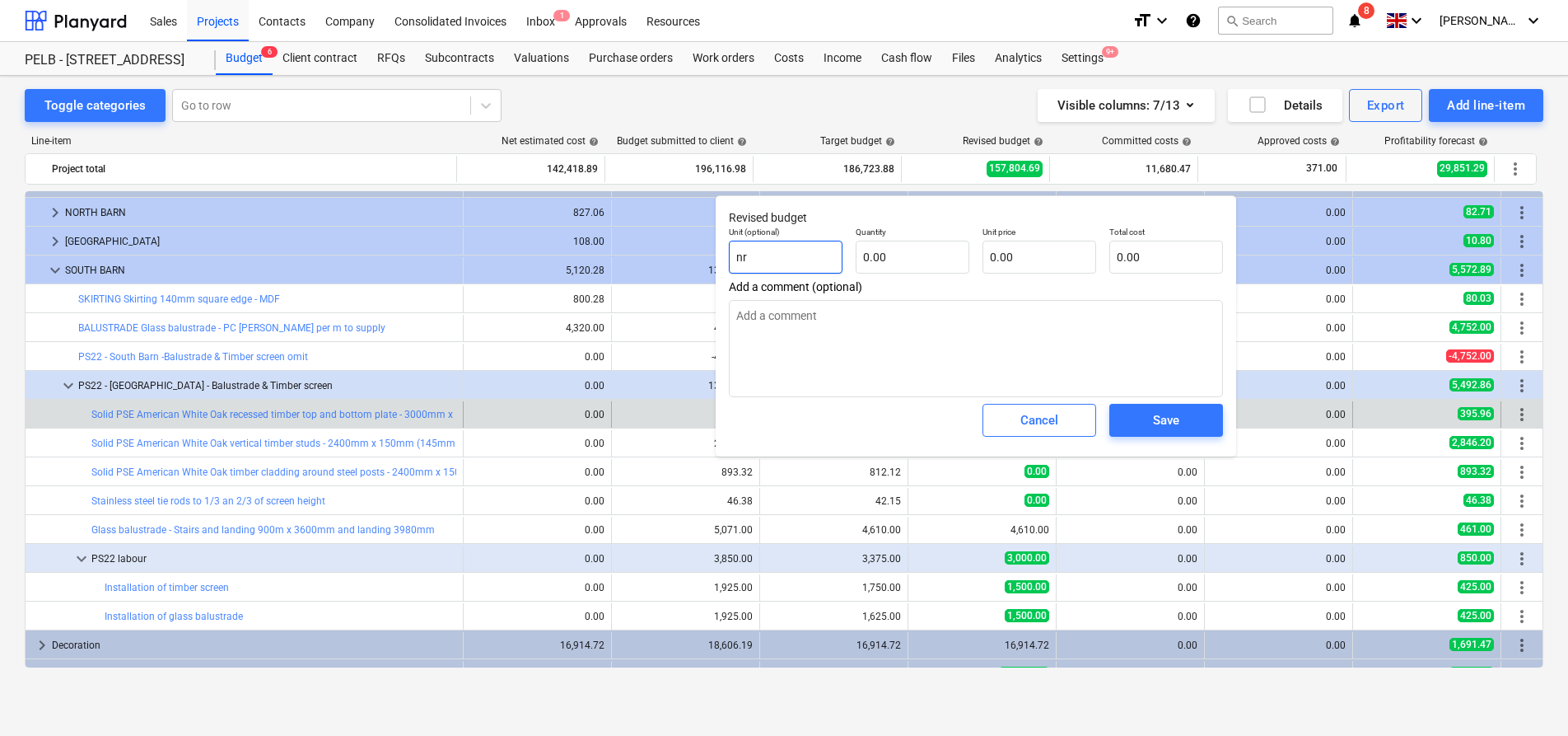
click at [785, 265] on input "nr" at bounding box center [785, 257] width 114 height 33
type textarea "x"
type input "n"
type textarea "x"
type input "nr"
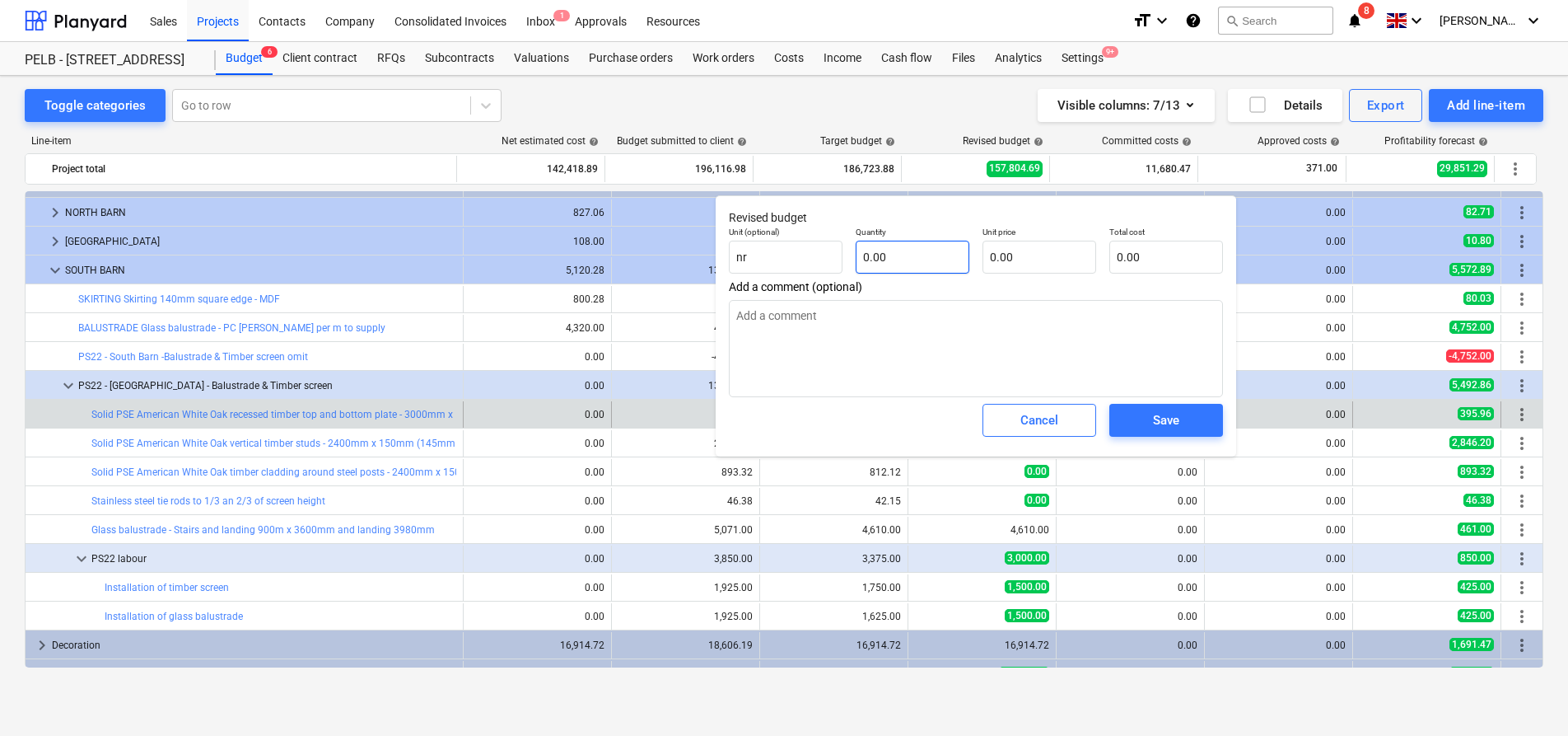
type textarea "x"
click at [926, 265] on input "text" at bounding box center [913, 257] width 114 height 33
type textarea "x"
type input "2"
type textarea "x"
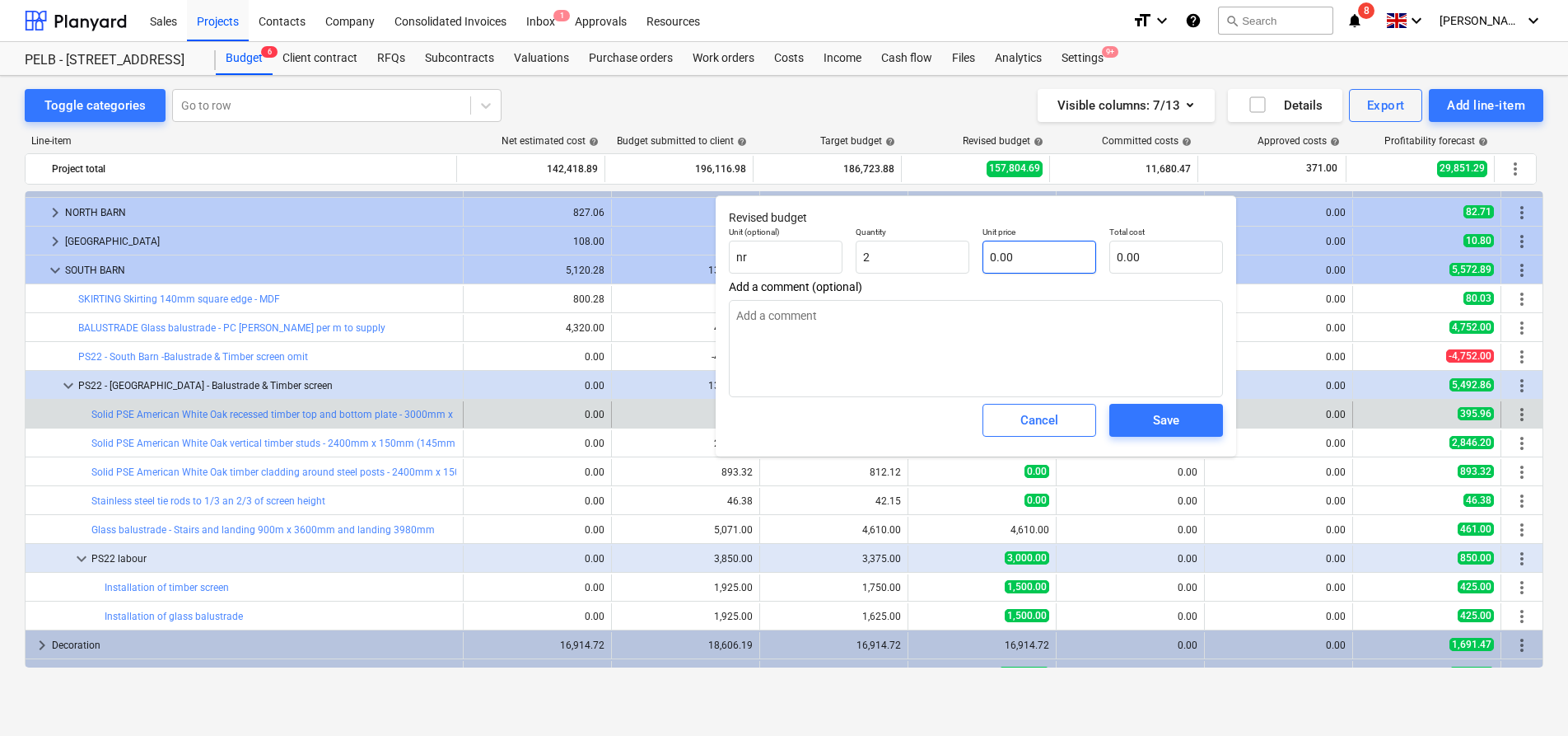
type input "2.00"
click at [1020, 267] on input "text" at bounding box center [1040, 257] width 114 height 33
type textarea "x"
type input "8"
type input "16.00"
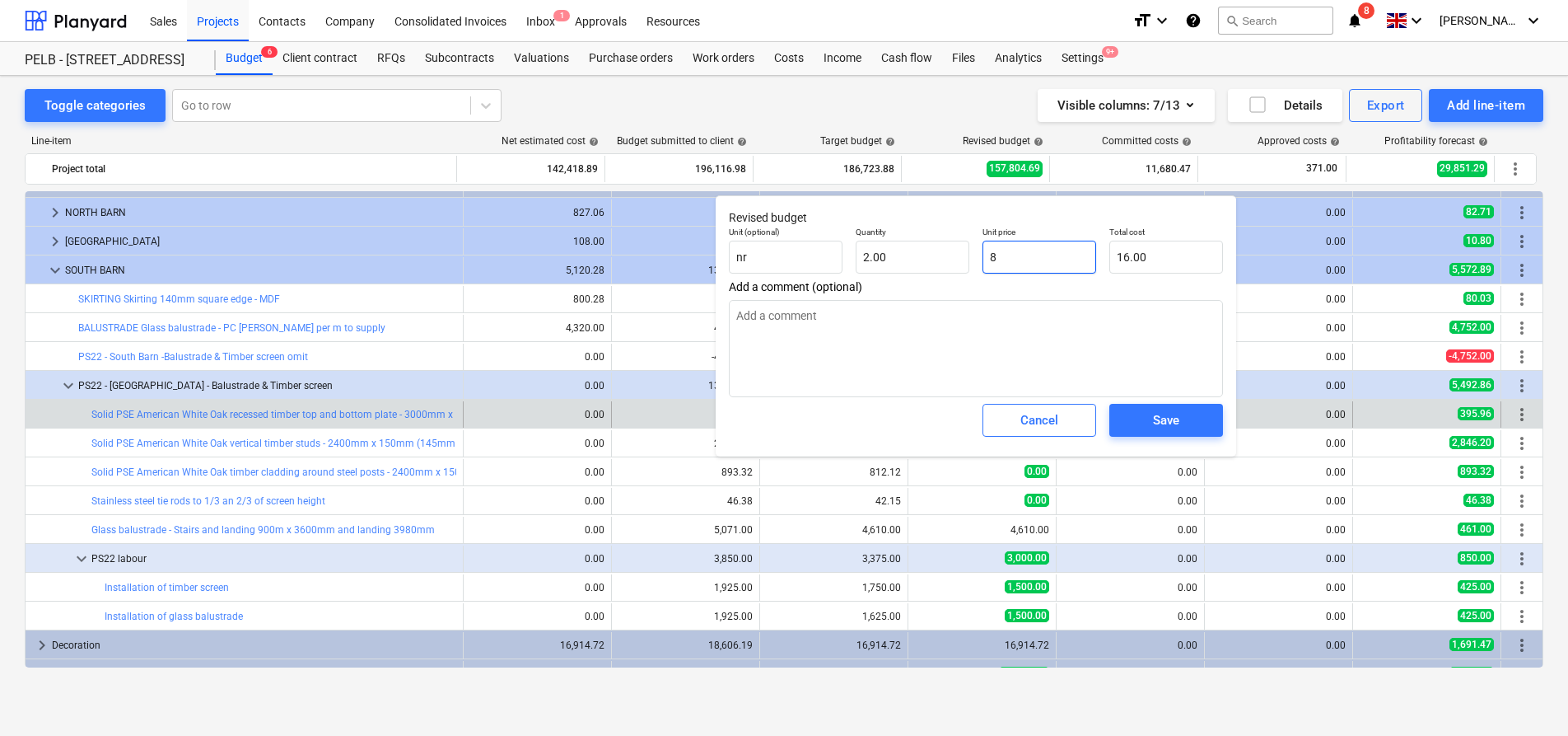
type textarea "x"
type input "87"
type input "174.00"
type textarea "x"
type input "87."
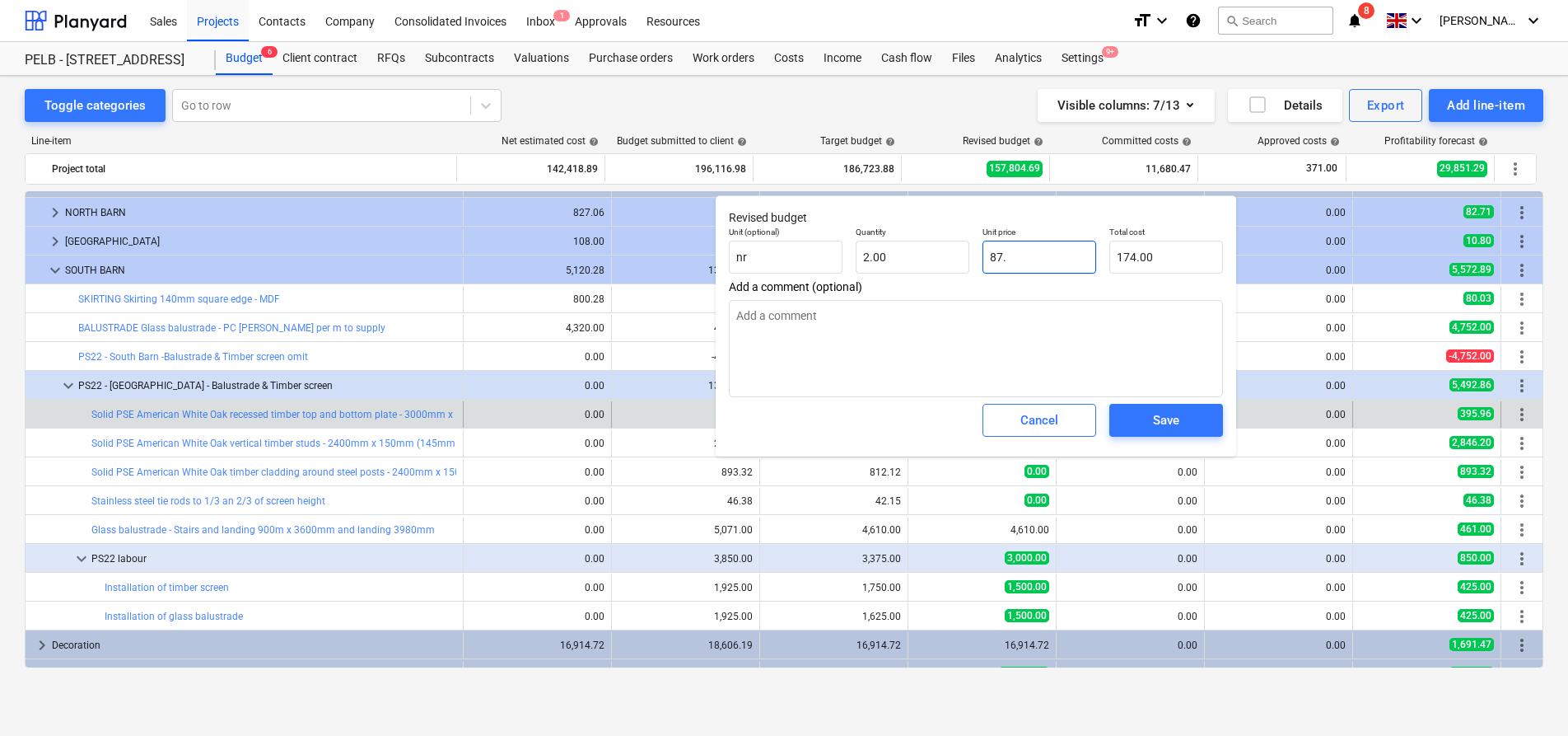
type textarea "x"
type input "87.6"
type input "175.20"
type textarea "x"
type input "87.62"
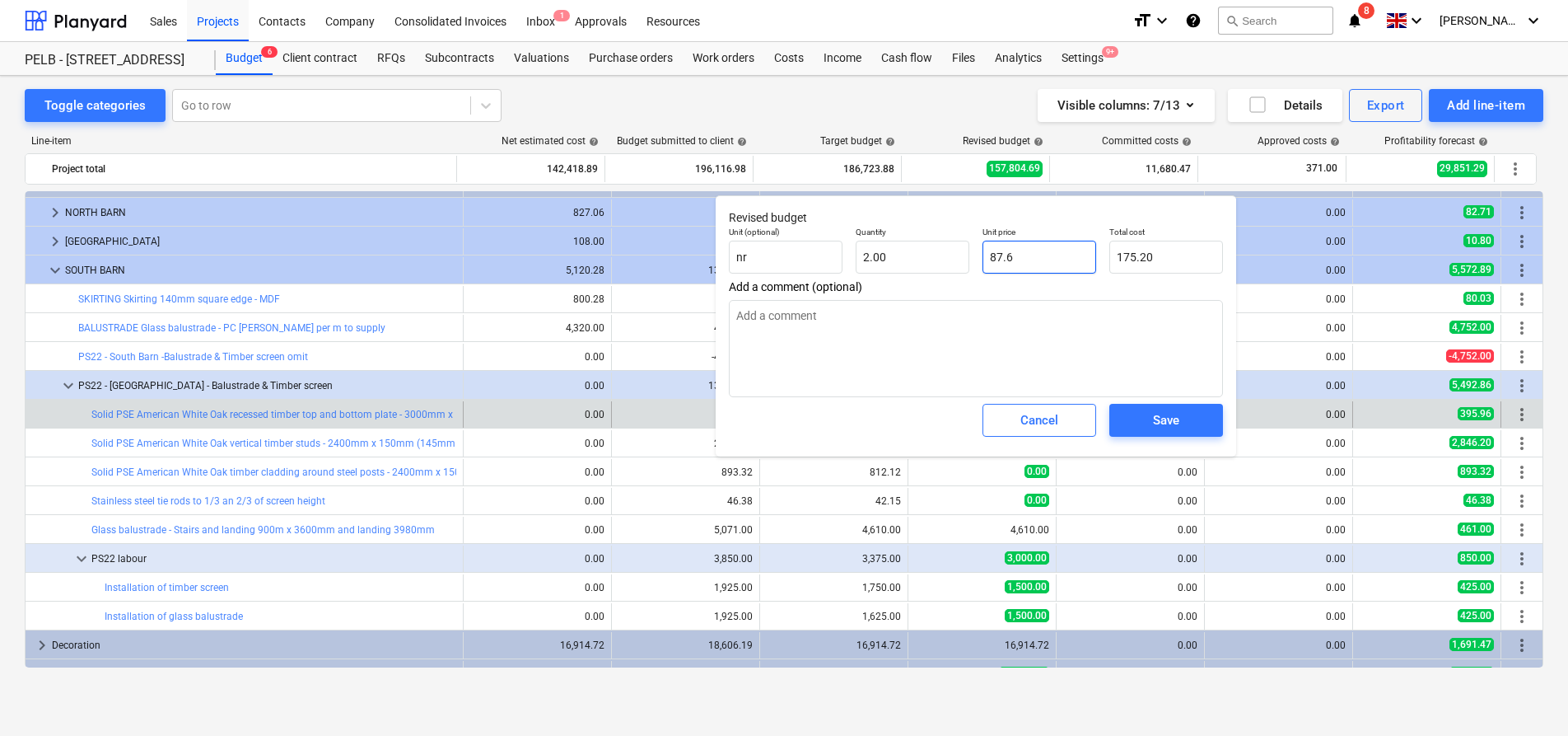
type input "175.24"
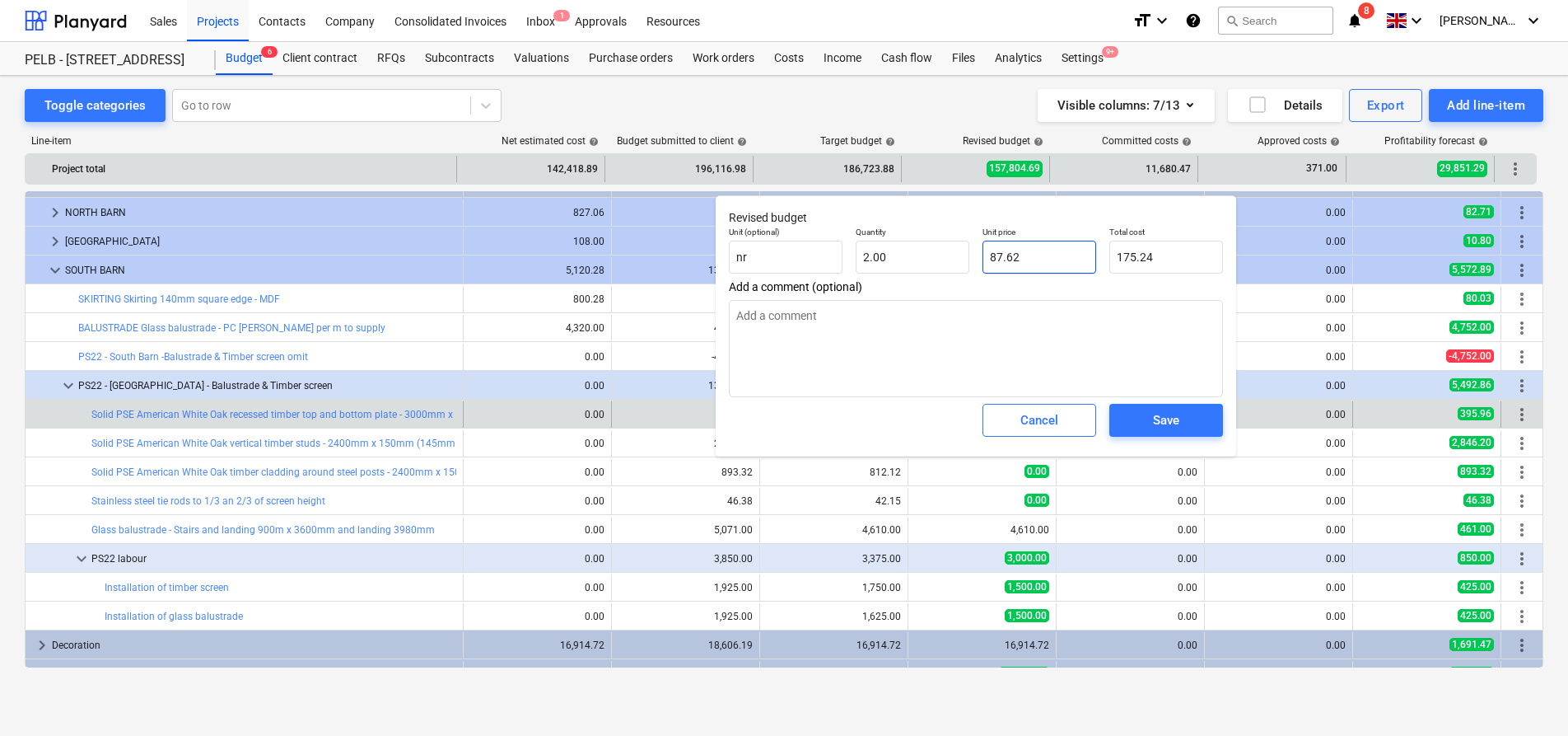
type input "87.62"
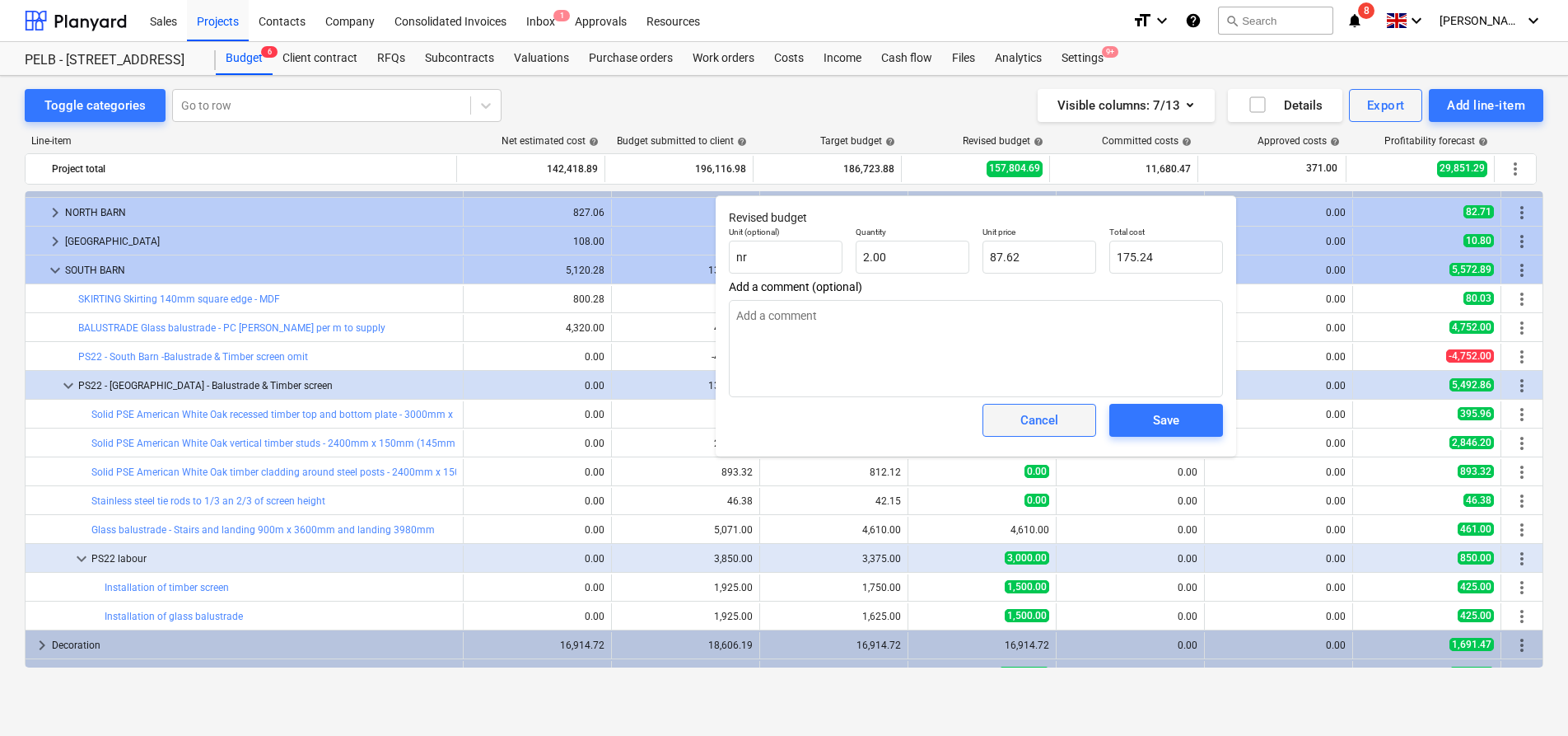
click at [1021, 428] on div "Cancel" at bounding box center [1039, 419] width 38 height 21
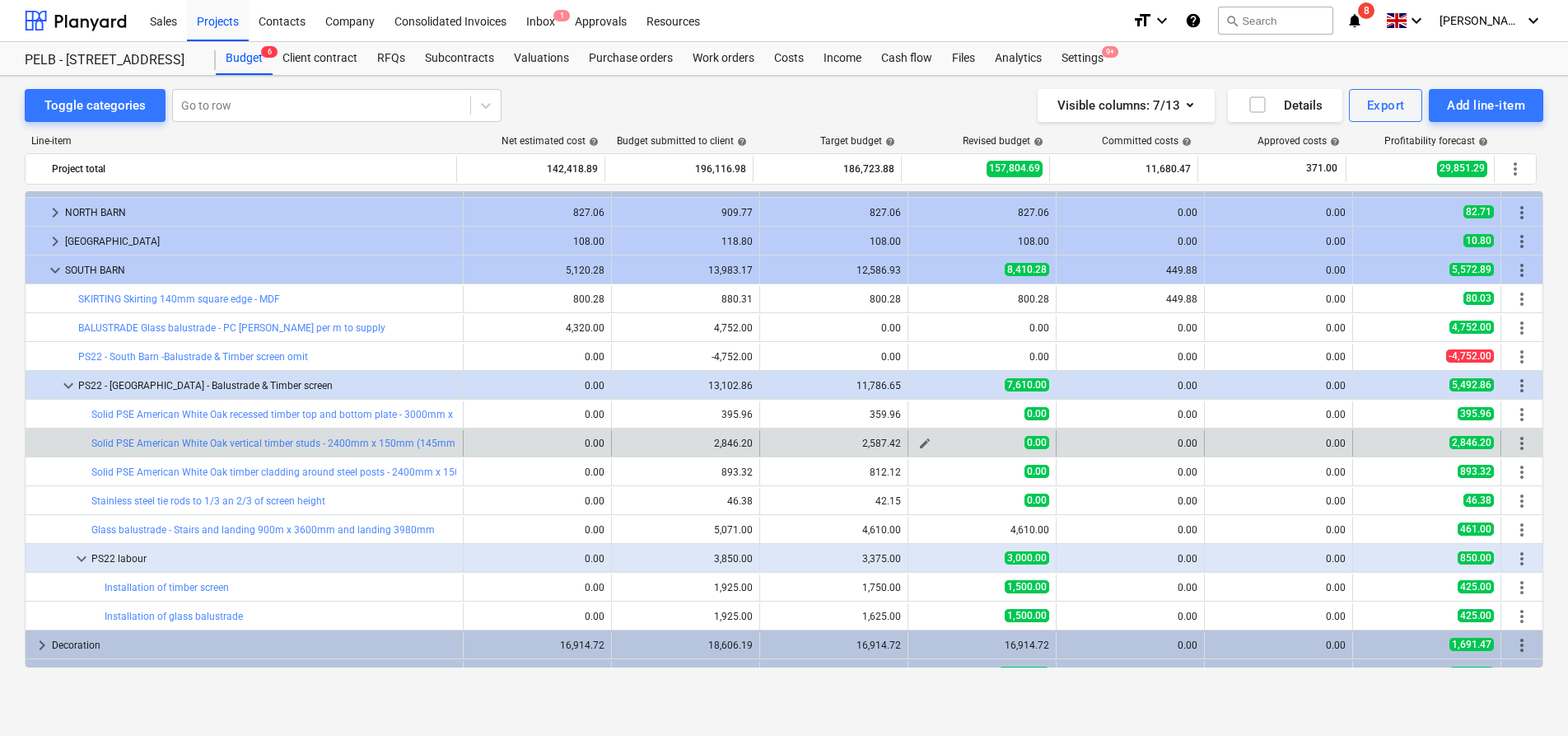
click at [921, 444] on span "edit" at bounding box center [925, 443] width 13 height 13
type textarea "x"
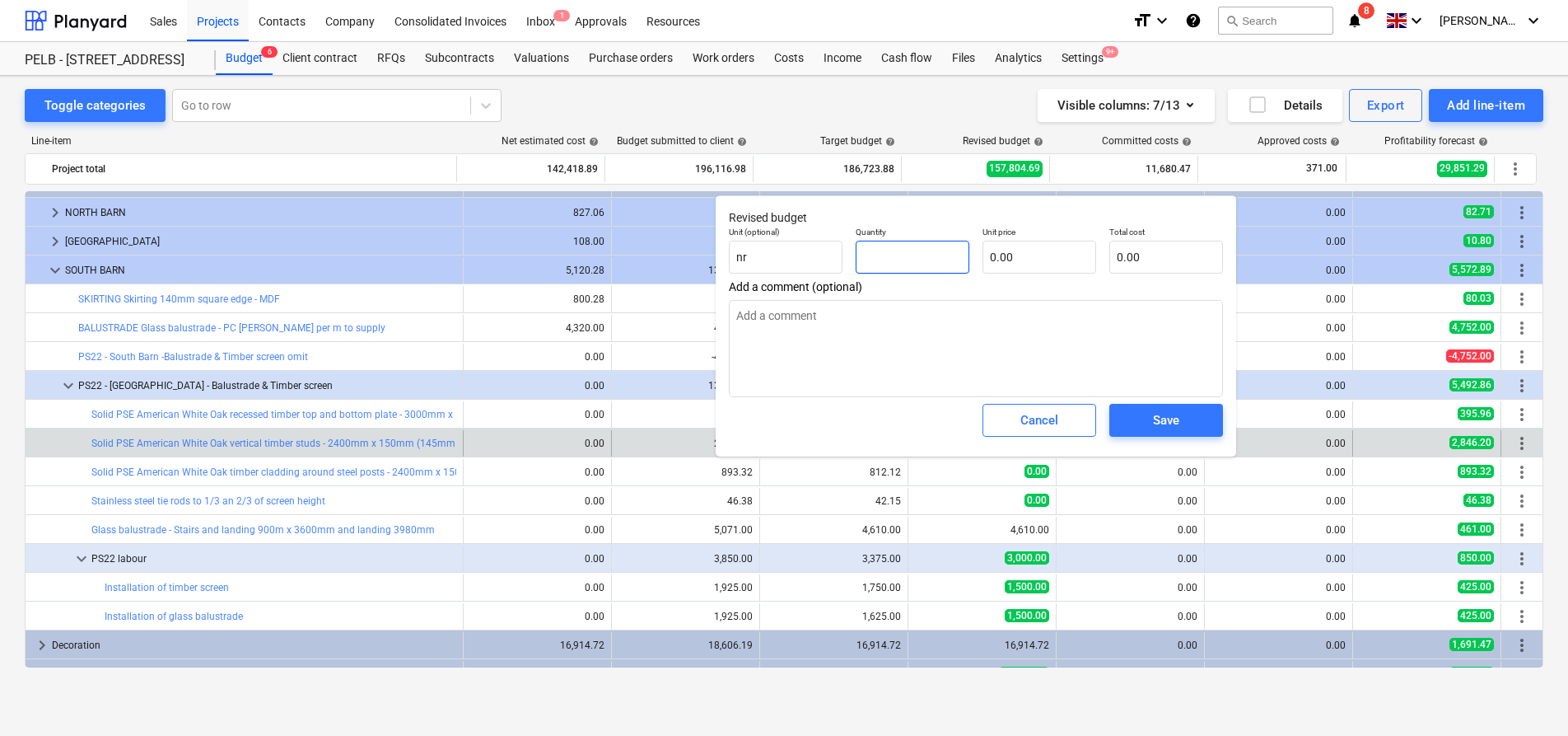
click at [892, 262] on input "text" at bounding box center [913, 257] width 114 height 33
type textarea "x"
type input "1"
type textarea "x"
type input "19"
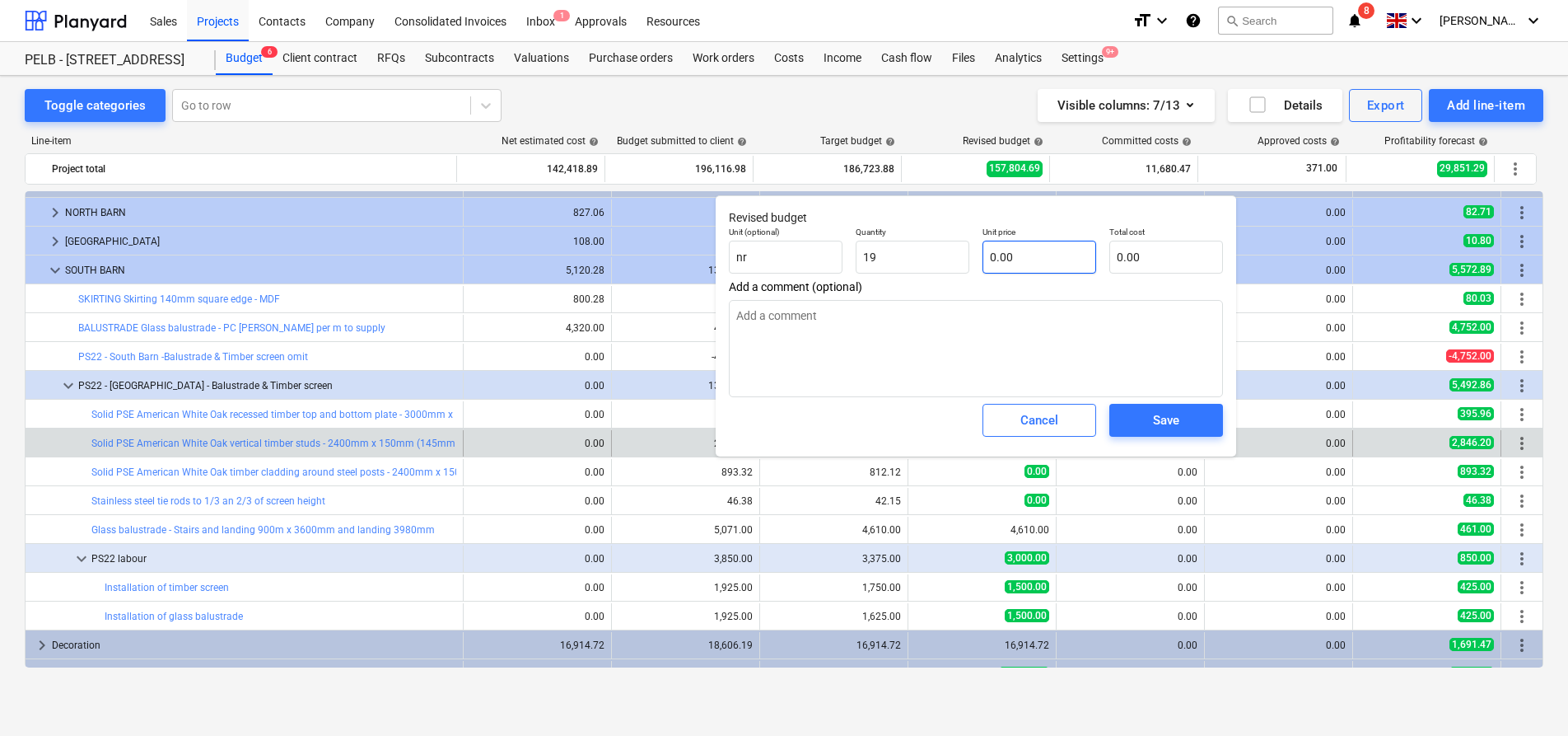
type textarea "x"
type input "19.00"
click at [1044, 258] on input "text" at bounding box center [1040, 257] width 114 height 33
type textarea "x"
type input "8"
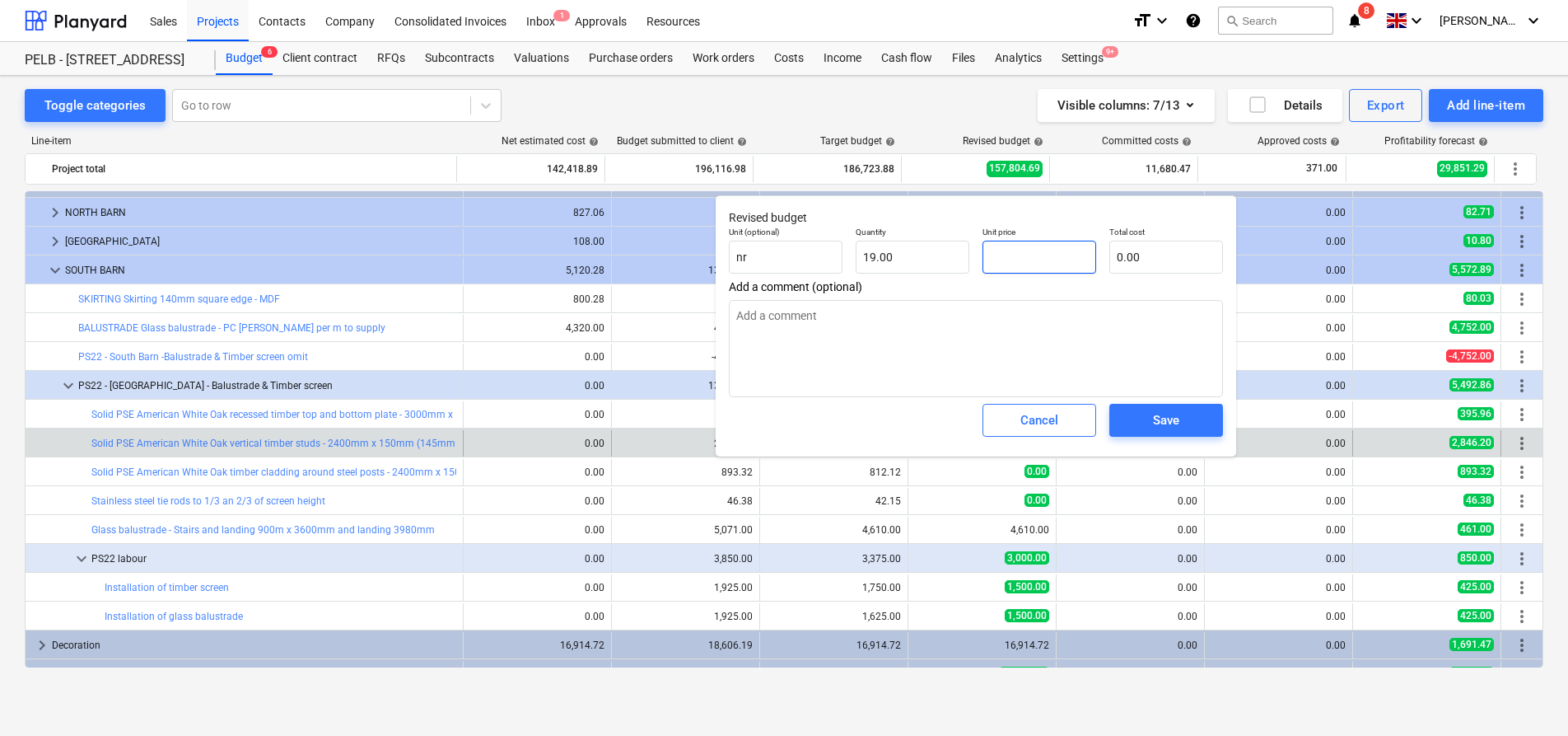
type input "152.00"
type textarea "x"
type input "87"
type input "1,653.00"
type textarea "x"
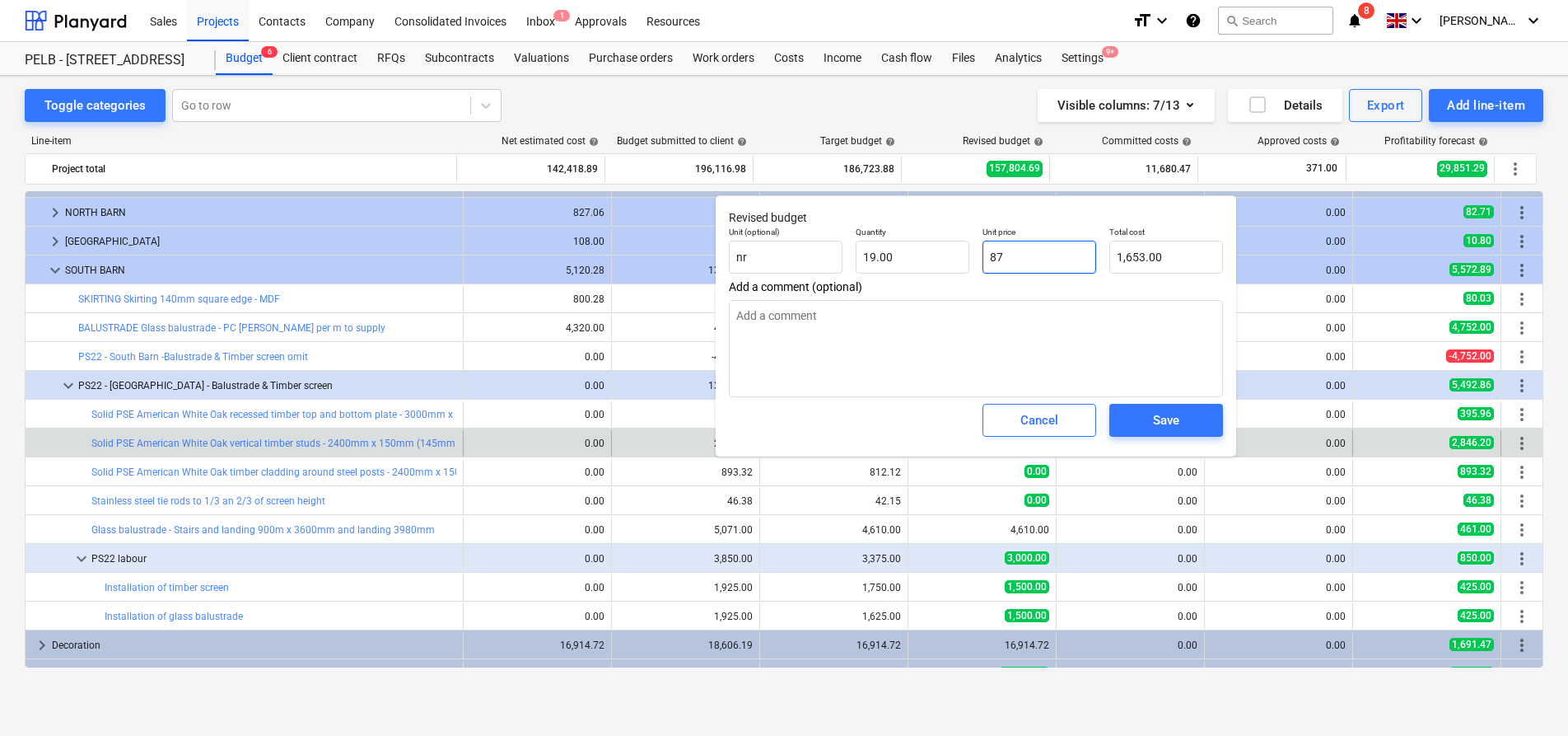
type input "87."
type textarea "x"
type input "87.6"
type input "1,664.40"
type textarea "x"
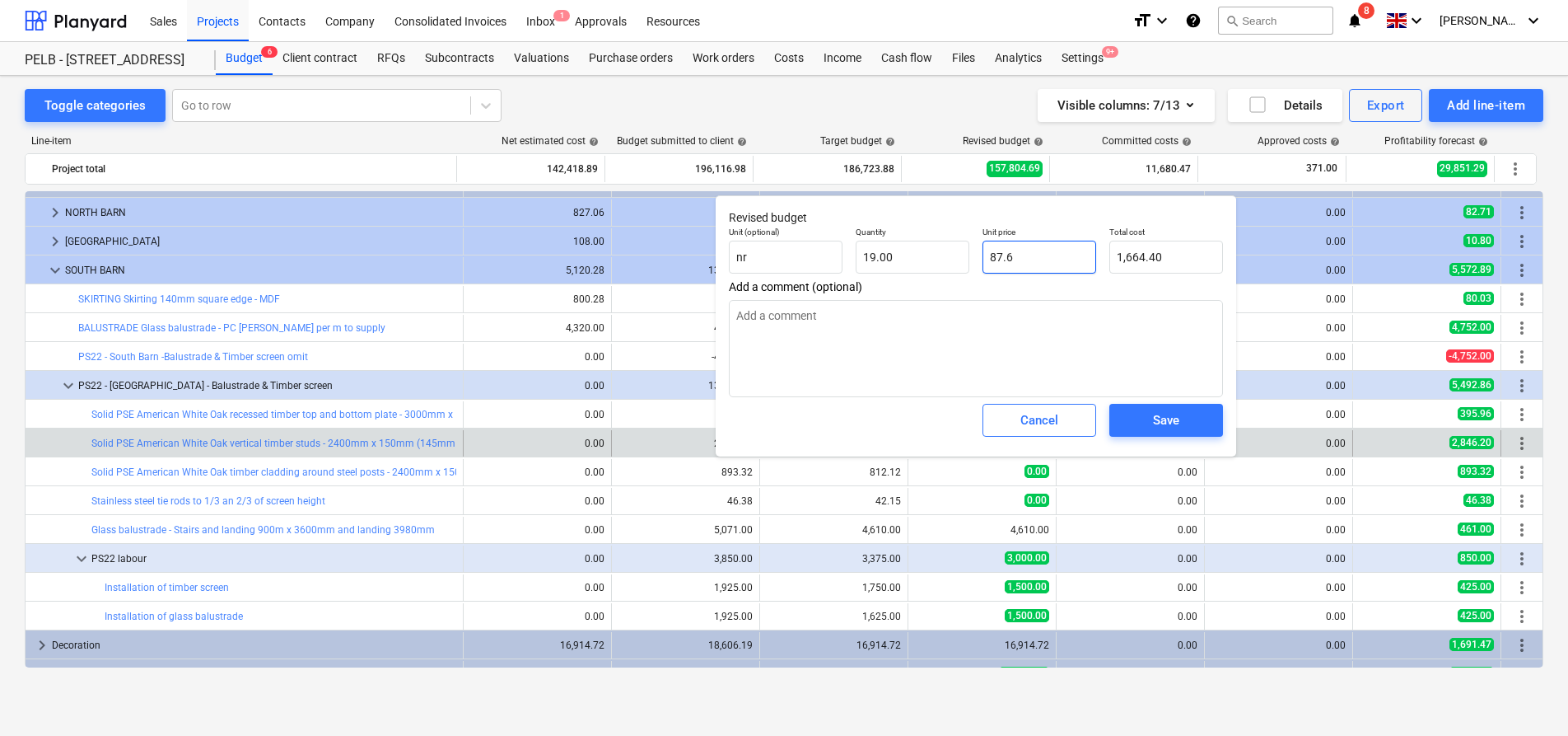
type input "87.62"
type input "1,664.78"
type input "87.62"
click at [1162, 432] on button "Save" at bounding box center [1166, 420] width 114 height 33
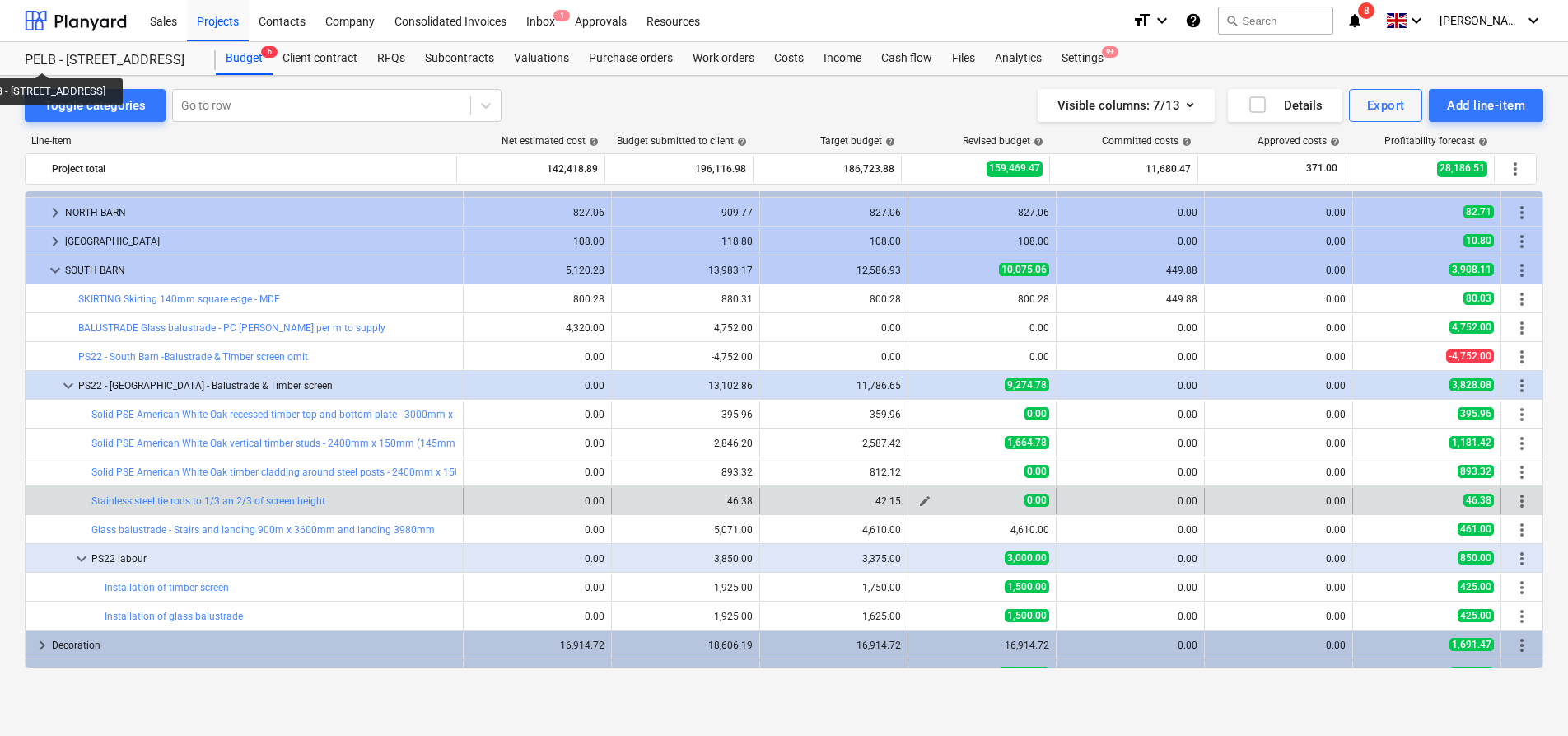
click at [915, 505] on button "edit" at bounding box center [925, 501] width 20 height 20
type textarea "x"
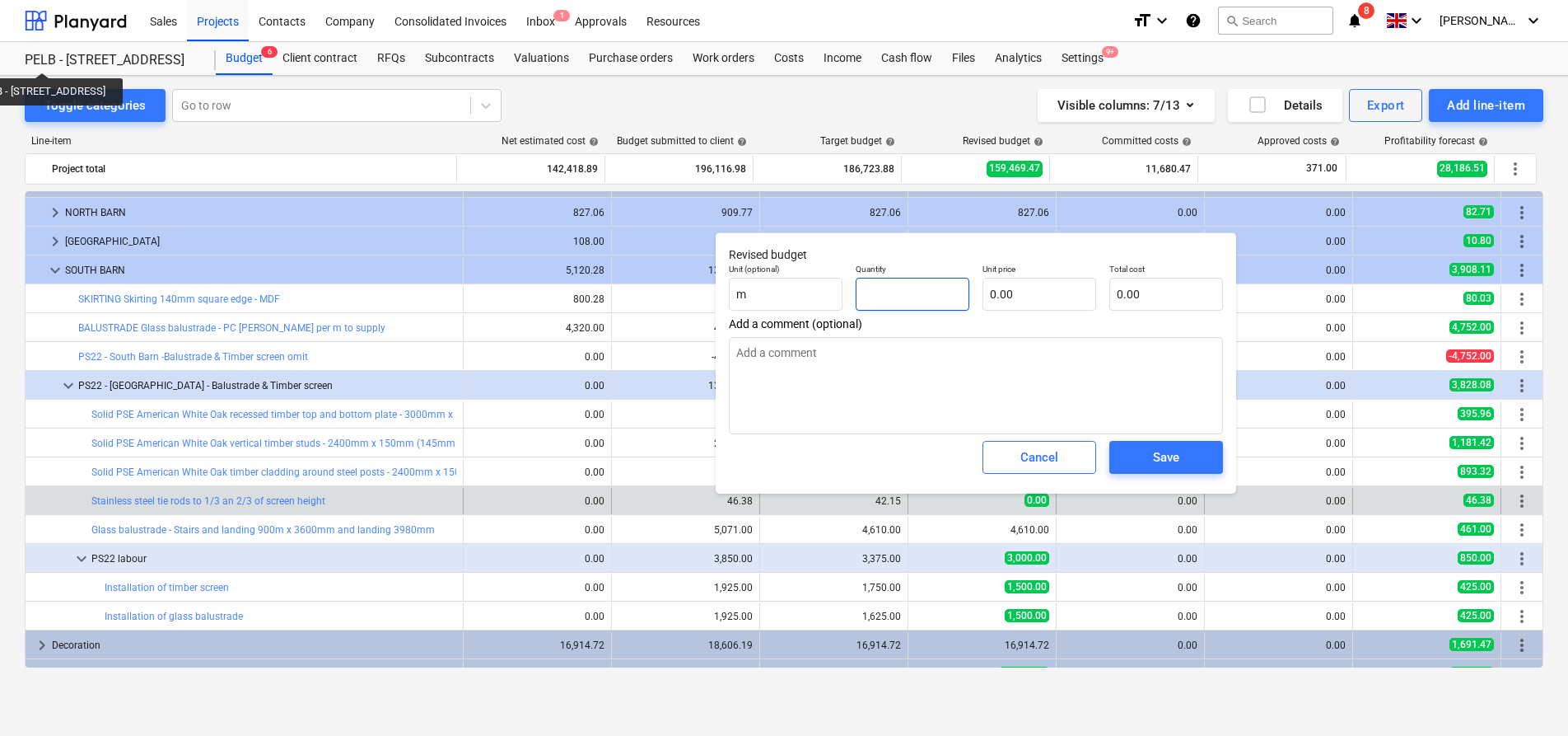
click at [908, 281] on input "text" at bounding box center [913, 294] width 114 height 33
type textarea "x"
type input "1"
type textarea "x"
type input "12"
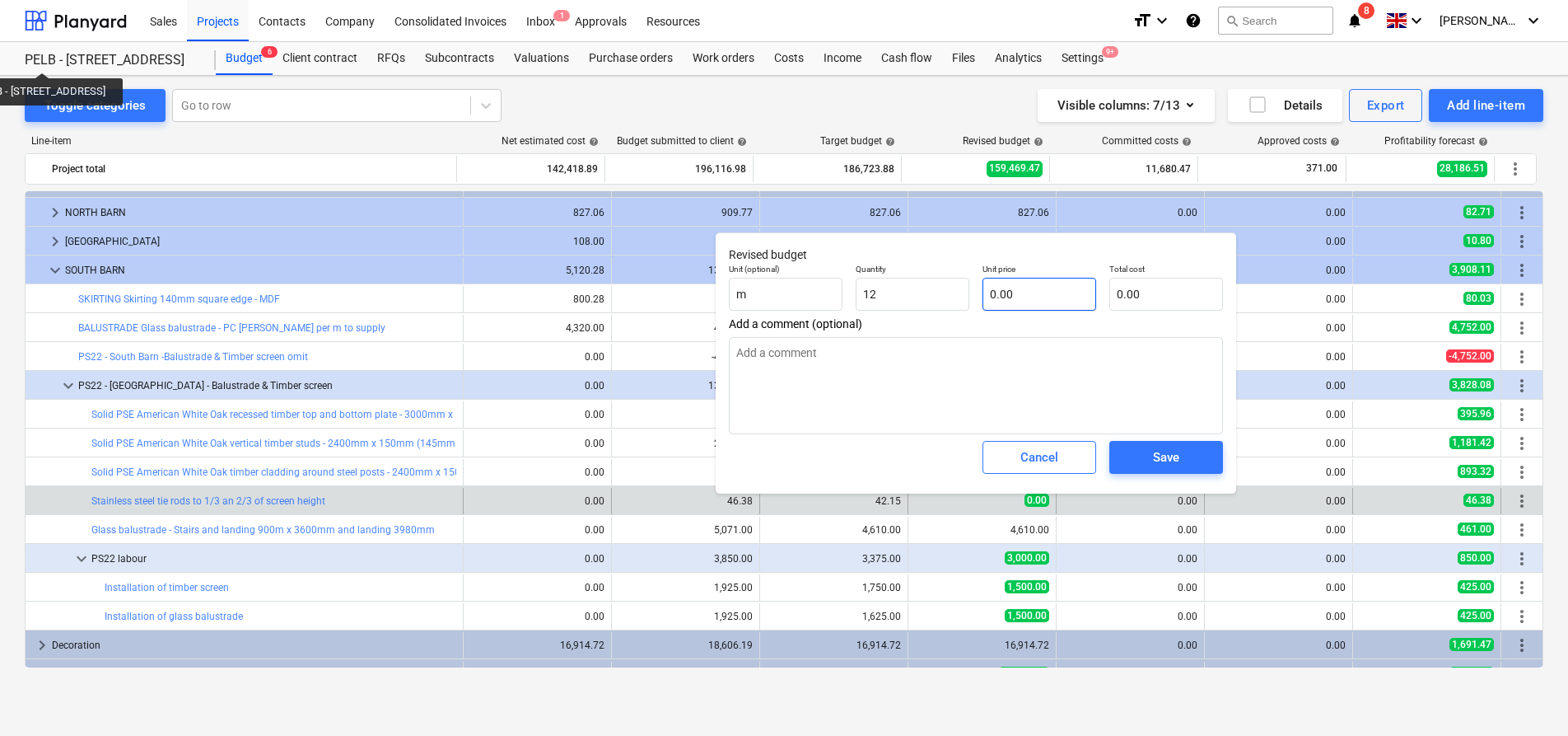
type textarea "x"
type input "12.00"
click at [1023, 291] on input "text" at bounding box center [1040, 294] width 114 height 33
type textarea "x"
type input "5"
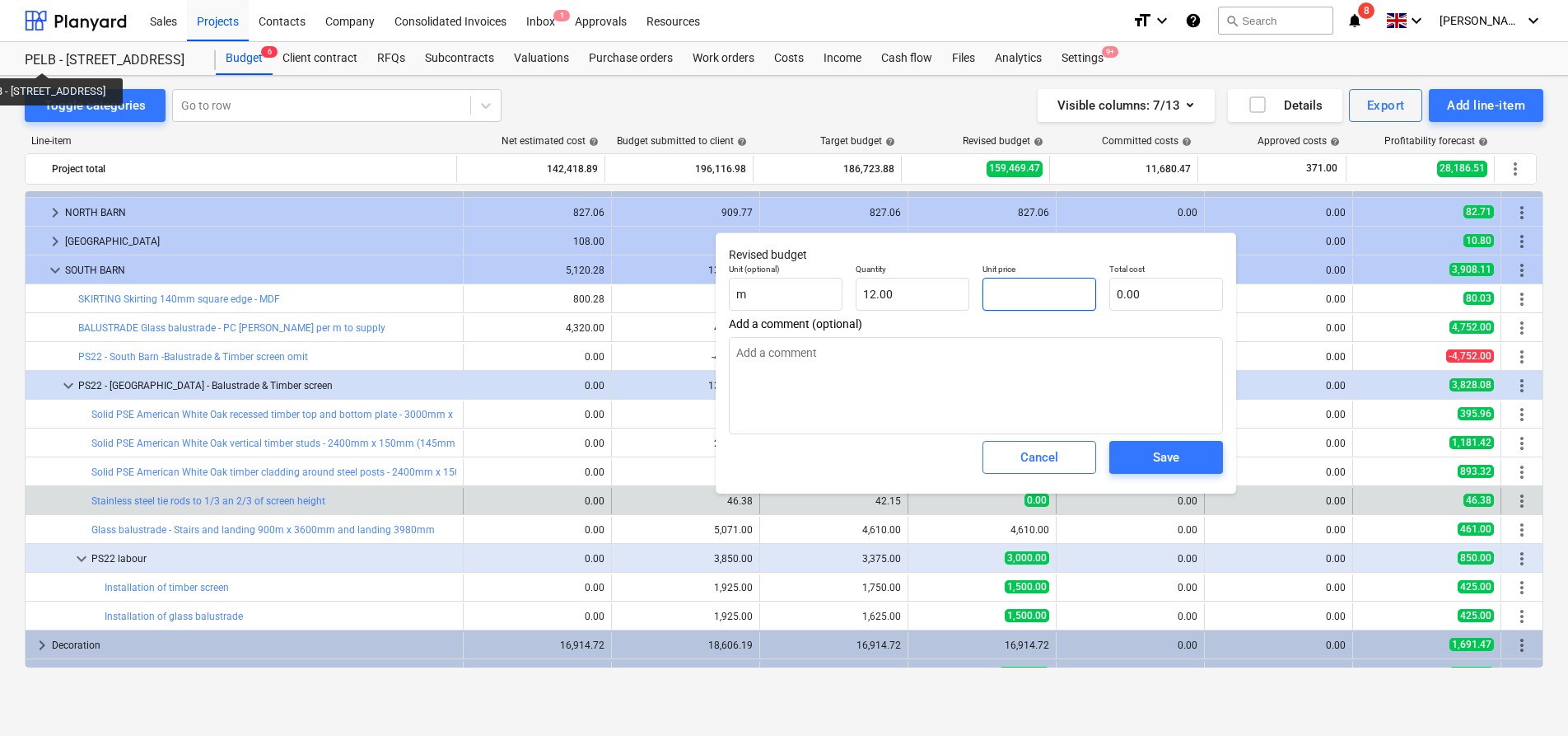
type input "60.00"
type textarea "x"
type input "53"
type input "636.00"
type textarea "x"
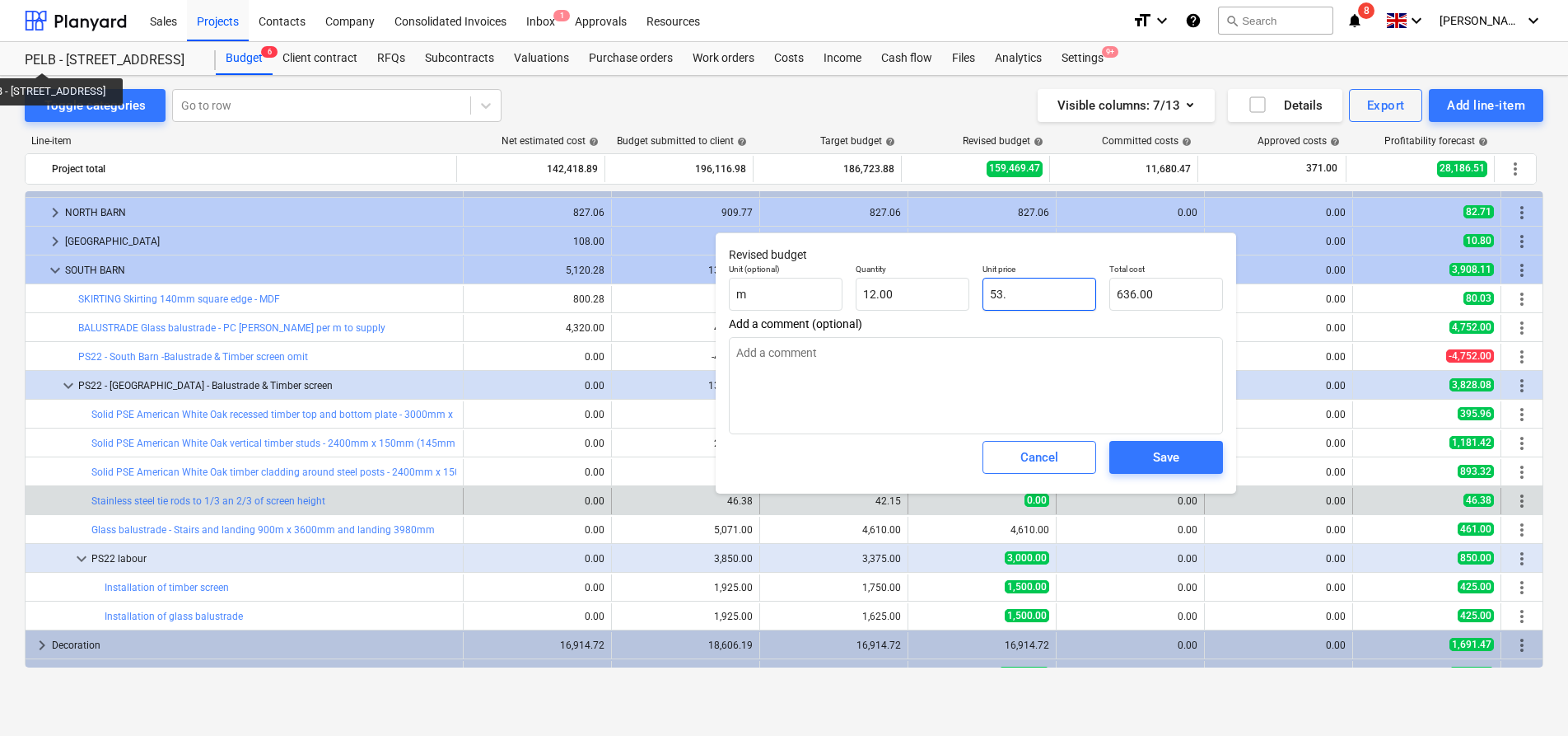
type input "53.7"
type textarea "x"
type input "53.79"
type input "645.48"
type input "53.79"
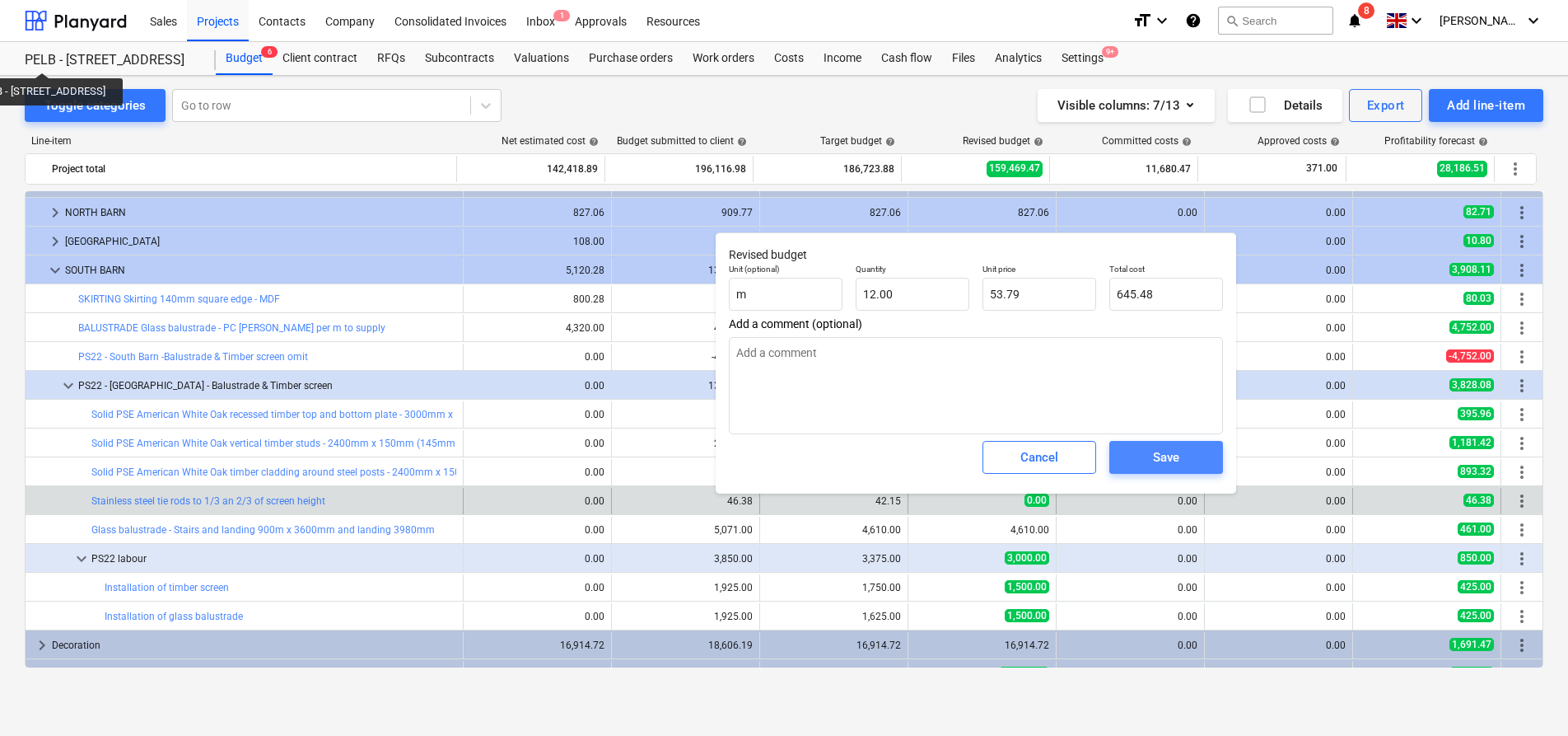
click at [1163, 447] on div "Save" at bounding box center [1166, 457] width 27 height 21
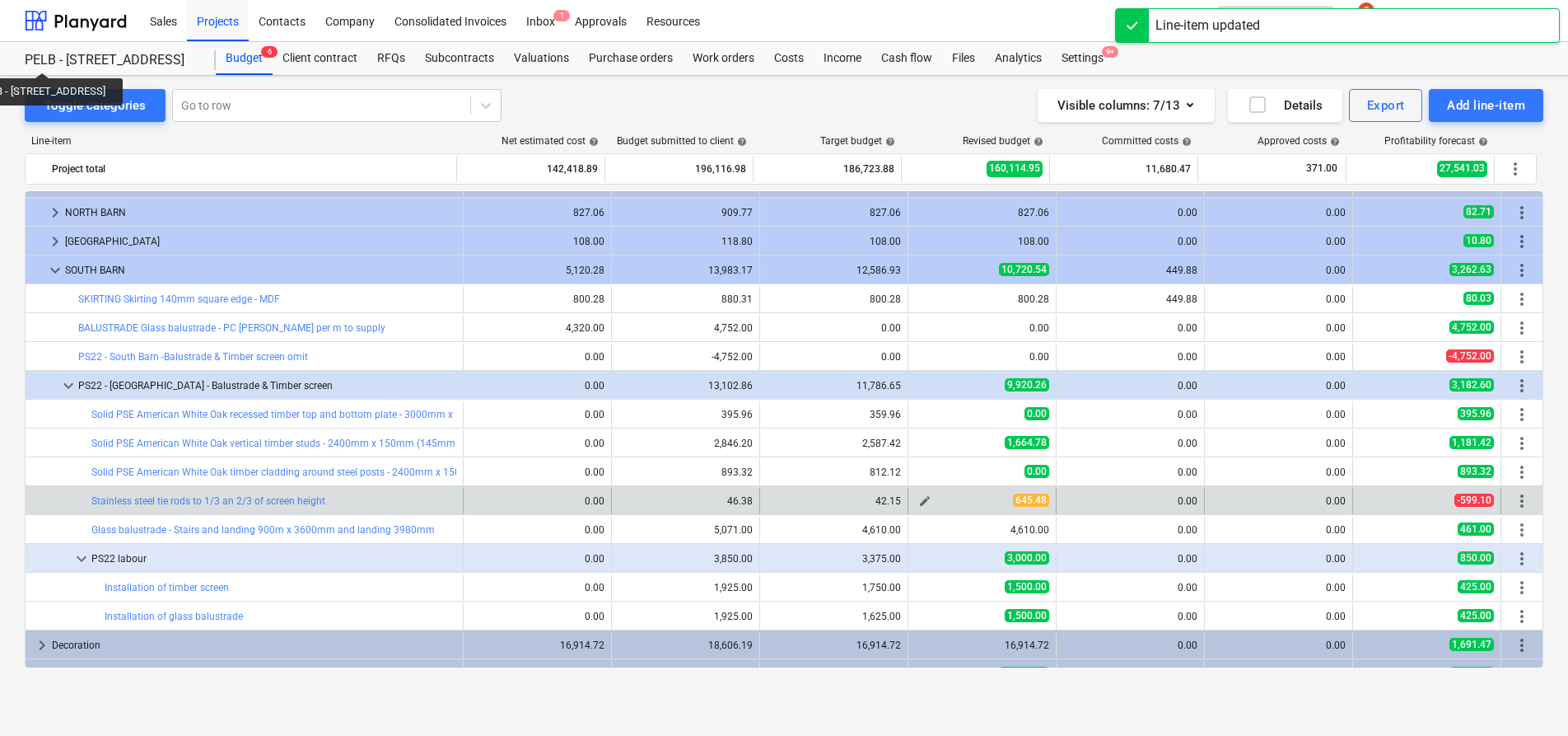
click at [926, 500] on button "edit" at bounding box center [925, 501] width 20 height 20
type textarea "x"
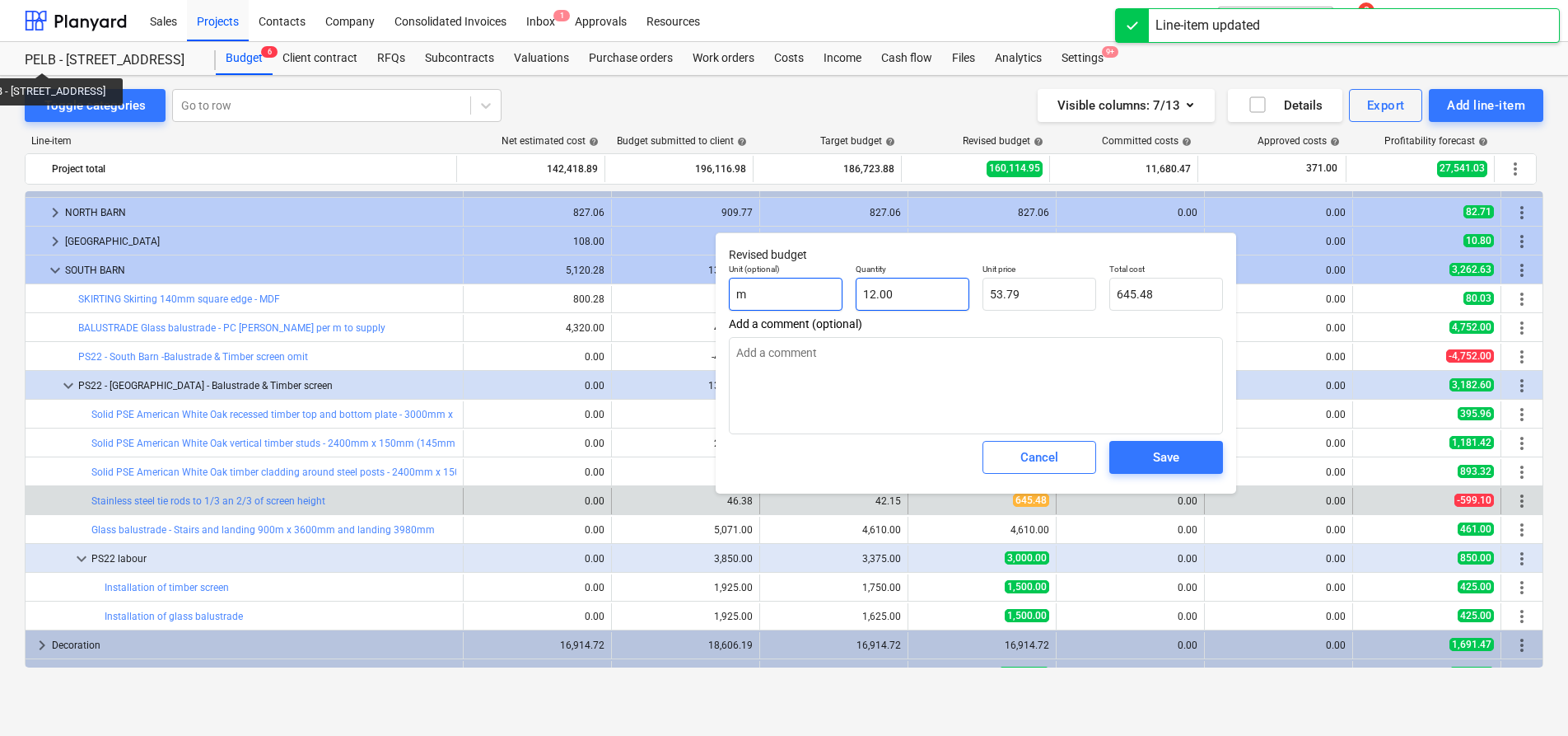
type input "12"
click at [776, 296] on div "Unit (optional) m Quantity 12 Unit price 53.79 Total cost 645.48" at bounding box center [976, 287] width 507 height 60
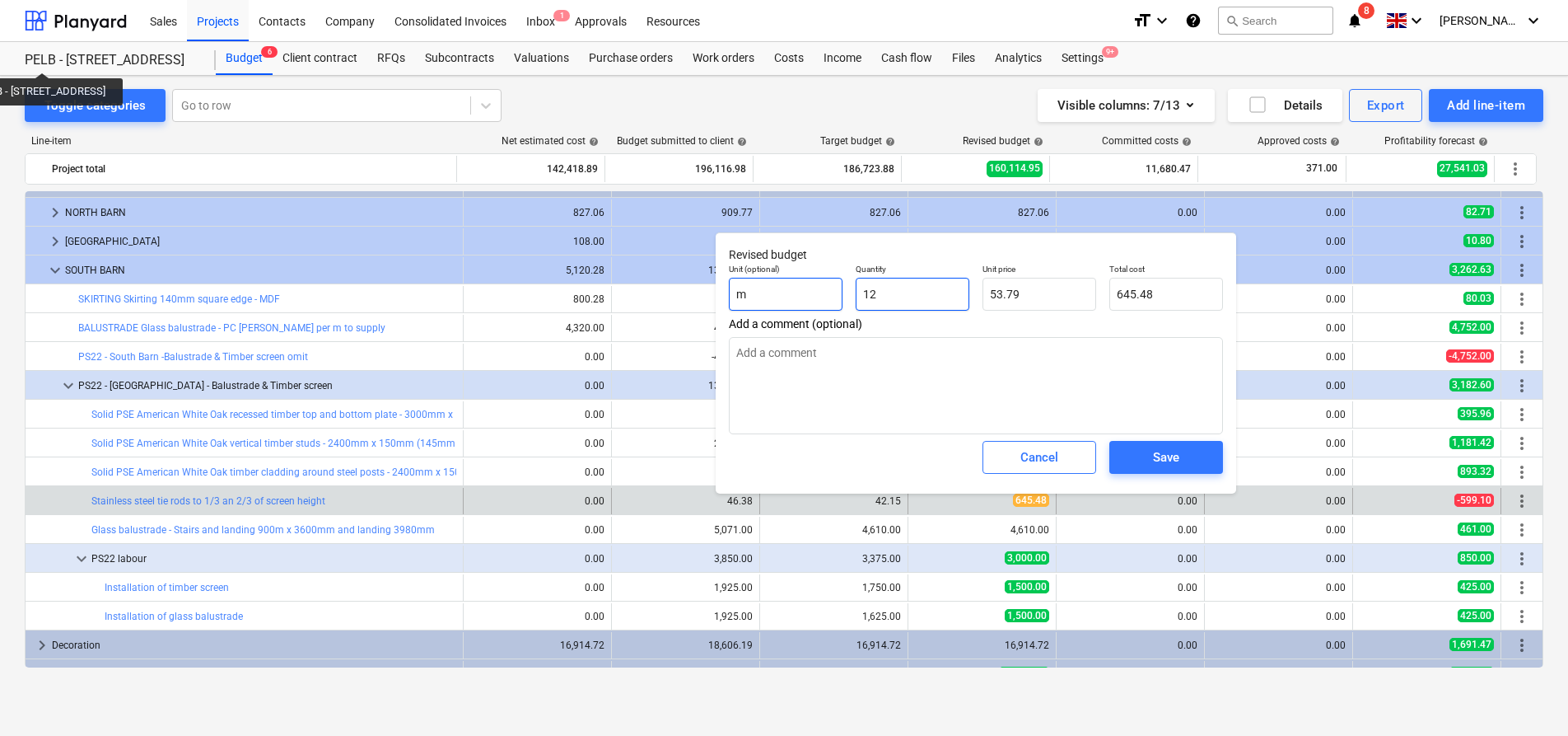
type textarea "x"
type input "0"
type input "0.00"
type input "0"
type textarea "x"
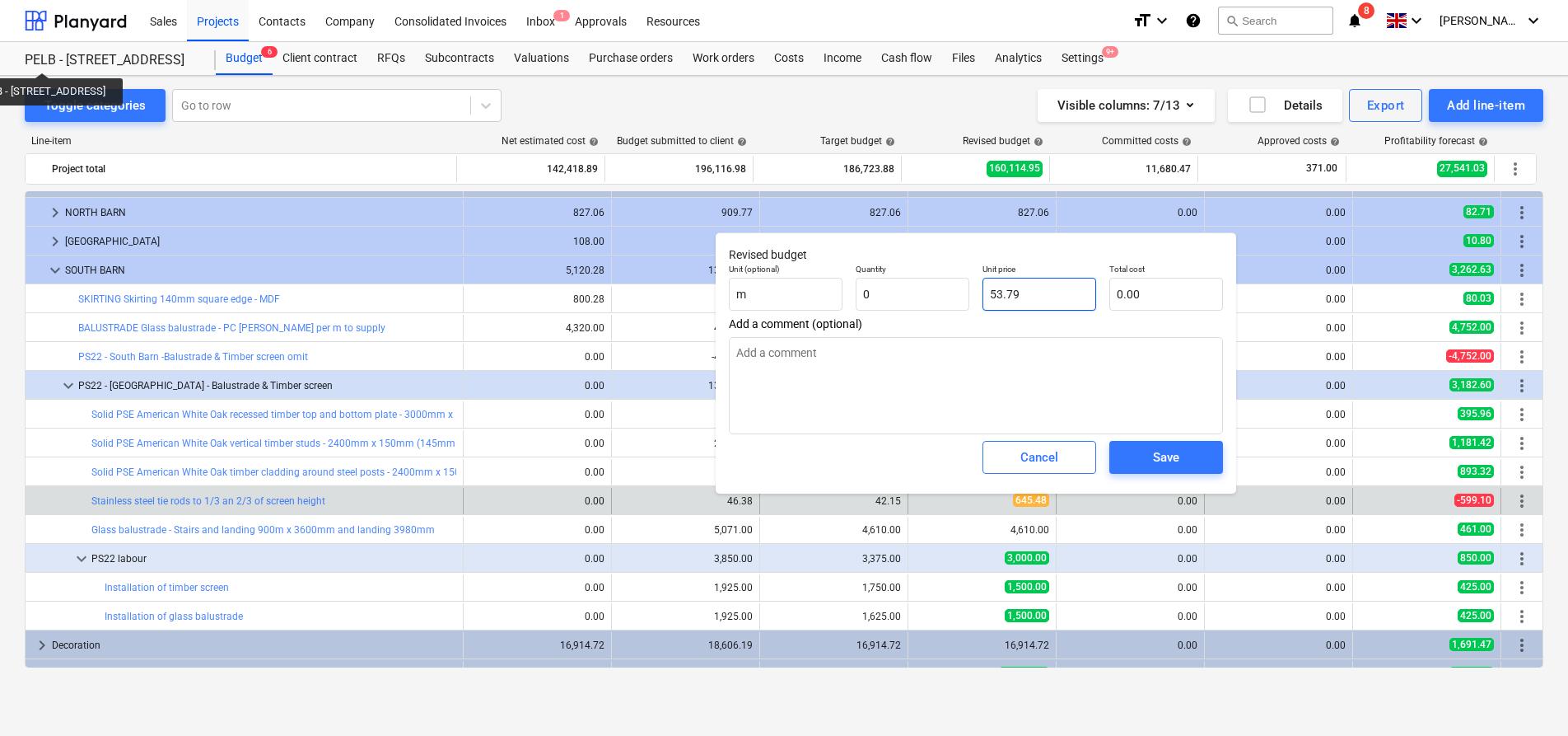
type input "0.00"
drag, startPoint x: 1054, startPoint y: 308, endPoint x: 983, endPoint y: 302, distance: 71.3
click at [983, 302] on input "53.79" at bounding box center [1040, 294] width 114 height 33
drag, startPoint x: 1094, startPoint y: 309, endPoint x: 1080, endPoint y: 306, distance: 14.3
click at [1084, 308] on div "53.79" at bounding box center [1040, 294] width 114 height 33
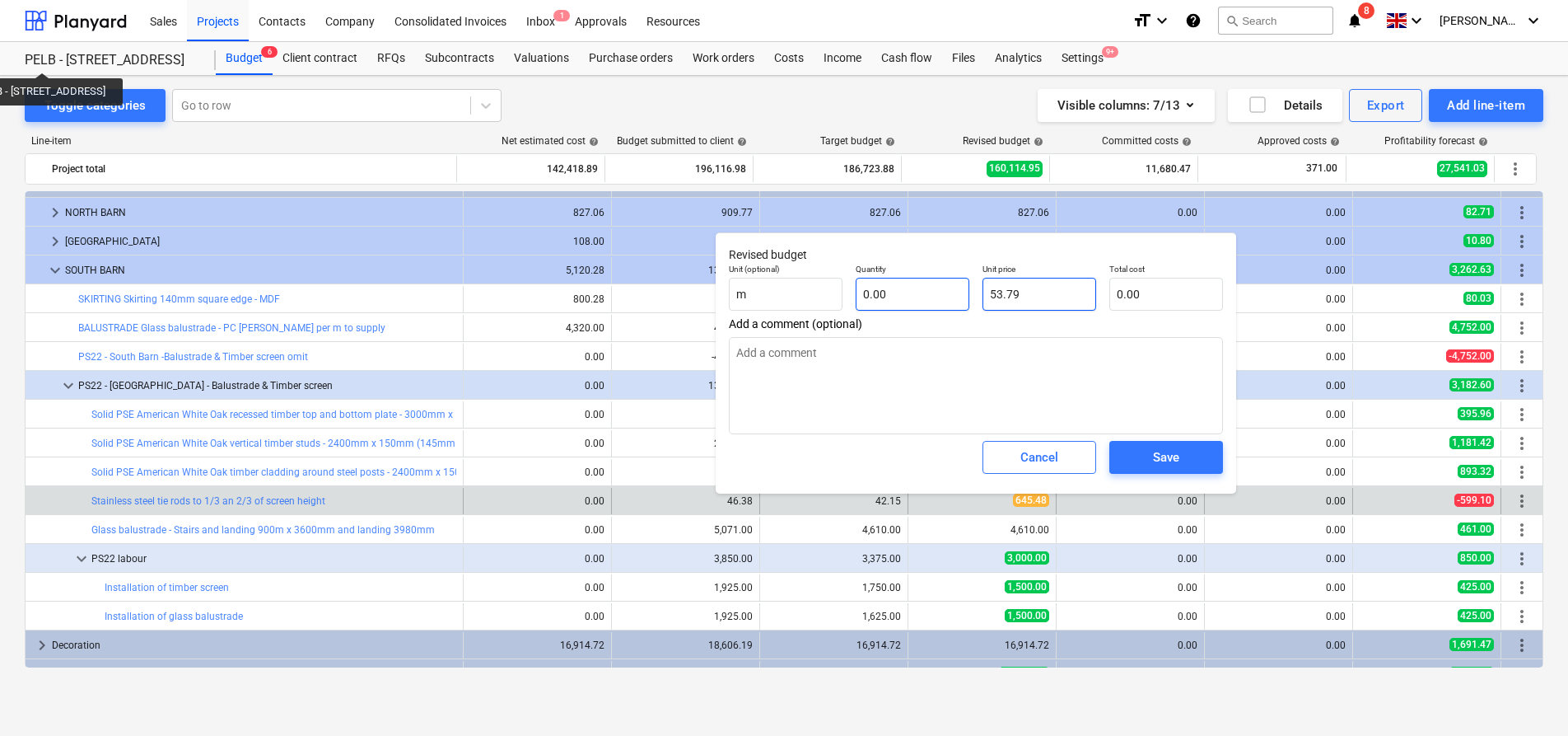
drag, startPoint x: 1071, startPoint y: 298, endPoint x: 934, endPoint y: 286, distance: 137.5
click at [934, 289] on div "Unit (optional) m Quantity 0.00 Unit price 53.79 Total cost 0.00" at bounding box center [976, 287] width 507 height 60
type textarea "x"
type input "0"
type textarea "x"
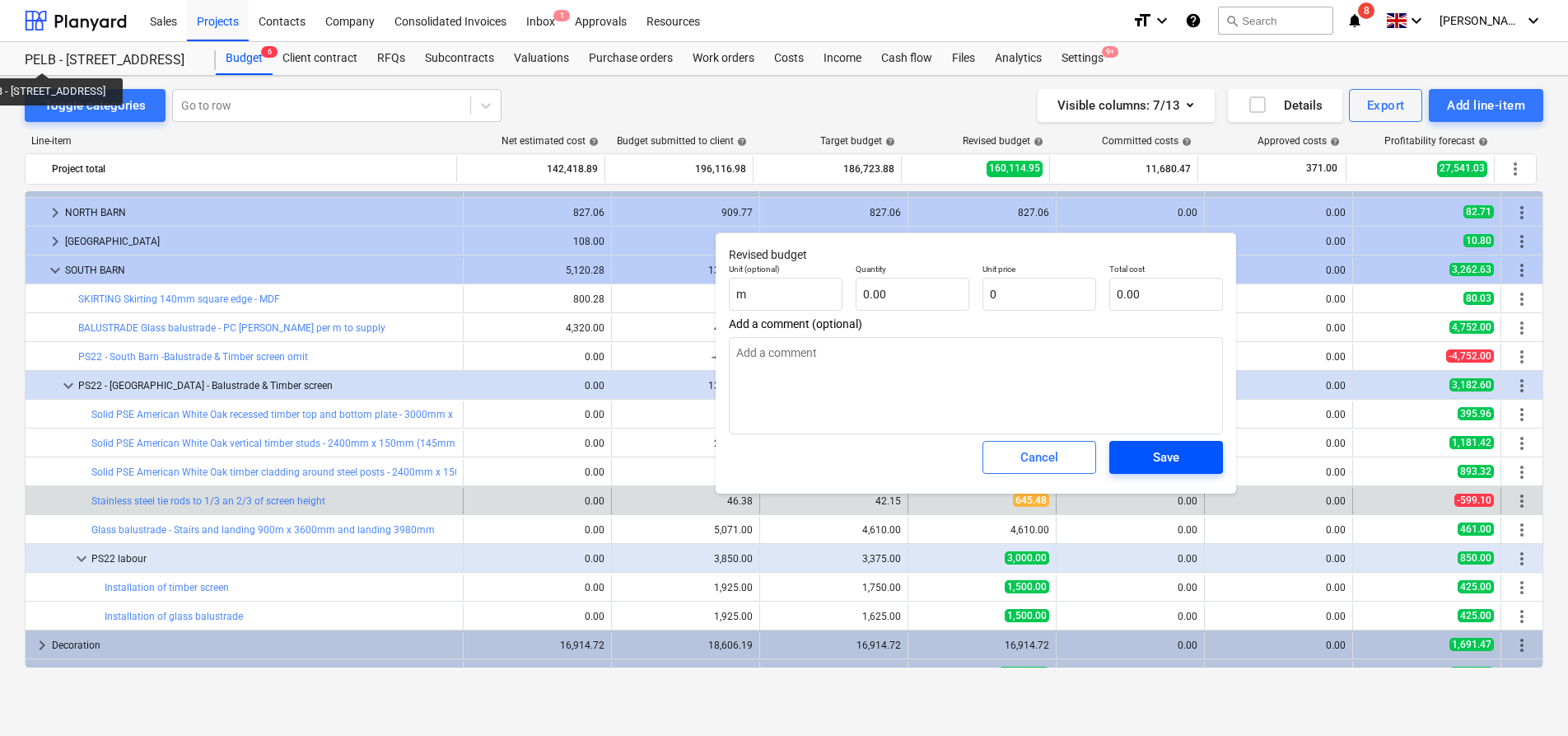
type input "0.00"
click at [1139, 460] on span "Save" at bounding box center [1166, 457] width 74 height 21
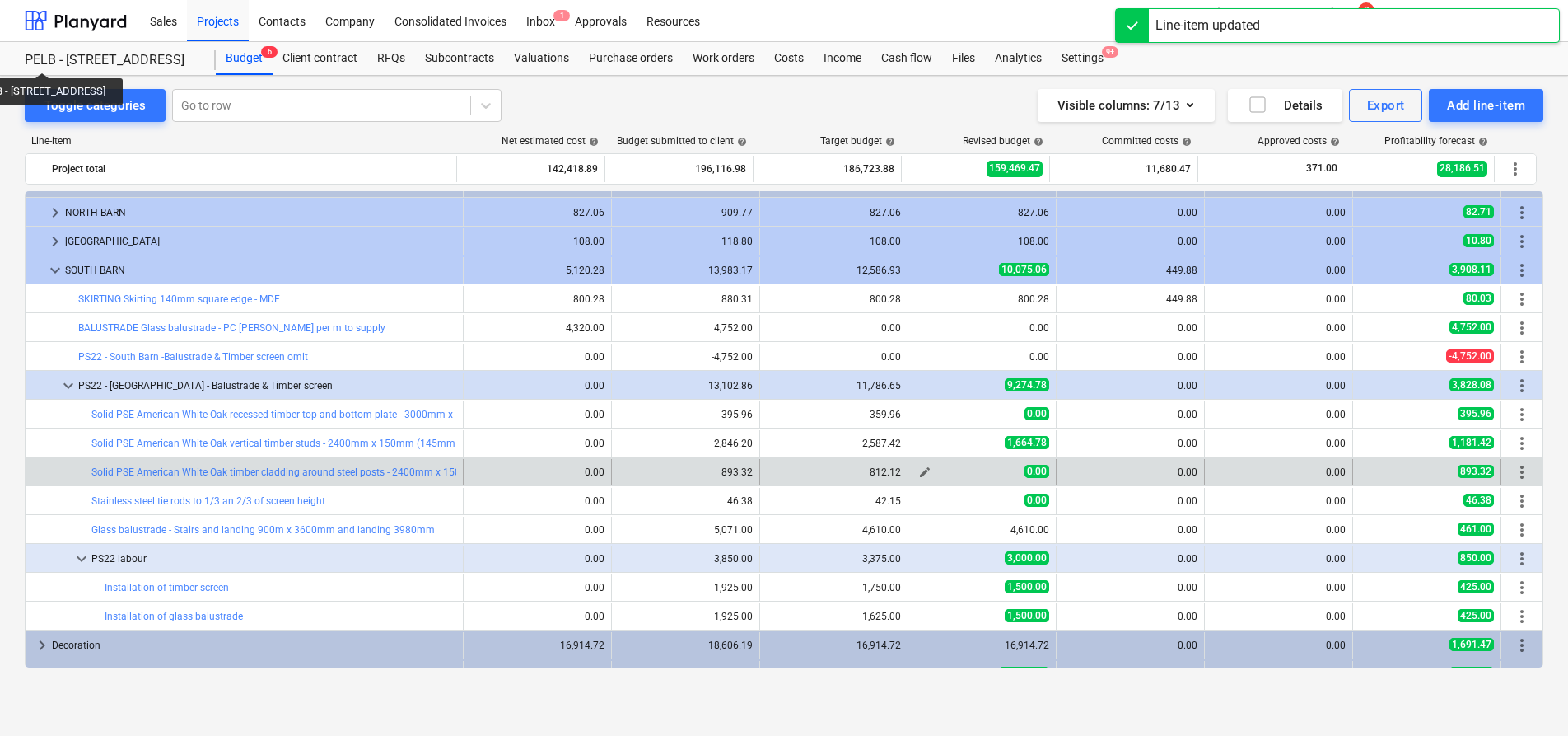
click at [922, 467] on span "edit" at bounding box center [925, 471] width 13 height 13
type textarea "x"
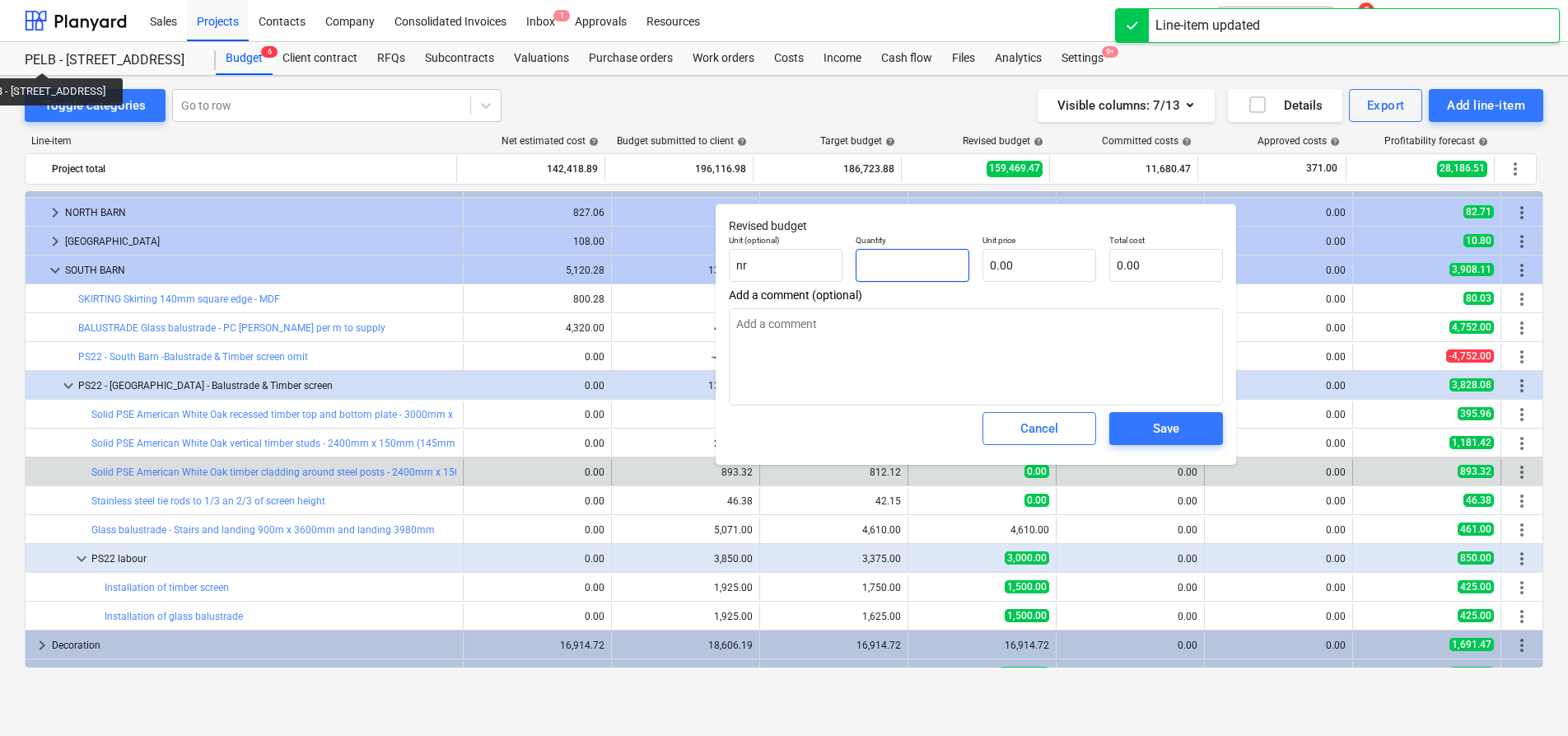
click at [954, 251] on input "text" at bounding box center [913, 265] width 114 height 33
type textarea "x"
type input "0.00"
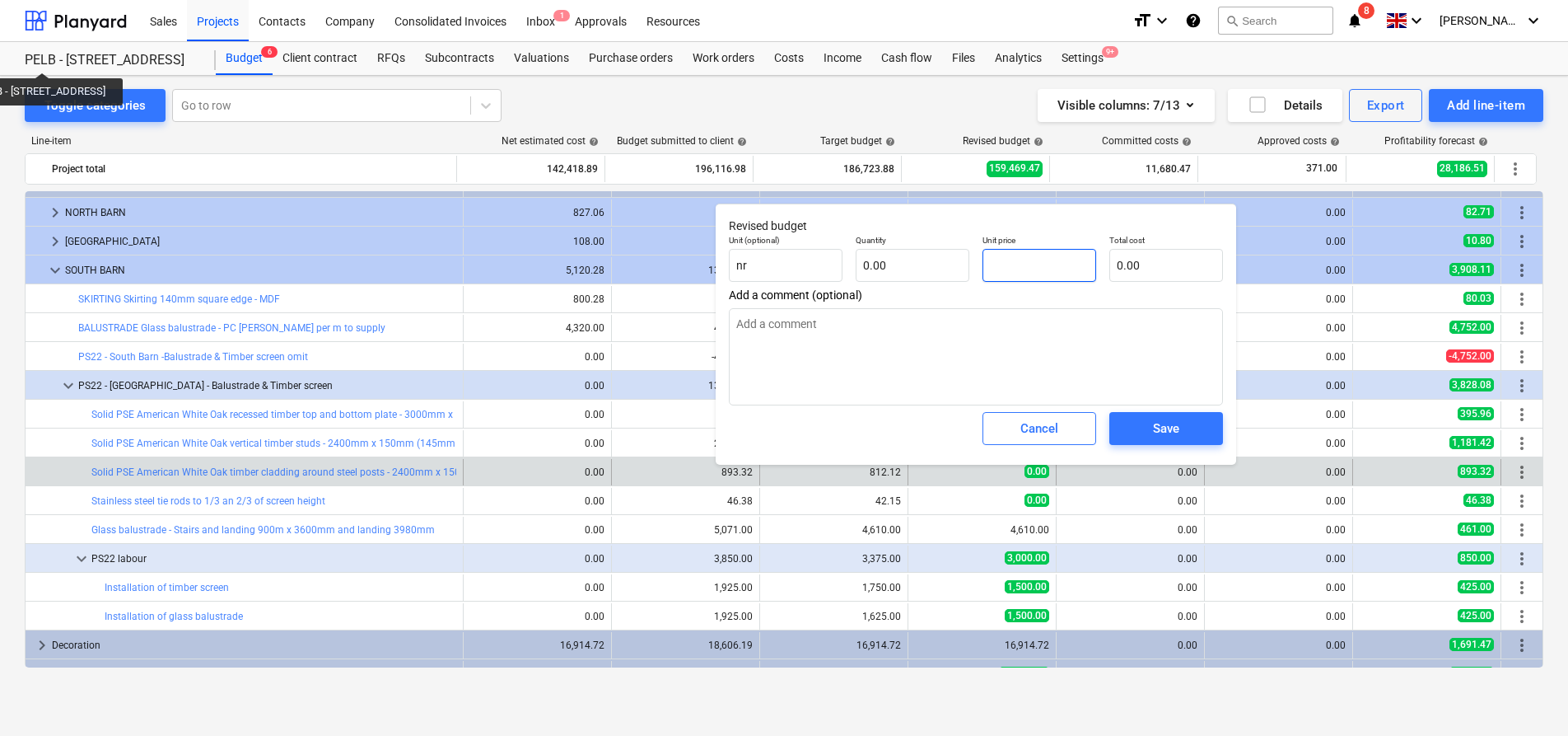
click at [991, 261] on input "text" at bounding box center [1040, 265] width 114 height 33
type textarea "x"
type input "5"
type textarea "x"
type input "53"
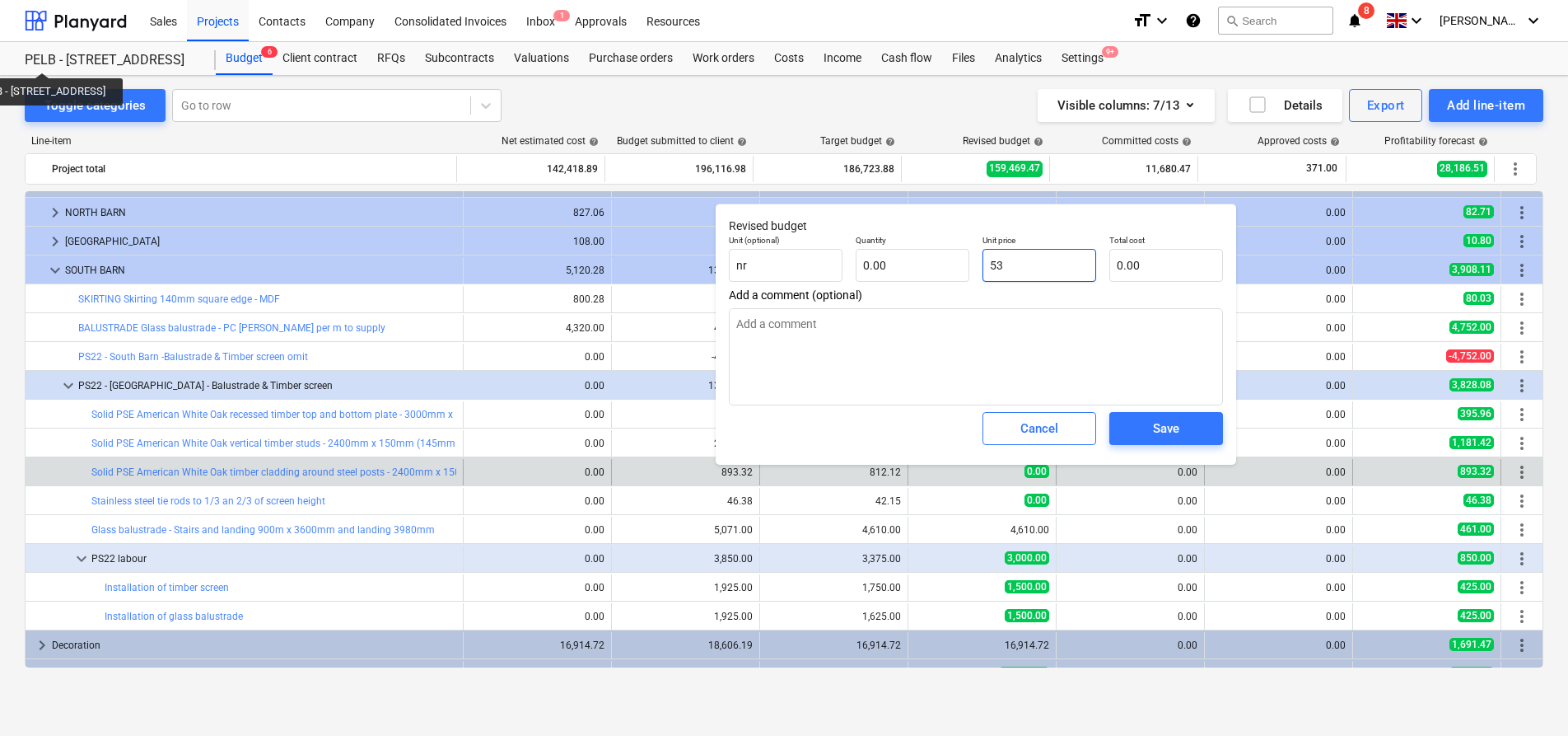
type textarea "x"
type input "53."
type textarea "x"
type input "53.7"
type textarea "x"
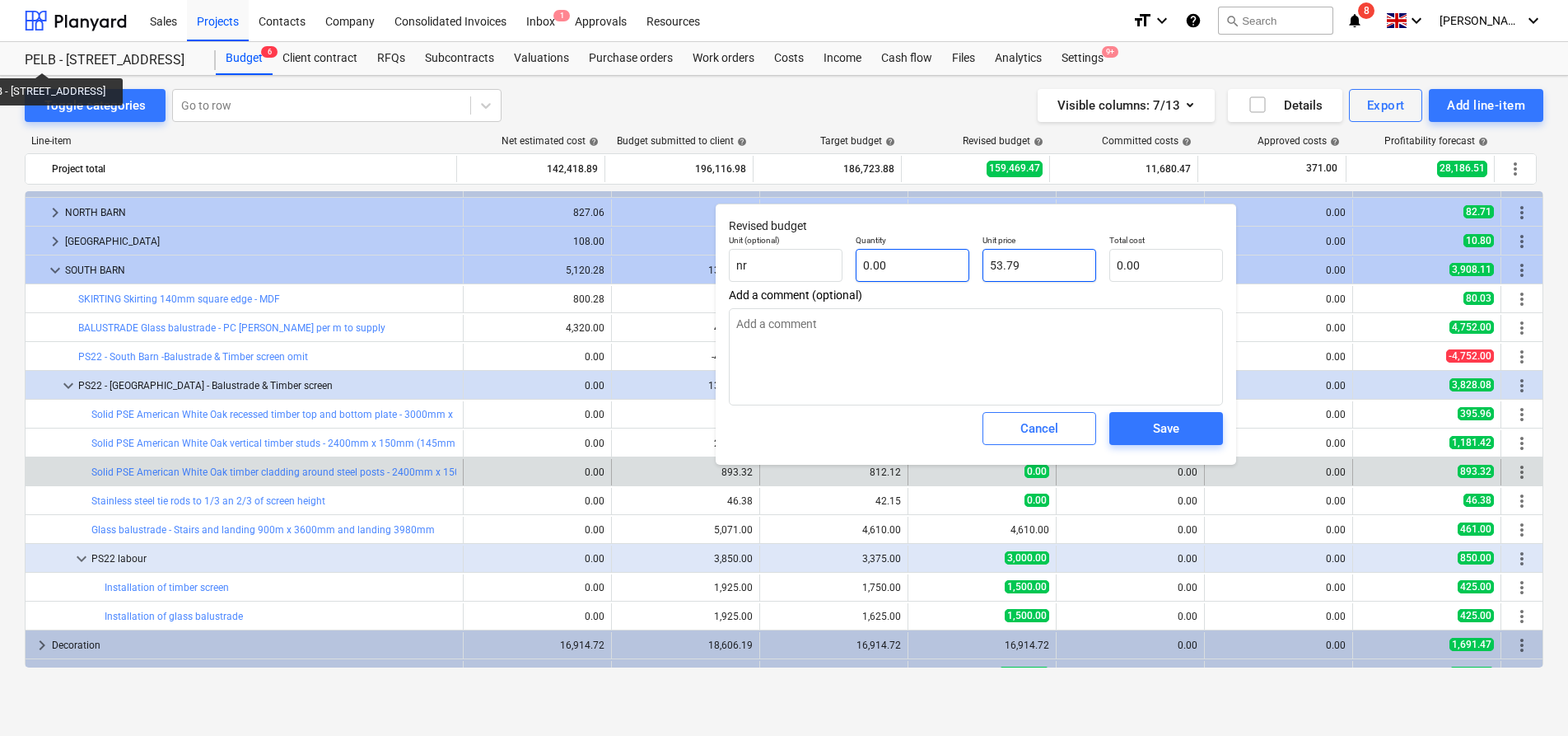
type input "53.79"
type textarea "x"
click at [923, 271] on input "text" at bounding box center [913, 265] width 114 height 33
type textarea "x"
type input "1"
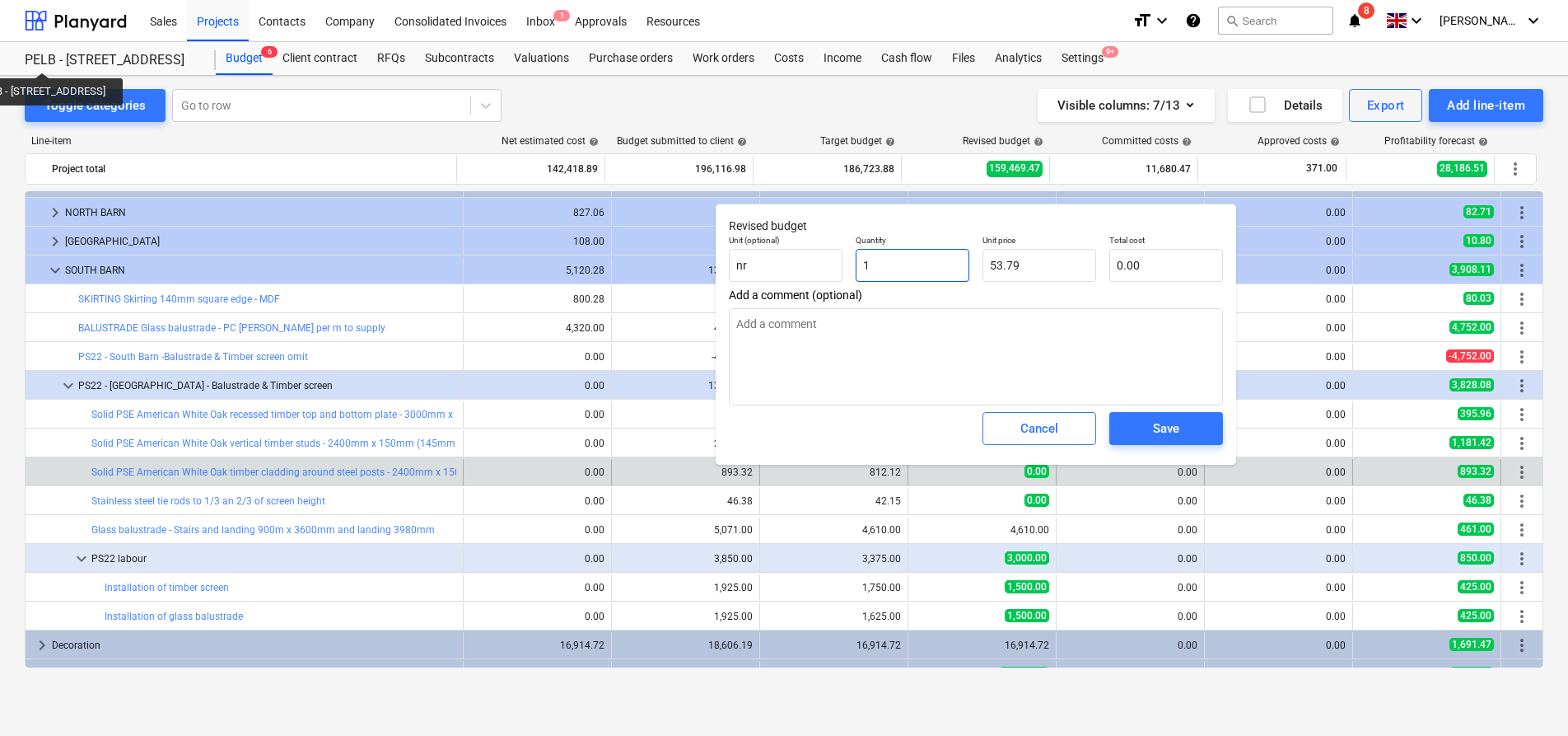
type input "53.79"
type textarea "x"
type input "11"
type input "591.69"
type textarea "x"
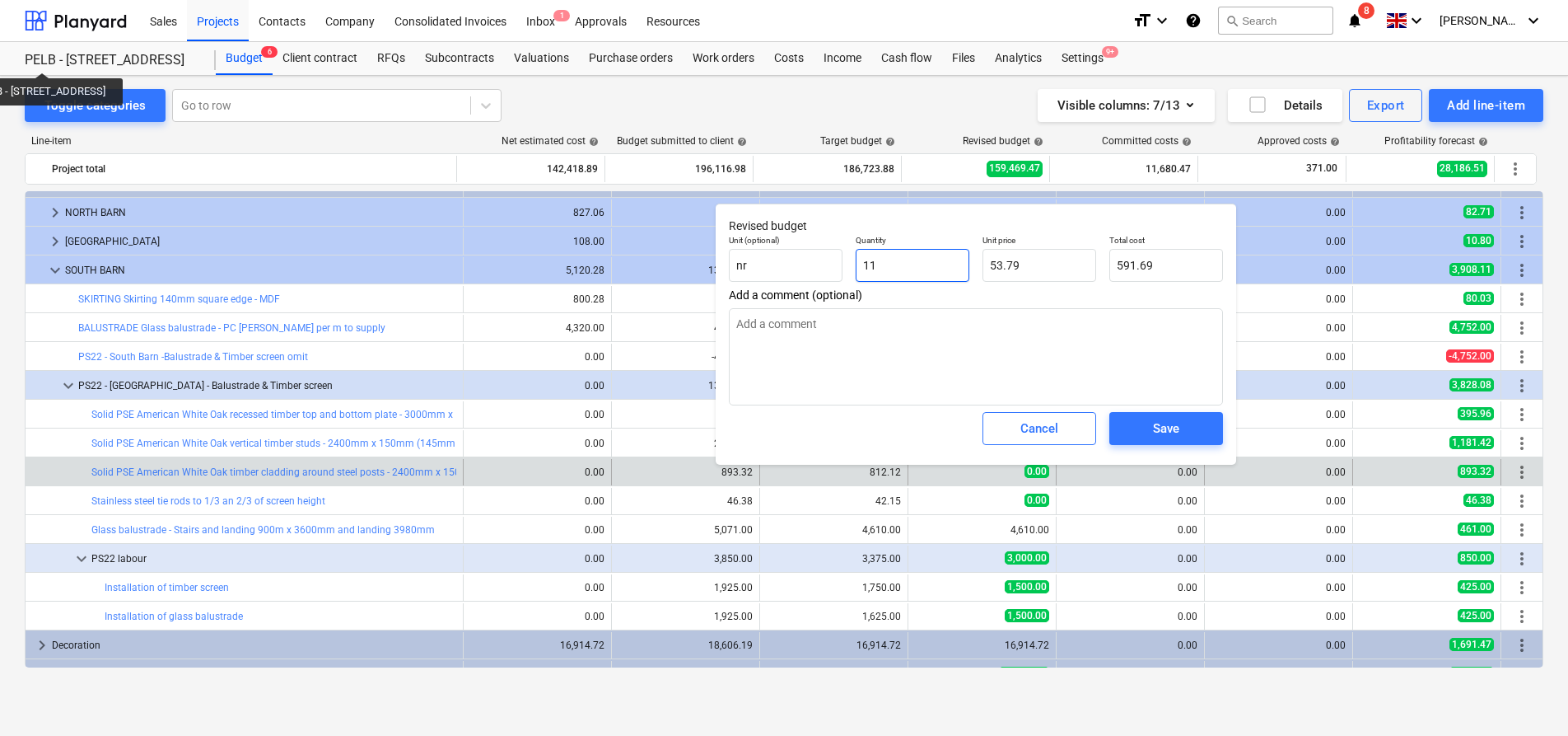
type input "1"
type input "53.79"
type textarea "x"
type input "12"
type input "645.48"
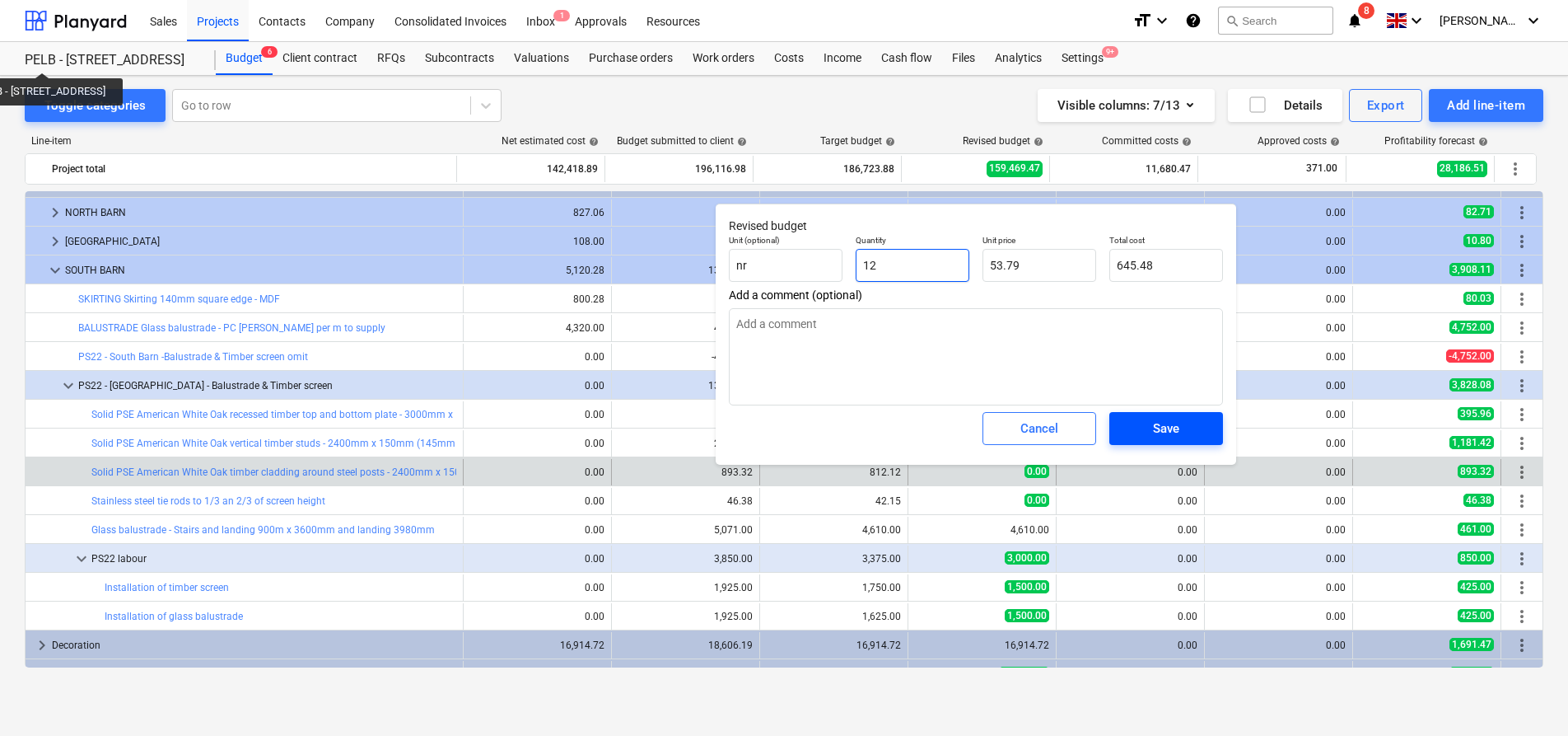
type input "12"
type textarea "x"
type input "12.00"
click at [1175, 416] on button "Save" at bounding box center [1166, 428] width 114 height 33
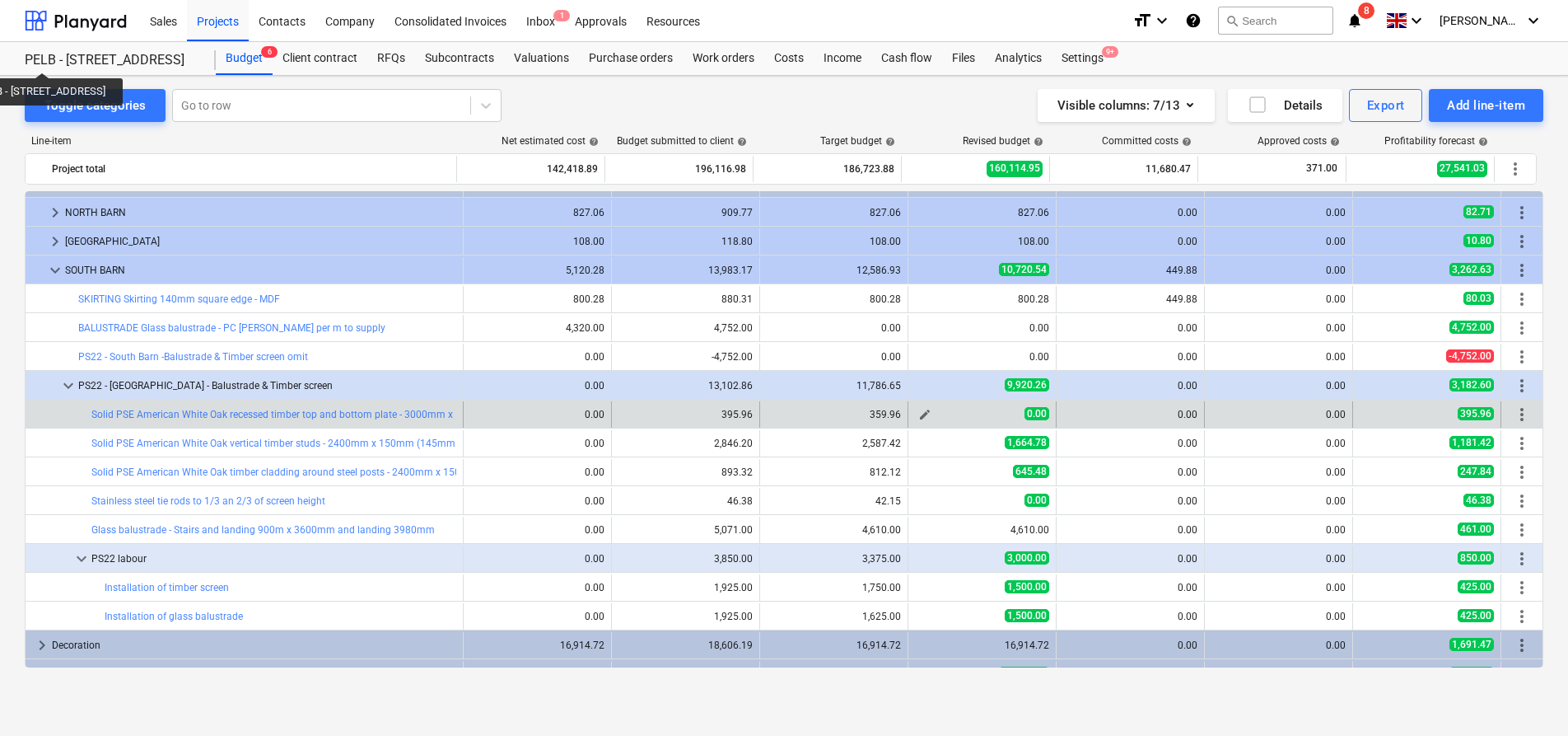
click at [918, 415] on span "edit" at bounding box center [925, 414] width 13 height 13
type textarea "x"
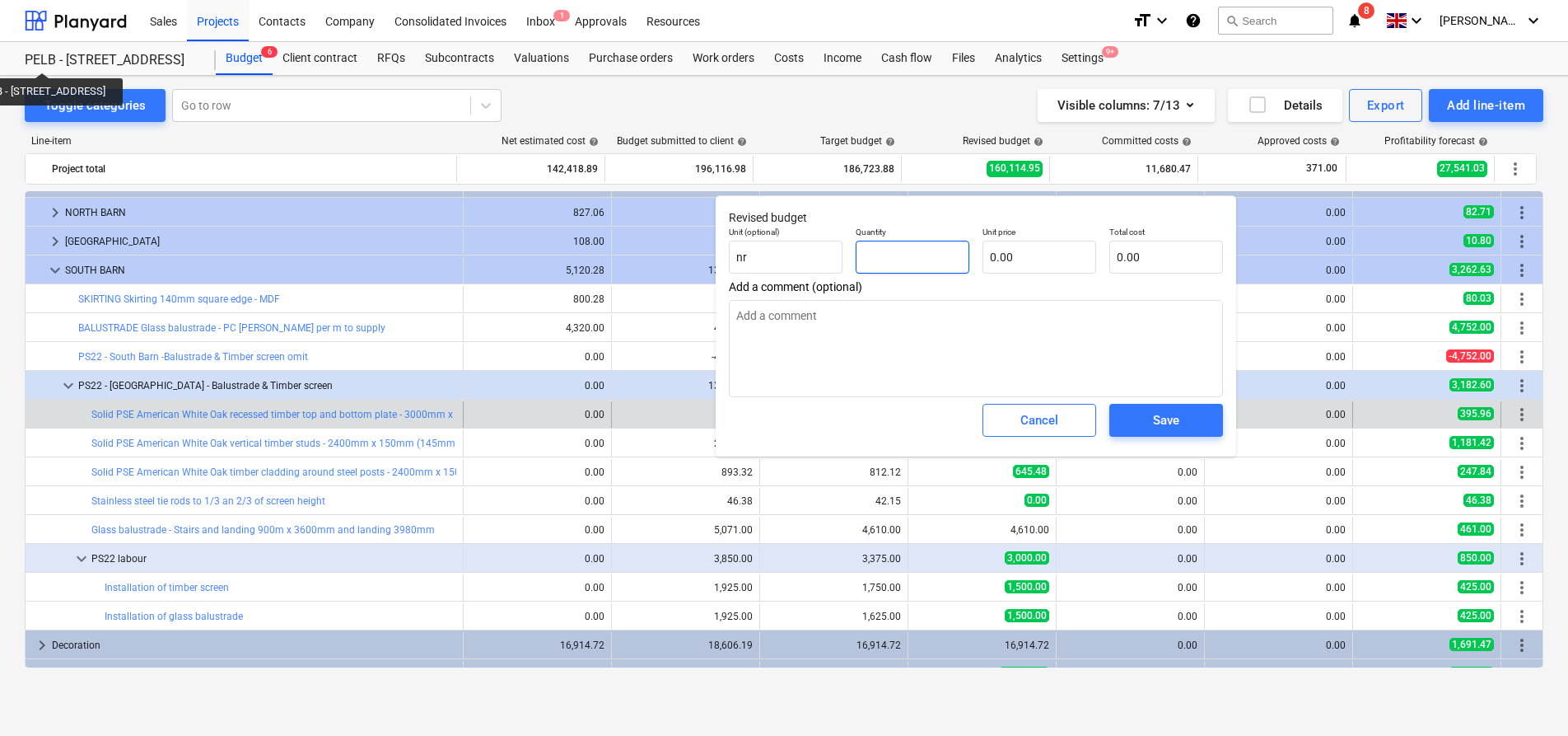
click at [934, 256] on input "text" at bounding box center [913, 257] width 114 height 33
type textarea "x"
type input "2"
type textarea "x"
type input "2.00"
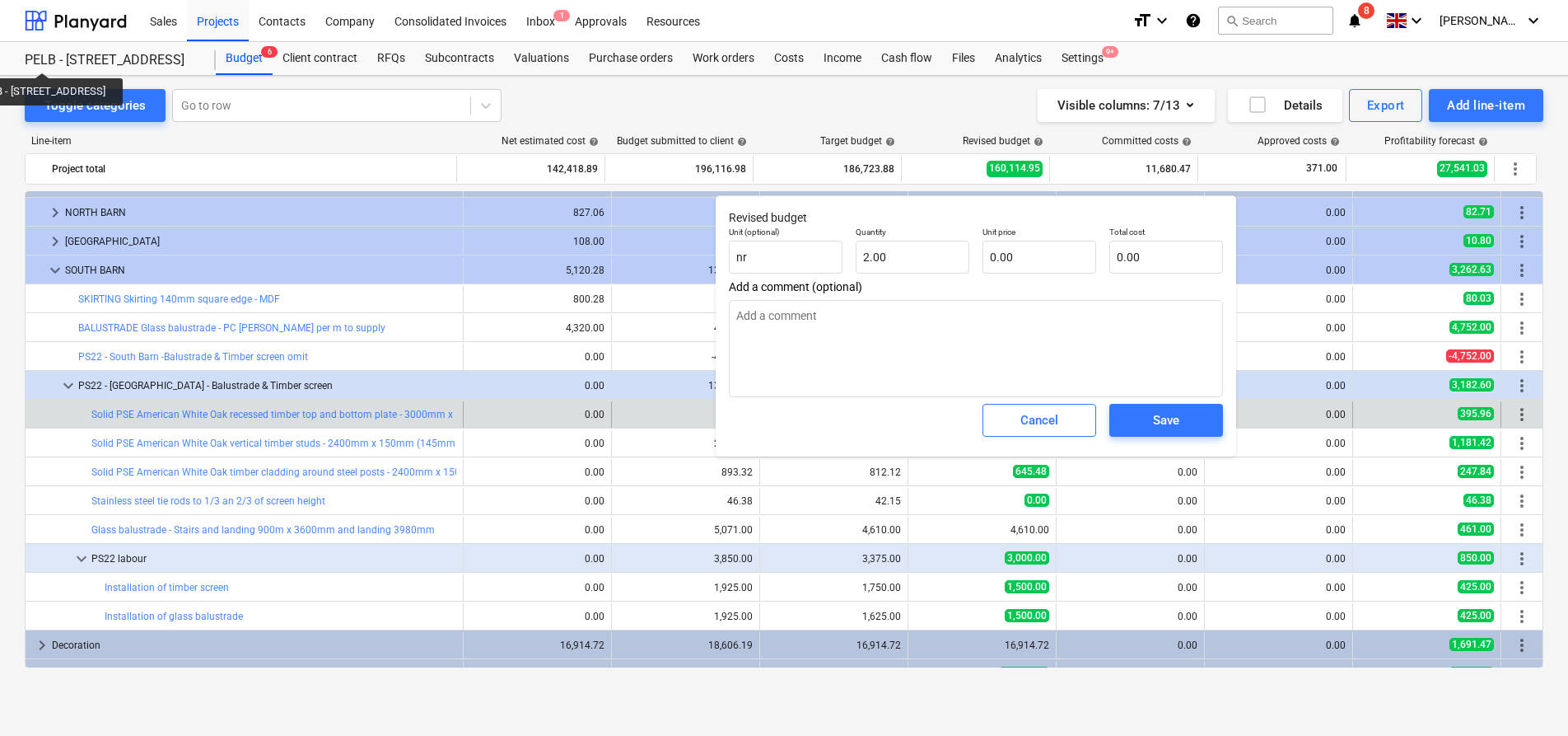
click at [1103, 253] on div "Total cost 0.00" at bounding box center [1166, 250] width 127 height 60
click at [1029, 255] on input "text" at bounding box center [1040, 257] width 114 height 33
type textarea "x"
type input "1"
type input "2.00"
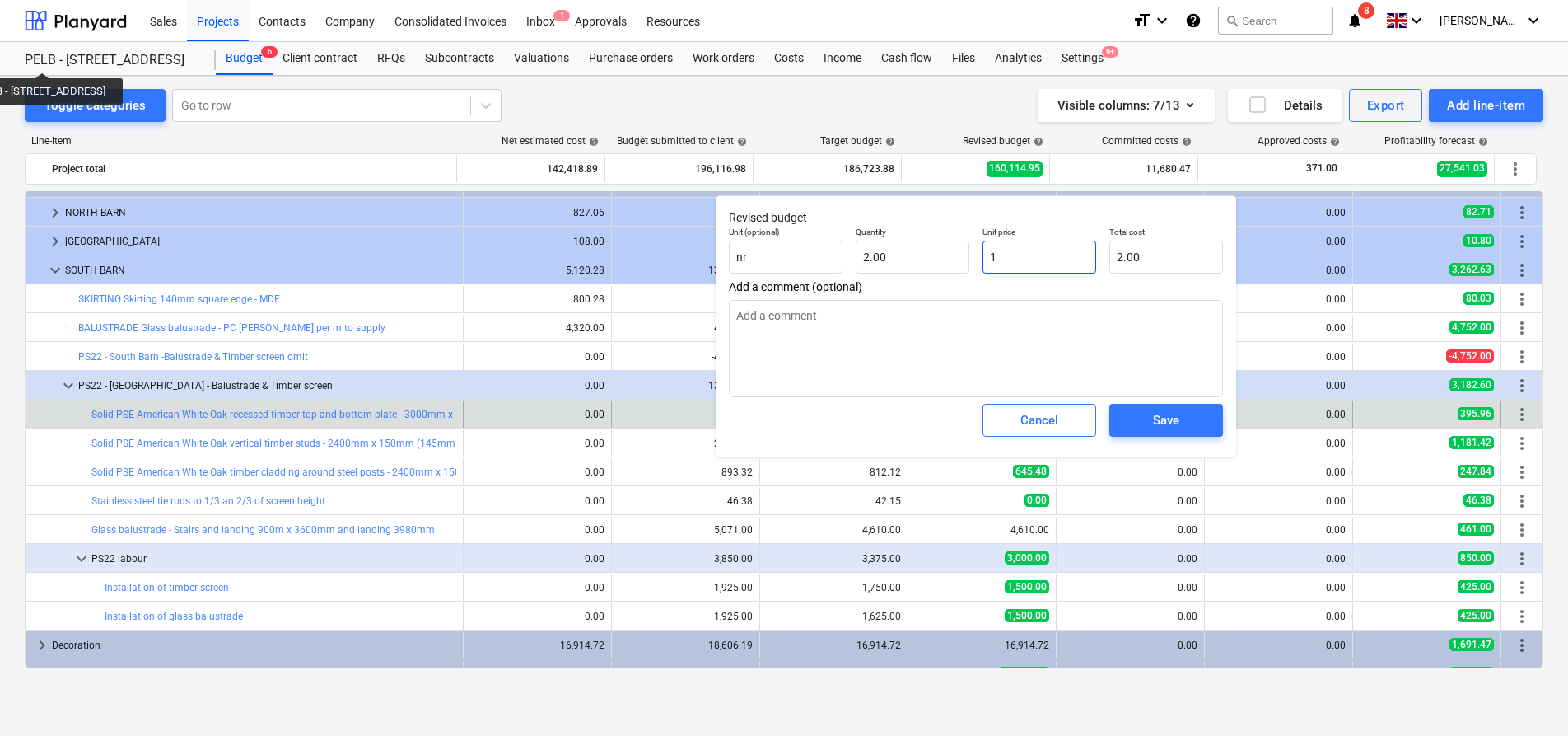
type textarea "x"
type input "10"
type input "20.00"
type textarea "x"
type input "109"
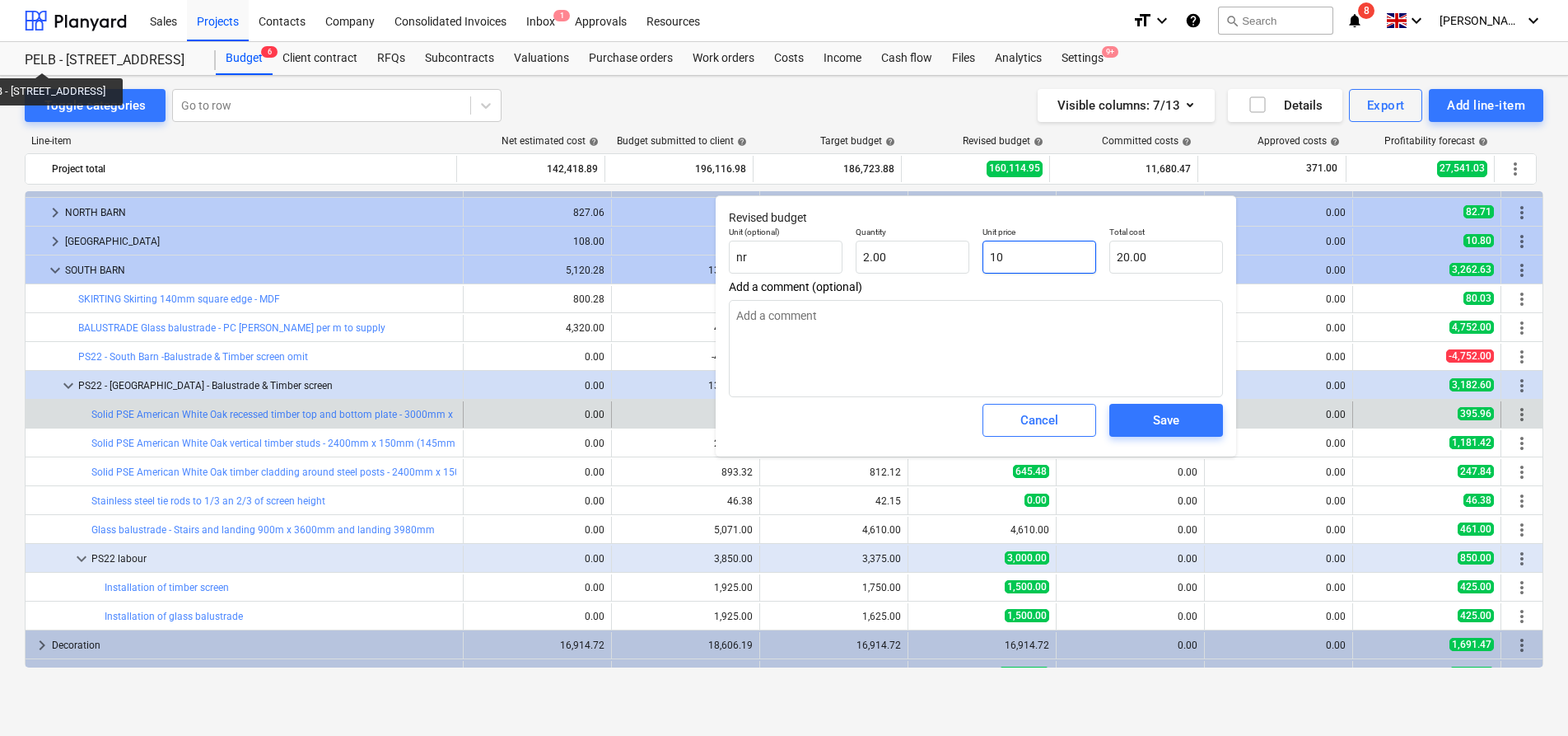
type input "218.00"
type textarea "x"
type input "109."
type textarea "x"
type input "109.5"
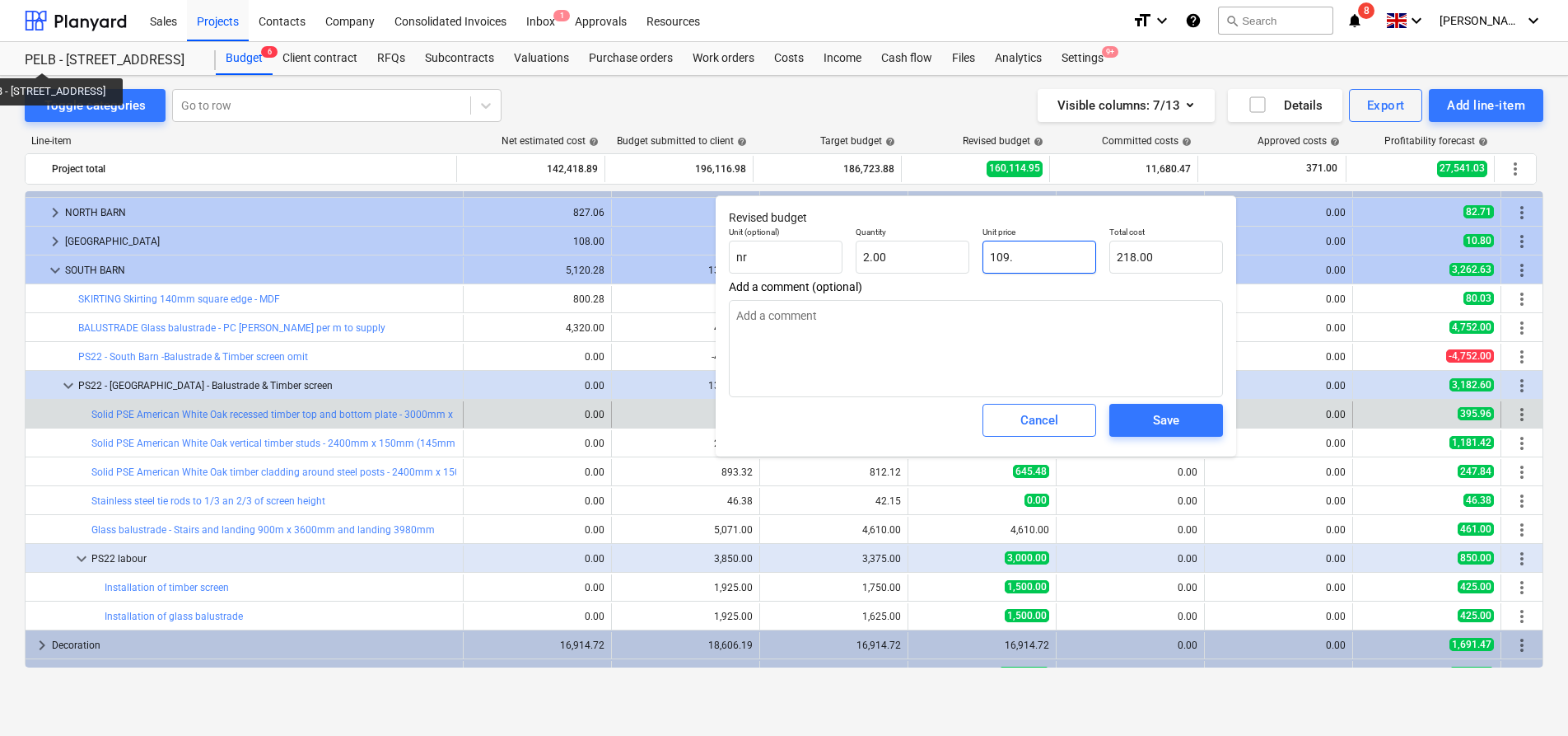
type input "219.00"
type textarea "x"
type input "109.52"
type input "219.04"
type input "109.52"
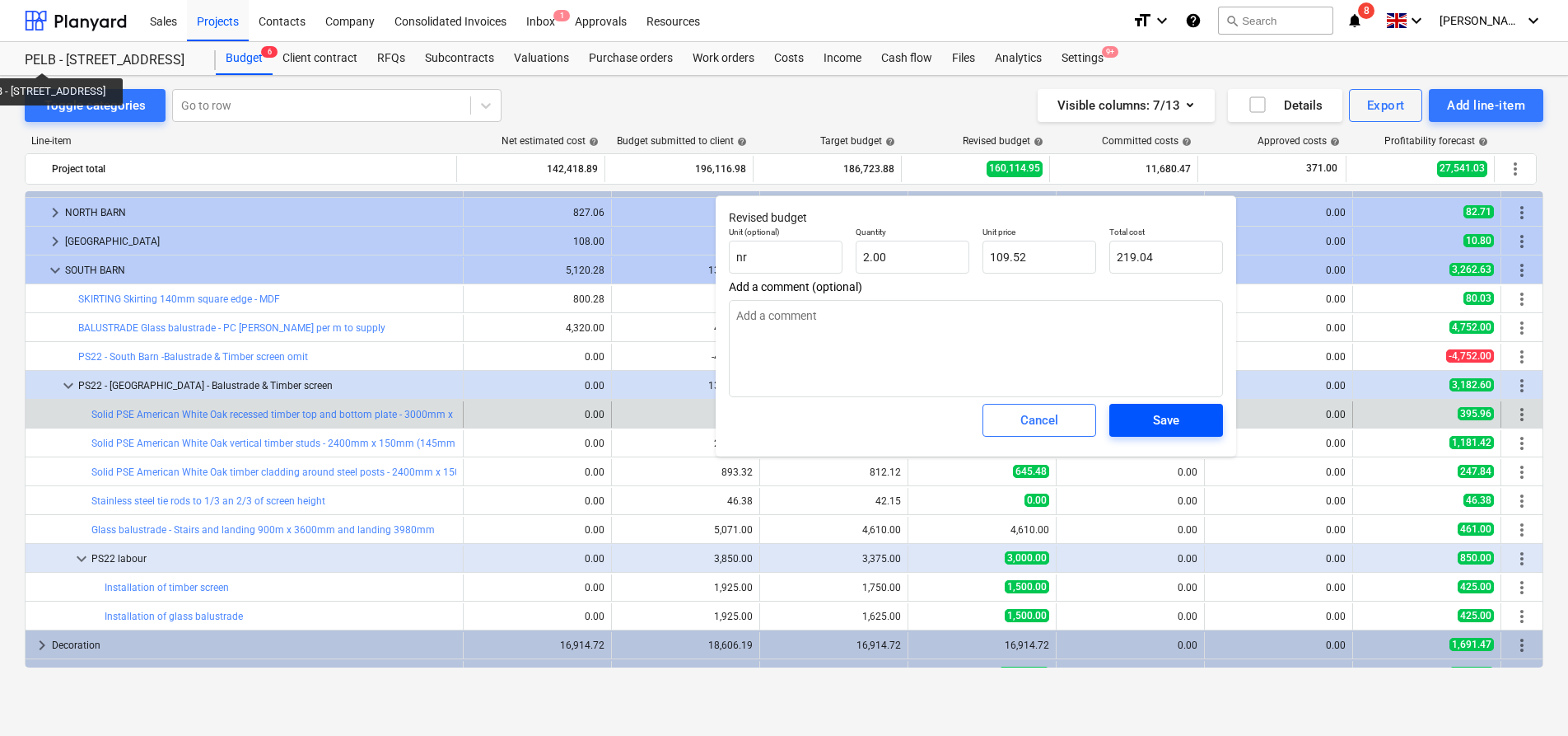
click at [1162, 418] on div "Save" at bounding box center [1166, 419] width 27 height 21
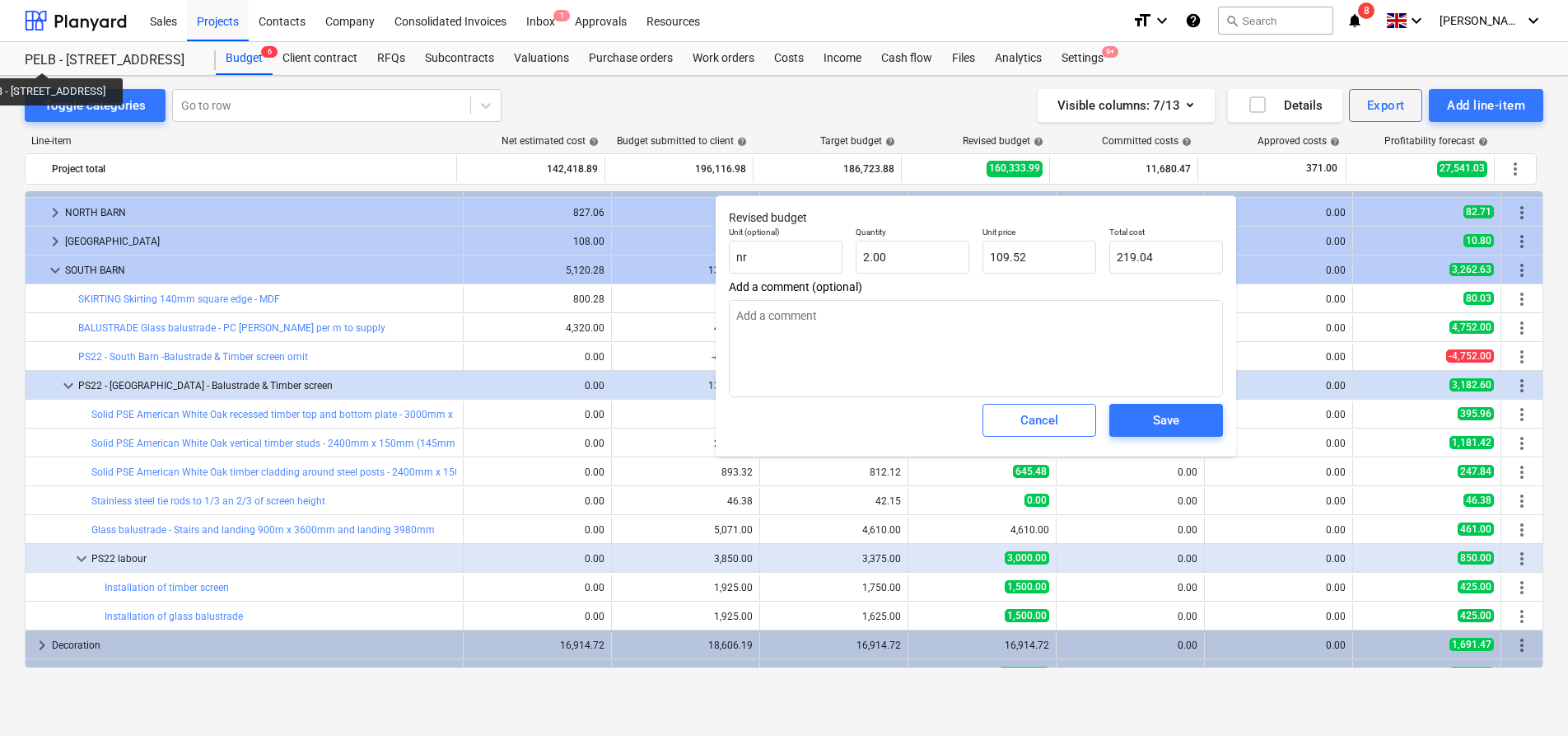
type textarea "x"
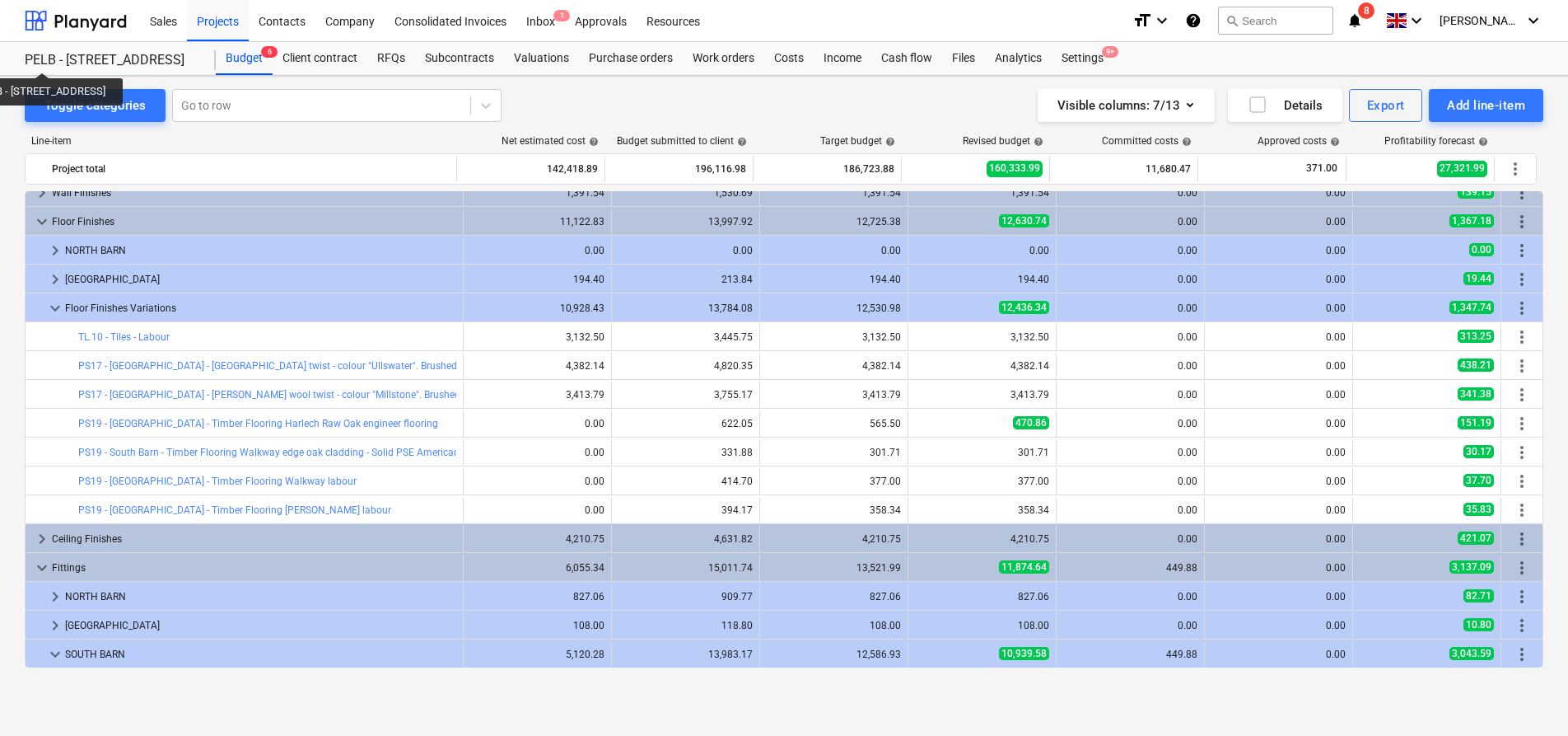
scroll to position [268, 0]
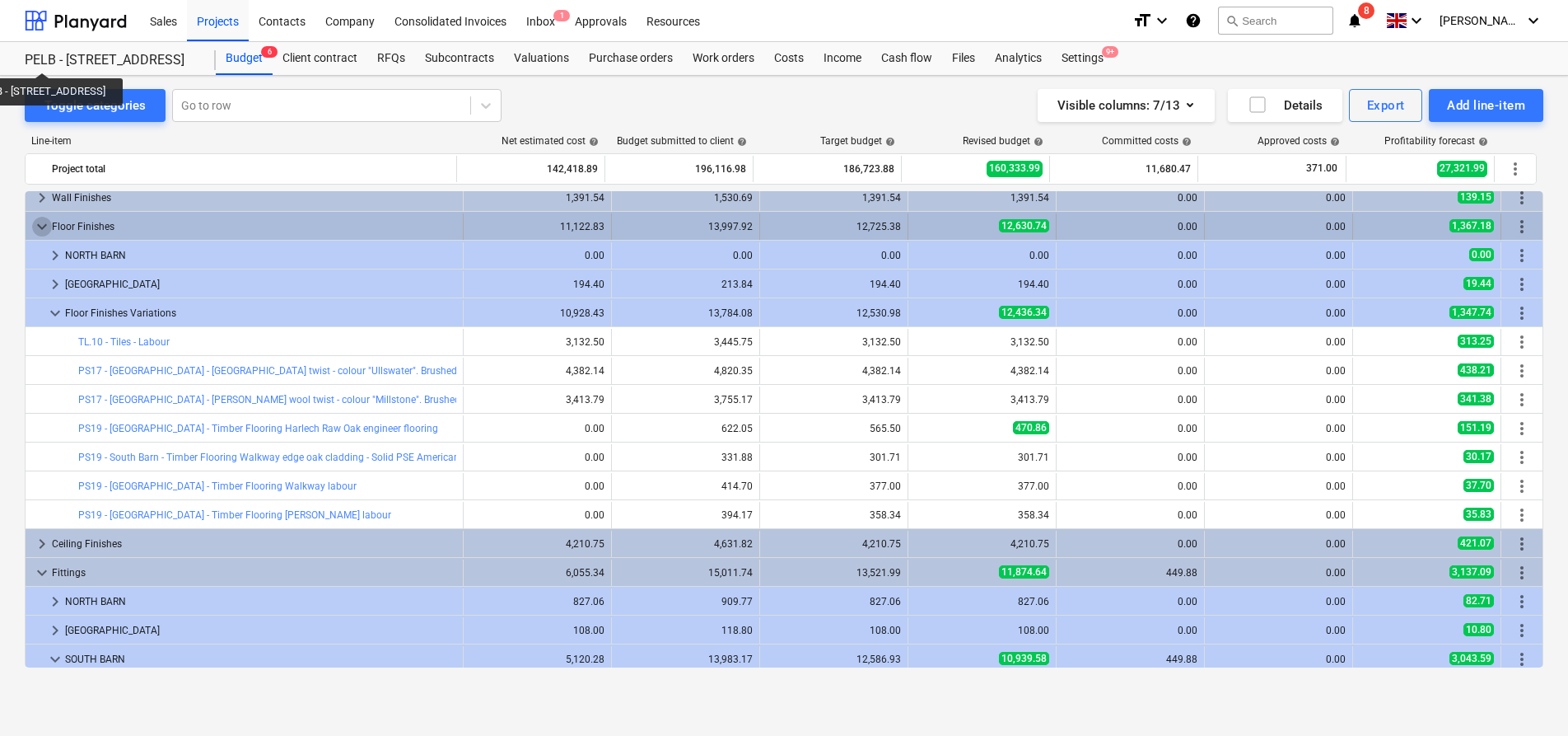
click at [44, 227] on span "keyboard_arrow_down" at bounding box center [42, 227] width 20 height 20
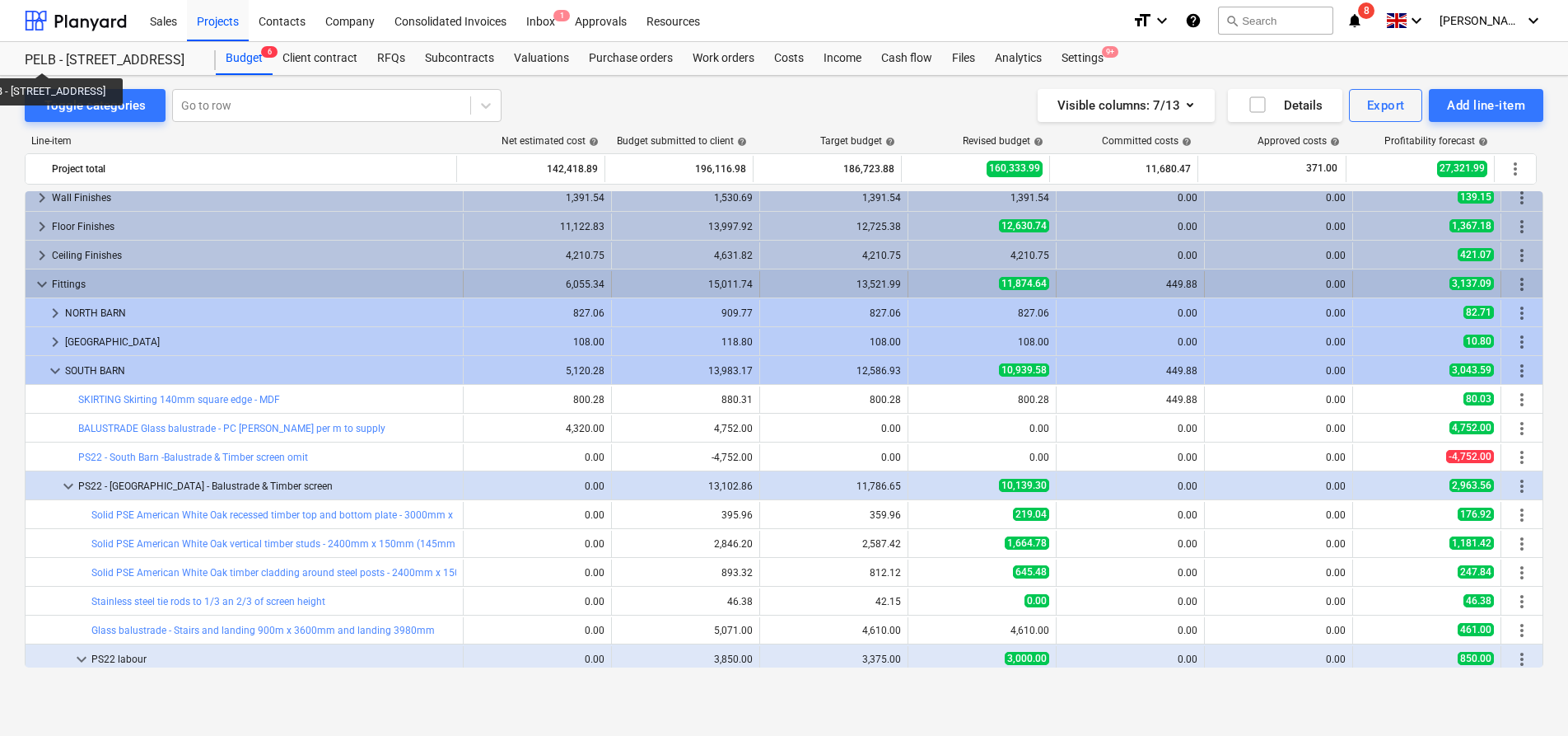
click at [40, 278] on span "keyboard_arrow_down" at bounding box center [42, 285] width 20 height 20
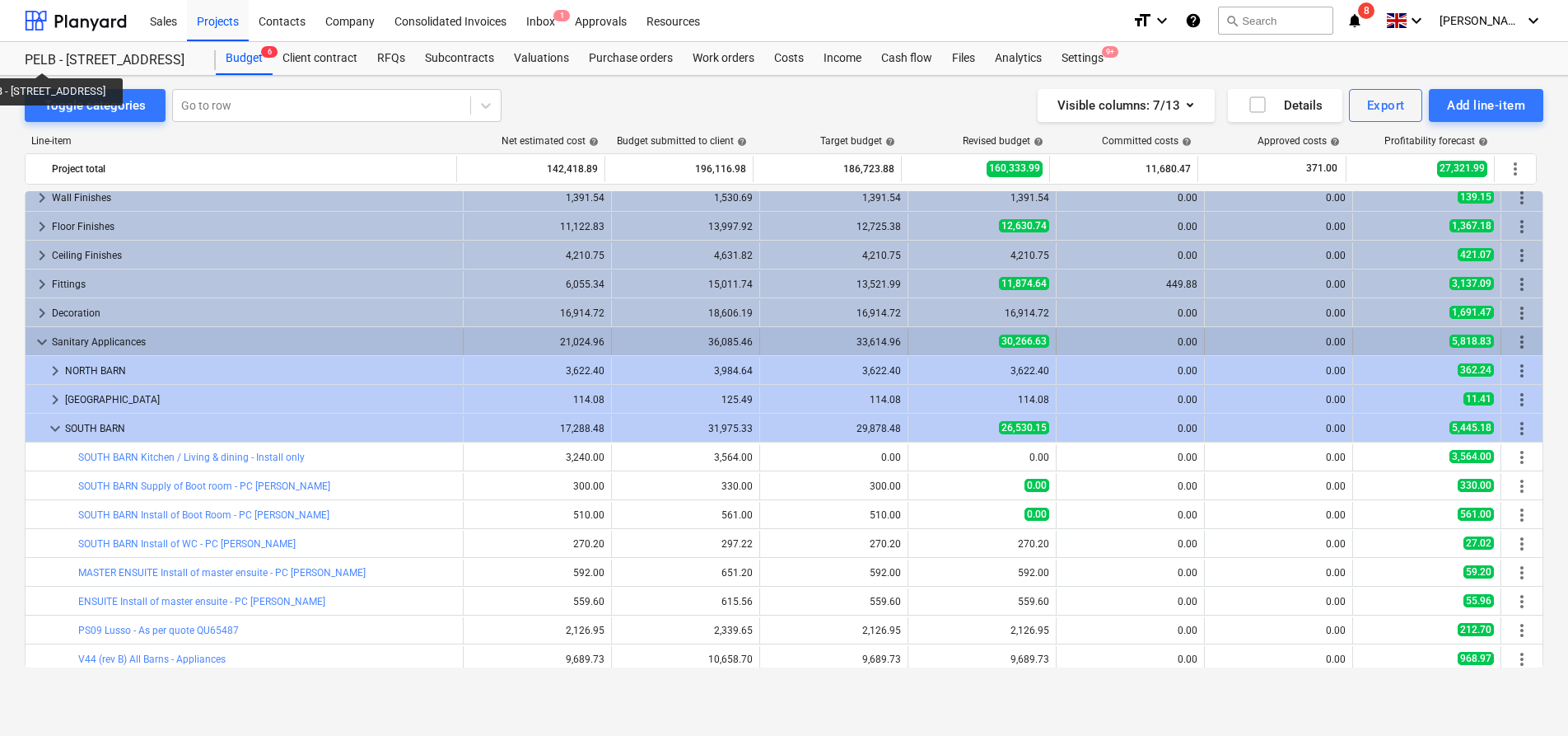
click at [42, 337] on span "keyboard_arrow_down" at bounding box center [42, 342] width 20 height 20
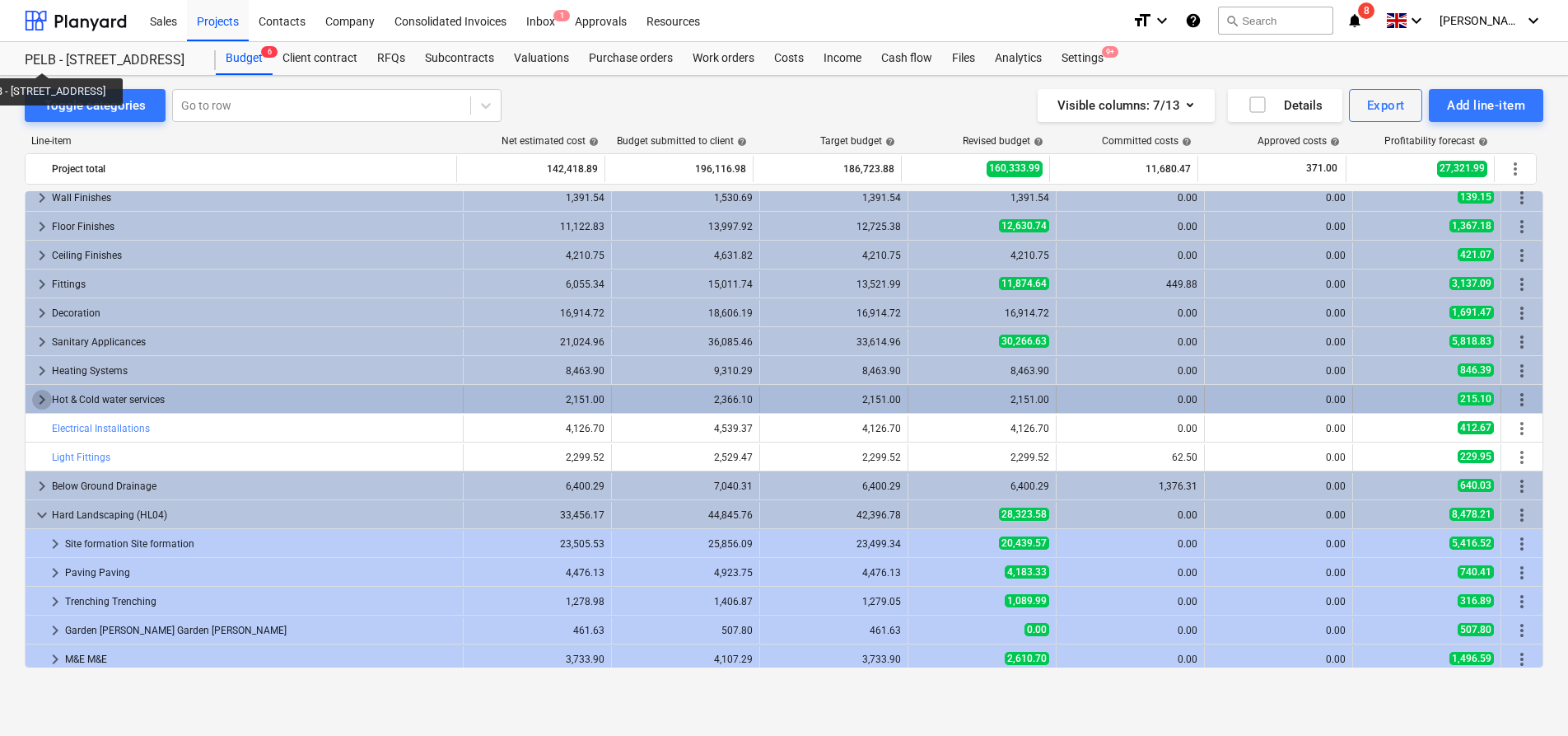
click at [38, 396] on span "keyboard_arrow_right" at bounding box center [42, 400] width 20 height 20
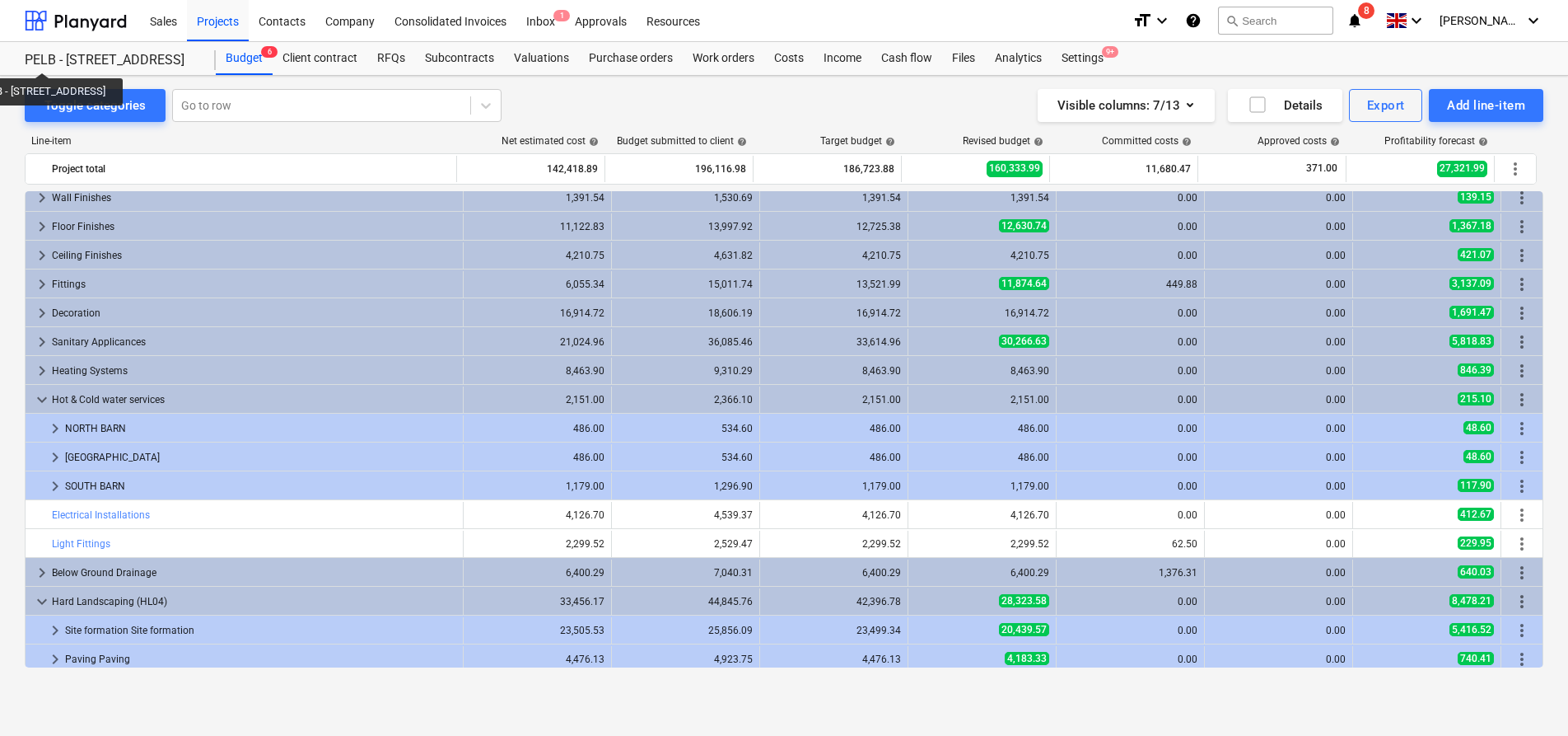
click at [38, 396] on span "keyboard_arrow_down" at bounding box center [42, 400] width 20 height 20
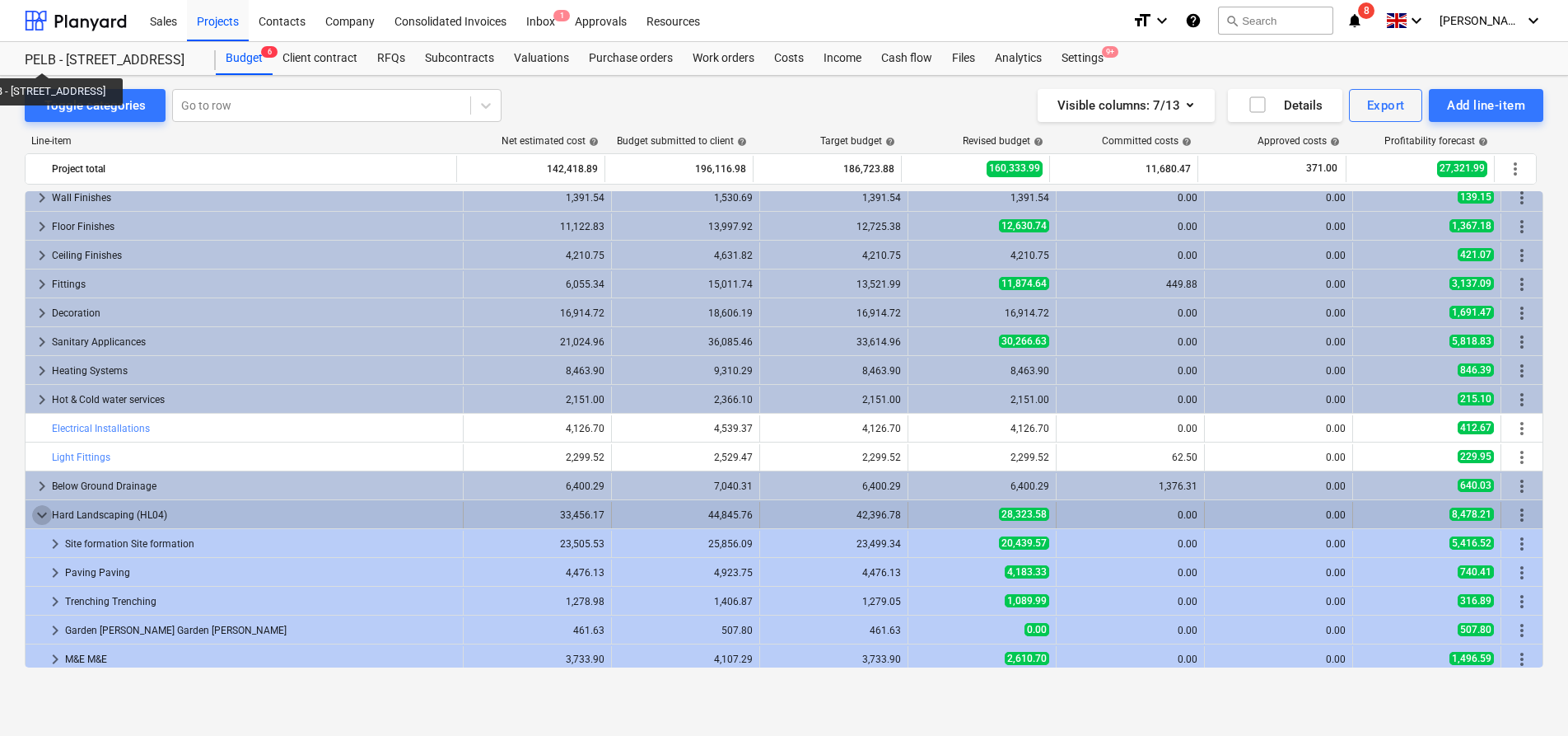
click at [42, 509] on span "keyboard_arrow_down" at bounding box center [42, 515] width 20 height 20
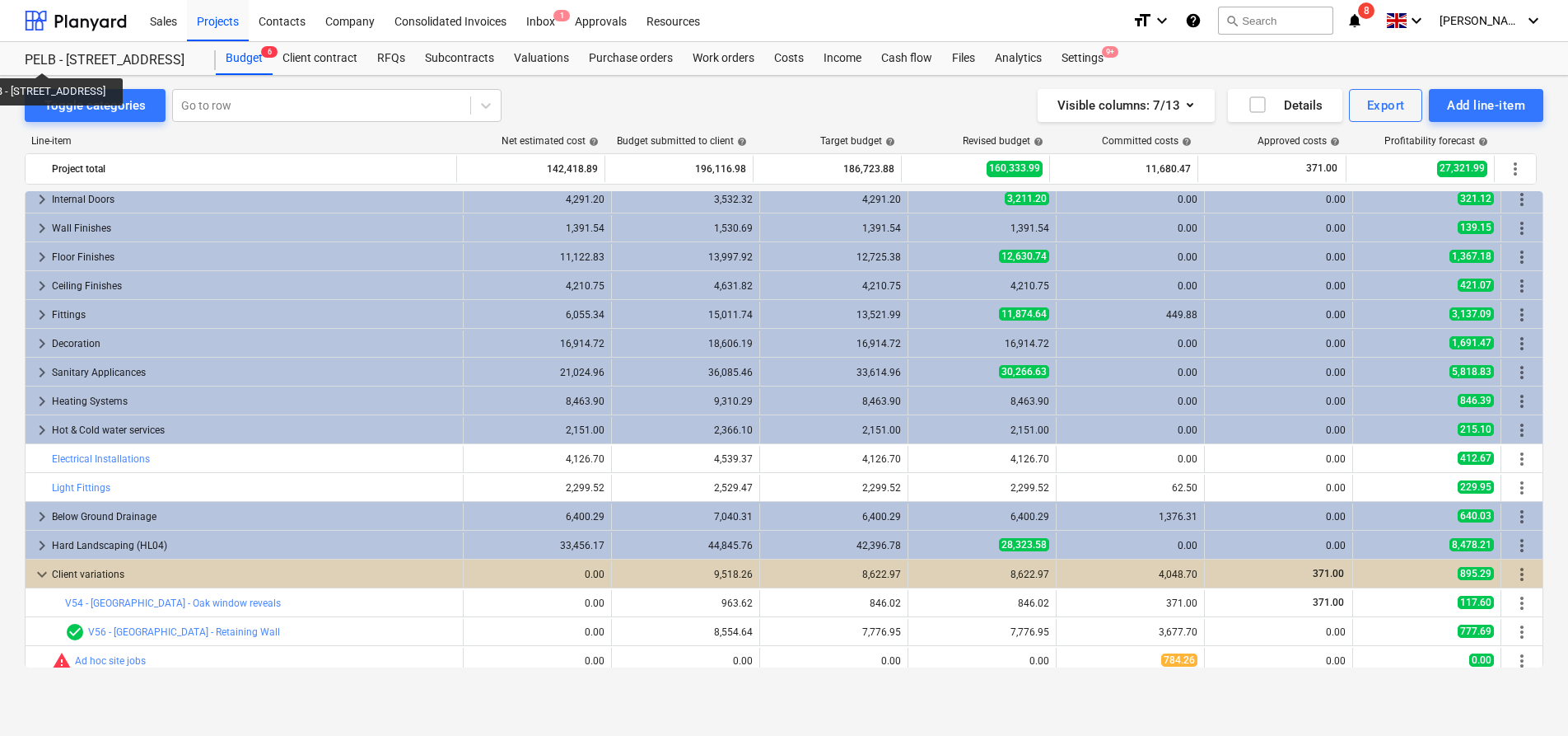
scroll to position [244, 0]
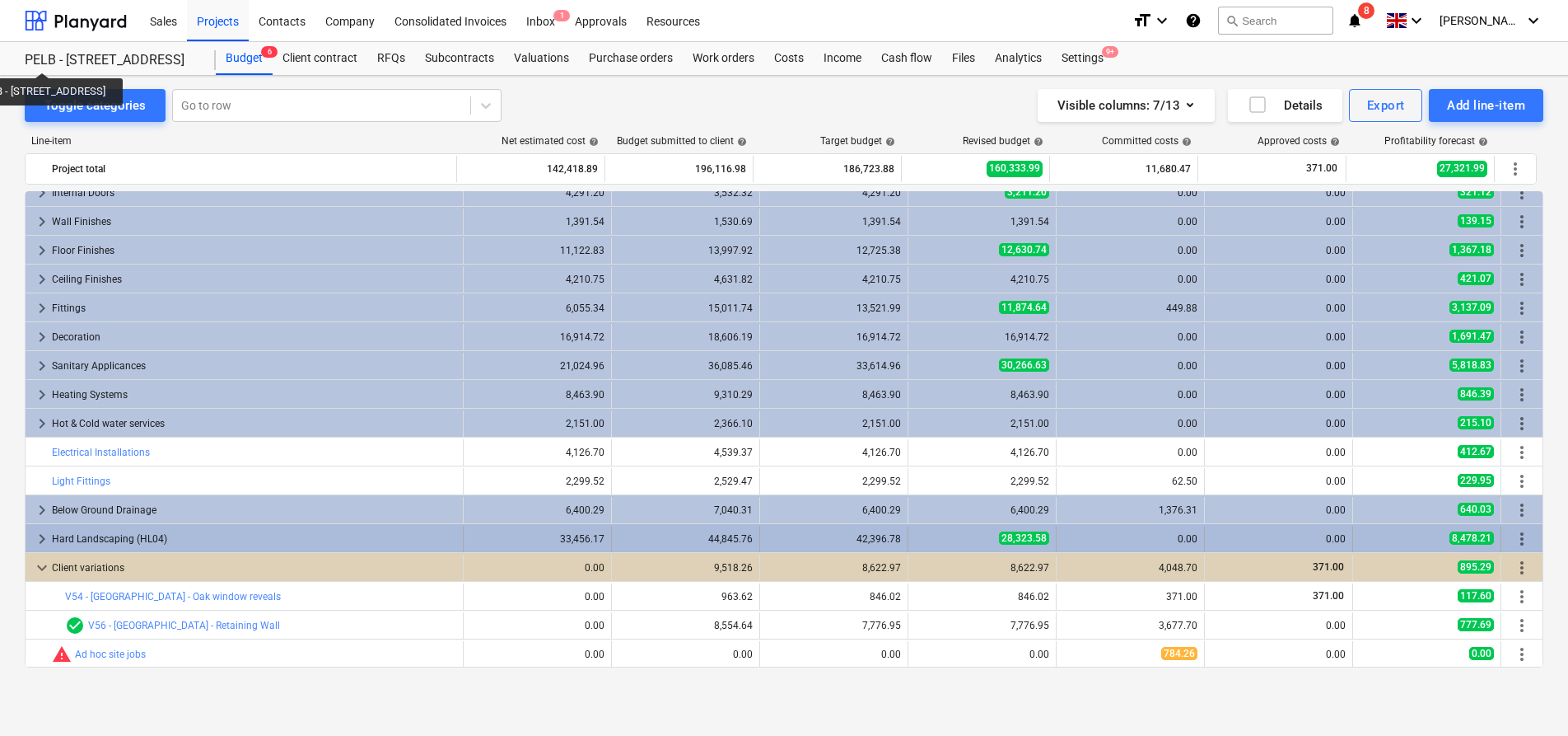
click at [46, 536] on span "keyboard_arrow_right" at bounding box center [42, 539] width 20 height 20
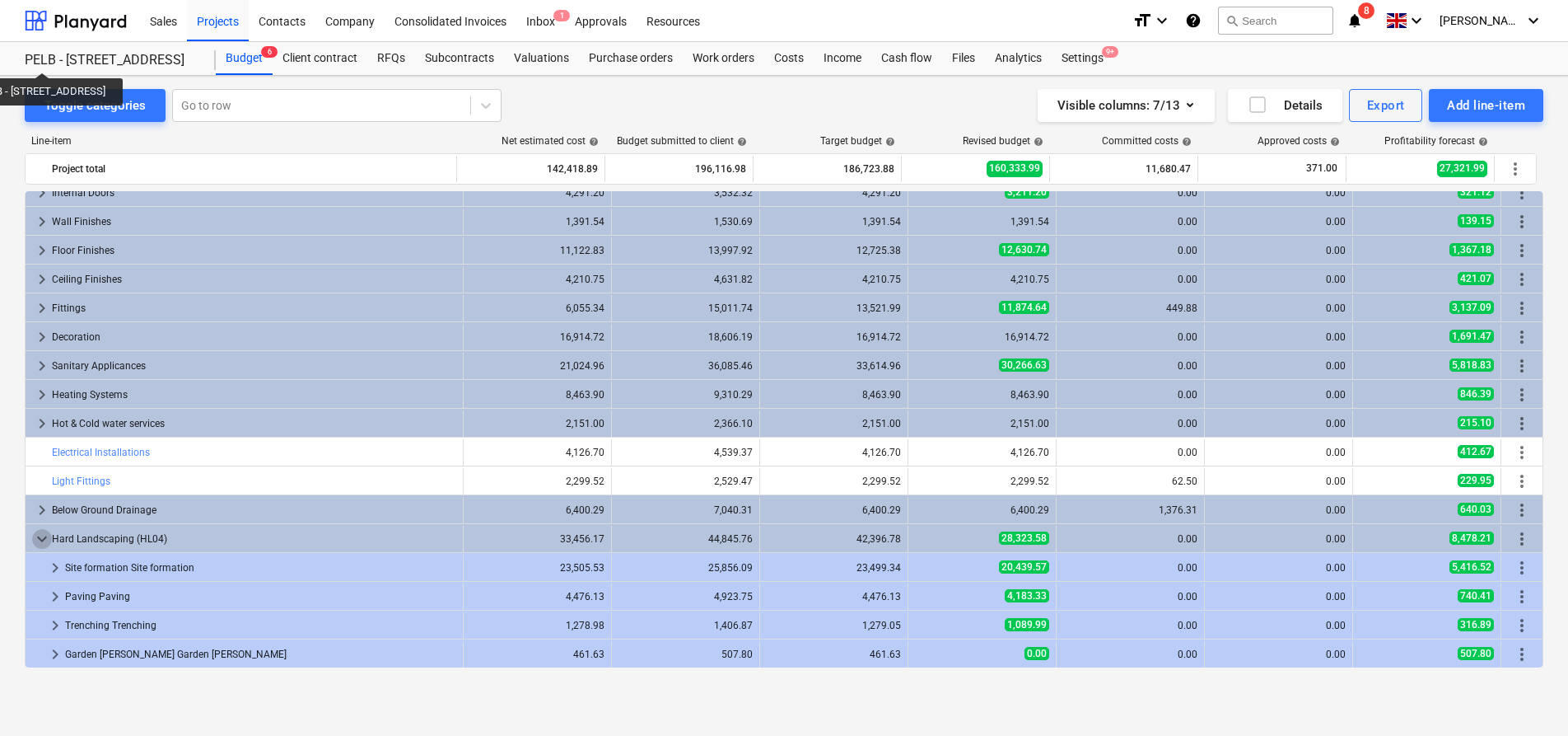
click at [46, 536] on span "keyboard_arrow_down" at bounding box center [42, 539] width 20 height 20
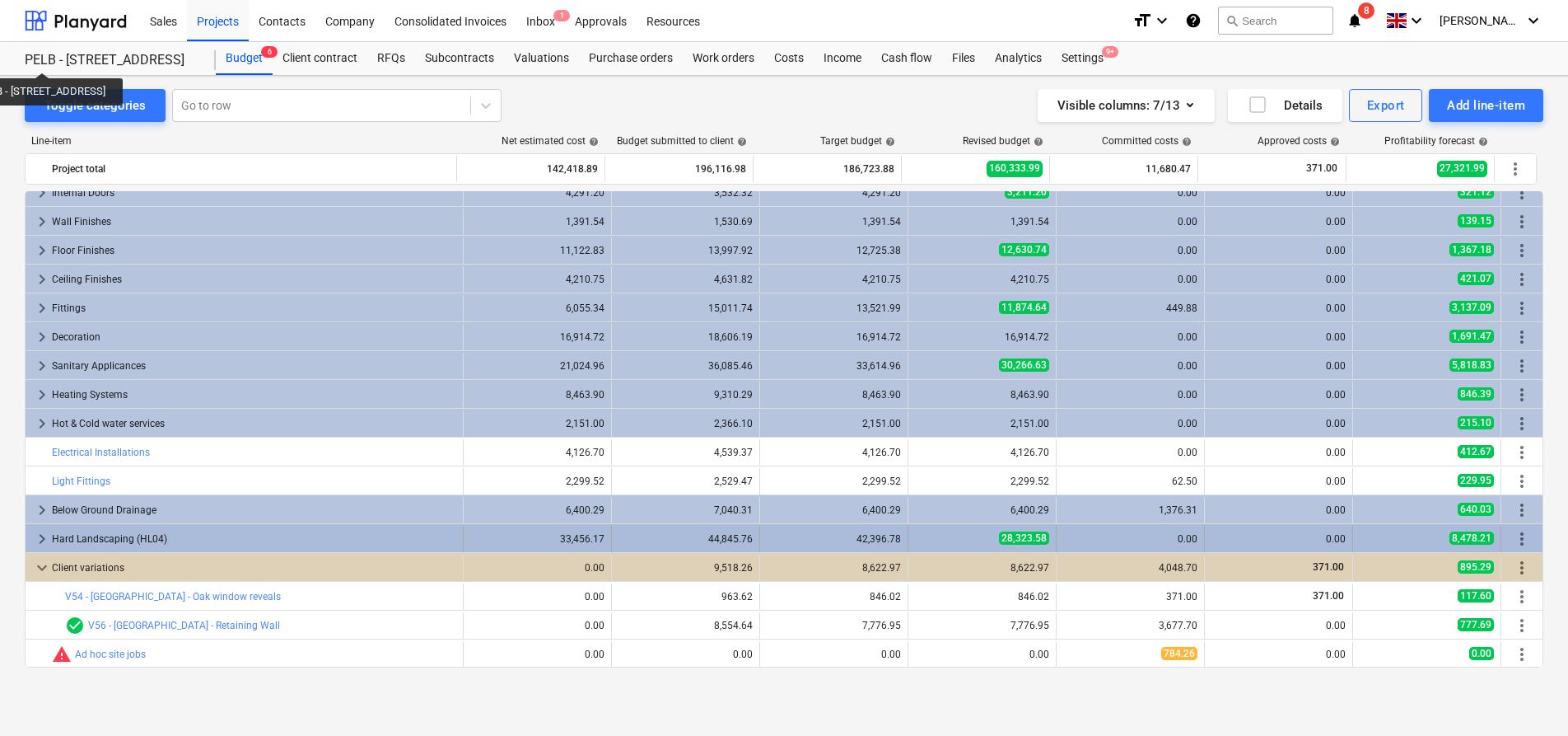
click at [53, 534] on div "Hard Landscaping (HL04)" at bounding box center [254, 538] width 405 height 27
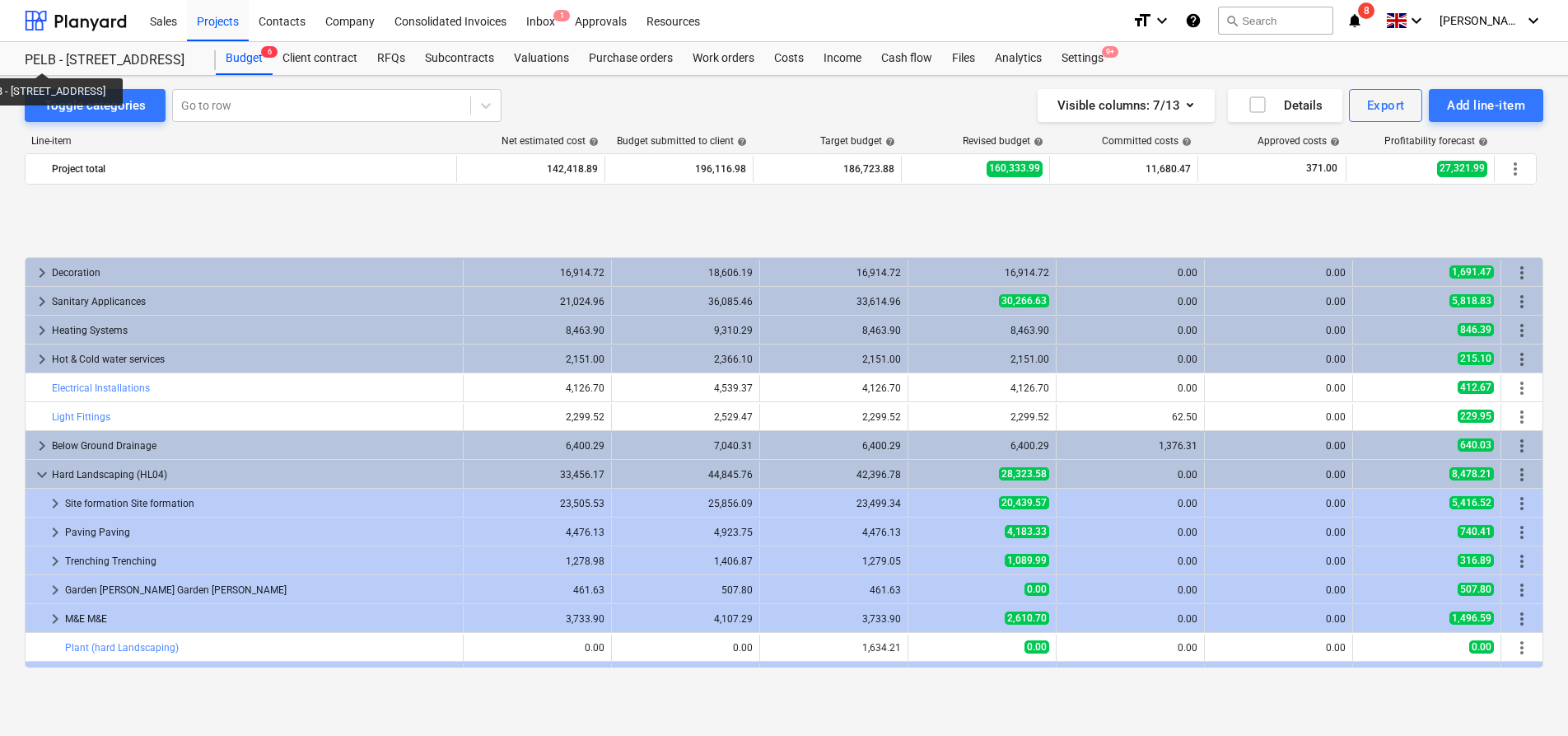
scroll to position [447, 0]
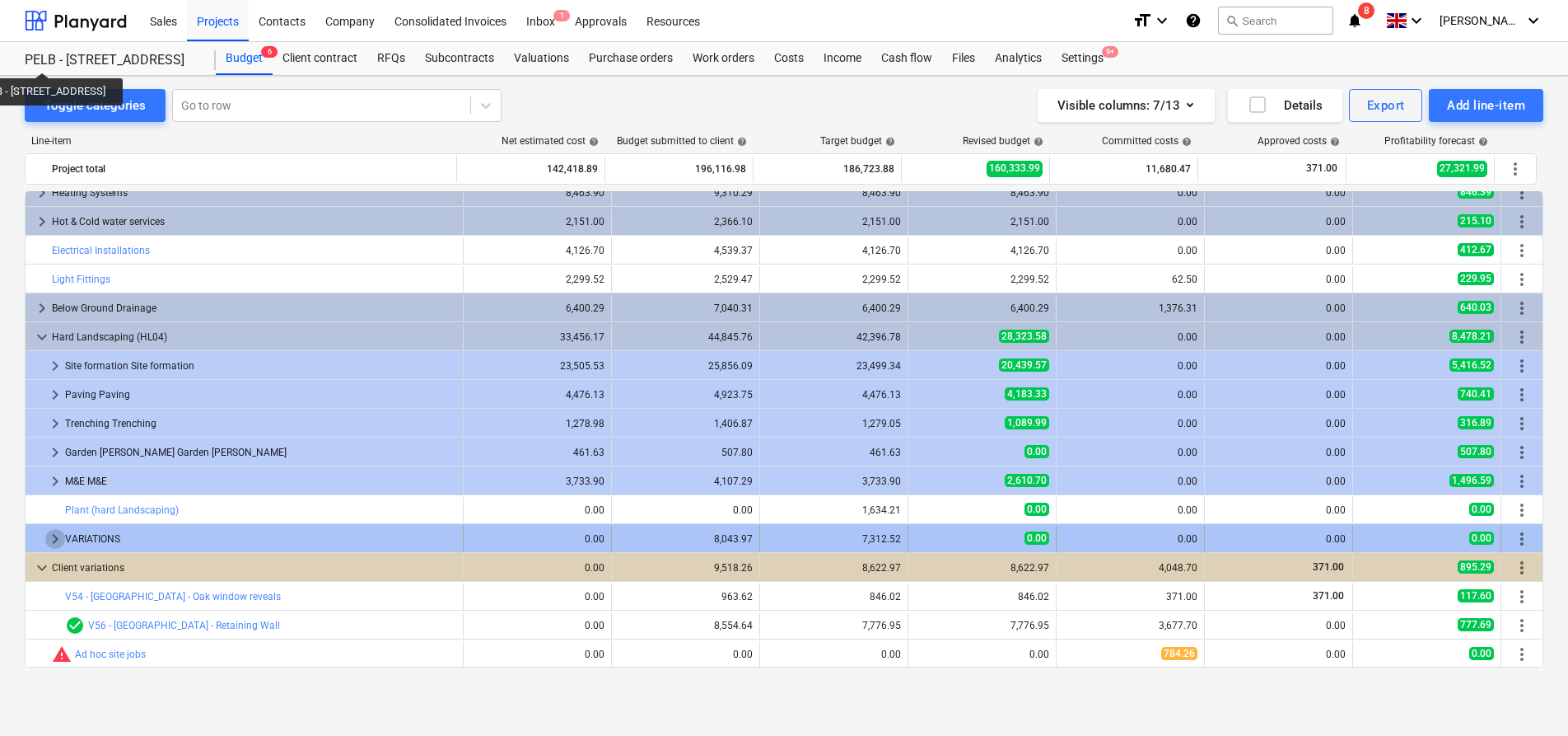
click at [54, 537] on span "keyboard_arrow_right" at bounding box center [55, 539] width 20 height 20
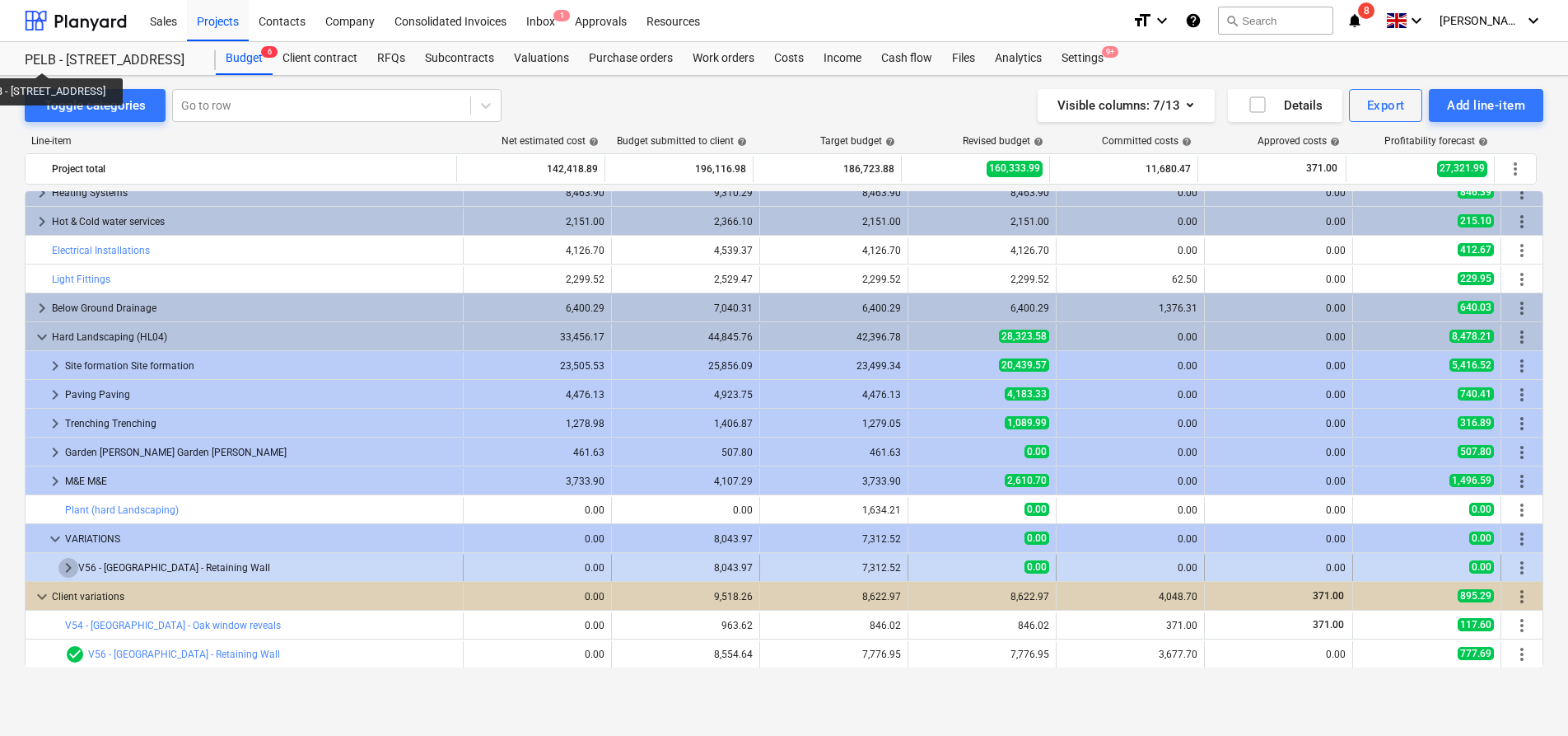
click at [70, 565] on span "keyboard_arrow_right" at bounding box center [69, 568] width 20 height 20
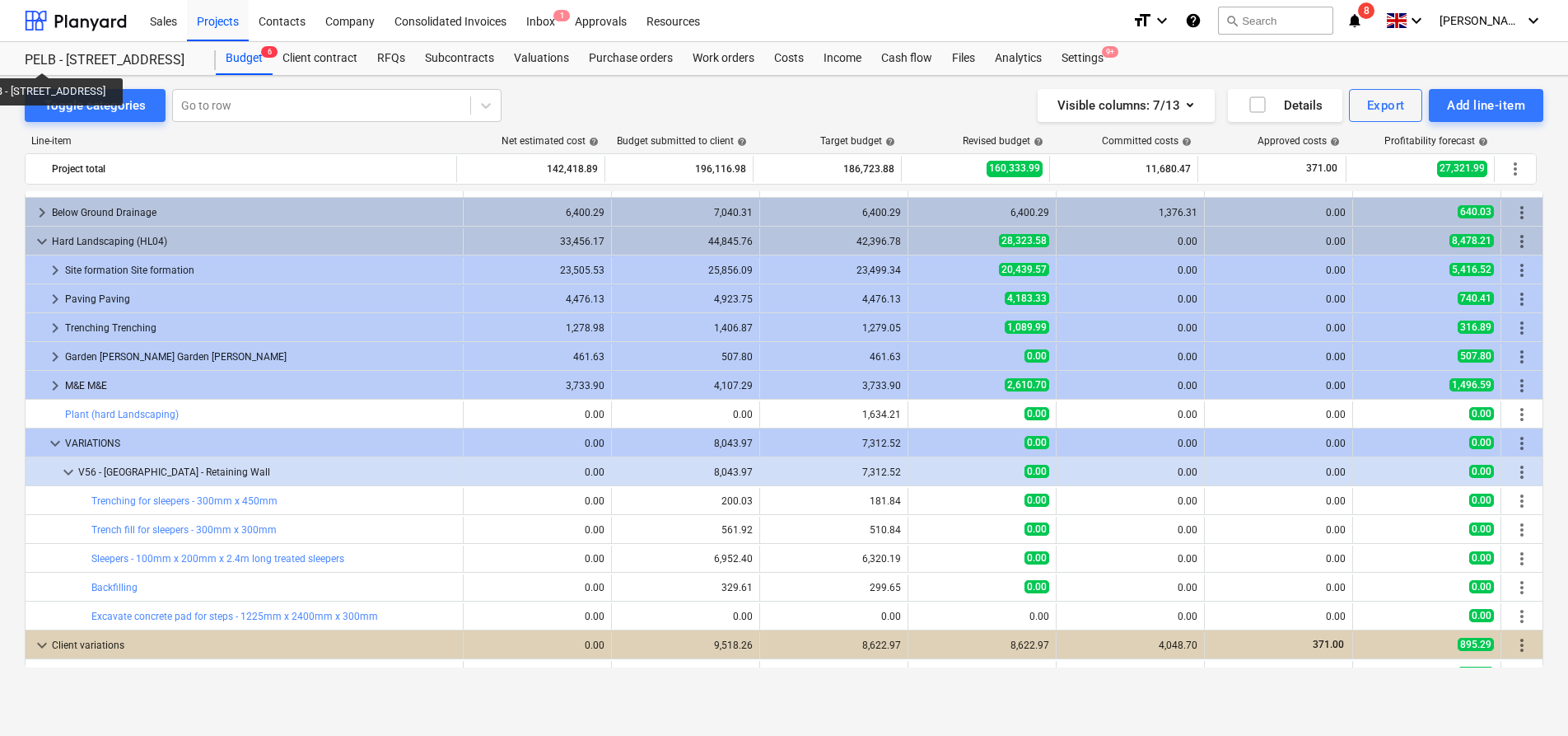
scroll to position [546, 0]
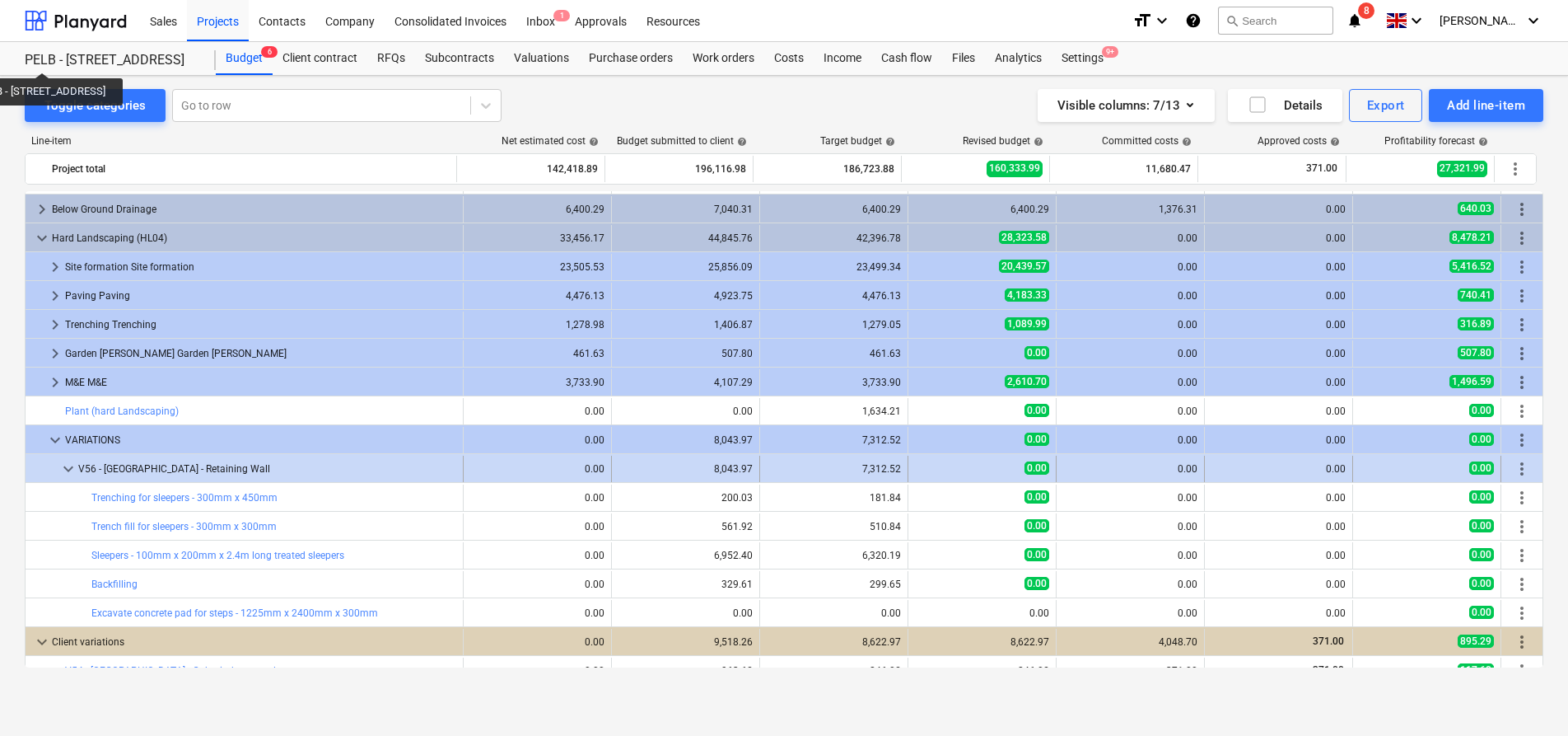
click at [1516, 466] on span "more_vert" at bounding box center [1522, 469] width 20 height 20
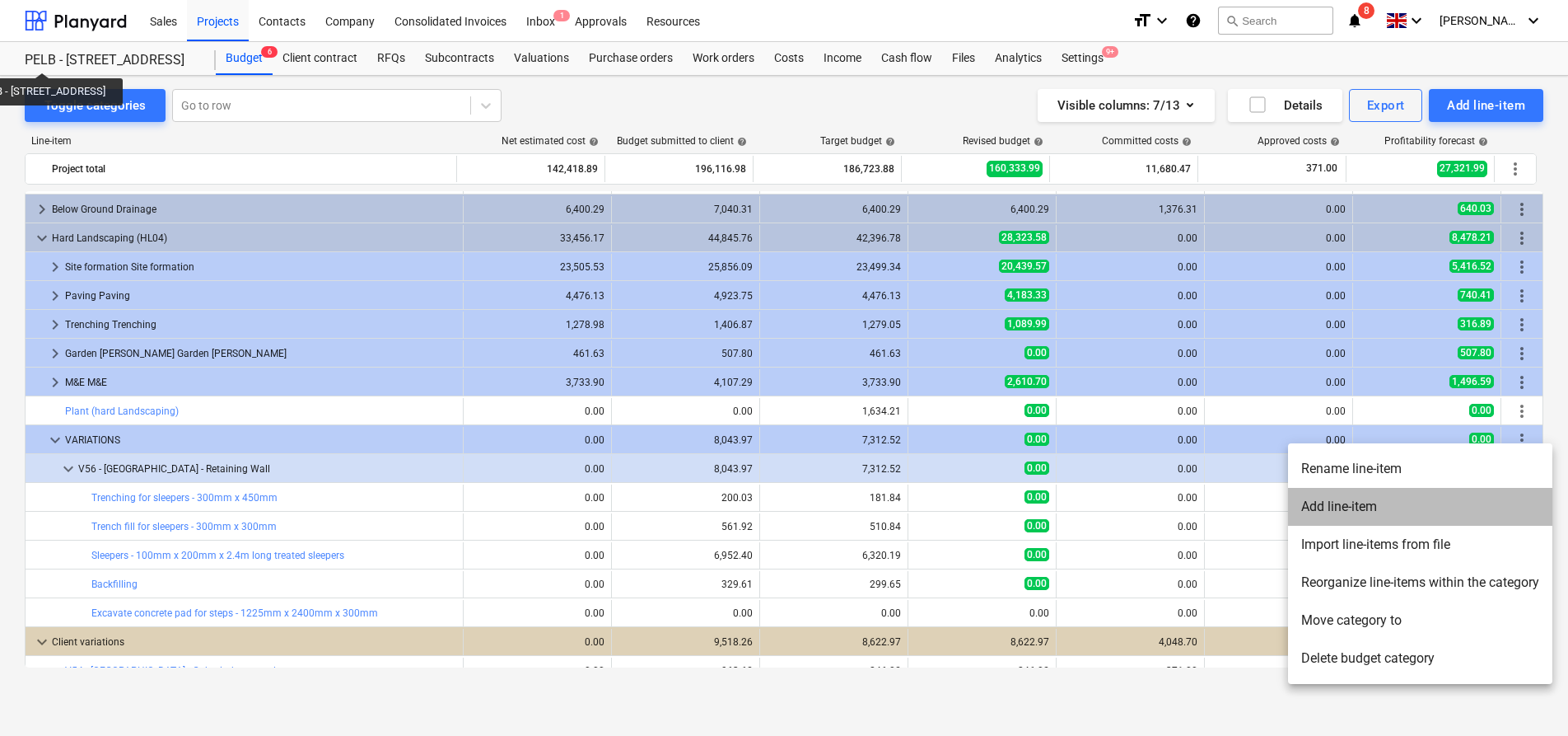
click at [1481, 503] on li "Add line-item" at bounding box center [1420, 506] width 265 height 38
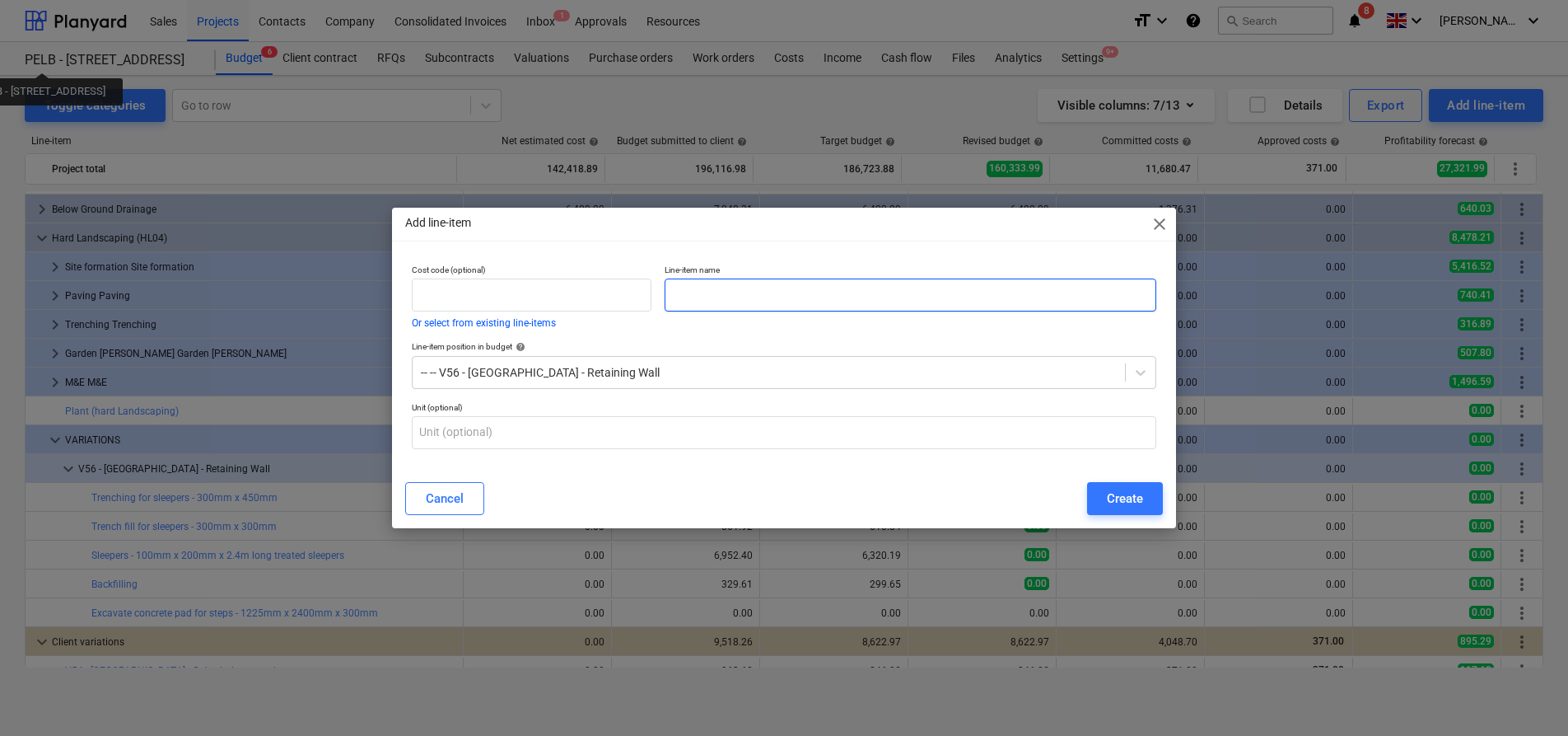
click at [743, 290] on input "text" at bounding box center [910, 295] width 492 height 33
paste input "Concrete pad for steps - 1225mm x 240mm x 150mm"
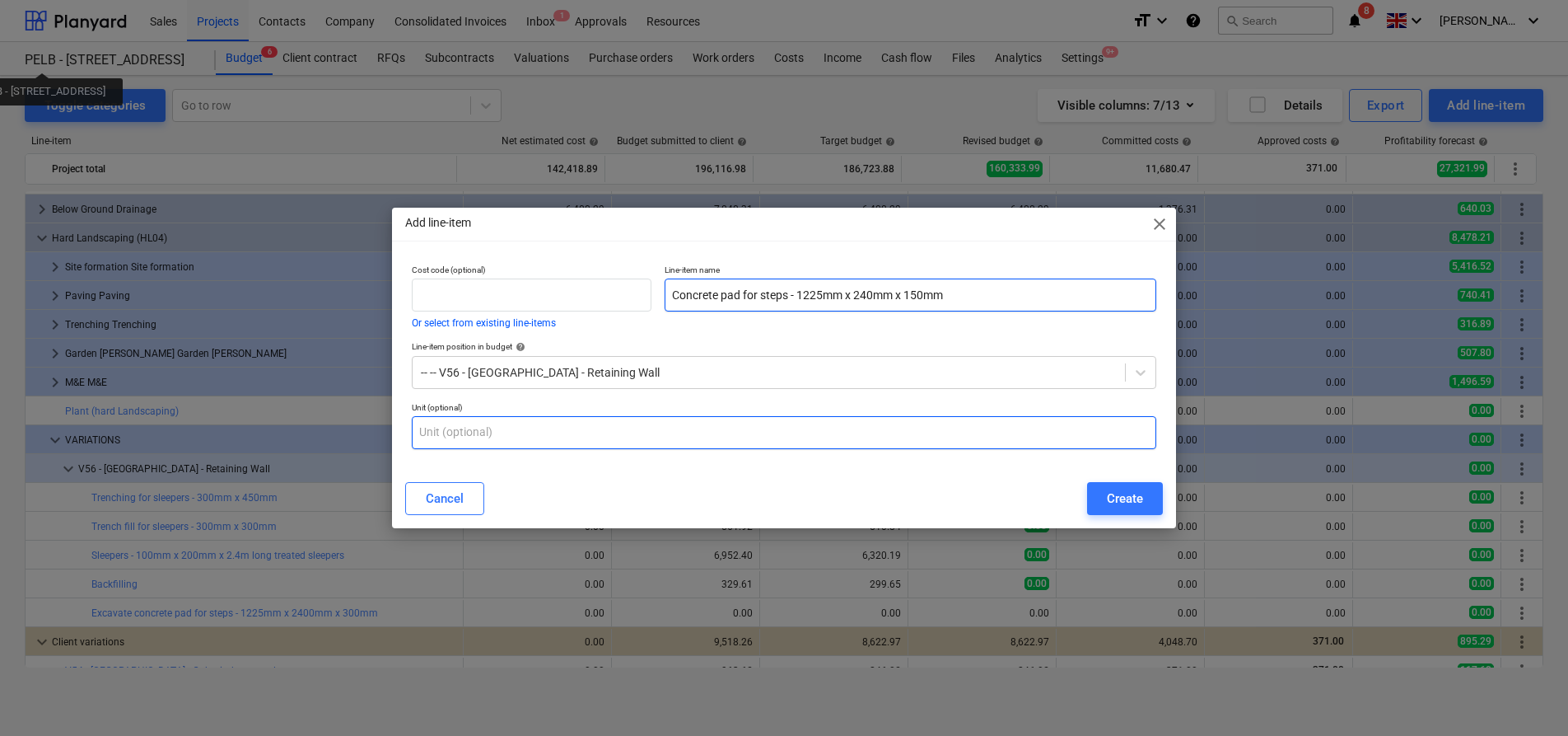
type input "Concrete pad for steps - 1225mm x 240mm x 150mm"
click at [694, 438] on input "text" at bounding box center [784, 432] width 744 height 33
type input "m3"
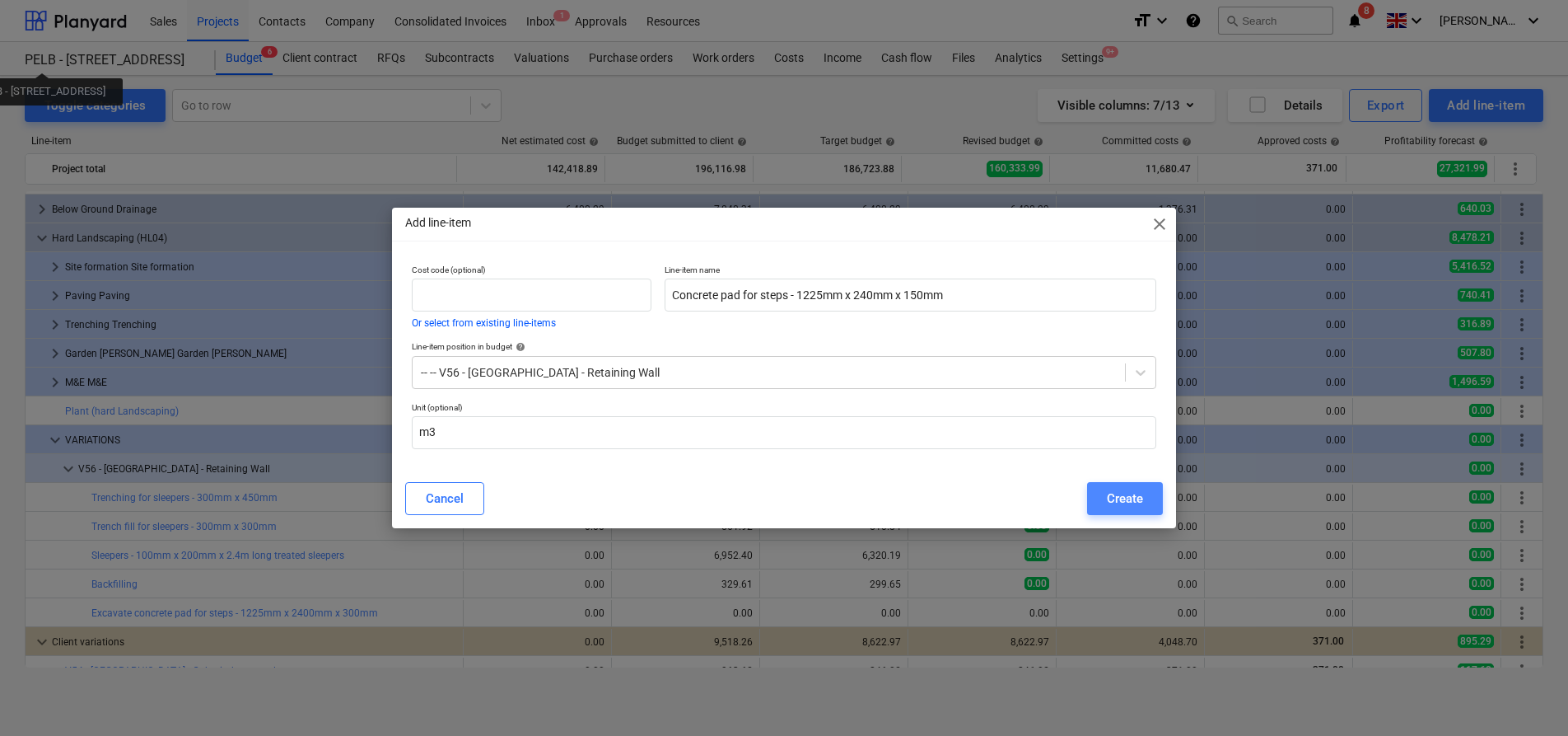
click at [1144, 503] on button "Create" at bounding box center [1125, 498] width 76 height 33
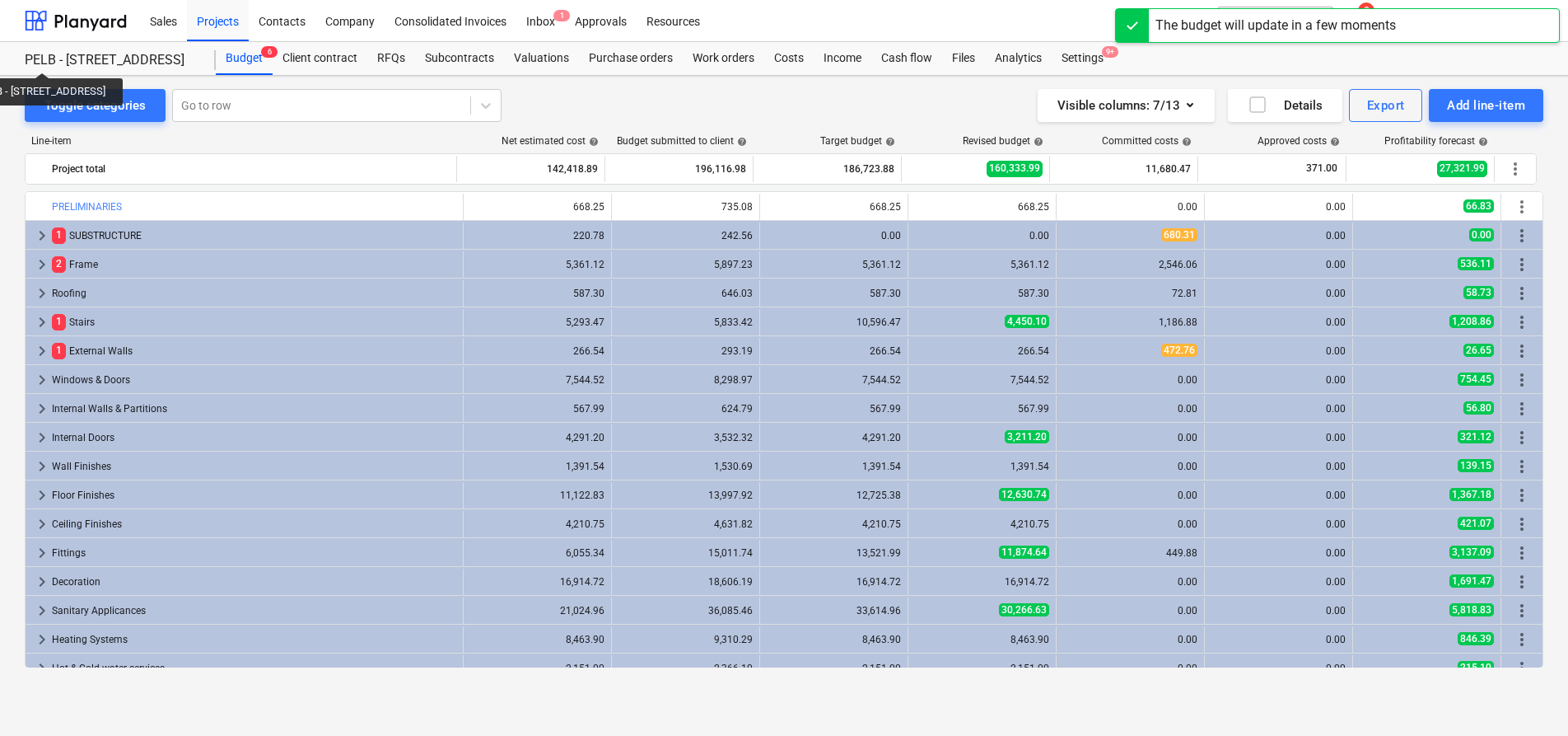
scroll to position [546, 0]
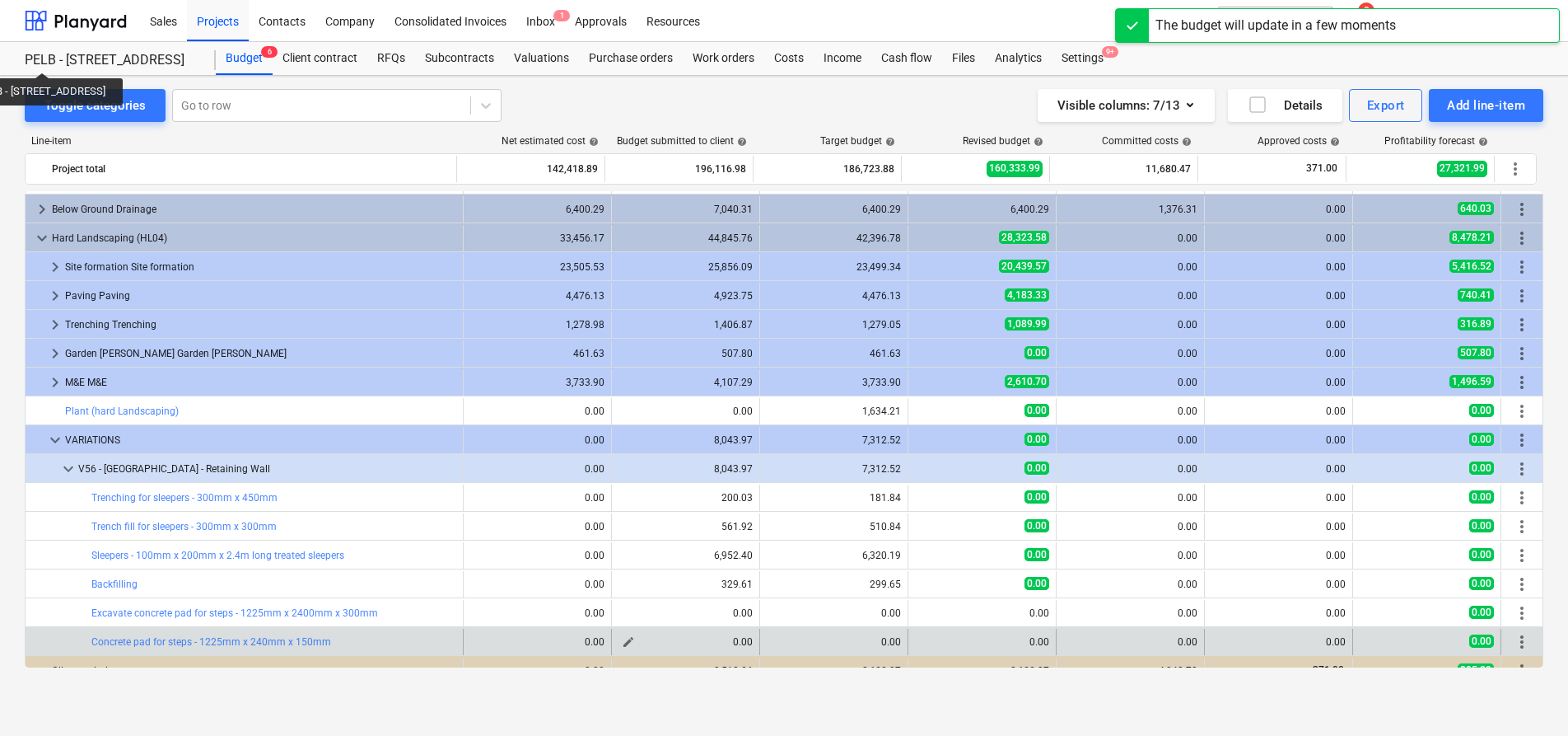
click at [622, 640] on span "edit" at bounding box center [628, 642] width 13 height 13
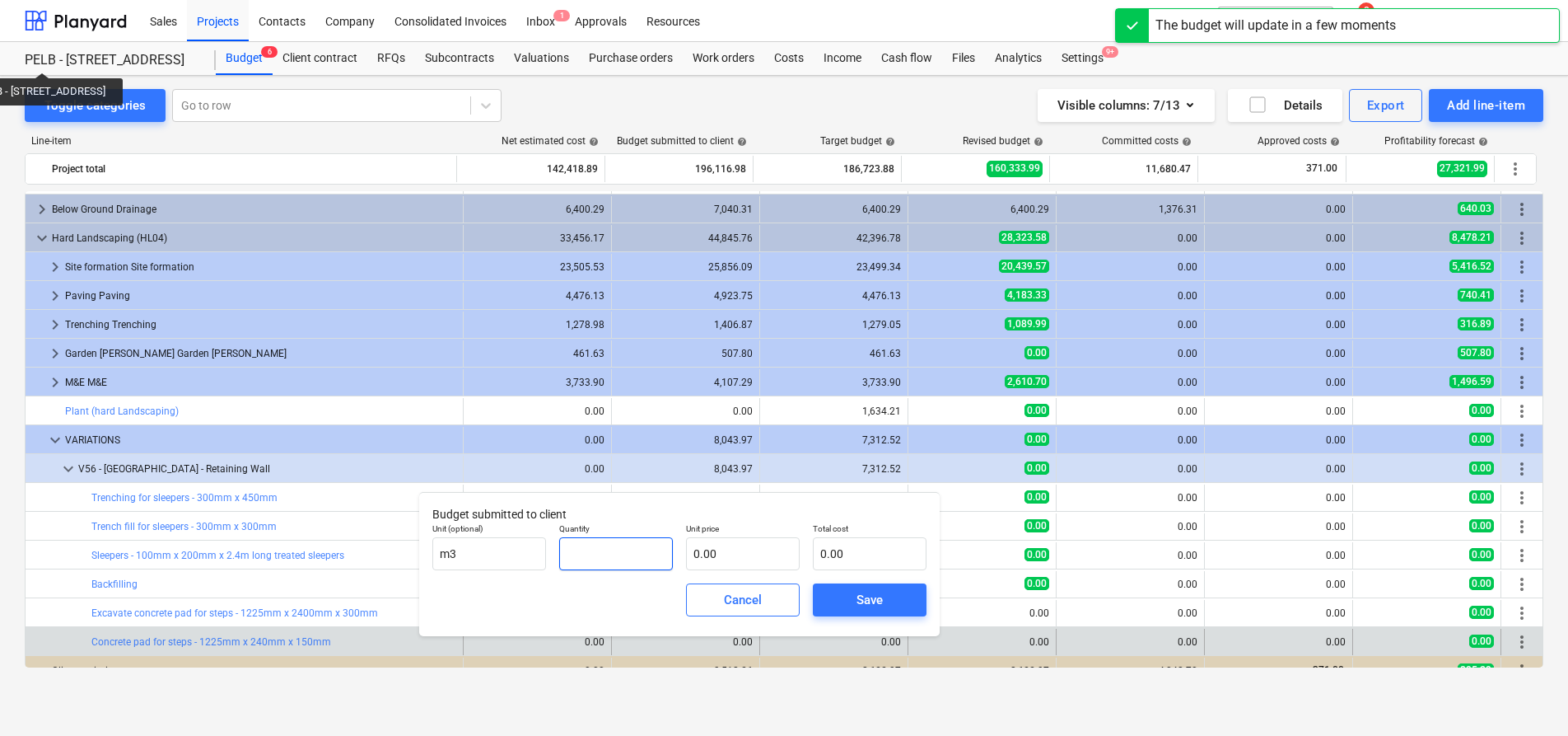
click at [606, 542] on input "text" at bounding box center [616, 554] width 114 height 33
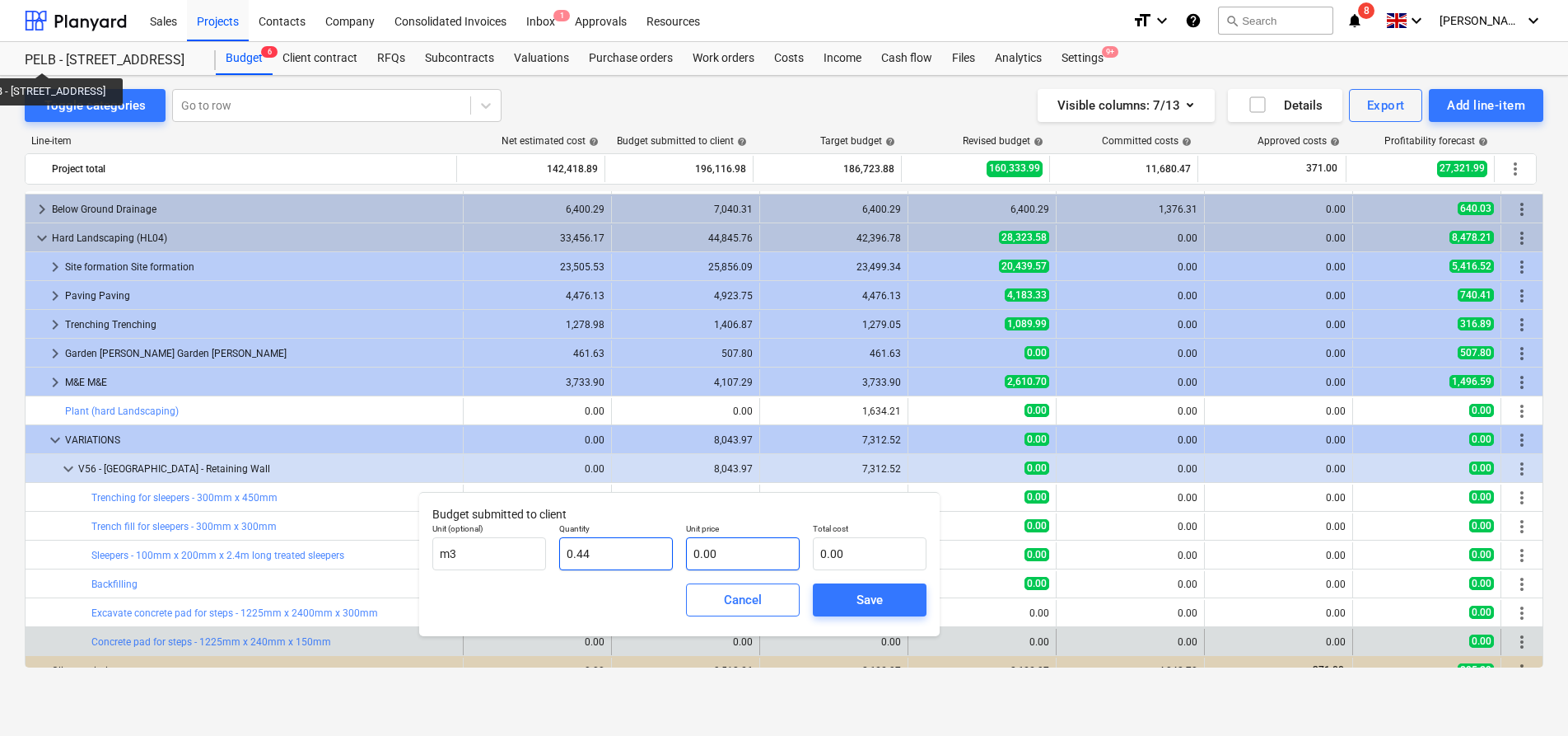
type input "0.44"
click at [709, 548] on input "text" at bounding box center [743, 554] width 114 height 33
type input "1"
type input "0.44"
type input "19"
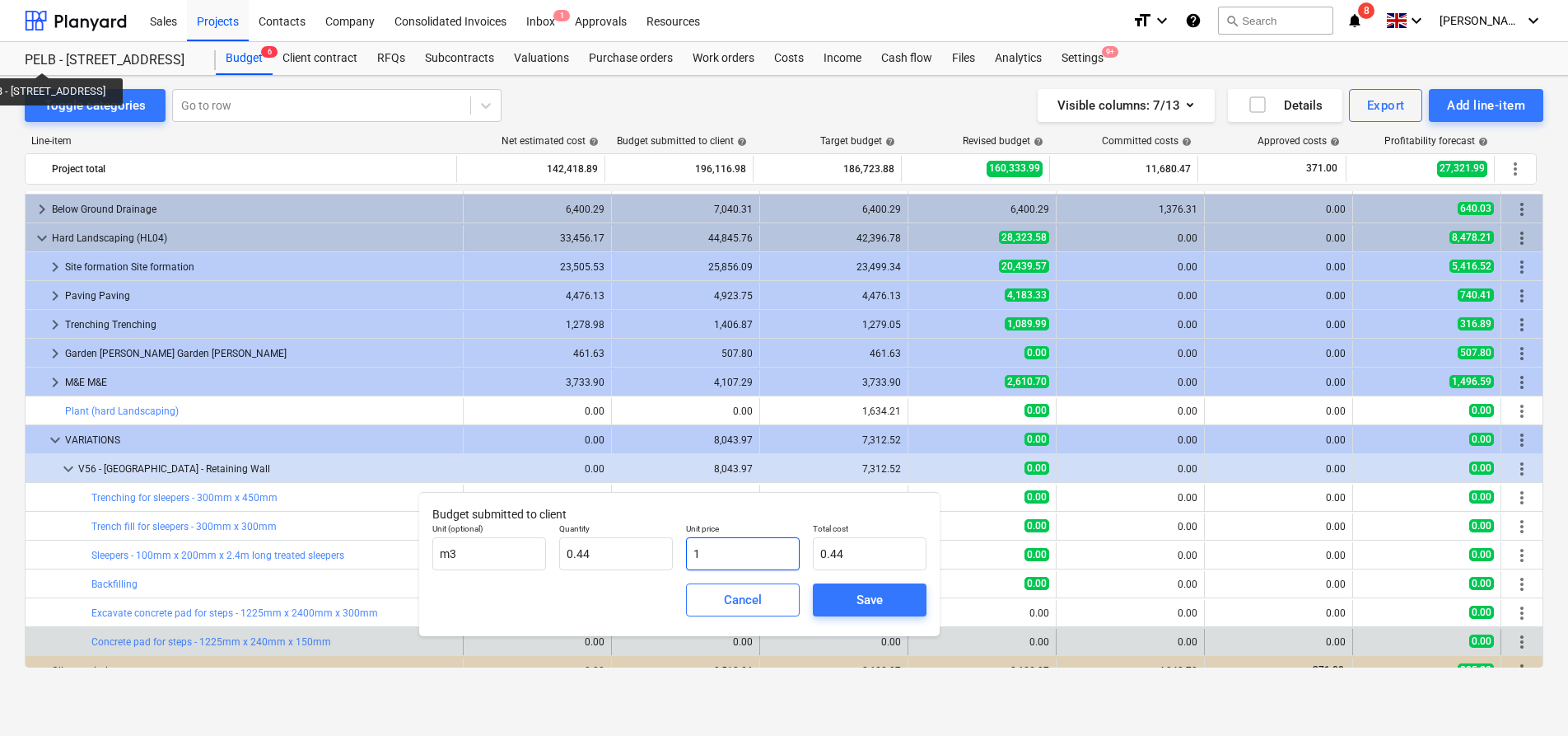
type input "8.36"
type input "198"
type input "87.12"
type input "198.00"
click at [844, 599] on span "Save" at bounding box center [870, 599] width 74 height 21
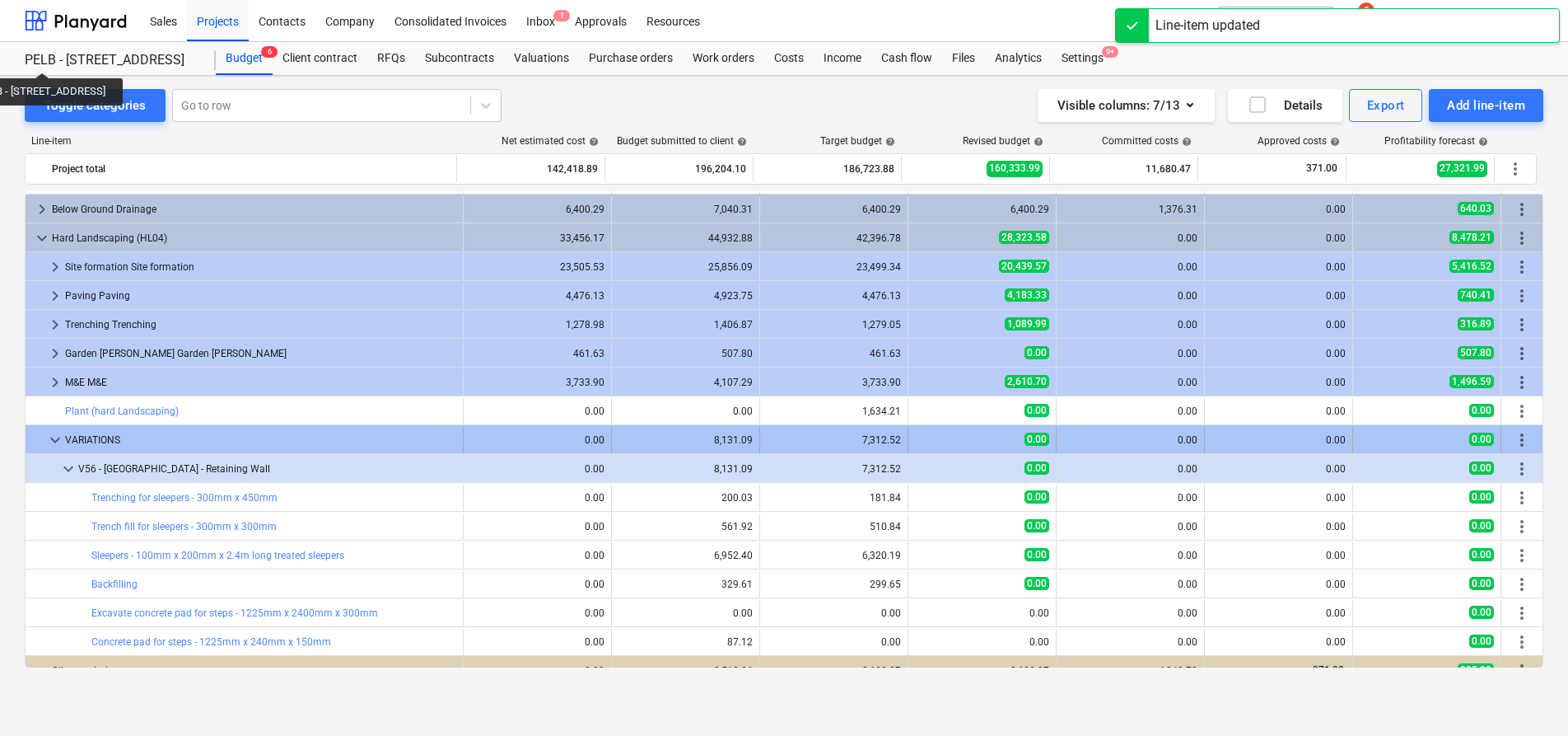
click at [1516, 438] on span "more_vert" at bounding box center [1522, 440] width 20 height 20
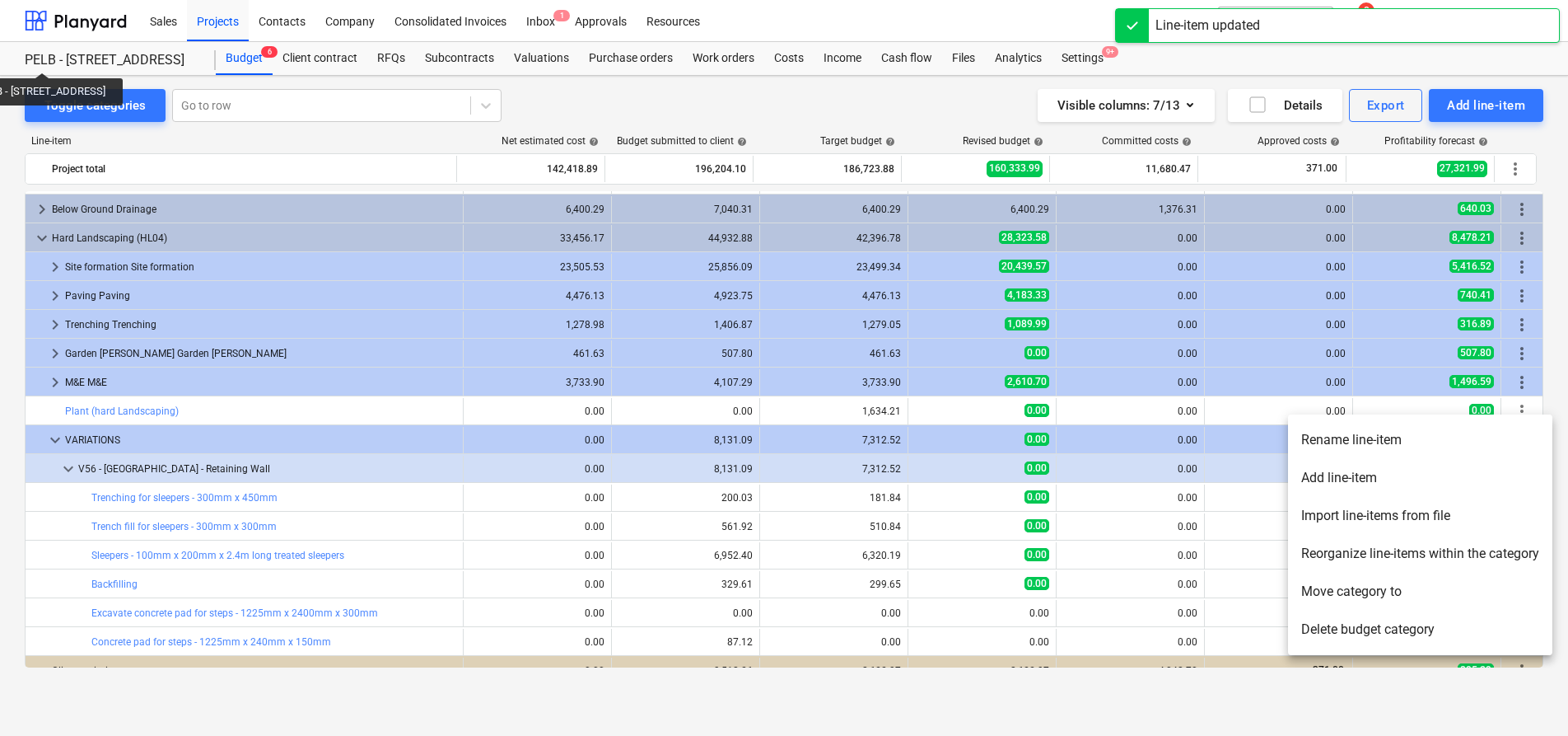
click at [1491, 480] on li "Add line-item" at bounding box center [1420, 477] width 265 height 38
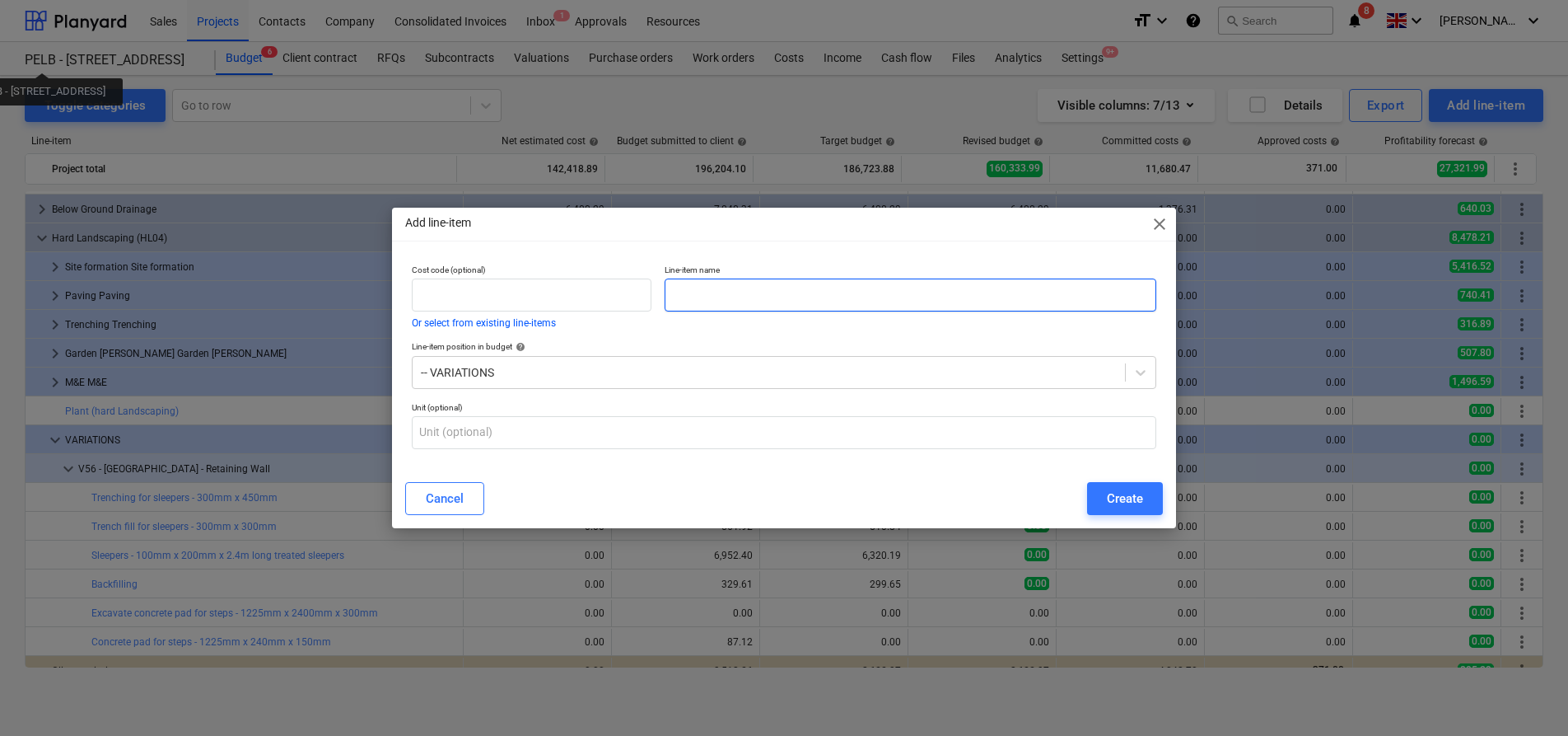
click at [690, 290] on input "text" at bounding box center [910, 295] width 492 height 33
paste input "Support for steps"
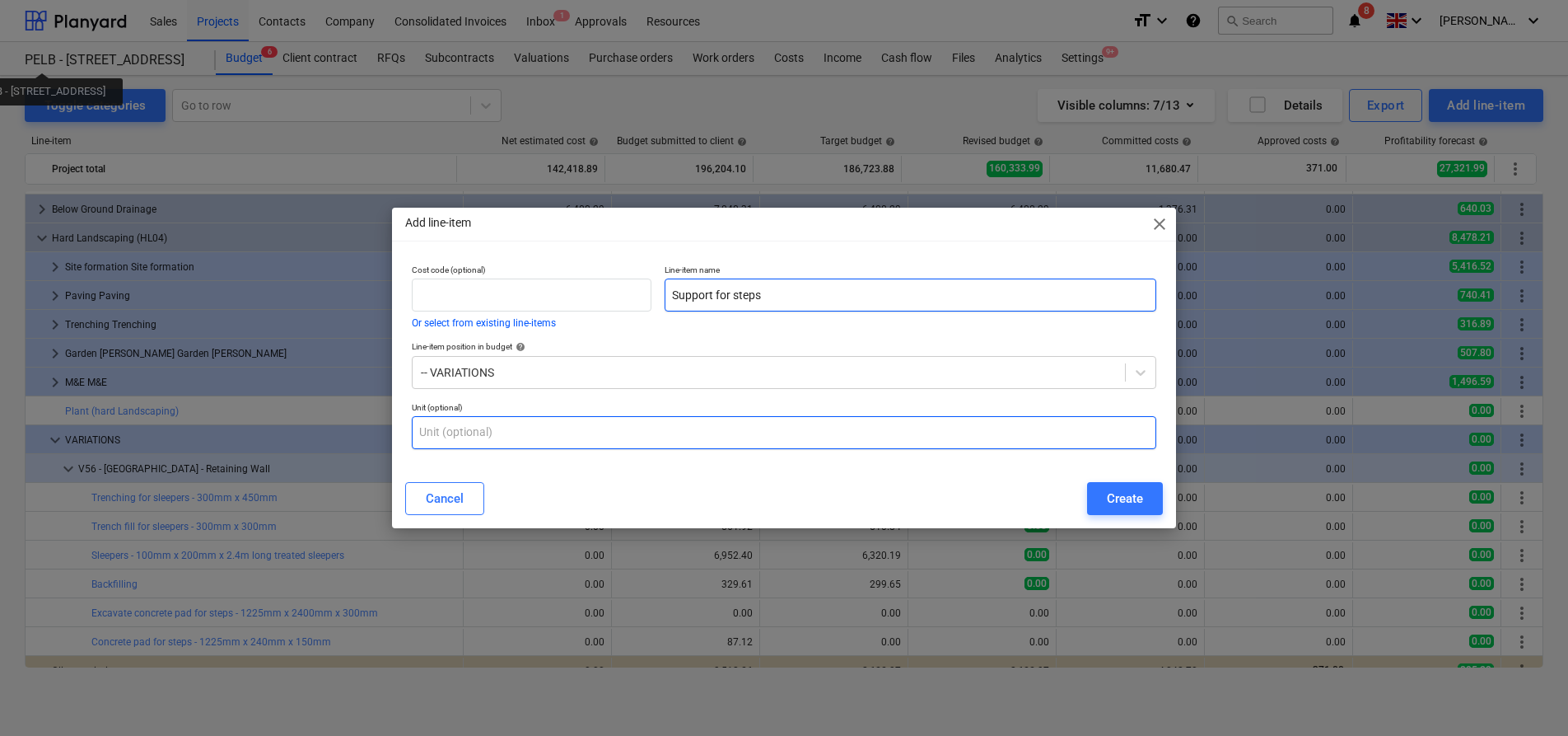
type input "Support for steps"
click at [589, 432] on input "text" at bounding box center [784, 432] width 744 height 33
type input "nr"
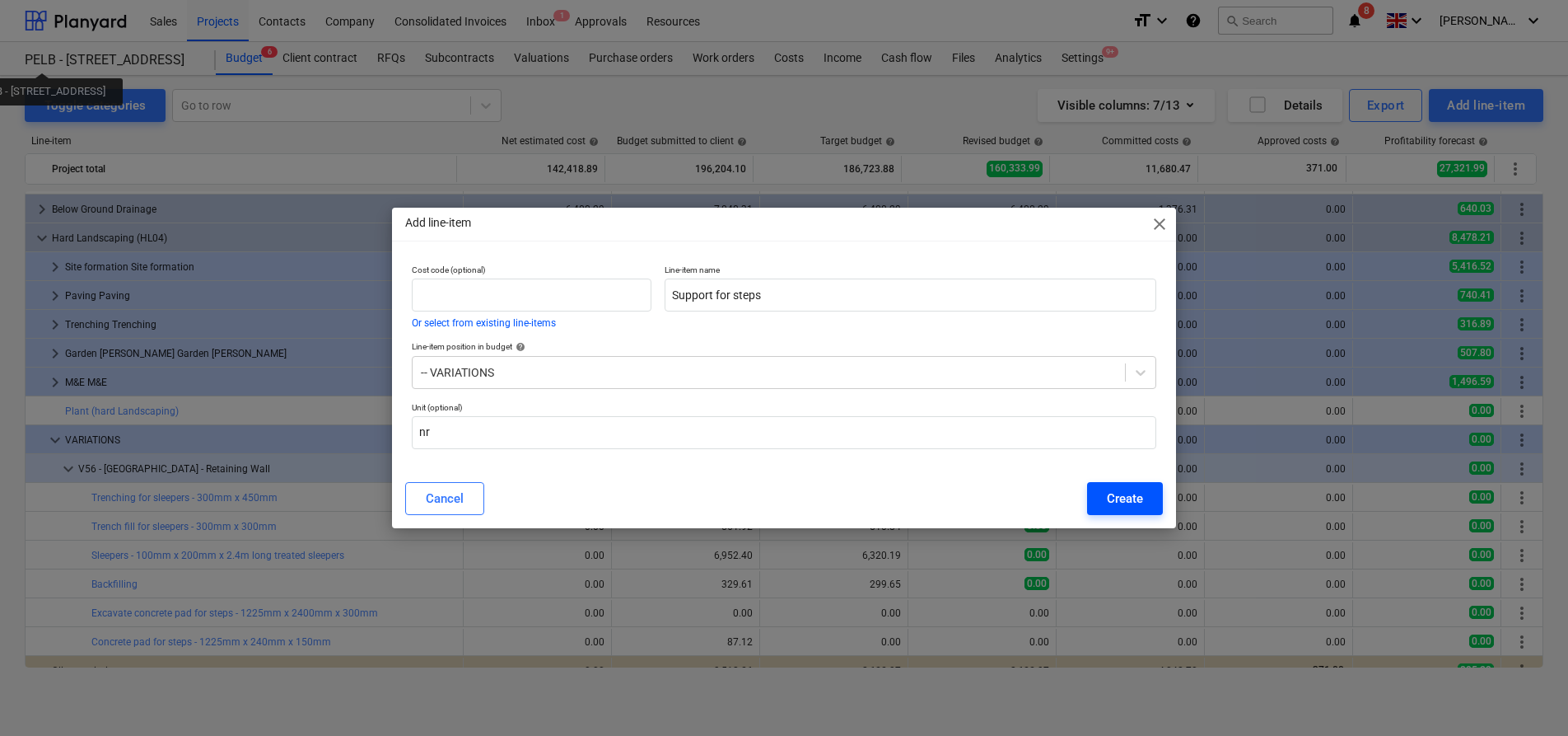
click at [1119, 483] on button "Create" at bounding box center [1125, 498] width 76 height 33
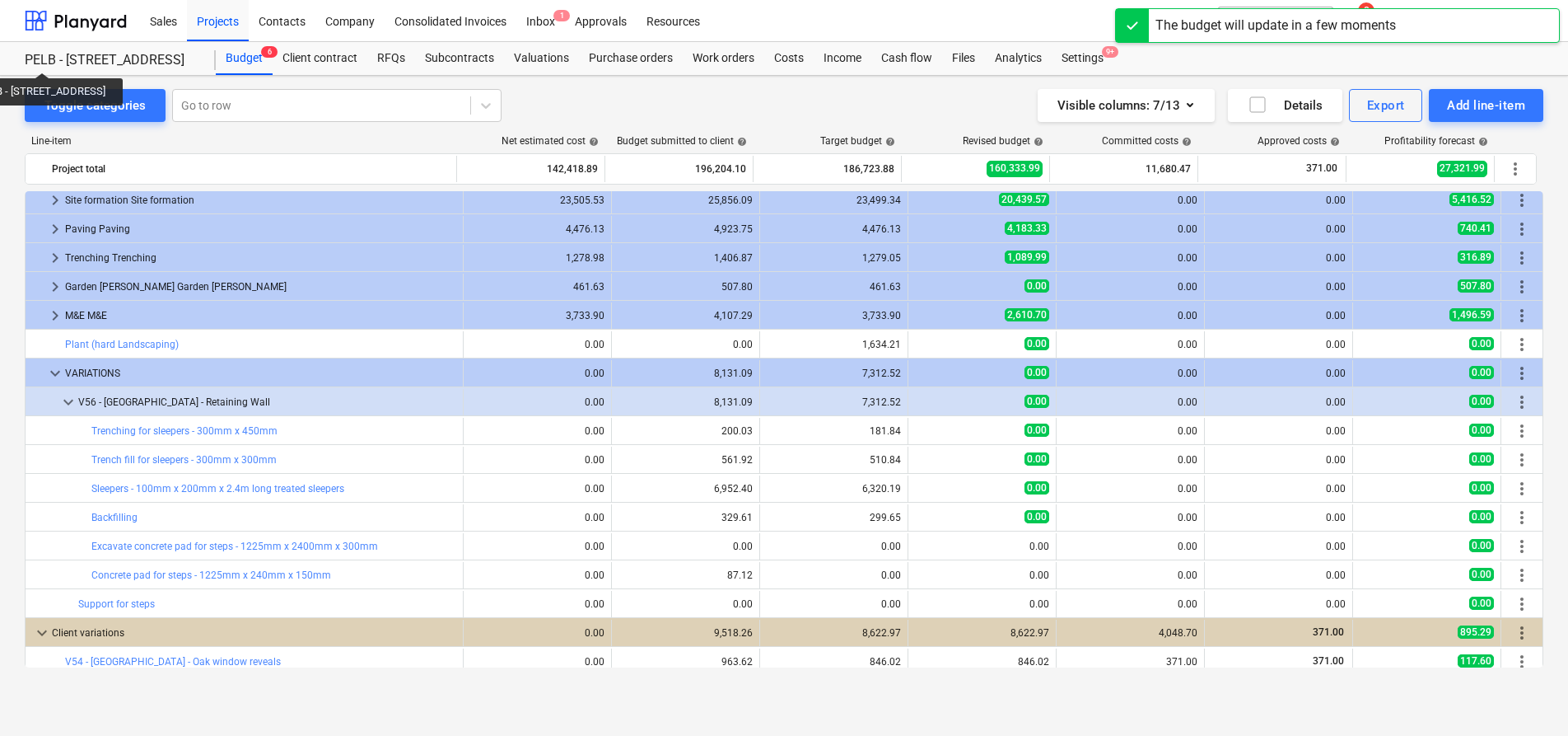
scroll to position [612, 0]
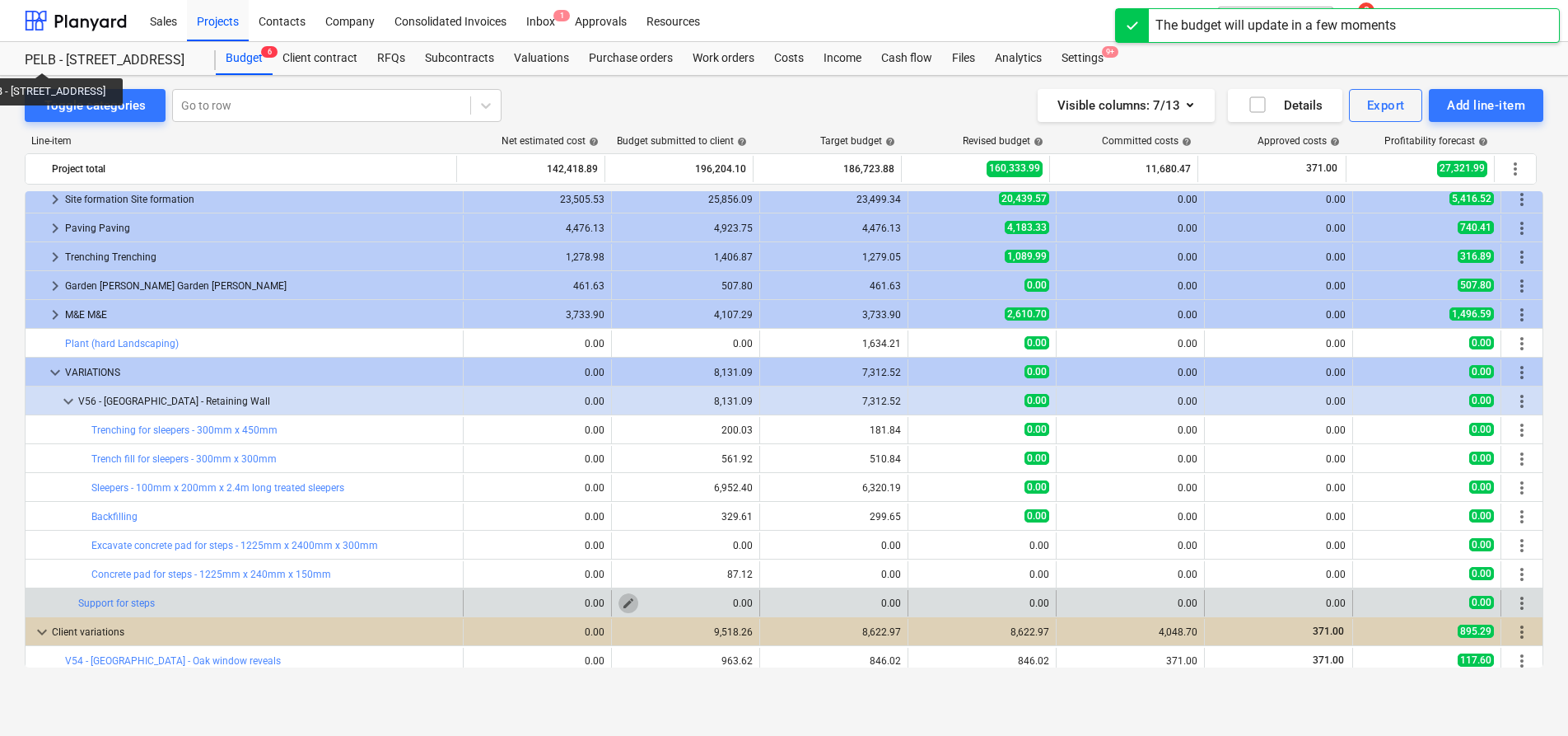
click at [622, 602] on span "edit" at bounding box center [628, 602] width 13 height 13
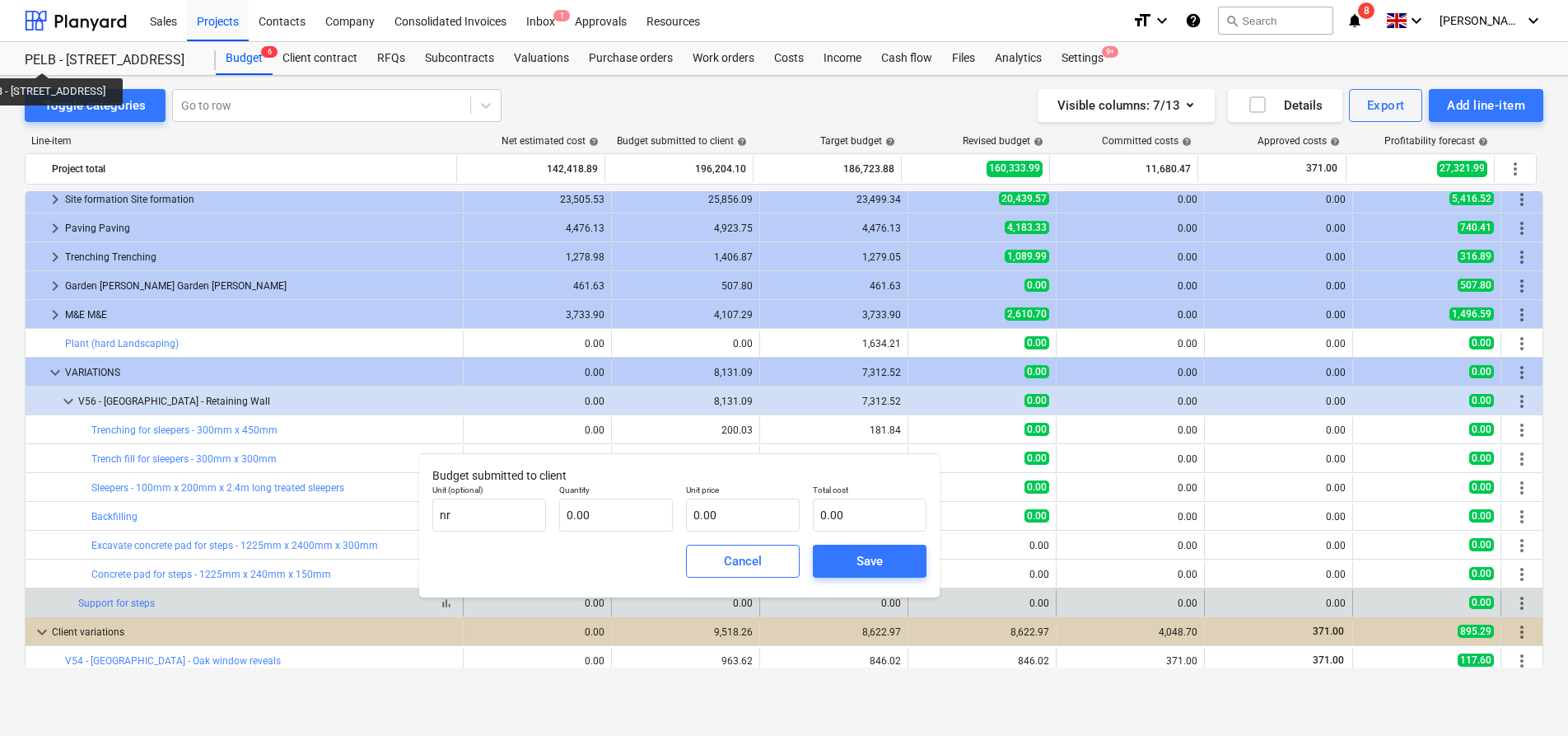
click at [250, 607] on div "bar_chart Support for steps" at bounding box center [266, 602] width 378 height 12
click at [1512, 607] on span "more_vert" at bounding box center [1522, 603] width 20 height 20
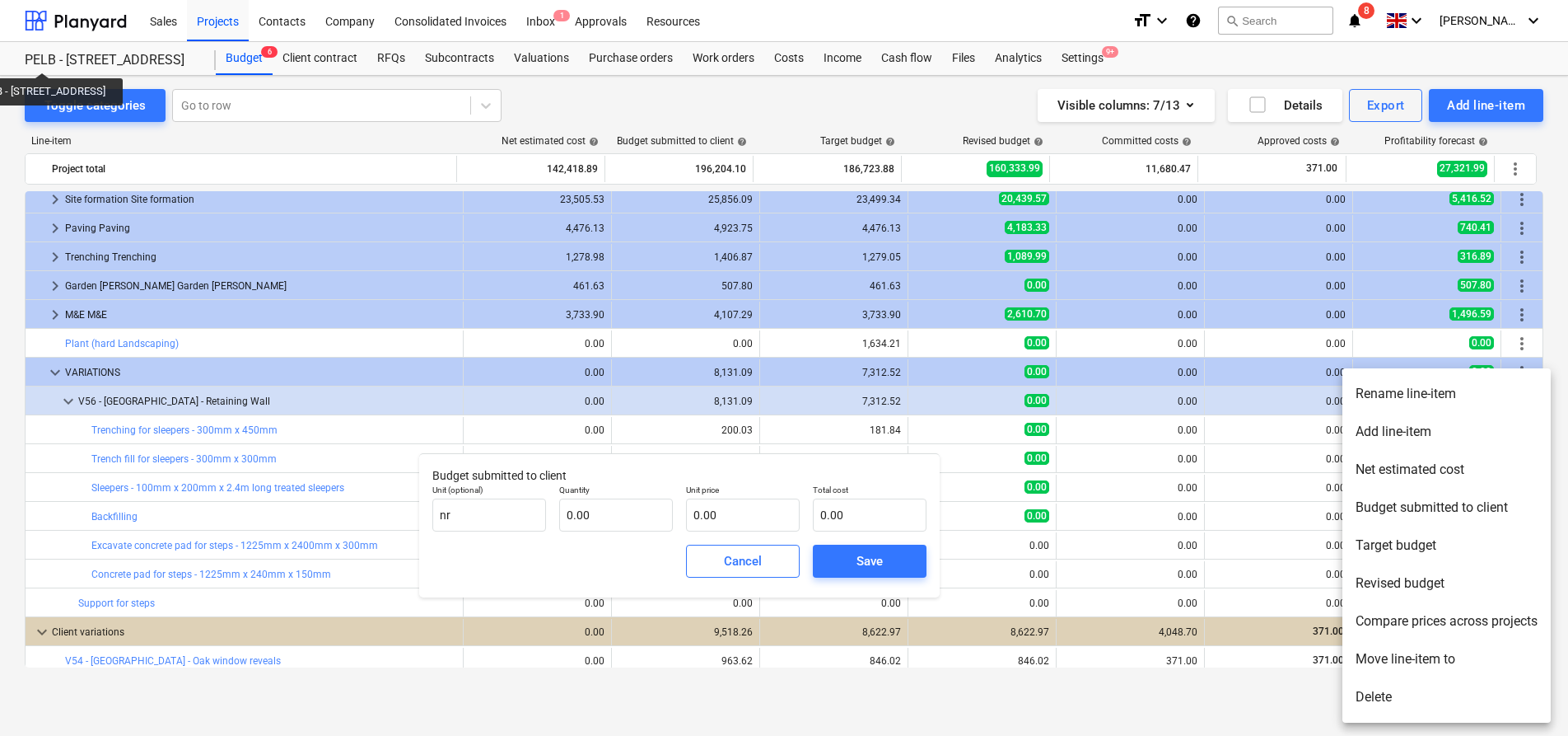
click at [1452, 691] on li "Delete" at bounding box center [1447, 697] width 209 height 38
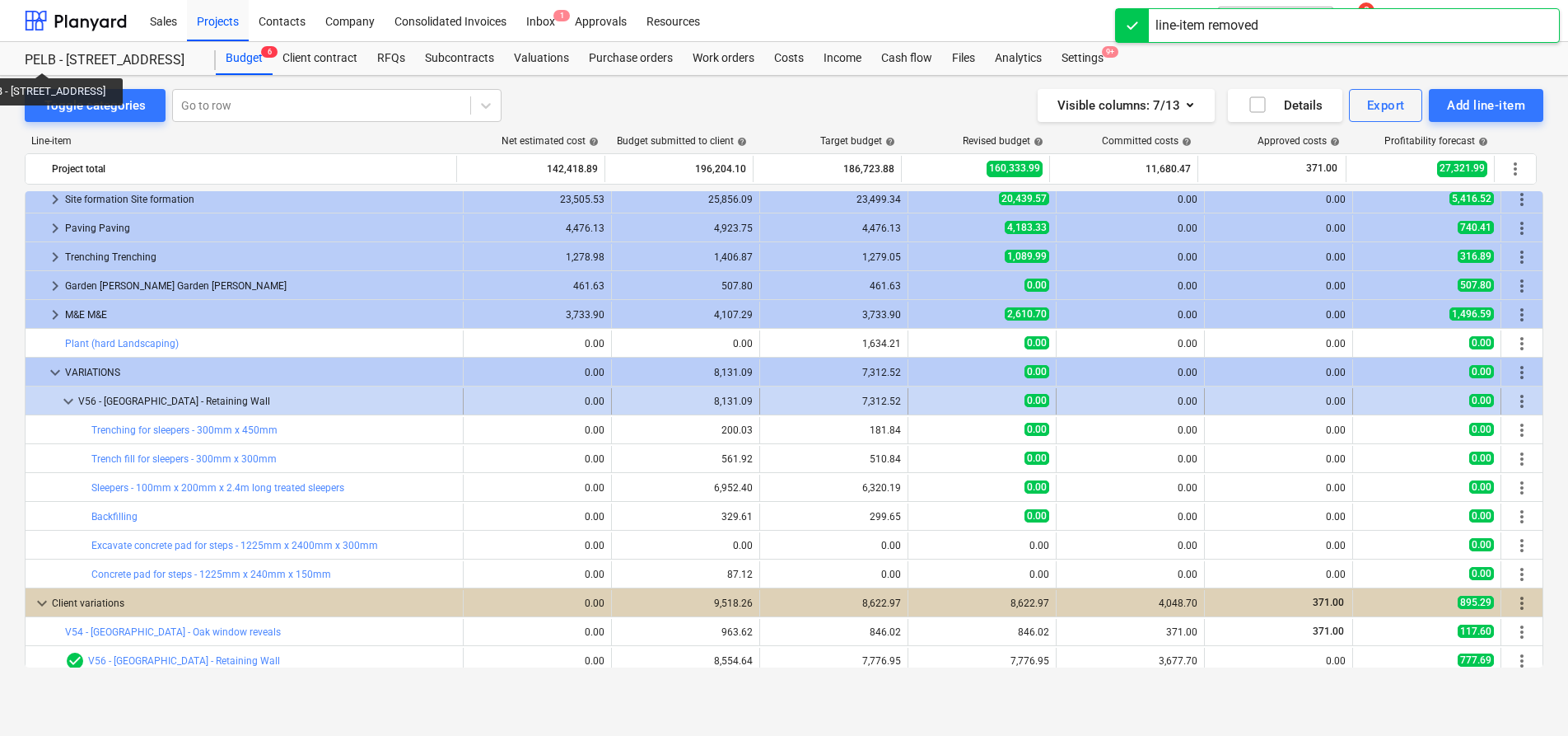
click at [1524, 393] on span "more_vert" at bounding box center [1522, 401] width 20 height 20
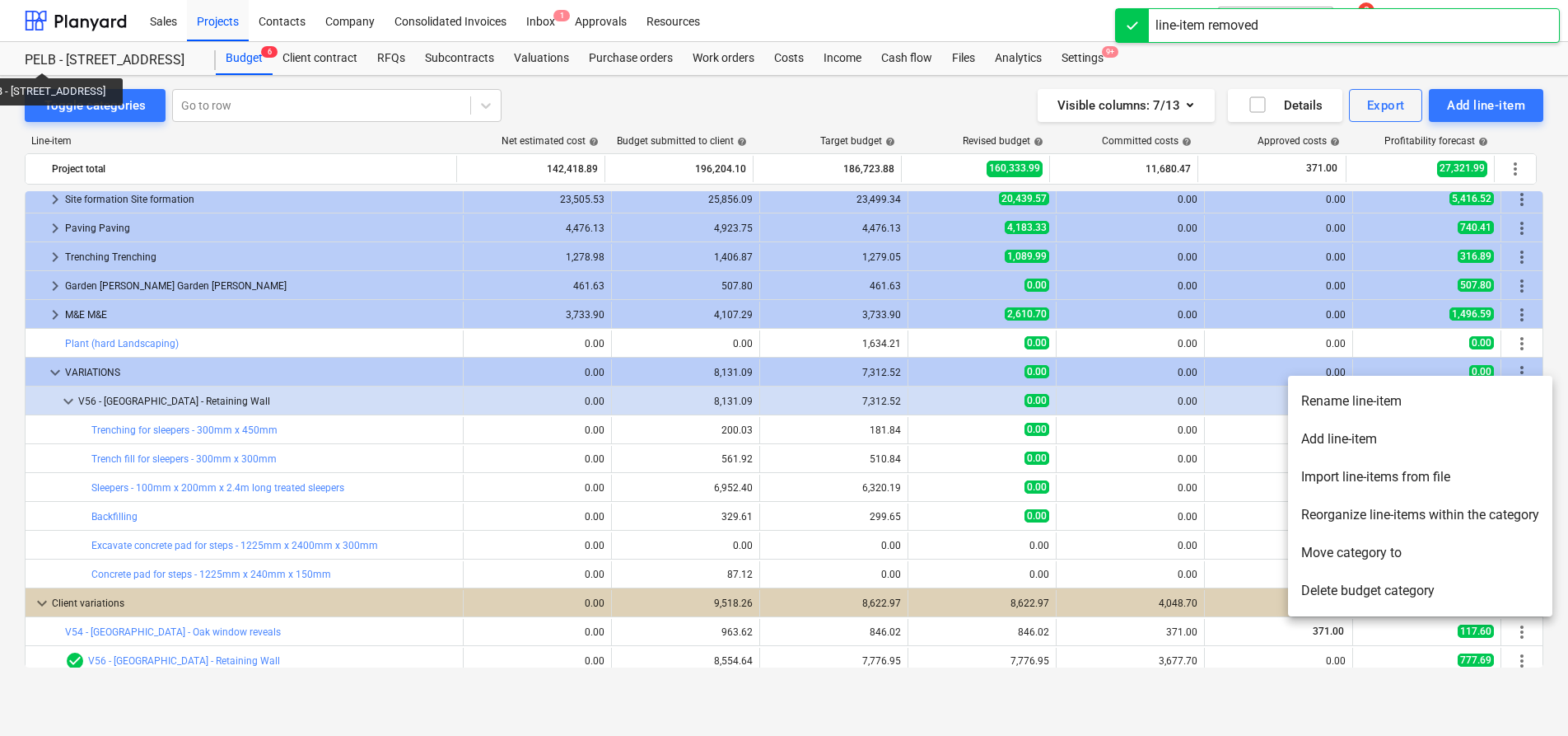
click at [1432, 433] on li "Add line-item" at bounding box center [1420, 438] width 265 height 38
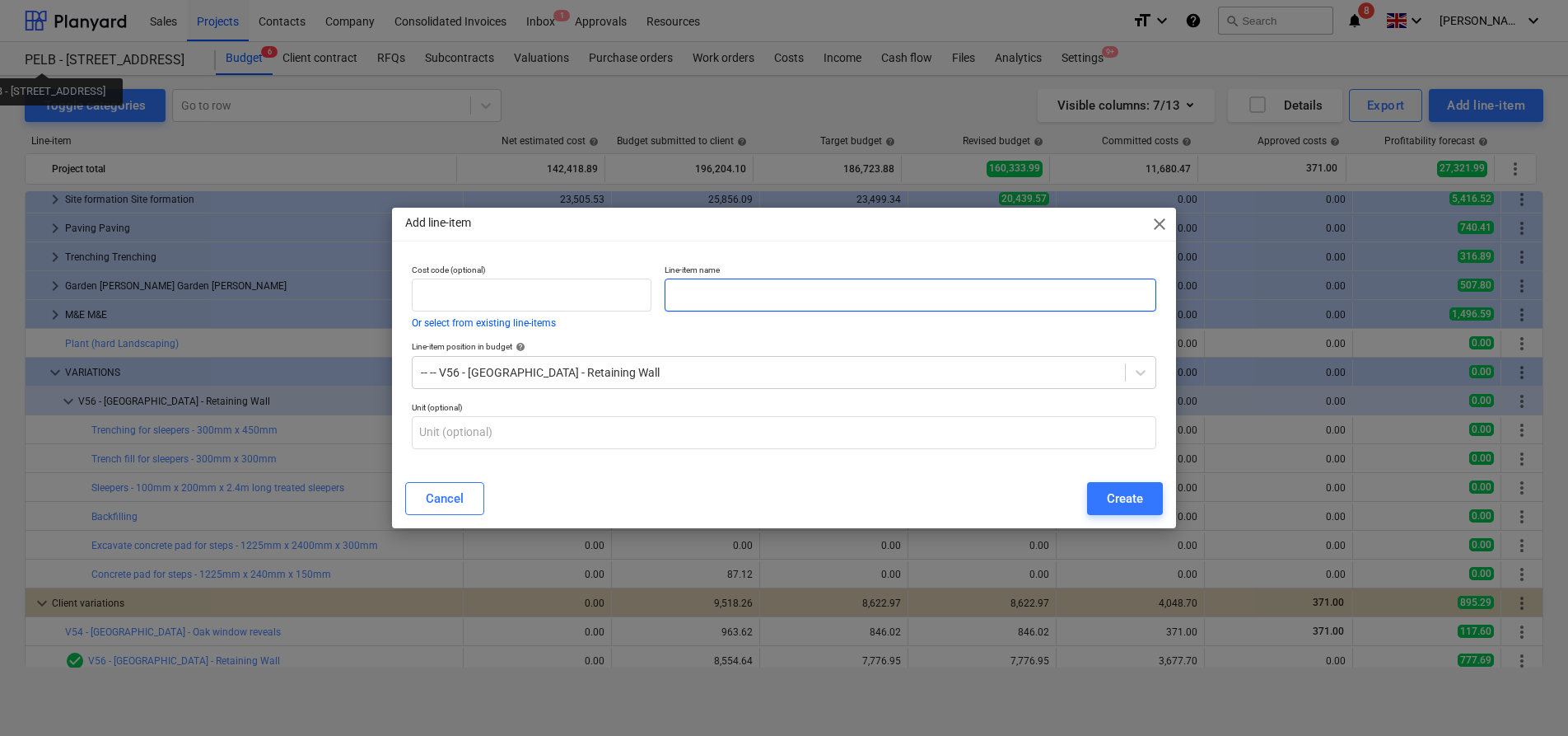
click at [784, 301] on input "text" at bounding box center [910, 295] width 492 height 33
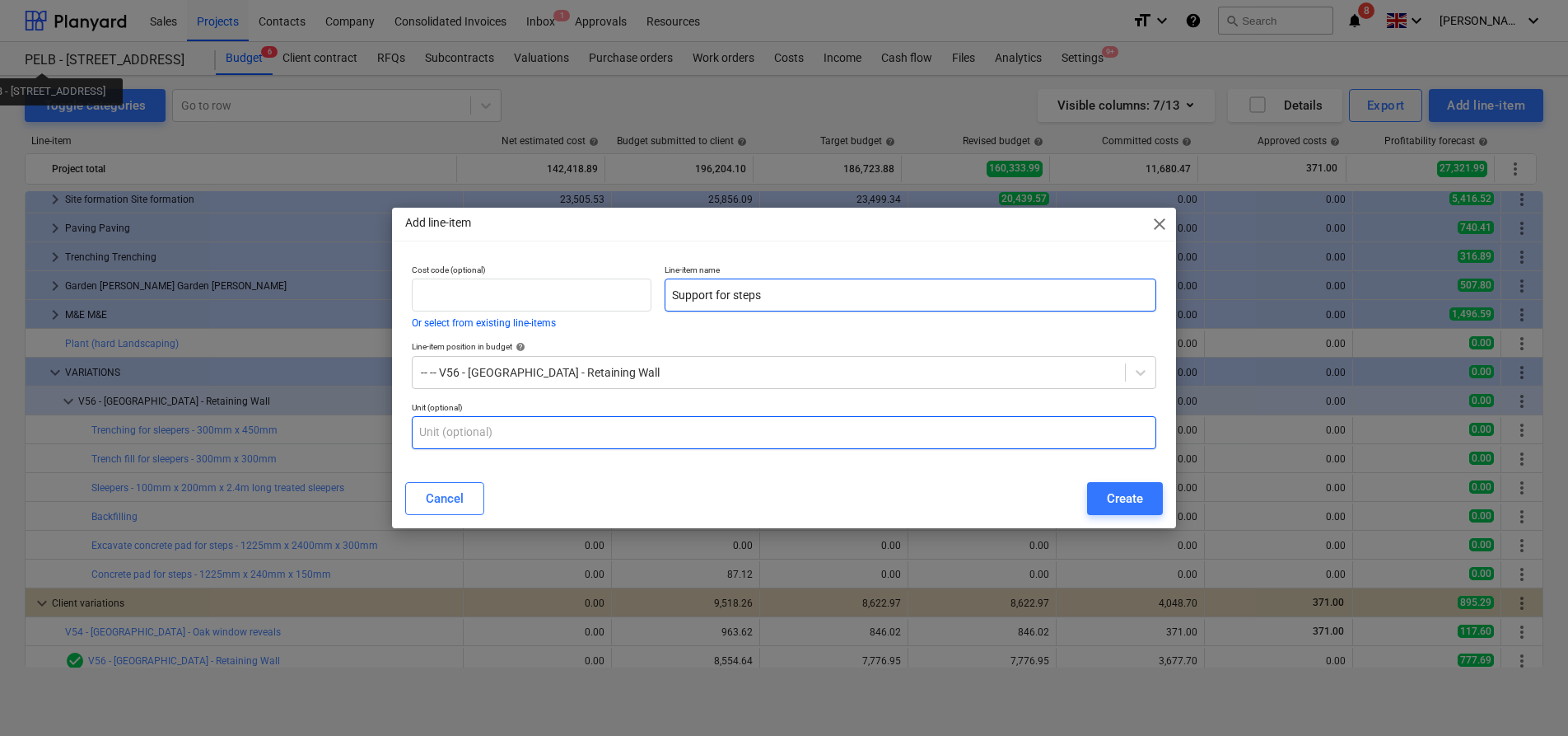
type input "Support for steps"
click at [531, 428] on input "text" at bounding box center [784, 432] width 744 height 33
type input "nr"
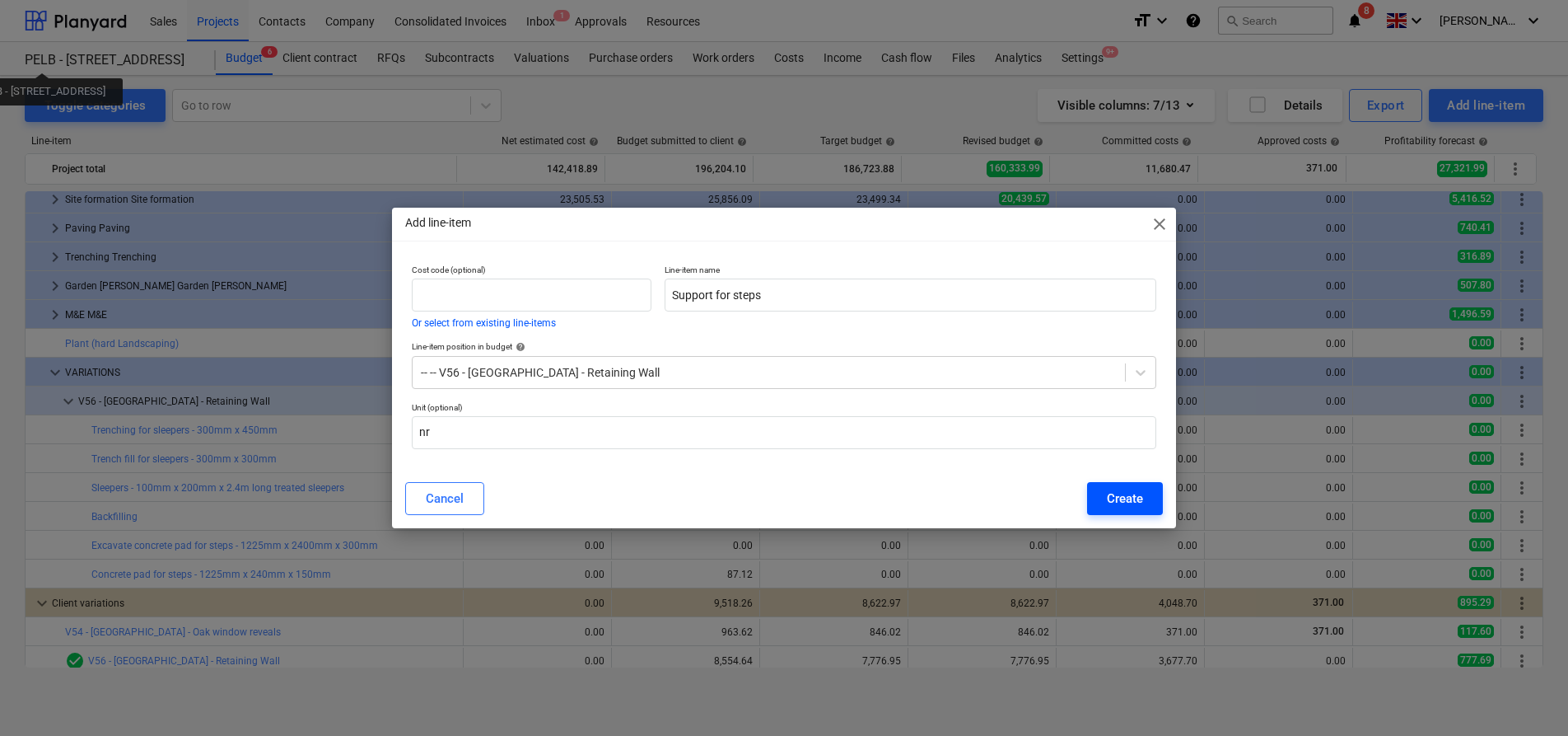
click at [1107, 503] on div "Create" at bounding box center [1125, 498] width 37 height 21
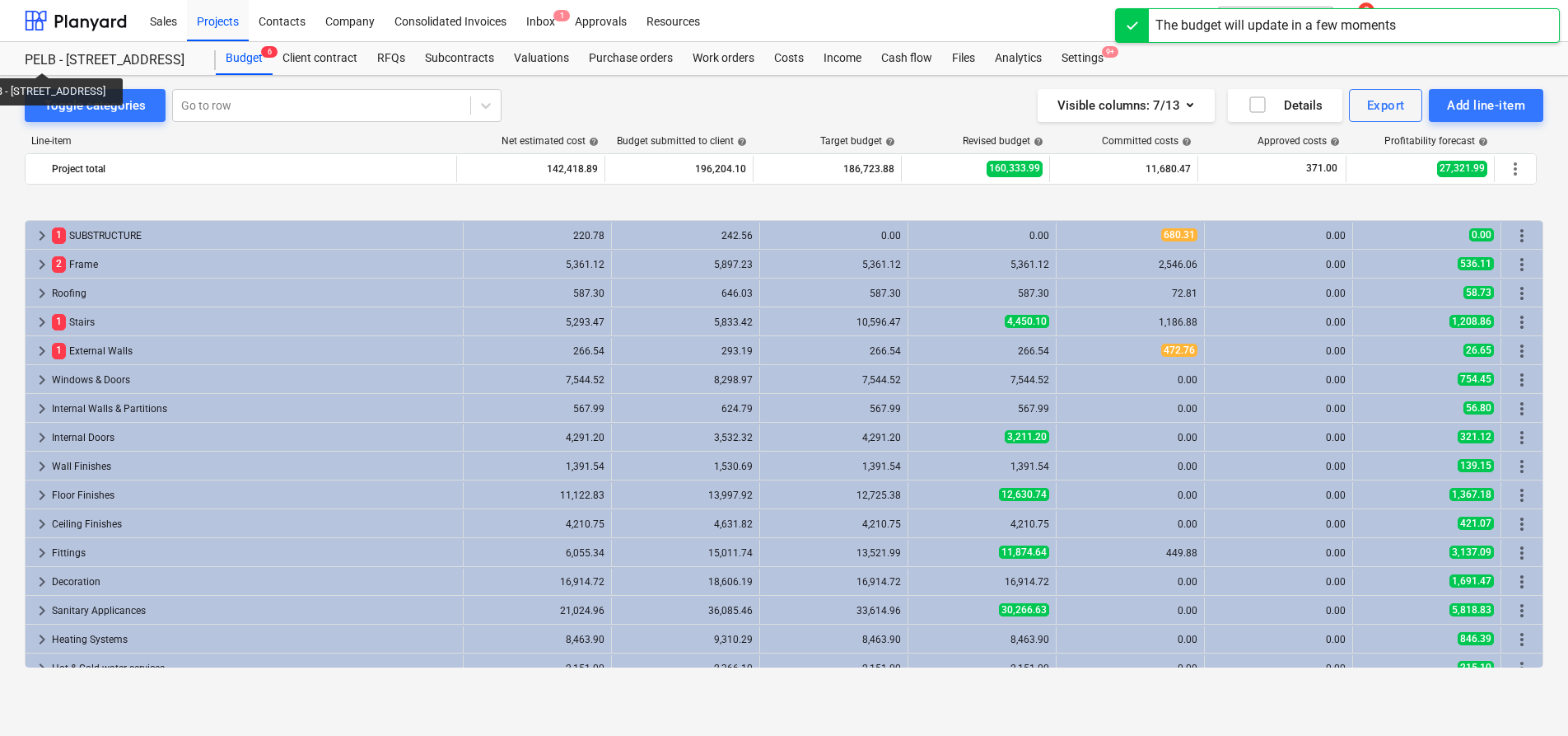
scroll to position [612, 0]
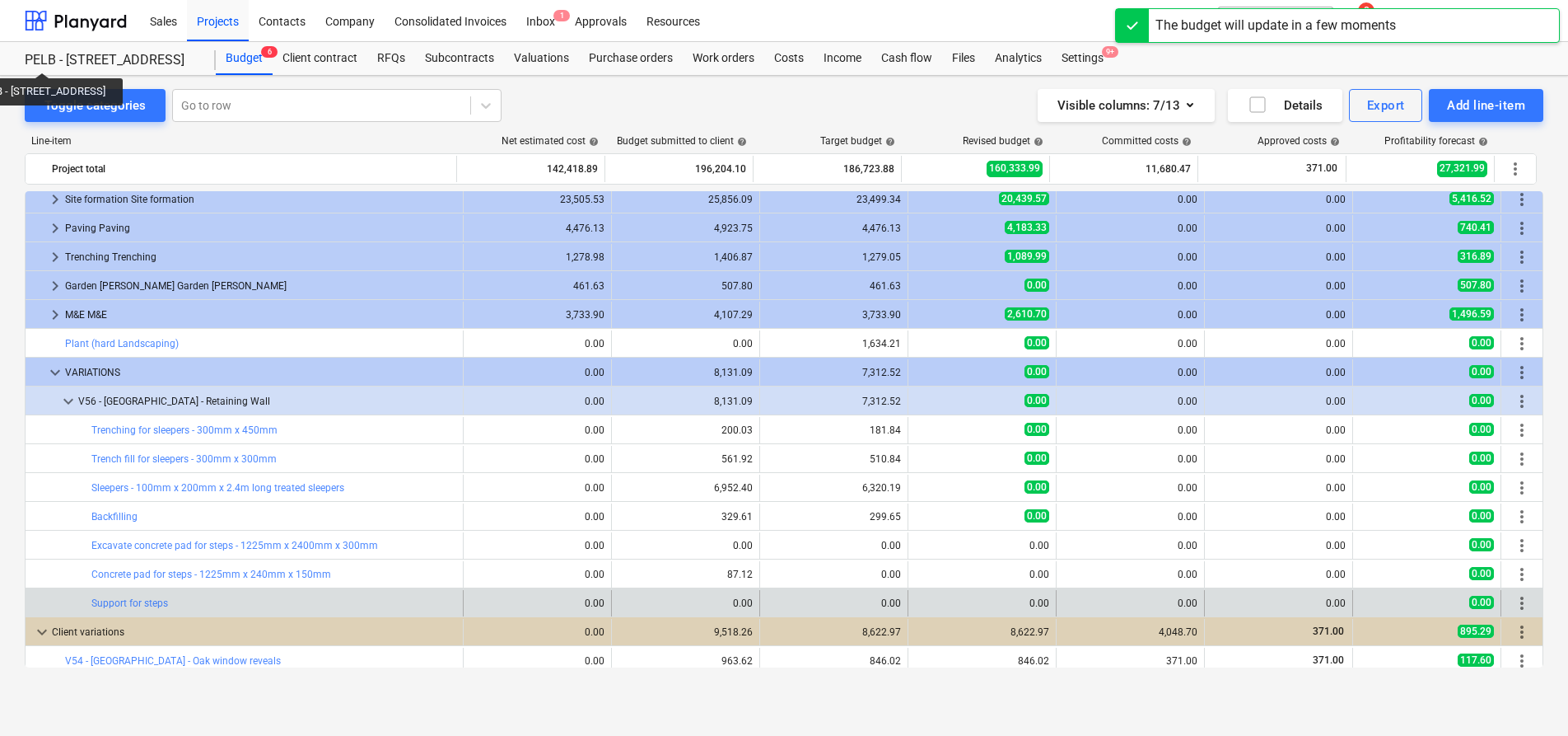
click at [662, 595] on div "edit 0.00" at bounding box center [686, 602] width 135 height 27
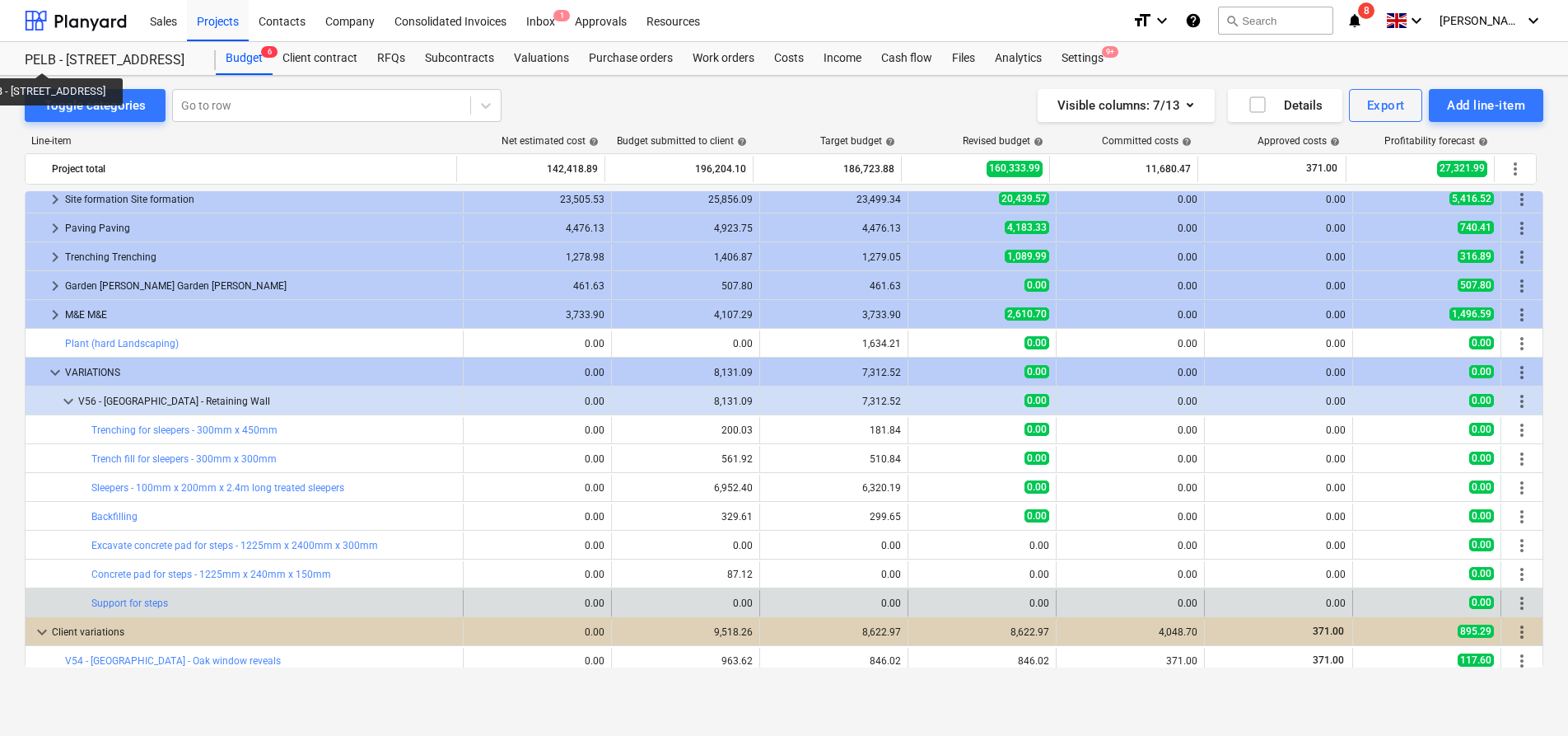
click at [633, 598] on div "edit 0.00" at bounding box center [686, 602] width 135 height 27
click at [792, 594] on div "edit 0.00" at bounding box center [834, 602] width 135 height 27
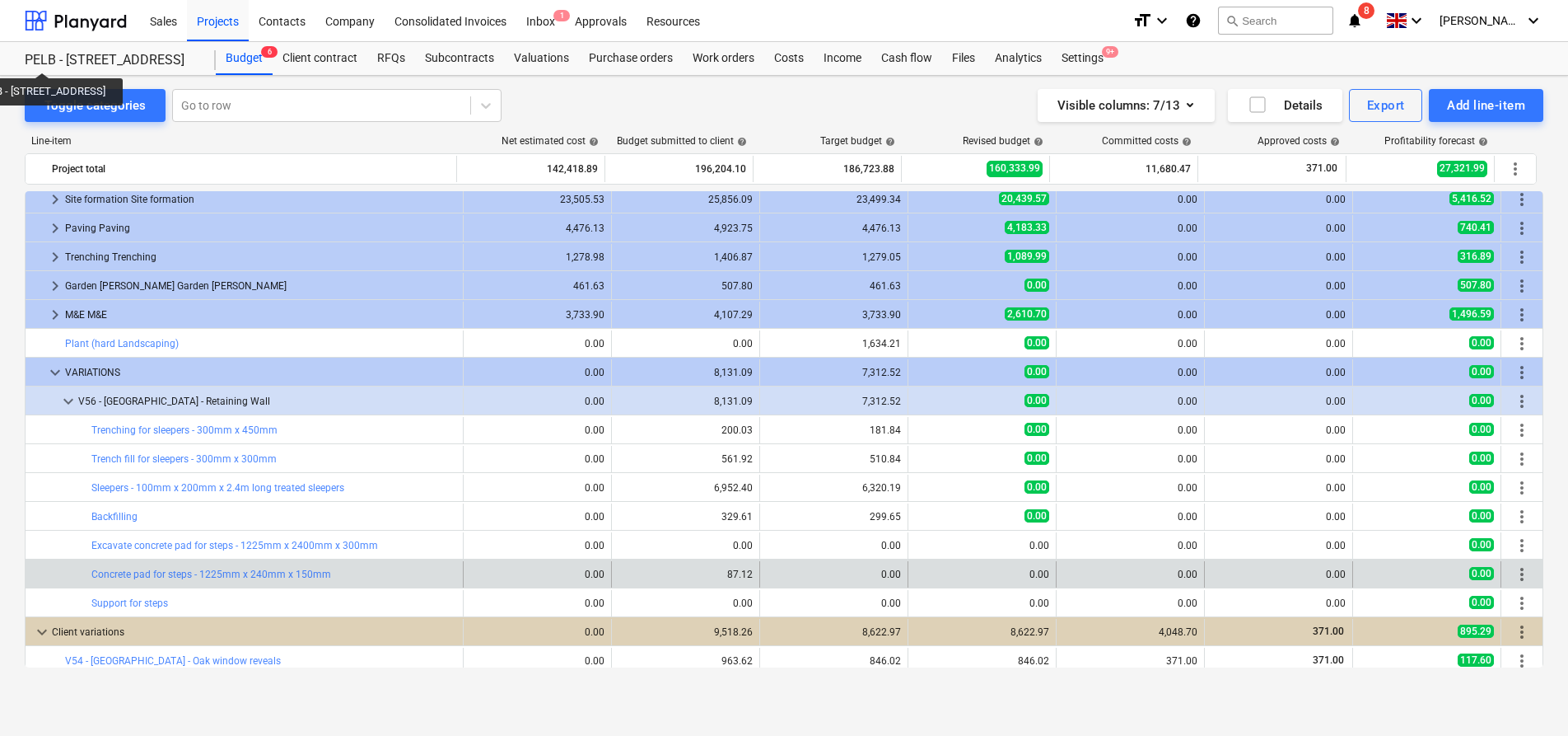
click at [621, 574] on div "edit 87.12" at bounding box center [686, 574] width 135 height 27
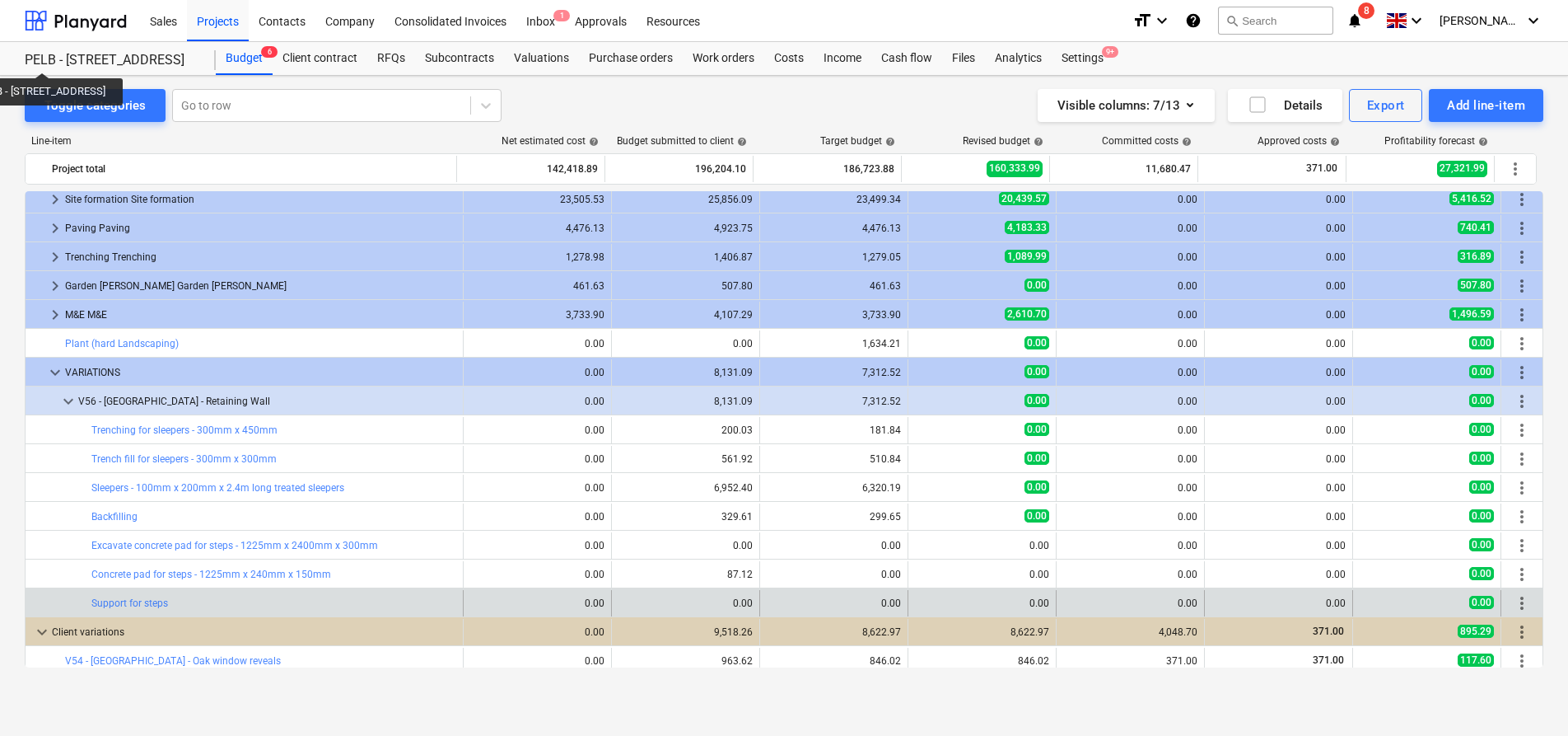
click at [626, 604] on div "edit 0.00" at bounding box center [686, 602] width 135 height 27
click at [835, 601] on div "edit 0.00" at bounding box center [834, 602] width 135 height 27
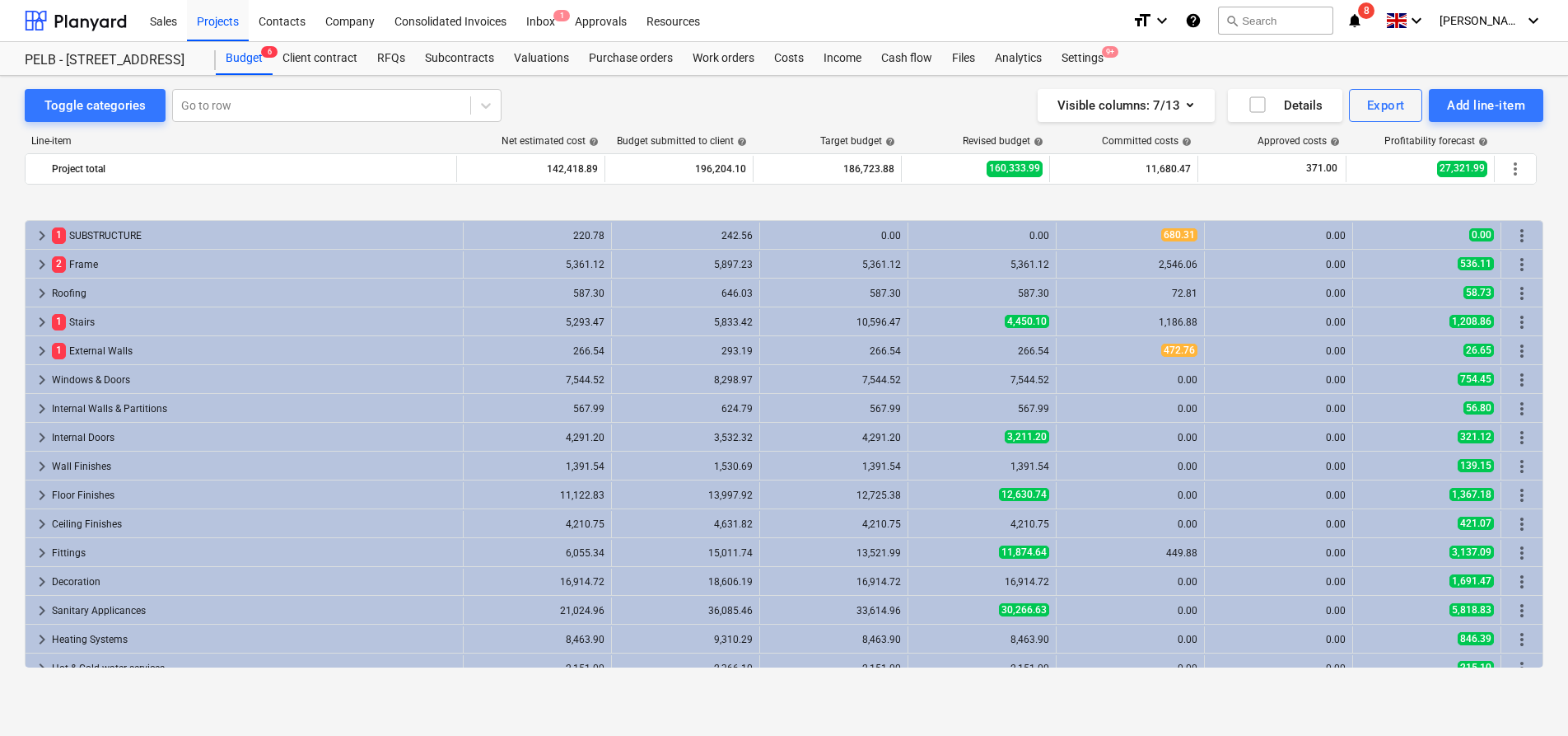
scroll to position [612, 0]
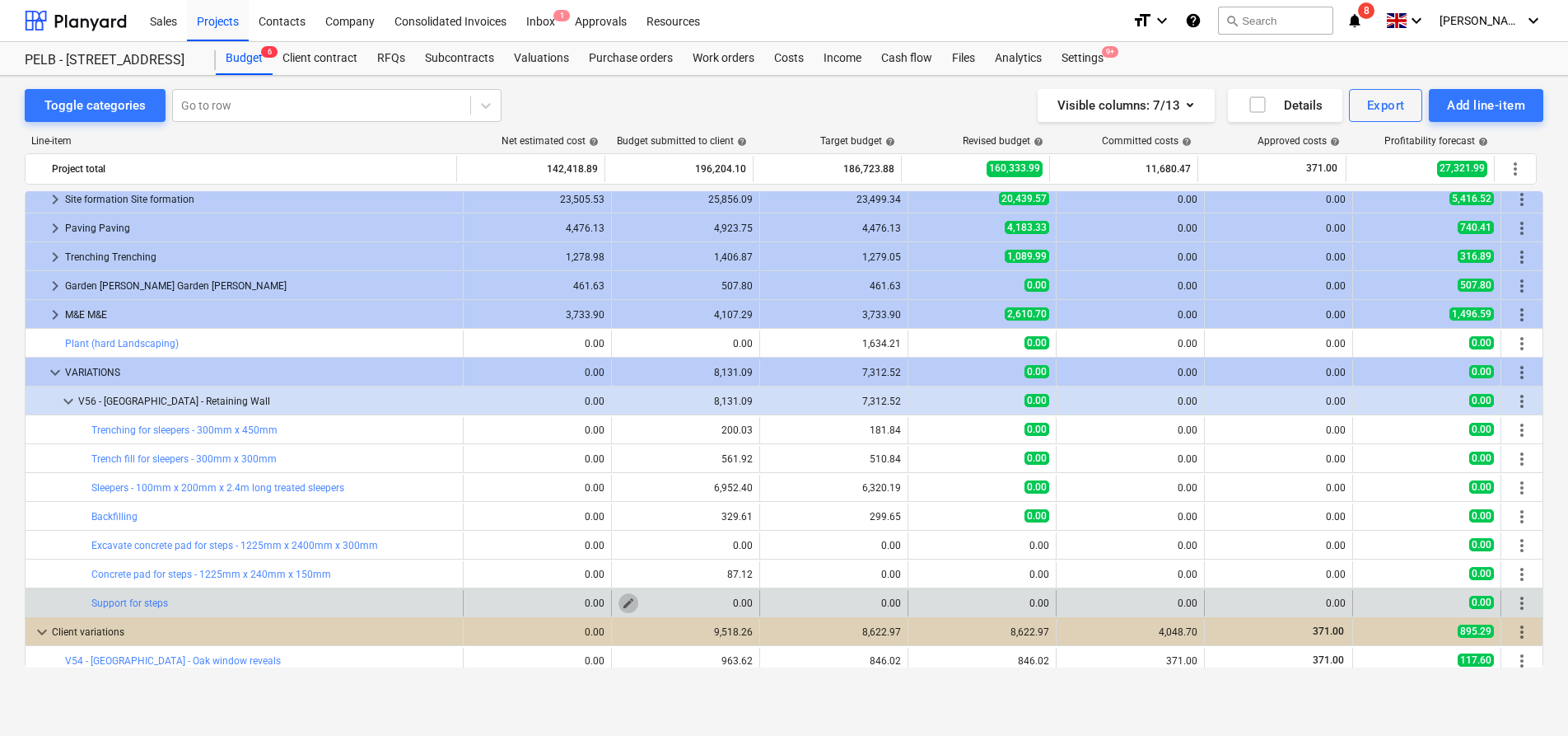
click at [624, 604] on span "edit" at bounding box center [628, 602] width 13 height 13
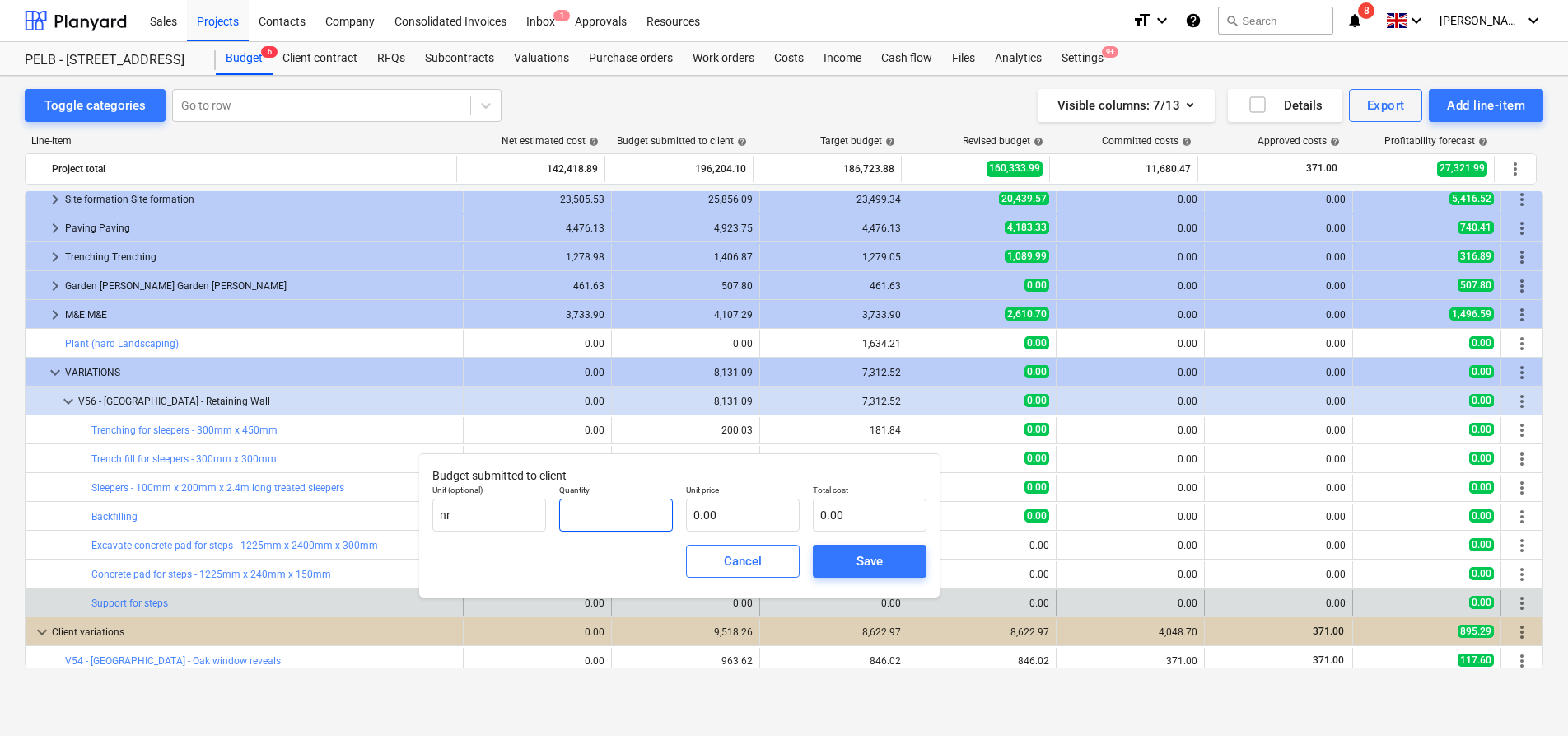
click at [618, 509] on input "text" at bounding box center [616, 514] width 114 height 33
type input "28.00"
click at [731, 520] on input "text" at bounding box center [743, 514] width 114 height 33
type input "1"
type input "28.00"
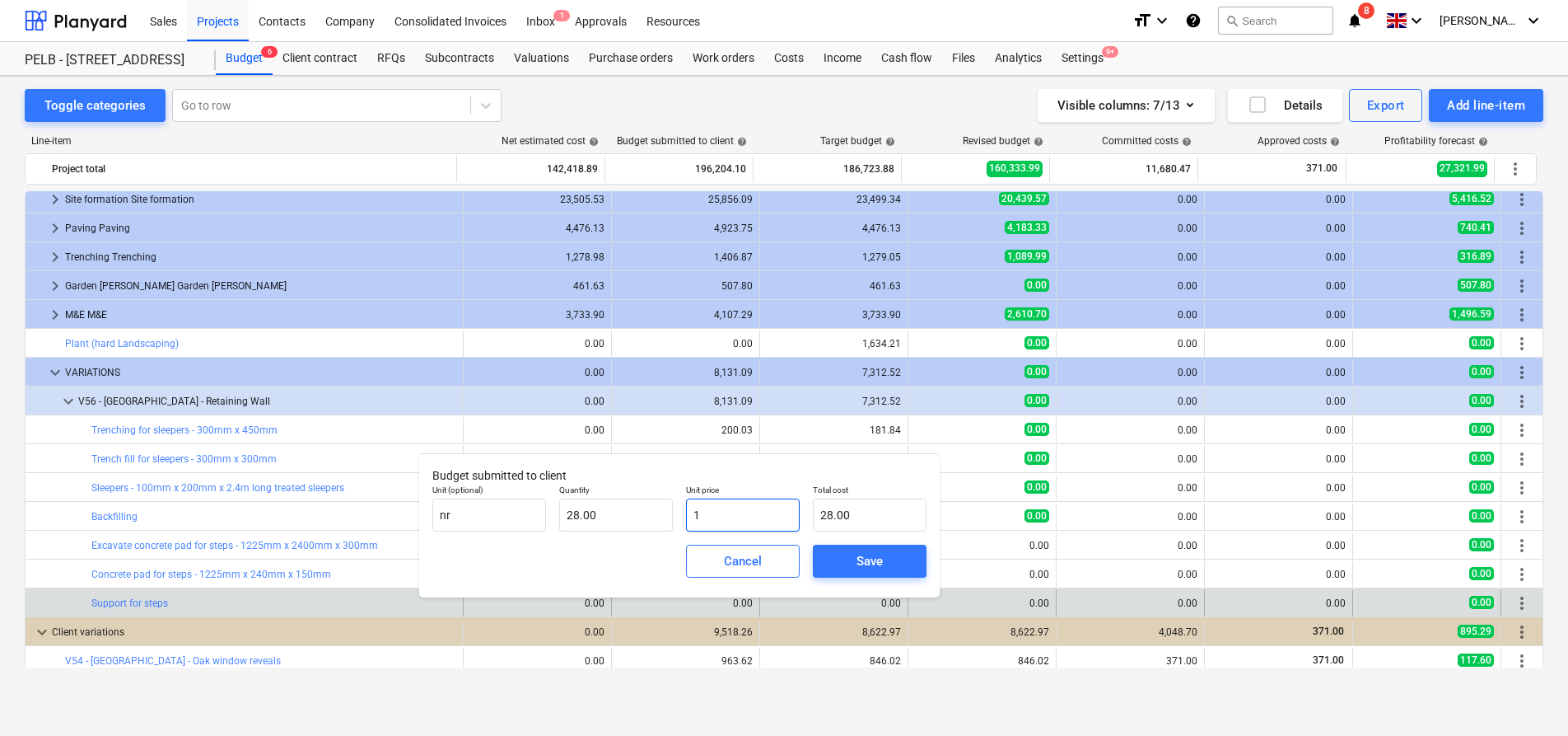
type input "15"
type input "420.00"
type input "15.6"
type input "436.80"
type input "15.68"
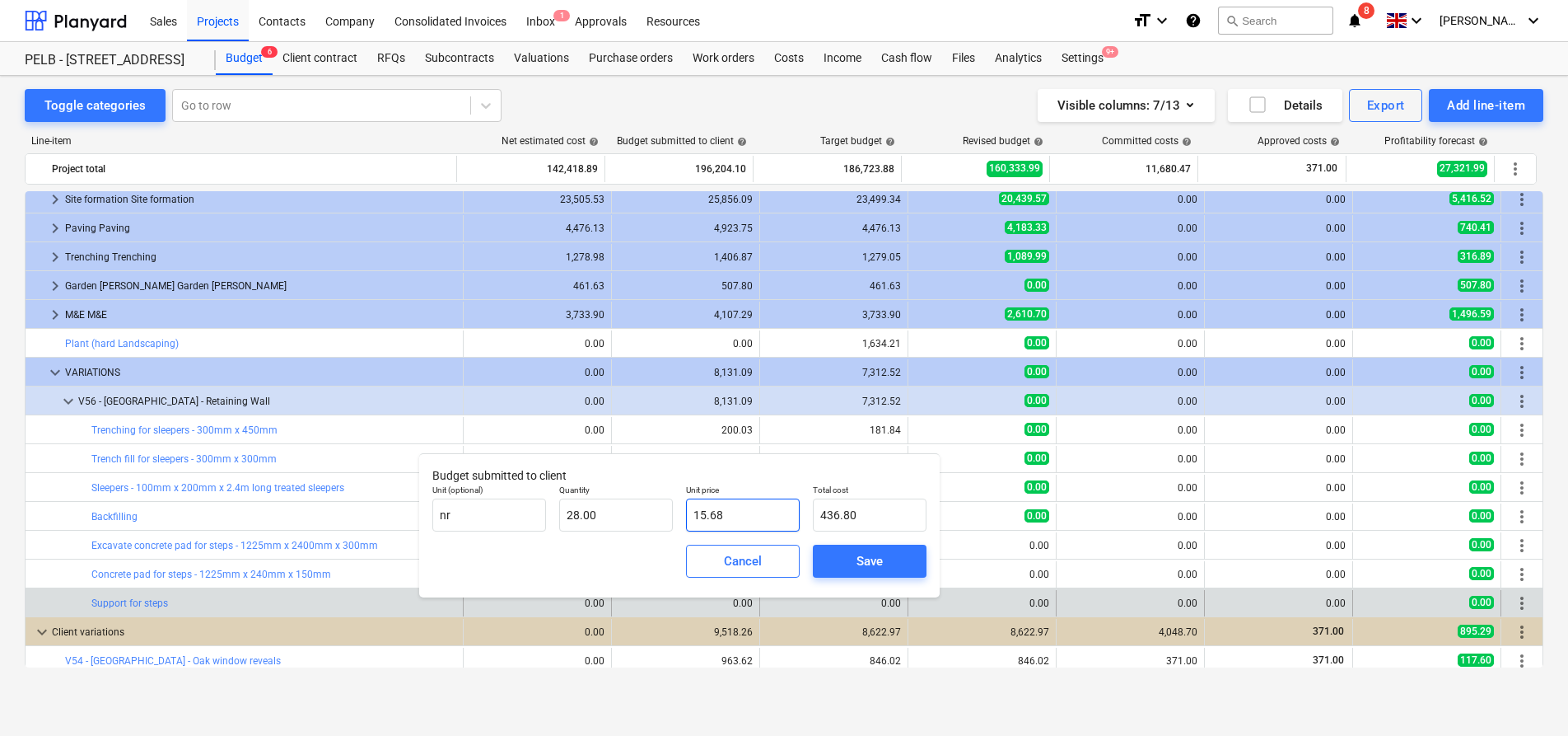
type input "439.04"
drag, startPoint x: 758, startPoint y: 513, endPoint x: 643, endPoint y: 513, distance: 115.0
click at [643, 513] on div "Unit (optional) nr Quantity 28.00 Unit price 15.68 Total cost 439.04" at bounding box center [679, 508] width 507 height 60
type input "1"
type input "28.00"
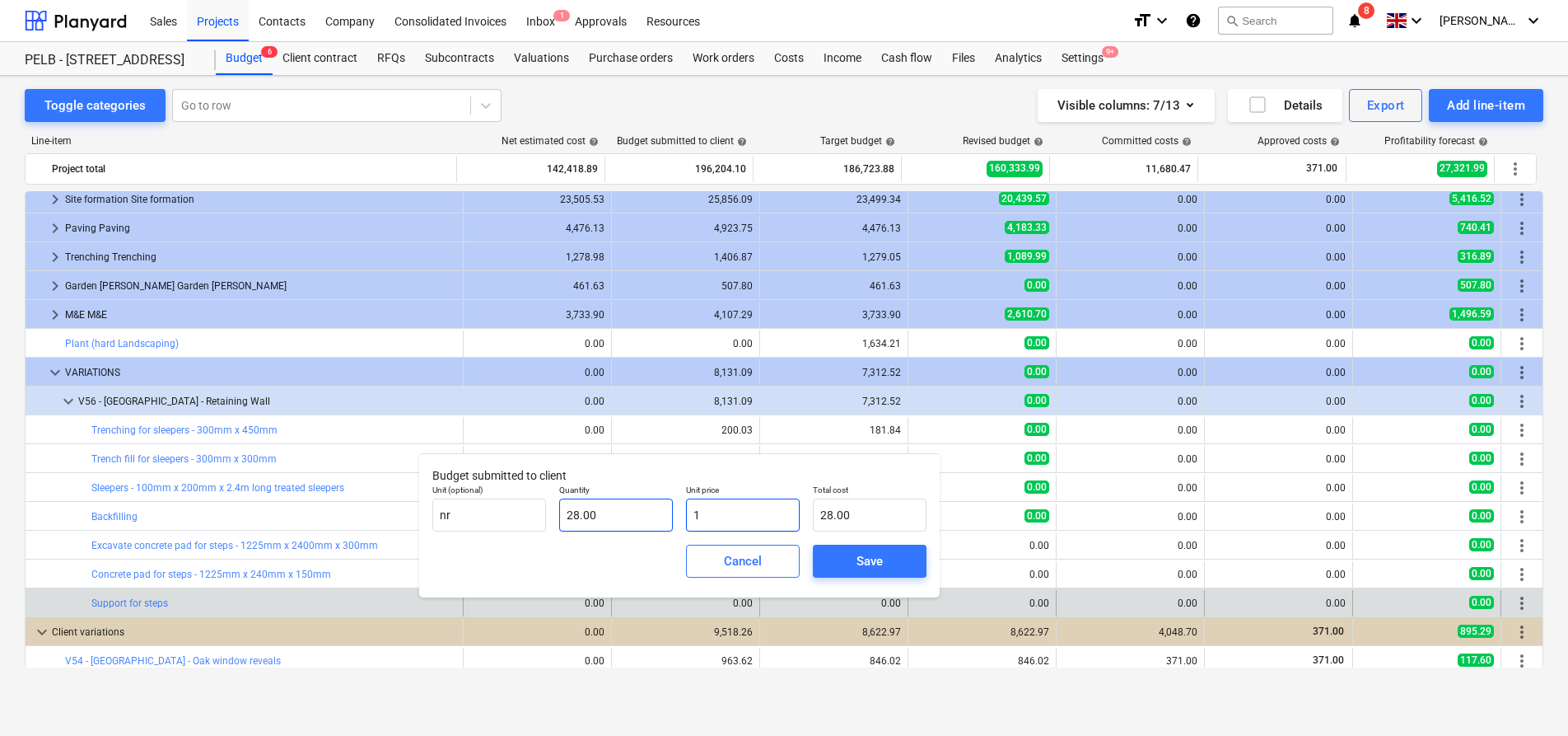
type input "17"
type input "476.00"
type input "17.25"
type input "483.00"
type input "17.25"
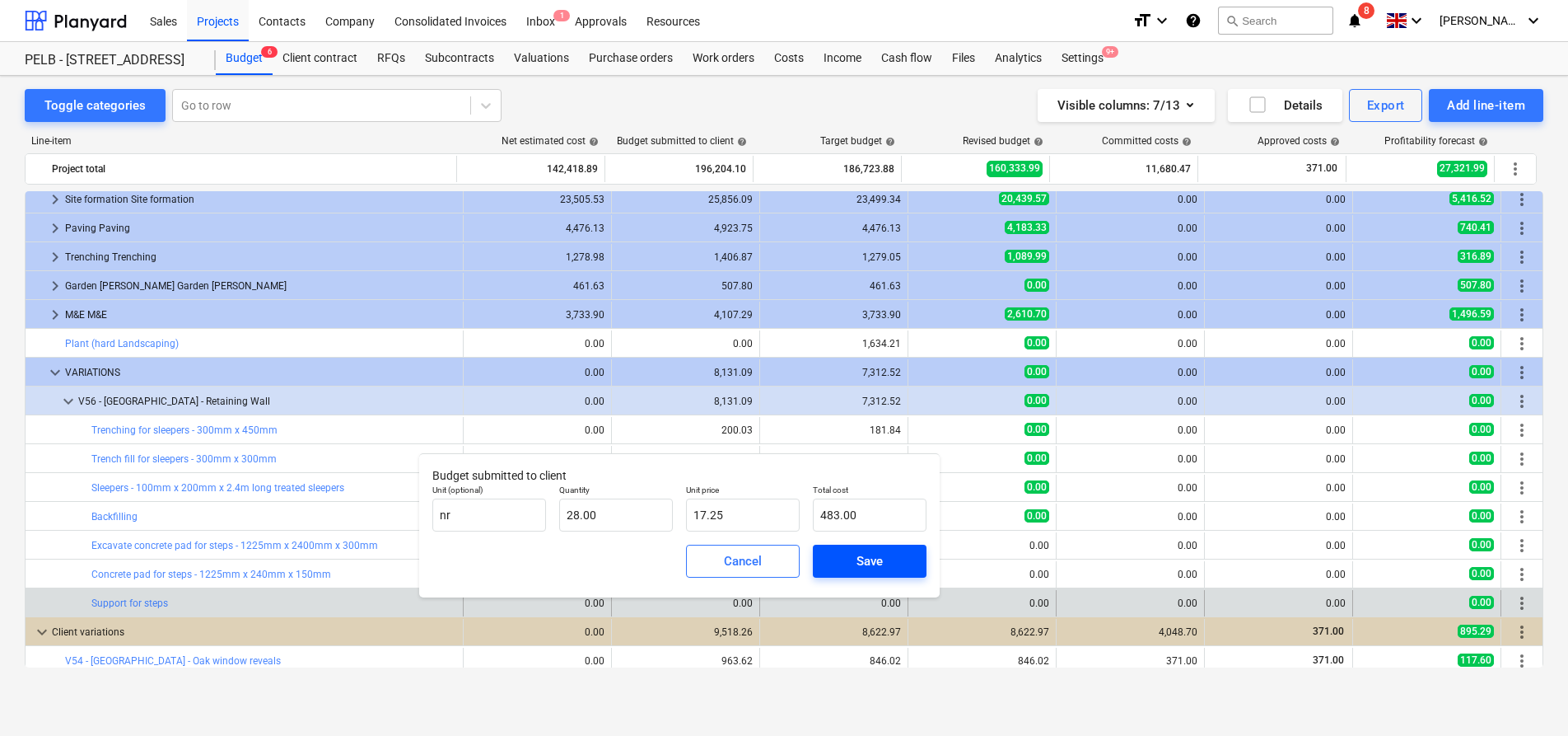
click at [861, 553] on div "Save" at bounding box center [870, 560] width 27 height 21
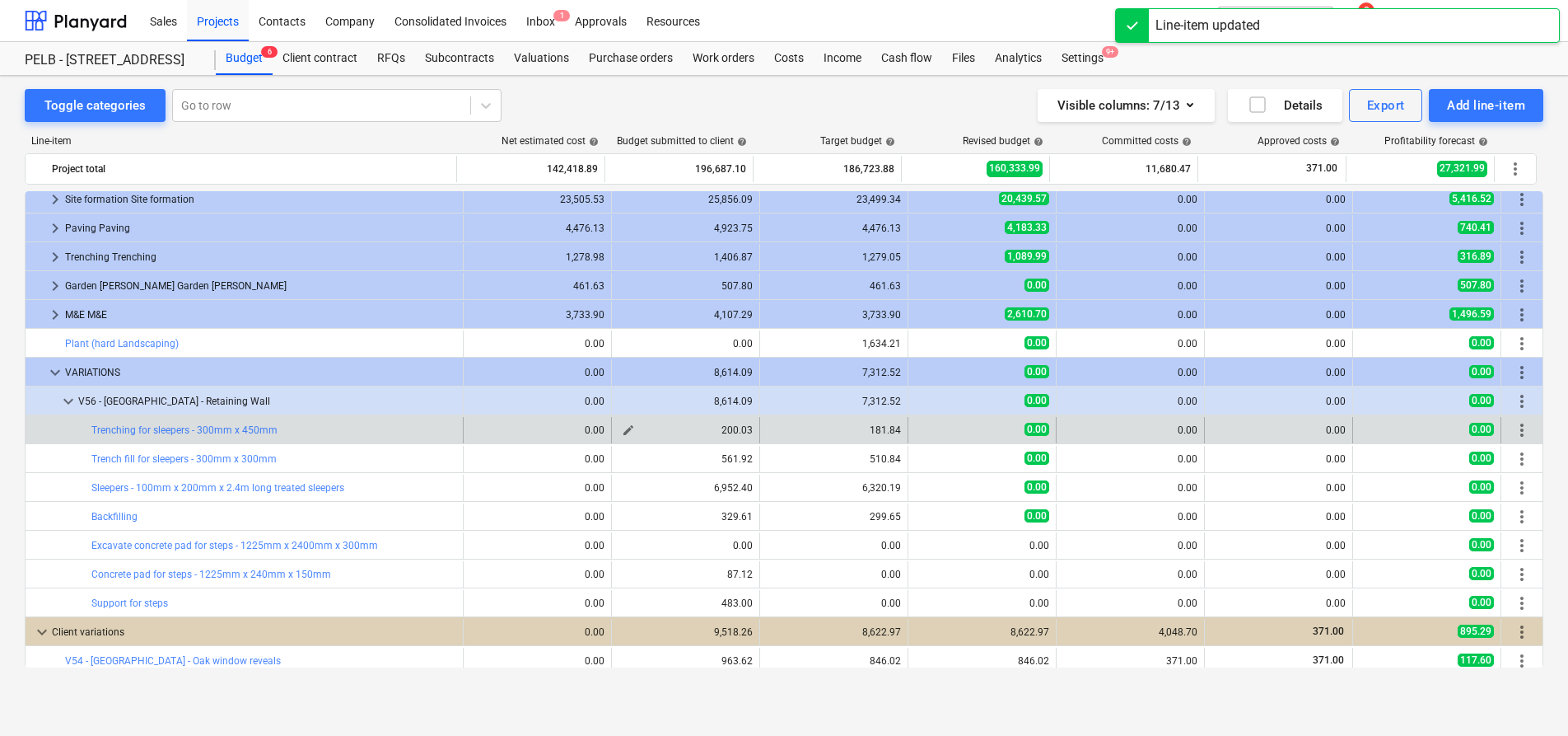
click at [622, 432] on span "edit" at bounding box center [628, 430] width 13 height 13
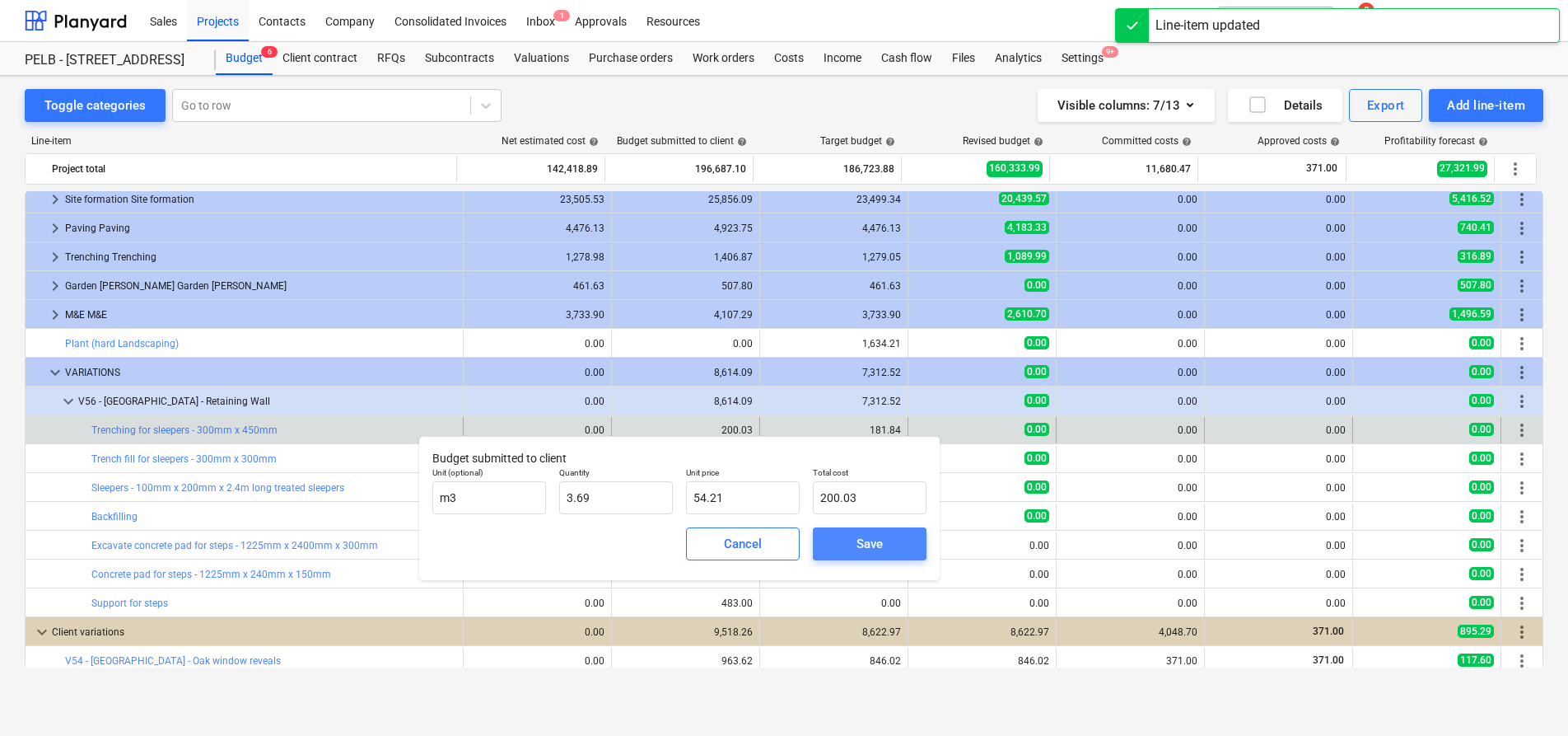
click at [881, 540] on div "Save" at bounding box center [870, 543] width 27 height 21
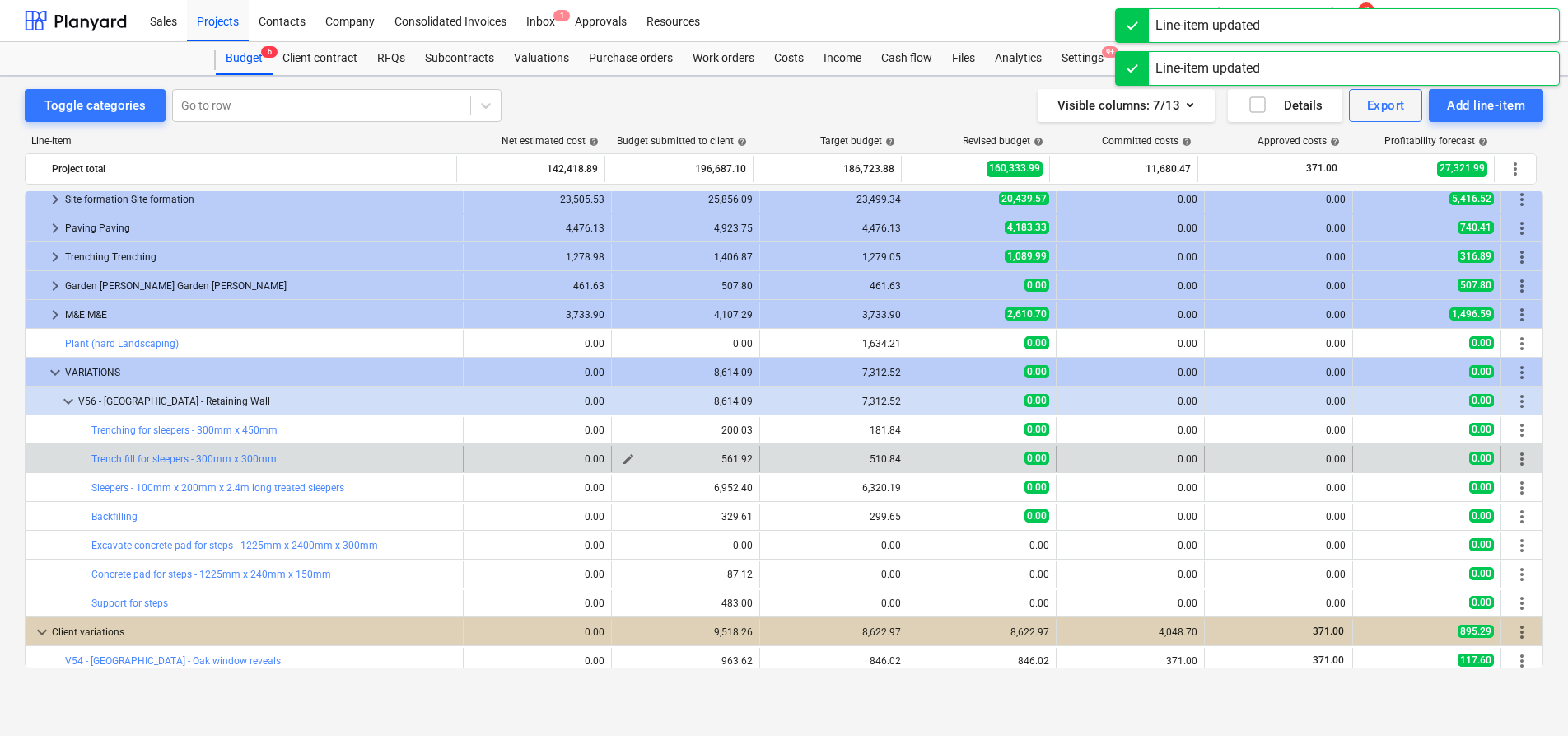
click at [622, 456] on span "edit" at bounding box center [628, 459] width 13 height 13
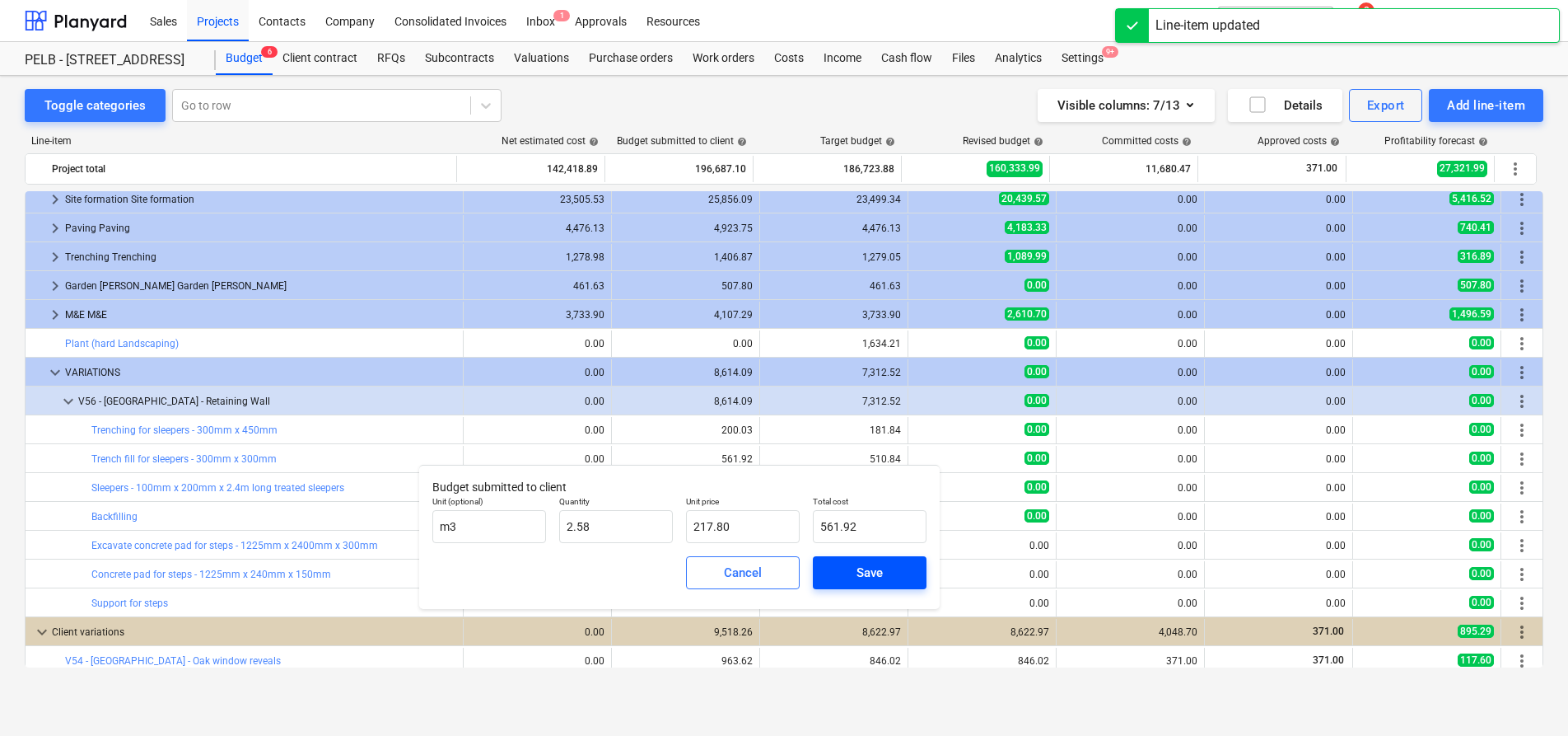
click at [855, 574] on span "Save" at bounding box center [870, 572] width 74 height 21
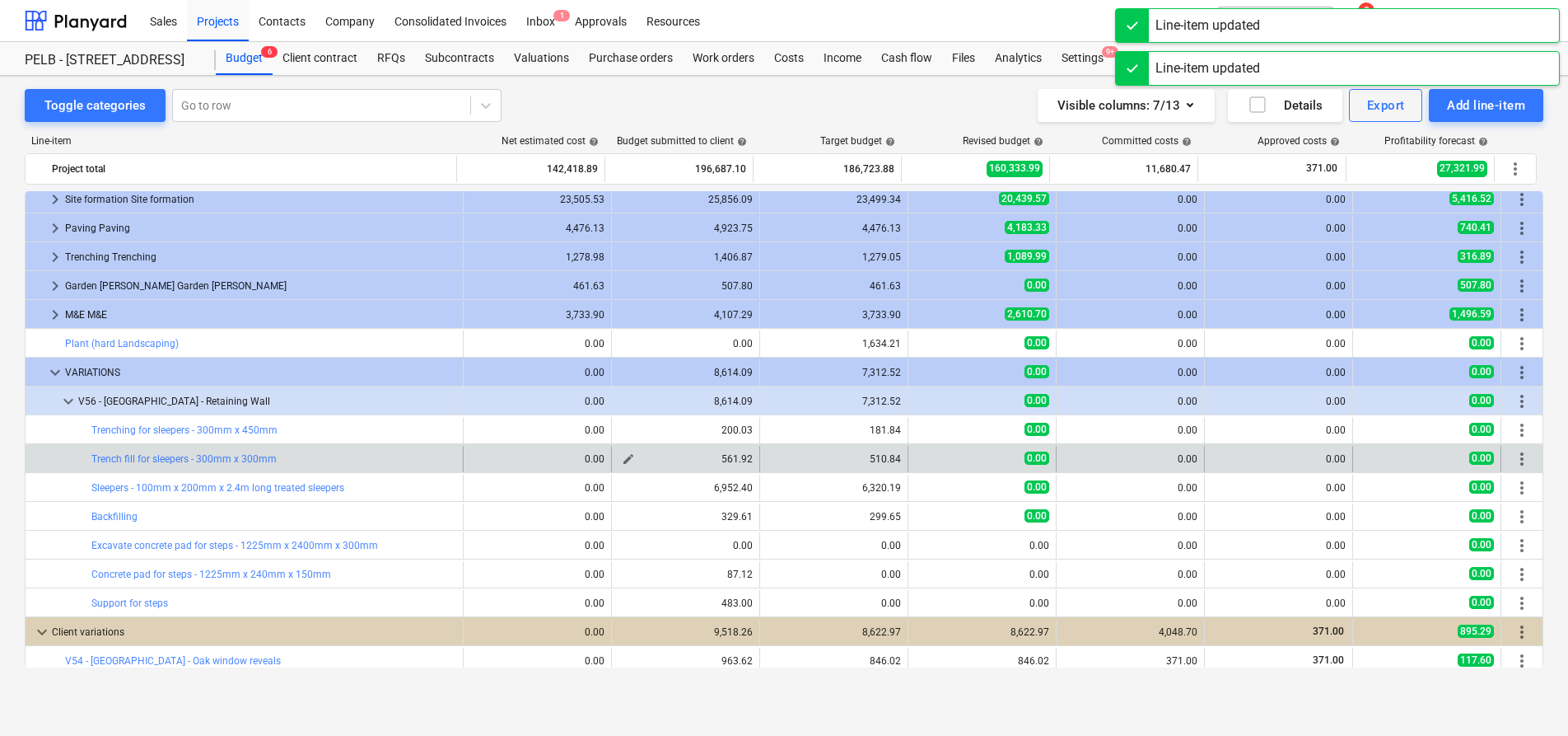
click at [622, 455] on span "edit" at bounding box center [628, 459] width 13 height 13
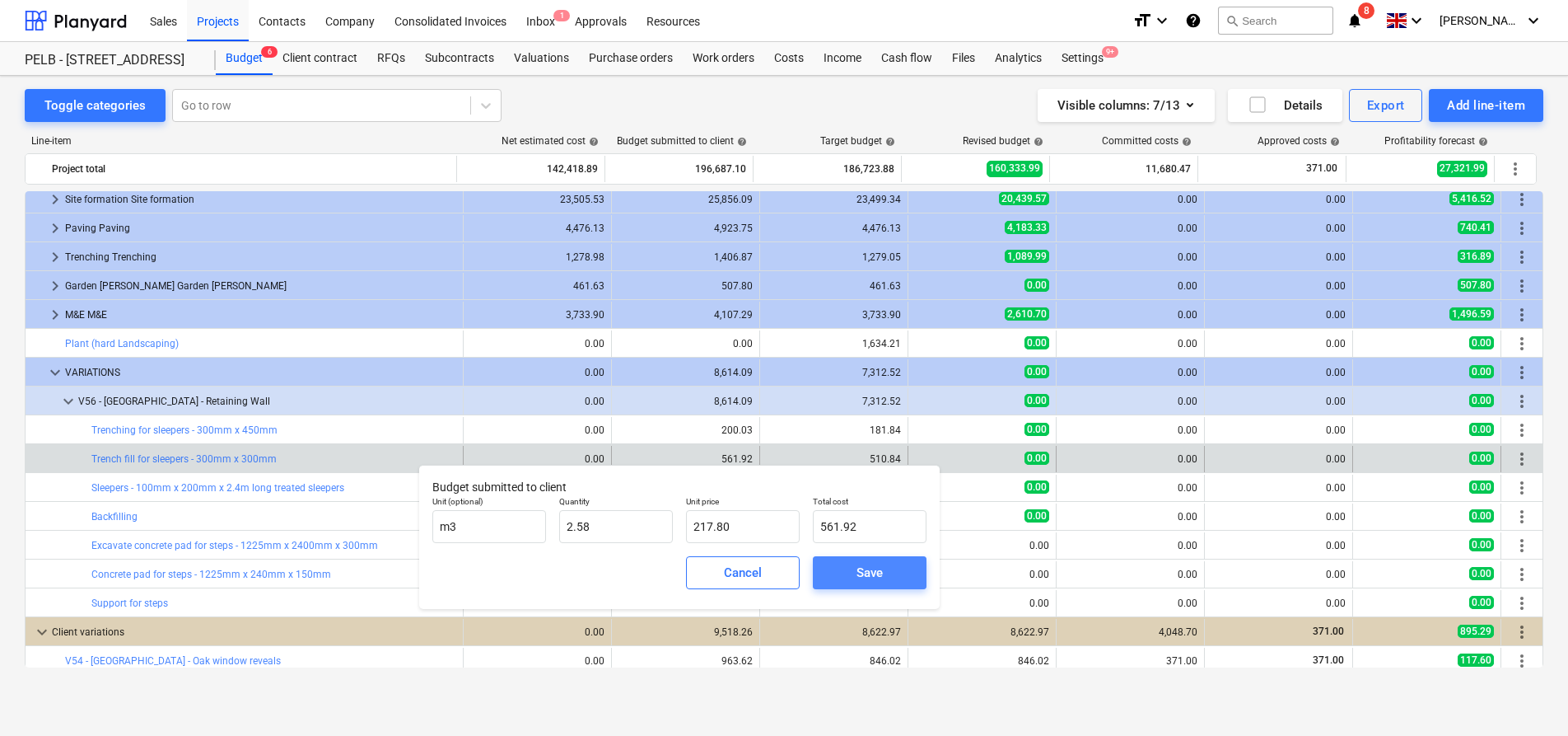
click at [892, 579] on span "Save" at bounding box center [870, 572] width 74 height 21
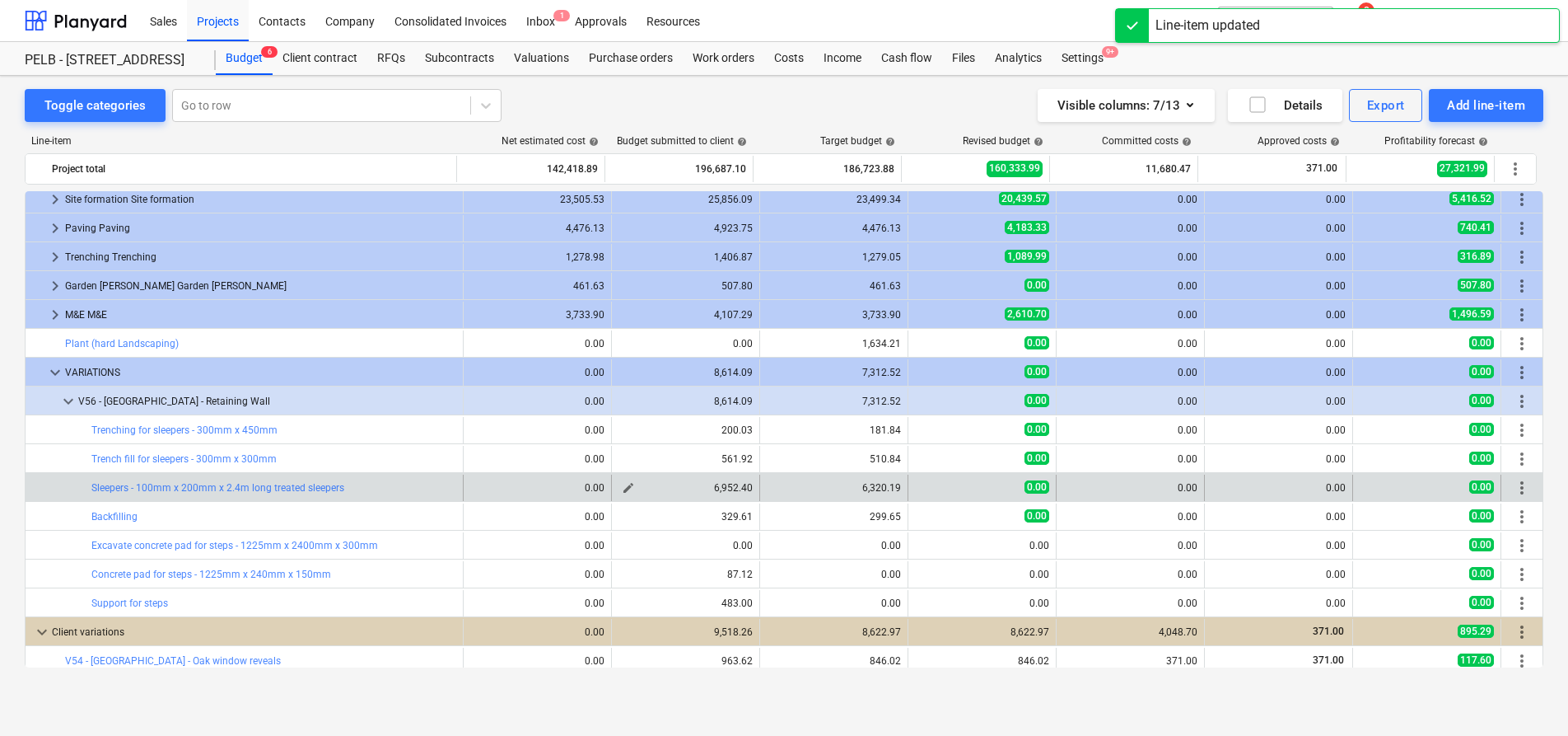
click at [622, 491] on span "edit" at bounding box center [628, 488] width 13 height 13
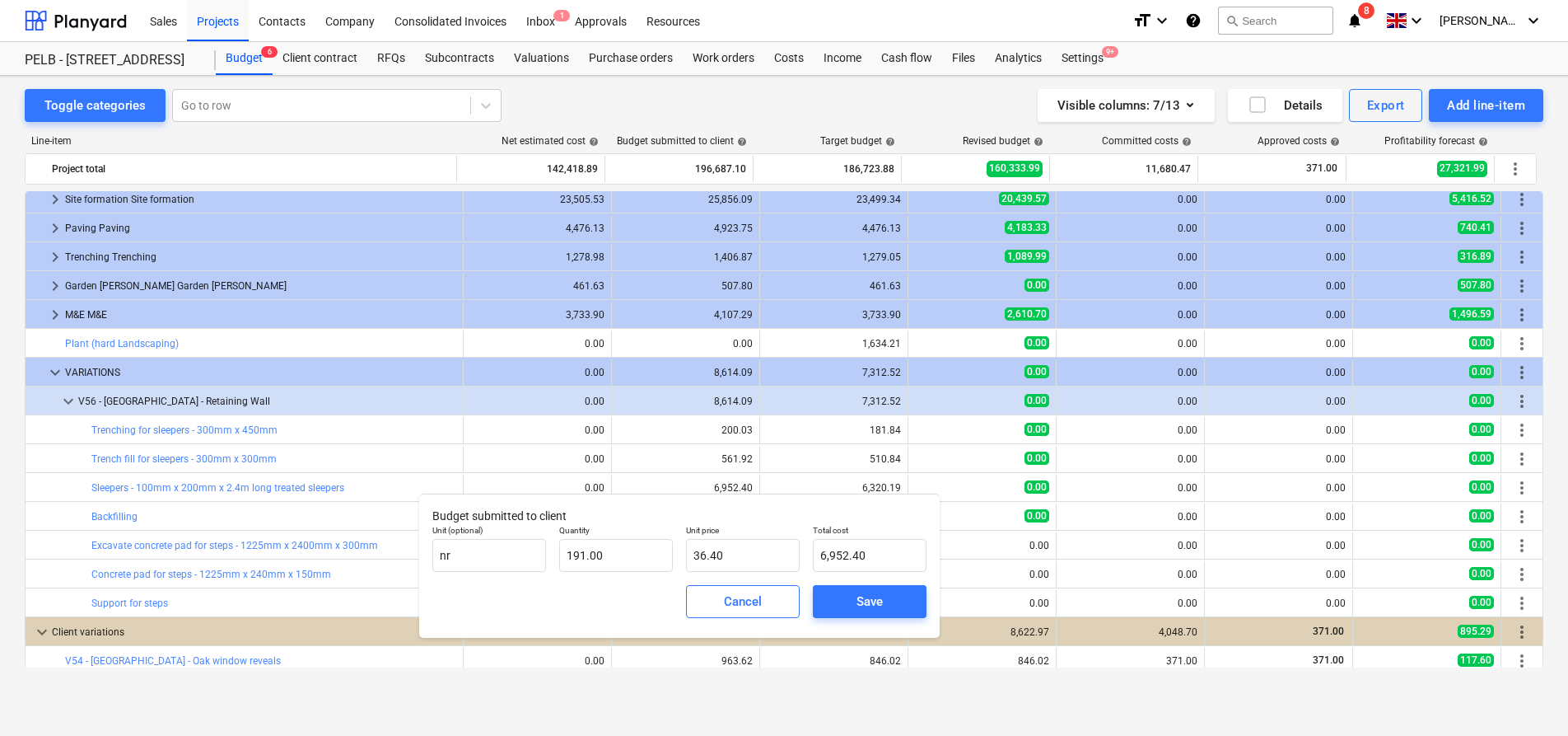
click at [860, 610] on div "Save" at bounding box center [870, 601] width 27 height 21
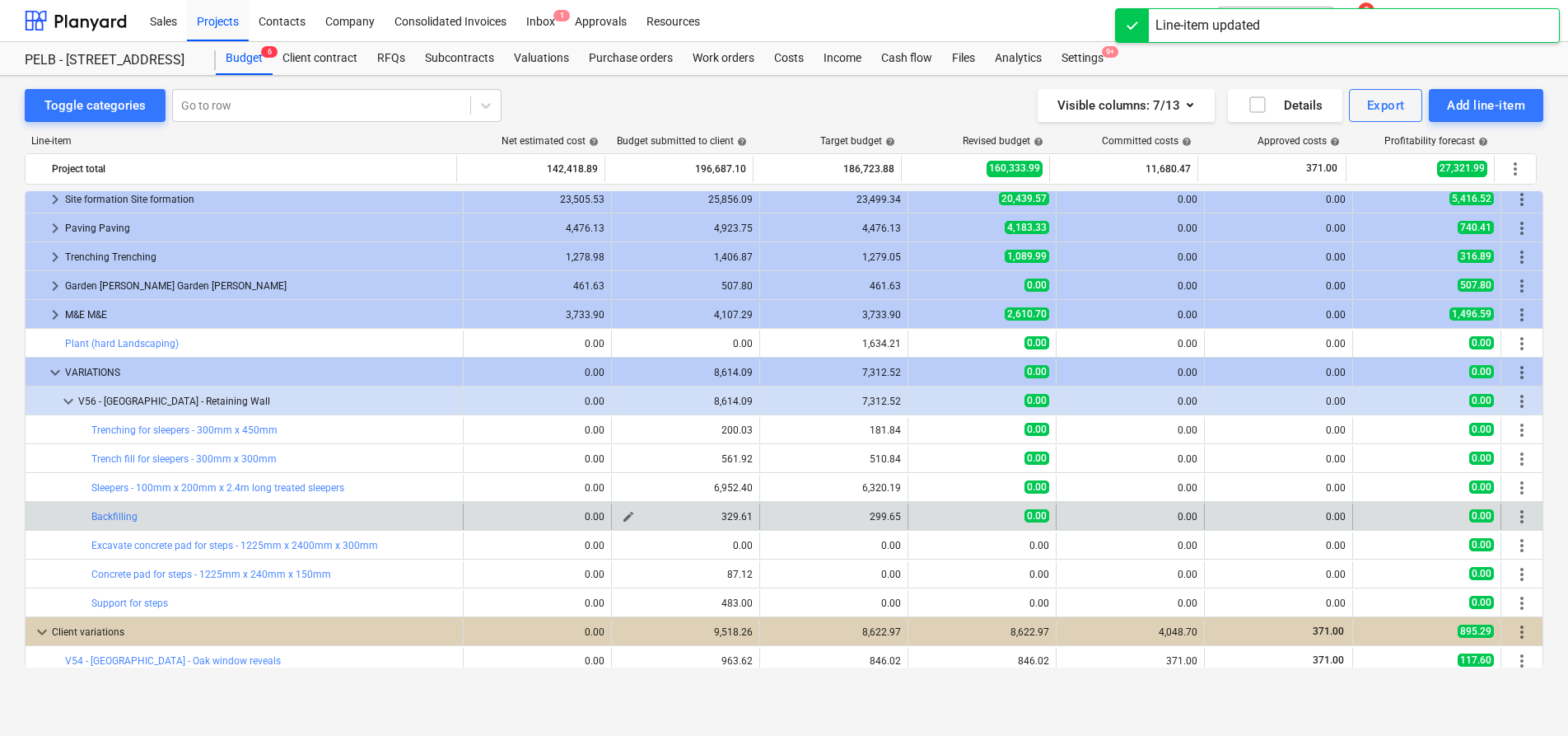
click at [622, 516] on span "edit" at bounding box center [628, 516] width 13 height 13
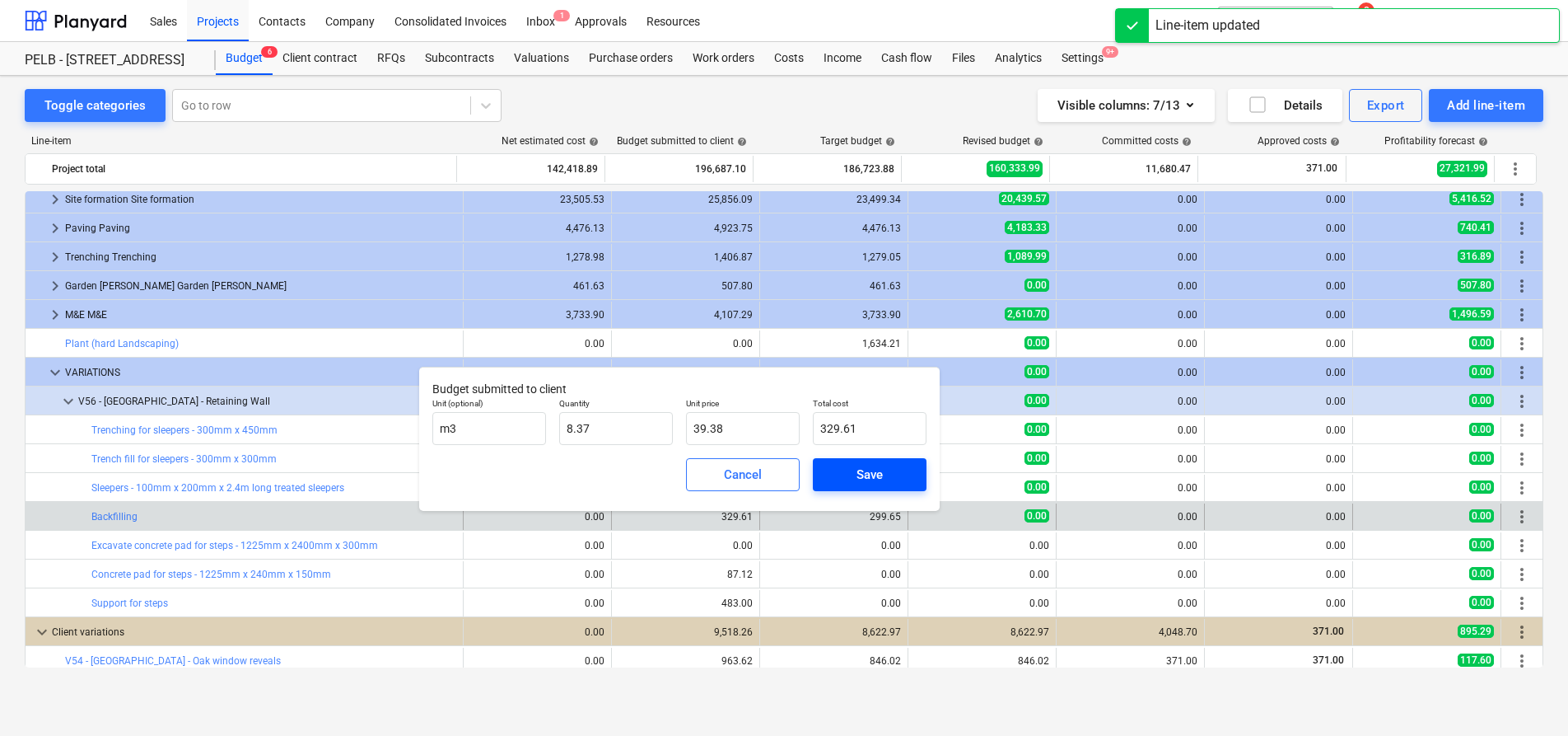
click at [843, 483] on span "Save" at bounding box center [870, 474] width 74 height 21
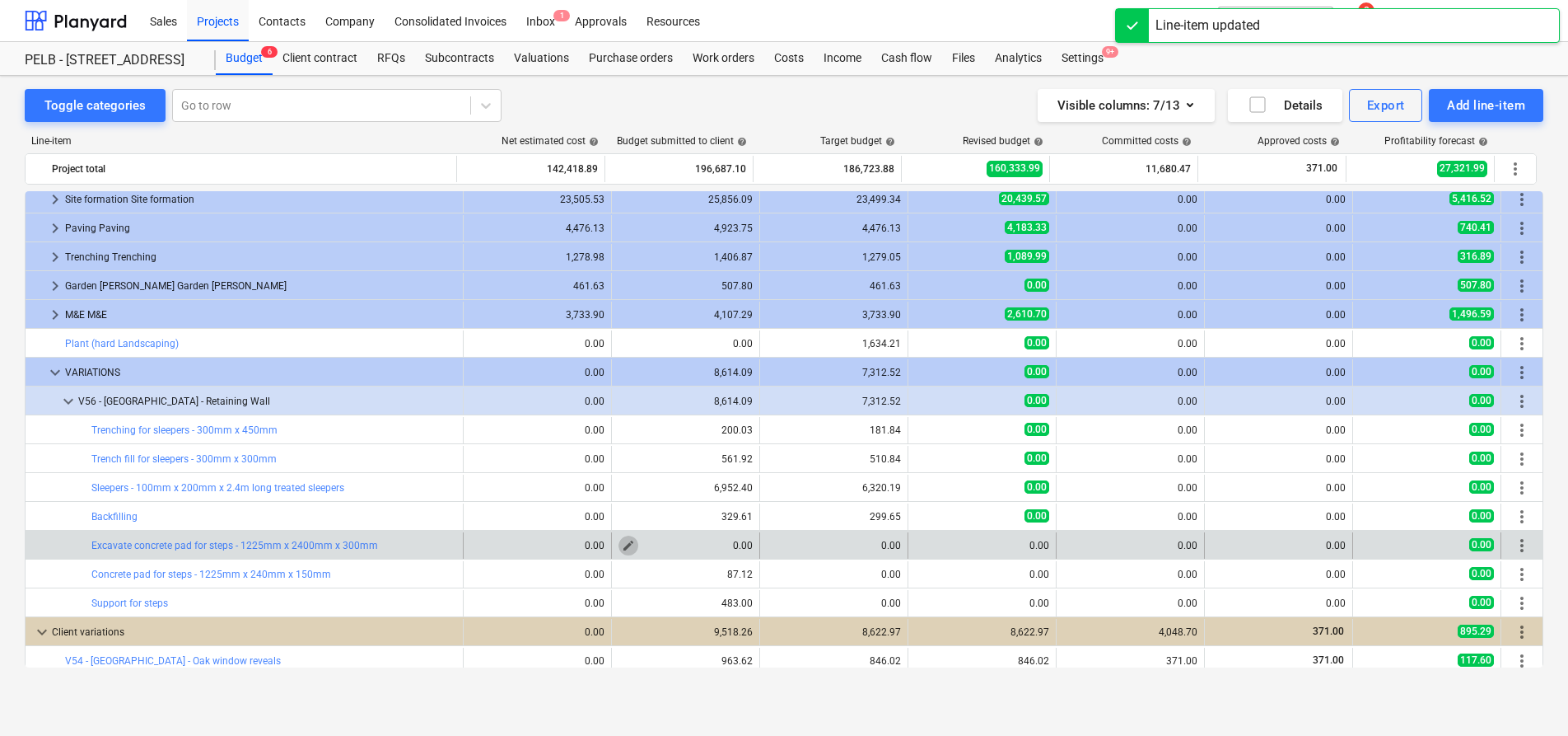
click at [624, 543] on span "edit" at bounding box center [628, 545] width 13 height 13
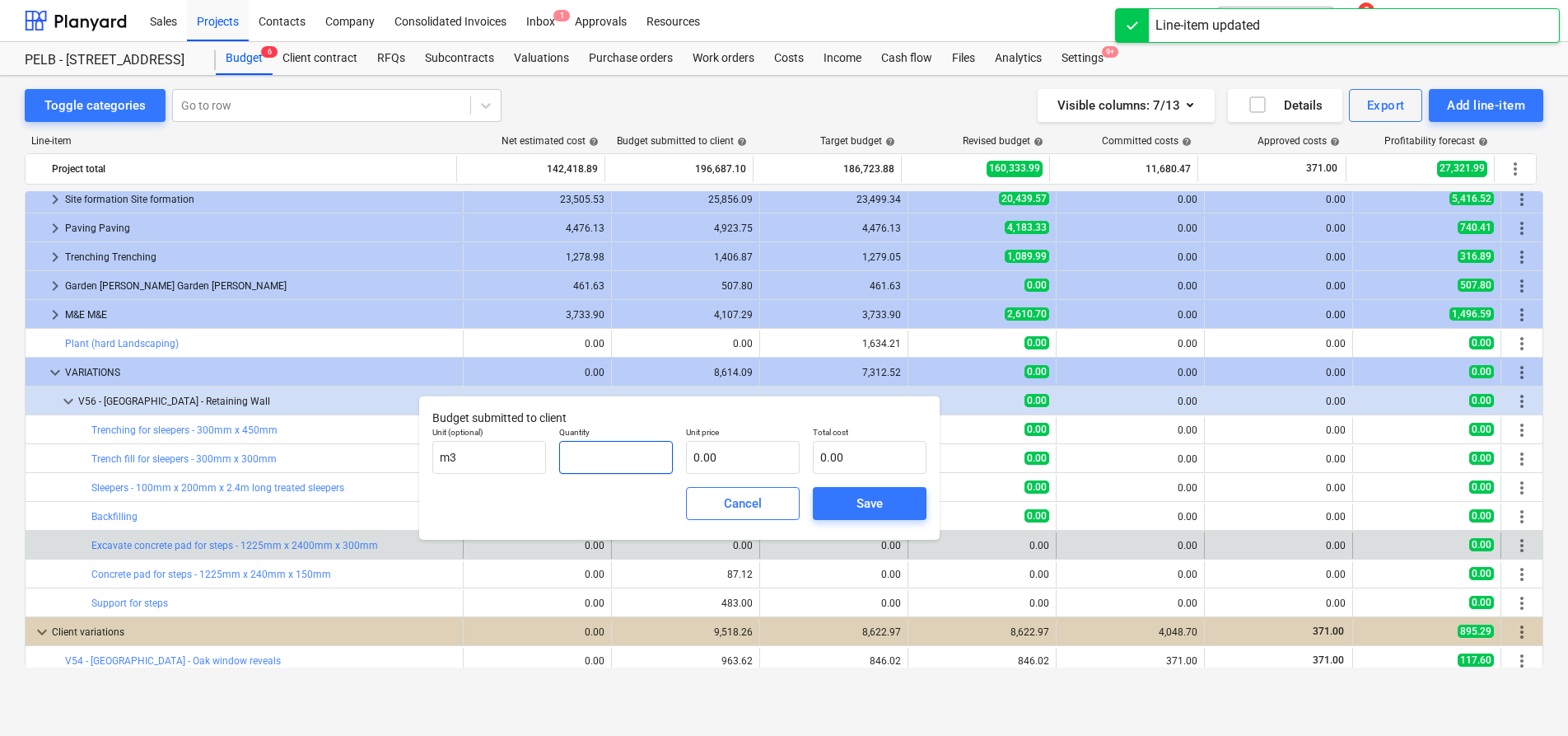
click at [600, 449] on input "text" at bounding box center [616, 457] width 114 height 33
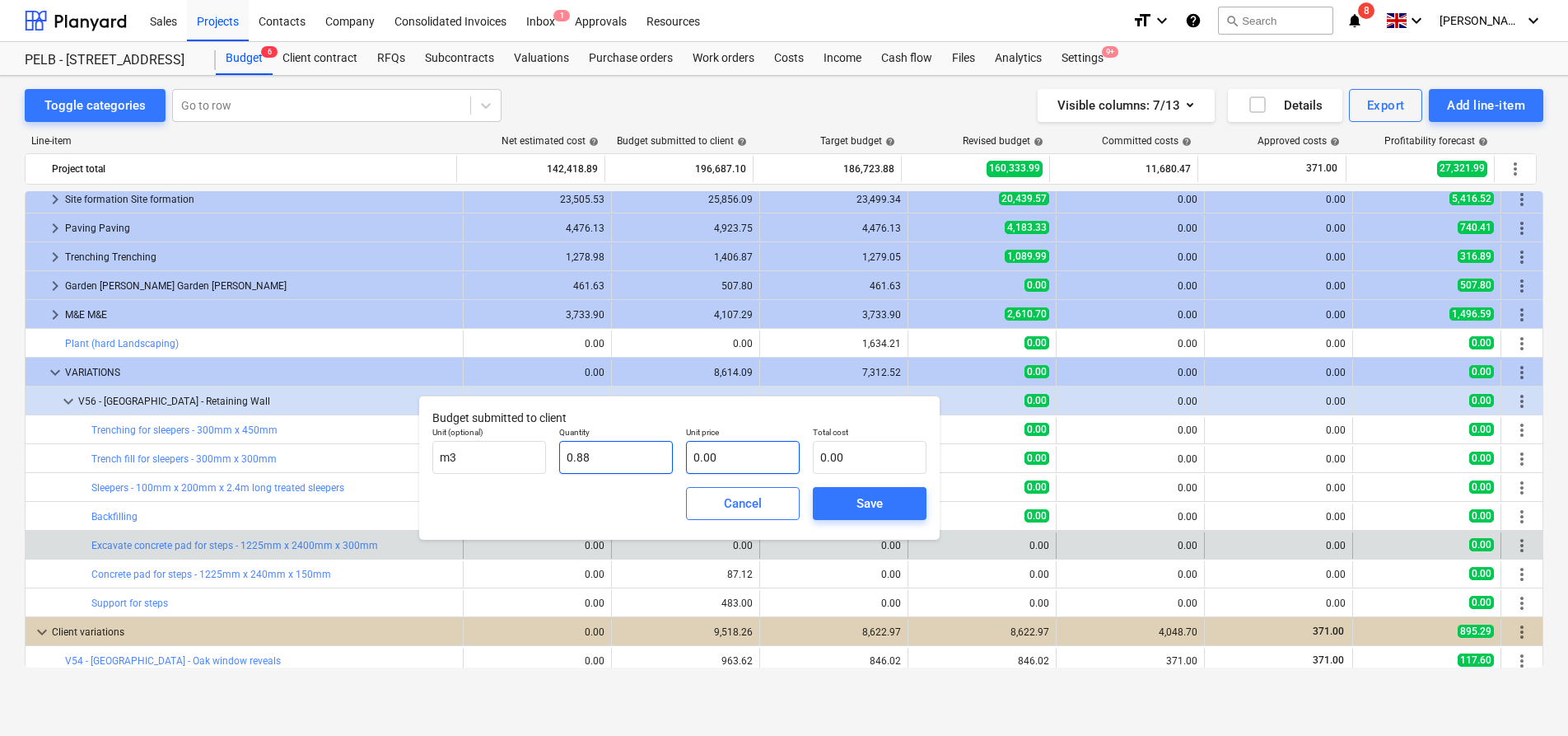
type input "0.88"
click at [761, 461] on input "text" at bounding box center [743, 457] width 114 height 33
type input "5"
type input "4.40"
type input "54"
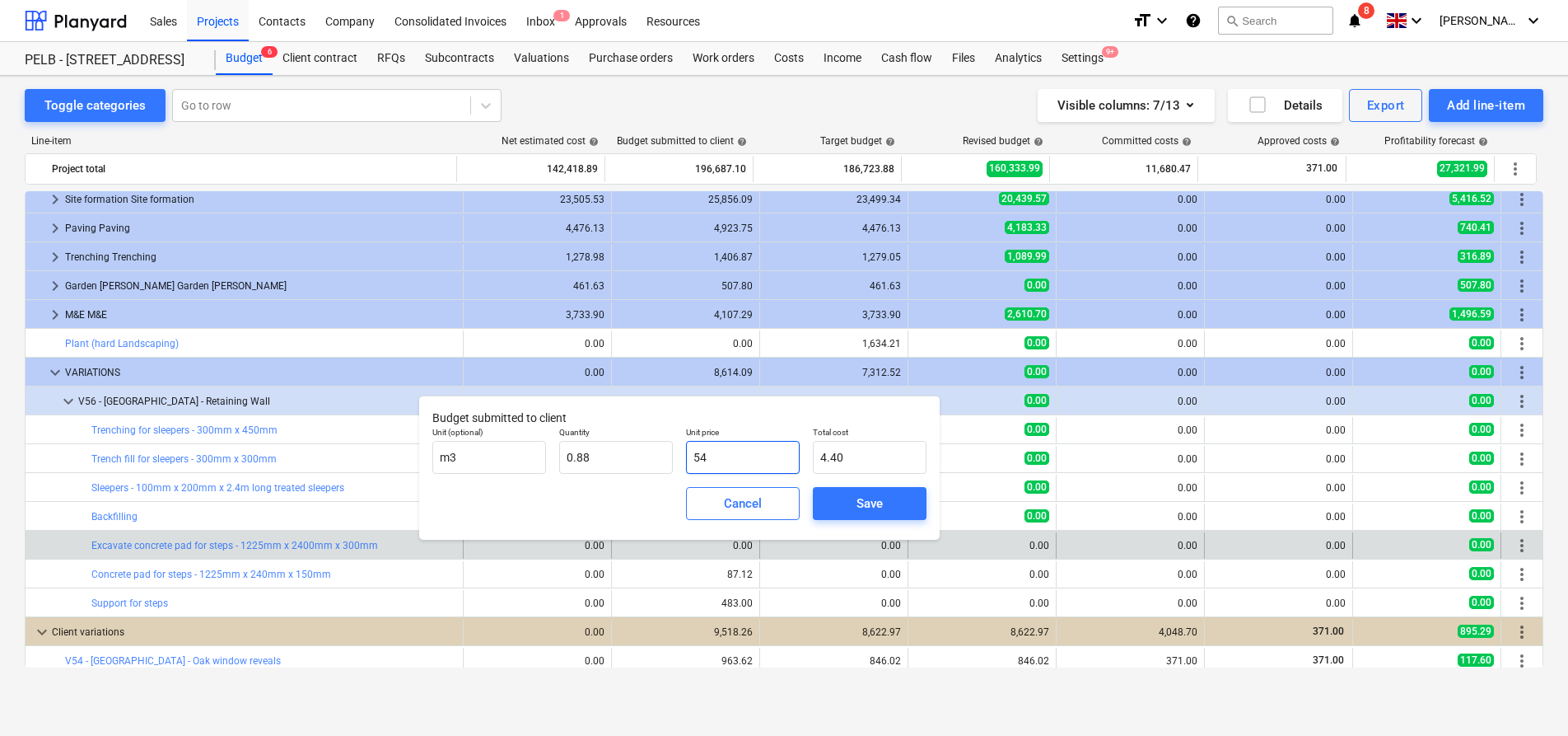
type input "47.52"
type input "54.2"
type input "47.70"
type input "54.21"
click at [886, 506] on span "Save" at bounding box center [870, 503] width 74 height 21
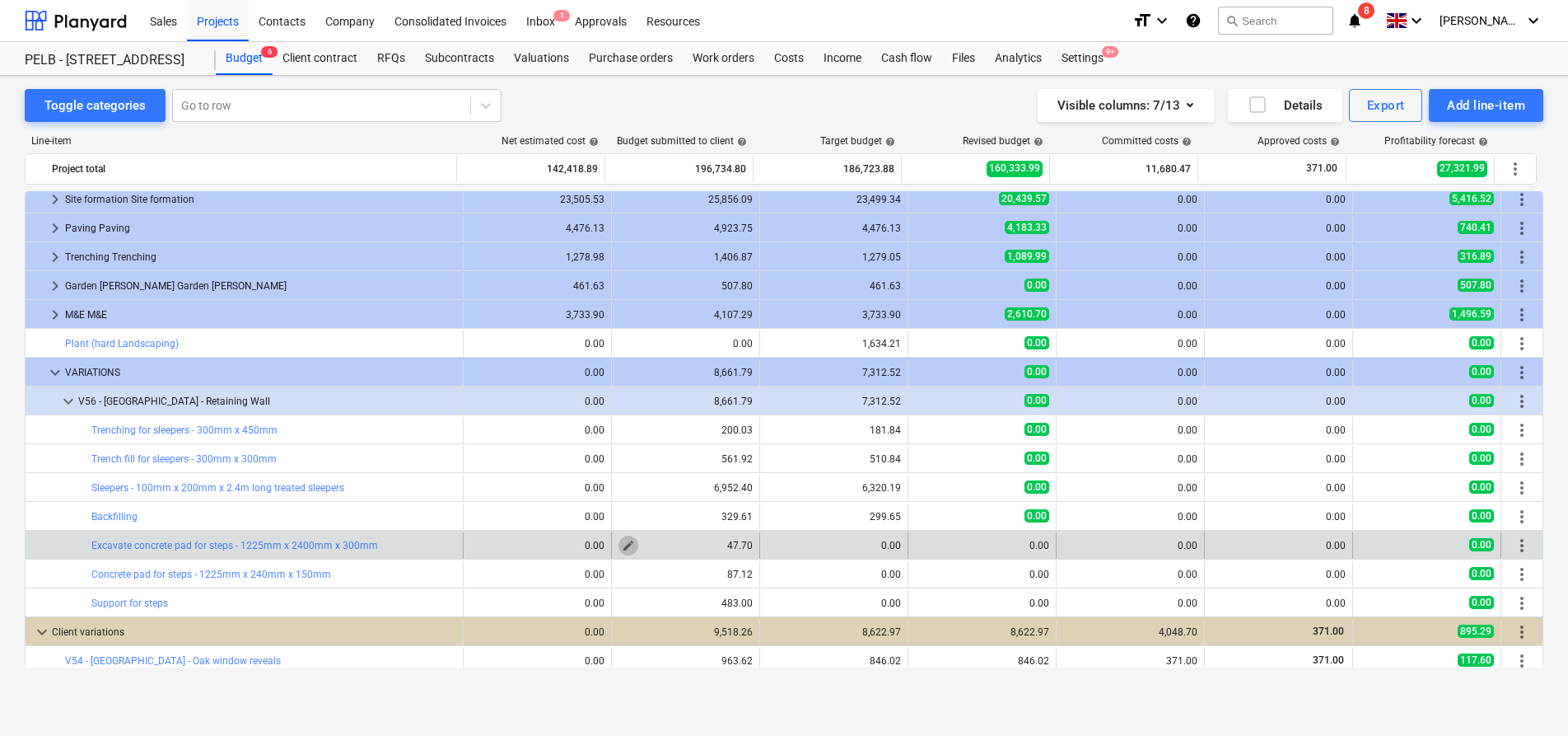
click at [622, 545] on span "edit" at bounding box center [628, 545] width 13 height 13
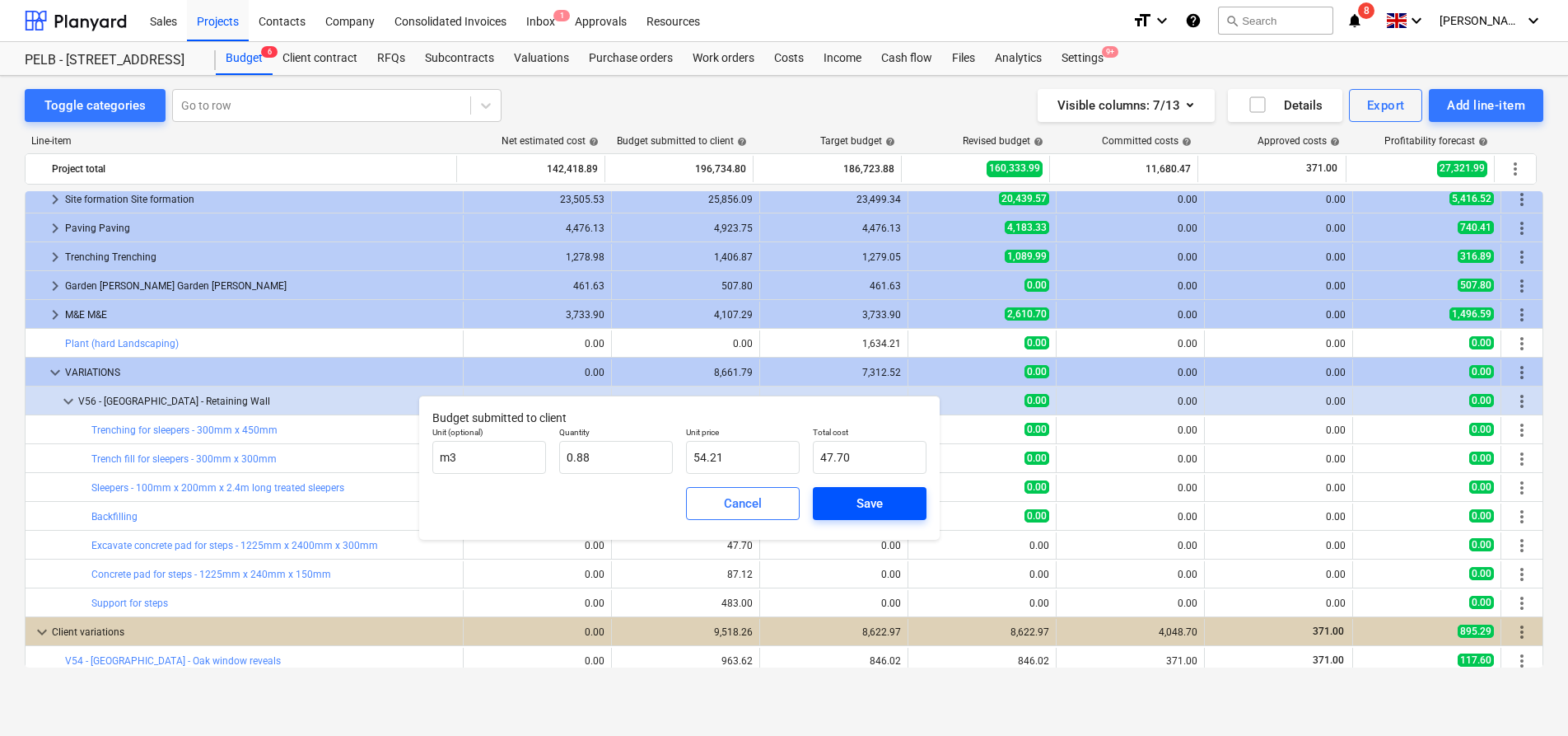
click at [843, 506] on span "Save" at bounding box center [870, 503] width 74 height 21
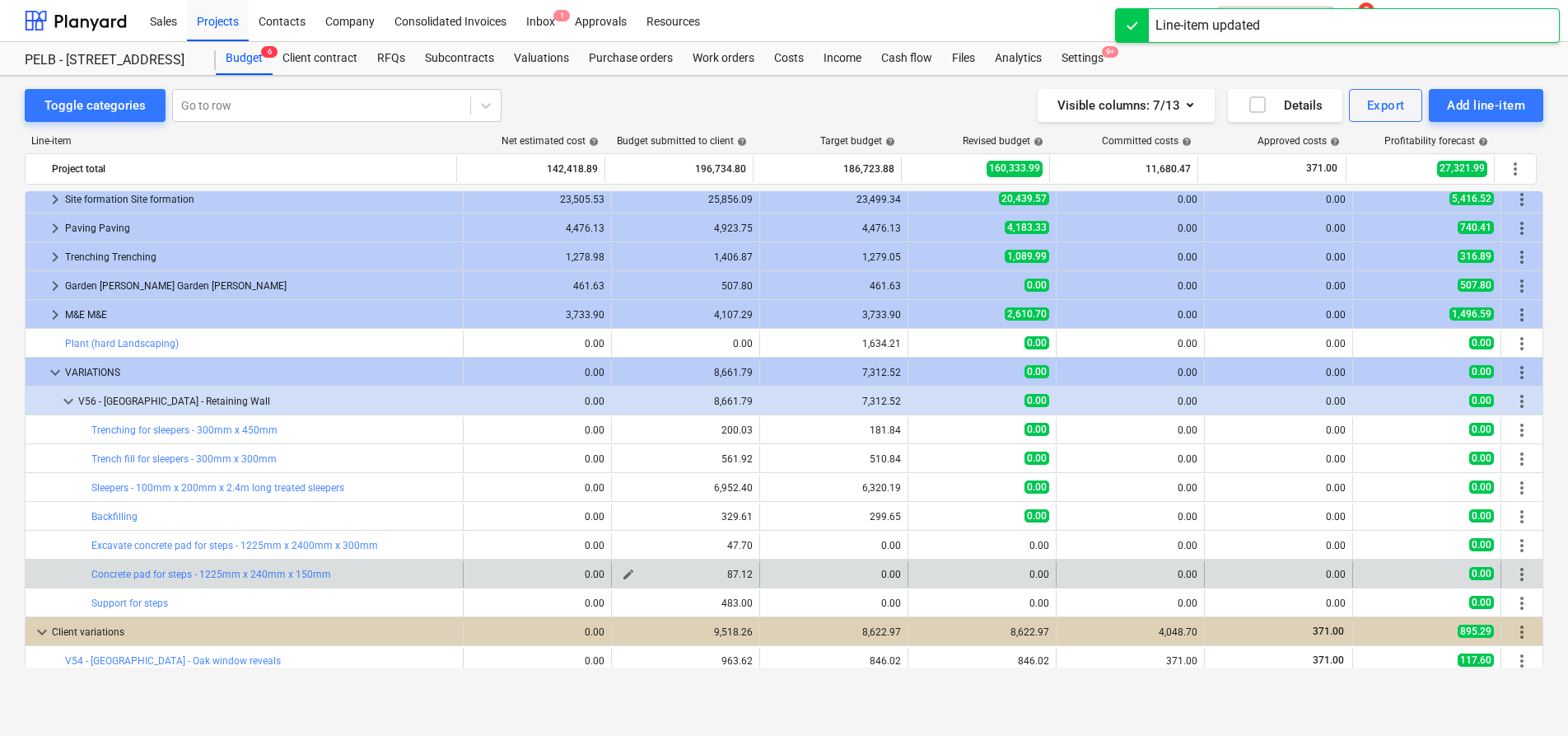
click at [622, 571] on span "edit" at bounding box center [628, 574] width 13 height 13
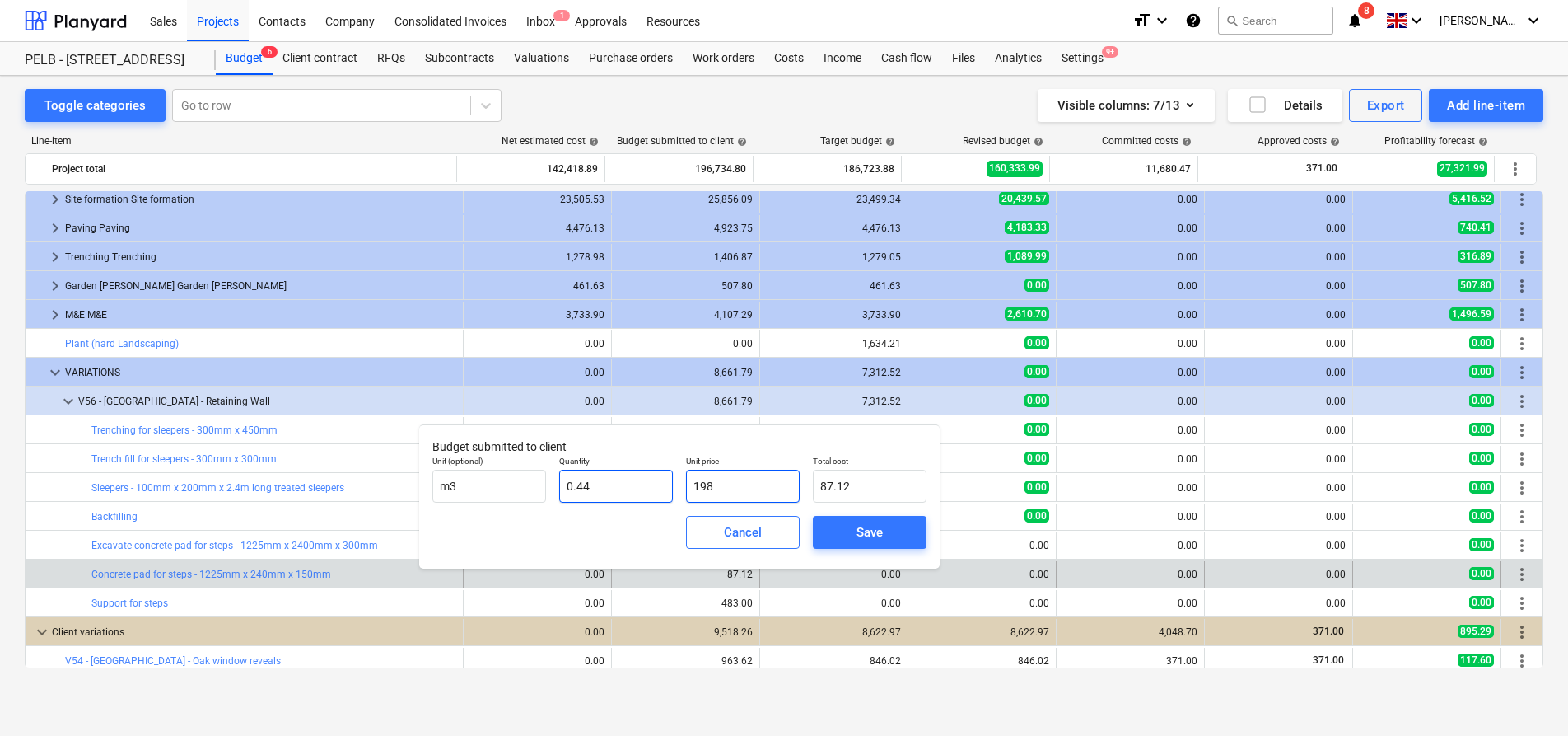
drag, startPoint x: 752, startPoint y: 491, endPoint x: 591, endPoint y: 491, distance: 161.0
click at [591, 491] on div "Unit (optional) m3 Quantity 0.44 Unit price 198 Total cost 87.12" at bounding box center [679, 479] width 507 height 60
type input "2"
type input "0.88"
type input "21"
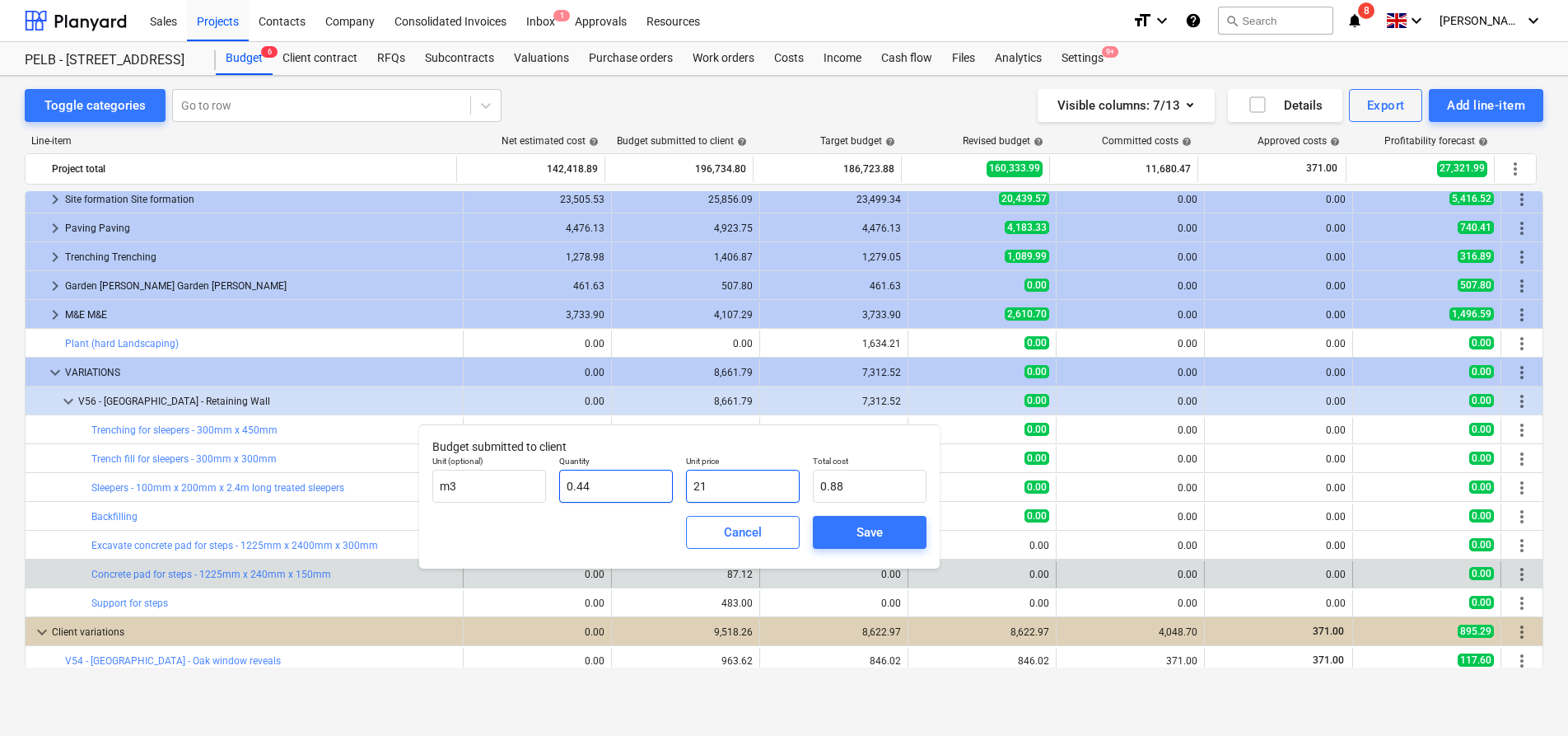
type input "9.24"
type input "217"
type input "95.48"
type input "217.."
type input "0.00"
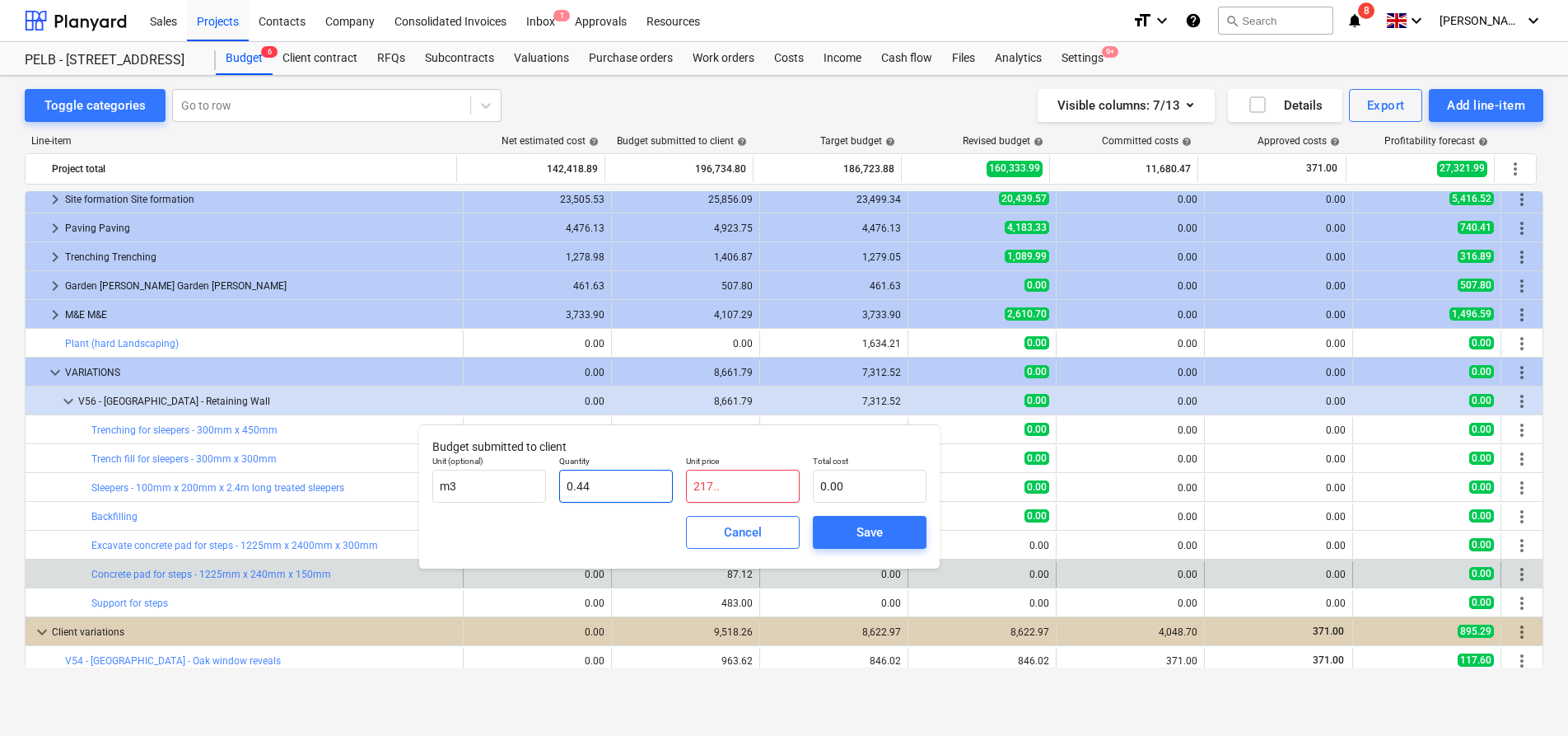
type input "217."
type input "95.48"
type input "217.8"
type input "95.83"
type input "217.80"
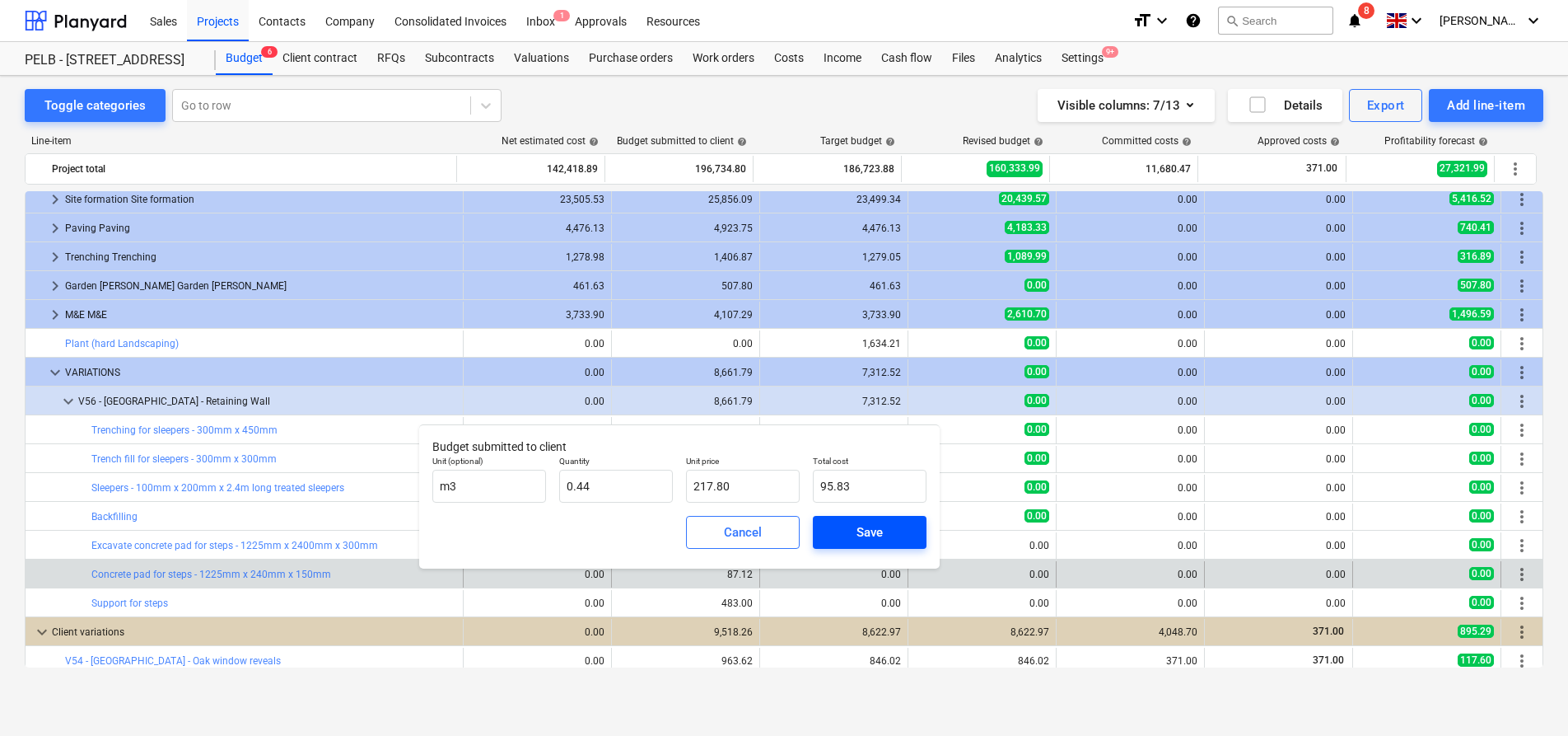
click at [897, 540] on span "Save" at bounding box center [870, 532] width 74 height 21
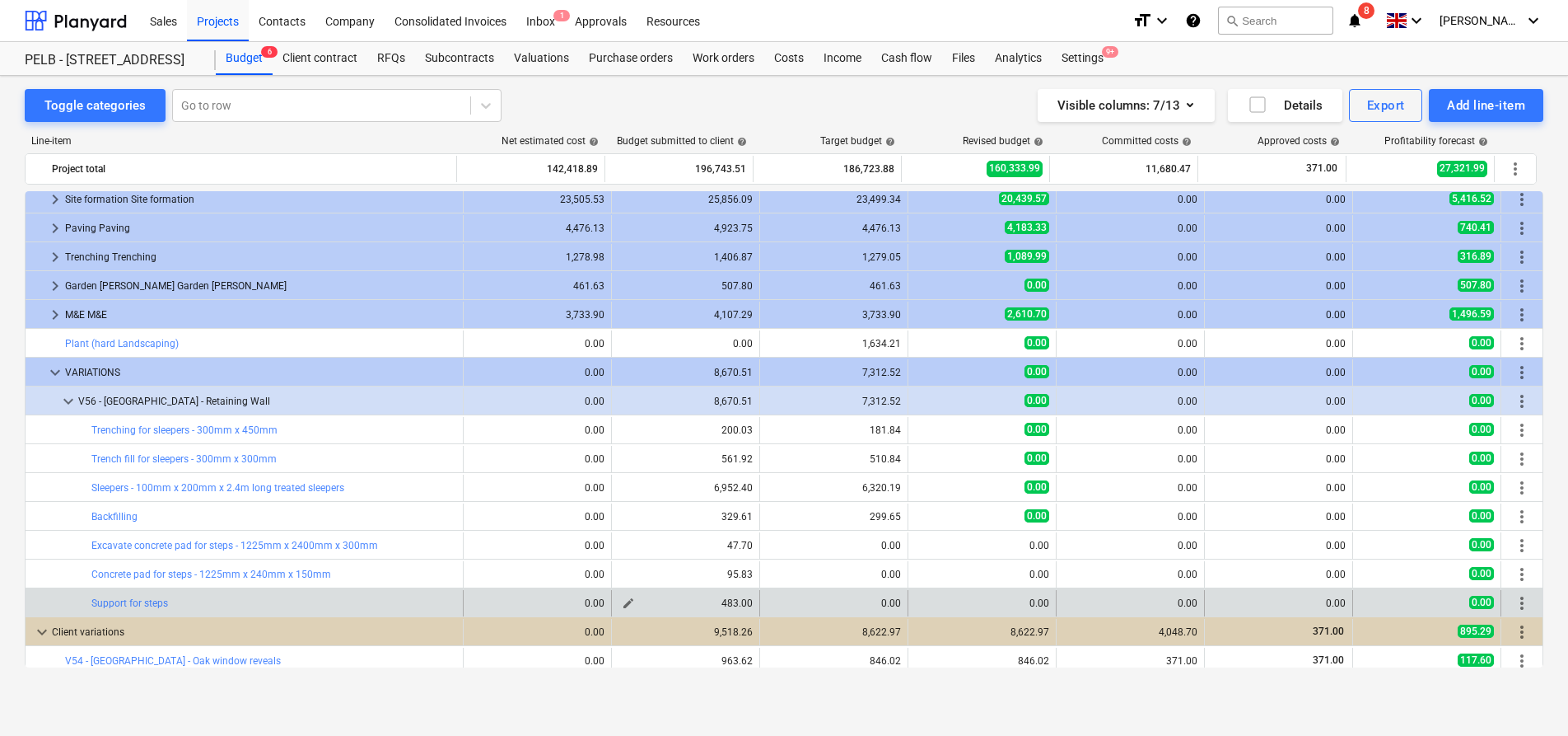
click at [624, 600] on span "edit" at bounding box center [628, 602] width 13 height 13
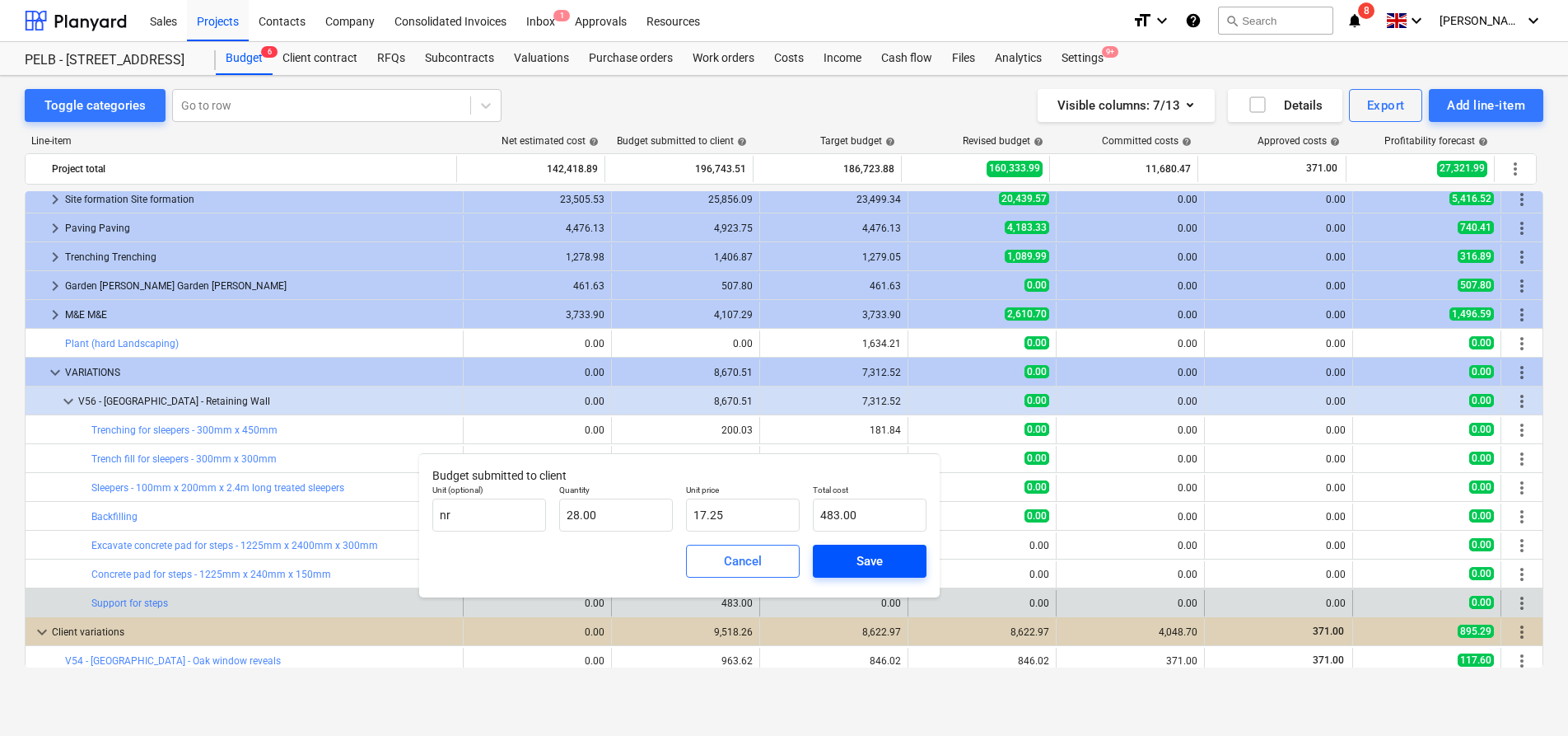
click at [840, 557] on span "Save" at bounding box center [870, 560] width 74 height 21
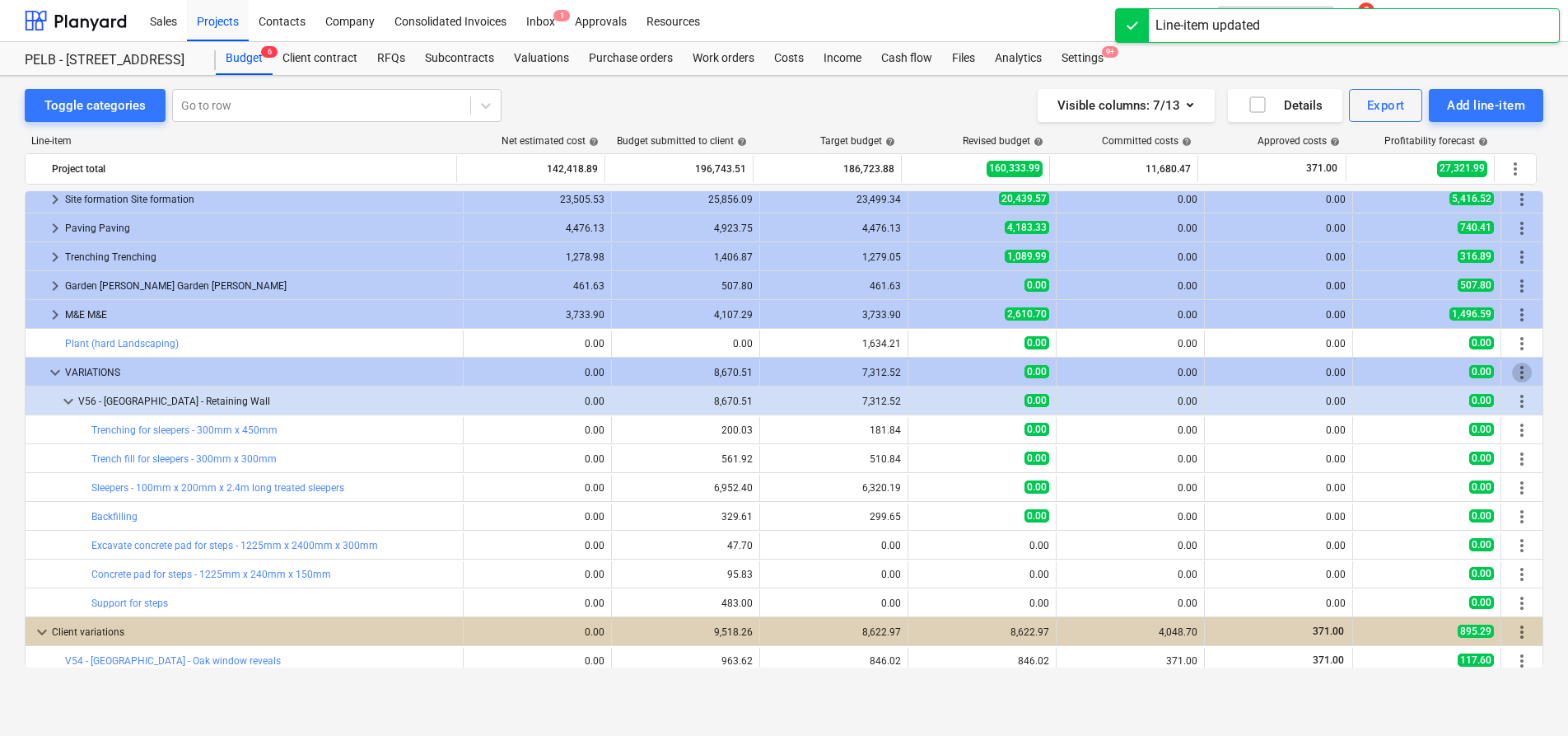
click at [1514, 373] on span "more_vert" at bounding box center [1522, 373] width 20 height 20
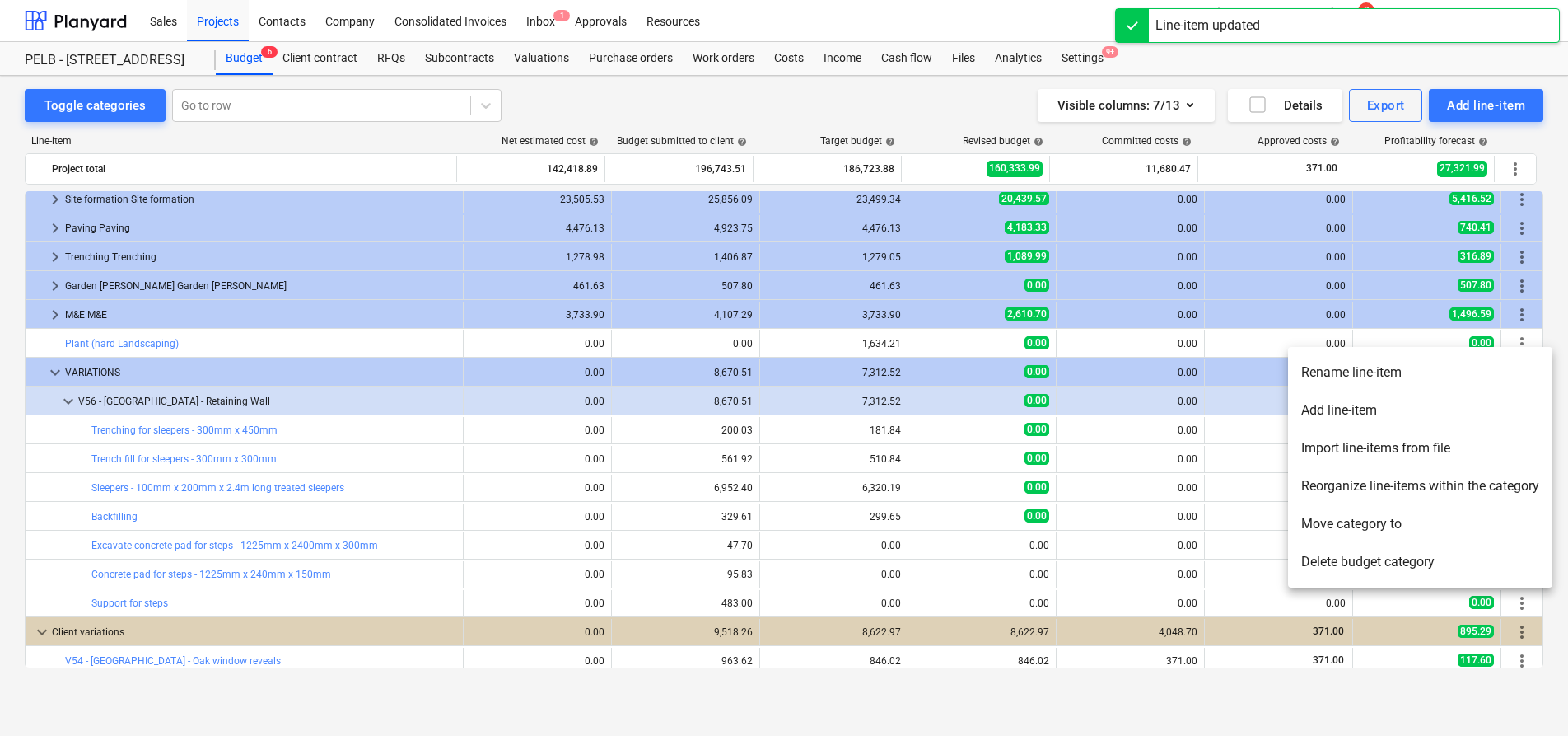
click at [1127, 407] on div at bounding box center [784, 368] width 1568 height 736
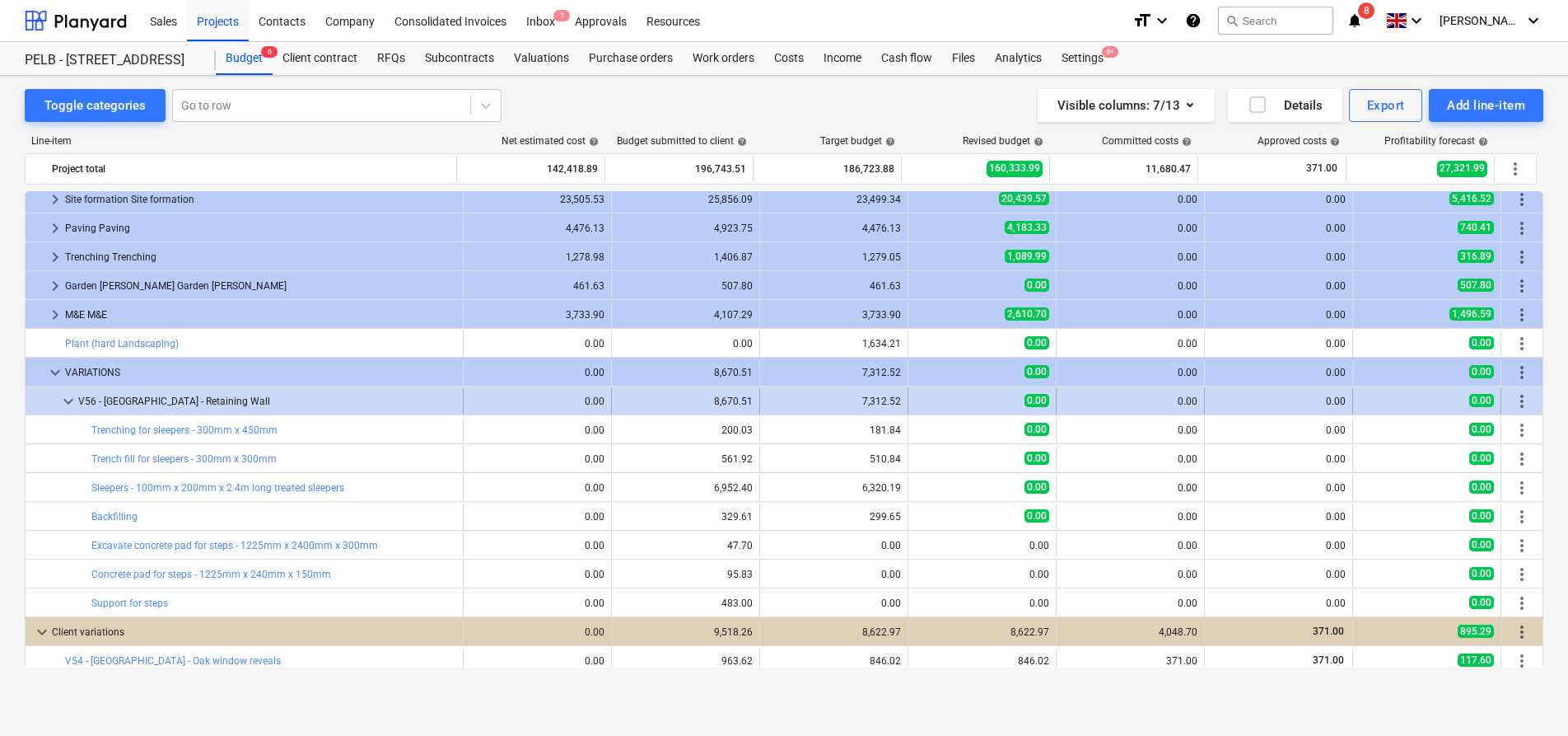
click at [1526, 401] on span "more_vert" at bounding box center [1522, 401] width 20 height 20
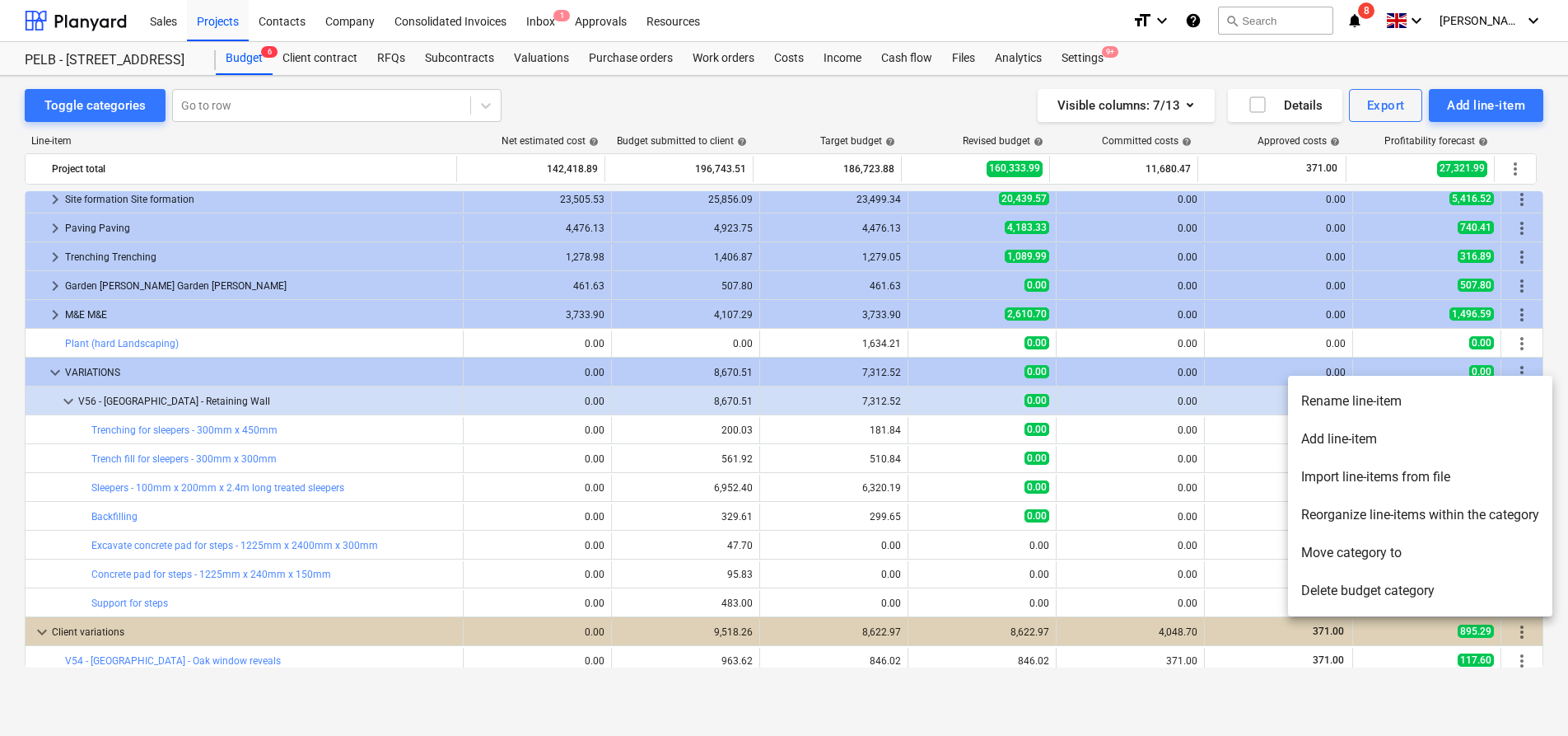
click at [1456, 440] on li "Add line-item" at bounding box center [1420, 438] width 265 height 38
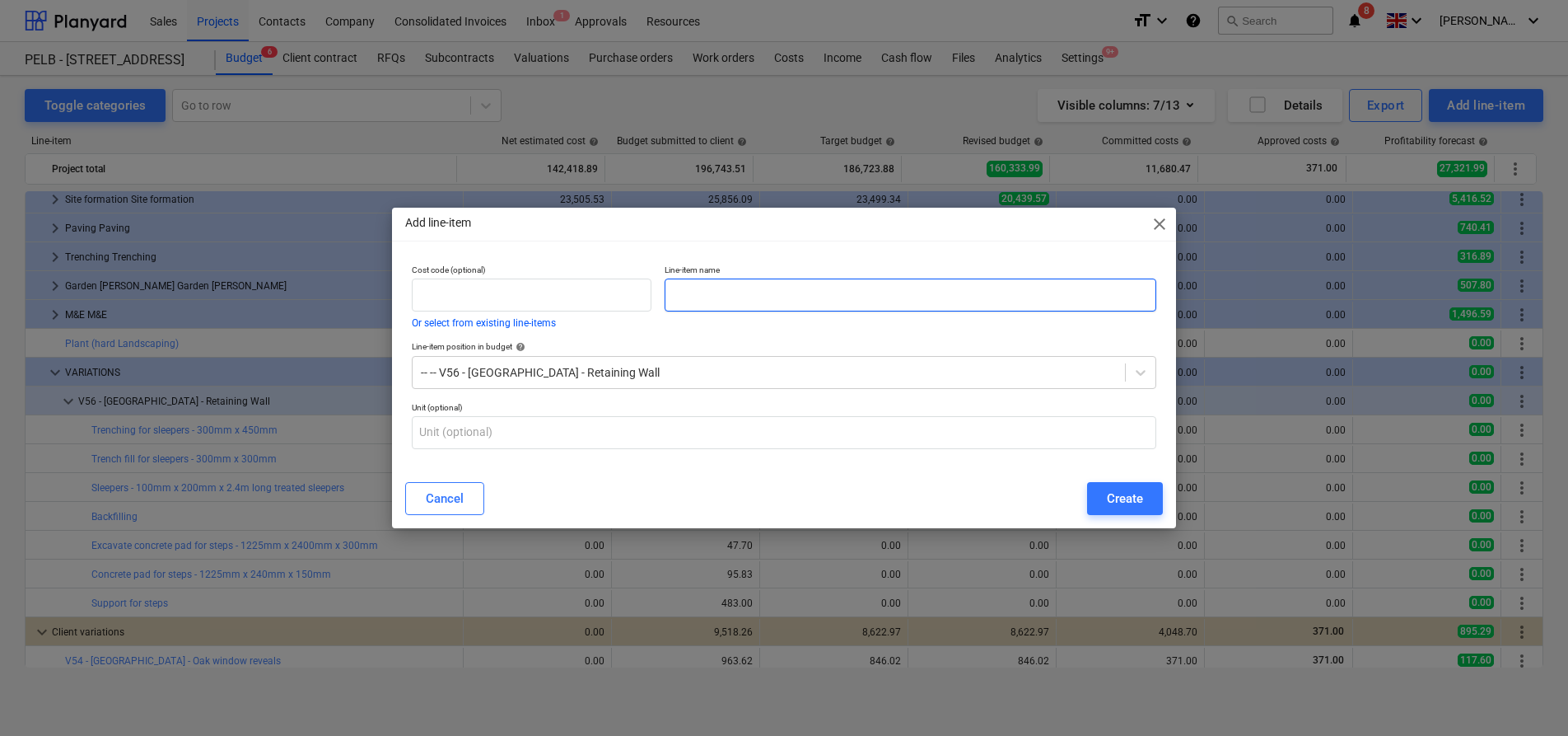
click at [709, 282] on input "text" at bounding box center [910, 295] width 492 height 33
paste input "Hardcore for void"
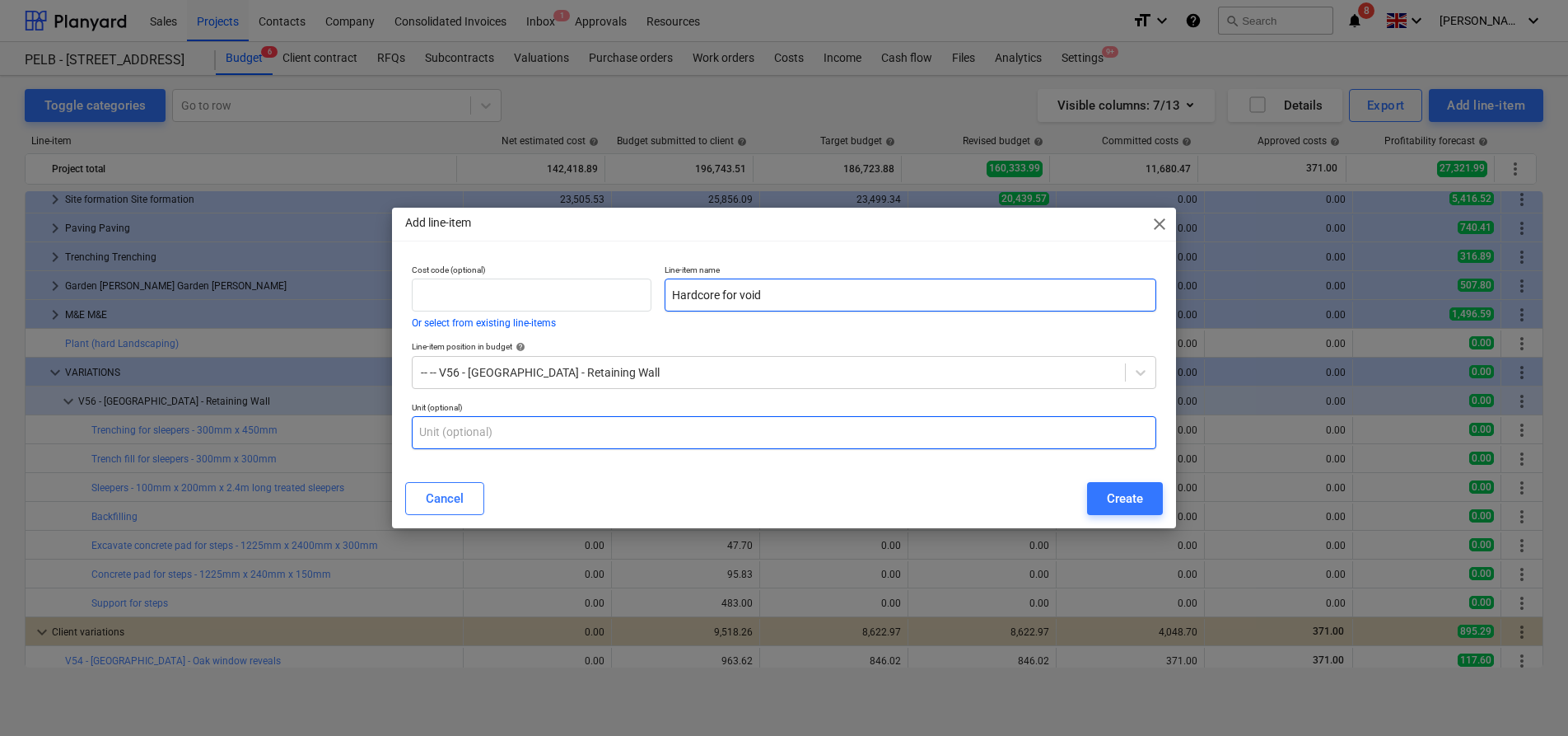
type input "Hardcore for void"
click at [626, 433] on input "text" at bounding box center [784, 432] width 744 height 33
type input "m3"
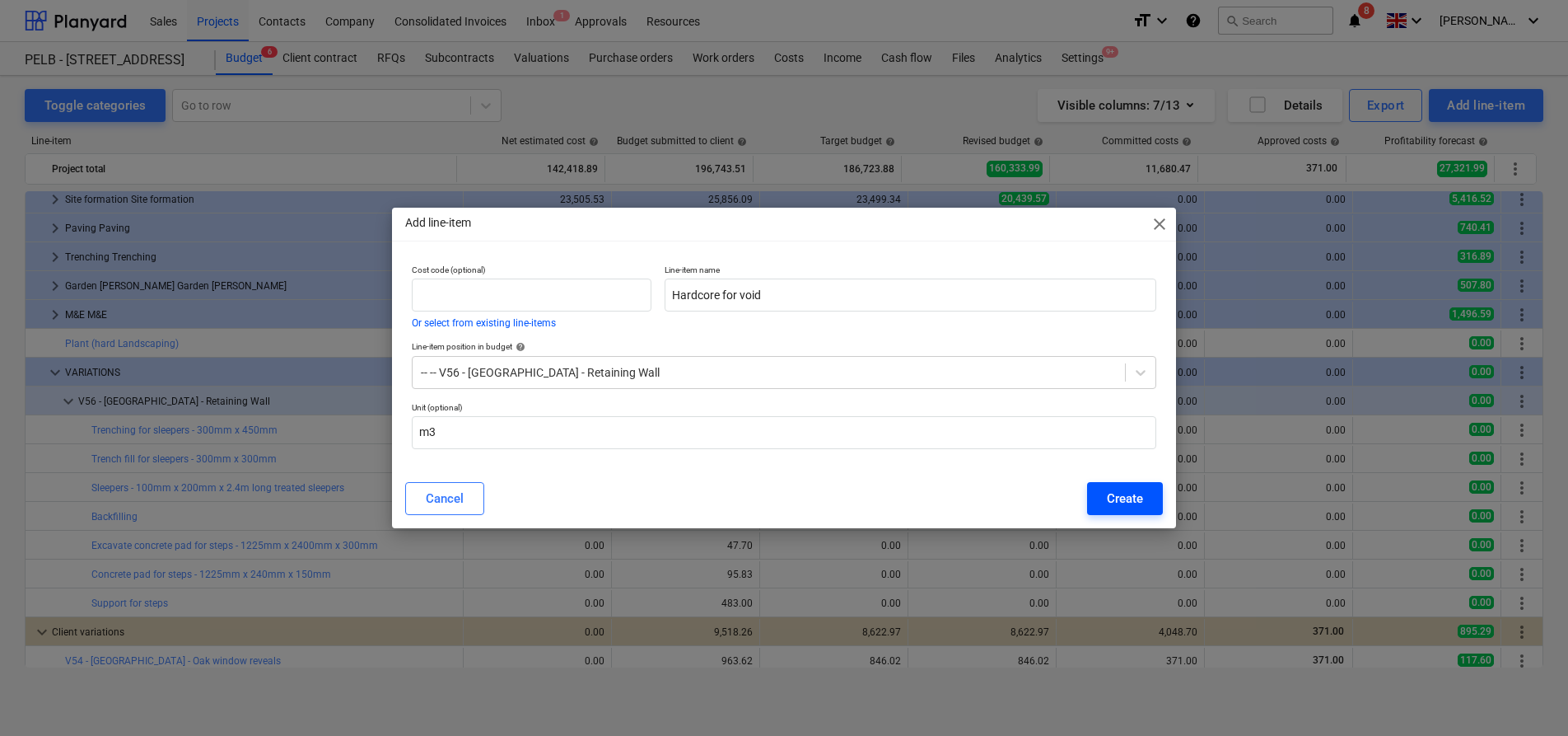
click at [1127, 500] on div "Create" at bounding box center [1125, 498] width 37 height 21
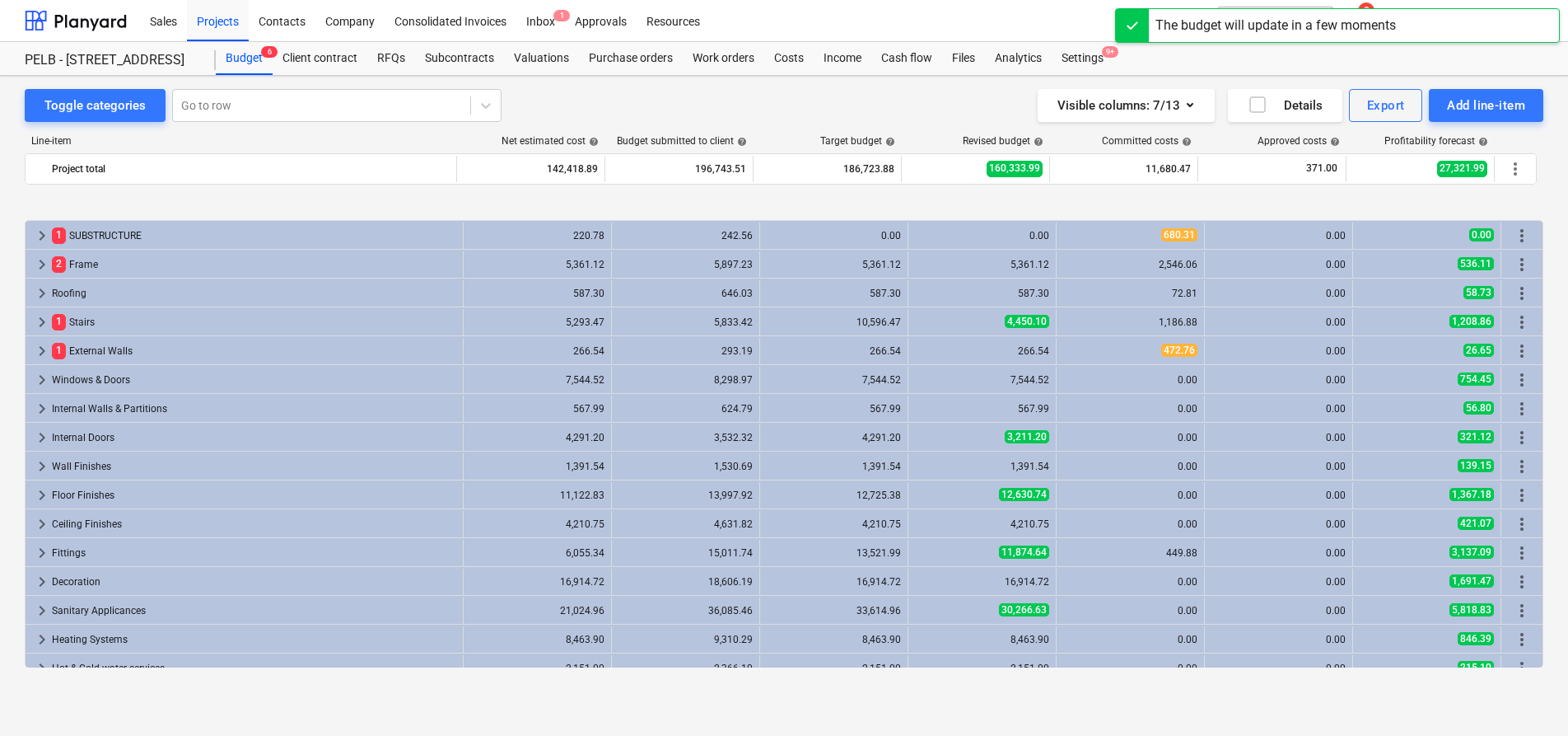
scroll to position [612, 0]
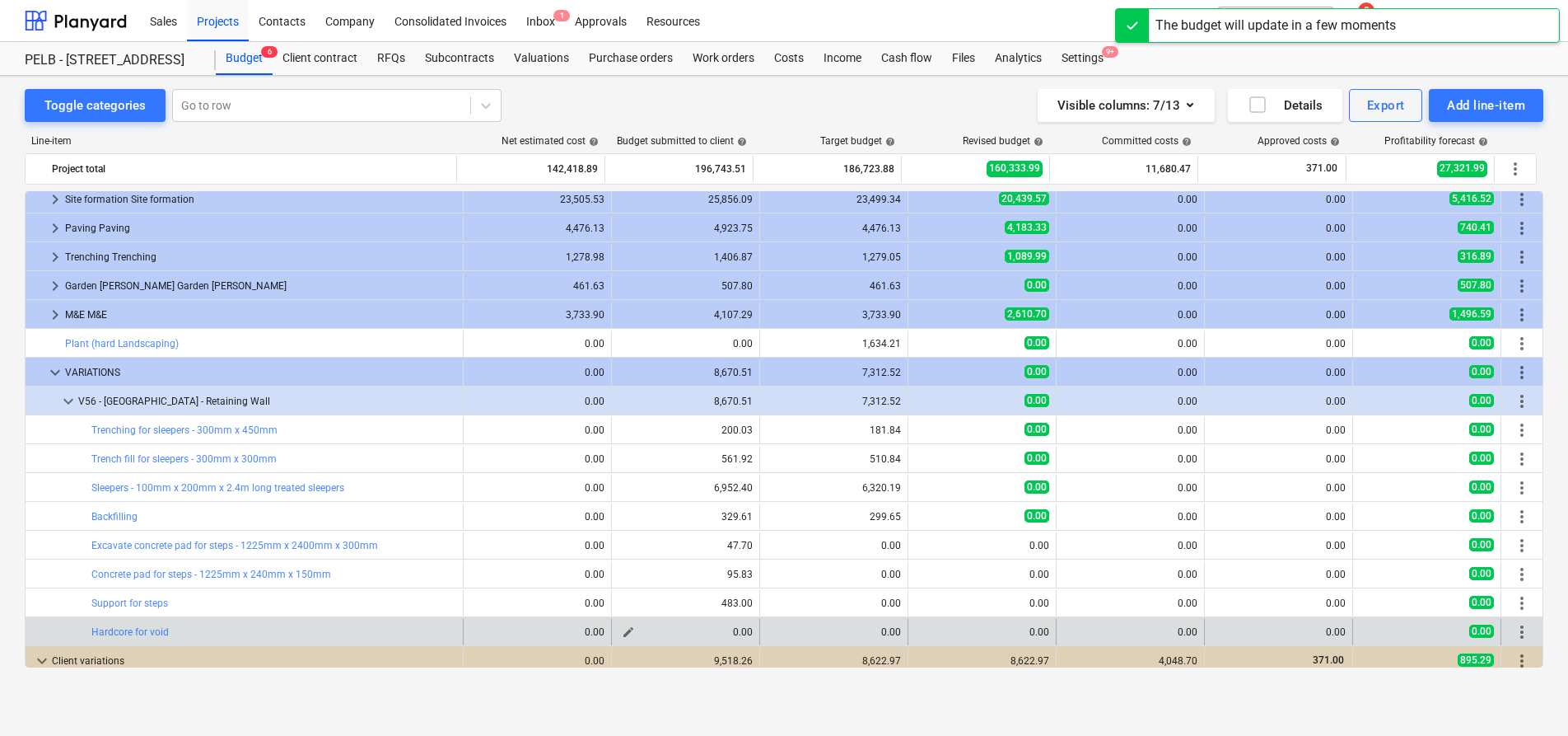
click at [622, 629] on span "edit" at bounding box center [628, 632] width 13 height 13
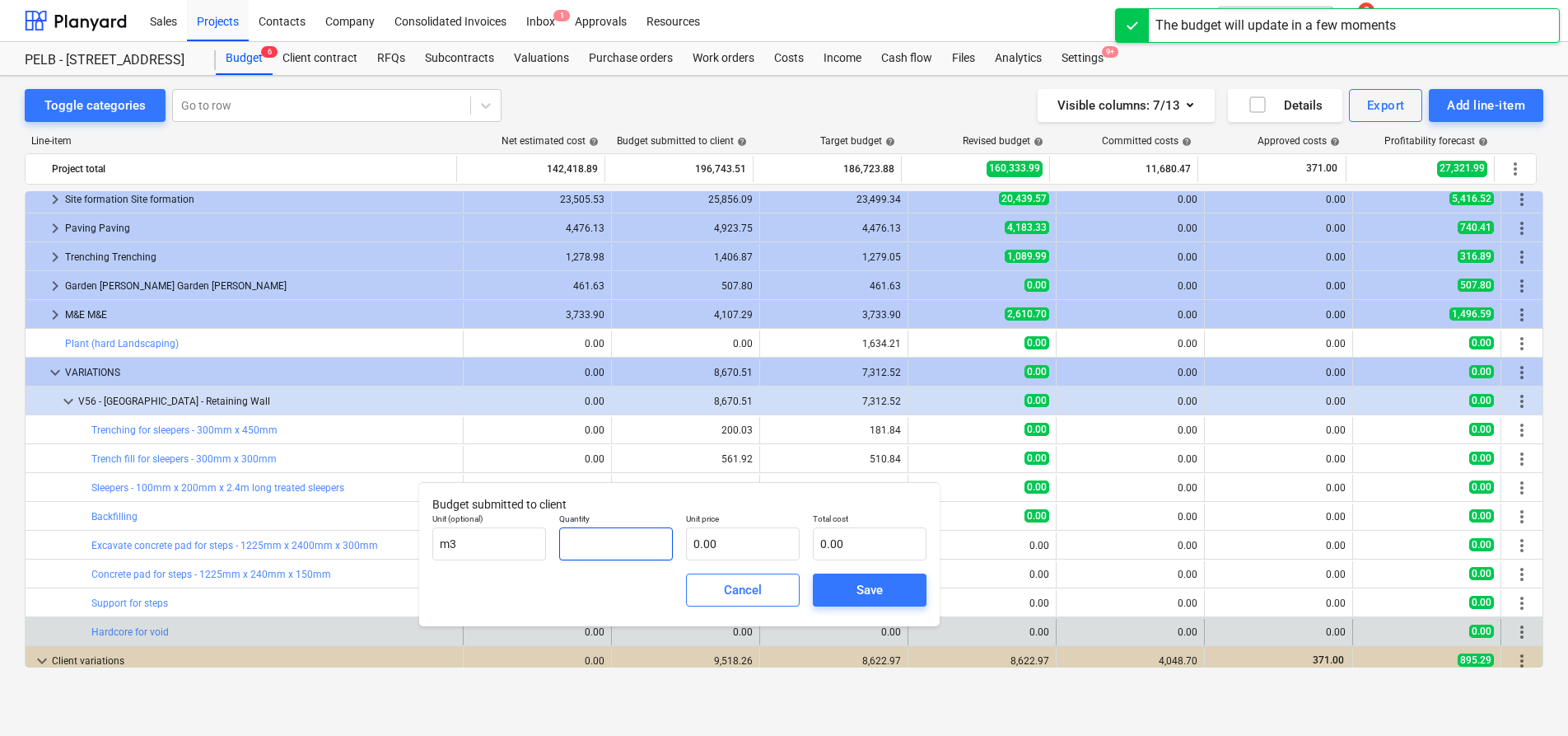
click at [620, 540] on input "text" at bounding box center [616, 544] width 114 height 33
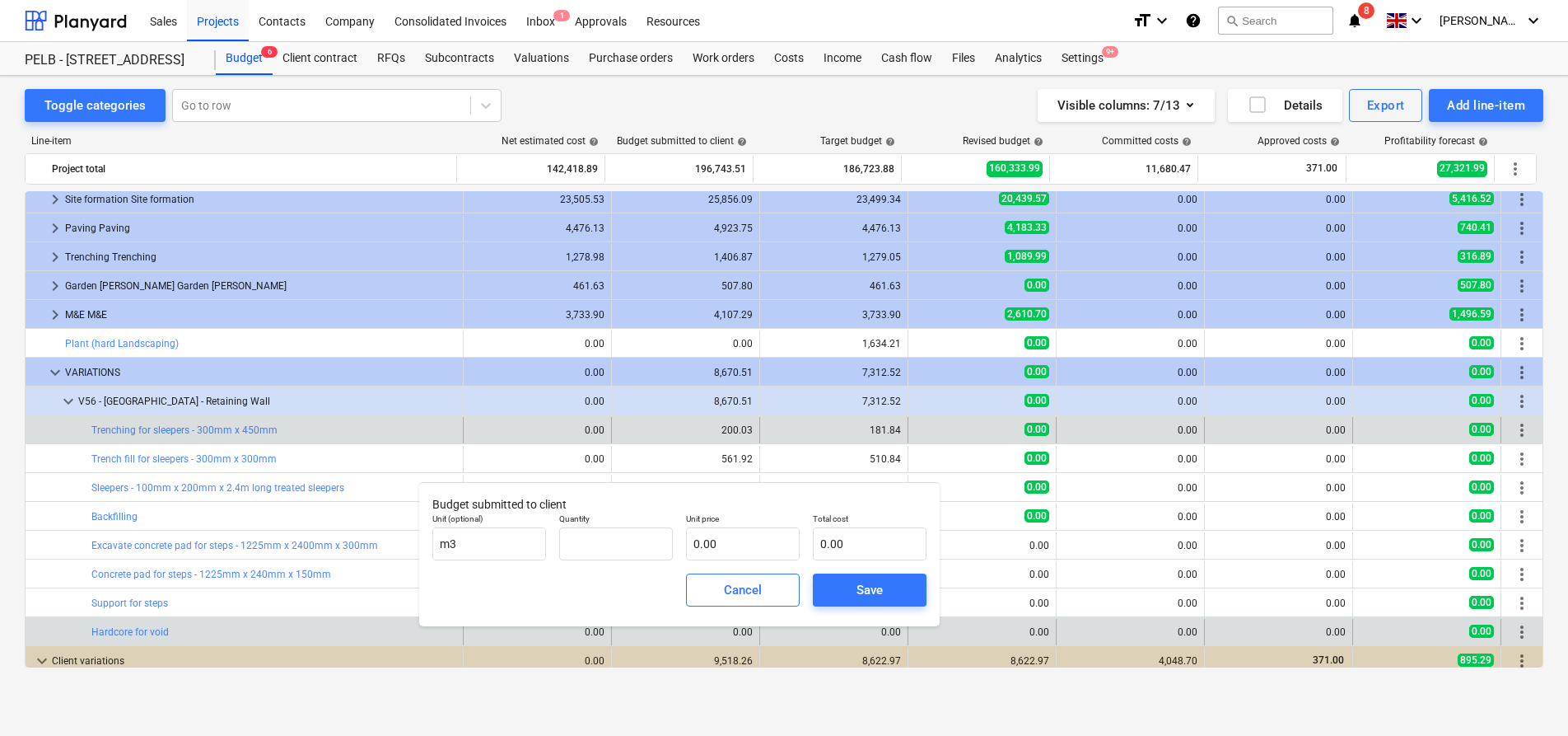
type input "0.00"
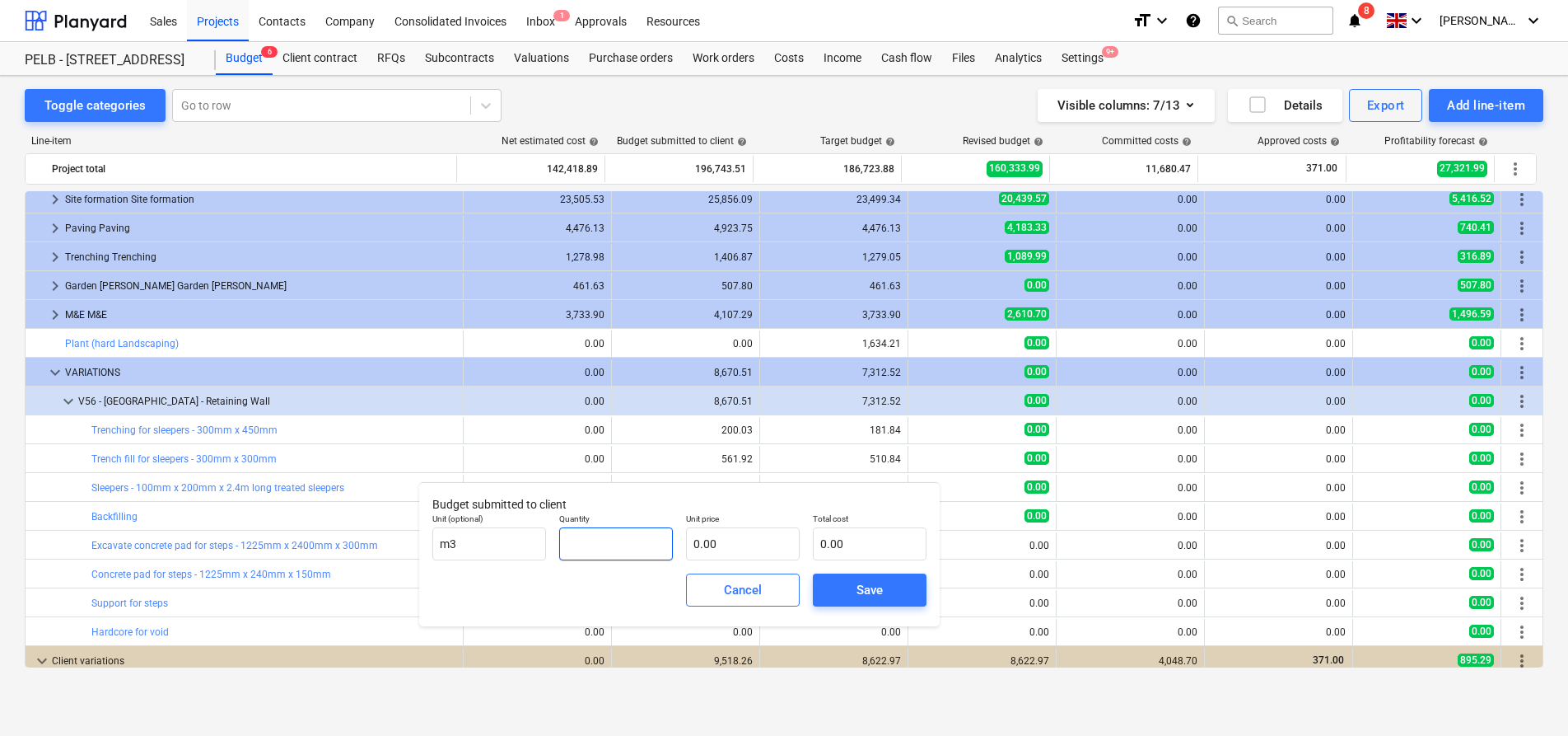
click at [597, 540] on input "text" at bounding box center [616, 544] width 114 height 33
type input "1.18"
click at [742, 554] on input "text" at bounding box center [743, 544] width 114 height 33
type input "8"
type input "9.44"
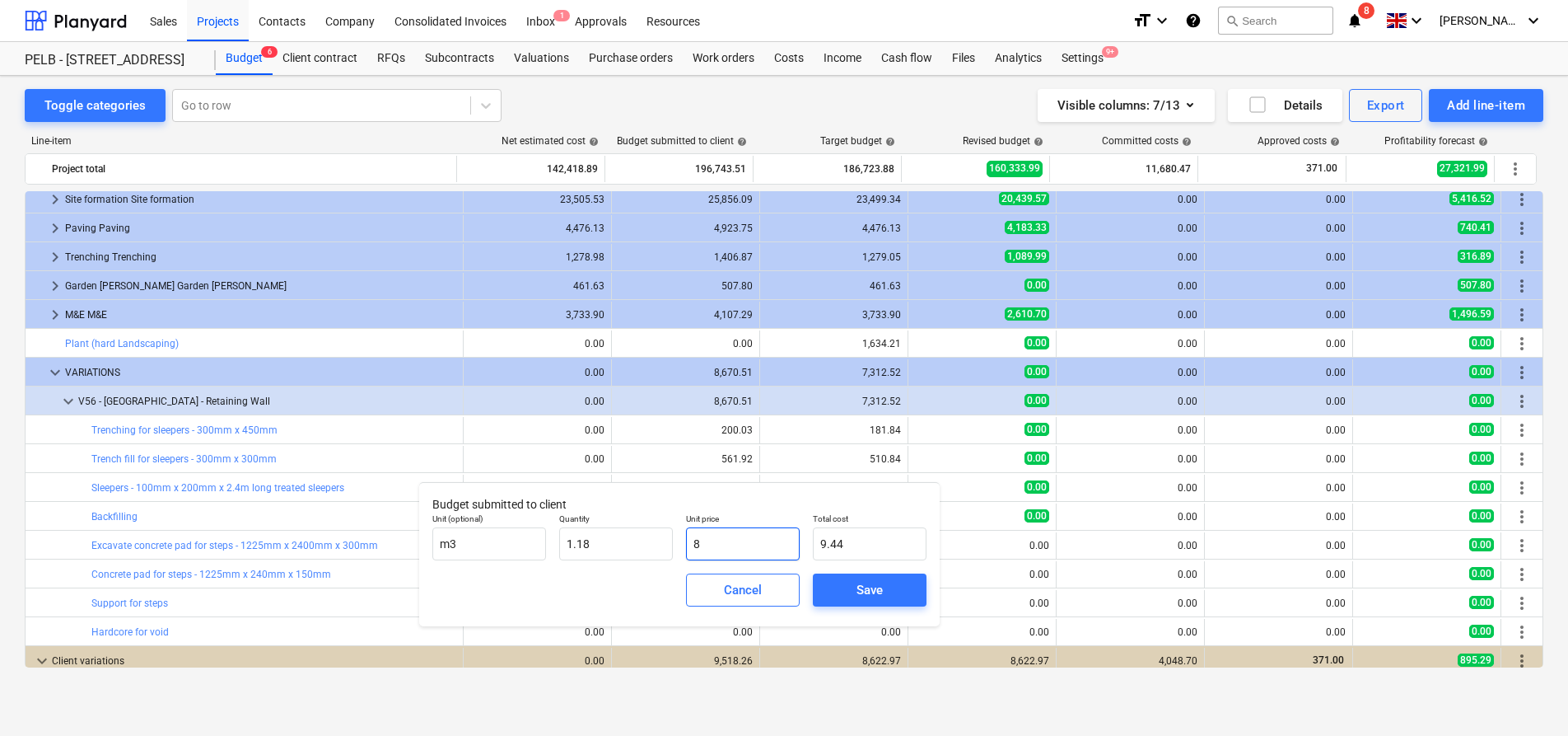
type input "81"
type input "95.58"
type input "81.1"
type input "95.70"
type input "81.11"
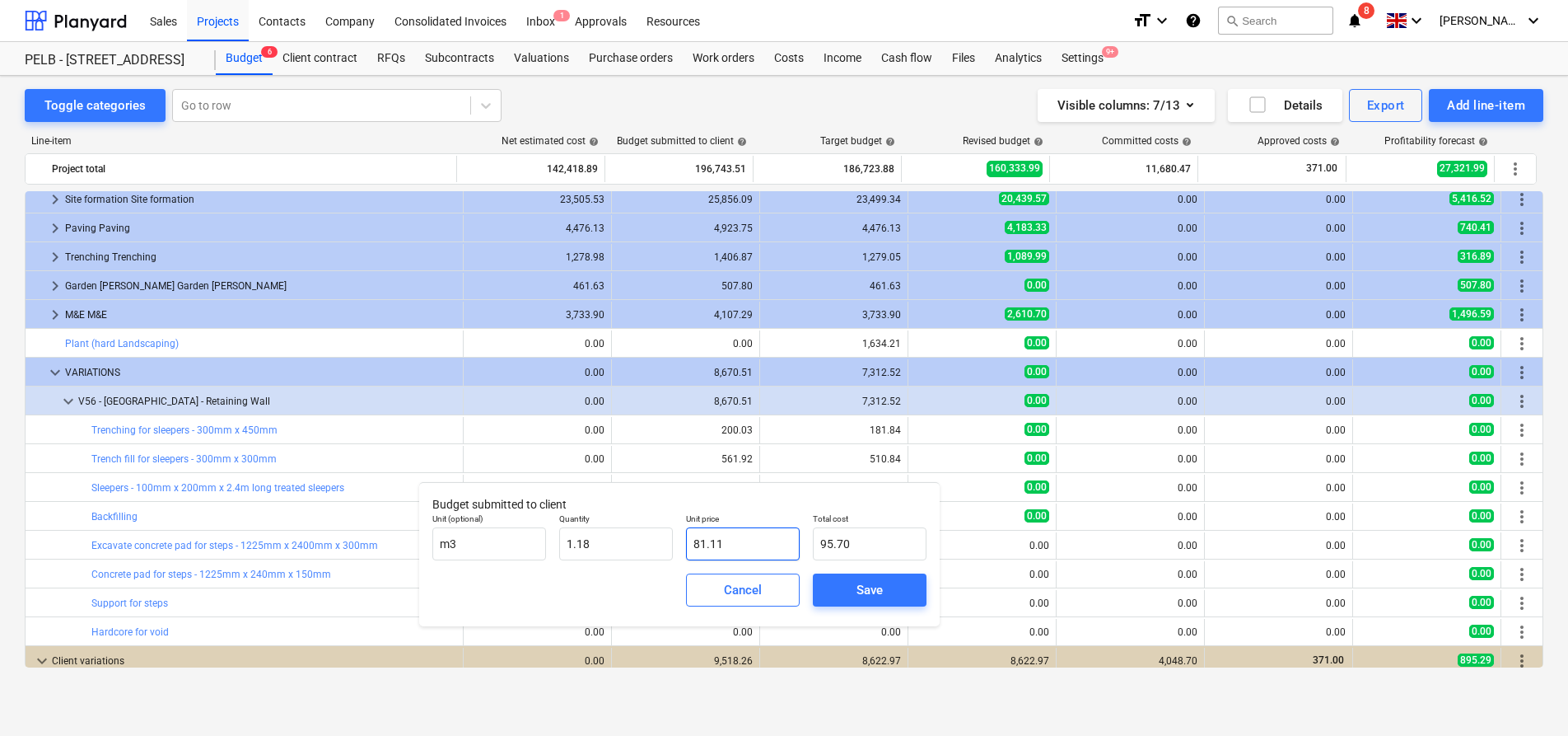
type input "95.71"
type input "81.11"
click at [872, 592] on div "Save" at bounding box center [870, 590] width 27 height 21
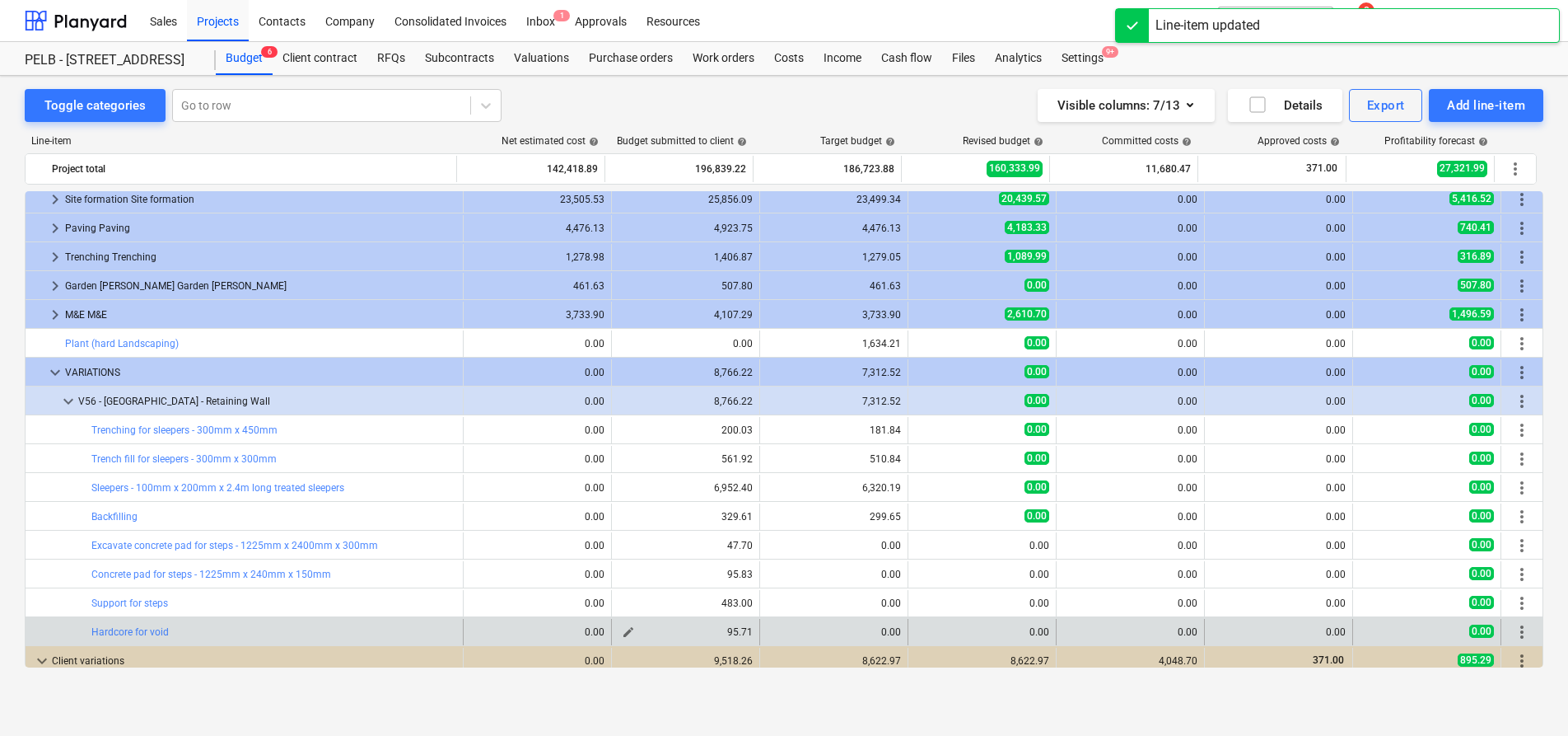
click at [622, 633] on span "edit" at bounding box center [628, 632] width 13 height 13
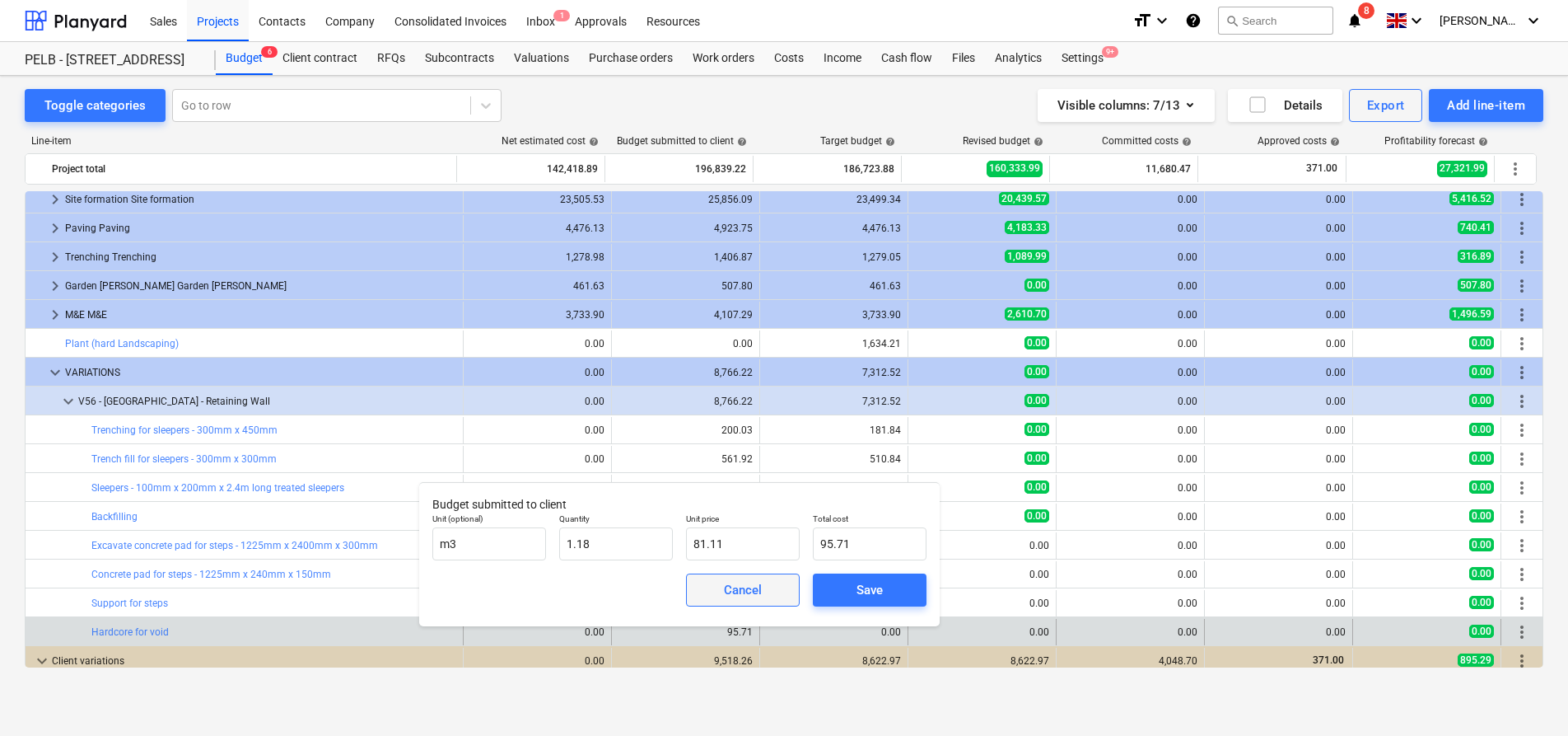
click at [733, 593] on div "Cancel" at bounding box center [742, 590] width 38 height 21
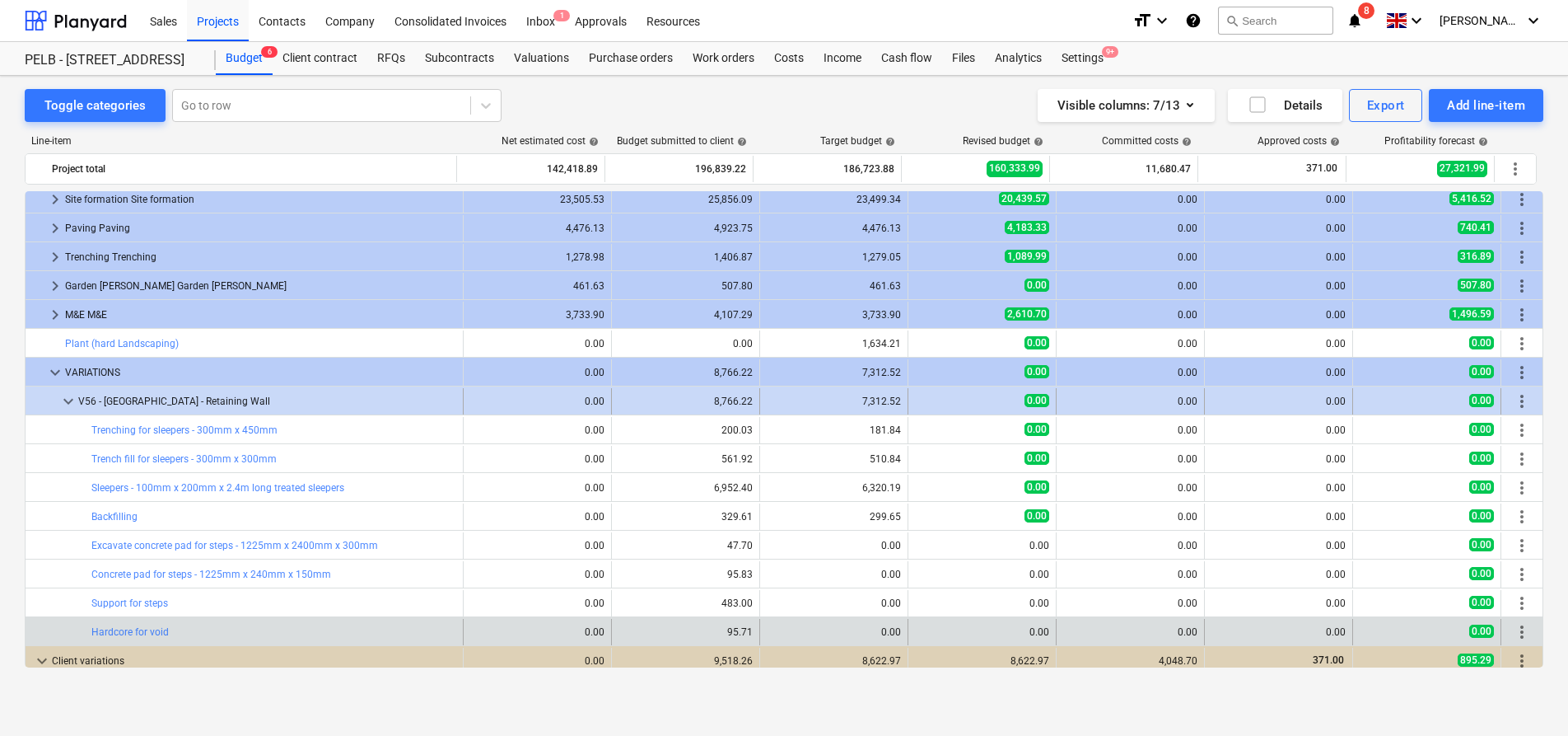
click at [1518, 399] on span "more_vert" at bounding box center [1522, 401] width 20 height 20
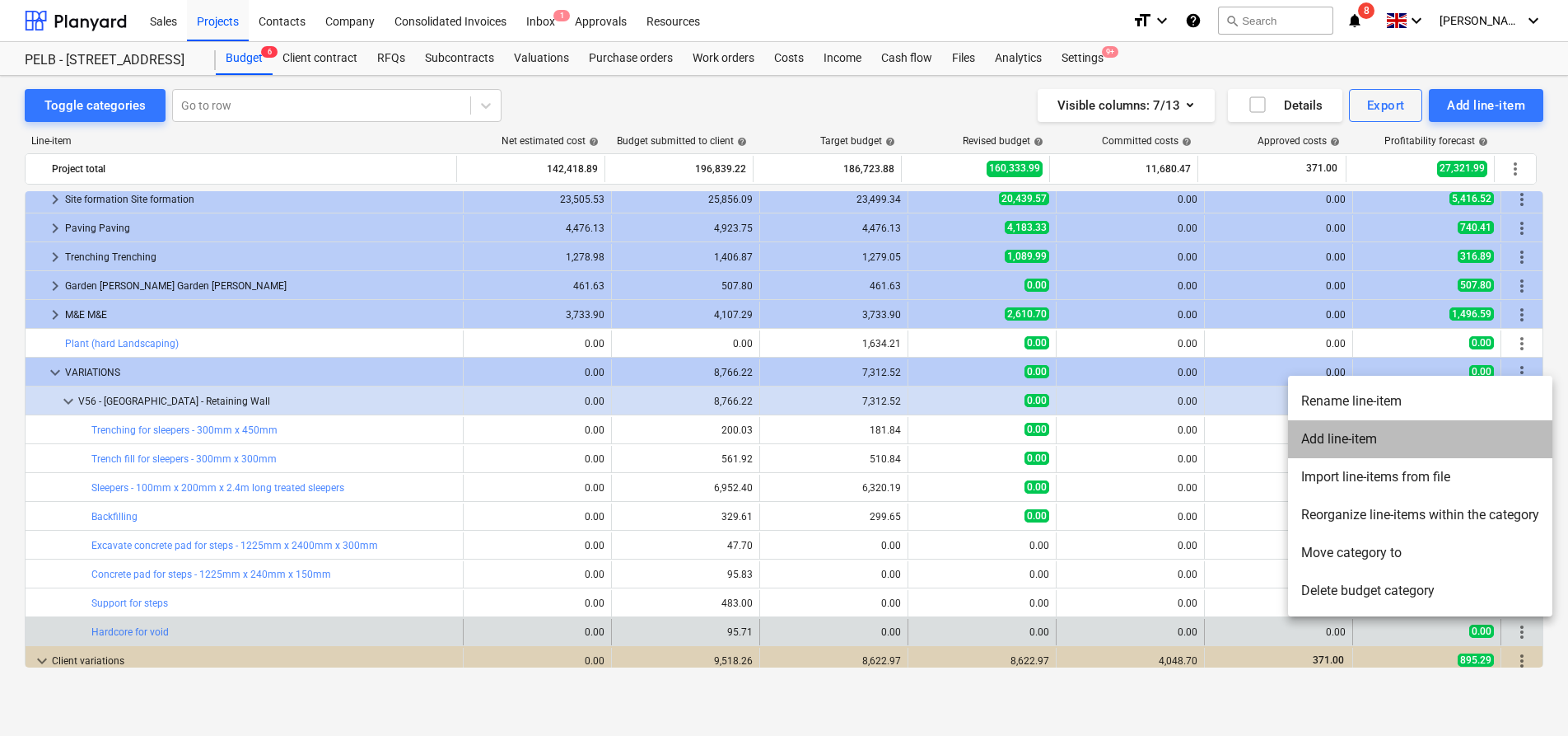
click at [1501, 437] on li "Add line-item" at bounding box center [1420, 438] width 265 height 38
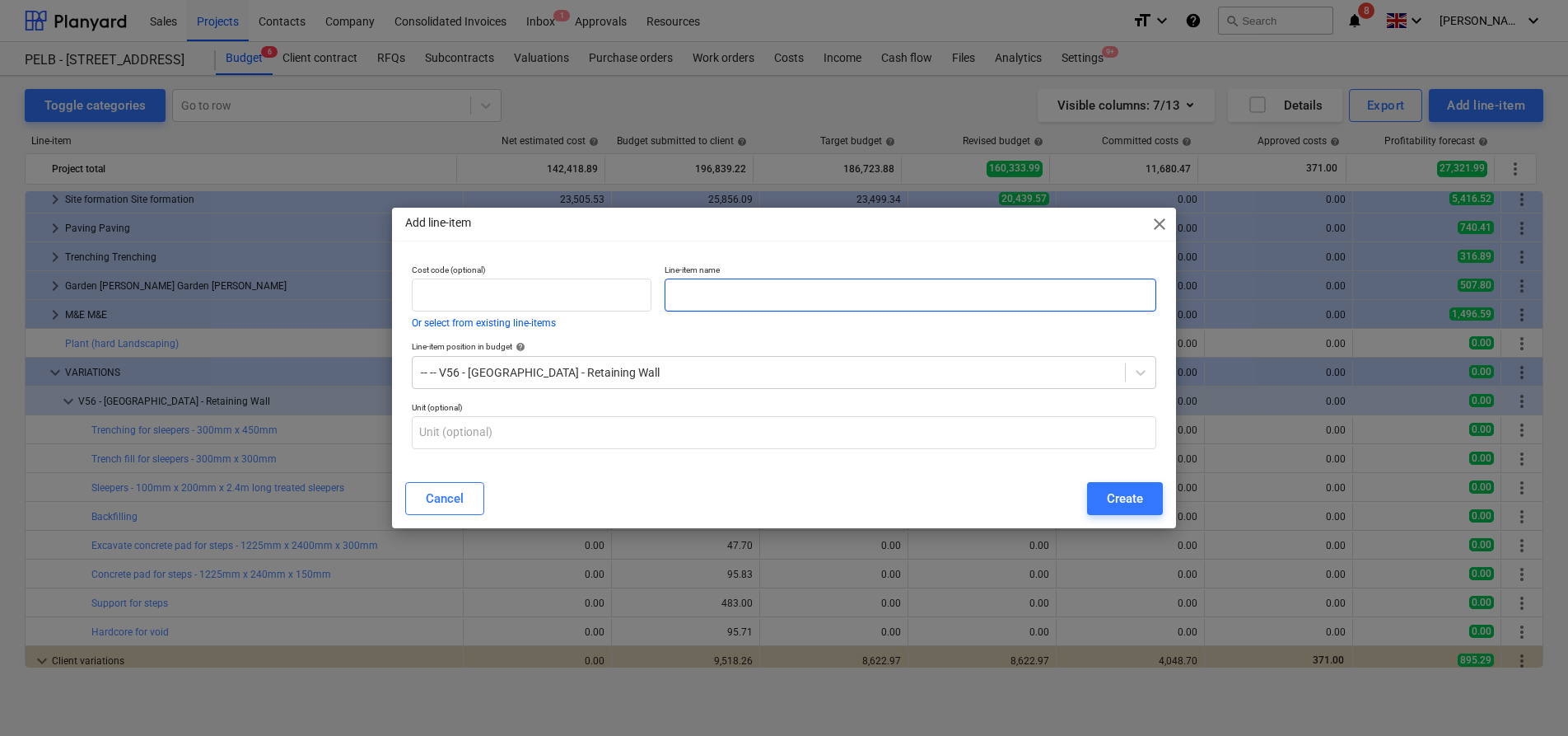
click at [704, 292] on input "text" at bounding box center [910, 295] width 492 height 33
paste input "Steps - 100mm x 200mm x 2.4m long treated sleepers"
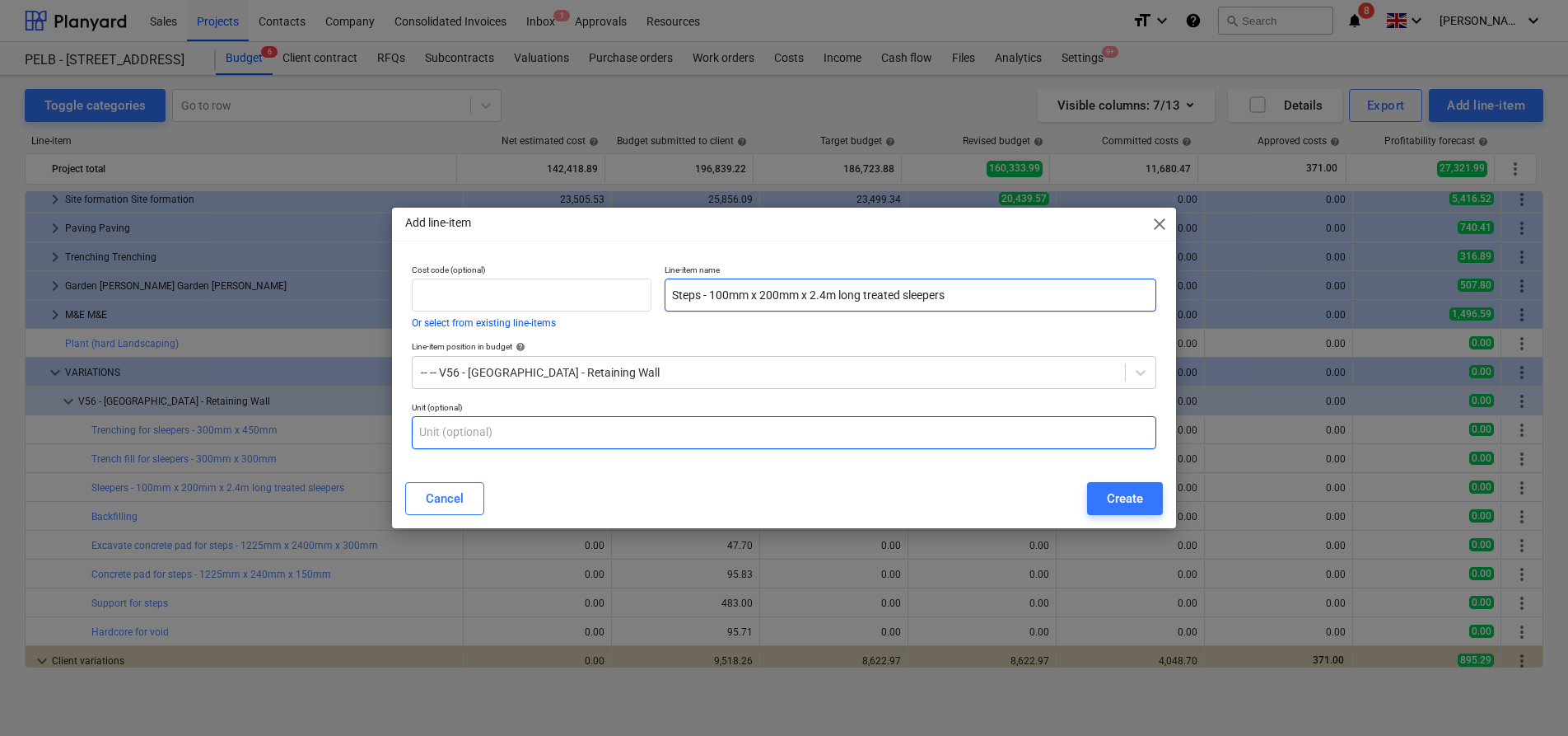
type input "Steps - 100mm x 200mm x 2.4m long treated sleepers"
click at [580, 438] on input "text" at bounding box center [784, 432] width 744 height 33
type input "nr"
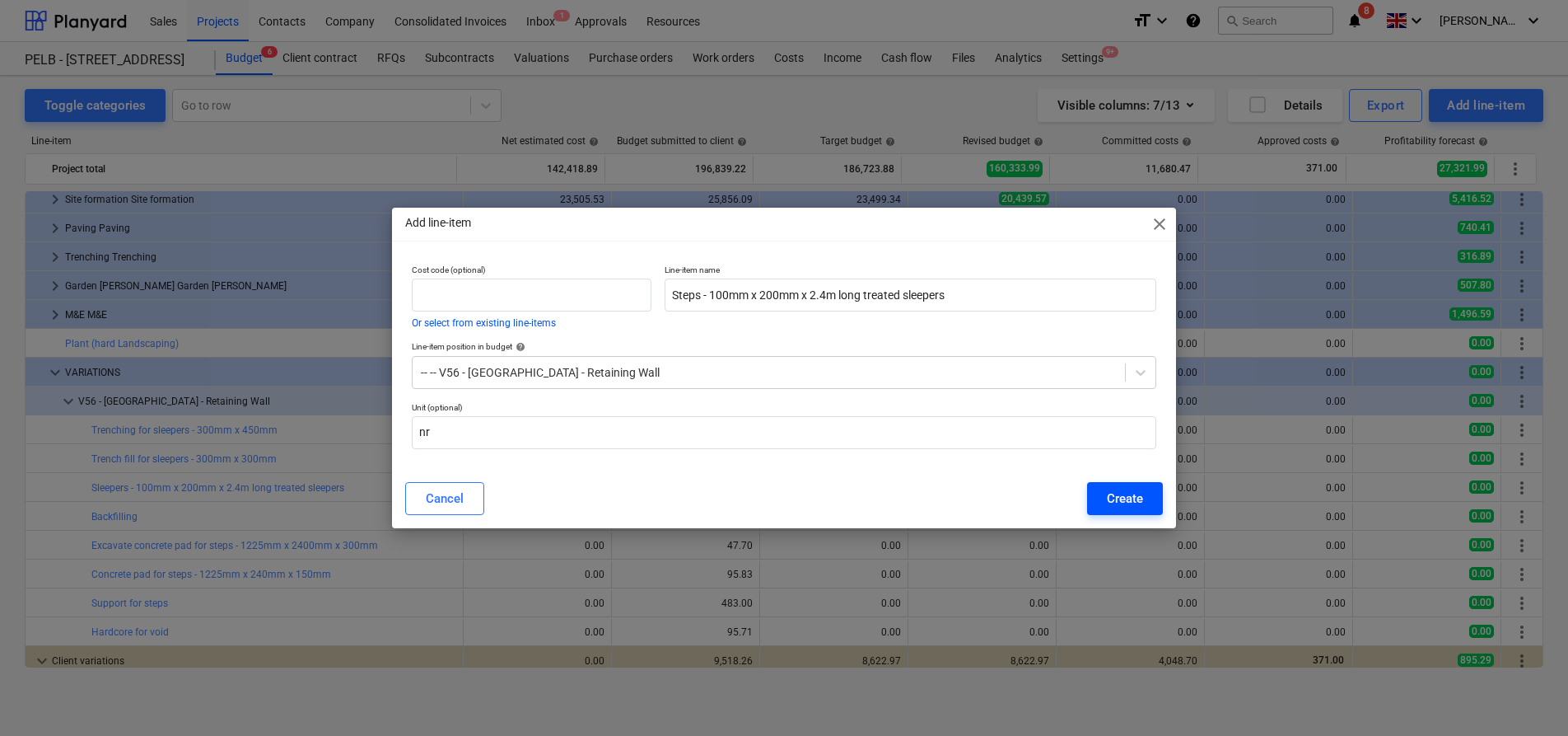
click at [1105, 496] on button "Create" at bounding box center [1125, 498] width 76 height 33
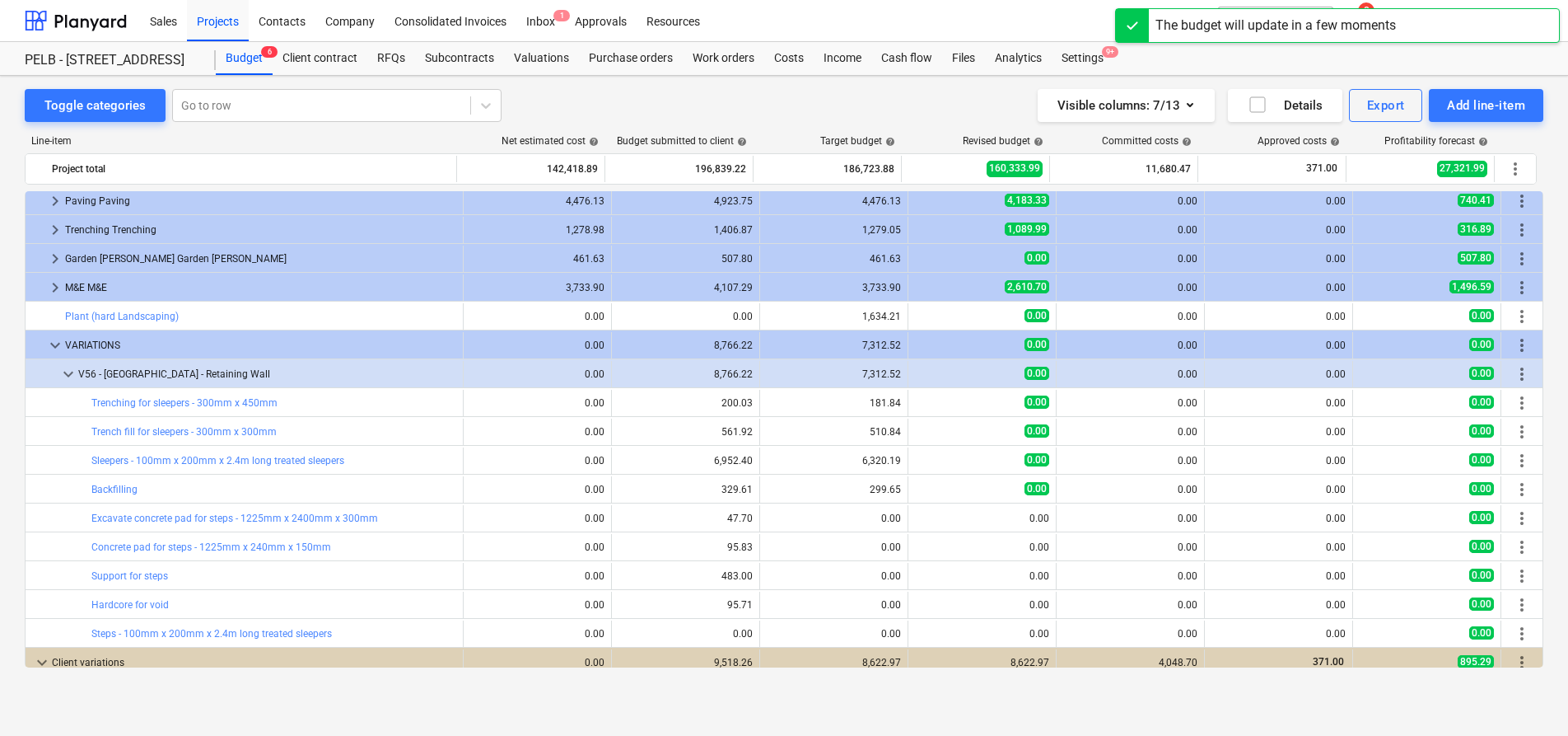
scroll to position [644, 0]
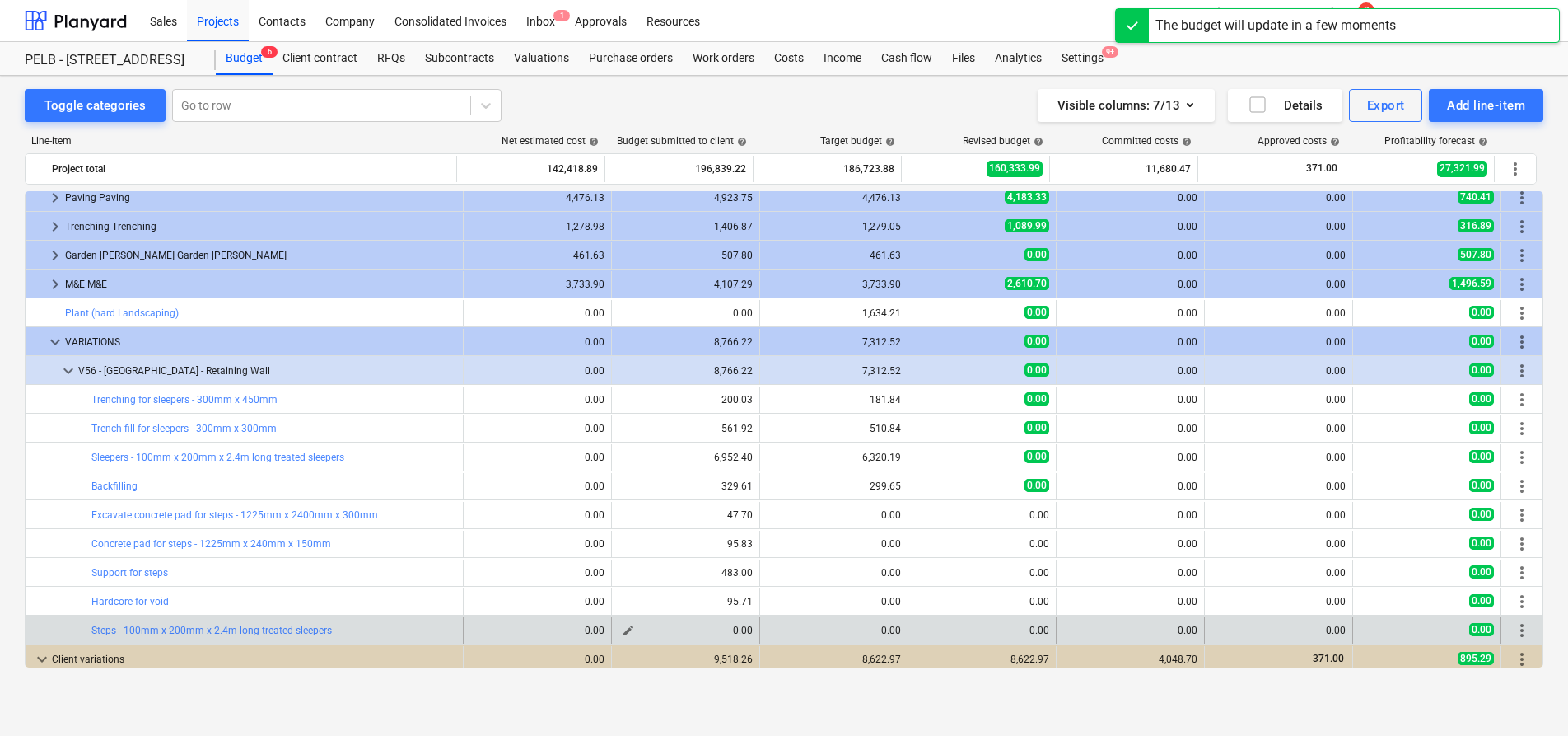
click at [627, 628] on span "edit" at bounding box center [628, 630] width 13 height 13
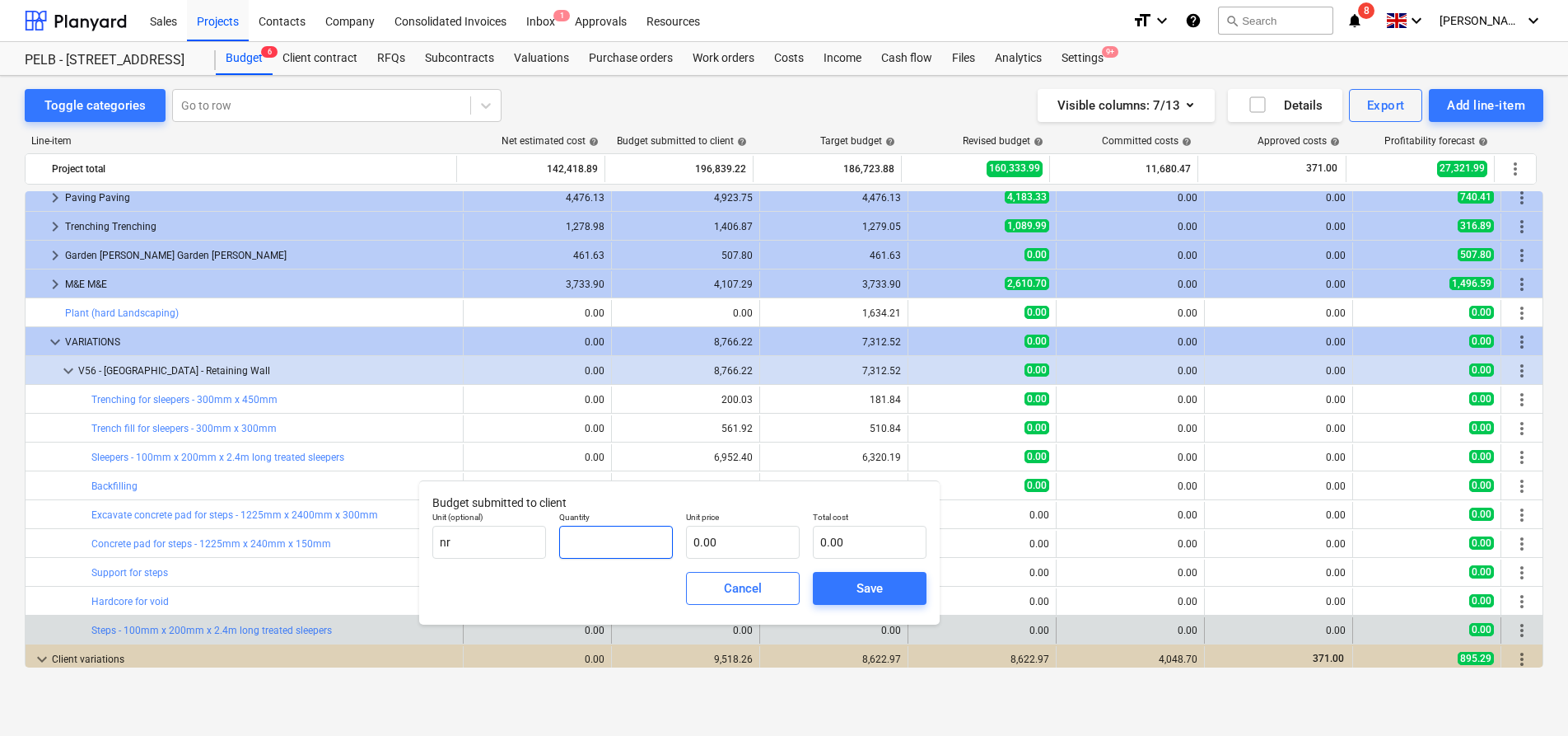
click at [614, 553] on input "text" at bounding box center [616, 542] width 114 height 33
type input "1"
type input "7.00"
click at [751, 547] on input "text" at bounding box center [743, 542] width 114 height 33
type input "7"
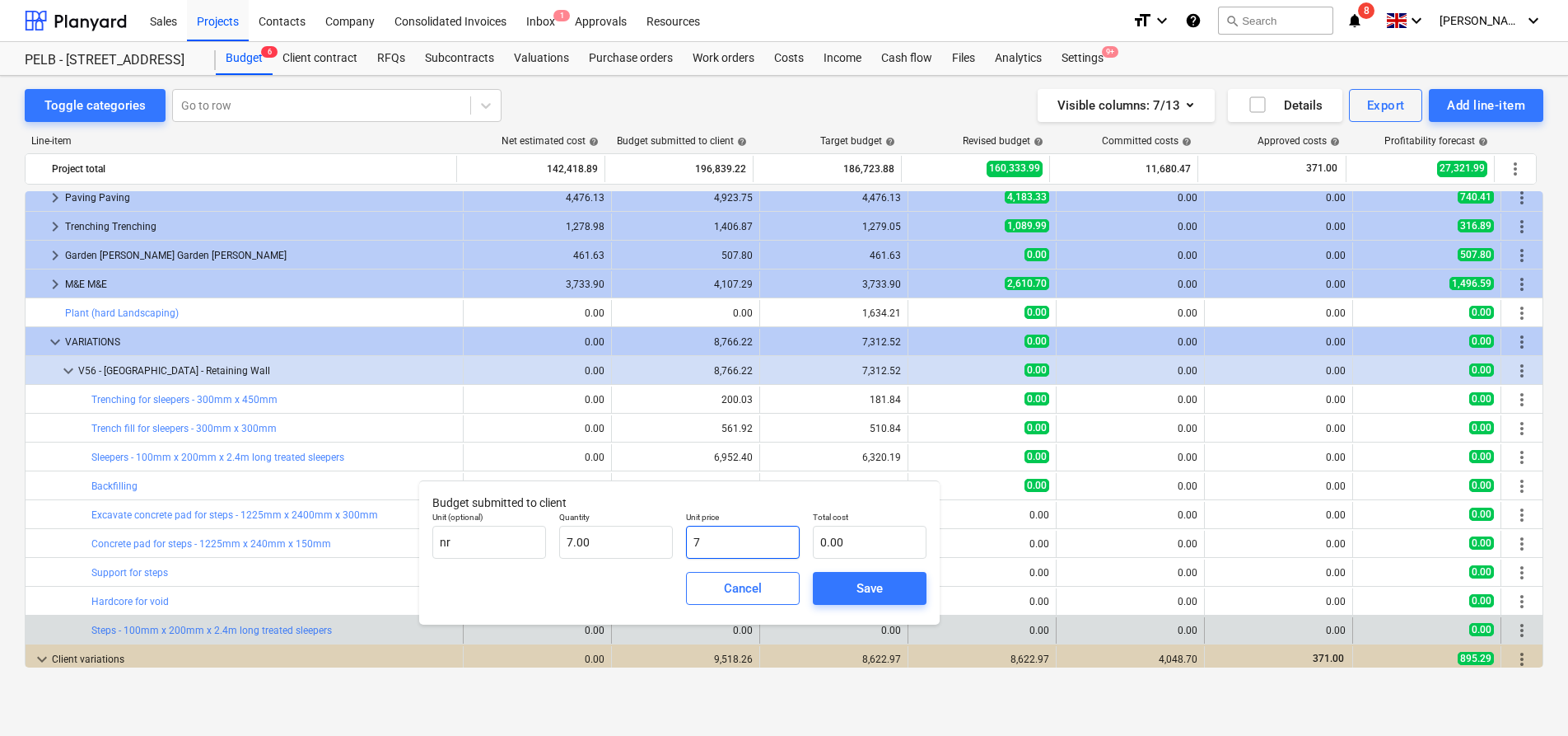
type input "49.00"
type input "78"
type input "546.00"
type input "78.6"
type input "550.20"
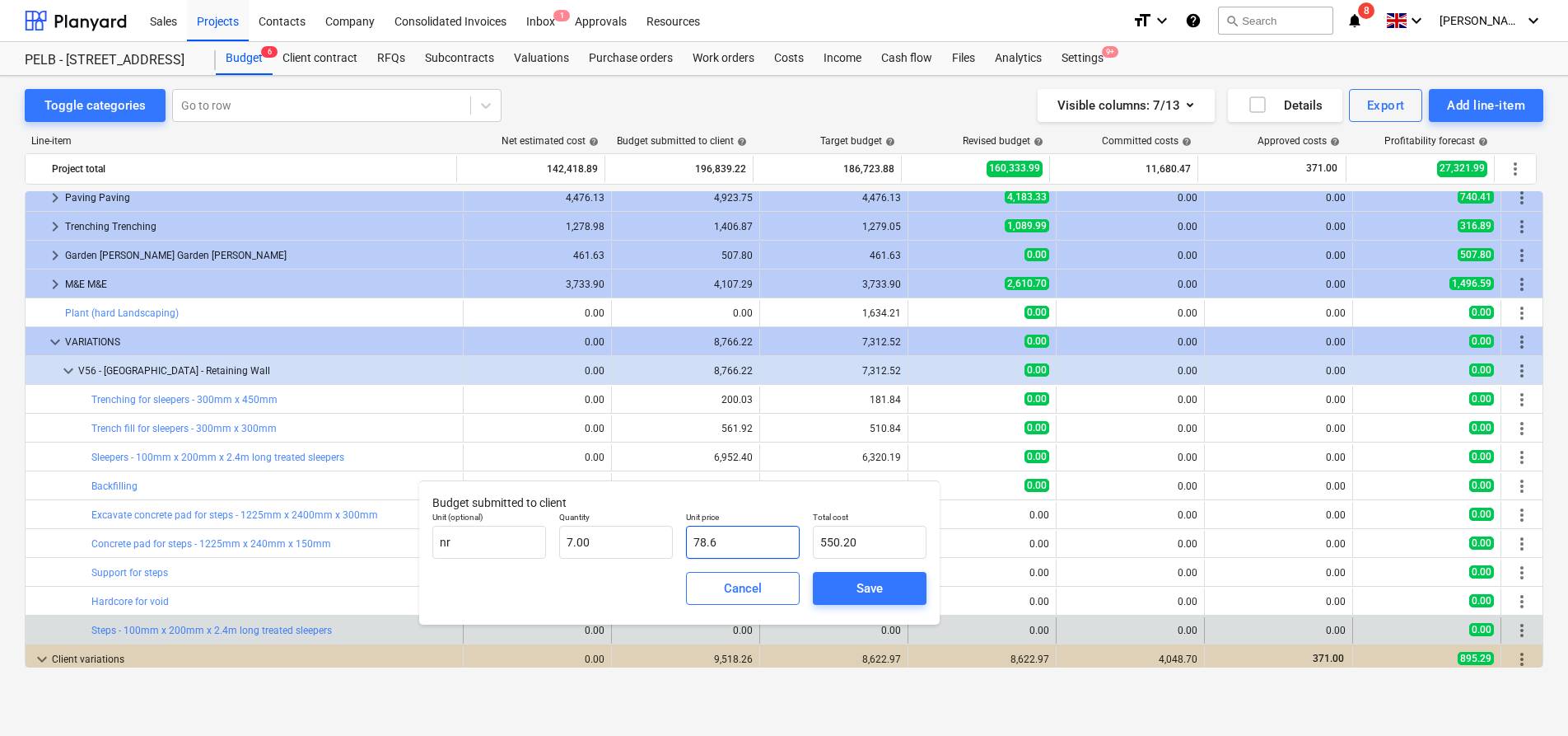
type input "78.66"
type input "550.62"
type input "78.66"
click at [849, 593] on span "Save" at bounding box center [870, 588] width 74 height 21
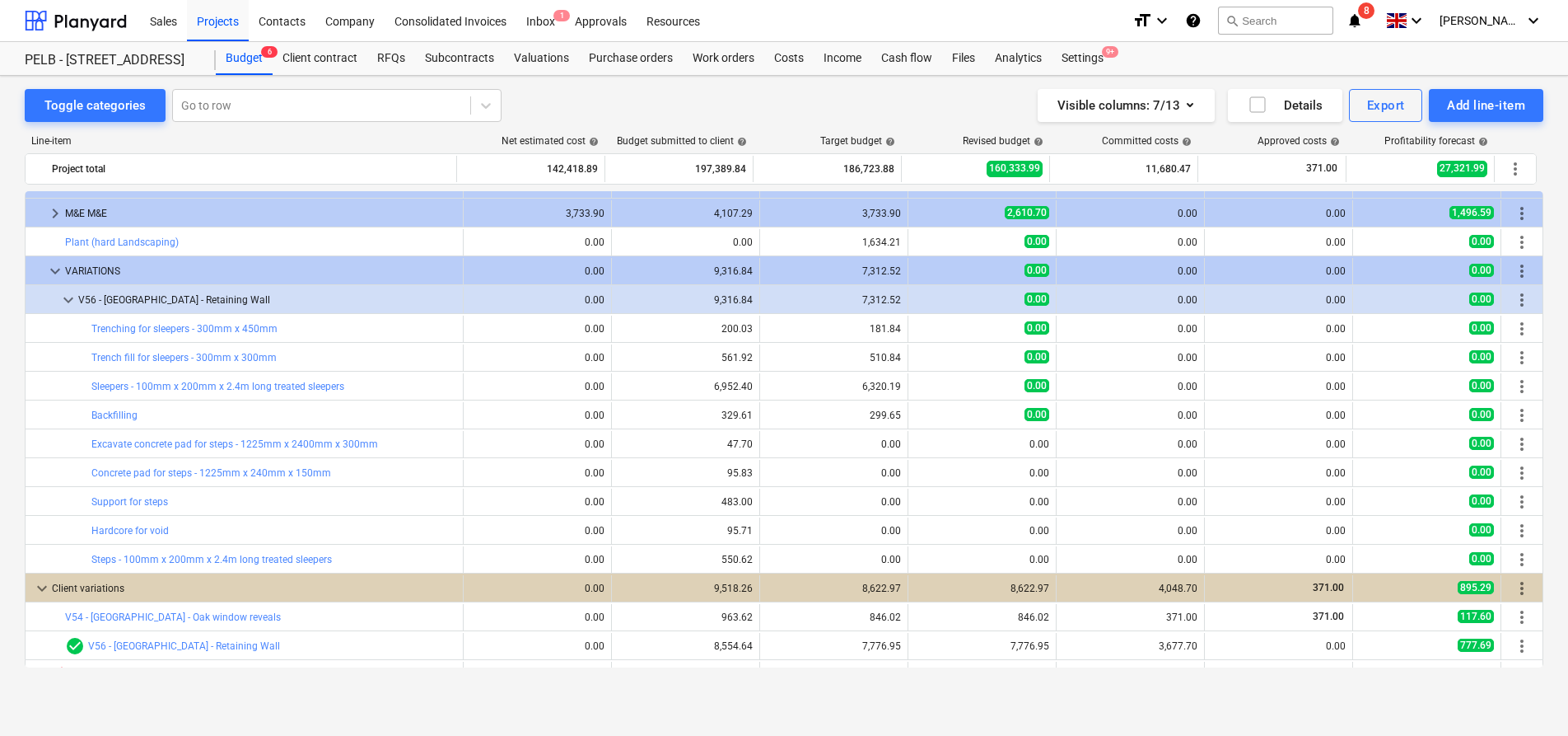
scroll to position [718, 0]
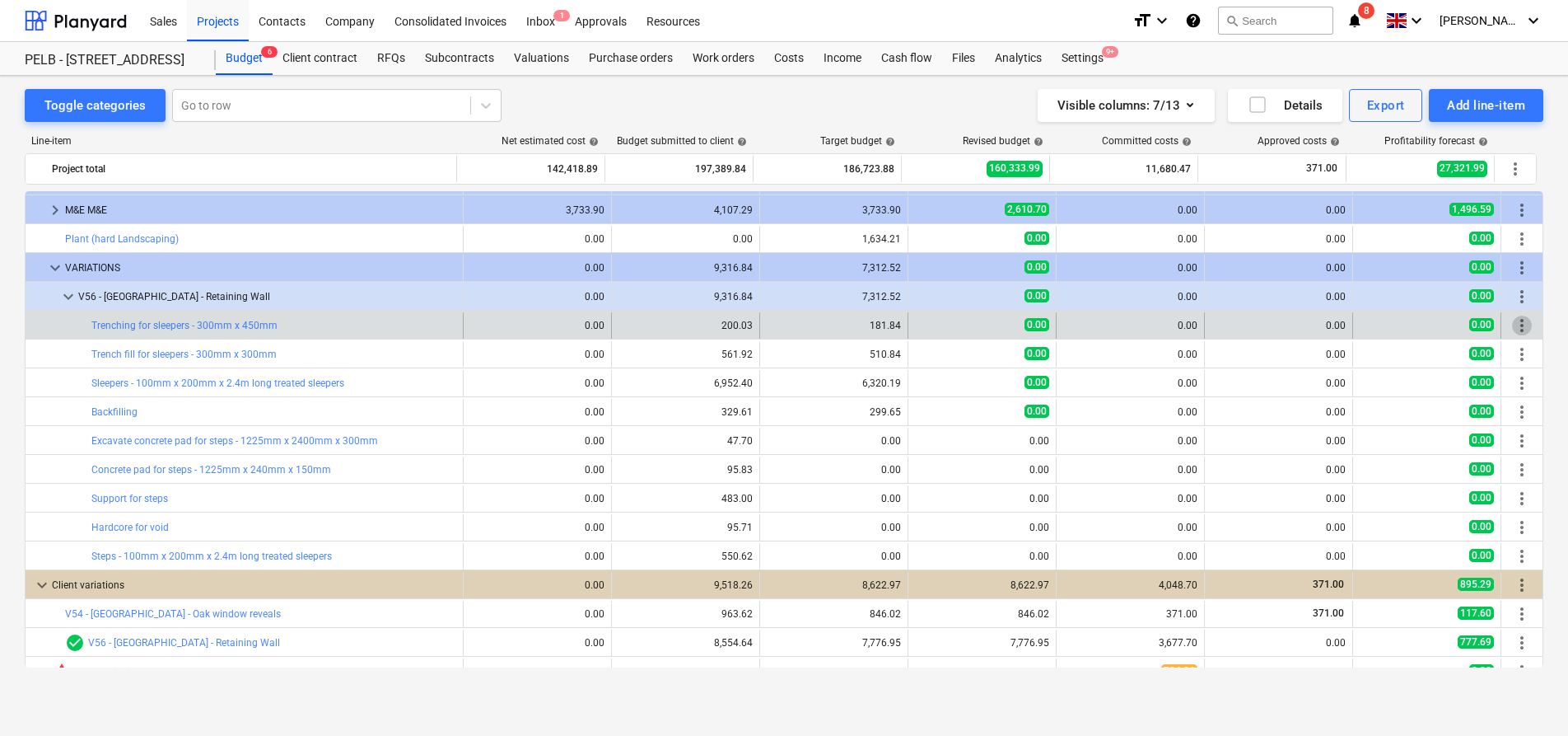
click at [1516, 325] on span "more_vert" at bounding box center [1522, 326] width 20 height 20
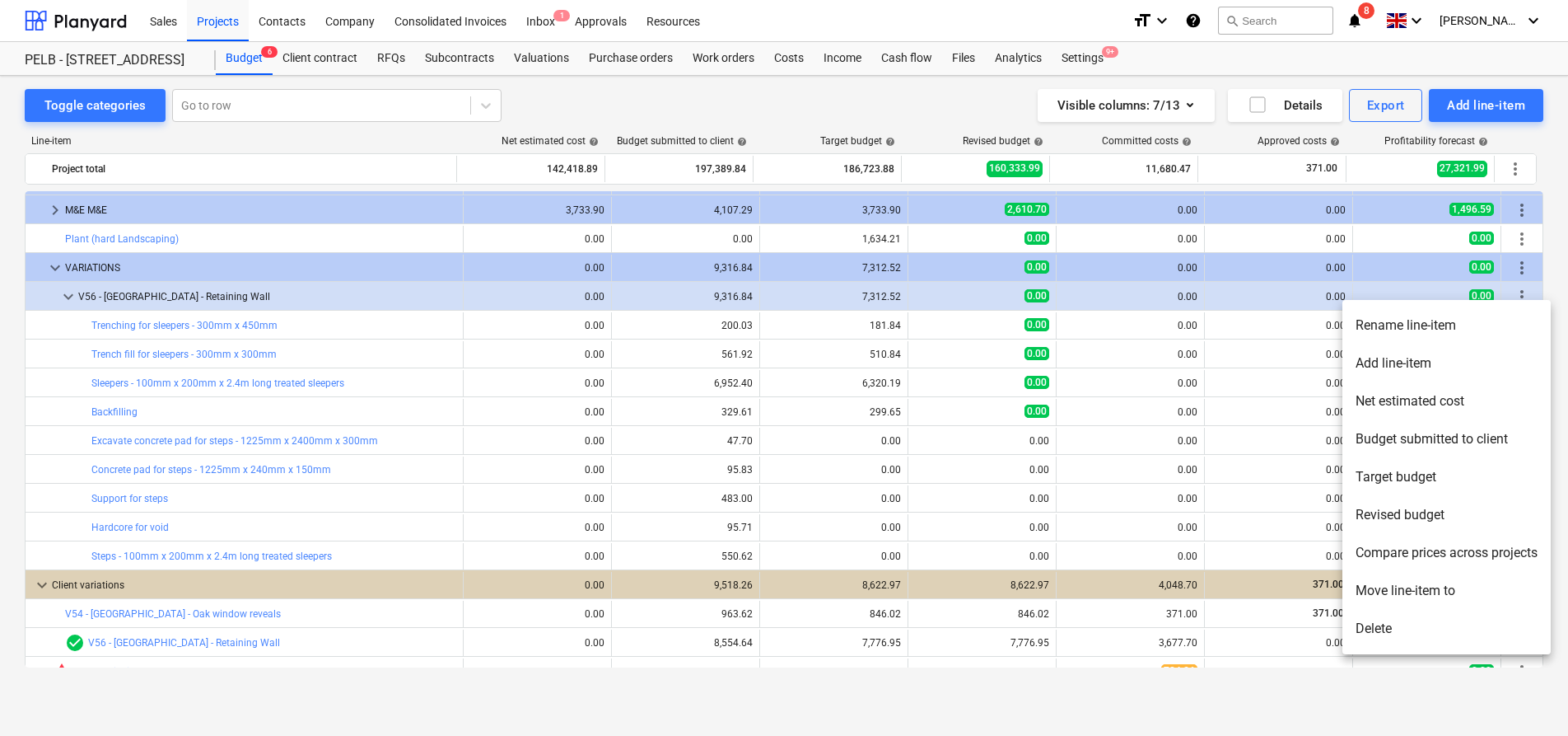
click at [1501, 352] on li "Add line-item" at bounding box center [1447, 363] width 209 height 38
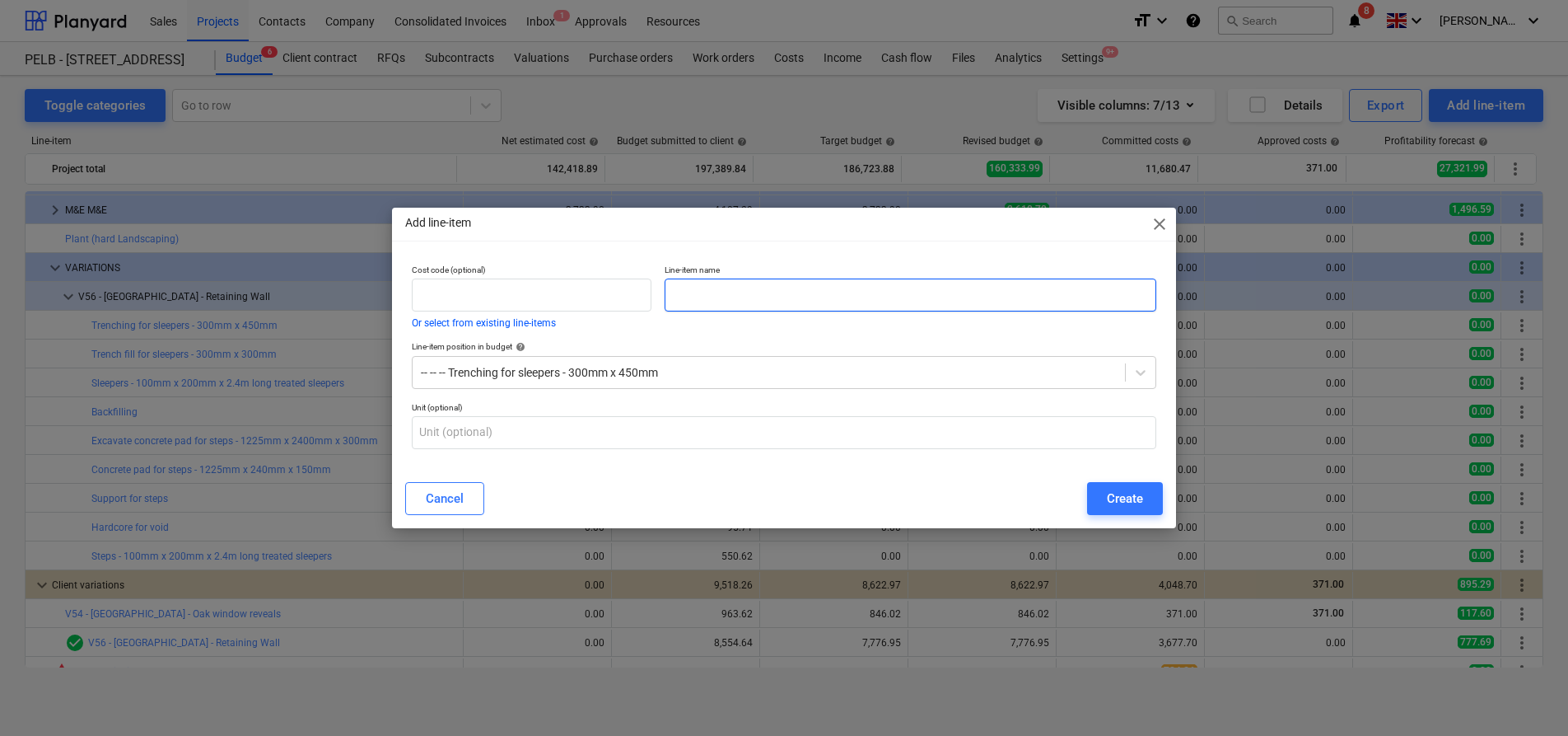
click at [784, 305] on input "text" at bounding box center [910, 295] width 492 height 33
click at [743, 292] on input "text" at bounding box center [910, 295] width 492 height 33
paste input "Trenching for sleepers - 300mm x 450mm"
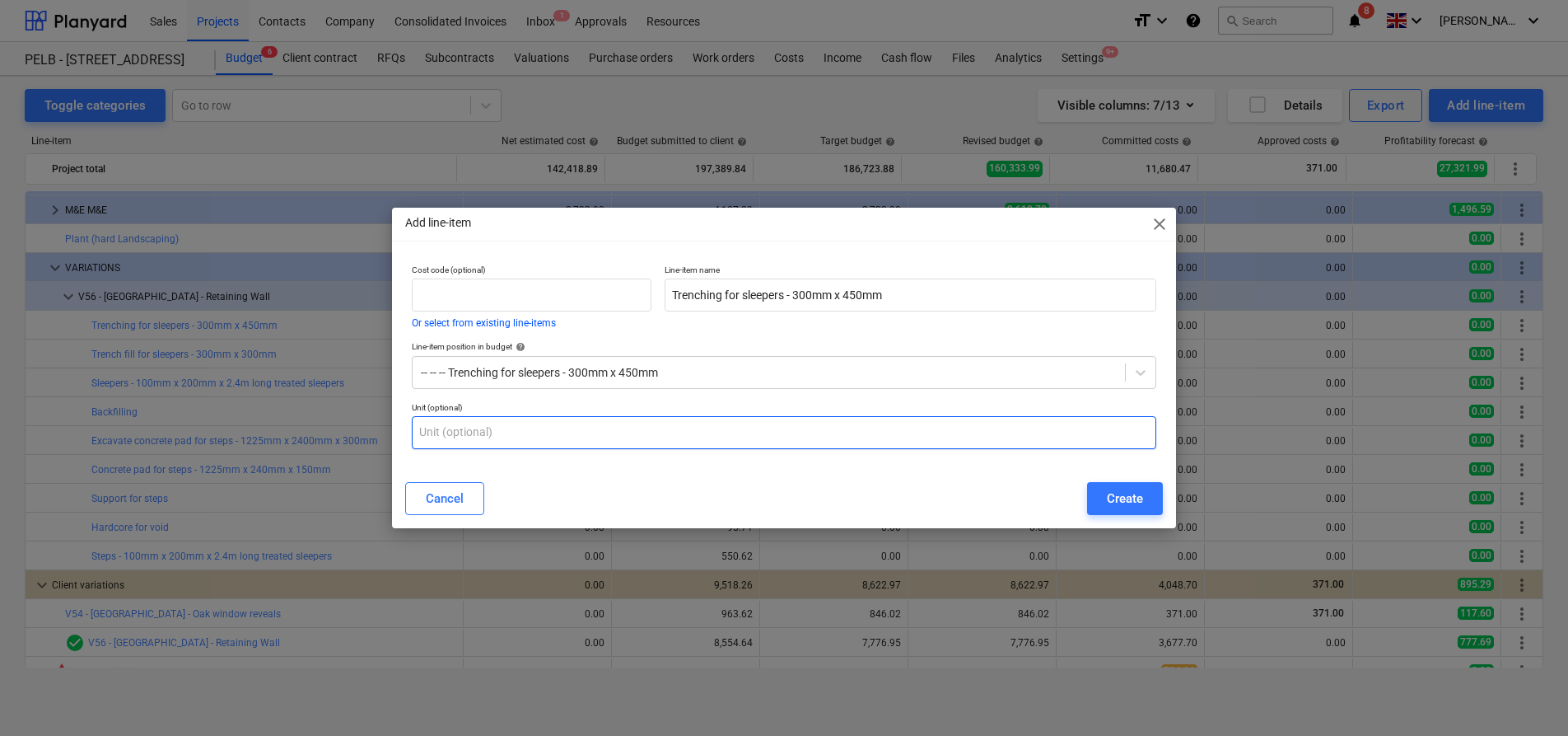
click at [678, 417] on input "text" at bounding box center [784, 432] width 744 height 33
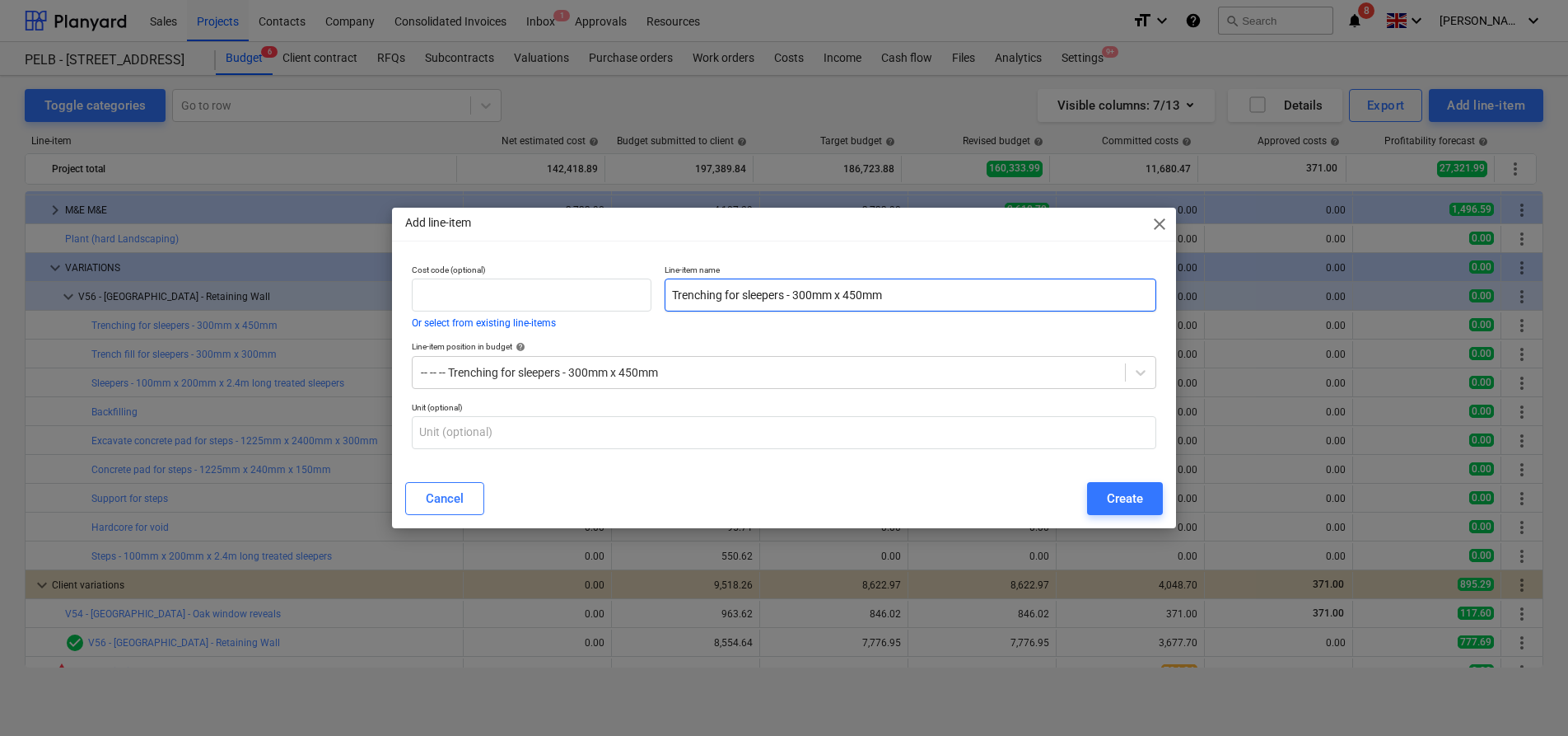
click at [957, 303] on input "Trenching for sleepers - 300mm x 450mm" at bounding box center [910, 295] width 492 height 33
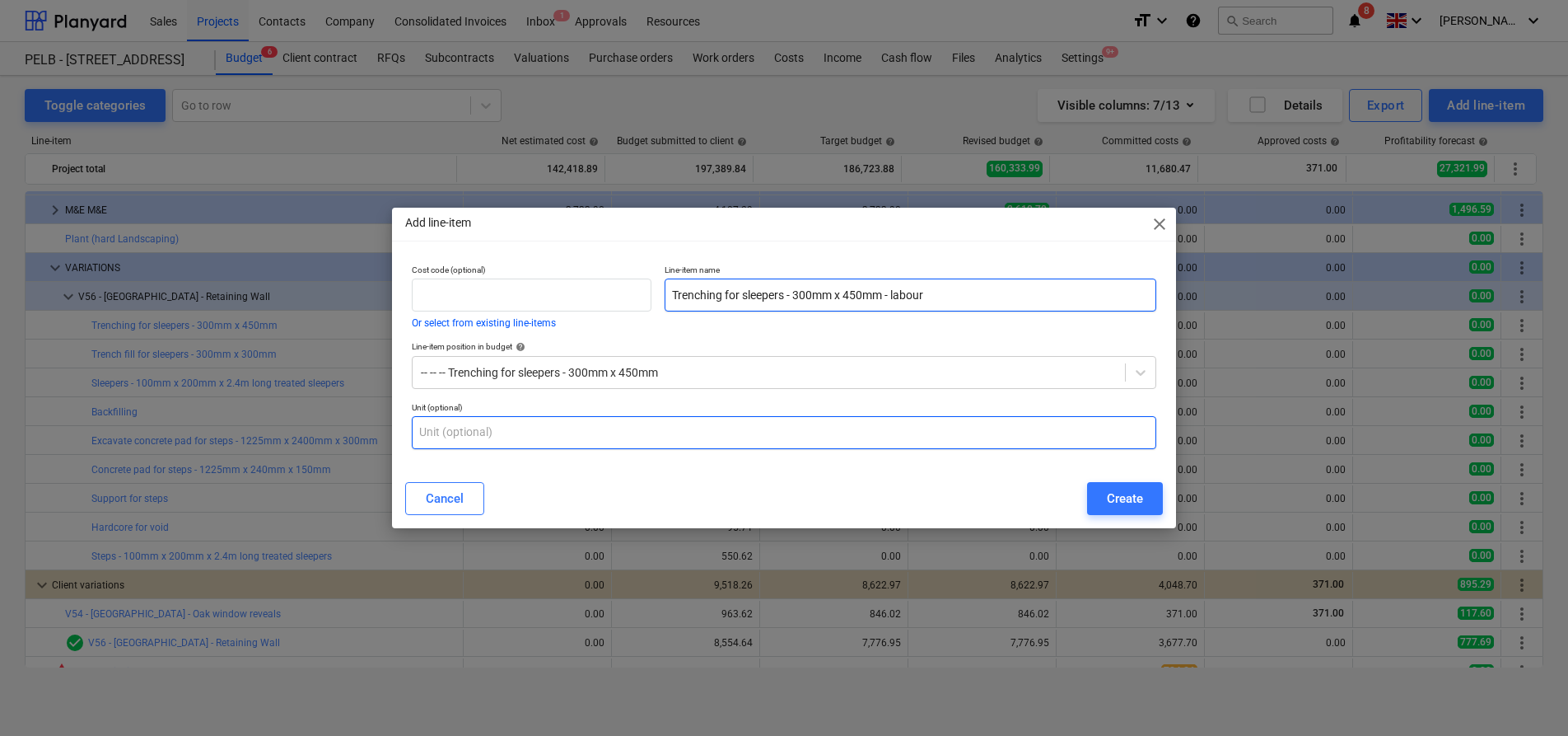
type input "Trenching for sleepers - 300mm x 450mm - labour"
click at [797, 440] on input "text" at bounding box center [784, 432] width 744 height 33
type input "m3"
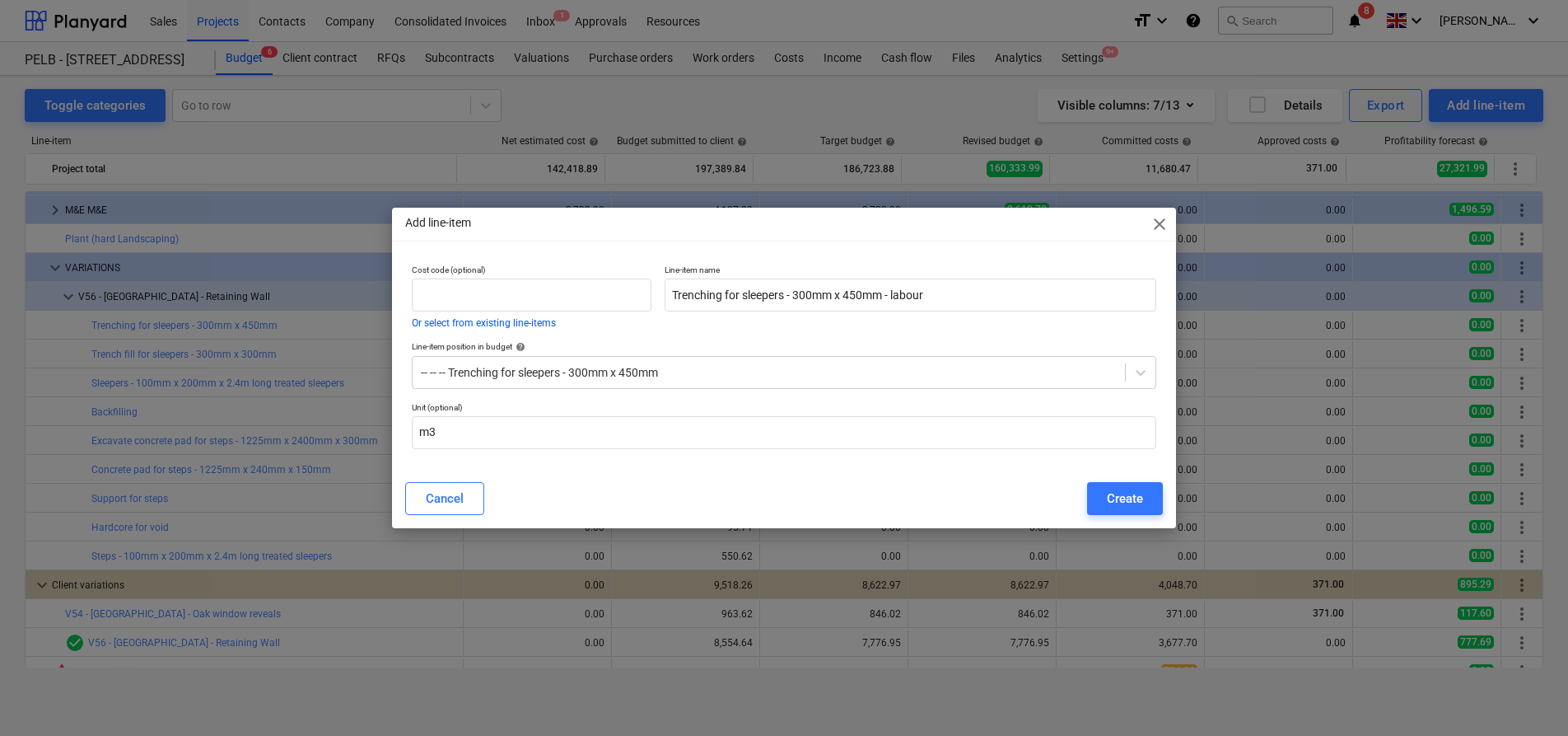
click at [1122, 517] on div "Cancel Create" at bounding box center [784, 498] width 777 height 46
click at [1137, 491] on div "Create" at bounding box center [1125, 498] width 37 height 21
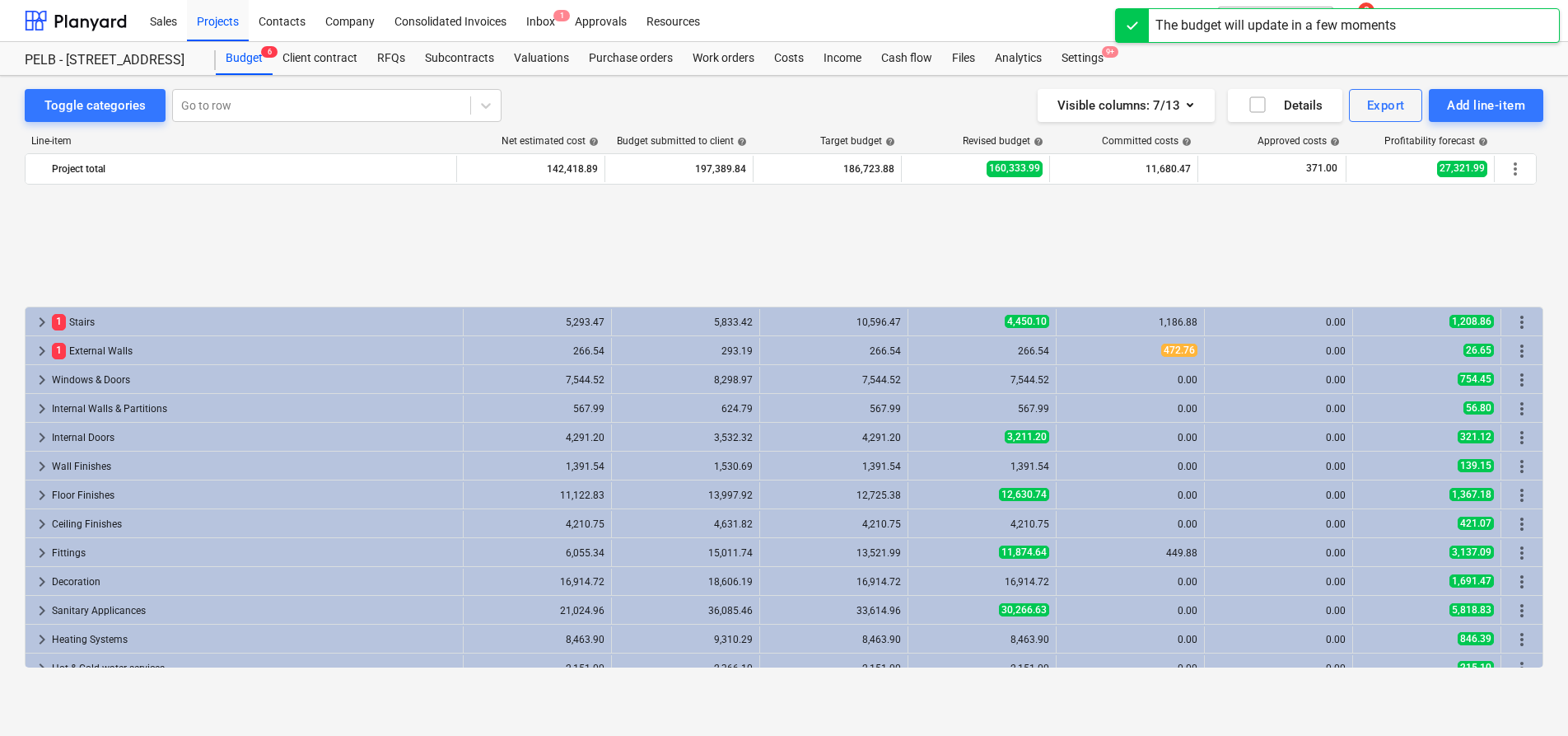
scroll to position [718, 0]
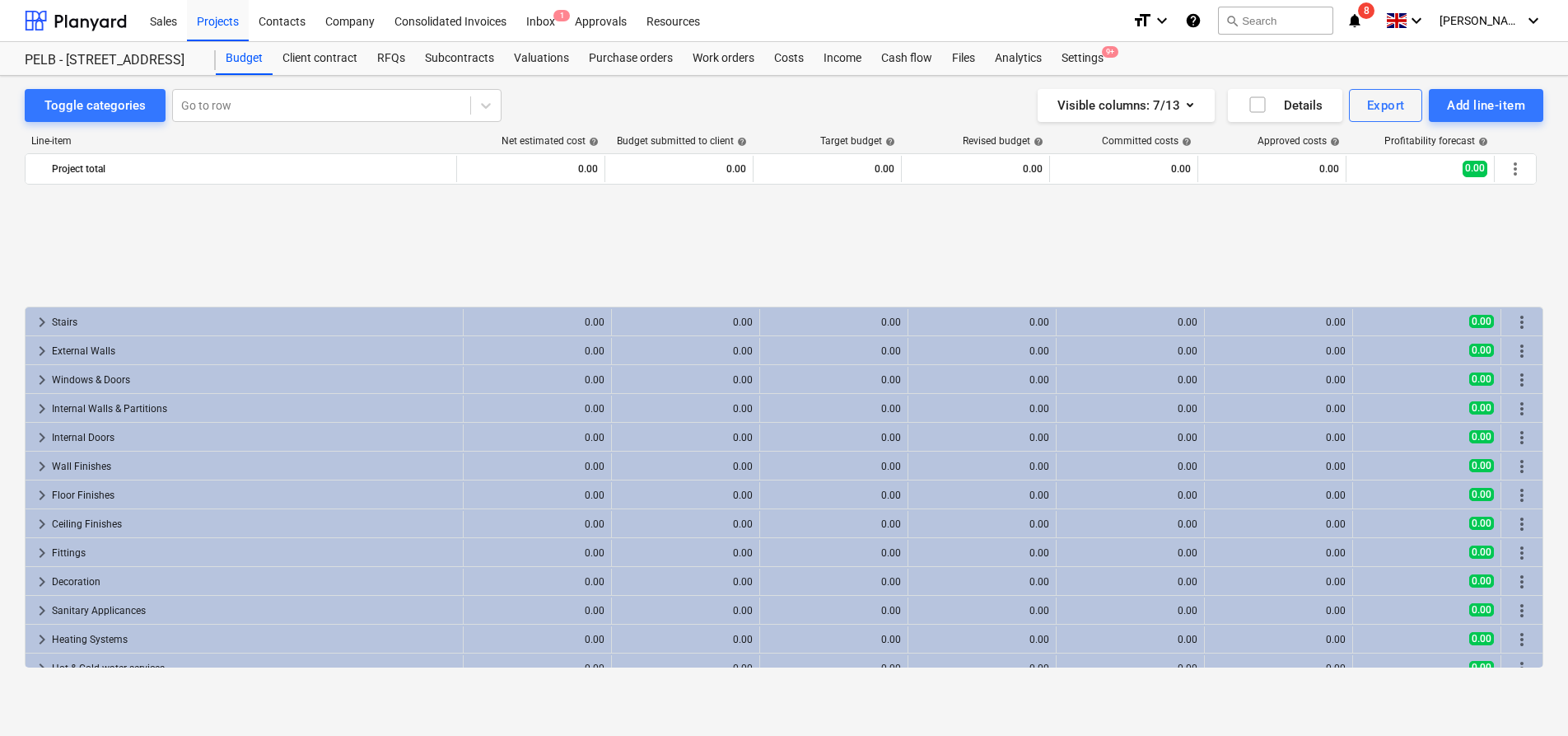
scroll to position [718, 0]
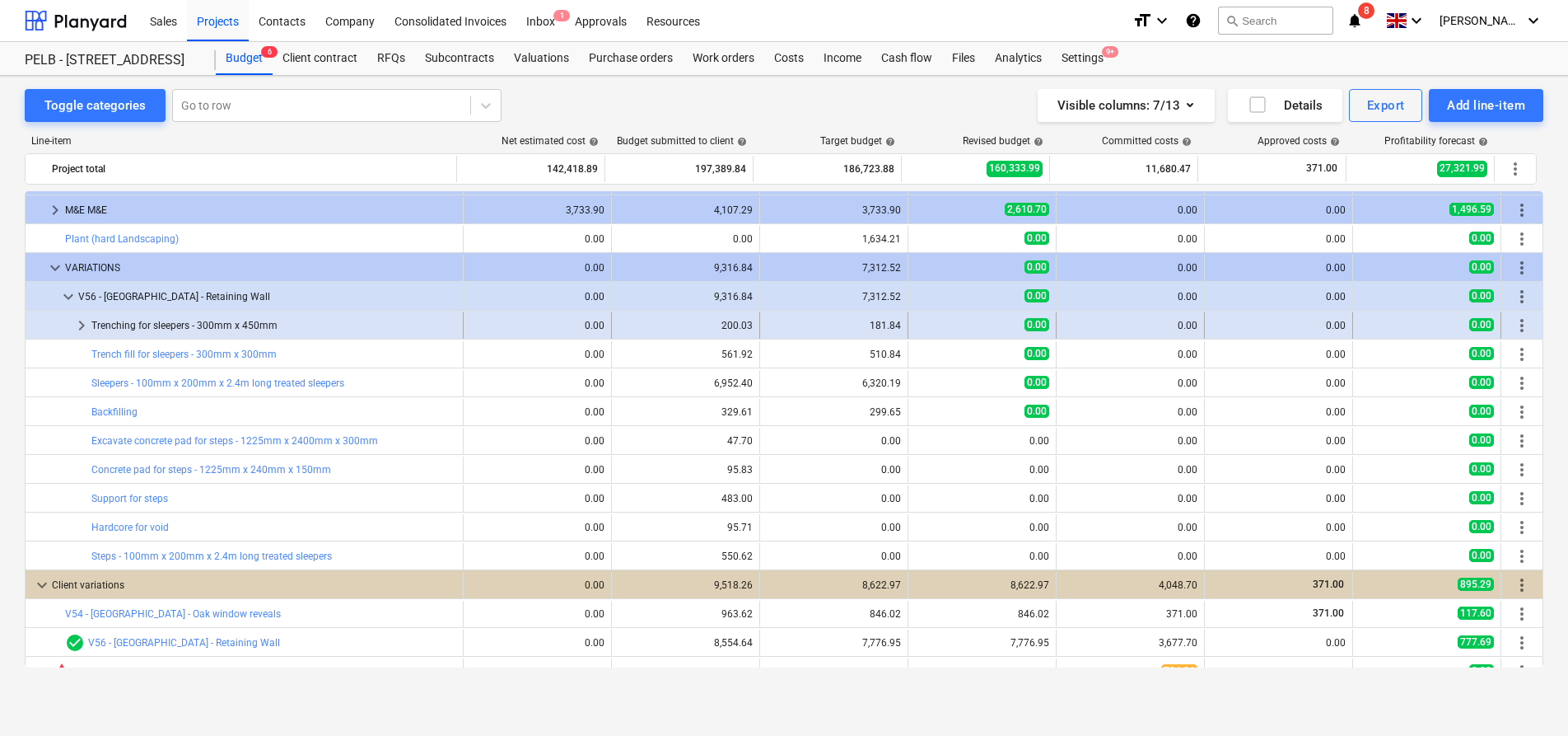
click at [81, 318] on span "keyboard_arrow_right" at bounding box center [81, 326] width 20 height 20
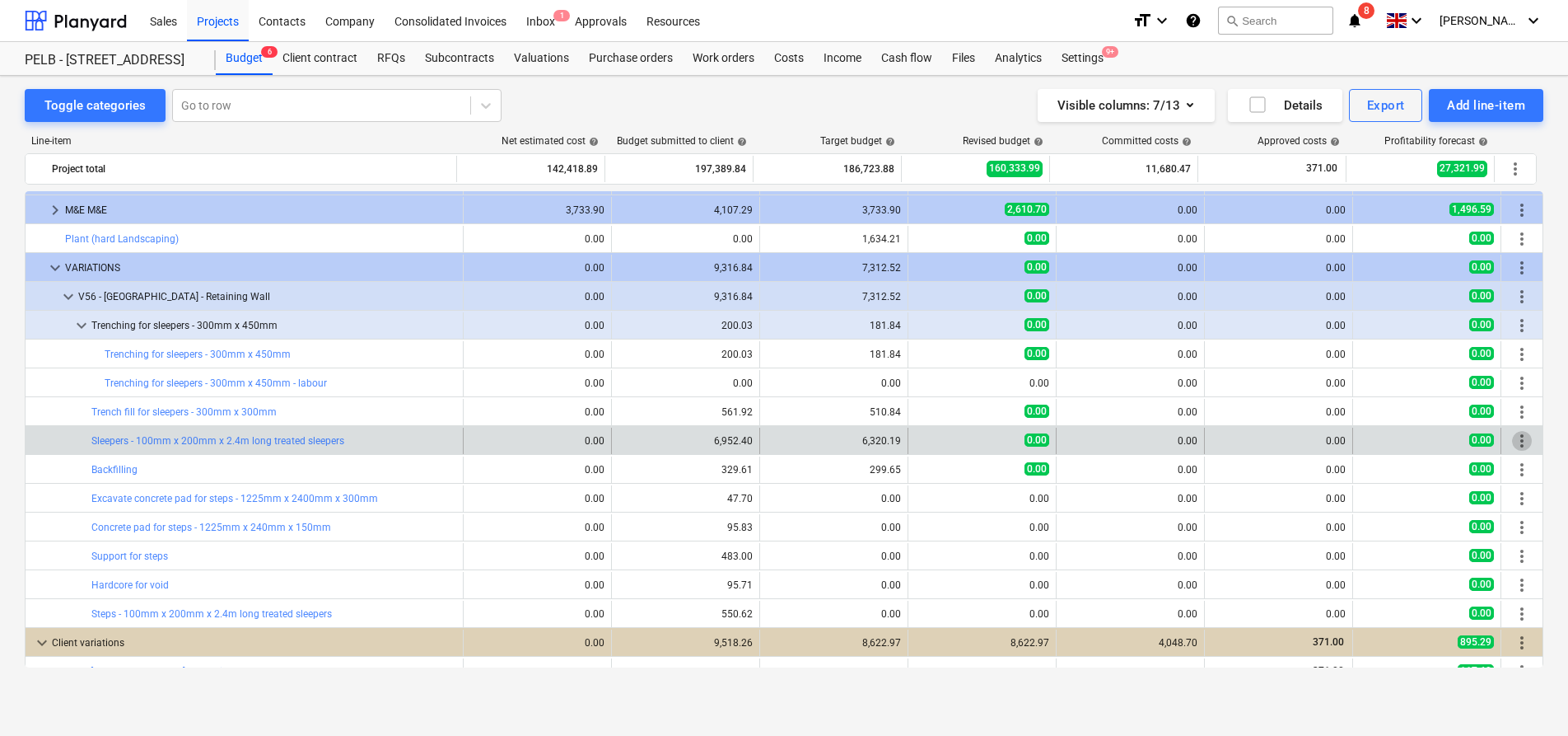
click at [1521, 438] on span "more_vert" at bounding box center [1522, 441] width 20 height 20
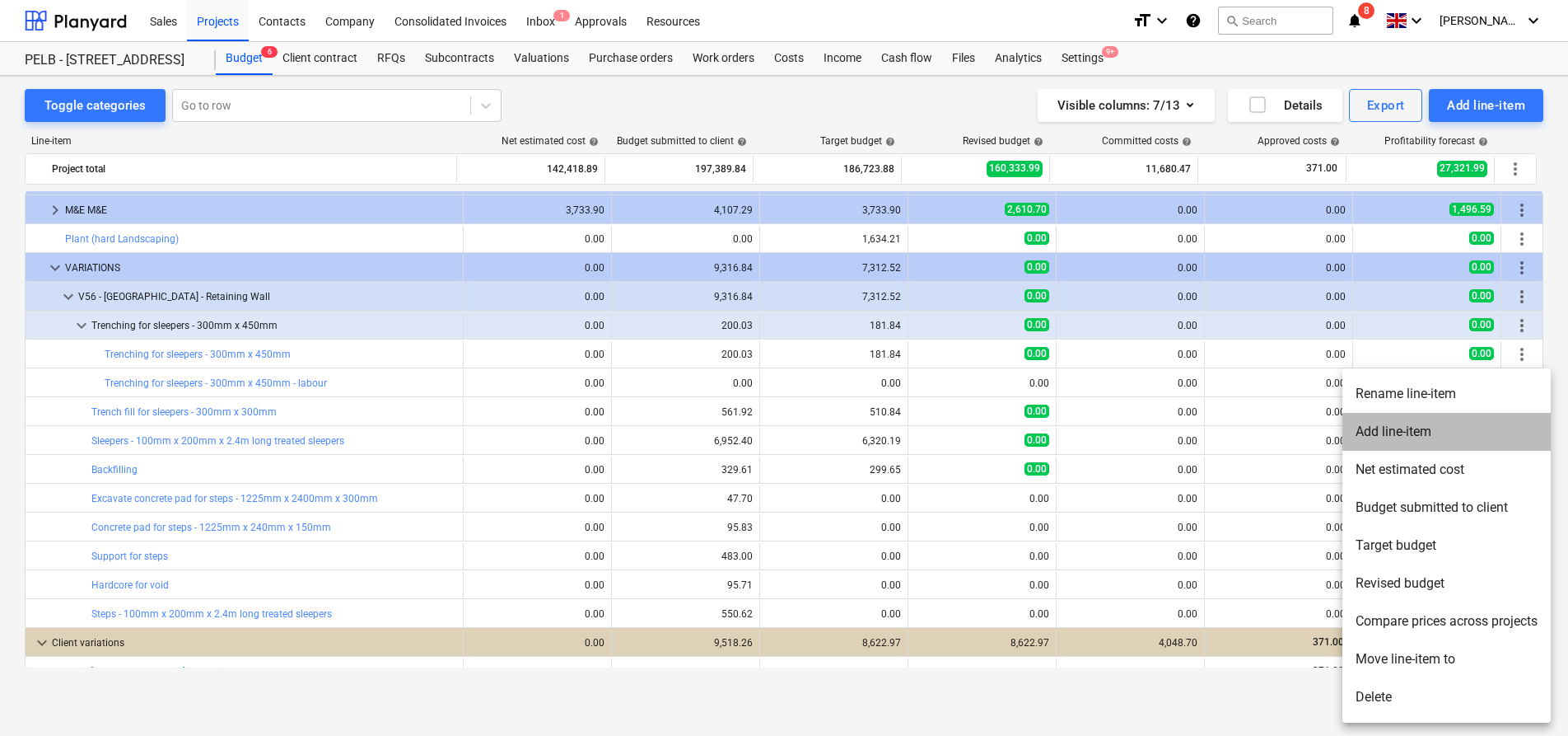
click at [1493, 439] on li "Add line-item" at bounding box center [1447, 431] width 209 height 38
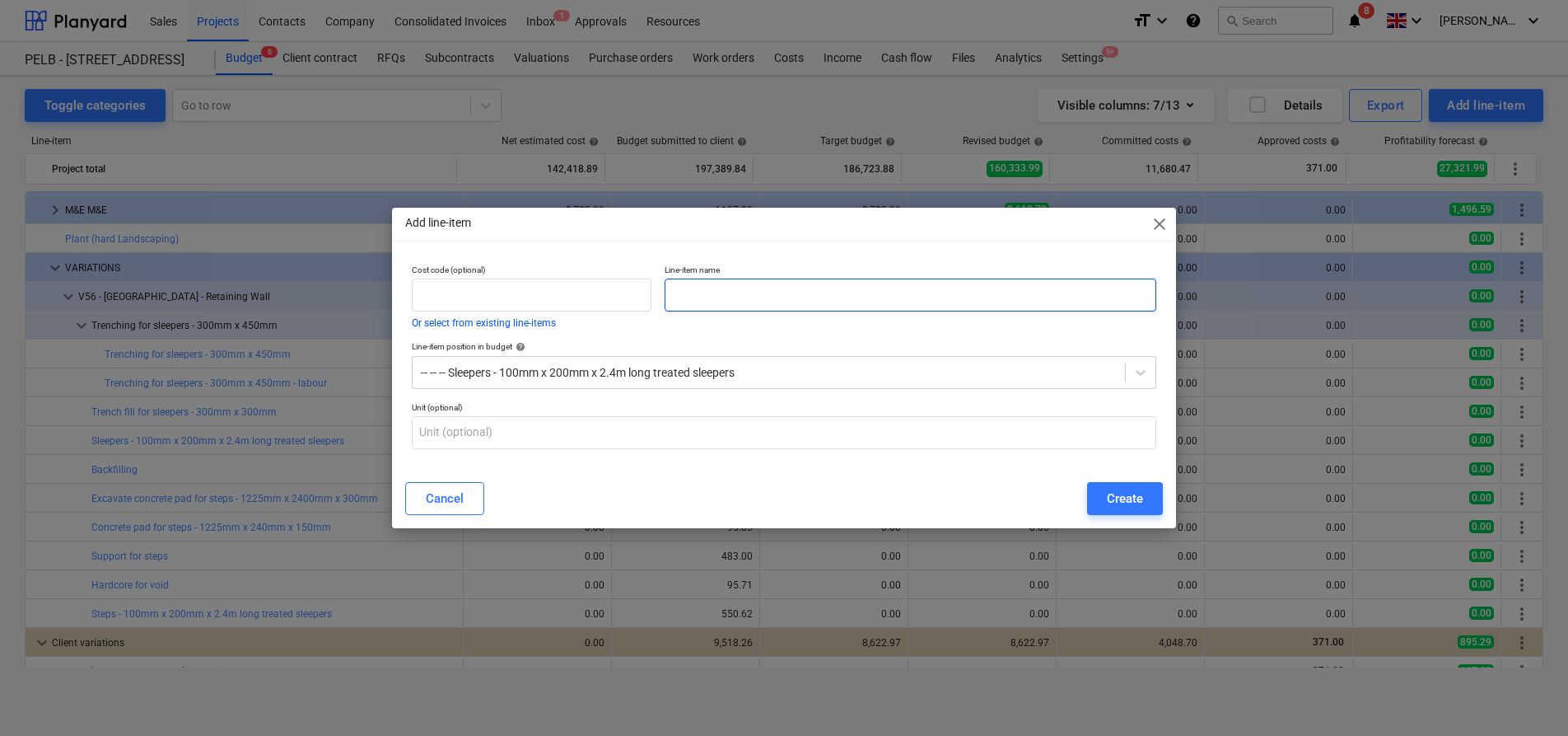
click at [708, 294] on input "text" at bounding box center [910, 295] width 492 height 33
paste input "Sleepers - 100mm x 200mm x 2.4m long treated sleepers"
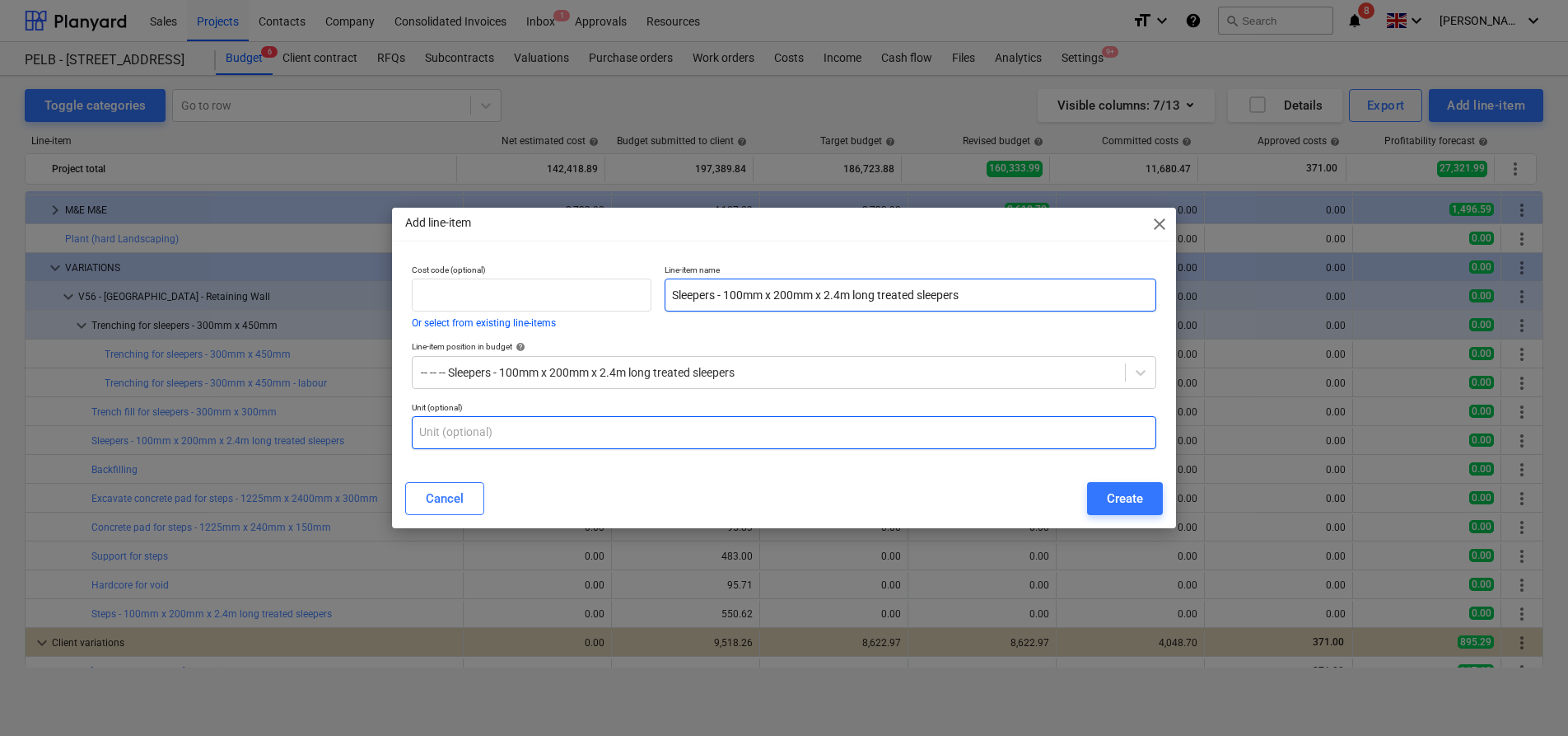
type input "Sleepers - 100mm x 200mm x 2.4m long treated sleepers"
click at [633, 430] on input "text" at bounding box center [784, 432] width 744 height 33
type input "nr"
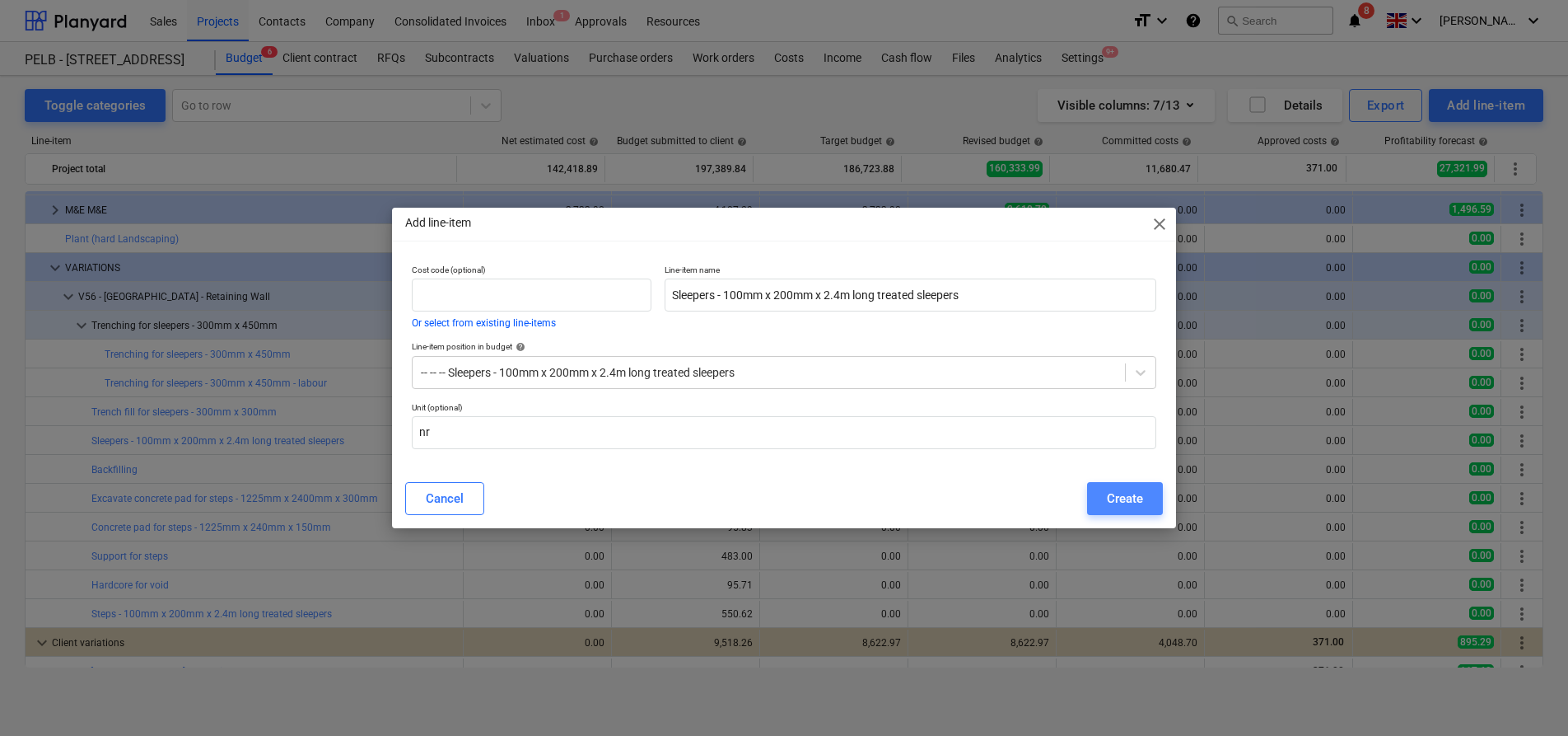
click at [1107, 492] on div "Create" at bounding box center [1125, 498] width 37 height 21
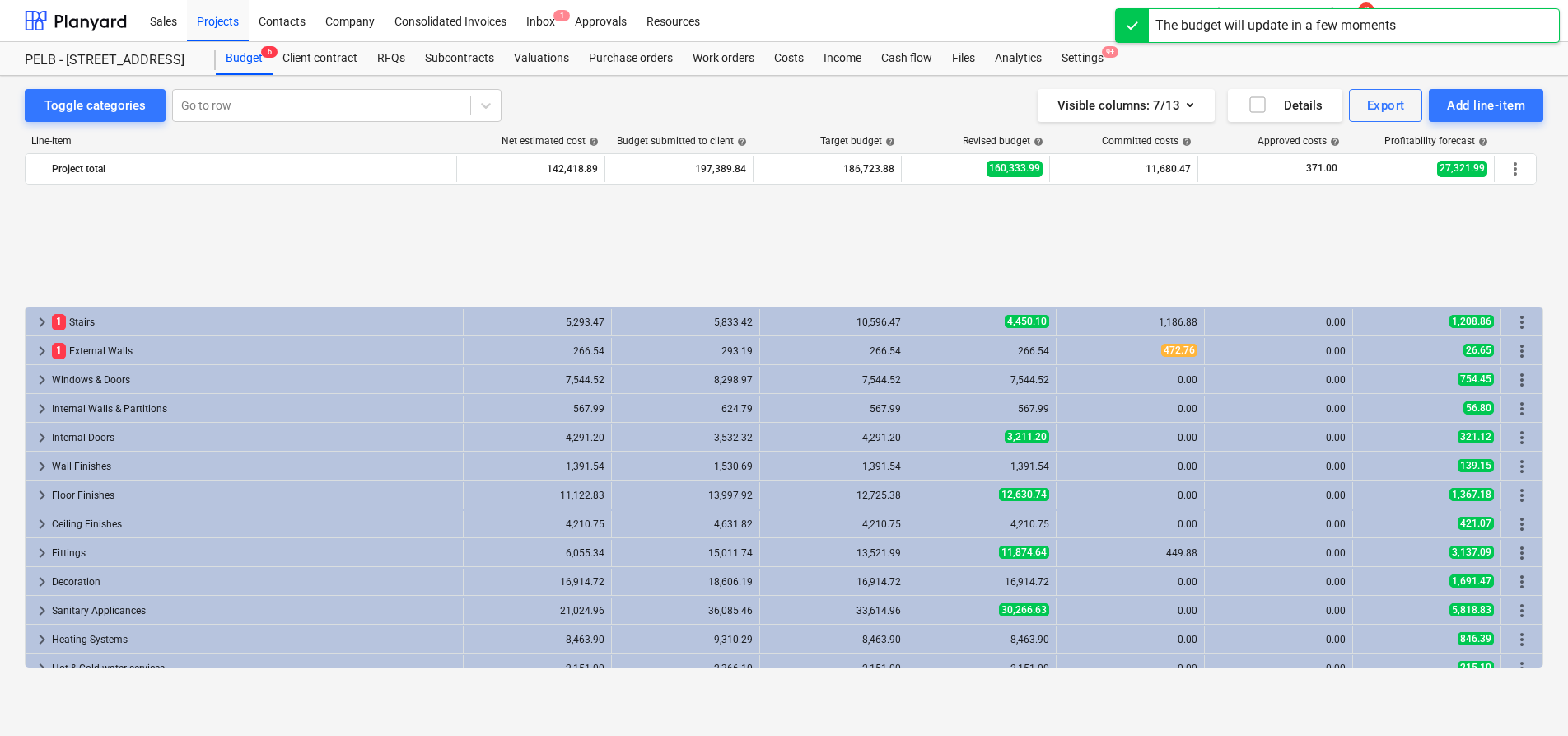
scroll to position [718, 0]
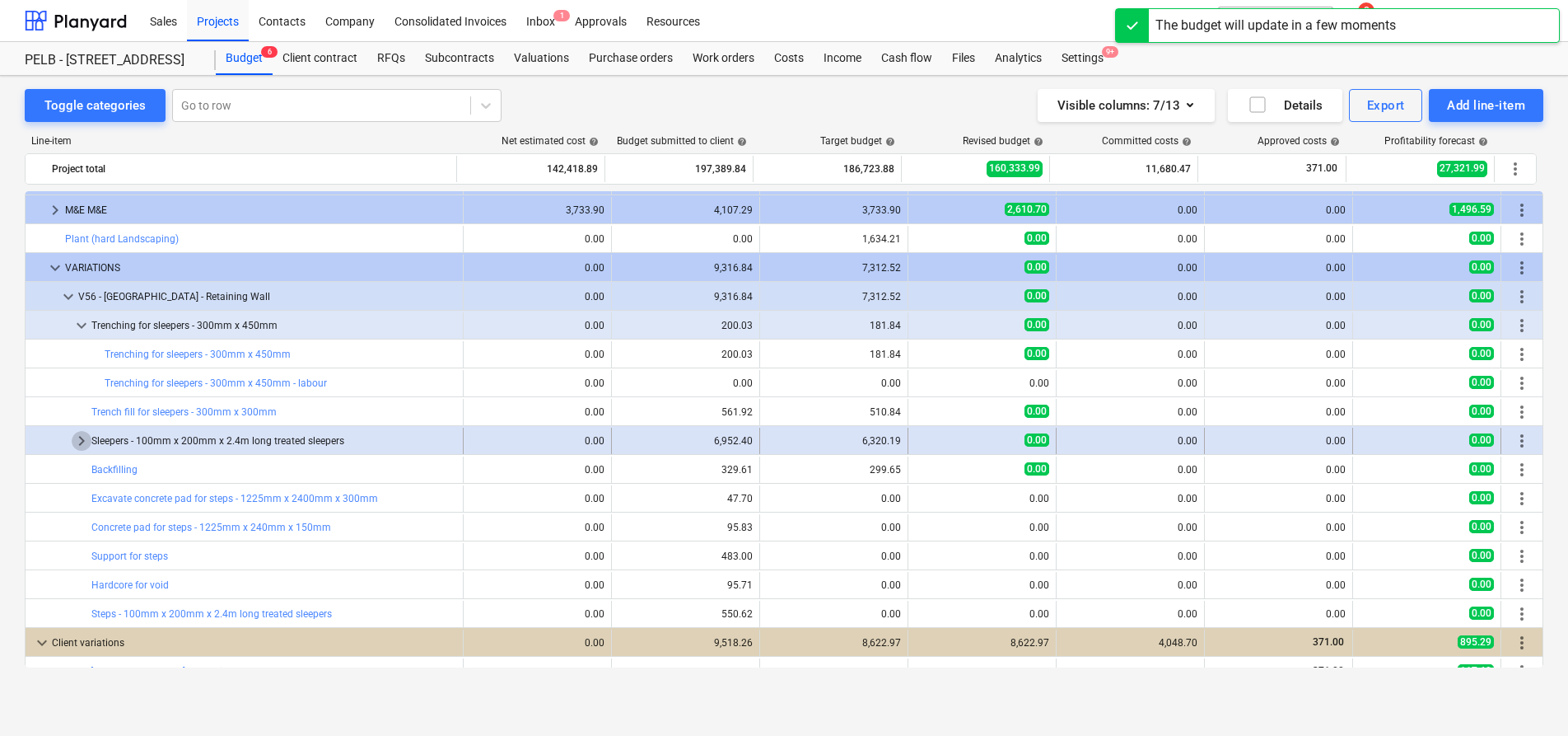
click at [79, 439] on span "keyboard_arrow_right" at bounding box center [81, 441] width 20 height 20
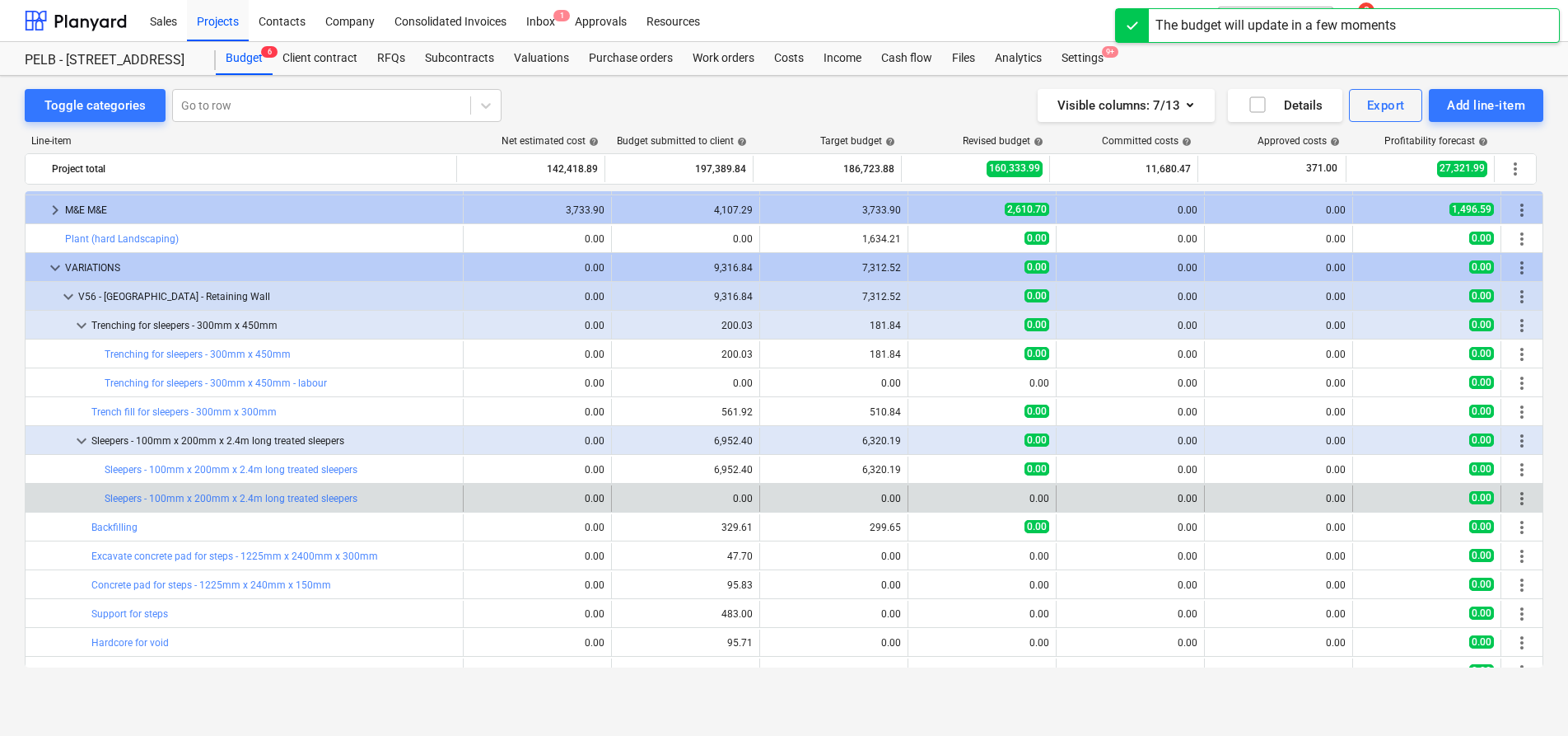
click at [1525, 490] on span "more_vert" at bounding box center [1522, 499] width 20 height 20
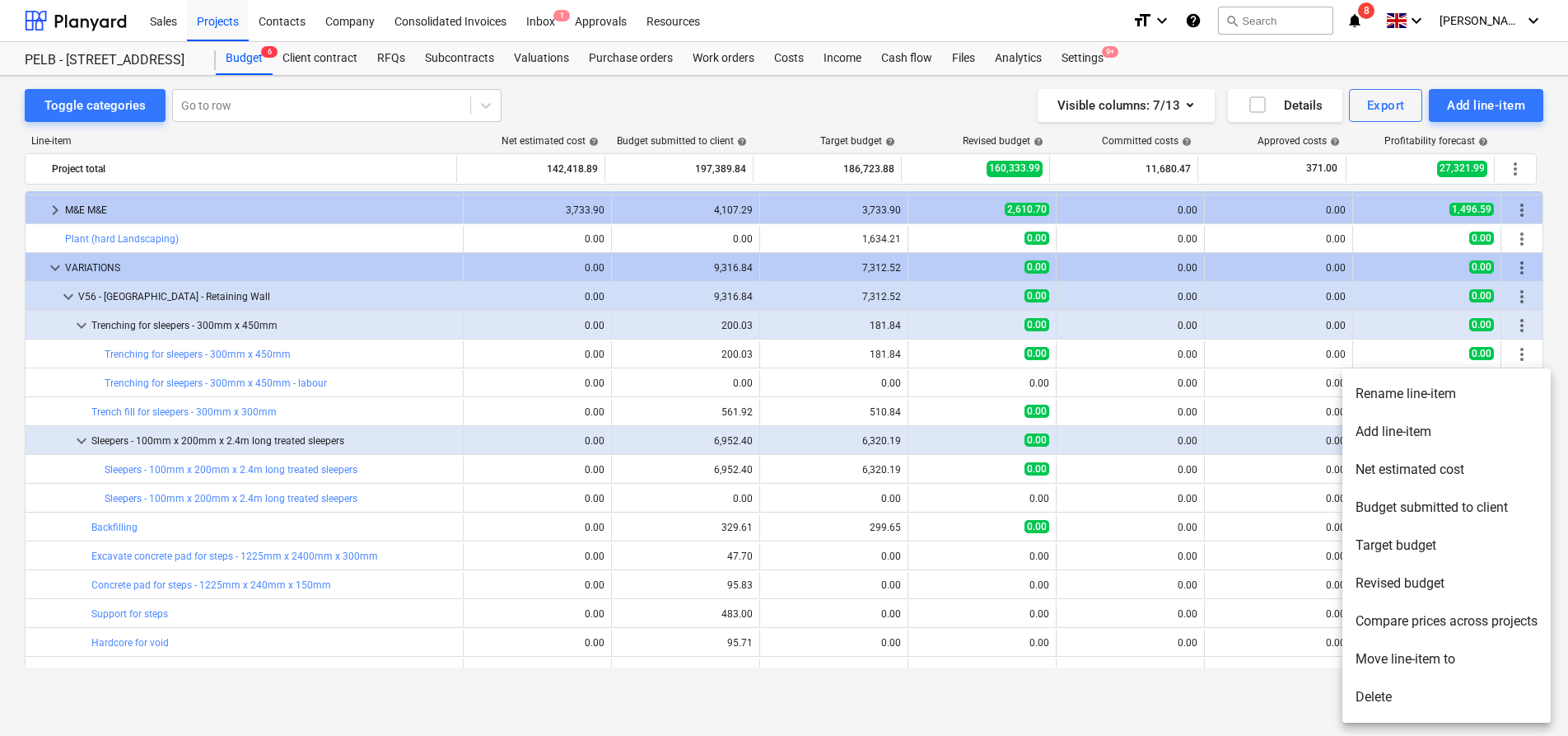
click at [1467, 394] on li "Rename line-item" at bounding box center [1447, 393] width 209 height 38
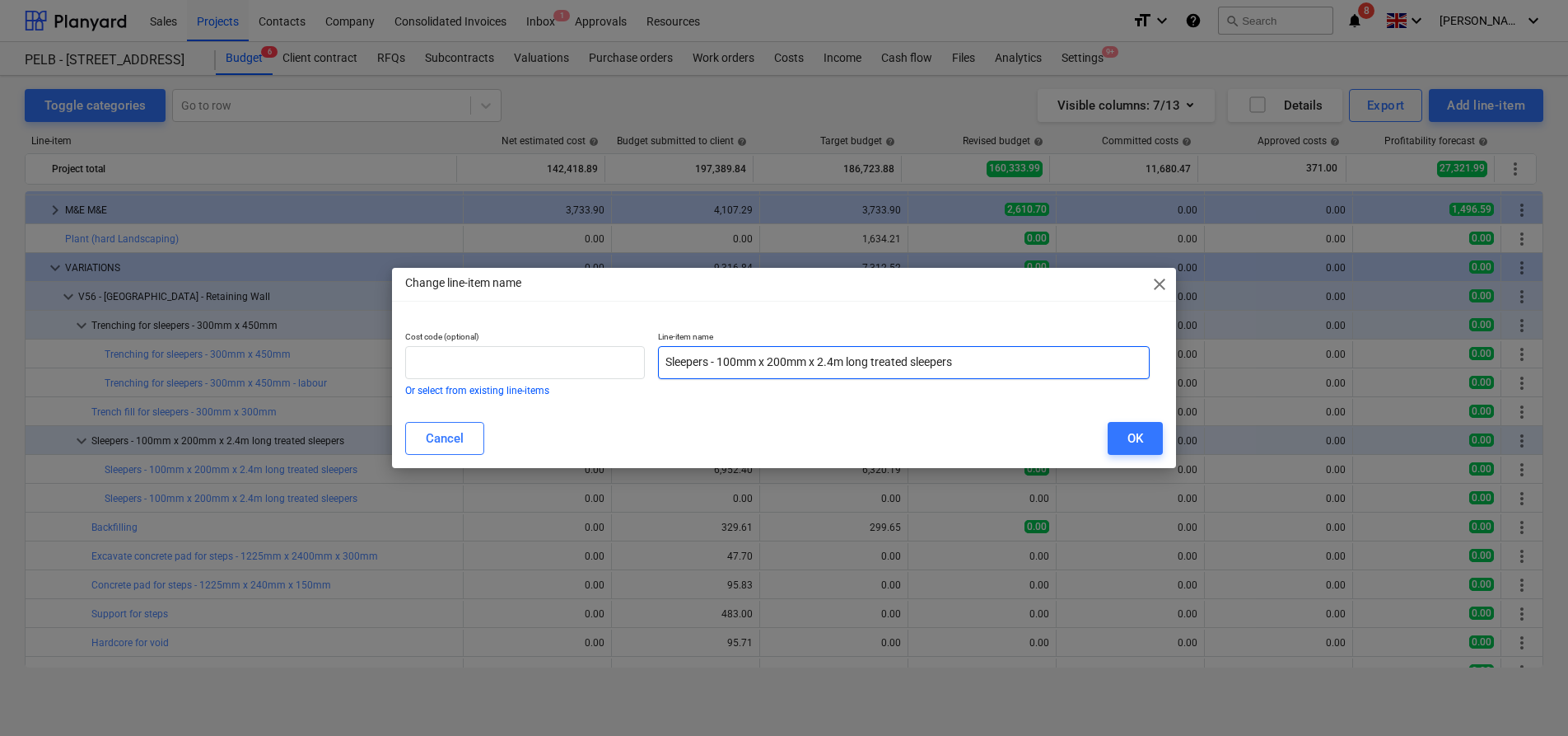
click at [982, 358] on input "Sleepers - 100mm x 200mm x 2.4m long treated sleepers" at bounding box center [903, 363] width 492 height 33
type input "Sleepers - 100mm x 200mm x 2.4m long treated sleepers - labour"
click at [1108, 437] on button "OK" at bounding box center [1135, 438] width 55 height 33
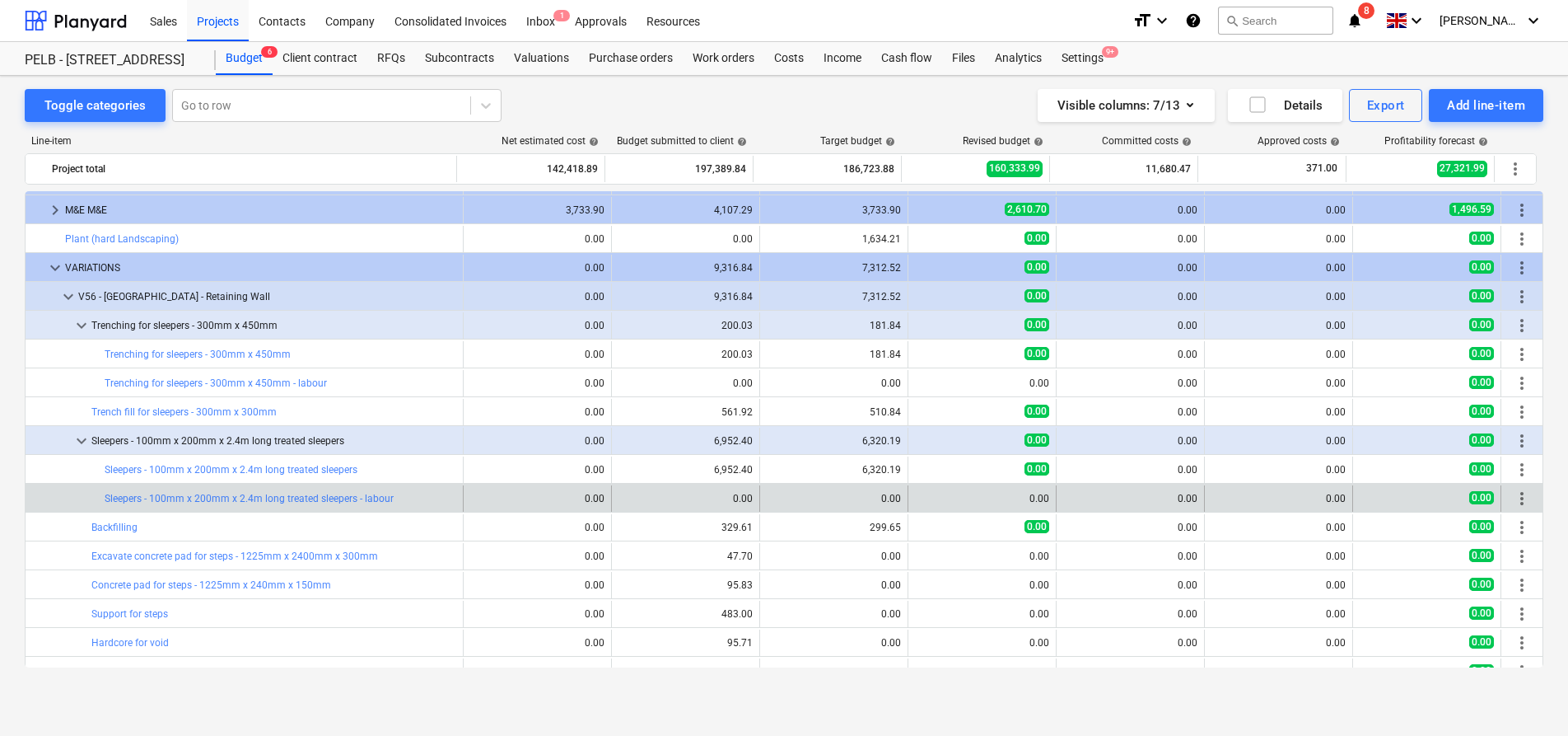
click at [1519, 492] on span "more_vert" at bounding box center [1522, 499] width 20 height 20
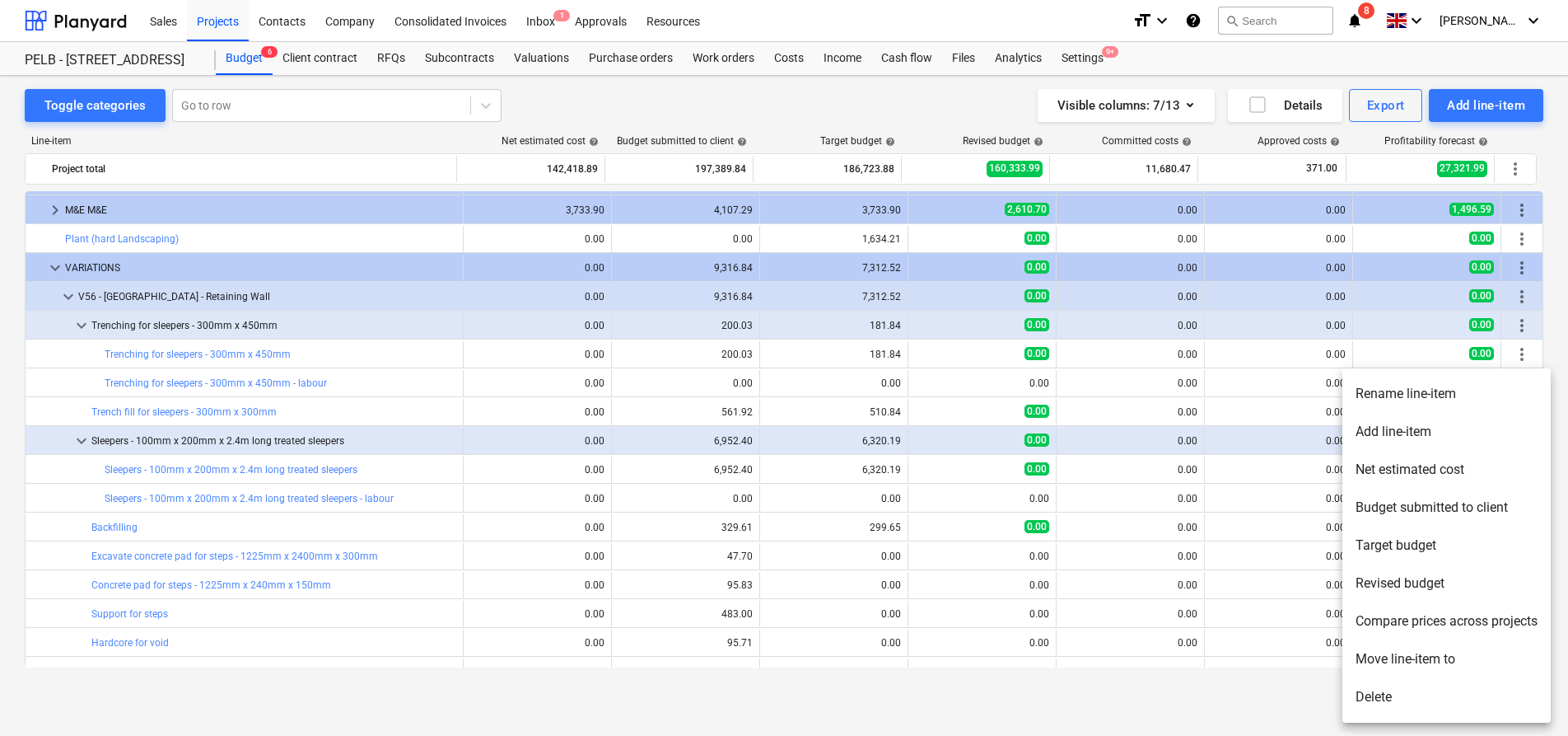
click at [1422, 392] on li "Rename line-item" at bounding box center [1447, 393] width 209 height 38
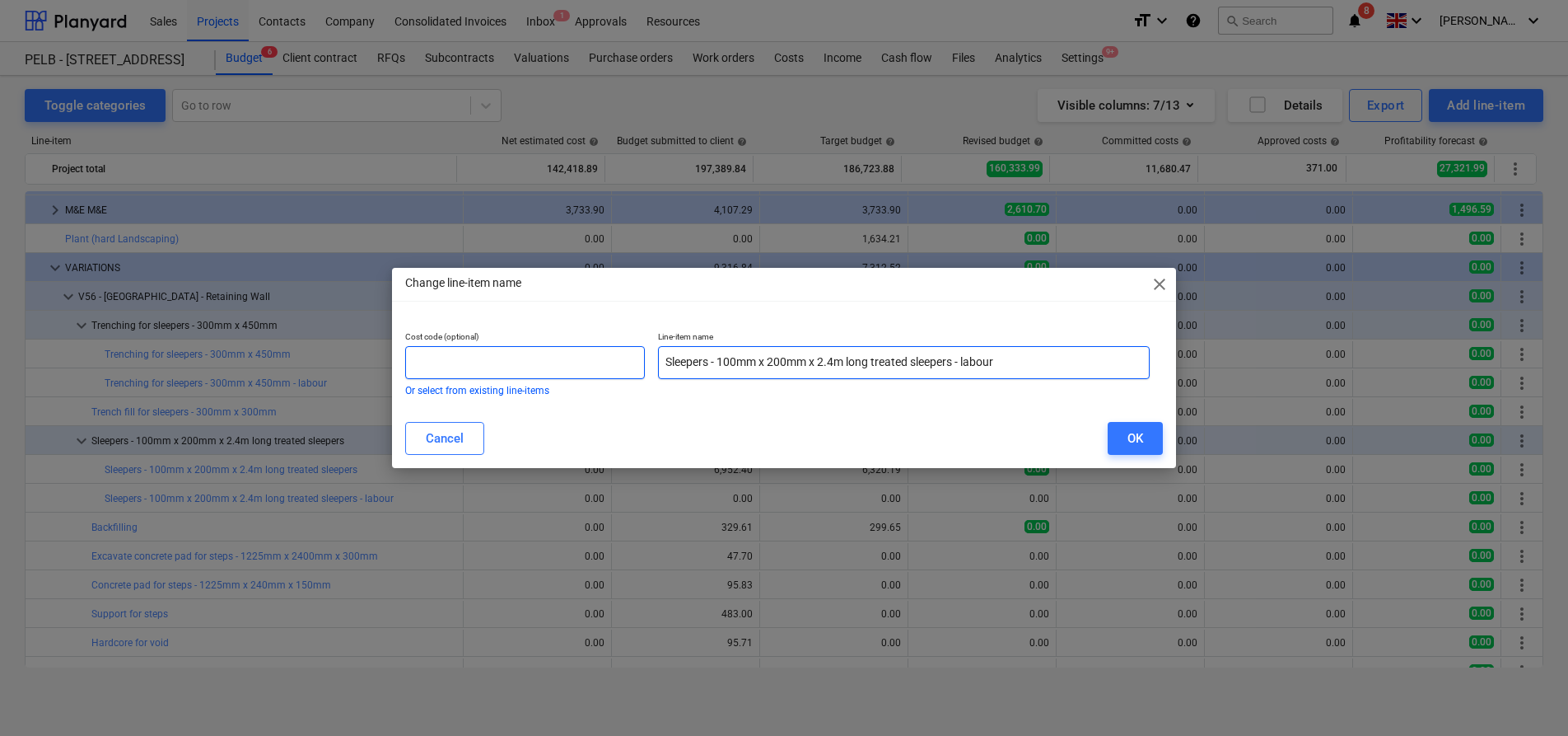
drag, startPoint x: 1025, startPoint y: 363, endPoint x: 474, endPoint y: 357, distance: 551.0
click at [474, 358] on div "Cost code (optional) Or select from existing line-items Line-item name Sleepers…" at bounding box center [778, 363] width 758 height 77
type input "Labour"
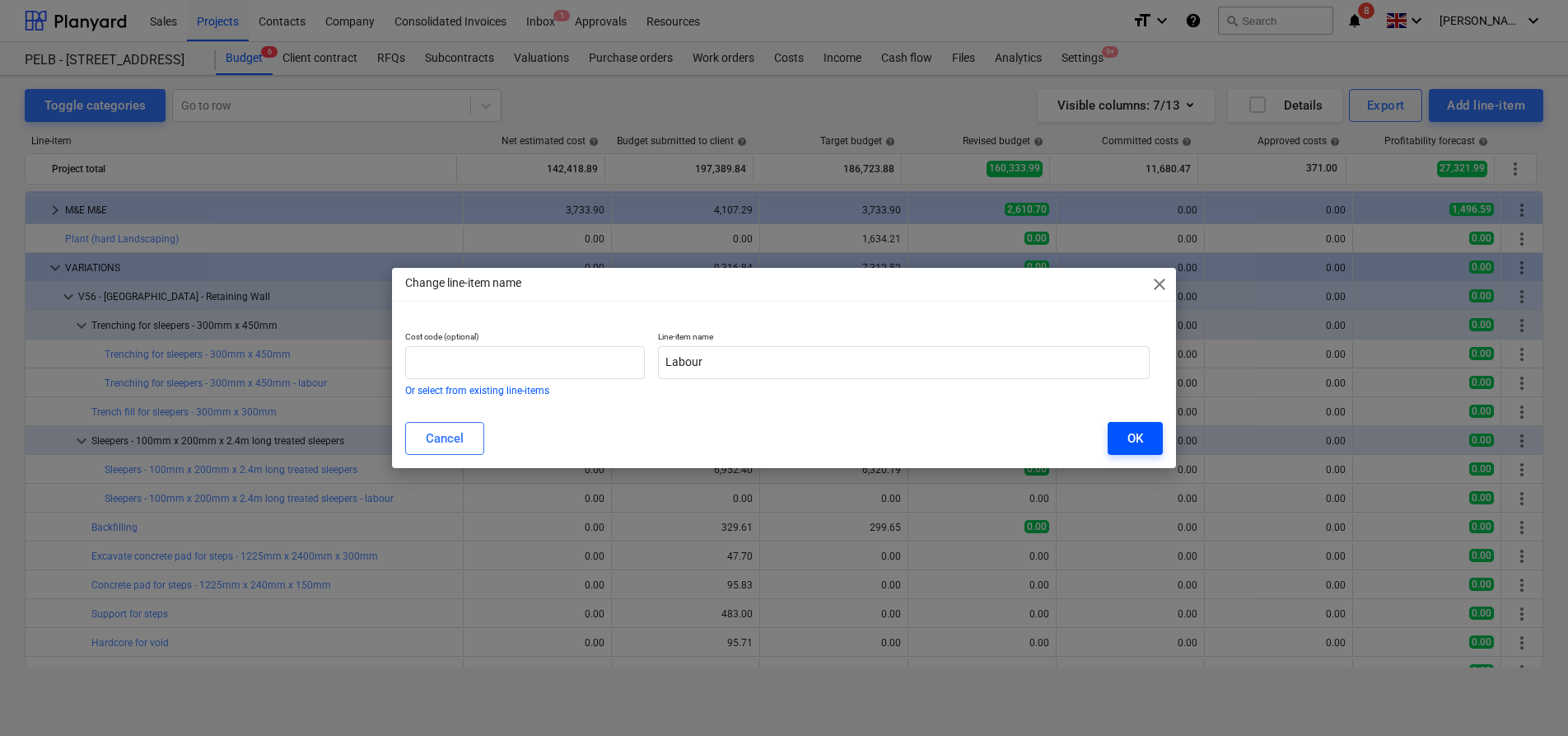
click at [1144, 436] on button "OK" at bounding box center [1135, 438] width 55 height 33
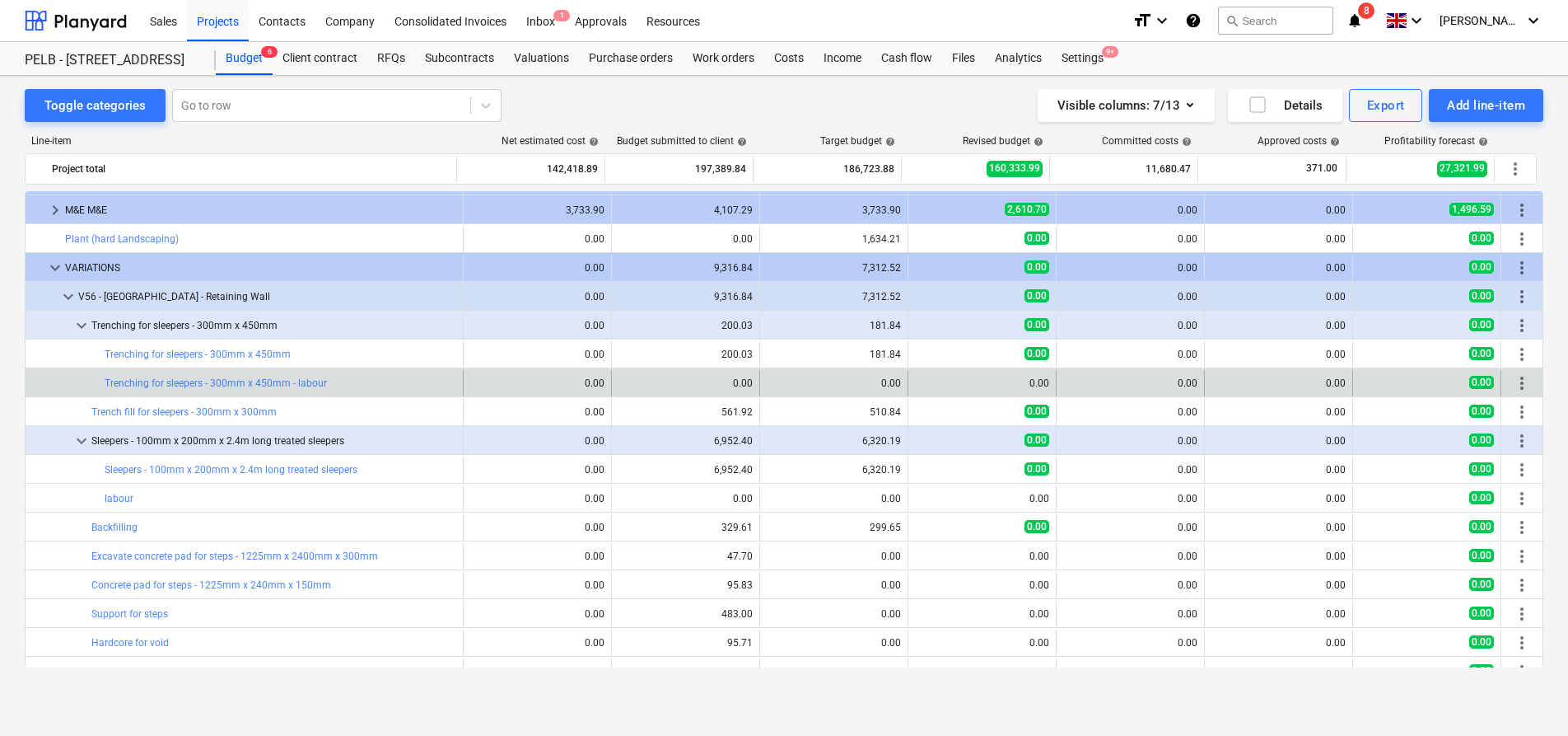
click at [1526, 385] on div "more_vert" at bounding box center [1522, 383] width 28 height 27
click at [1520, 383] on span "more_vert" at bounding box center [1522, 384] width 20 height 20
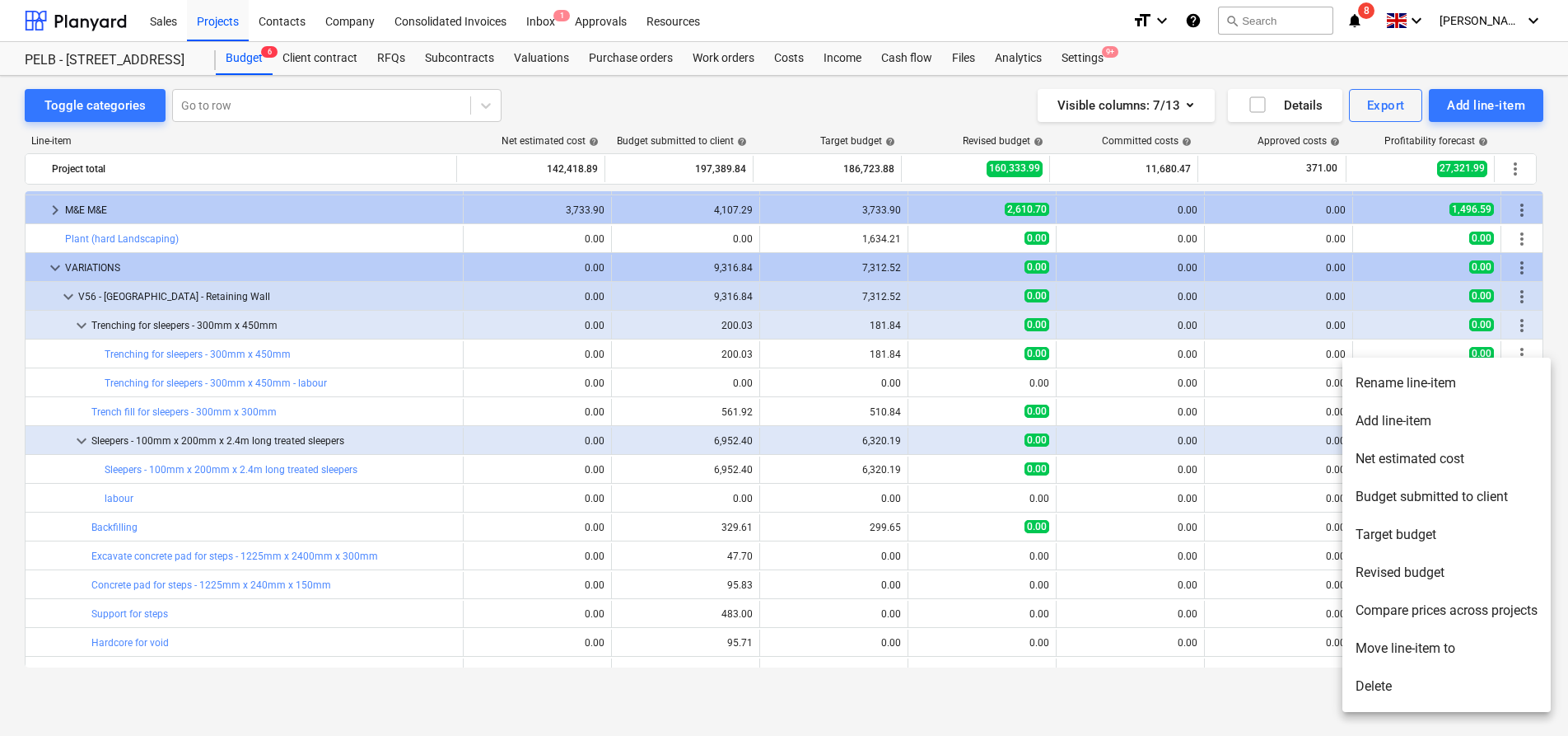
click at [1452, 387] on li "Rename line-item" at bounding box center [1447, 383] width 209 height 38
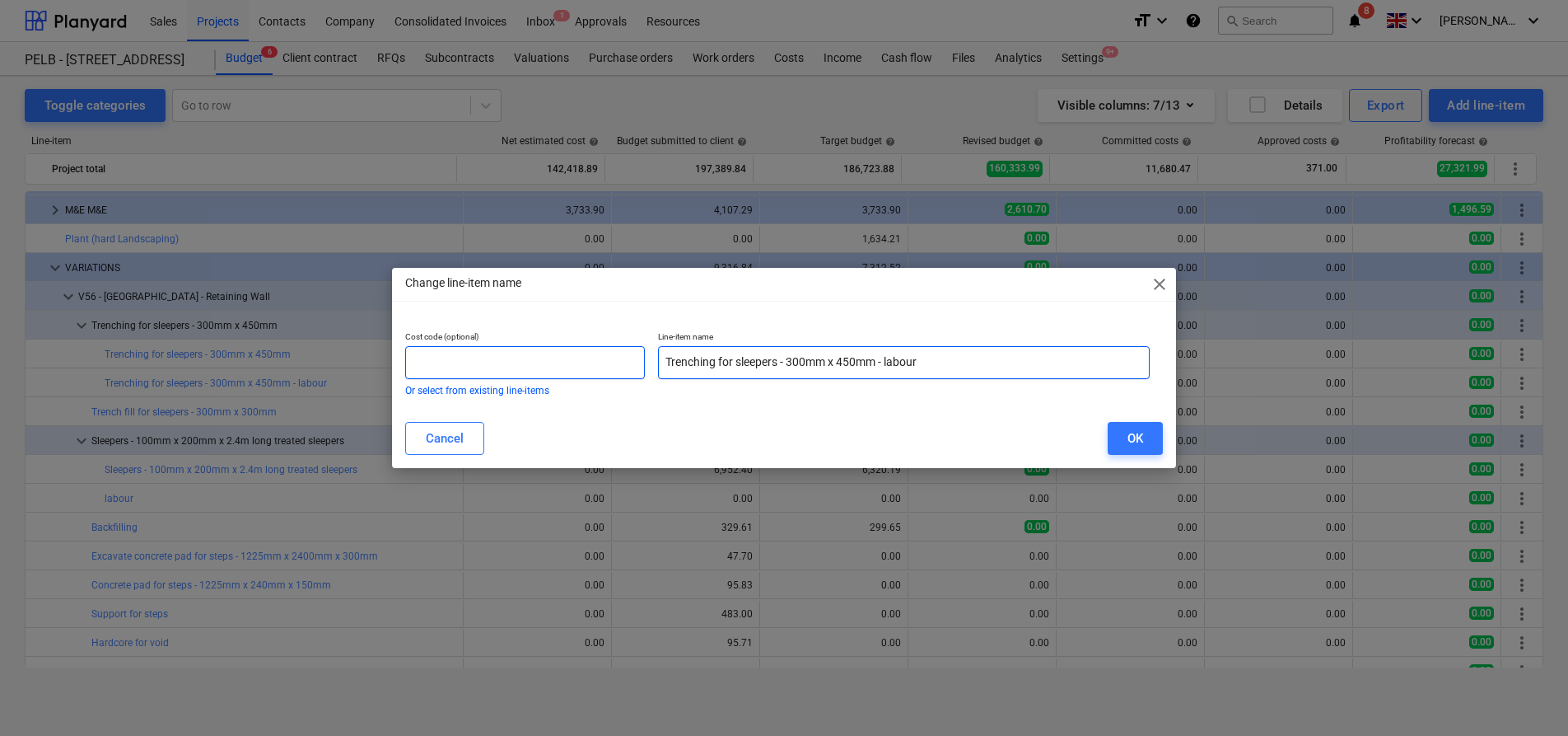
drag, startPoint x: 925, startPoint y: 358, endPoint x: 563, endPoint y: 358, distance: 362.0
click at [563, 358] on div "Cost code (optional) Or select from existing line-items Line-item name Trenchin…" at bounding box center [778, 363] width 758 height 77
type input "Labour"
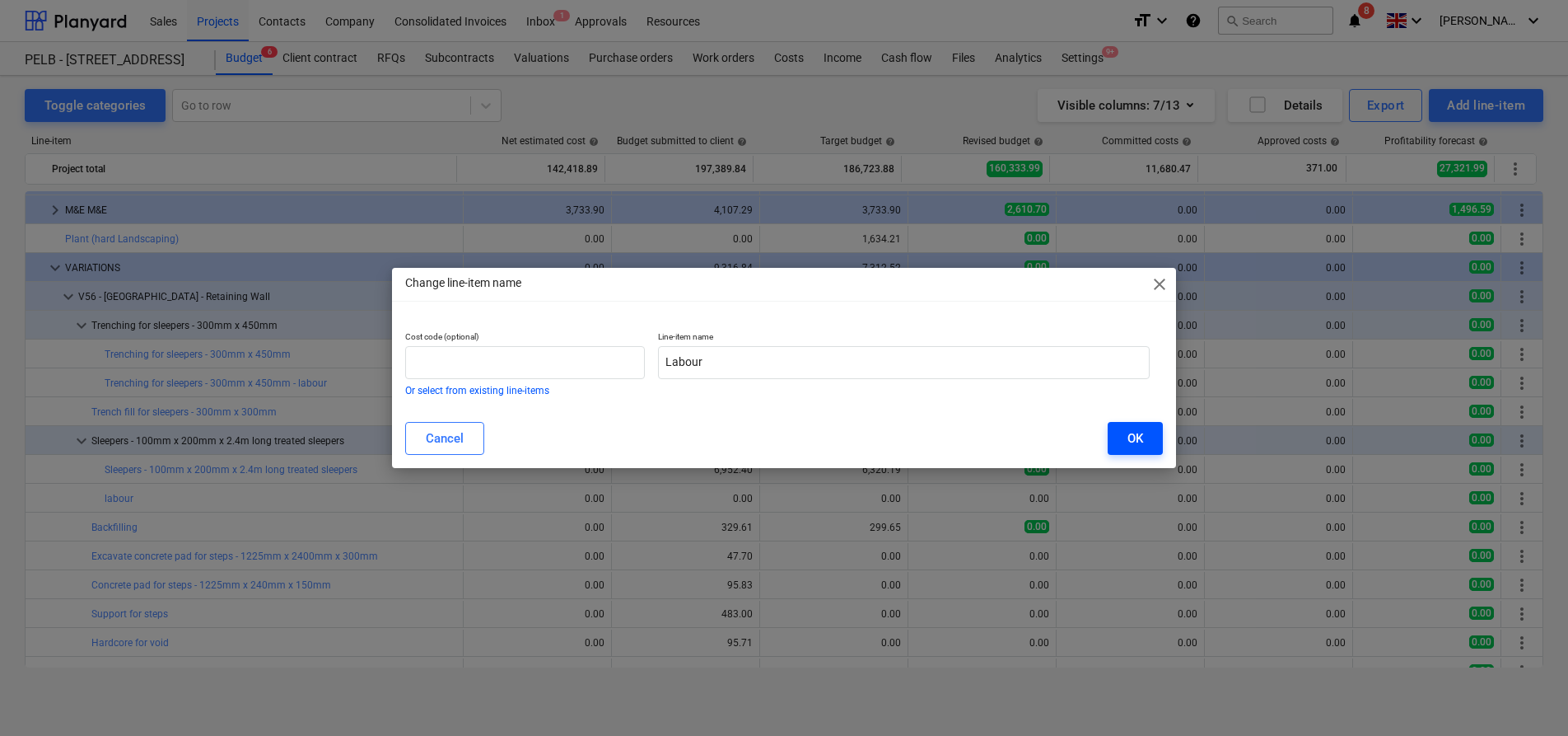
click at [1136, 449] on button "OK" at bounding box center [1135, 438] width 55 height 33
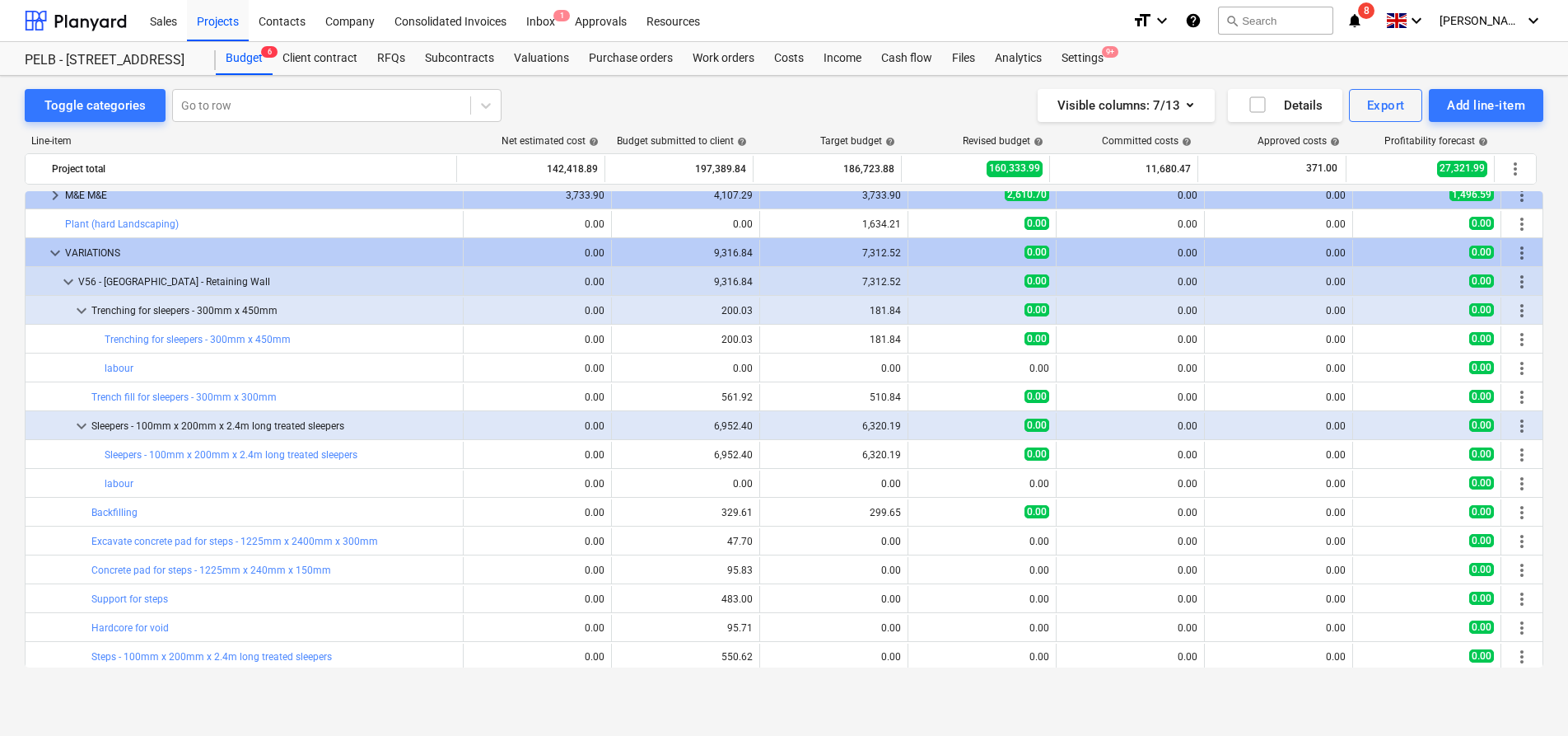
scroll to position [752, 0]
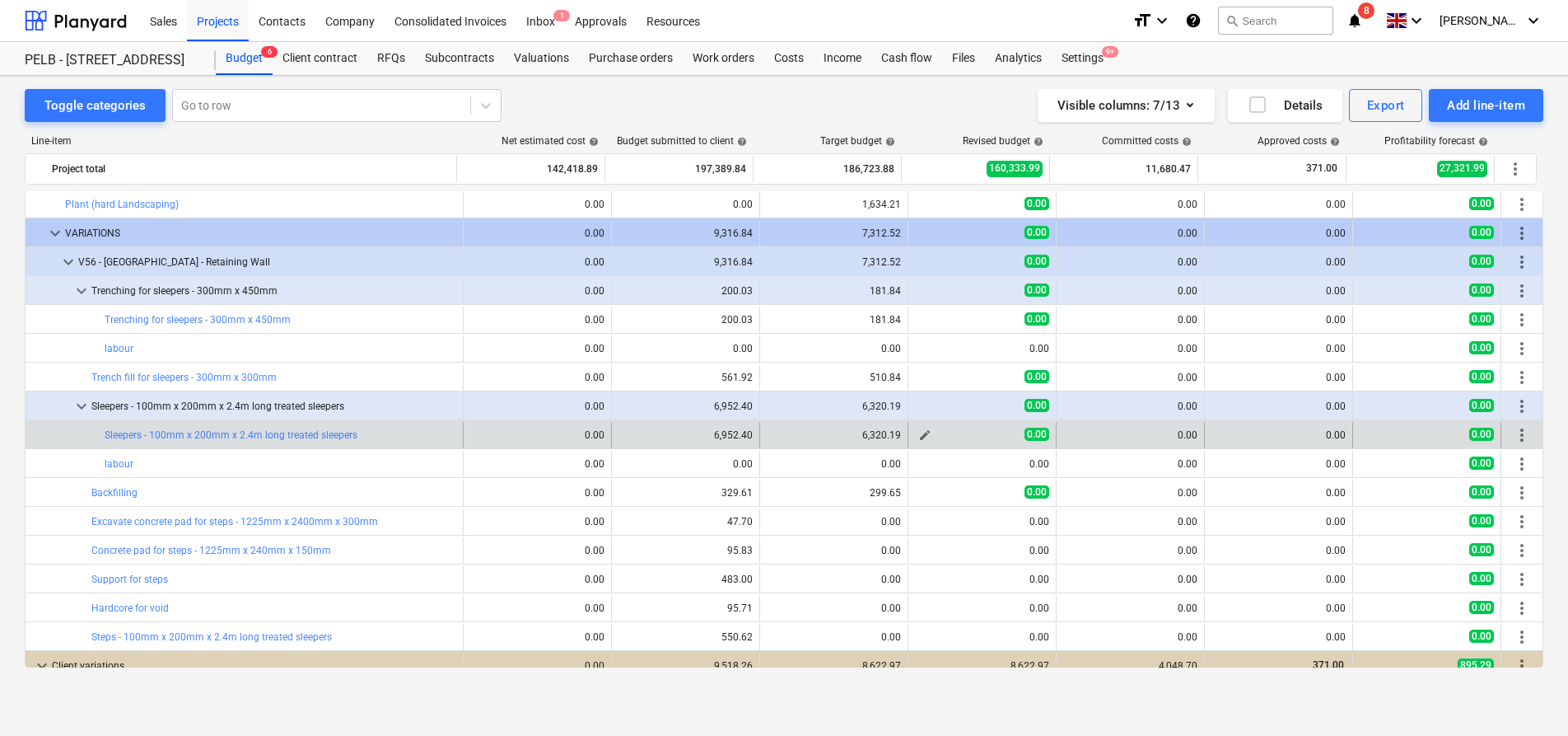
click at [918, 435] on span "edit" at bounding box center [925, 435] width 13 height 13
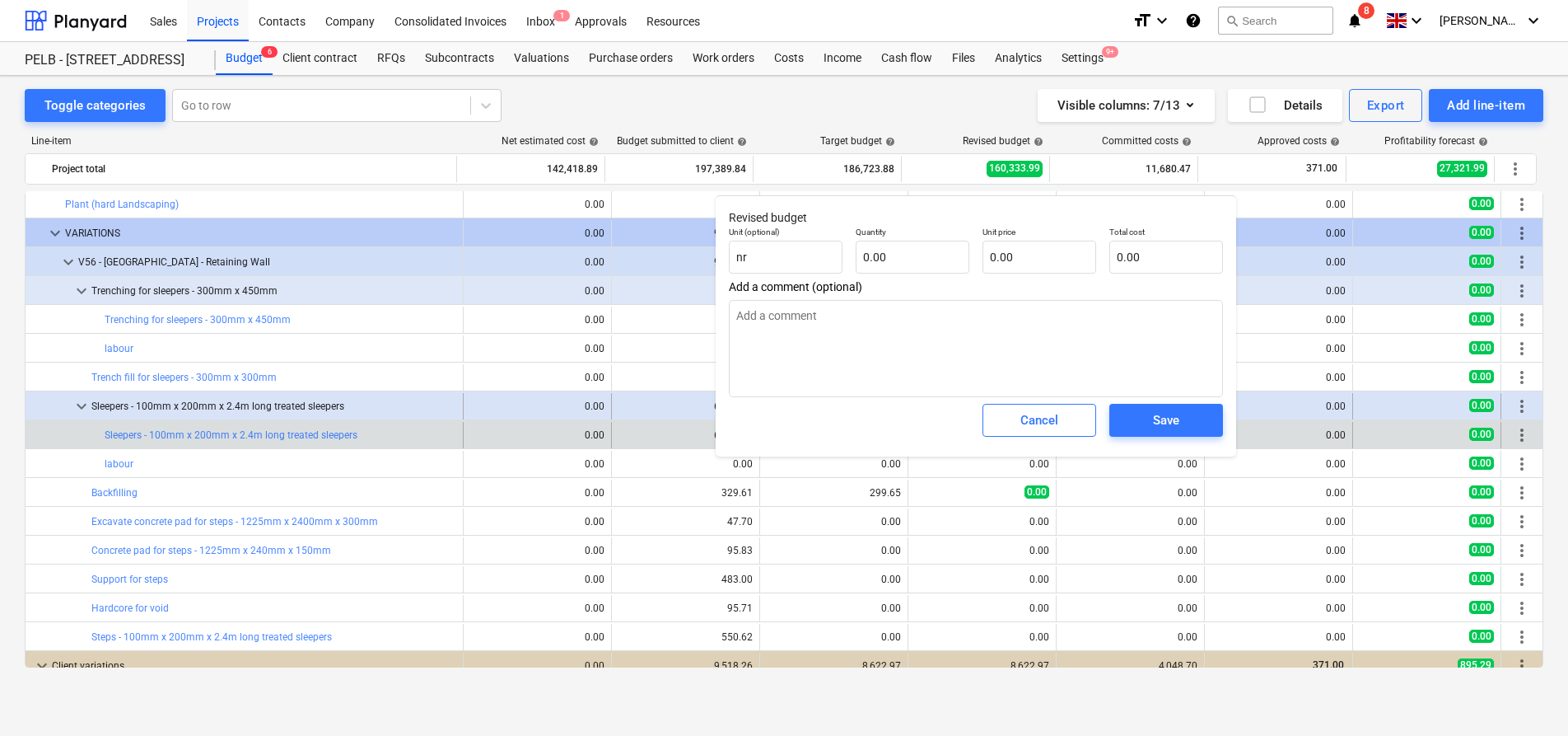
click at [1033, 409] on div "Cancel" at bounding box center [1039, 419] width 38 height 21
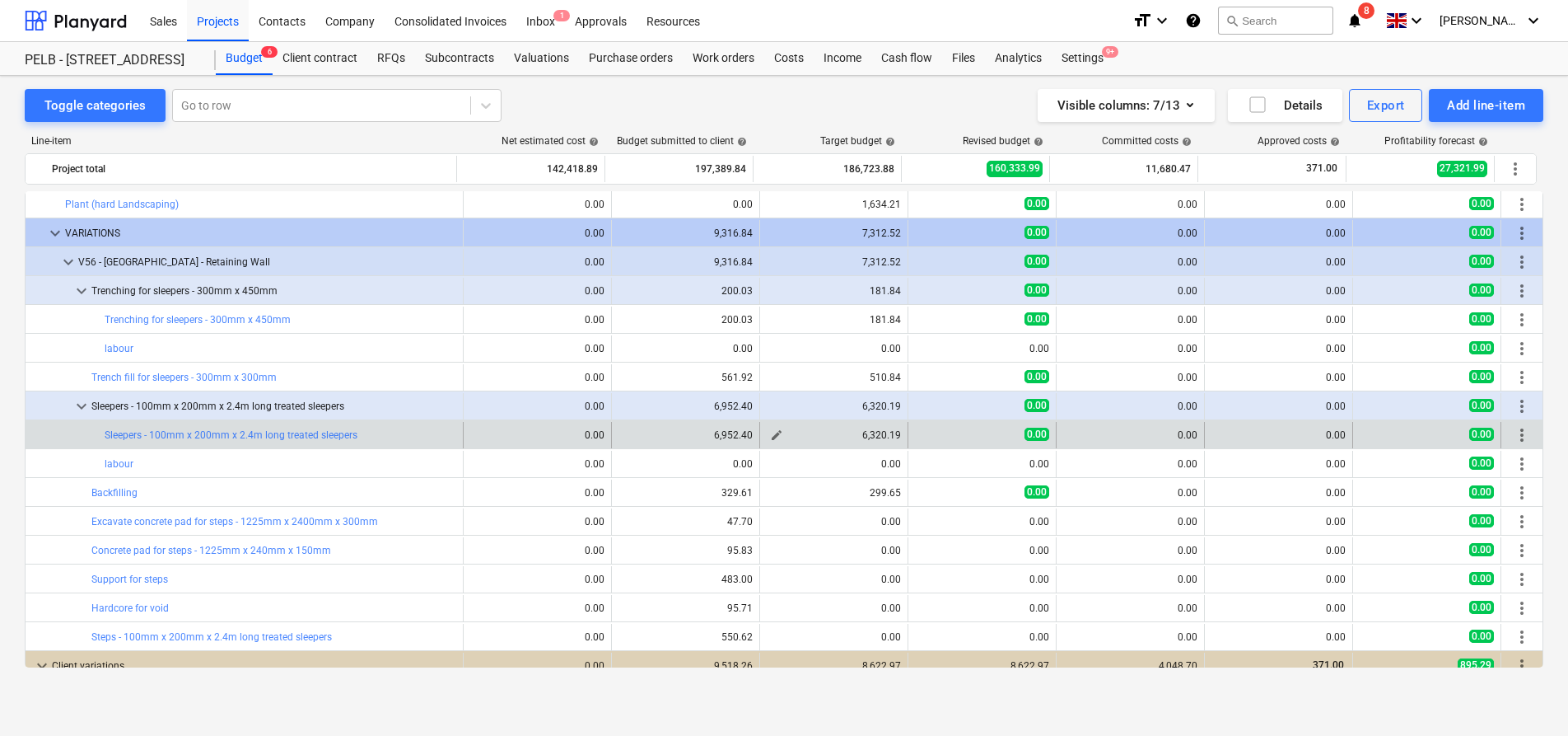
click at [770, 431] on span "edit" at bounding box center [776, 435] width 13 height 13
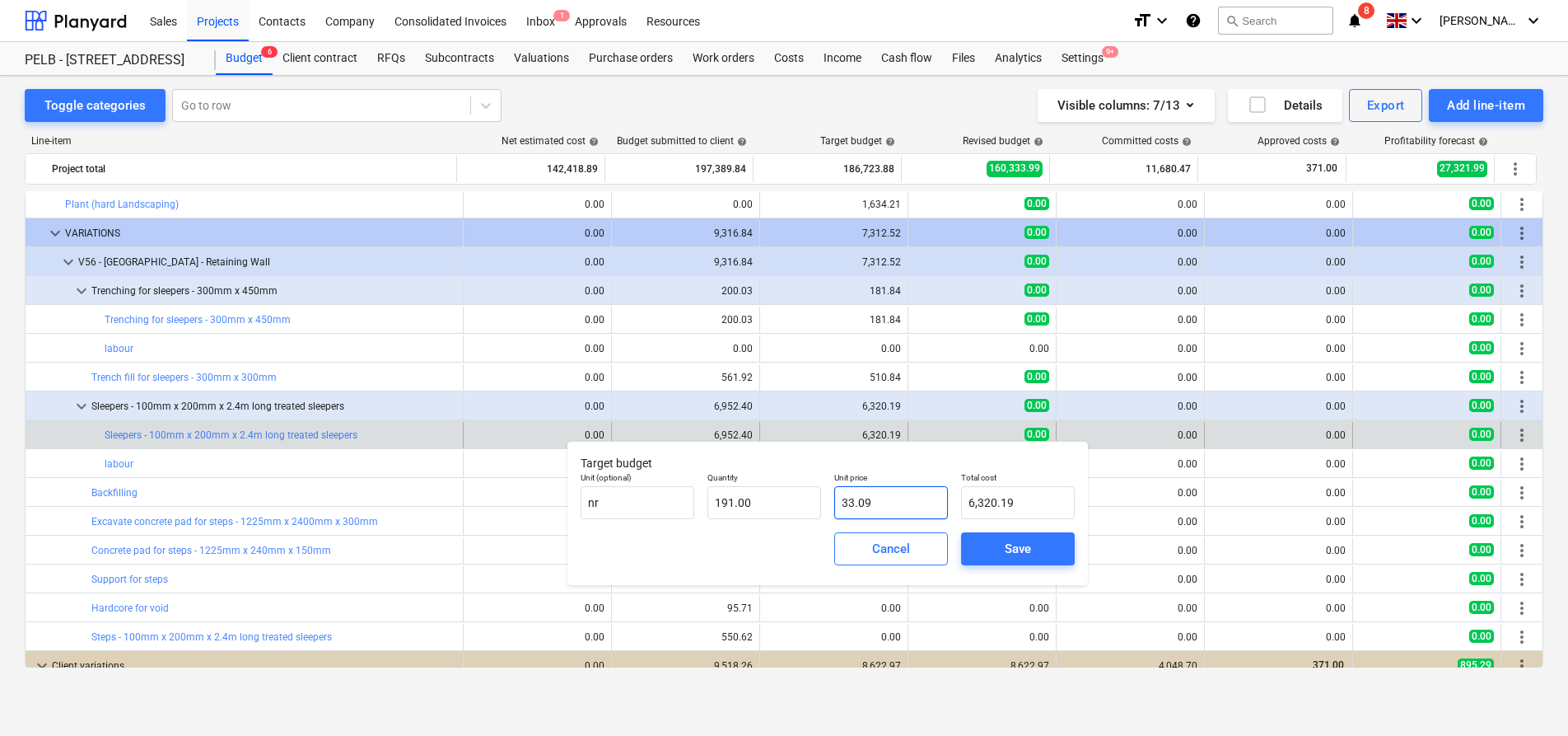
click at [917, 499] on input "33.09" at bounding box center [892, 503] width 114 height 33
type input "33.0"
type input "6,303.00"
type input "3"
type input "573.00"
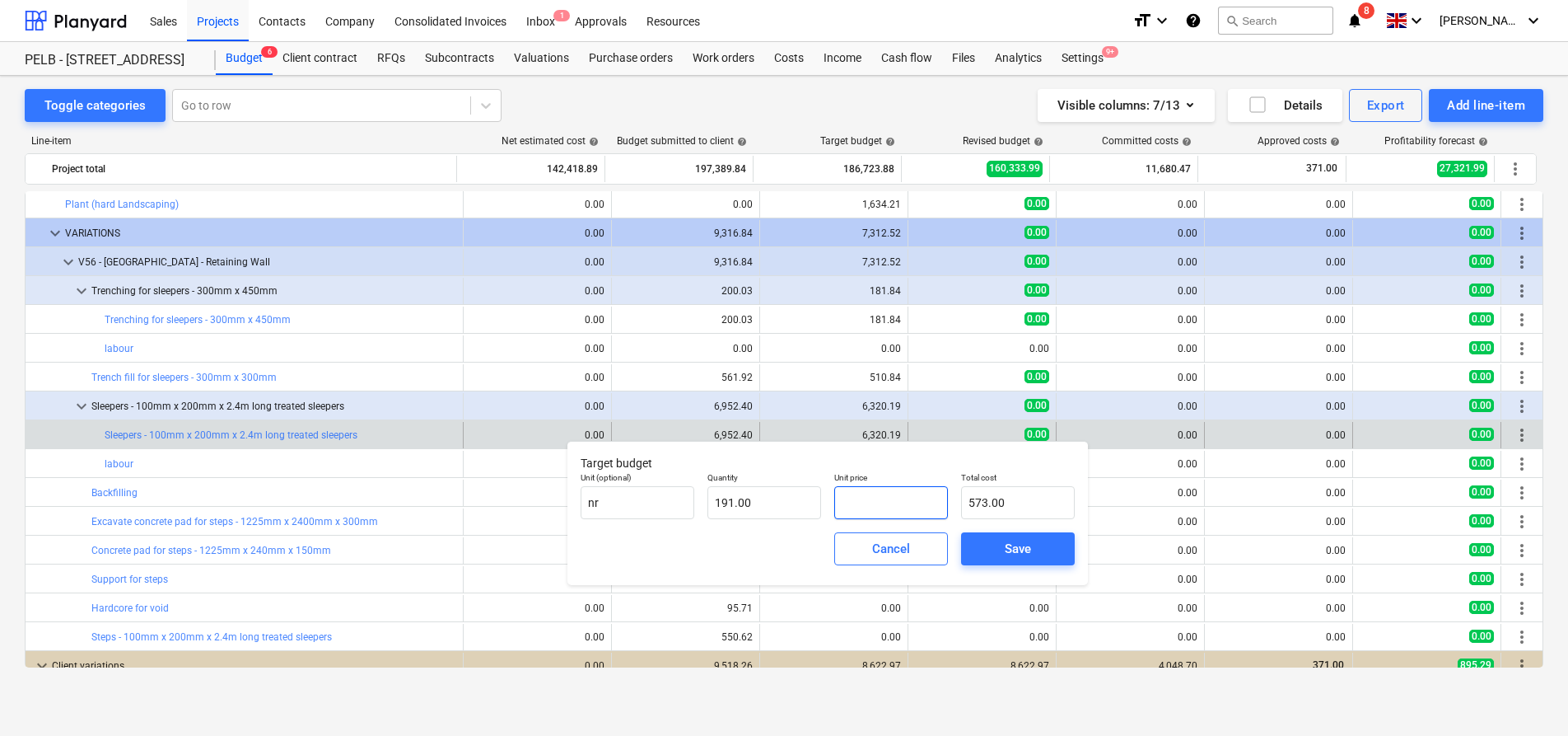
type input "0.00"
type input "1"
type input "191.00"
type input "16"
type input "3,056.00"
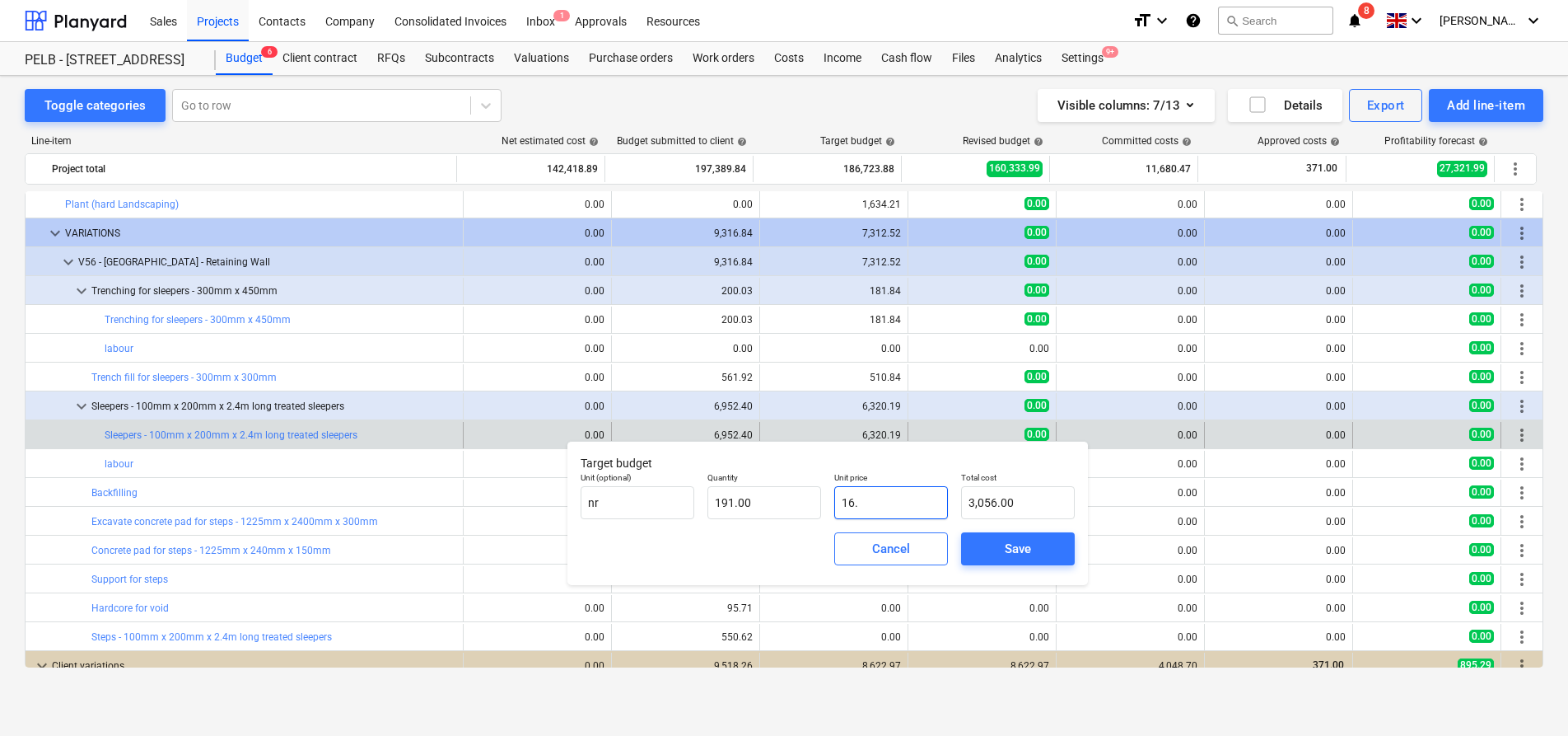
type input "16.9"
type input "3,227.90"
type input "16.90"
click at [1018, 547] on div "Save" at bounding box center [1018, 548] width 27 height 21
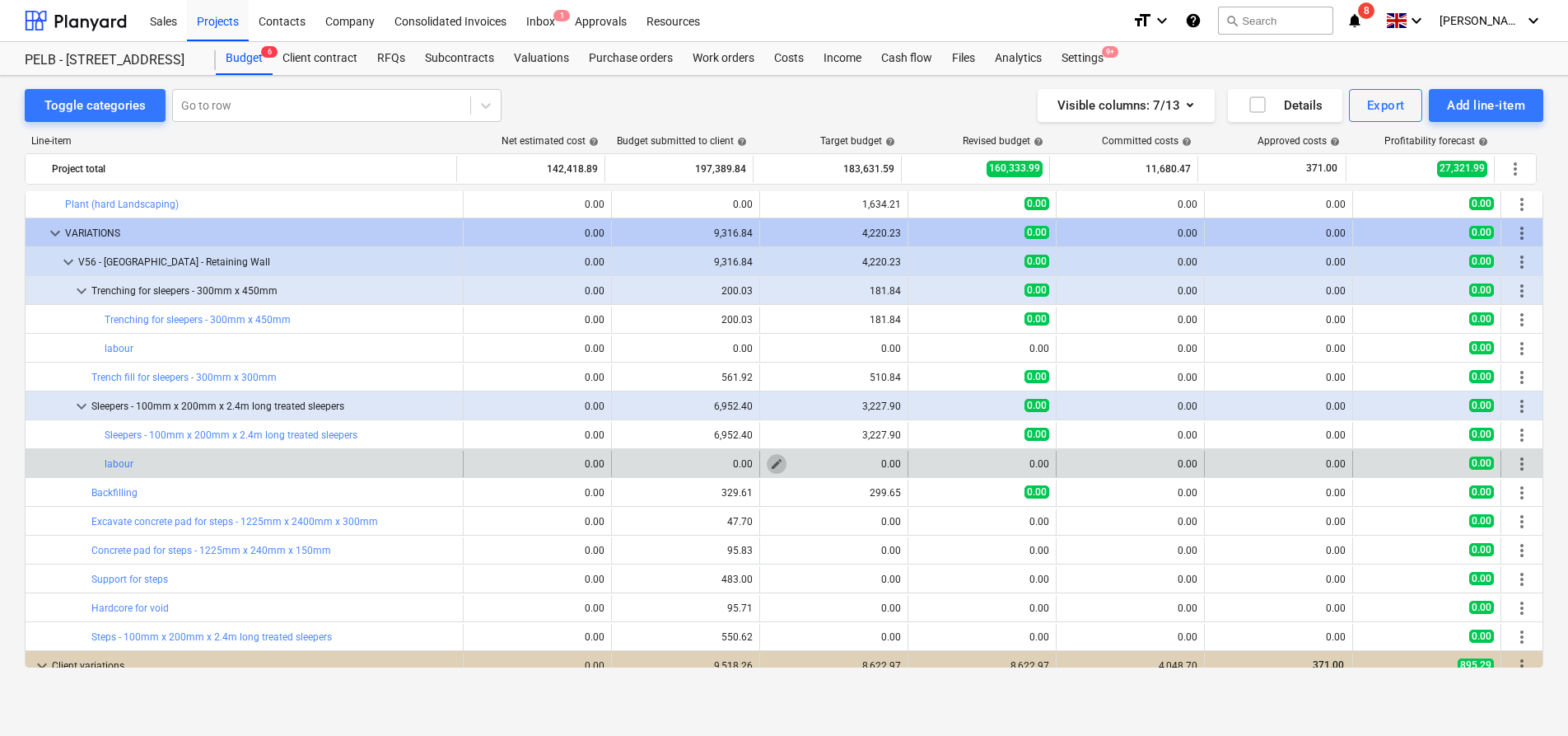
click at [770, 466] on span "edit" at bounding box center [776, 463] width 13 height 13
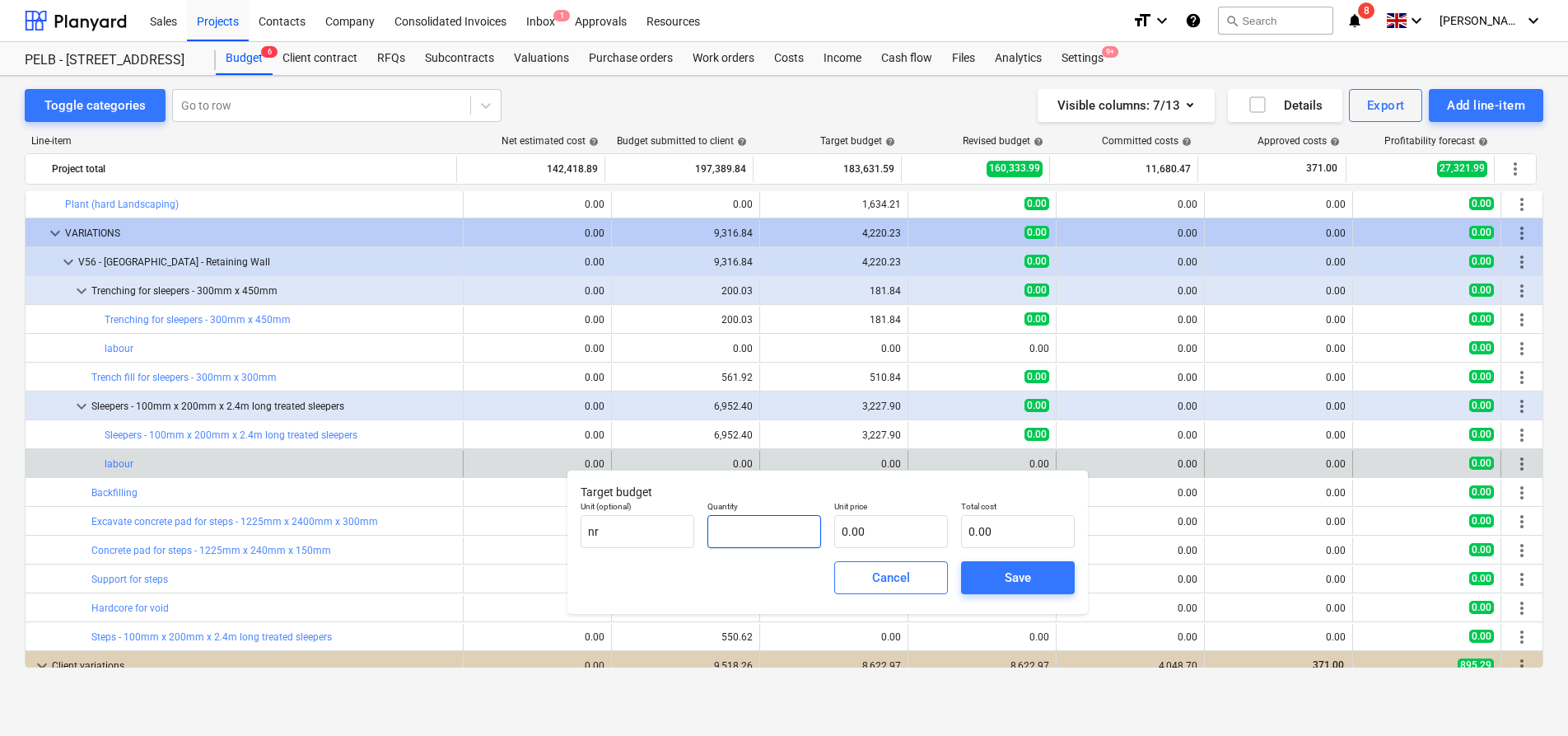
click at [755, 529] on input "text" at bounding box center [764, 531] width 114 height 33
type input "191.00"
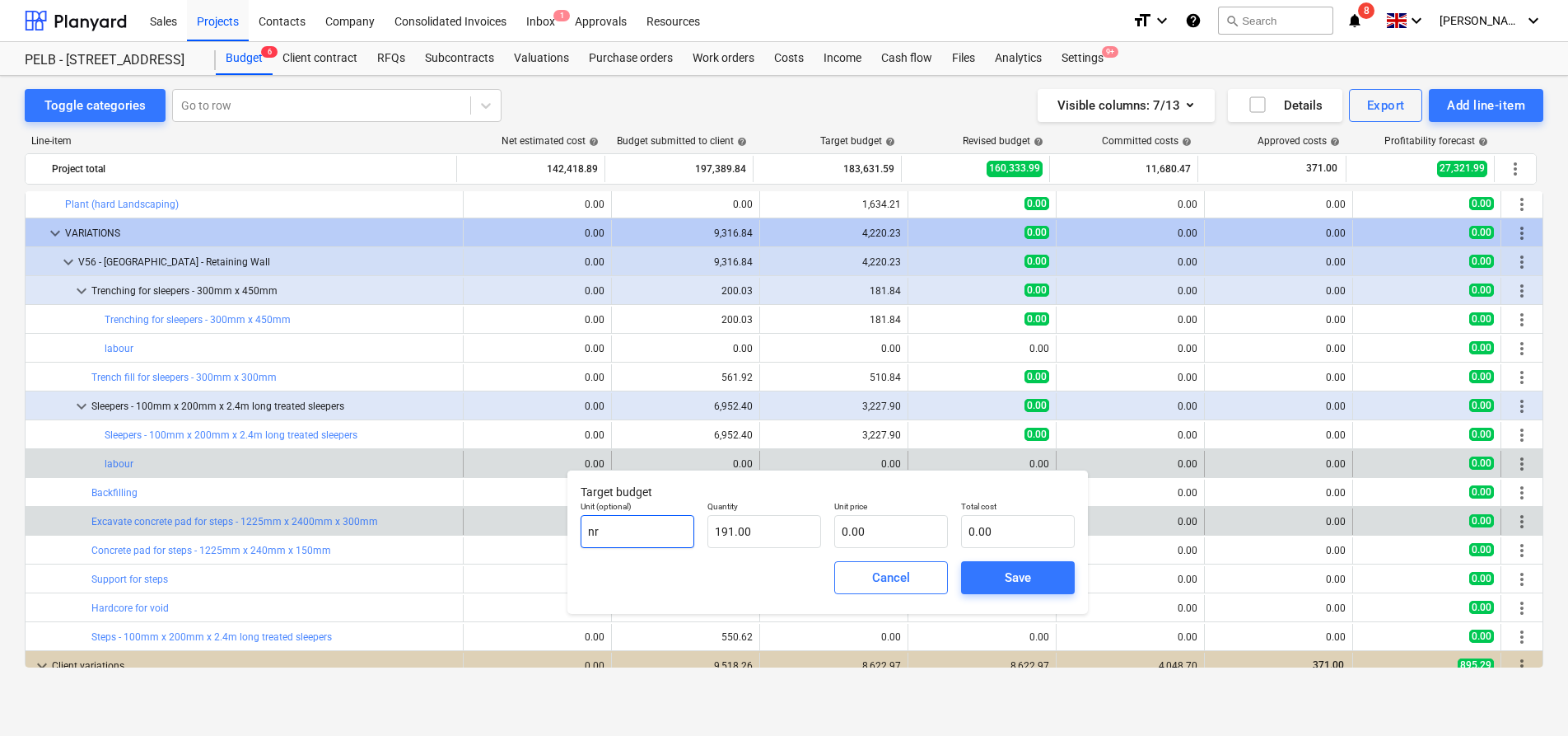
drag, startPoint x: 588, startPoint y: 532, endPoint x: 564, endPoint y: 532, distance: 24.0
click at [564, 532] on body "Sales Projects Contacts Company Consolidated Invoices Inbox 1 Approvals Resourc…" at bounding box center [784, 368] width 1568 height 736
type input "n"
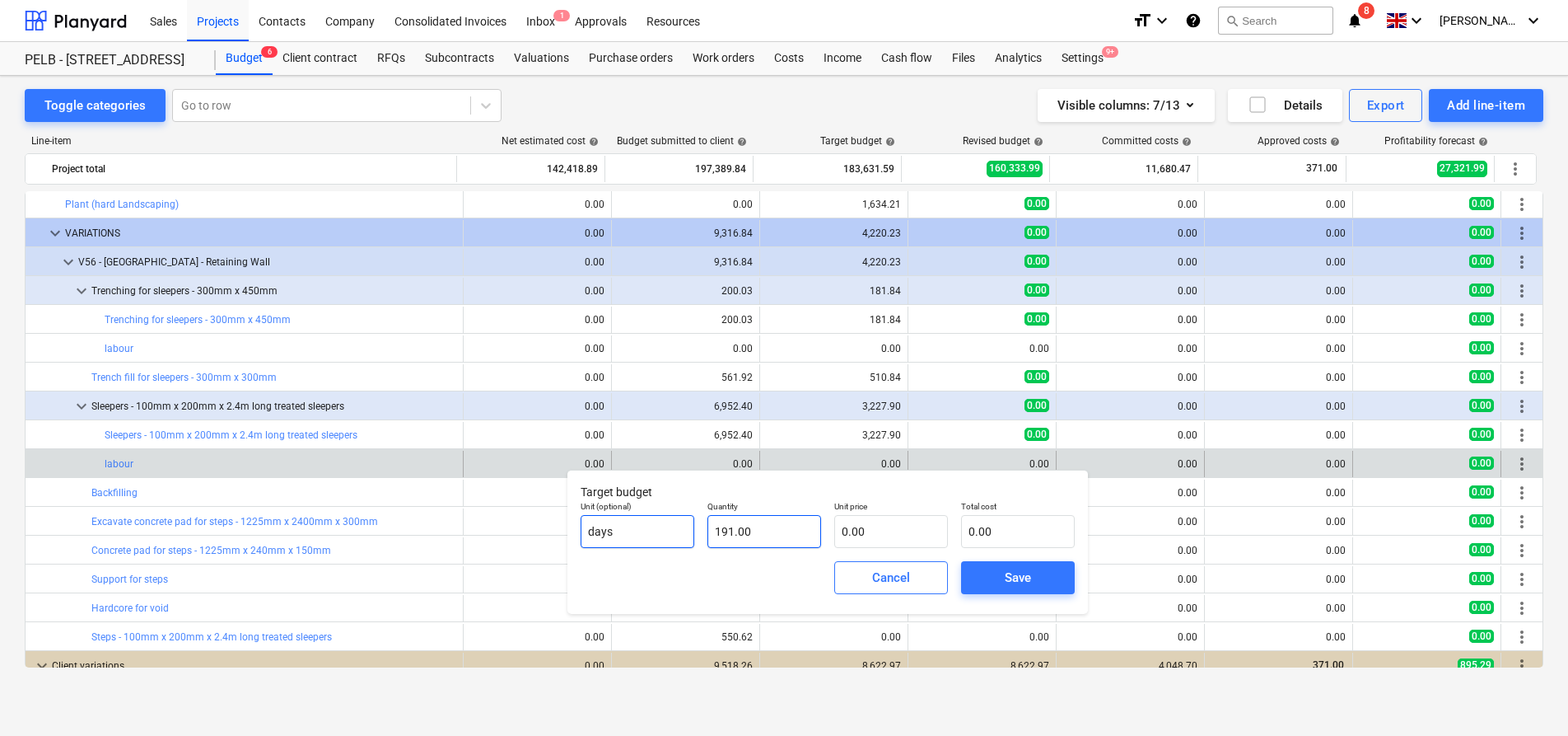
type input "days"
type input "191"
drag, startPoint x: 818, startPoint y: 529, endPoint x: 712, endPoint y: 537, distance: 106.3
click at [712, 537] on input "191" at bounding box center [764, 531] width 114 height 33
type input "0.00"
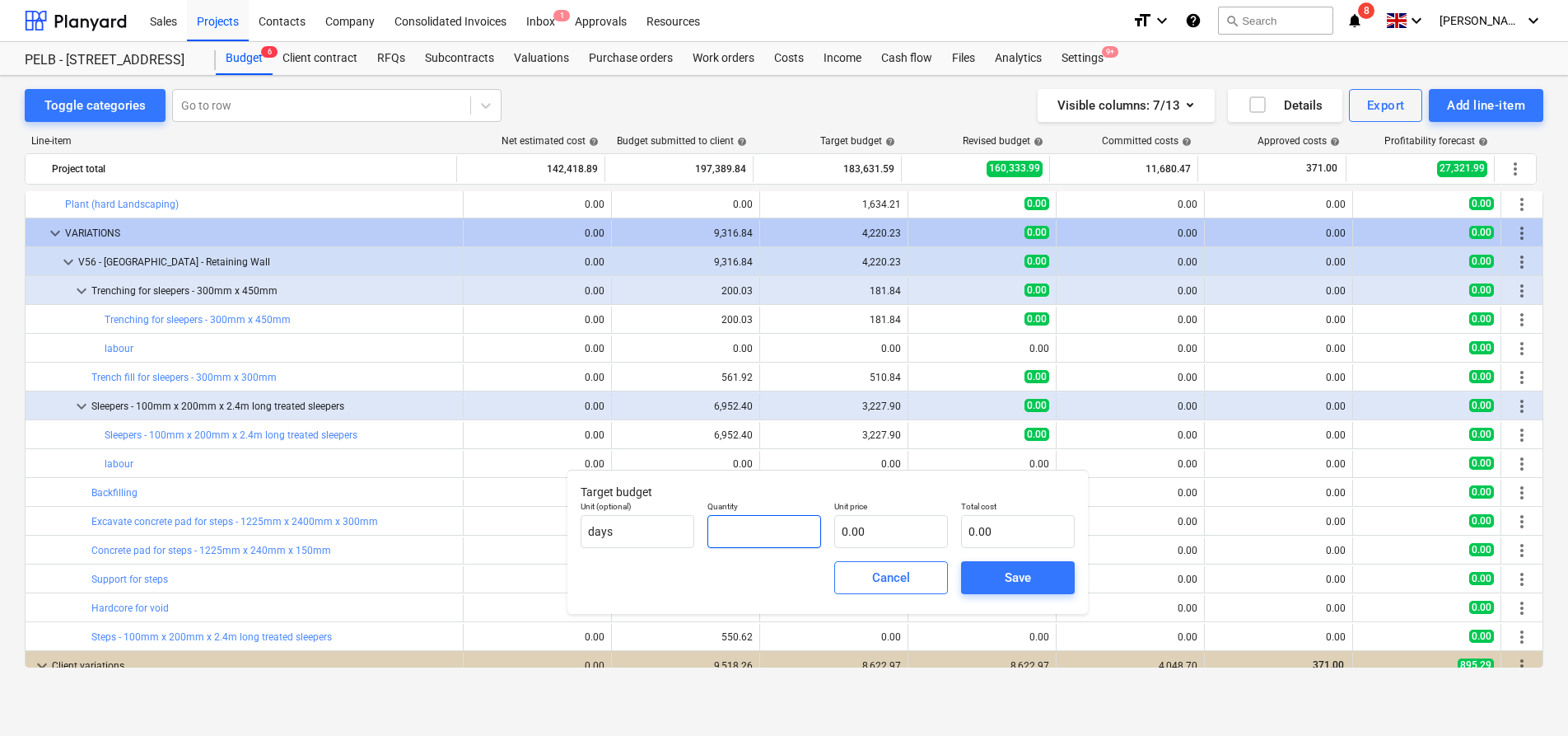
click at [770, 525] on input "text" at bounding box center [764, 531] width 114 height 33
type input "8.00"
click at [889, 532] on input "text" at bounding box center [892, 531] width 114 height 33
type input "2"
type input "16.00"
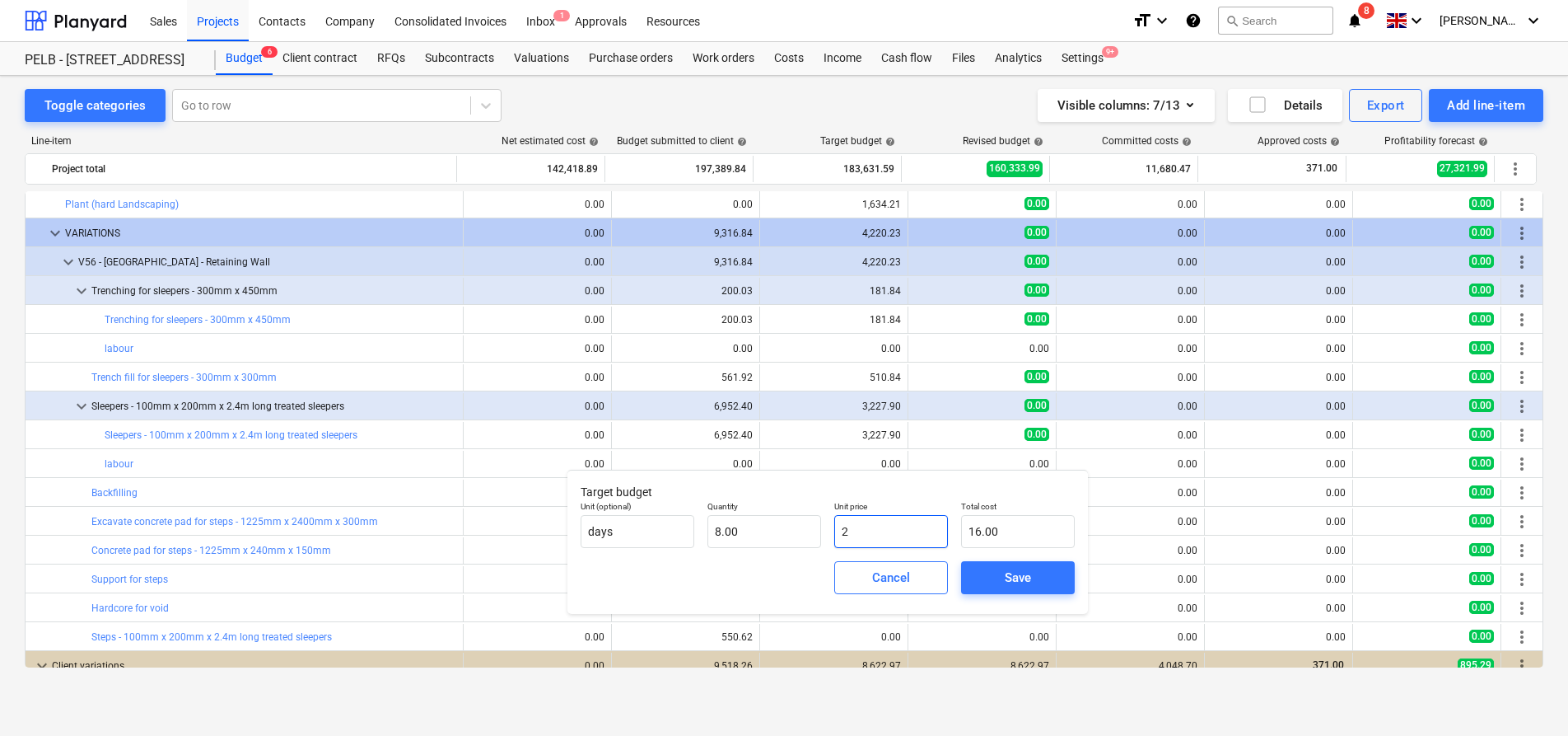
type input "25"
type input "200.00"
type input "250"
type input "2,000.00"
type input "250.00"
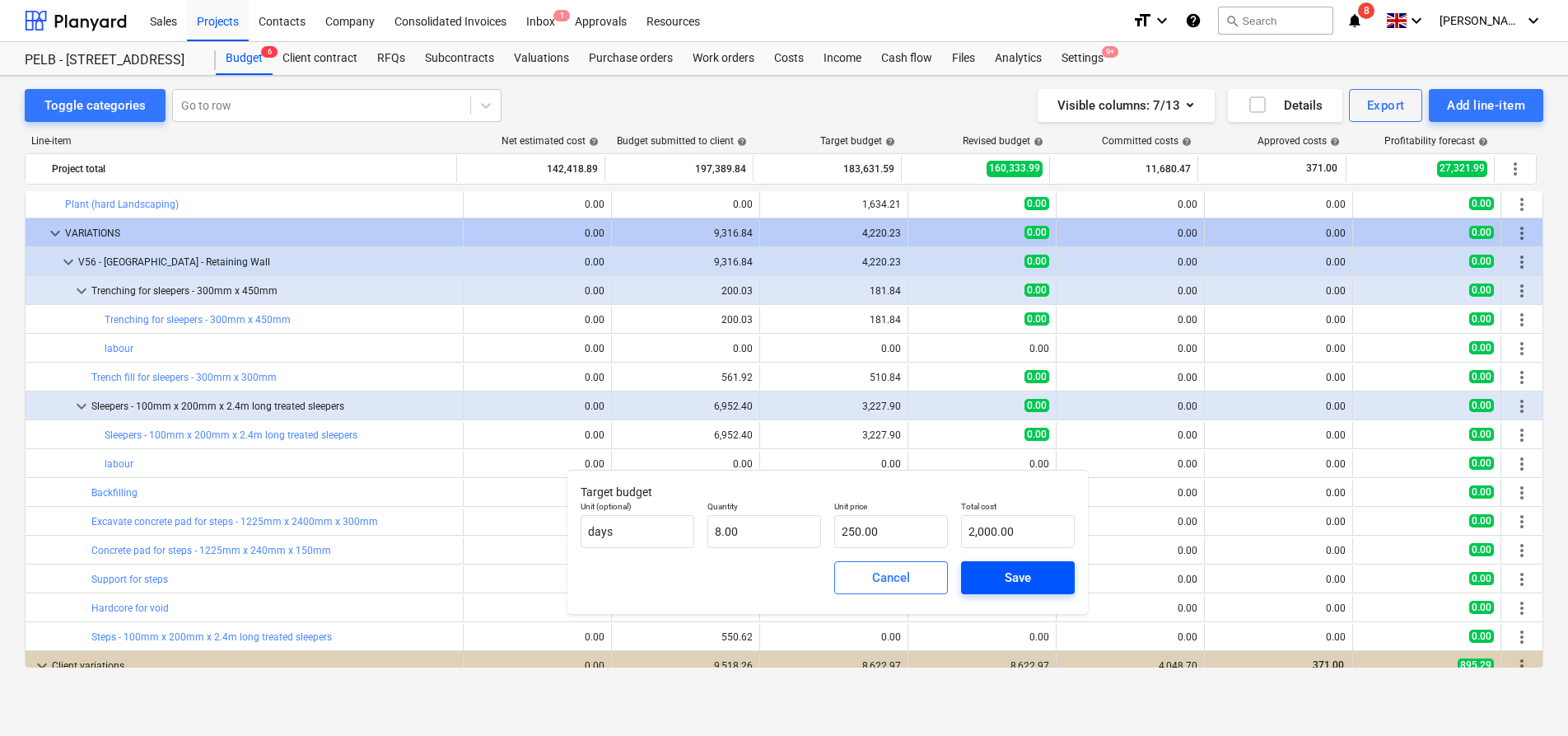
click at [1054, 571] on span "Save" at bounding box center [1018, 577] width 74 height 21
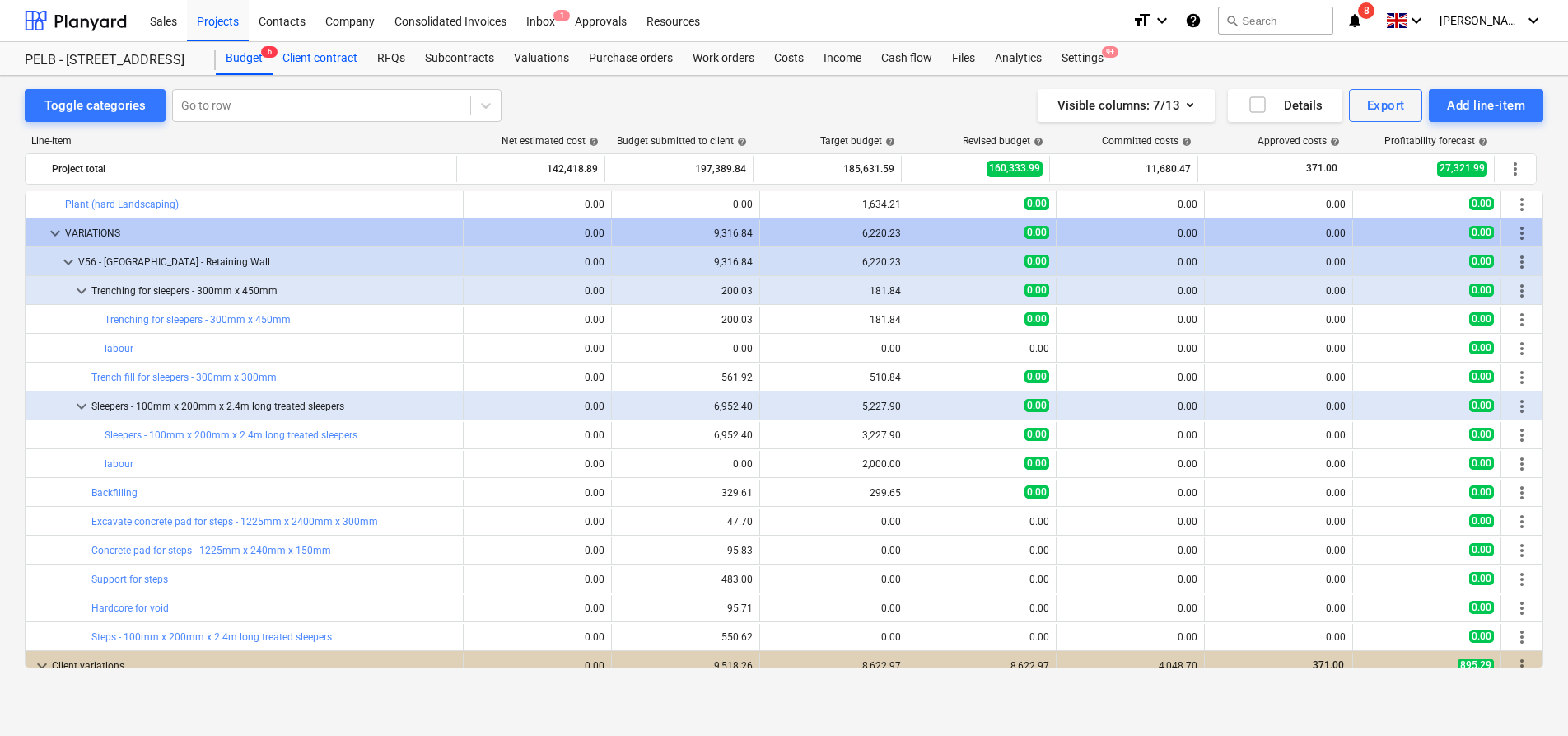
click at [311, 47] on div "Client contract" at bounding box center [319, 59] width 94 height 33
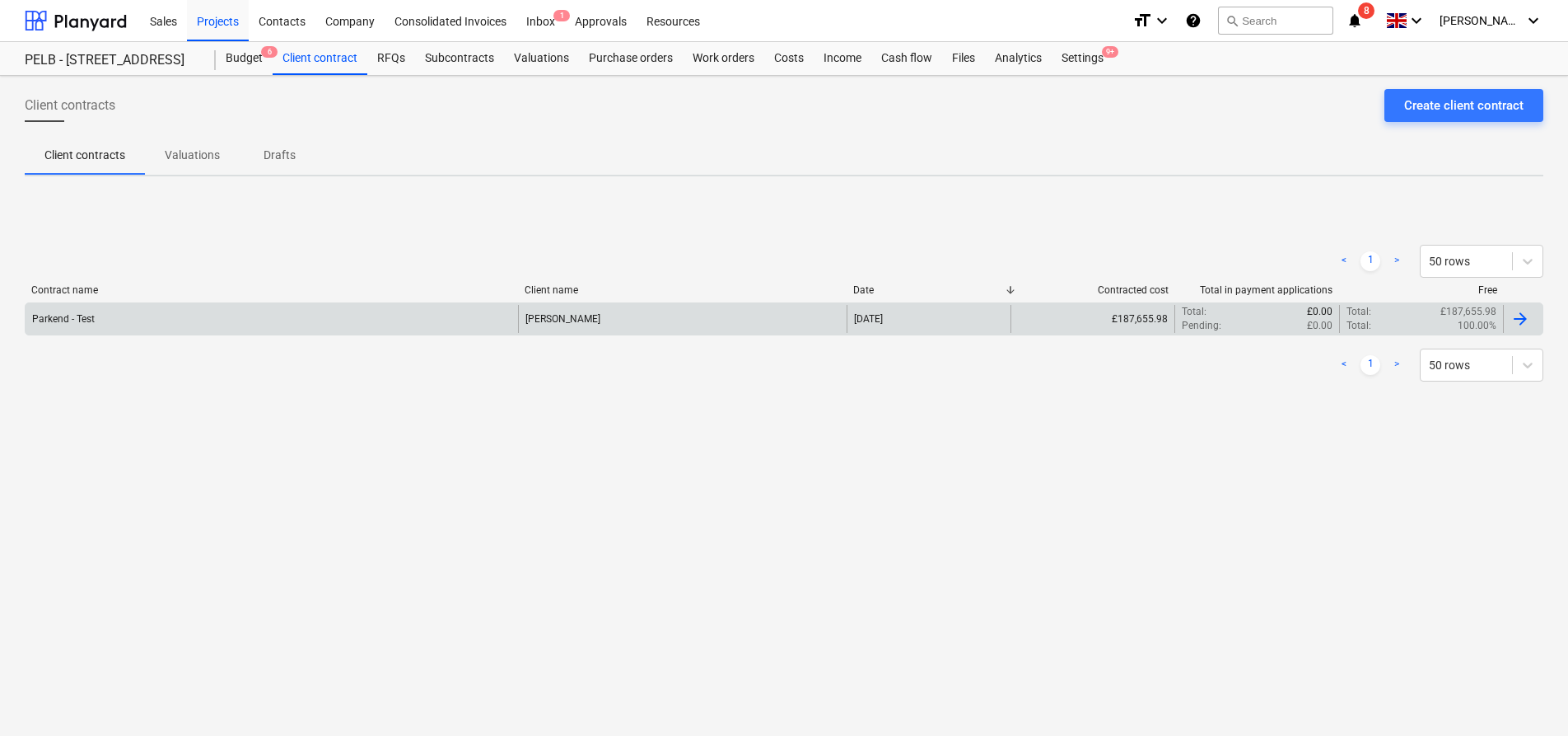
click at [213, 324] on div "Parkend - Test" at bounding box center [272, 319] width 492 height 28
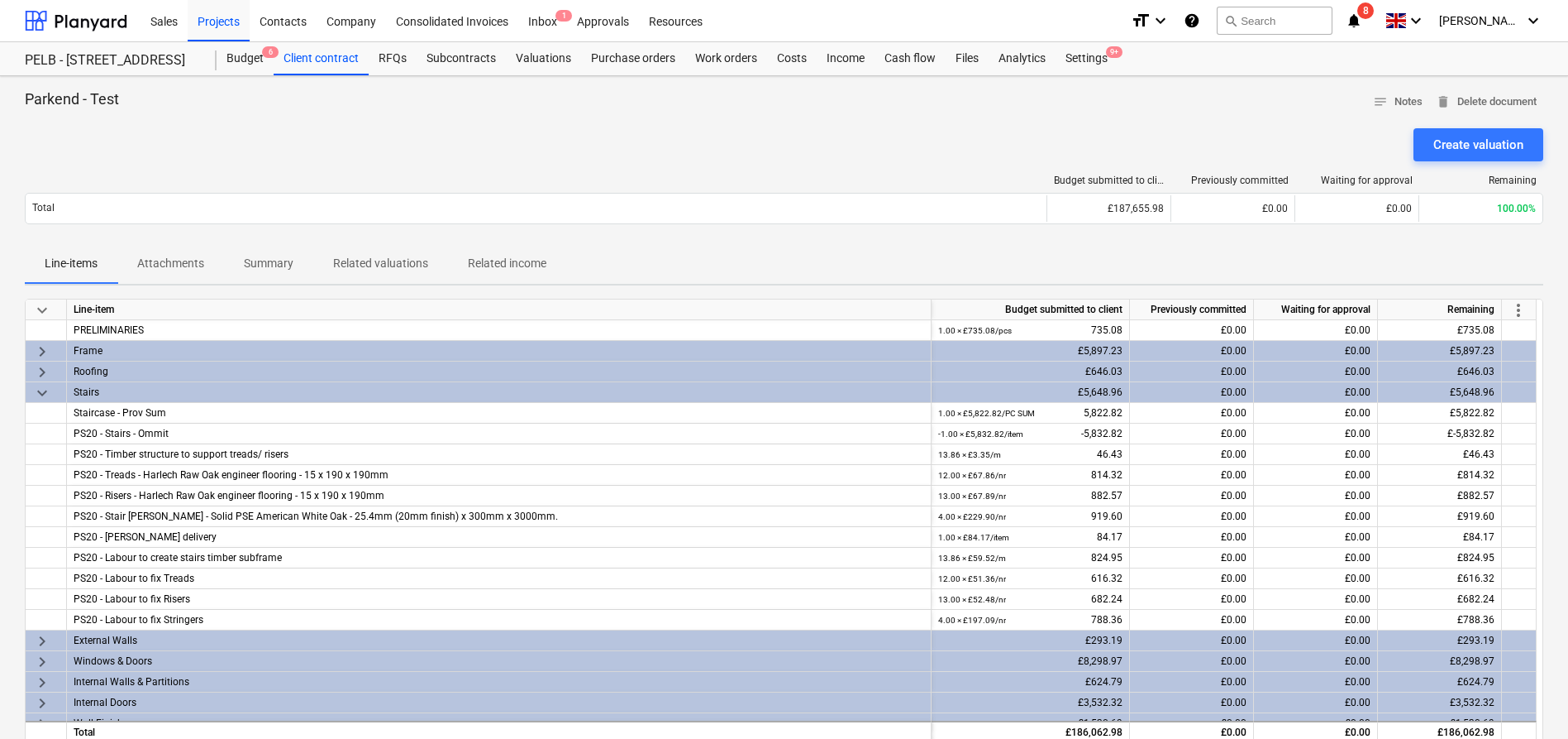
click at [1523, 306] on span "more_vert" at bounding box center [1518, 311] width 20 height 20
click at [1498, 302] on li "Amend line items" at bounding box center [1495, 310] width 128 height 38
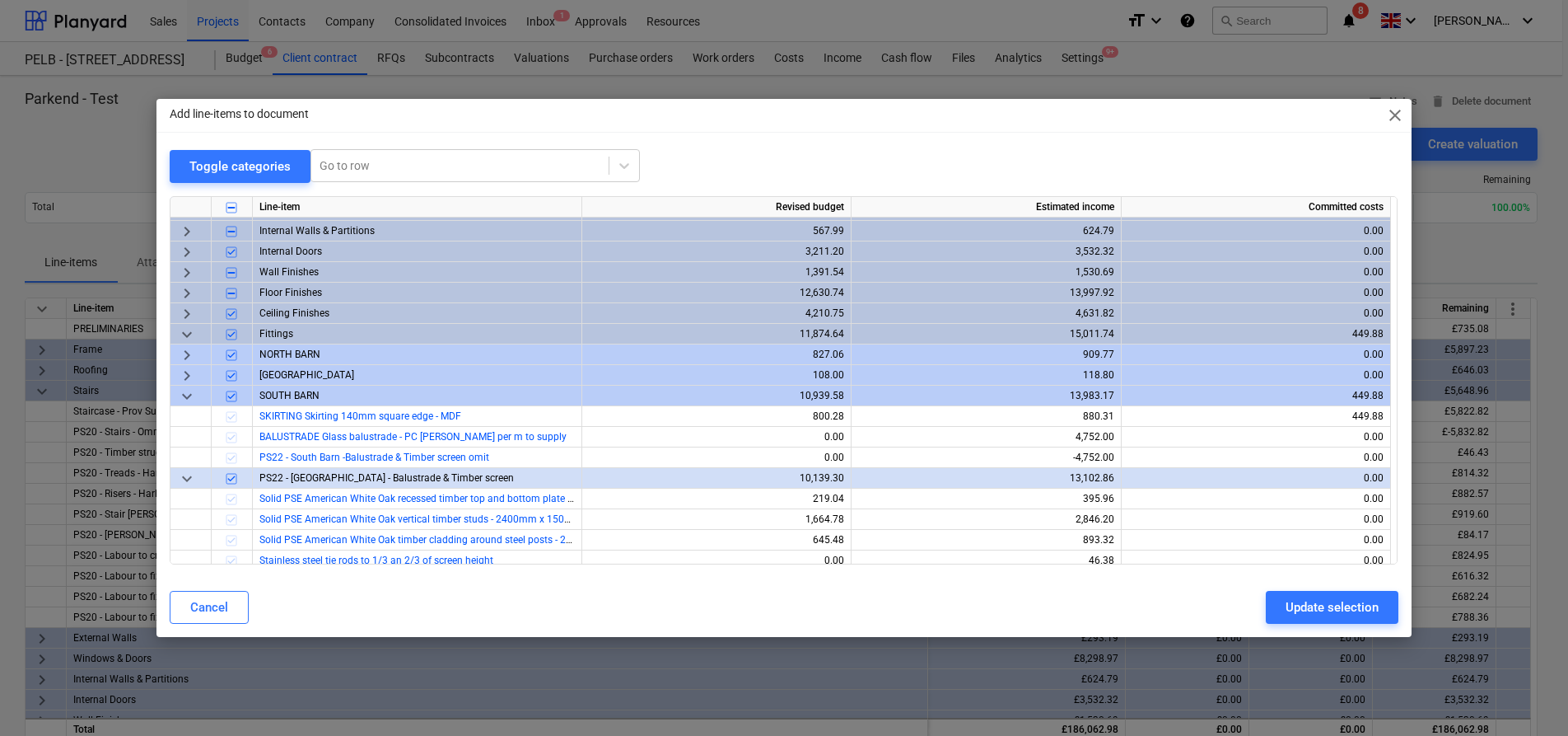
scroll to position [145, 0]
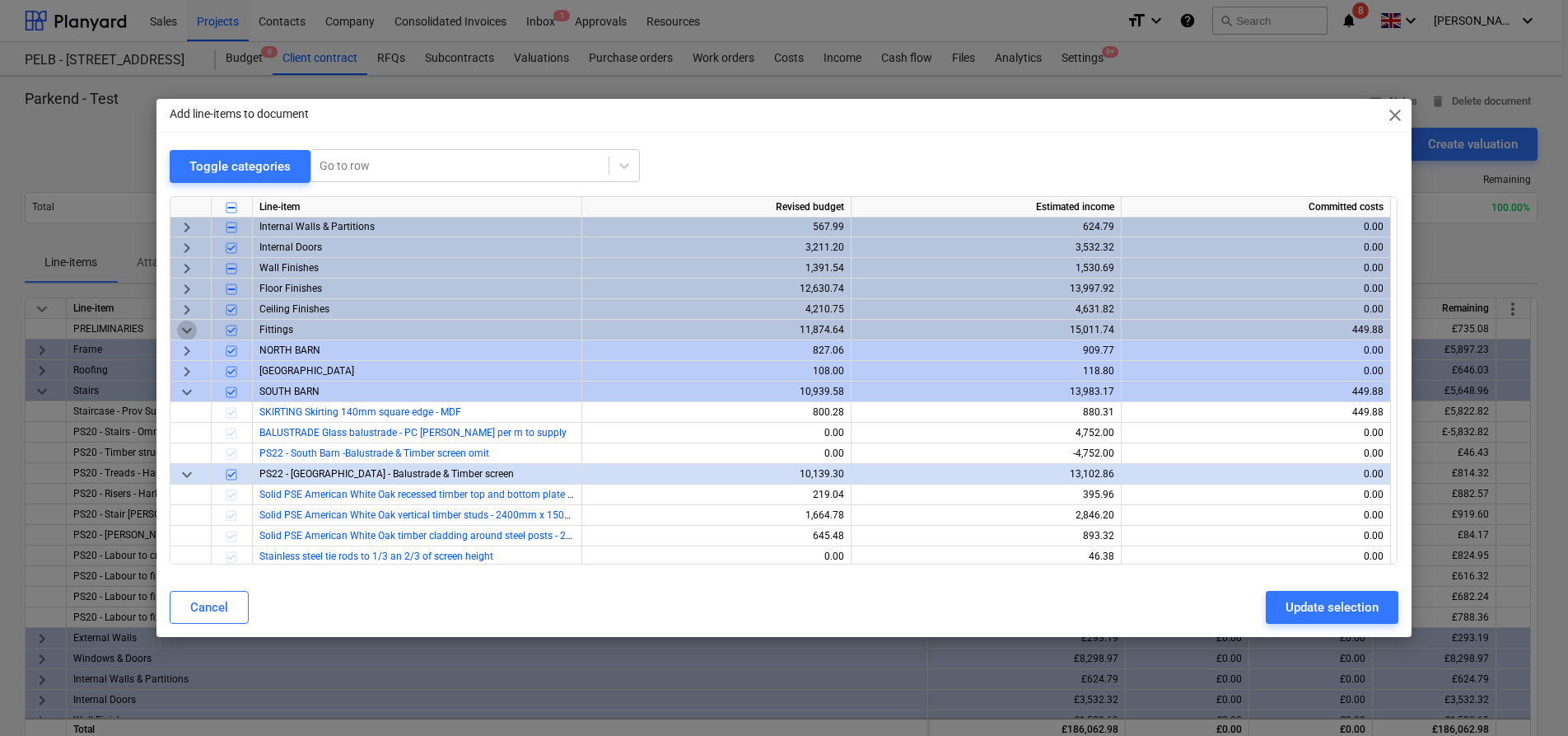
click at [188, 326] on span "keyboard_arrow_down" at bounding box center [187, 330] width 20 height 20
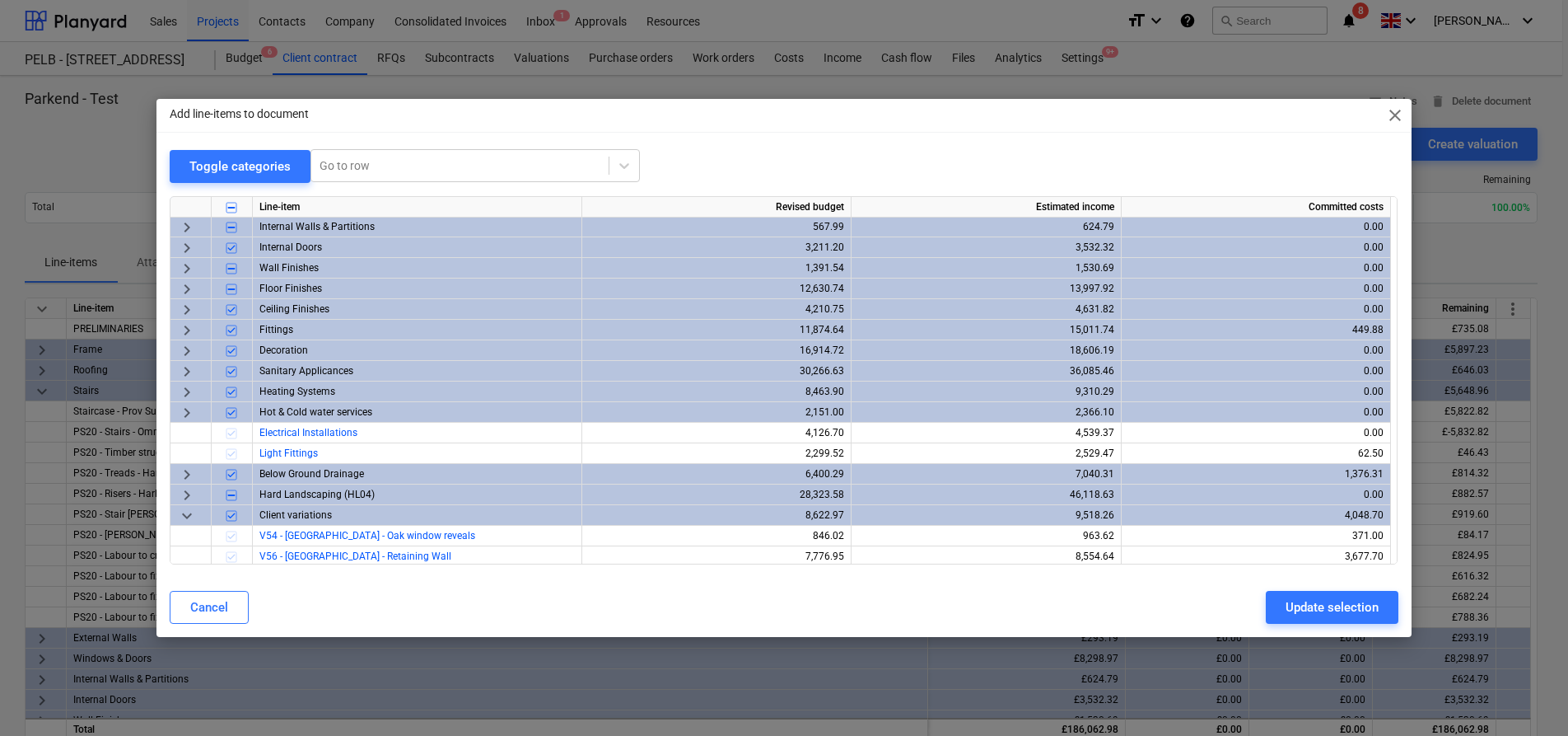
click at [184, 391] on span "keyboard_arrow_right" at bounding box center [187, 393] width 20 height 20
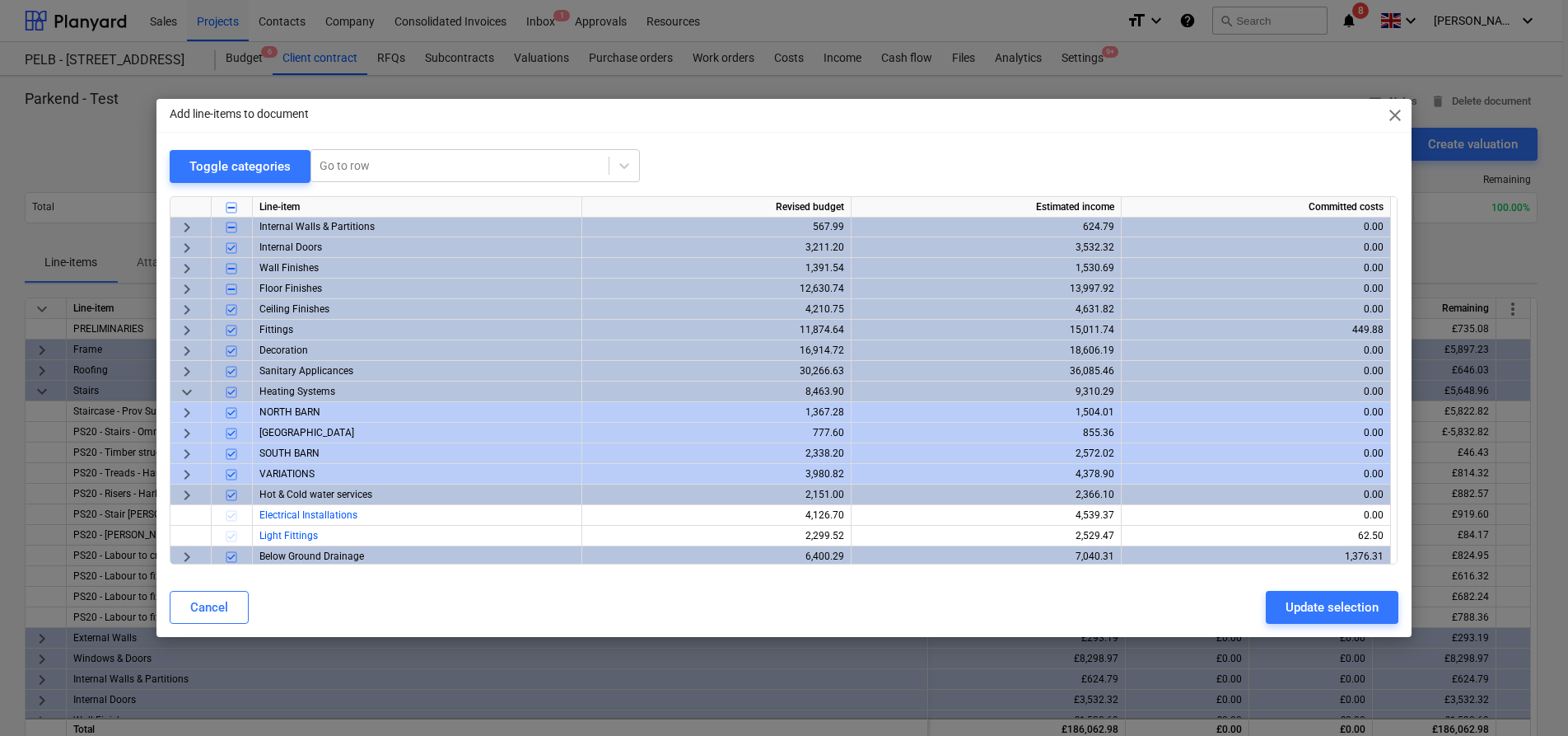
click at [186, 389] on span "keyboard_arrow_down" at bounding box center [187, 393] width 20 height 20
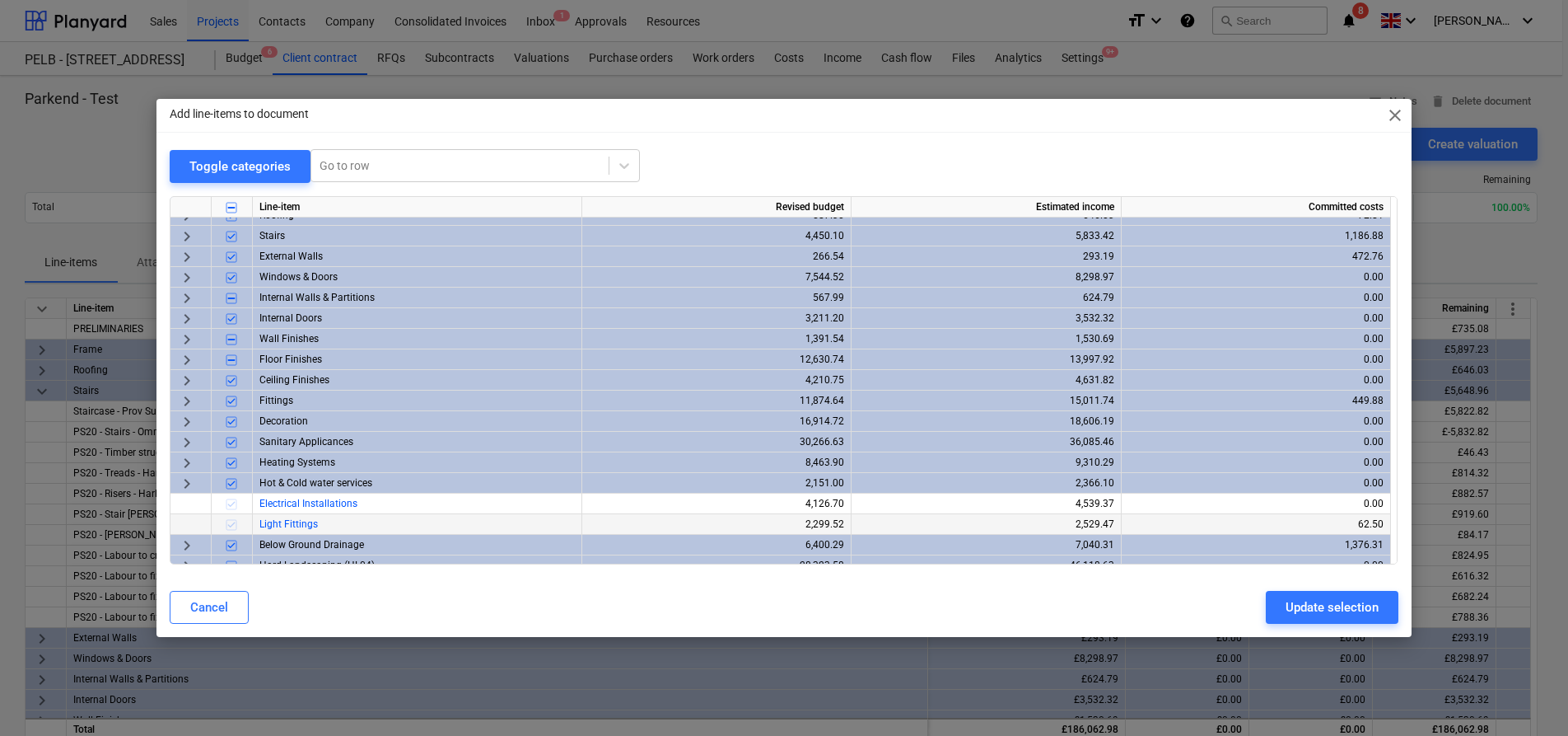
scroll to position [168, 0]
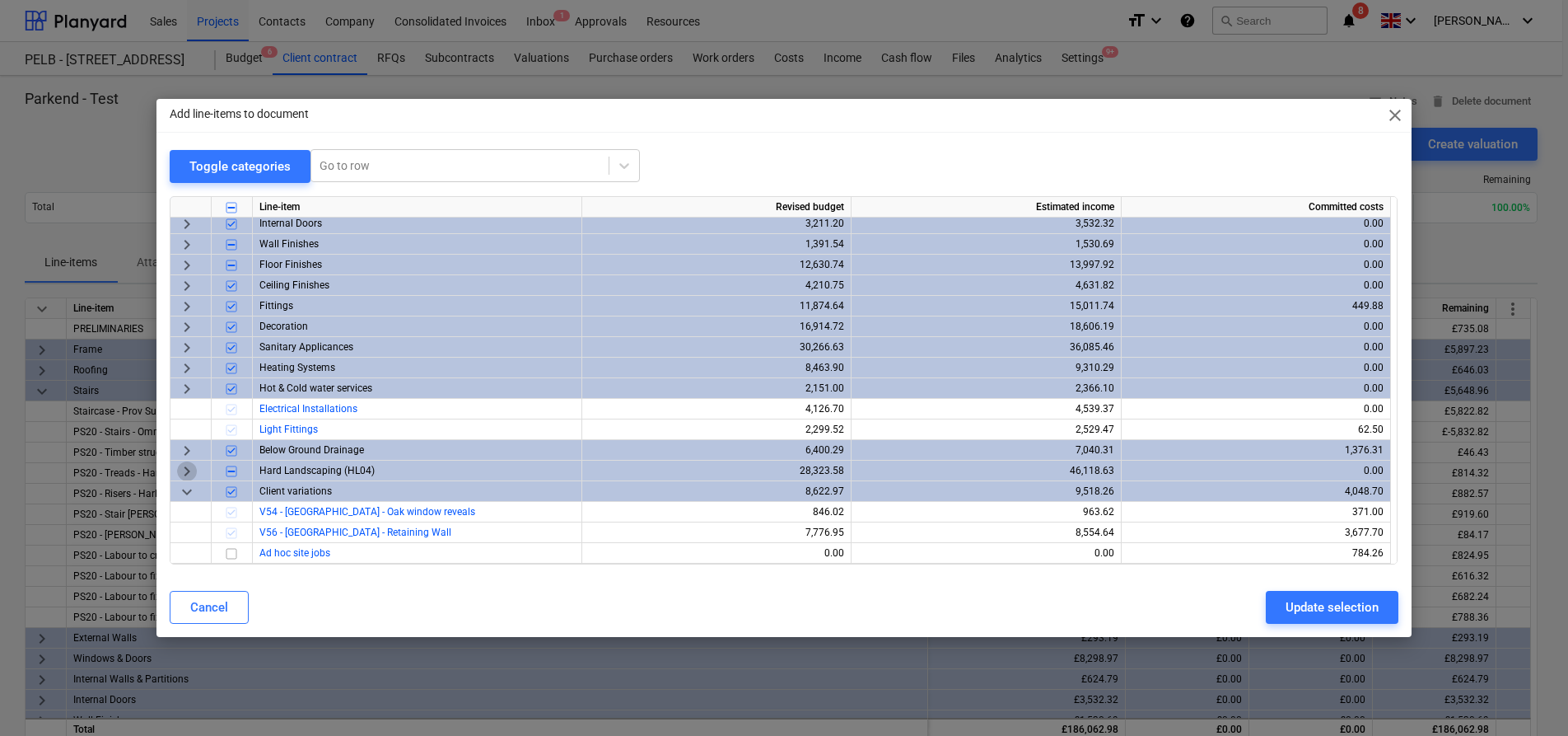
click at [189, 468] on span "keyboard_arrow_right" at bounding box center [187, 471] width 20 height 20
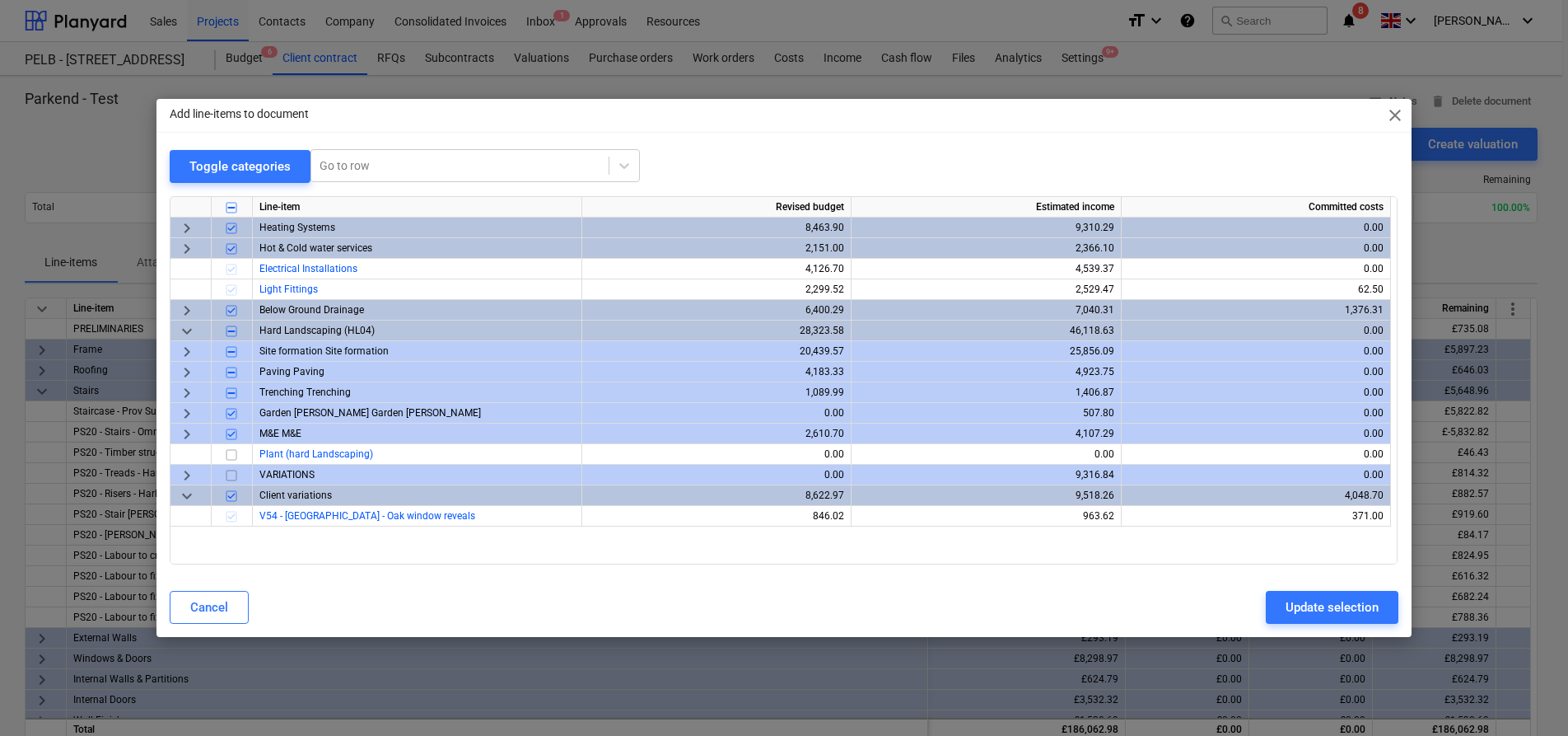
scroll to position [313, 0]
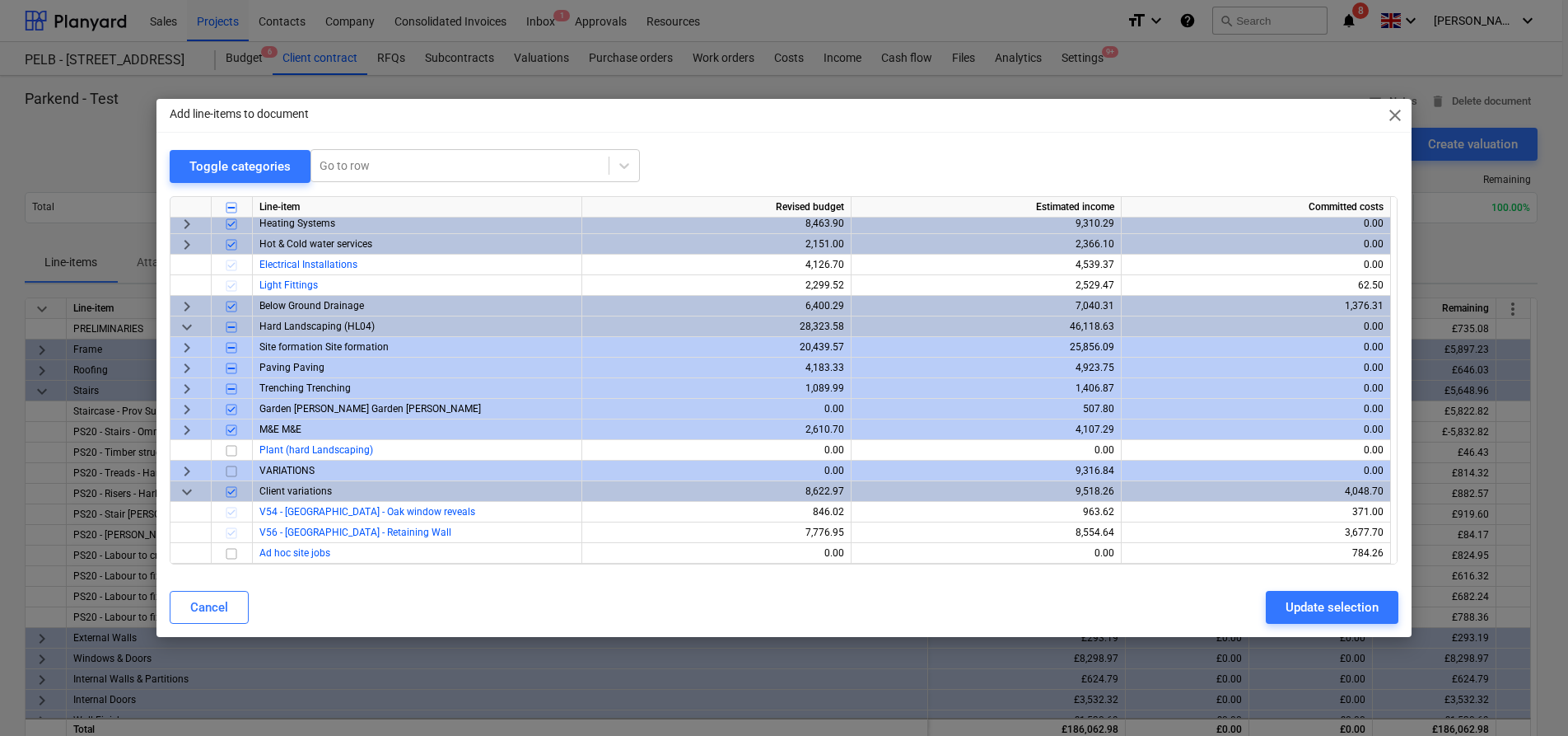
click at [185, 471] on span "keyboard_arrow_right" at bounding box center [187, 471] width 20 height 20
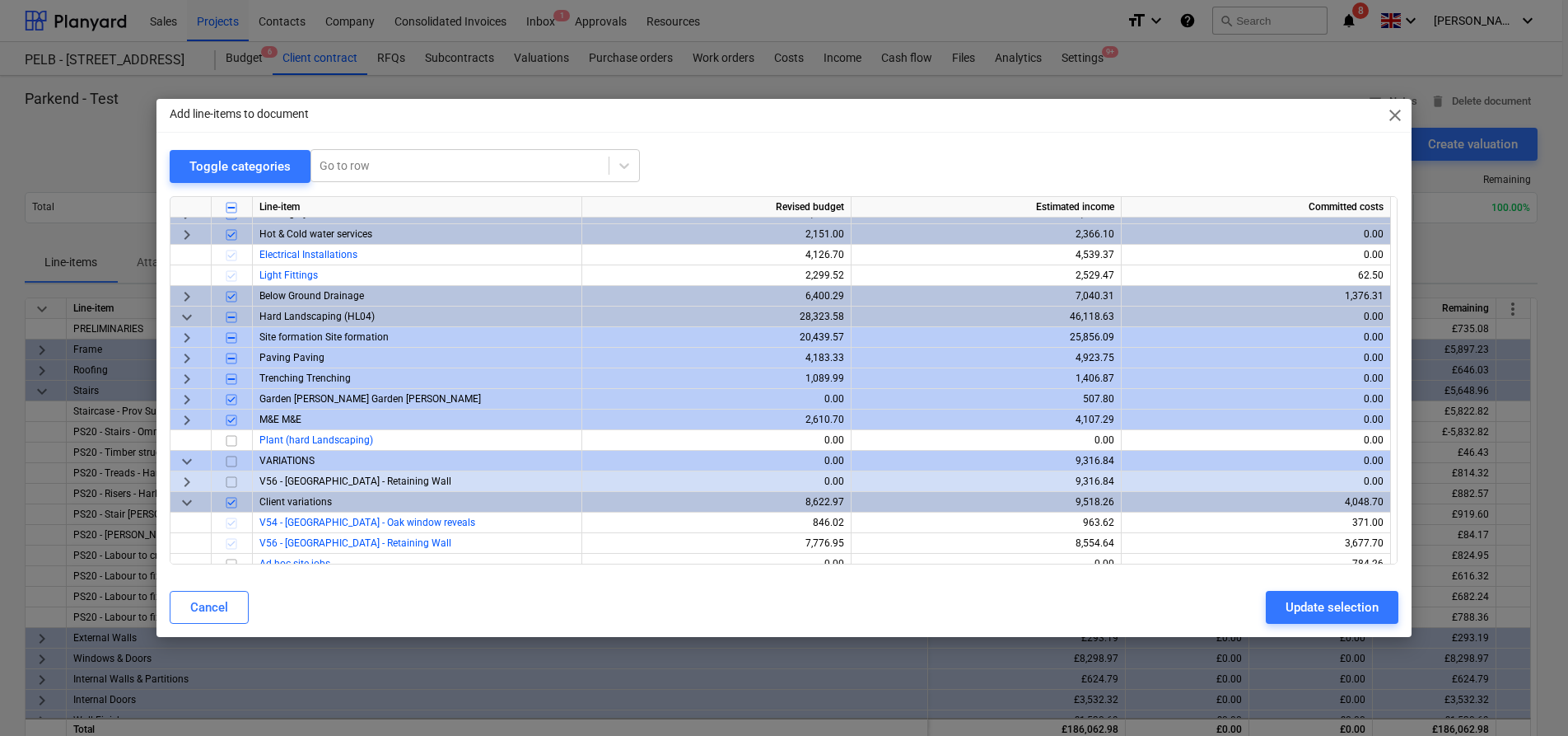
scroll to position [333, 0]
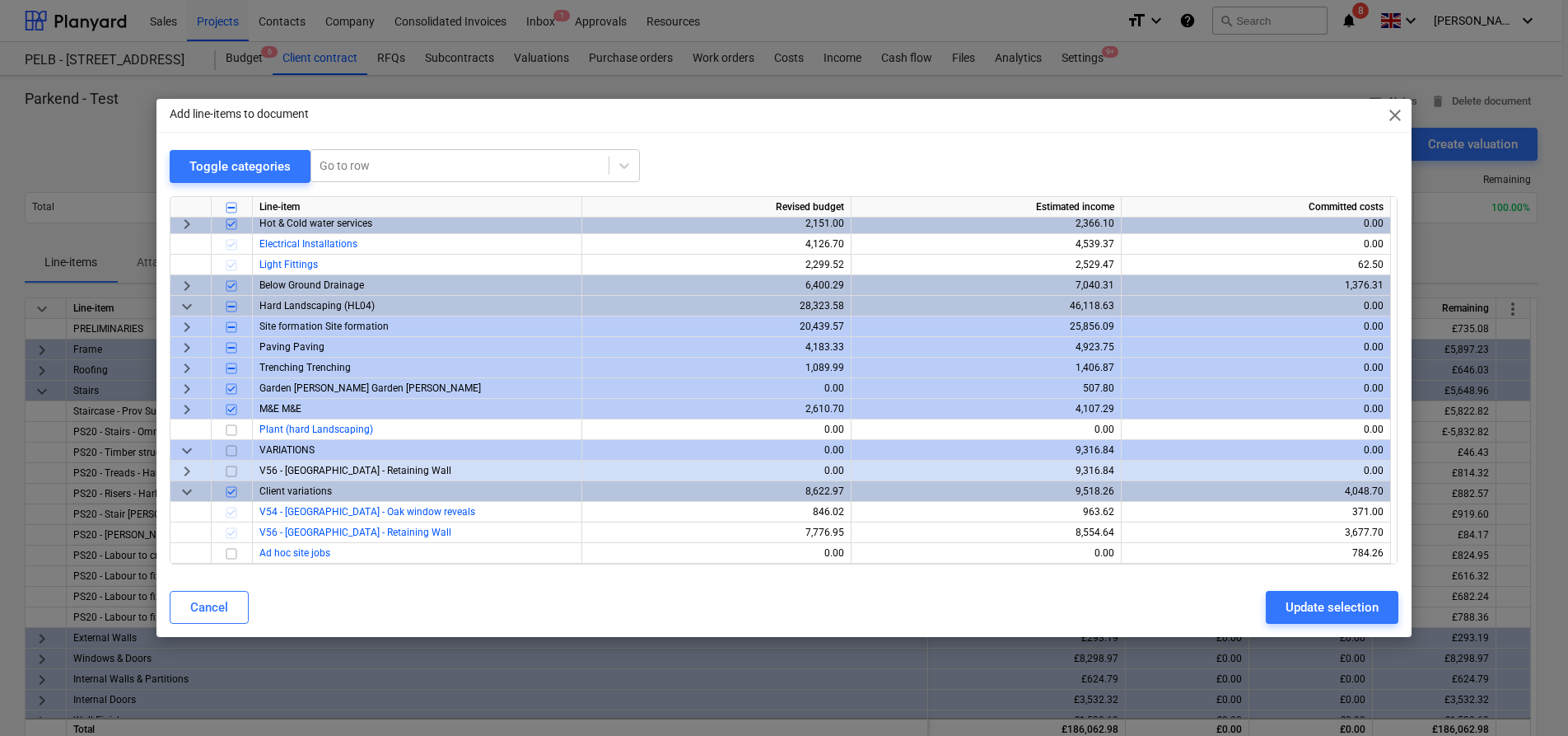
click at [194, 474] on span "keyboard_arrow_right" at bounding box center [187, 471] width 20 height 20
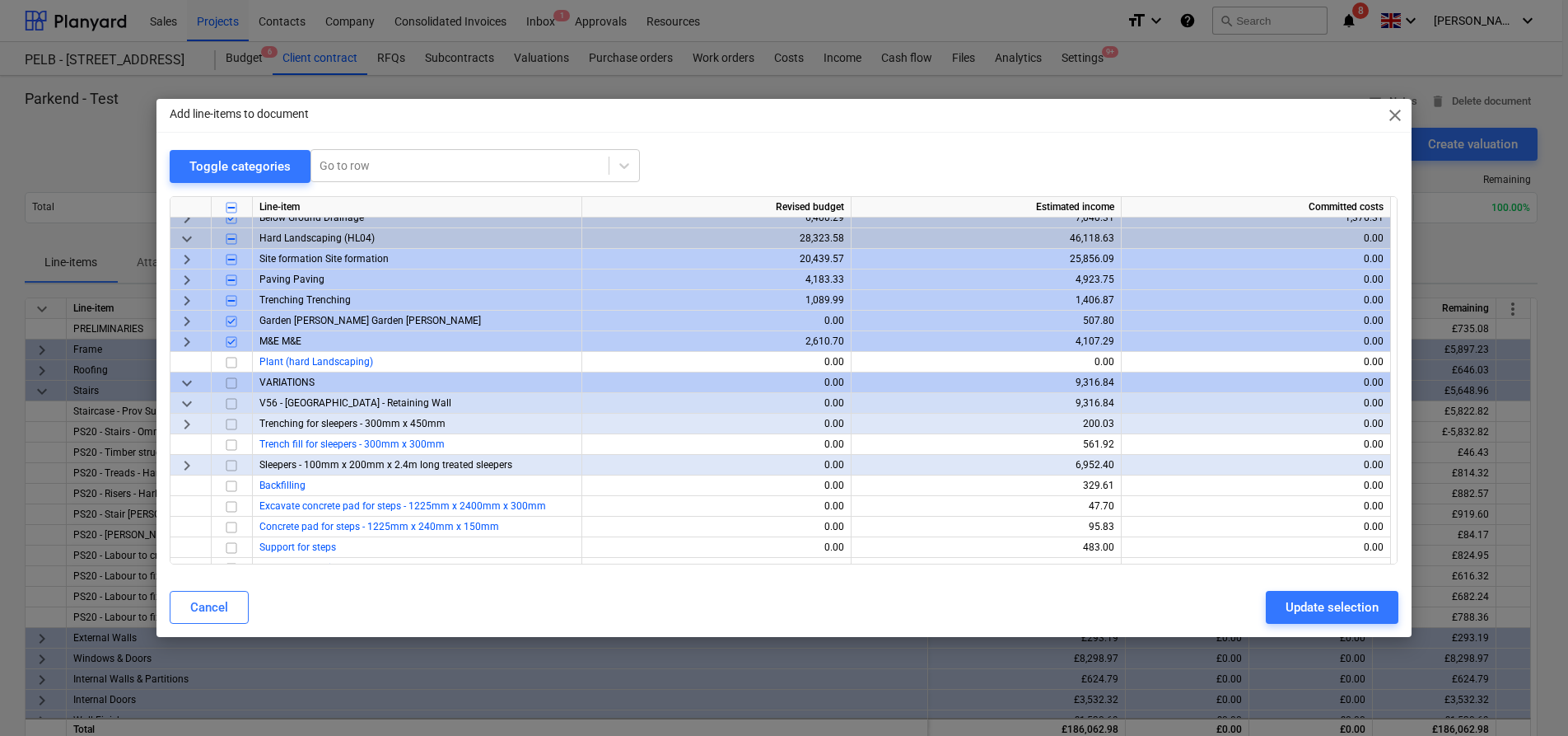
scroll to position [404, 0]
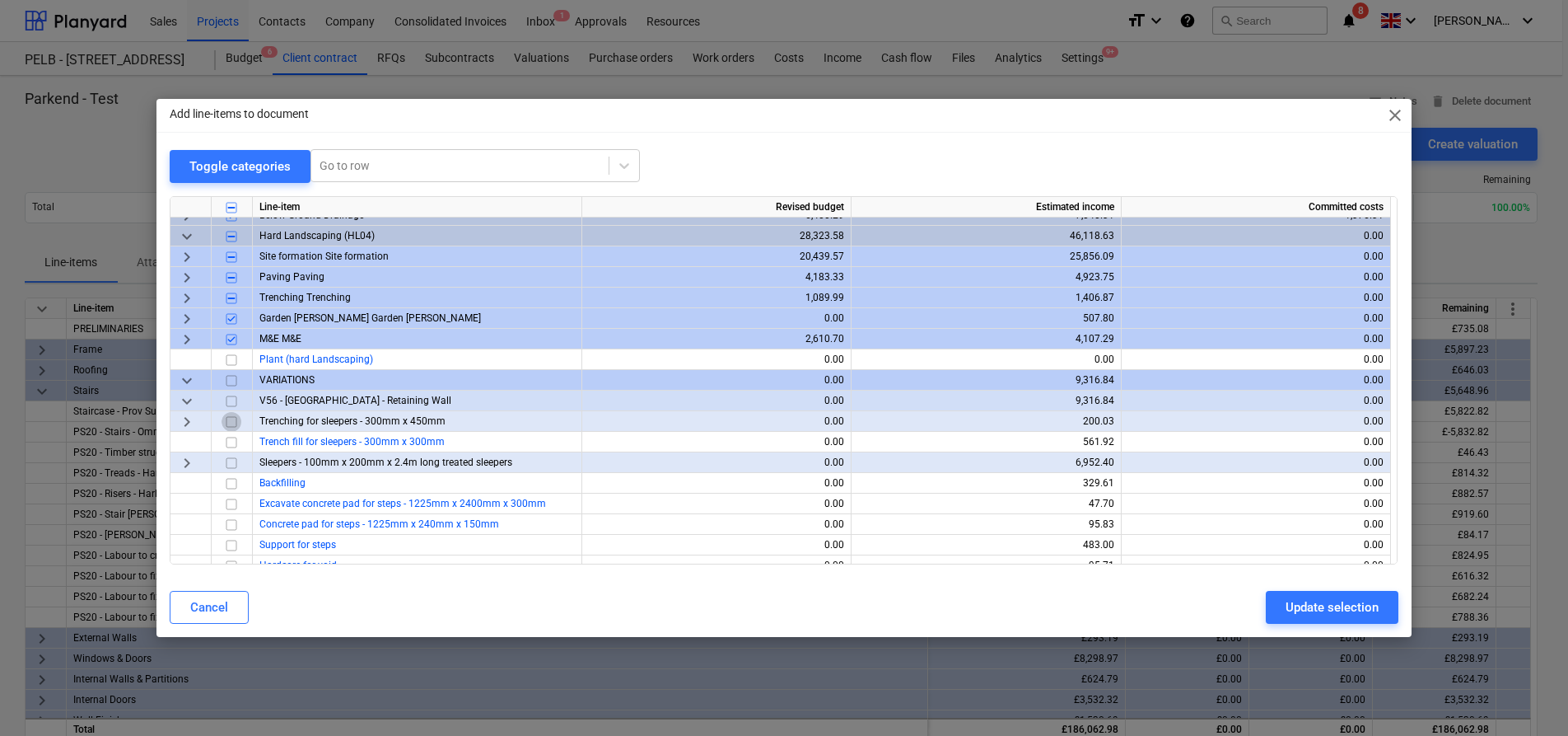
click at [232, 422] on input "checkbox" at bounding box center [232, 422] width 20 height 20
click at [232, 443] on input "checkbox" at bounding box center [232, 442] width 20 height 20
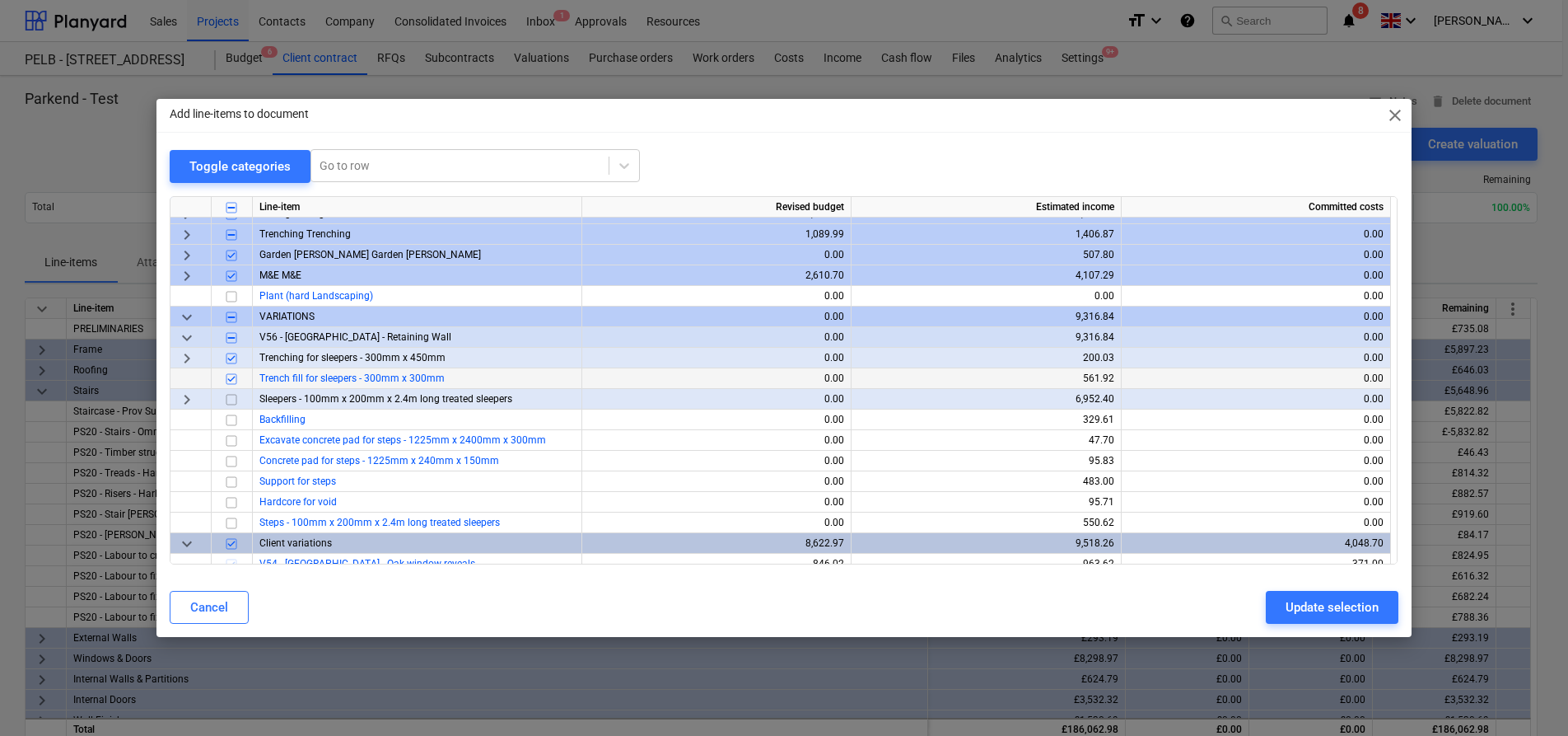
scroll to position [497, 0]
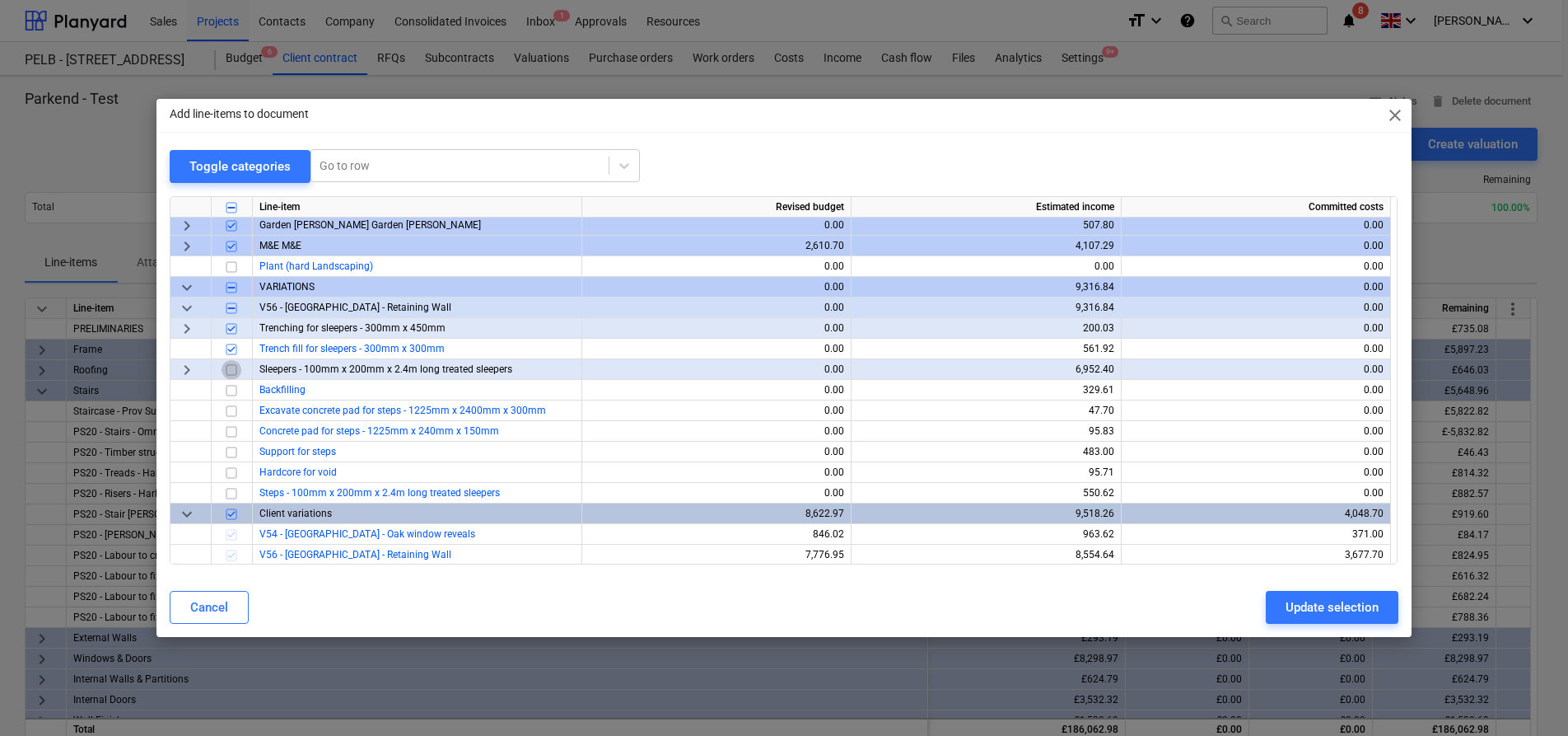
click at [226, 371] on input "checkbox" at bounding box center [232, 370] width 20 height 20
click at [185, 364] on span "keyboard_arrow_right" at bounding box center [187, 370] width 20 height 20
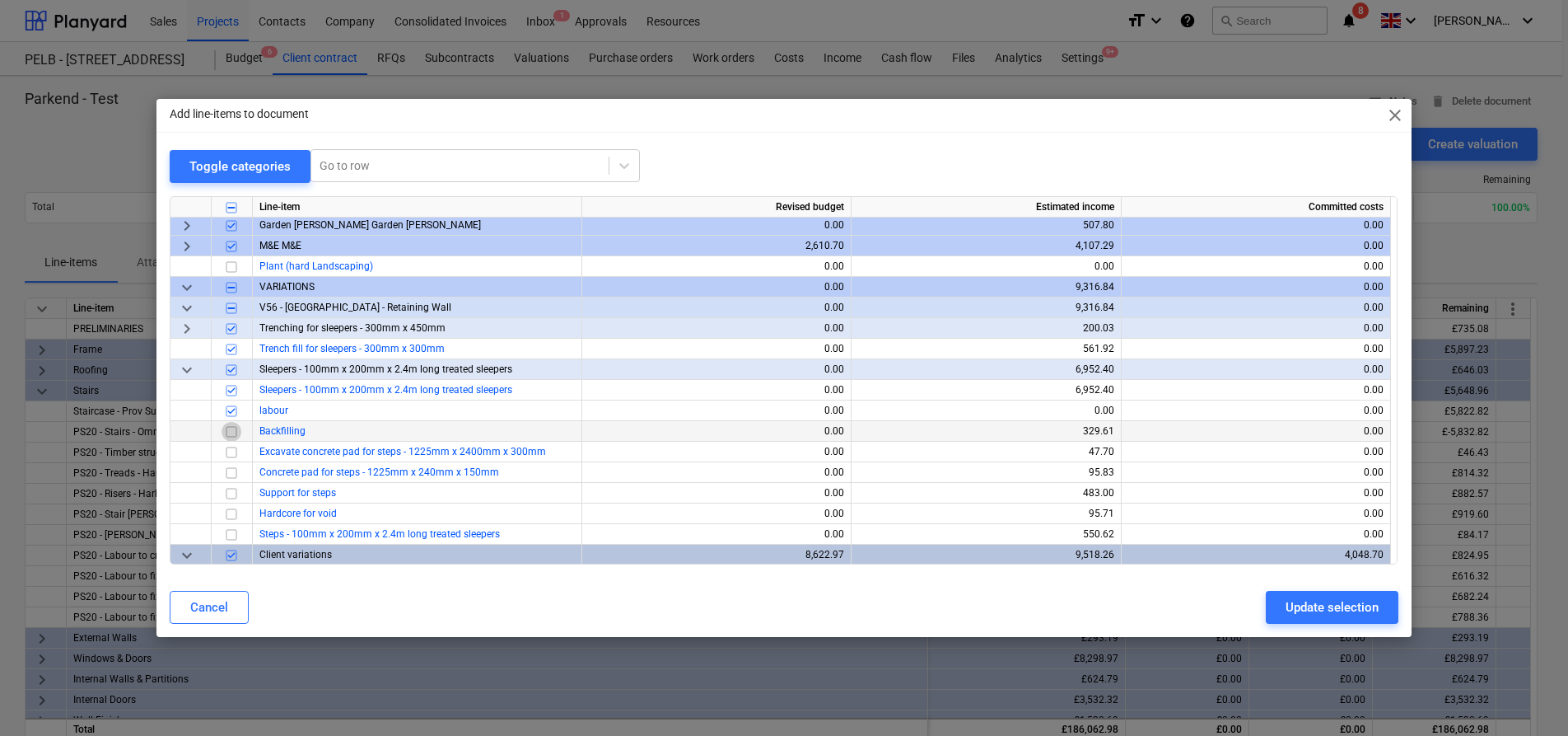
click at [231, 423] on input "checkbox" at bounding box center [232, 432] width 20 height 20
drag, startPoint x: 234, startPoint y: 452, endPoint x: 219, endPoint y: 509, distance: 58.9
click at [234, 454] on input "checkbox" at bounding box center [232, 452] width 20 height 20
click at [232, 472] on input "checkbox" at bounding box center [232, 473] width 20 height 20
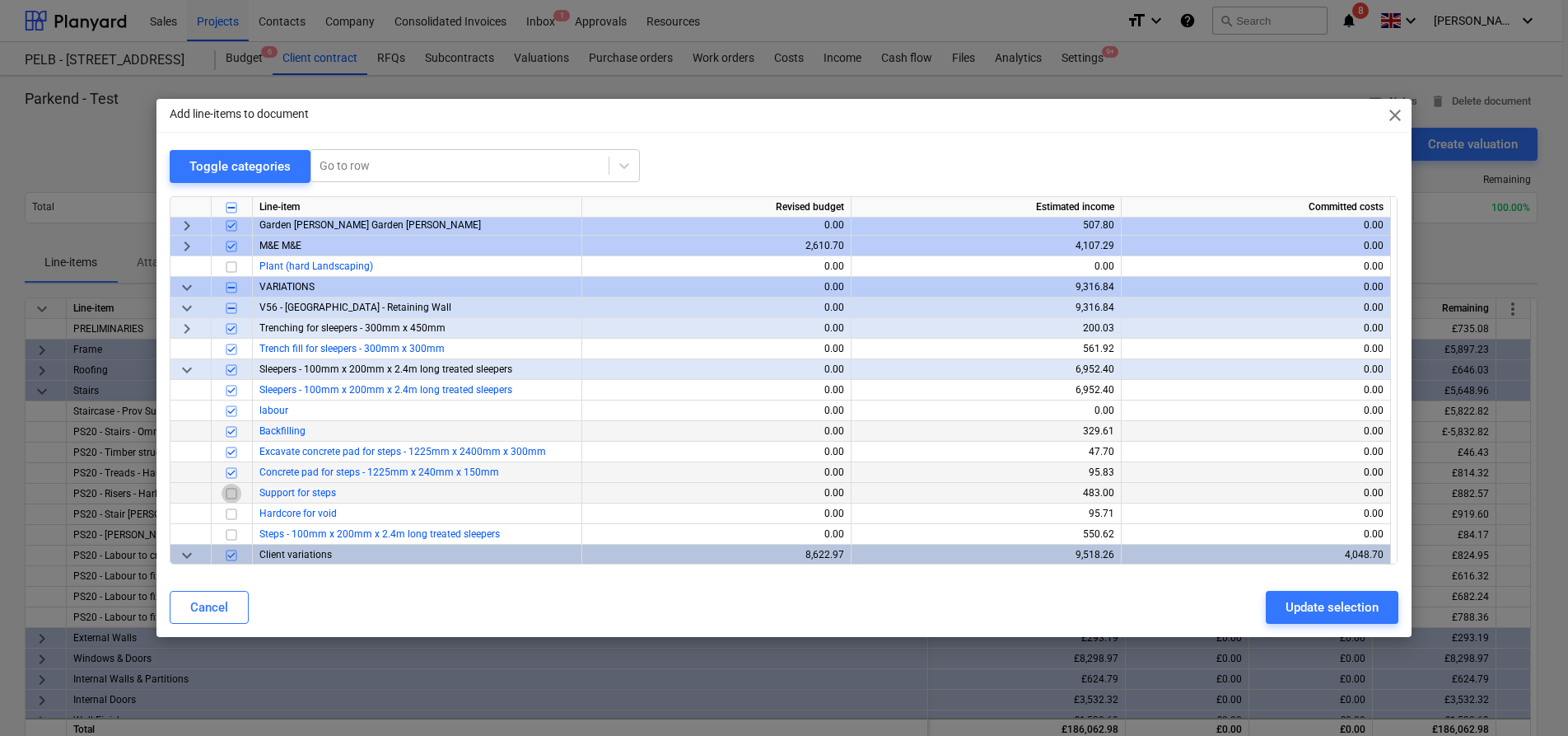
click at [233, 493] on input "checkbox" at bounding box center [232, 493] width 20 height 20
click at [232, 507] on input "checkbox" at bounding box center [232, 514] width 20 height 20
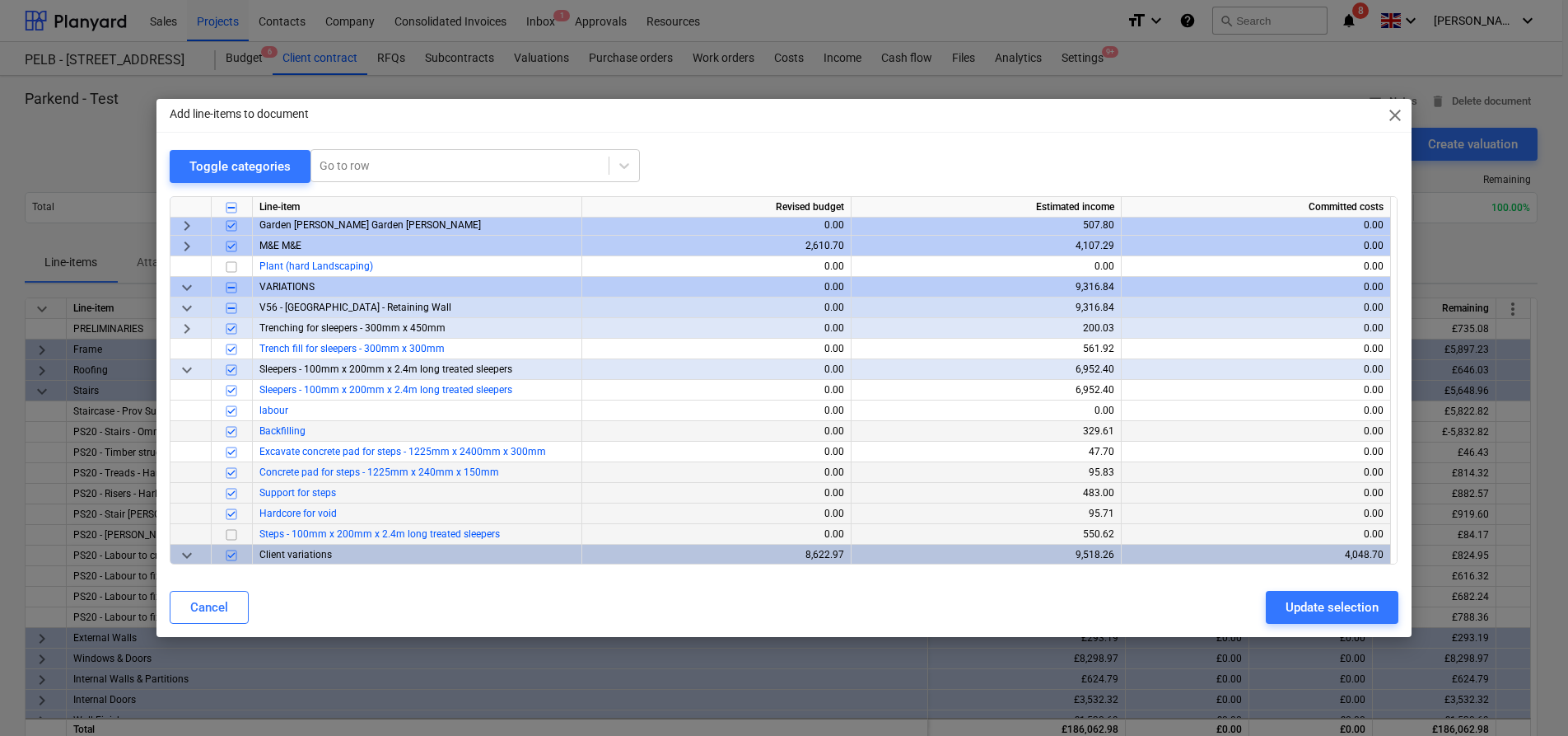
click at [234, 538] on input "checkbox" at bounding box center [232, 535] width 20 height 20
click at [1395, 114] on span "close" at bounding box center [1396, 115] width 20 height 20
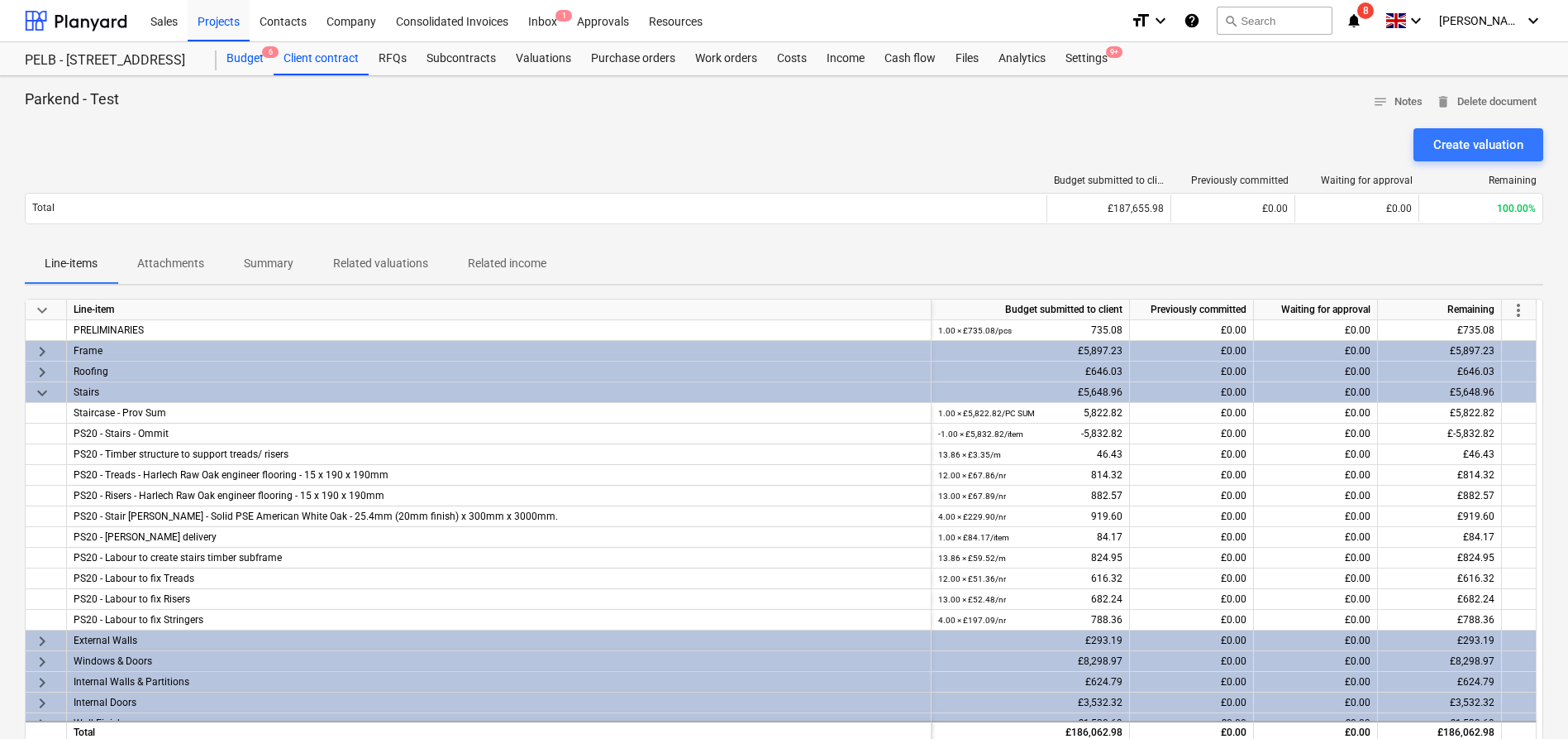
click at [247, 59] on div "Budget 6" at bounding box center [245, 59] width 57 height 33
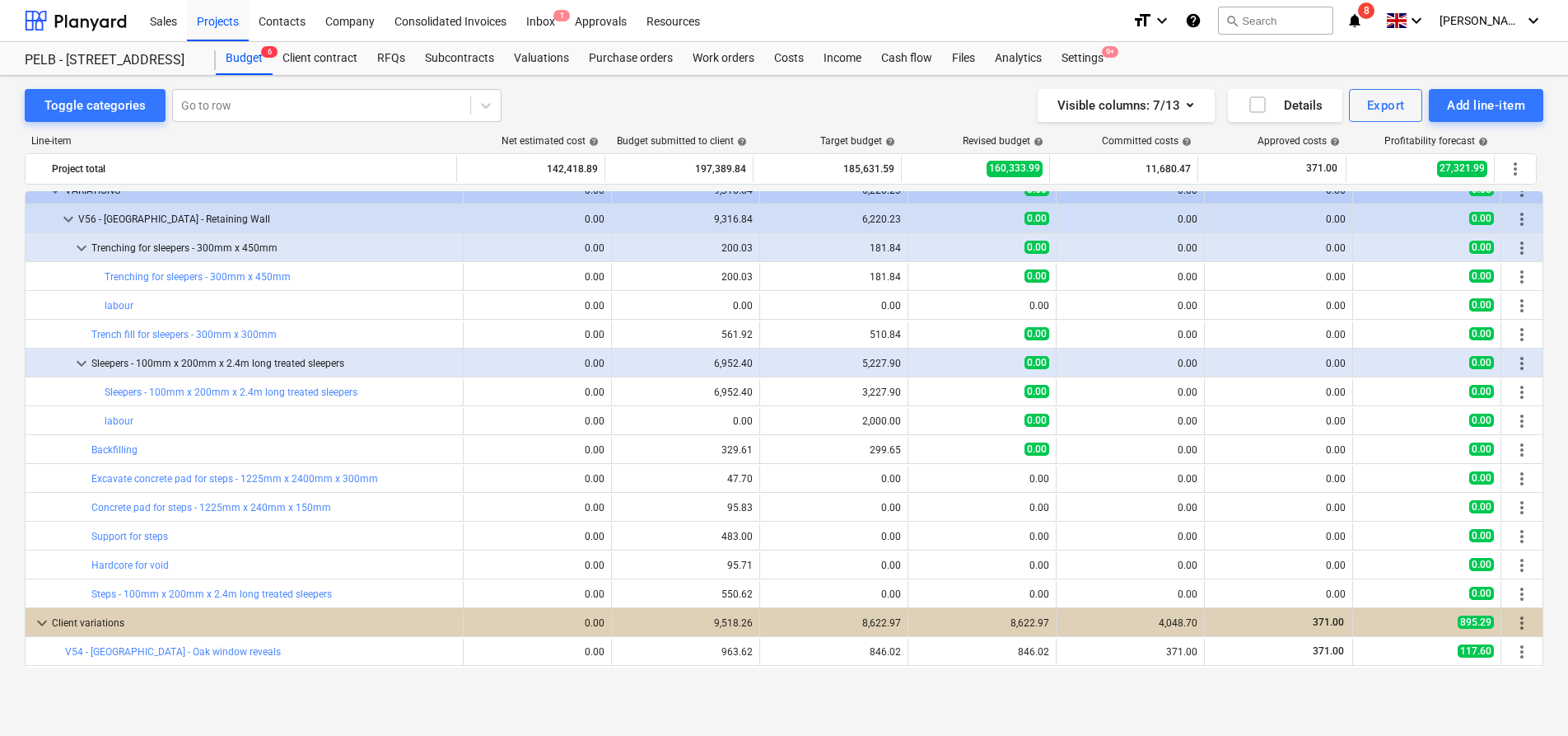
scroll to position [775, 0]
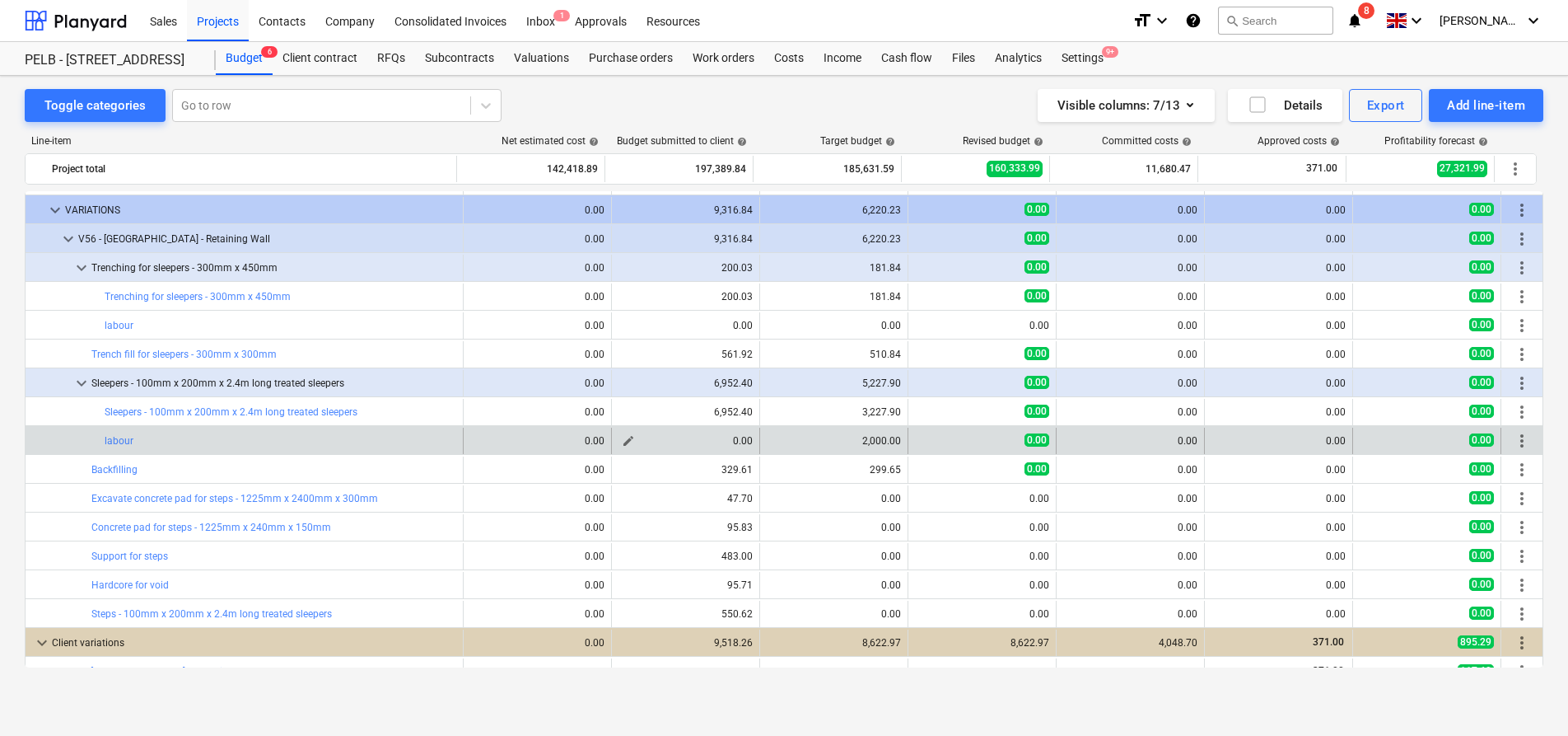
click at [622, 441] on span "edit" at bounding box center [628, 440] width 13 height 13
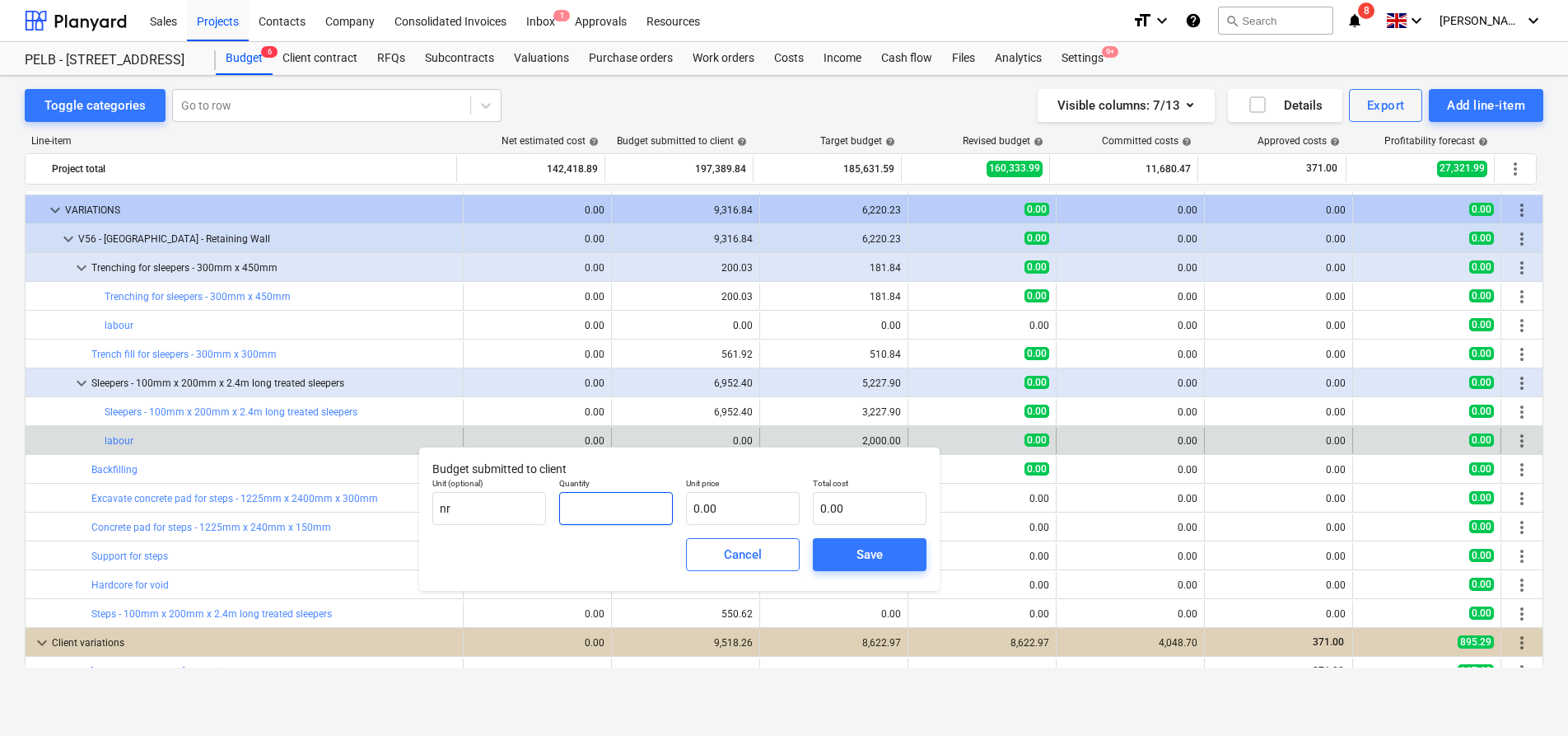
click at [623, 506] on input "text" at bounding box center [616, 508] width 114 height 33
type input "1.00"
click at [744, 514] on input "text" at bounding box center [743, 508] width 114 height 33
type input "3"
type input "3.00"
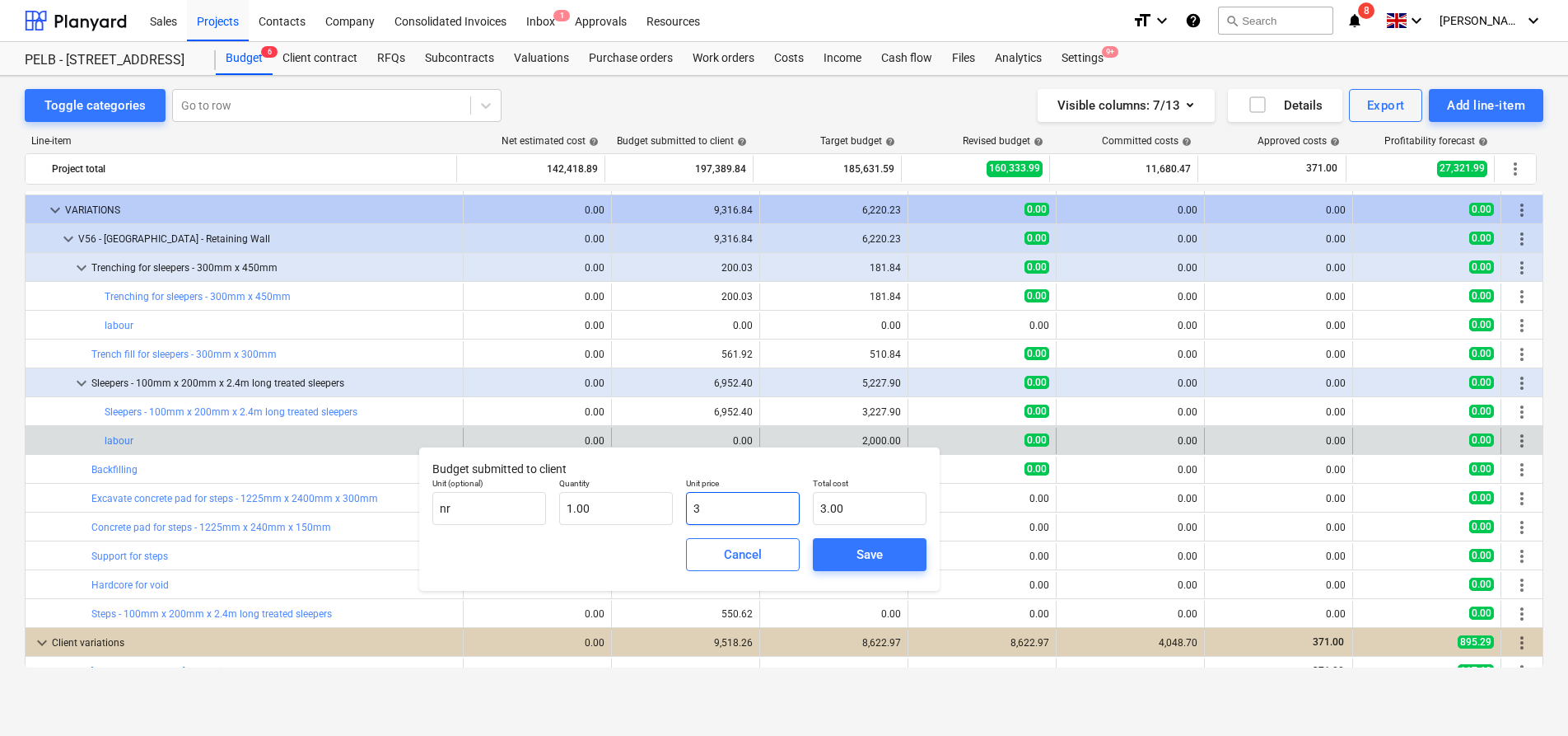
type input "30"
type input "30.00"
type input "309"
type input "309.00"
type input "3092"
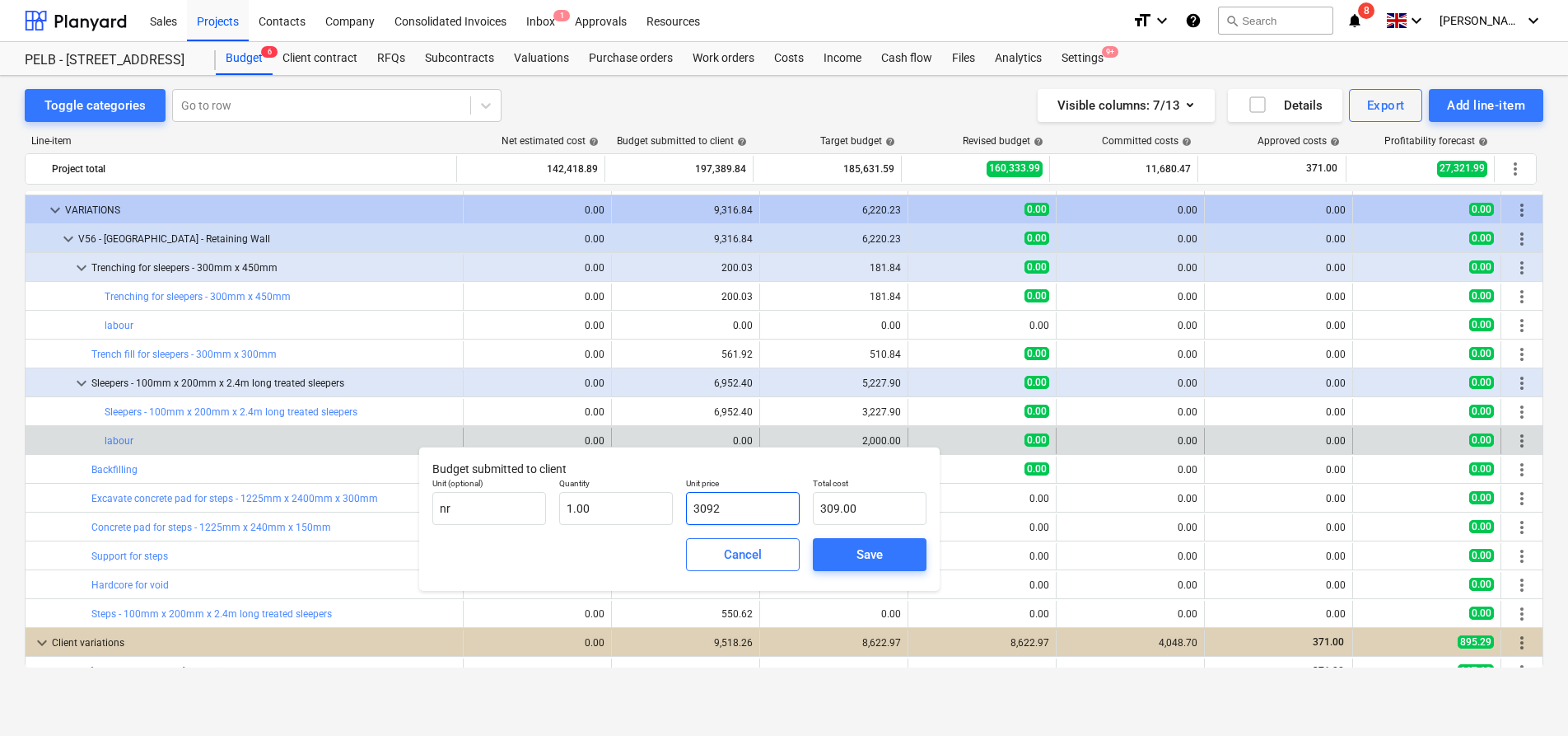
type input "3,092.00"
type input "3092.2"
type input "3,092.20"
type input "3092.29"
type input "3,092.29"
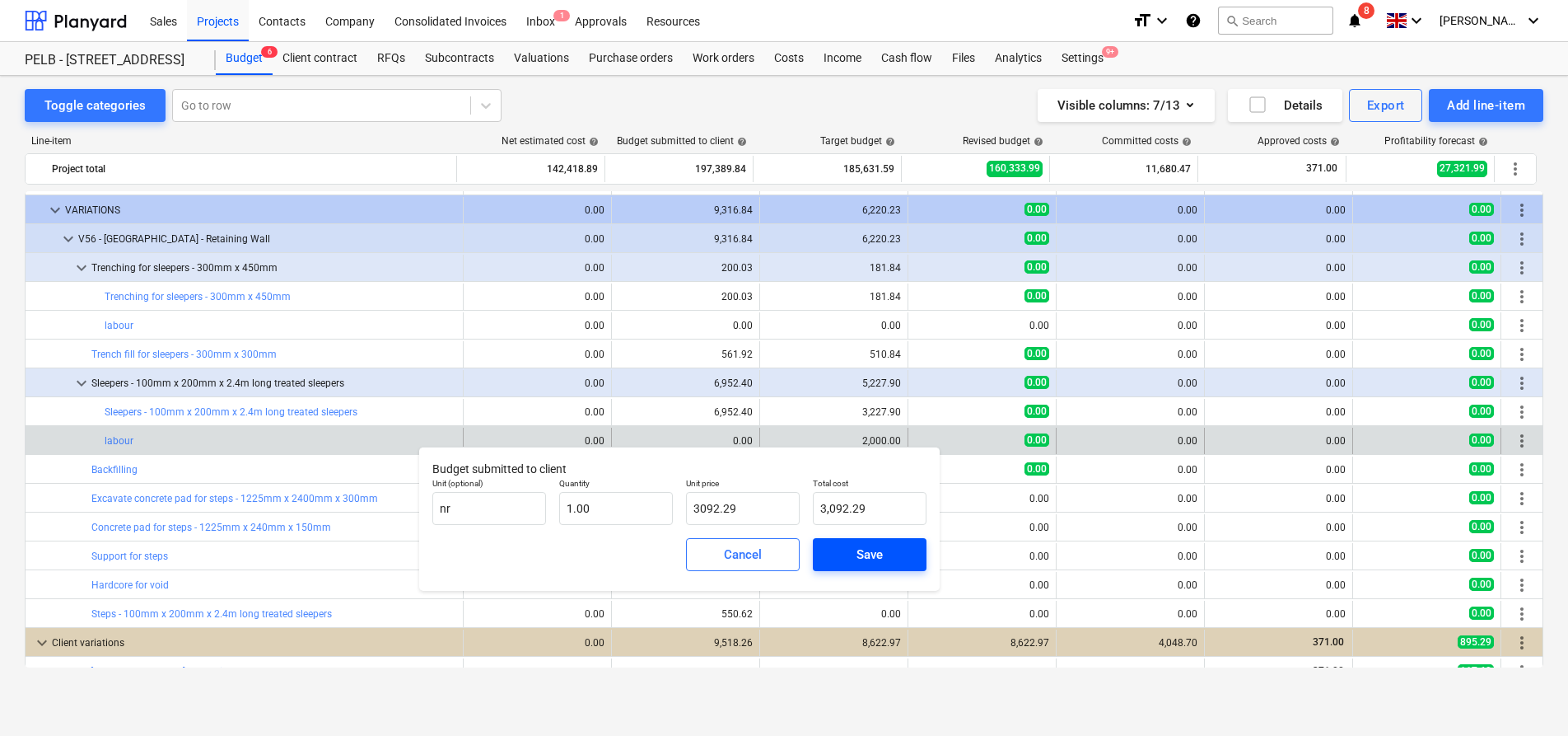
type input "3,092.29"
click at [858, 555] on div "Save" at bounding box center [870, 554] width 27 height 21
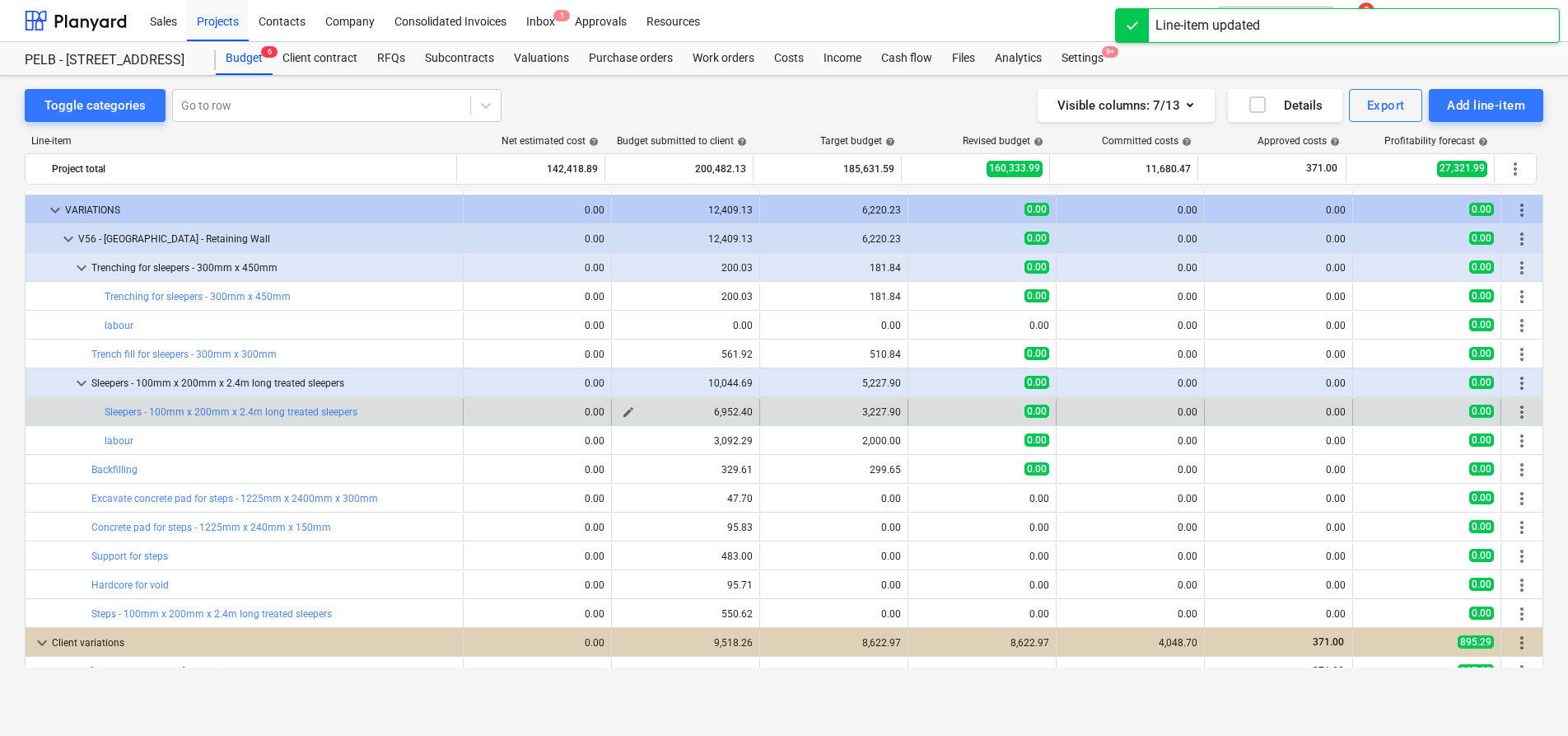
click at [622, 410] on span "edit" at bounding box center [628, 412] width 13 height 13
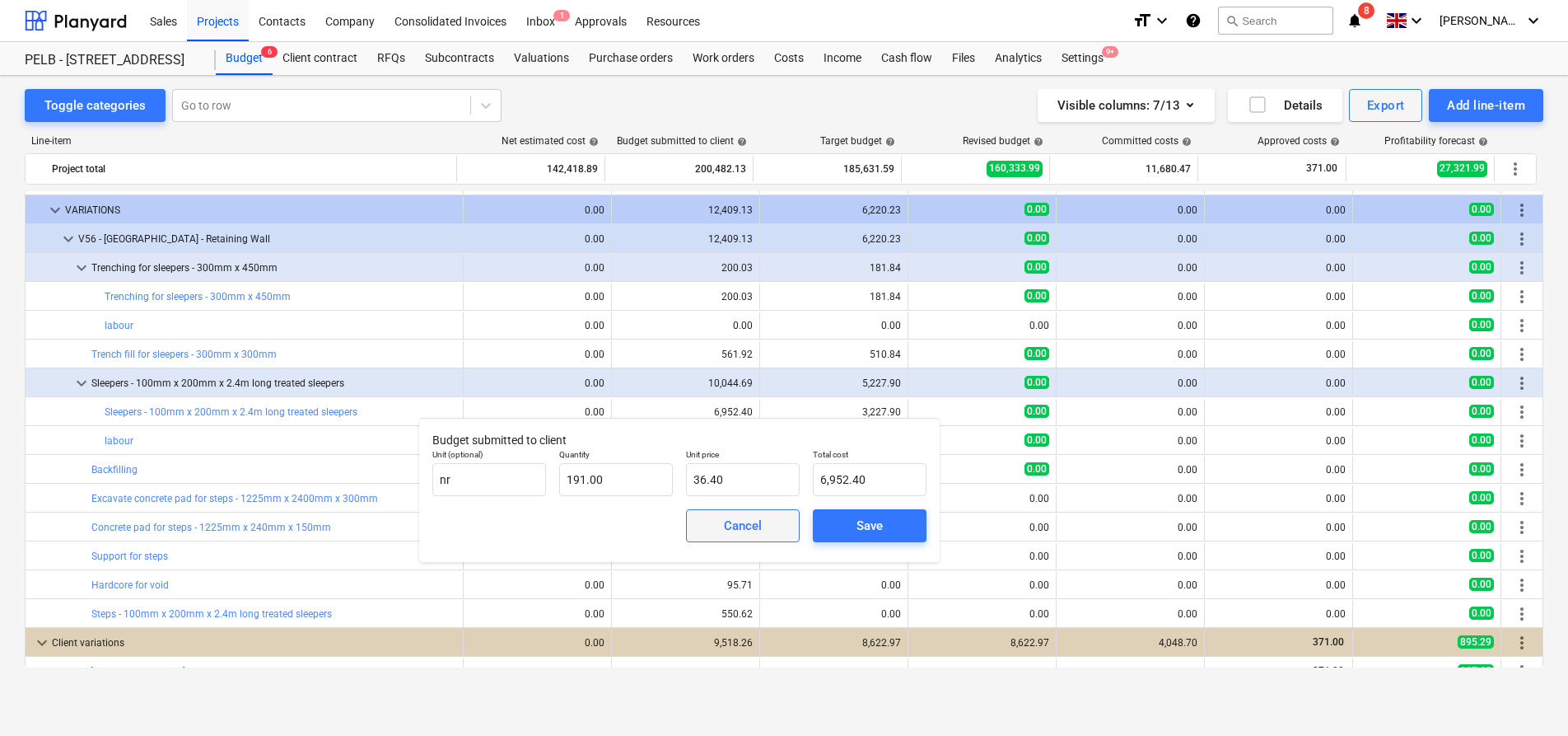
click at [774, 523] on span "Cancel" at bounding box center [742, 525] width 72 height 21
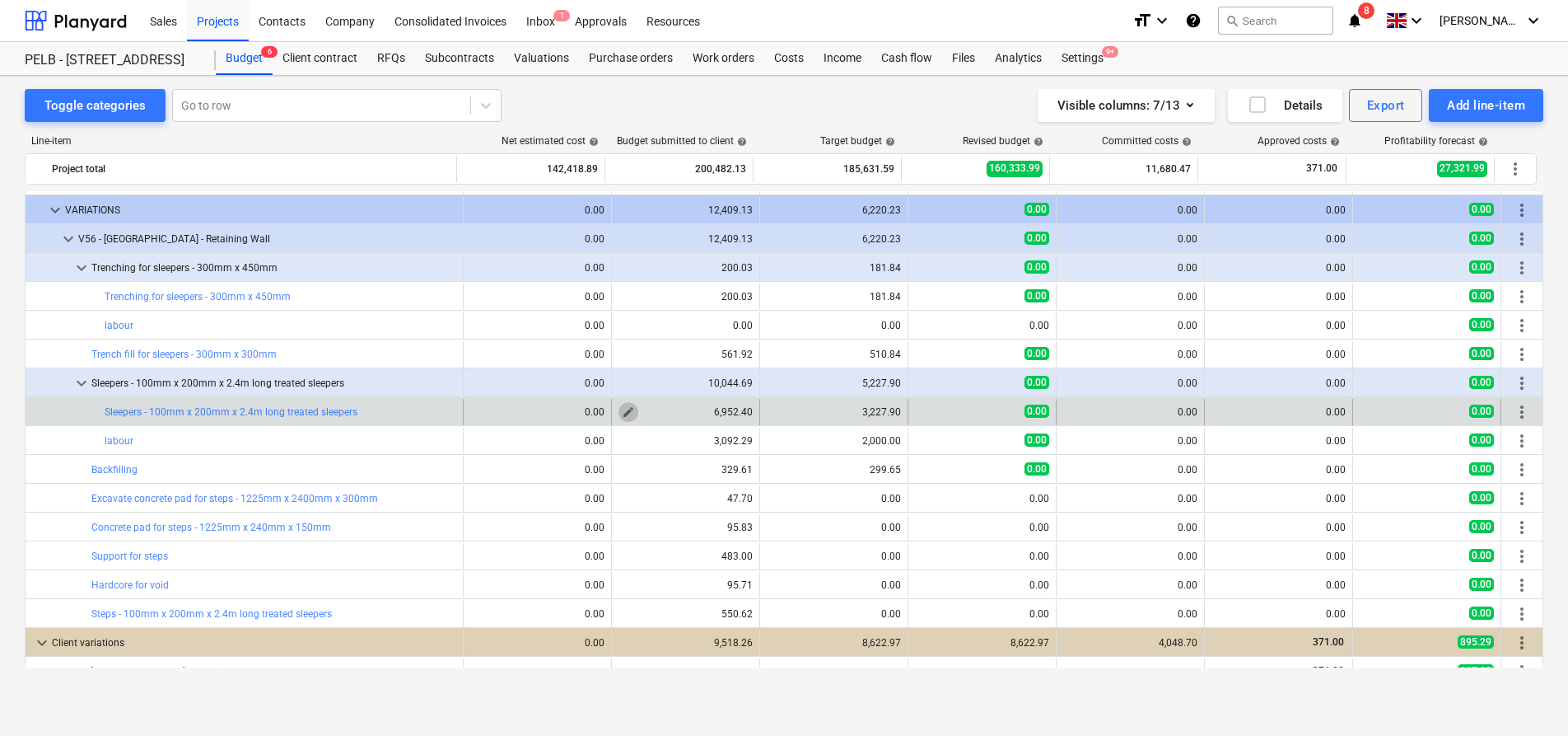
click at [626, 413] on span "edit" at bounding box center [628, 412] width 13 height 13
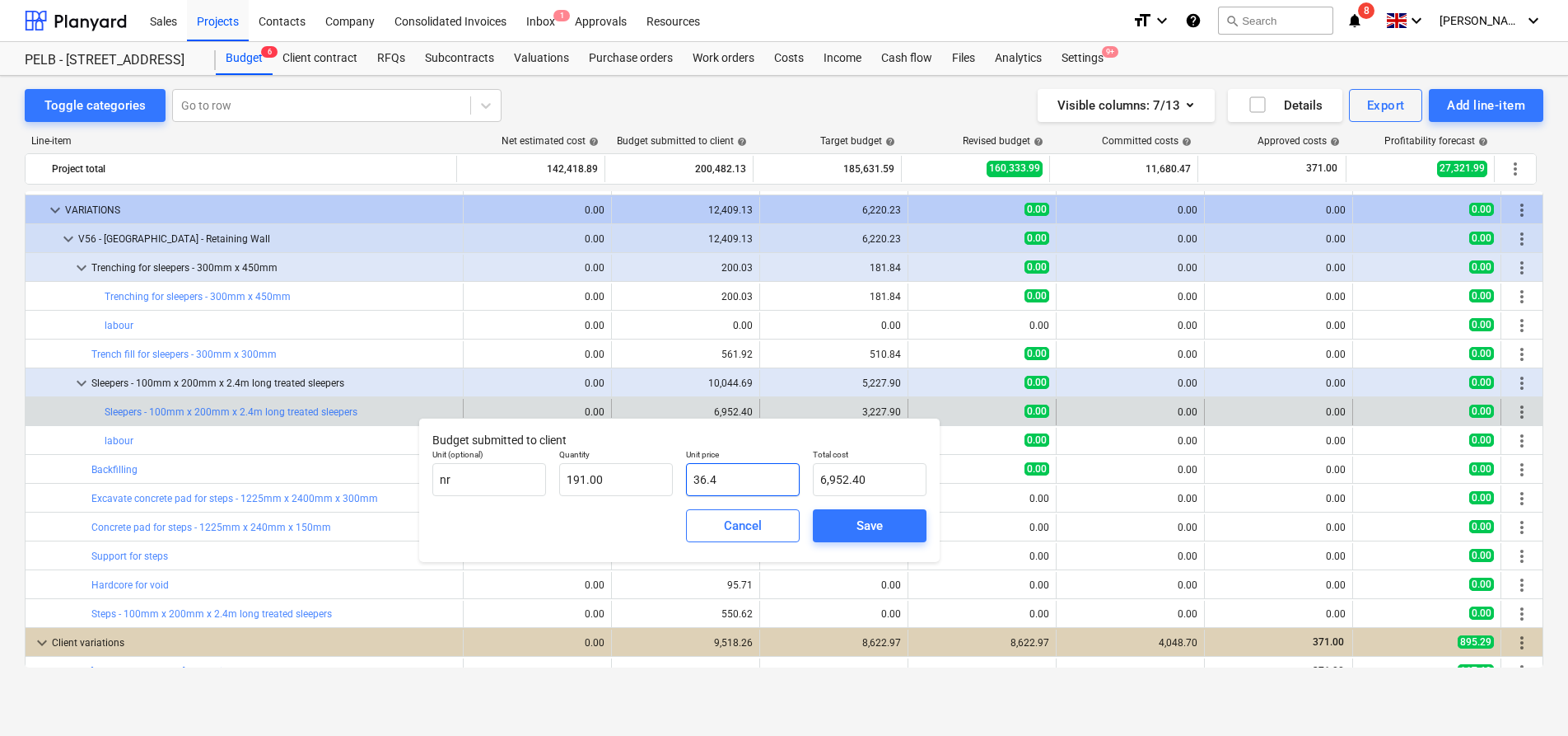
click at [749, 474] on input "36.4" at bounding box center [743, 480] width 114 height 33
drag, startPoint x: 749, startPoint y: 474, endPoint x: 678, endPoint y: 474, distance: 71.0
click at [678, 474] on div "Unit (optional) nr Quantity 191.00 Unit price 36.4 Total cost 6,952.40" at bounding box center [679, 472] width 507 height 60
type input "1"
type input "191.00"
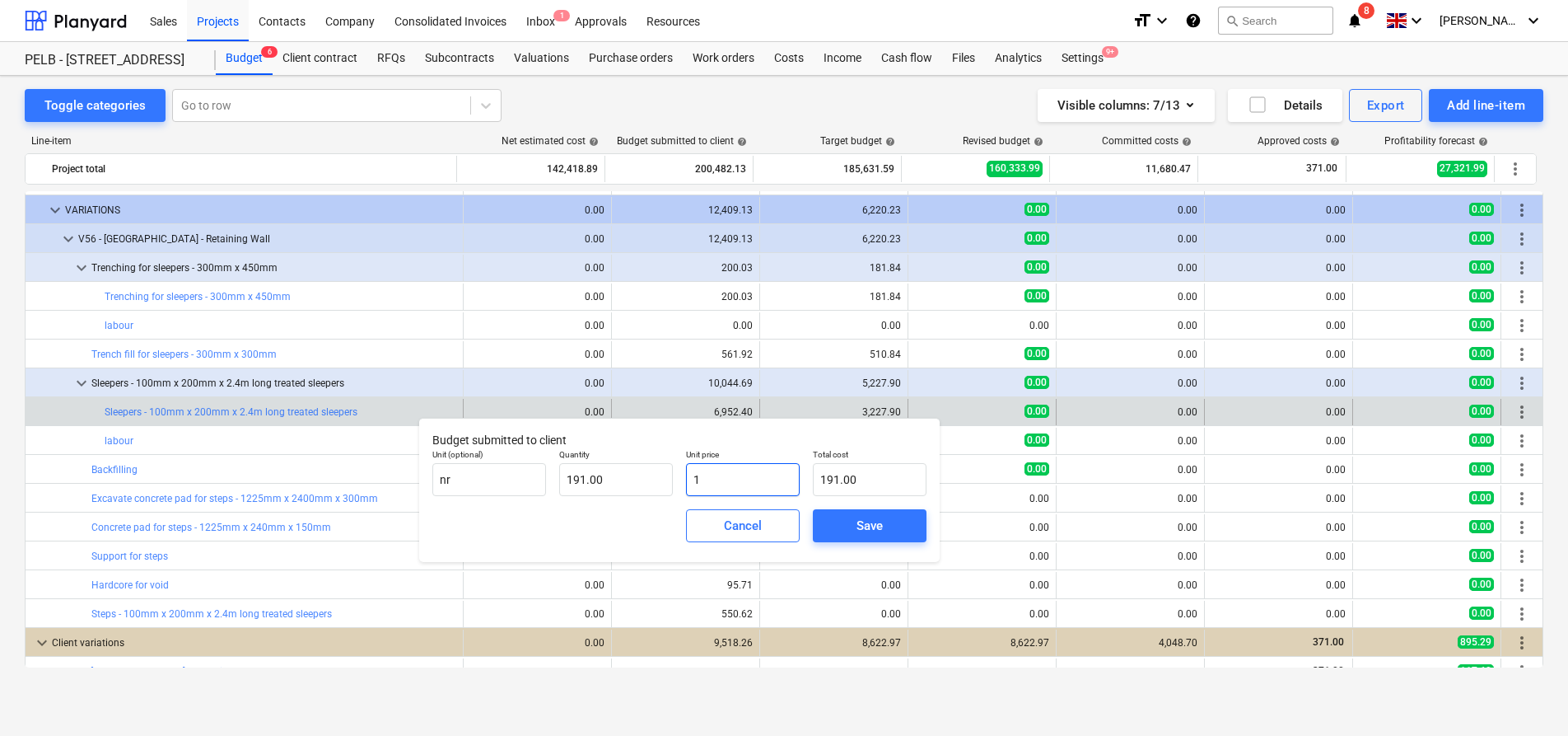
type input "16"
type input "3,056.00"
type input "16.9"
type input "3,227.90"
type input "16.90"
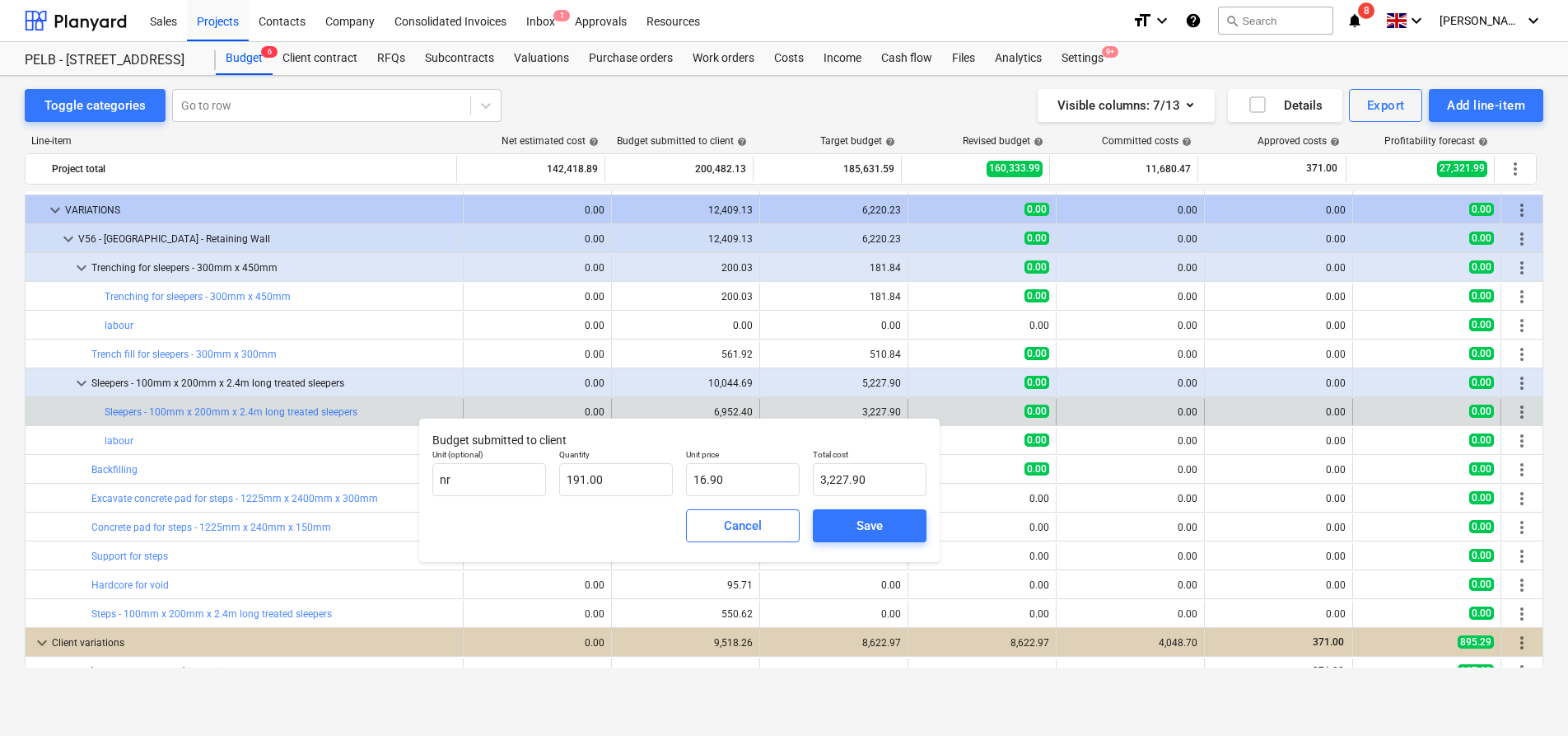
click at [843, 544] on div "Save" at bounding box center [870, 525] width 127 height 46
click at [852, 535] on span "Save" at bounding box center [870, 525] width 74 height 21
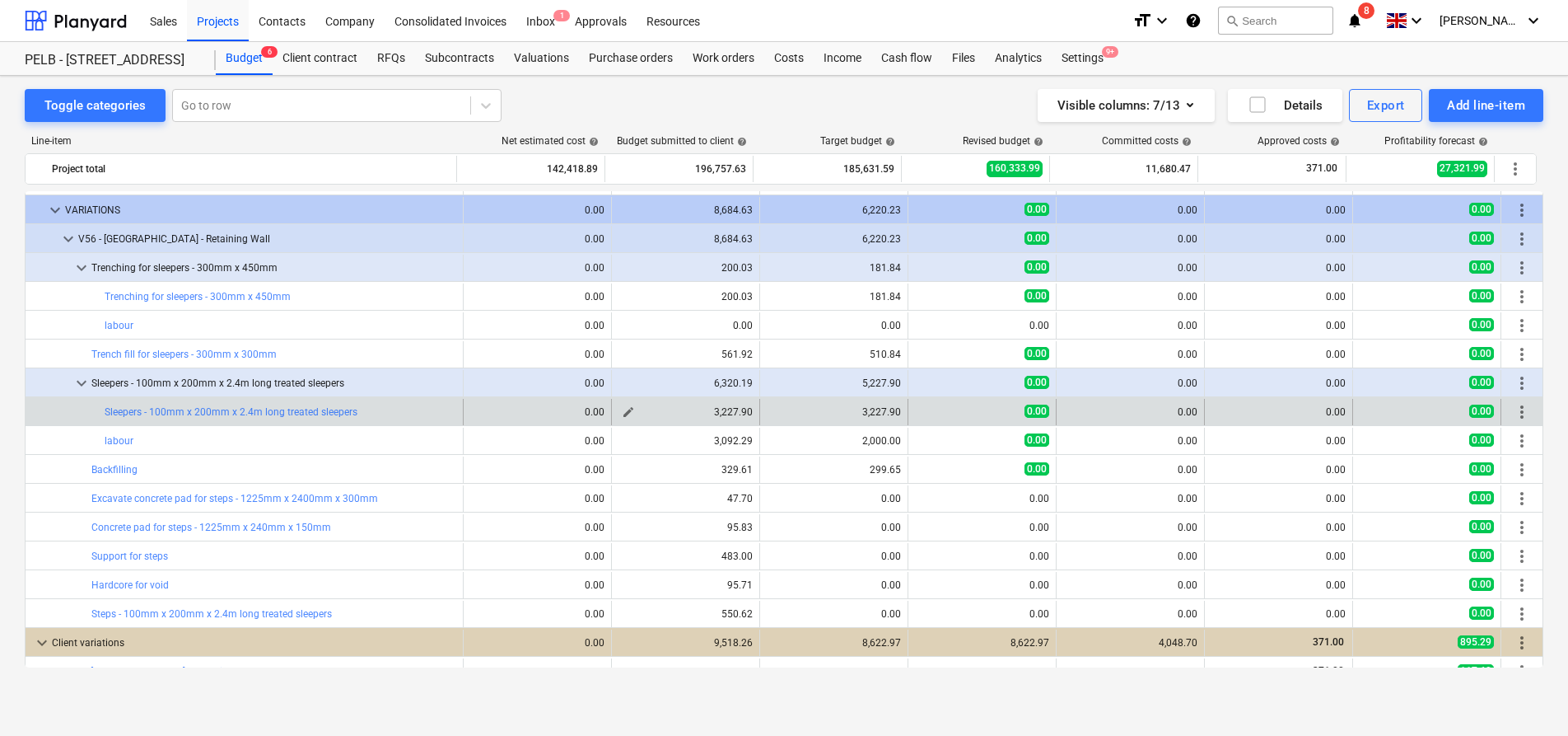
click at [622, 412] on span "edit" at bounding box center [628, 412] width 13 height 13
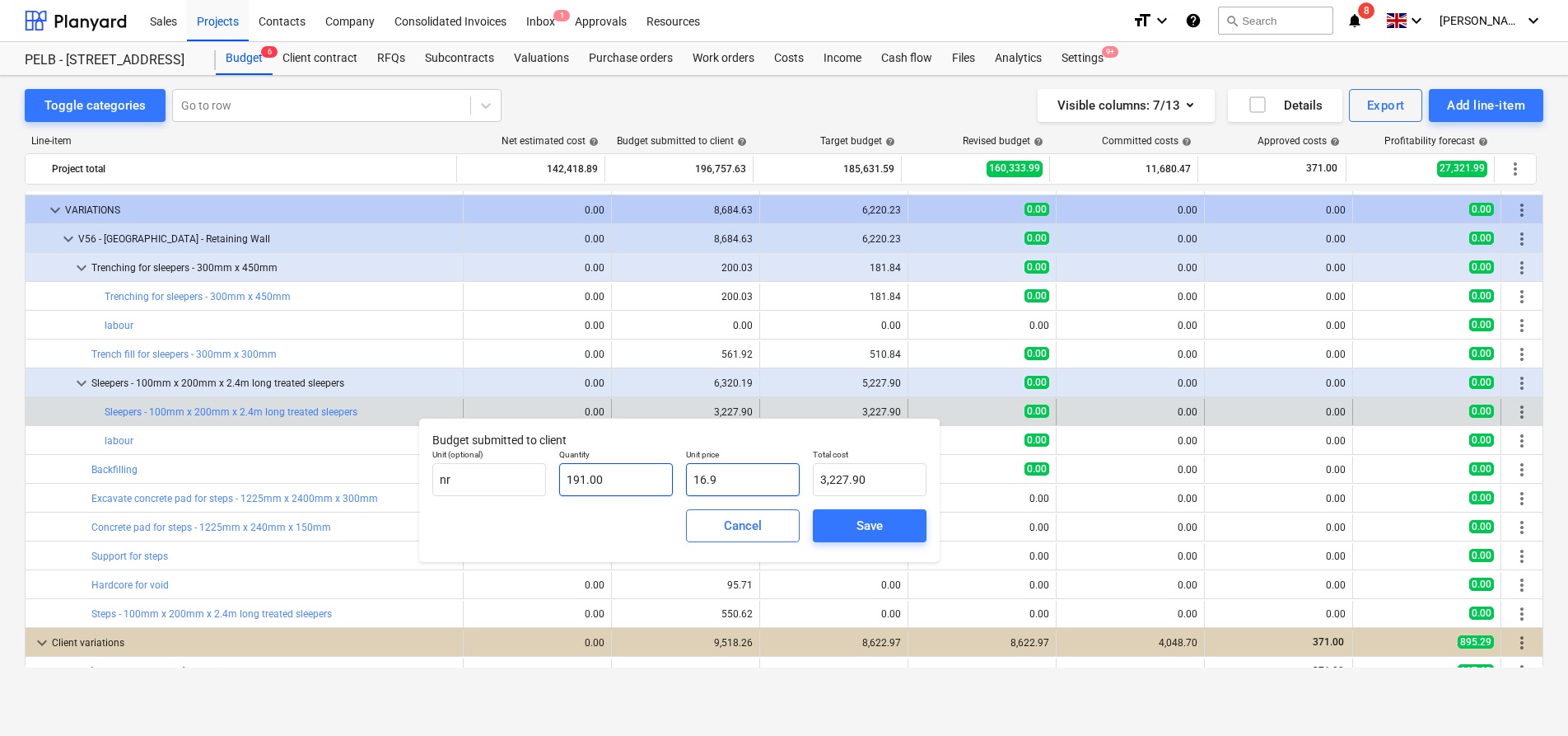
drag, startPoint x: 731, startPoint y: 473, endPoint x: 658, endPoint y: 473, distance: 73.0
click at [658, 473] on div "Unit (optional) nr Quantity 191.00 Unit price 16.9 Total cost 3,227.90" at bounding box center [679, 472] width 507 height 60
type input "1"
type input "191.00"
type input "18"
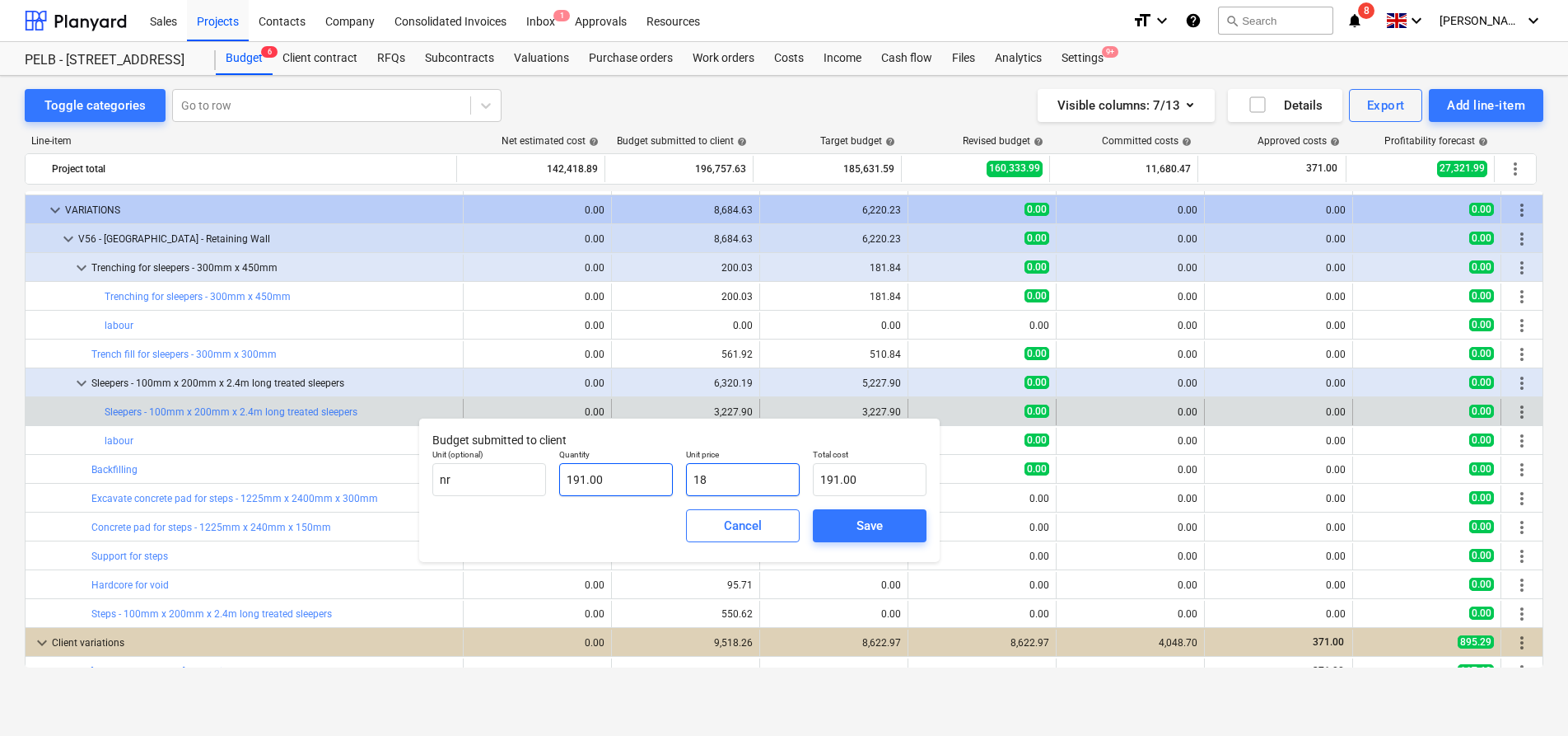
type input "3,438.00"
type input "18.5"
type input "3,533.50"
type input "18.59"
type input "3,550.69"
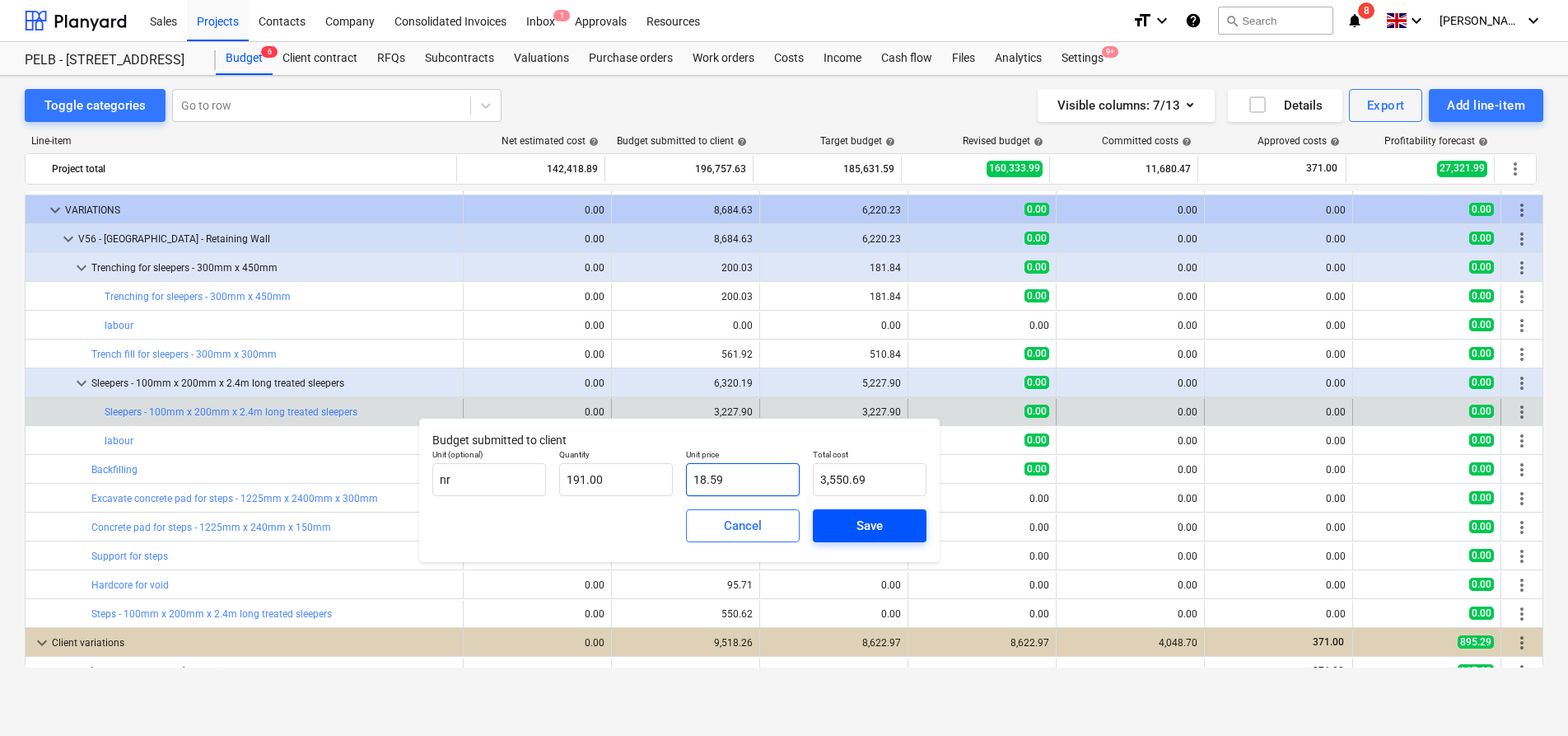
type input "18.59"
click at [887, 530] on span "Save" at bounding box center [870, 525] width 74 height 21
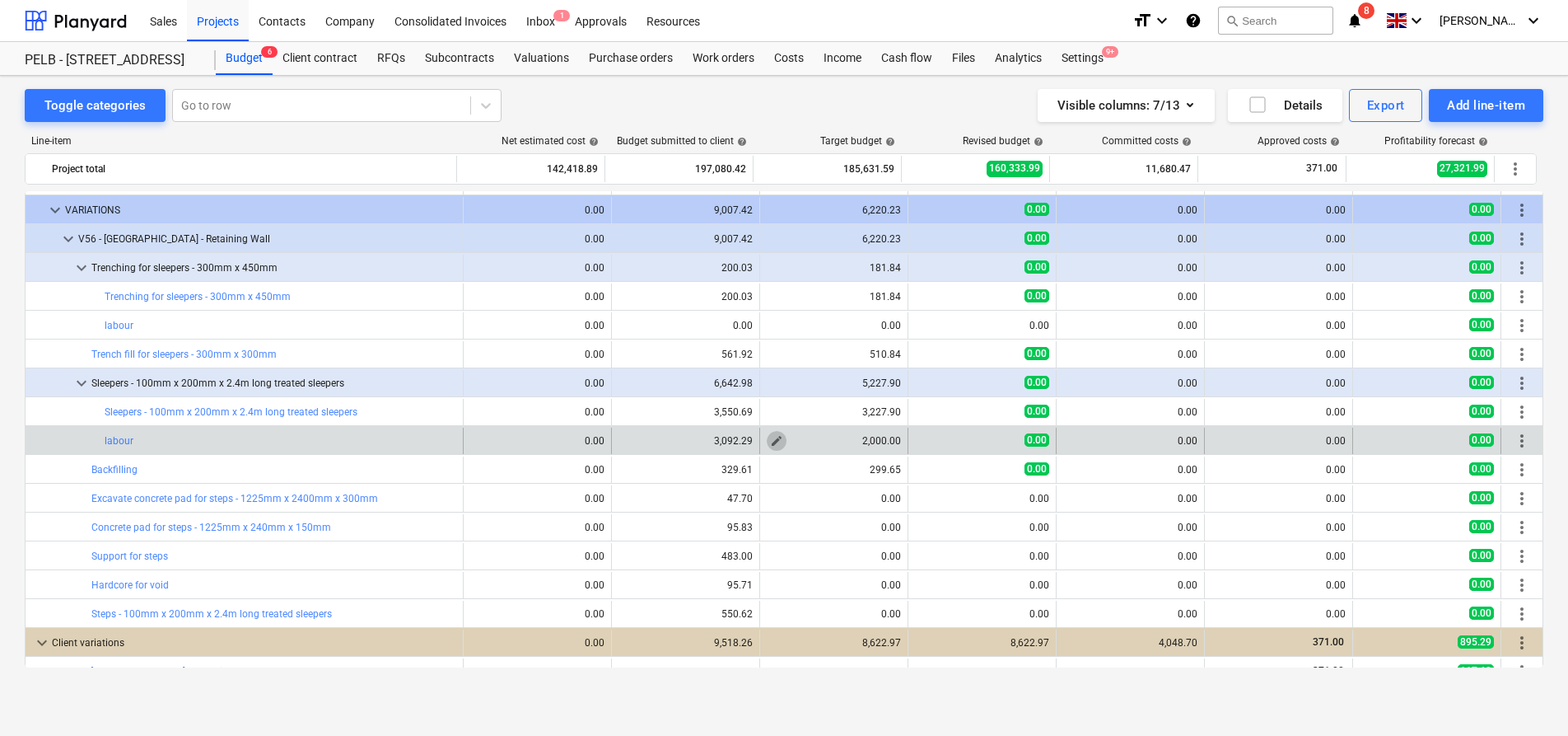
click at [772, 439] on span "edit" at bounding box center [776, 440] width 13 height 13
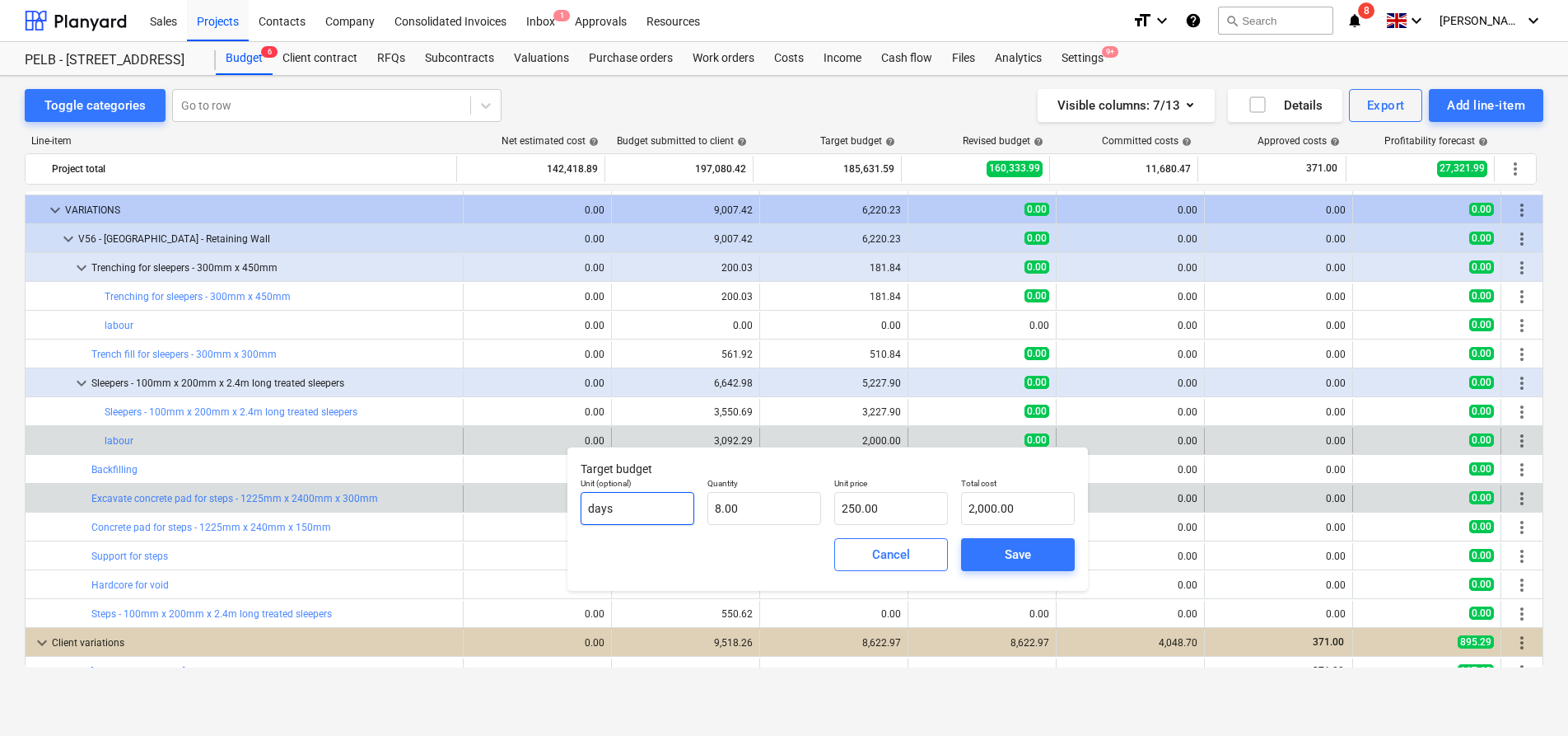
drag, startPoint x: 630, startPoint y: 507, endPoint x: 391, endPoint y: 506, distance: 239.0
click at [391, 506] on body "Sales Projects Contacts Company Consolidated Invoices Inbox 1 Approvals Resourc…" at bounding box center [784, 368] width 1568 height 736
type input "d"
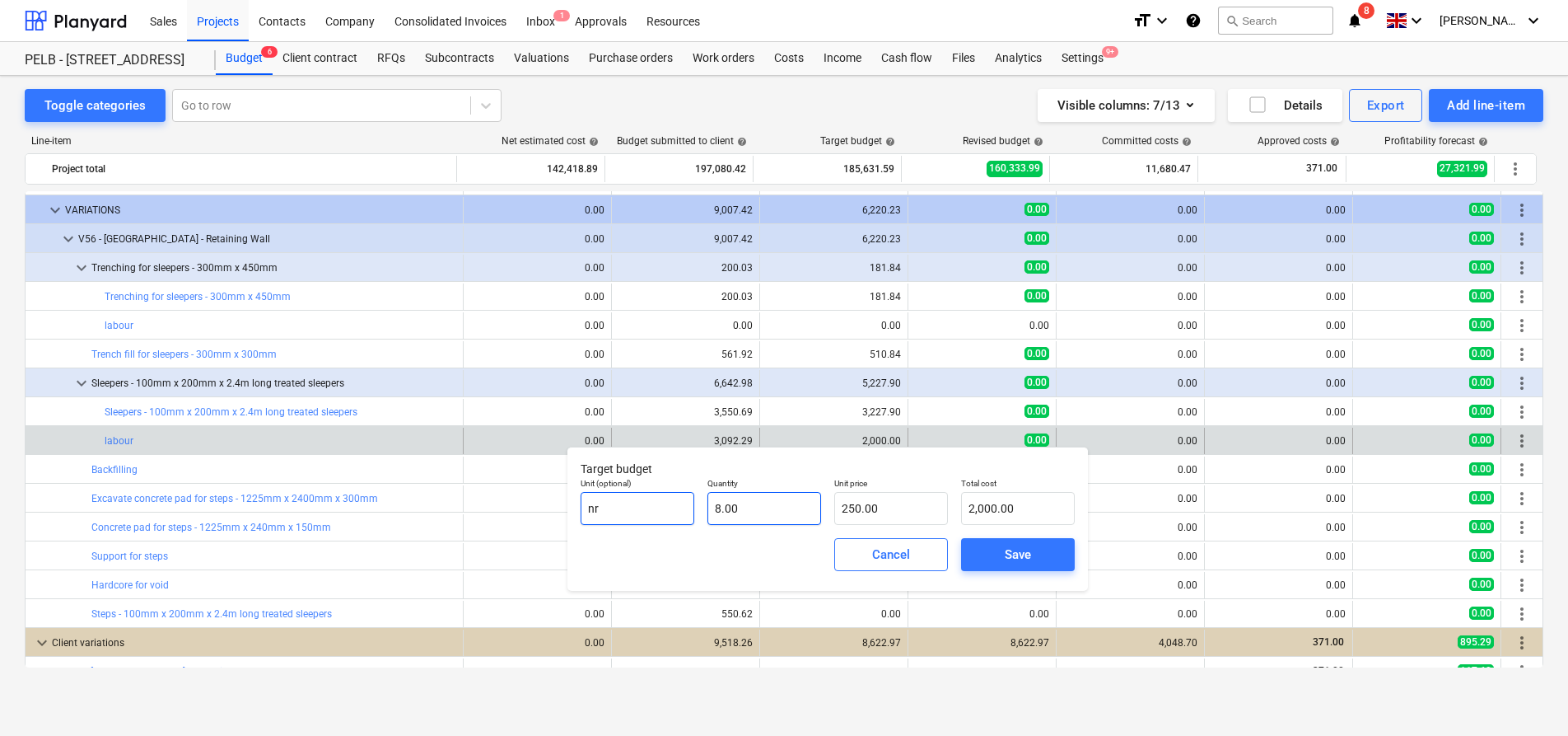
type input "nr"
click at [785, 507] on input "8" at bounding box center [764, 508] width 114 height 33
type input "8.00"
click at [936, 515] on input "250" at bounding box center [892, 508] width 114 height 33
drag, startPoint x: 845, startPoint y: 513, endPoint x: 826, endPoint y: 512, distance: 19.0
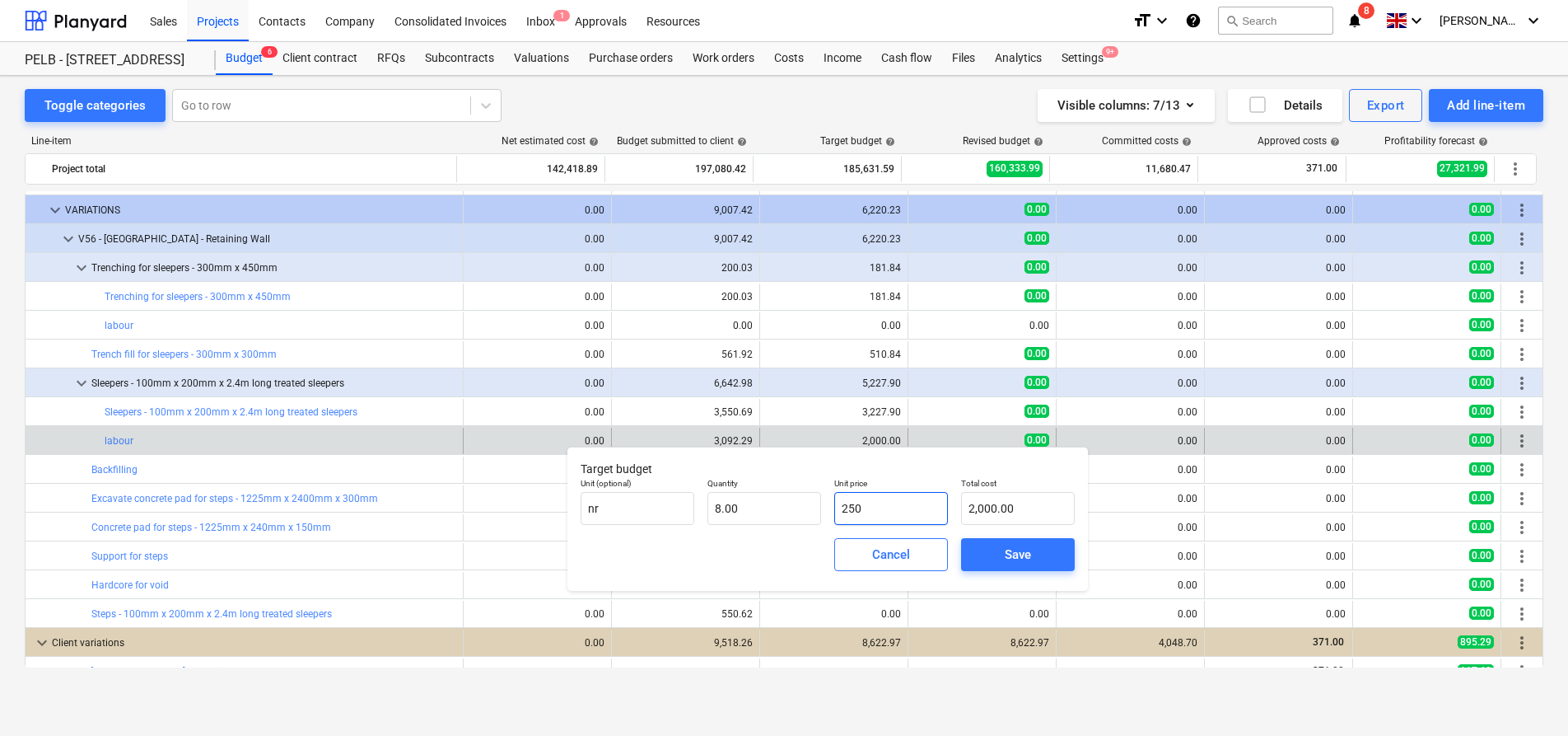
click at [826, 512] on div "Unit (optional) nr Quantity 8.00 Unit price 250 Total cost 2,000.00" at bounding box center [827, 502] width 507 height 60
type input "3"
type input "24.00"
type input "30"
type input "240.00"
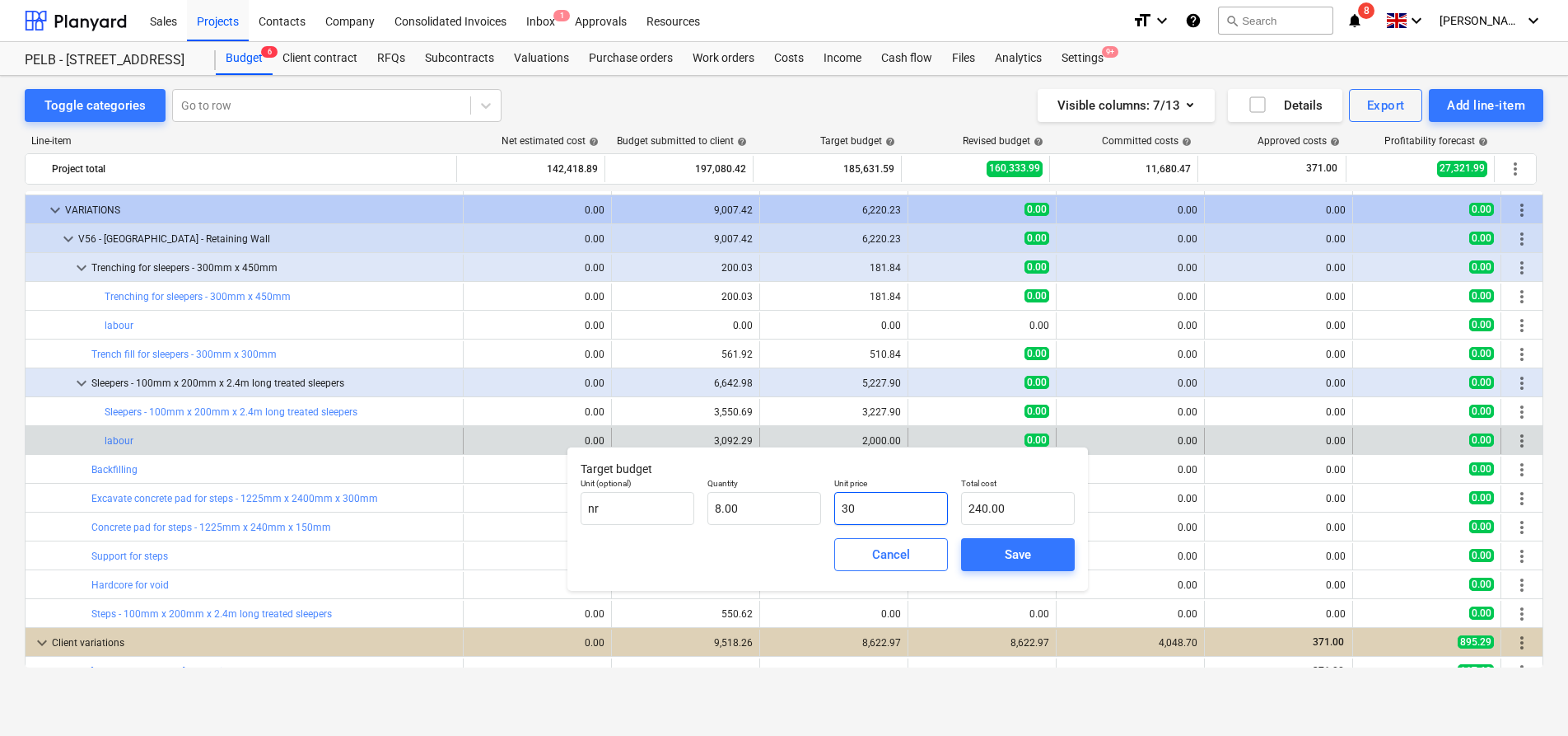
type input "309"
type input "2,472.00"
type input "3092"
type input "24,736.00"
type input "3092.2"
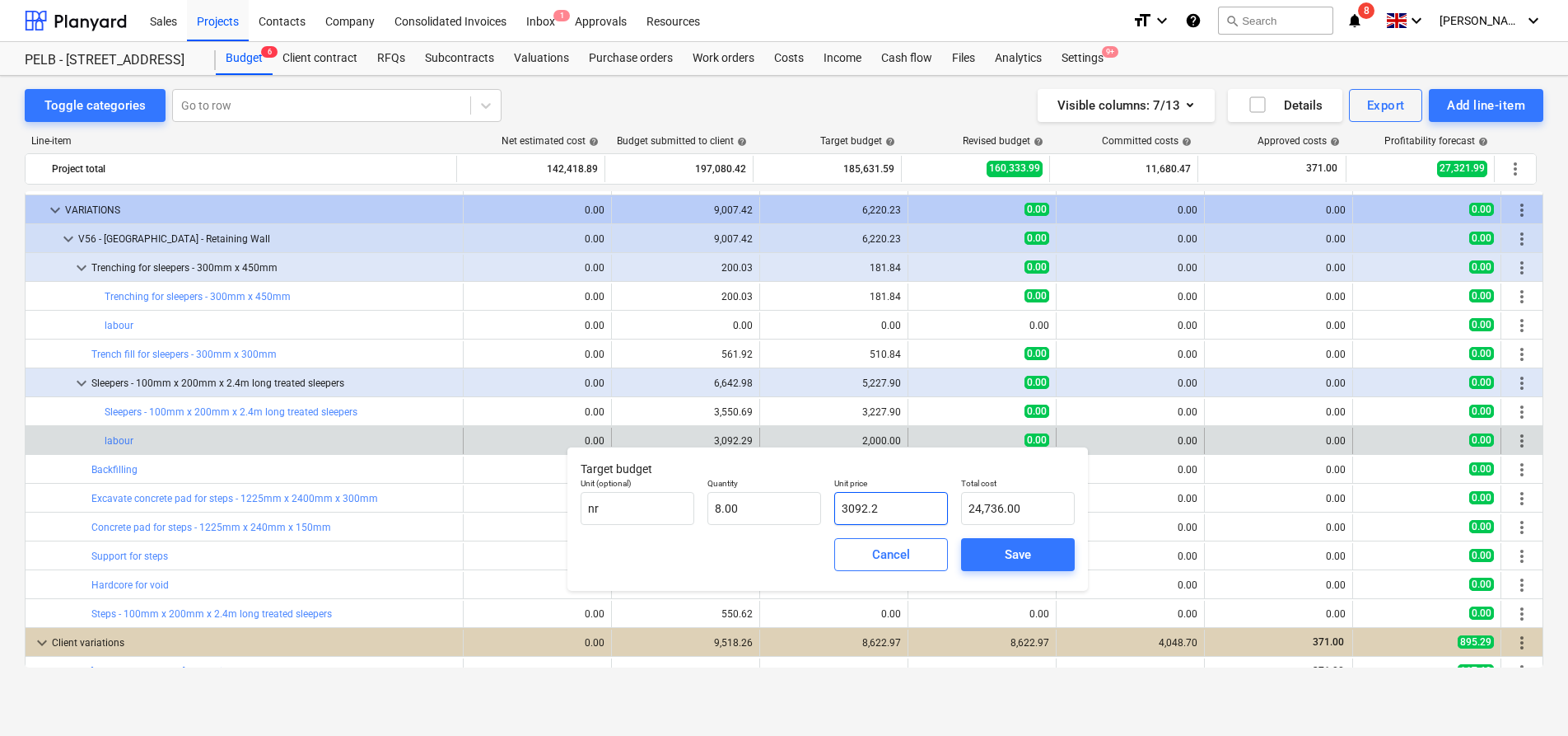
type input "24,737.60"
type input "3092.29"
type input "24,738.32"
type input "3,092.29"
click at [983, 557] on span "Save" at bounding box center [1018, 554] width 74 height 21
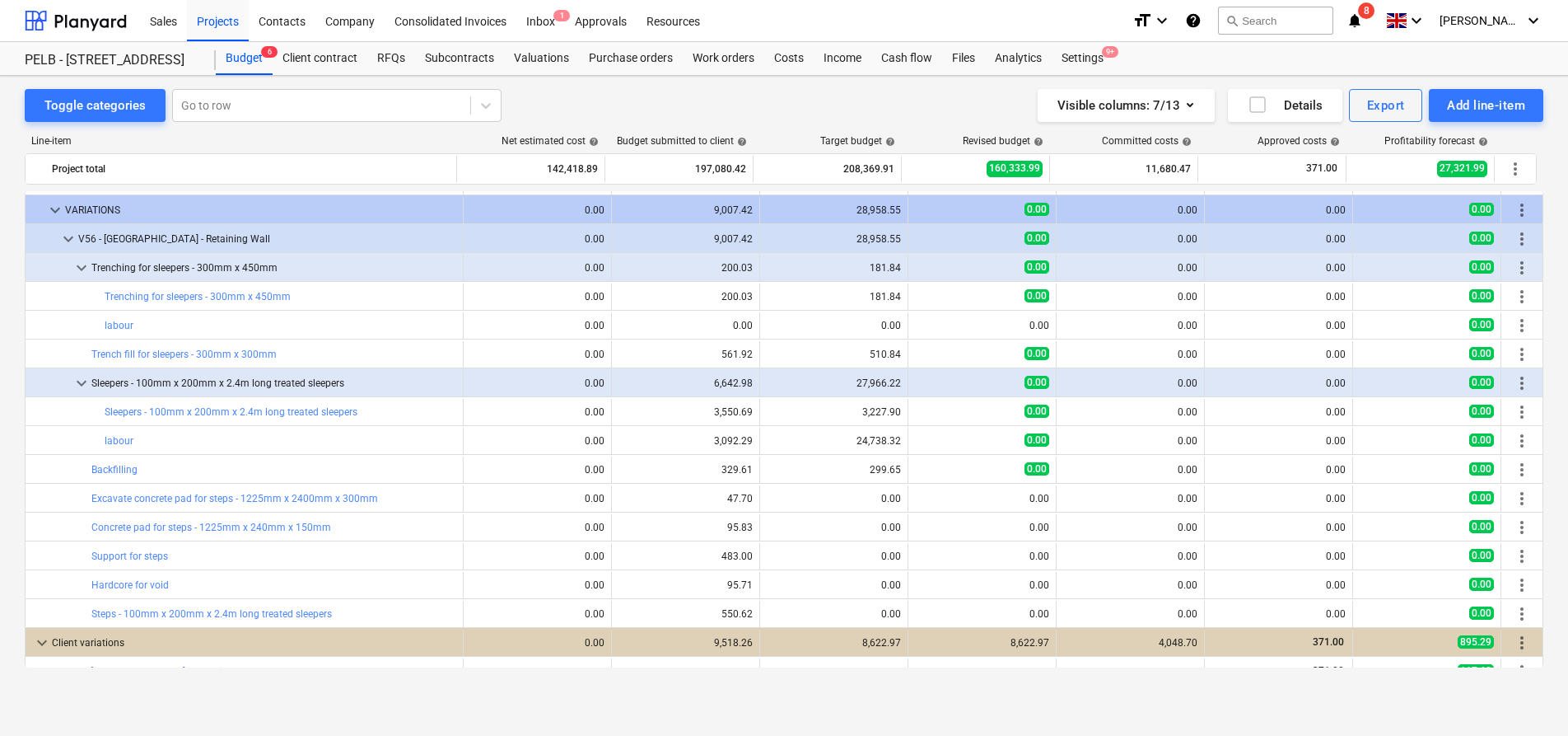
type input "8.00"
type input "3,092.29"
type input "24,738.32"
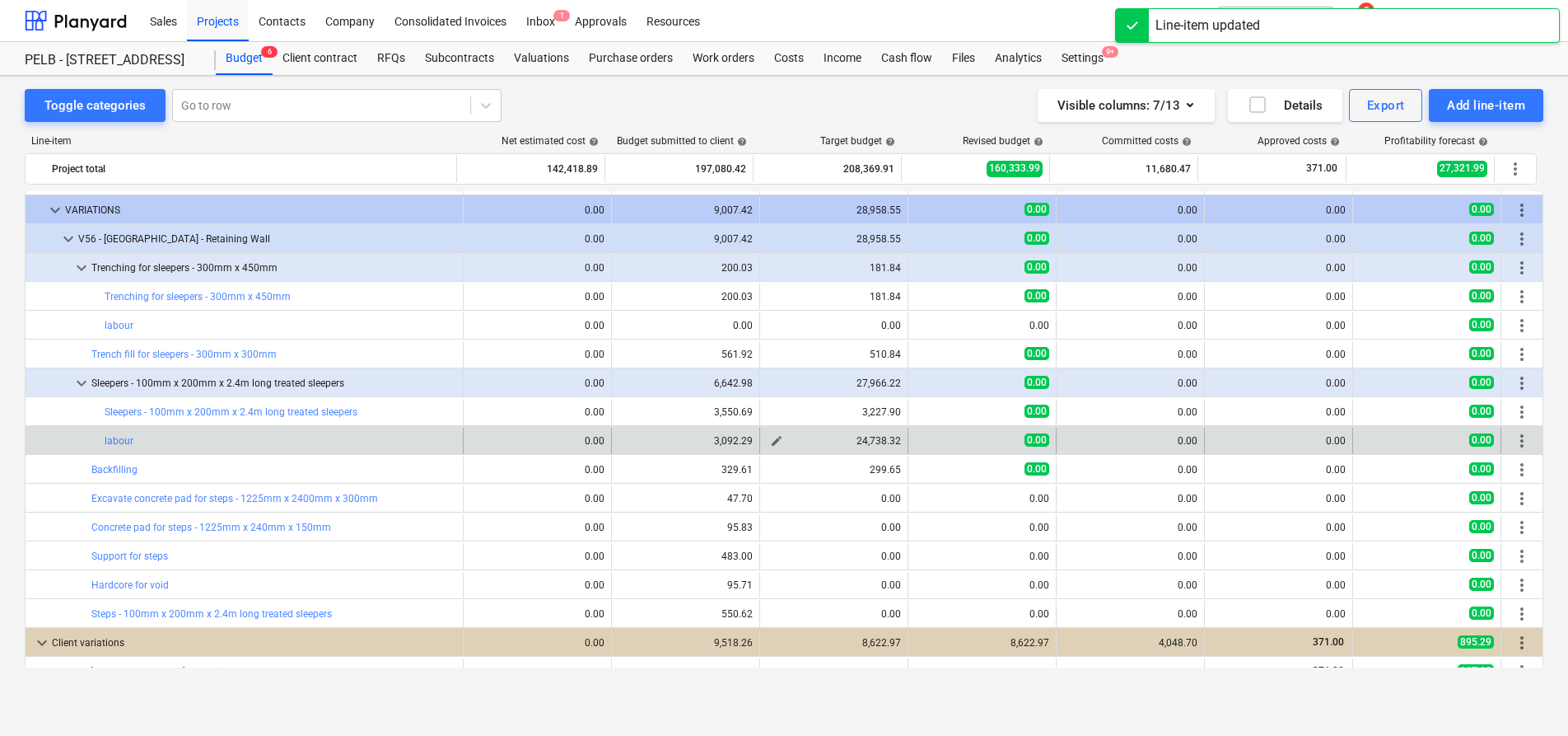
click at [770, 440] on span "edit" at bounding box center [776, 440] width 13 height 13
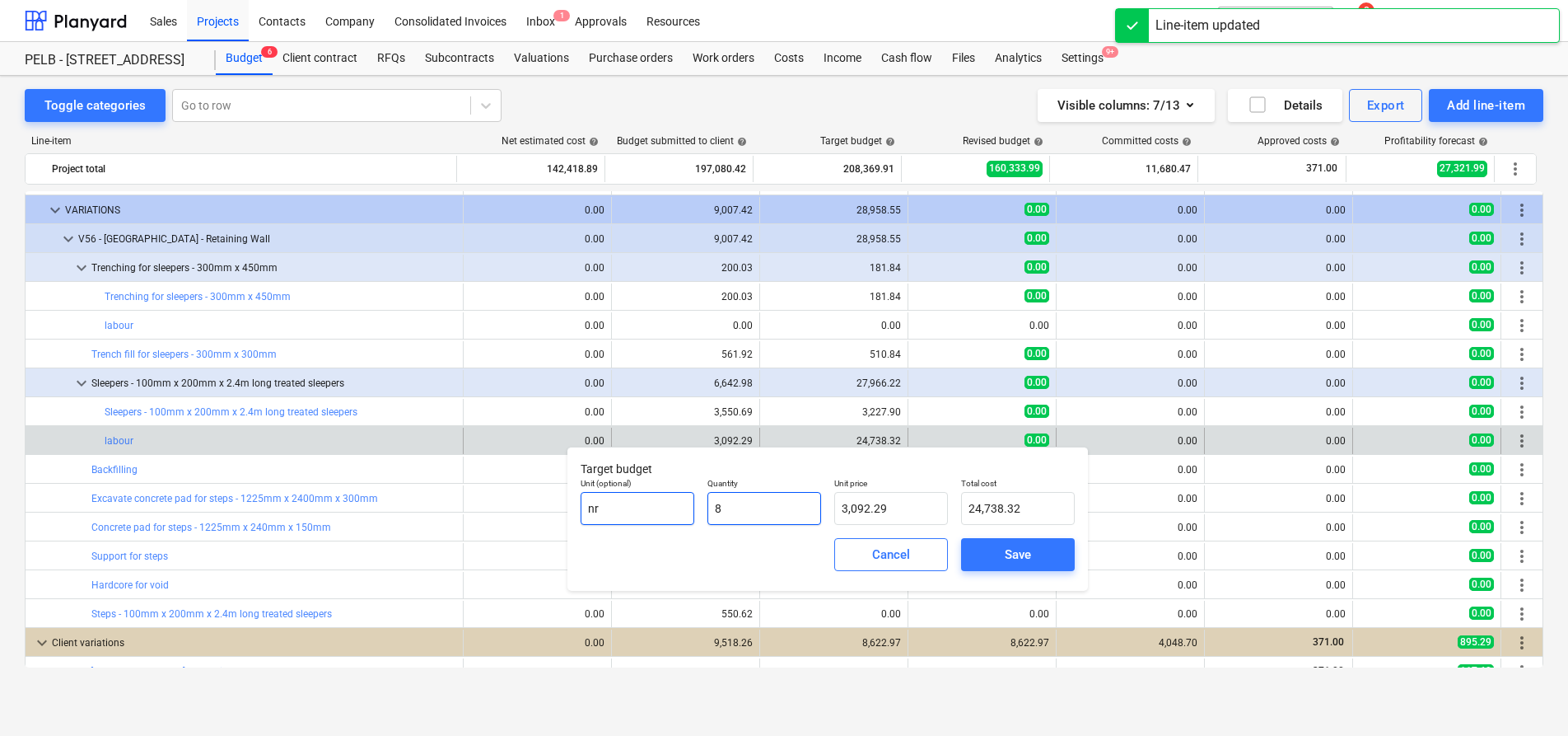
drag, startPoint x: 770, startPoint y: 506, endPoint x: 686, endPoint y: 508, distance: 84.0
click at [686, 508] on div "Unit (optional) nr Quantity 8 Unit price 3,092.29 Total cost 24,738.32" at bounding box center [827, 502] width 507 height 60
type input "1"
type input "3,092.29"
type input "1.00"
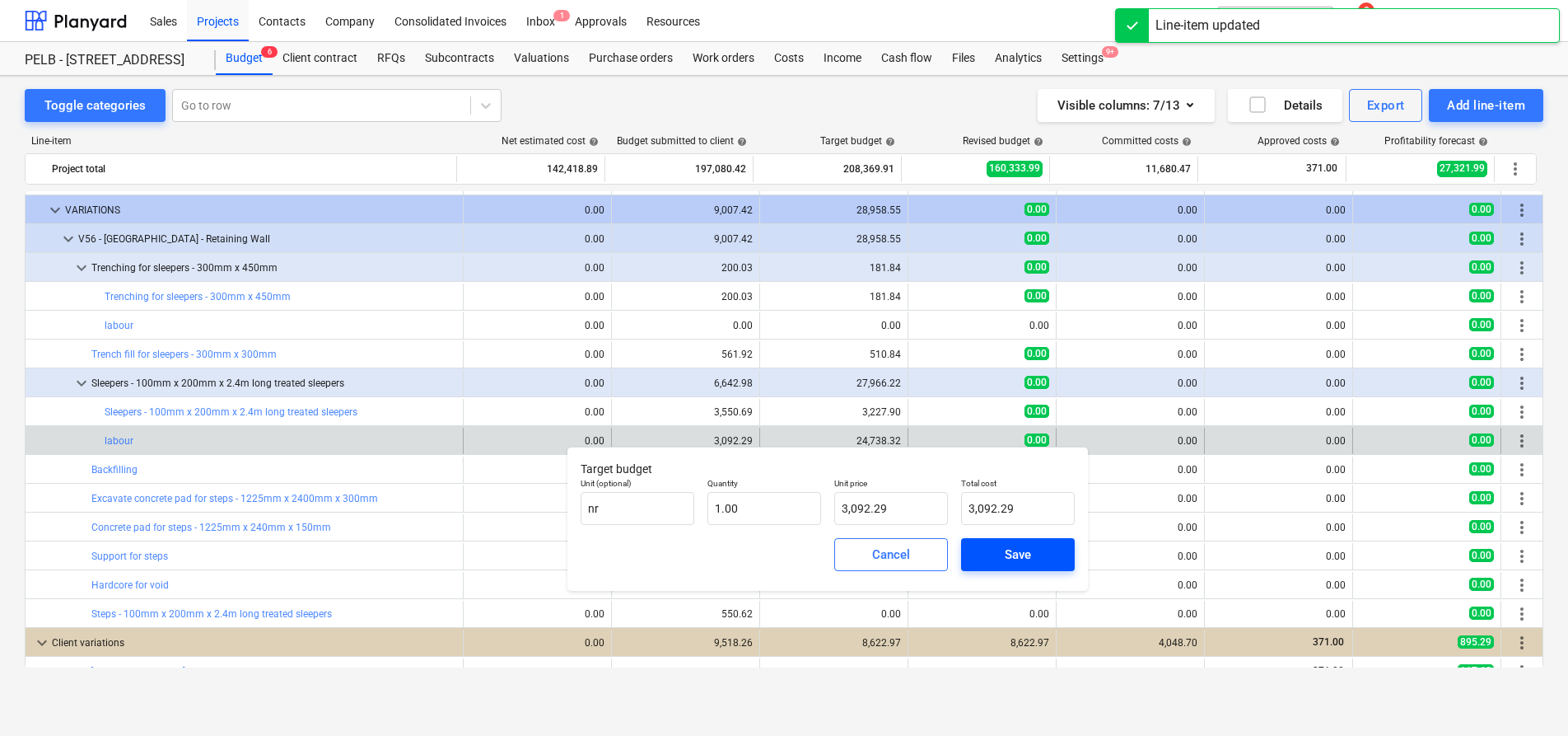
click at [1048, 549] on span "Save" at bounding box center [1018, 554] width 74 height 21
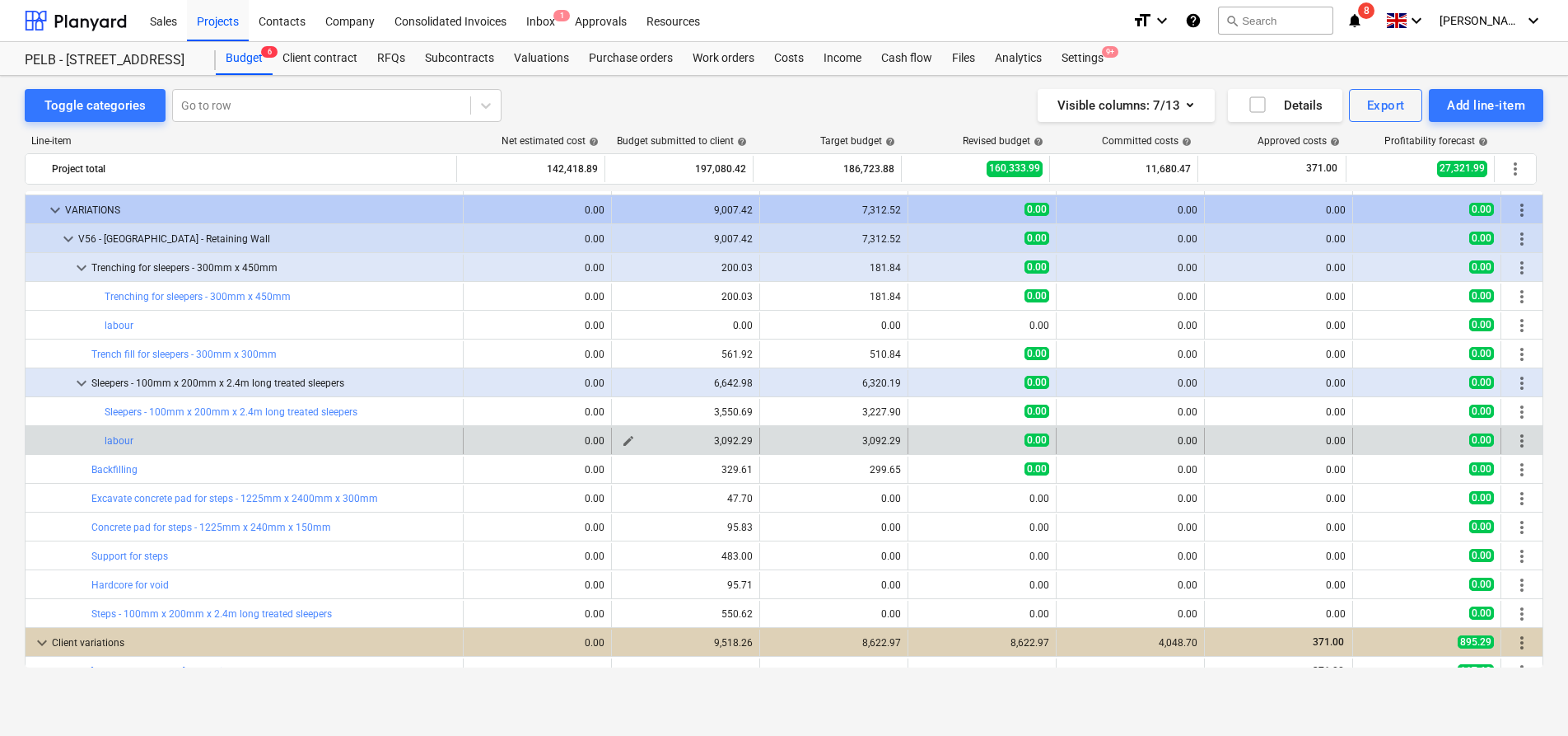
click at [626, 441] on span "edit" at bounding box center [628, 440] width 13 height 13
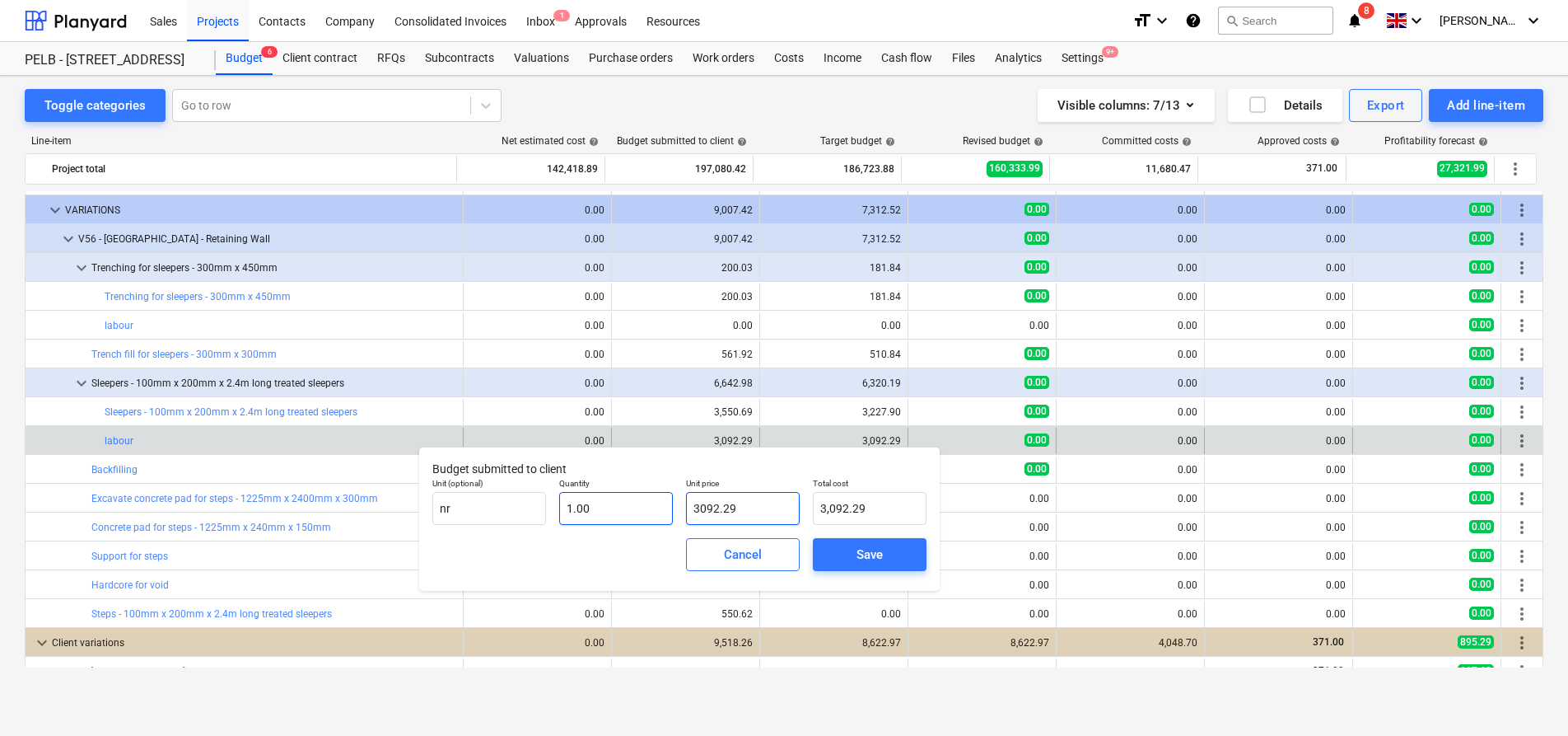
drag, startPoint x: 756, startPoint y: 503, endPoint x: 667, endPoint y: 506, distance: 89.1
click at [667, 506] on div "Unit (optional) nr Quantity 1.00 Unit price 3092.29 Total cost 3,092.29" at bounding box center [679, 502] width 507 height 60
type input "3"
type input "3.00"
type input "34"
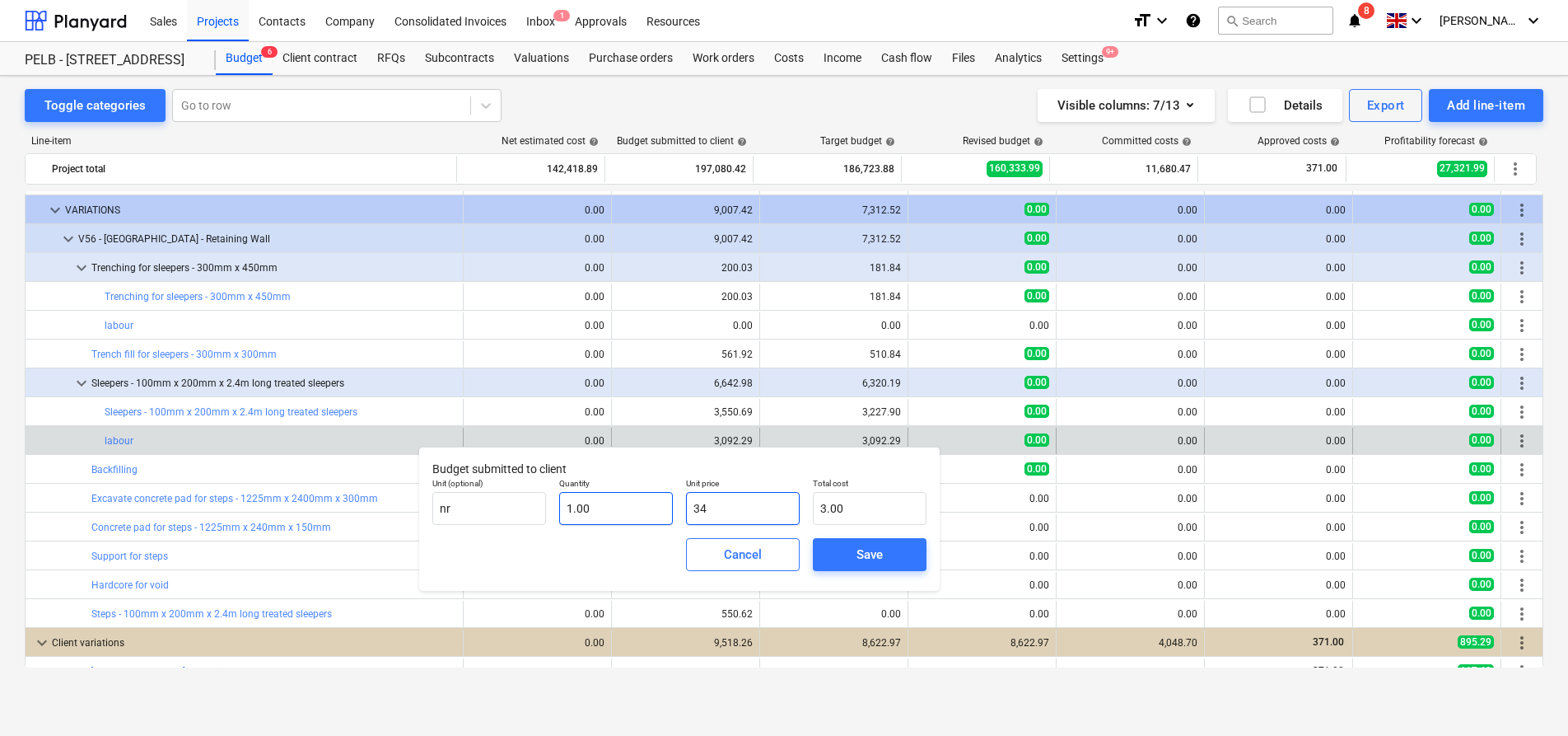
type input "34.00"
type input "340"
type input "340.00"
type input "3401"
type input "3,401.00"
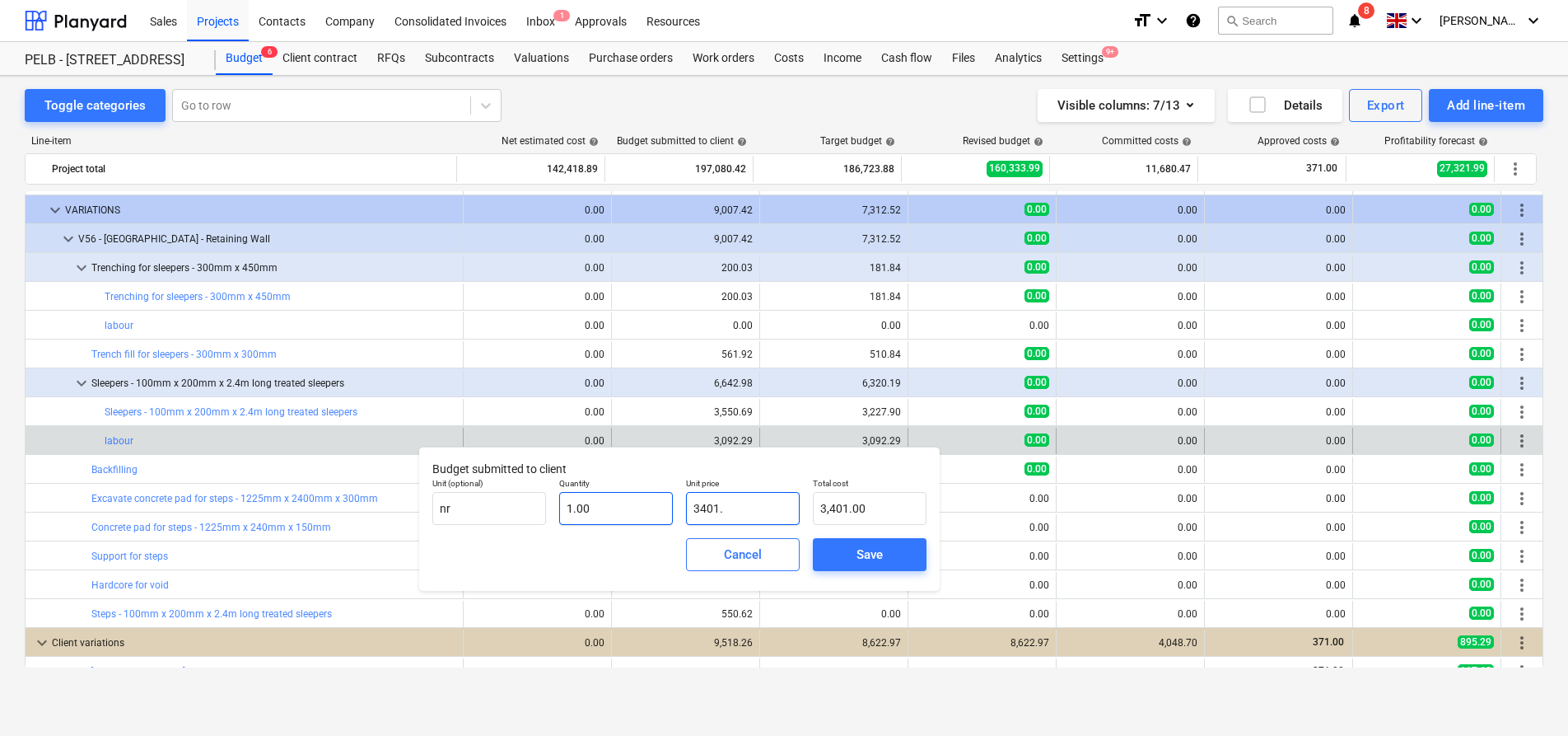
type input "3401.5"
type input "3,401.50"
type input "3401.52"
type input "3,401.52"
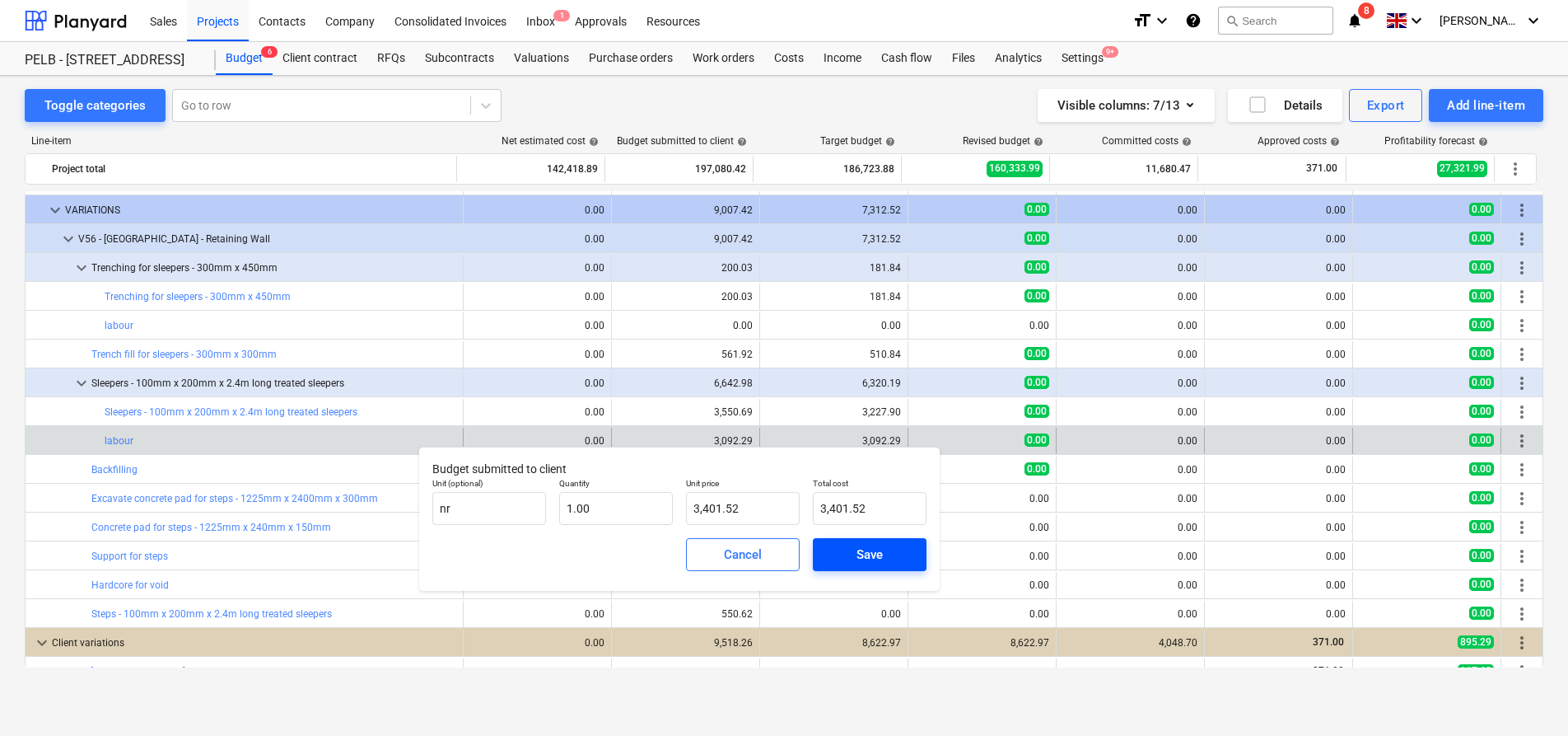
click at [865, 552] on div "Save" at bounding box center [870, 554] width 27 height 21
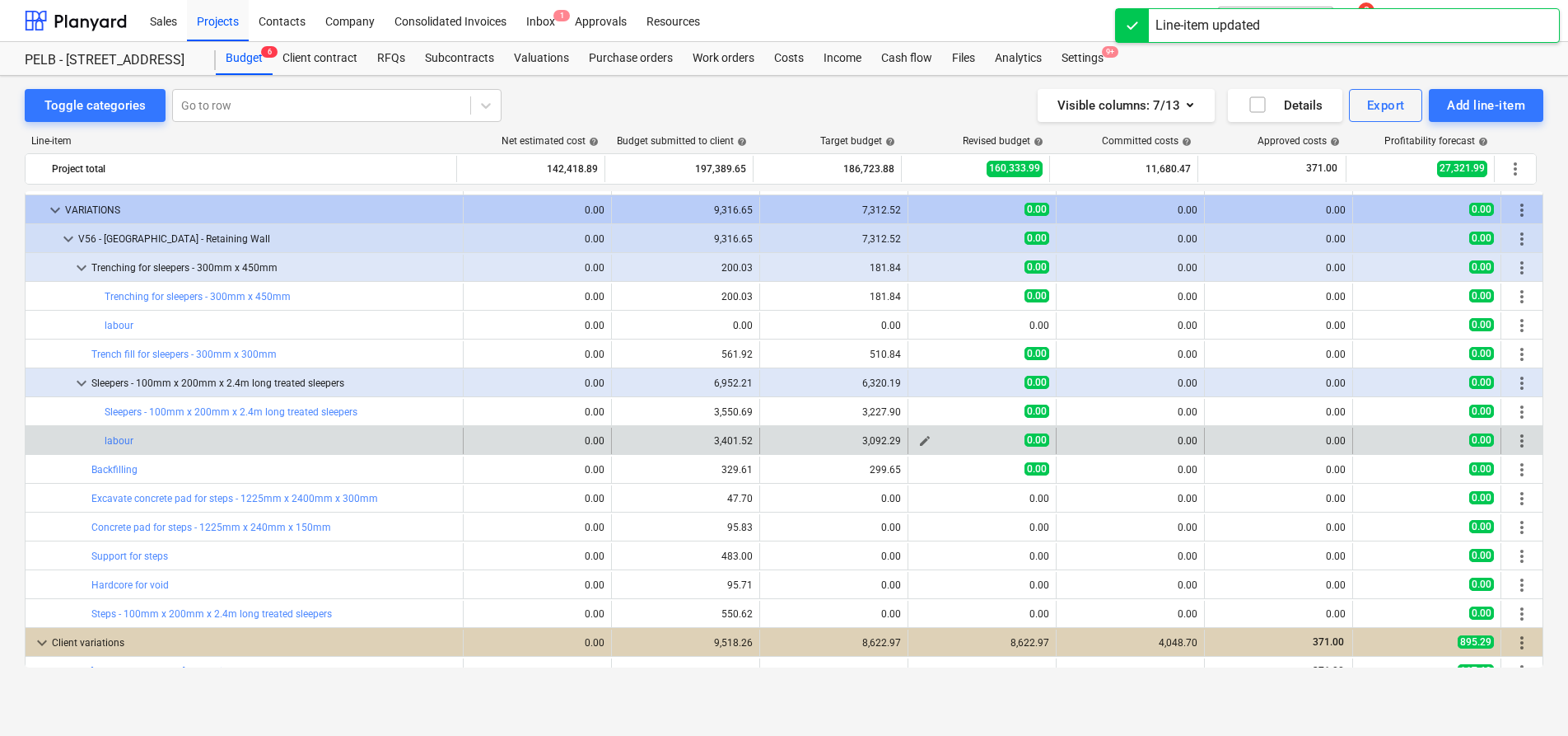
click at [920, 438] on span "edit" at bounding box center [925, 440] width 13 height 13
type textarea "x"
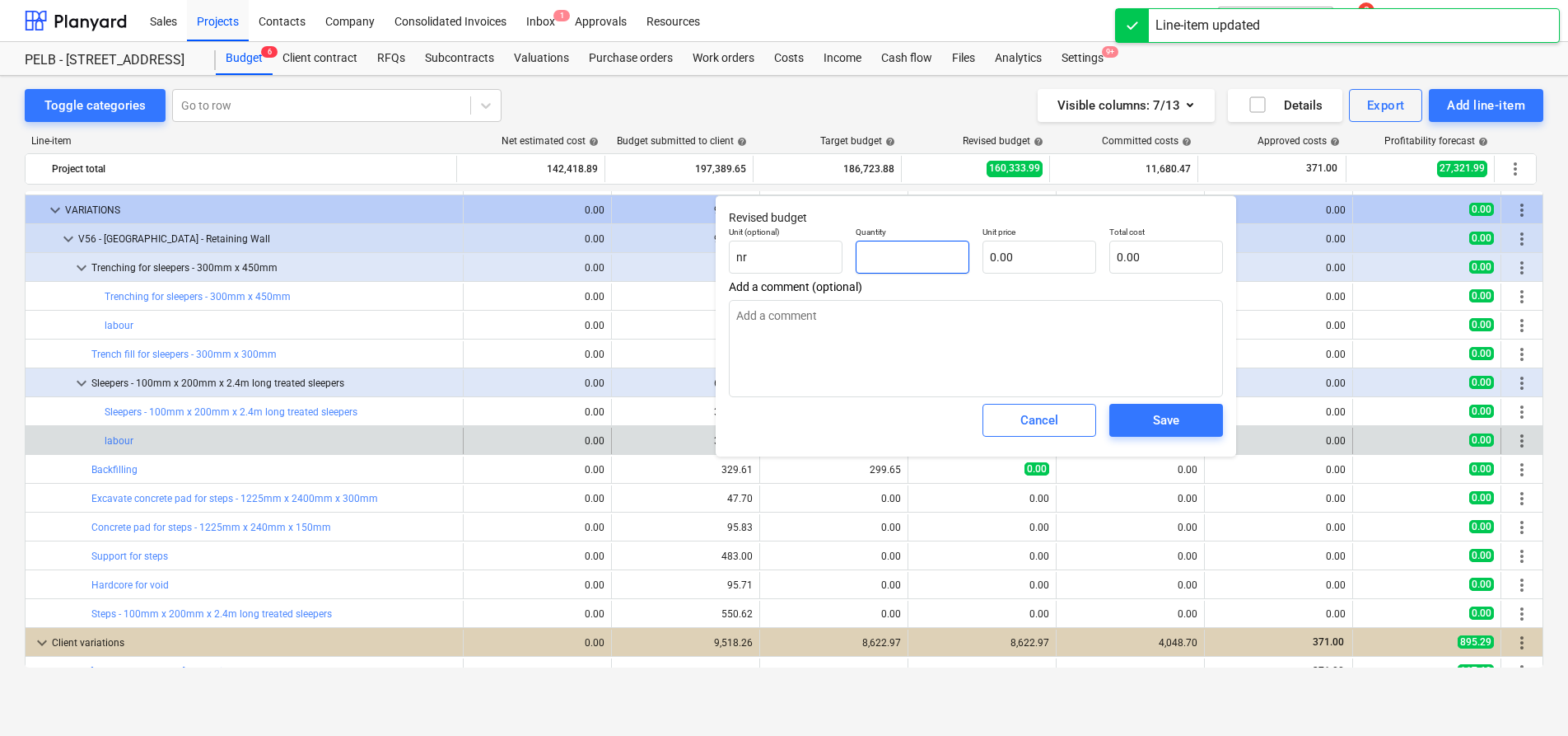
click at [913, 260] on input "text" at bounding box center [913, 257] width 114 height 33
type textarea "x"
type input "8"
type textarea "x"
type input "8.00"
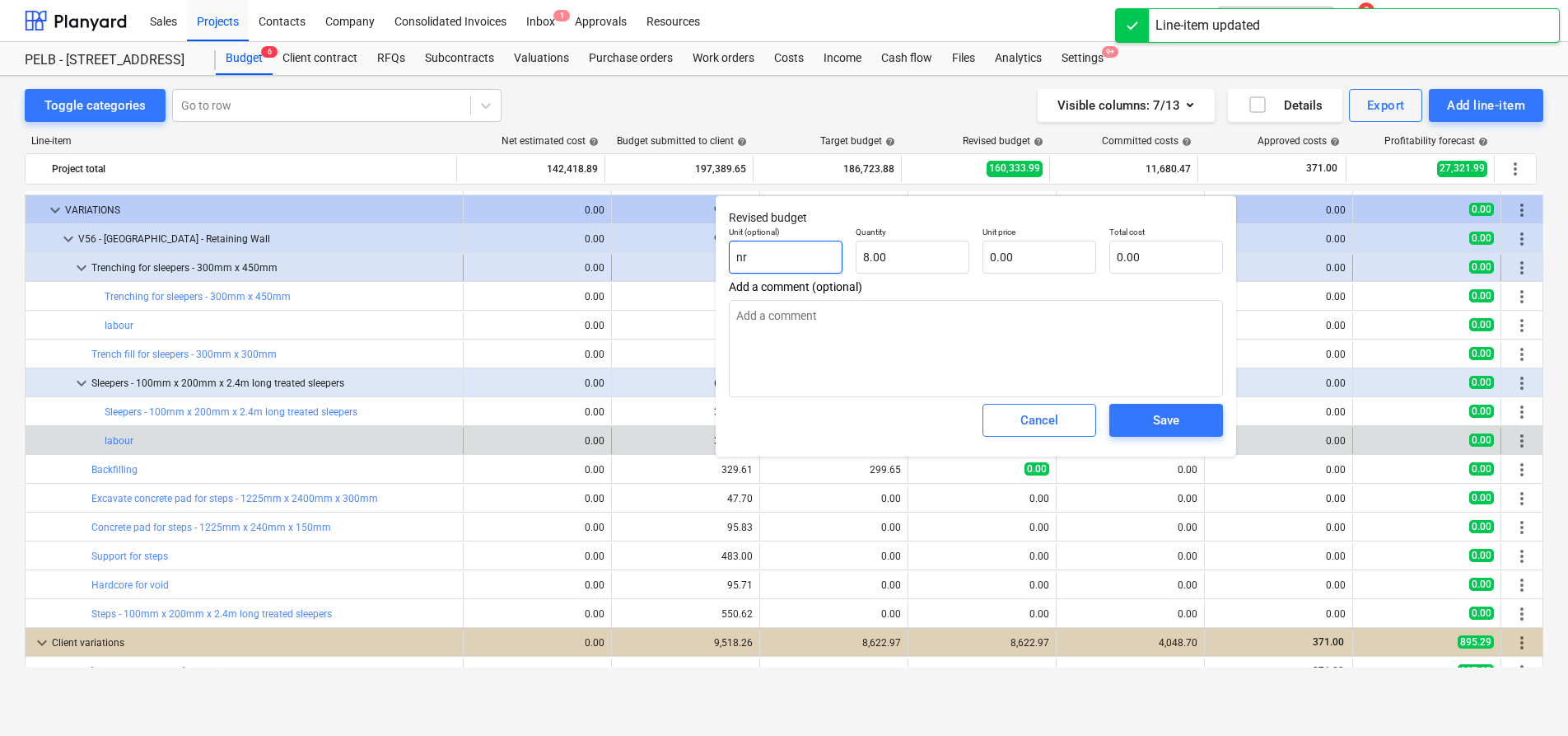
drag, startPoint x: 662, startPoint y: 259, endPoint x: 620, endPoint y: 259, distance: 42.0
click at [621, 259] on body "Sales Projects Contacts Company Consolidated Invoices Inbox 1 Approvals Resourc…" at bounding box center [784, 368] width 1568 height 736
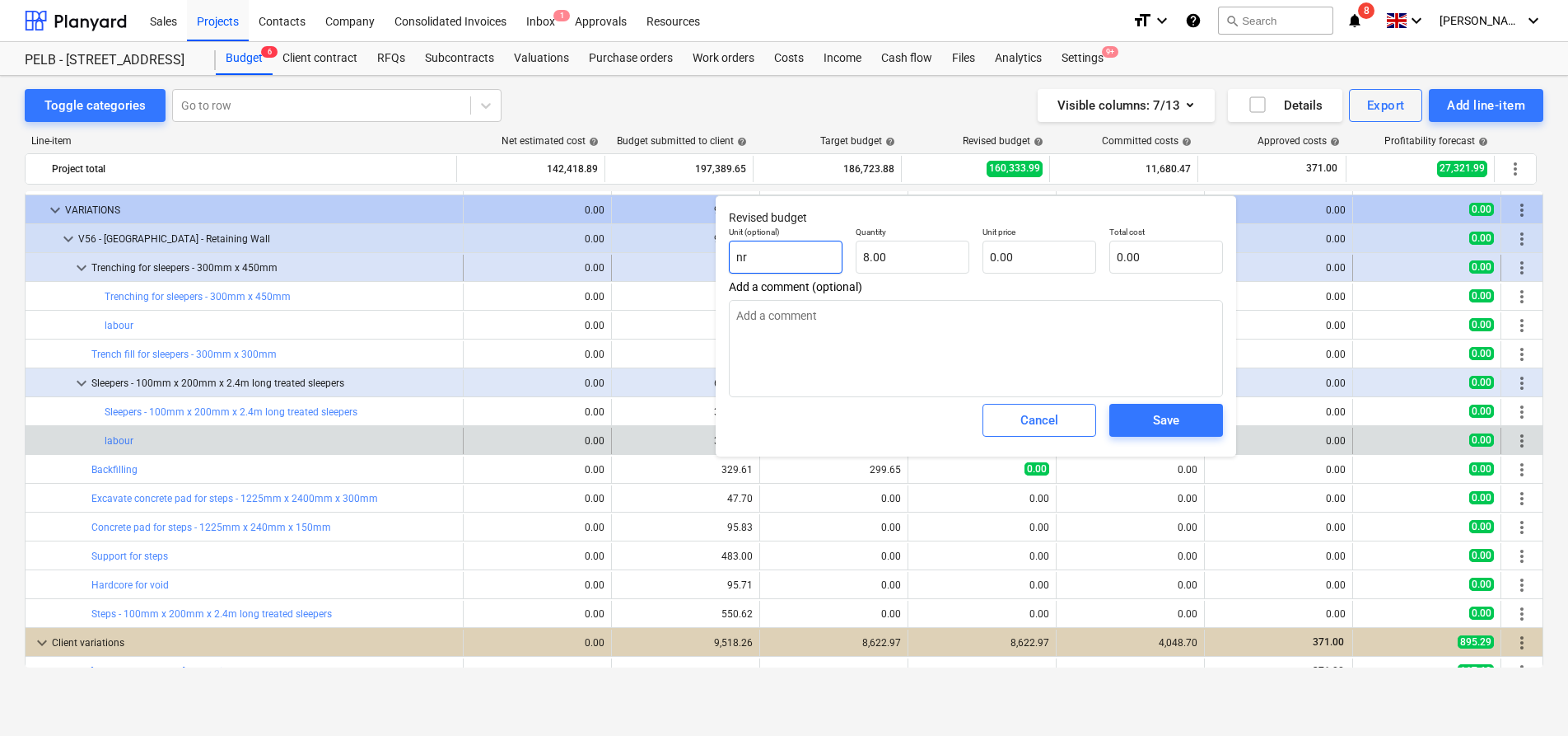
type textarea "x"
type input "n"
type textarea "x"
type input "d"
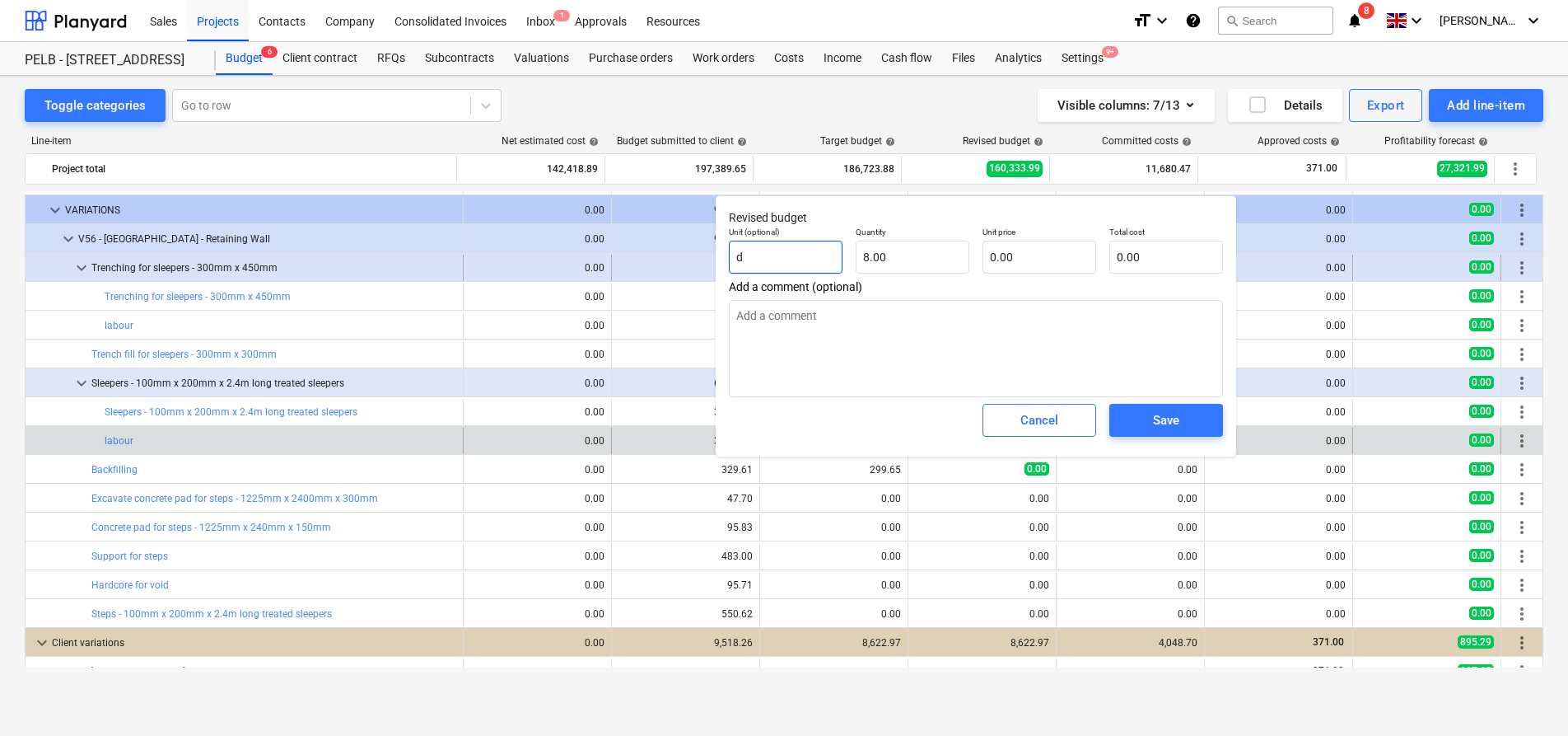
type textarea "x"
type input "da"
type textarea "x"
type input "day"
type textarea "x"
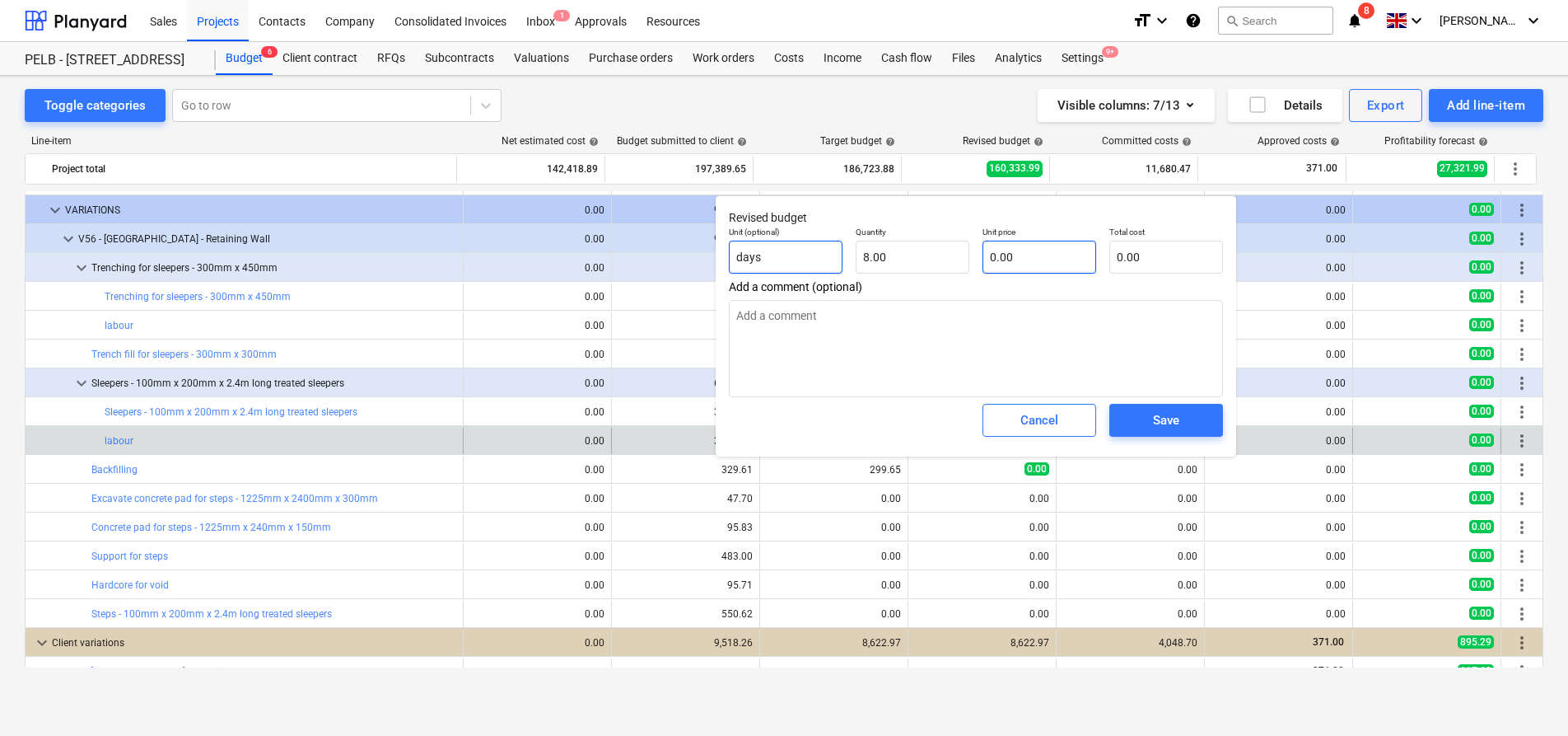
type input "days"
type textarea "x"
click at [1045, 265] on input "text" at bounding box center [1040, 257] width 114 height 33
type input "2"
type textarea "x"
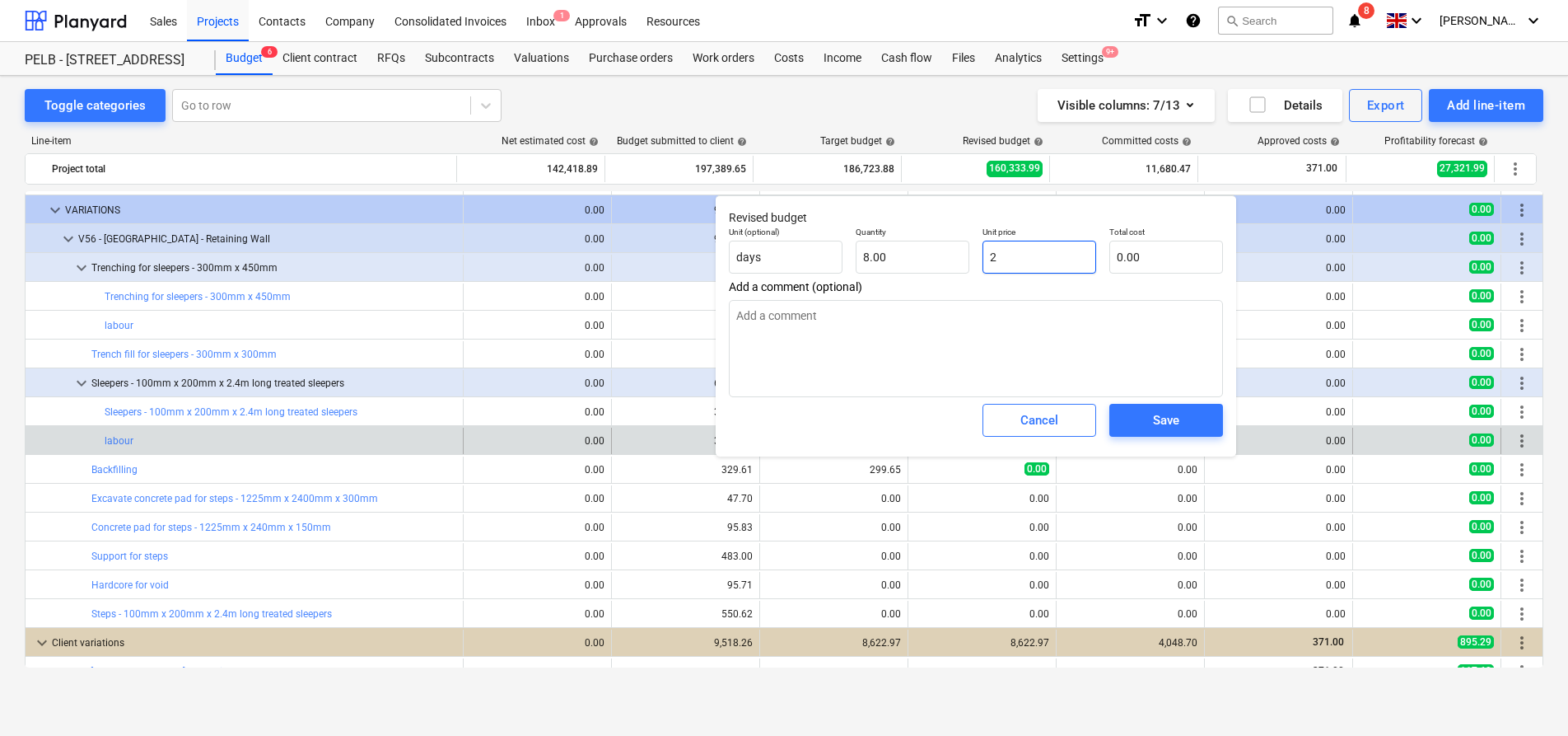
type input "16.00"
type textarea "x"
type input "25"
type input "200.00"
type textarea "x"
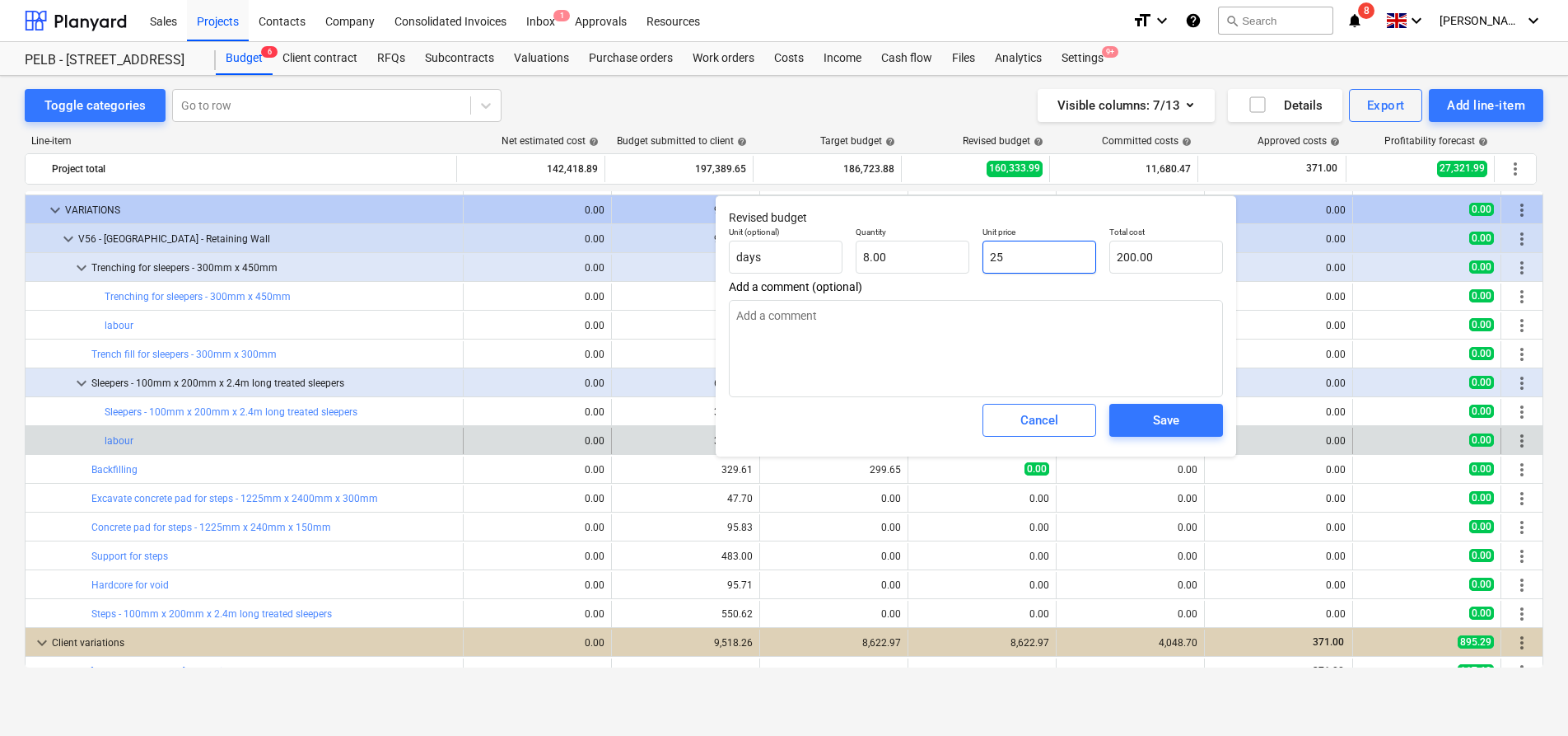
type input "250"
type input "2,000.00"
type input "250"
type textarea "x"
type input "250.00"
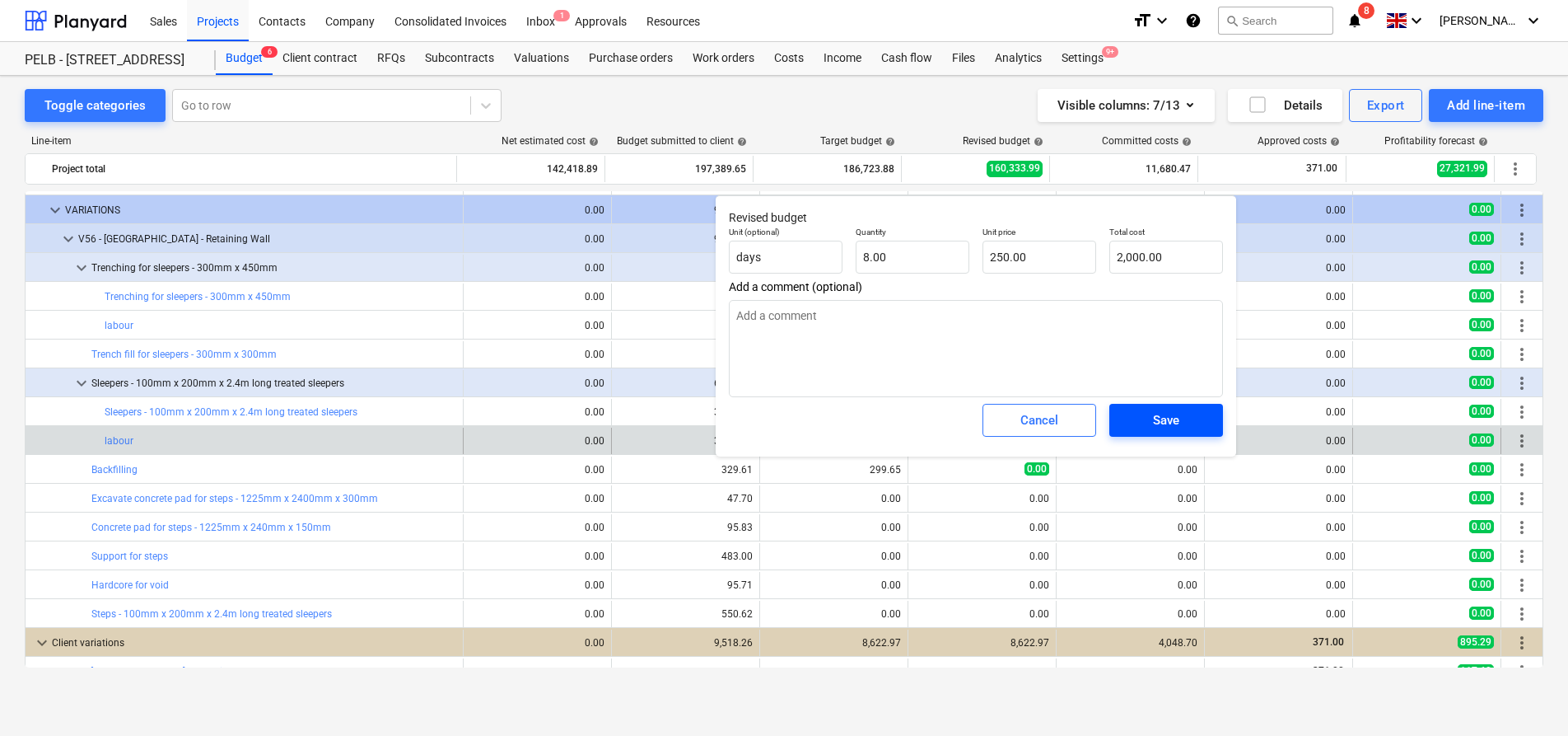
click at [1189, 417] on span "Save" at bounding box center [1166, 419] width 74 height 21
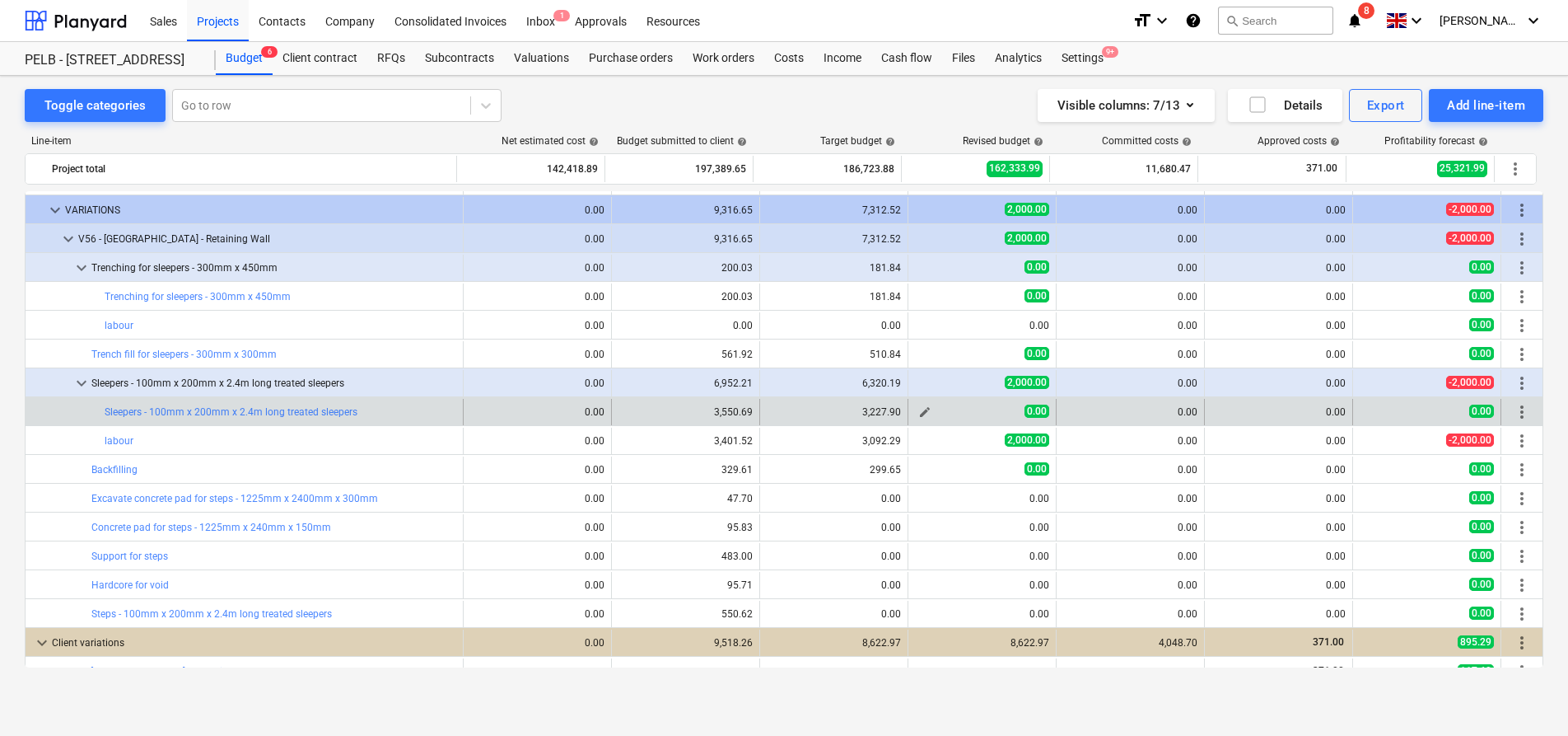
click at [925, 415] on button "edit" at bounding box center [925, 412] width 20 height 20
type textarea "x"
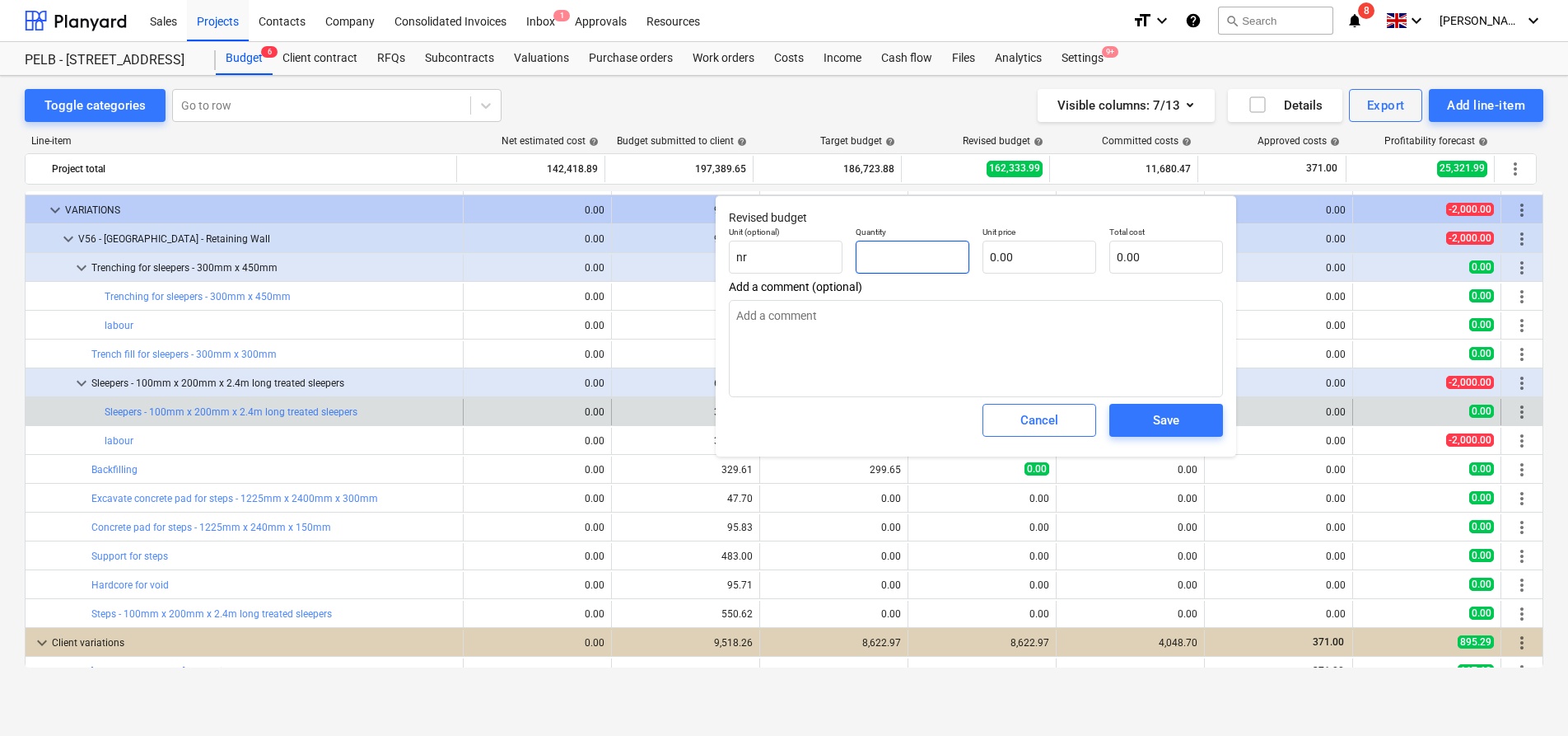
click at [890, 254] on input "text" at bounding box center [913, 257] width 114 height 33
type textarea "x"
type input "1"
type textarea "x"
type input "19"
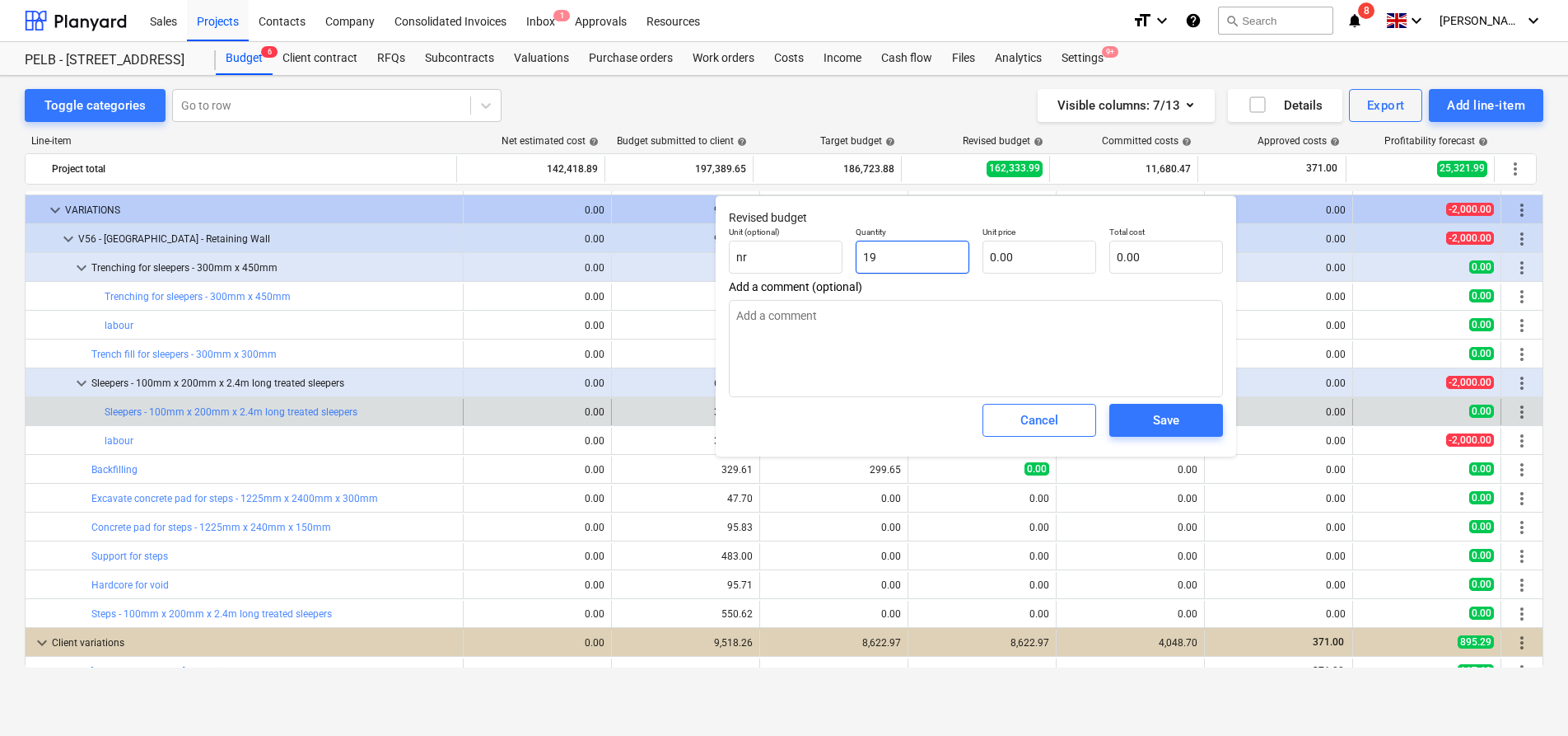
type textarea "x"
type input "191"
type textarea "x"
type input "191.00"
click at [1044, 262] on input "text" at bounding box center [1040, 257] width 114 height 33
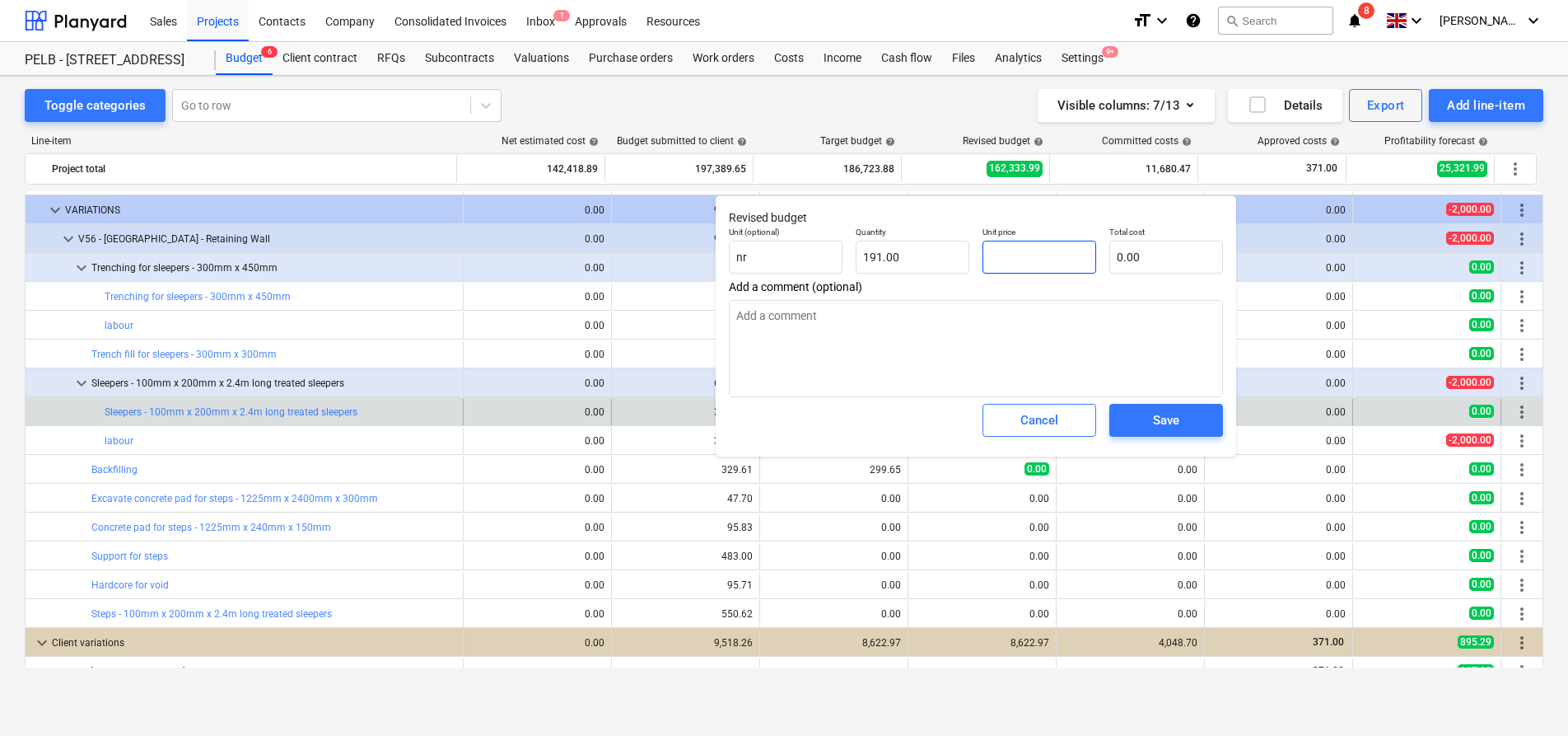
type textarea "x"
type input "1"
type input "191.00"
type textarea "x"
type input "15"
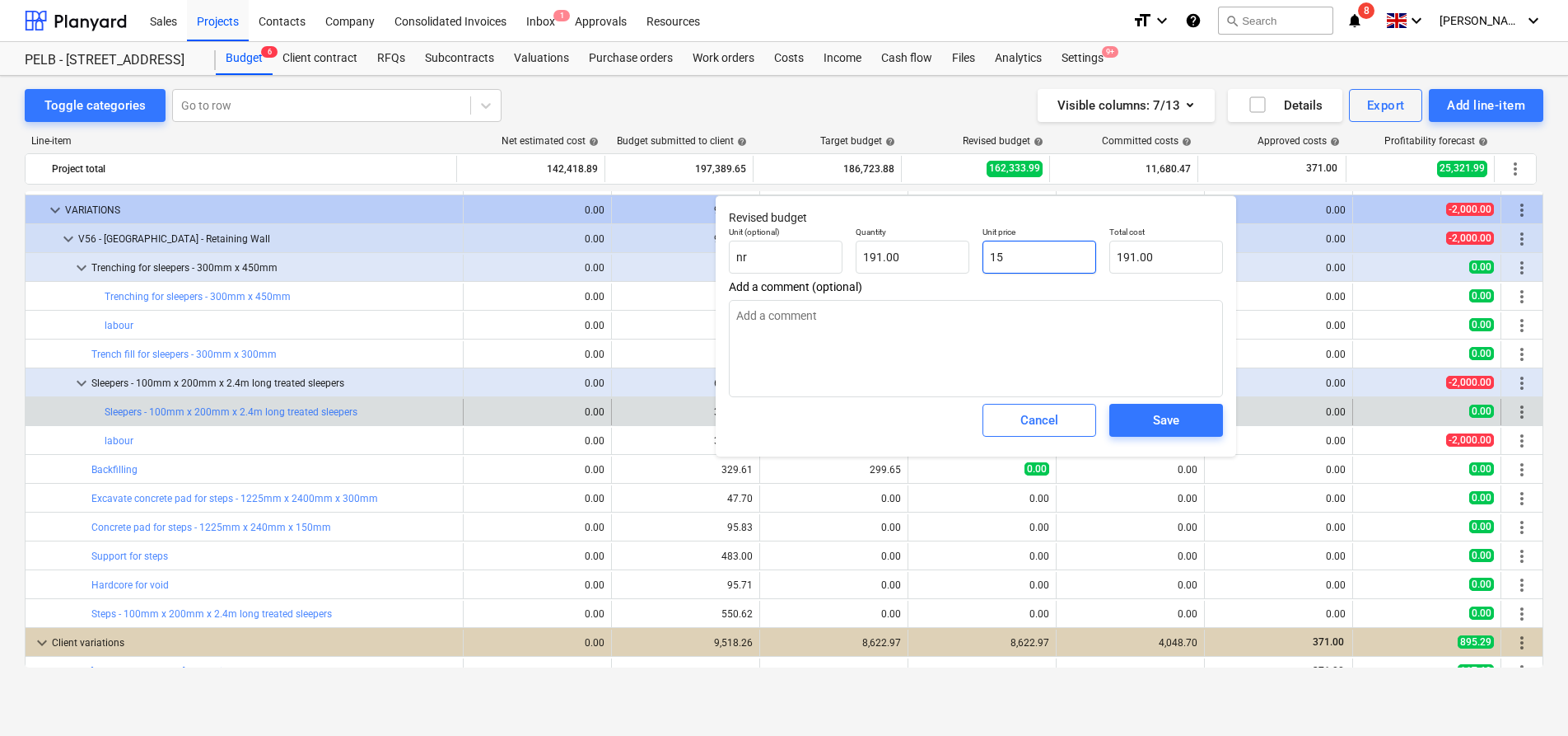
type input "2,865.00"
type input "15"
type textarea "x"
type input "15.00"
click at [1159, 428] on div "Save" at bounding box center [1166, 419] width 27 height 21
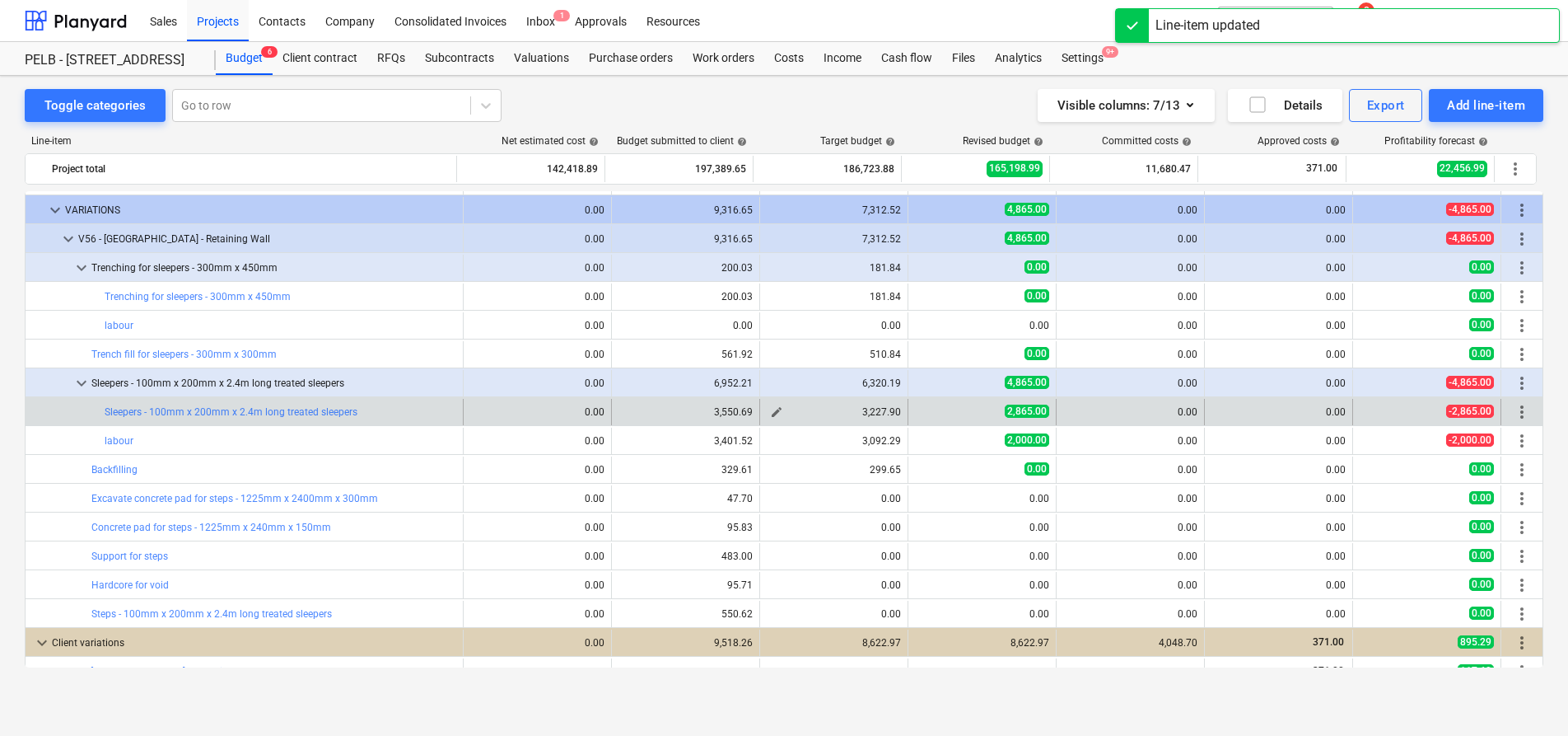
click at [770, 412] on span "edit" at bounding box center [776, 412] width 13 height 13
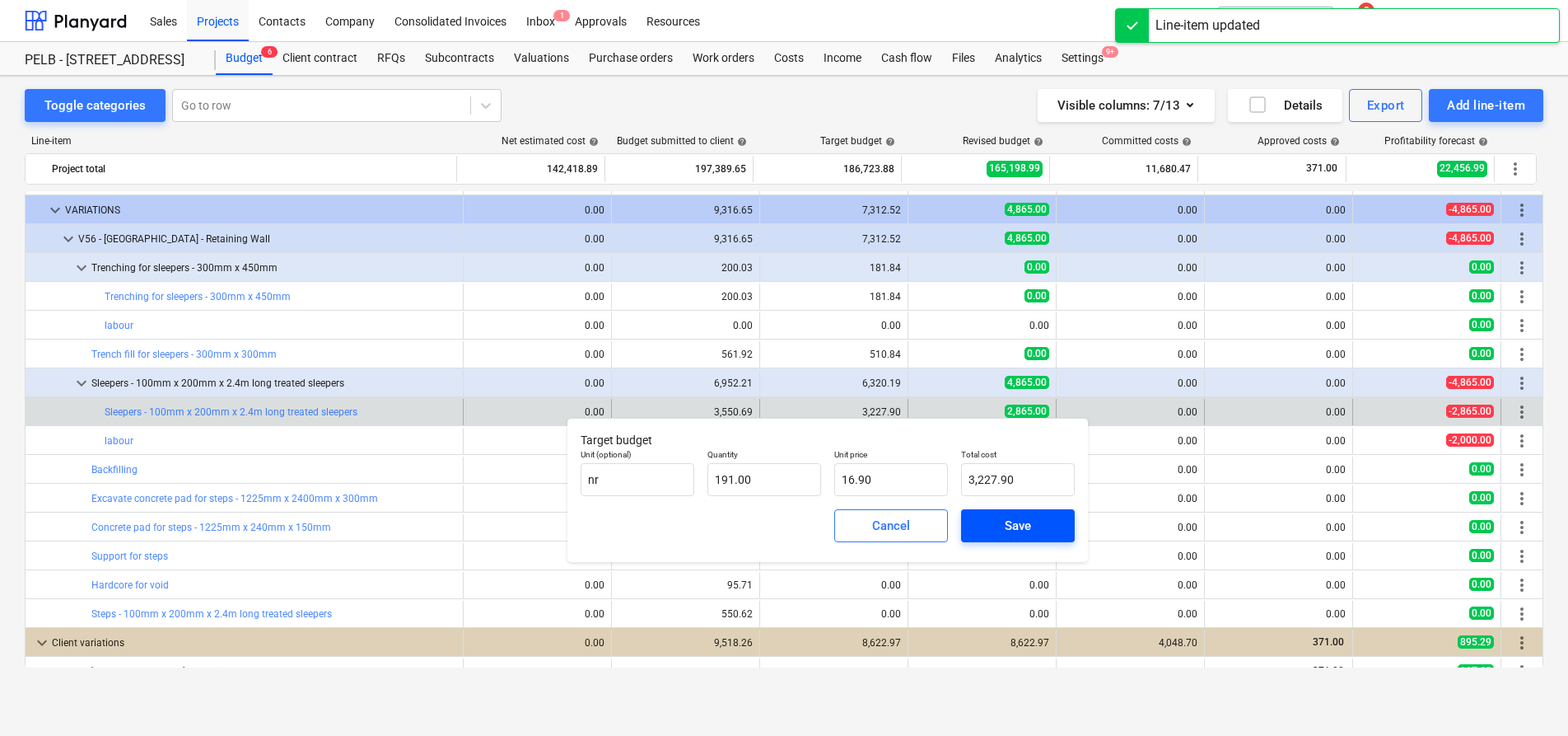
click at [1033, 537] on button "Save" at bounding box center [1018, 525] width 114 height 33
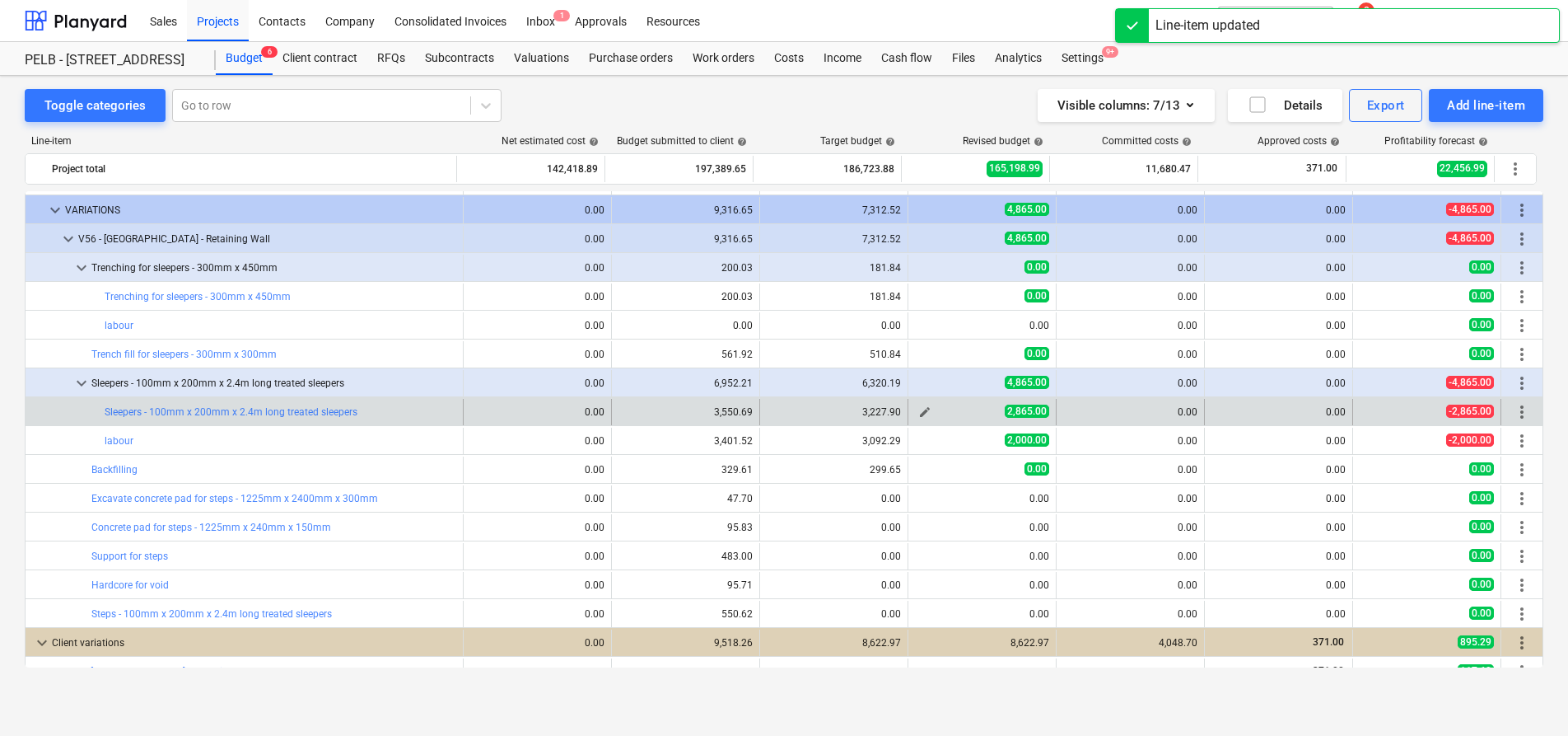
click at [918, 412] on span "edit" at bounding box center [925, 412] width 13 height 13
type textarea "x"
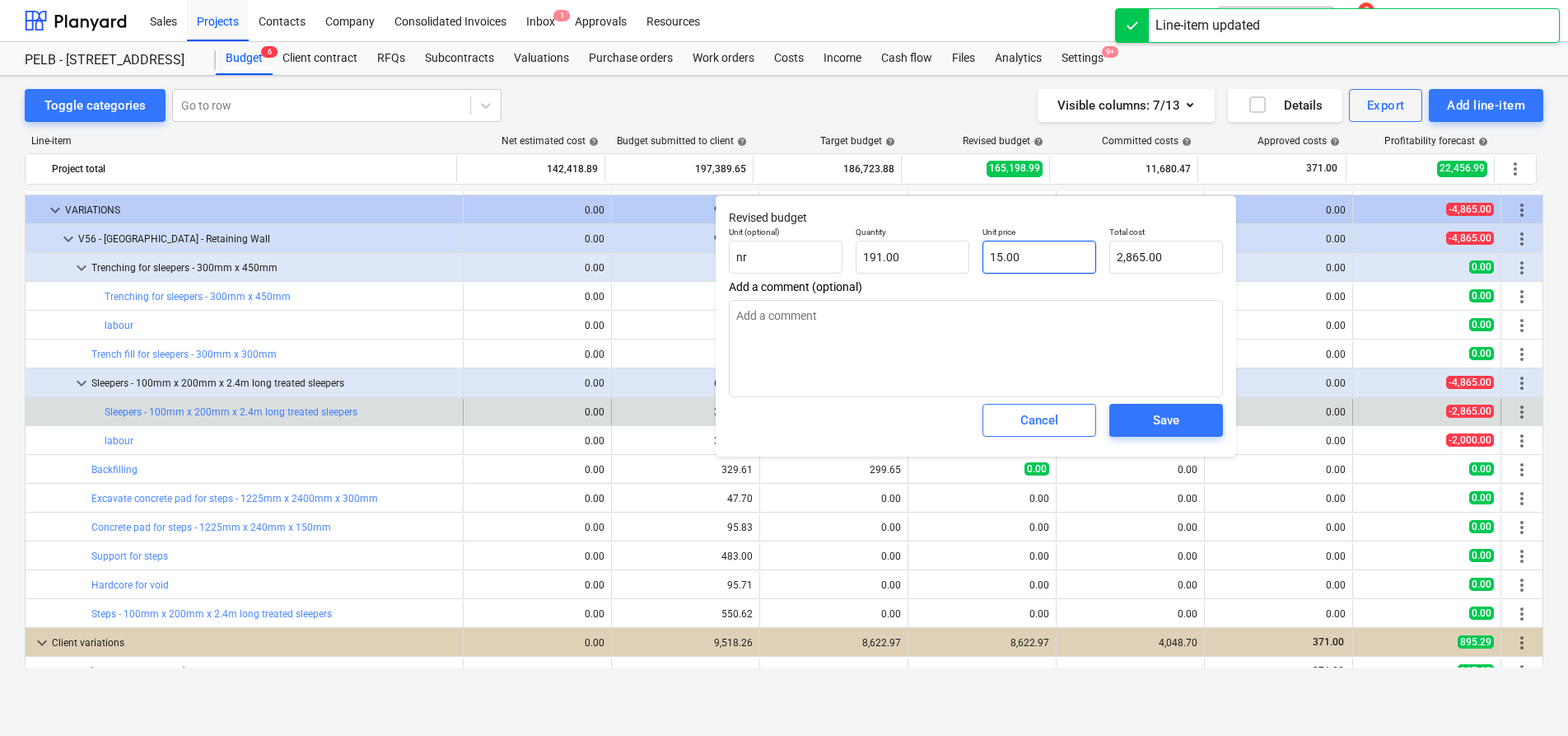
type input "15"
click at [1042, 266] on input "15" at bounding box center [1040, 257] width 114 height 33
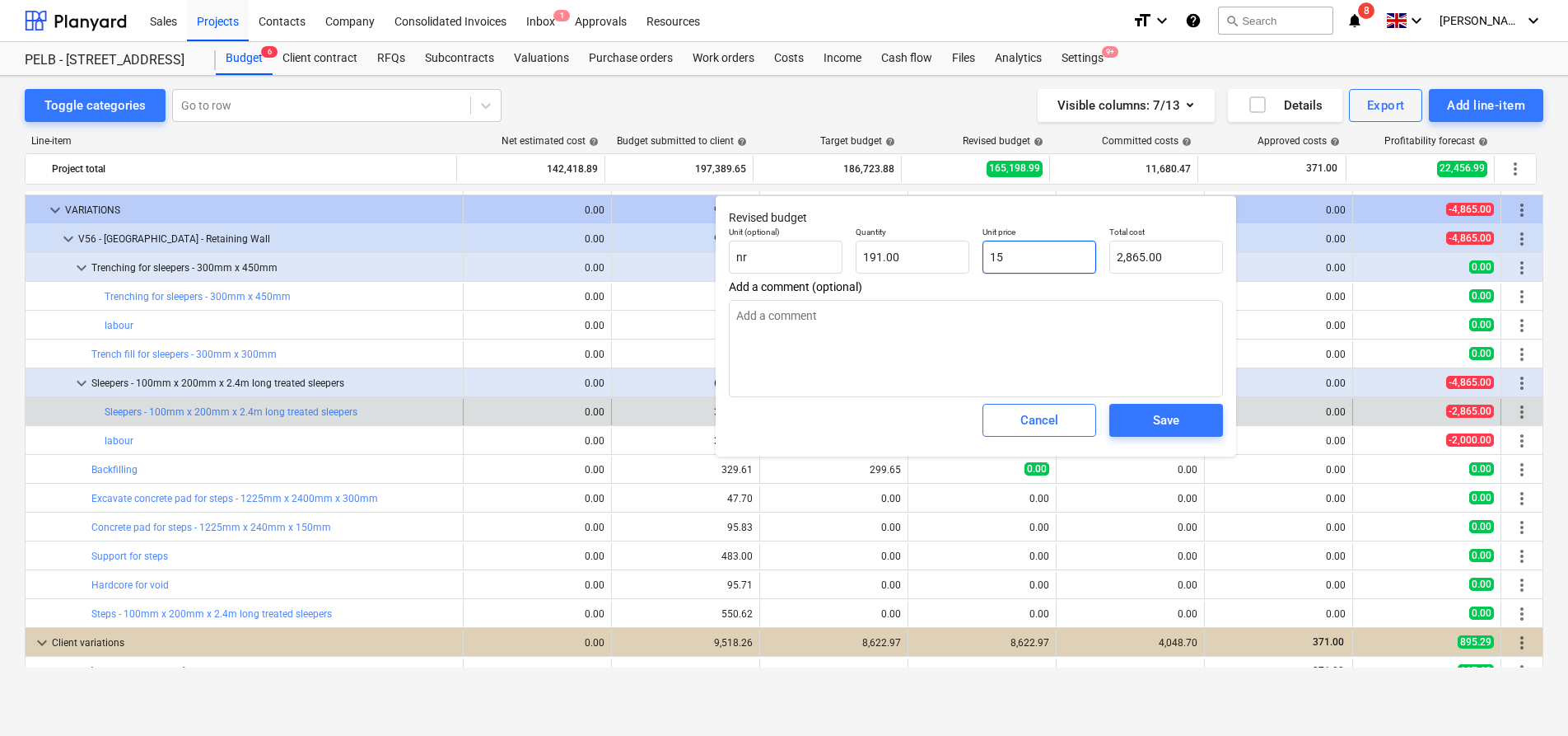
type textarea "x"
type input "15."
type textarea "x"
type input "15.9"
type input "3,036.90"
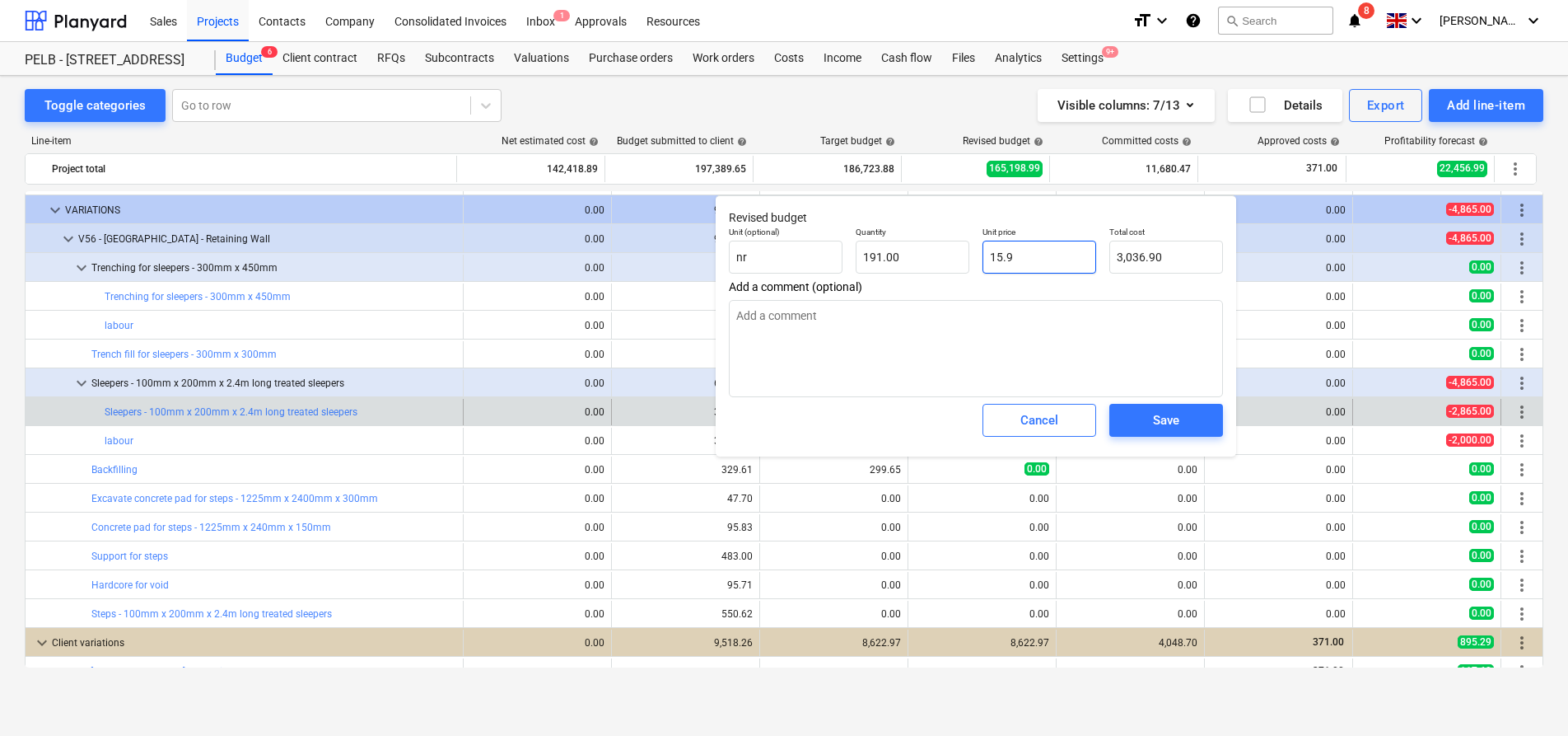
type textarea "x"
type input "15.99"
type input "3,054.09"
type input "15.99"
click at [1174, 417] on div "Save" at bounding box center [1166, 419] width 27 height 21
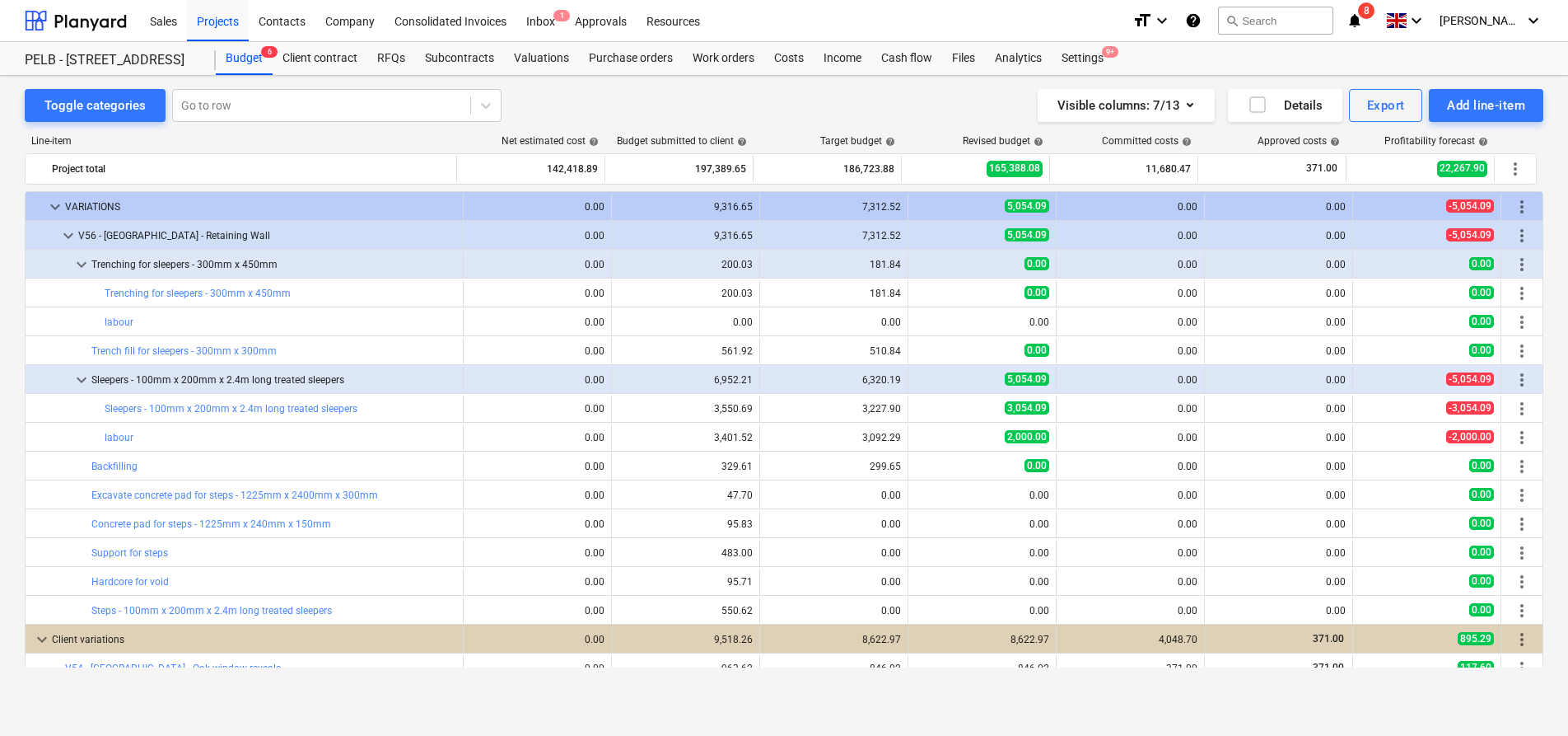
scroll to position [782, 0]
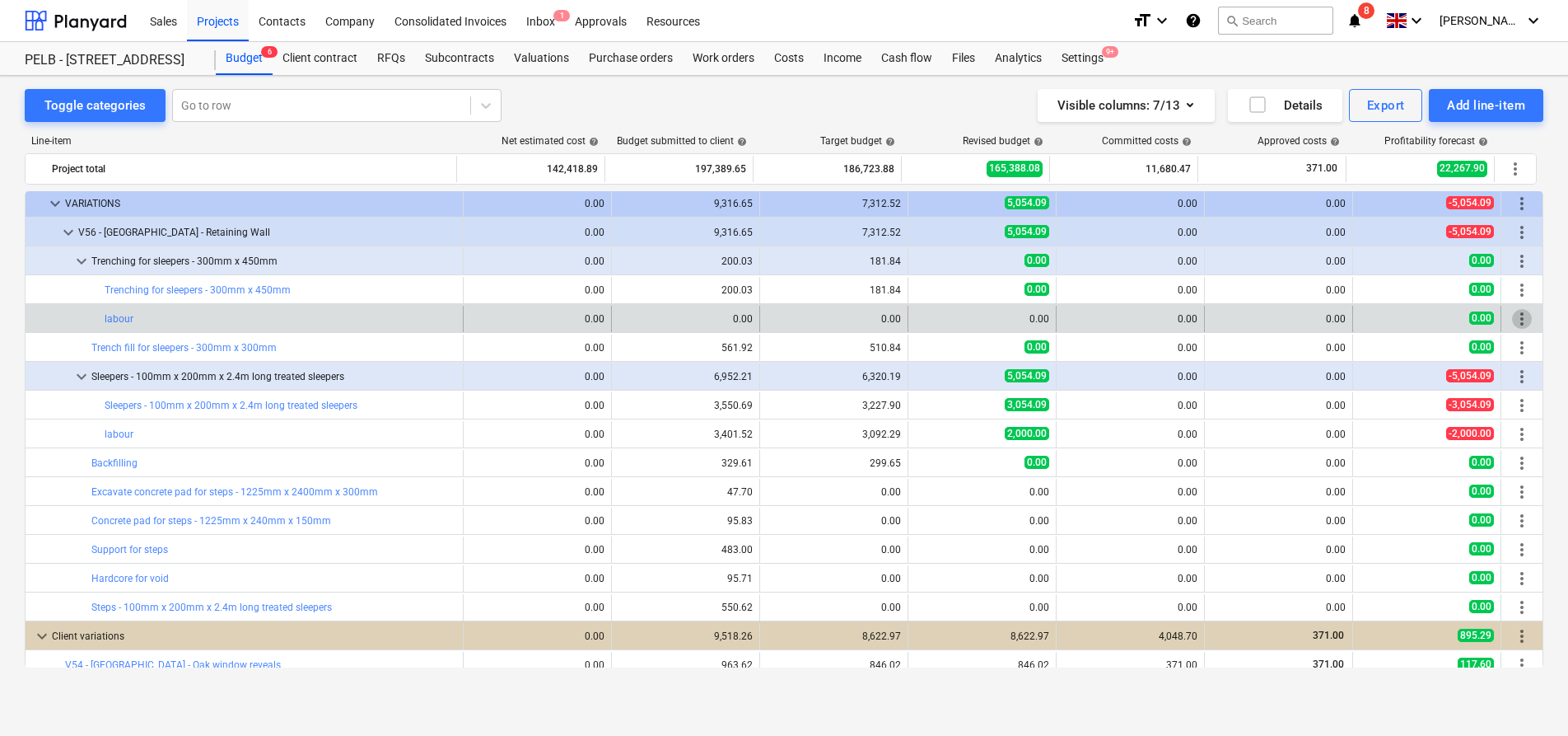
click at [1518, 317] on span "more_vert" at bounding box center [1522, 319] width 20 height 20
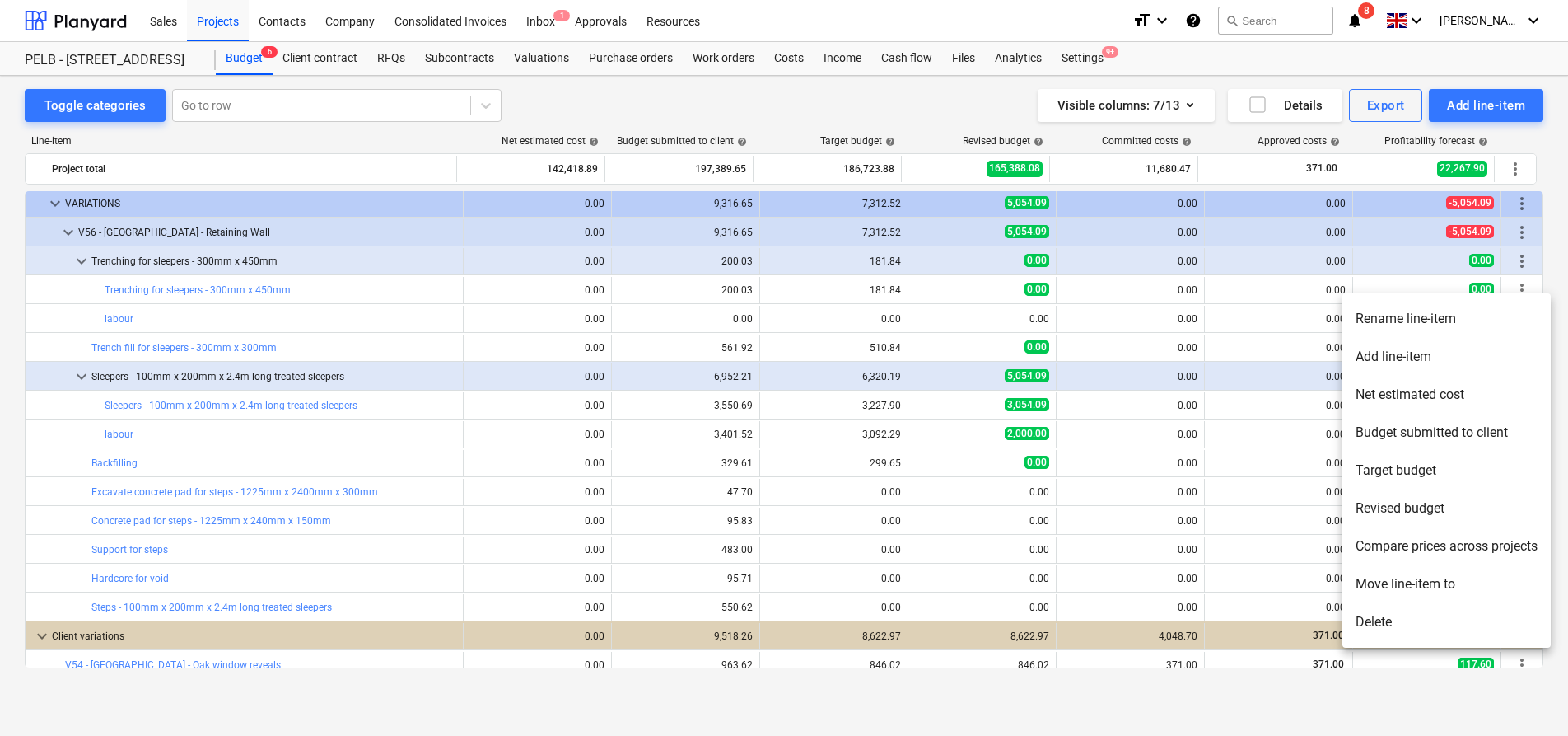
click at [1450, 621] on li "Delete" at bounding box center [1447, 622] width 209 height 38
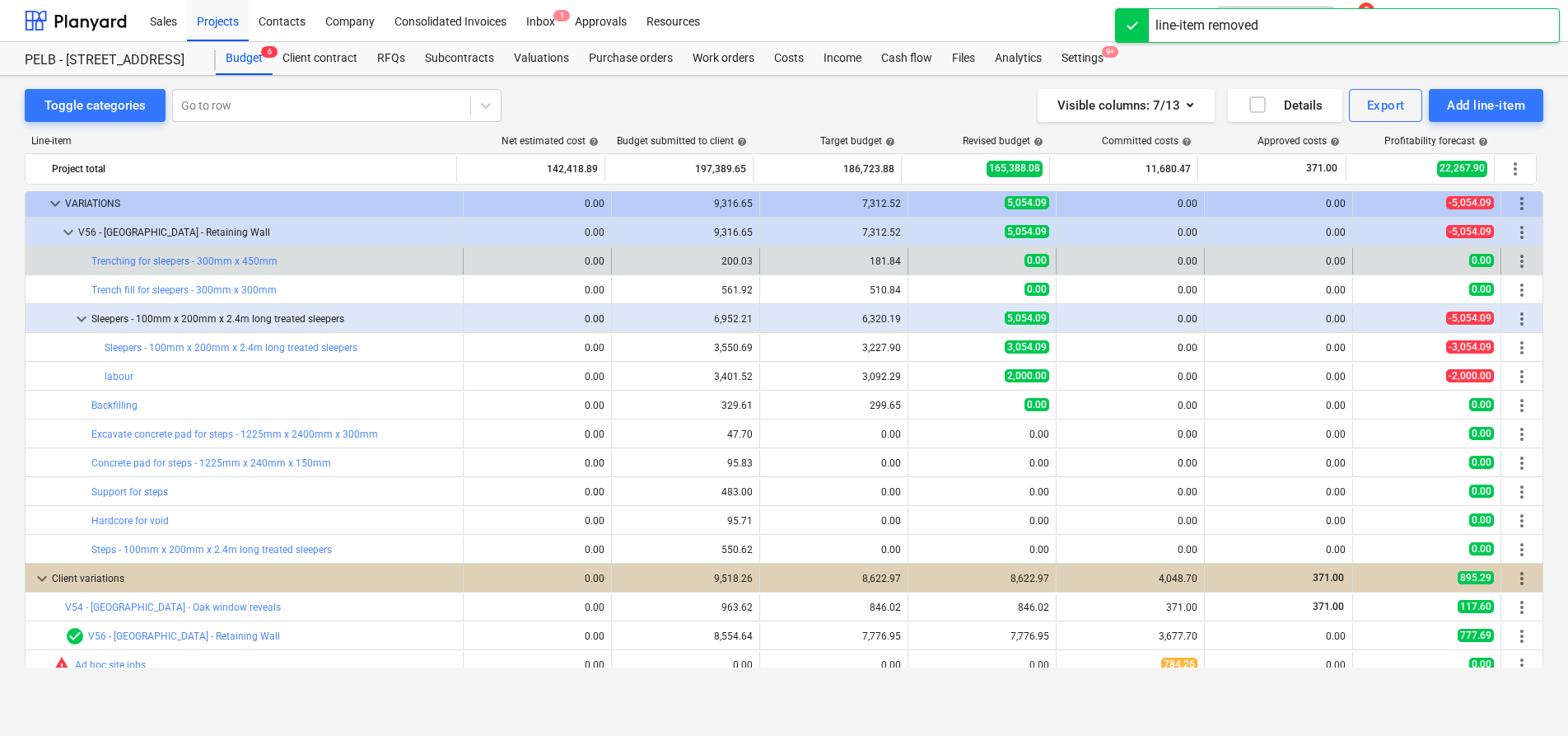
click at [1523, 262] on span "more_vert" at bounding box center [1522, 261] width 20 height 20
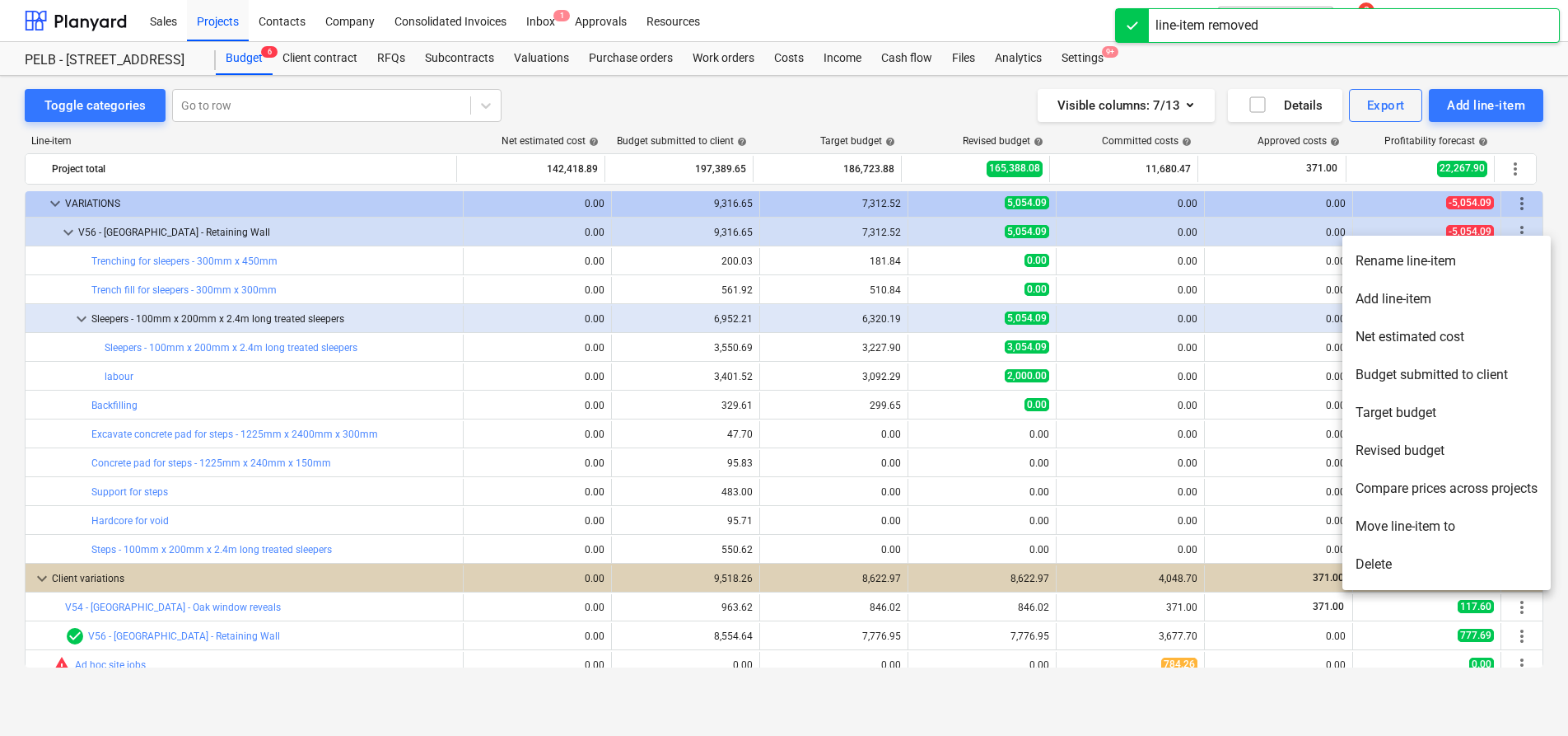
drag, startPoint x: 1070, startPoint y: 300, endPoint x: 986, endPoint y: 281, distance: 86.1
click at [1069, 300] on div at bounding box center [784, 368] width 1568 height 736
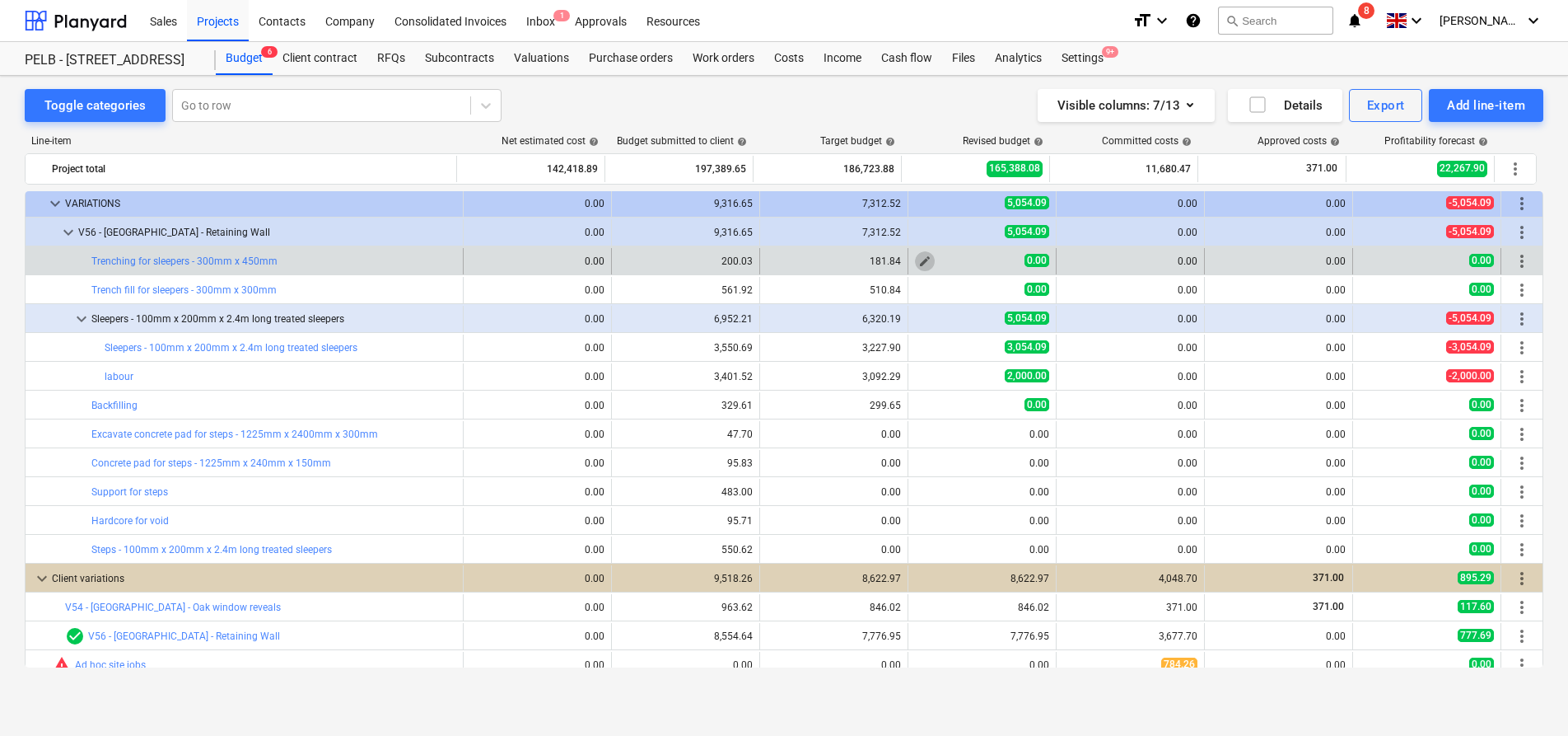
click at [923, 259] on span "edit" at bounding box center [925, 261] width 13 height 13
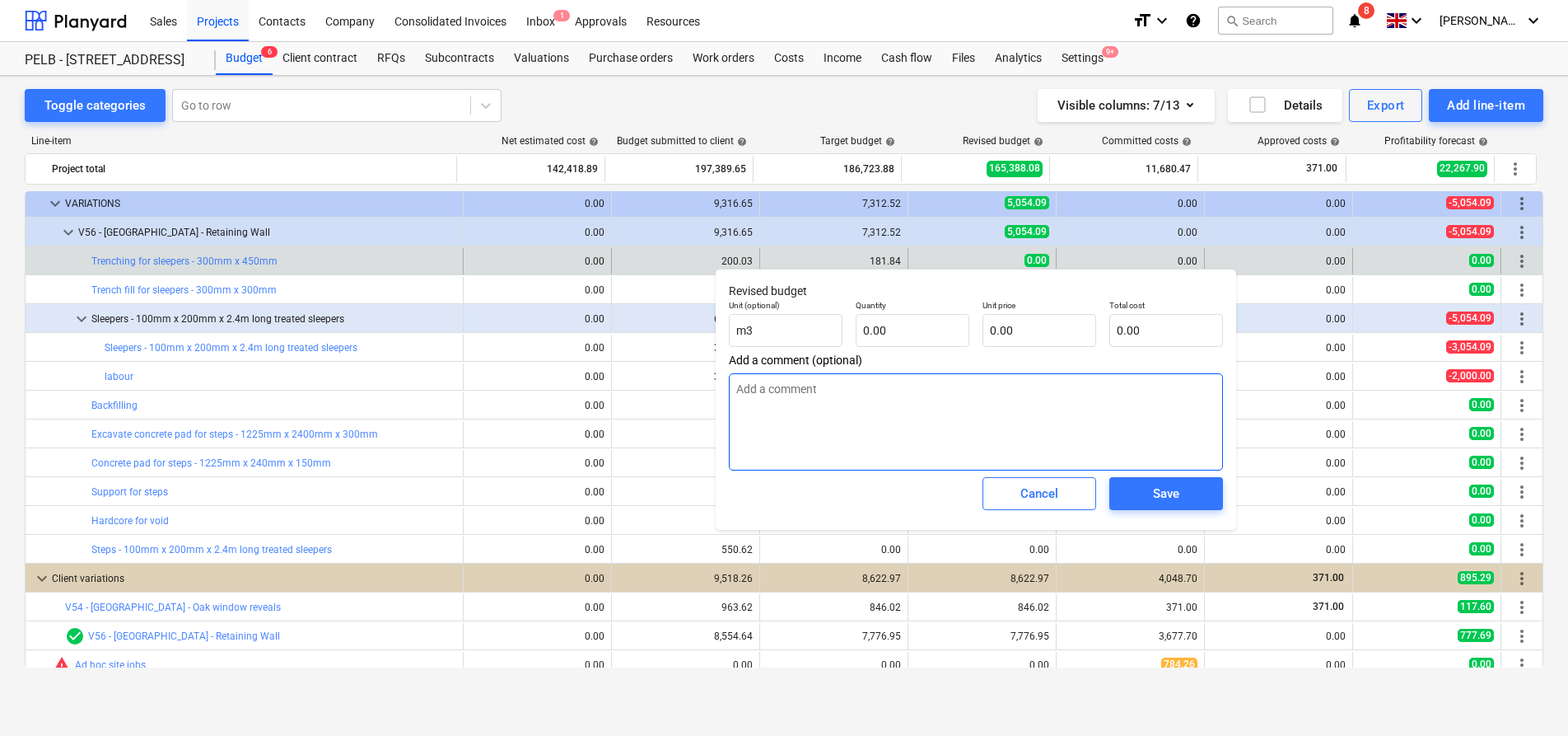
click at [963, 434] on textarea at bounding box center [976, 422] width 494 height 97
type textarea "x"
type textarea "L"
type textarea "x"
type textarea "La"
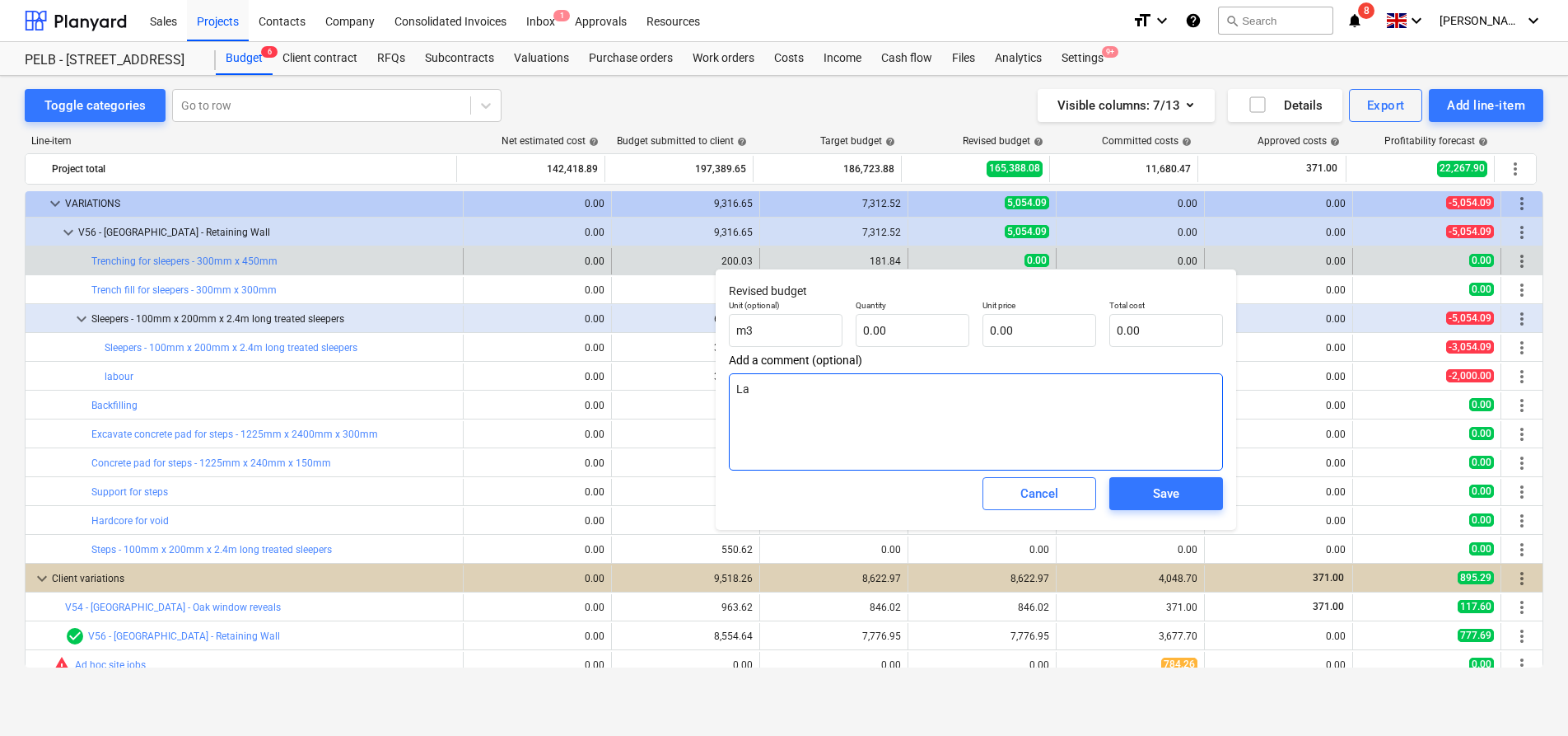
type textarea "x"
type textarea "Lan"
type textarea "x"
type textarea "La"
type textarea "x"
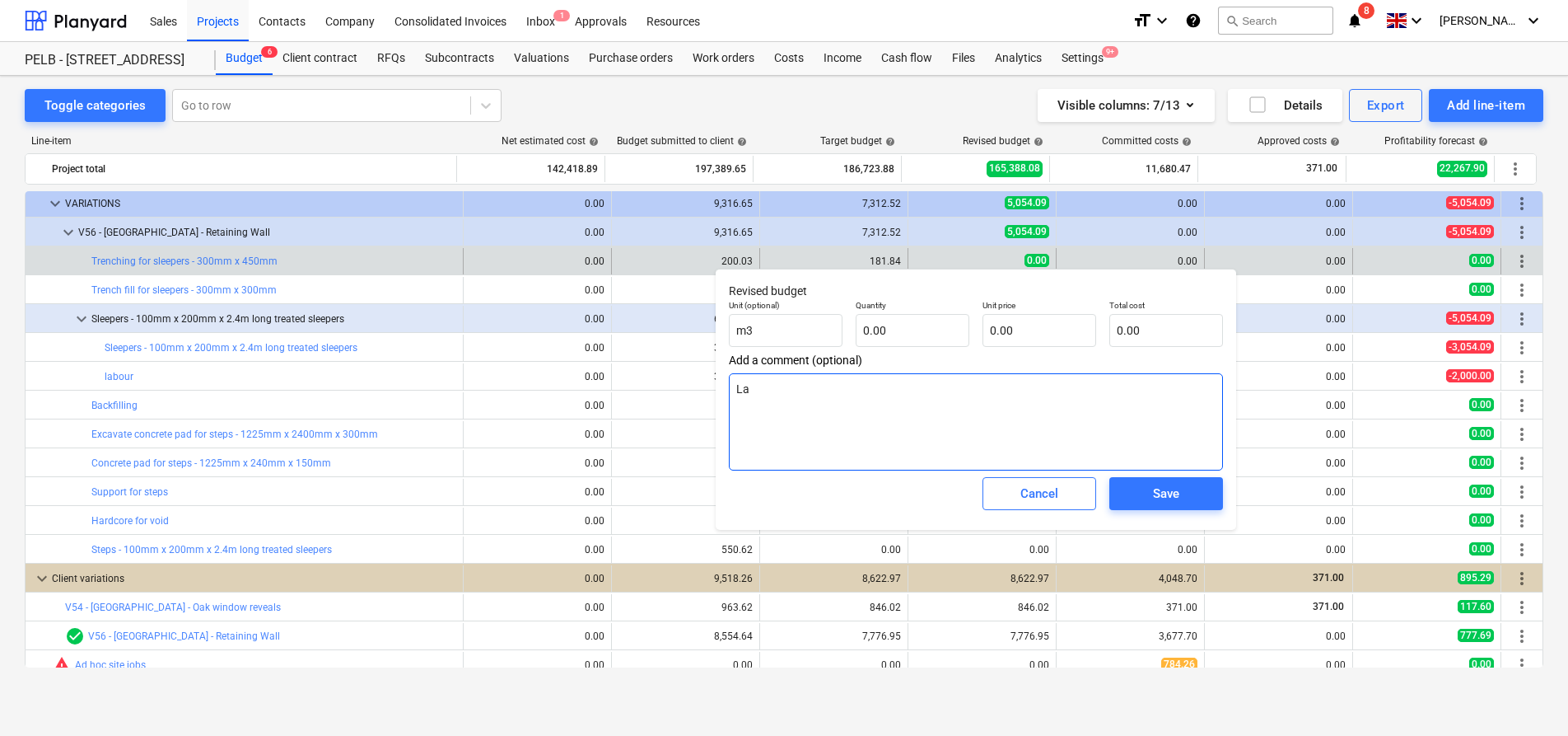
type textarea "Lab"
type textarea "x"
type textarea "Labi"
type textarea "x"
type textarea "Labiu"
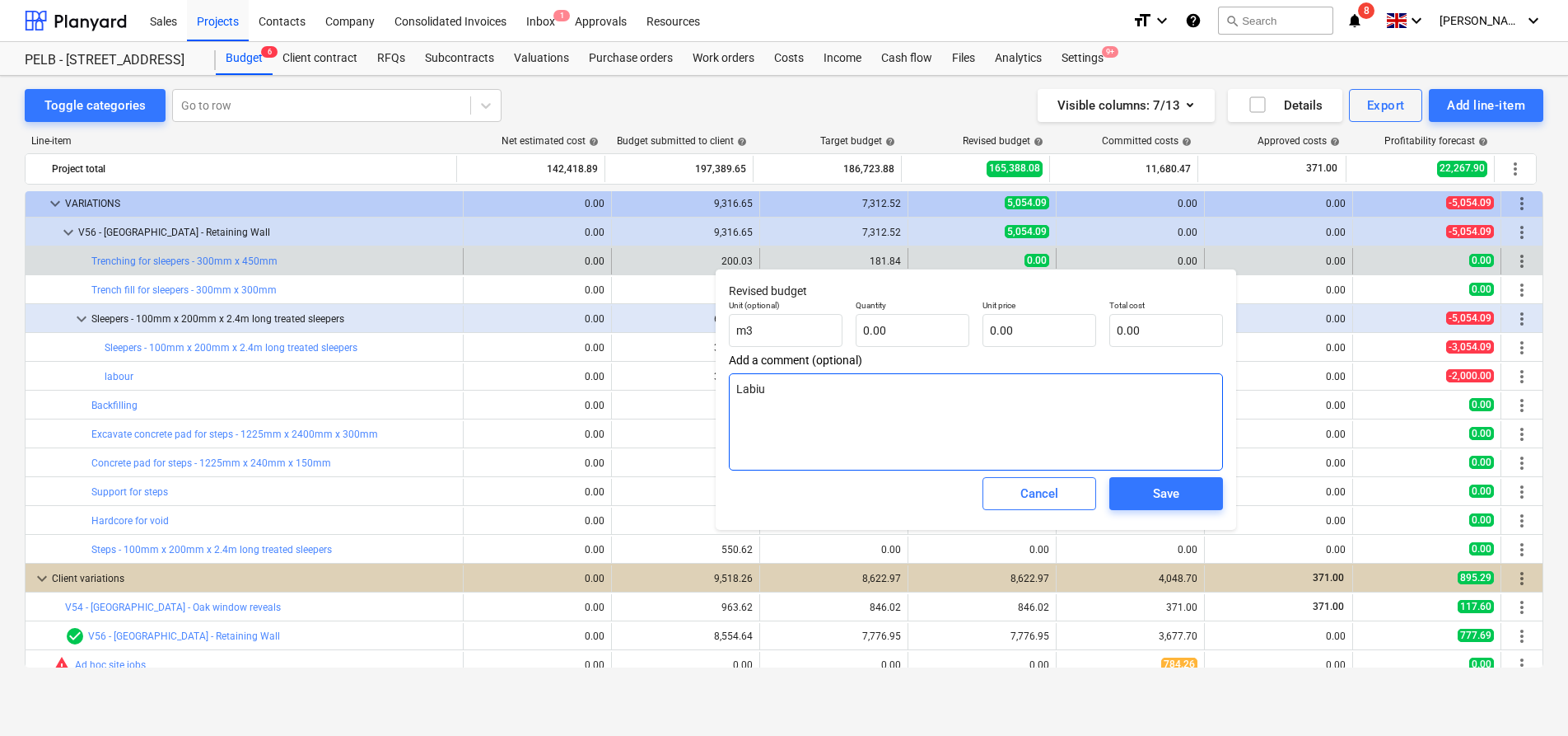
type textarea "x"
type textarea "Labi"
type textarea "x"
type textarea "Lab"
type textarea "x"
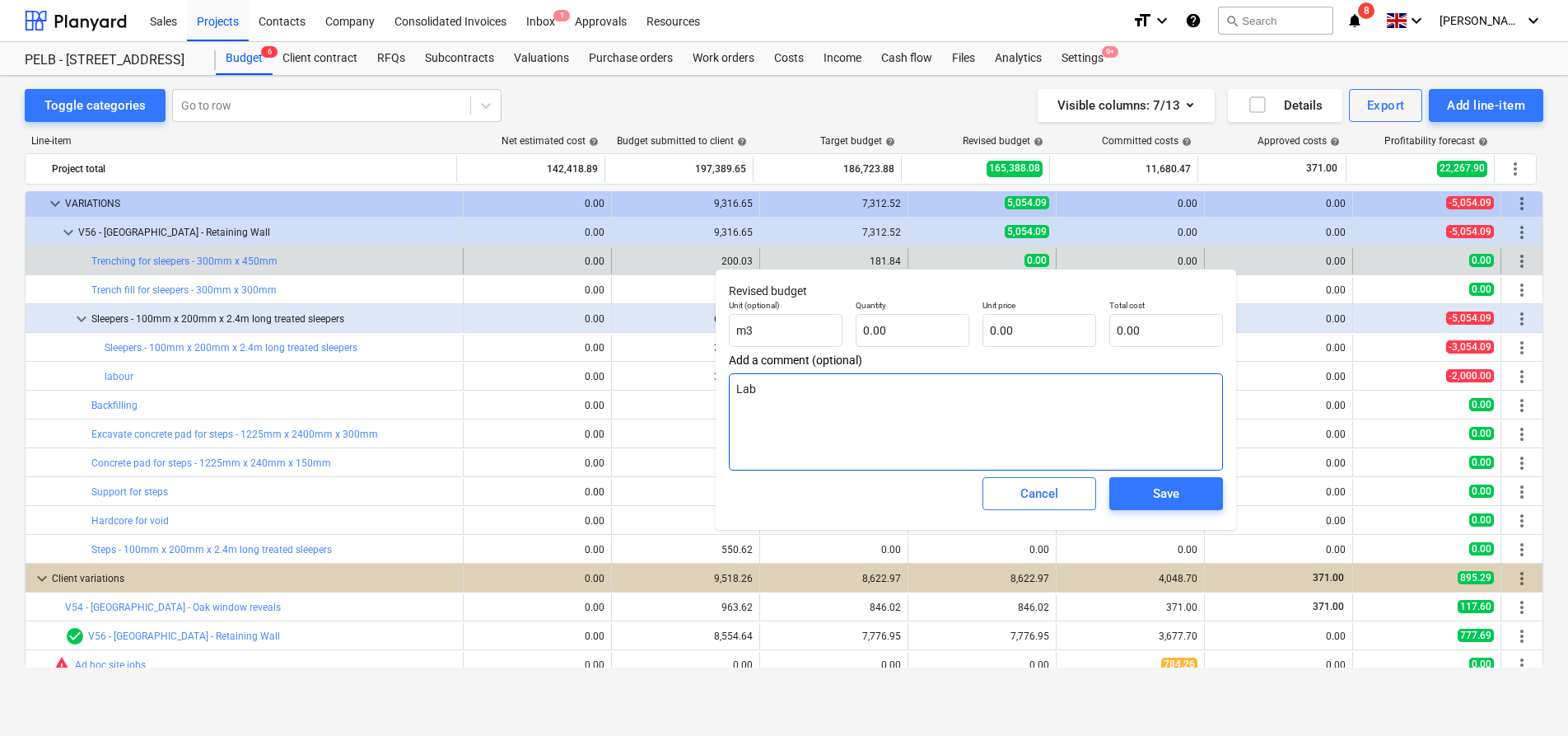
type textarea "Labo"
type textarea "x"
type textarea "Labour"
type textarea "x"
type textarea "Labour"
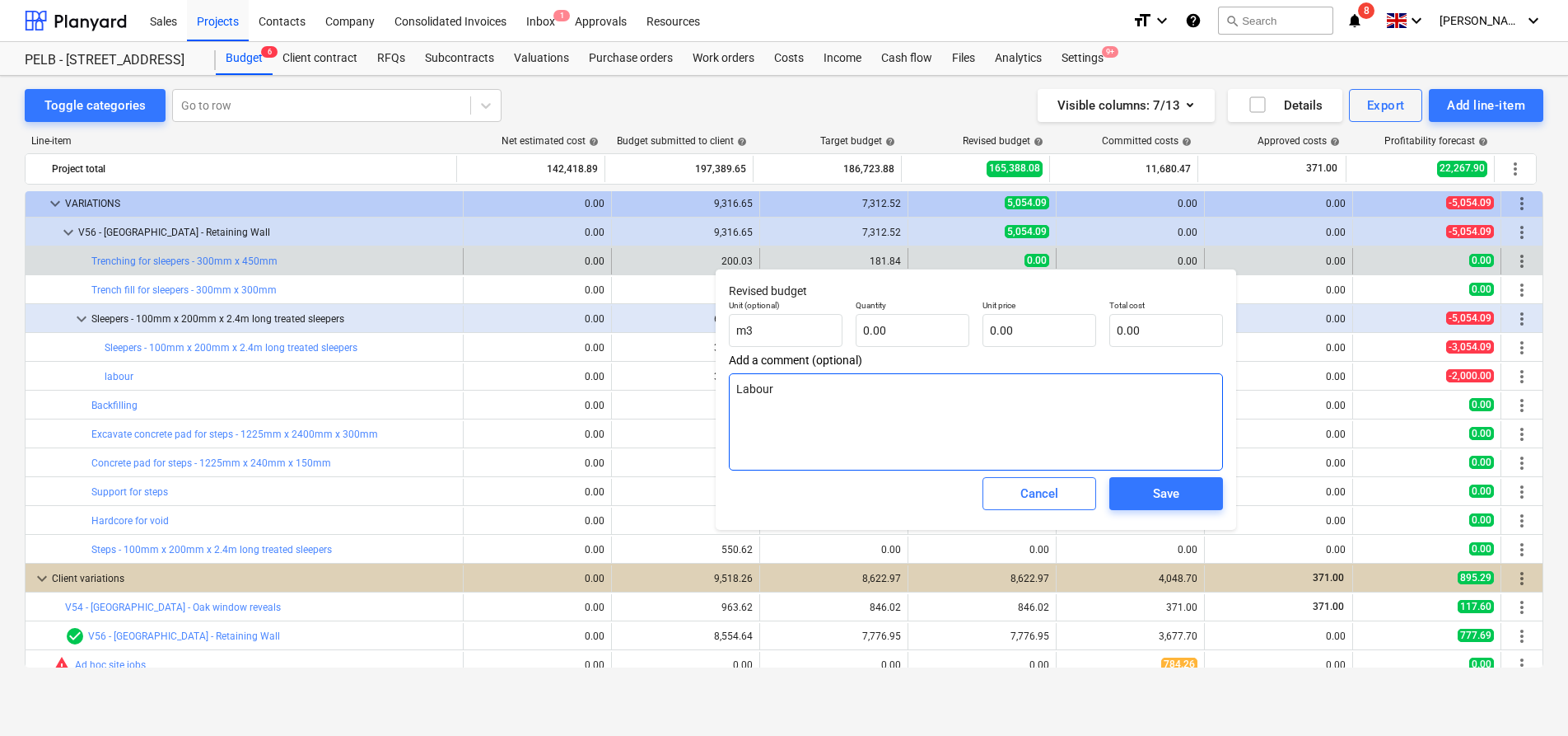
type textarea "x"
type textarea "Labour o"
type textarea "x"
type textarea "Labour onl"
type textarea "x"
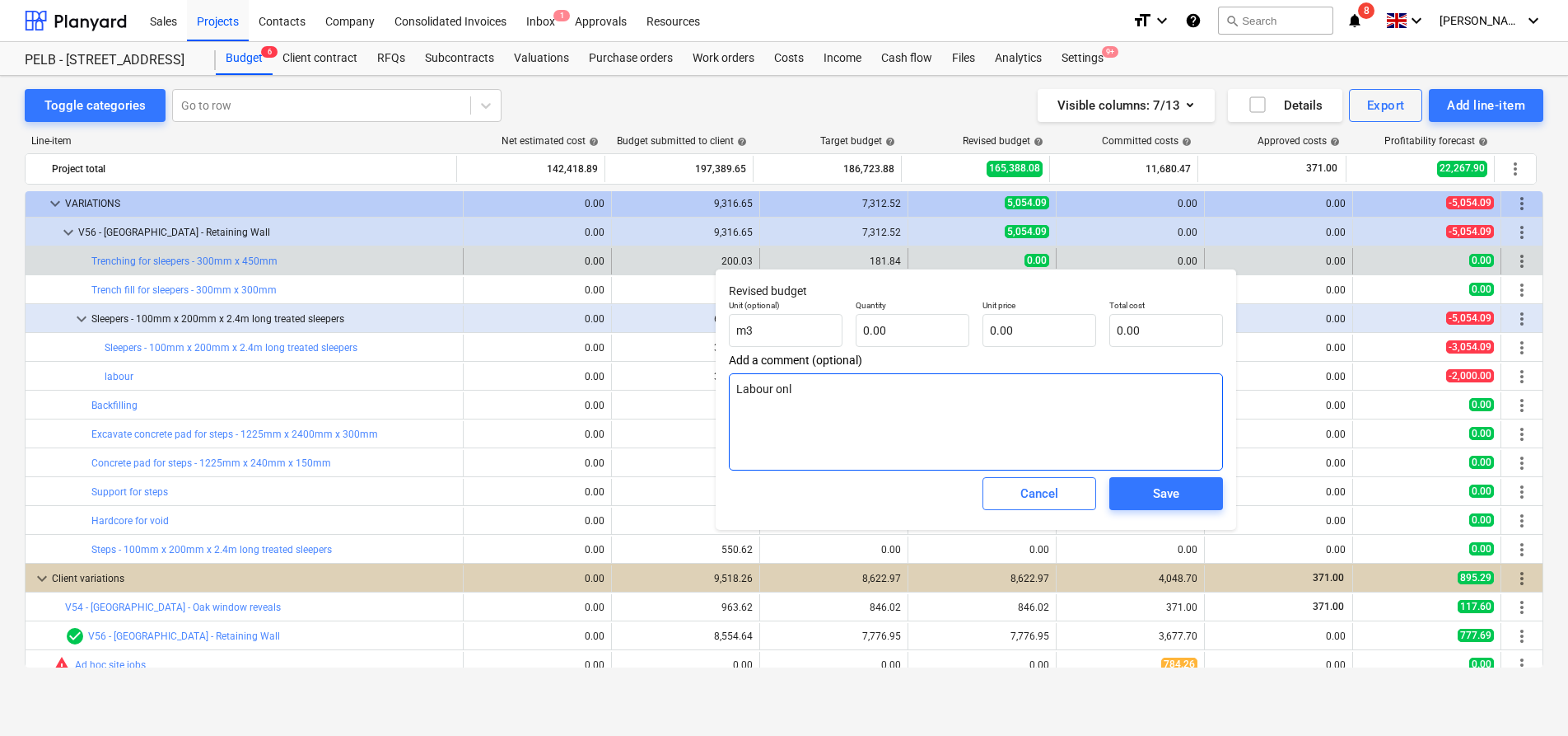
type textarea "Labour onlu"
type textarea "x"
type textarea "Labour onlu"
type textarea "x"
type textarea "Labour onlu"
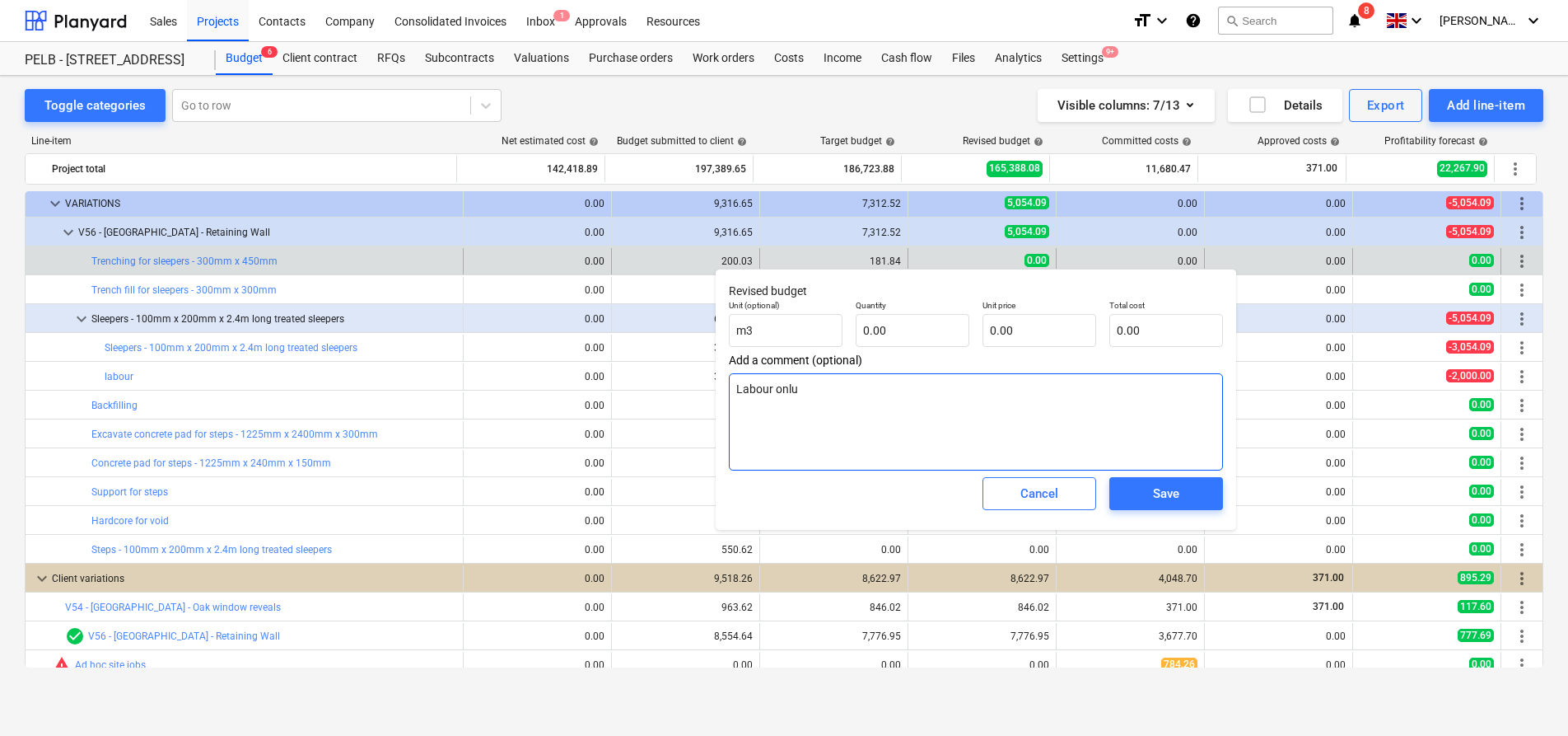
type textarea "x"
type textarea "Labour onl"
type textarea "x"
type textarea "Labour only"
type textarea "x"
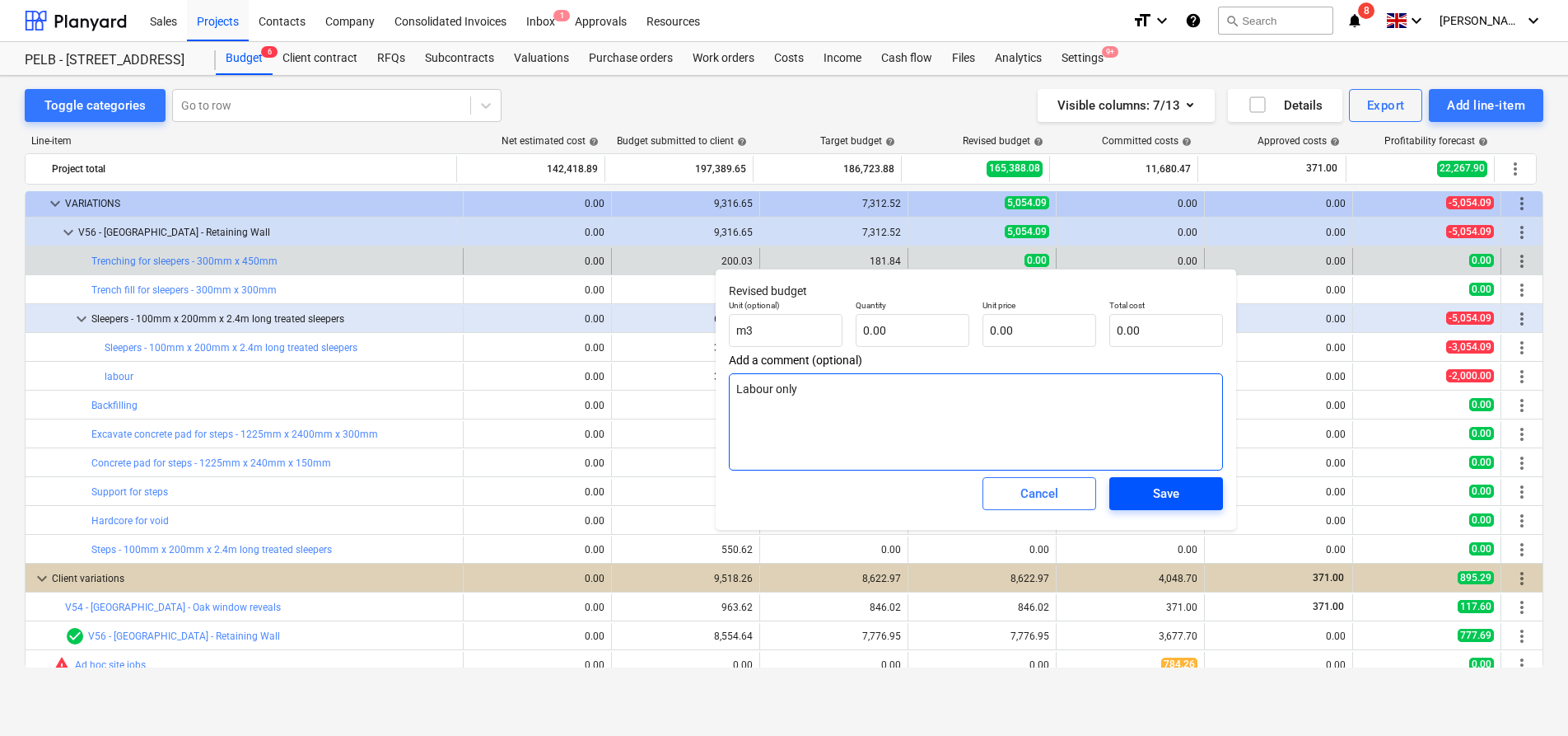
type textarea "Labour only"
click at [1147, 488] on span "Save" at bounding box center [1166, 492] width 74 height 21
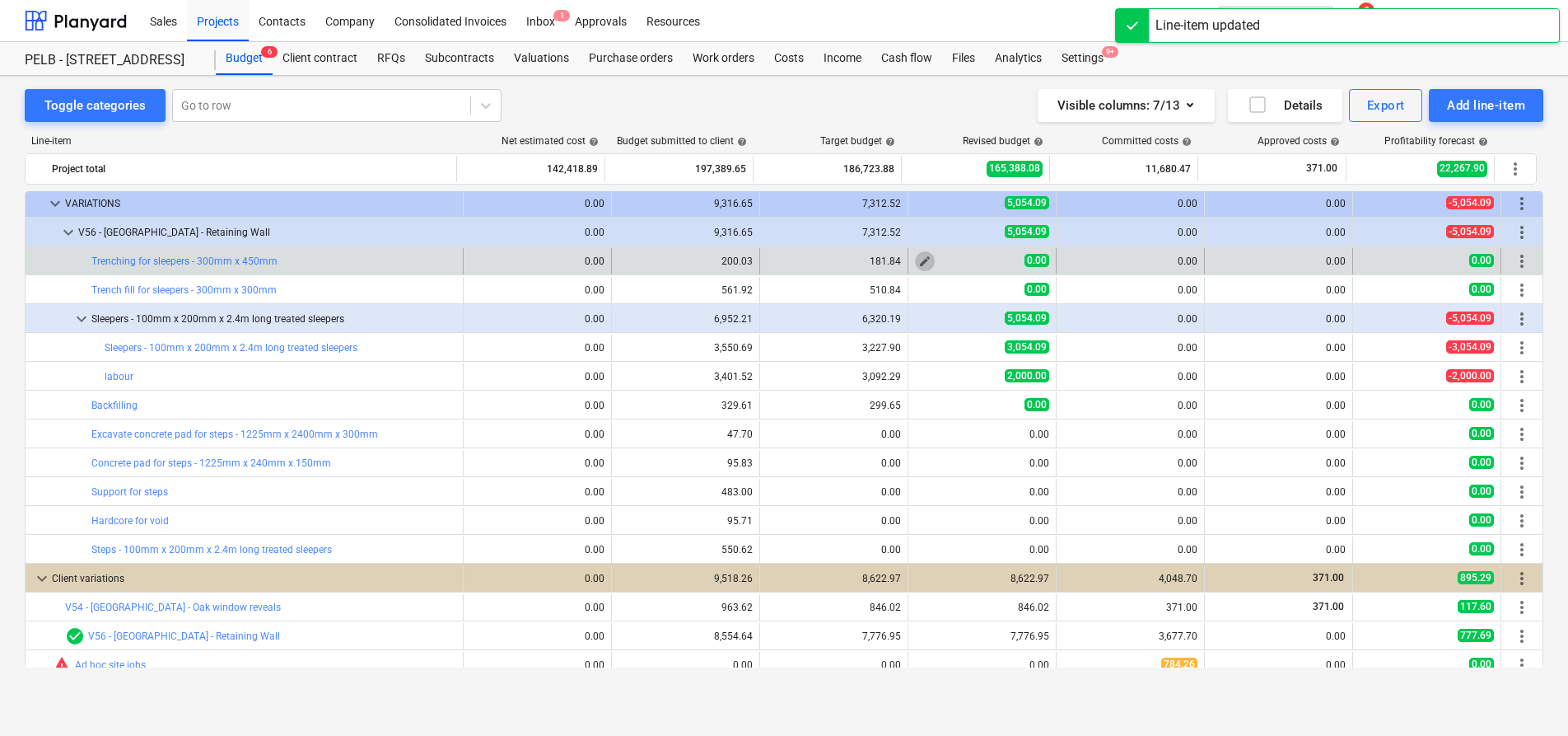
click at [920, 260] on span "edit" at bounding box center [925, 261] width 13 height 13
type textarea "x"
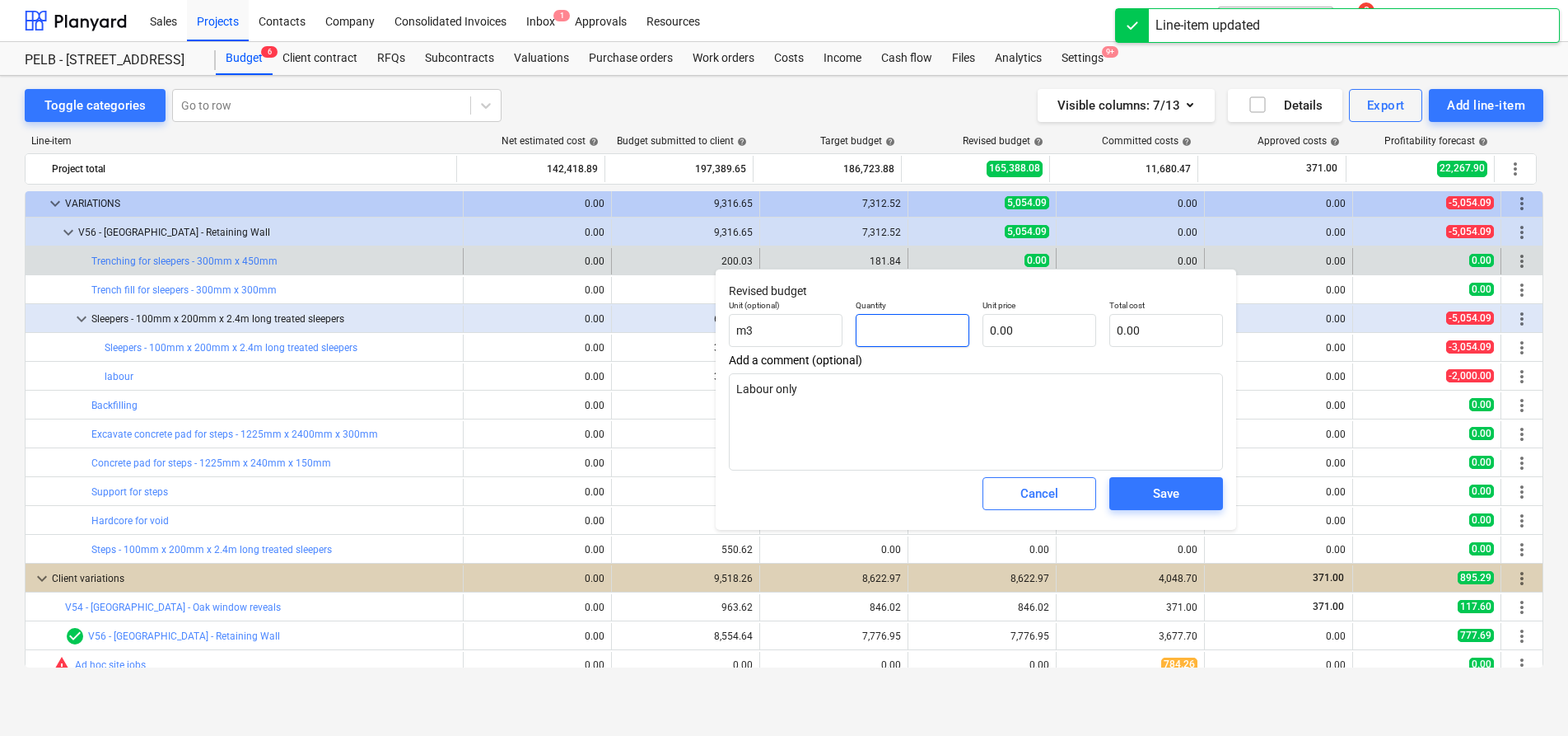
click at [914, 332] on input "text" at bounding box center [913, 330] width 114 height 33
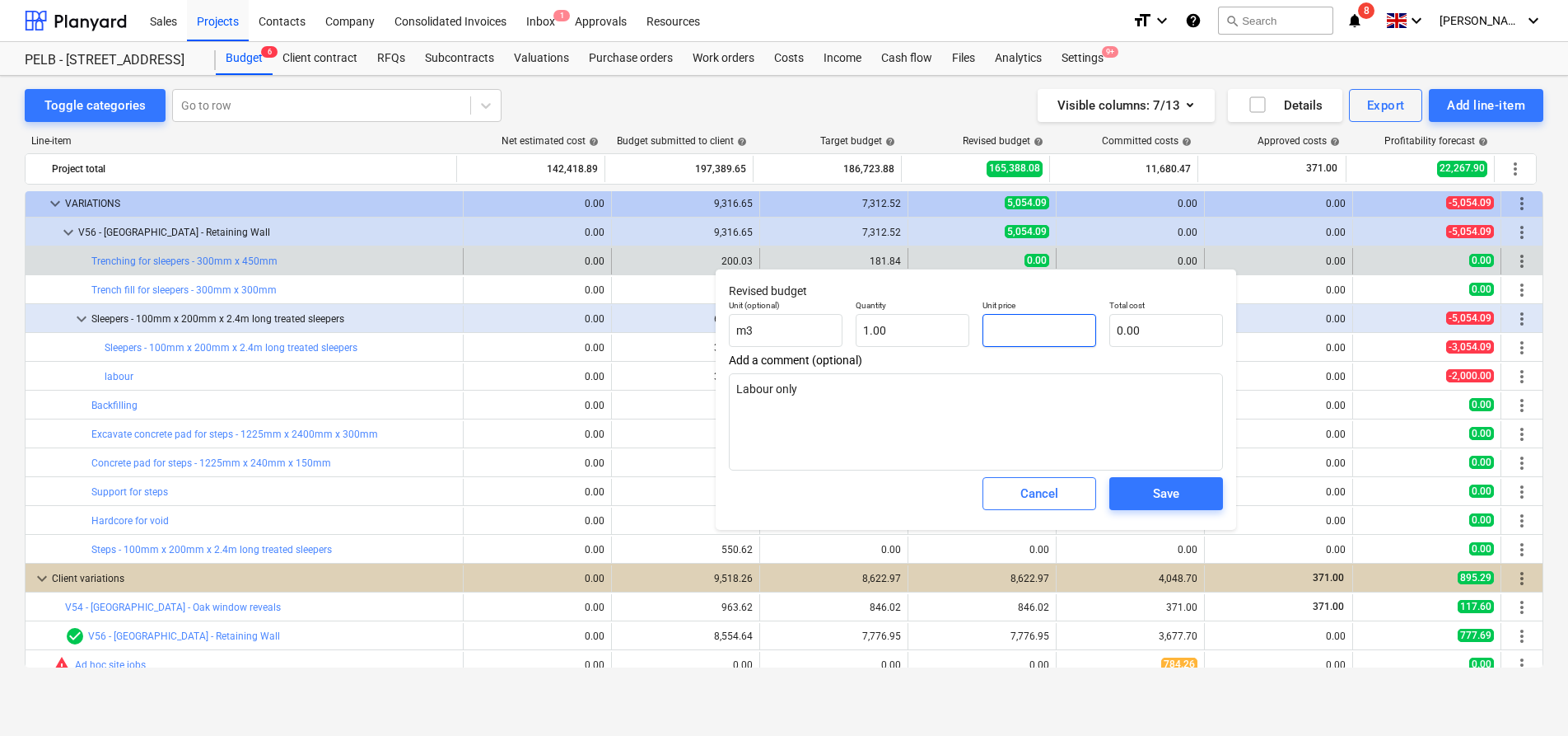
click at [1054, 337] on input "text" at bounding box center [1040, 330] width 114 height 33
click at [1072, 495] on span "Cancel" at bounding box center [1039, 492] width 72 height 21
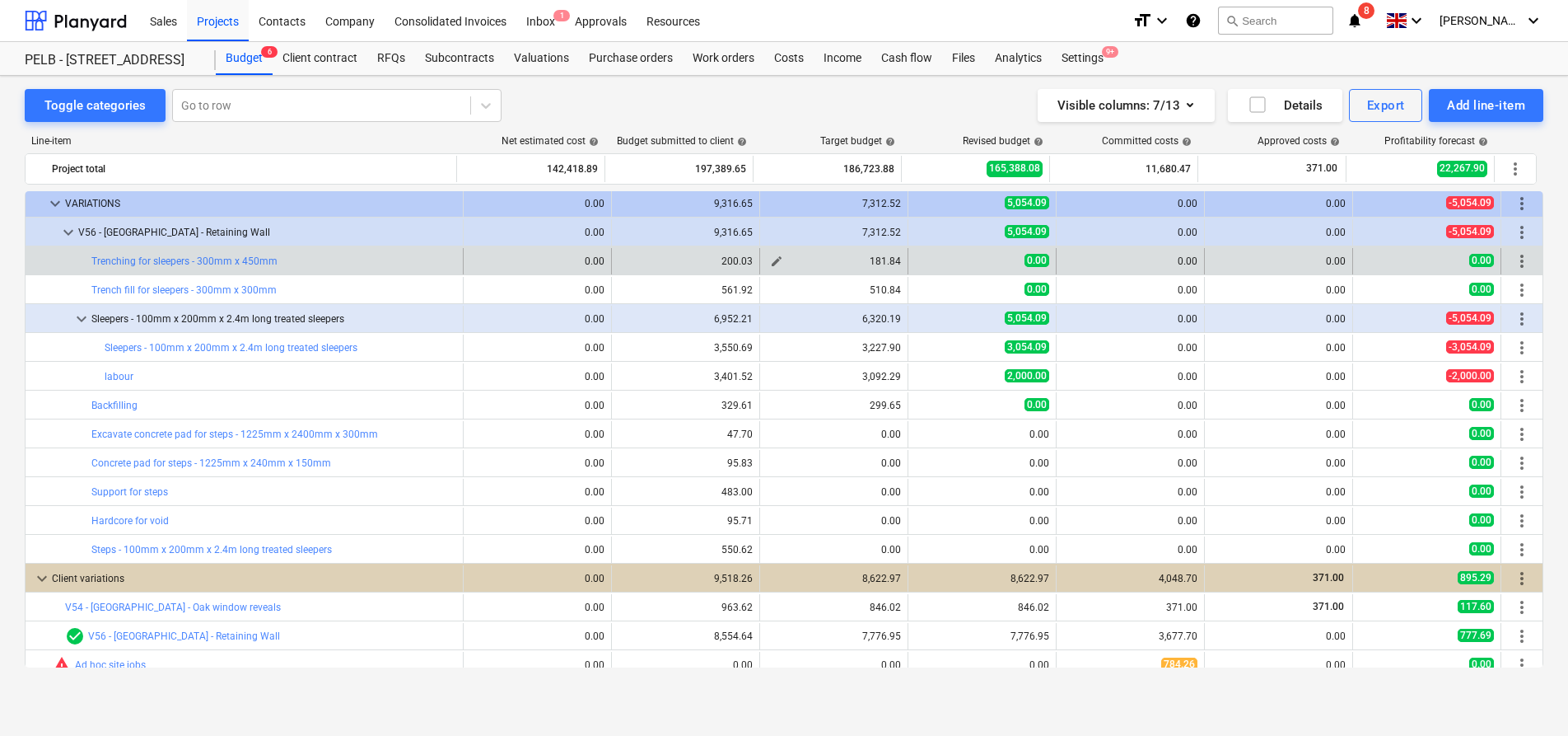
click at [788, 260] on div "181.84" at bounding box center [834, 261] width 135 height 12
click at [881, 261] on div "181.84" at bounding box center [834, 261] width 135 height 12
click at [924, 258] on span "edit" at bounding box center [925, 261] width 13 height 13
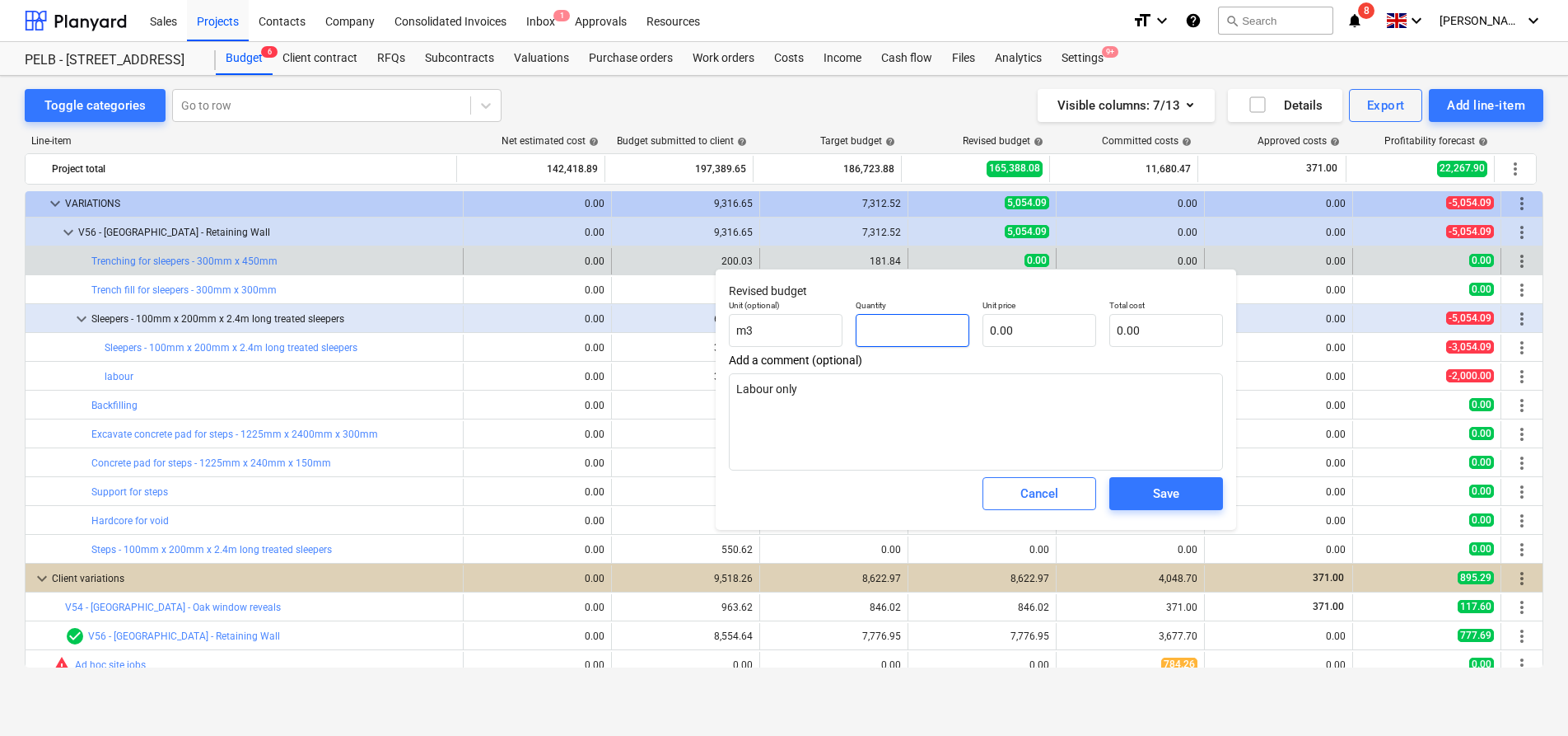
click at [934, 333] on input "text" at bounding box center [913, 330] width 114 height 33
click at [1048, 328] on input "text" at bounding box center [1040, 330] width 114 height 33
click at [1165, 498] on div "Save" at bounding box center [1166, 492] width 27 height 21
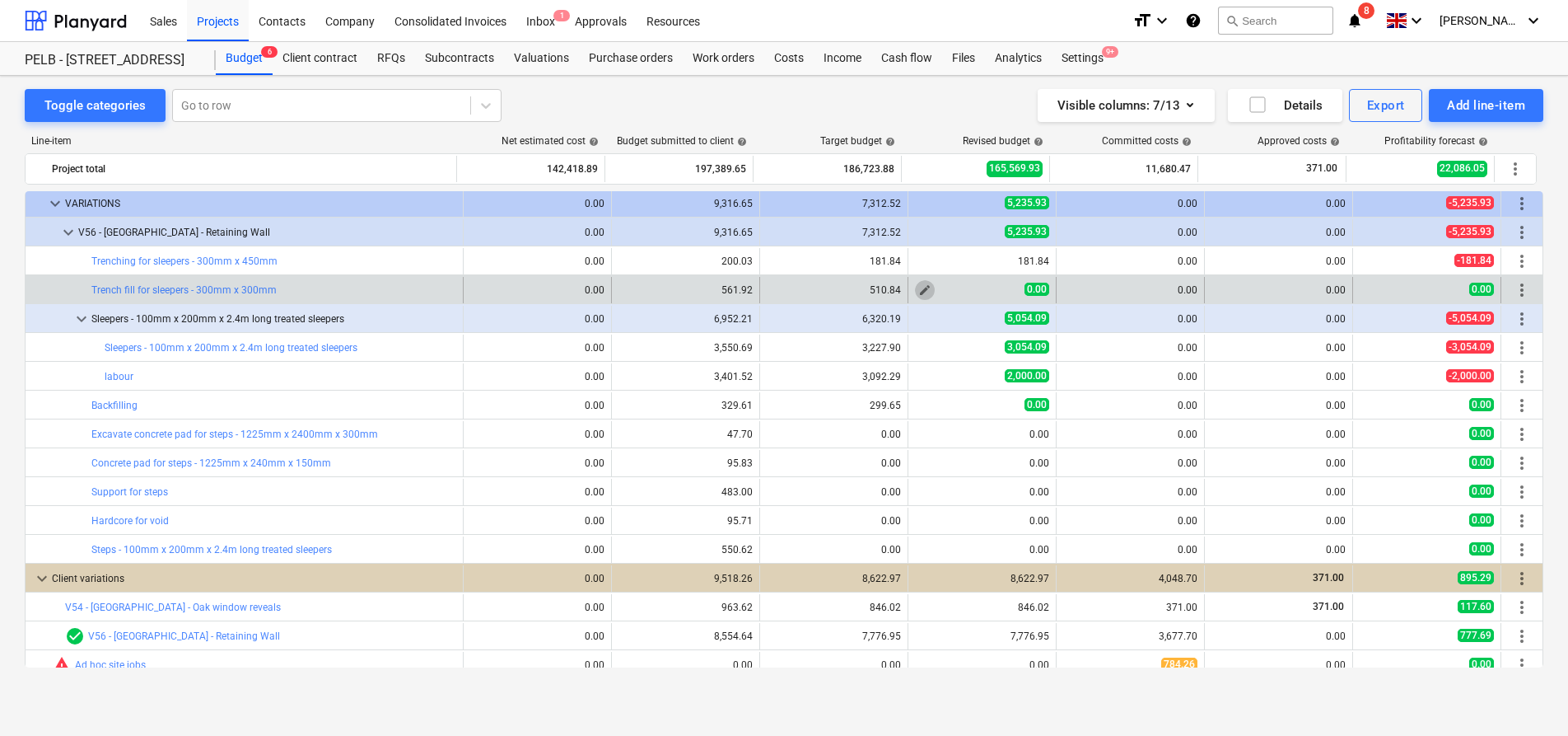
click at [918, 292] on span "edit" at bounding box center [925, 290] width 13 height 13
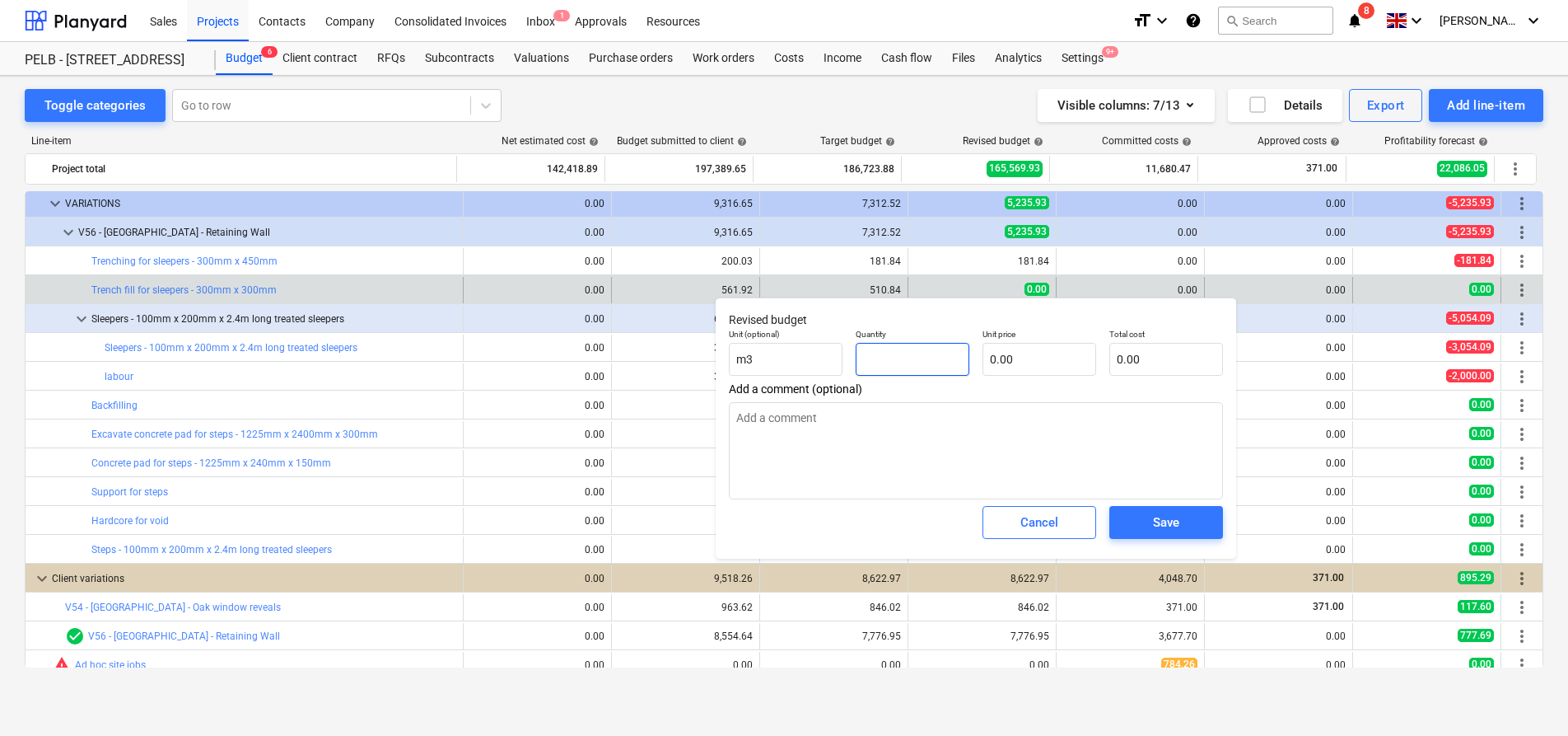
click at [939, 362] on input "text" at bounding box center [913, 359] width 114 height 33
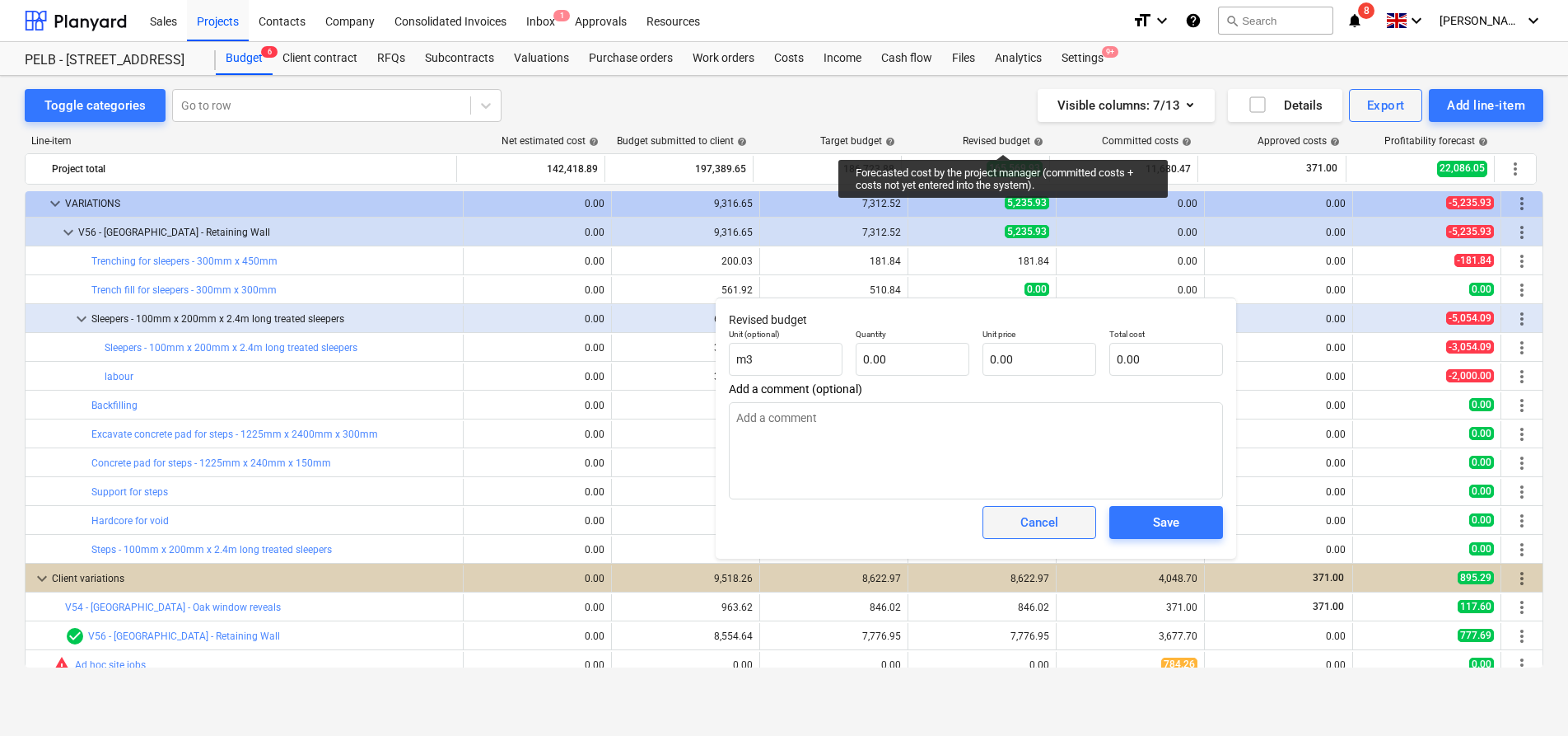
click at [1064, 527] on span "Cancel" at bounding box center [1039, 522] width 72 height 21
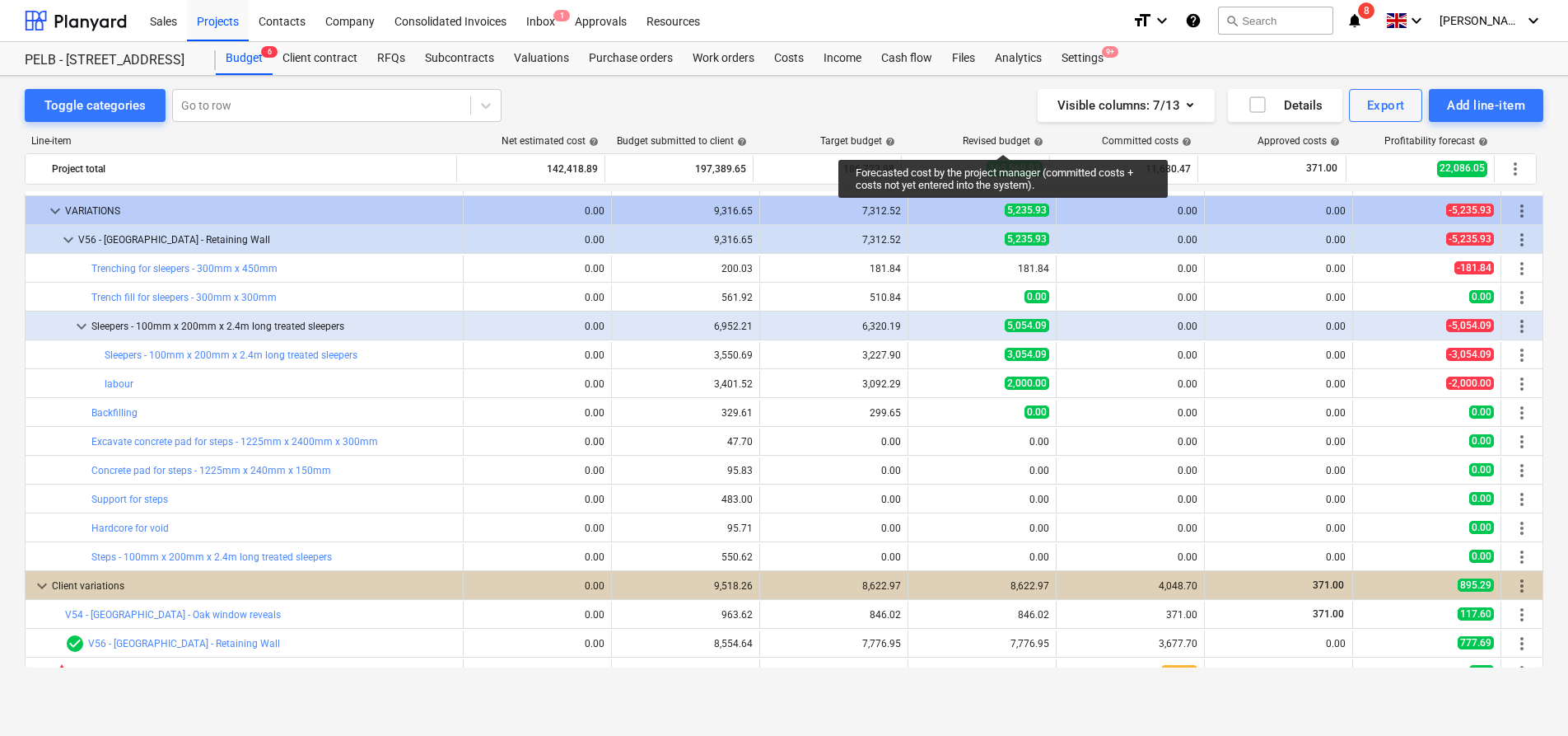
scroll to position [764, 0]
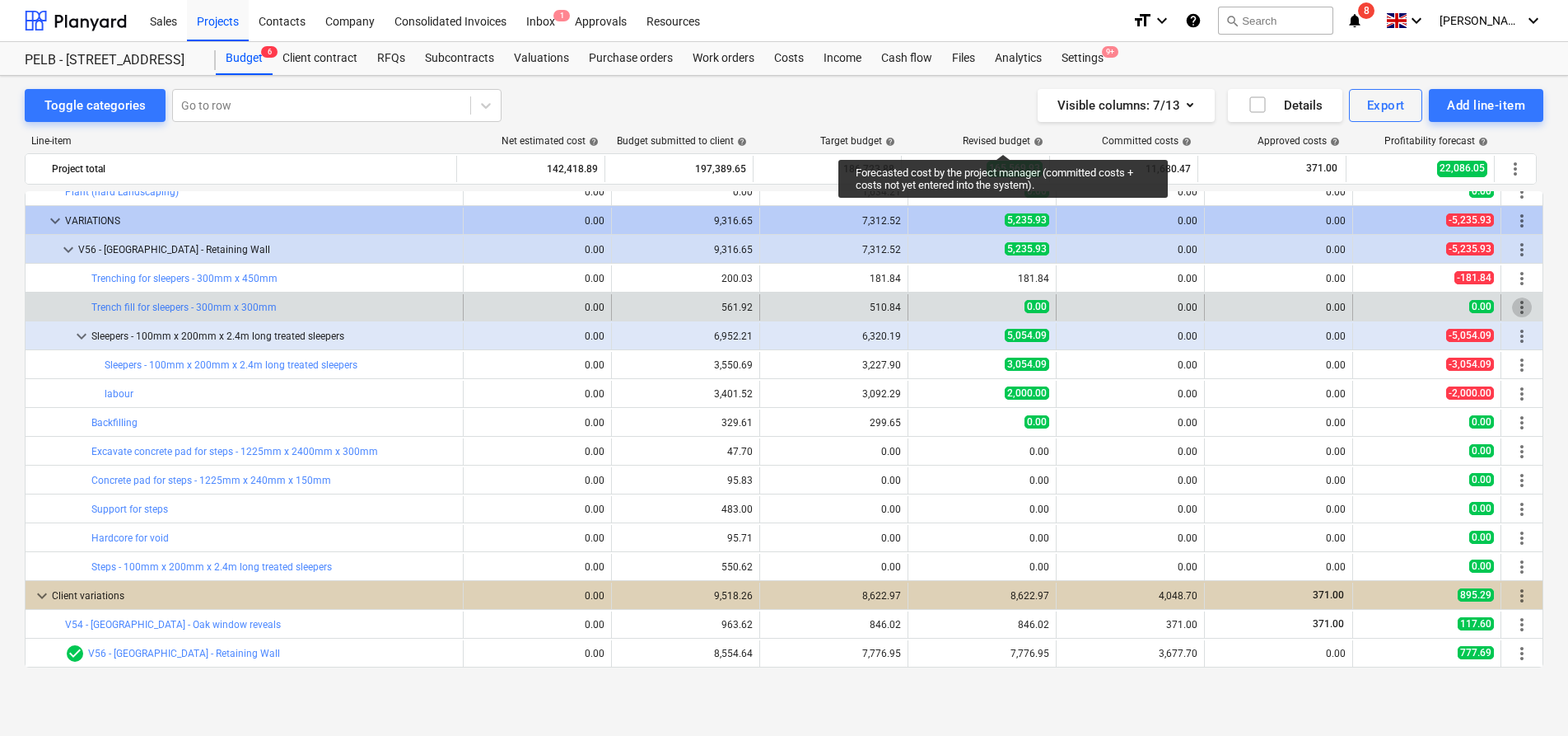
click at [1512, 308] on span "more_vert" at bounding box center [1522, 308] width 20 height 20
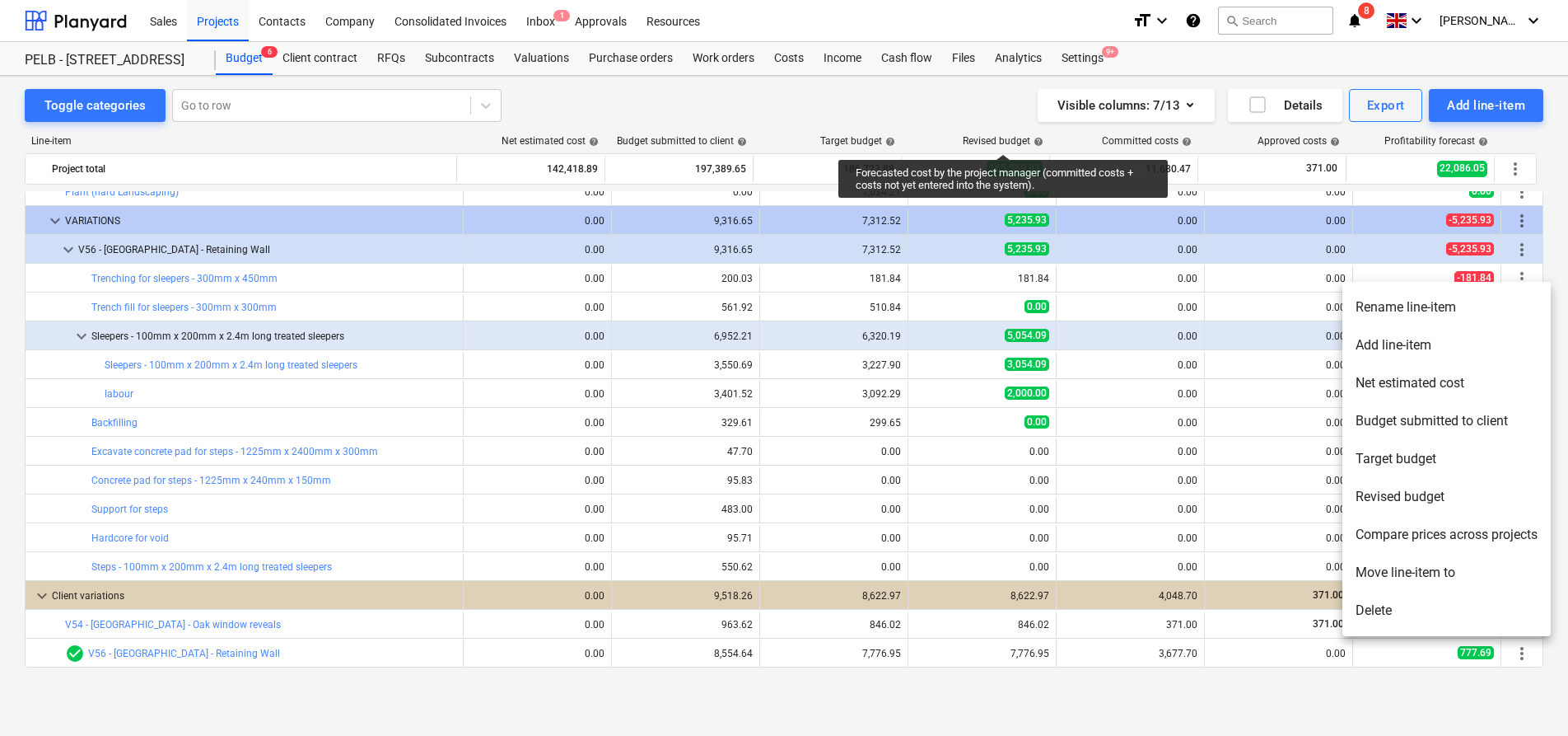
click at [1507, 342] on li "Add line-item" at bounding box center [1447, 344] width 209 height 38
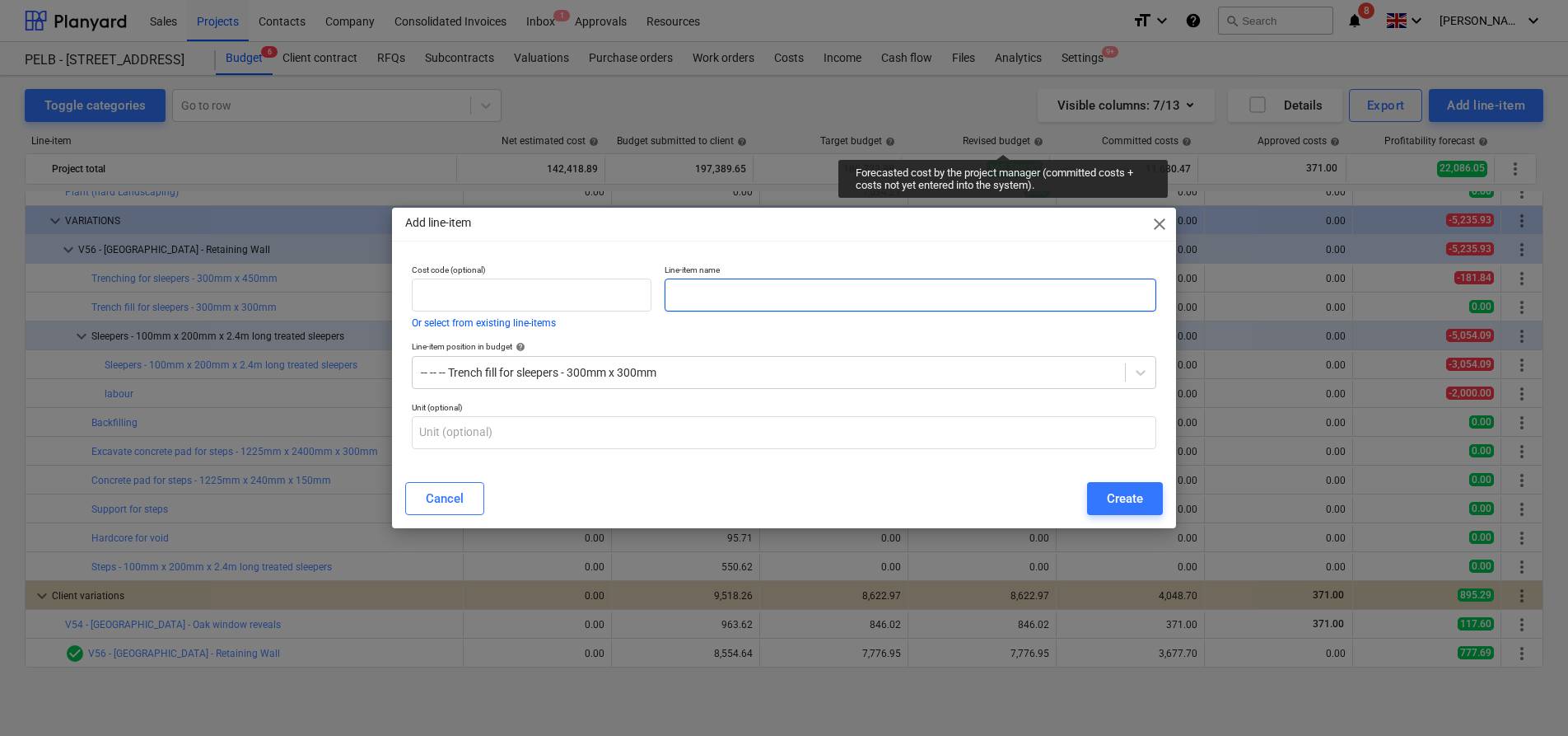
click at [797, 293] on input "text" at bounding box center [910, 295] width 492 height 33
click at [1102, 510] on button "Create" at bounding box center [1125, 498] width 76 height 33
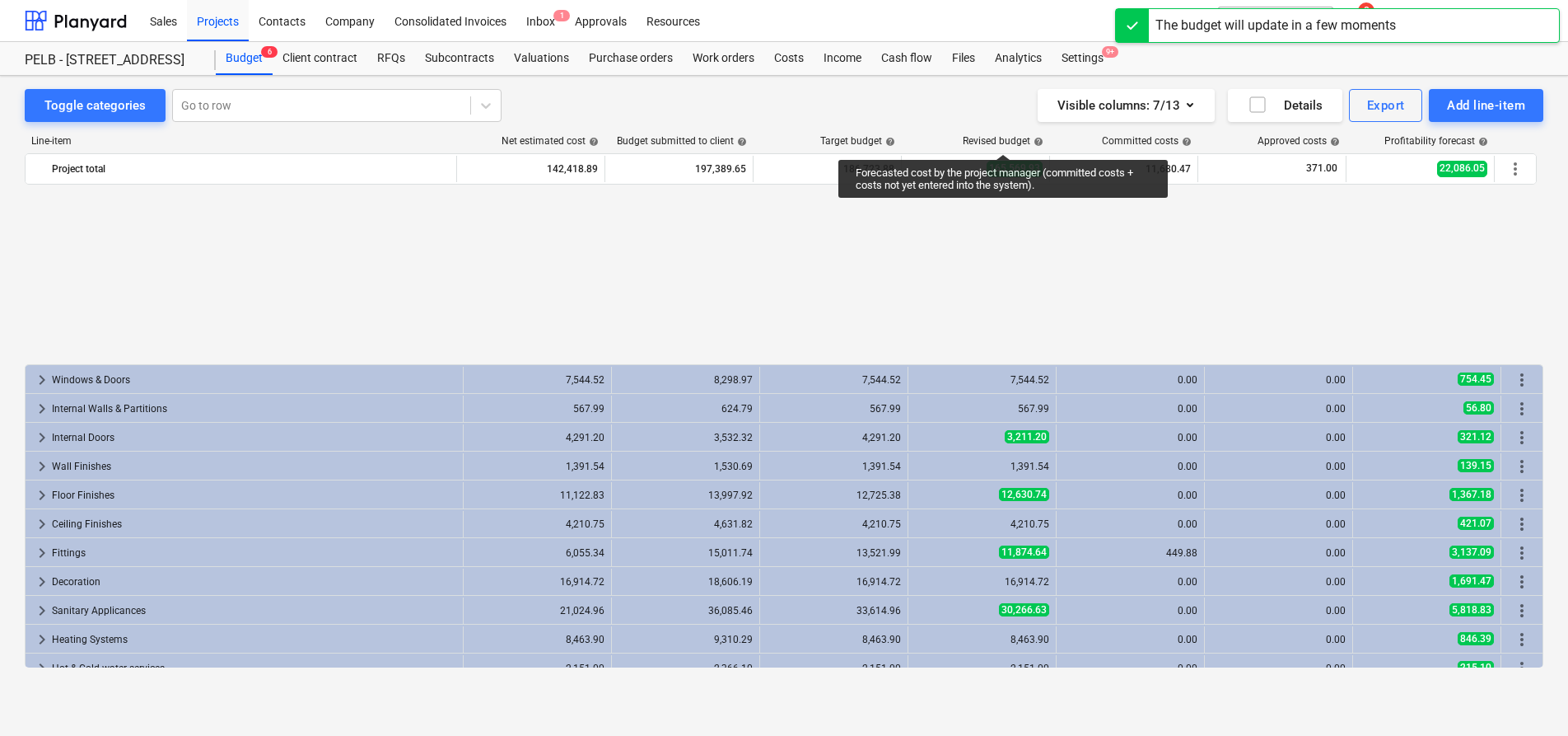
scroll to position [764, 0]
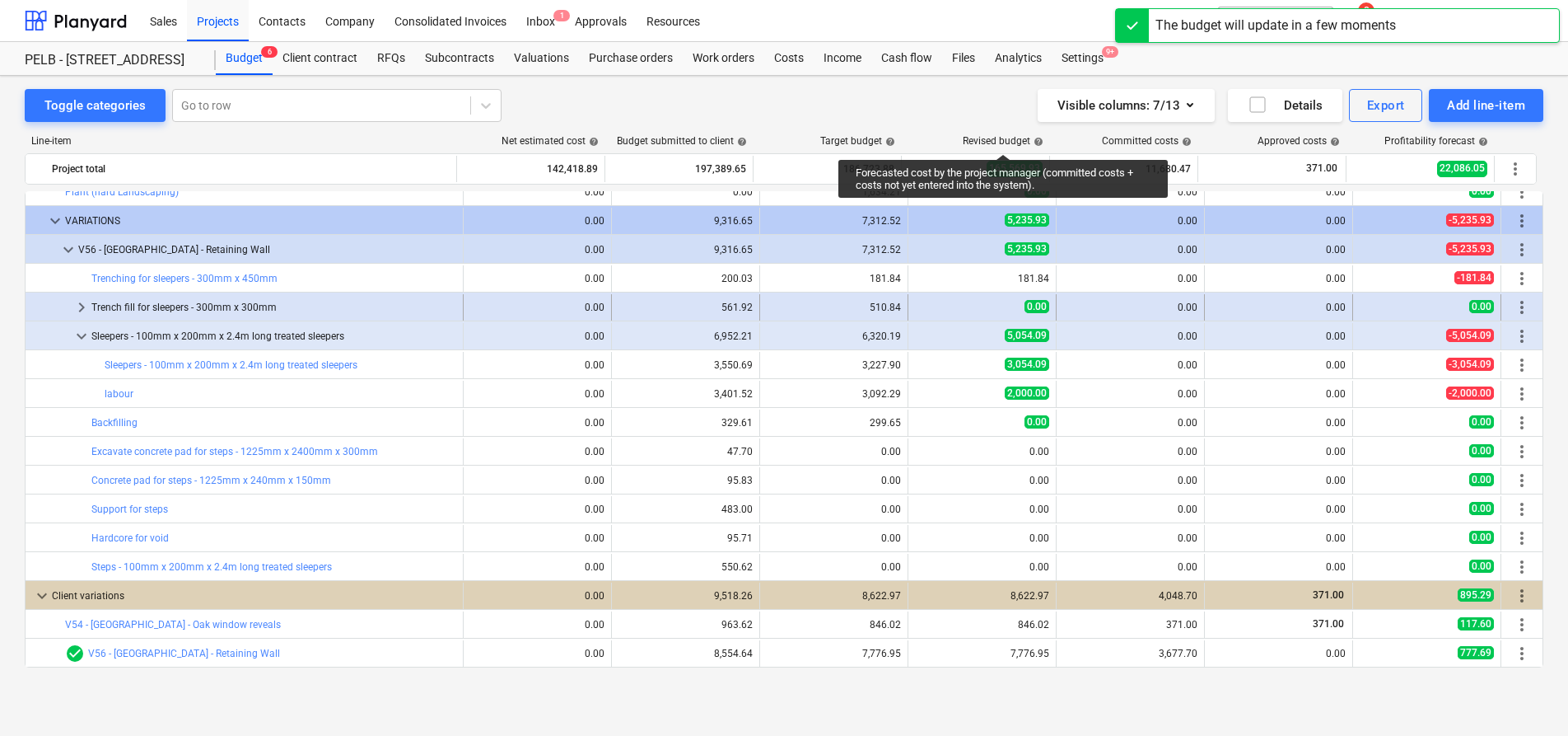
click at [71, 306] on span "keyboard_arrow_right" at bounding box center [81, 308] width 20 height 20
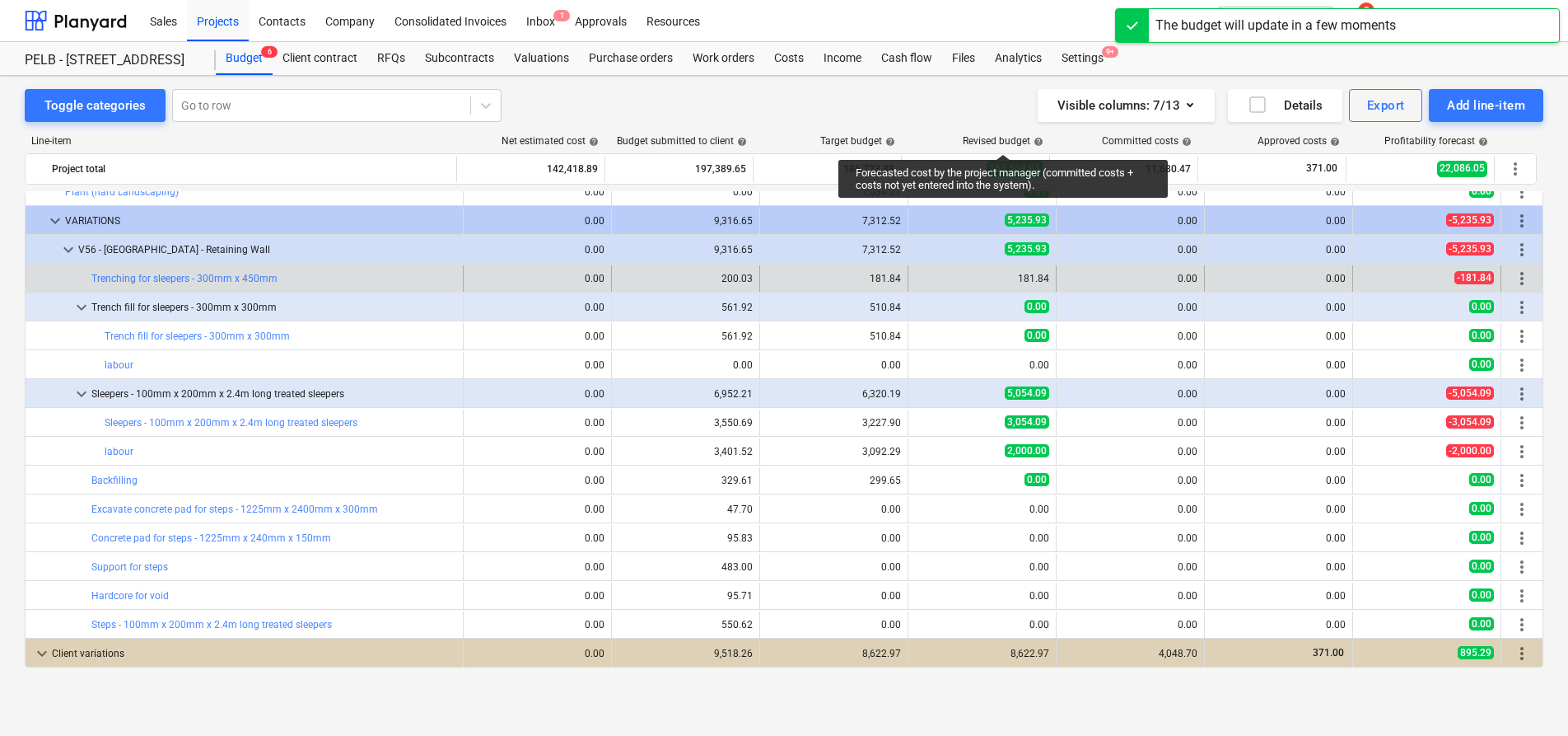
click at [1520, 277] on span "more_vert" at bounding box center [1522, 278] width 20 height 20
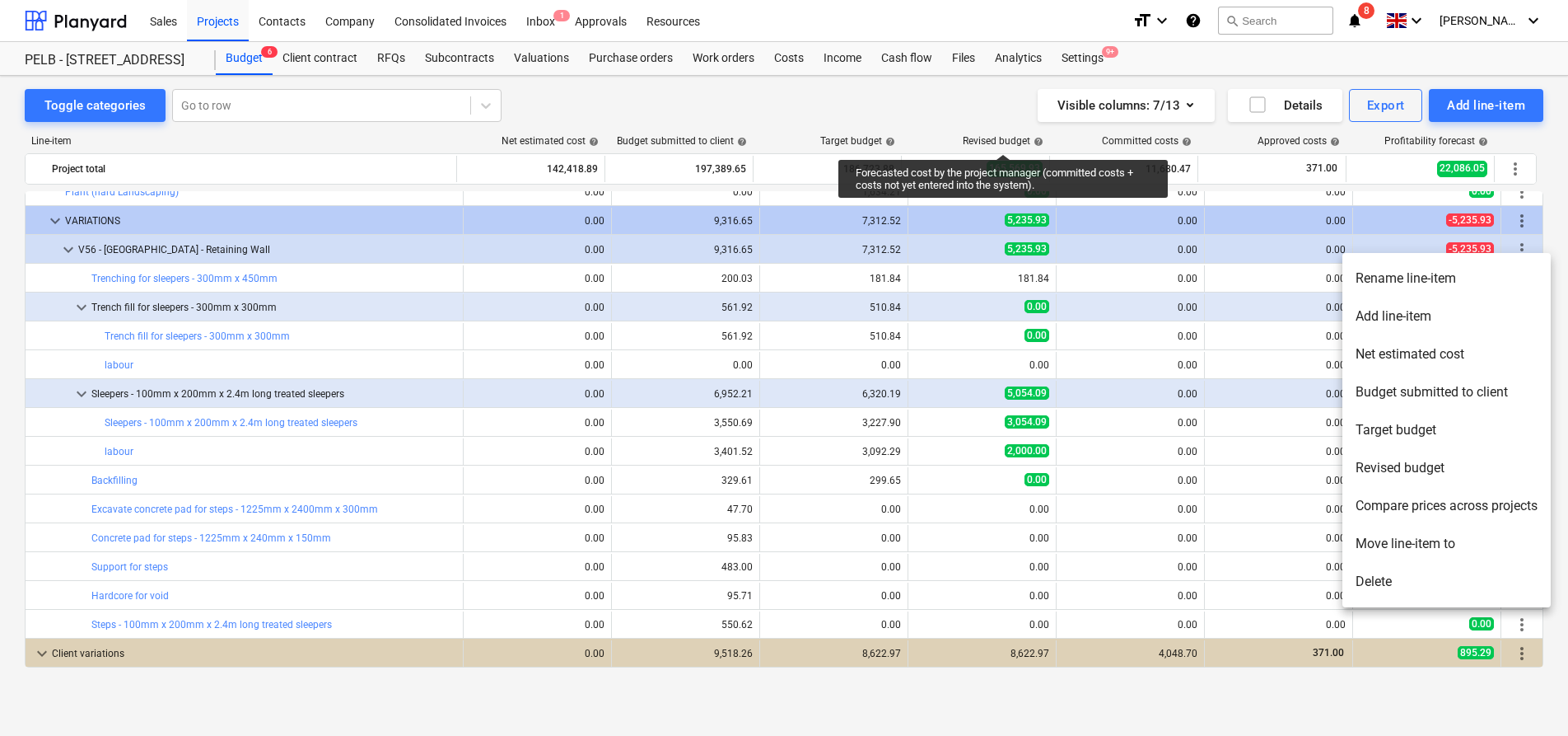
click at [1417, 274] on li "Rename line-item" at bounding box center [1447, 277] width 209 height 38
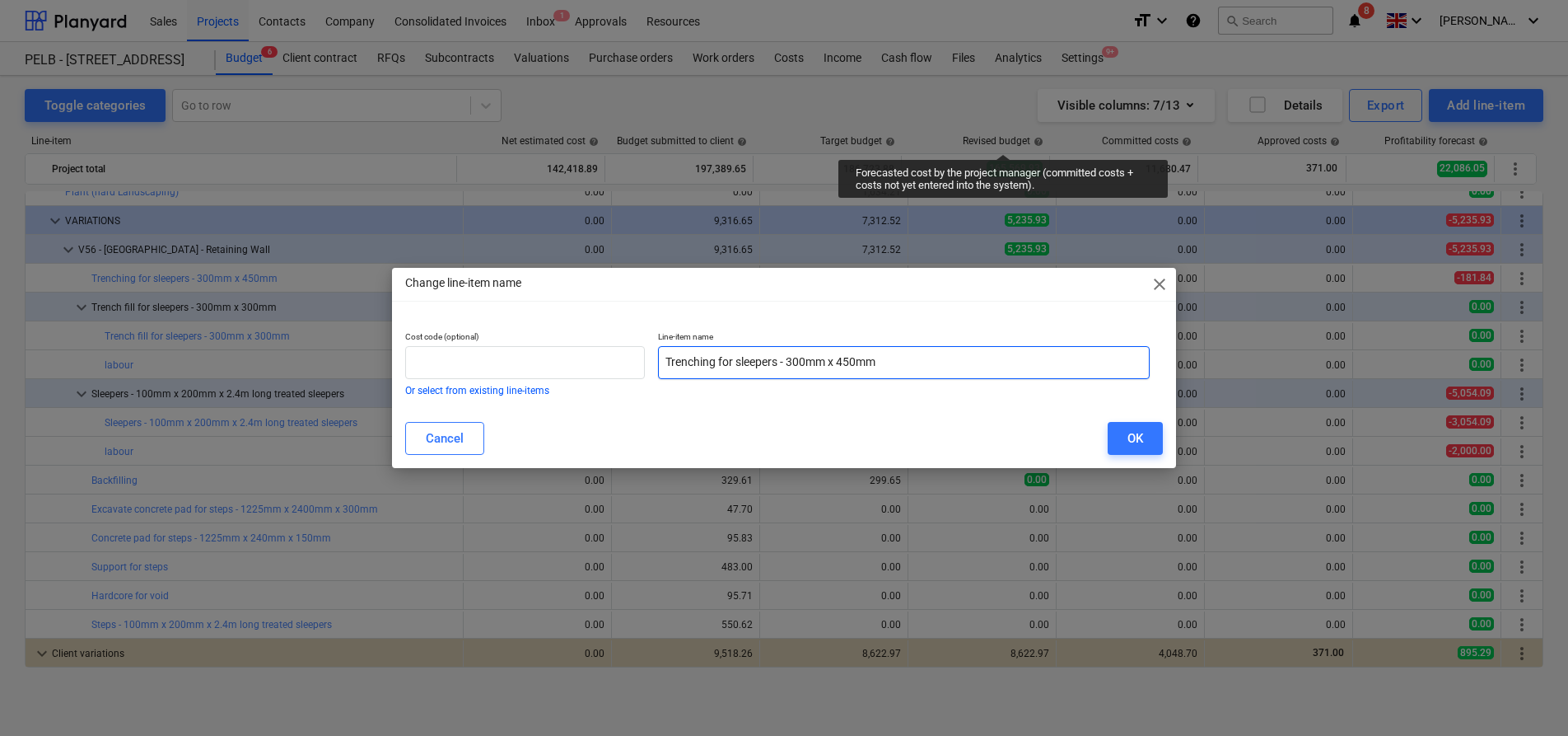
click at [917, 360] on input "Trenching for sleepers - 300mm x 450mm" at bounding box center [903, 363] width 492 height 33
click at [1141, 448] on div "OK" at bounding box center [1135, 438] width 16 height 21
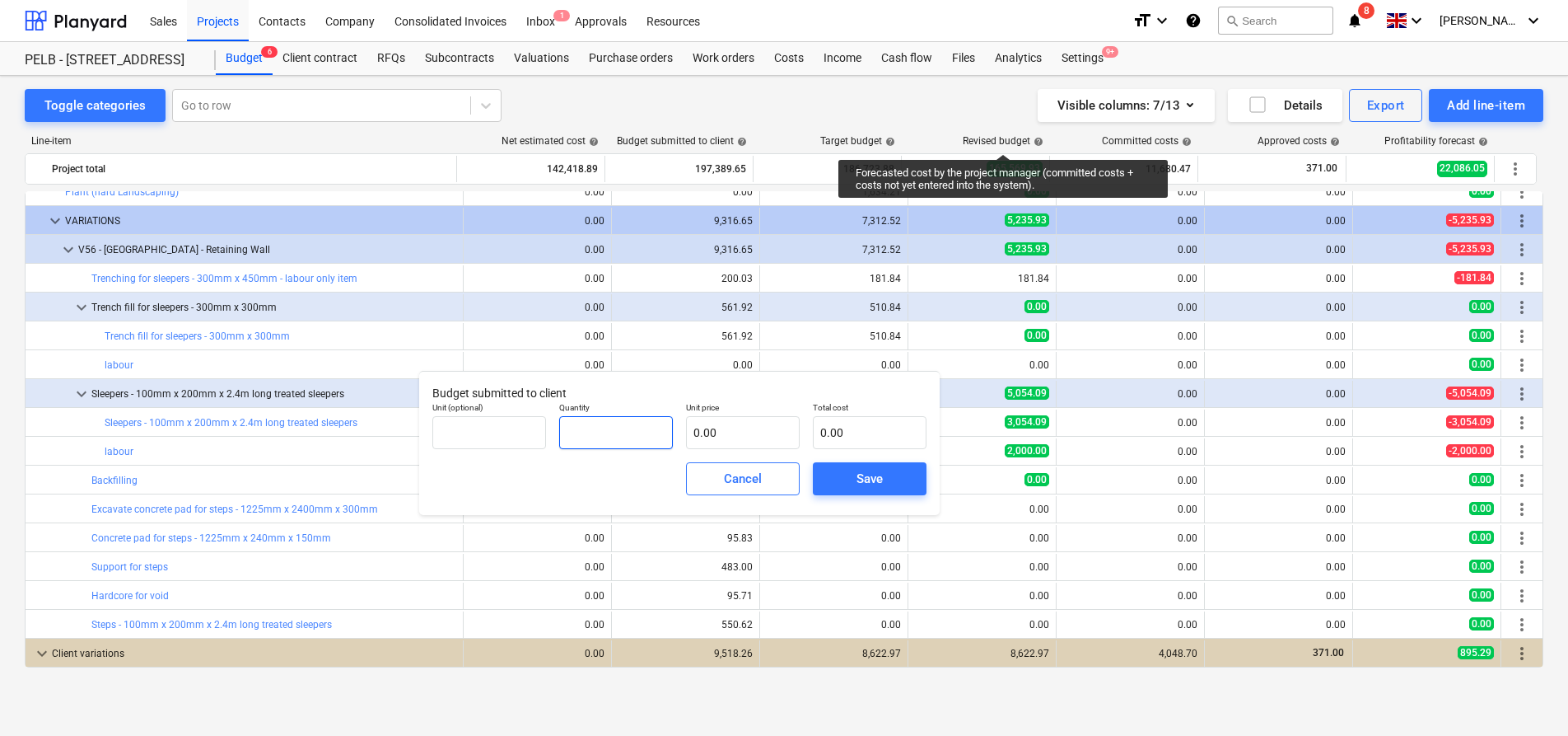
click at [643, 436] on input "text" at bounding box center [616, 432] width 114 height 33
click at [773, 437] on input "text" at bounding box center [743, 432] width 114 height 33
click at [878, 482] on div "Save" at bounding box center [870, 478] width 27 height 21
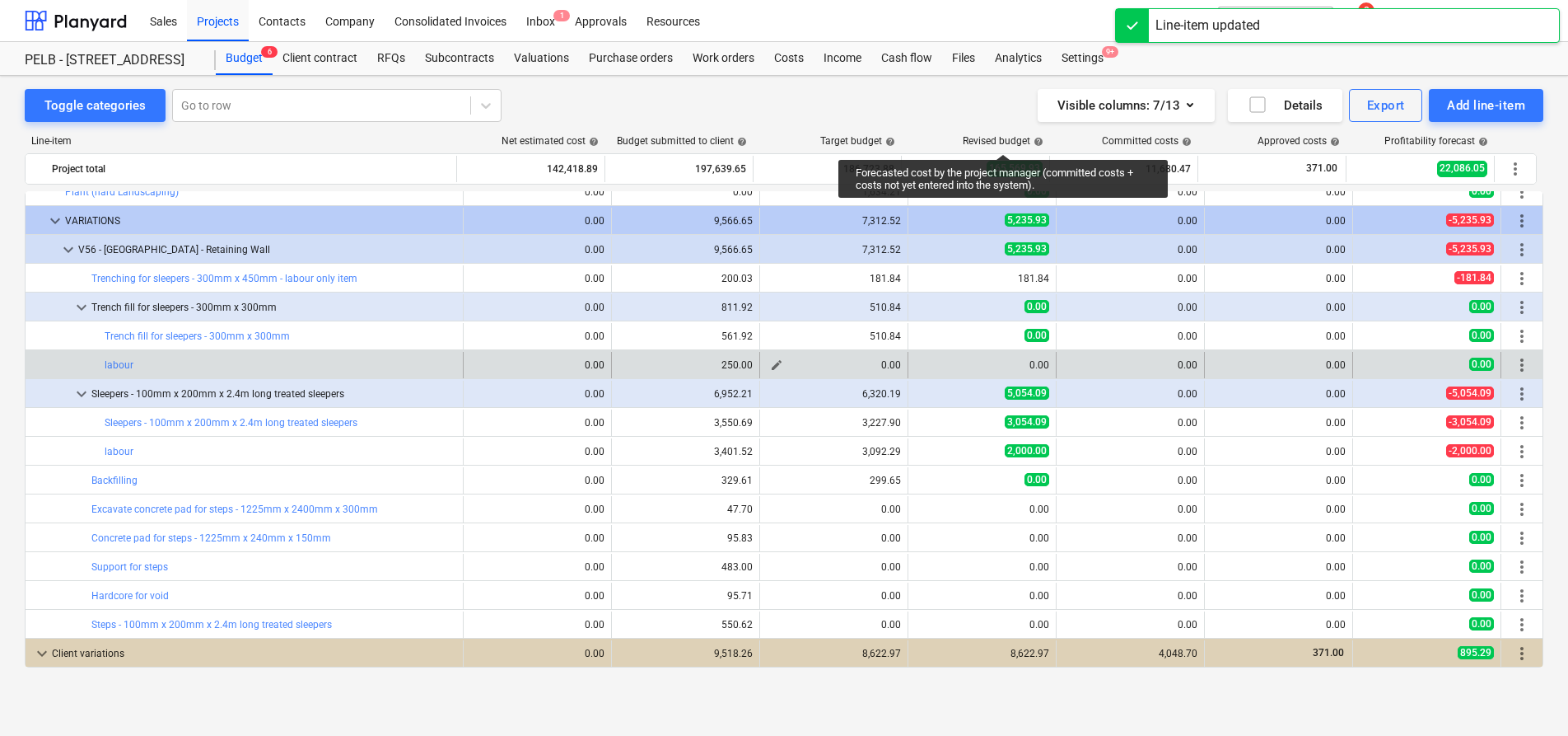
click at [775, 361] on span "edit" at bounding box center [776, 364] width 13 height 13
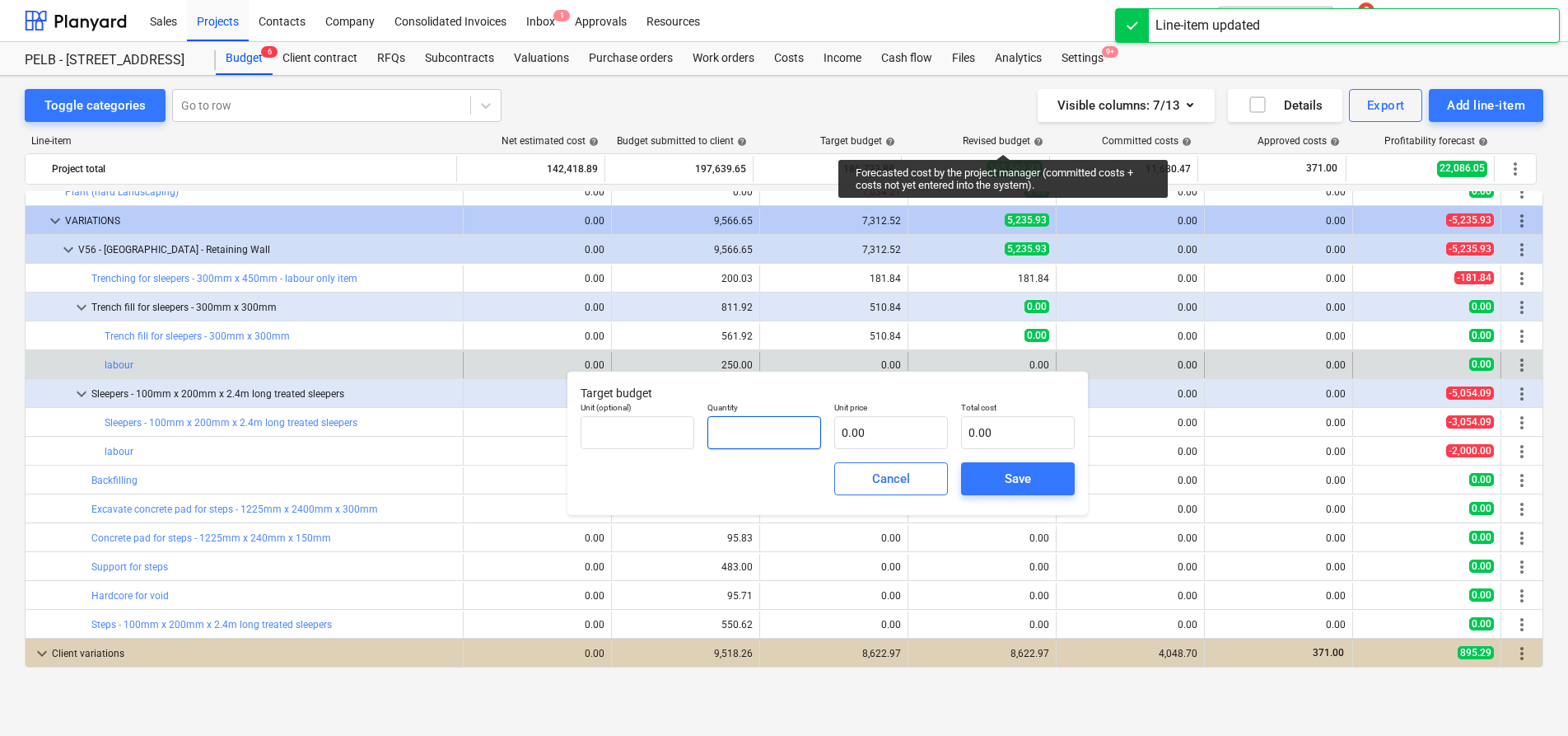
click at [785, 424] on input "text" at bounding box center [764, 432] width 114 height 33
click at [872, 432] on input "text" at bounding box center [892, 432] width 114 height 33
click at [996, 476] on span "Save" at bounding box center [1018, 478] width 74 height 21
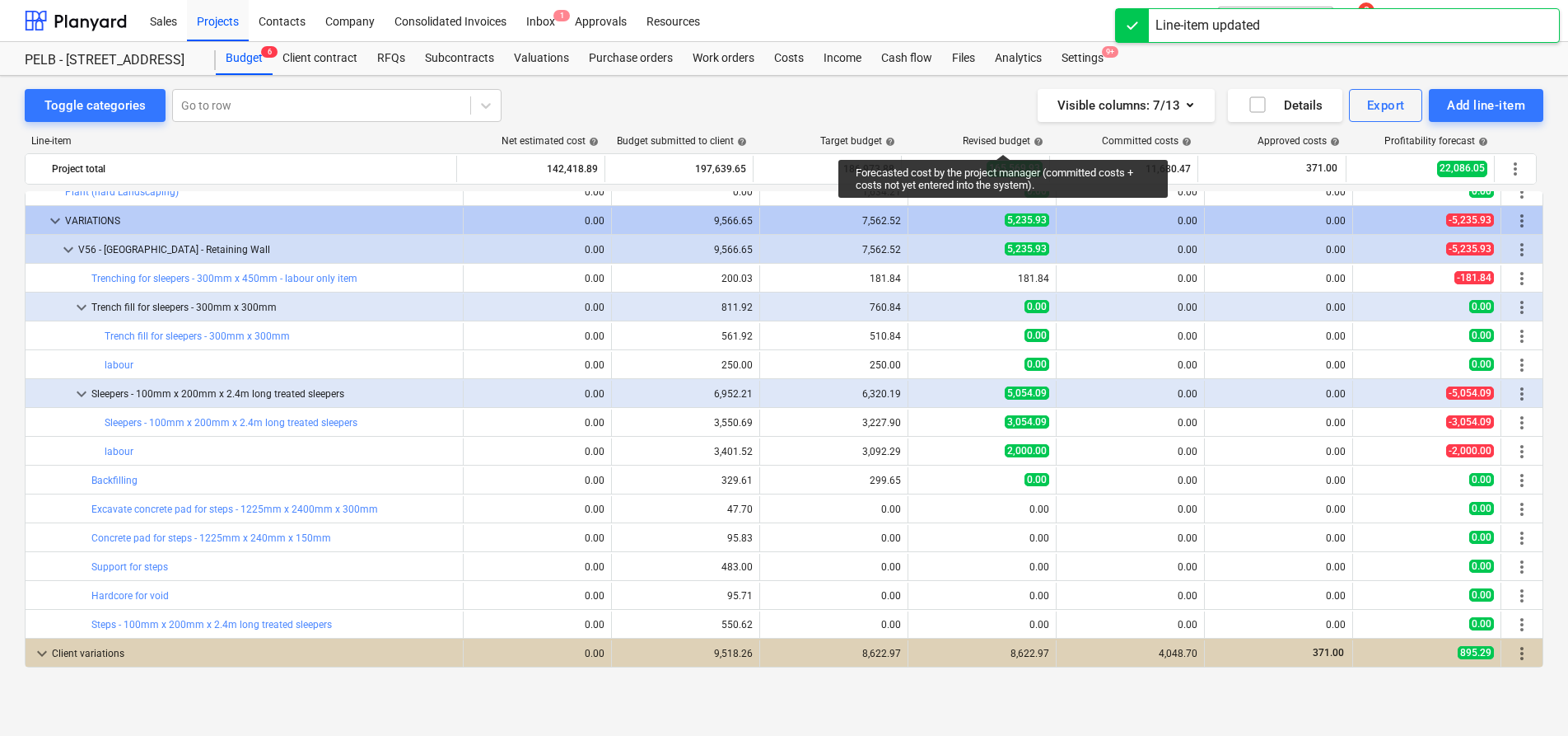
click at [918, 366] on span "edit" at bounding box center [925, 364] width 13 height 13
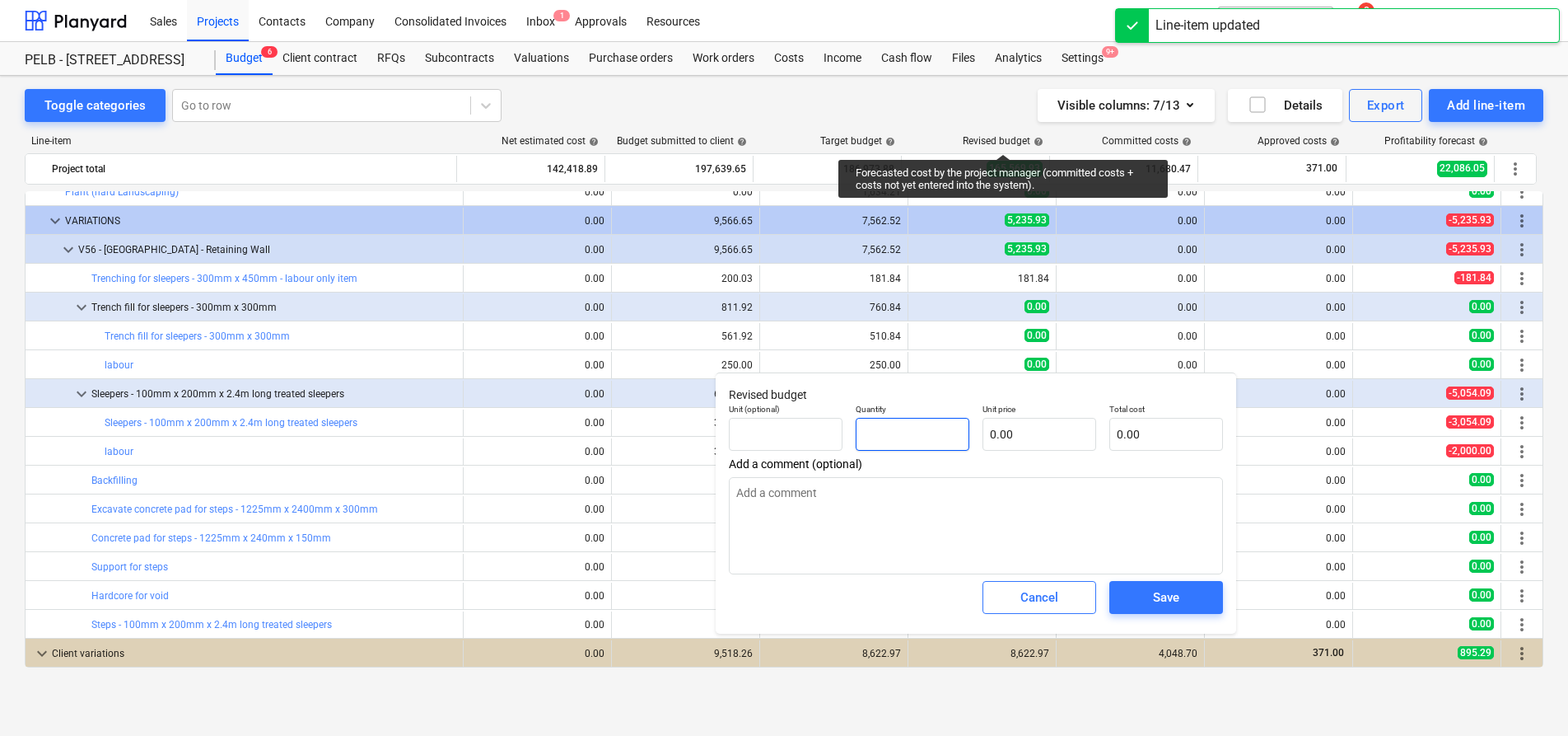
click at [905, 428] on input "text" at bounding box center [913, 434] width 114 height 33
click at [1005, 438] on input "text" at bounding box center [1040, 434] width 114 height 33
click at [1173, 580] on button "Save" at bounding box center [1166, 597] width 114 height 33
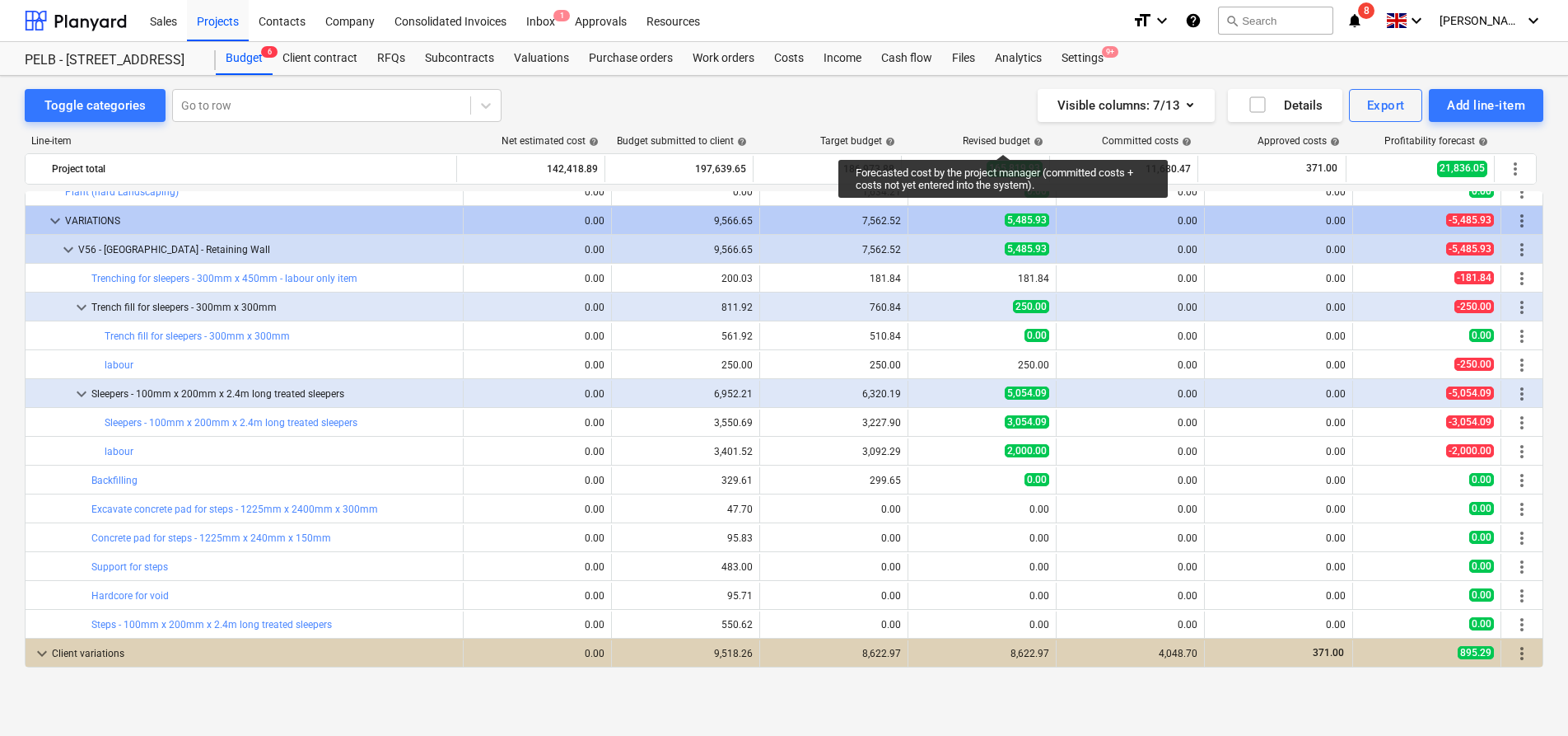
click at [619, 360] on button "edit" at bounding box center [629, 365] width 20 height 20
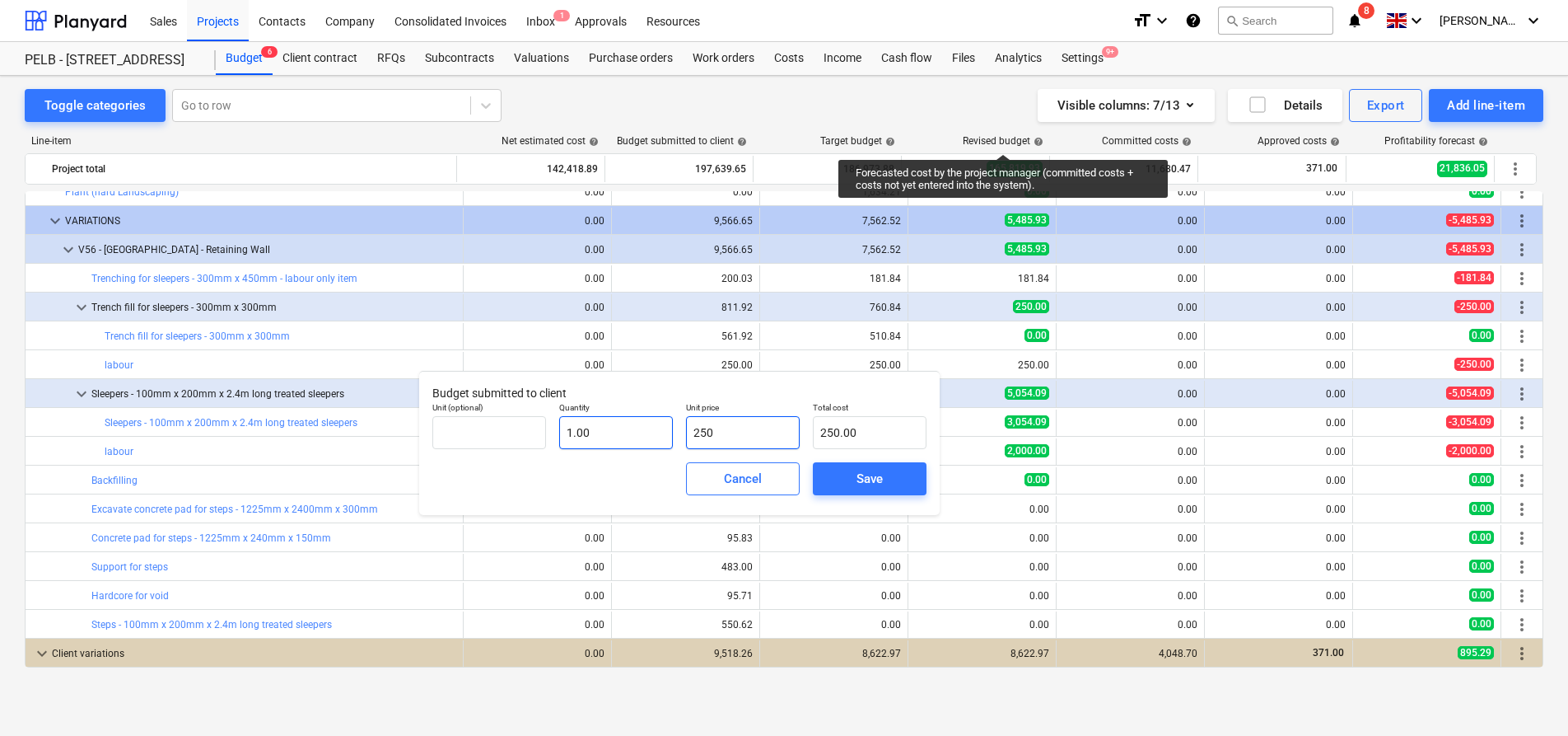
drag, startPoint x: 741, startPoint y: 432, endPoint x: 621, endPoint y: 440, distance: 120.3
click at [624, 440] on div "Unit (optional) Quantity 1.00 Unit price 250 Total cost 250.00" at bounding box center [679, 426] width 507 height 60
click at [892, 482] on span "Save" at bounding box center [870, 478] width 74 height 21
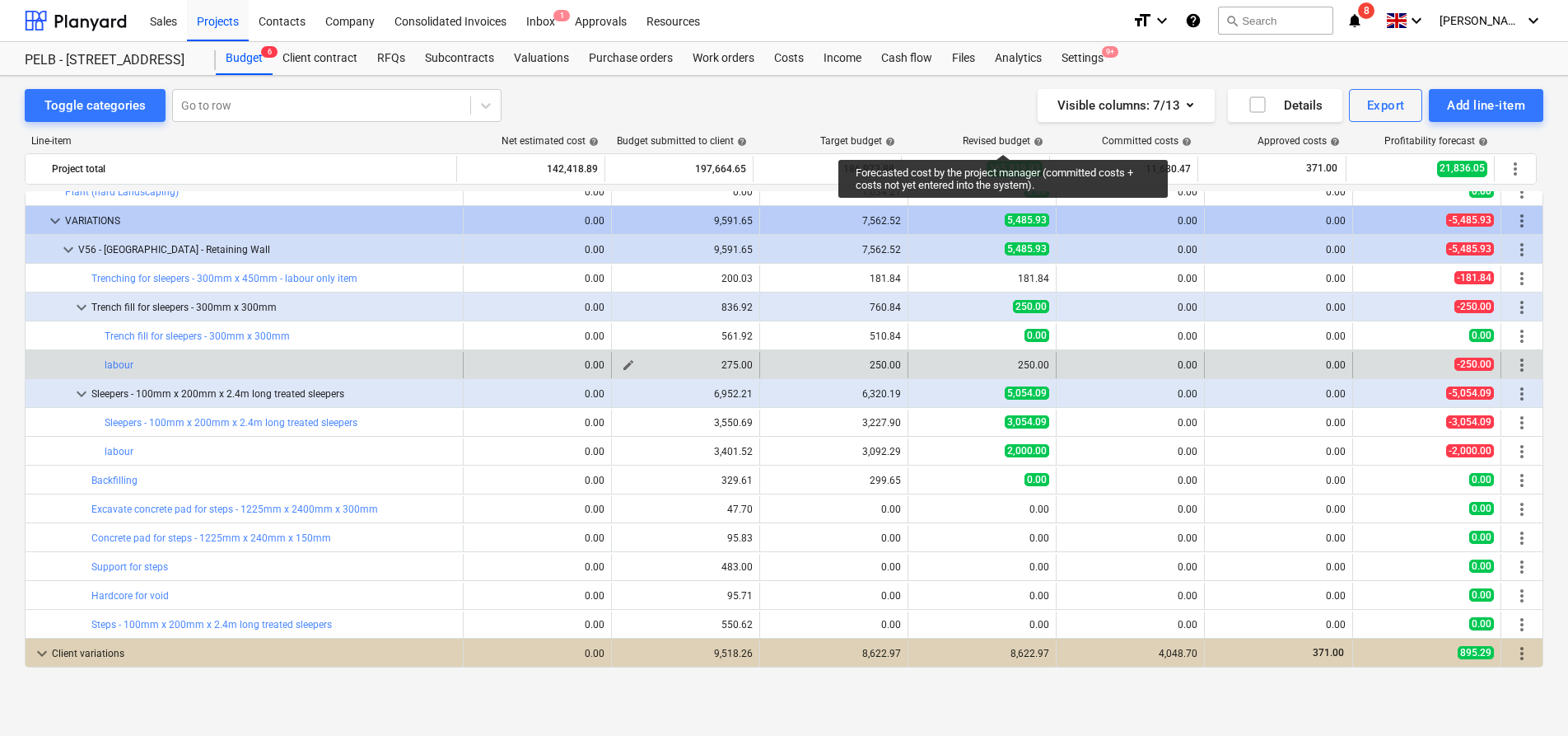
click at [622, 365] on span "edit" at bounding box center [628, 364] width 13 height 13
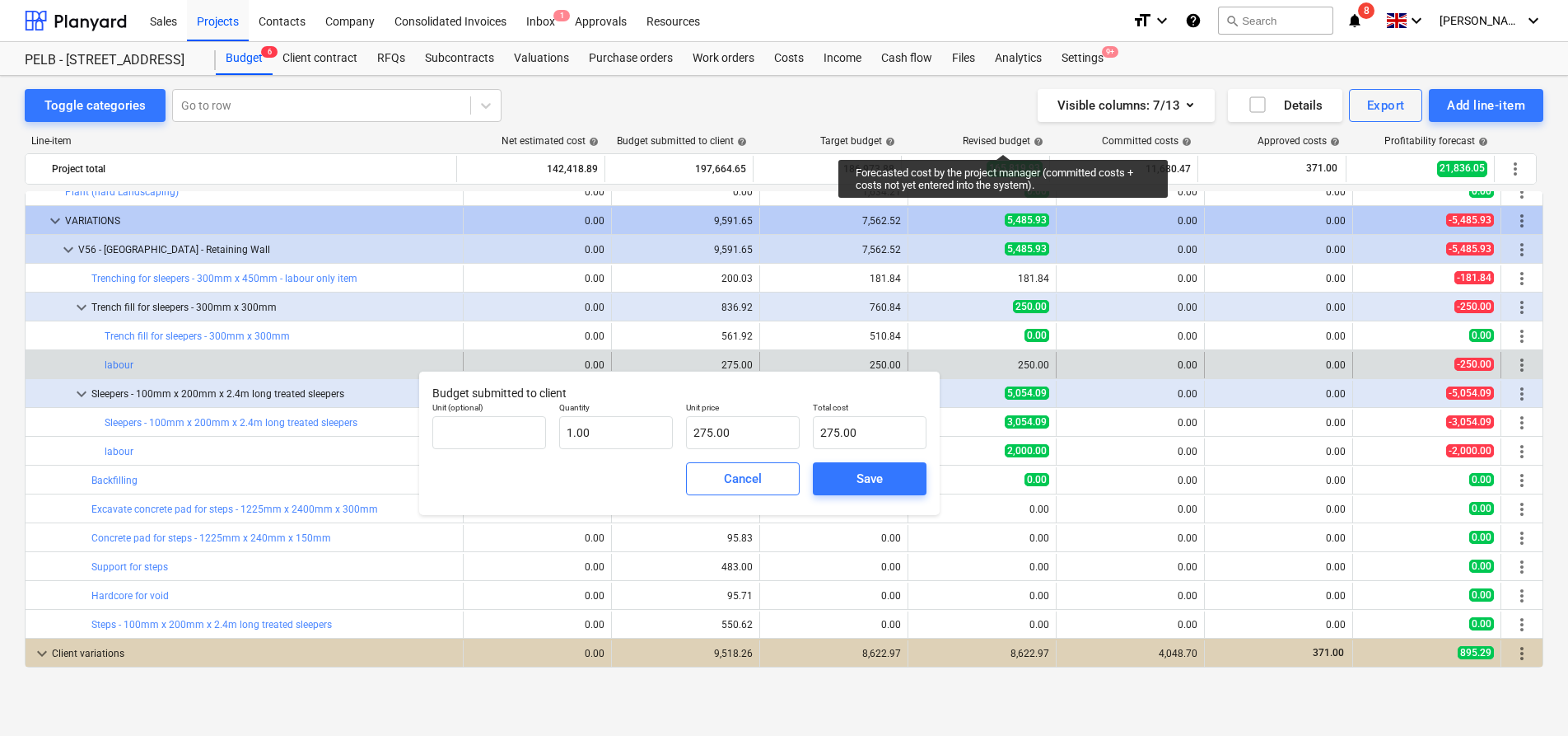
click at [726, 352] on div "275.00" at bounding box center [686, 364] width 135 height 27
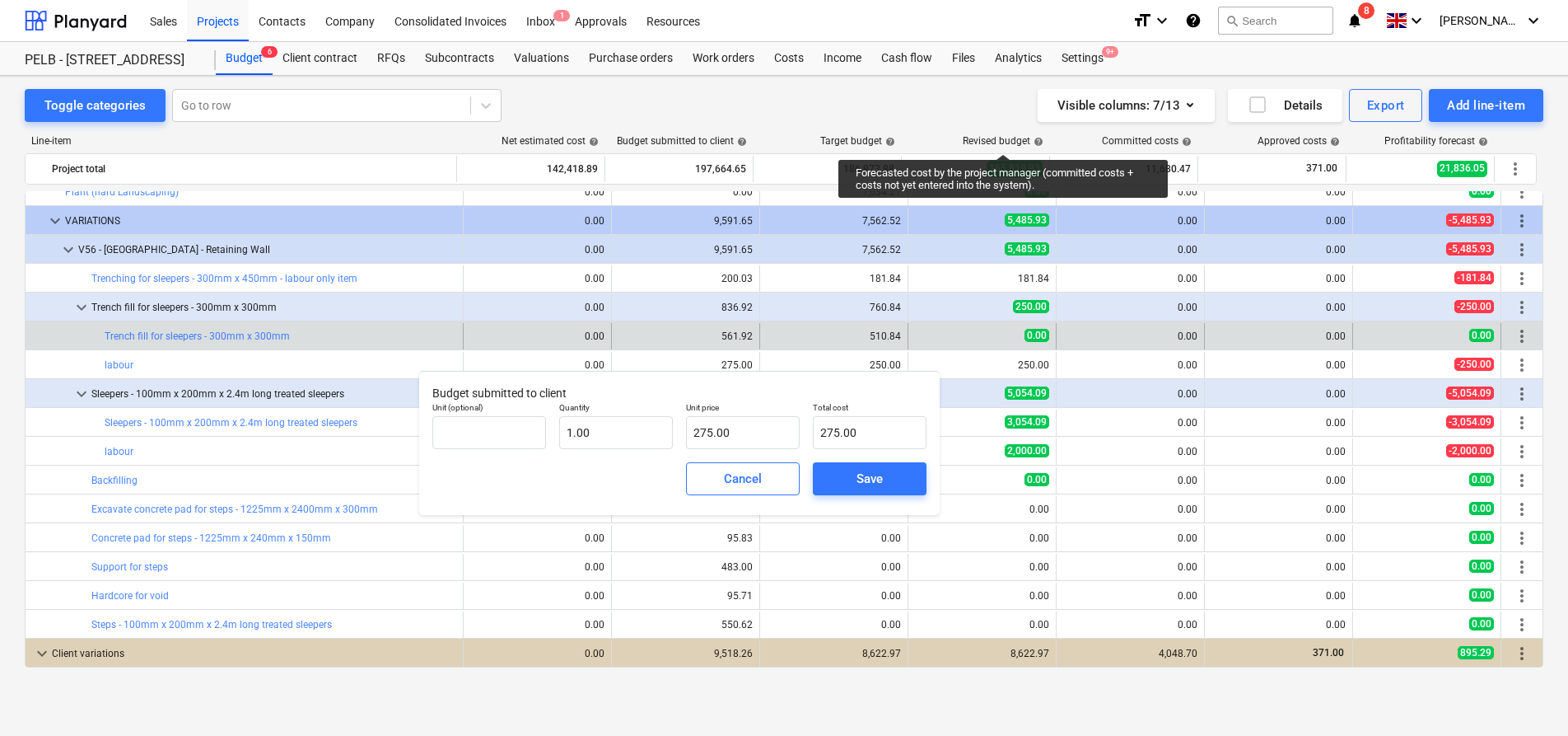
click at [619, 333] on div "edit 561.92" at bounding box center [686, 336] width 135 height 27
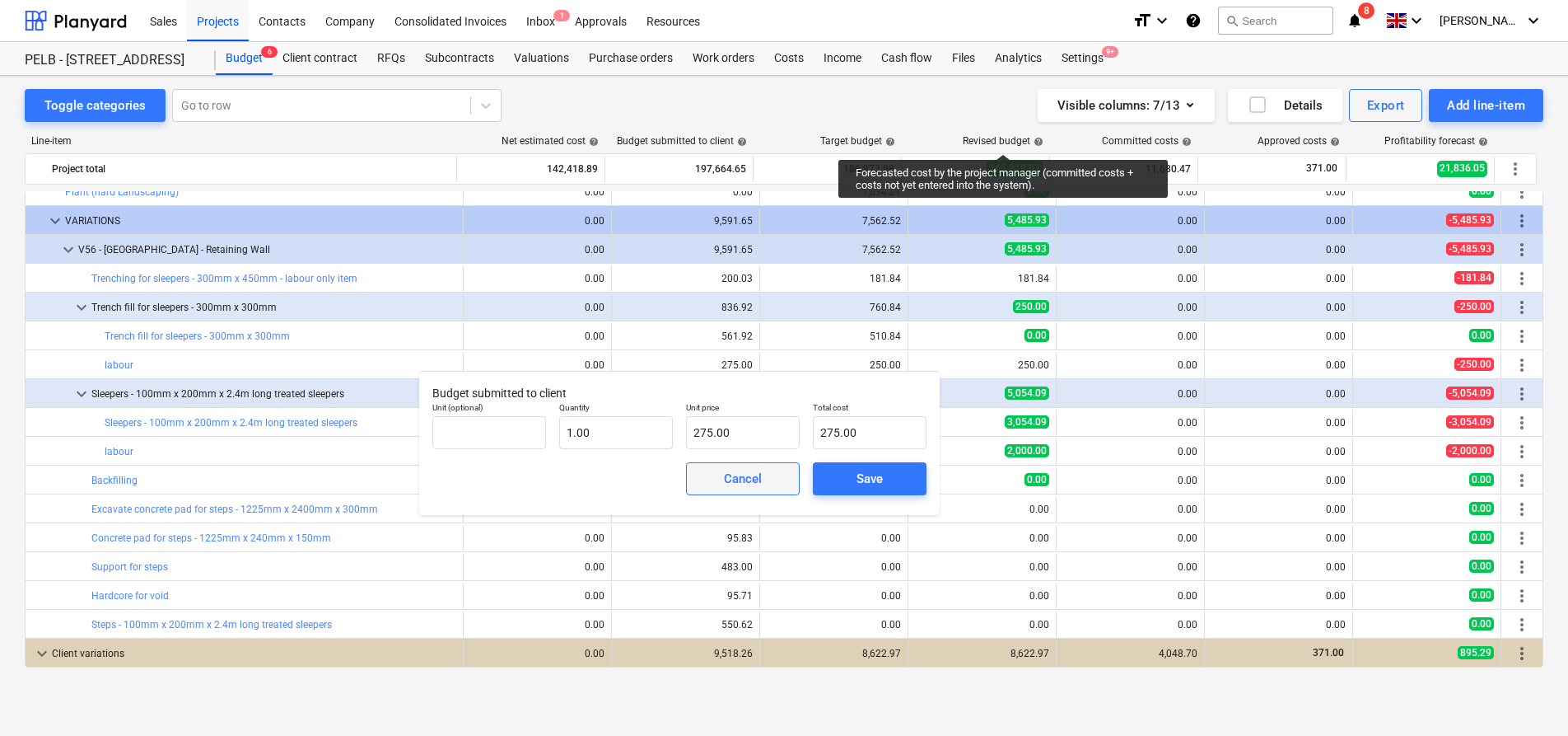
click at [710, 473] on span "Cancel" at bounding box center [742, 478] width 72 height 21
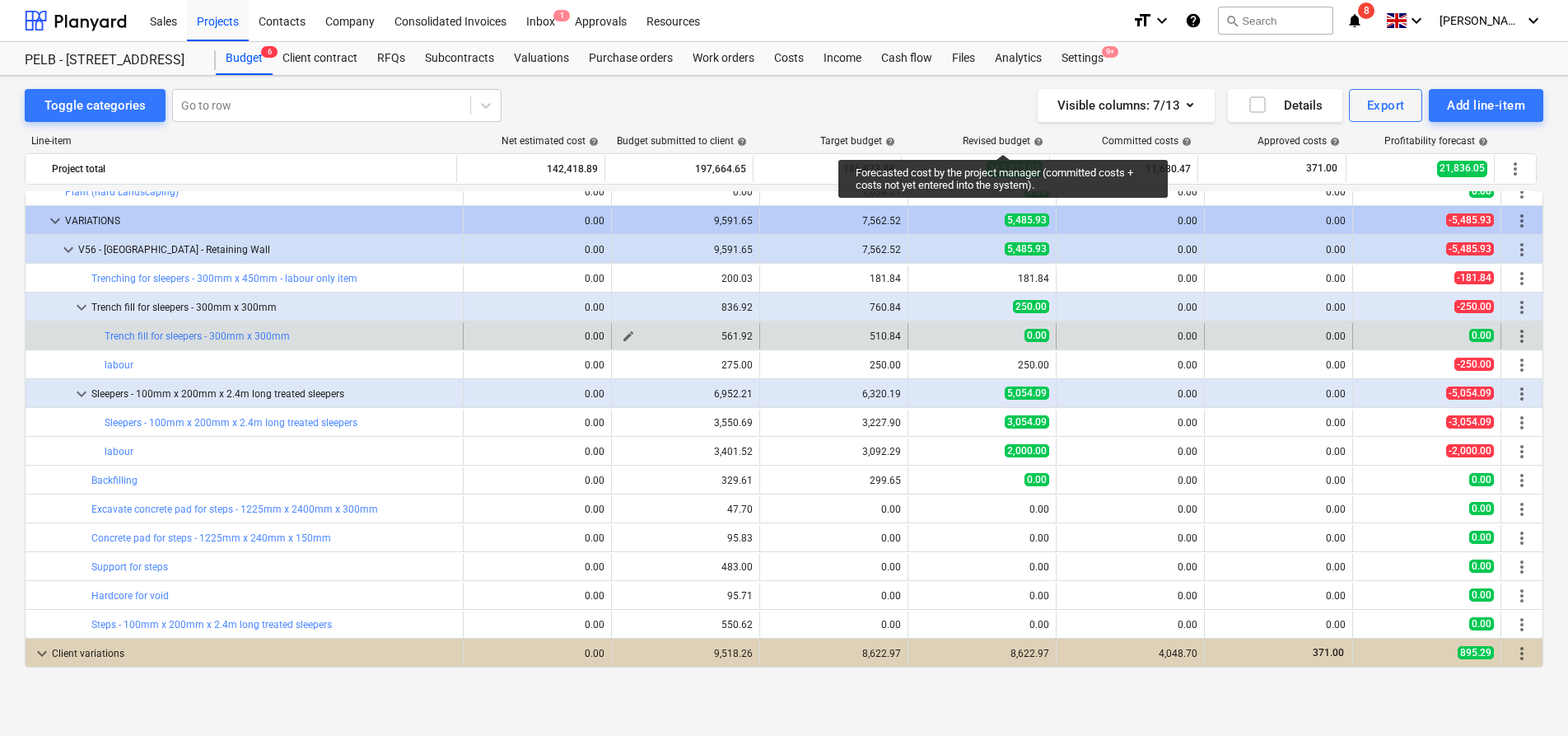
click at [623, 333] on span "edit" at bounding box center [628, 336] width 13 height 13
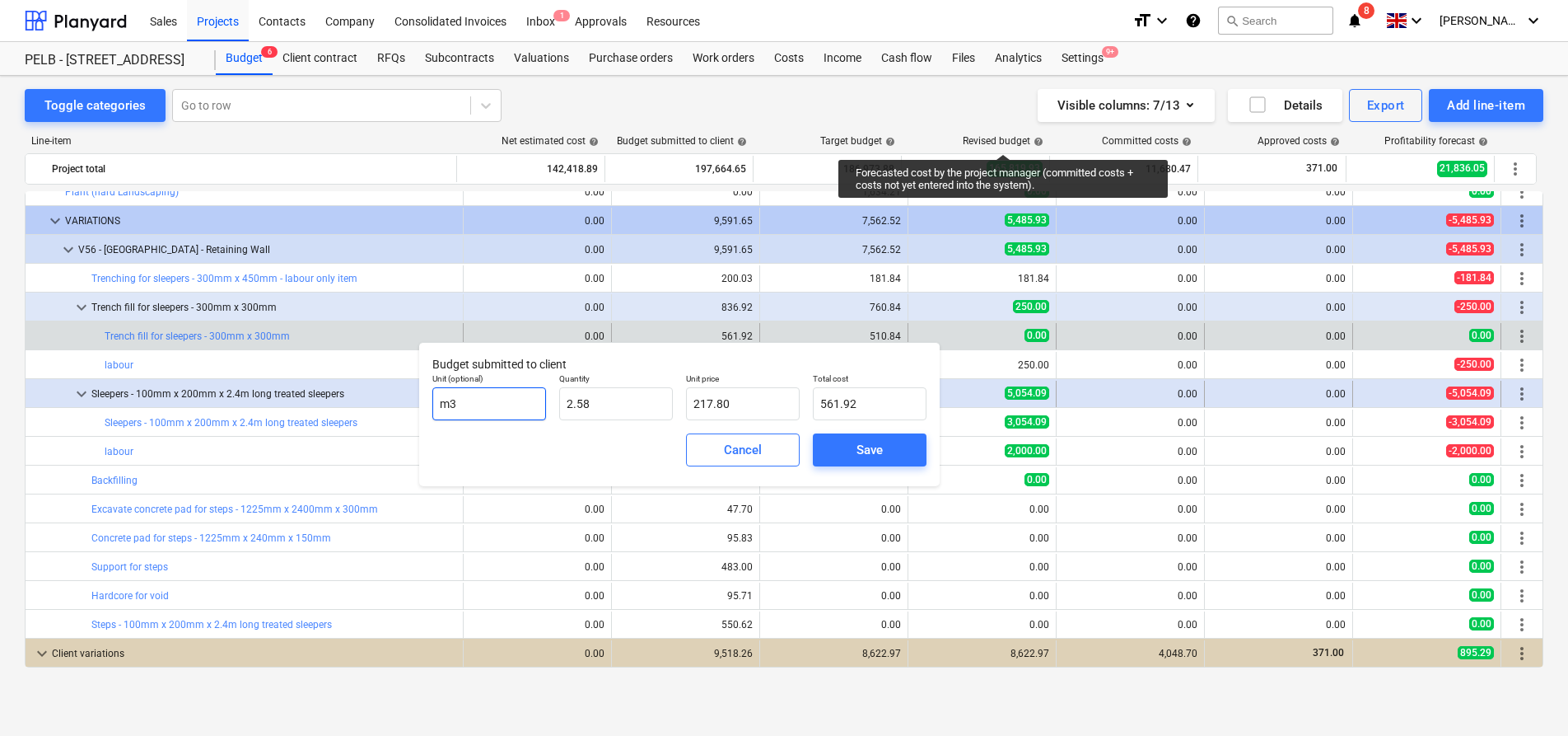
click at [395, 399] on body "Sales Projects Contacts Company Consolidated Invoices Inbox 1 Approvals Resourc…" at bounding box center [784, 368] width 1568 height 736
drag, startPoint x: 434, startPoint y: 401, endPoint x: 416, endPoint y: 398, distance: 18.2
click at [416, 398] on body "Sales Projects Contacts Company Consolidated Invoices Inbox 1 Approvals Resourc…" at bounding box center [784, 368] width 1568 height 736
drag, startPoint x: 481, startPoint y: 398, endPoint x: 431, endPoint y: 408, distance: 51.0
click at [430, 400] on div "Unit (optional) m3" at bounding box center [489, 396] width 127 height 60
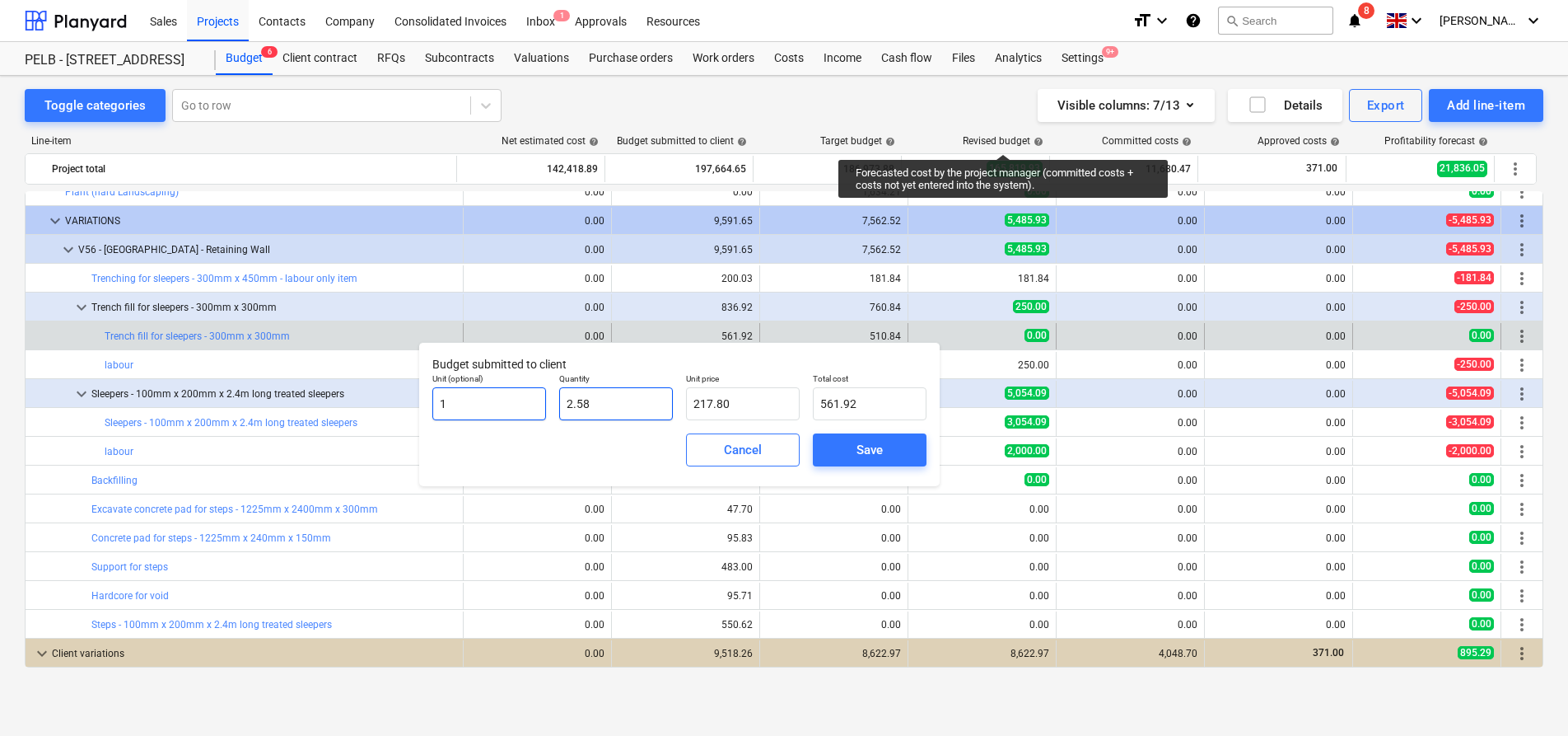
drag, startPoint x: 622, startPoint y: 399, endPoint x: 535, endPoint y: 392, distance: 87.3
click at [535, 392] on div "Unit (optional) 1 Quantity 2.58 Unit price 217.80 Total cost 561.92" at bounding box center [679, 396] width 507 height 60
click at [729, 449] on div "Cancel" at bounding box center [742, 449] width 38 height 21
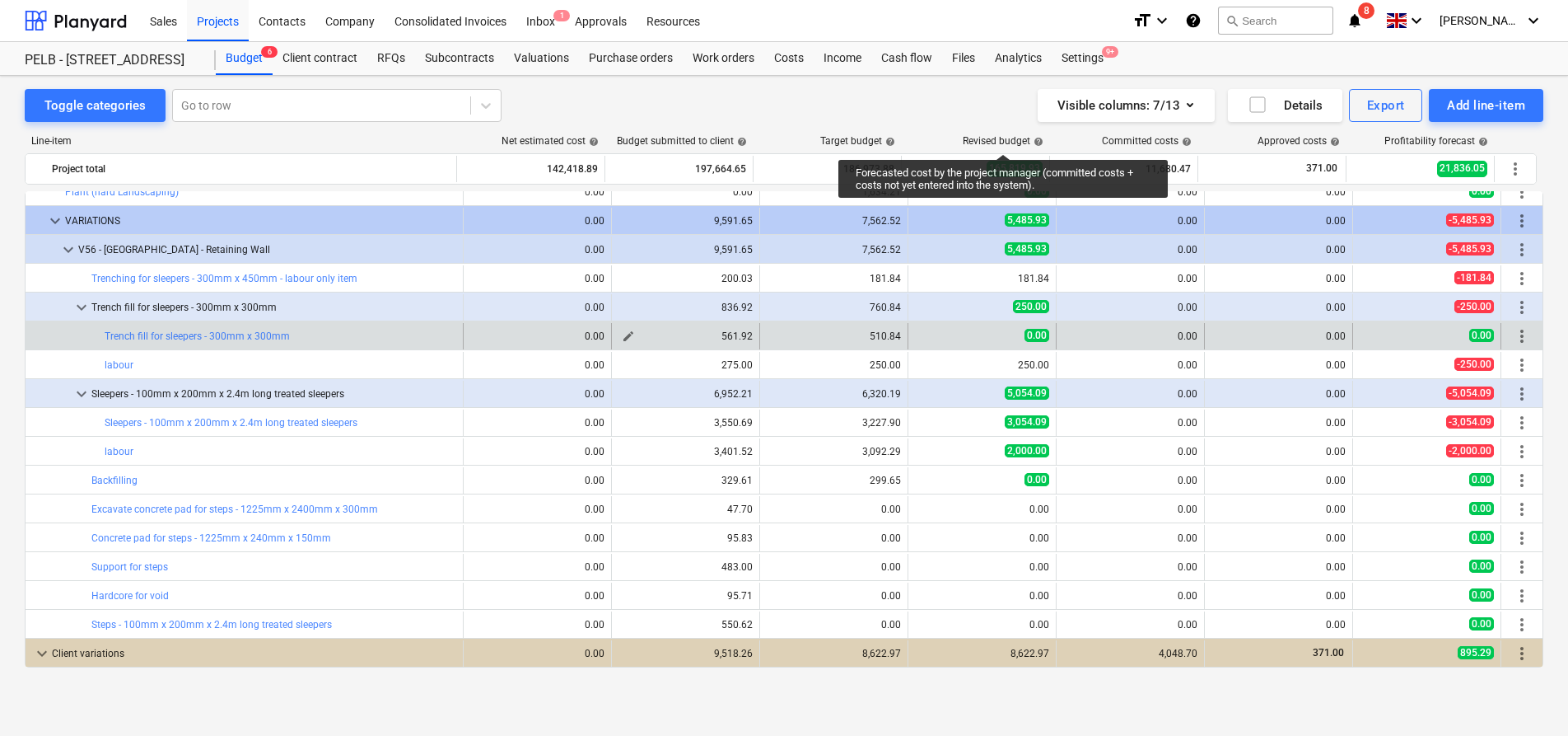
click at [613, 333] on div "edit 561.92" at bounding box center [687, 336] width 148 height 27
click at [622, 335] on span "edit" at bounding box center [628, 336] width 13 height 13
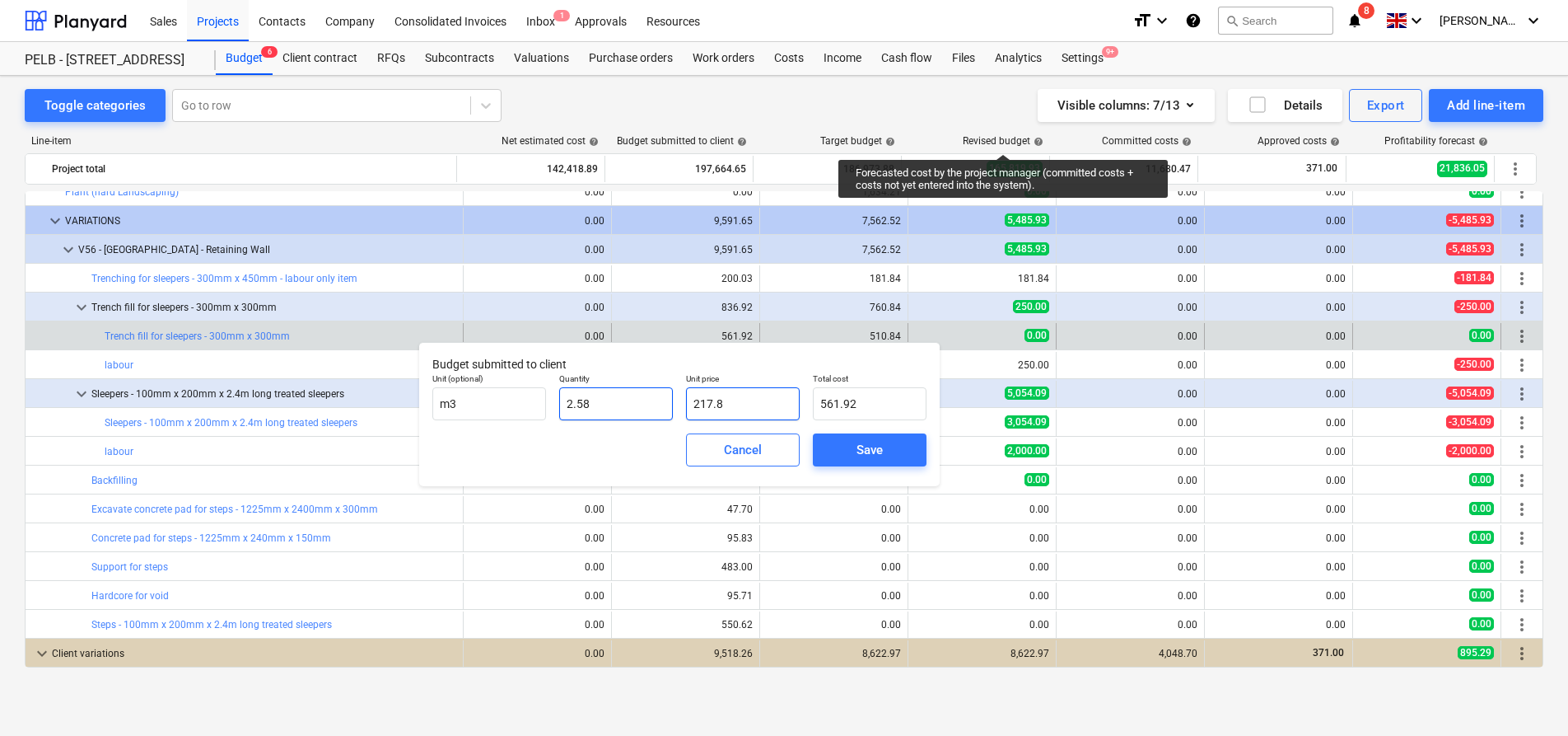
drag, startPoint x: 758, startPoint y: 399, endPoint x: 649, endPoint y: 406, distance: 109.2
click at [649, 406] on div "Unit (optional) m3 Quantity 2.58 Unit price 217.8 Total cost 561.92" at bounding box center [679, 396] width 507 height 60
click at [867, 452] on div "Save" at bounding box center [870, 449] width 27 height 21
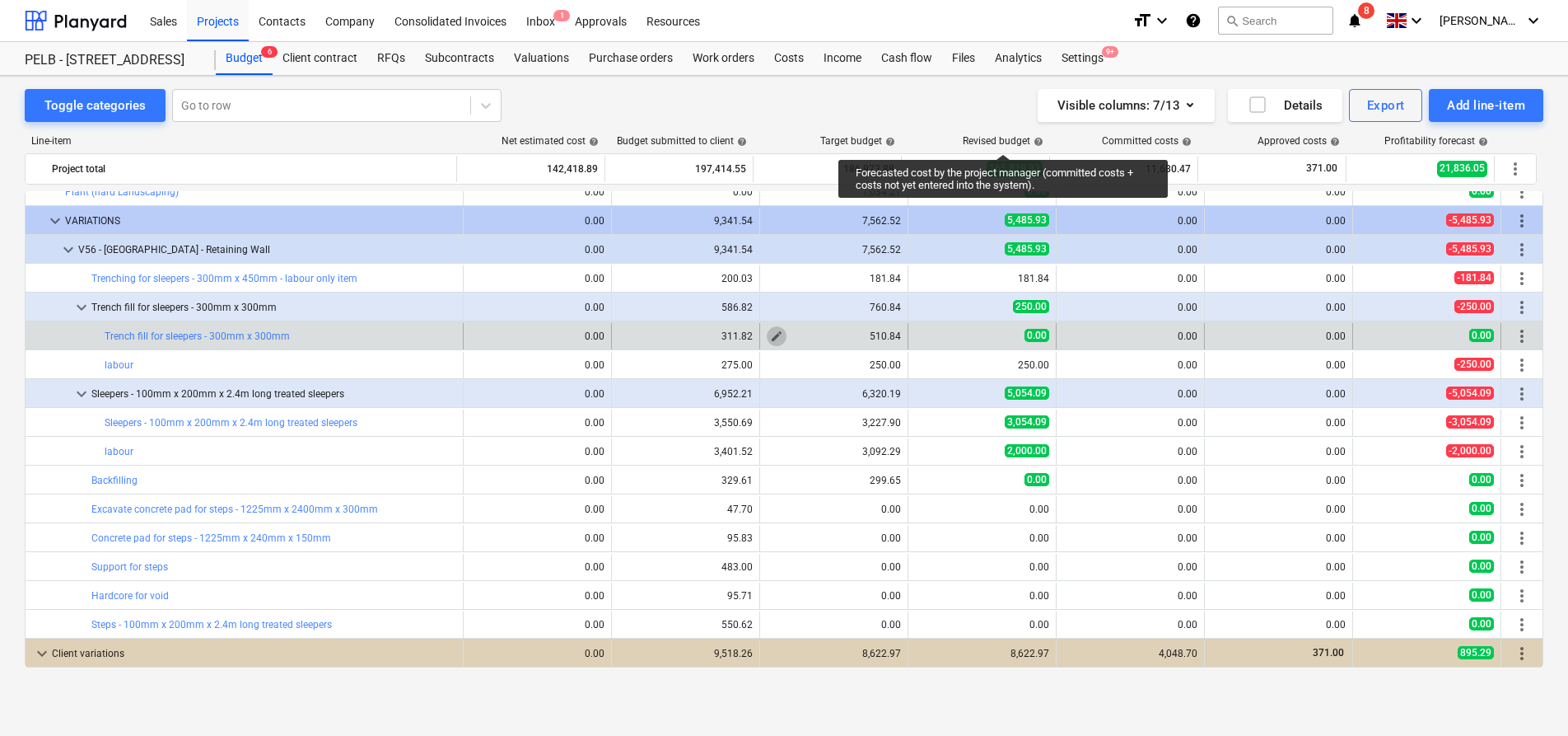
click at [770, 337] on span "edit" at bounding box center [776, 336] width 13 height 13
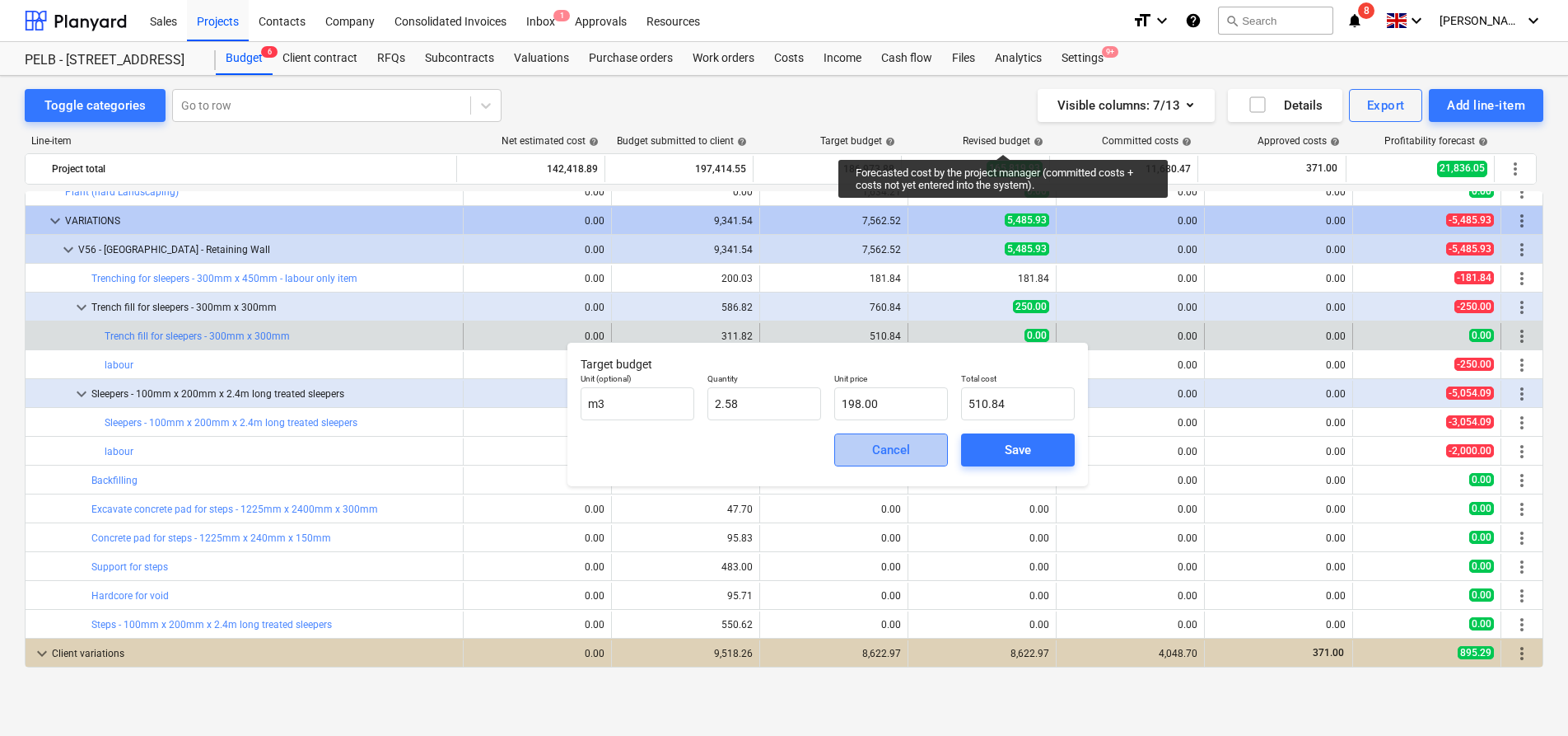
click at [876, 445] on div "Cancel" at bounding box center [891, 449] width 38 height 21
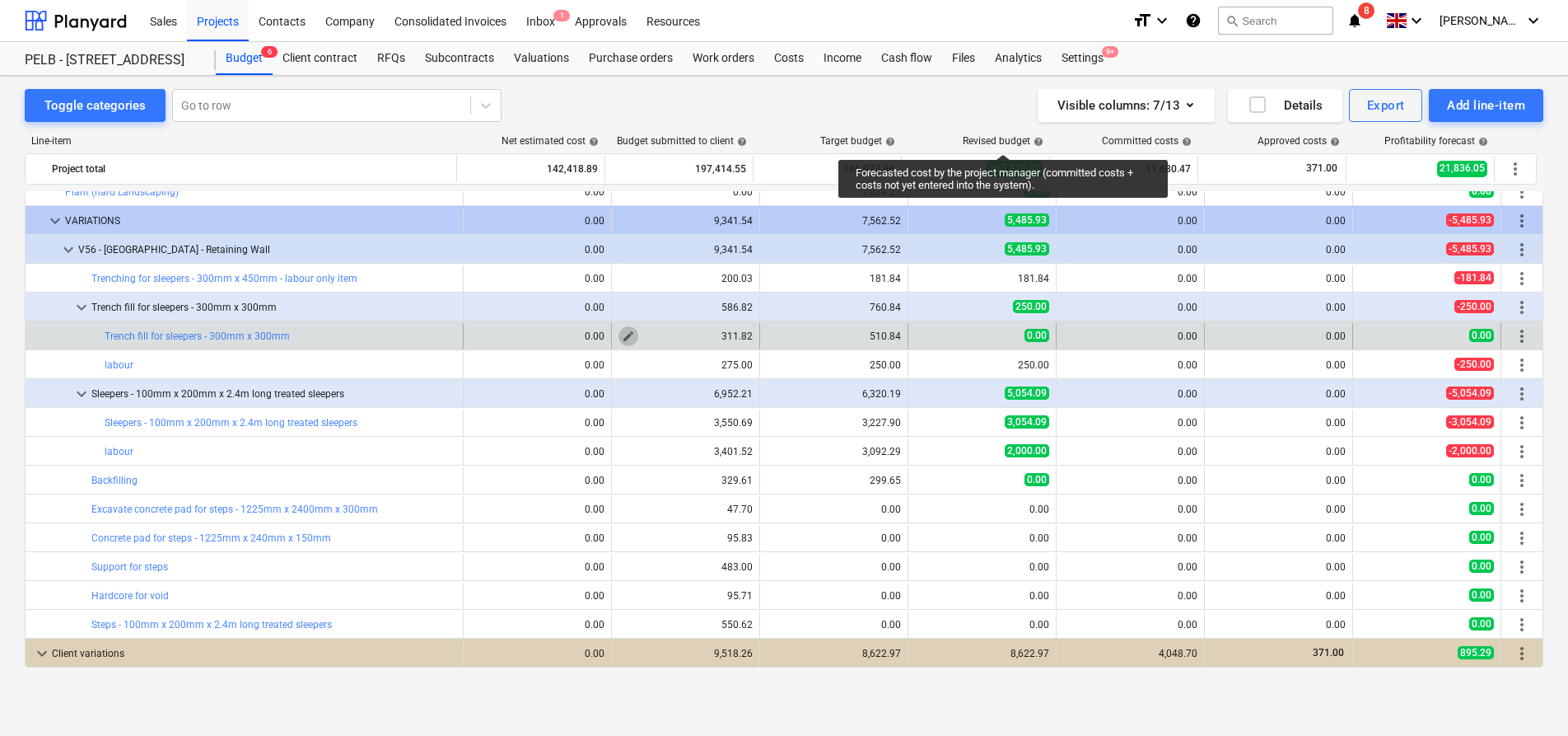
click at [623, 333] on span "edit" at bounding box center [628, 336] width 13 height 13
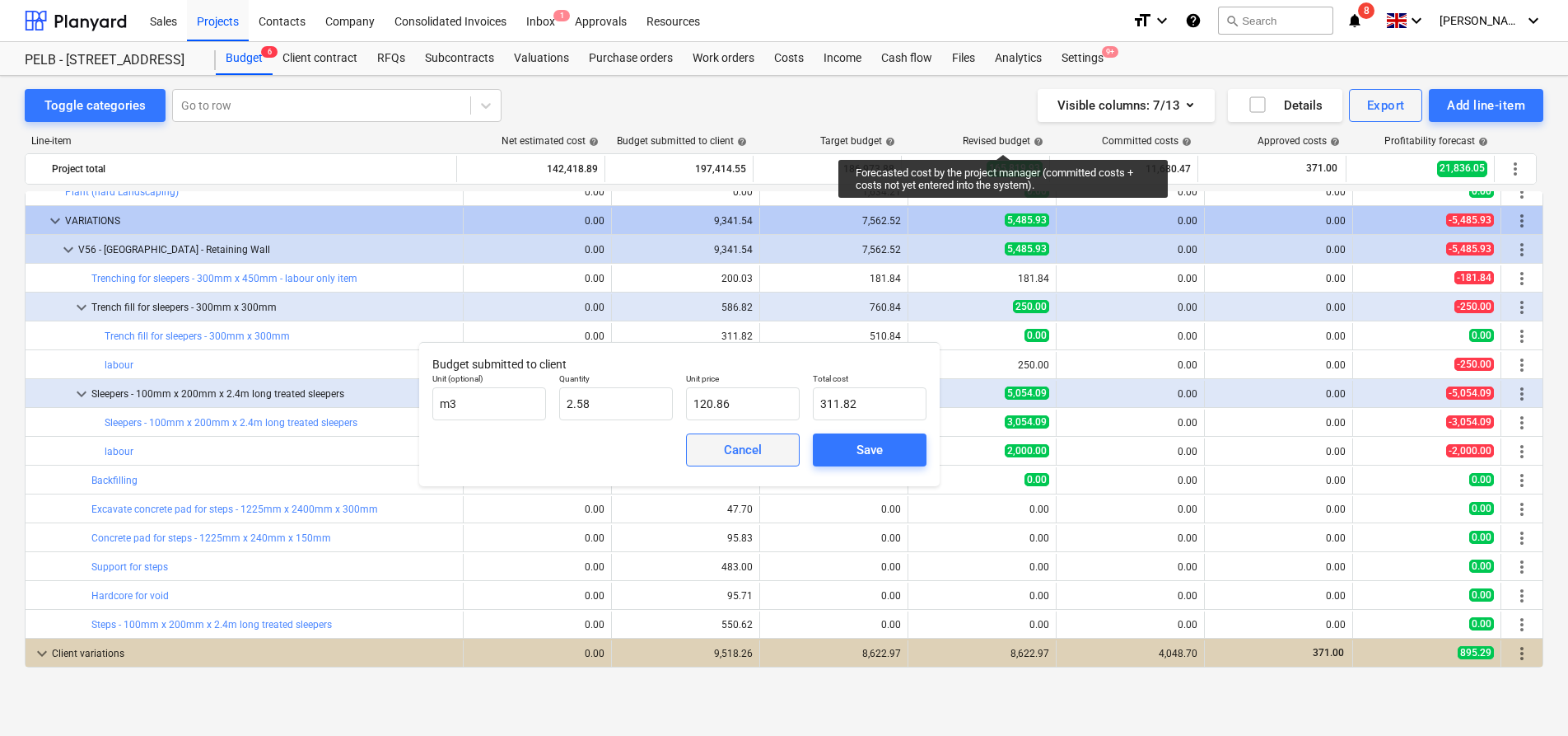
click at [731, 449] on div "Cancel" at bounding box center [742, 449] width 38 height 21
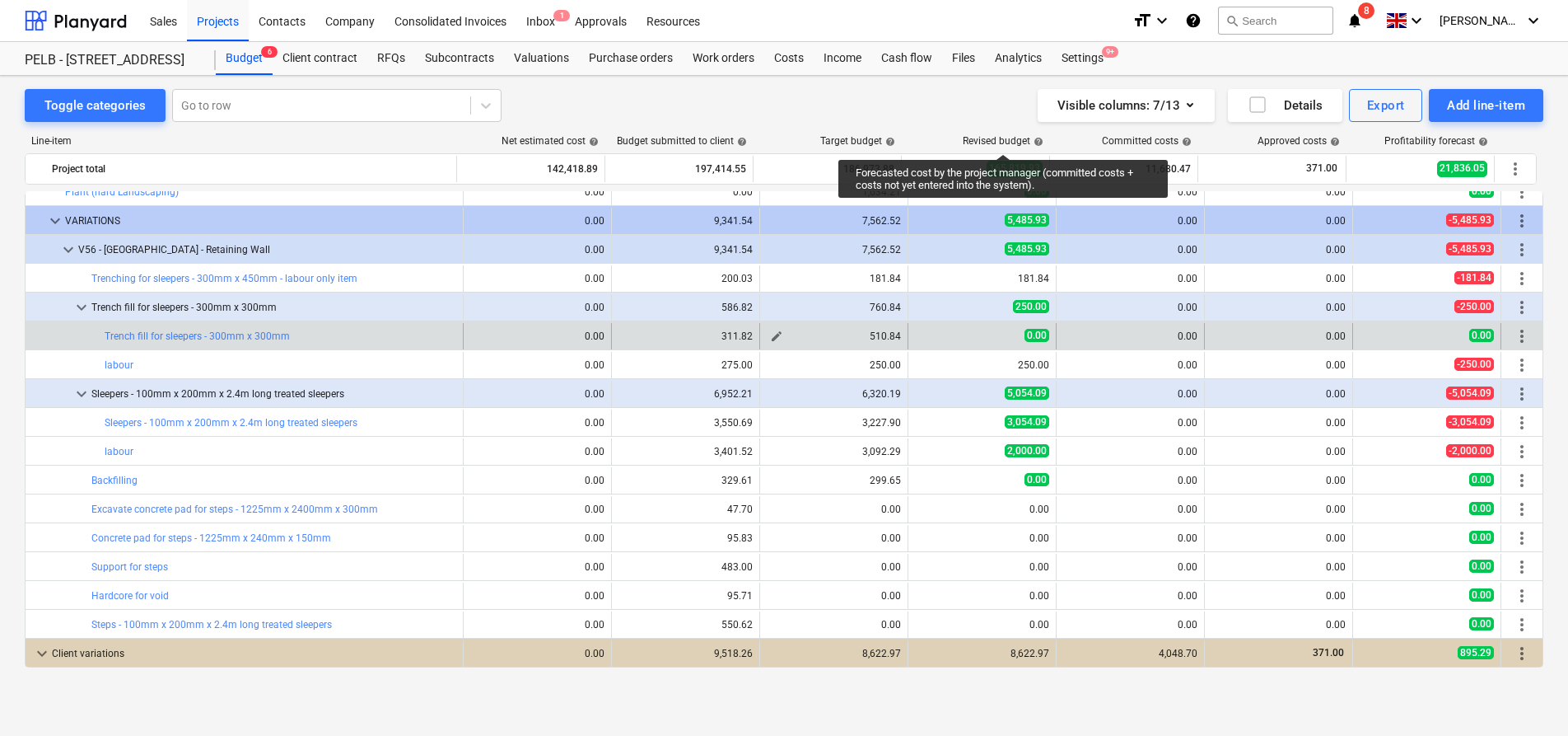
click at [783, 335] on div "510.84" at bounding box center [834, 336] width 135 height 12
click at [770, 337] on span "edit" at bounding box center [776, 336] width 13 height 13
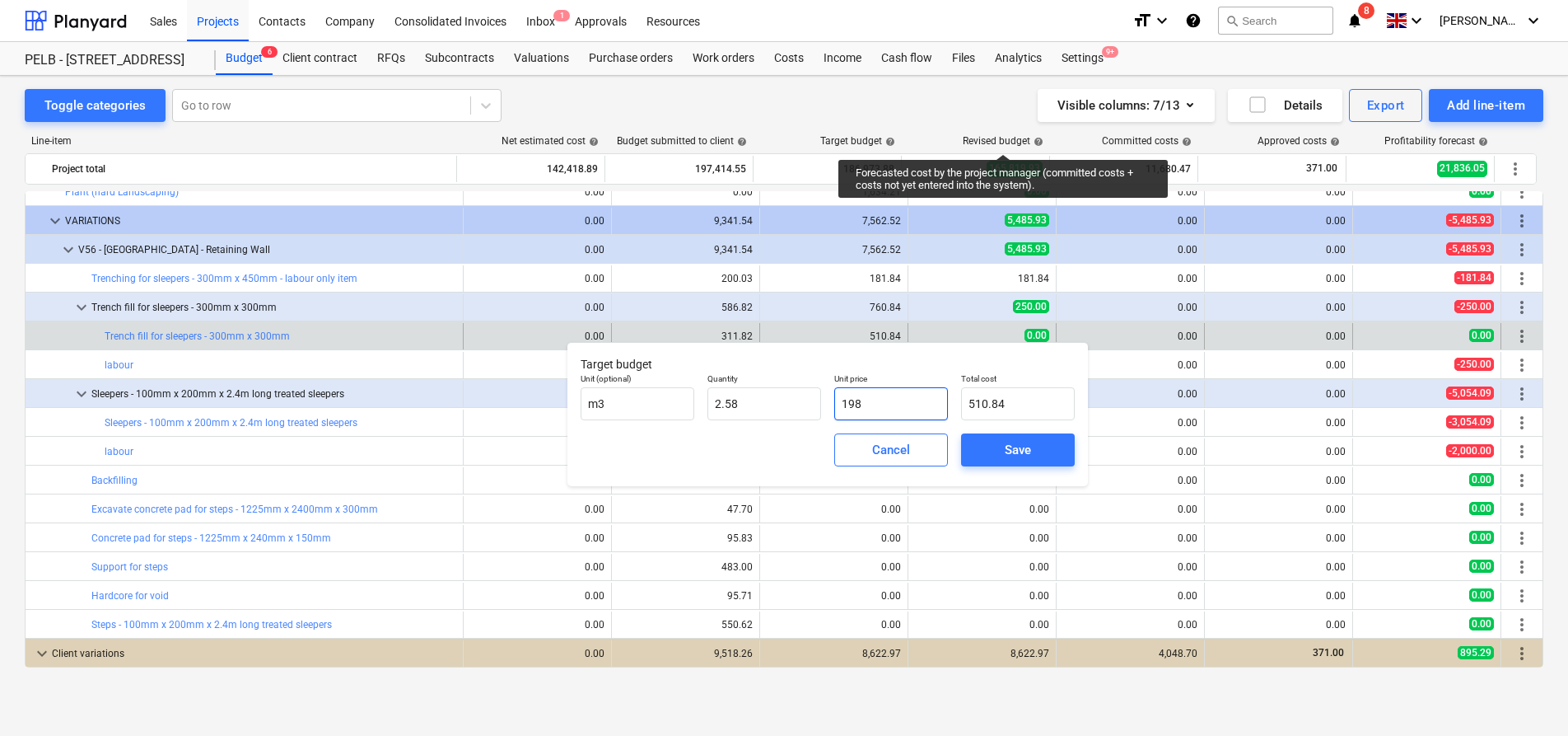
drag, startPoint x: 886, startPoint y: 399, endPoint x: 833, endPoint y: 401, distance: 53.0
click at [833, 401] on div "Unit price 198" at bounding box center [891, 396] width 127 height 60
click at [1005, 447] on div "Save" at bounding box center [1018, 449] width 27 height 21
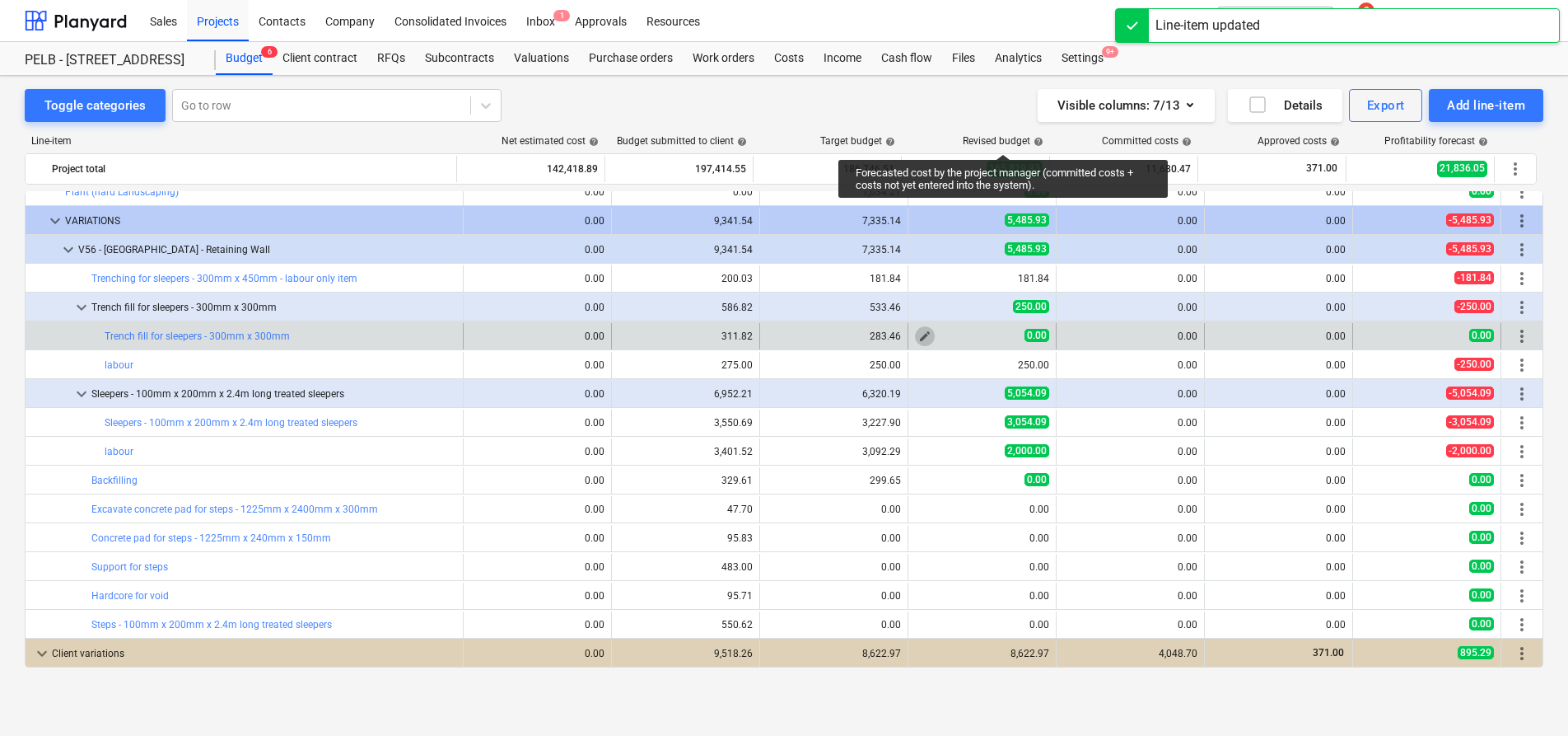
click at [920, 333] on span "edit" at bounding box center [925, 336] width 13 height 13
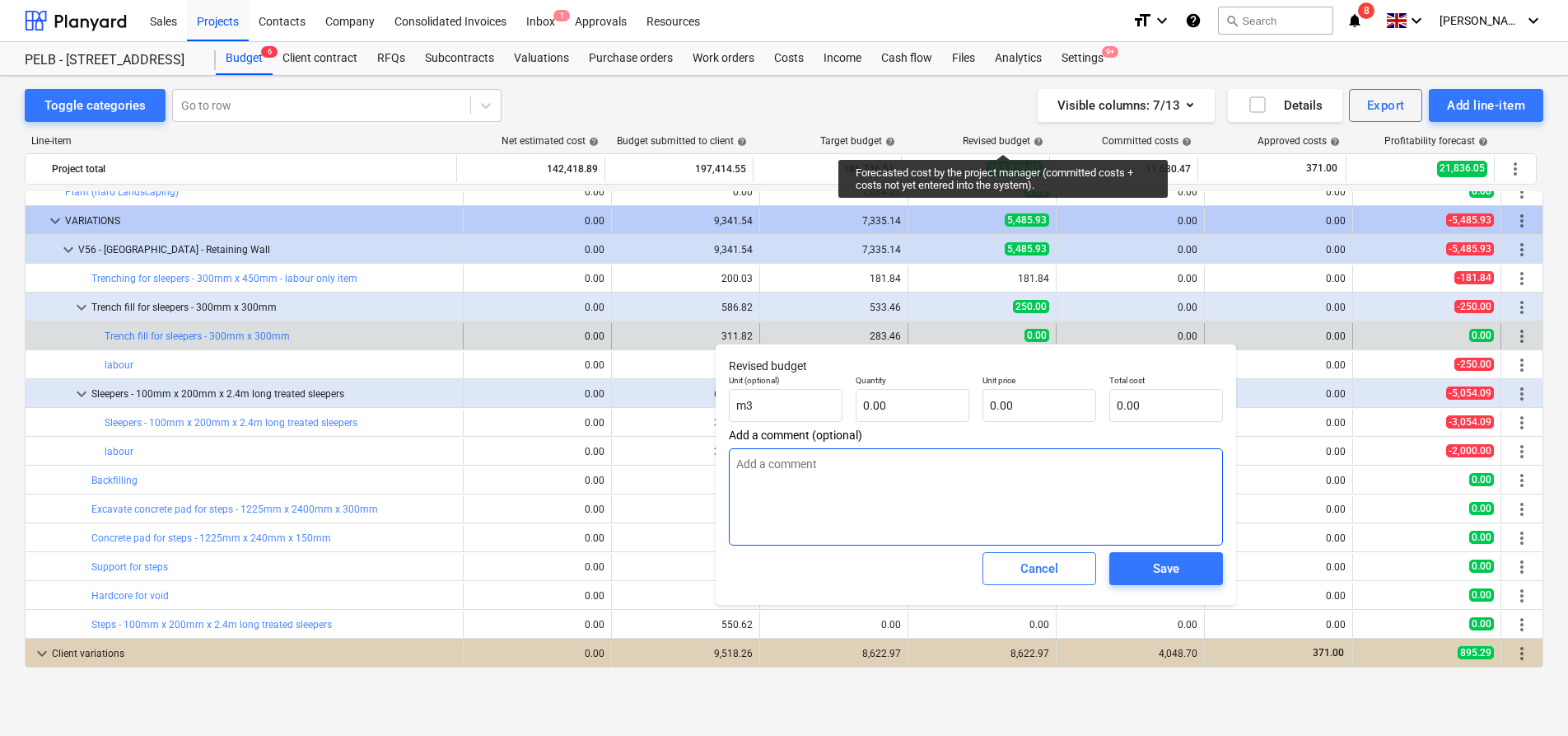
click at [821, 517] on textarea at bounding box center [976, 497] width 494 height 97
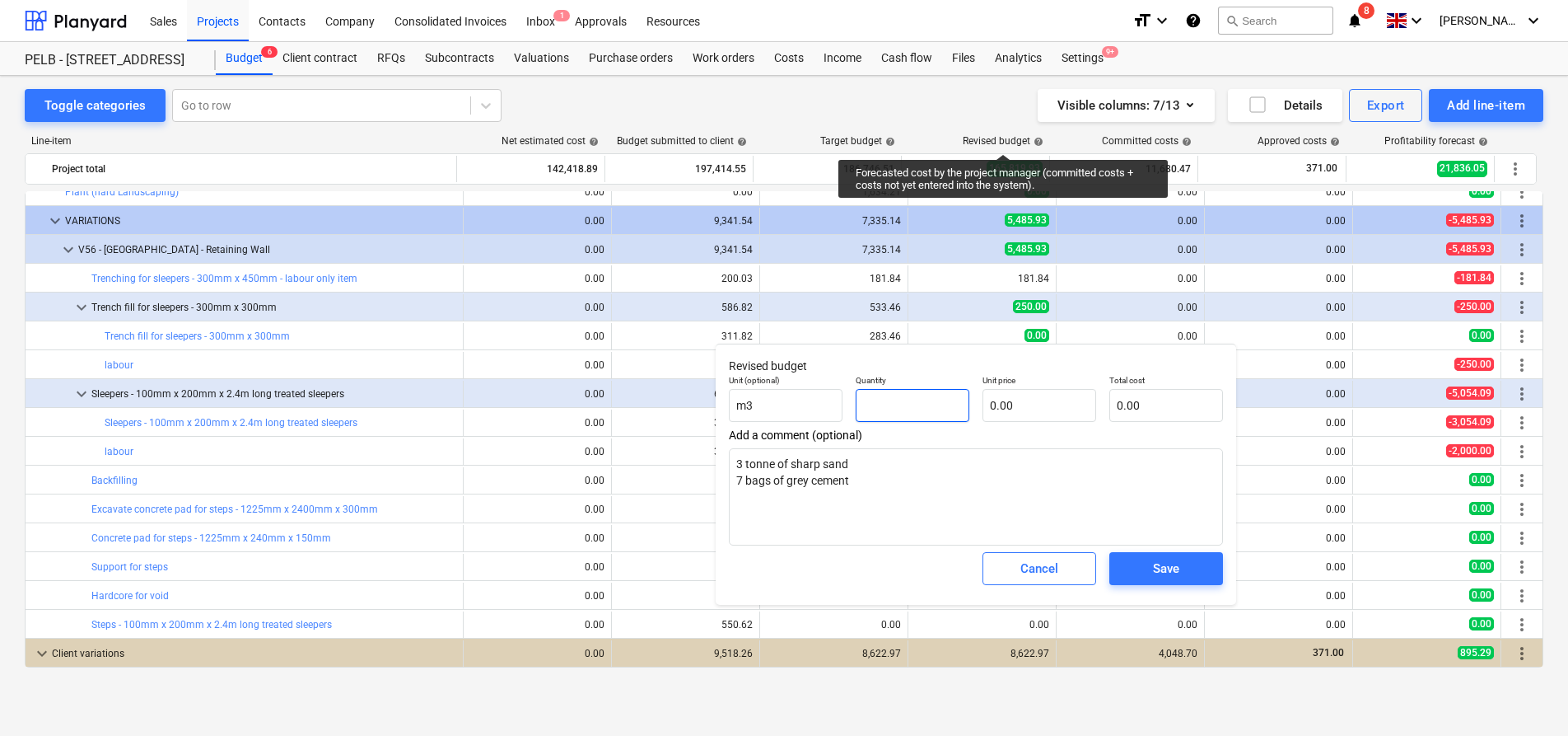
click at [895, 402] on input "text" at bounding box center [913, 406] width 114 height 33
drag, startPoint x: 773, startPoint y: 417, endPoint x: 634, endPoint y: 401, distance: 139.9
click at [636, 401] on body "Sales Projects Contacts Company Consolidated Invoices Inbox 1 Approvals Resourc…" at bounding box center [784, 368] width 1568 height 736
click at [1086, 422] on div "Unit price 0.00" at bounding box center [1039, 398] width 127 height 60
click at [1064, 406] on input "text" at bounding box center [1040, 406] width 114 height 33
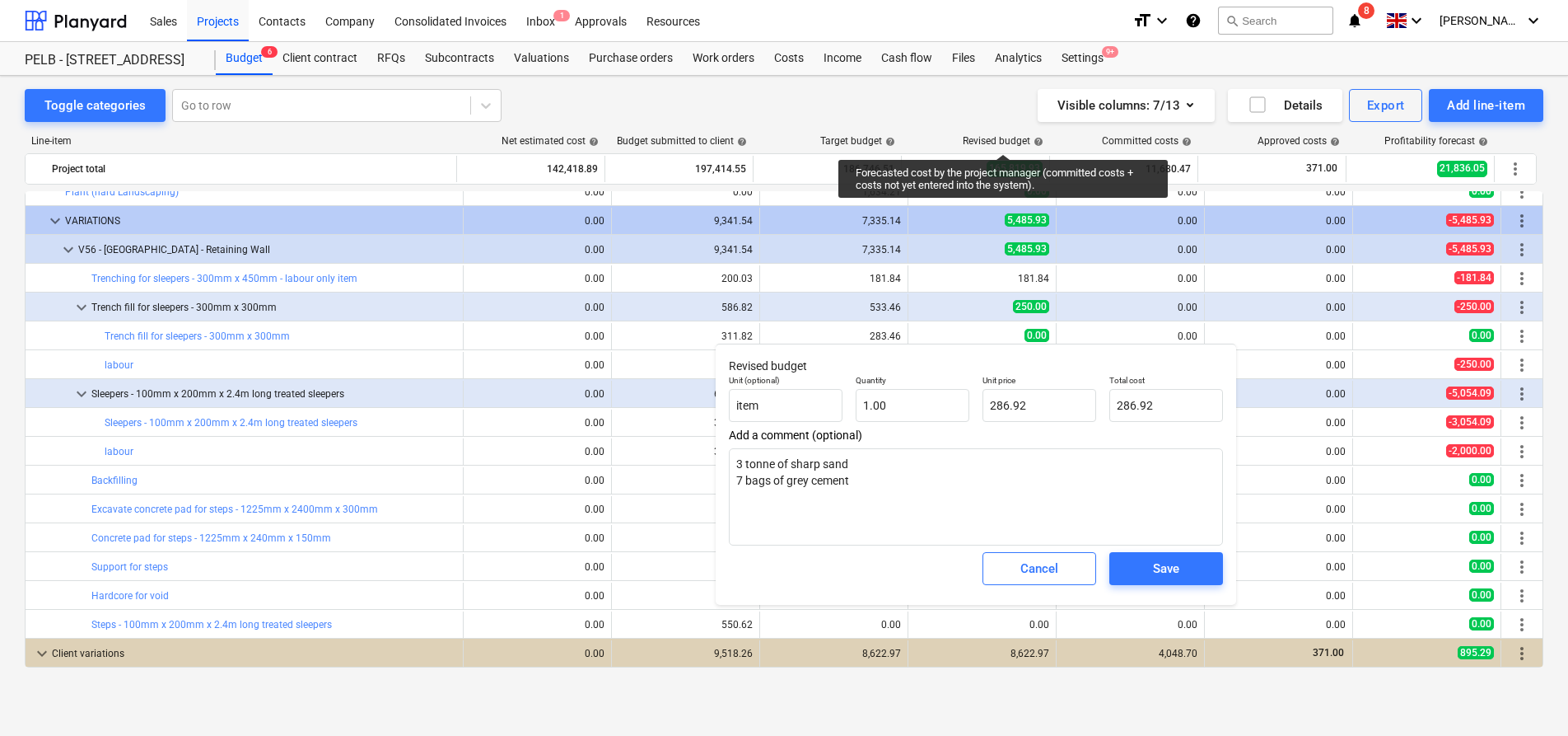
click at [1165, 587] on div "Save" at bounding box center [1166, 568] width 127 height 46
click at [1163, 577] on div "Save" at bounding box center [1166, 568] width 27 height 21
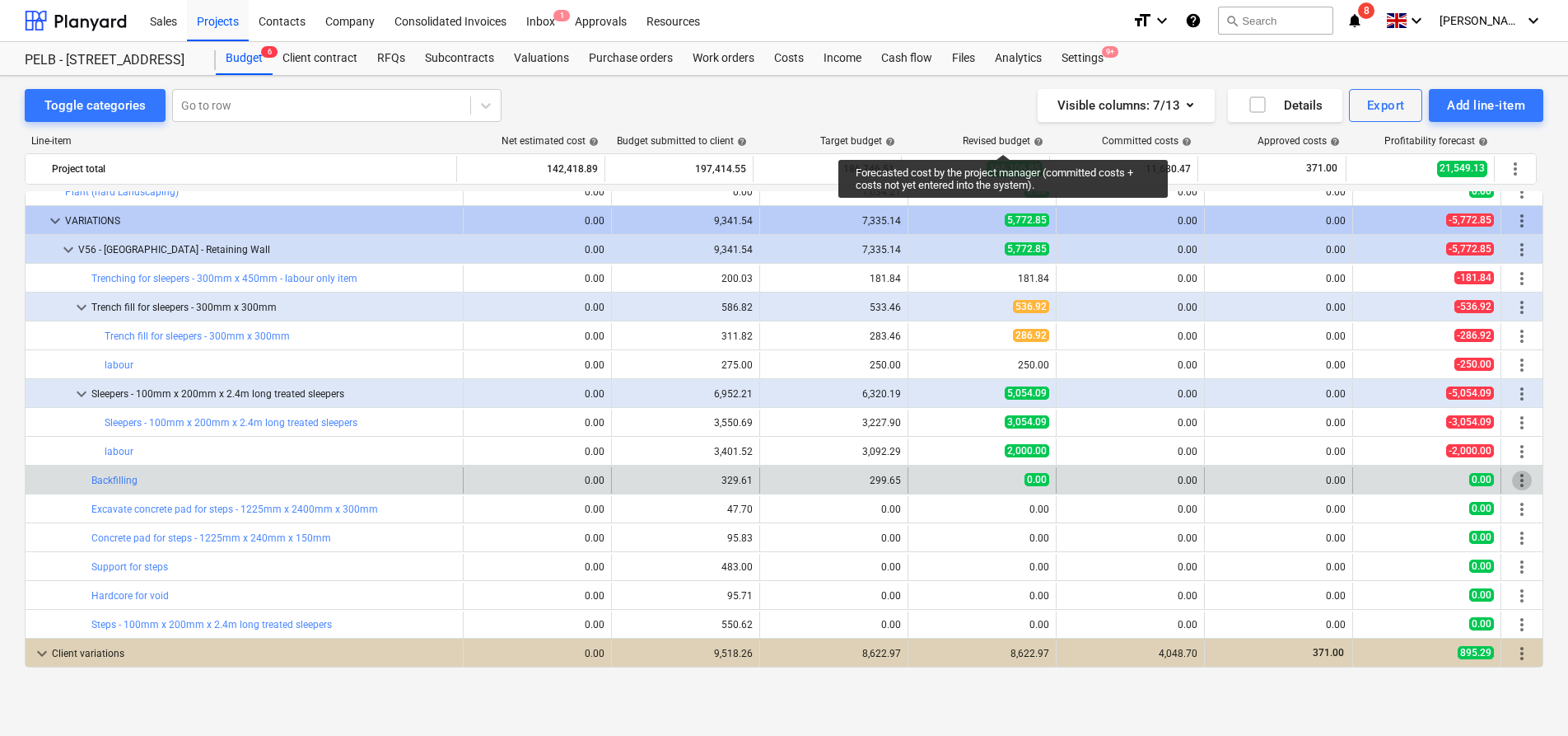
click at [1518, 485] on span "more_vert" at bounding box center [1522, 481] width 20 height 20
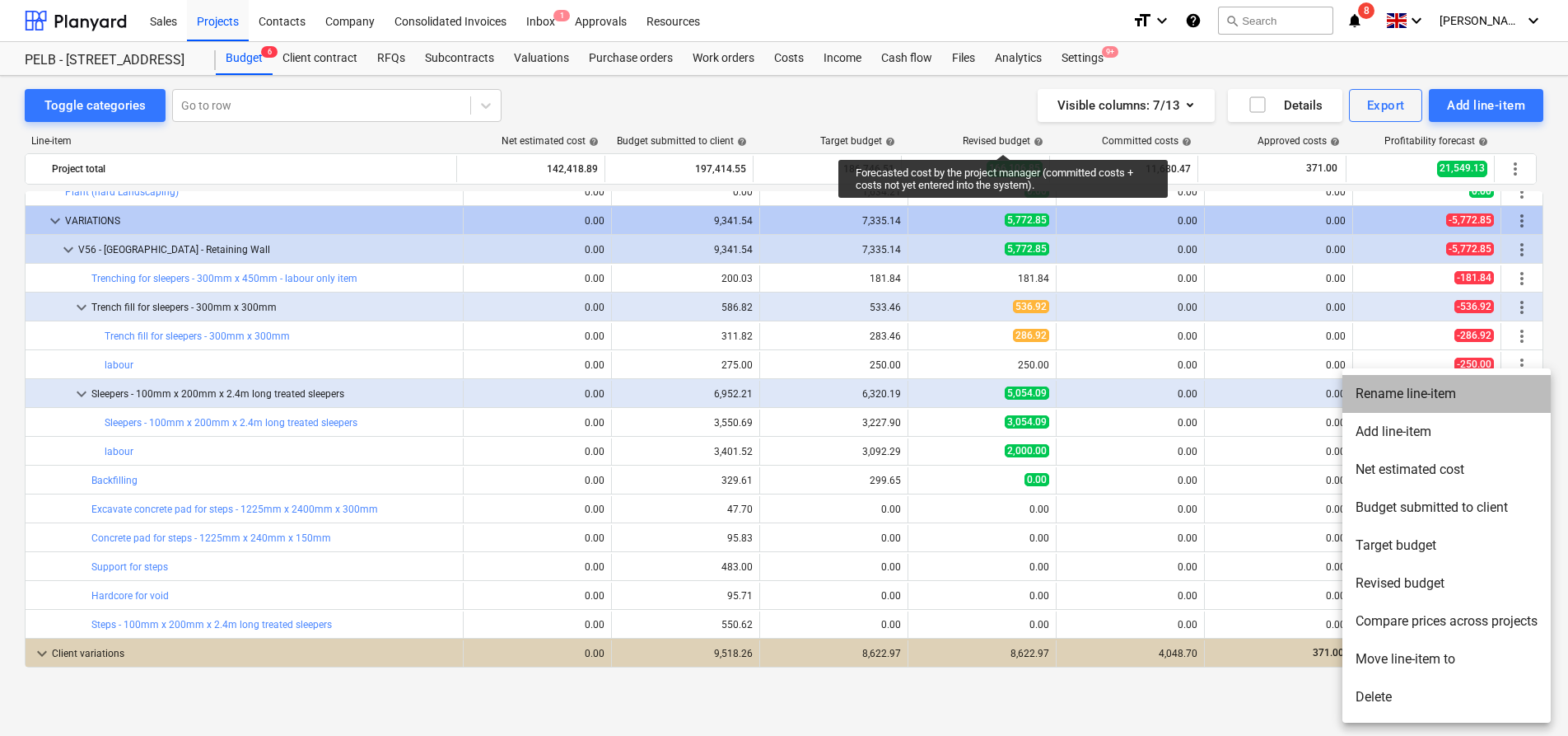
click at [1436, 392] on li "Rename line-item" at bounding box center [1447, 393] width 209 height 38
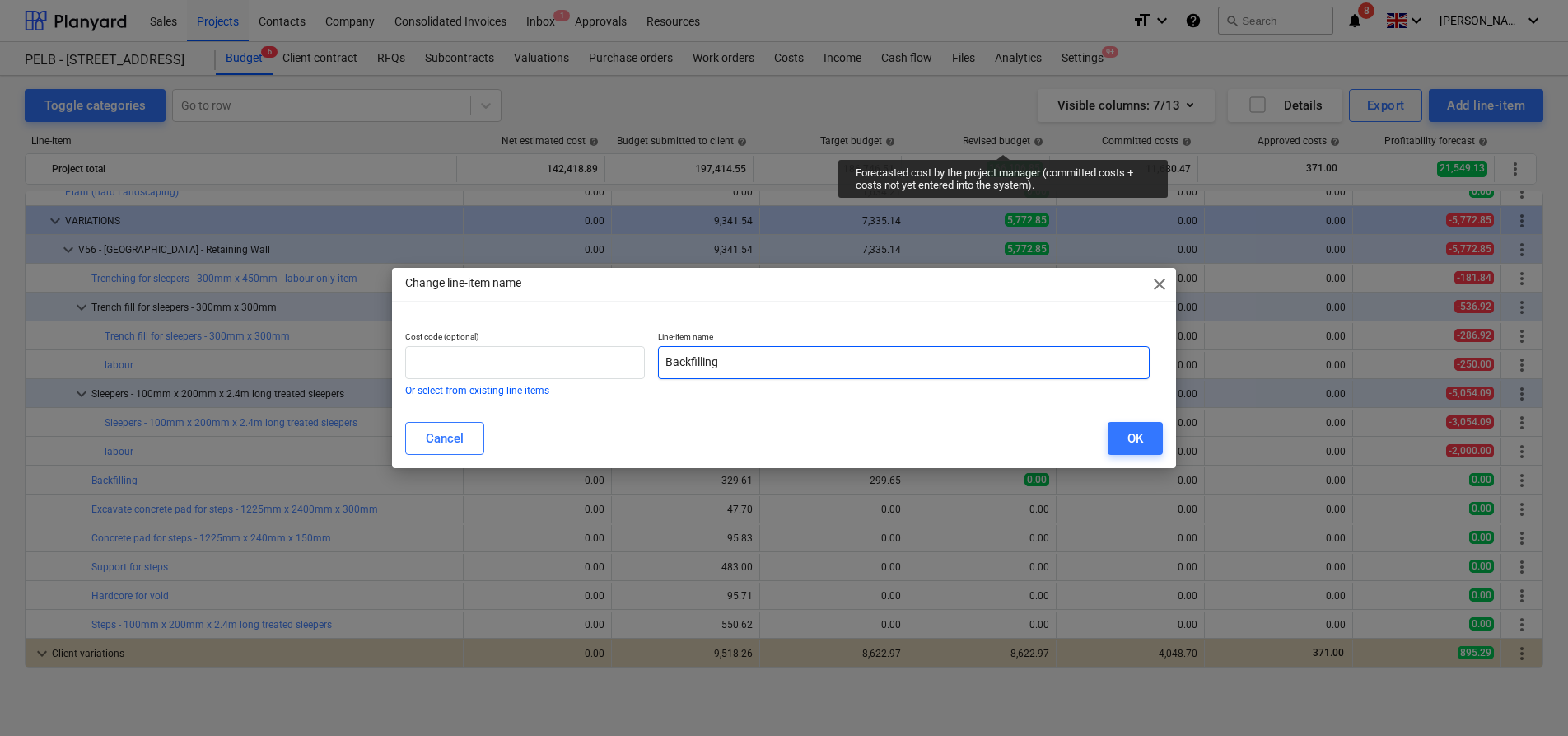
click at [925, 352] on input "Backfilling" at bounding box center [903, 363] width 492 height 33
click at [920, 363] on input "Backfilling" at bounding box center [903, 363] width 492 height 33
click at [1108, 438] on button "OK" at bounding box center [1135, 438] width 55 height 33
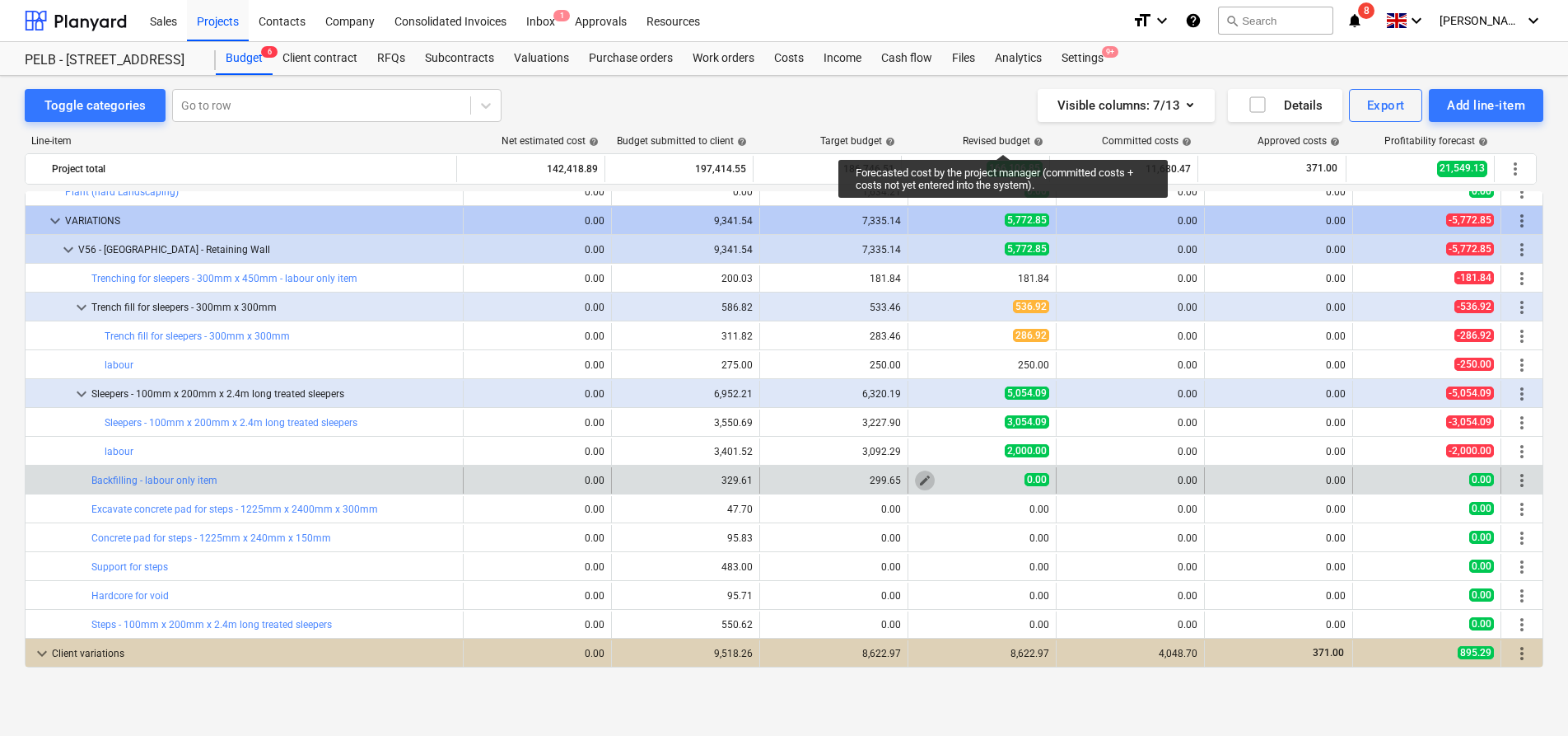
click at [923, 481] on span "edit" at bounding box center [925, 480] width 13 height 13
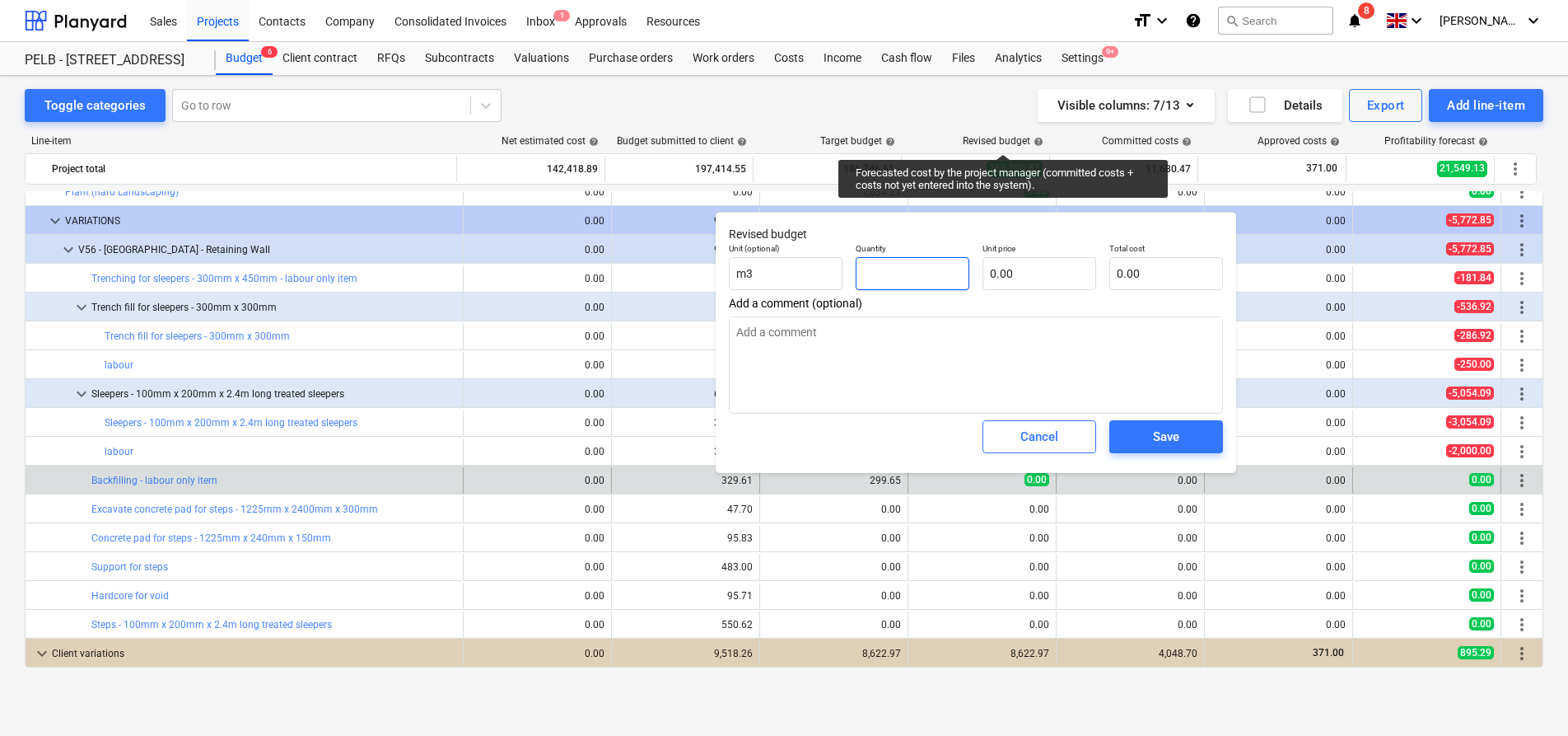
click at [890, 276] on input "text" at bounding box center [913, 274] width 114 height 33
click at [1069, 267] on input "text" at bounding box center [1040, 274] width 114 height 33
click at [1170, 429] on div "Save" at bounding box center [1166, 436] width 27 height 21
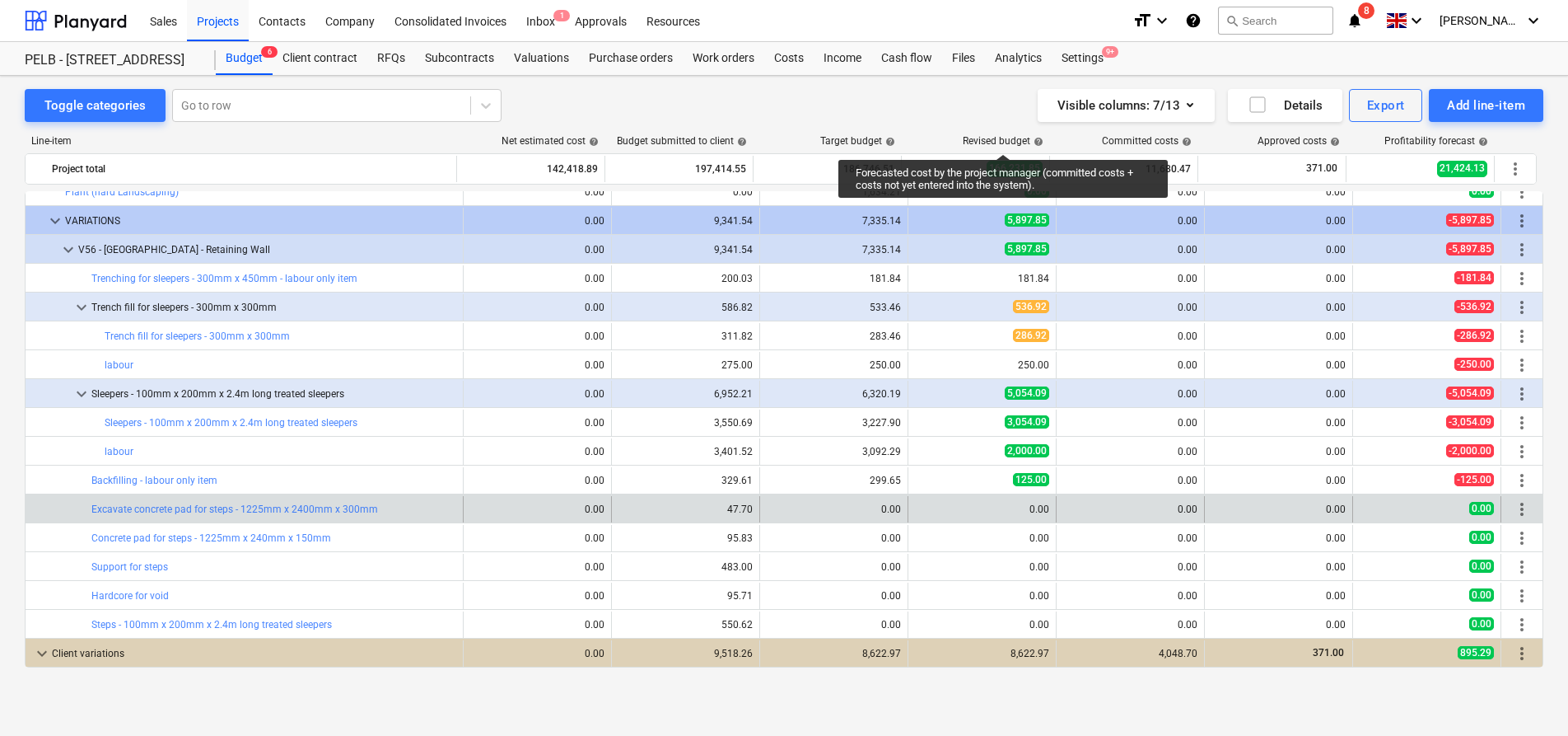
click at [1512, 509] on span "more_vert" at bounding box center [1522, 509] width 20 height 20
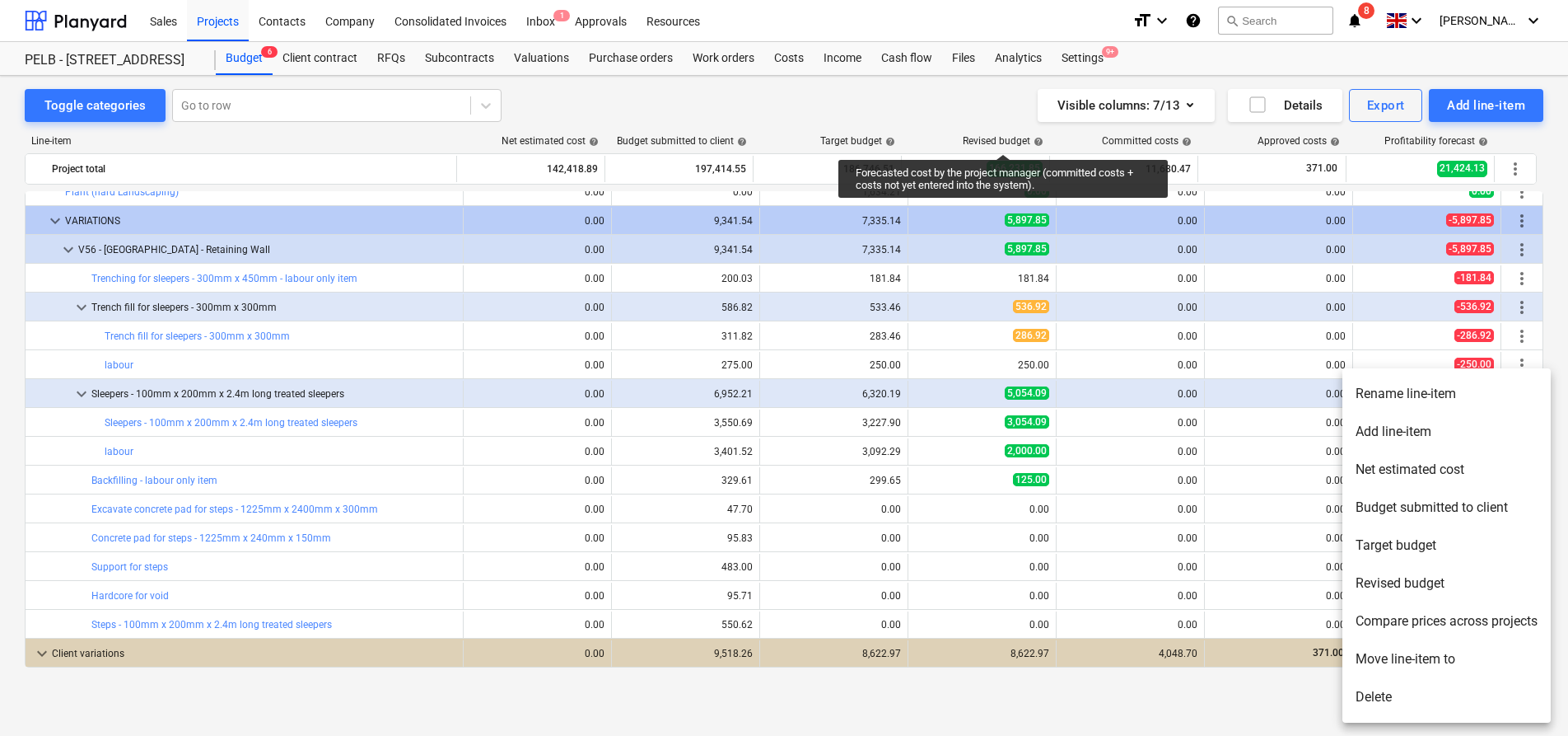
click at [1418, 391] on li "Rename line-item" at bounding box center [1447, 393] width 209 height 38
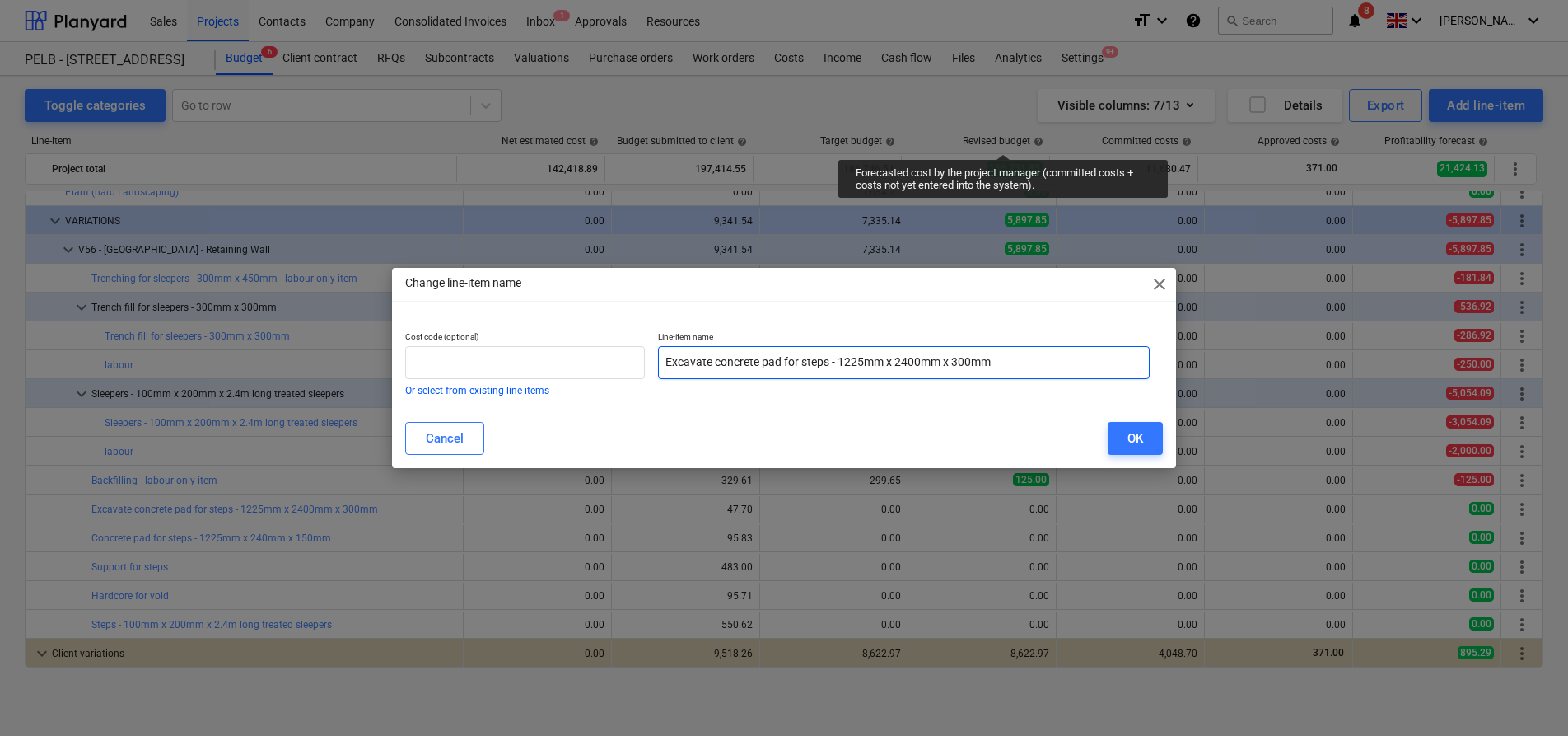
click at [1054, 357] on input "Excavate concrete pad for steps - 1225mm x 2400mm x 300mm" at bounding box center [903, 363] width 492 height 33
click at [1129, 438] on div "OK" at bounding box center [1135, 438] width 16 height 21
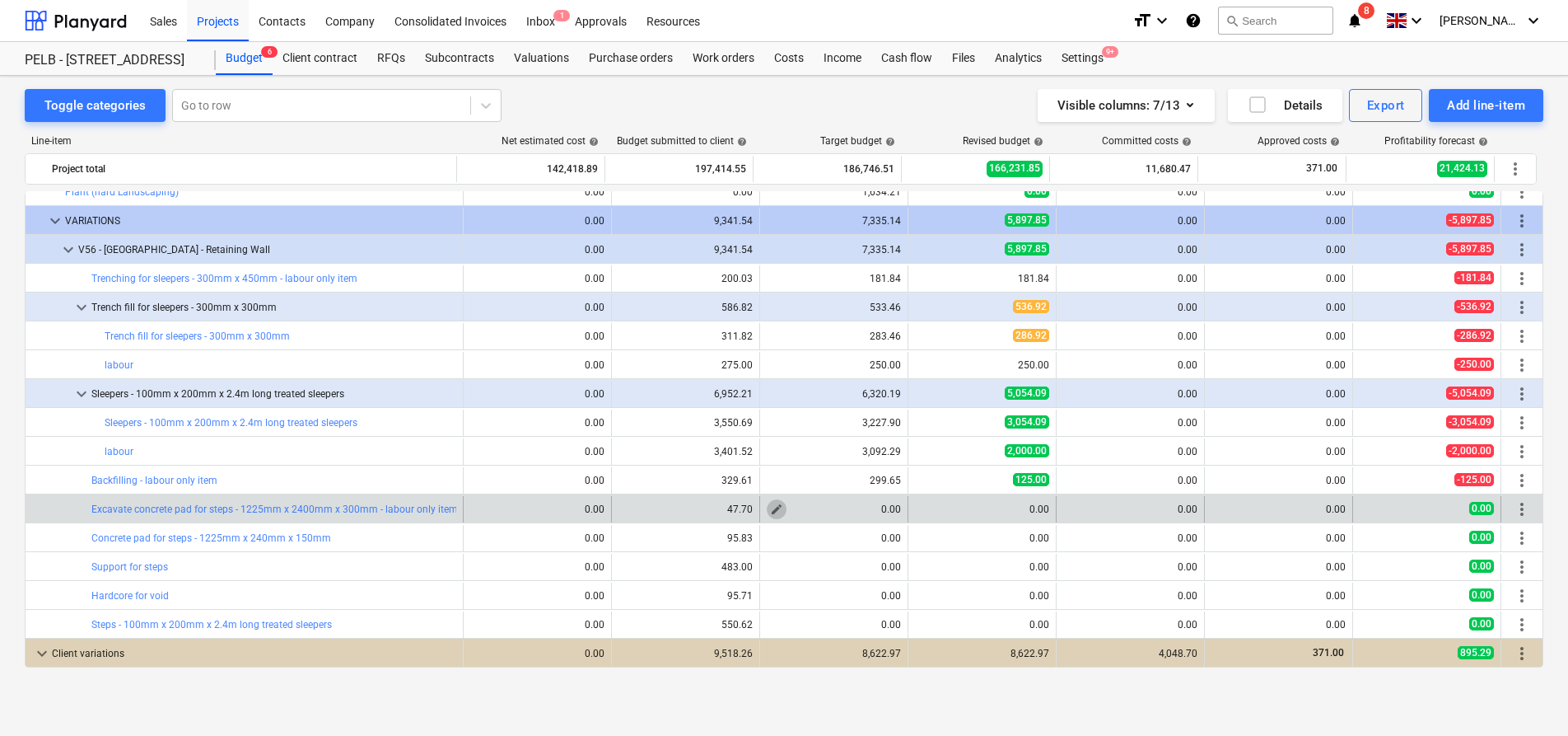
click at [770, 510] on span "edit" at bounding box center [776, 509] width 13 height 13
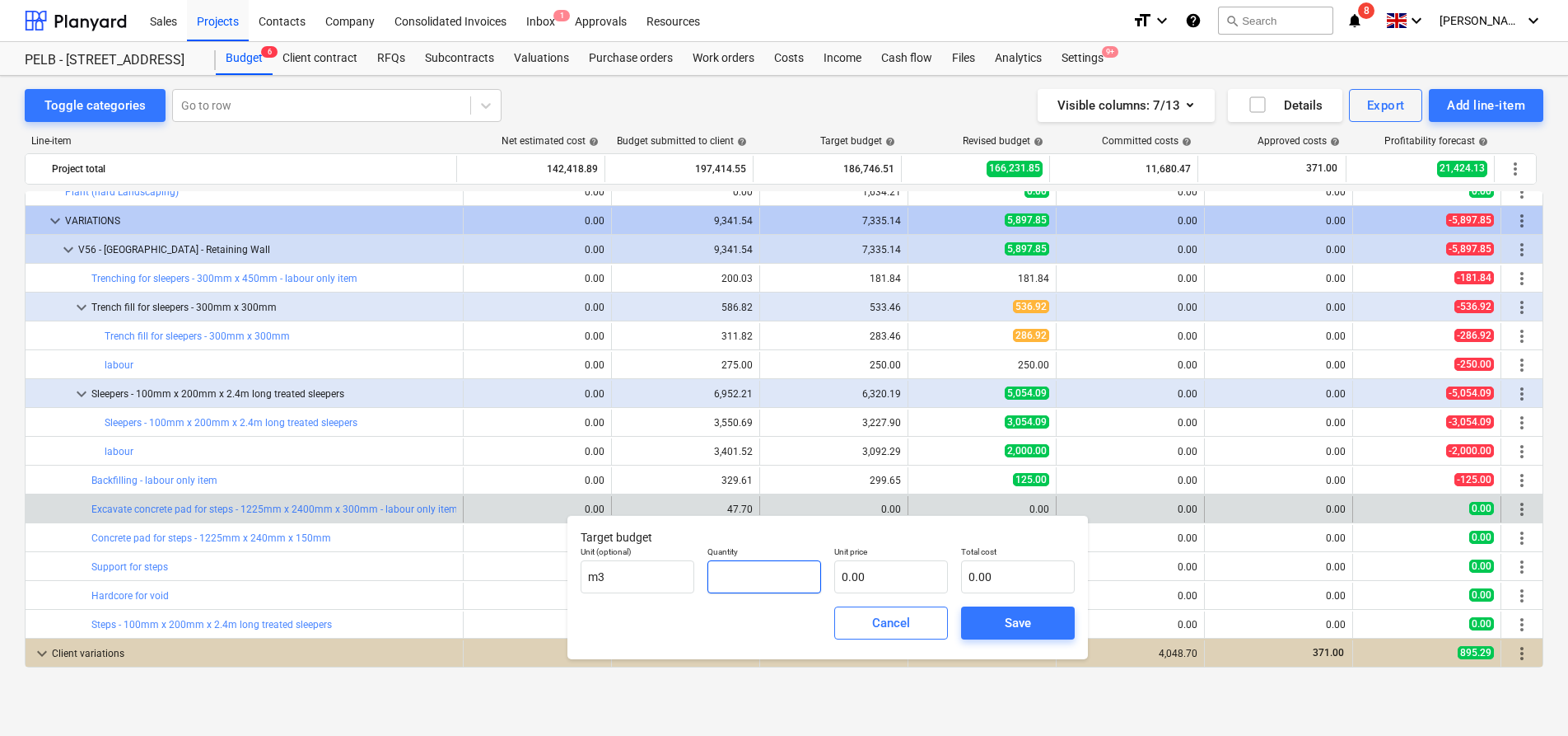
click at [763, 577] on input "text" at bounding box center [764, 577] width 114 height 33
click at [877, 549] on p "Unit price" at bounding box center [892, 553] width 114 height 14
click at [892, 567] on input "text" at bounding box center [892, 577] width 114 height 33
click at [993, 626] on span "Save" at bounding box center [1018, 622] width 74 height 21
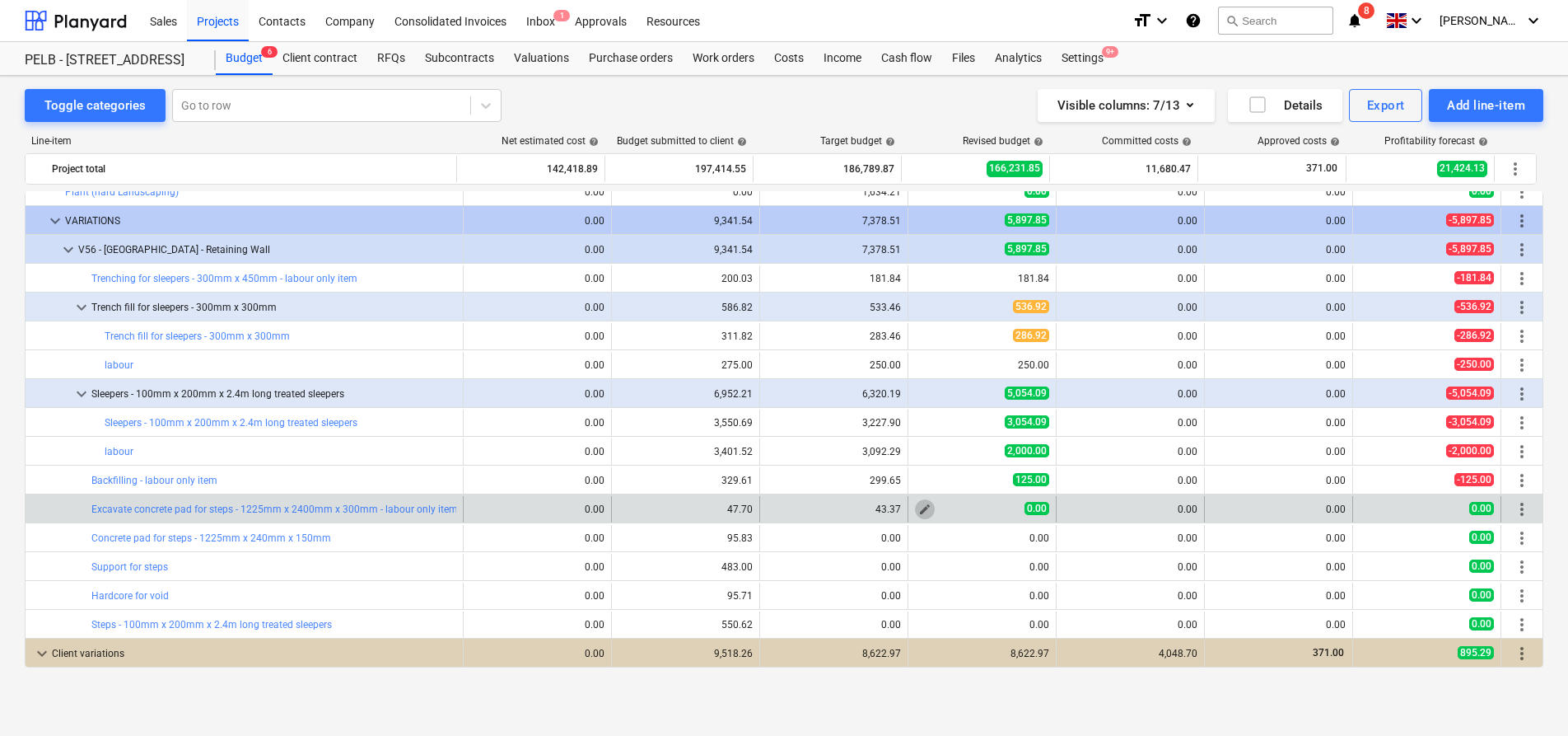
click at [918, 506] on span "edit" at bounding box center [925, 509] width 13 height 13
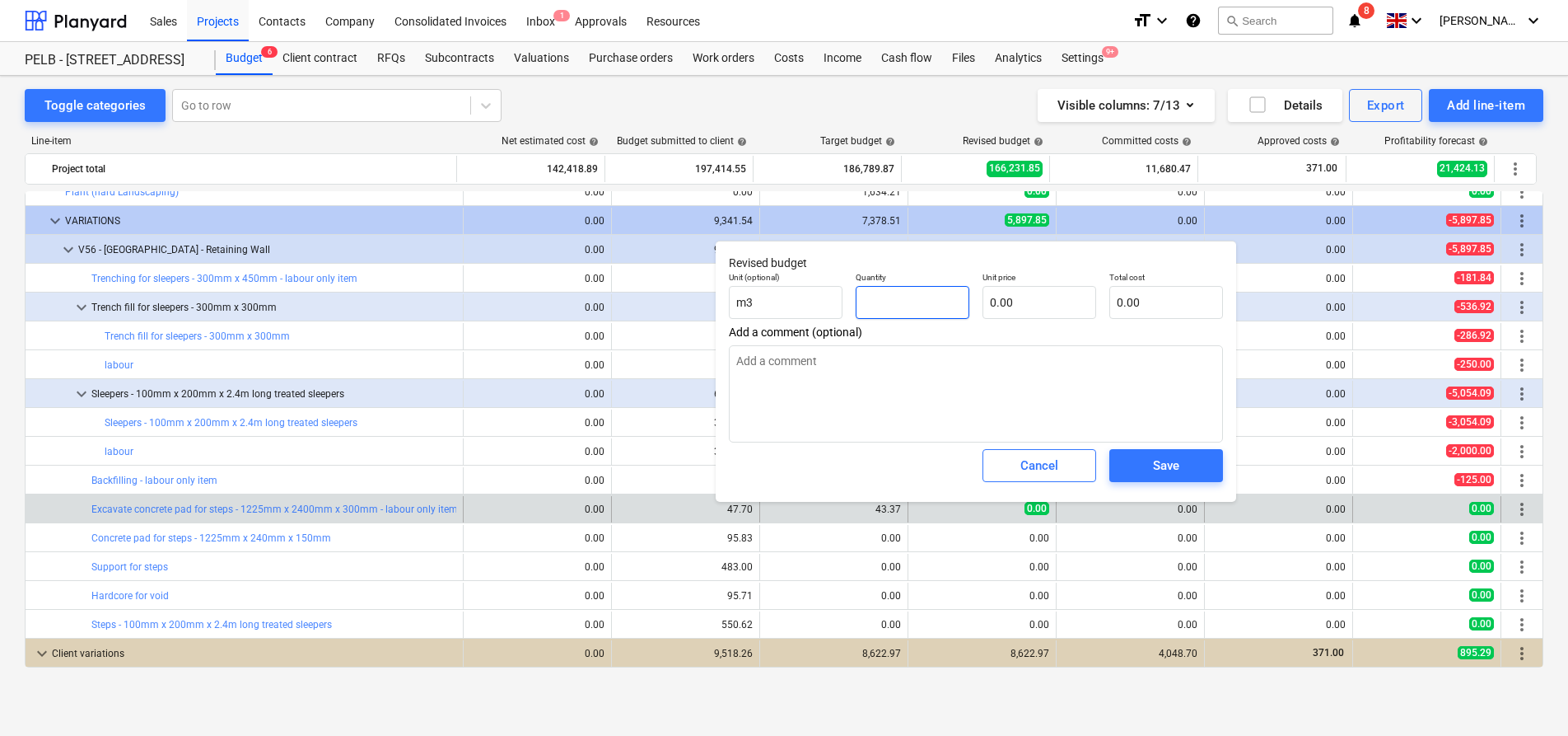
click at [917, 306] on input "text" at bounding box center [913, 302] width 114 height 33
click at [1027, 297] on input "text" at bounding box center [1040, 302] width 114 height 33
click at [1190, 469] on span "Save" at bounding box center [1166, 465] width 74 height 21
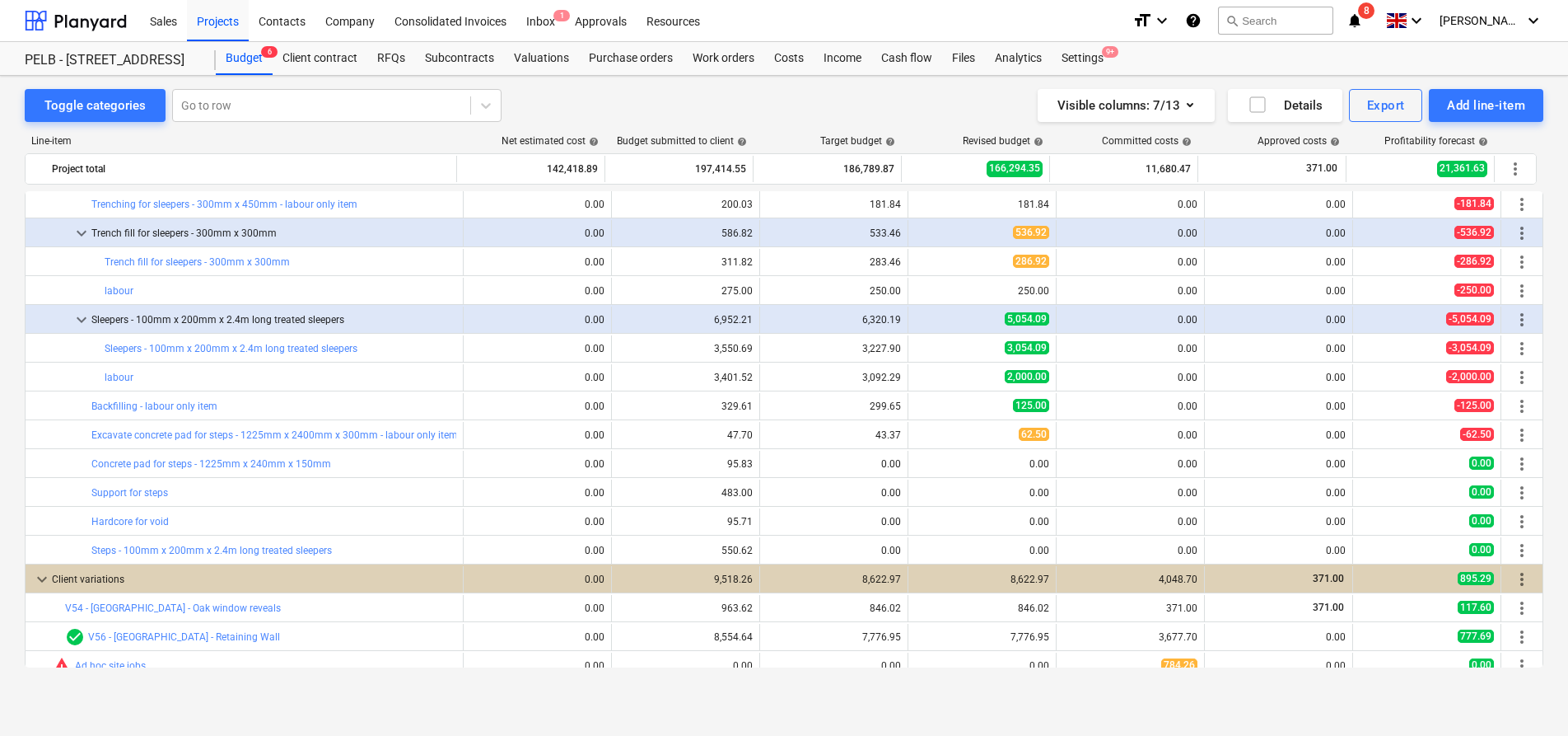
scroll to position [850, 0]
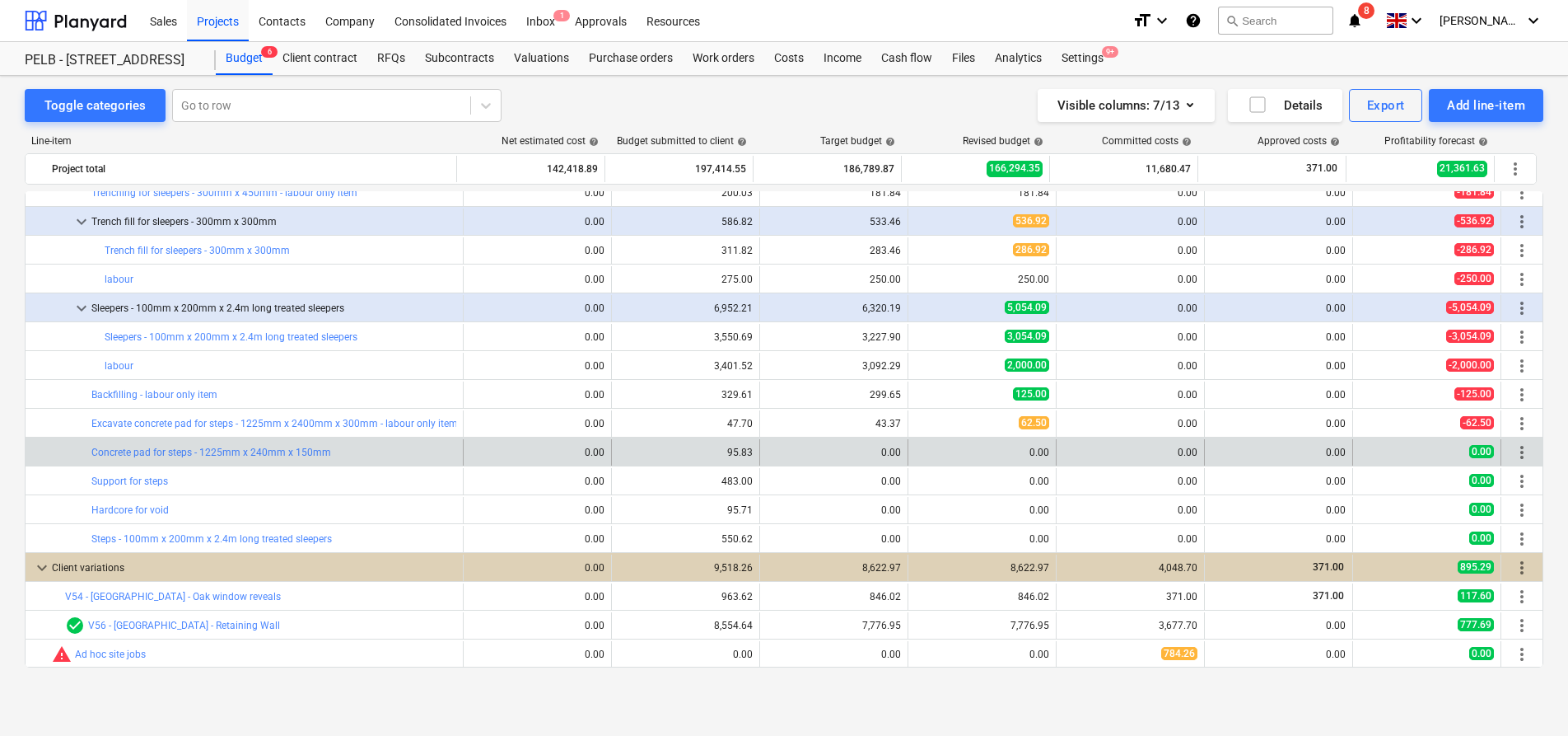
click at [1516, 449] on span "more_vert" at bounding box center [1522, 452] width 20 height 20
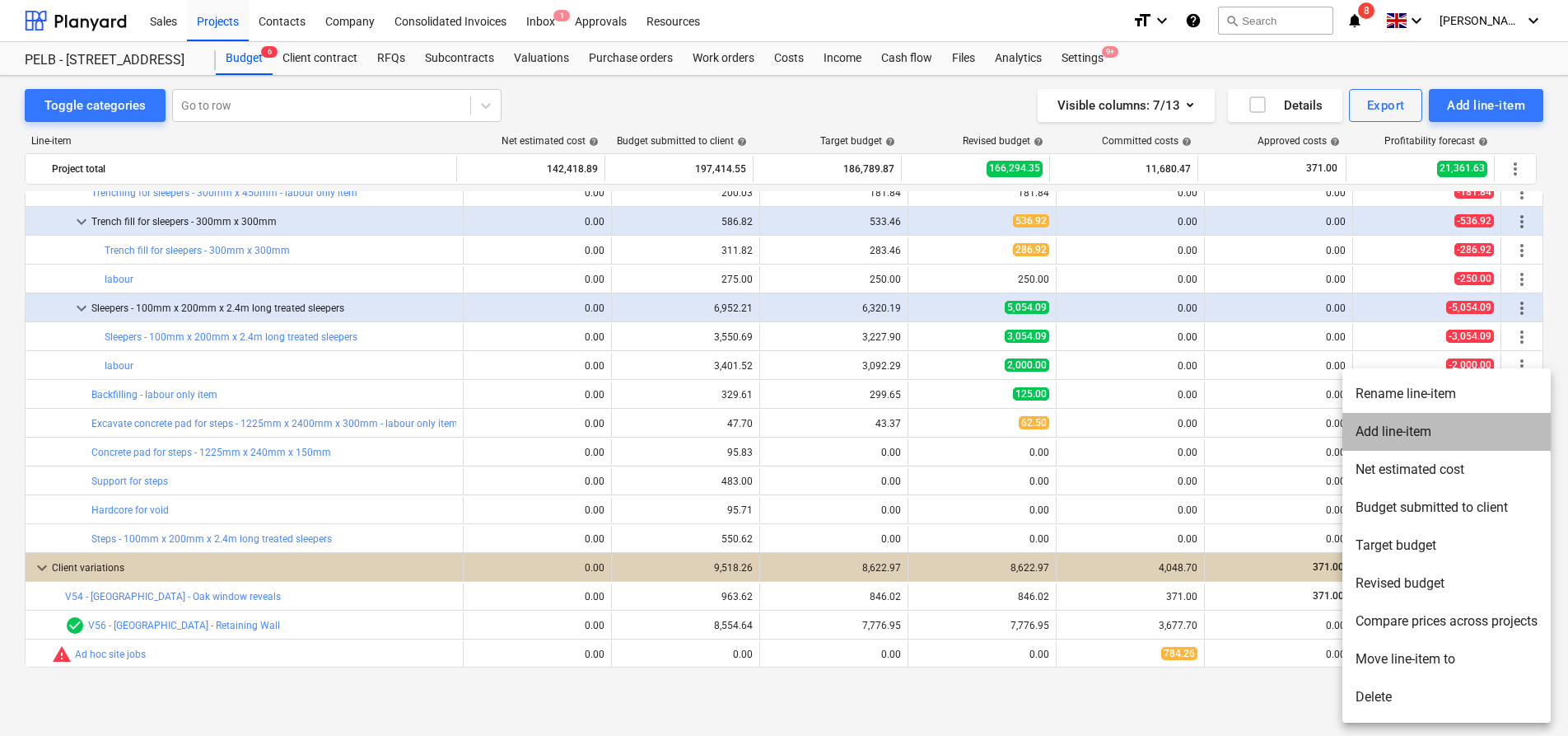
click at [1465, 434] on li "Add line-item" at bounding box center [1447, 431] width 209 height 38
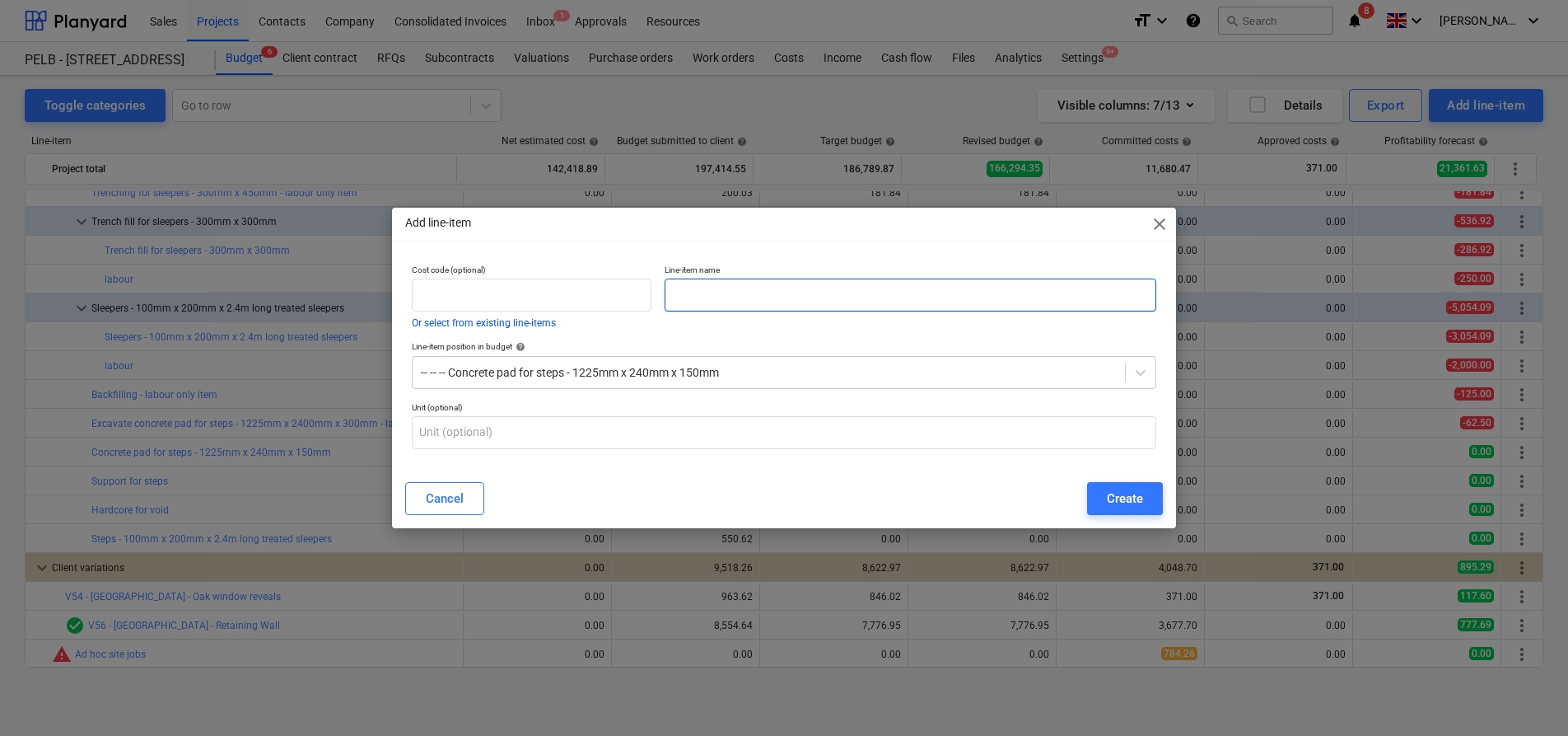
click at [810, 288] on input "text" at bounding box center [910, 295] width 492 height 33
click at [1130, 498] on div "Create" at bounding box center [1125, 498] width 37 height 21
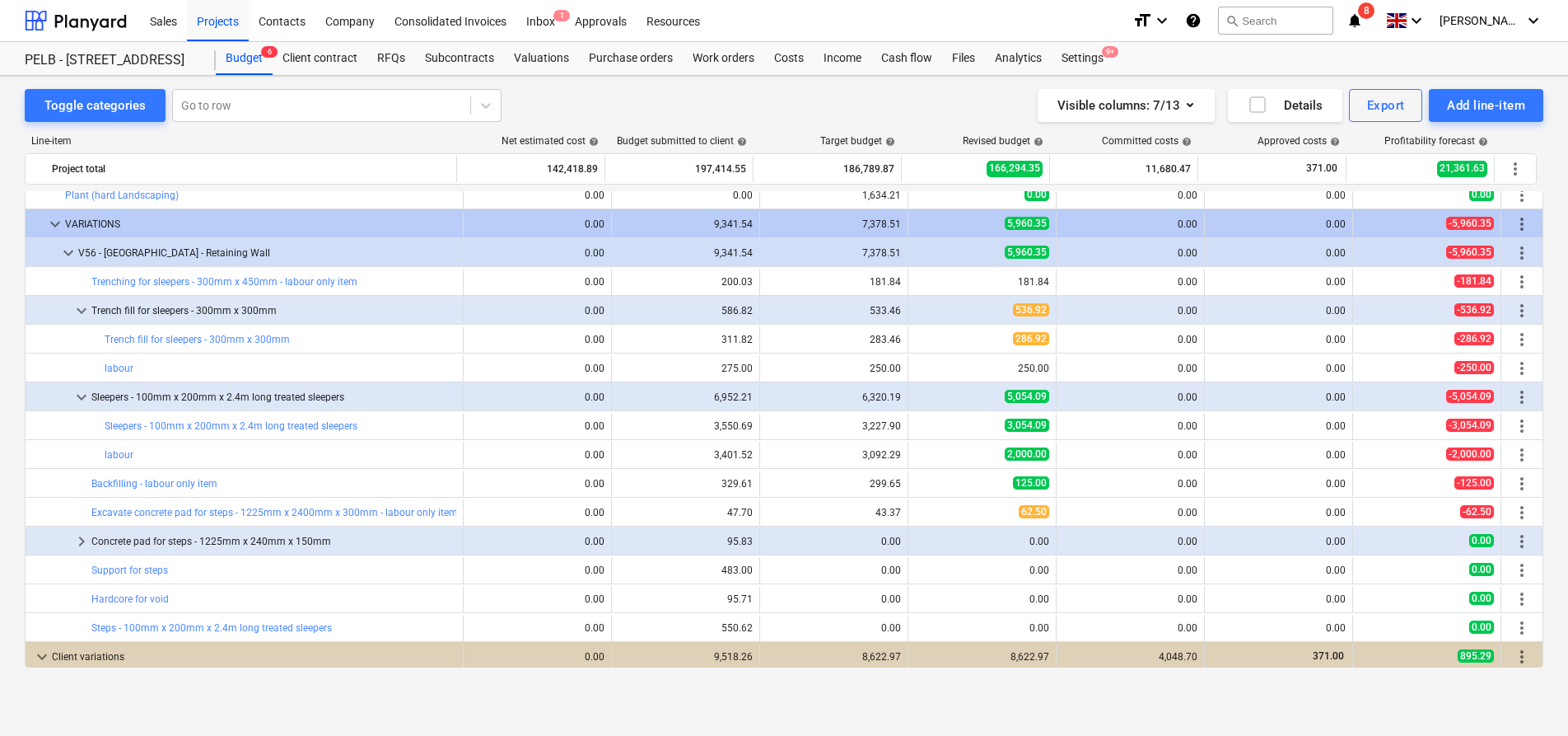
scroll to position [779, 0]
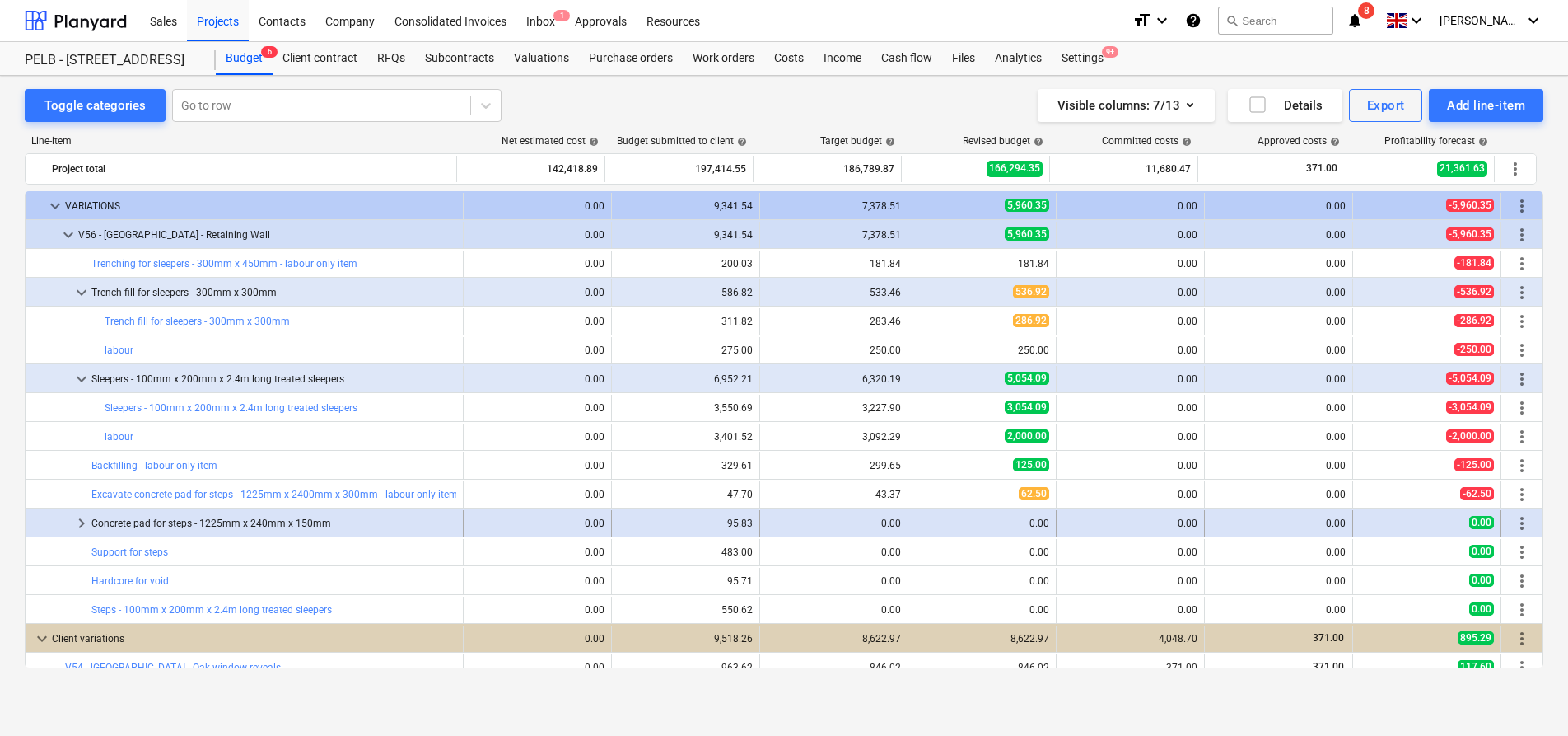
click at [87, 524] on span "keyboard_arrow_right" at bounding box center [81, 524] width 20 height 20
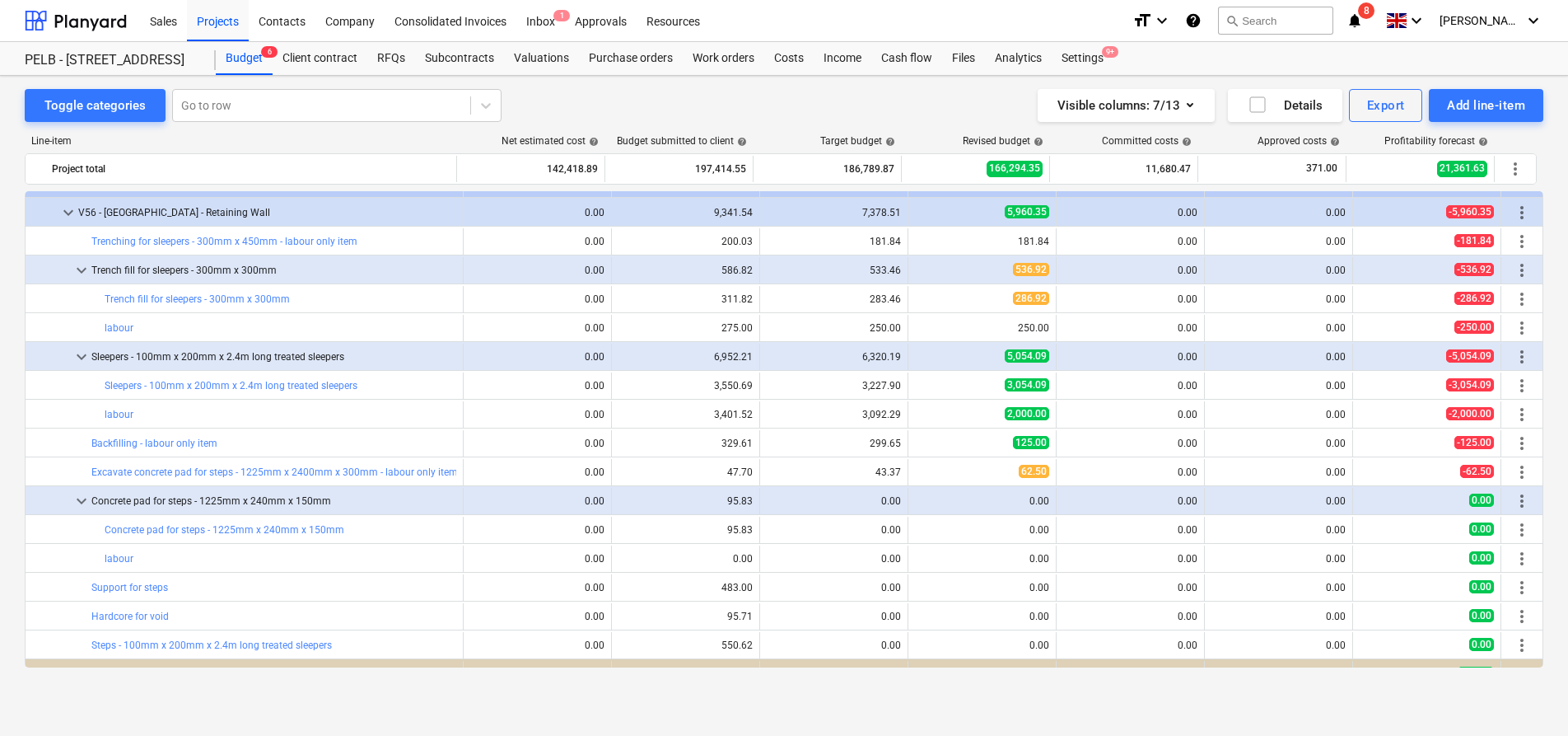
scroll to position [812, 0]
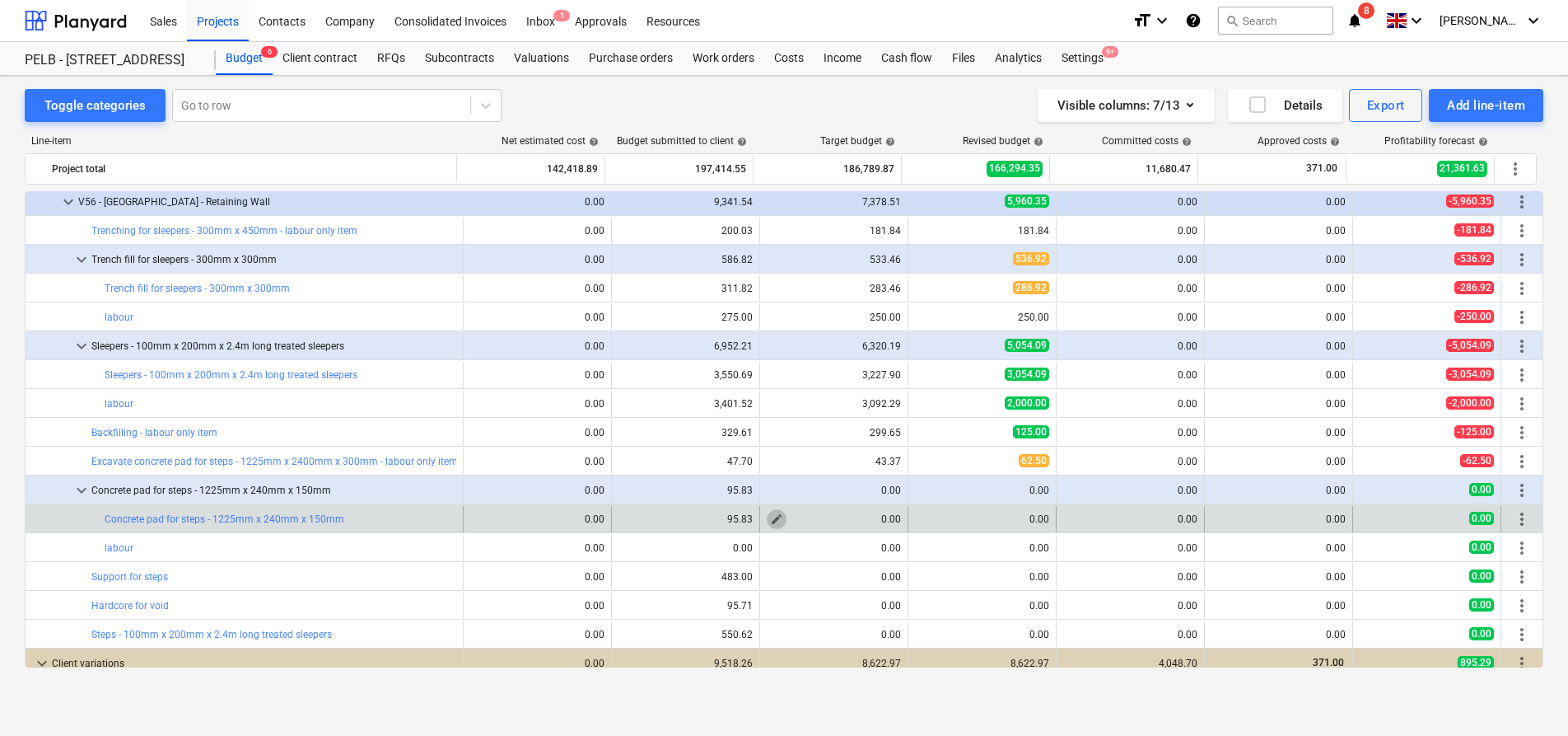
click at [770, 521] on span "edit" at bounding box center [776, 519] width 13 height 13
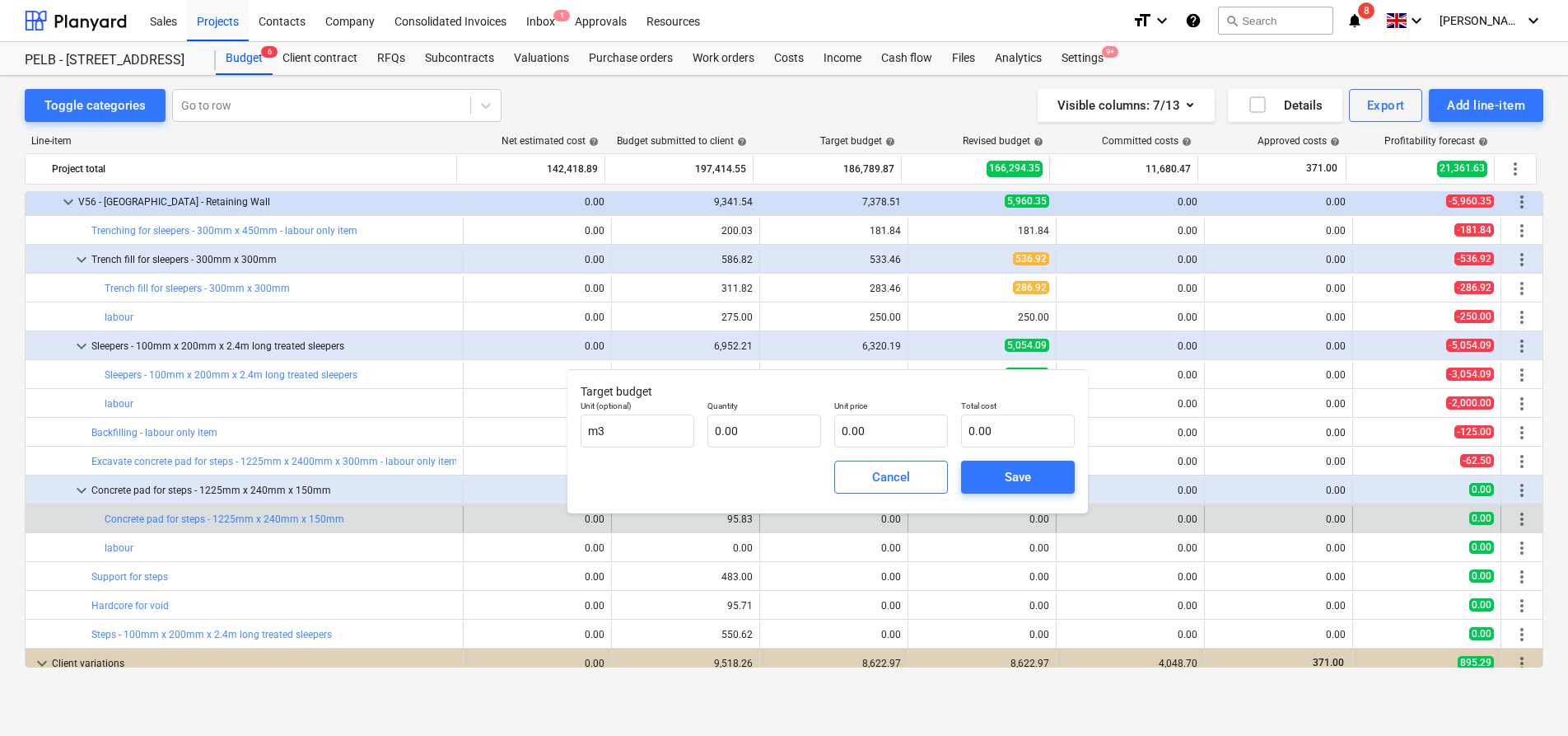
click at [890, 520] on div "0.00" at bounding box center [834, 519] width 135 height 12
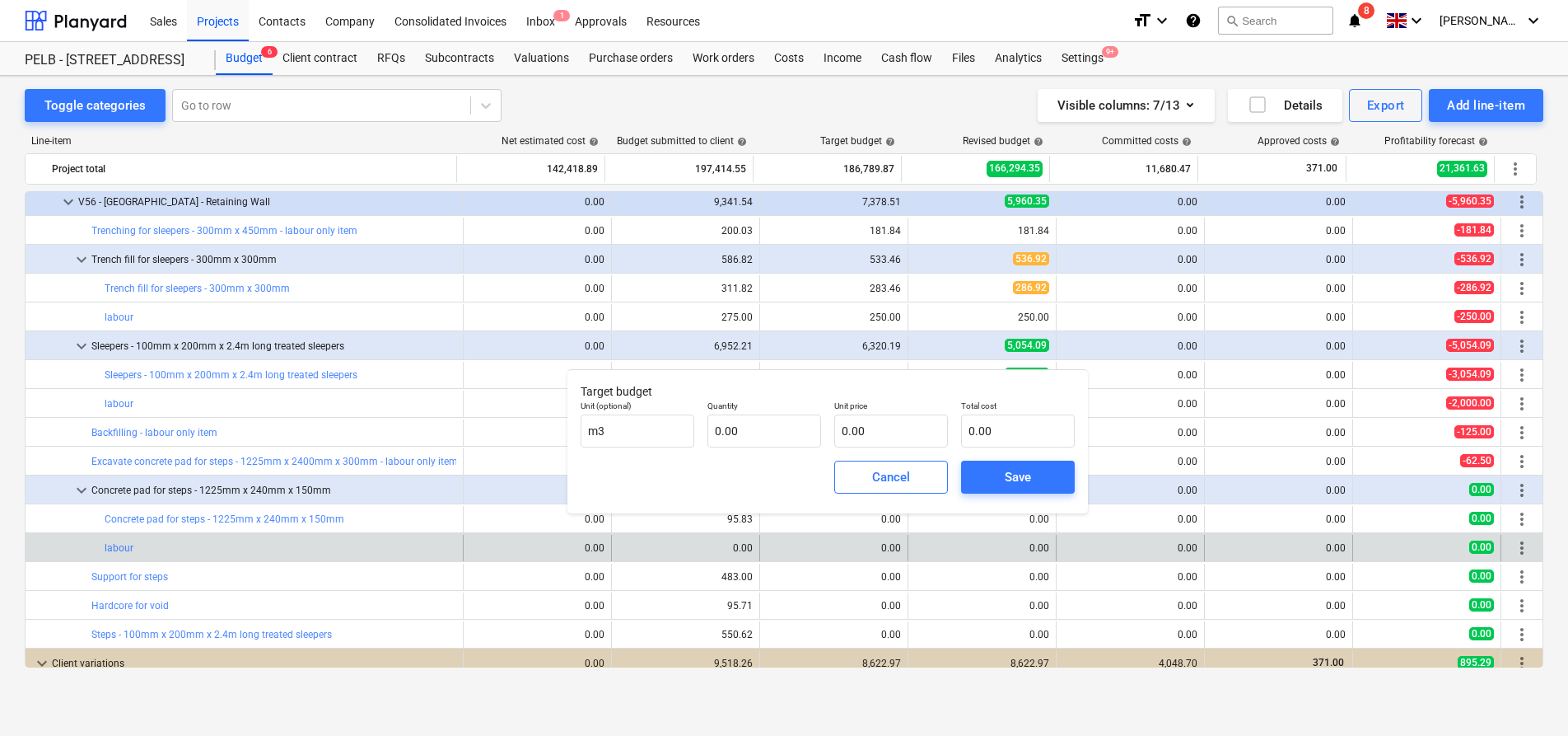
click at [1008, 547] on div "edit 0.00" at bounding box center [982, 547] width 135 height 27
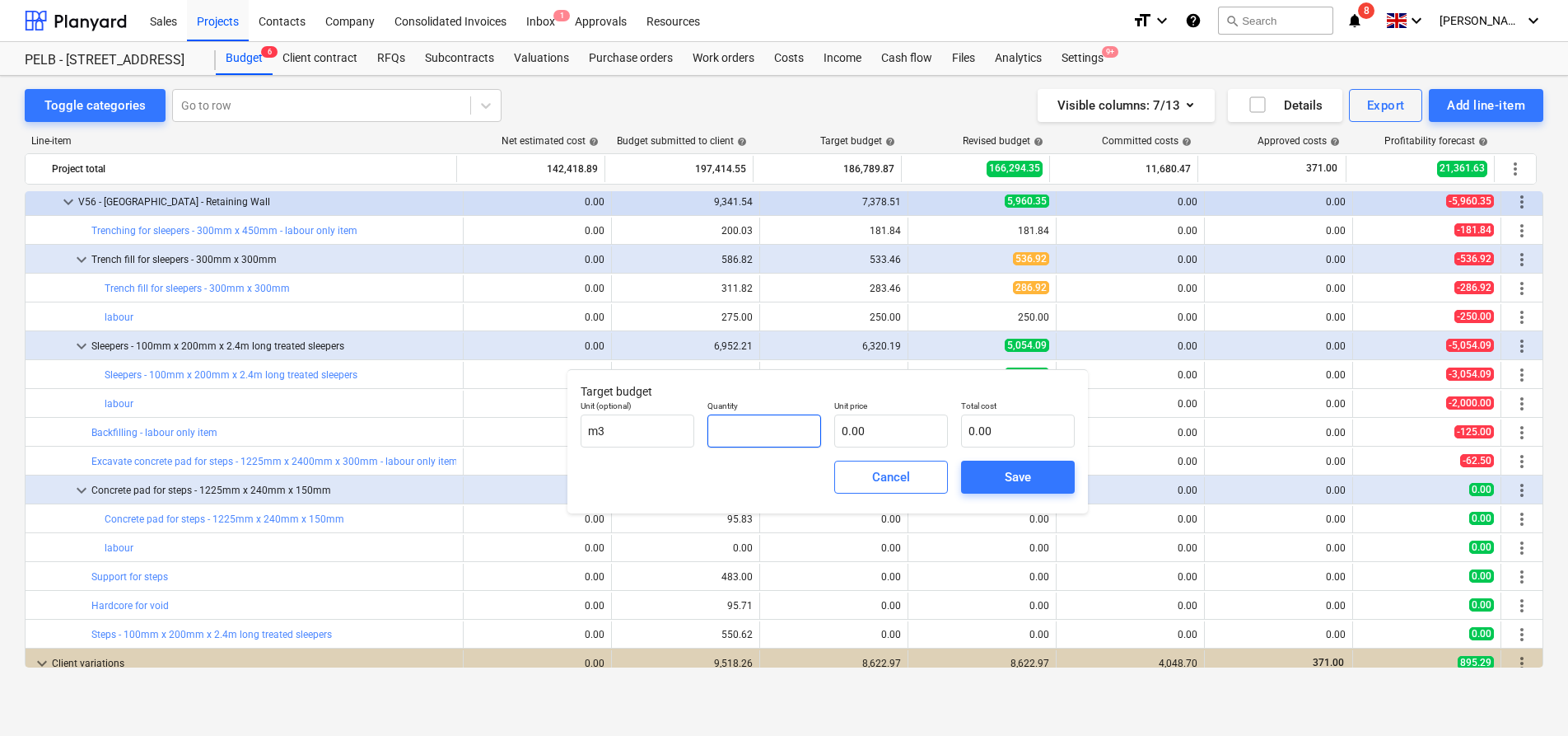
click at [768, 438] on input "text" at bounding box center [764, 431] width 114 height 33
click at [857, 468] on span "Cancel" at bounding box center [891, 476] width 72 height 21
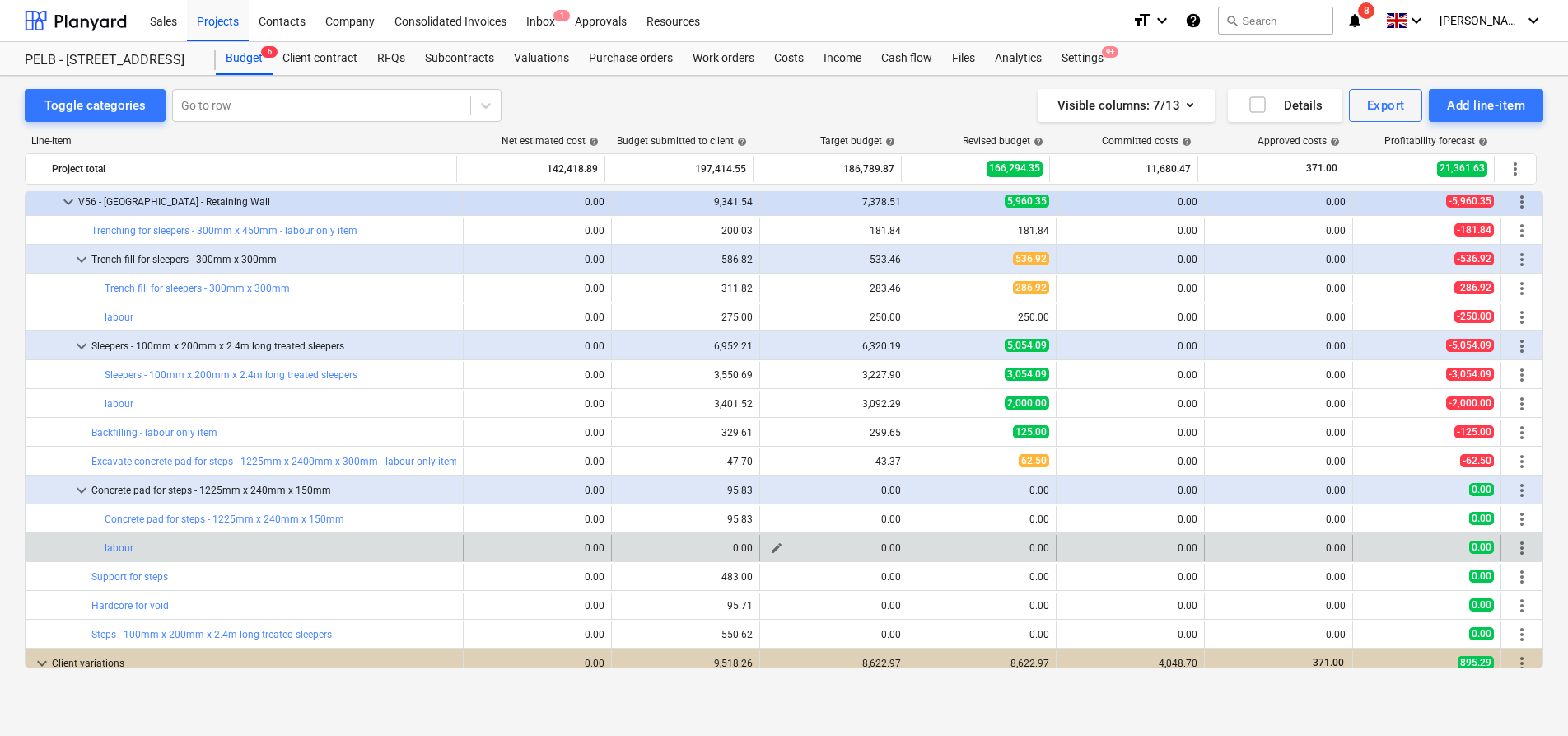
click at [777, 547] on span "edit" at bounding box center [776, 547] width 13 height 13
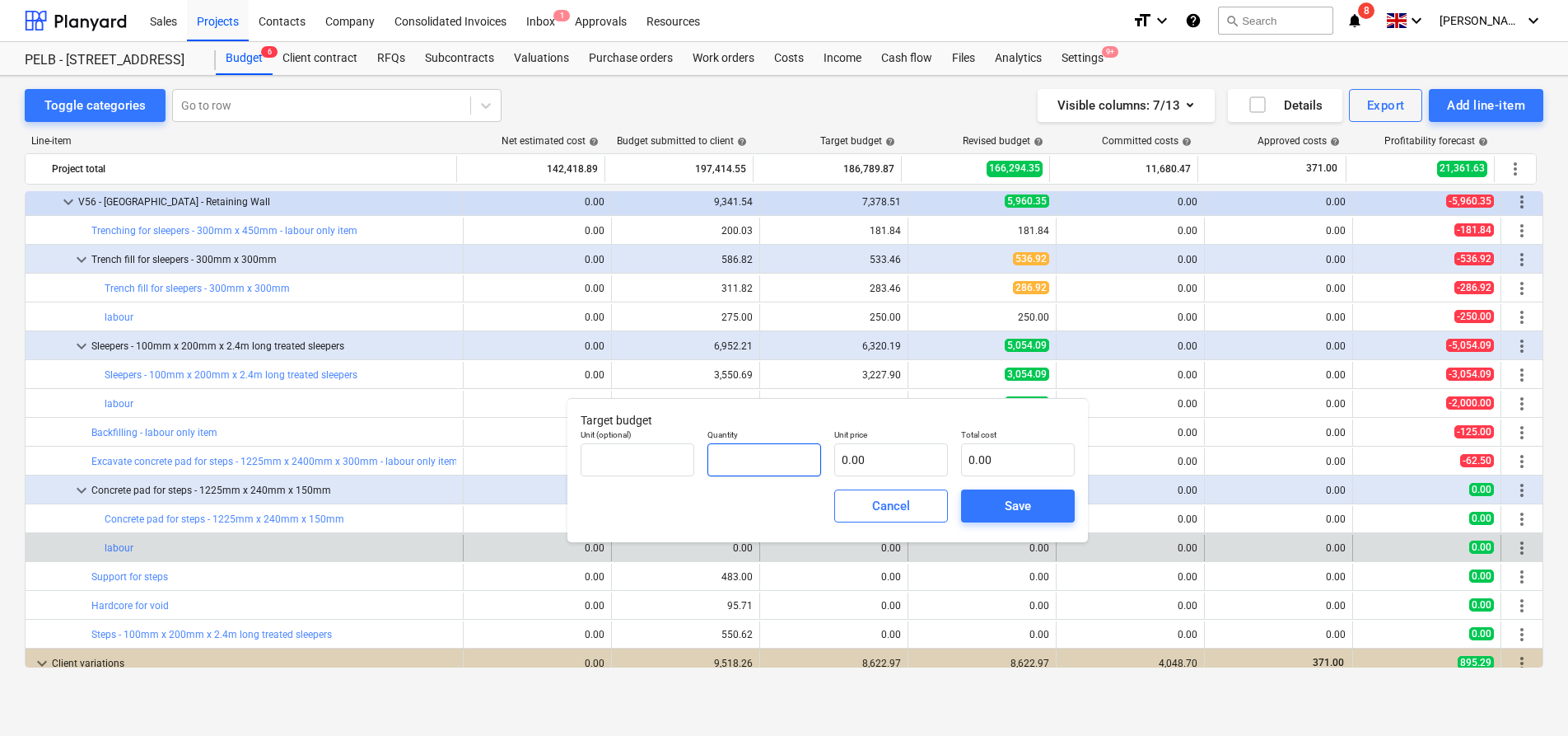
click at [785, 465] on input "text" at bounding box center [764, 460] width 114 height 33
click at [904, 459] on input "text" at bounding box center [892, 460] width 114 height 33
click at [625, 457] on input "text" at bounding box center [637, 460] width 114 height 33
click at [1002, 498] on span "Save" at bounding box center [1018, 505] width 74 height 21
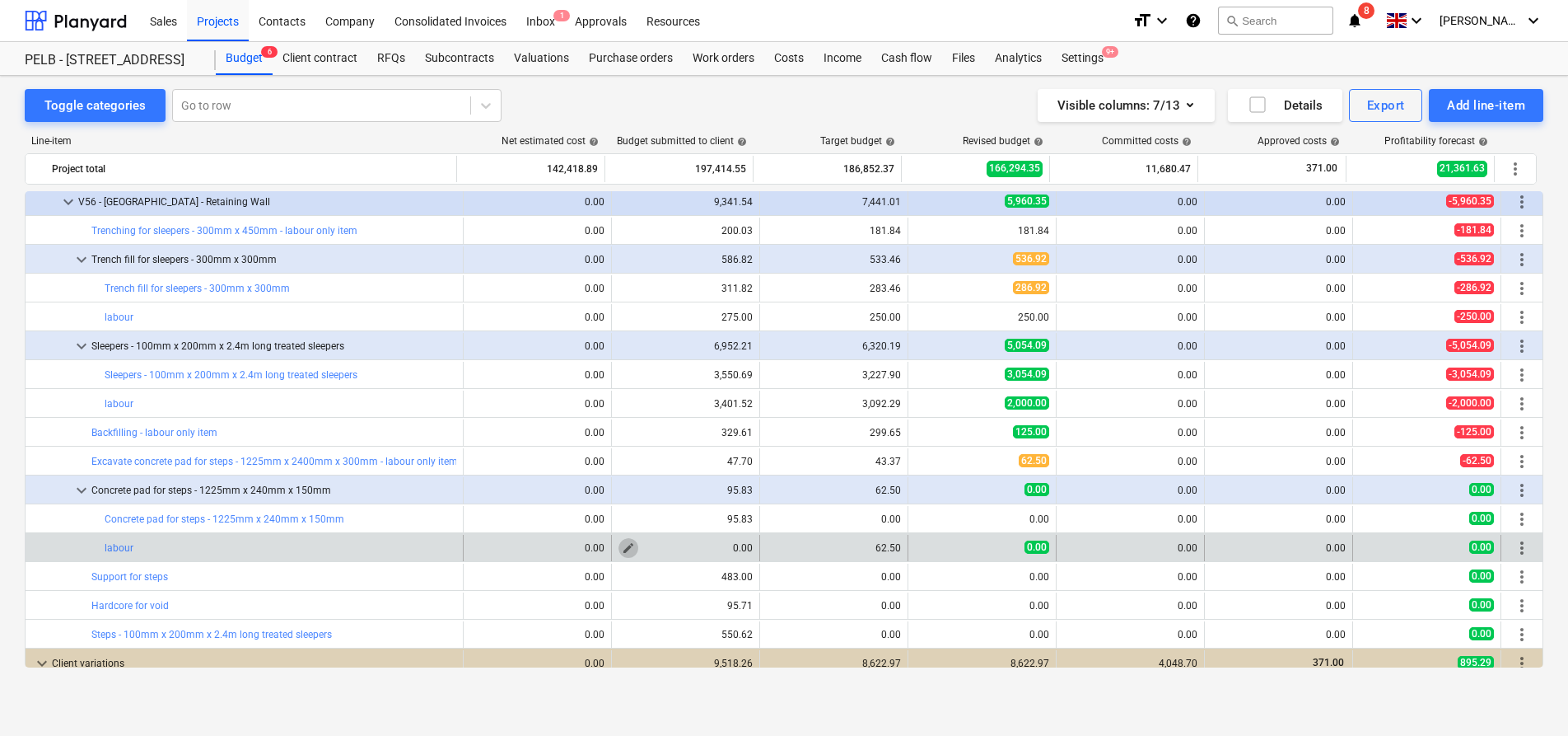
click at [629, 551] on button "edit" at bounding box center [629, 548] width 20 height 20
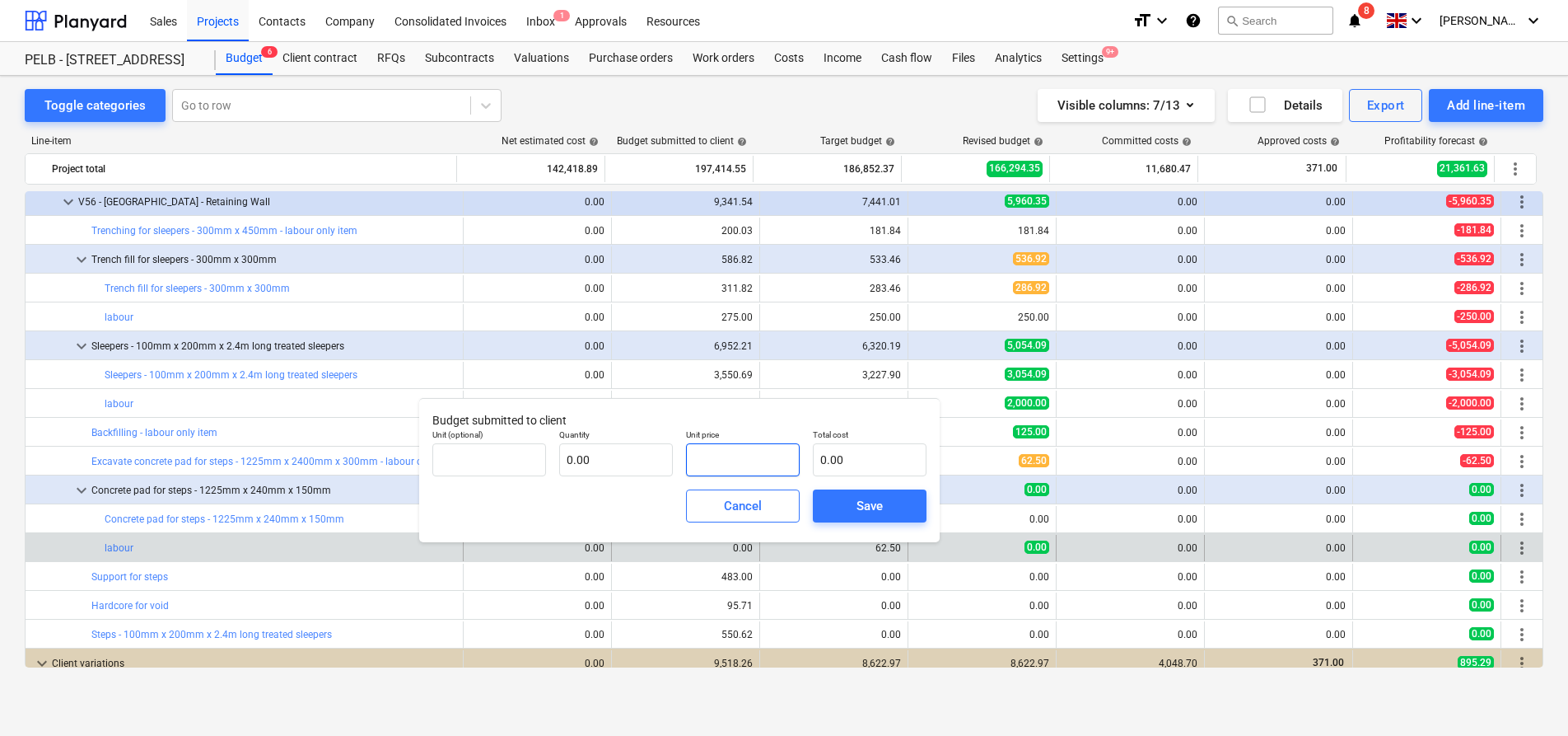
click at [738, 465] on input "text" at bounding box center [743, 460] width 114 height 33
click at [842, 498] on span "Save" at bounding box center [870, 505] width 74 height 21
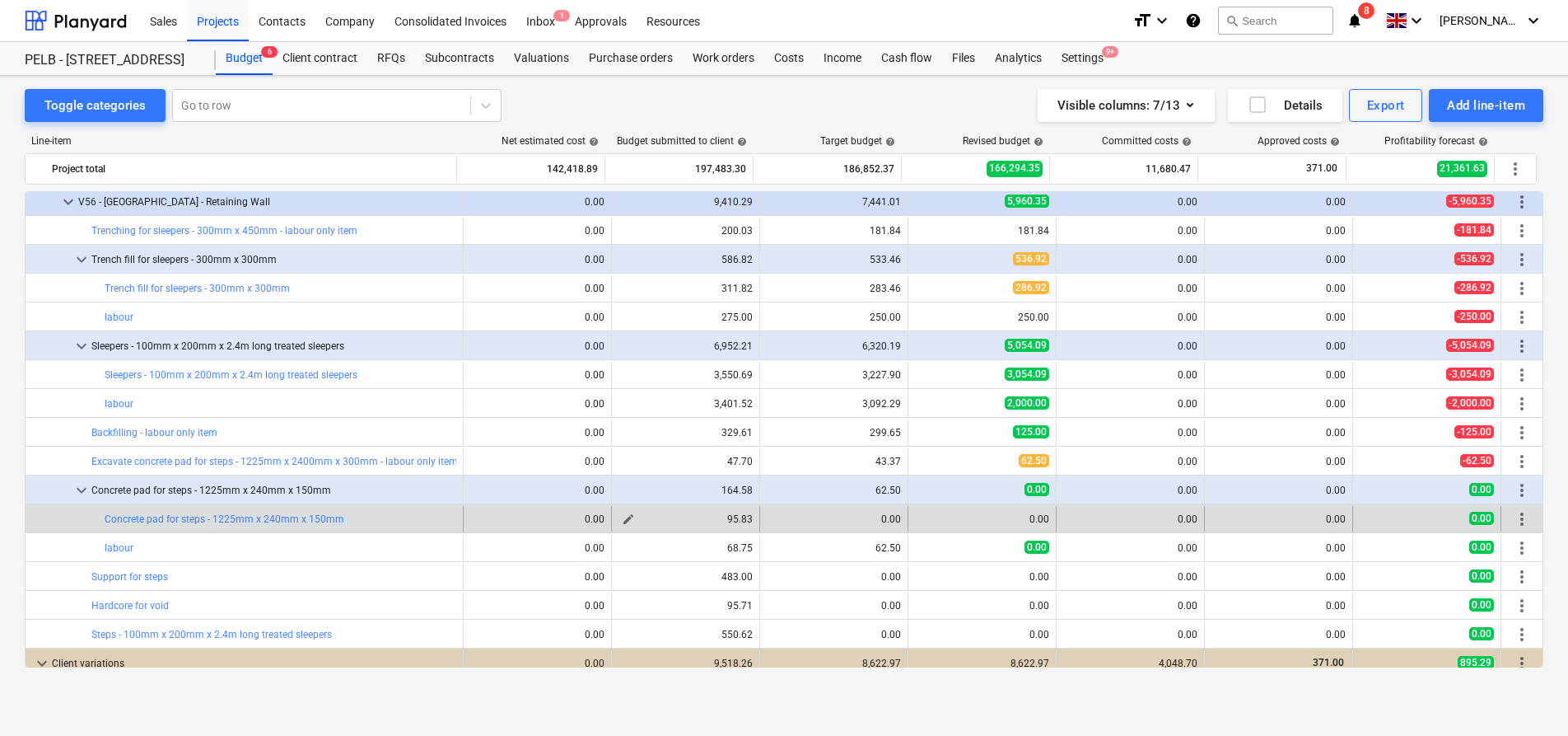
click at [622, 518] on span "edit" at bounding box center [628, 519] width 13 height 13
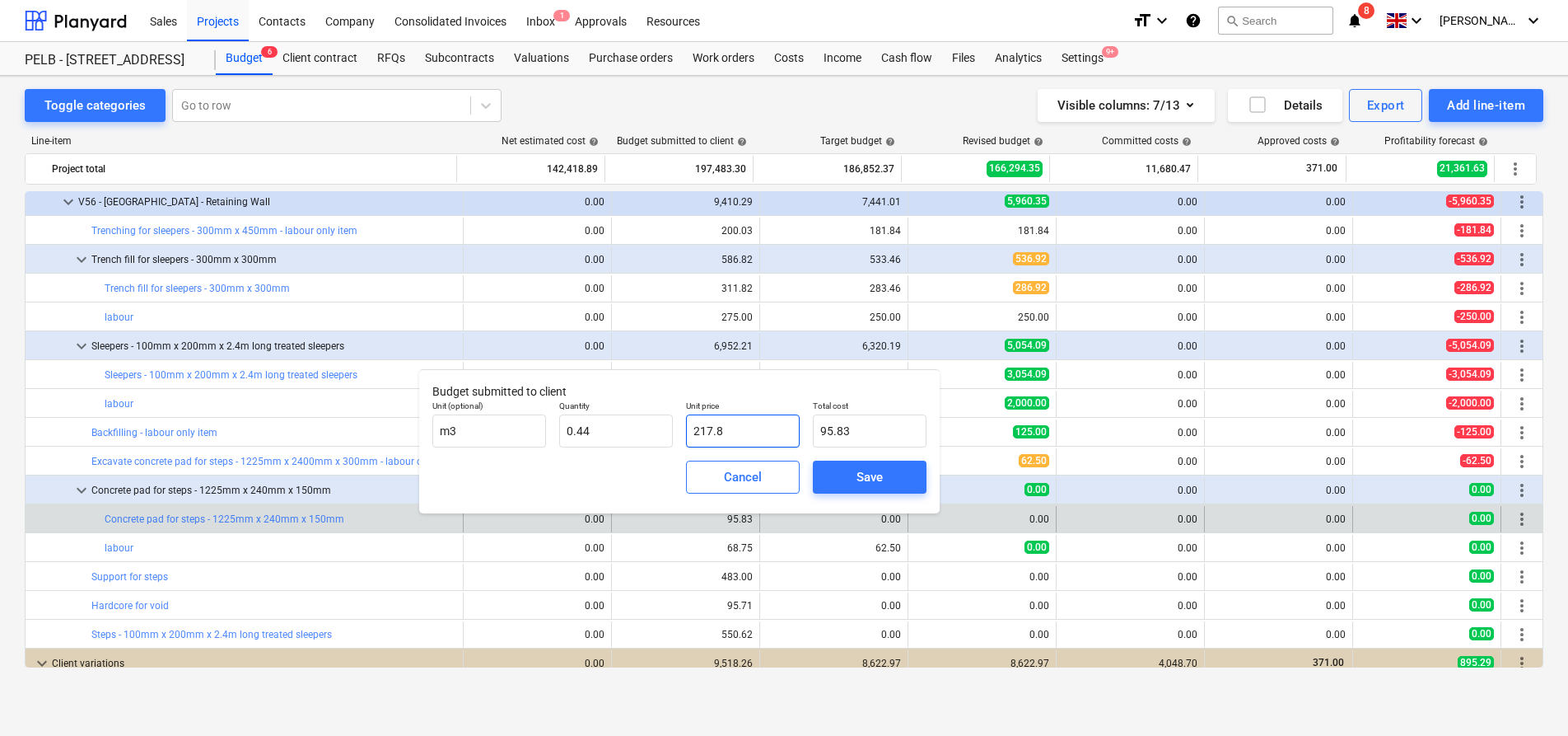
drag, startPoint x: 738, startPoint y: 432, endPoint x: 683, endPoint y: 425, distance: 55.4
click at [683, 425] on div "Unit price 217.8" at bounding box center [742, 424] width 127 height 60
click at [730, 471] on div "Cancel" at bounding box center [742, 476] width 38 height 21
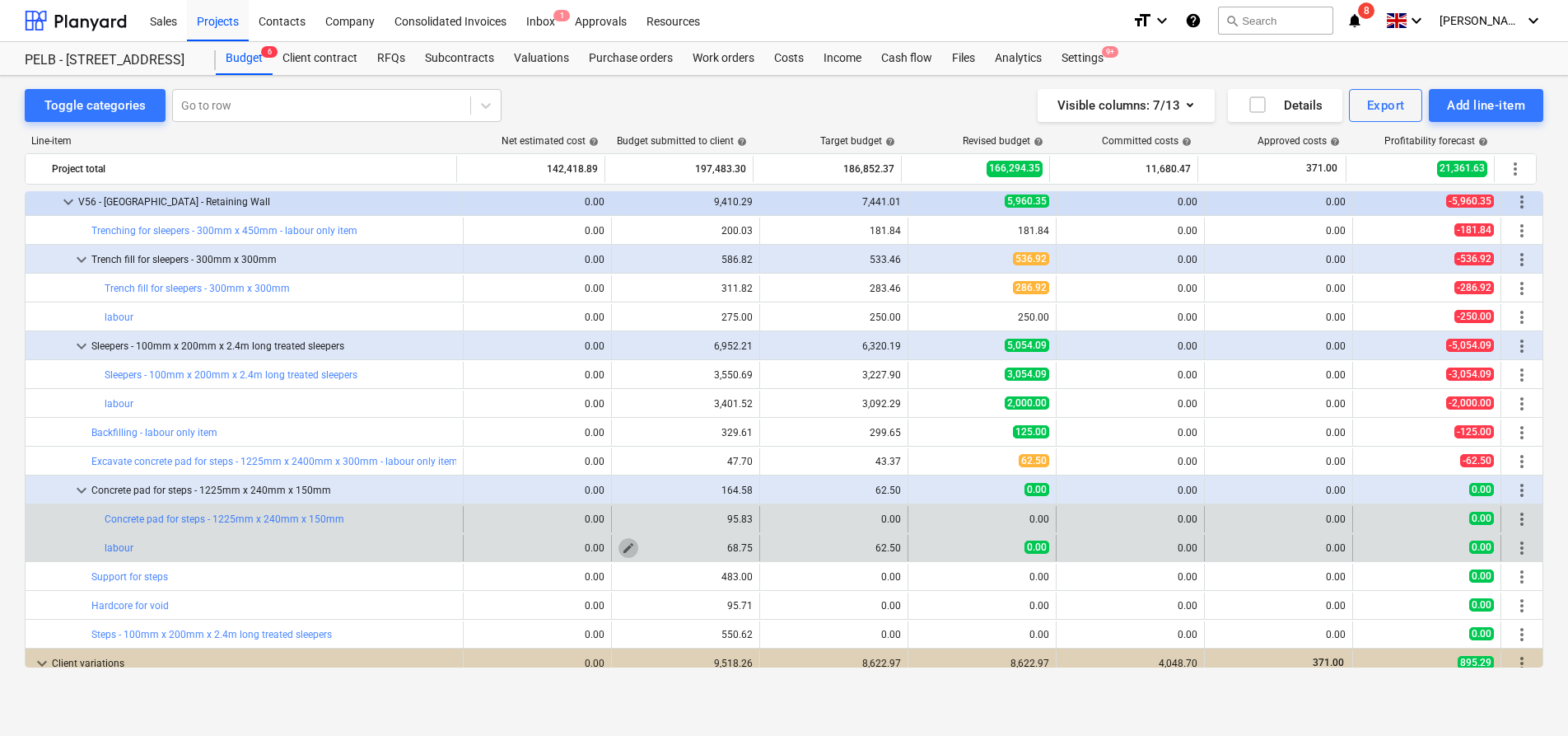
click at [622, 549] on span "edit" at bounding box center [628, 547] width 13 height 13
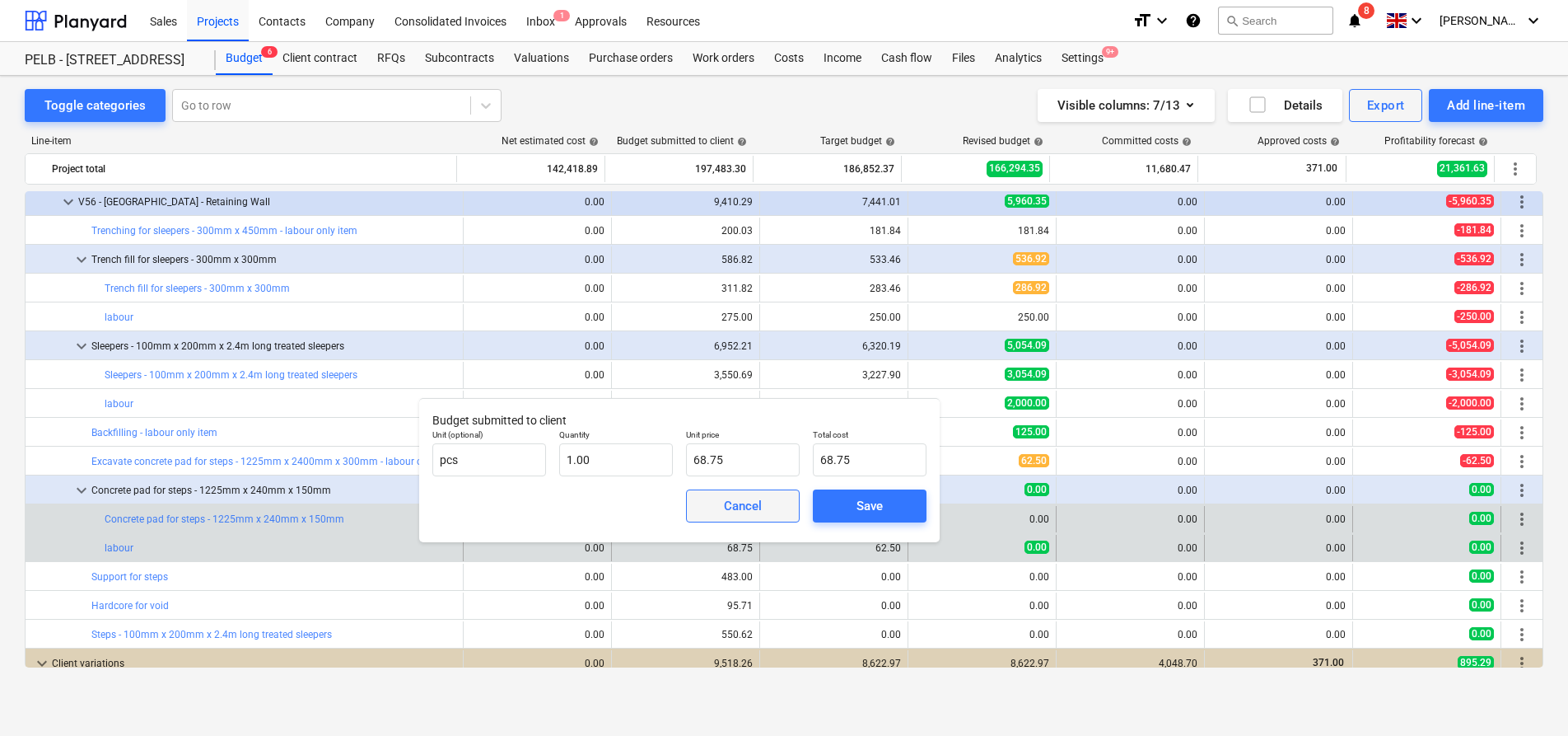
click at [719, 507] on span "Cancel" at bounding box center [742, 505] width 72 height 21
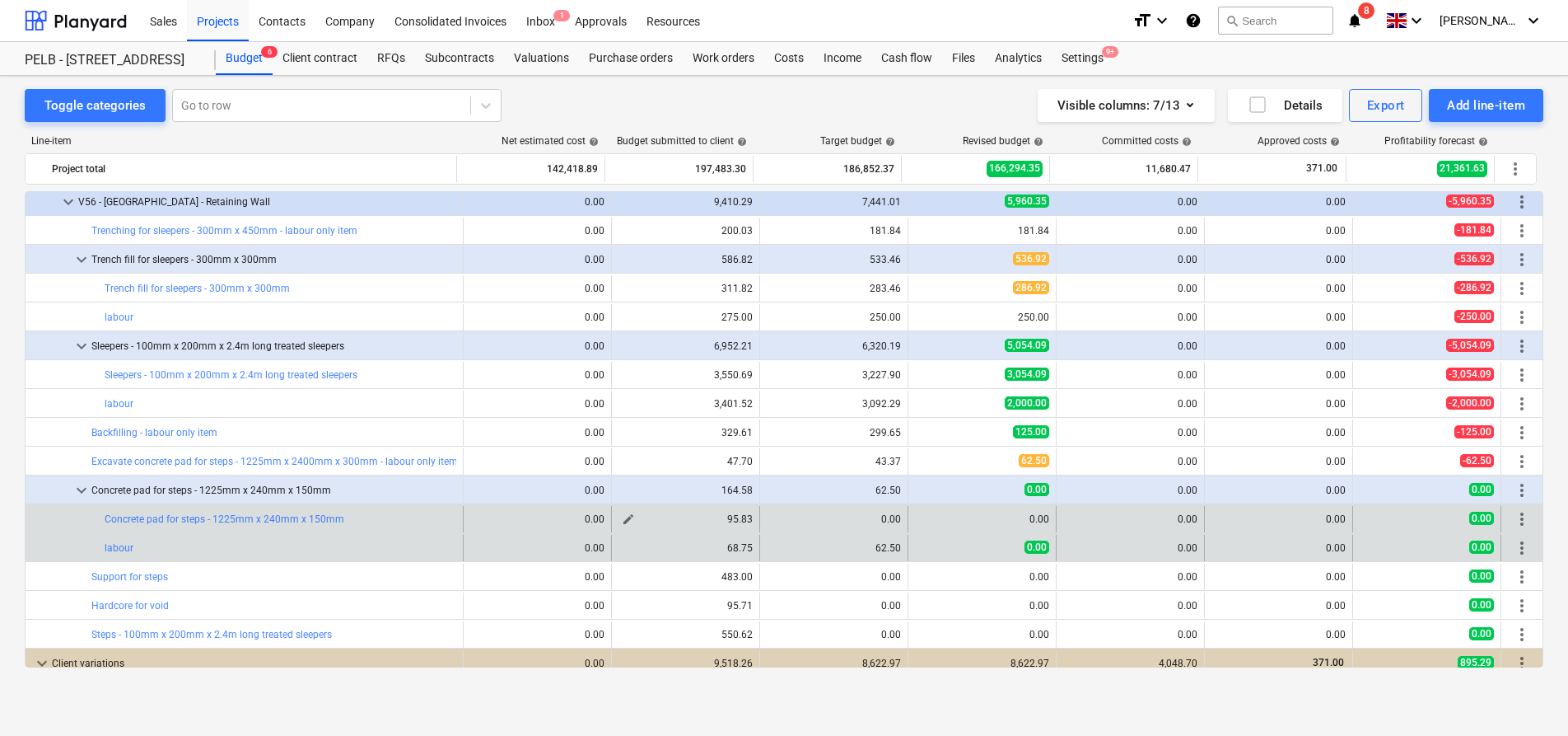
click at [630, 517] on button "edit" at bounding box center [629, 519] width 20 height 20
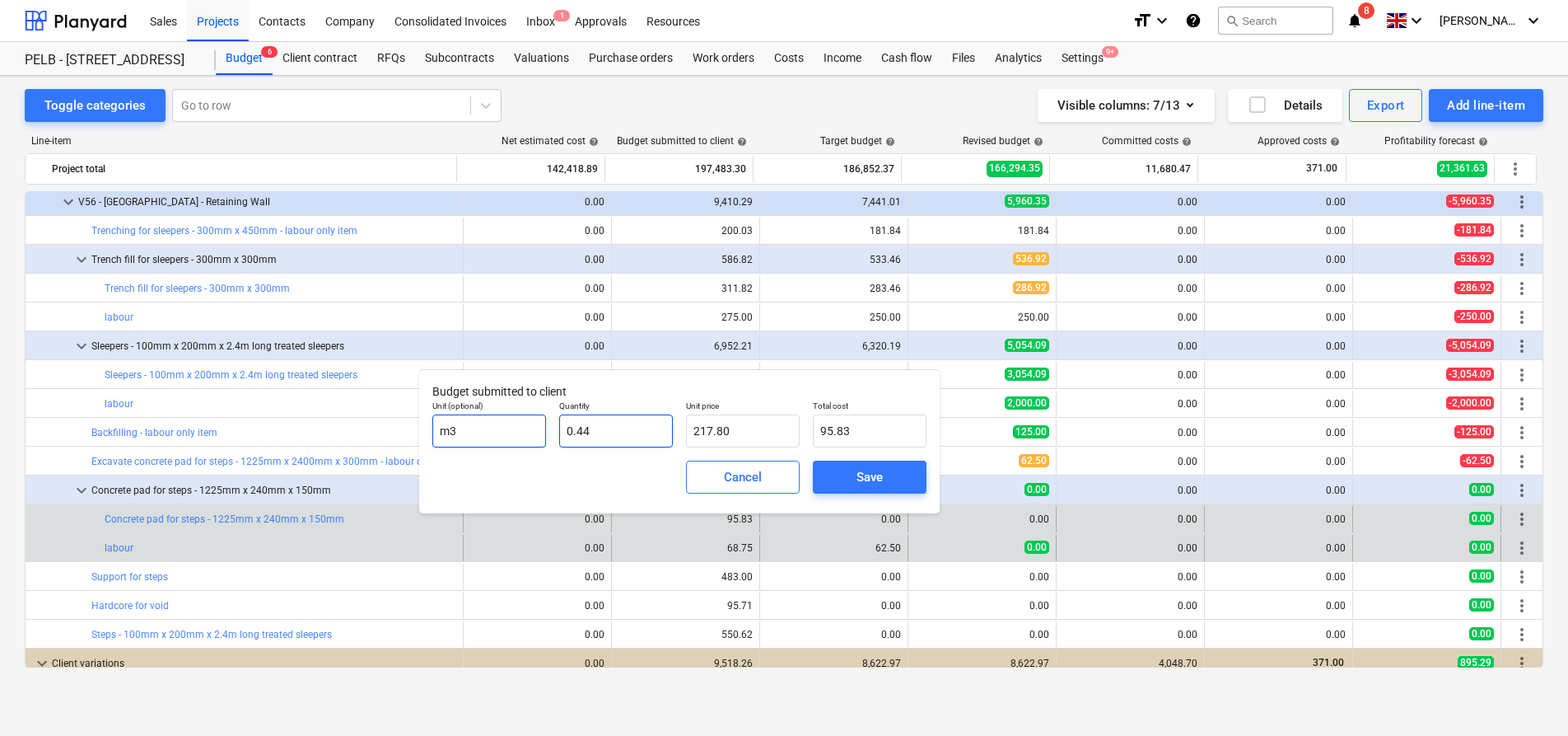
drag, startPoint x: 632, startPoint y: 432, endPoint x: 546, endPoint y: 428, distance: 86.1
click at [546, 428] on div "Unit (optional) m3 Quantity 0.44 Unit price 217.80 Total cost 95.83" at bounding box center [679, 424] width 507 height 60
drag, startPoint x: 756, startPoint y: 439, endPoint x: 684, endPoint y: 436, distance: 72.1
click at [684, 436] on div "Unit price 217.8" at bounding box center [742, 424] width 127 height 60
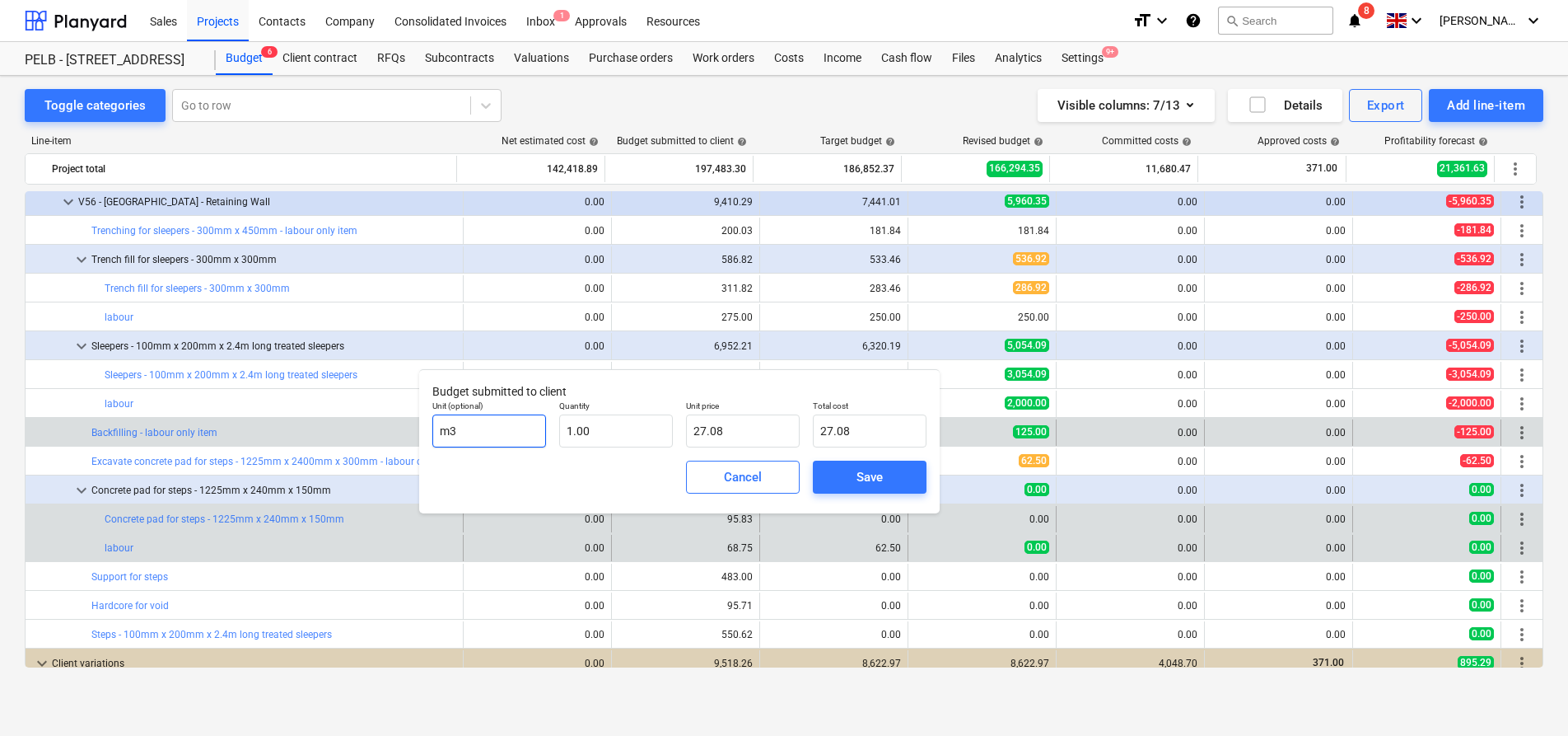
click at [389, 435] on body "Sales Projects Contacts Company Consolidated Invoices Inbox 1 Approvals Resourc…" at bounding box center [784, 368] width 1568 height 736
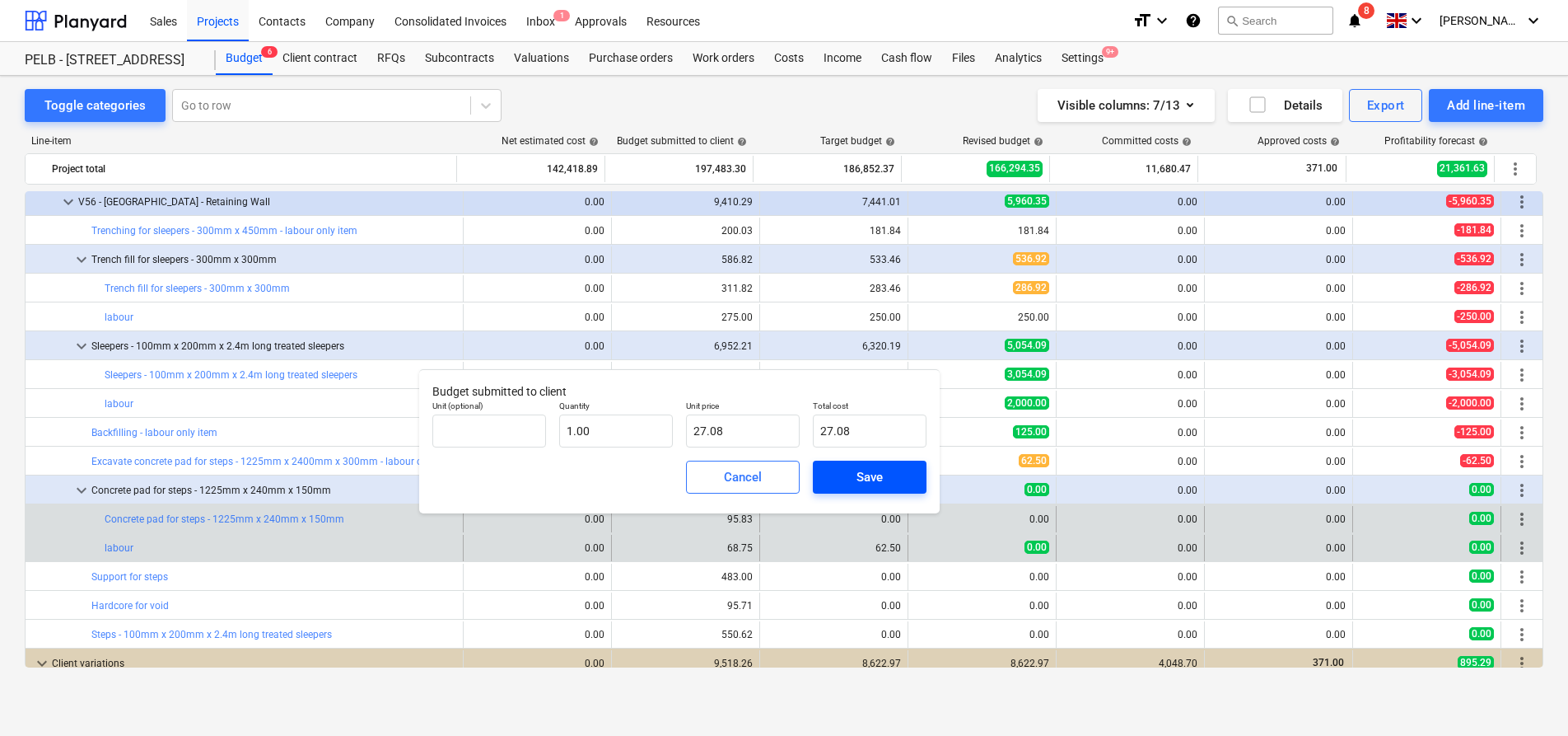
click at [860, 475] on div "Save" at bounding box center [870, 476] width 27 height 21
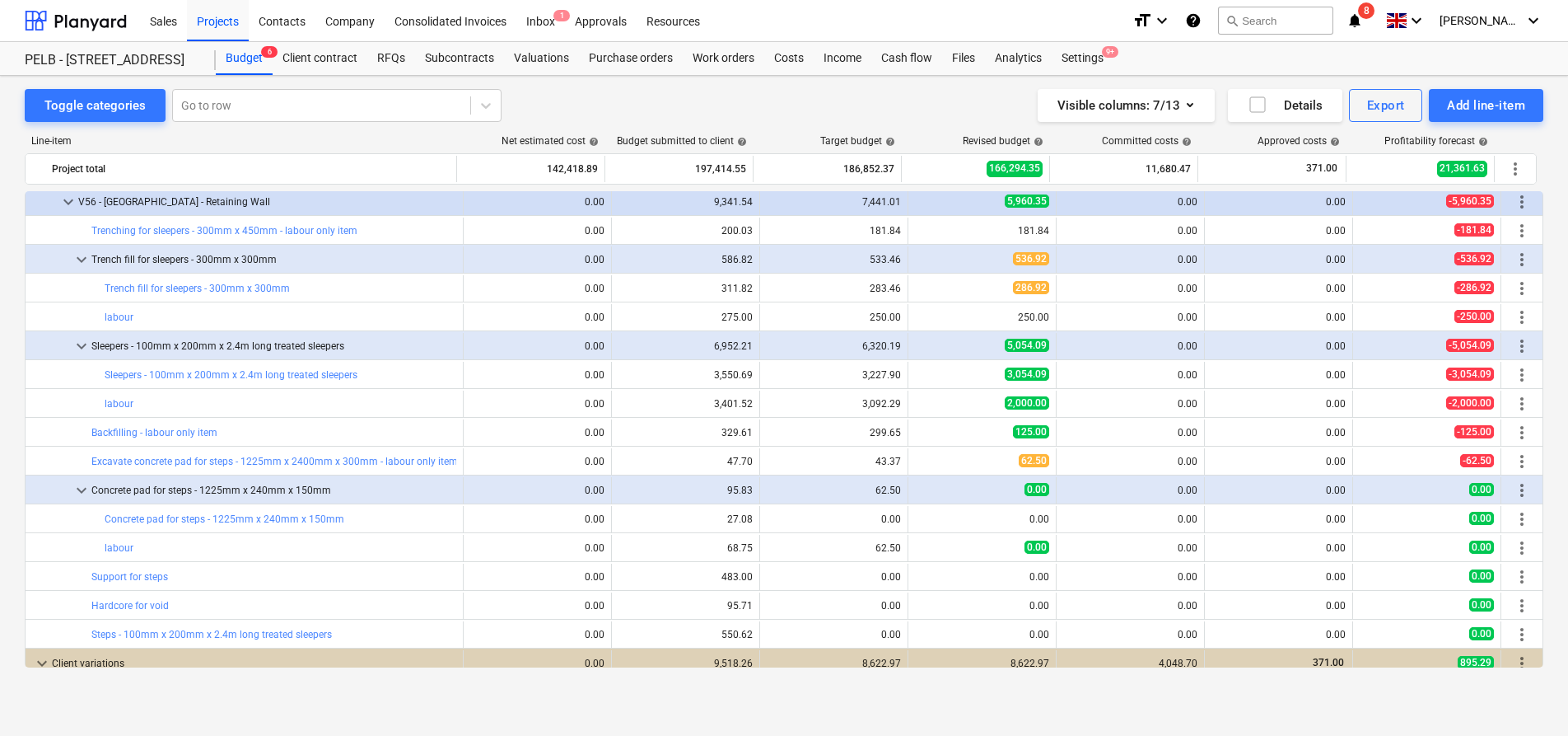
click at [770, 522] on span "edit" at bounding box center [776, 519] width 13 height 13
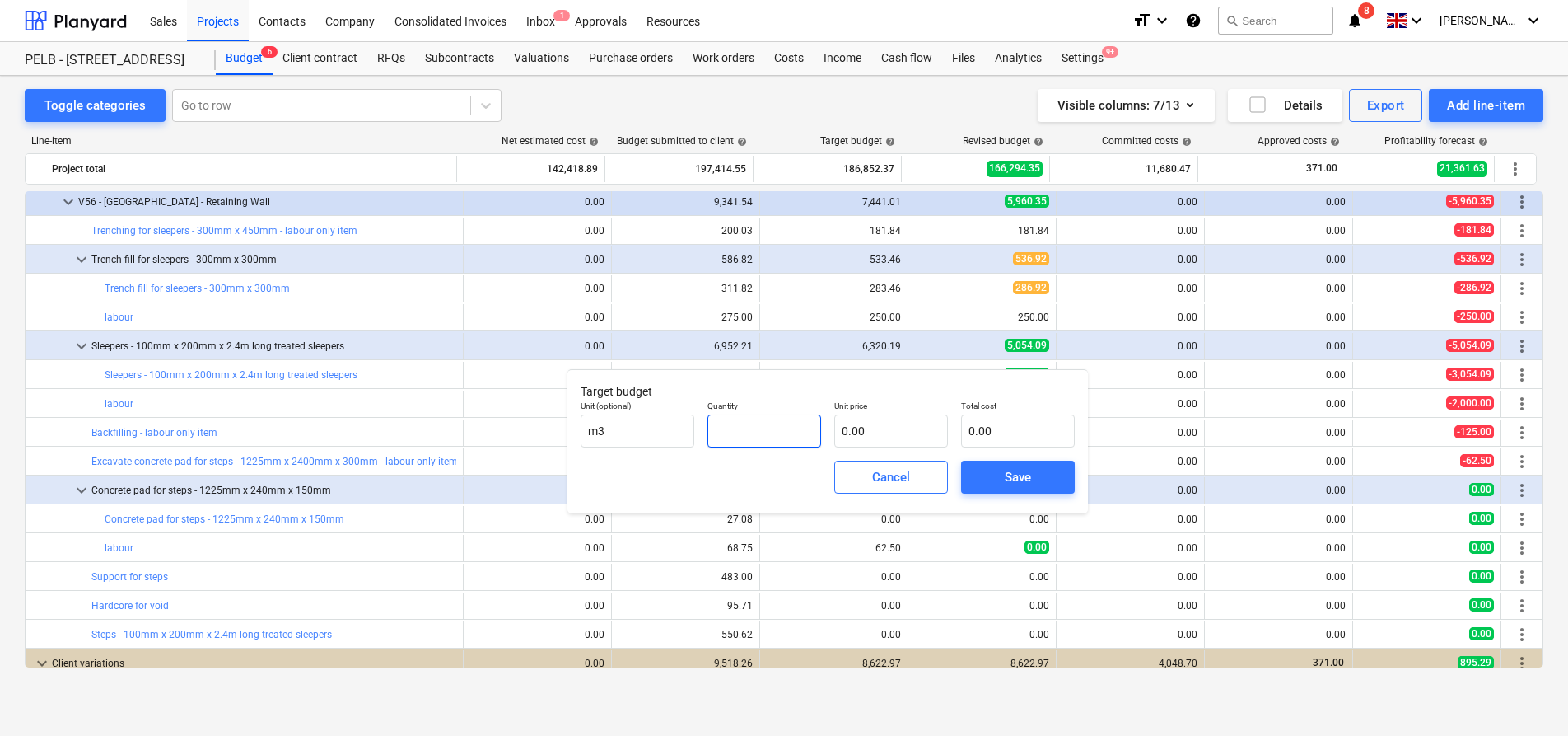
click at [740, 440] on input "text" at bounding box center [764, 431] width 114 height 33
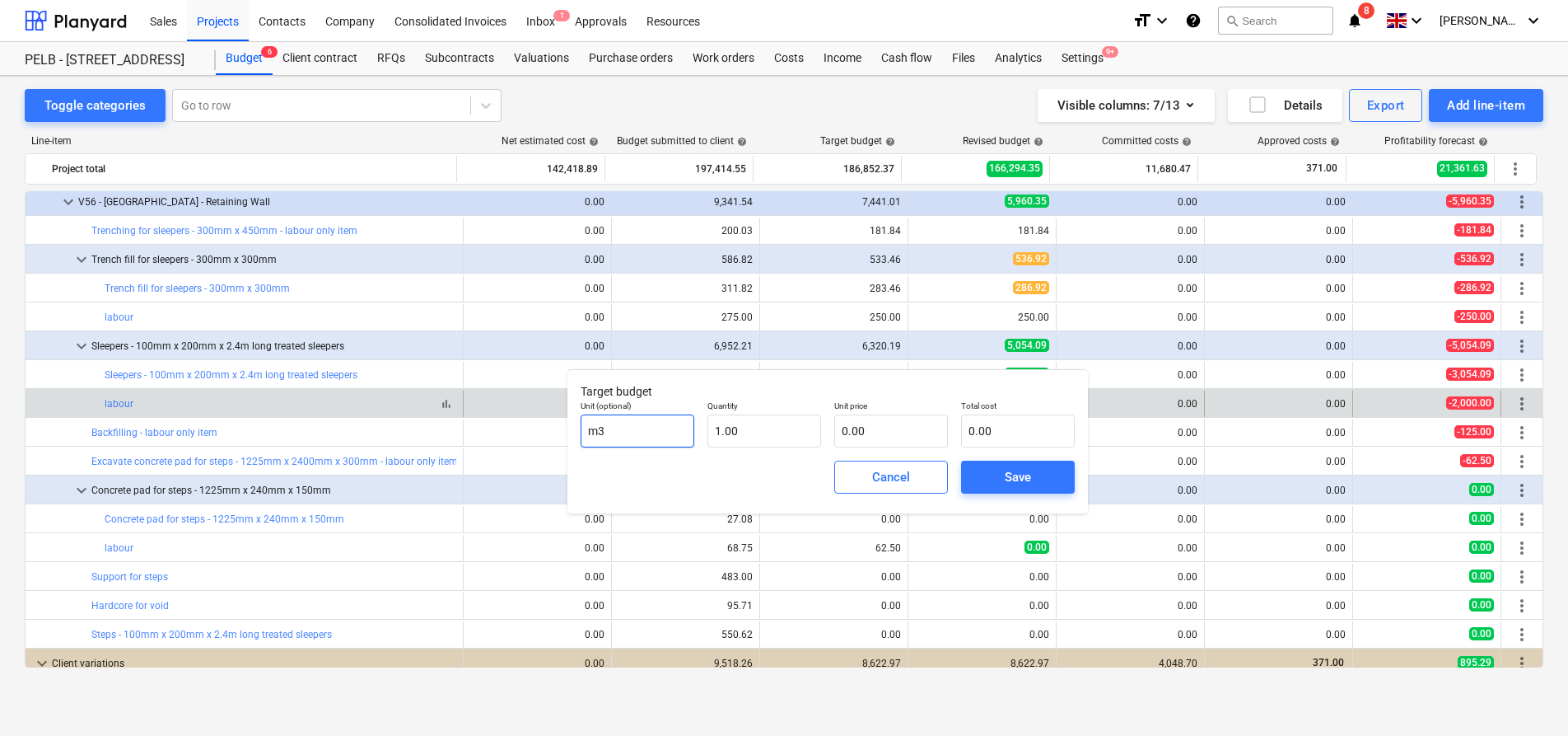
drag, startPoint x: 644, startPoint y: 437, endPoint x: 434, endPoint y: 406, distance: 212.3
click at [434, 406] on body "Sales Projects Contacts Company Consolidated Invoices Inbox 1 Approvals Resourc…" at bounding box center [784, 368] width 1568 height 736
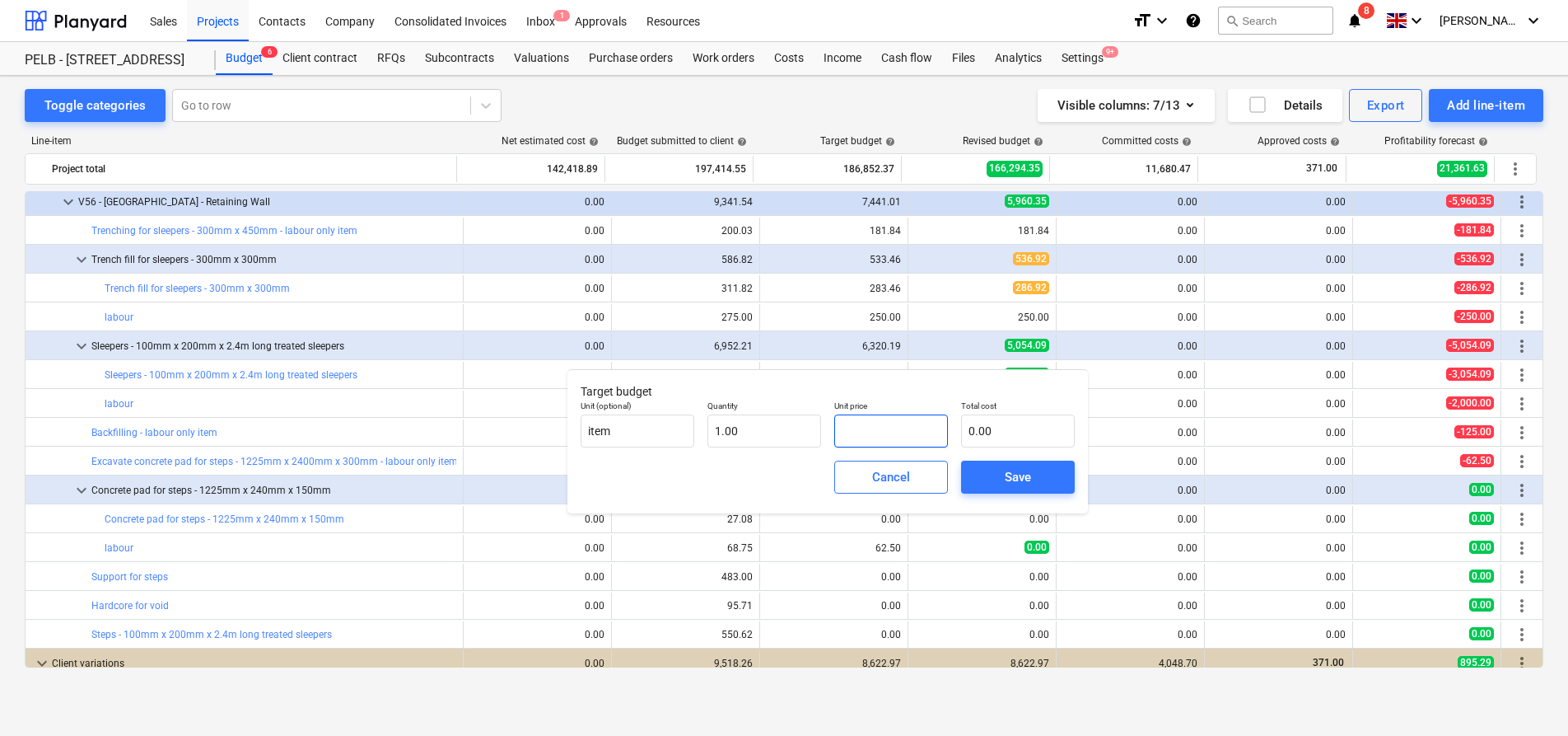
click at [909, 440] on input "text" at bounding box center [892, 431] width 114 height 33
click at [1045, 480] on span "Save" at bounding box center [1018, 476] width 74 height 21
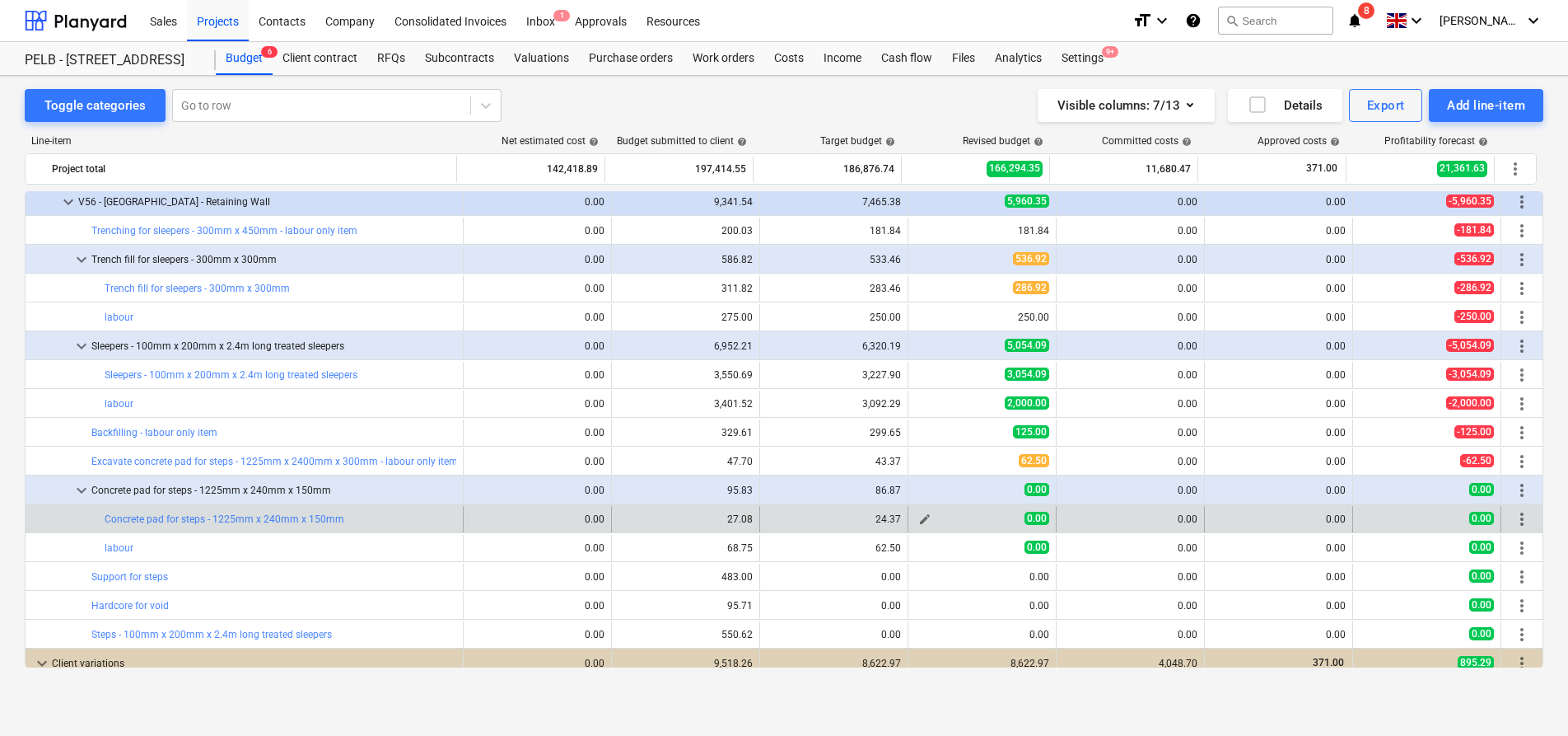
click at [924, 518] on span "edit" at bounding box center [925, 519] width 13 height 13
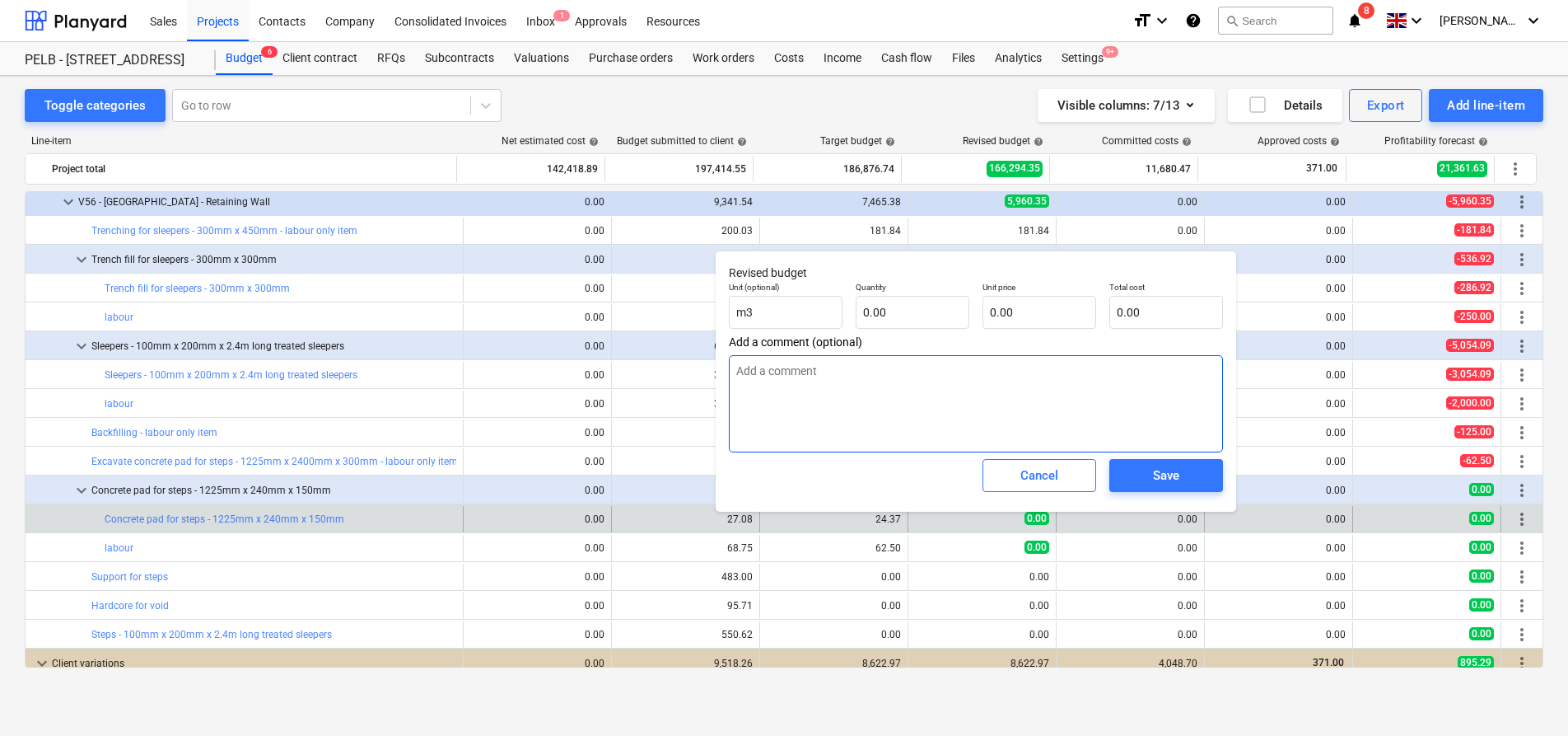
click at [950, 414] on textarea at bounding box center [976, 404] width 494 height 97
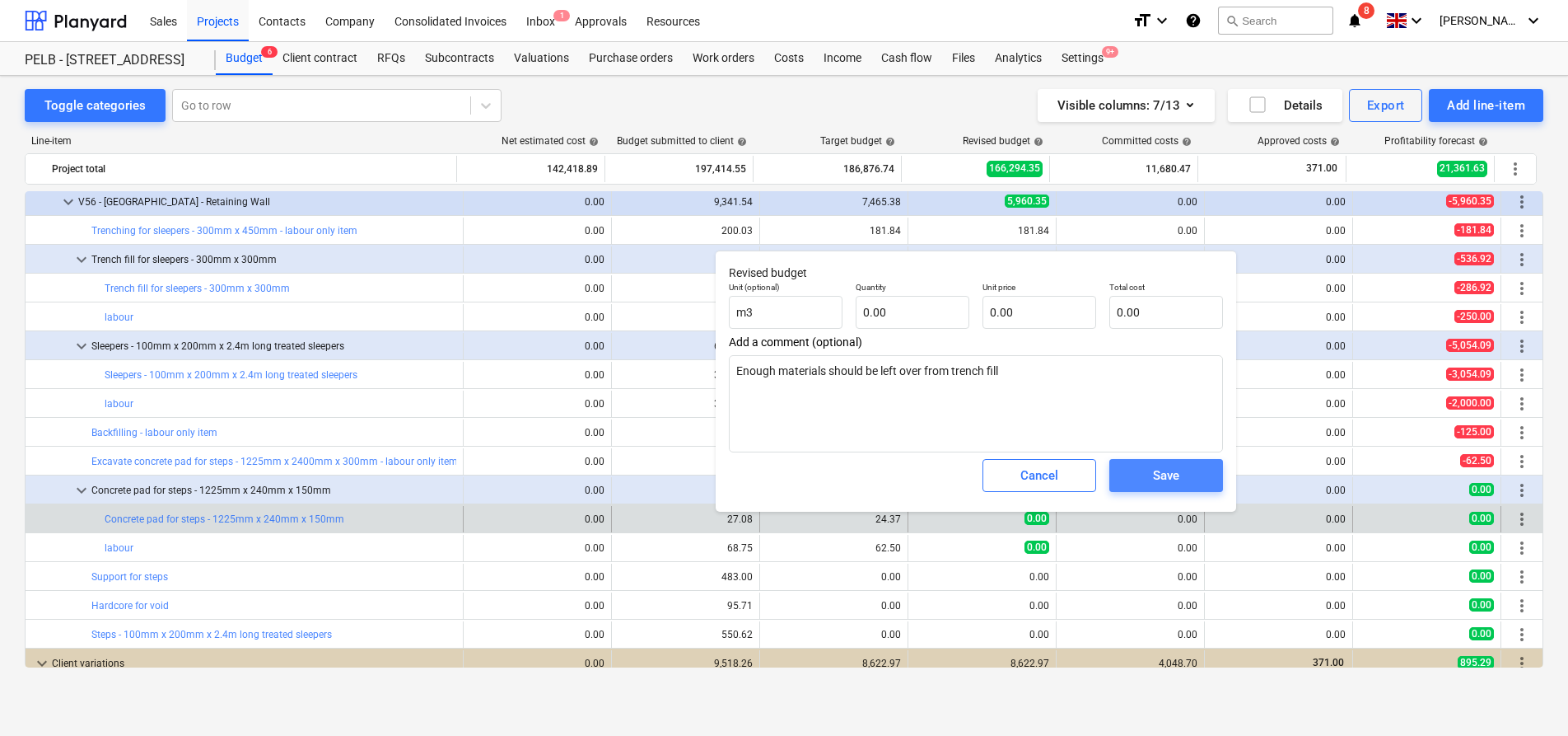
click at [1190, 485] on span "Save" at bounding box center [1166, 475] width 74 height 21
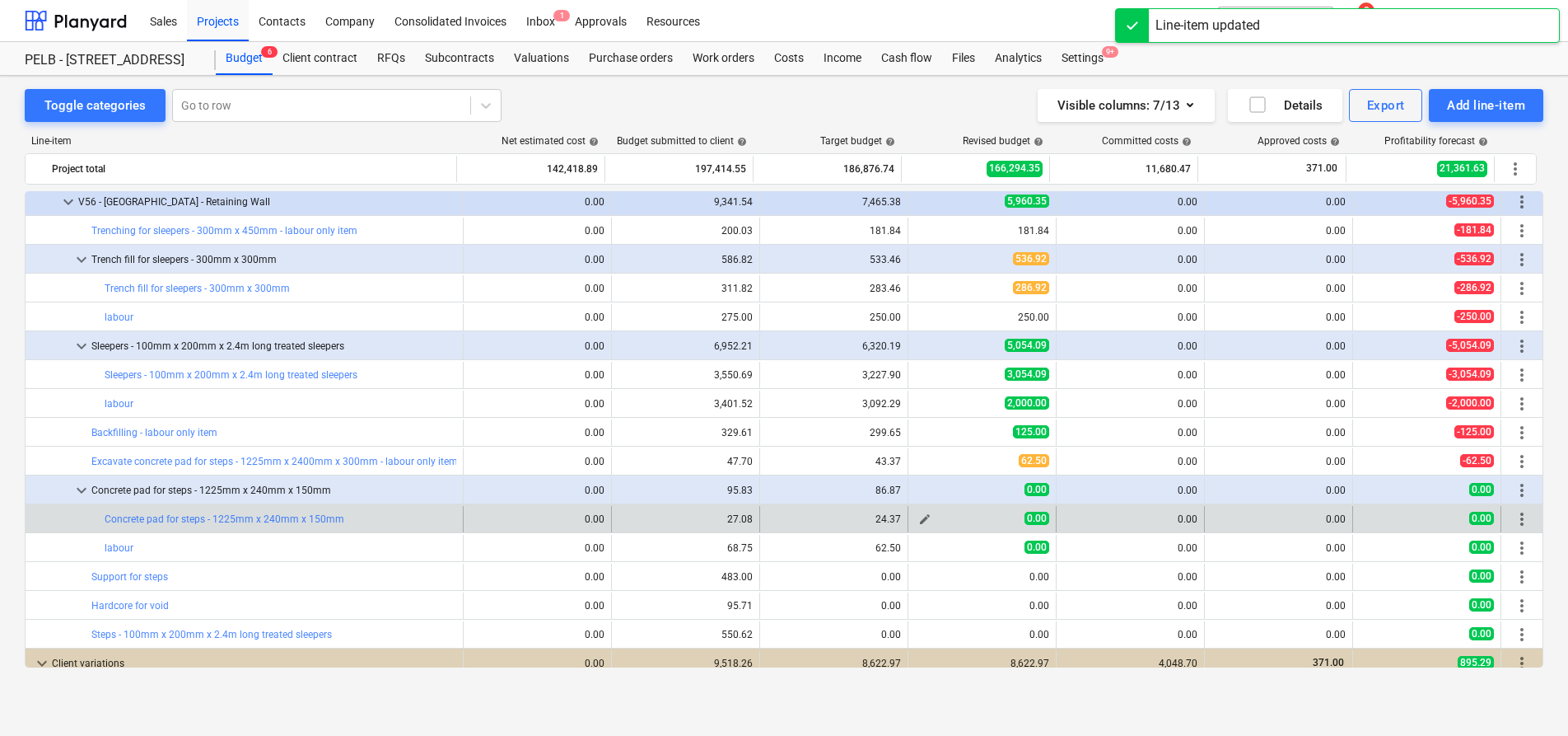
click at [923, 523] on span "edit" at bounding box center [925, 519] width 13 height 13
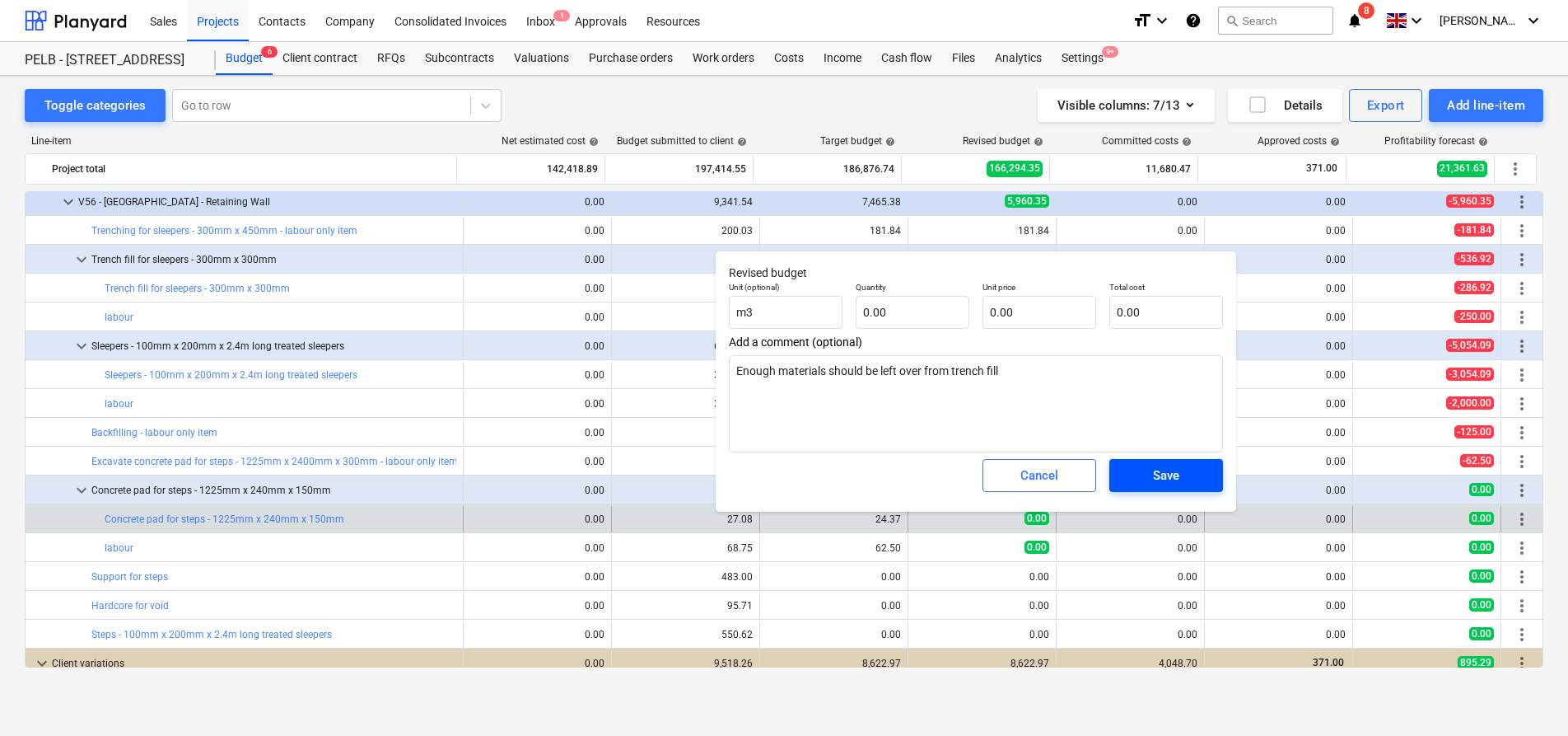
click at [1172, 471] on div "Save" at bounding box center [1166, 475] width 27 height 21
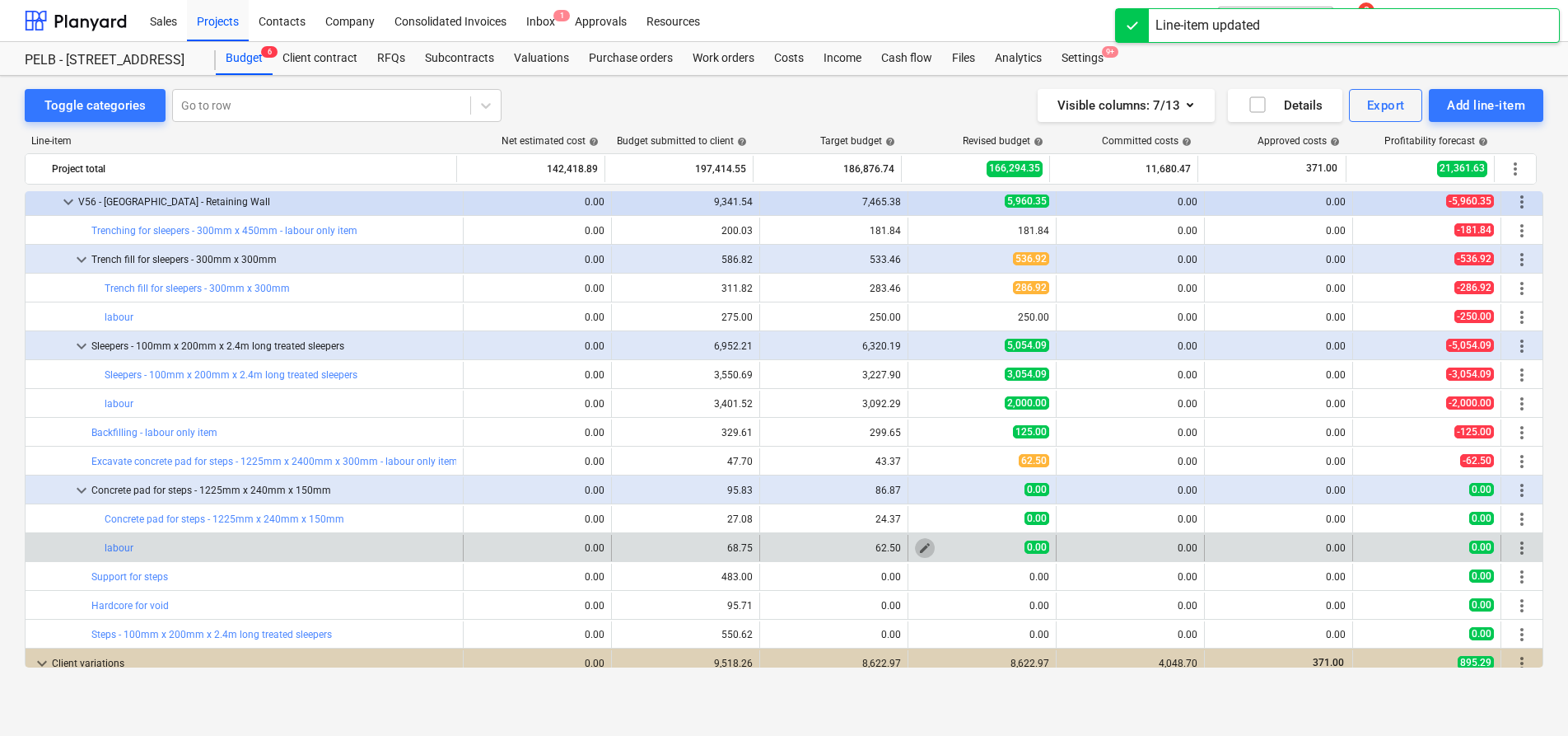
click at [915, 545] on button "edit" at bounding box center [925, 548] width 20 height 20
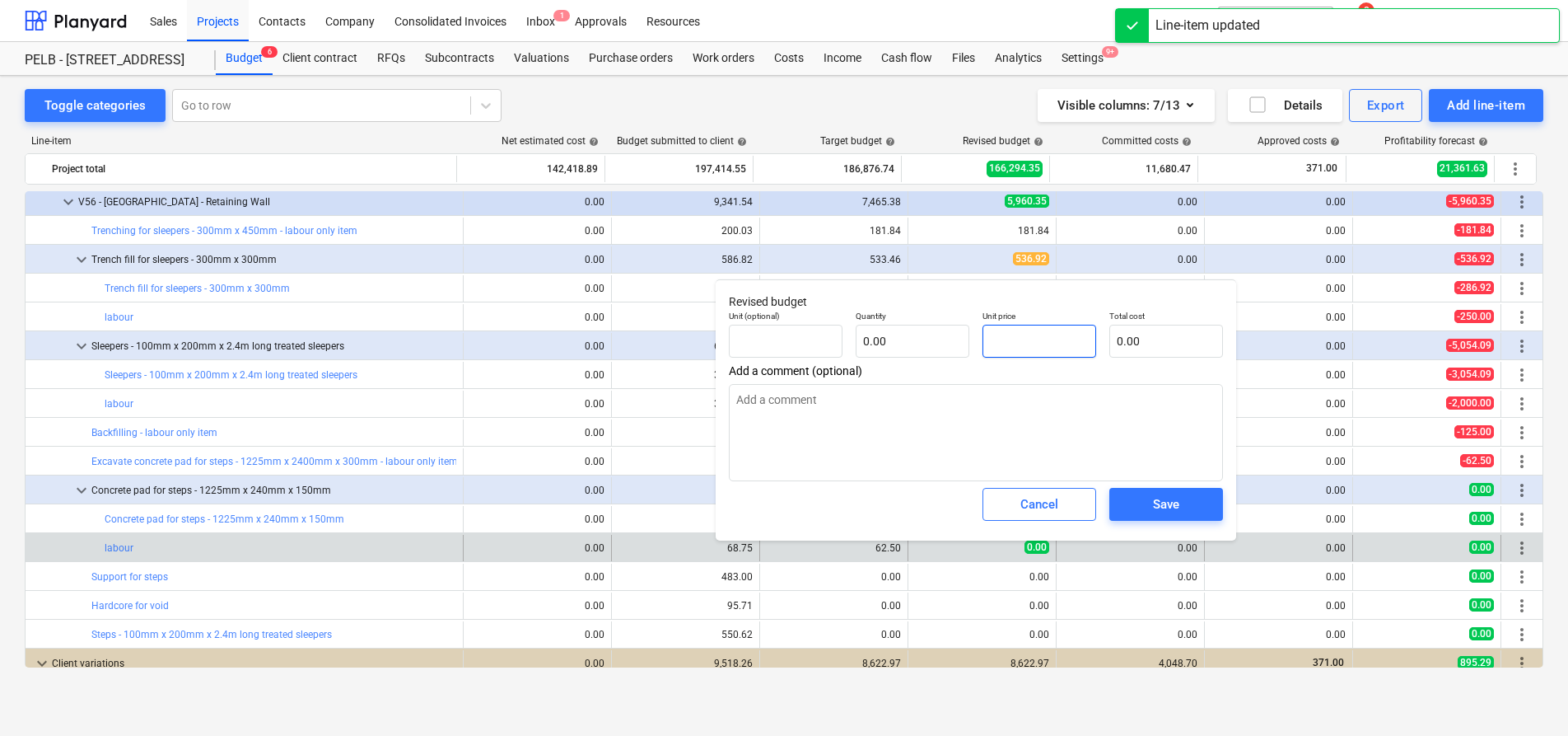
click at [1034, 339] on input "text" at bounding box center [1040, 341] width 114 height 33
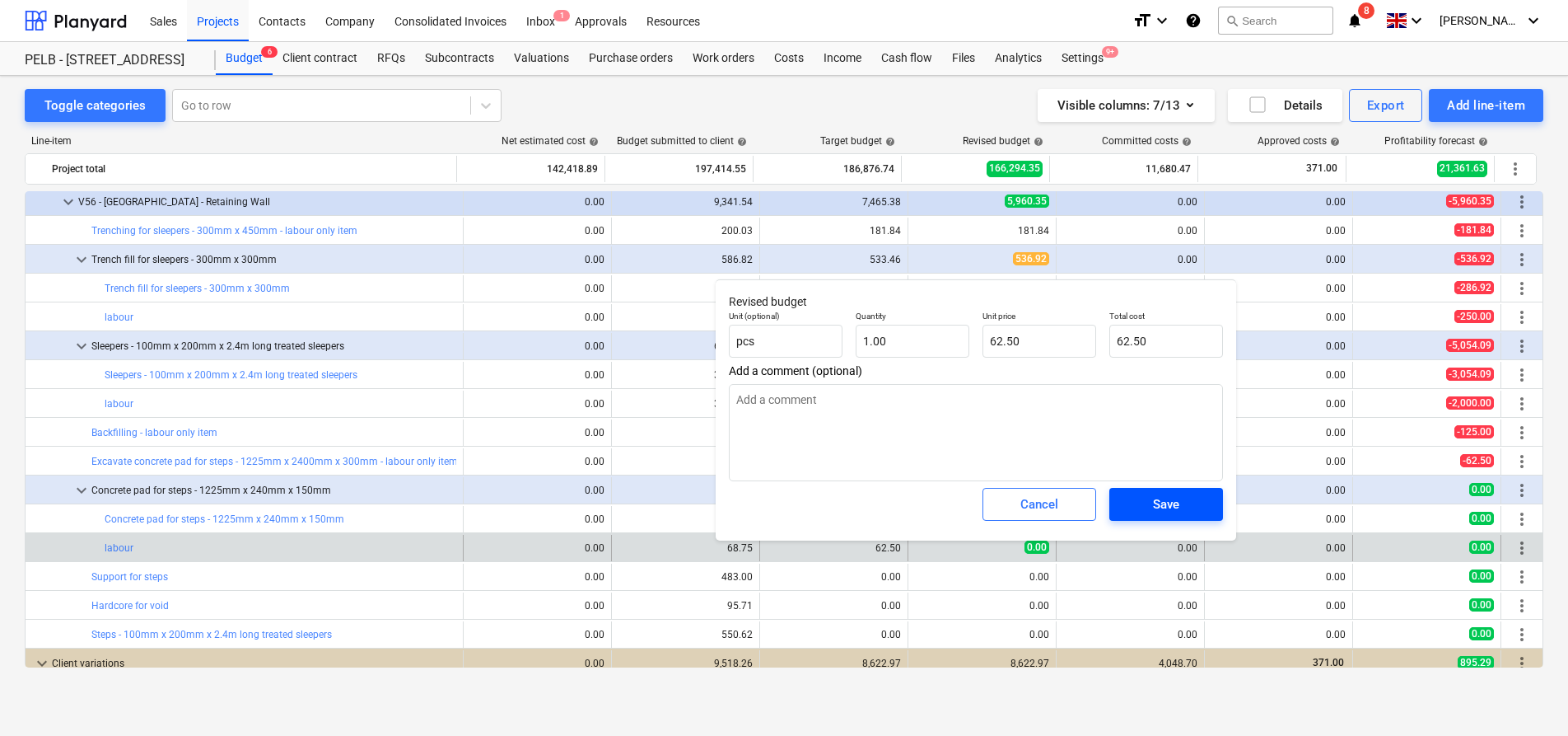
click at [1141, 517] on button "Save" at bounding box center [1166, 504] width 114 height 33
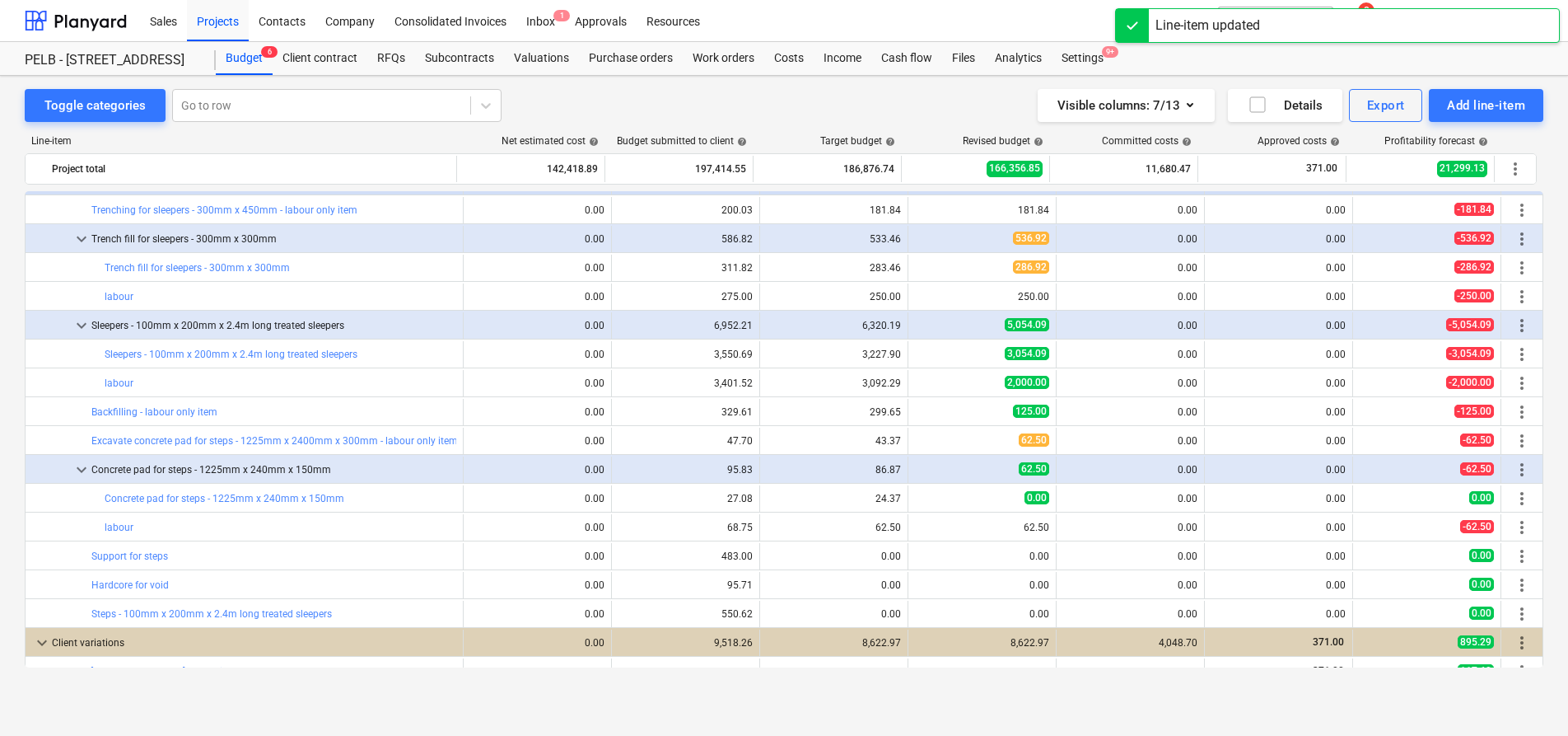
scroll to position [836, 0]
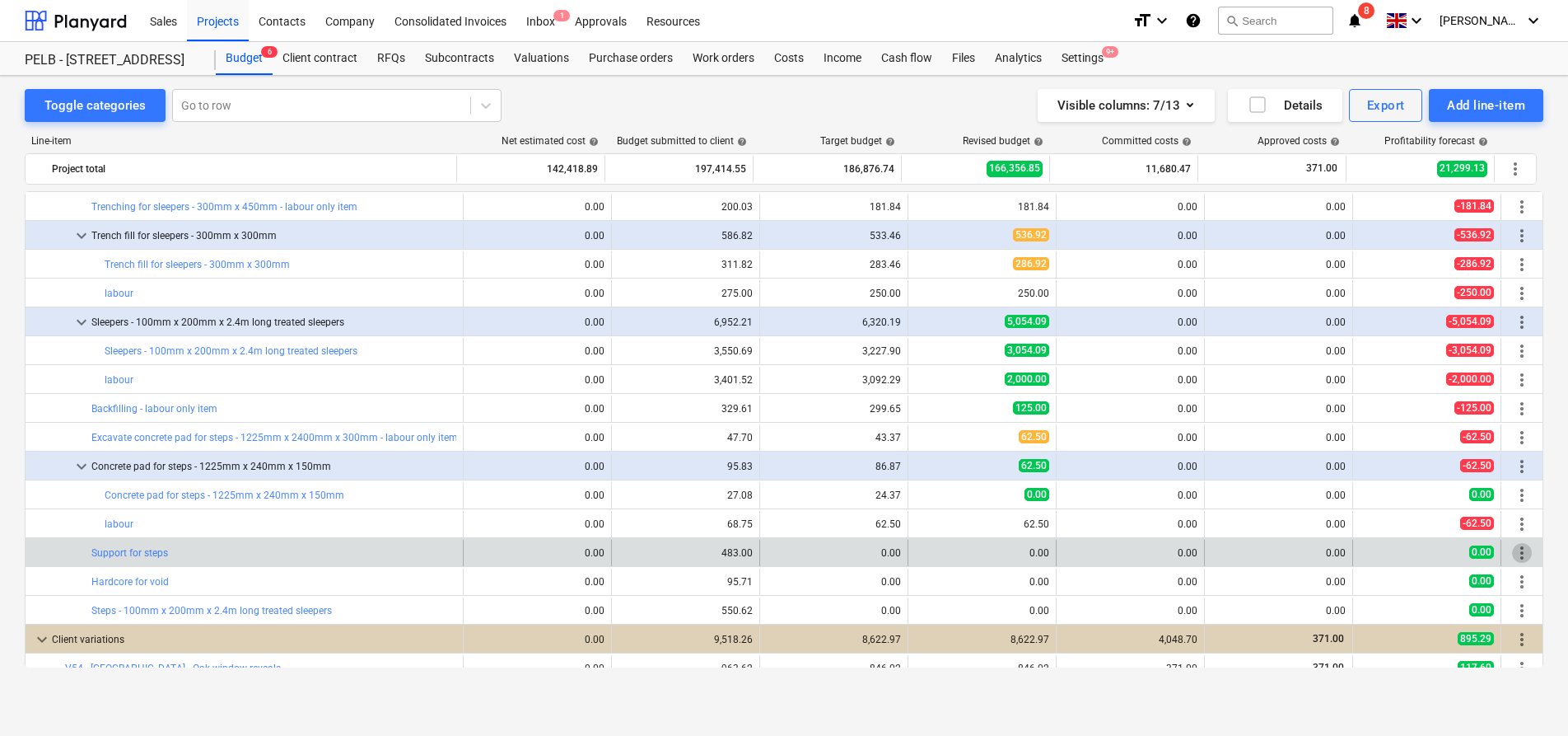
click at [1516, 551] on span "more_vert" at bounding box center [1522, 553] width 20 height 20
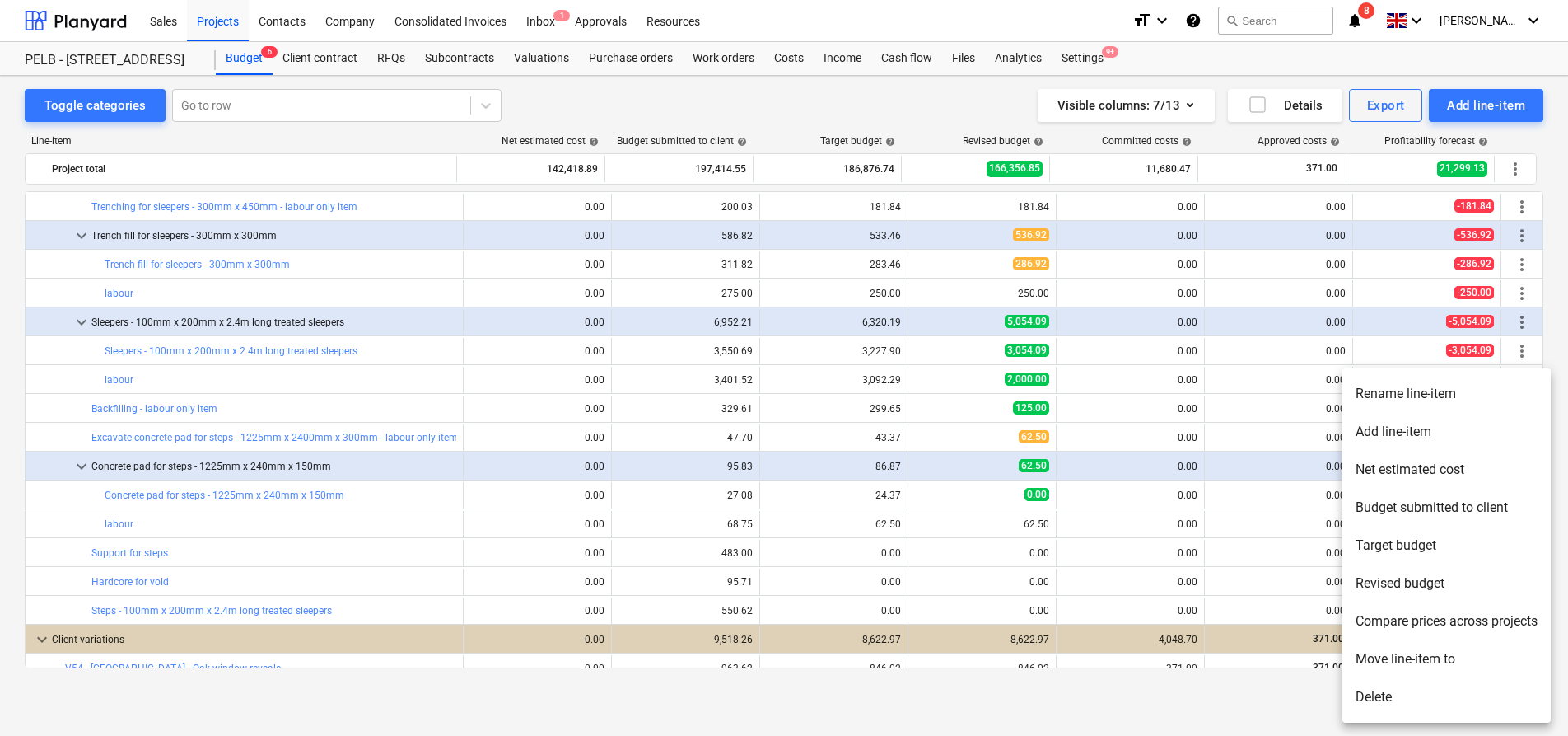
click at [1469, 433] on li "Add line-item" at bounding box center [1447, 431] width 209 height 38
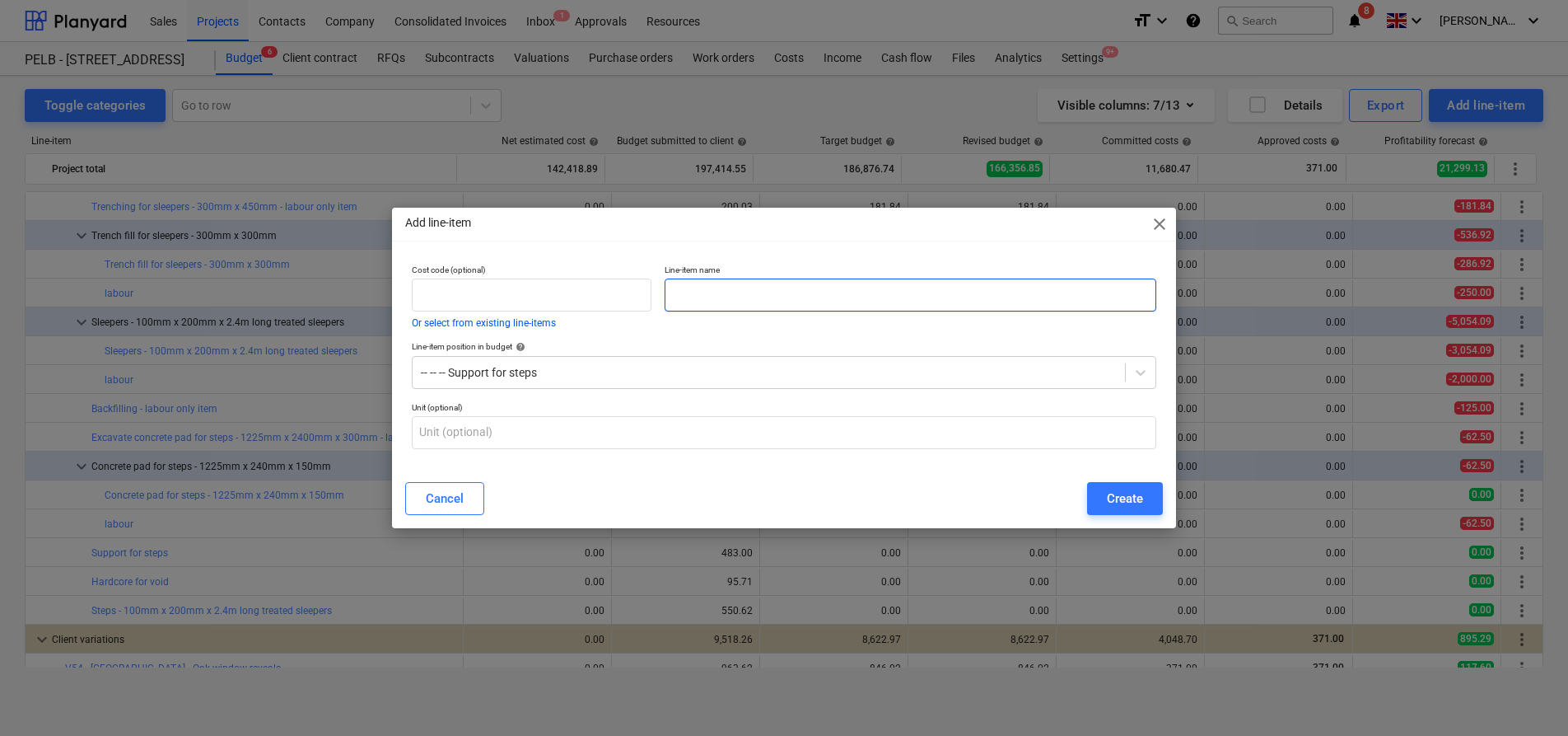
click at [697, 299] on input "text" at bounding box center [910, 295] width 492 height 33
click at [1108, 500] on div "Create" at bounding box center [1125, 498] width 37 height 21
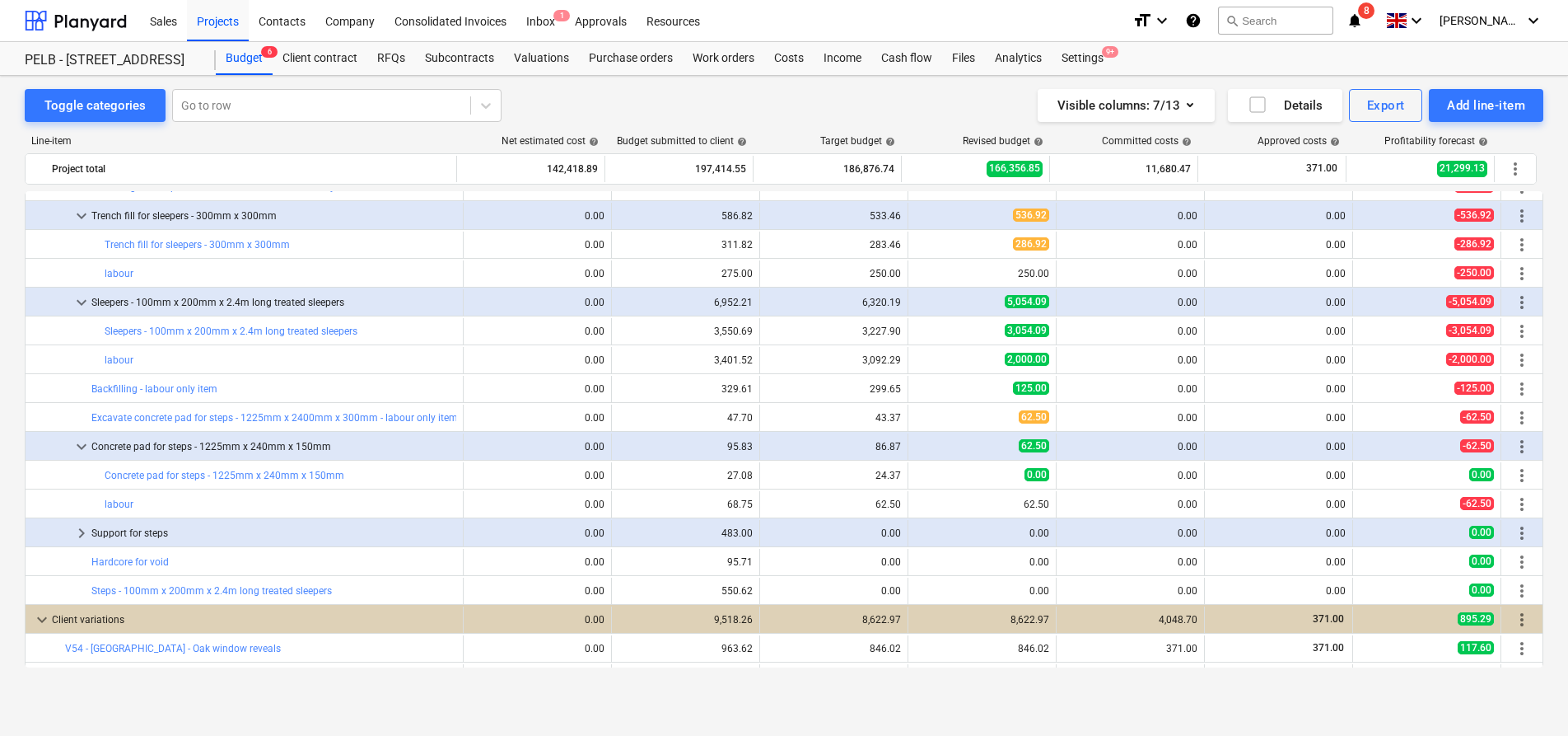
scroll to position [865, 0]
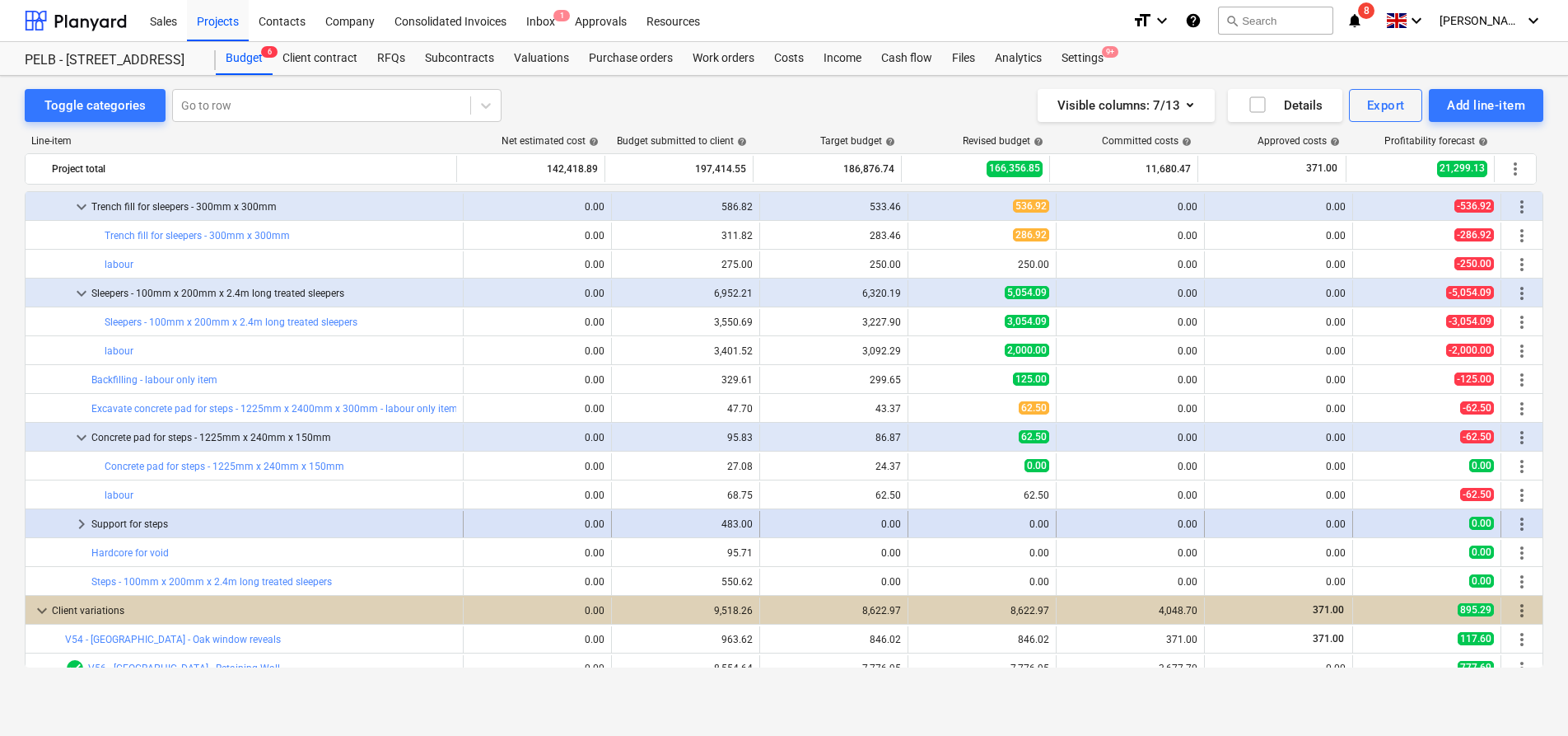
click at [78, 526] on span "keyboard_arrow_right" at bounding box center [81, 525] width 20 height 20
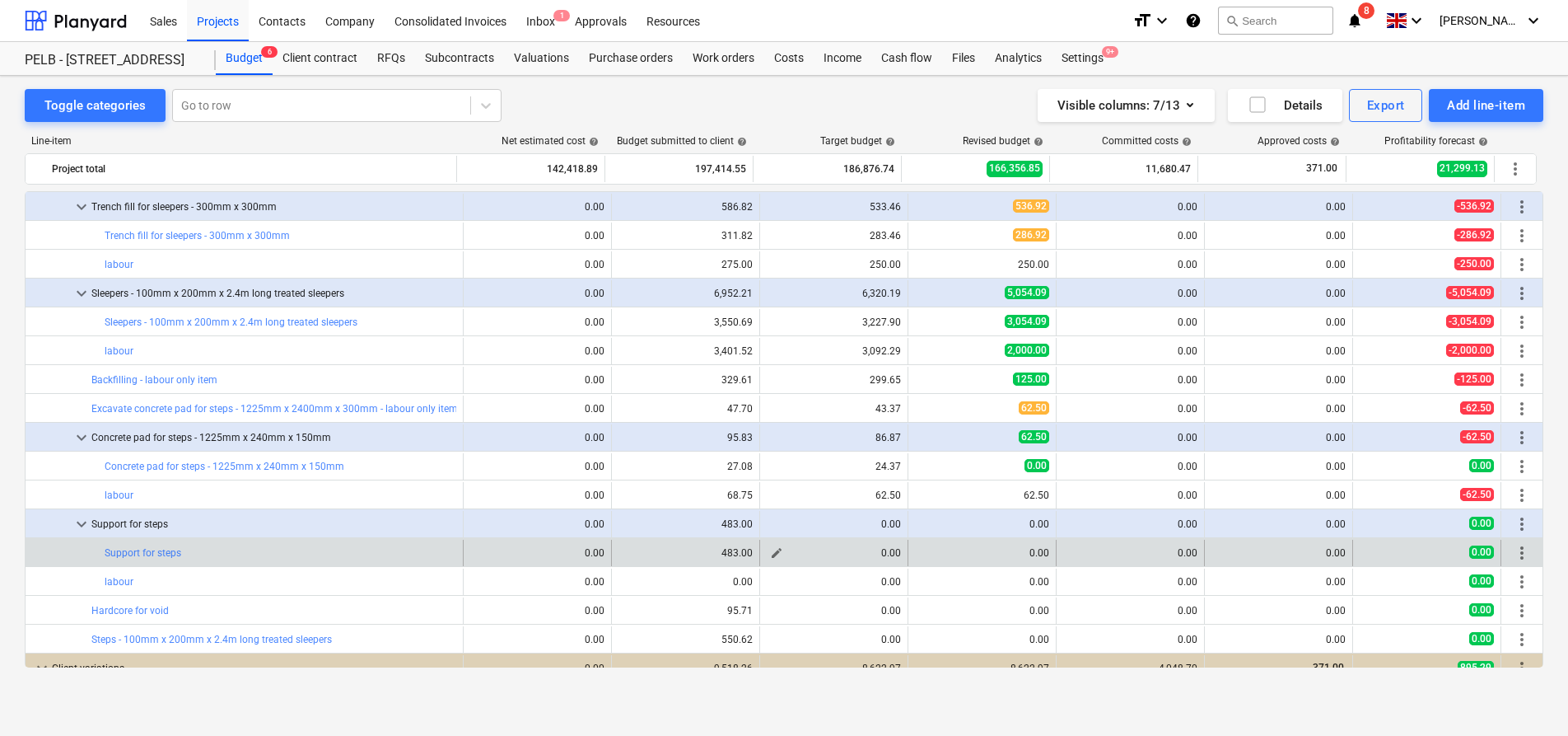
click at [777, 554] on span "edit" at bounding box center [776, 553] width 13 height 13
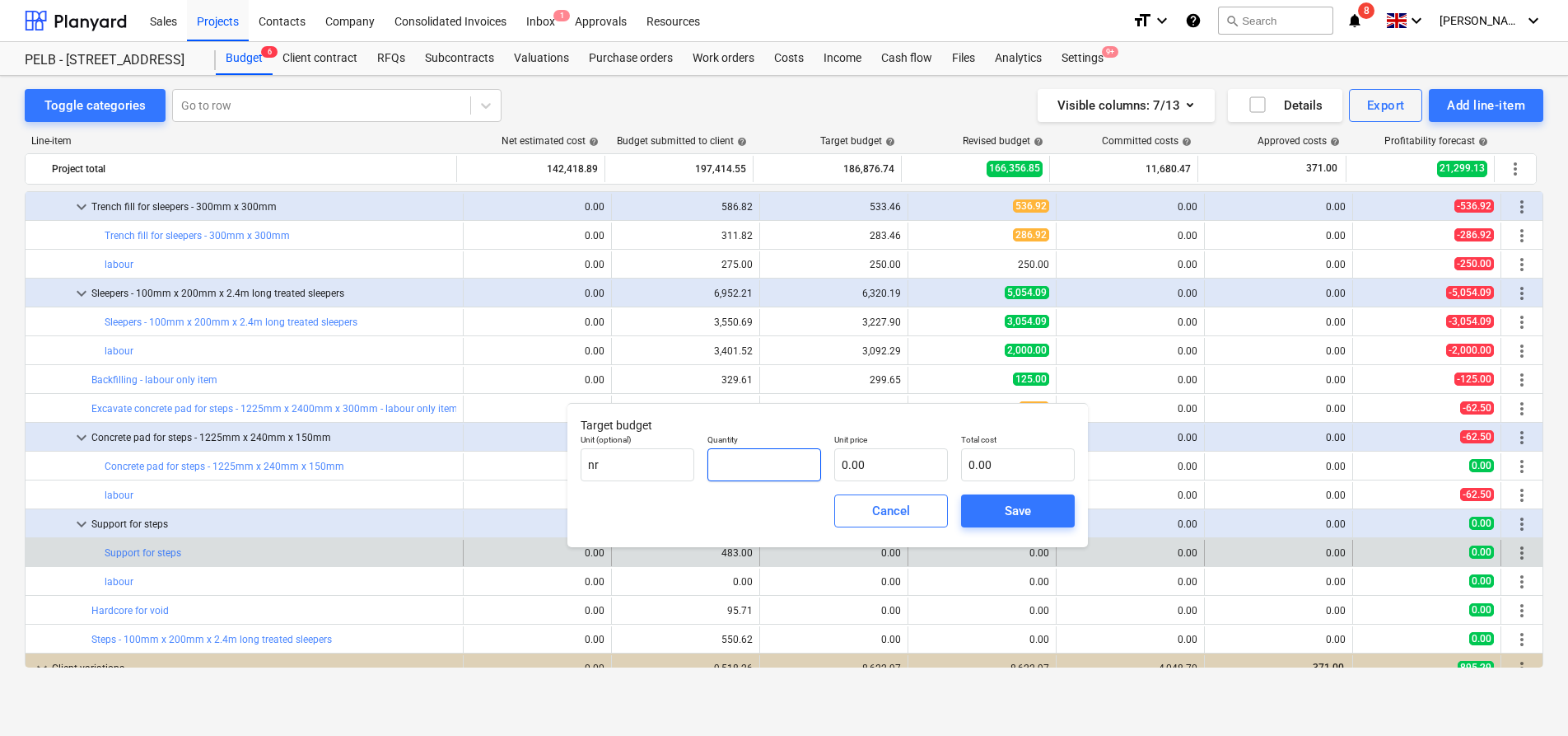
click at [752, 467] on input "text" at bounding box center [764, 465] width 114 height 33
click at [868, 459] on input "text" at bounding box center [892, 465] width 114 height 33
click at [752, 468] on input "text" at bounding box center [764, 465] width 114 height 33
click at [1011, 506] on div "Save" at bounding box center [1018, 510] width 27 height 21
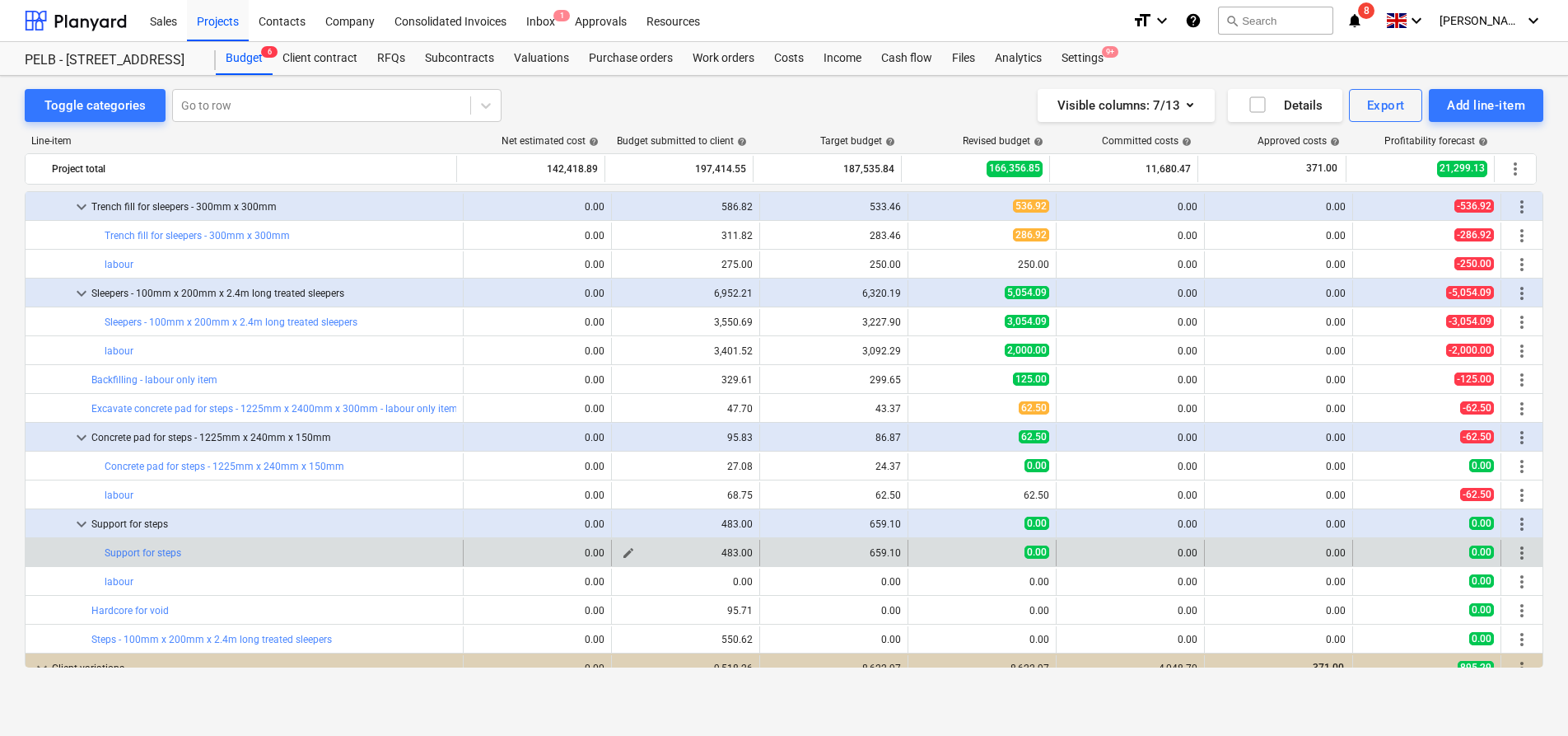
click at [622, 551] on span "edit" at bounding box center [628, 553] width 13 height 13
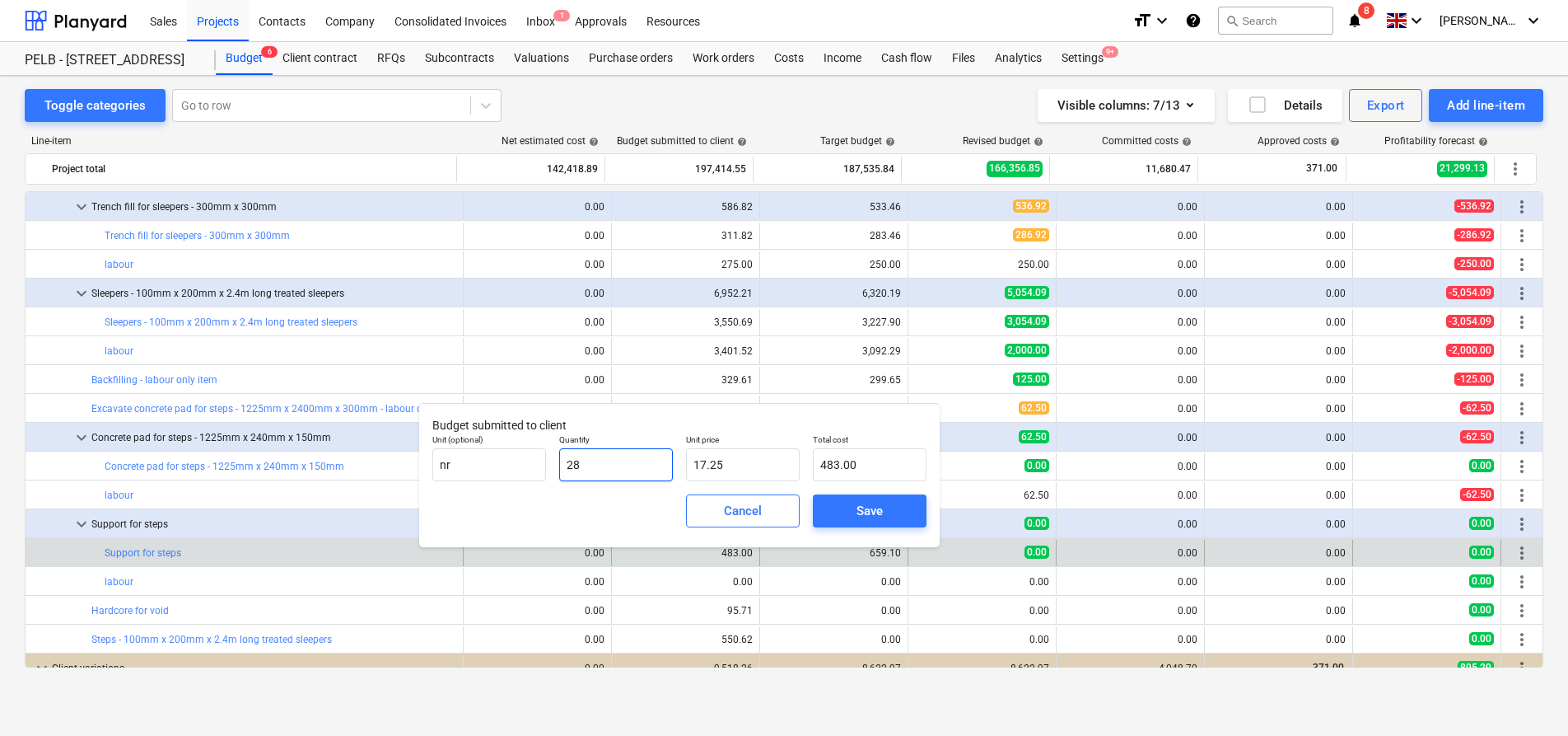
click at [622, 465] on input "28" at bounding box center [616, 465] width 114 height 33
click at [888, 514] on span "Save" at bounding box center [870, 510] width 74 height 21
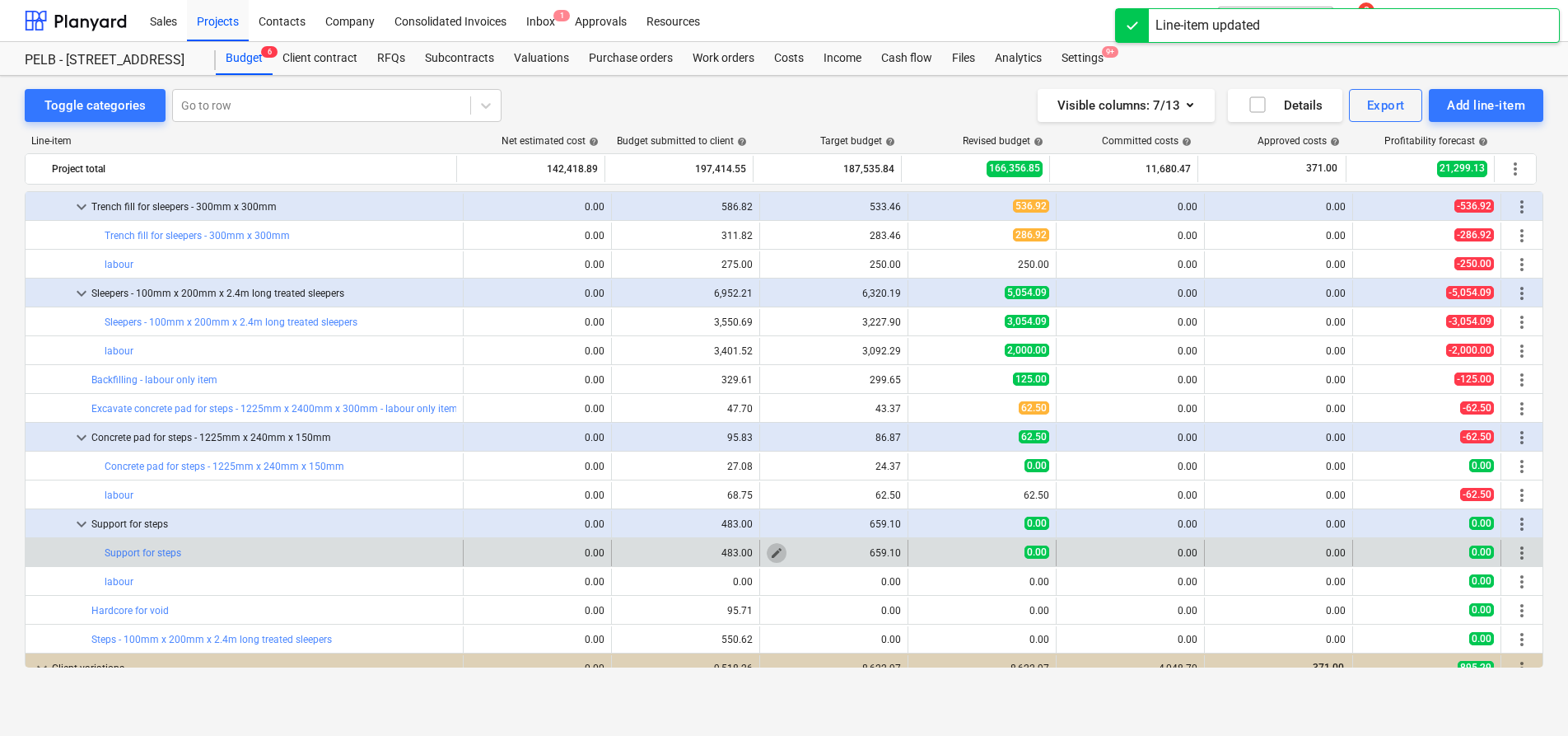
click at [770, 554] on span "edit" at bounding box center [776, 553] width 13 height 13
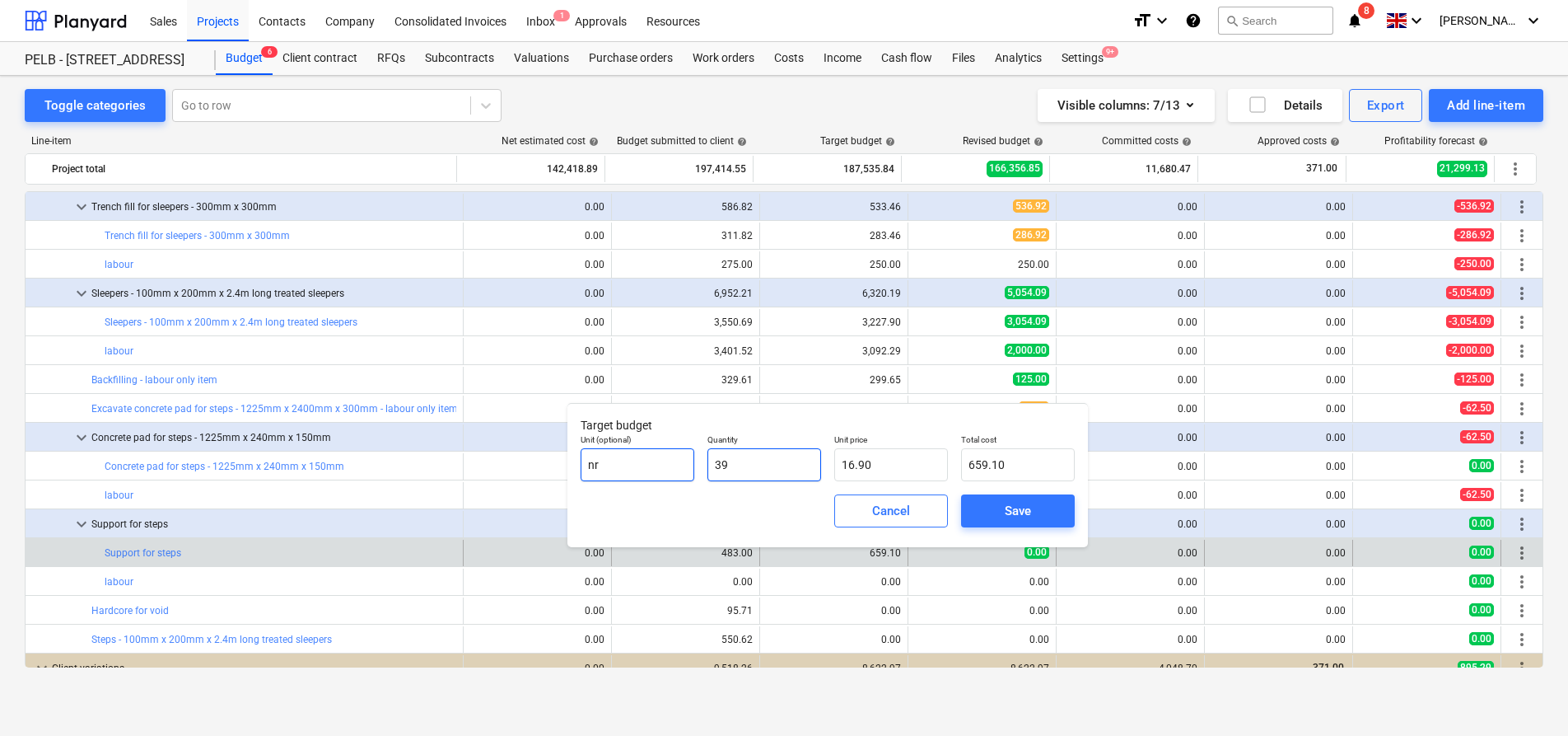
drag, startPoint x: 770, startPoint y: 463, endPoint x: 657, endPoint y: 464, distance: 113.0
click at [657, 464] on div "Unit (optional) nr Quantity 39 Unit price 16.90 Total cost 659.10" at bounding box center [827, 458] width 507 height 60
click at [1054, 505] on span "Save" at bounding box center [1018, 510] width 74 height 21
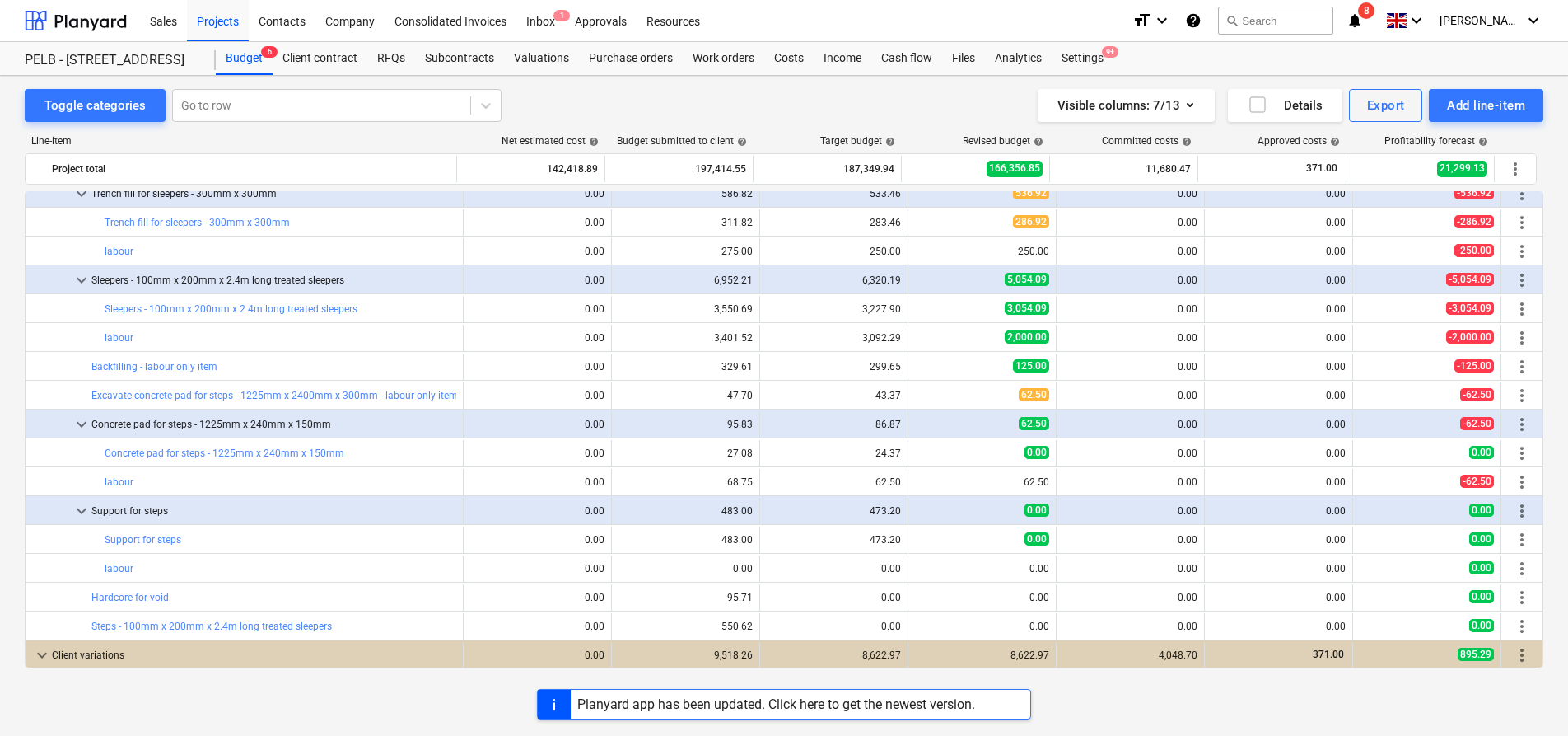
scroll to position [879, 0]
click at [567, 701] on div at bounding box center [555, 703] width 33 height 28
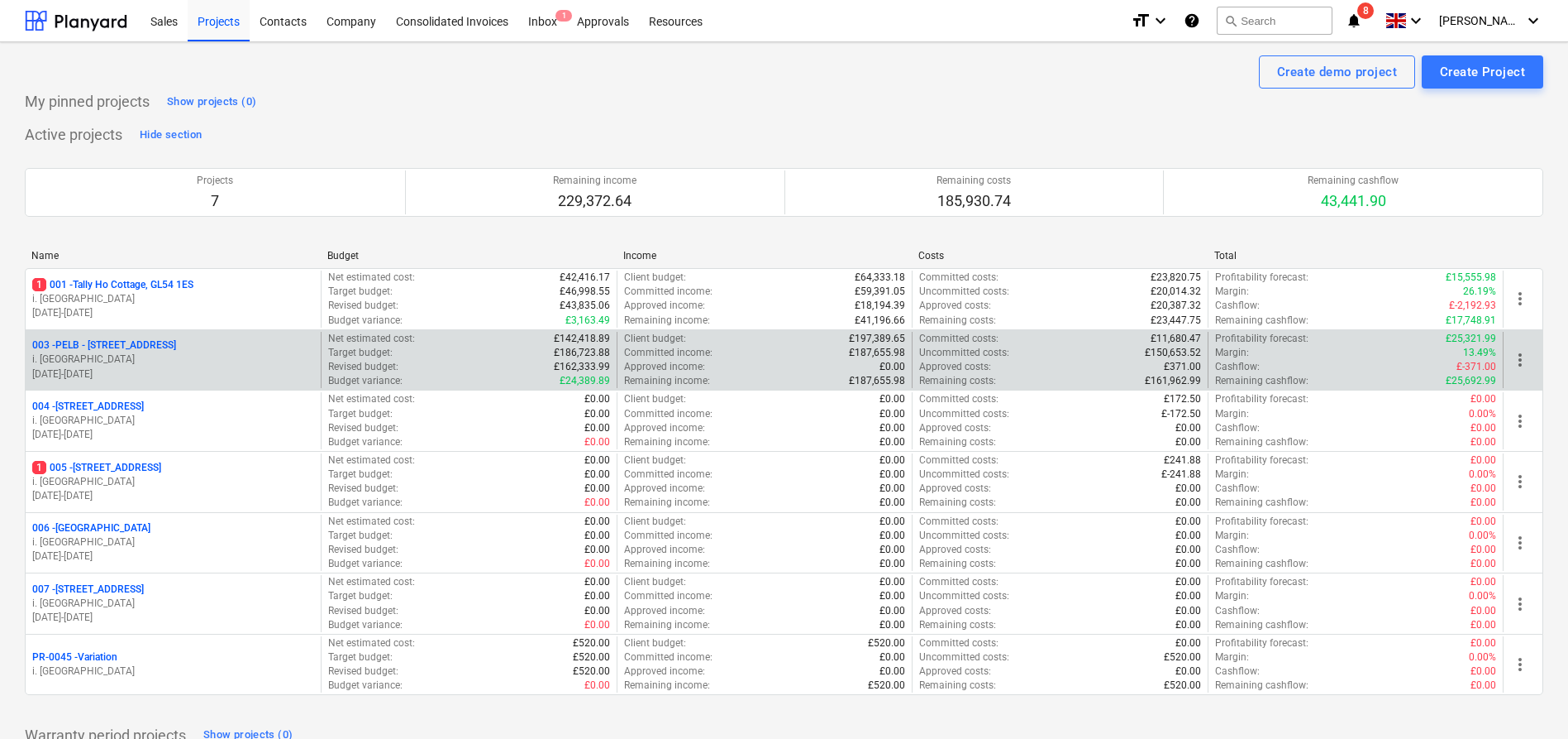
click at [176, 349] on p "003 - PELB - [GEOGRAPHIC_DATA], [GEOGRAPHIC_DATA], GL2 7NE" at bounding box center [104, 345] width 144 height 14
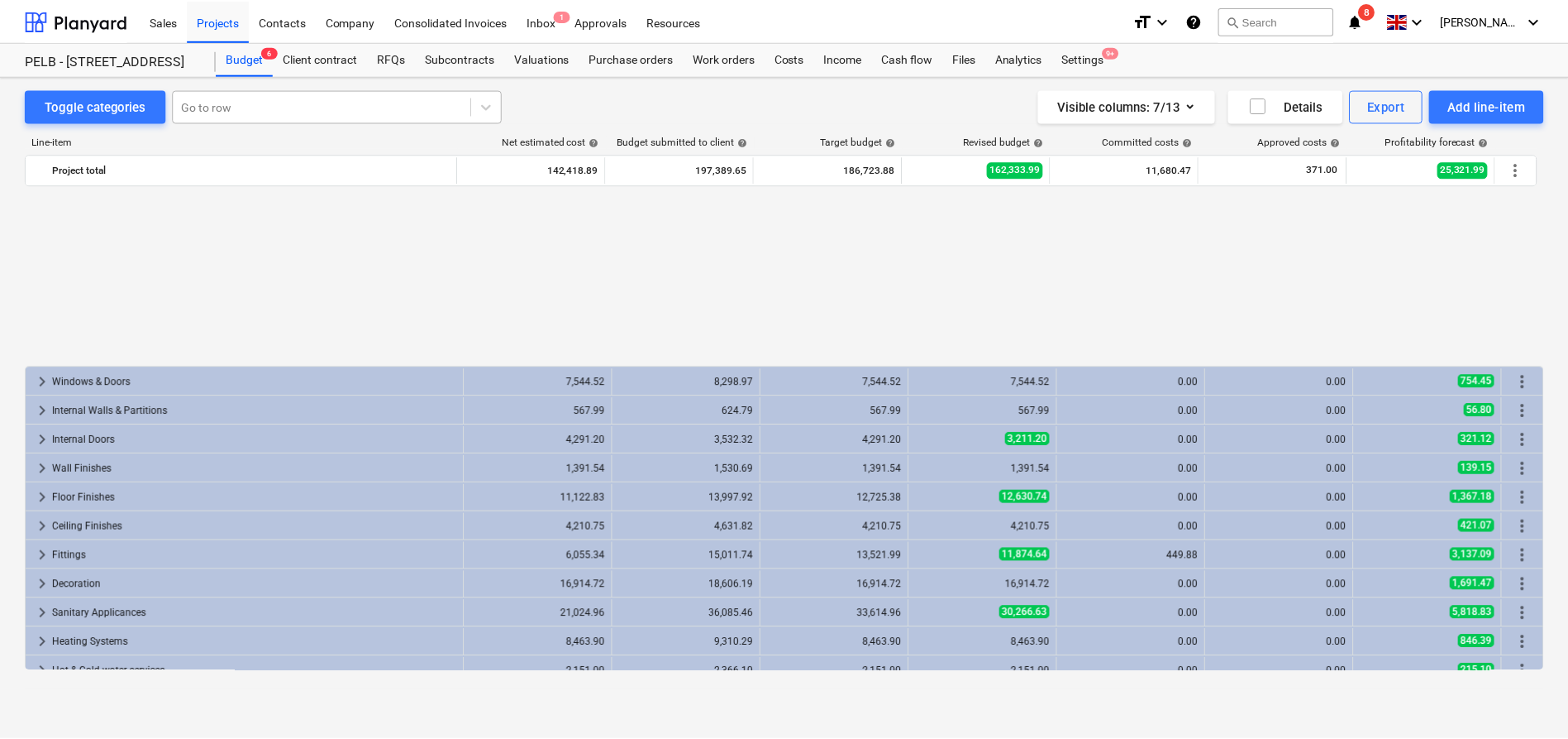
scroll to position [779, 0]
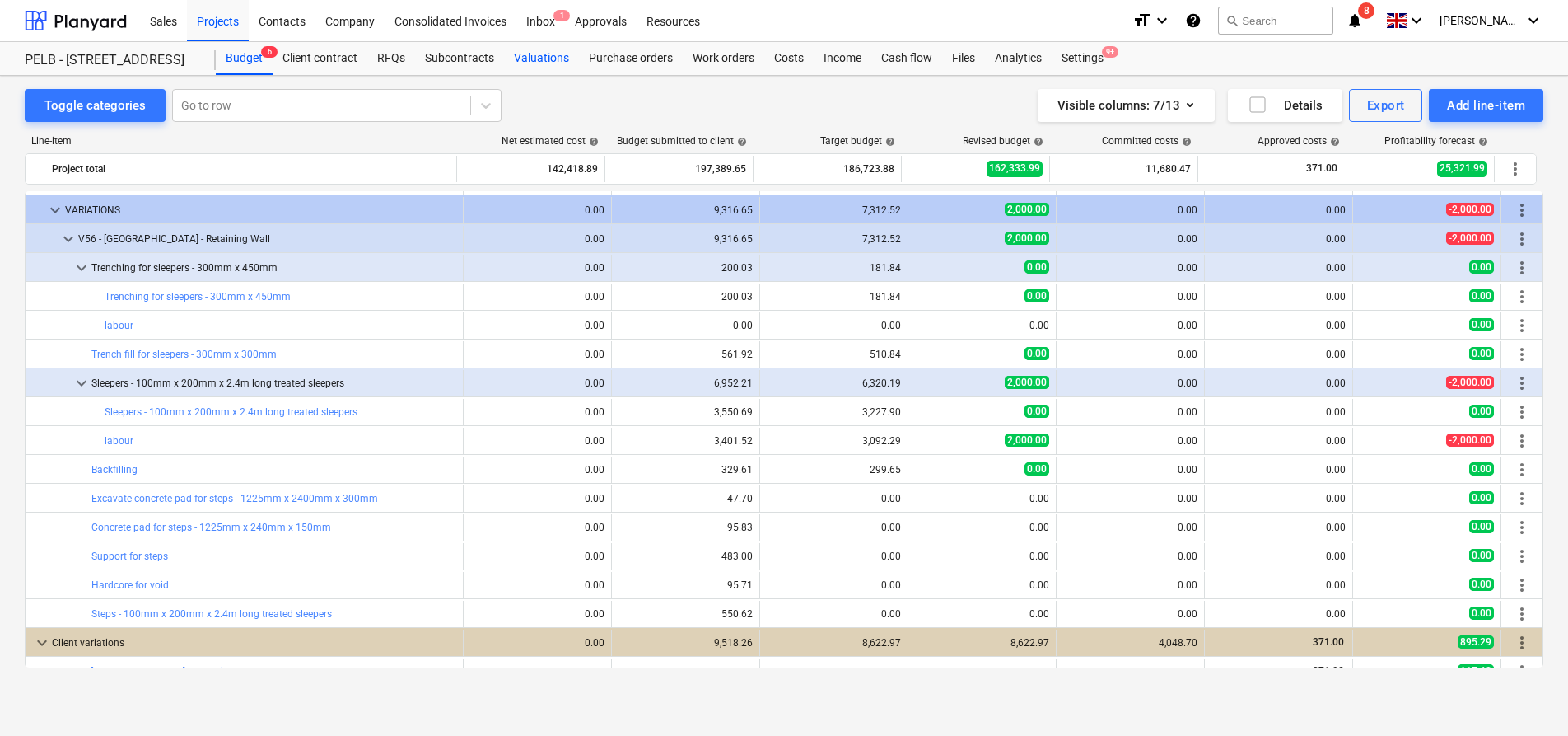
click at [517, 59] on div "Valuations" at bounding box center [542, 59] width 75 height 33
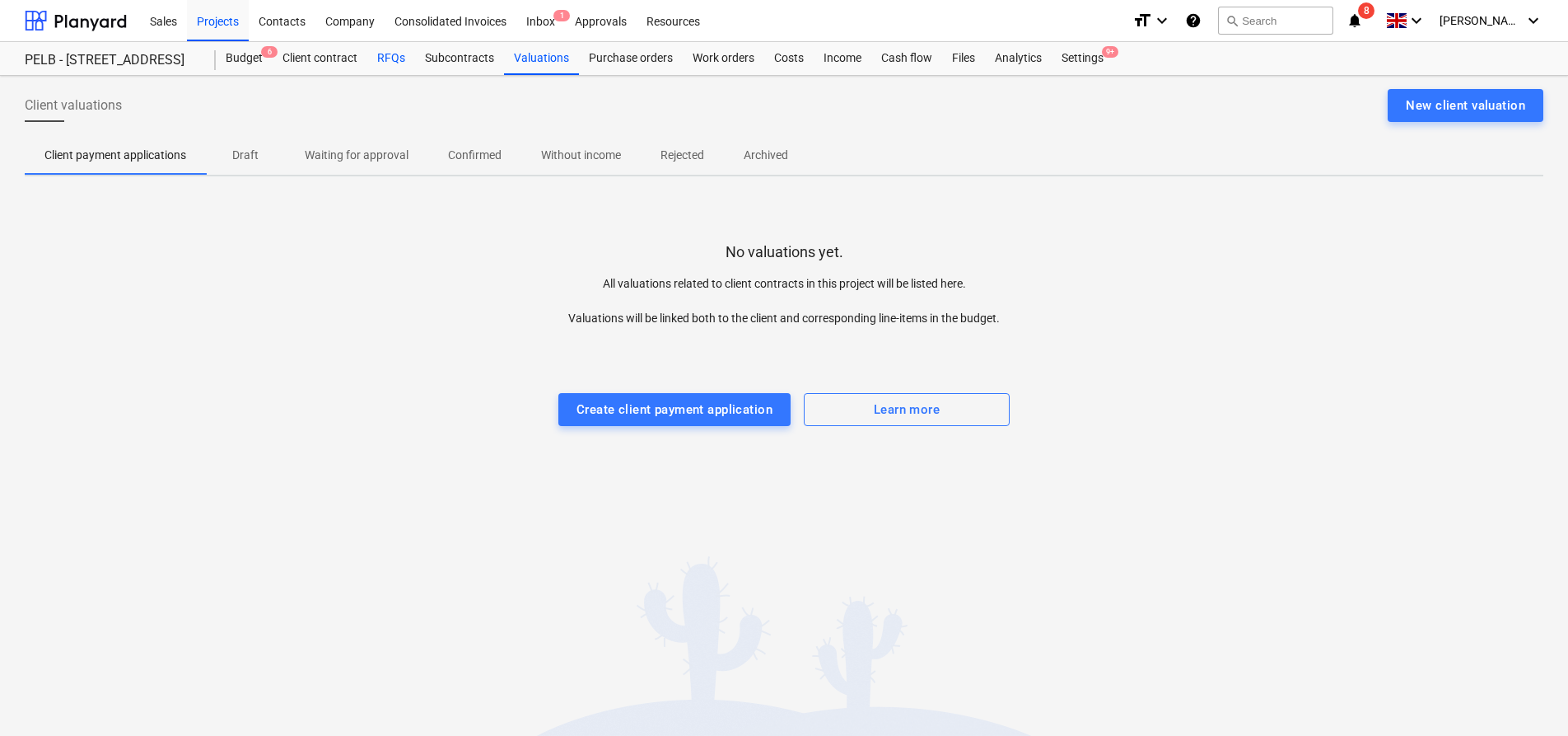
click at [382, 61] on div "RFQs" at bounding box center [391, 59] width 48 height 33
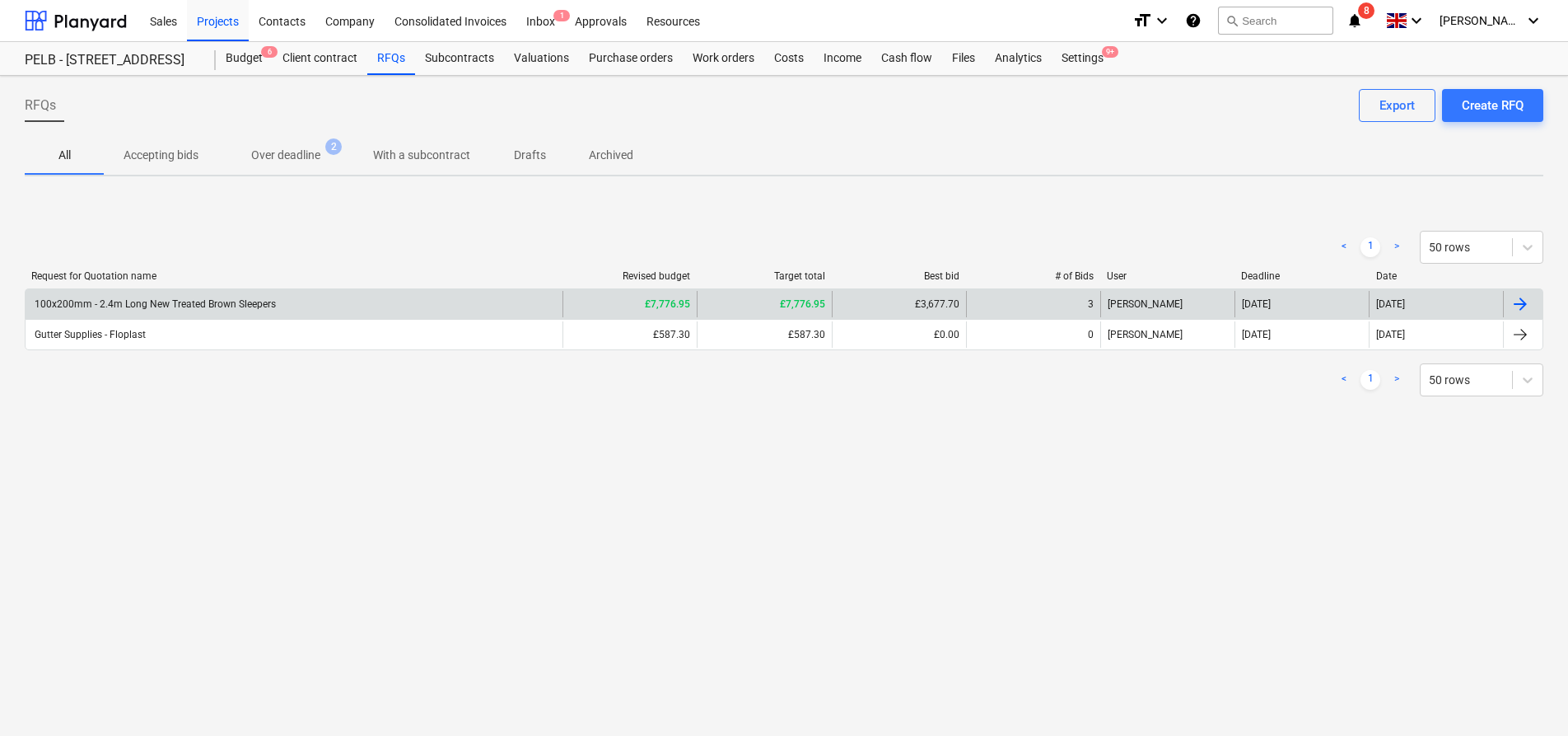
click at [300, 298] on div "100x200mm - 2.4m Long New Treated Brown Sleepers" at bounding box center [294, 304] width 537 height 27
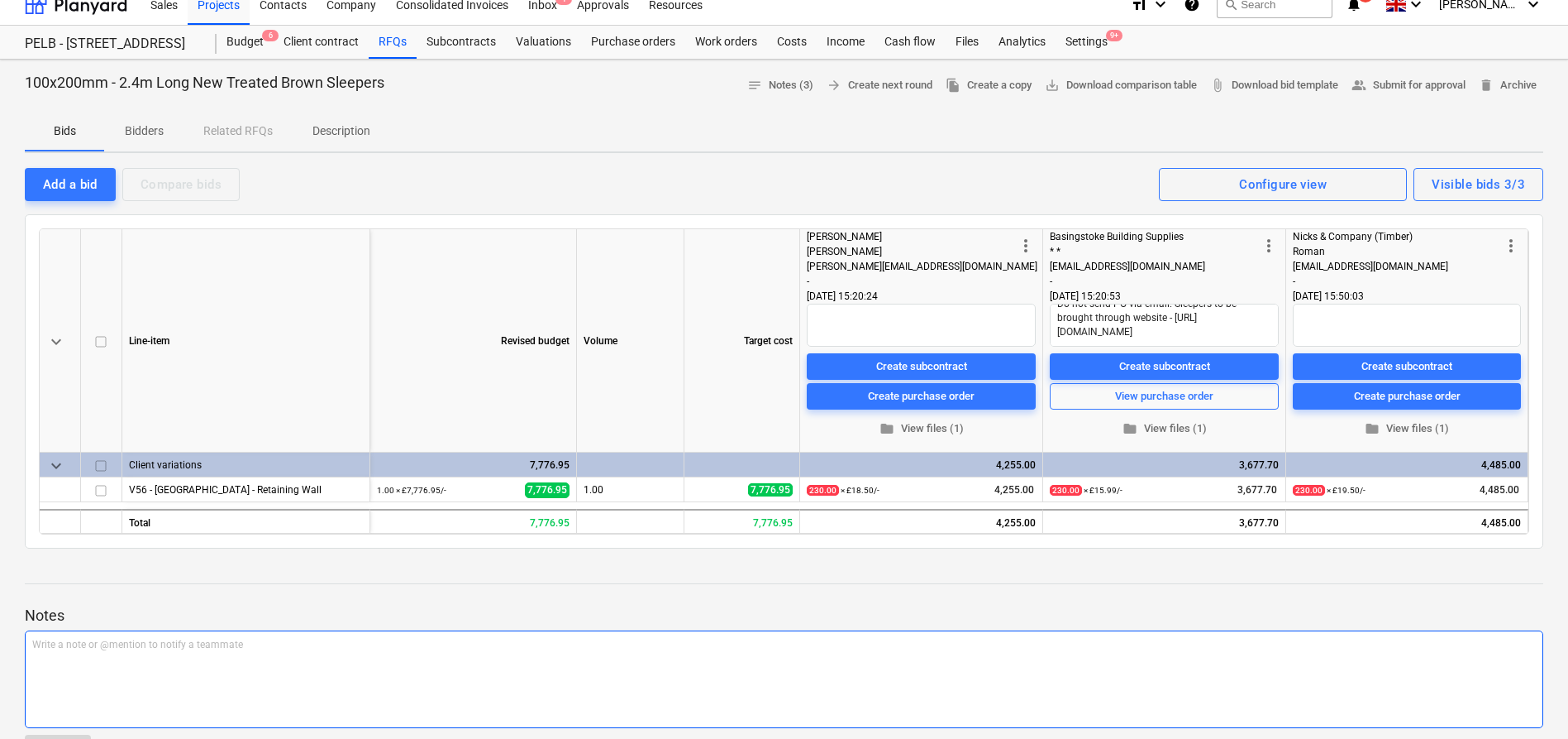
scroll to position [16, 0]
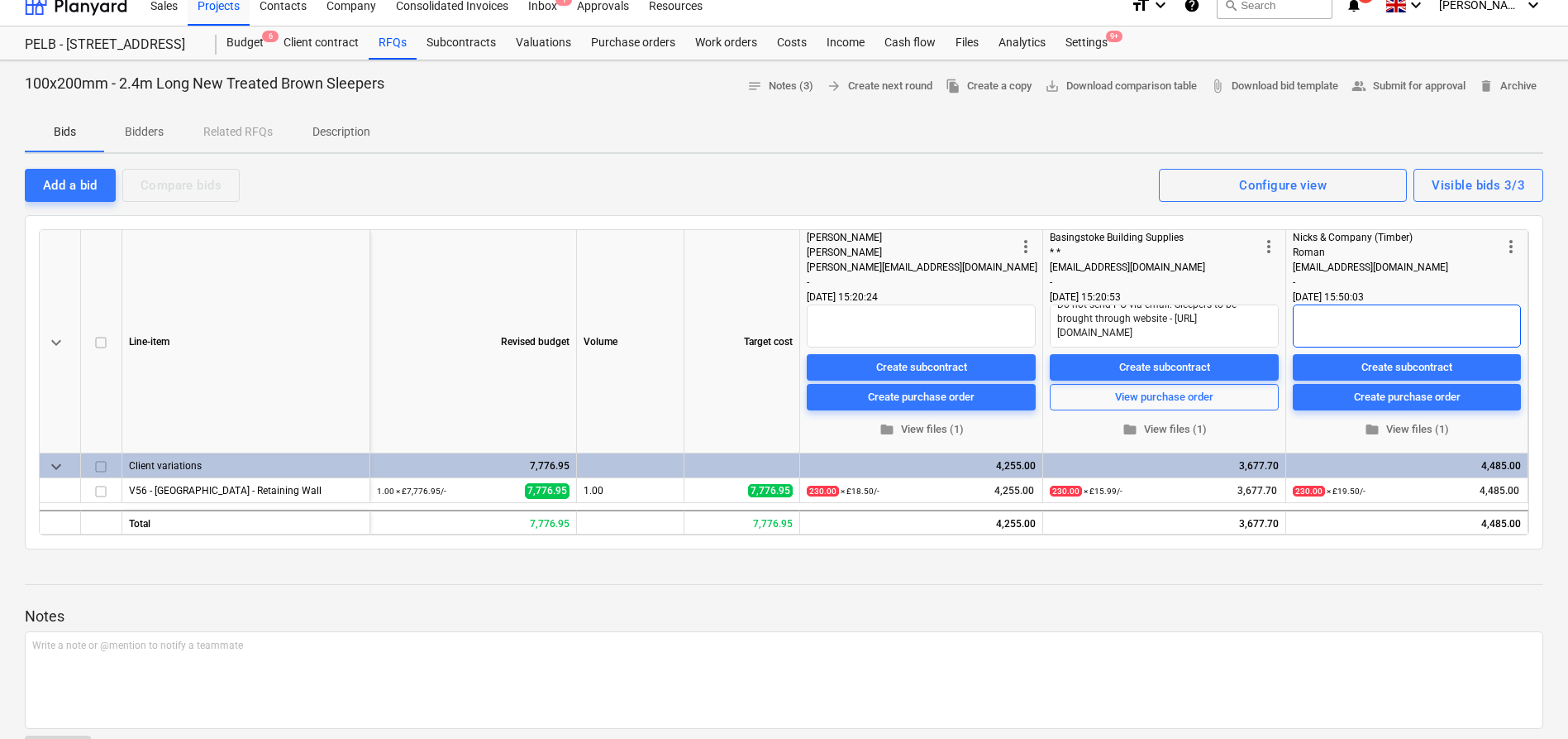
type textarea "x"
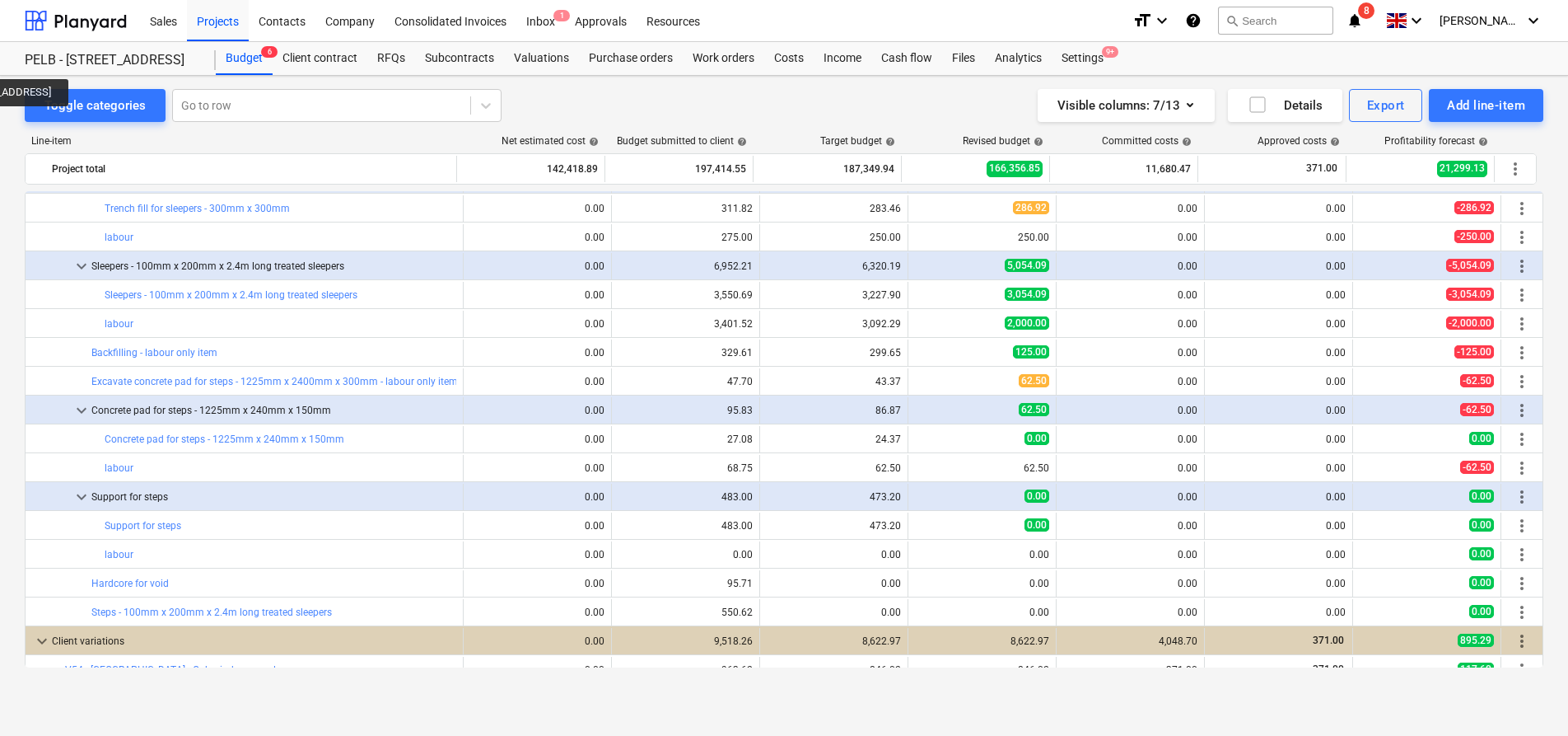
scroll to position [894, 0]
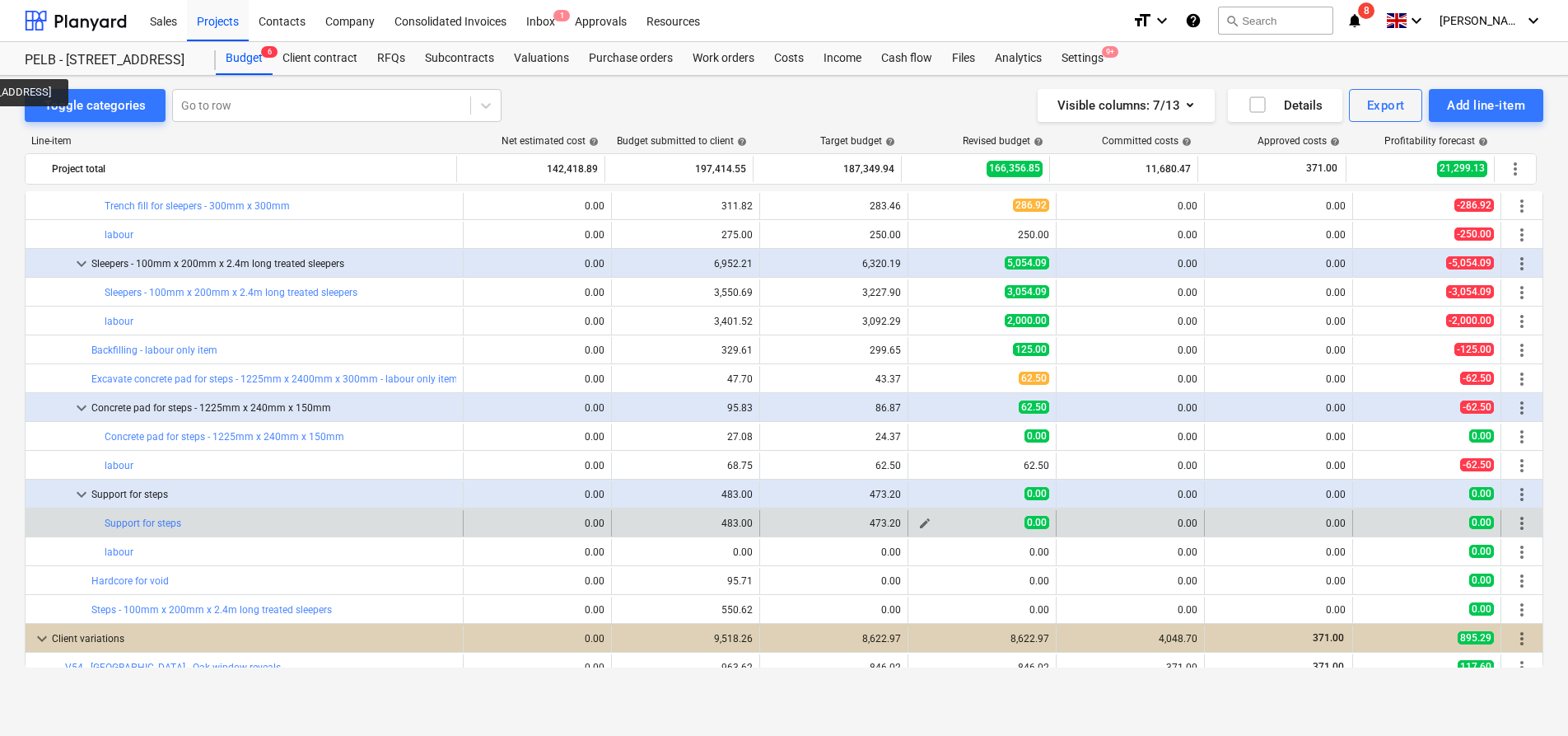
click at [923, 525] on span "edit" at bounding box center [925, 523] width 13 height 13
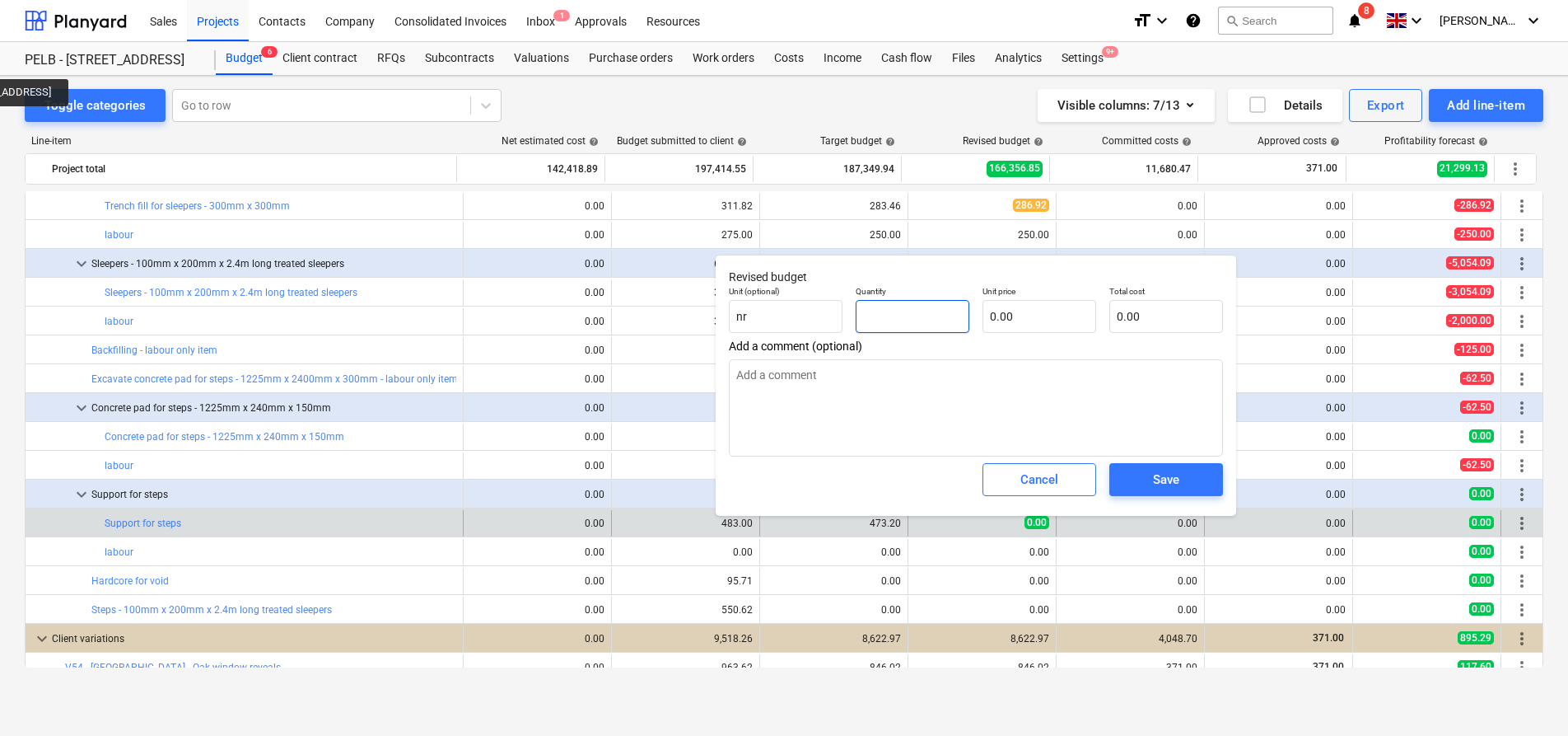
click at [894, 317] on input "text" at bounding box center [913, 317] width 114 height 33
type input "1"
type textarea "x"
type input "17"
type textarea "x"
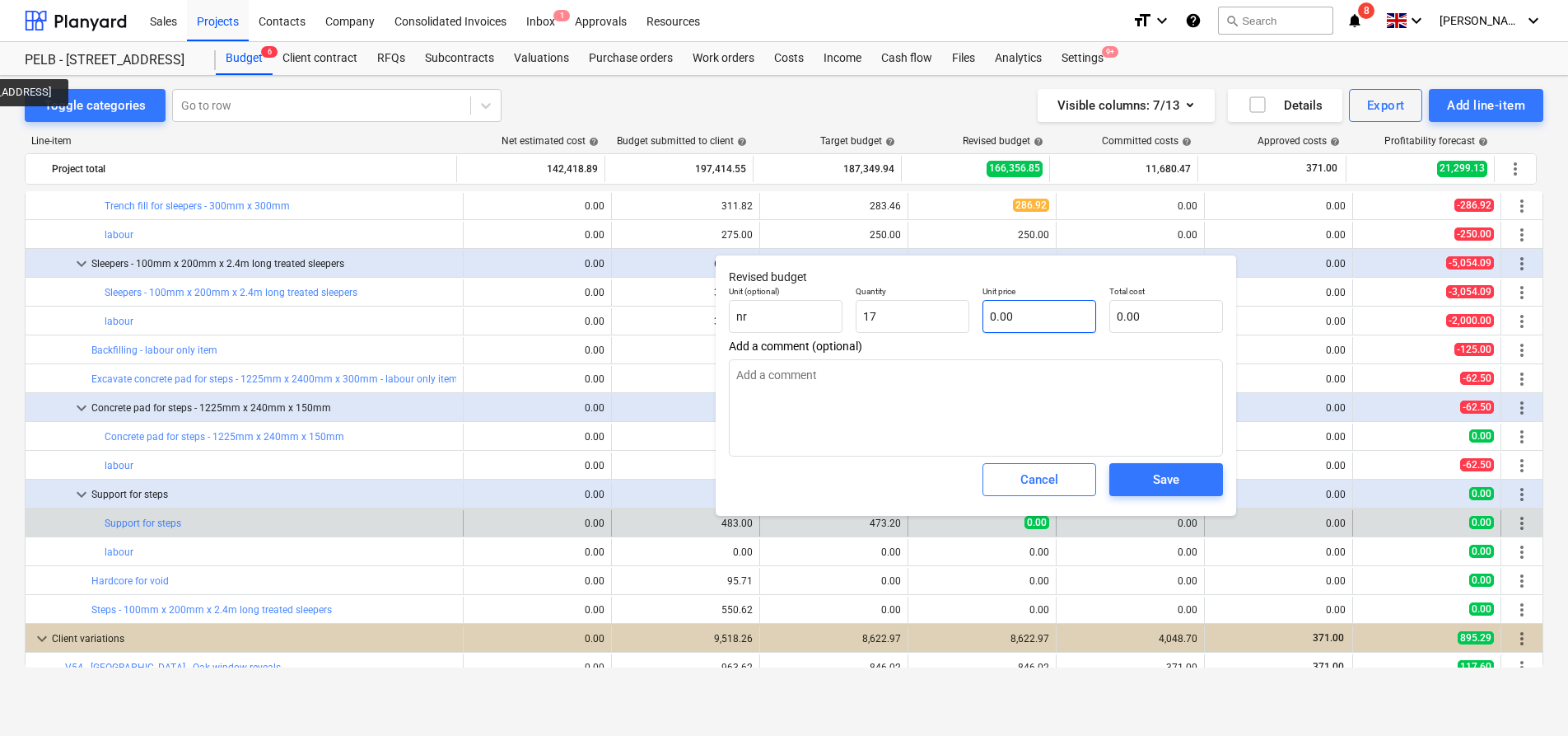
type input "17.00"
type textarea "x"
click at [1019, 309] on input "text" at bounding box center [1040, 317] width 114 height 33
type input "1"
type textarea "x"
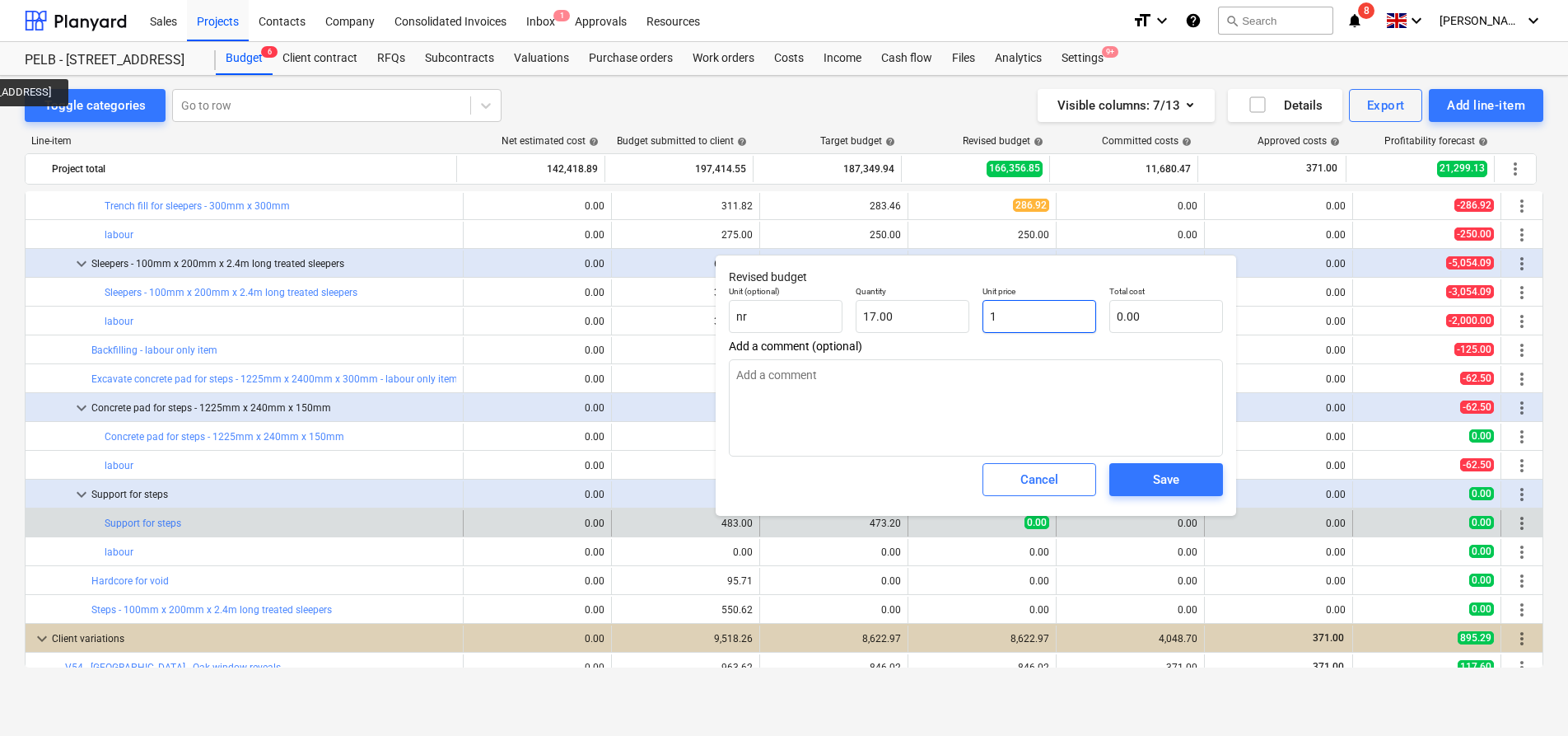
type input "17.00"
type input "15"
type textarea "x"
type input "255.00"
type input "15."
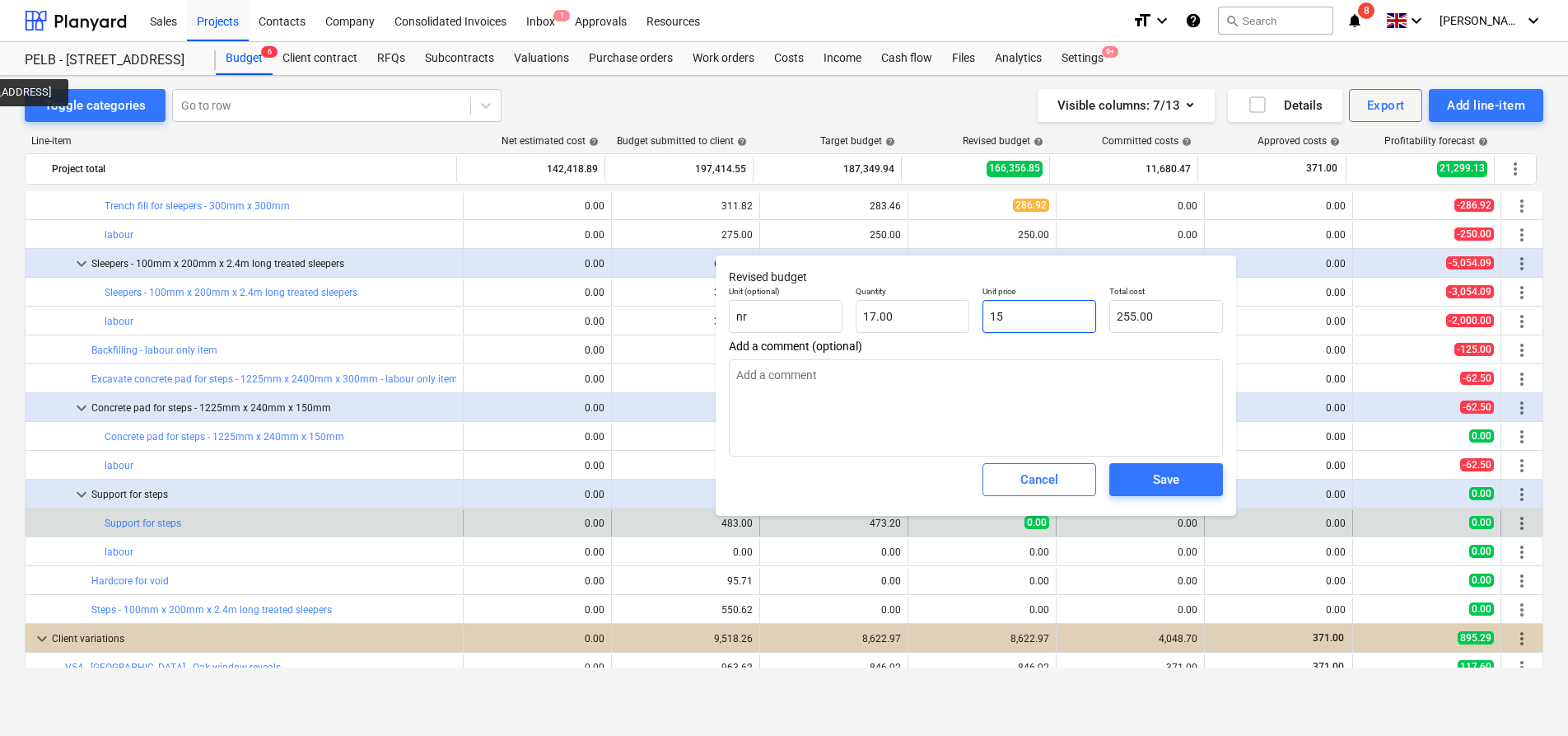
type textarea "x"
type input "15.9"
type textarea "x"
type input "270.30"
type input "15.99"
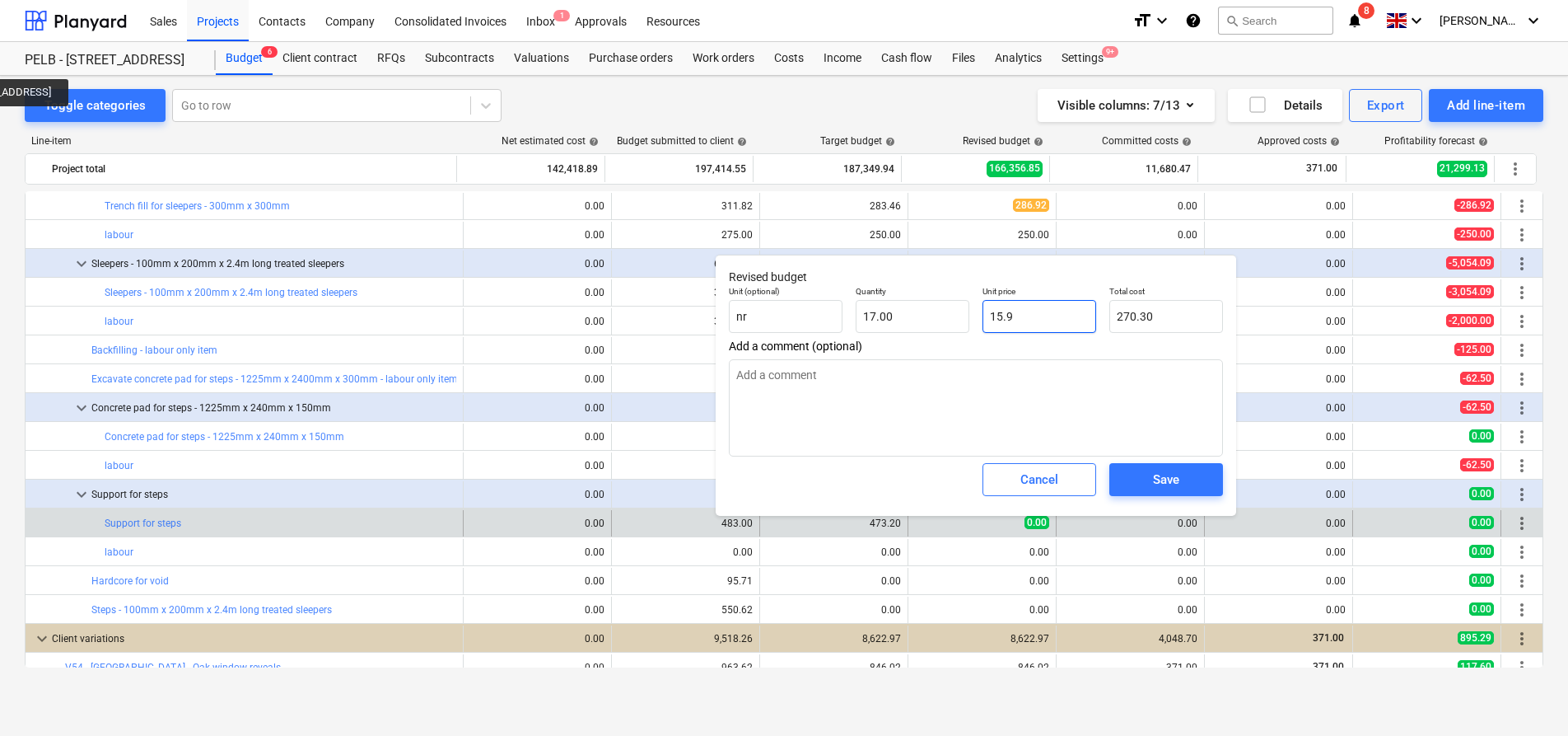
type textarea "x"
type input "271.83"
type input "15.99"
click at [1182, 475] on span "Save" at bounding box center [1166, 479] width 74 height 21
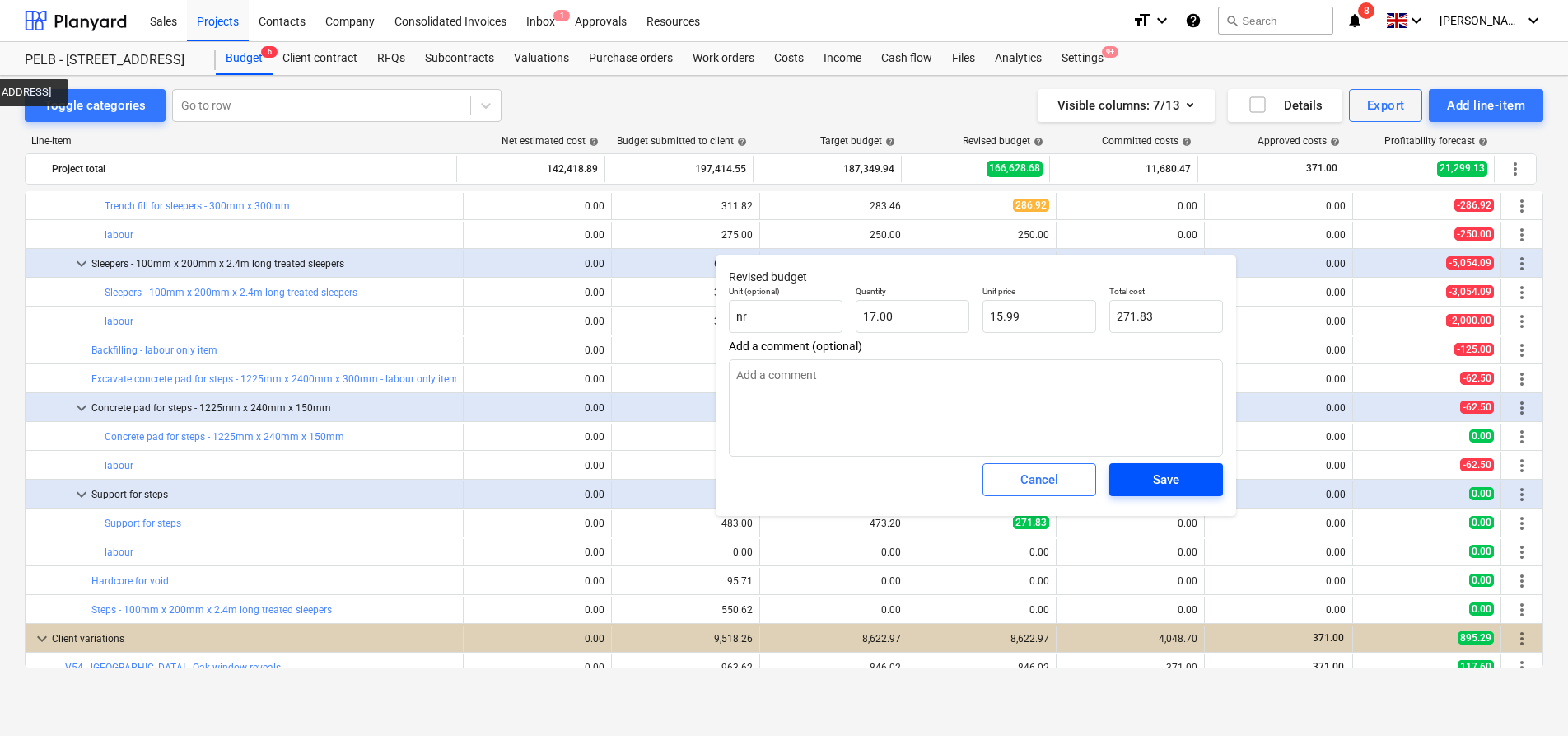
type textarea "x"
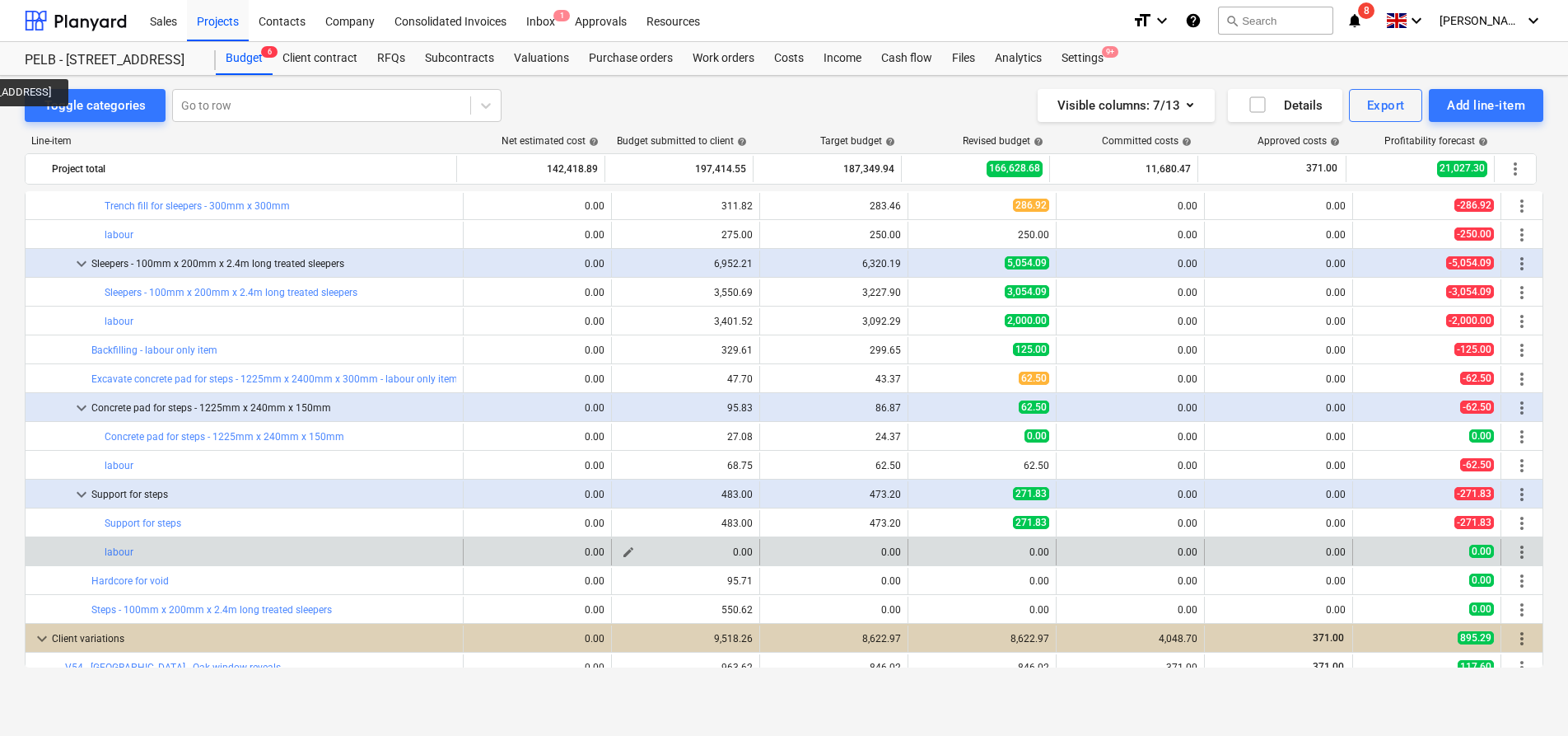
click at [622, 552] on span "edit" at bounding box center [628, 552] width 13 height 13
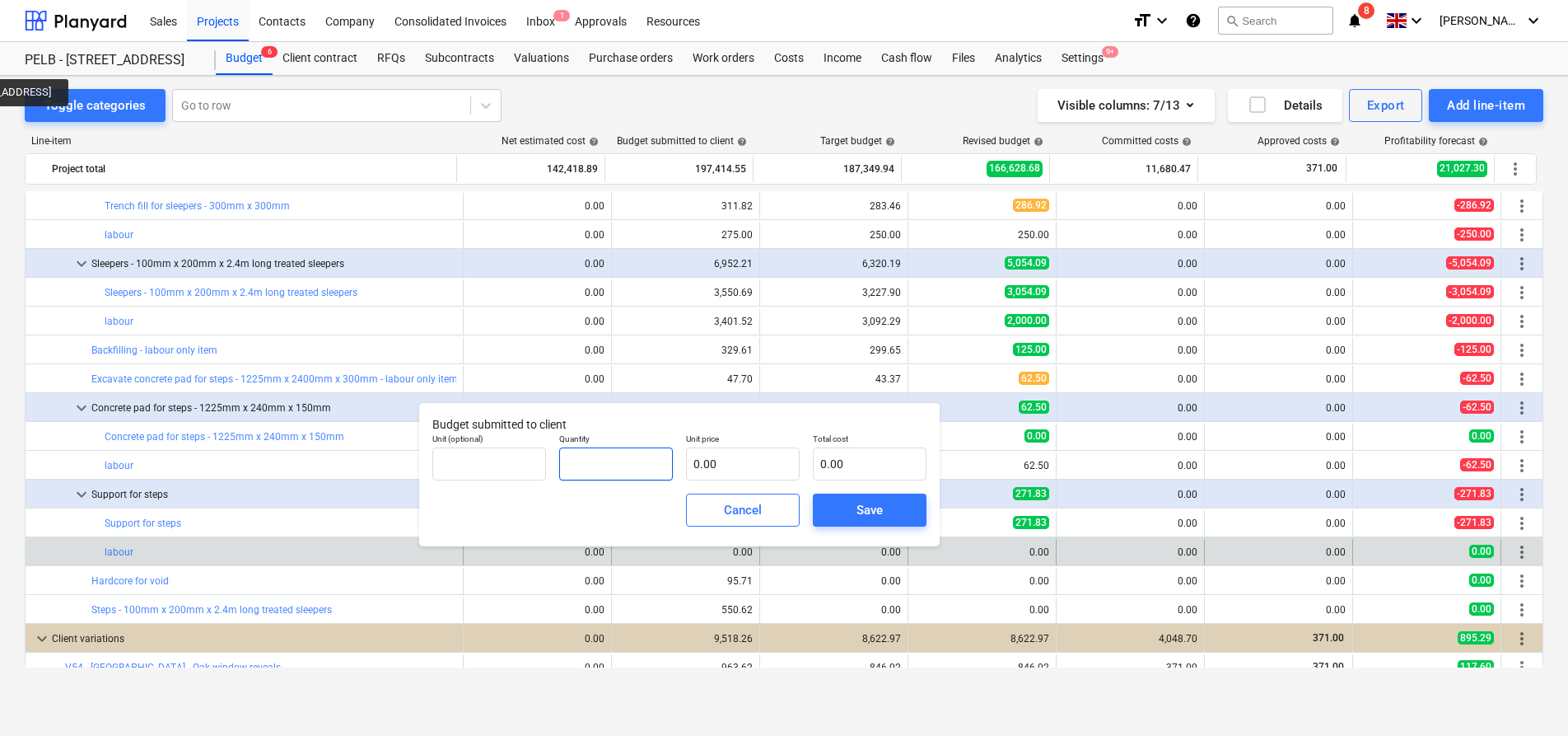
click at [620, 466] on input "text" at bounding box center [616, 464] width 114 height 33
type input "1.00"
click at [719, 482] on div "Unit price 0.00" at bounding box center [742, 457] width 127 height 60
click at [721, 471] on input "text" at bounding box center [743, 464] width 114 height 33
type input "2"
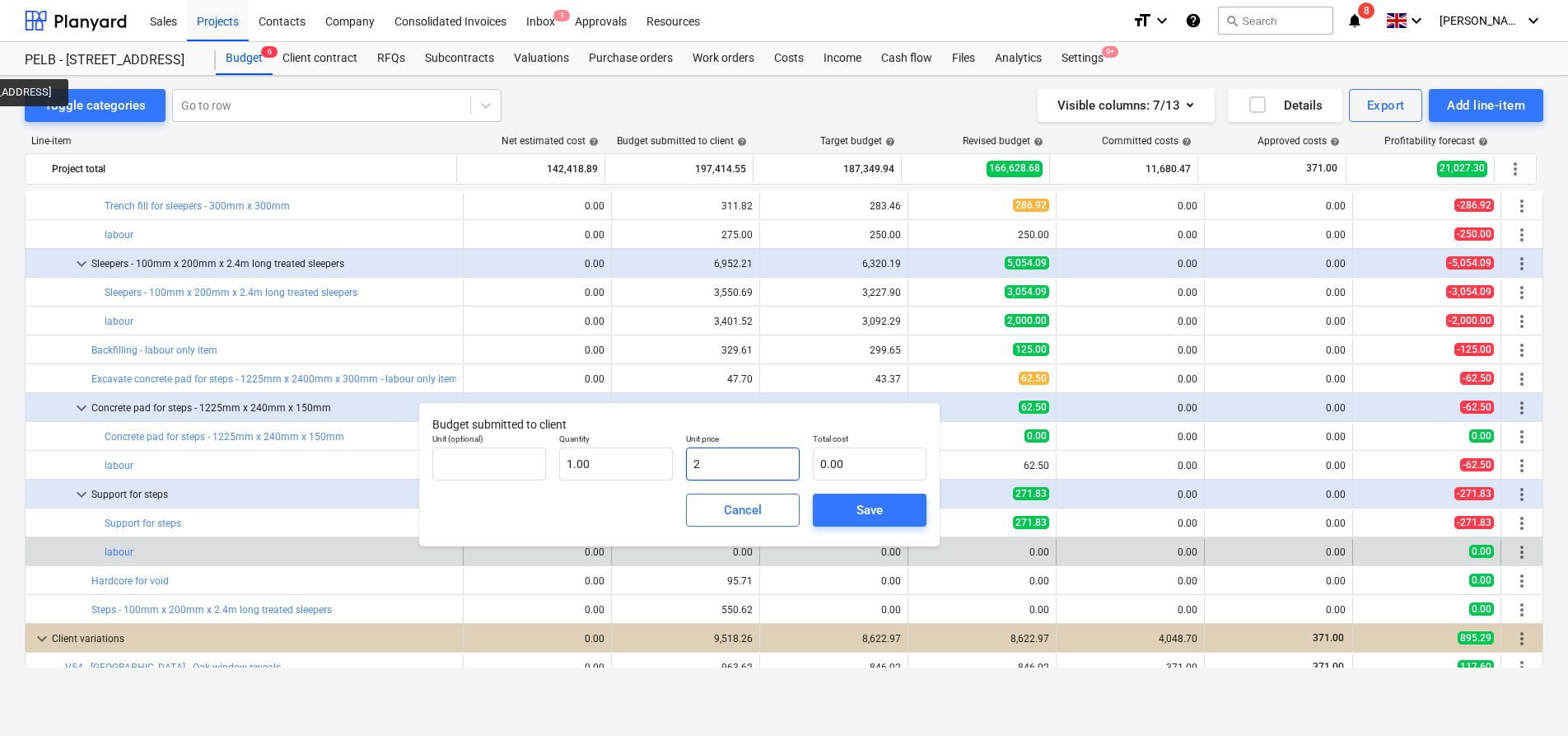
type input "2.00"
type input "20"
type input "20.00"
type input "208"
type input "208.00"
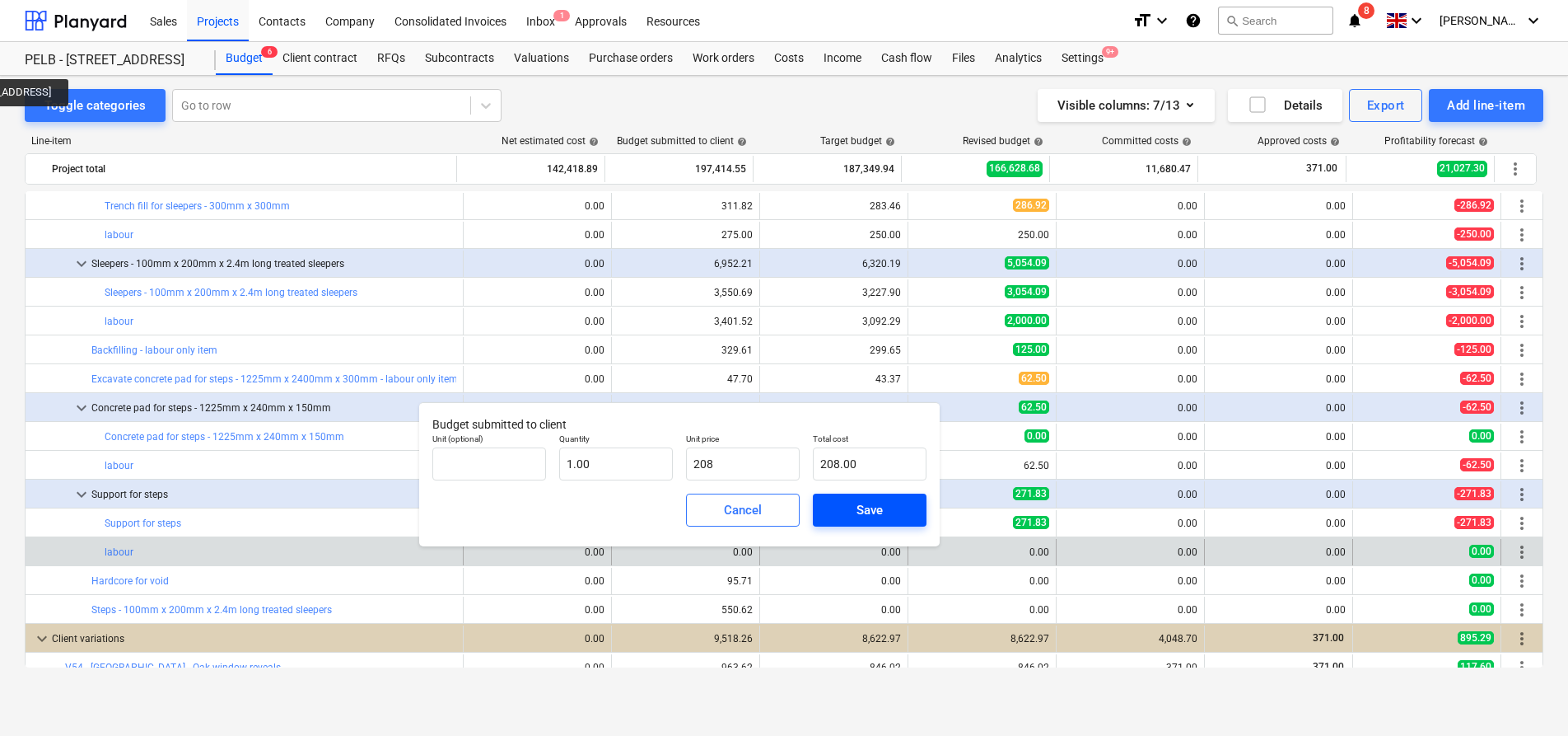
type input "208.00"
click at [879, 515] on div "Save" at bounding box center [870, 509] width 27 height 21
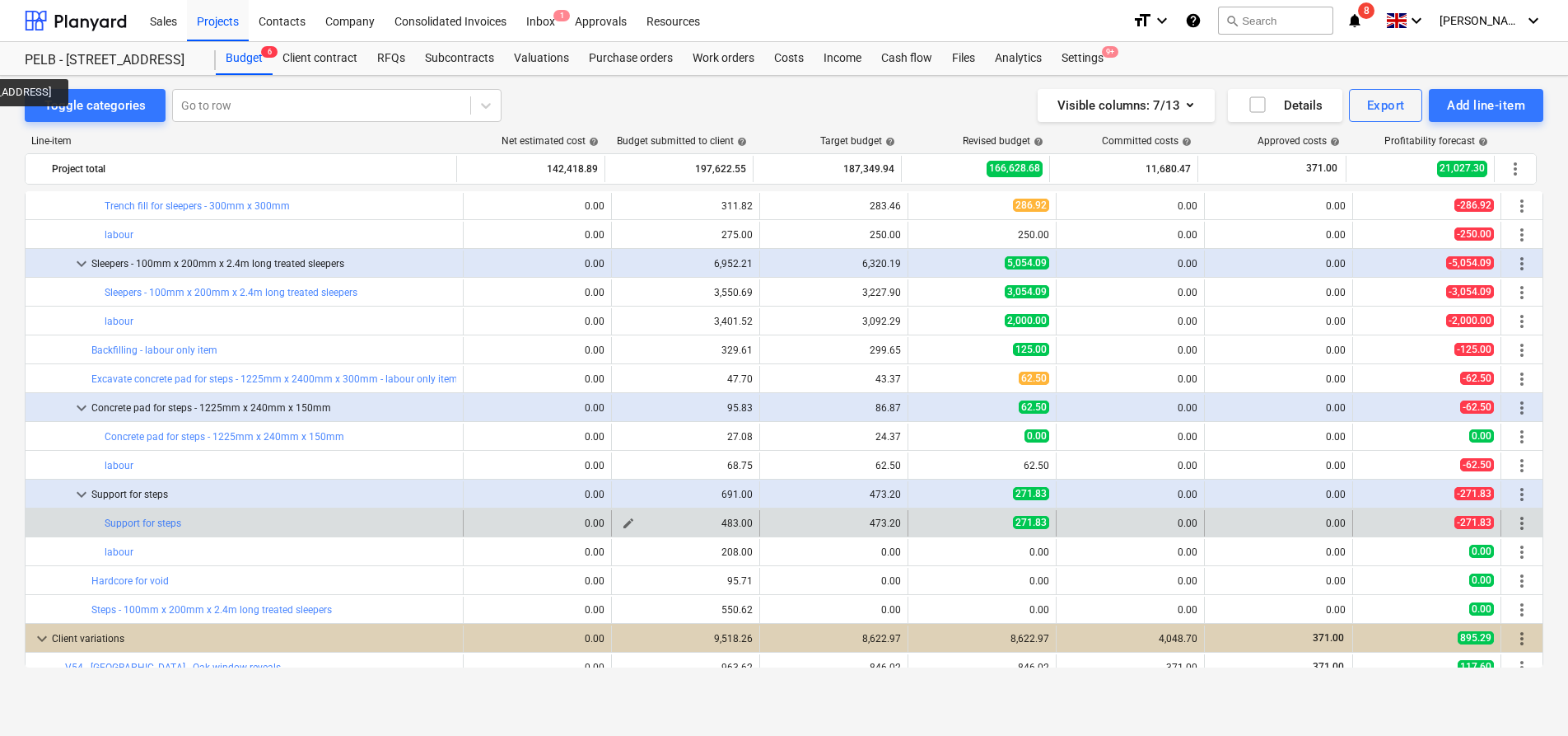
click at [622, 522] on span "edit" at bounding box center [628, 523] width 13 height 13
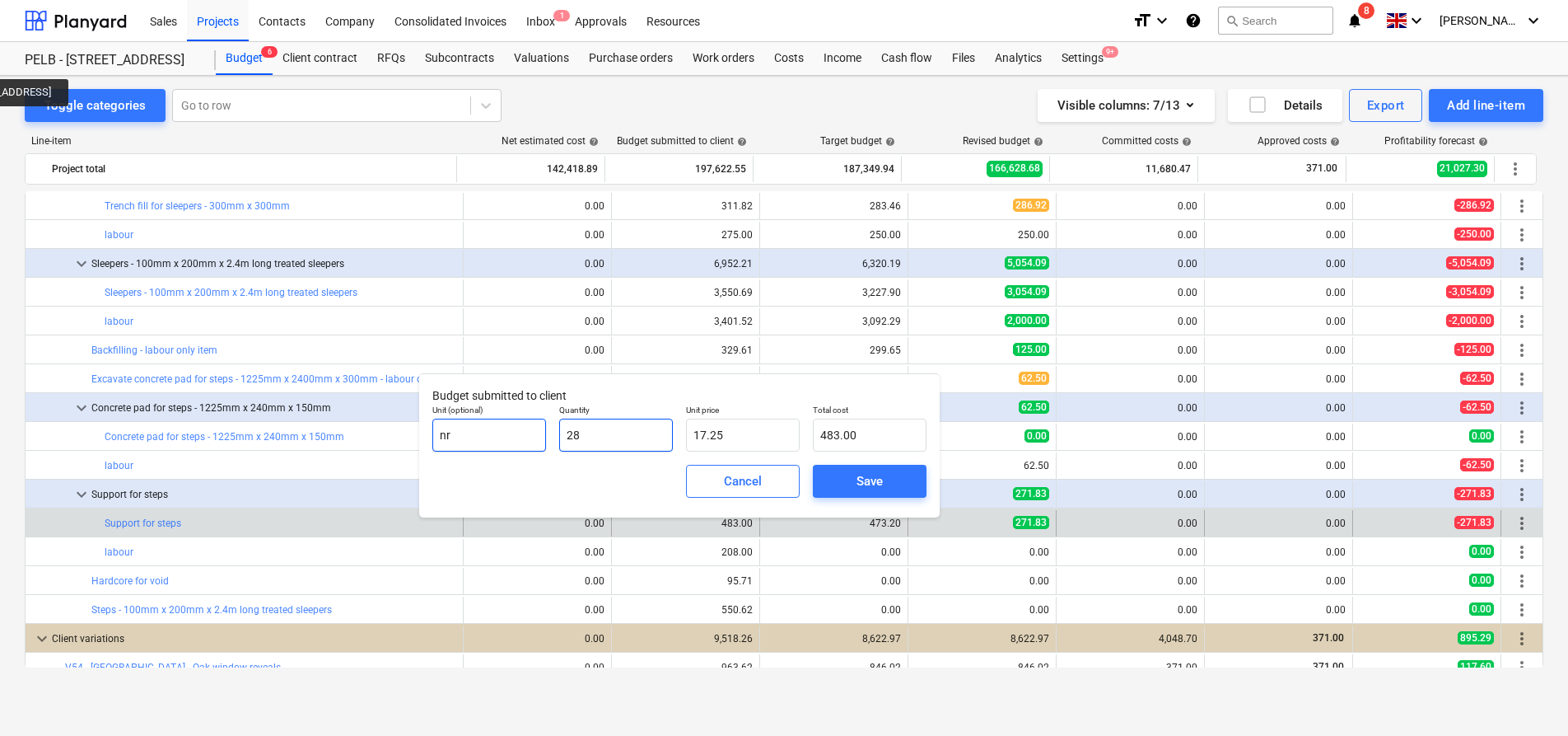
drag, startPoint x: 615, startPoint y: 438, endPoint x: 512, endPoint y: 435, distance: 103.0
click at [512, 435] on div "Unit (optional) nr Quantity 28 Unit price 17.25 Total cost 483.00" at bounding box center [679, 428] width 507 height 60
type input "1"
type input "17.25"
type input "1.00"
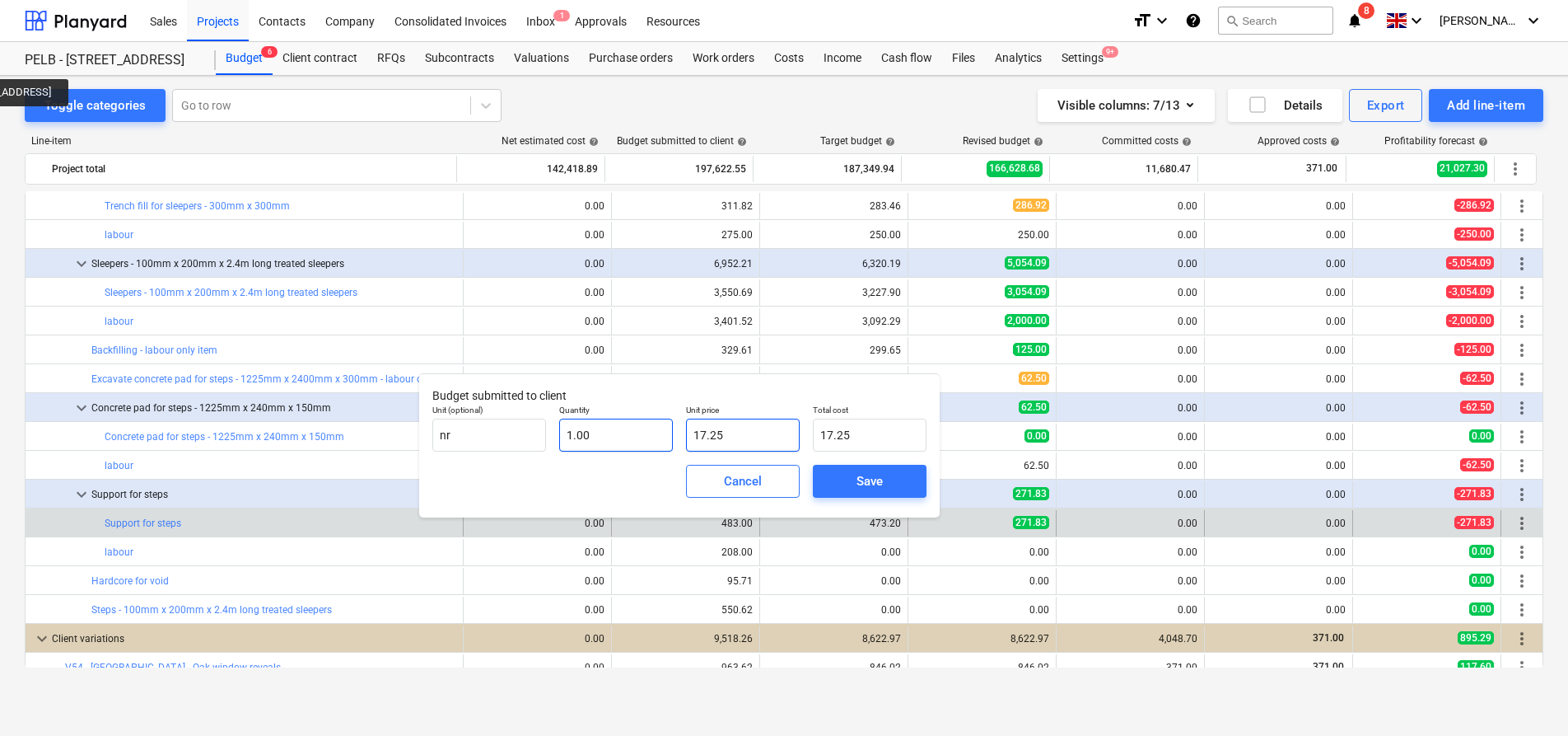
drag, startPoint x: 731, startPoint y: 432, endPoint x: 588, endPoint y: 428, distance: 143.1
click at [596, 430] on div "Unit (optional) nr Quantity 1.00 Unit price 17.25 Total cost 17.25" at bounding box center [679, 428] width 507 height 60
type input "2"
type input "2.00"
type input "27"
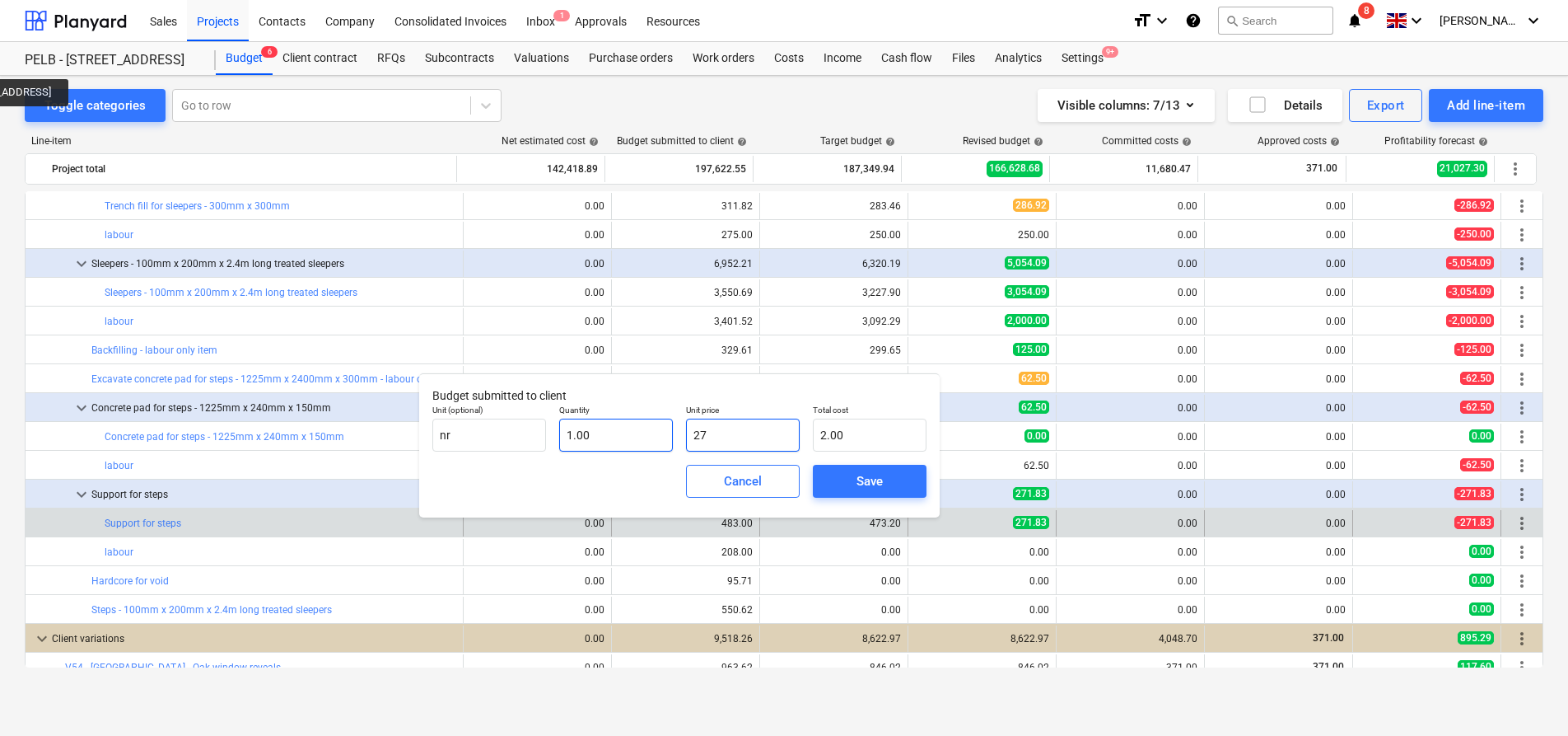
type input "27.00"
type input "275"
type input "275.00"
click at [845, 487] on span "Save" at bounding box center [870, 481] width 74 height 21
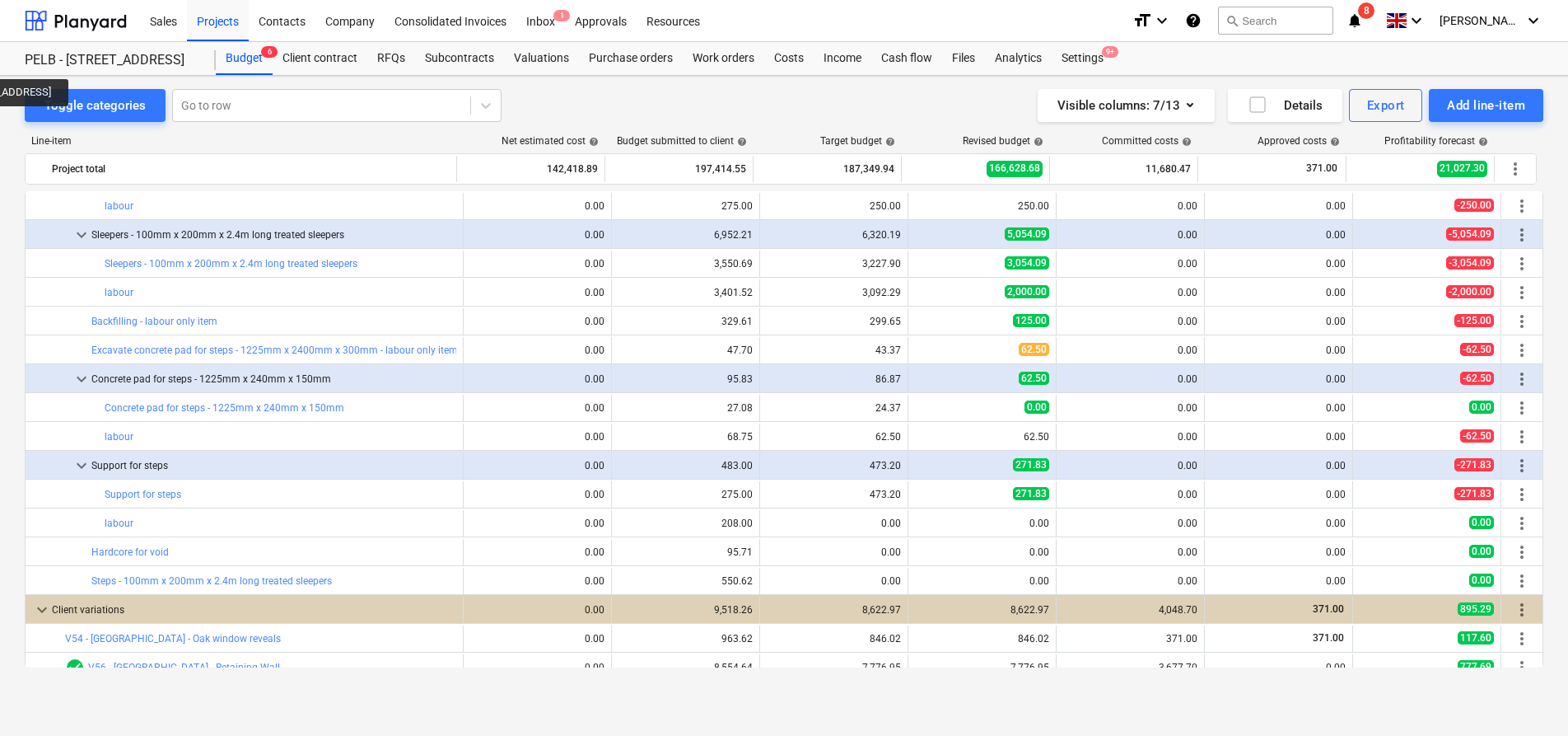
scroll to position [925, 0]
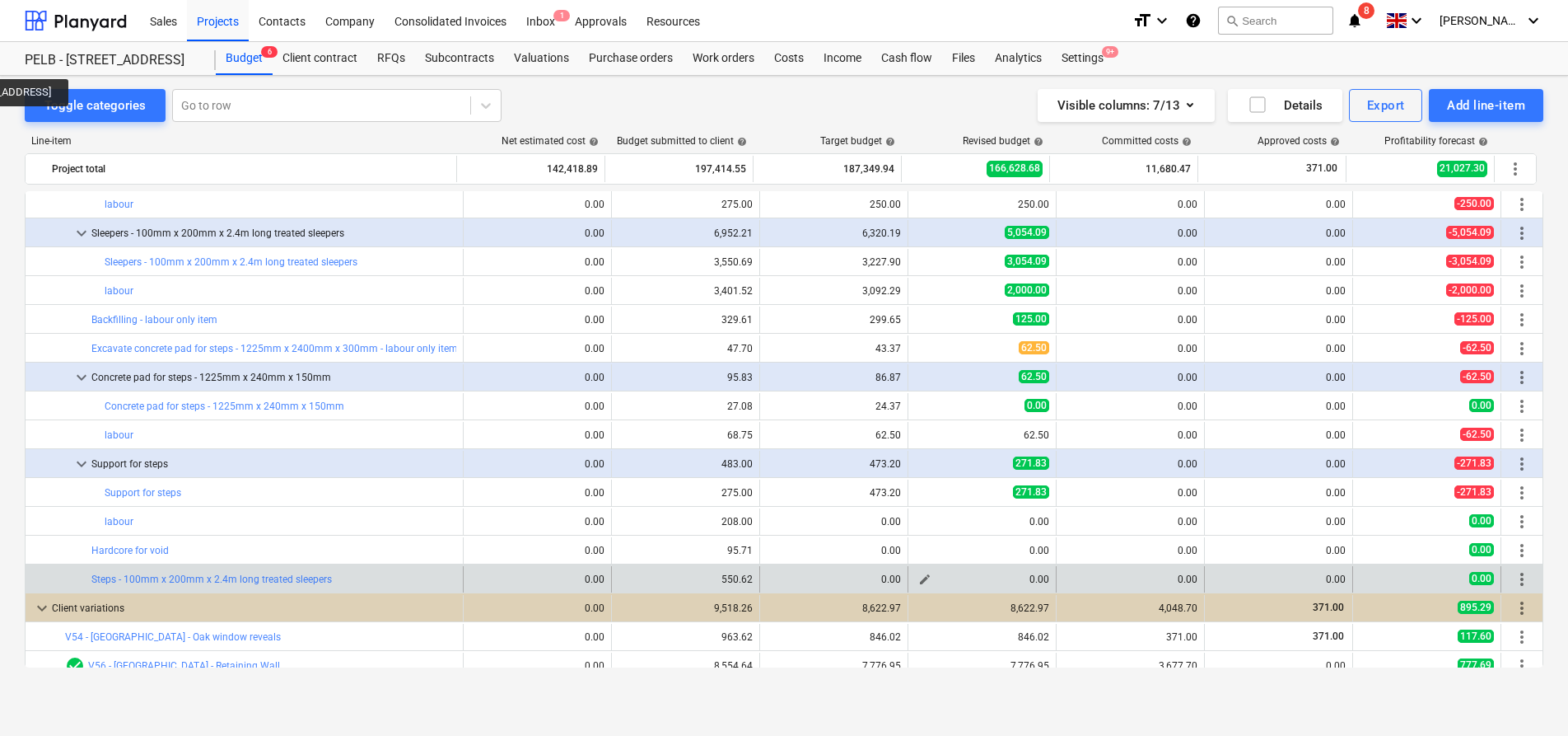
click at [923, 578] on span "edit" at bounding box center [925, 579] width 13 height 13
type textarea "x"
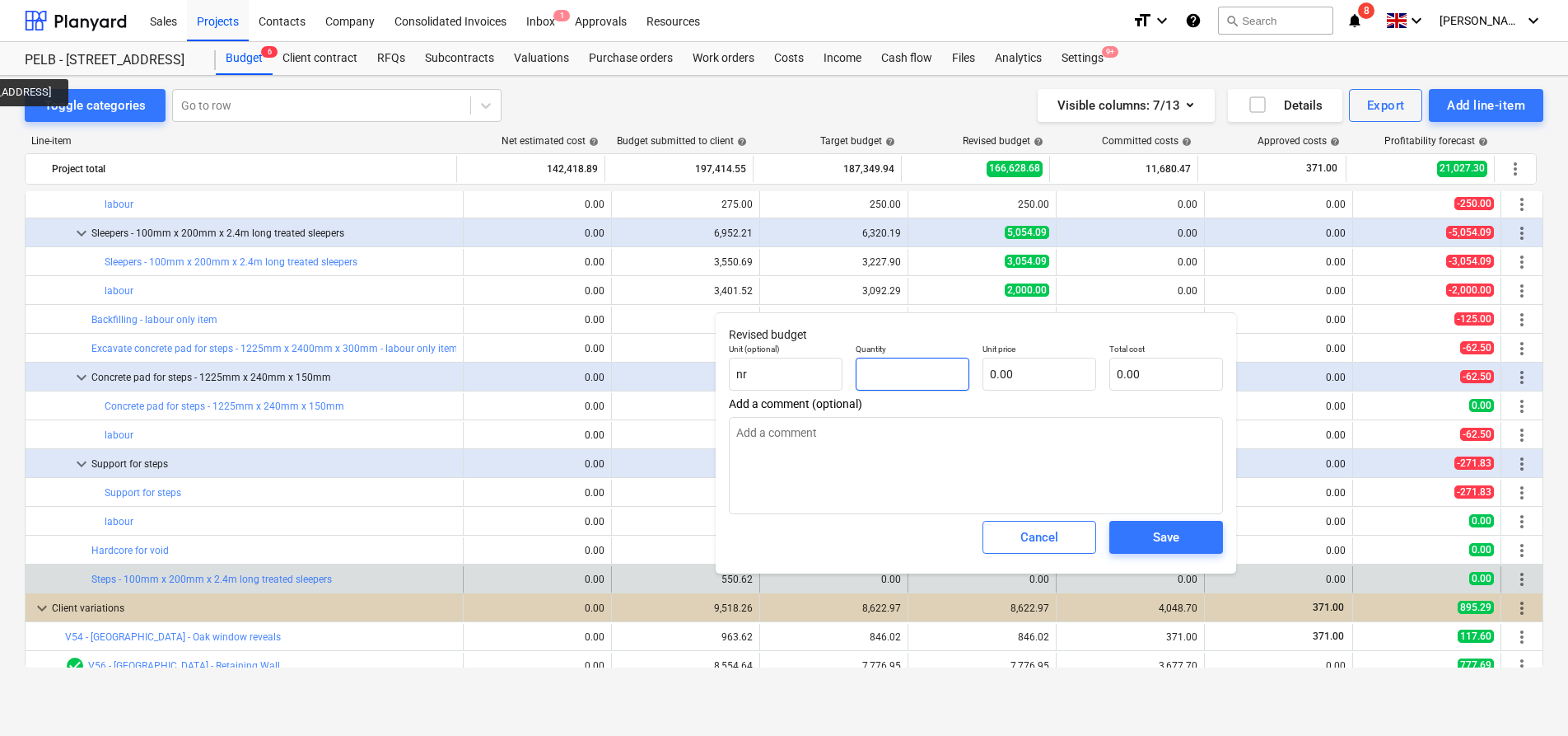
click at [914, 376] on input "text" at bounding box center [913, 374] width 114 height 33
type textarea "x"
type input "1"
type textarea "x"
type input "17"
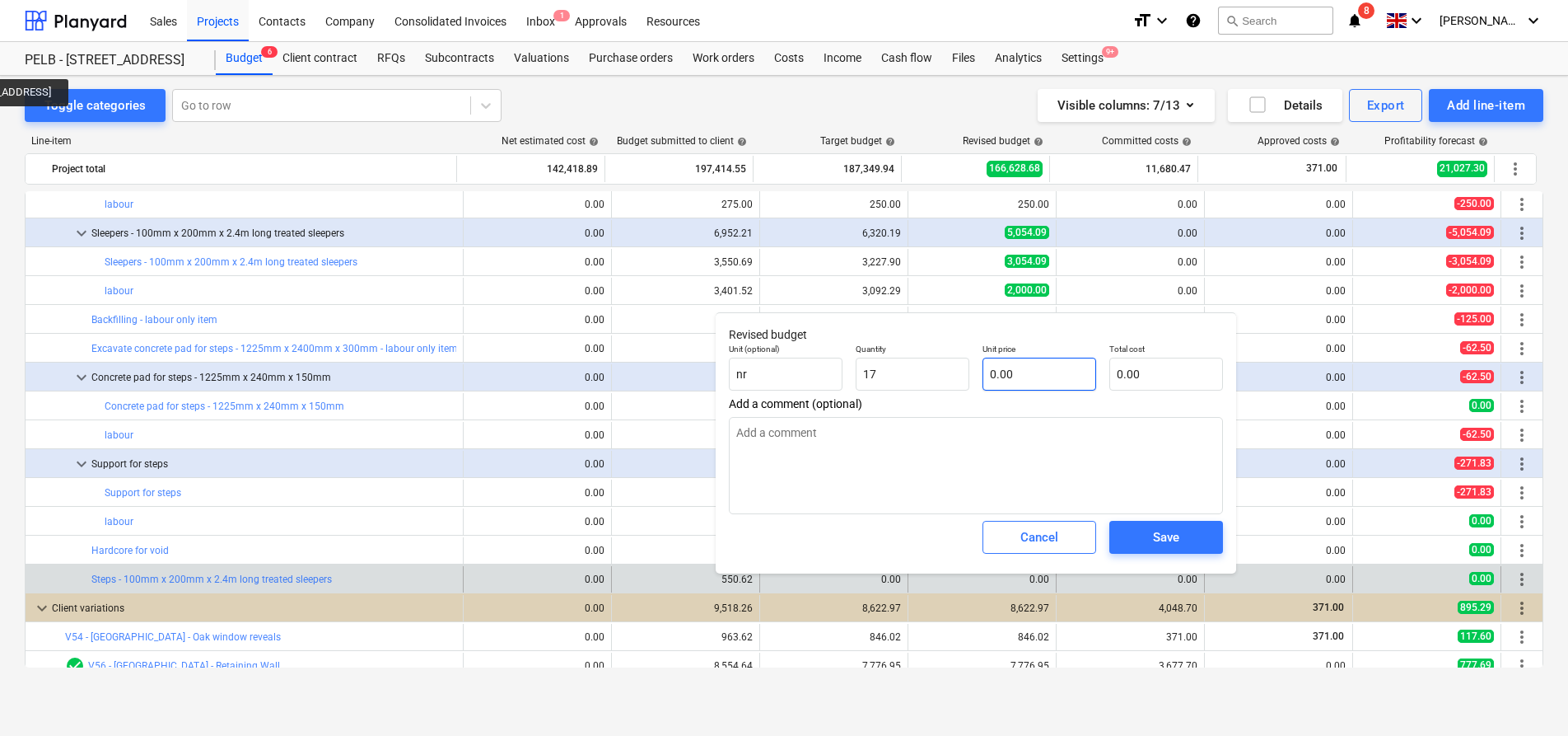
type textarea "x"
type input "17.00"
click at [1018, 371] on input "text" at bounding box center [1040, 374] width 114 height 33
type textarea "x"
type input "17"
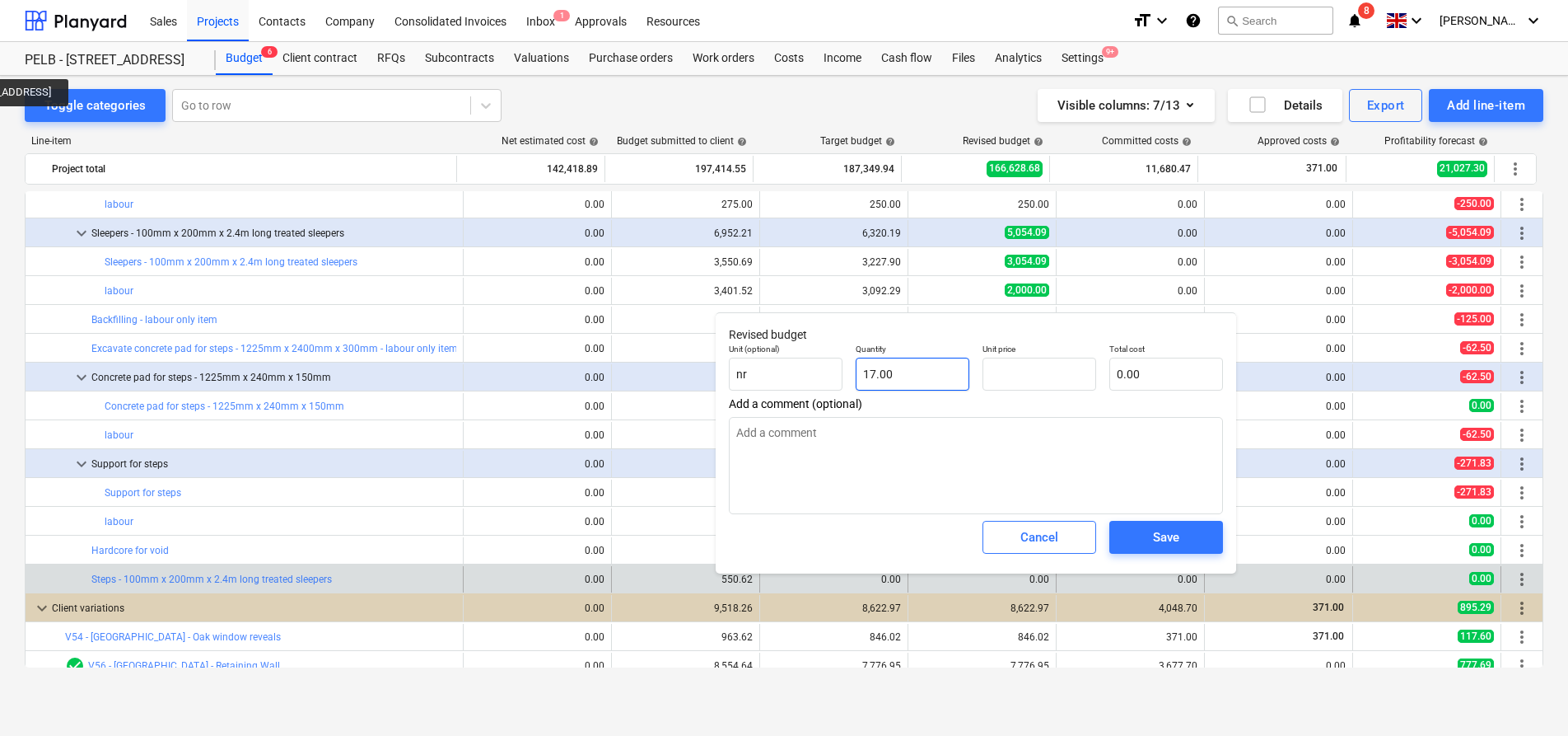
type input "0.00"
drag, startPoint x: 946, startPoint y: 379, endPoint x: 830, endPoint y: 375, distance: 116.1
click at [831, 375] on div "Unit (optional) nr Quantity 17 Unit price 0.00 Total cost 0.00" at bounding box center [976, 367] width 507 height 60
type textarea "x"
type input "7"
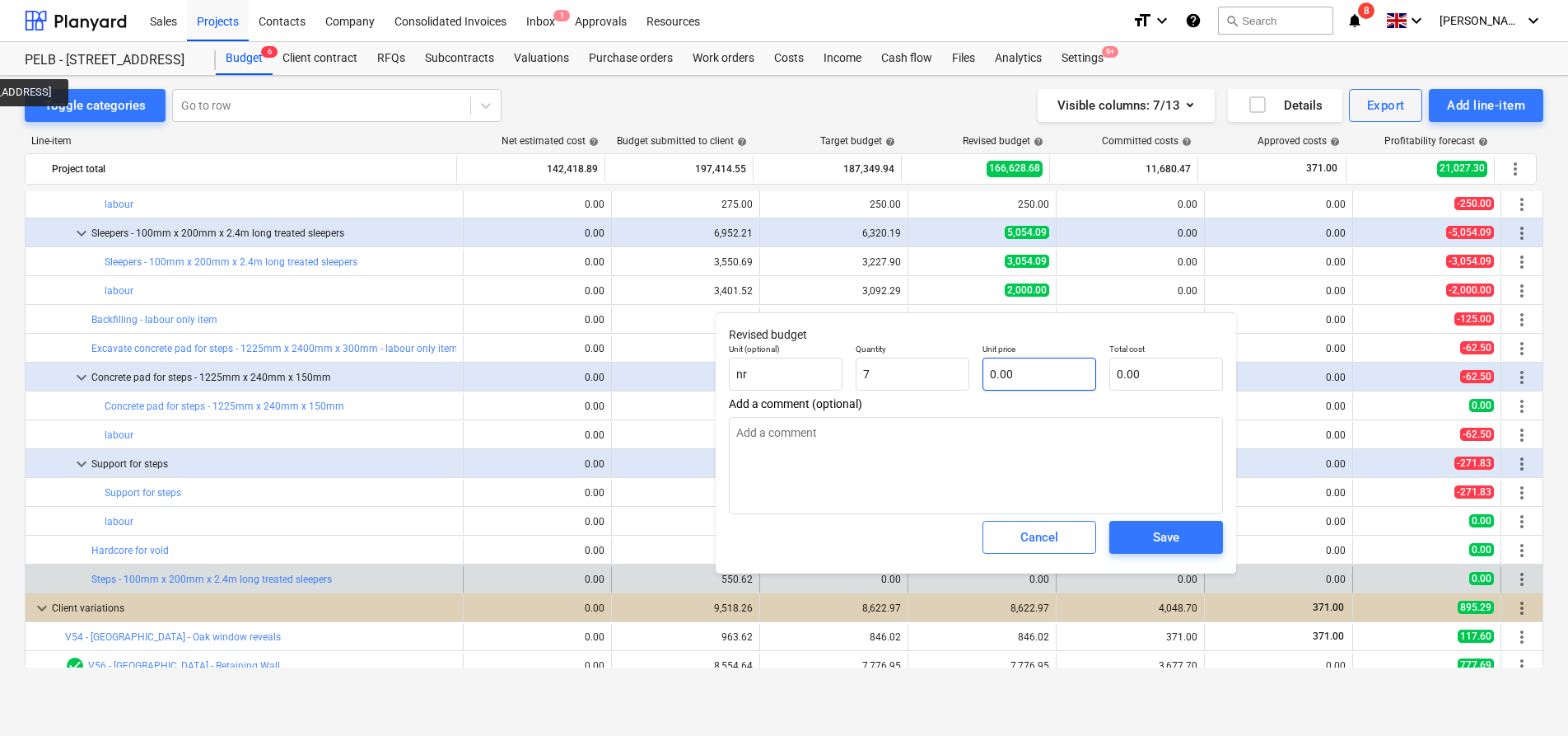
type textarea "x"
type input "7.00"
click at [1037, 375] on input "text" at bounding box center [1040, 374] width 114 height 33
type textarea "x"
type input "1"
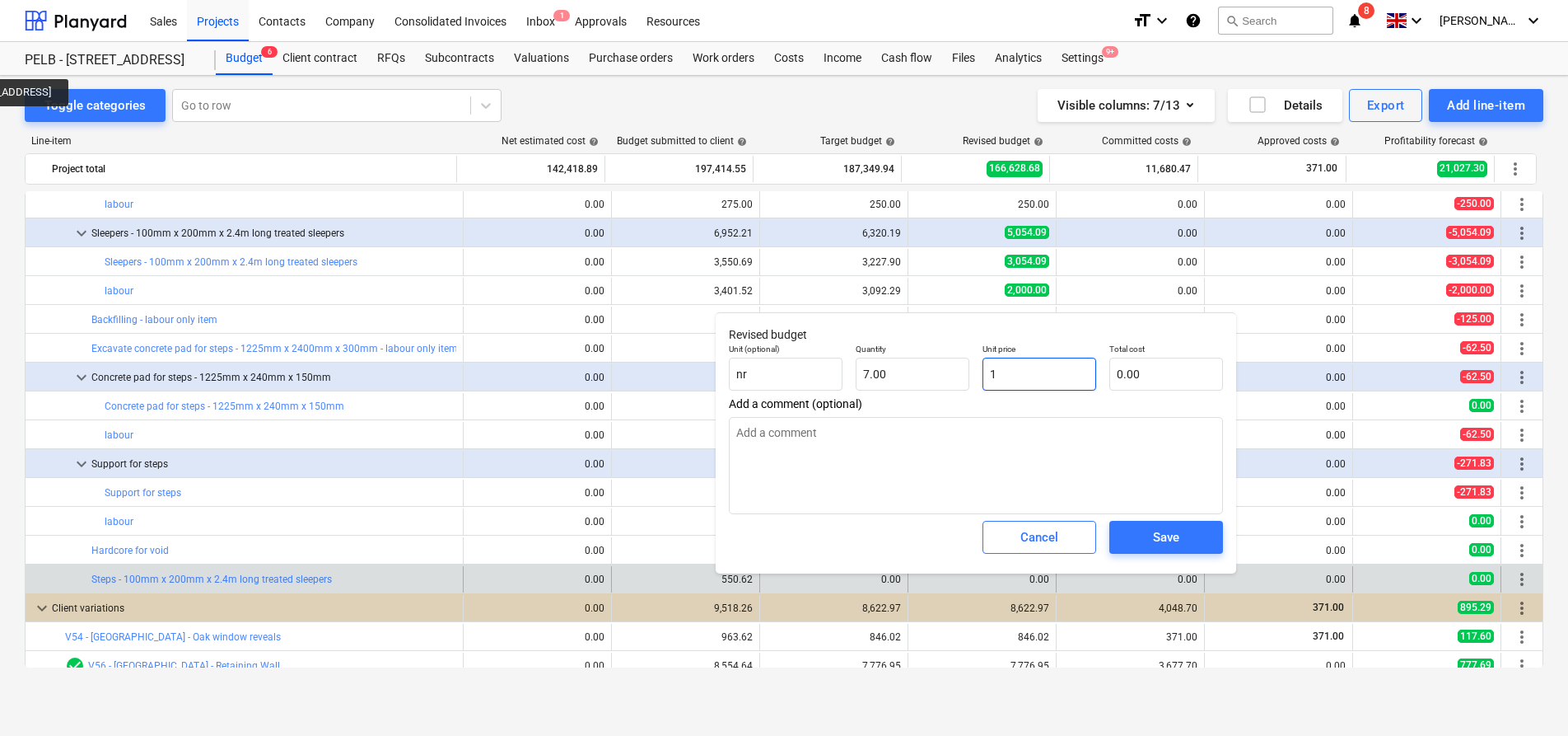
type input "7.00"
type textarea "x"
type input "15"
type input "105.00"
type textarea "x"
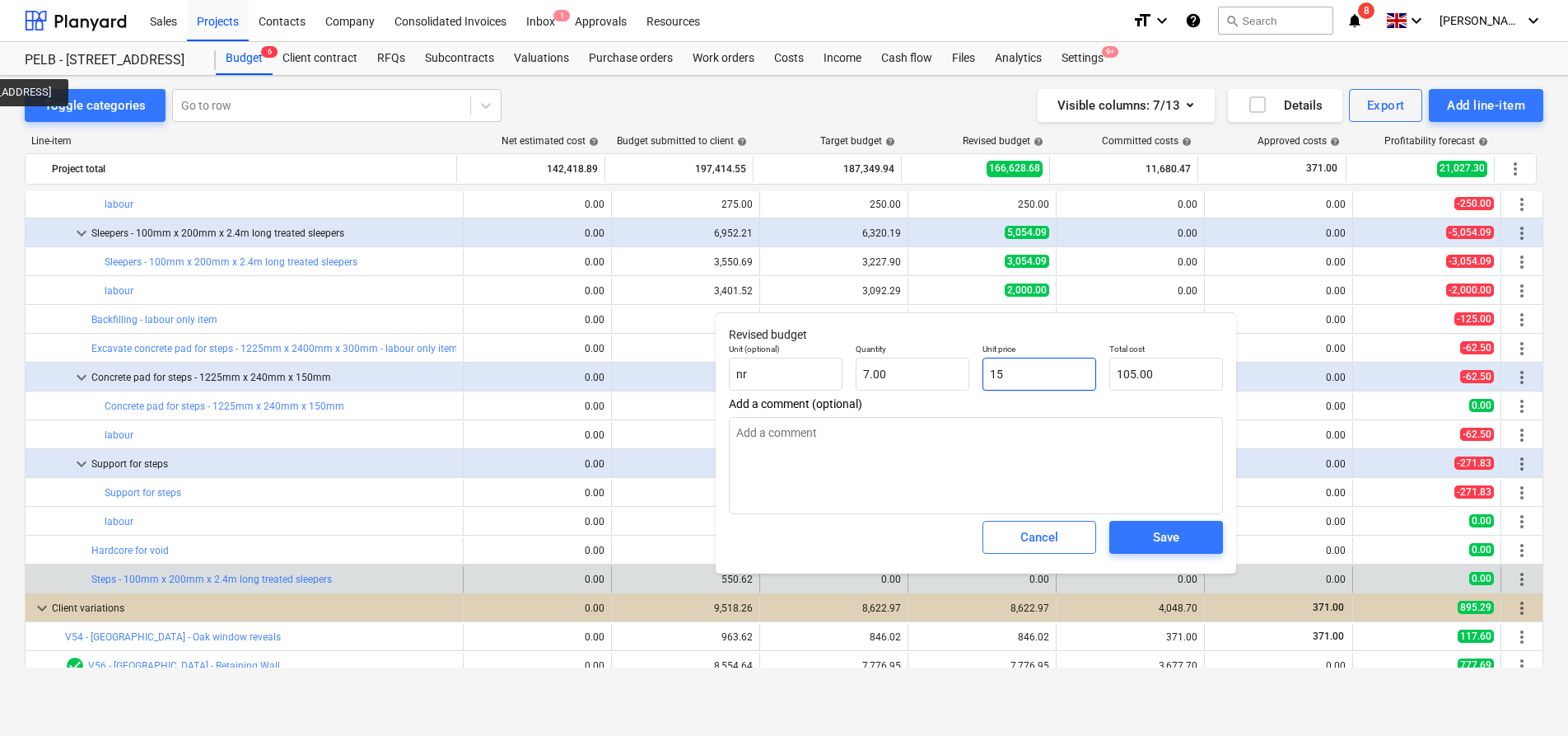
type input "15."
type textarea "x"
type input "15.9"
type input "111.30"
type textarea "x"
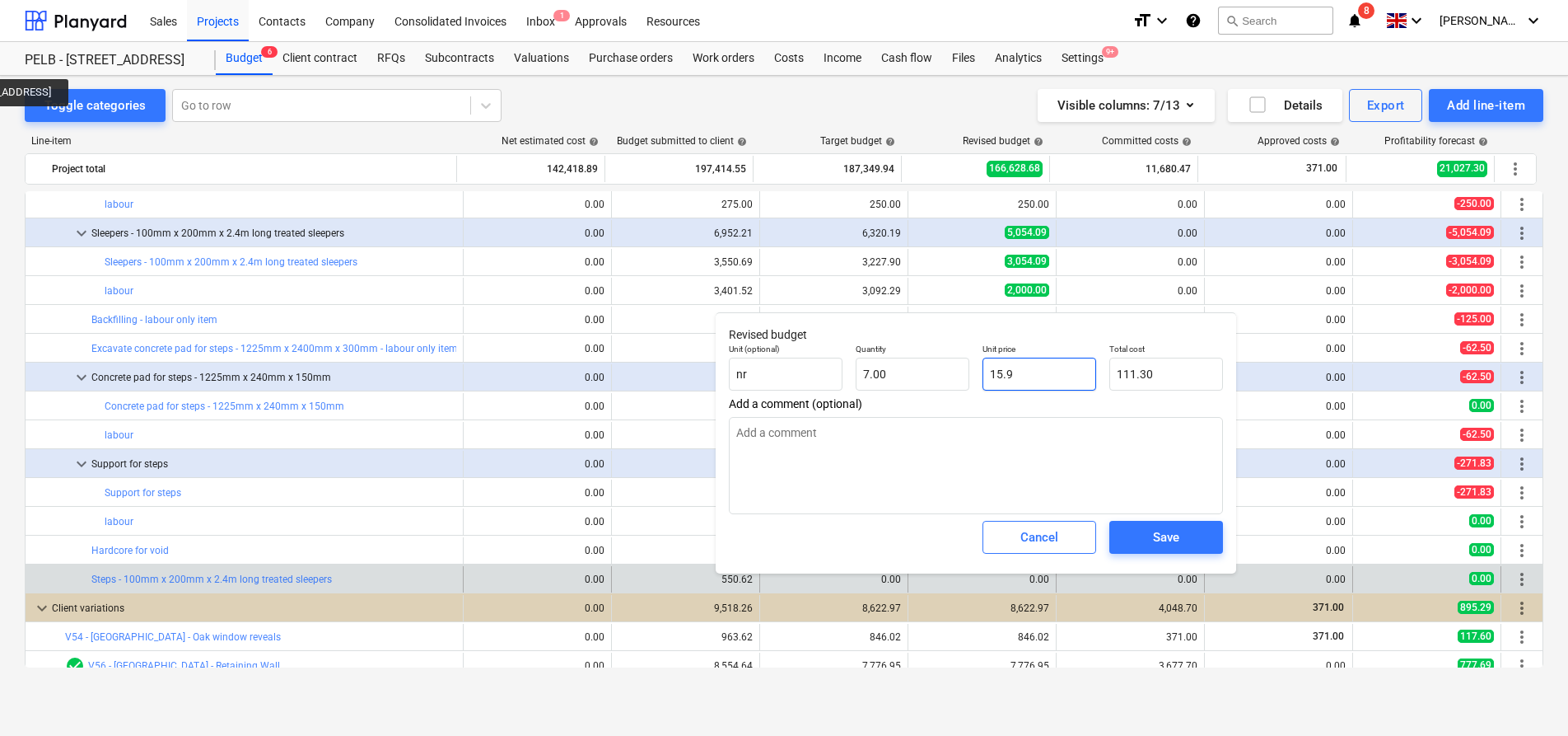
type input "15.99"
type input "111.93"
type input "15.99"
click at [1142, 539] on span "Save" at bounding box center [1166, 536] width 74 height 21
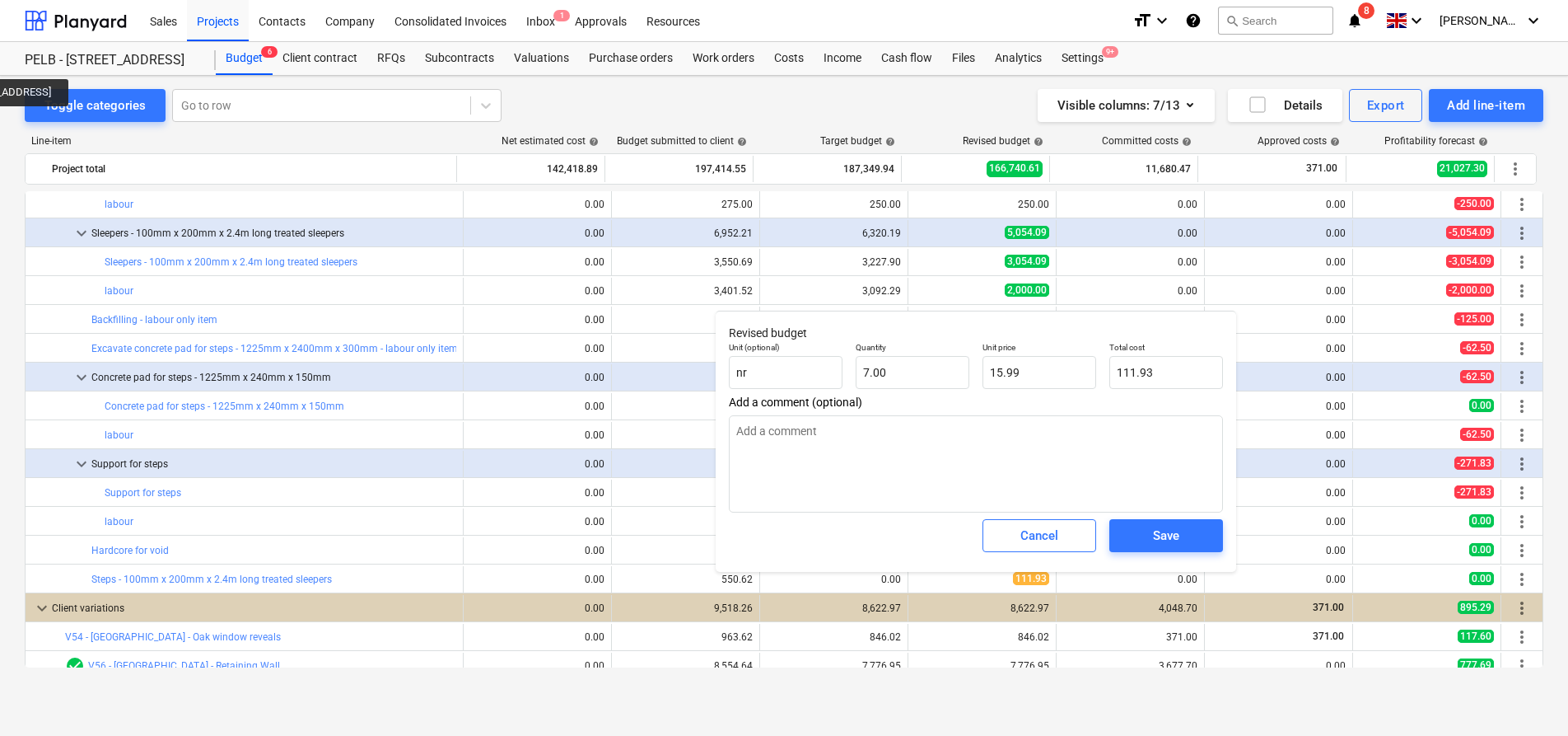
type textarea "x"
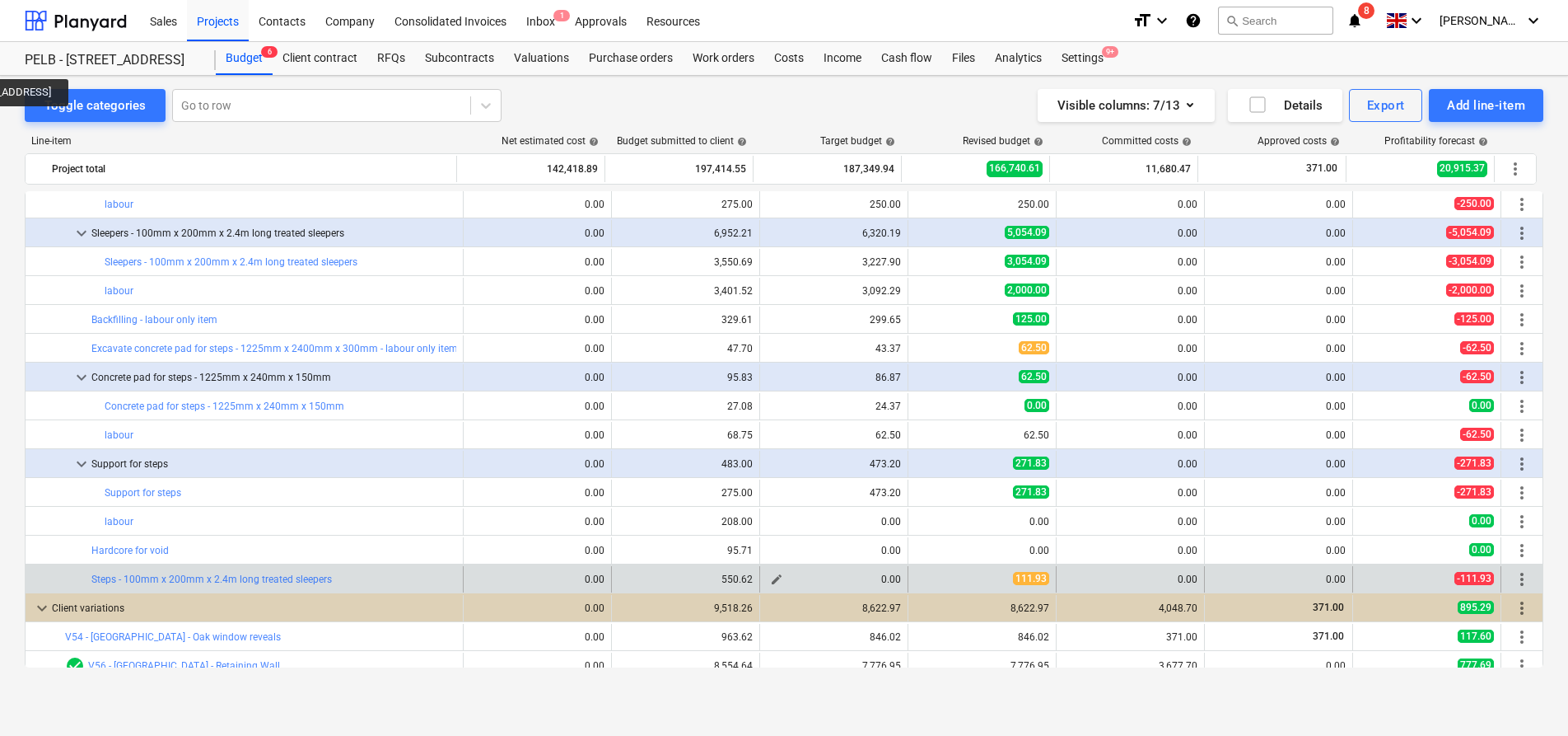
click at [770, 575] on span "edit" at bounding box center [776, 579] width 13 height 13
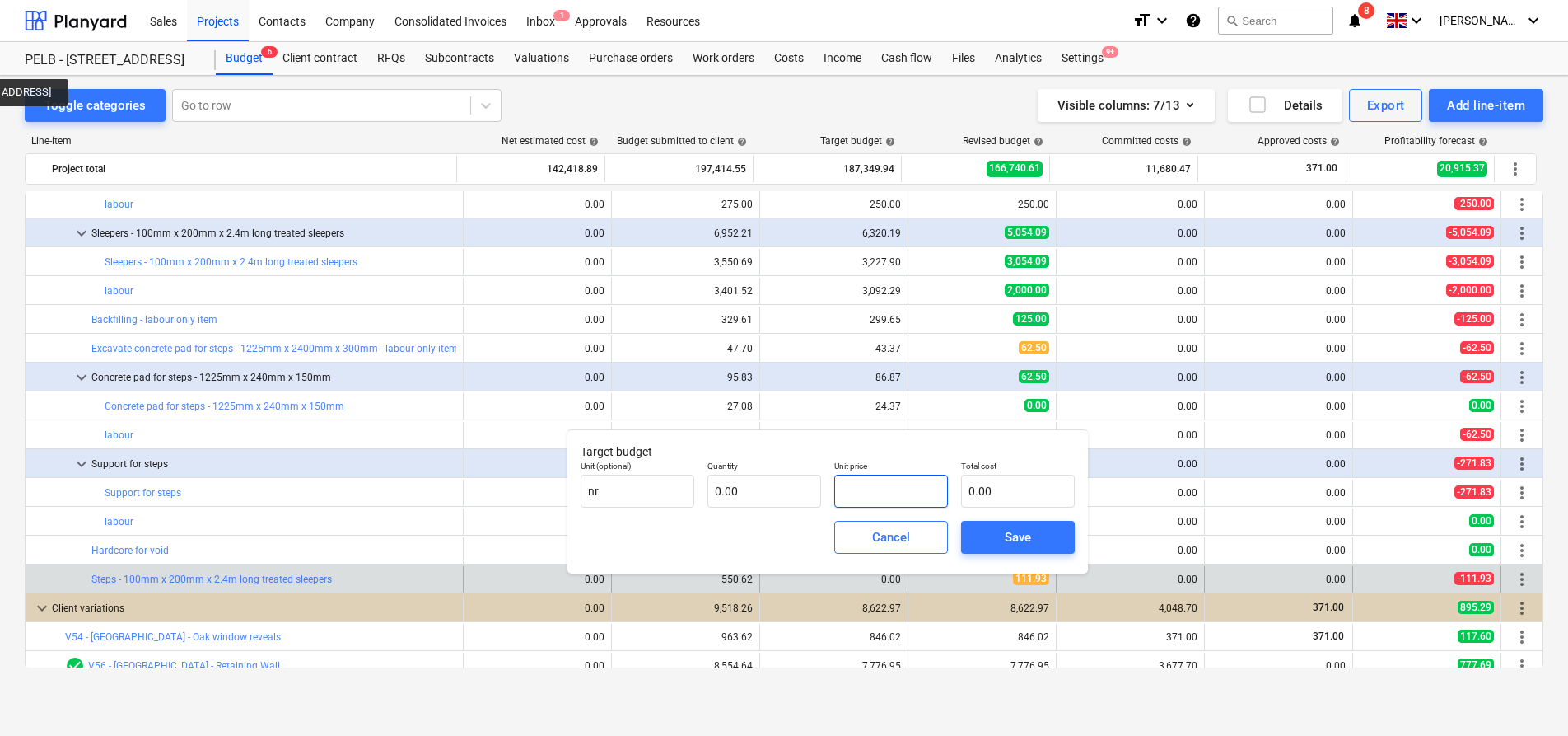
click at [865, 496] on input "text" at bounding box center [892, 491] width 114 height 33
type input "71.51"
click at [785, 493] on input "text" at bounding box center [764, 491] width 114 height 33
type input "7"
type input "500.57"
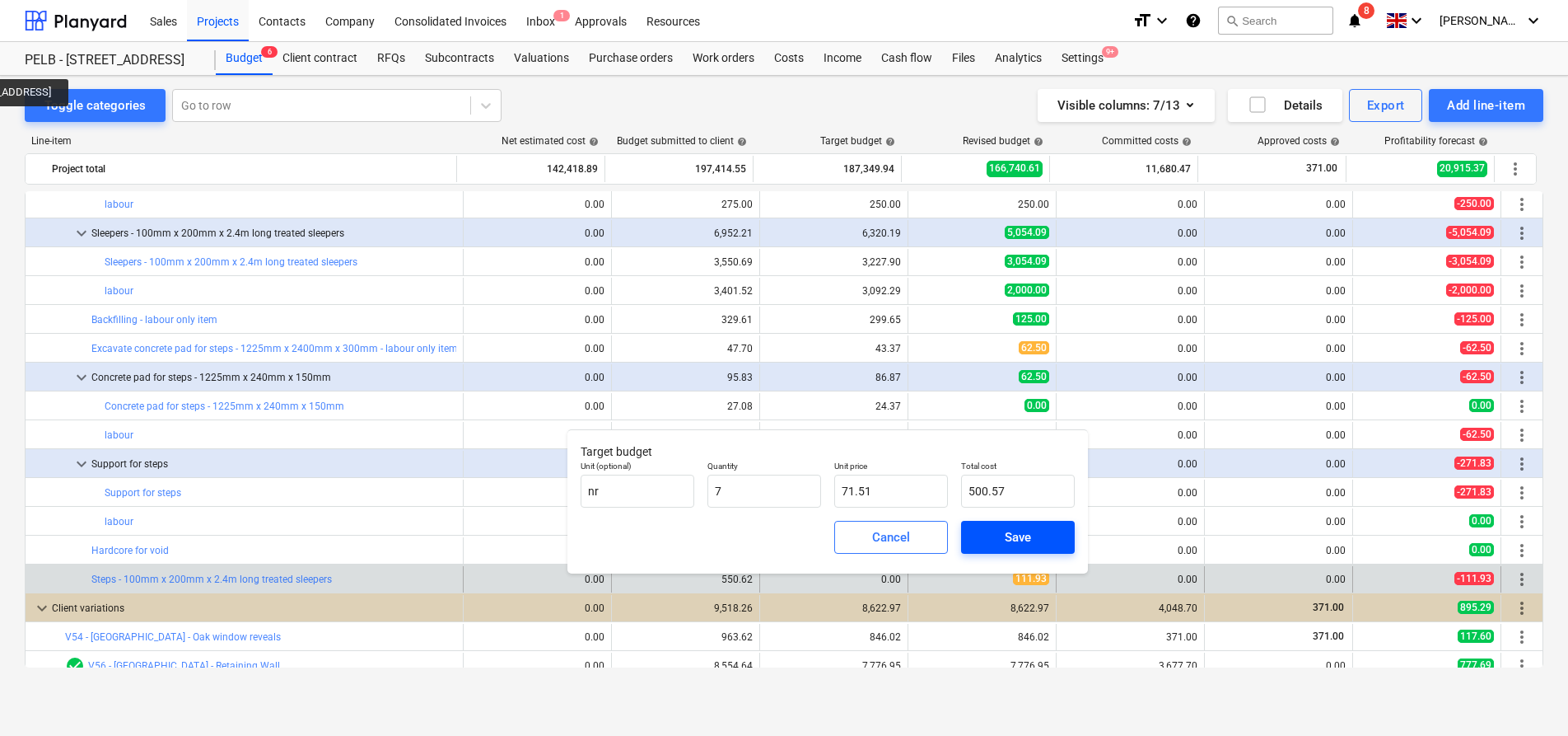
type input "7.00"
click at [1008, 540] on div "Save" at bounding box center [1018, 536] width 27 height 21
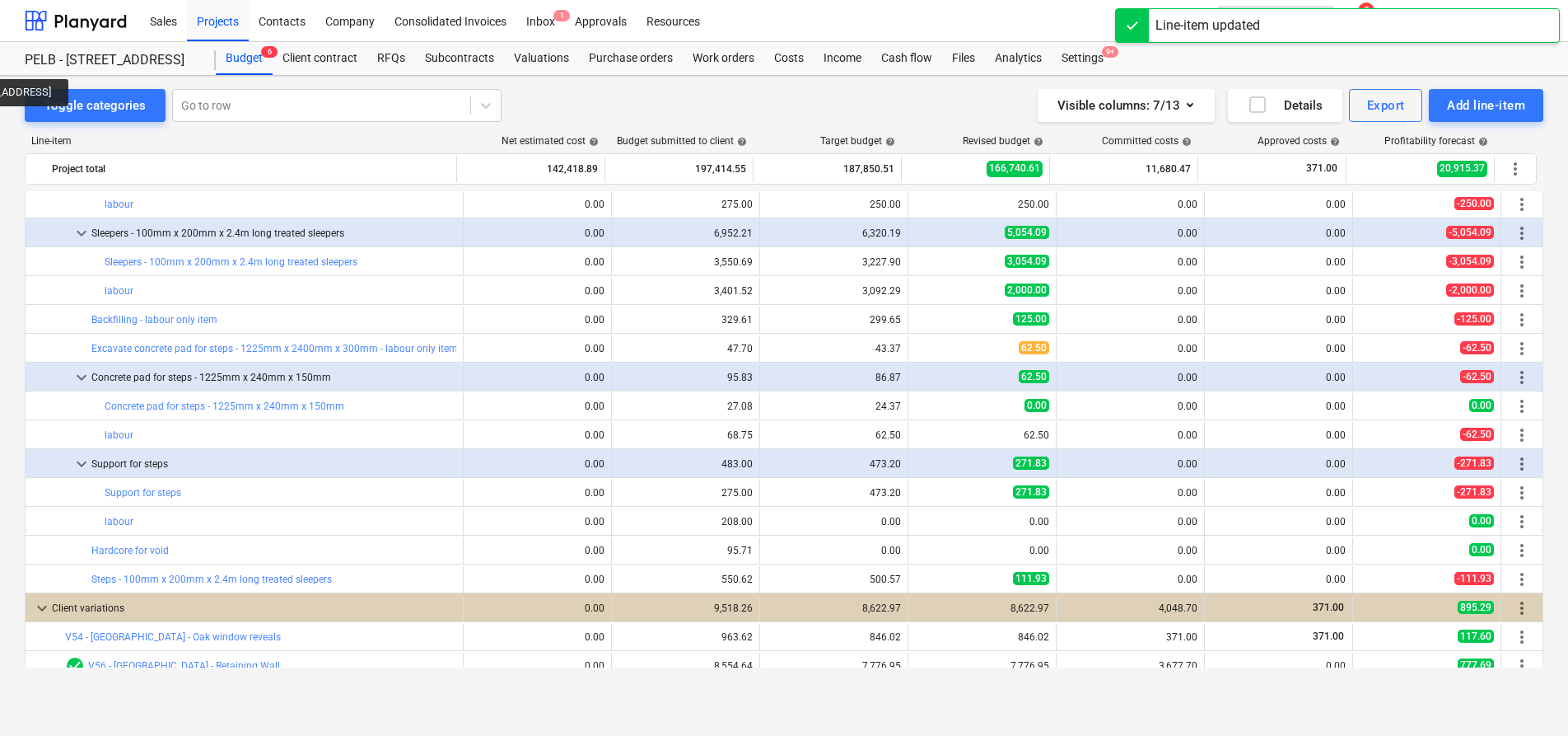
scroll to position [936, 0]
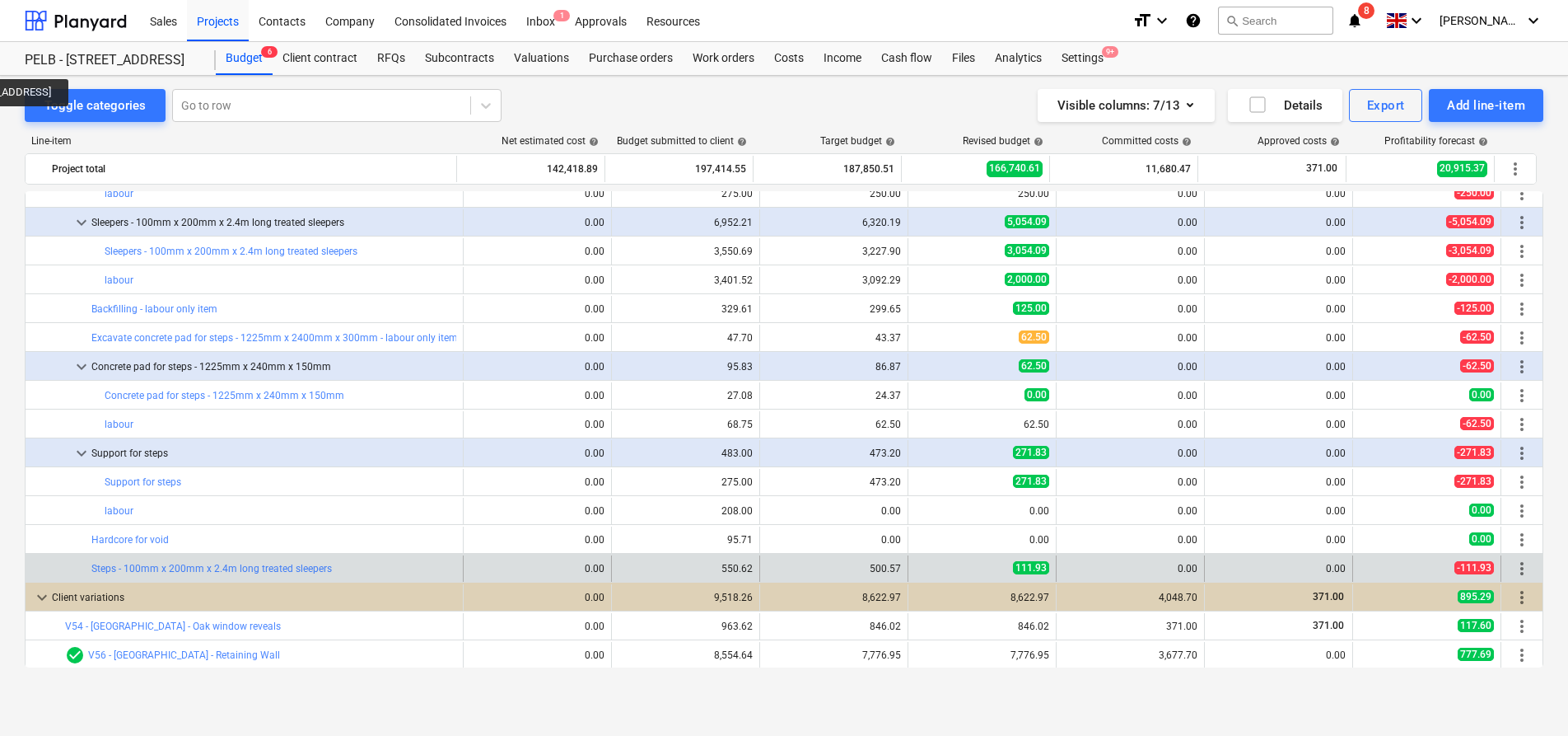
click at [1517, 570] on span "more_vert" at bounding box center [1522, 568] width 20 height 20
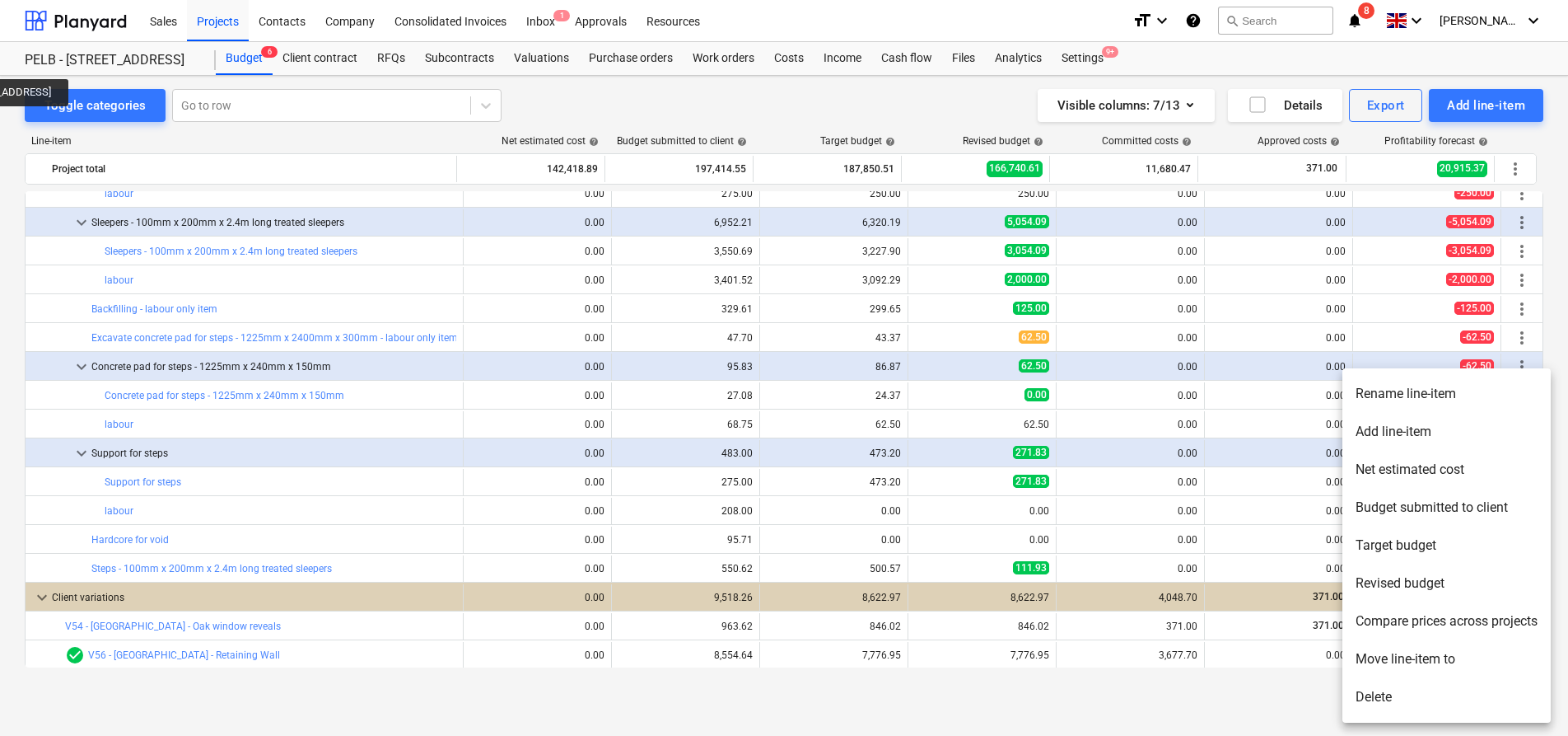
click at [1465, 432] on li "Add line-item" at bounding box center [1447, 431] width 209 height 38
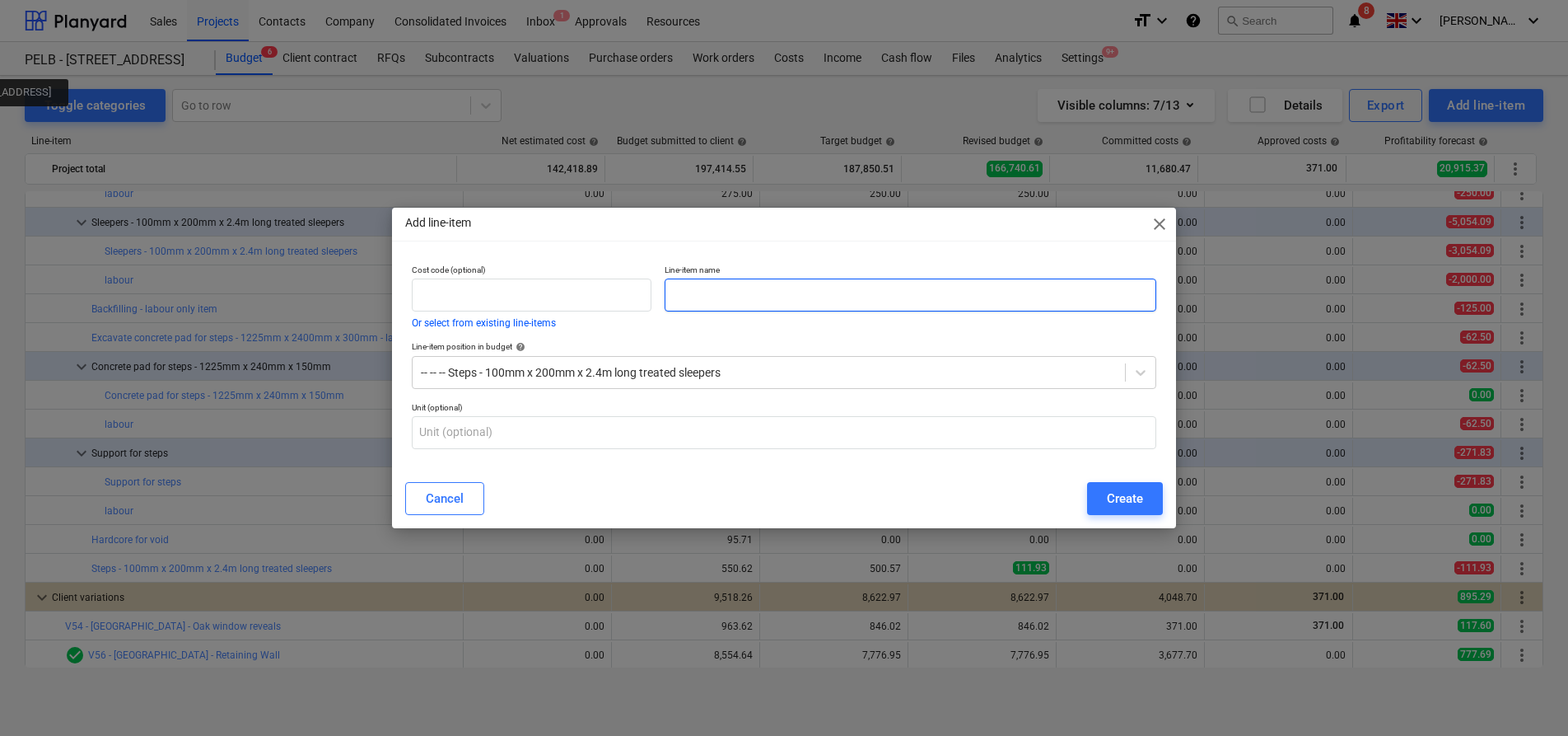
click at [777, 300] on input "text" at bounding box center [910, 295] width 492 height 33
type input "Labour"
click at [1114, 489] on div "Create" at bounding box center [1125, 498] width 37 height 21
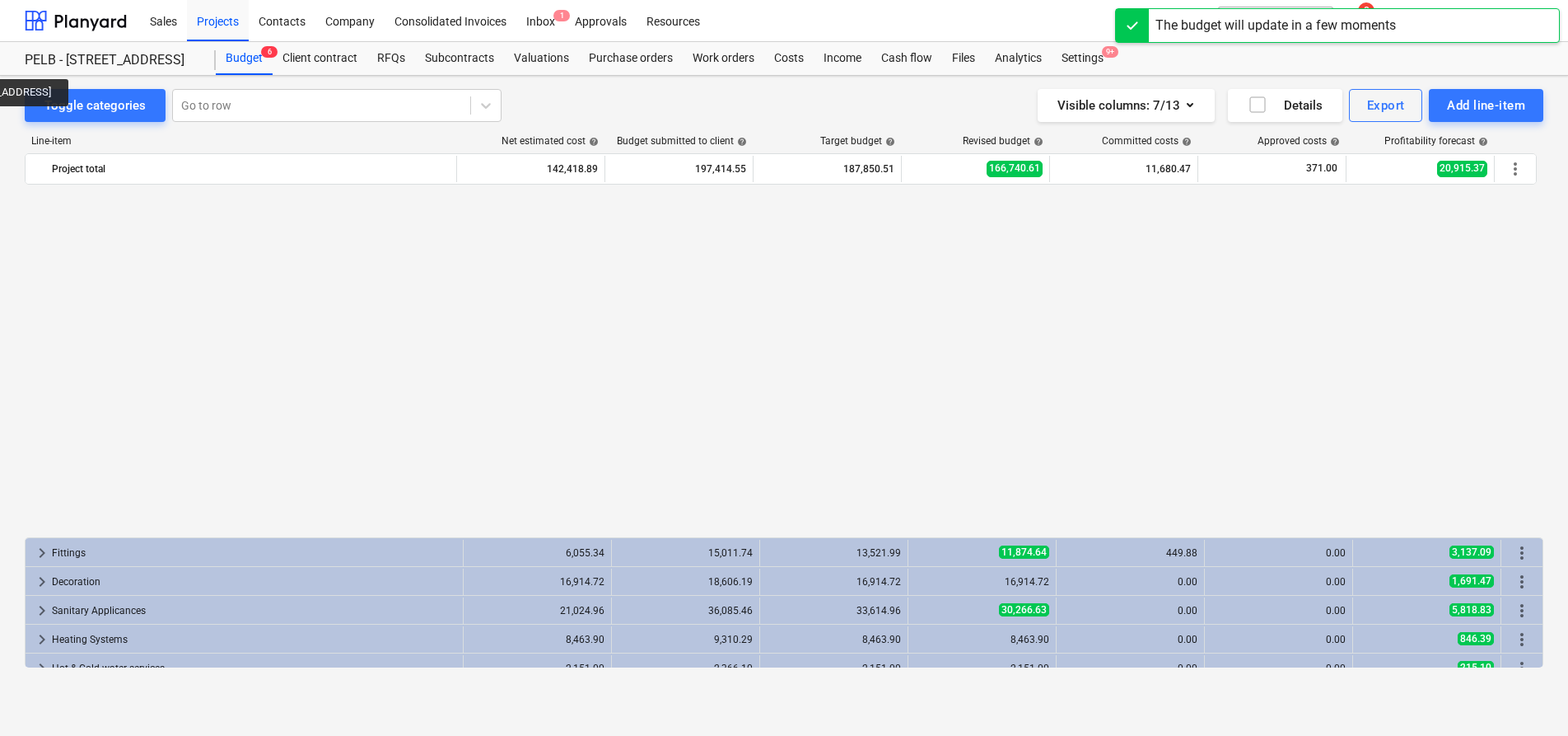
scroll to position [936, 0]
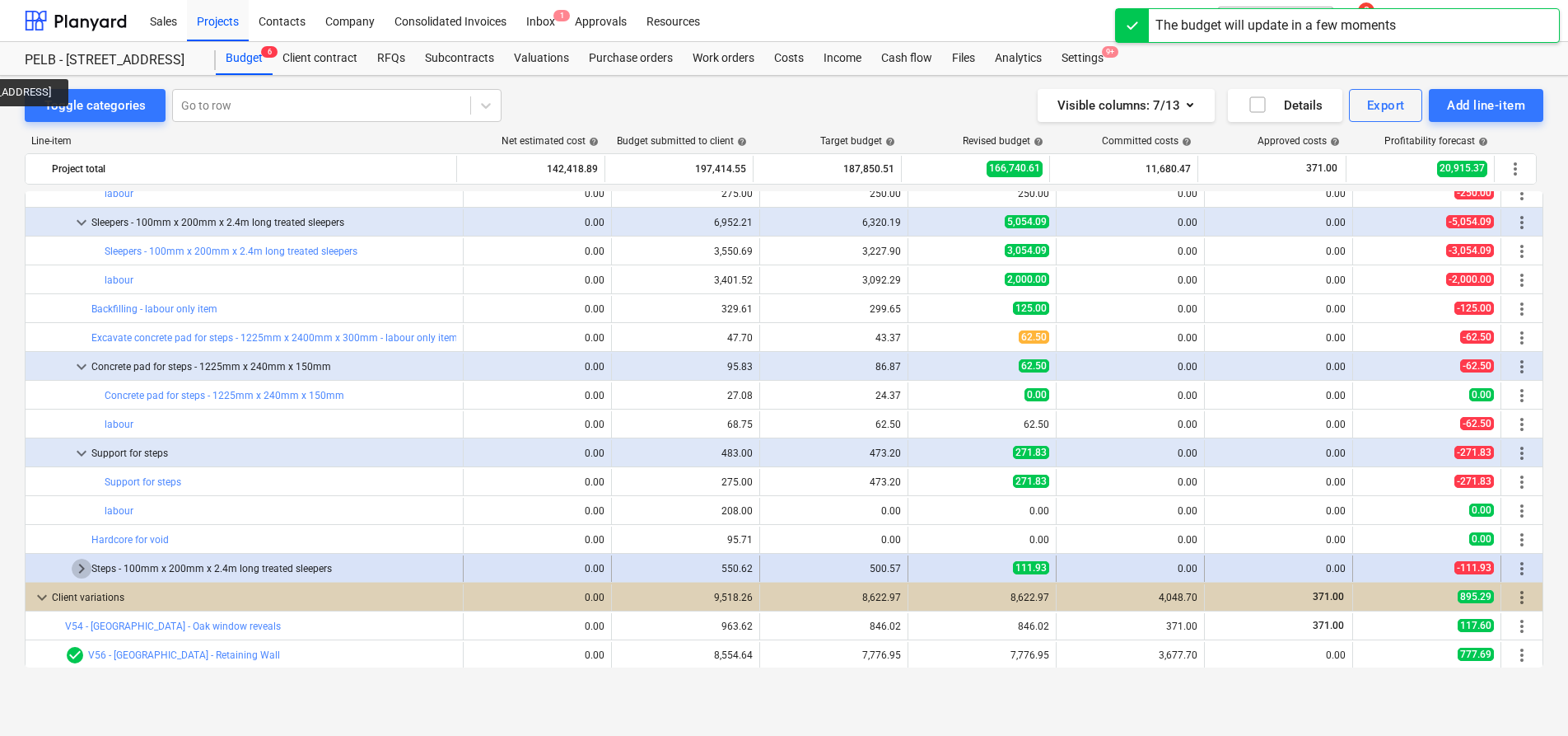
click at [78, 566] on span "keyboard_arrow_right" at bounding box center [81, 568] width 20 height 20
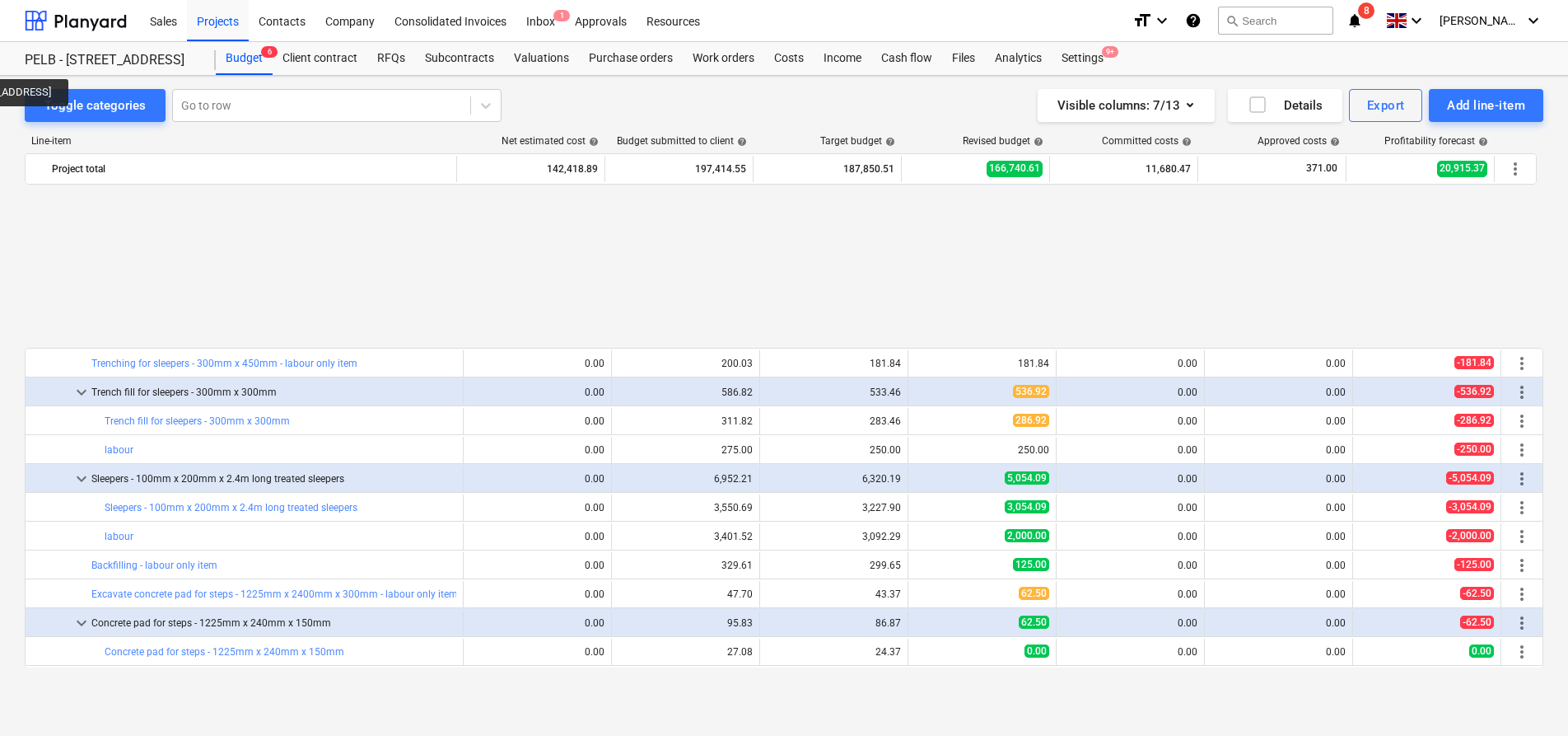
scroll to position [1023, 0]
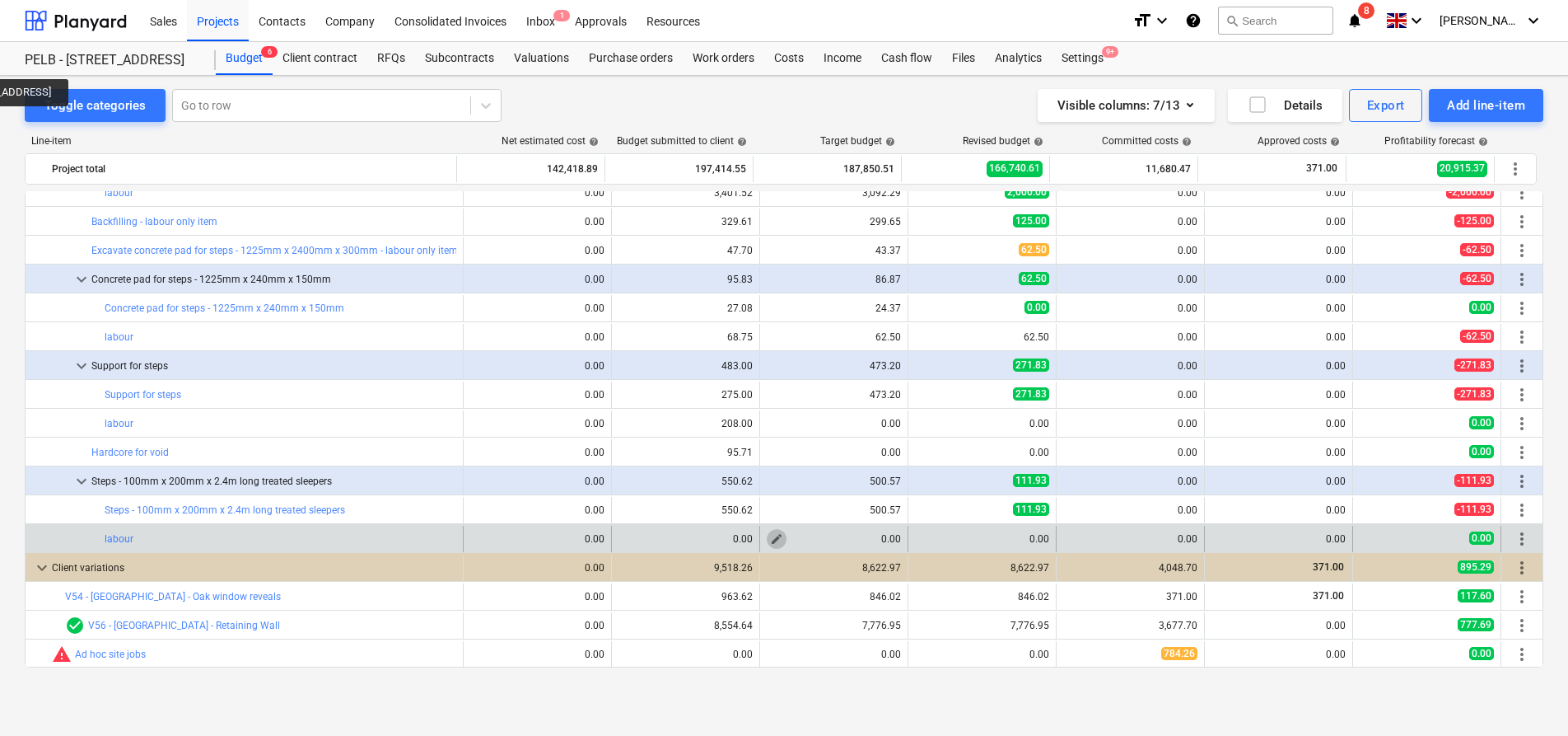
click at [767, 543] on button "edit" at bounding box center [777, 539] width 20 height 20
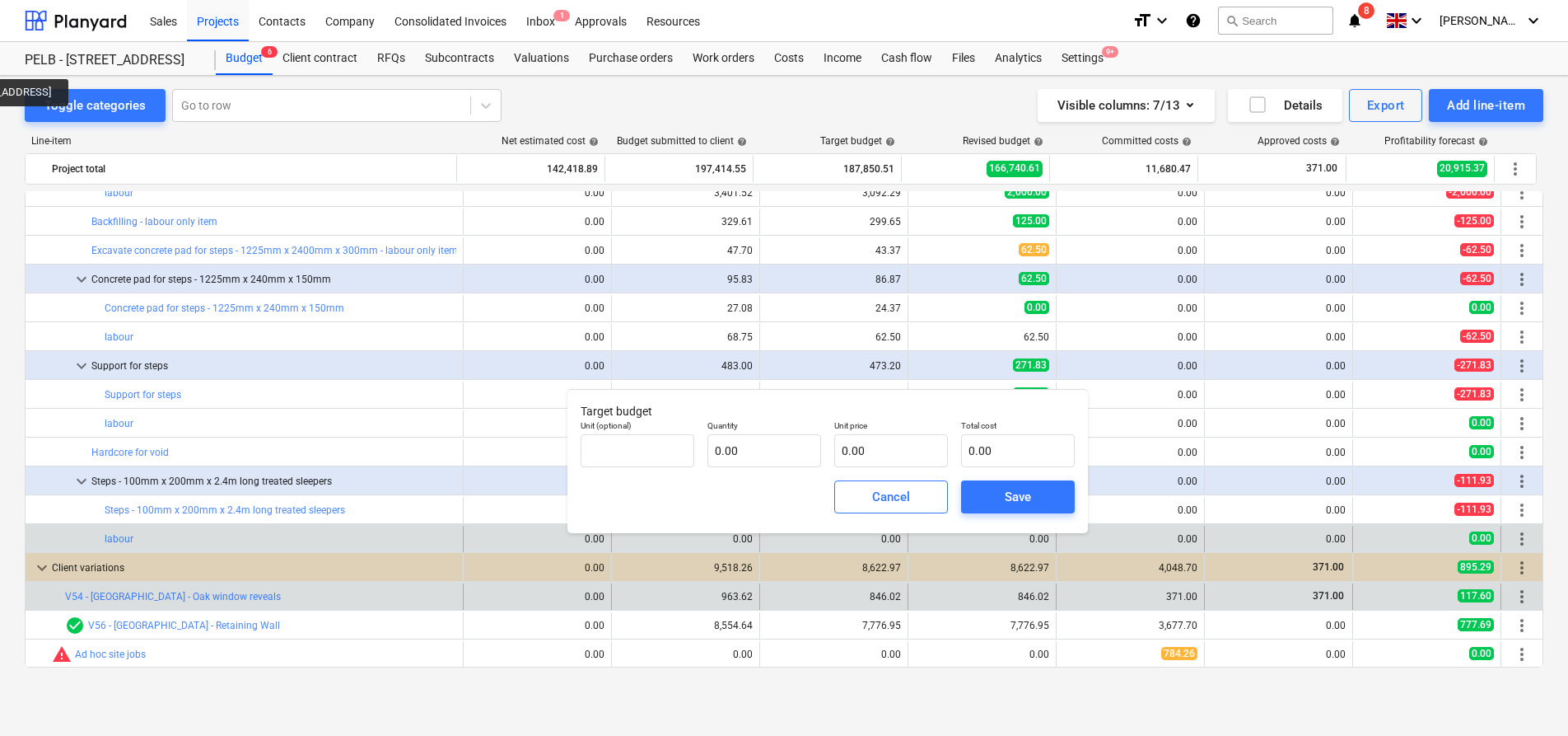
drag, startPoint x: 868, startPoint y: 612, endPoint x: 892, endPoint y: 596, distance: 28.8
click at [871, 610] on div "bar_chart check_circle V56 - South Barn - Retaining Wall edit 0.00 edit 8,554.6…" at bounding box center [784, 623] width 1519 height 28
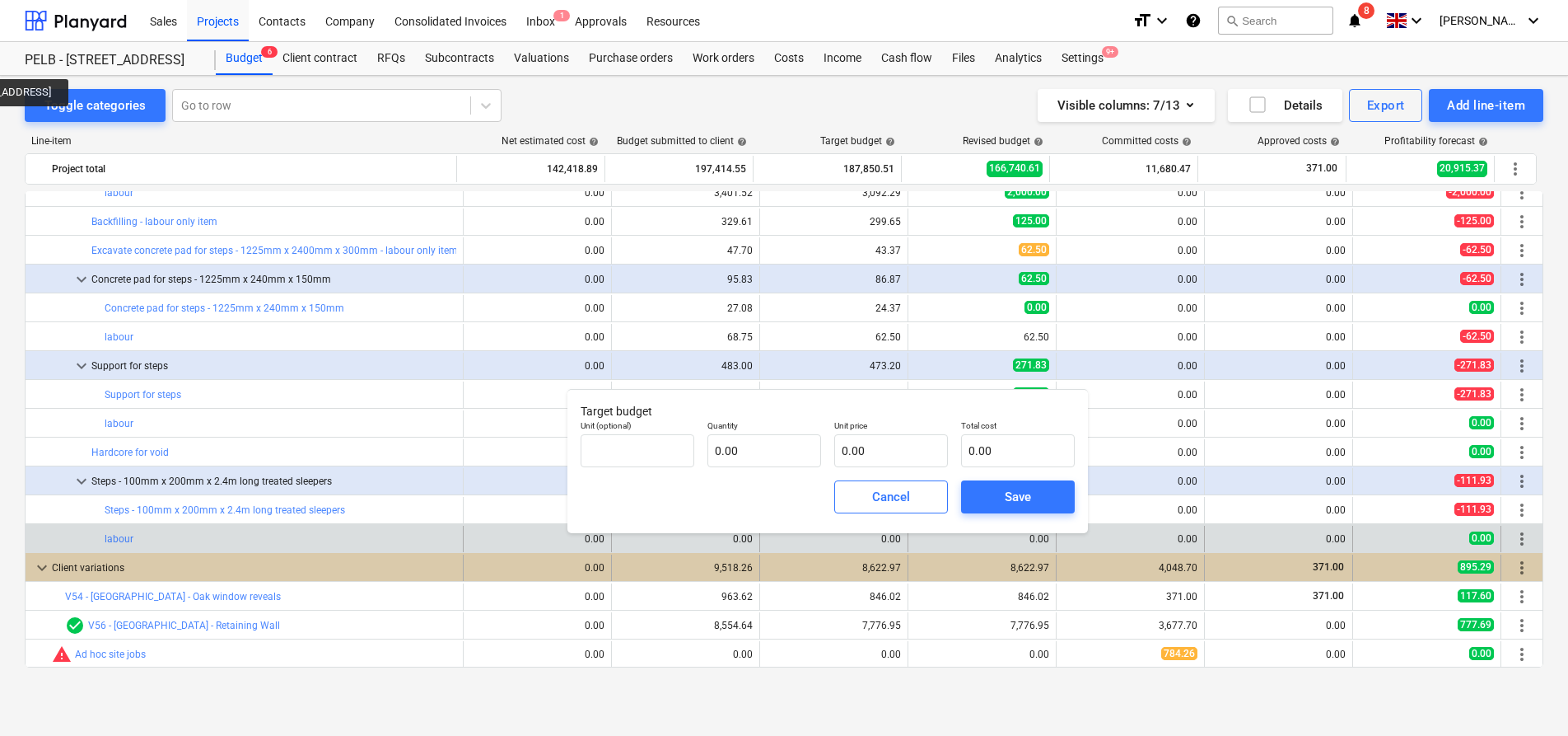
click at [1004, 564] on div "8,622.97" at bounding box center [982, 568] width 135 height 12
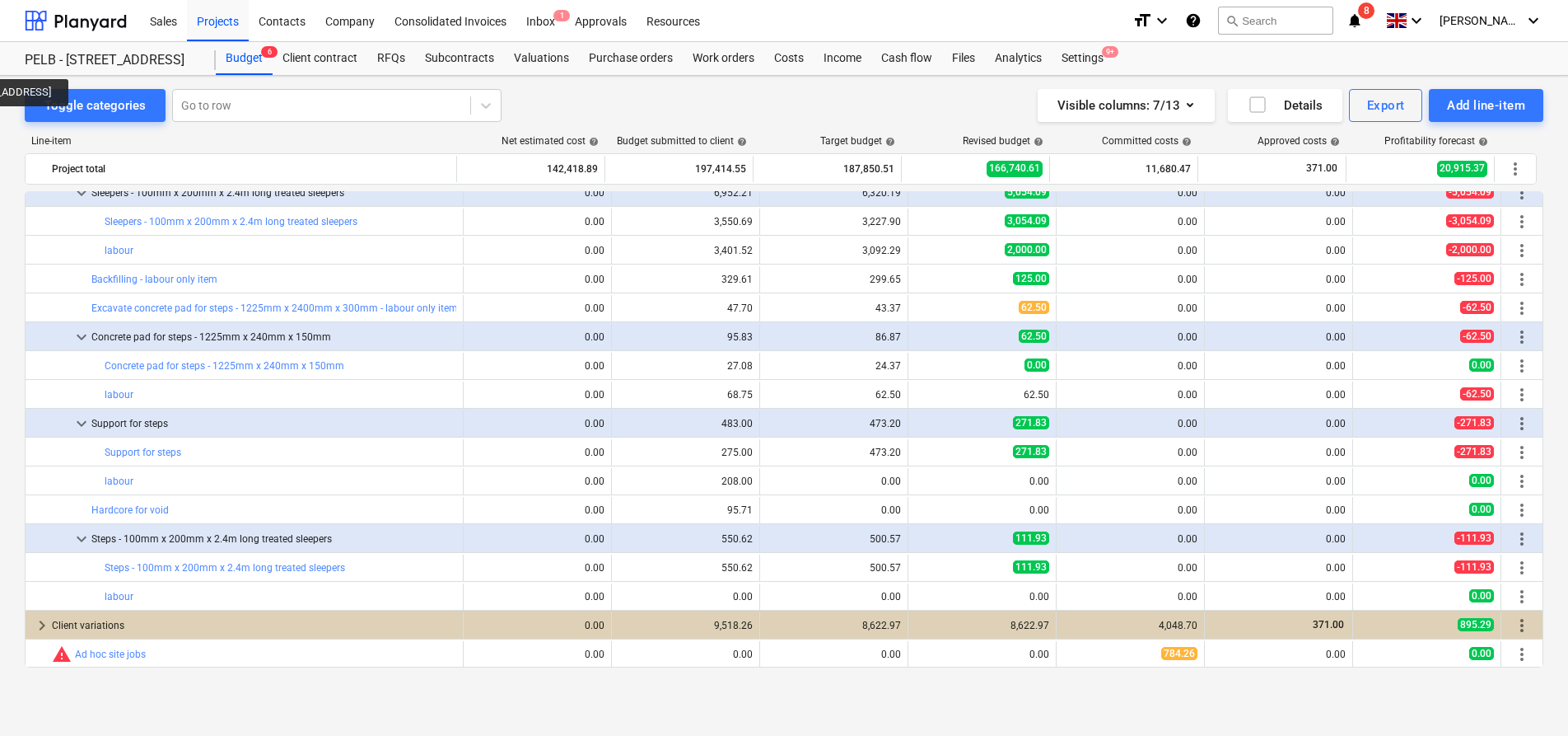
type input "0.00"
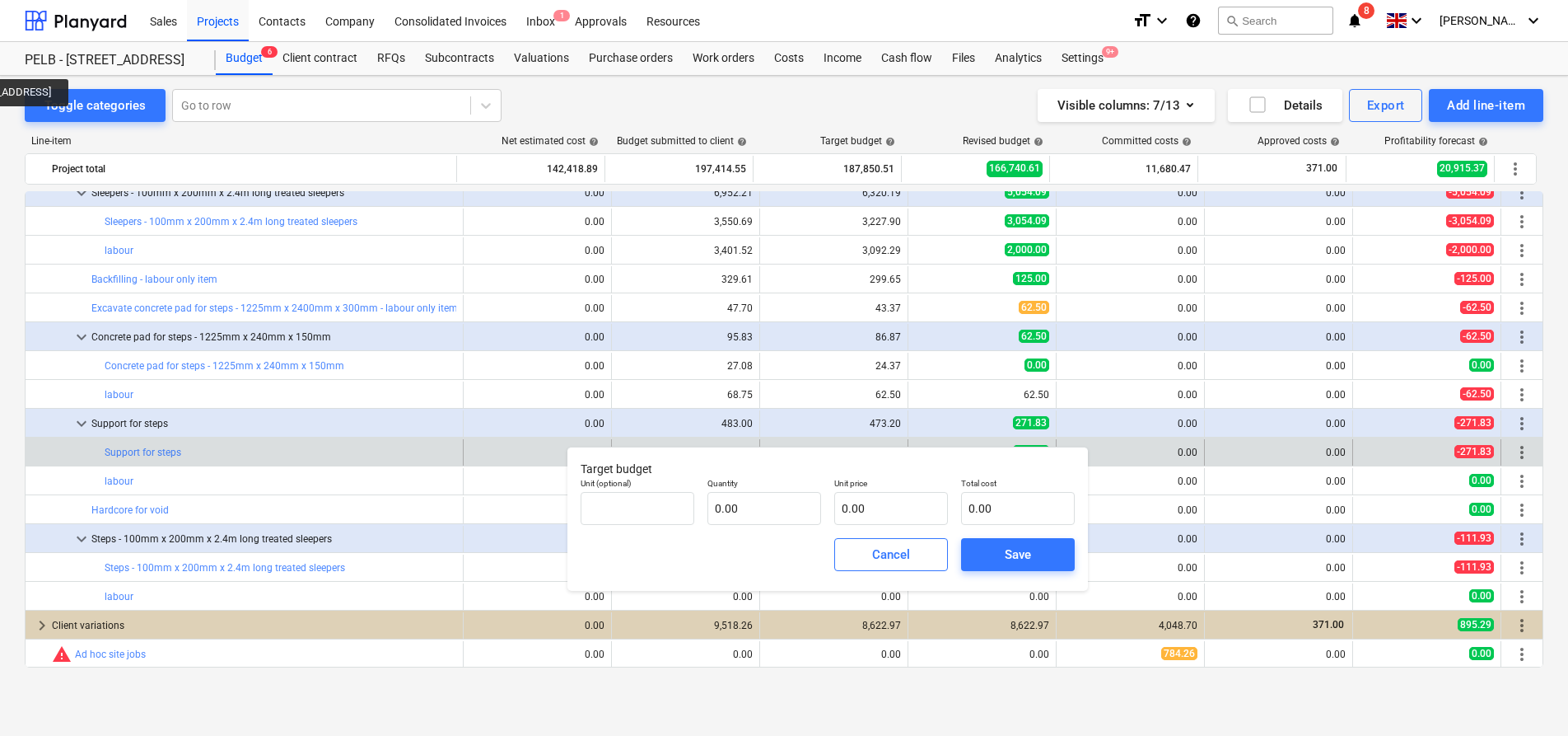
click at [1214, 460] on div "0.00" at bounding box center [1279, 452] width 135 height 27
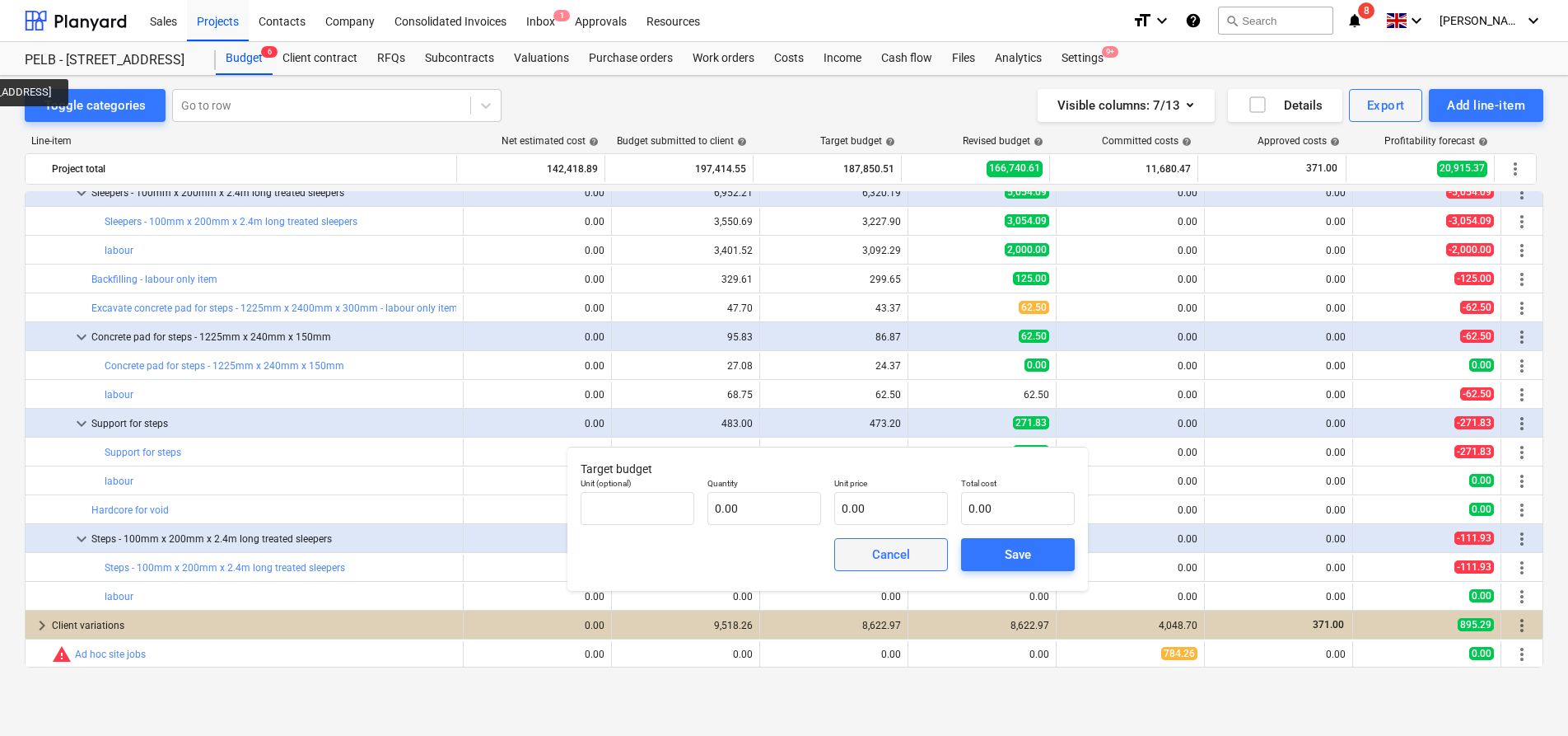
click at [877, 560] on div "Cancel" at bounding box center [891, 554] width 38 height 21
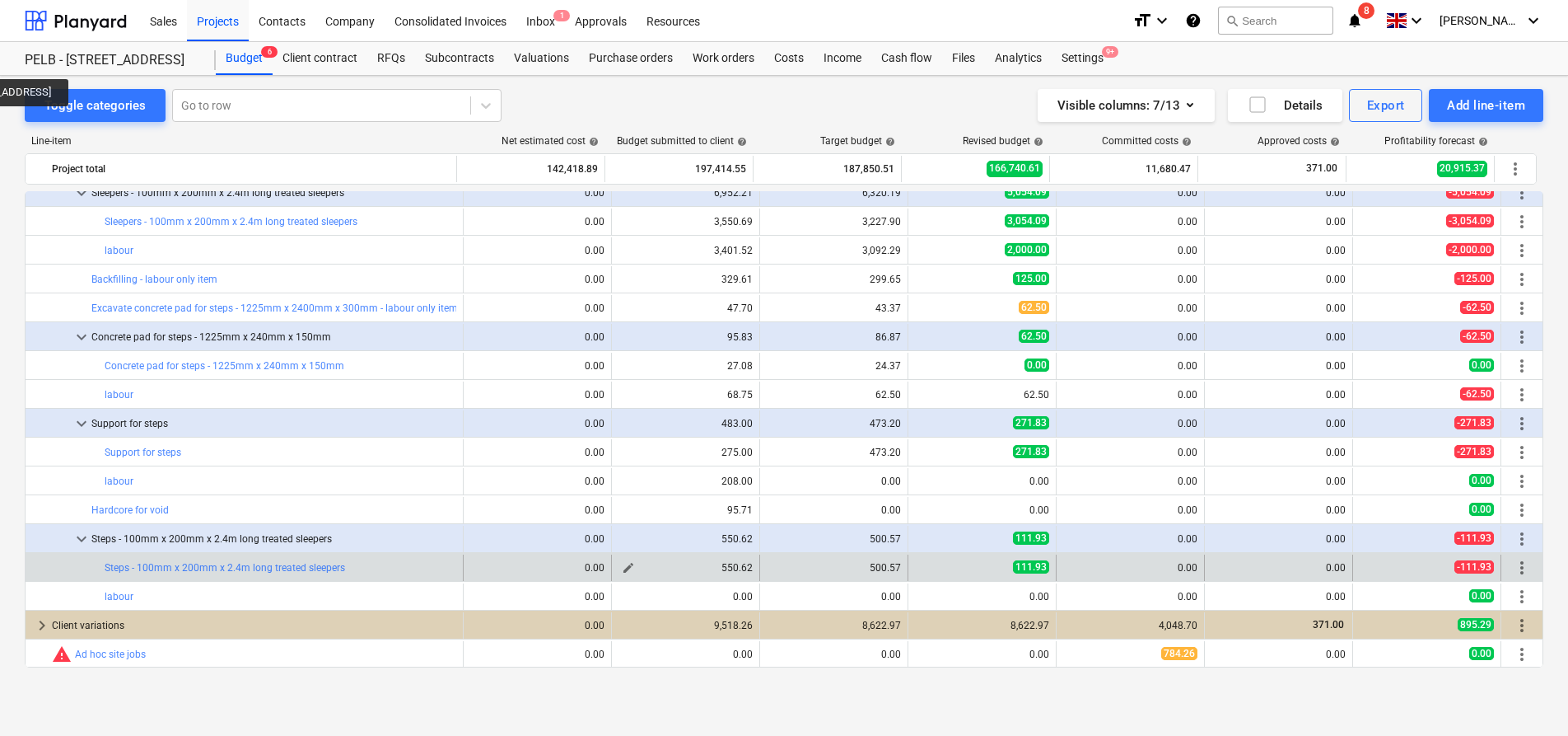
click at [622, 570] on span "edit" at bounding box center [628, 568] width 13 height 13
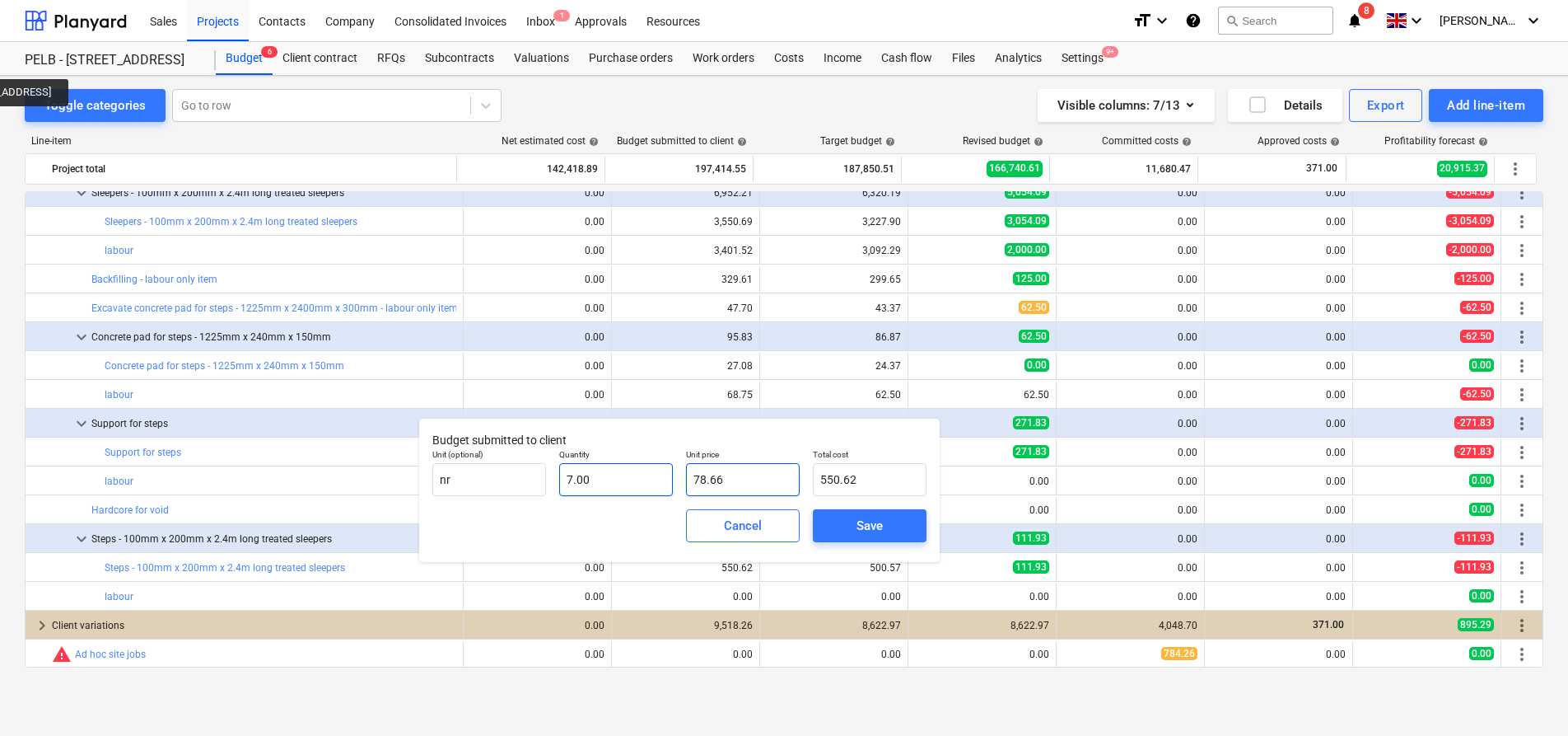
drag, startPoint x: 751, startPoint y: 483, endPoint x: 643, endPoint y: 478, distance: 108.1
click at [643, 478] on div "Unit (optional) nr Quantity 7.00 Unit price 78.66 Total cost 550.62" at bounding box center [679, 472] width 507 height 60
type input "1"
type input "7.00"
type input "16"
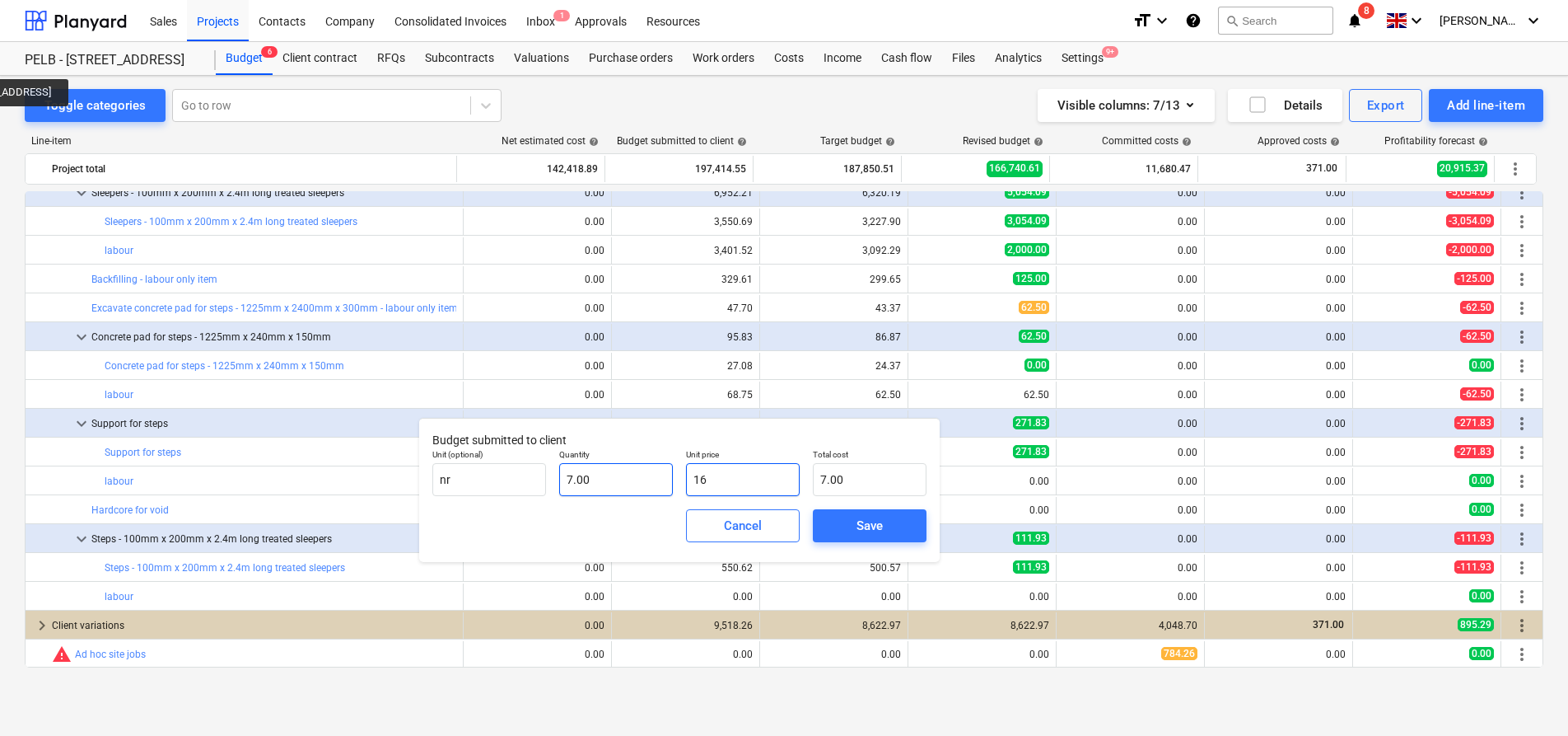
type input "112.00"
type input "16.9"
type input "118.30"
type input "16.90"
click at [896, 525] on span "Save" at bounding box center [870, 525] width 74 height 21
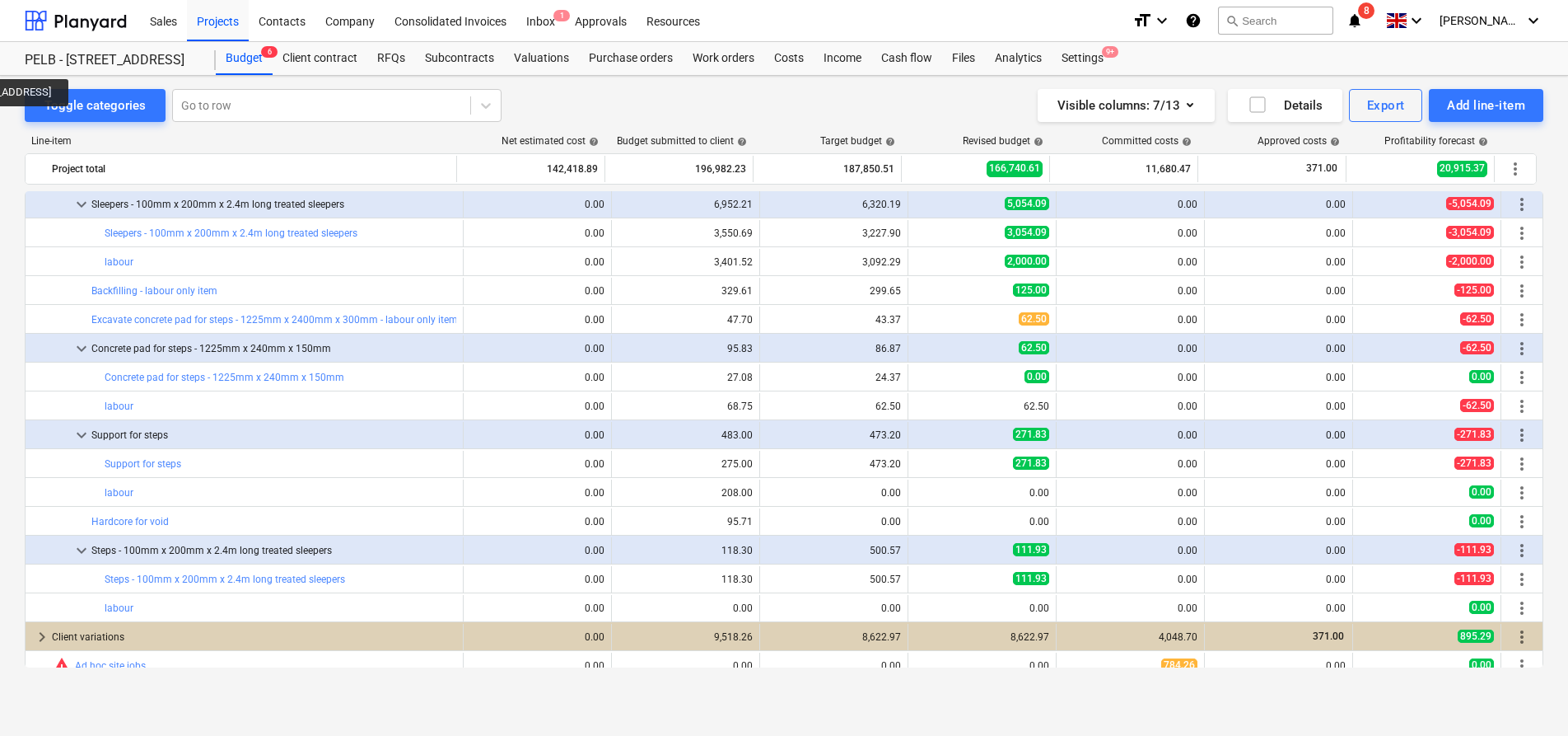
scroll to position [951, 0]
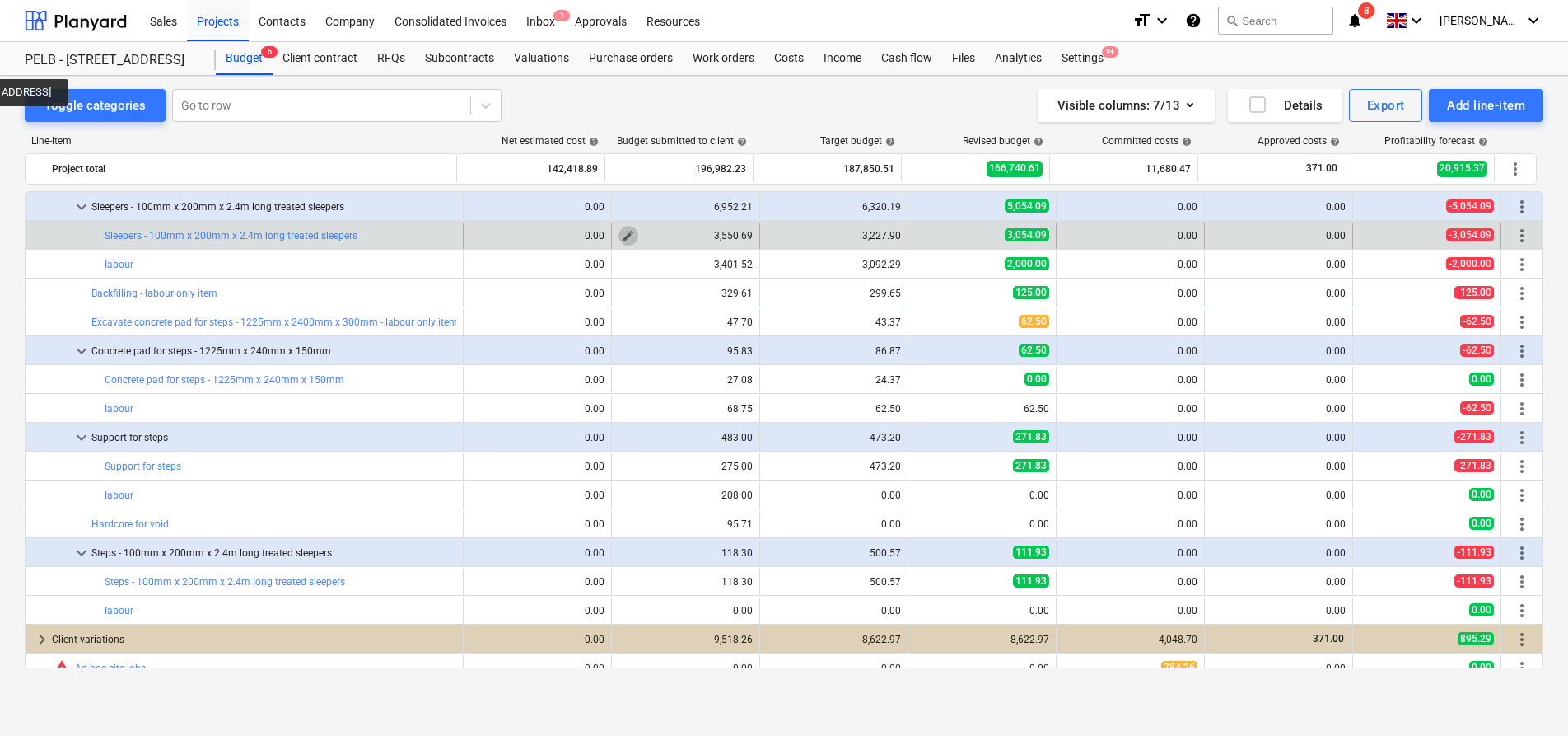
click at [622, 236] on span "edit" at bounding box center [628, 235] width 13 height 13
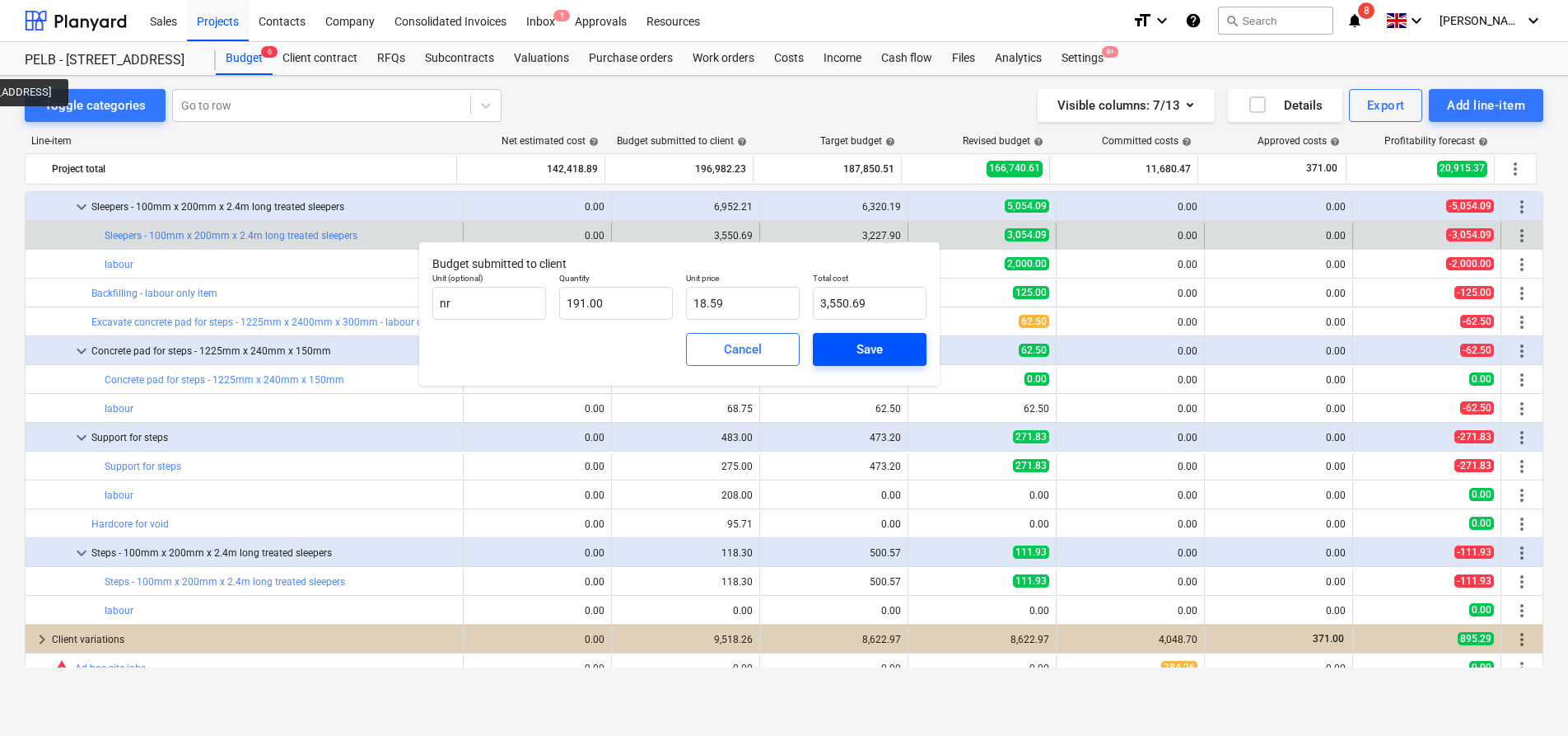
click at [849, 349] on span "Save" at bounding box center [870, 349] width 74 height 21
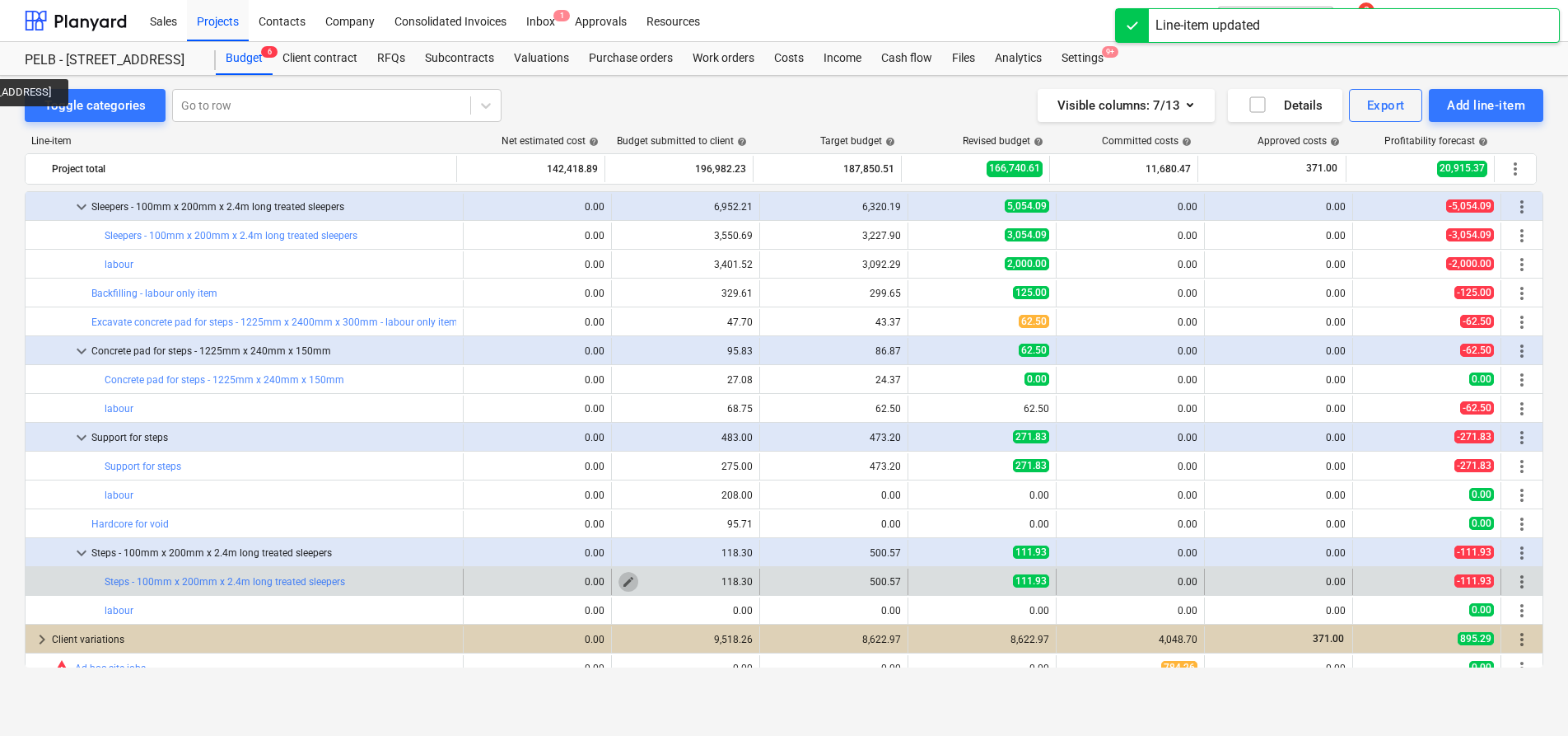
click at [622, 582] on span "edit" at bounding box center [628, 581] width 13 height 13
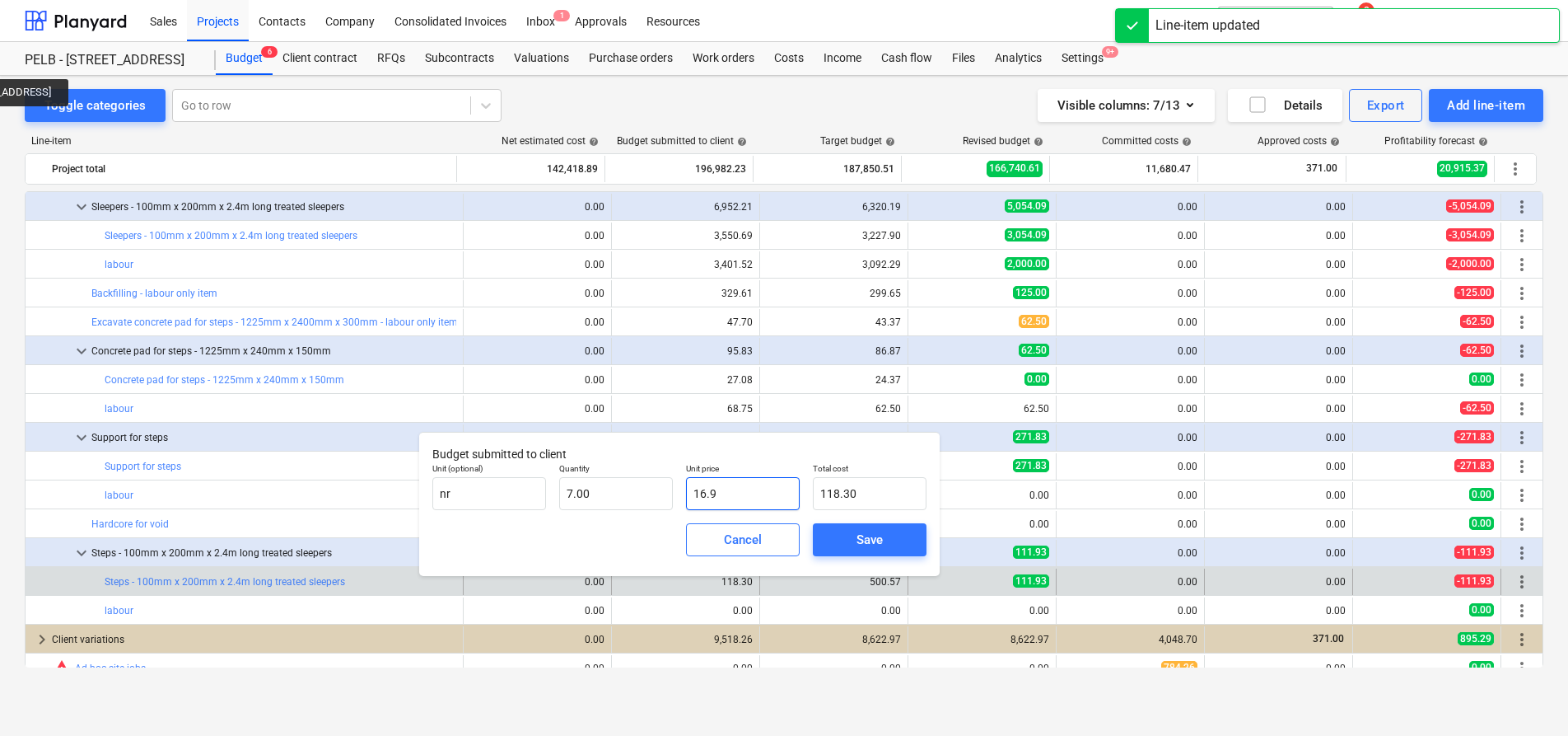
drag, startPoint x: 766, startPoint y: 495, endPoint x: 677, endPoint y: 486, distance: 89.5
click at [677, 486] on div "Unit (optional) nr Quantity 7.00 Unit price 16.9 Total cost 118.30" at bounding box center [679, 487] width 507 height 60
type input "1"
type input "7.00"
type input "18"
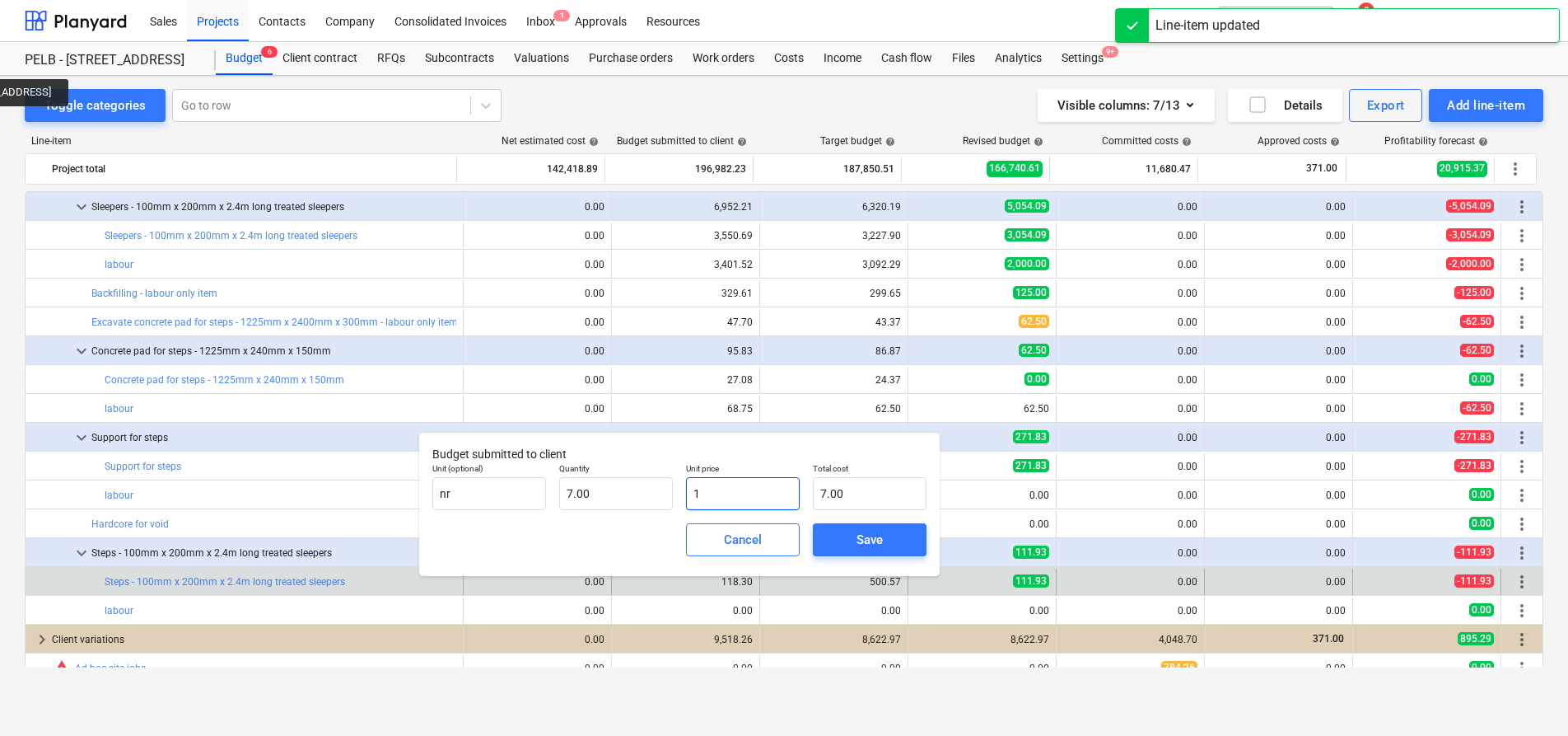
type input "126.00"
type input "18.5"
type input "129.50"
type input "18.59"
type input "130.13"
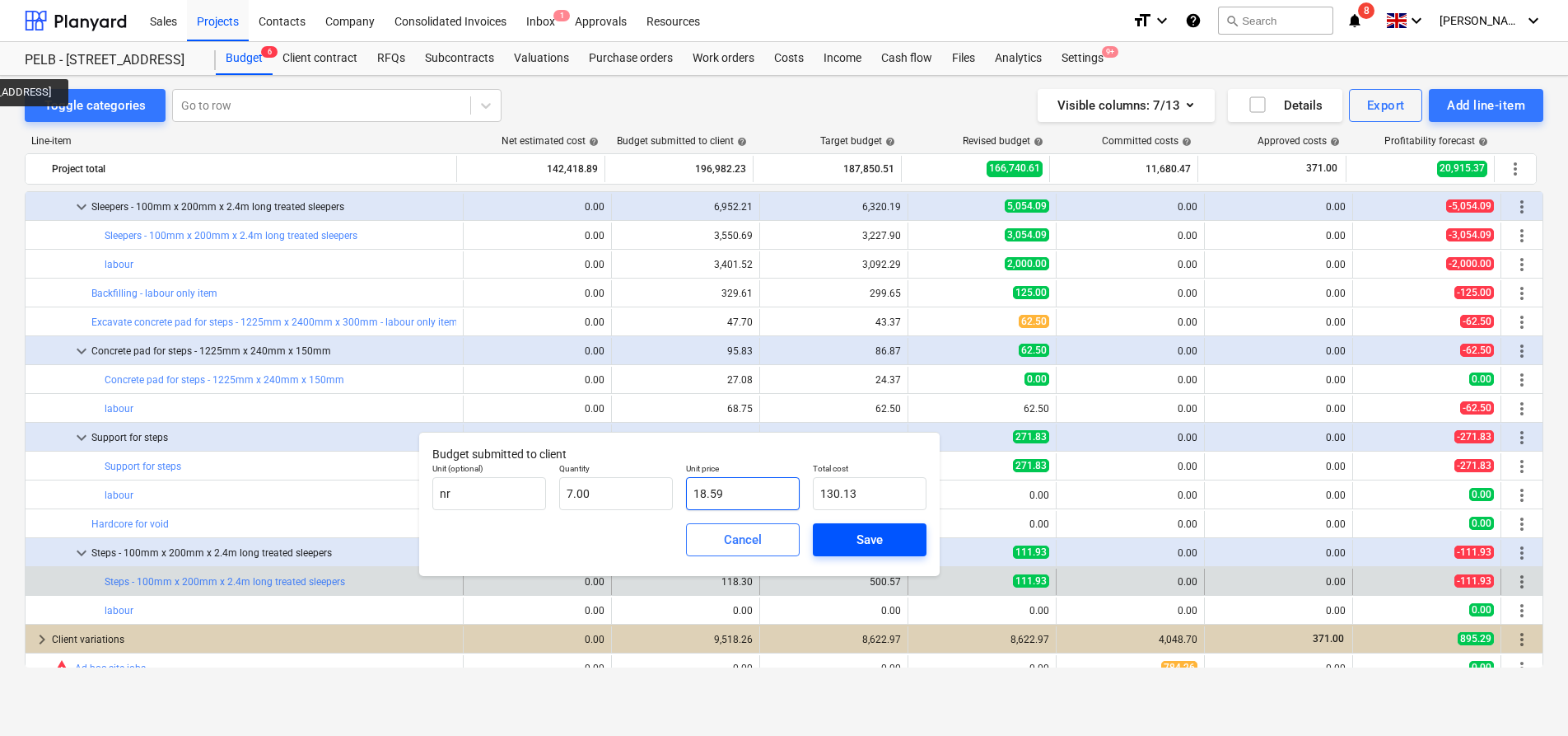
type input "18.59"
click at [876, 534] on div "Save" at bounding box center [870, 539] width 27 height 21
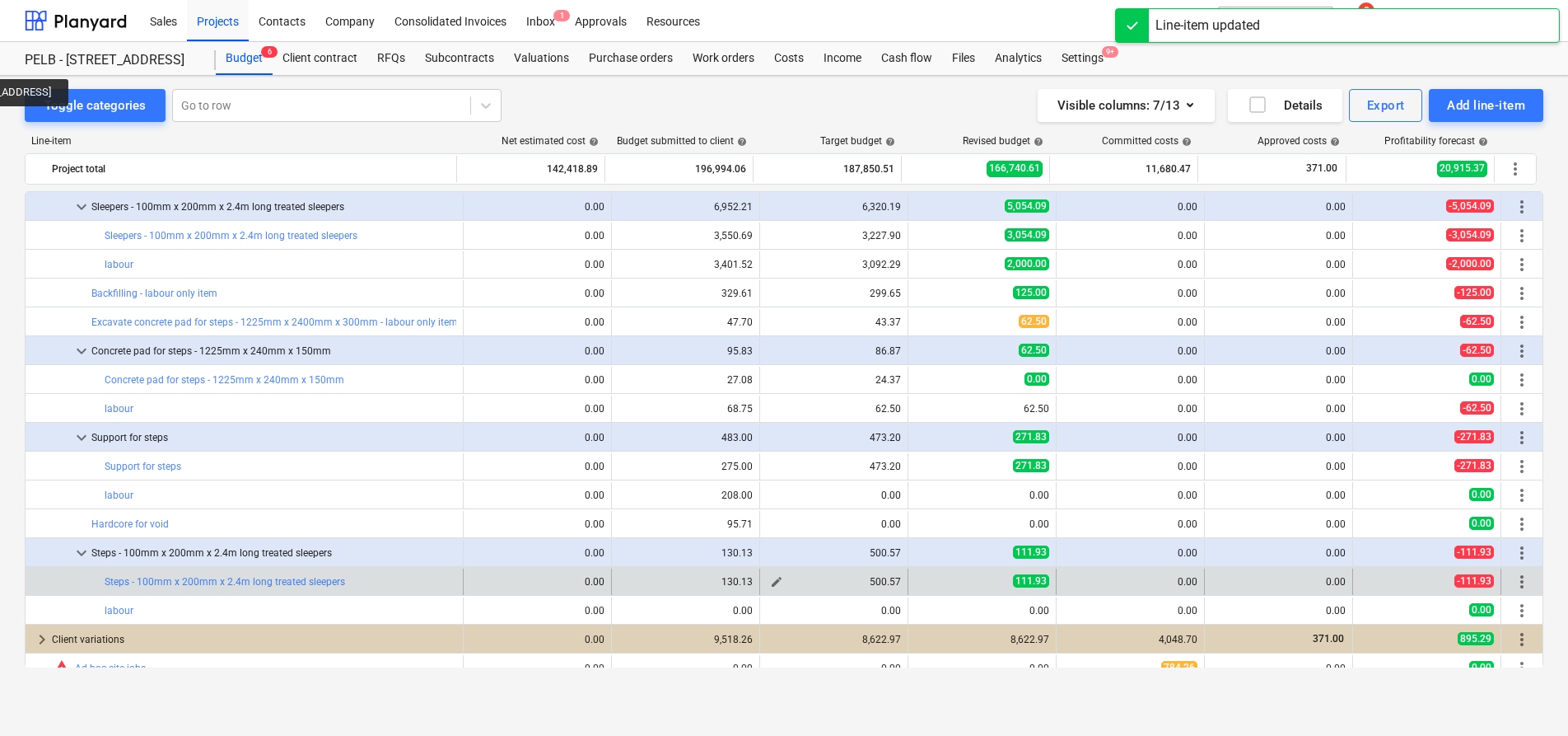
click at [770, 577] on span "edit" at bounding box center [776, 581] width 13 height 13
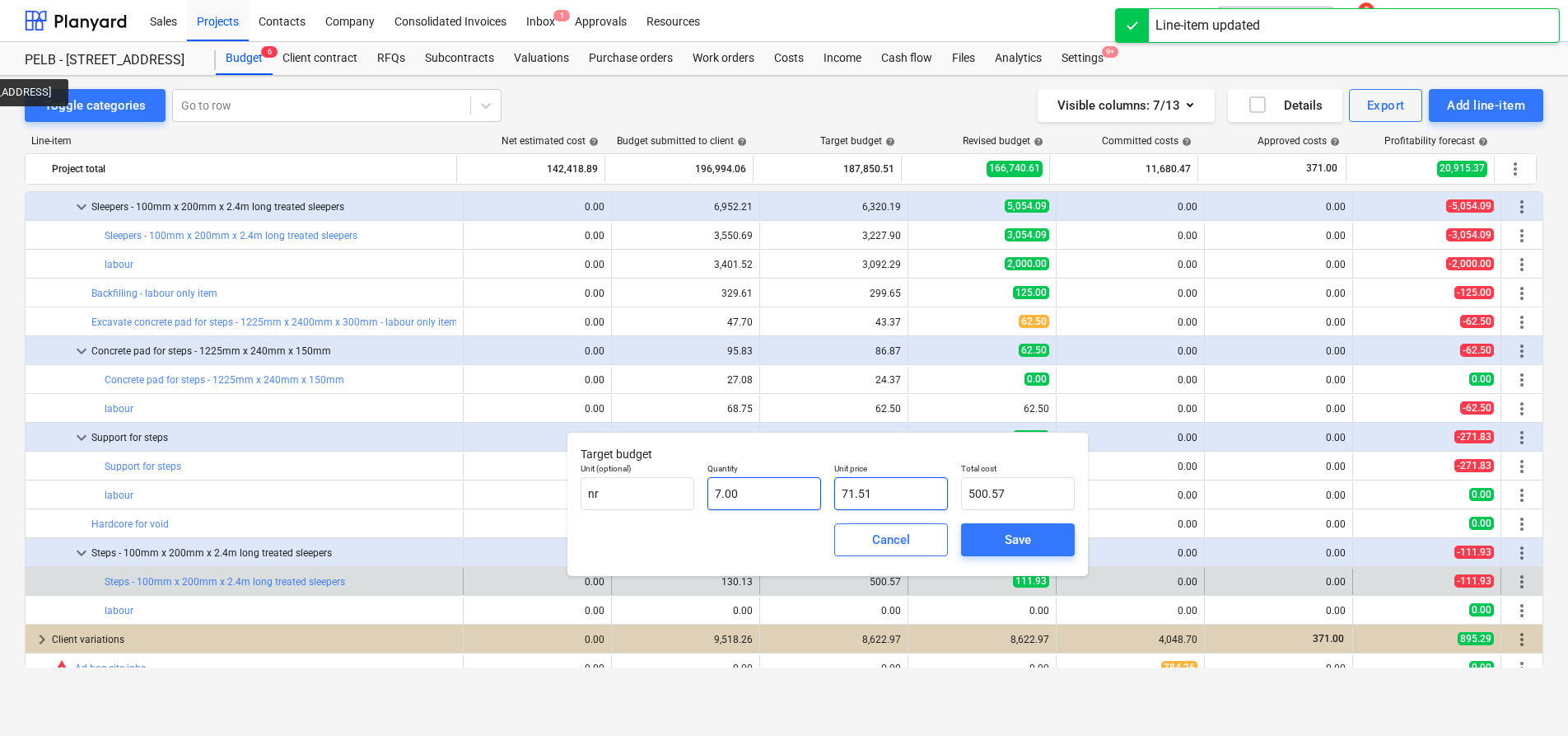
drag, startPoint x: 886, startPoint y: 494, endPoint x: 809, endPoint y: 498, distance: 77.1
click at [809, 498] on div "Unit (optional) nr Quantity 7.00 Unit price 71.51 Total cost 500.57" at bounding box center [827, 487] width 507 height 60
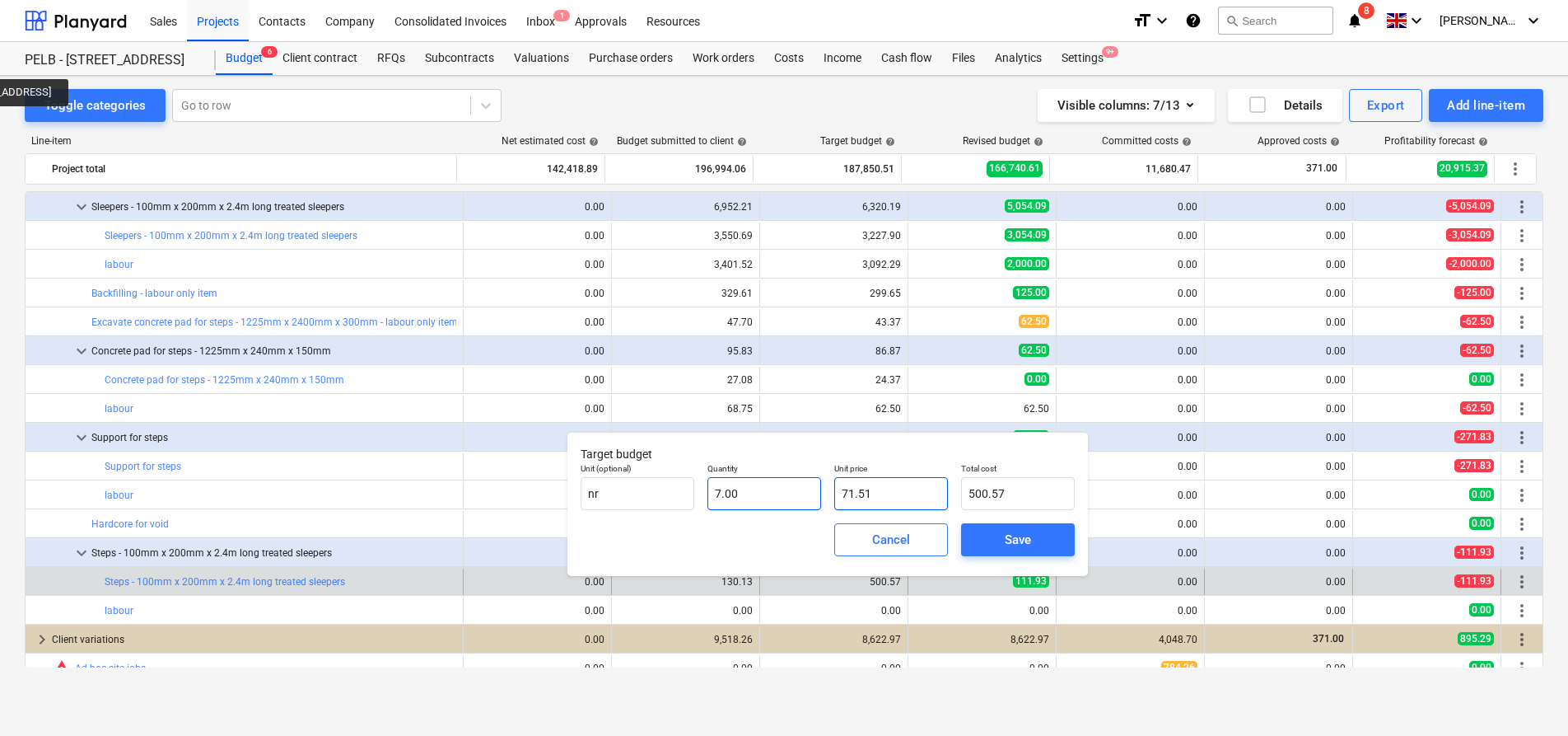
type input "1"
type input "7.00"
type input "16"
type input "112.00"
type input "16.9"
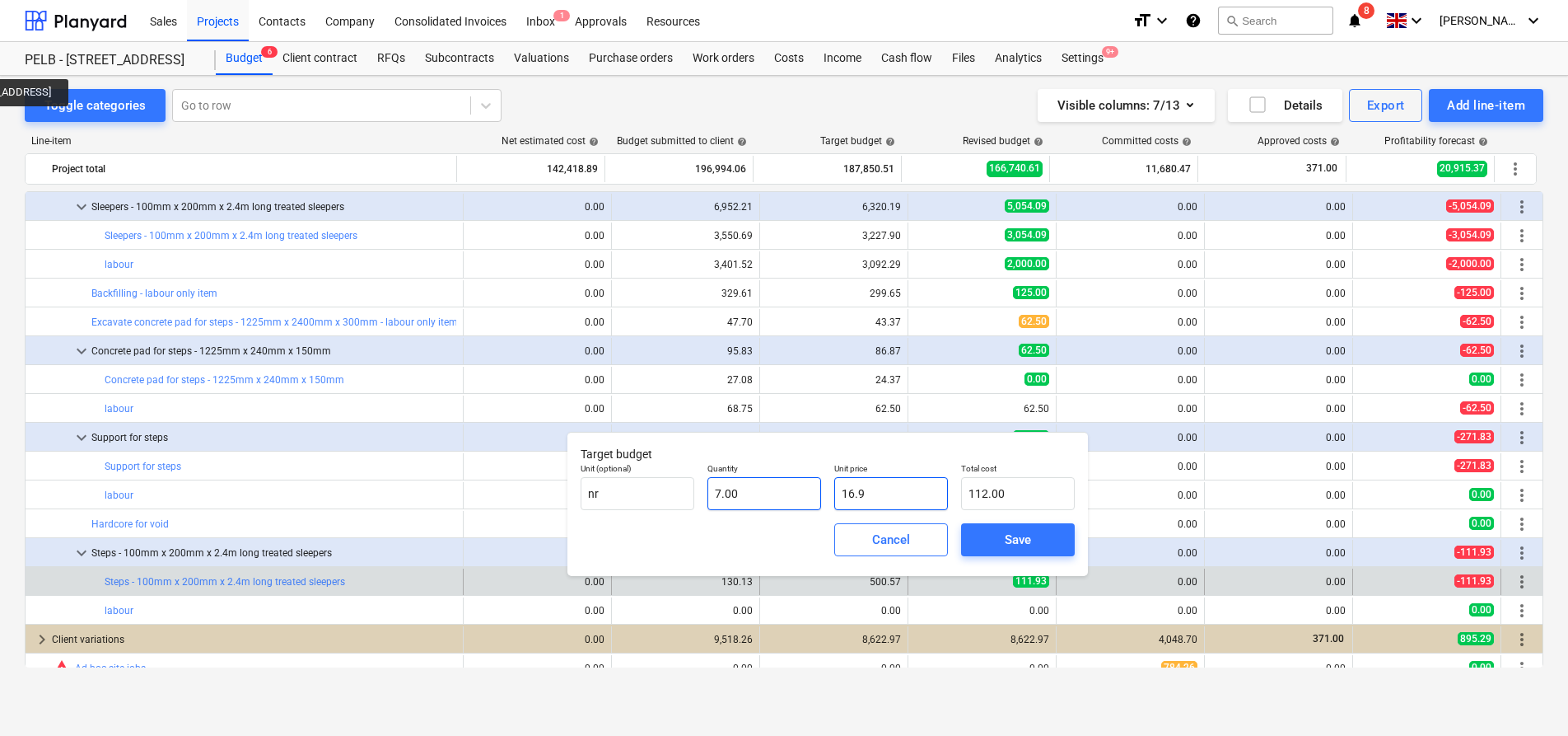
type input "118.30"
type input "16.90"
click at [1044, 533] on span "Save" at bounding box center [1018, 539] width 74 height 21
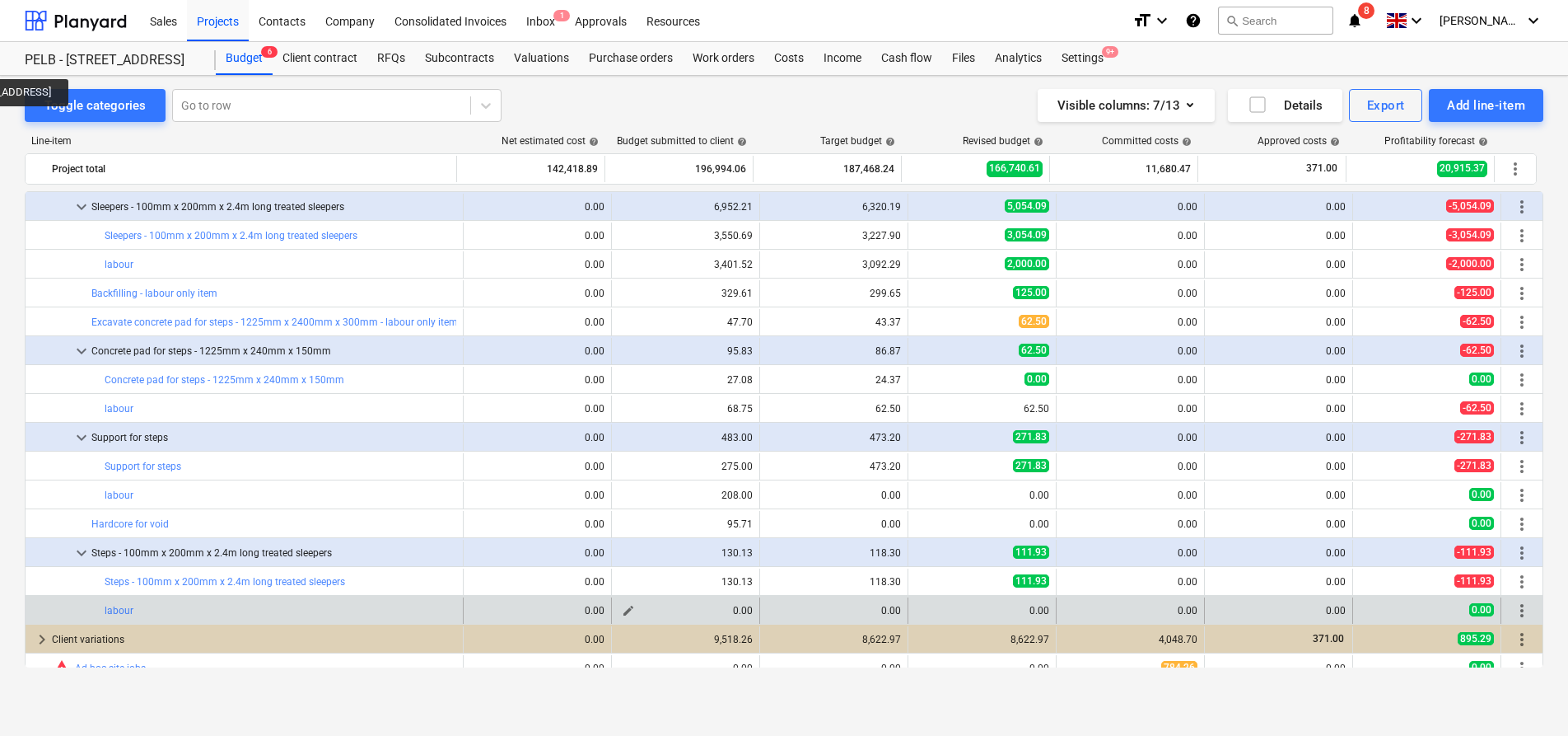
click at [624, 609] on span "edit" at bounding box center [628, 611] width 13 height 13
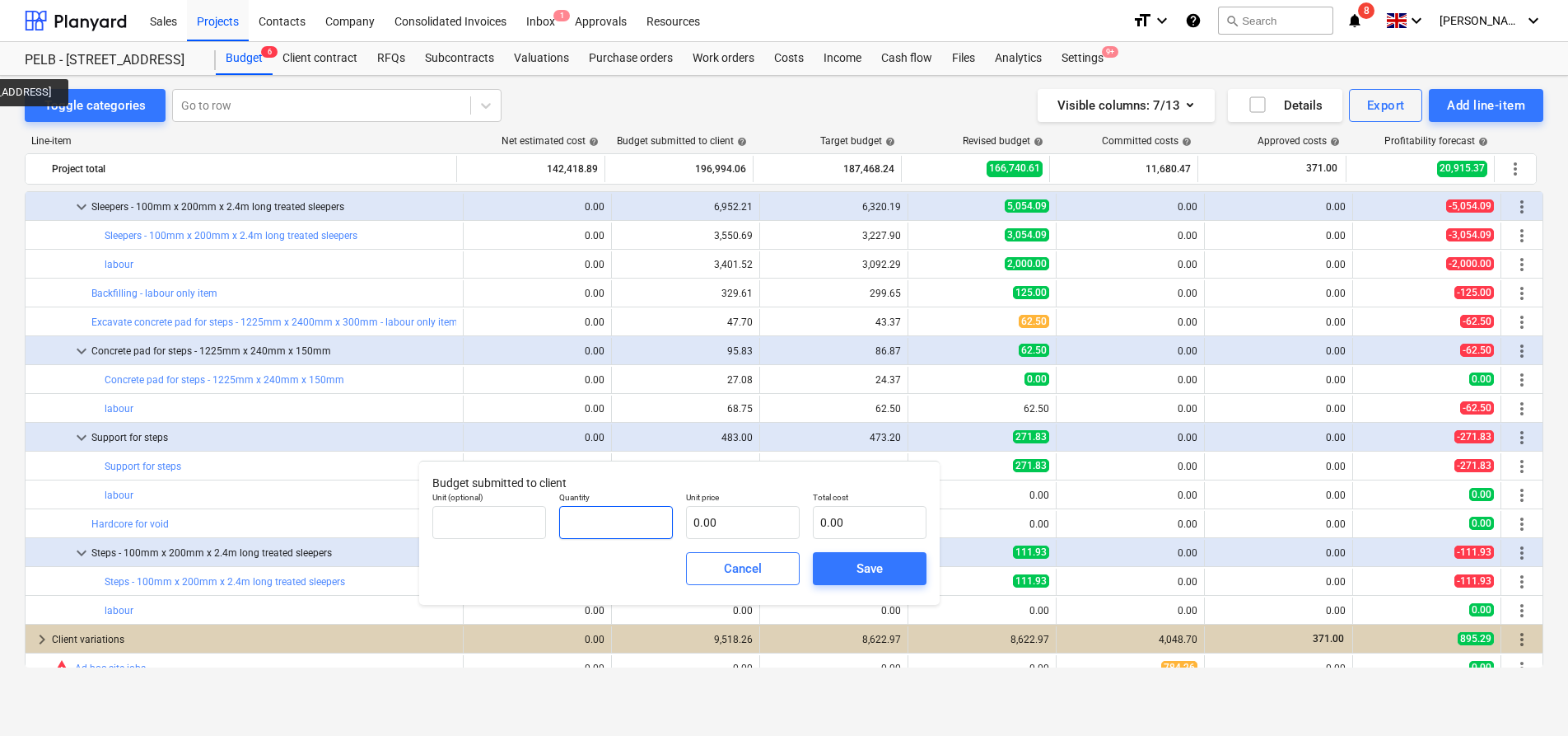
click at [627, 527] on input "text" at bounding box center [616, 523] width 114 height 33
click at [621, 520] on input "text" at bounding box center [616, 523] width 114 height 33
type input "1.00"
click at [734, 514] on input "text" at bounding box center [743, 523] width 114 height 33
type input "2"
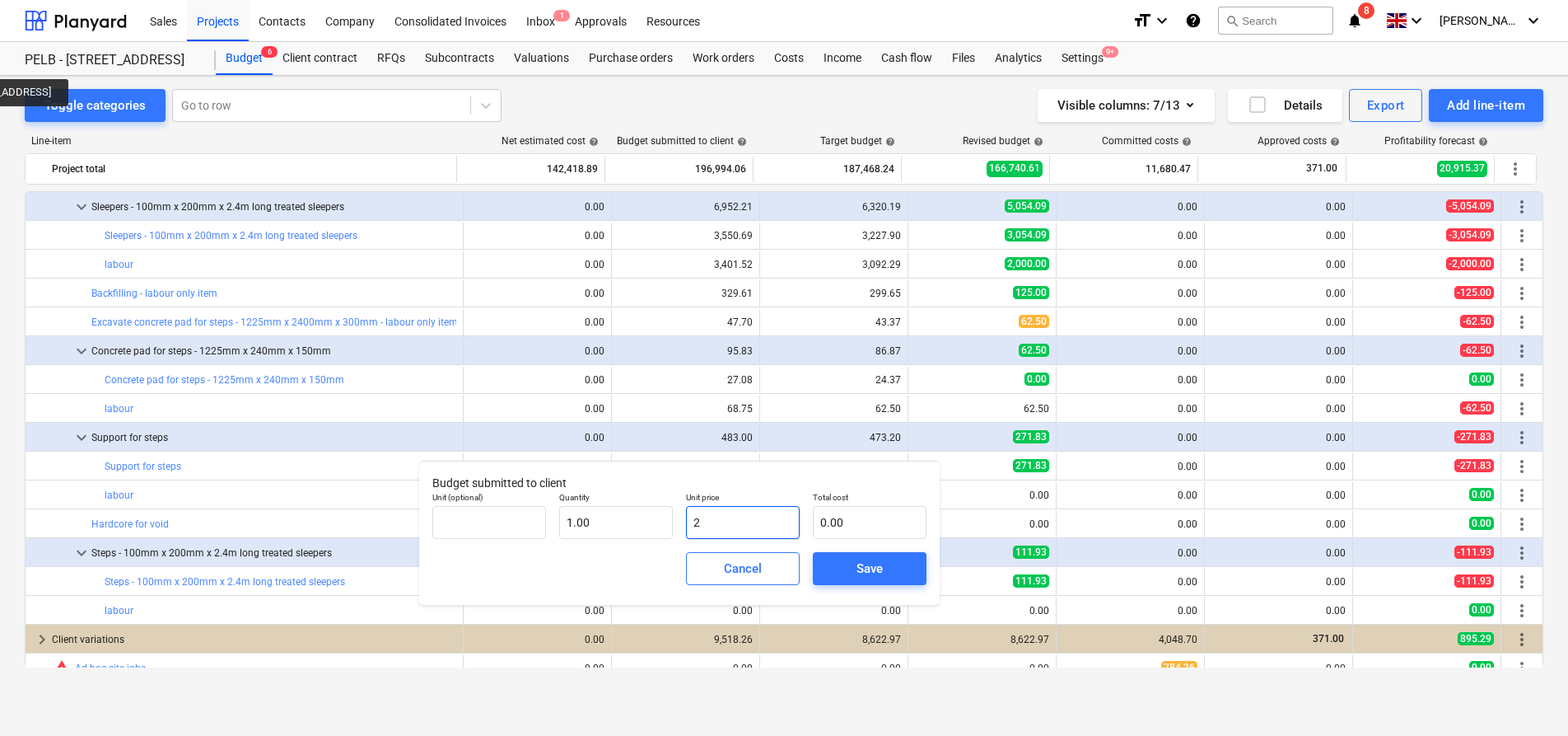
type input "2.00"
type input "27"
type input "27.00"
type input "275"
type input "275.00"
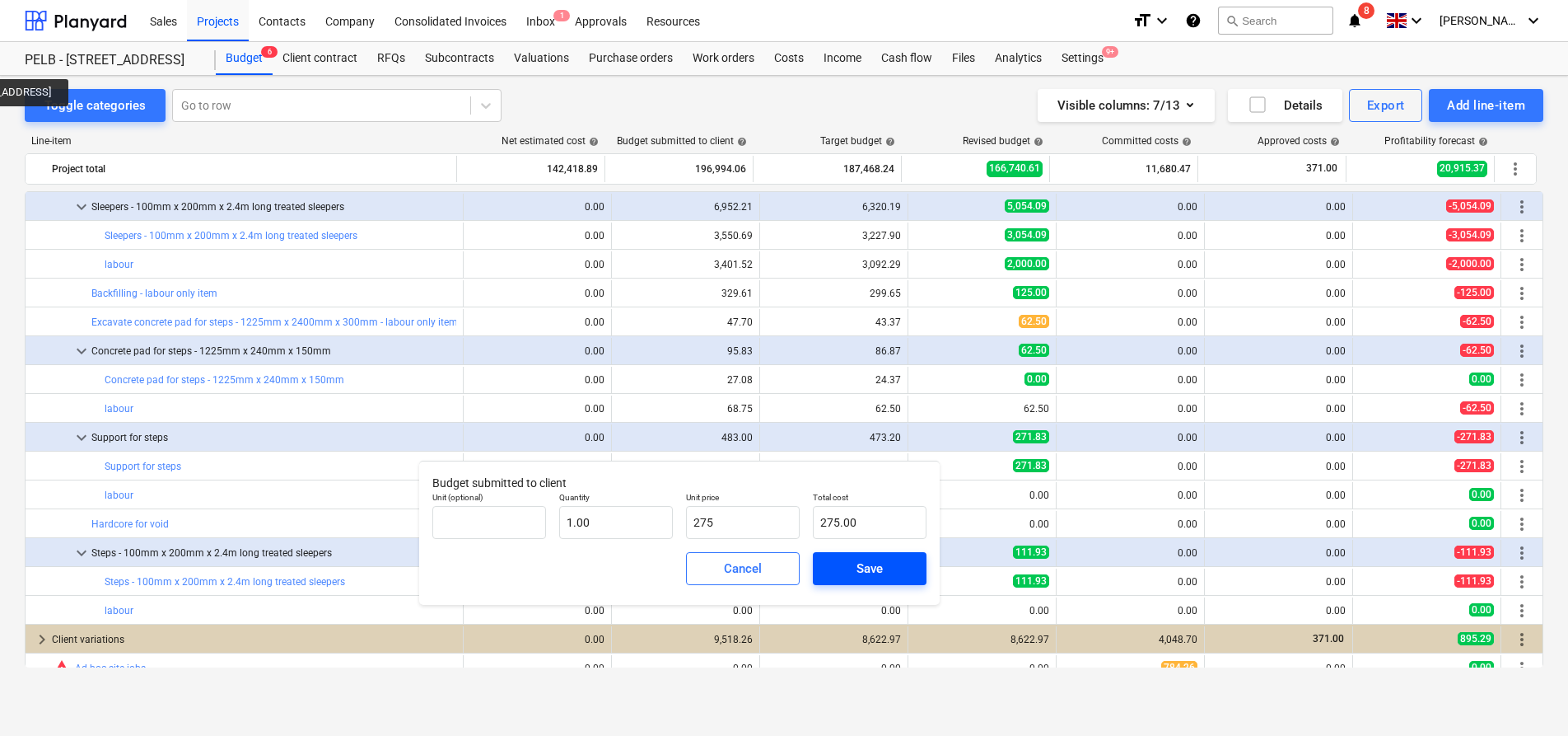
type input "275.00"
click at [881, 566] on div "Save" at bounding box center [870, 568] width 27 height 21
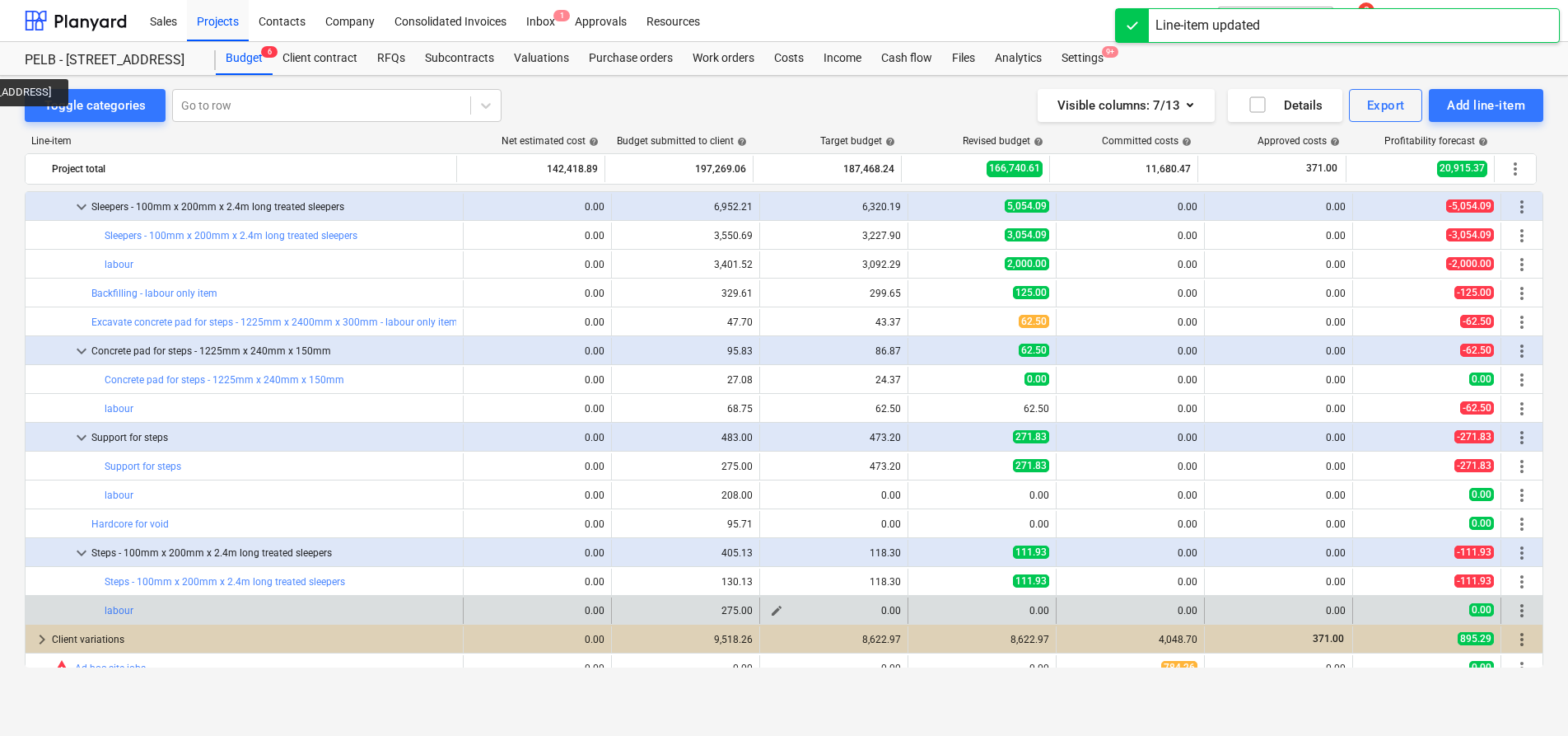
click at [774, 609] on span "edit" at bounding box center [776, 611] width 13 height 13
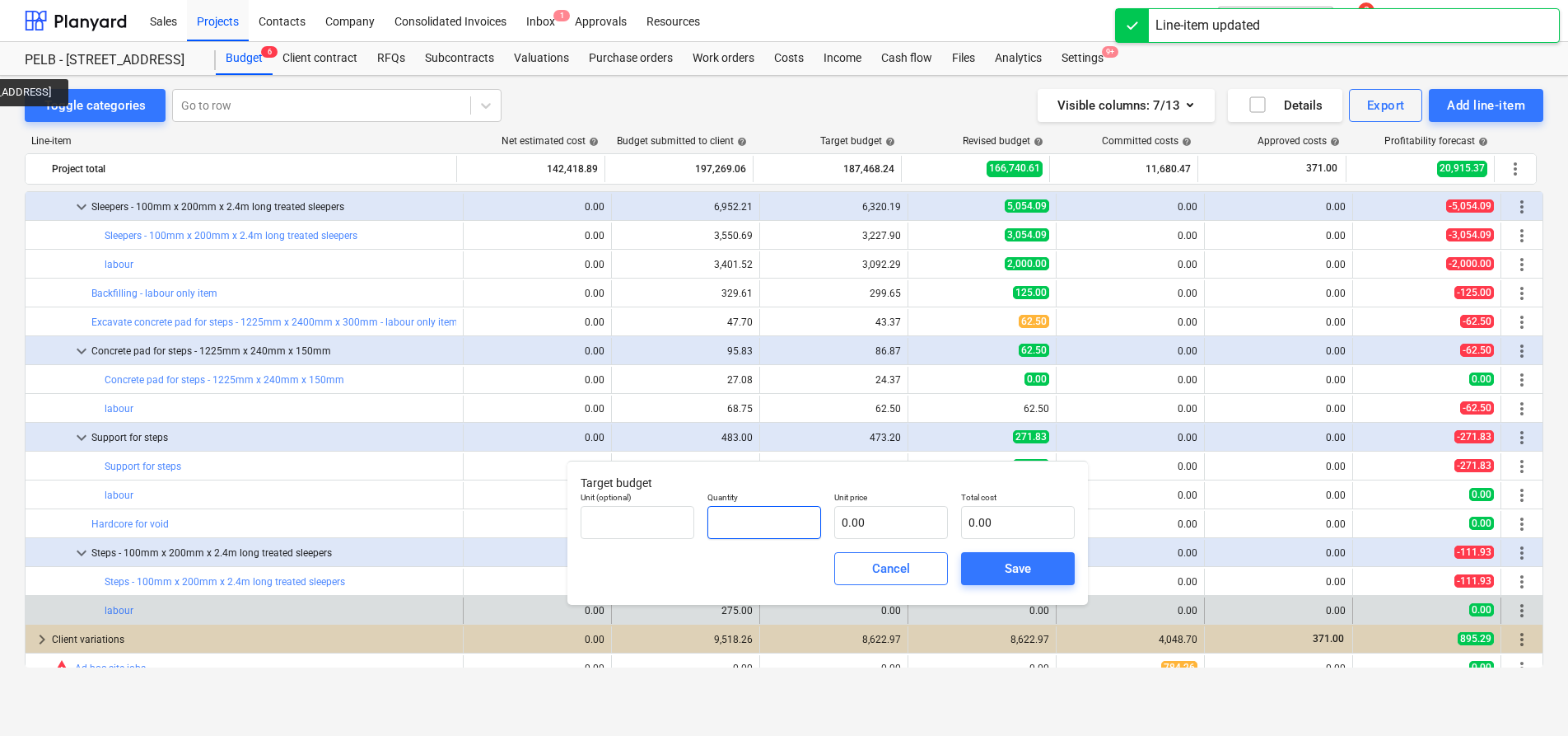
click at [767, 529] on input "text" at bounding box center [764, 523] width 114 height 33
type input "1.00"
click at [871, 532] on input "text" at bounding box center [892, 523] width 114 height 33
type input "2"
type input "2.00"
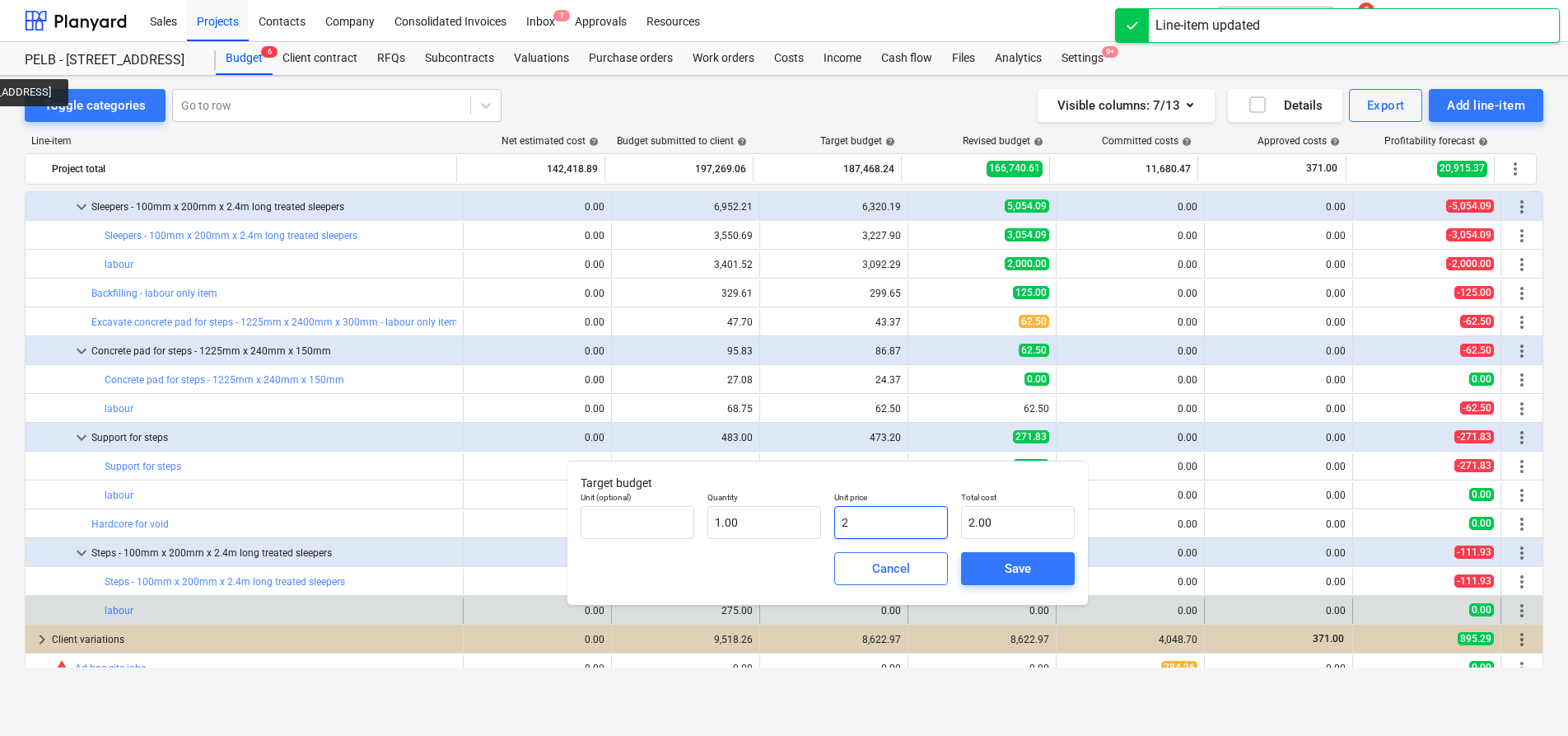
type input "25"
type input "25.00"
type input "250"
type input "250.00"
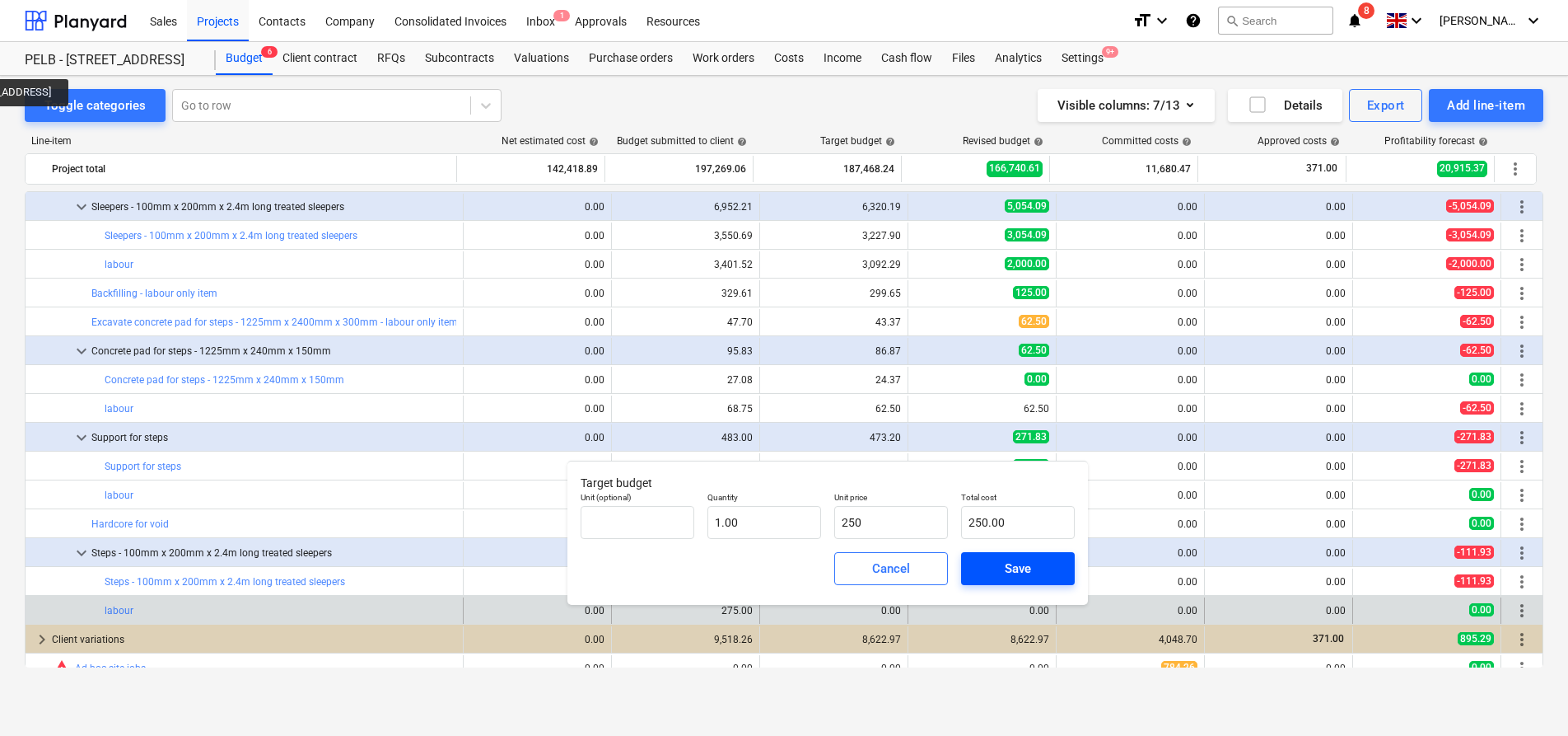
type input "250.00"
click at [998, 563] on span "Save" at bounding box center [1018, 568] width 74 height 21
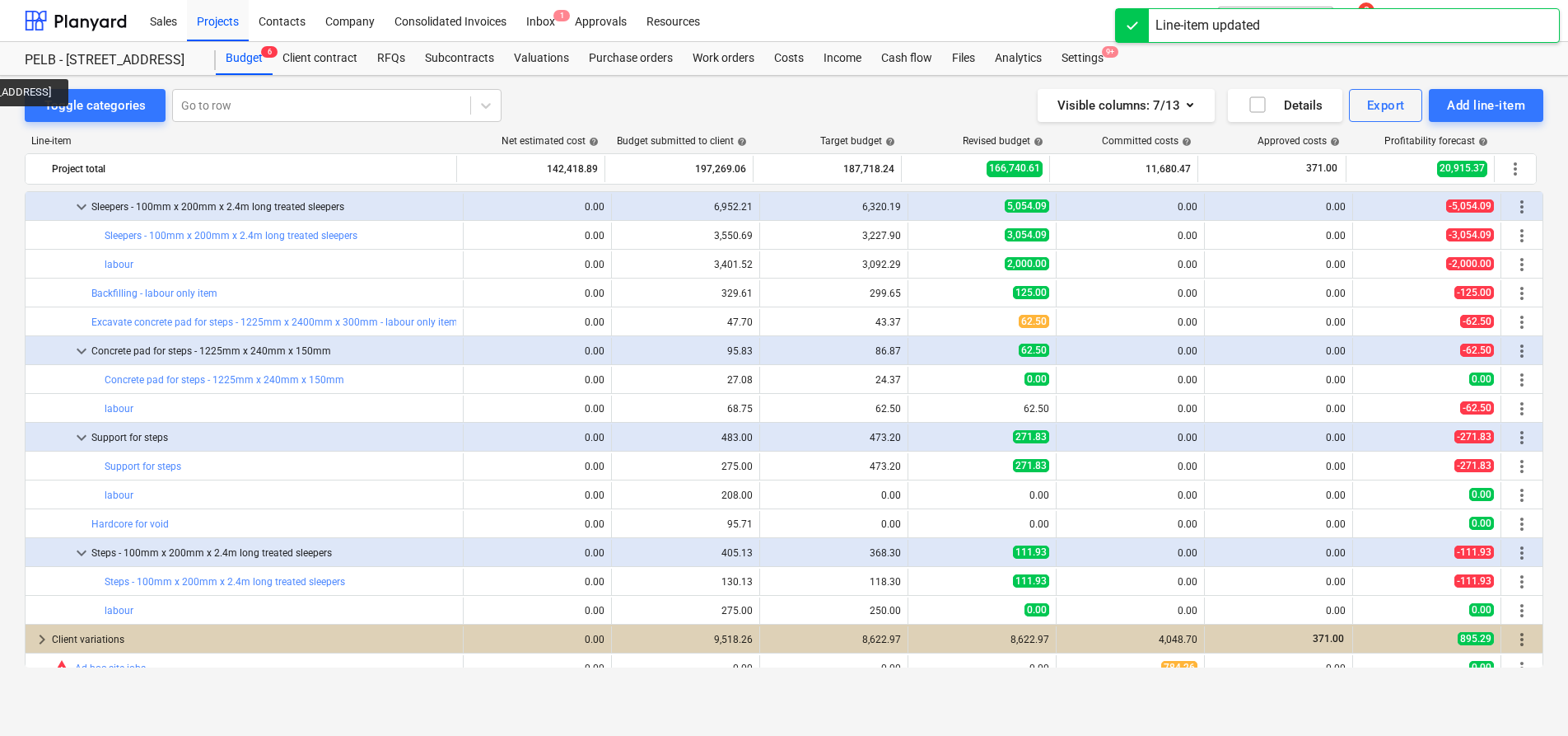
click at [923, 607] on span "edit" at bounding box center [925, 611] width 13 height 13
type textarea "x"
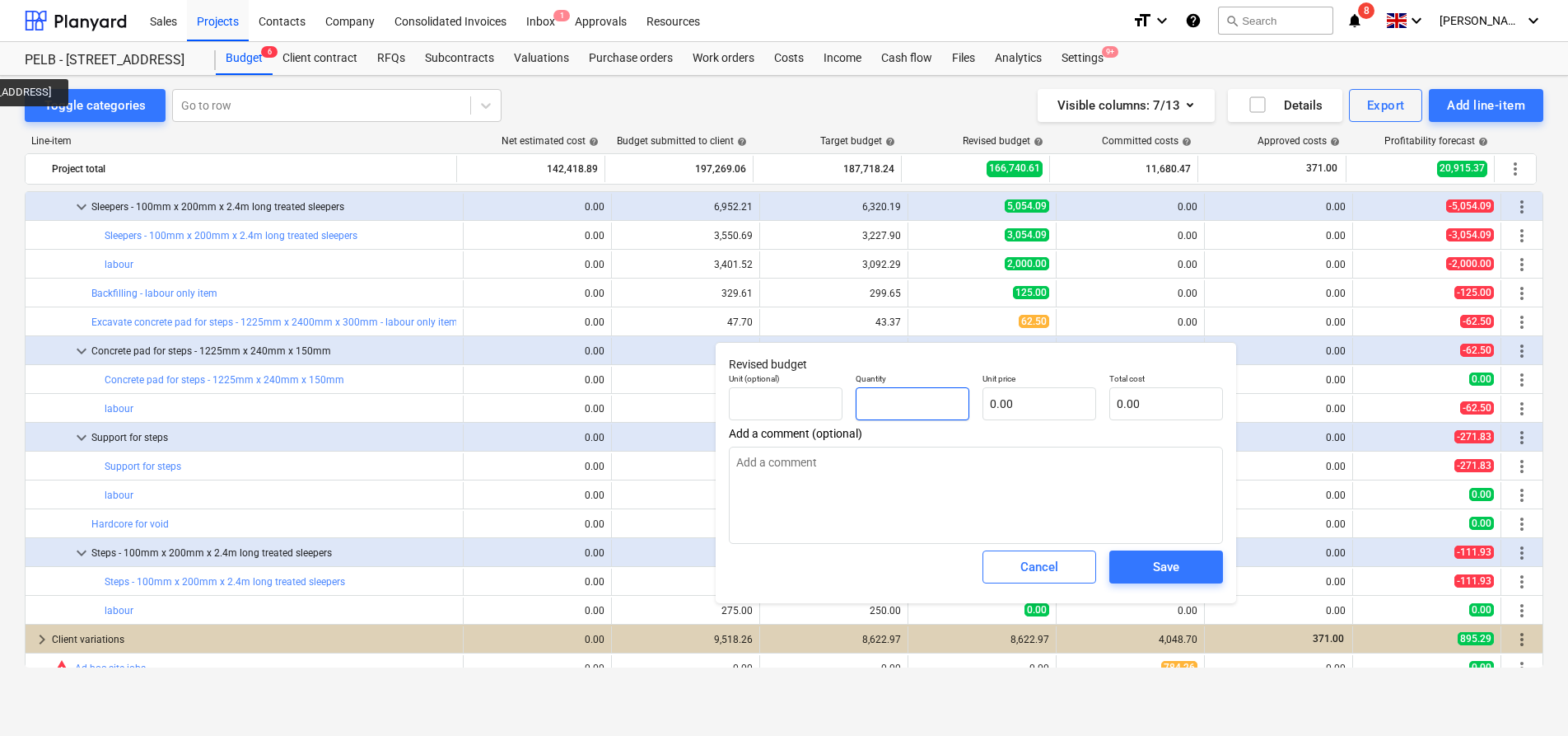
click at [938, 411] on input "text" at bounding box center [913, 404] width 114 height 33
type textarea "x"
type input "1"
type textarea "x"
type input "1.00"
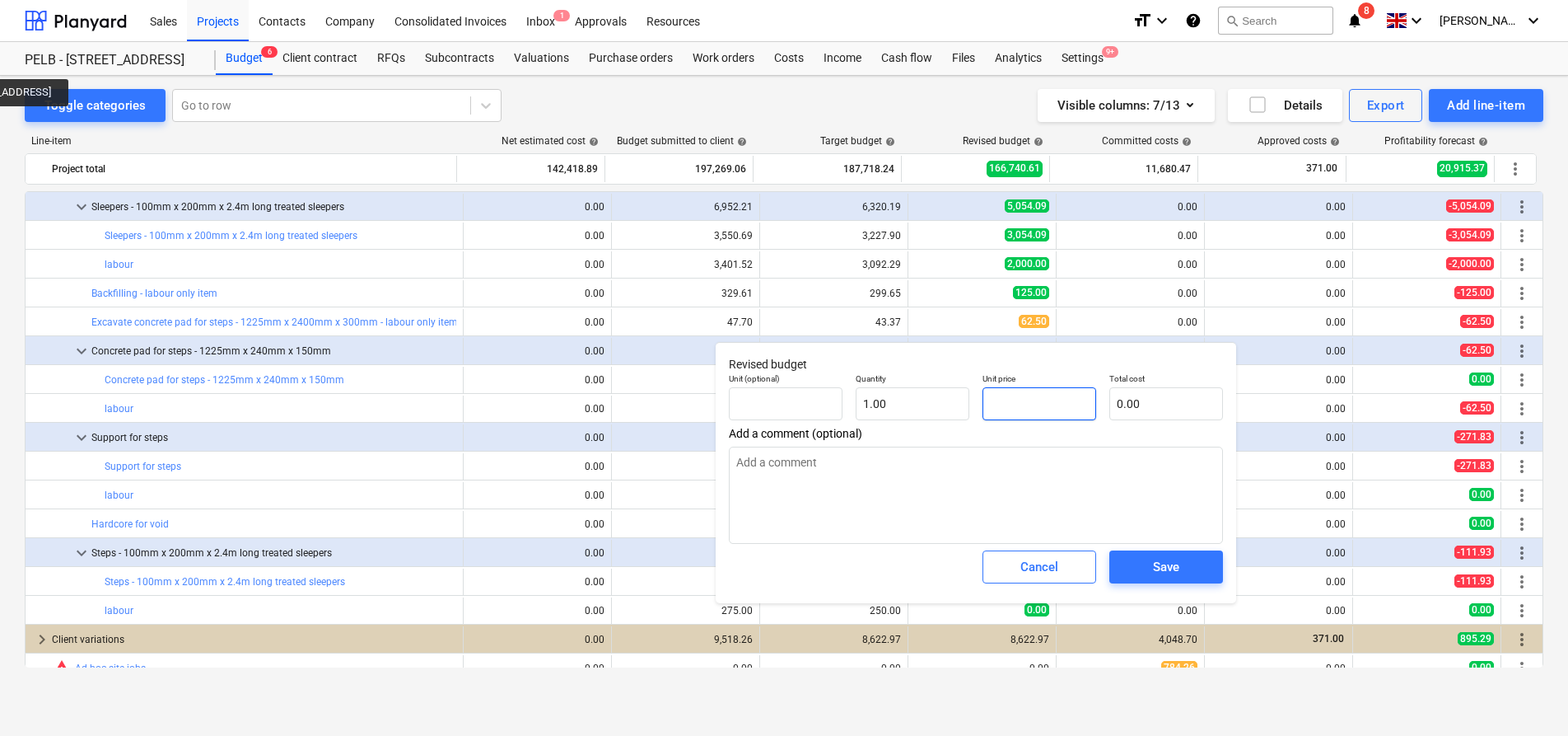
click at [1008, 416] on input "text" at bounding box center [1040, 404] width 114 height 33
type textarea "x"
type input "2"
type input "2.00"
type textarea "x"
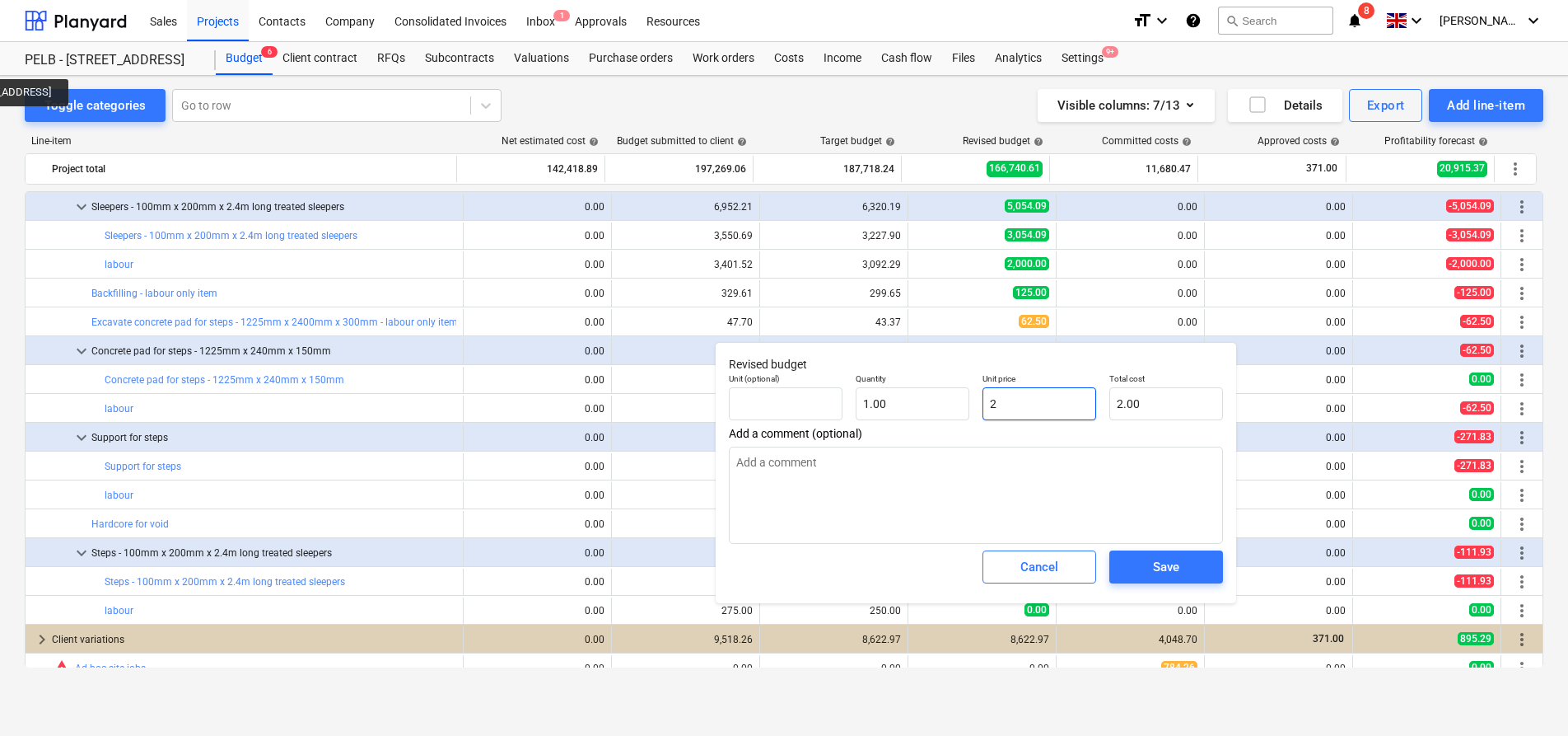
type input "25"
type input "25.00"
type textarea "x"
type input "250"
type input "250.00"
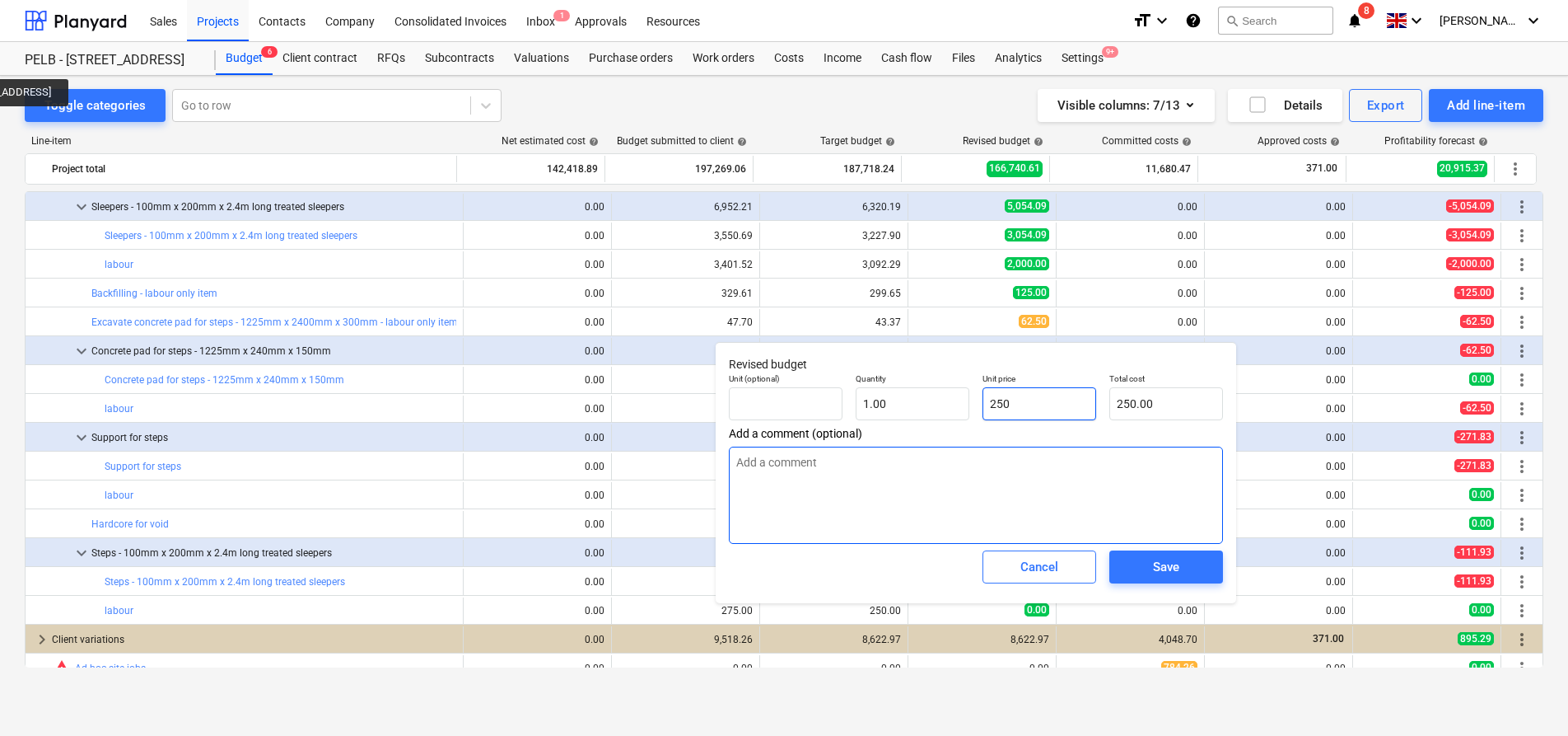
type input "250"
type textarea "x"
type input "250.00"
click at [1057, 459] on textarea at bounding box center [976, 495] width 494 height 97
type textarea "x"
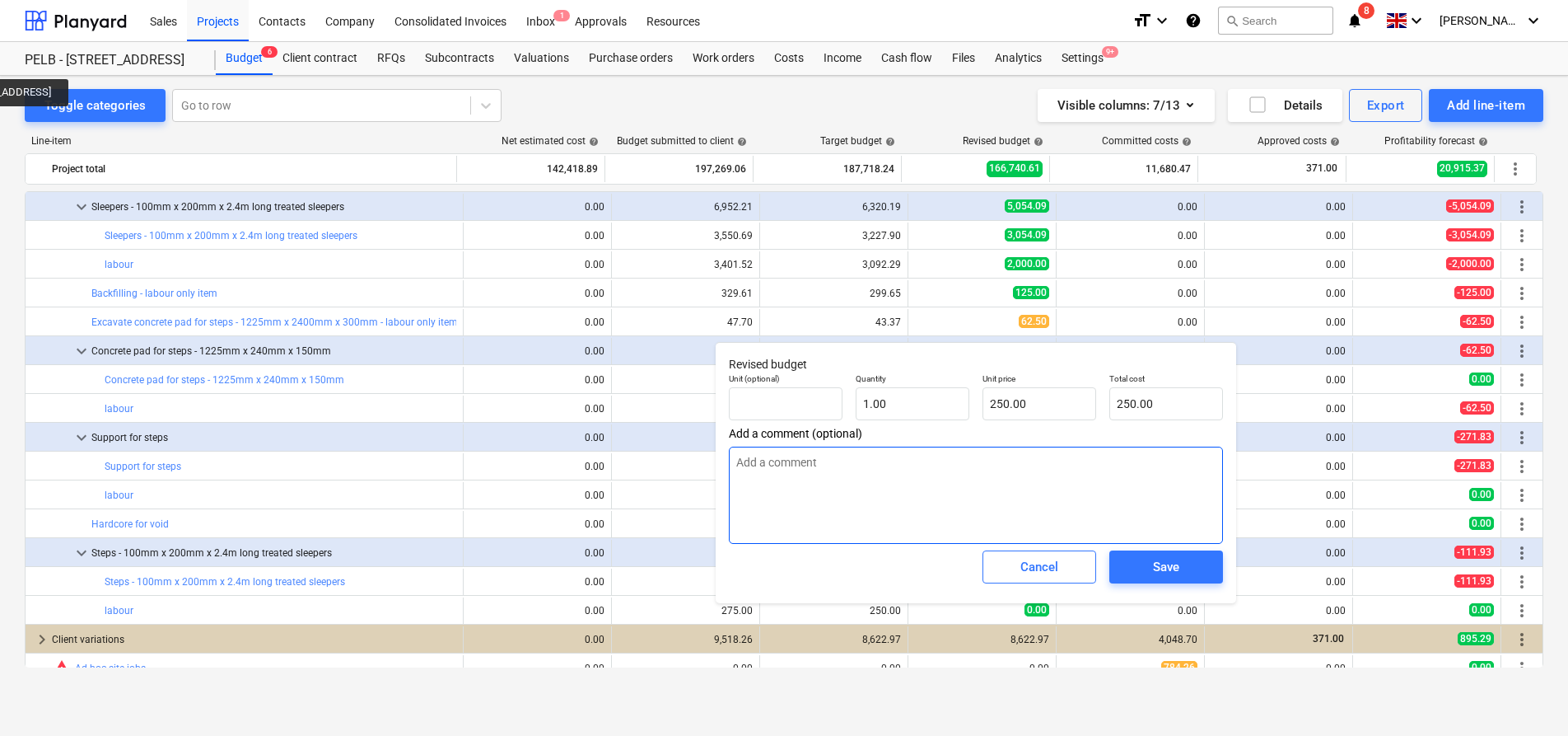
type textarea "2"
type textarea "x"
type textarea "2"
type textarea "x"
type textarea "2 m"
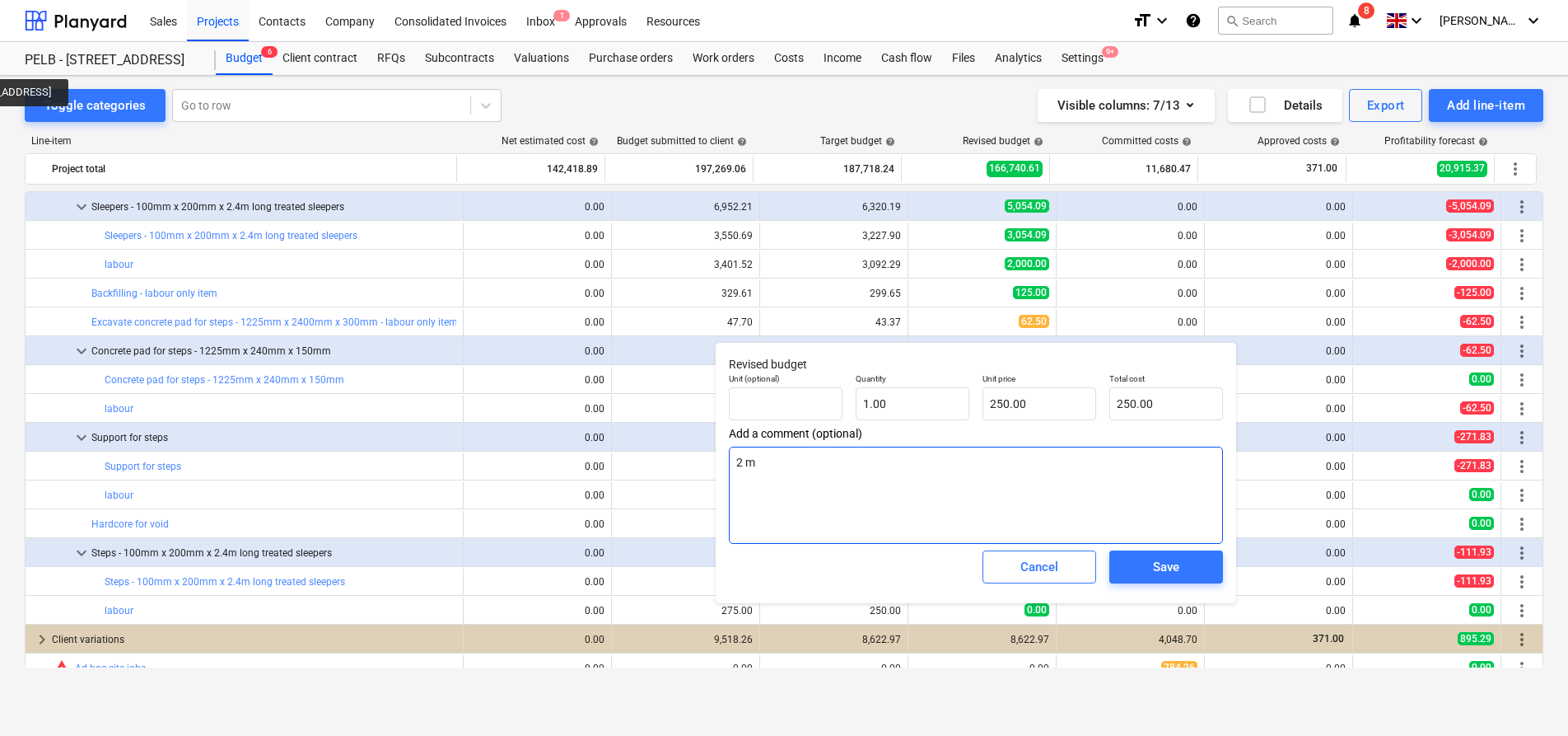
type textarea "x"
type textarea "2 me"
type textarea "x"
type textarea "2 men"
type textarea "x"
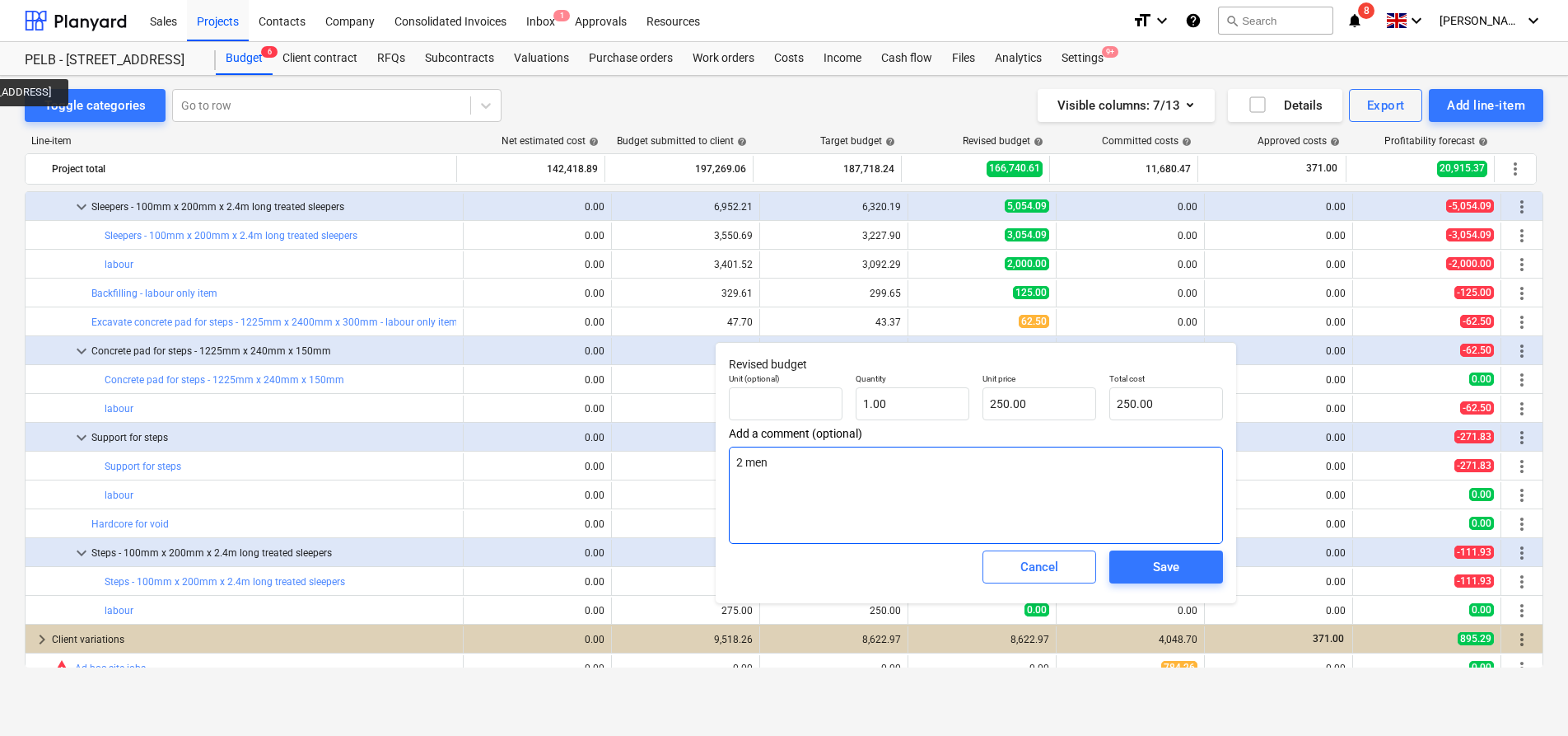
type textarea "2 men h"
type textarea "x"
type textarea "2 men ha"
type textarea "x"
type textarea "2 men hal"
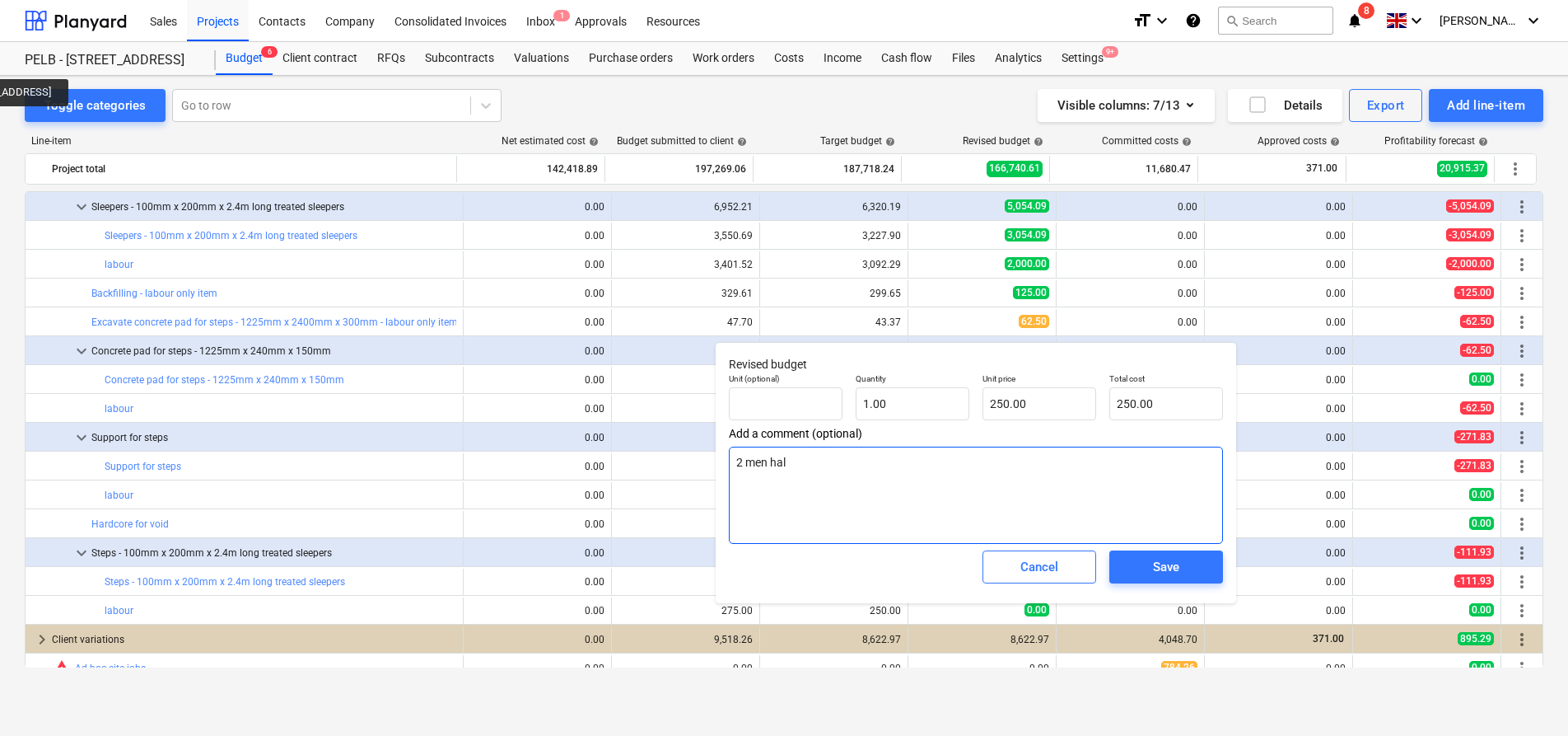
type textarea "x"
type textarea "2 men half"
type textarea "x"
type textarea "2 men half"
type textarea "x"
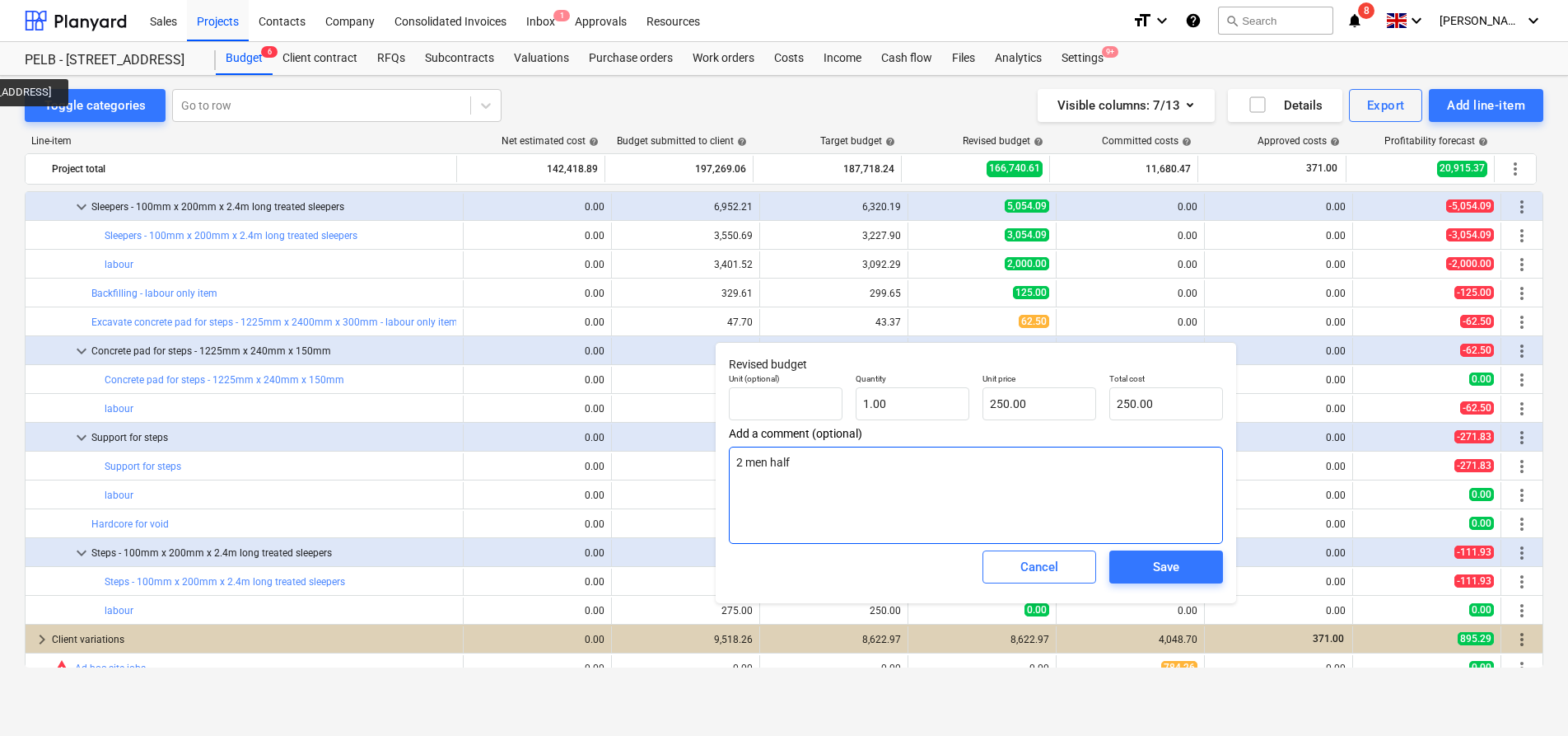
type textarea "2 men half a"
type textarea "x"
type textarea "2 men half a"
type textarea "x"
type textarea "2 men half a d"
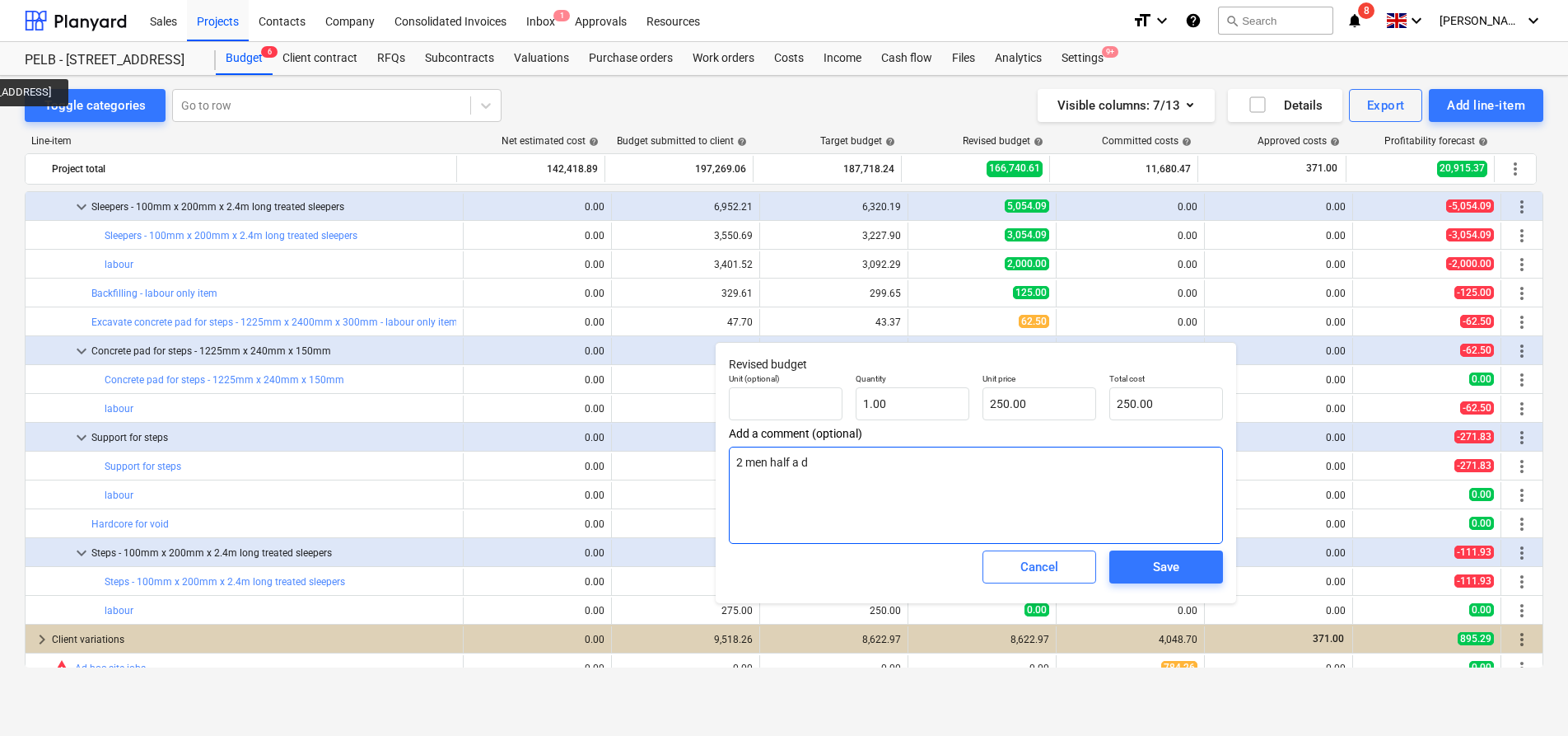
type textarea "x"
type textarea "2 men half a da"
type textarea "x"
click at [1178, 541] on textarea "2 men half a day" at bounding box center [976, 495] width 494 height 97
type textarea "2 men half a day"
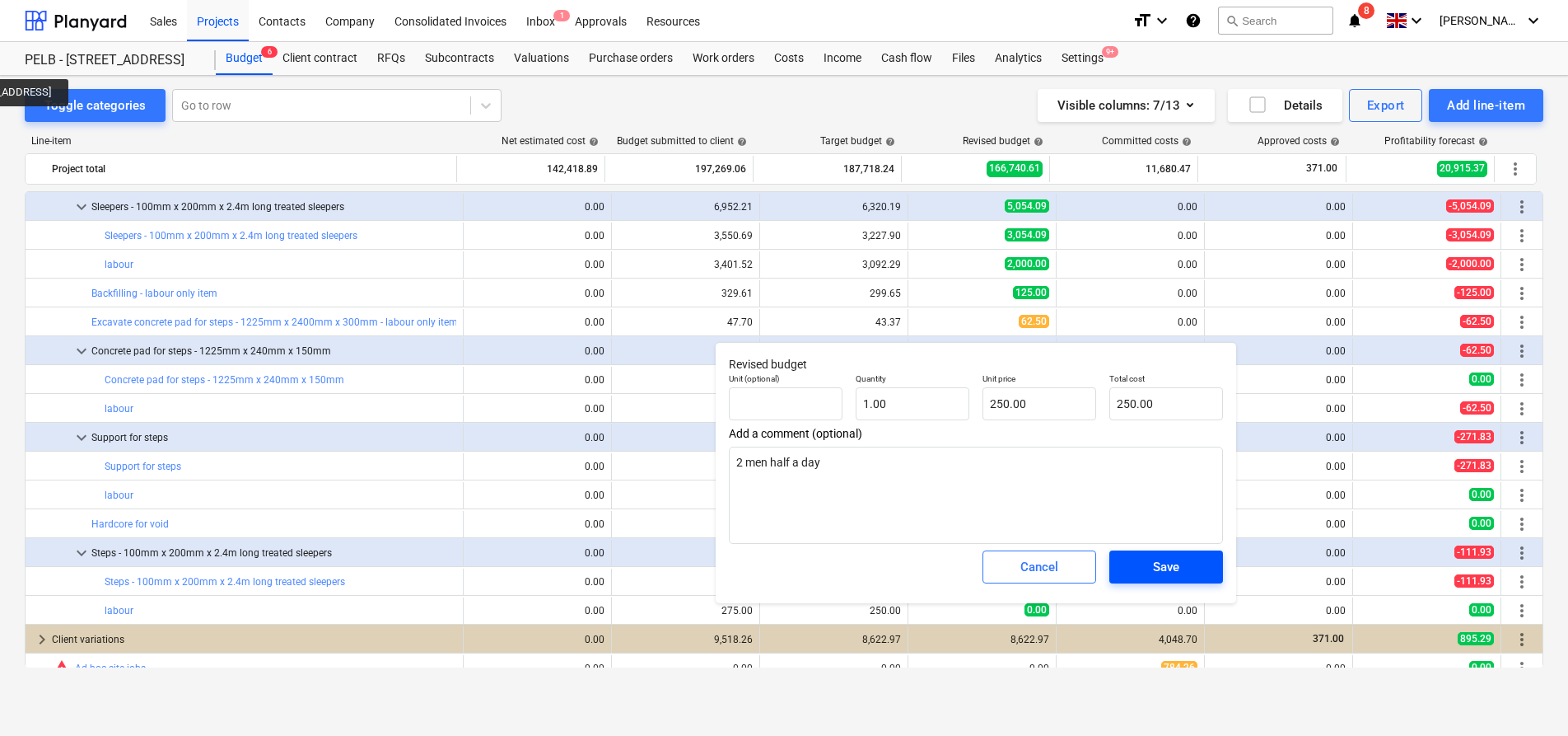
click at [1174, 566] on div "Save" at bounding box center [1166, 566] width 27 height 21
type textarea "x"
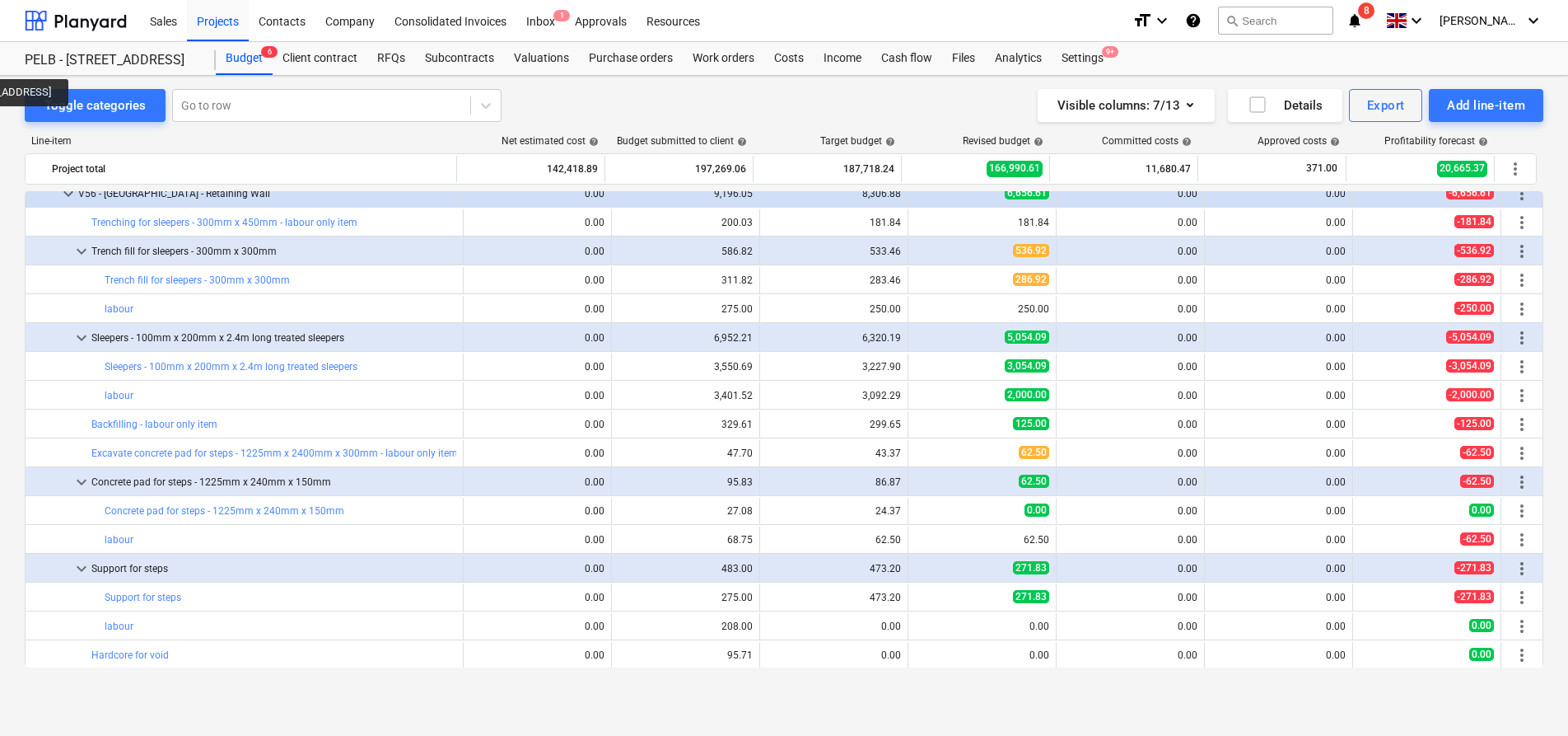
scroll to position [762, 0]
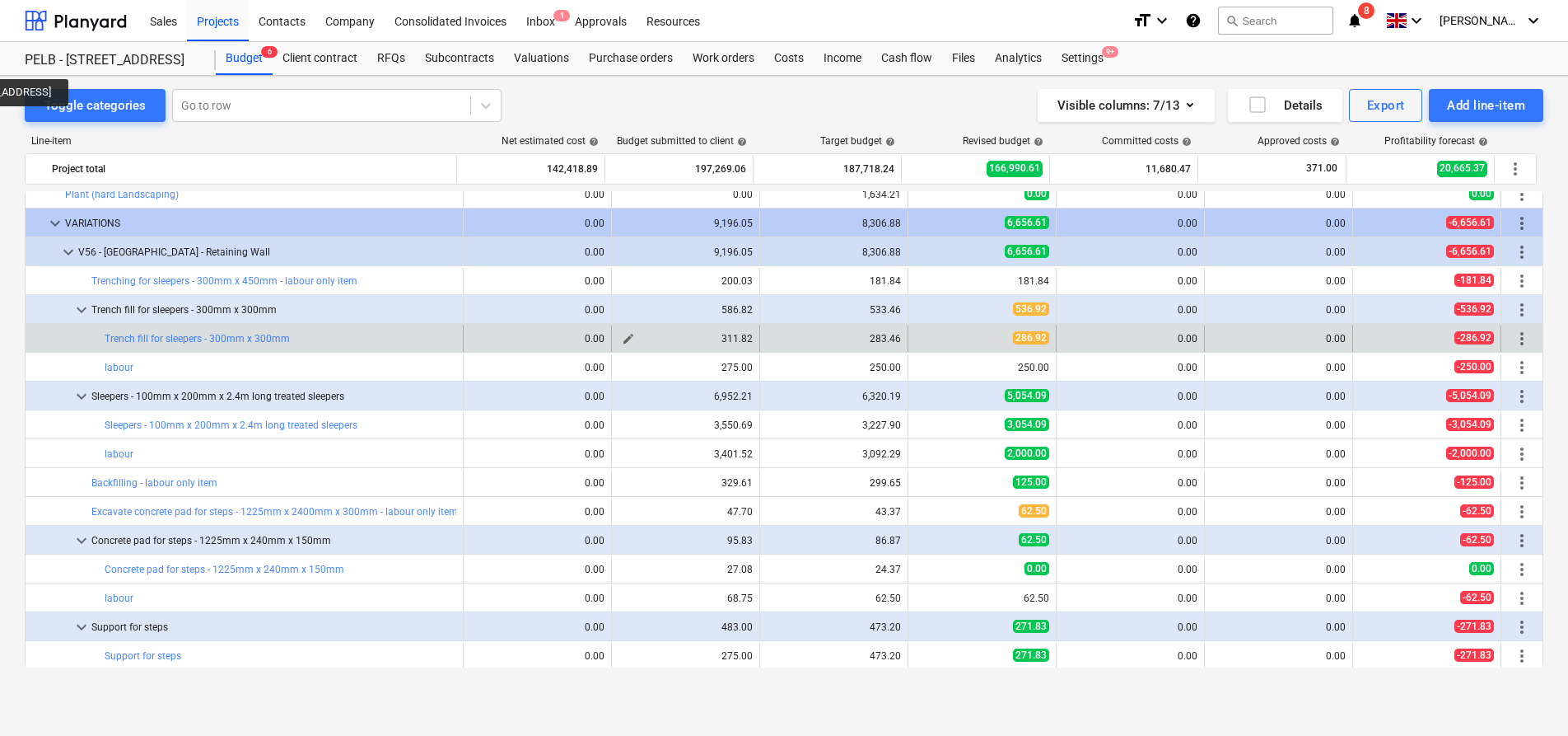
click at [622, 339] on span "edit" at bounding box center [628, 339] width 13 height 13
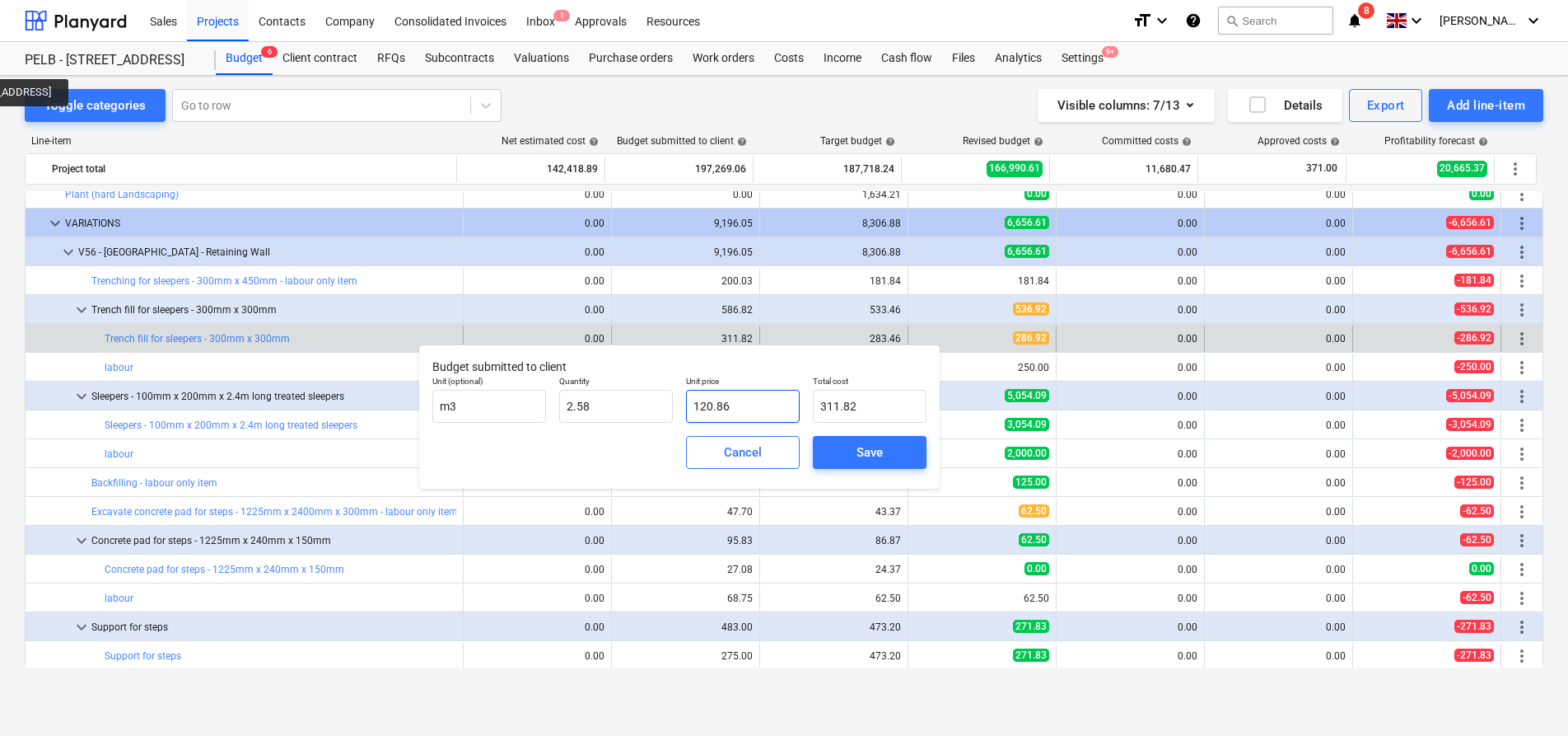
drag, startPoint x: 750, startPoint y: 406, endPoint x: 680, endPoint y: 401, distance: 70.2
click at [680, 401] on div "Unit price 120.86" at bounding box center [742, 399] width 127 height 60
type input "2"
type input "5.16"
type input "28"
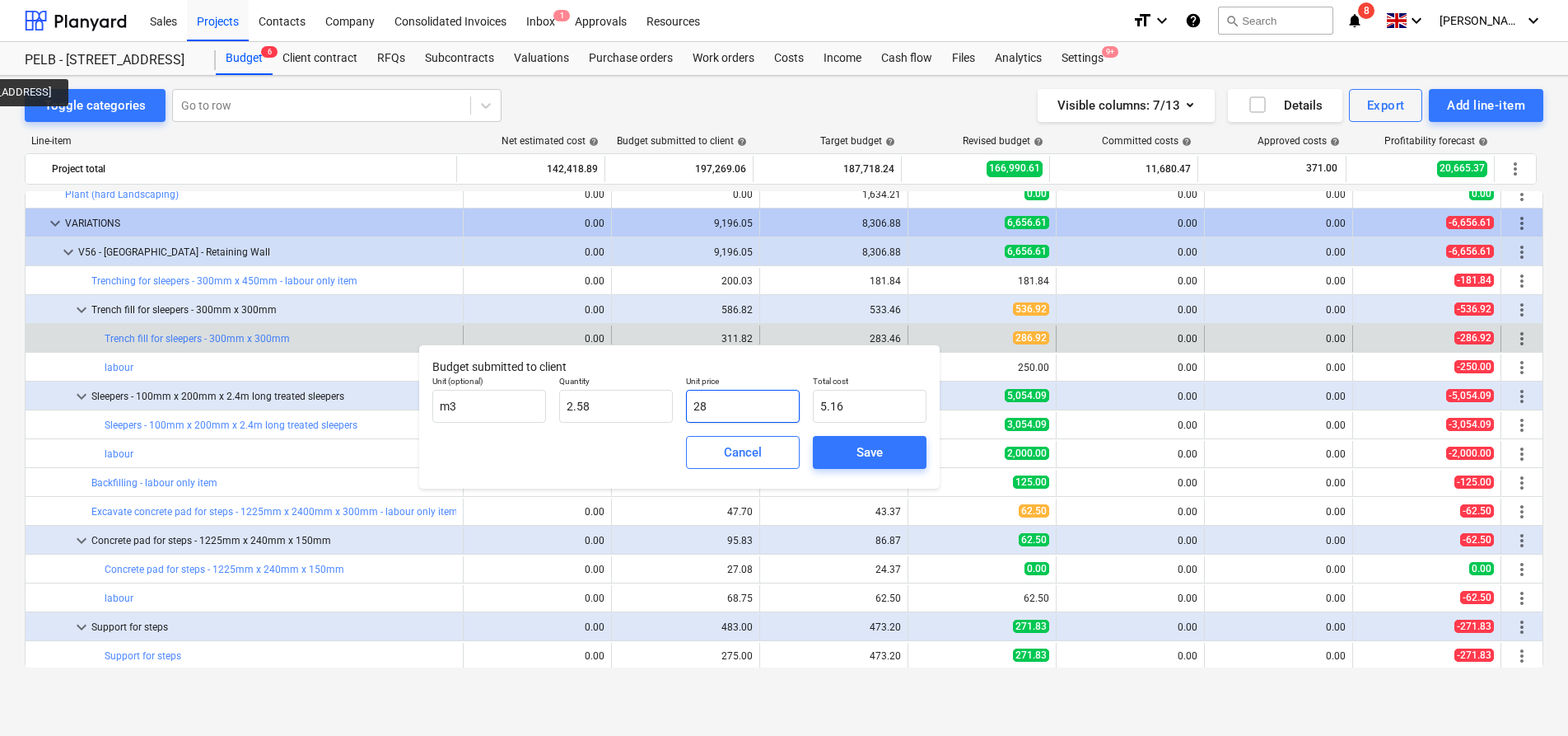
type input "72.24"
type input "286"
type input "737.88"
type input "286.9"
type input "740.20"
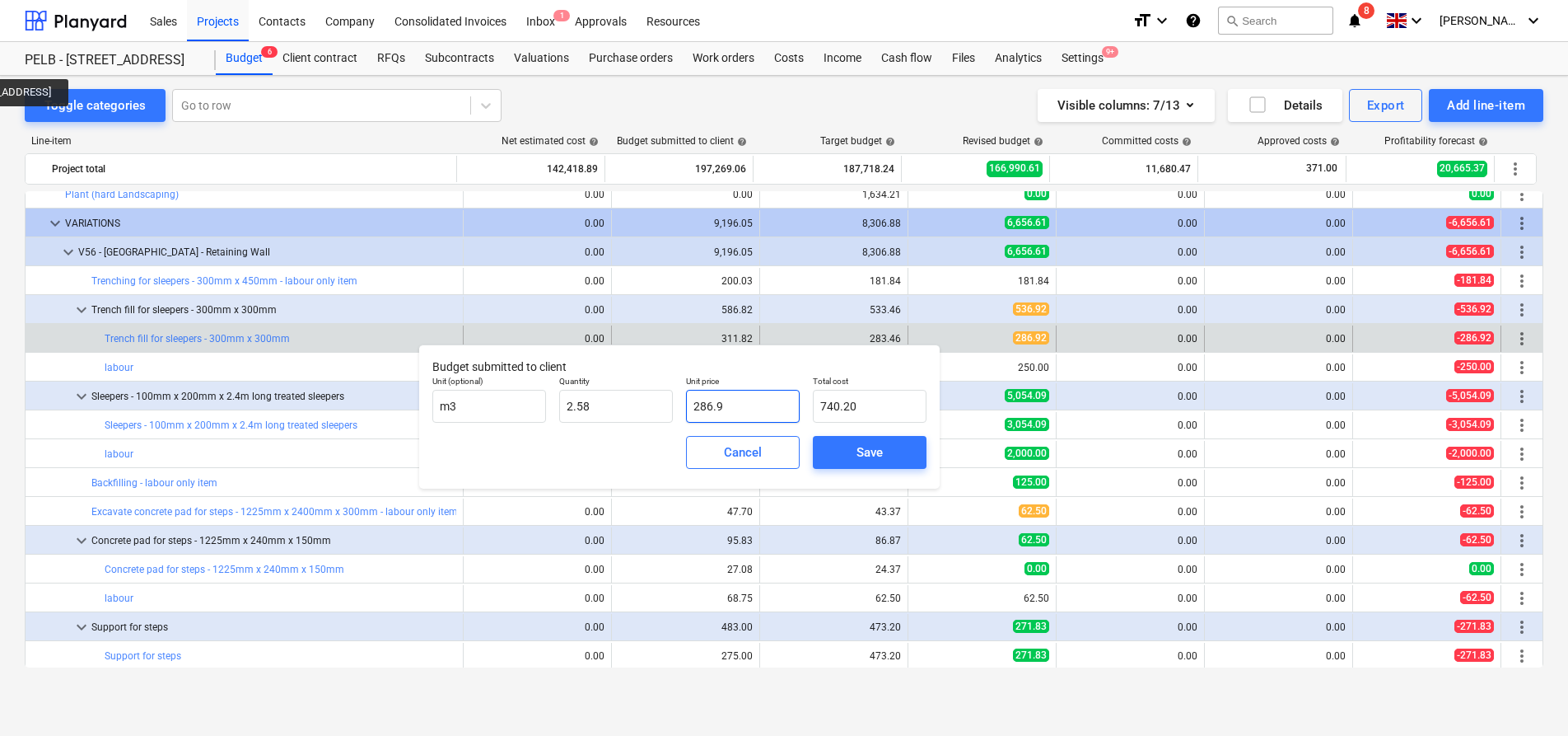
type input "286.92"
type input "740.25"
type input "286.92"
click at [866, 454] on div "Save" at bounding box center [870, 451] width 27 height 21
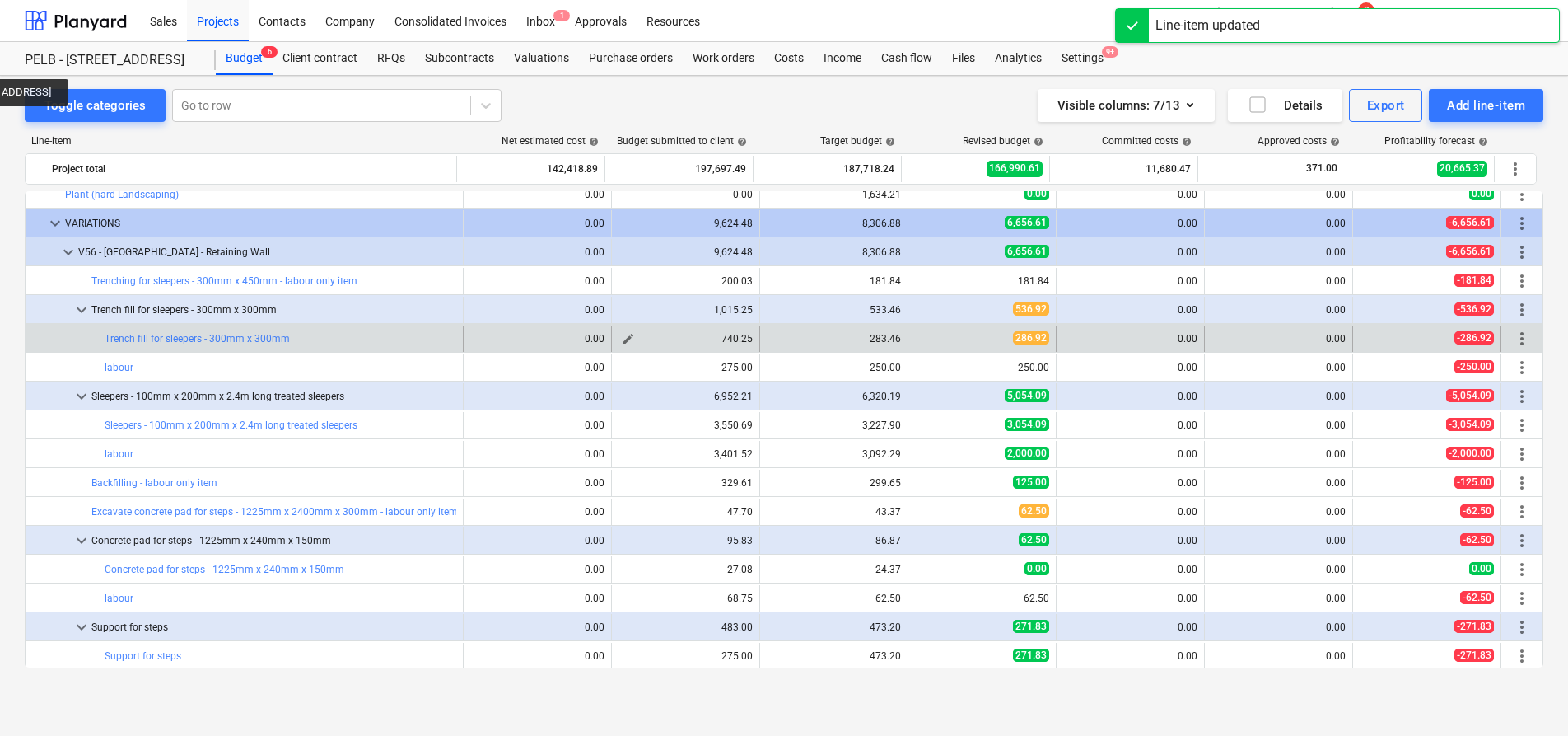
click at [623, 338] on span "edit" at bounding box center [628, 339] width 13 height 13
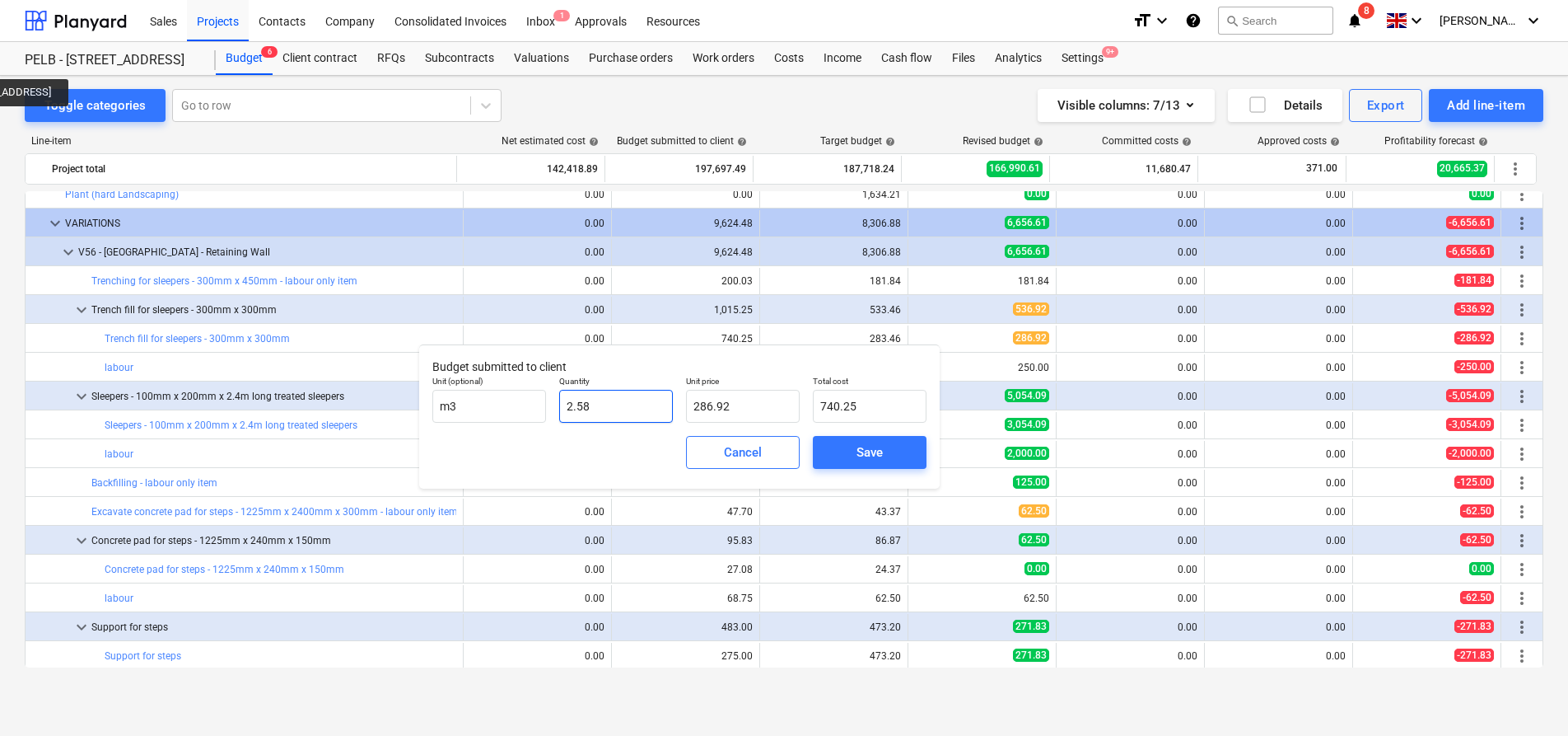
drag, startPoint x: 599, startPoint y: 404, endPoint x: 547, endPoint y: 404, distance: 52.0
click at [547, 404] on div "Unit (optional) m3 Quantity 2.58 Unit price 286.92 Total cost 740.25" at bounding box center [679, 399] width 507 height 60
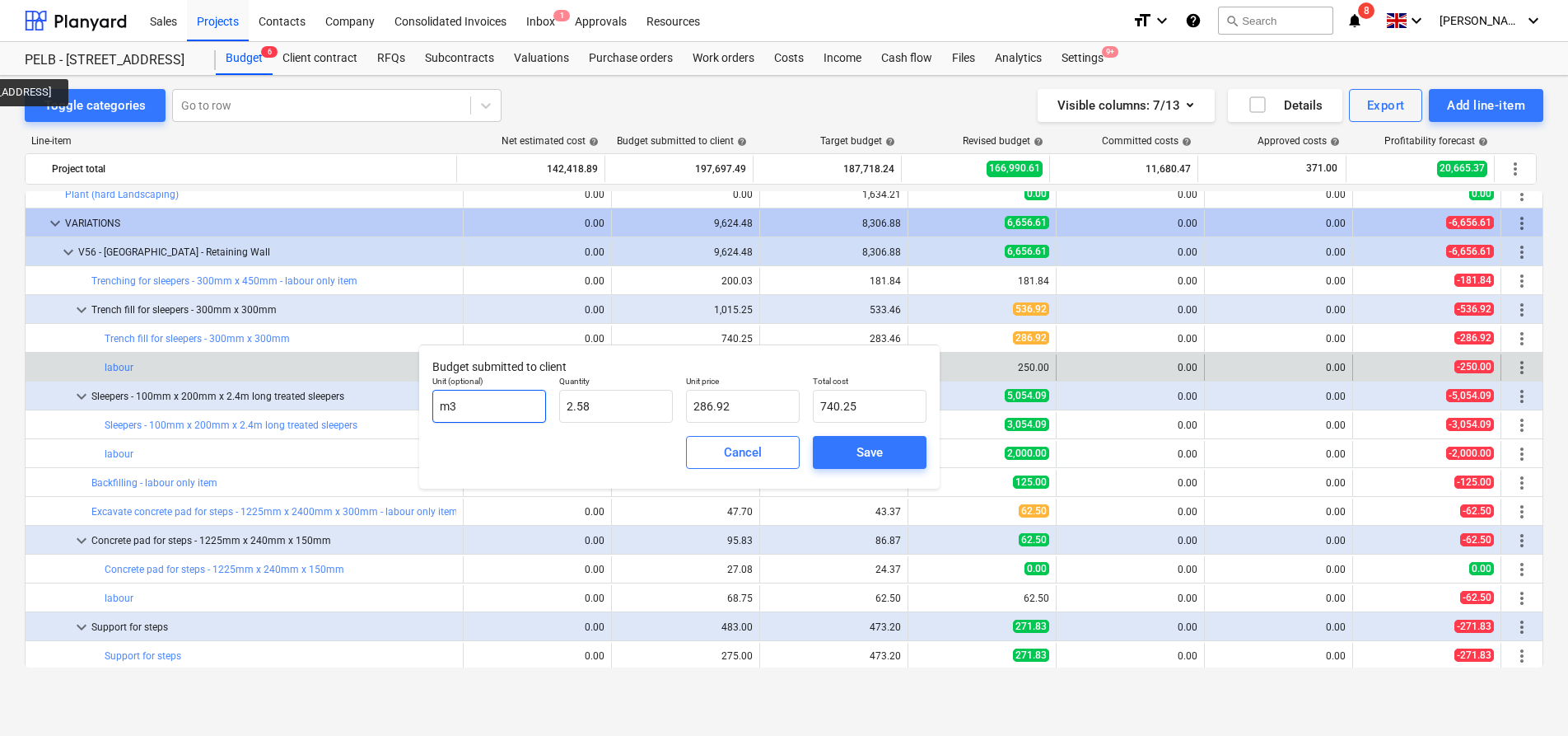
drag, startPoint x: 498, startPoint y: 398, endPoint x: 330, endPoint y: 372, distance: 170.0
click at [331, 374] on body "Sales Projects Contacts Company Consolidated Invoices Inbox 1 Approvals Resourc…" at bounding box center [784, 368] width 1568 height 736
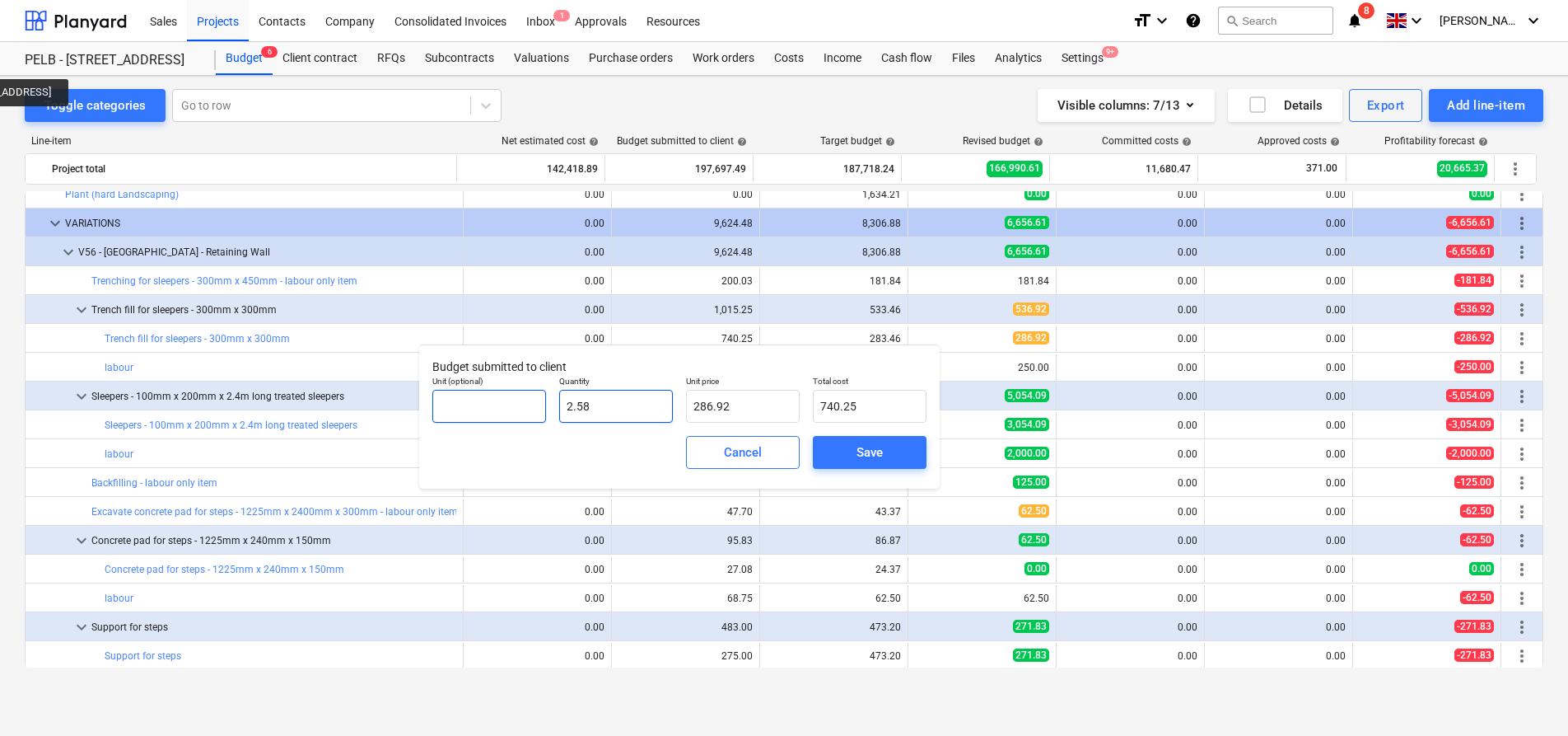
drag, startPoint x: 658, startPoint y: 417, endPoint x: 513, endPoint y: 402, distance: 145.8
click at [513, 402] on div "Unit (optional) Quantity 2.58 Unit price 286.92 Total cost 740.25" at bounding box center [679, 399] width 507 height 60
type input "1"
type input "286.92"
type input "1.00"
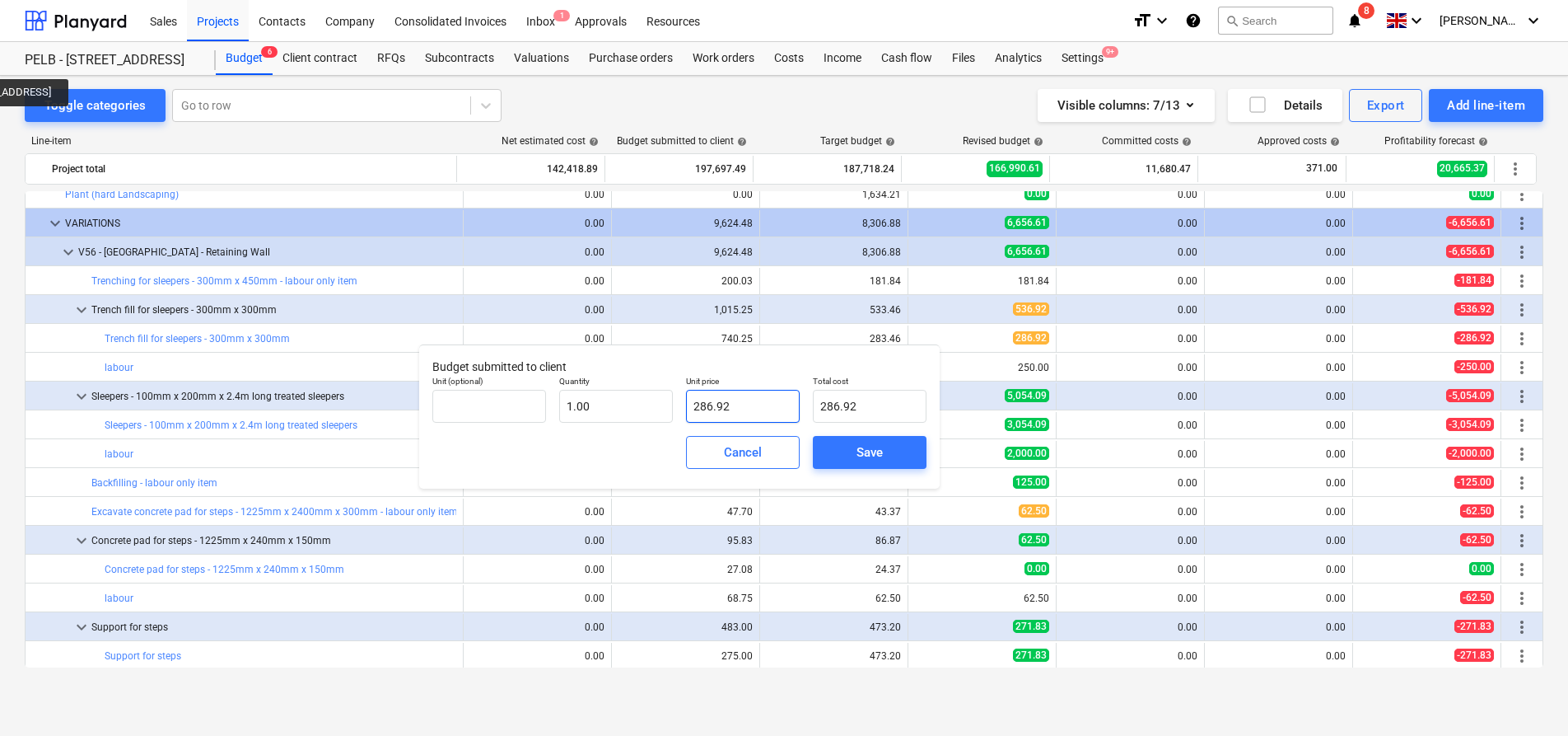
click at [755, 419] on input "286.92" at bounding box center [743, 406] width 114 height 33
drag, startPoint x: 755, startPoint y: 408, endPoint x: 683, endPoint y: 408, distance: 72.0
click at [683, 408] on div "Unit price 286.92" at bounding box center [742, 399] width 127 height 60
type input "2"
type input "2.00"
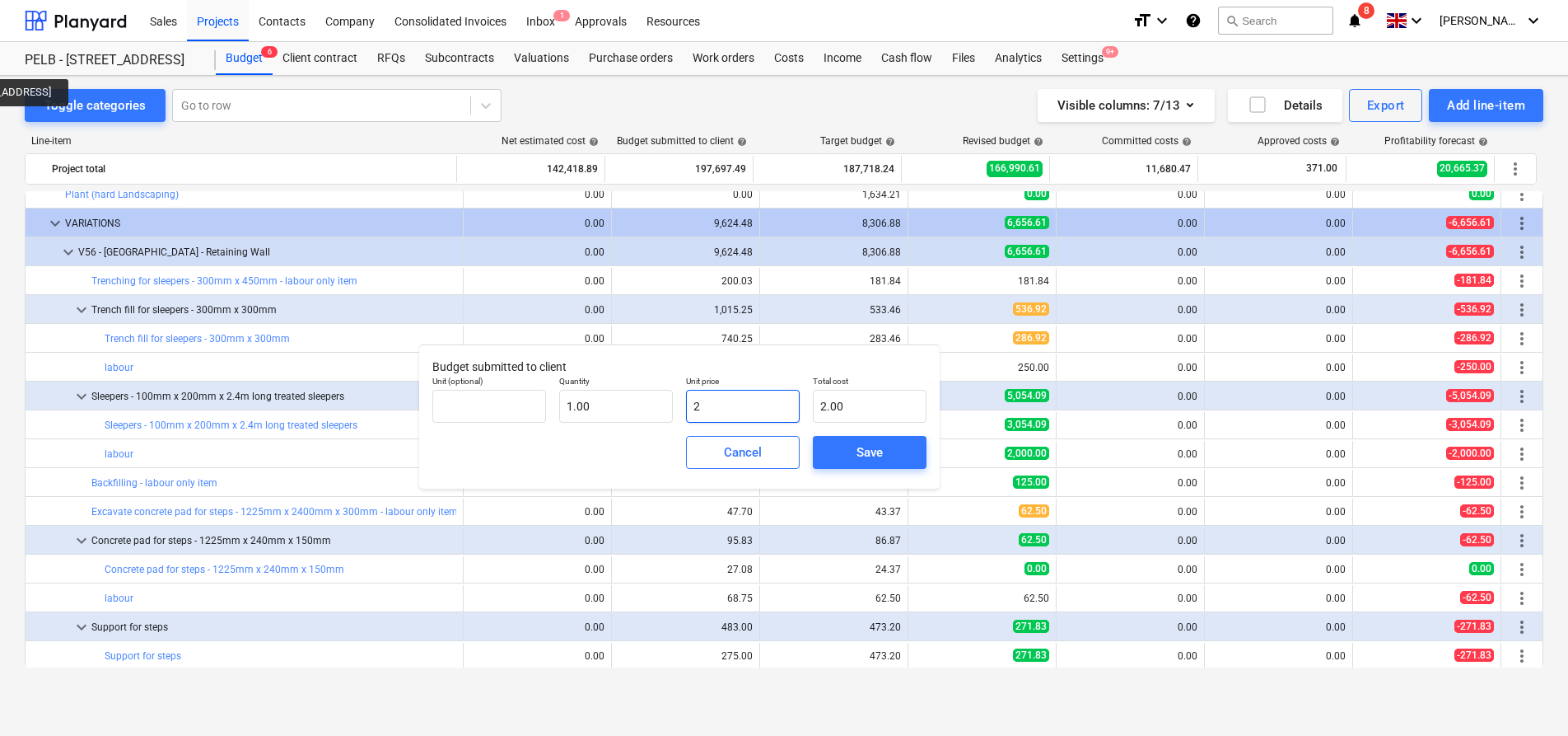
type input "28"
type input "28.00"
type input "284"
type input "284.00"
type input "284.3"
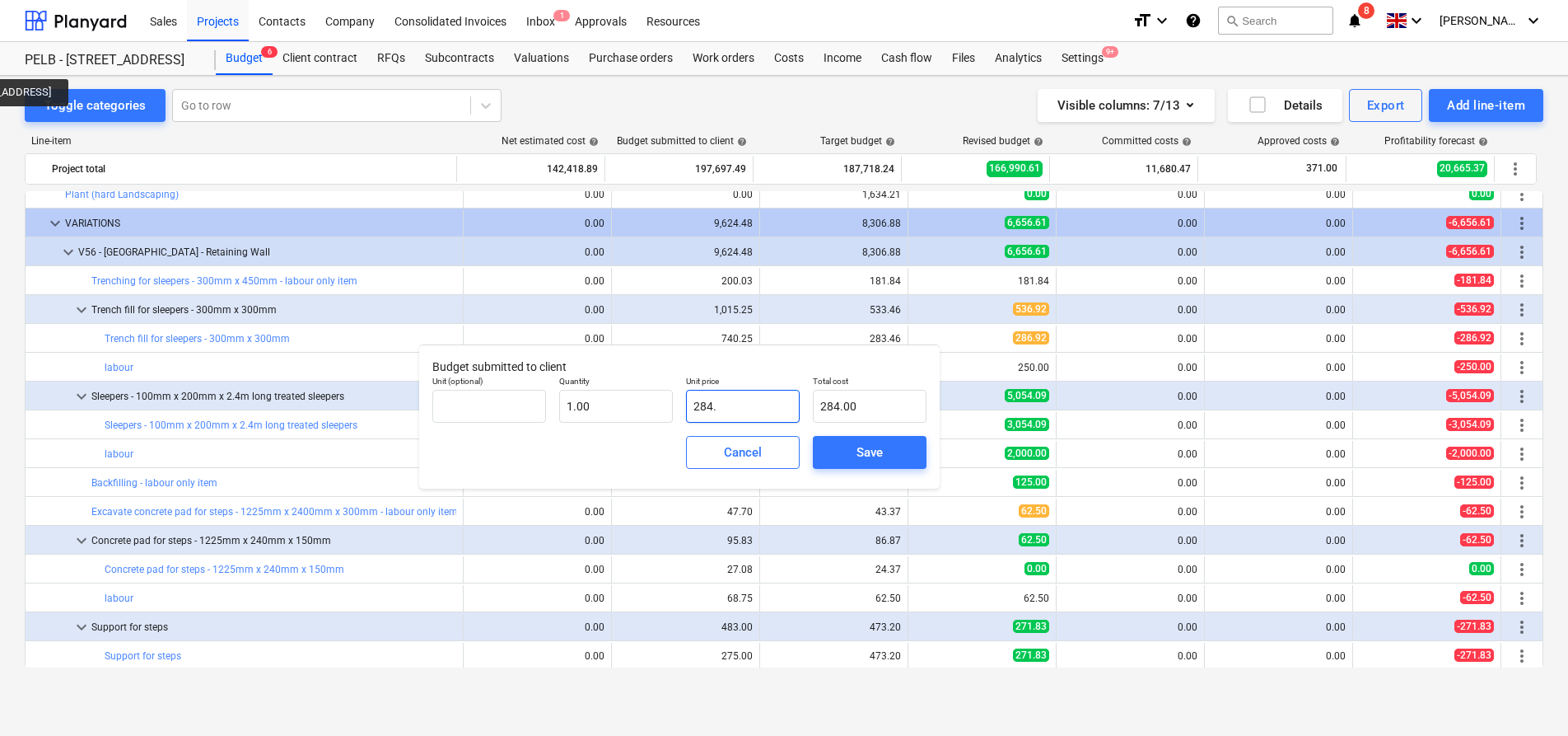
type input "284.30"
type input "284.34"
click at [851, 442] on span "Save" at bounding box center [870, 451] width 74 height 21
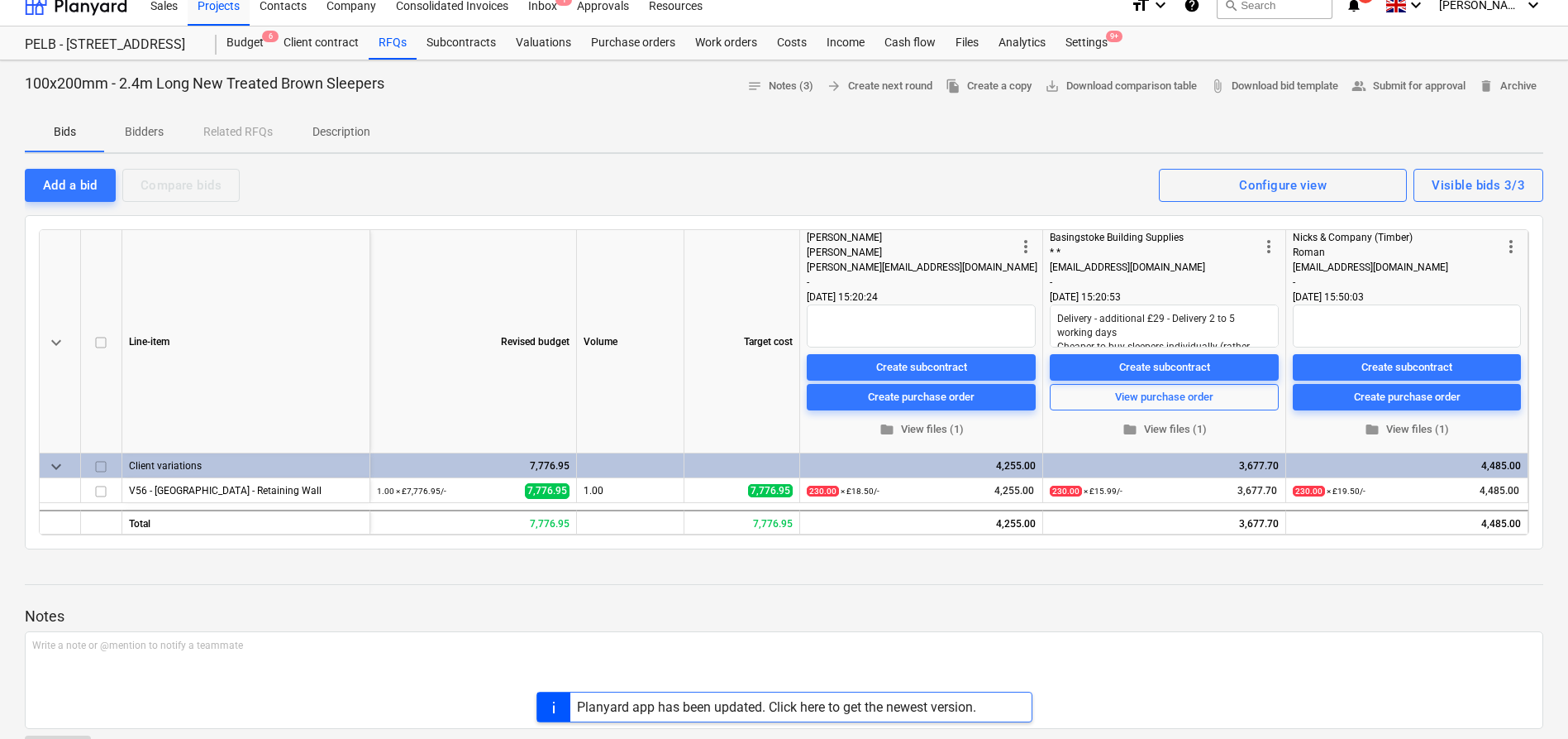
scroll to position [85, 0]
type textarea "x"
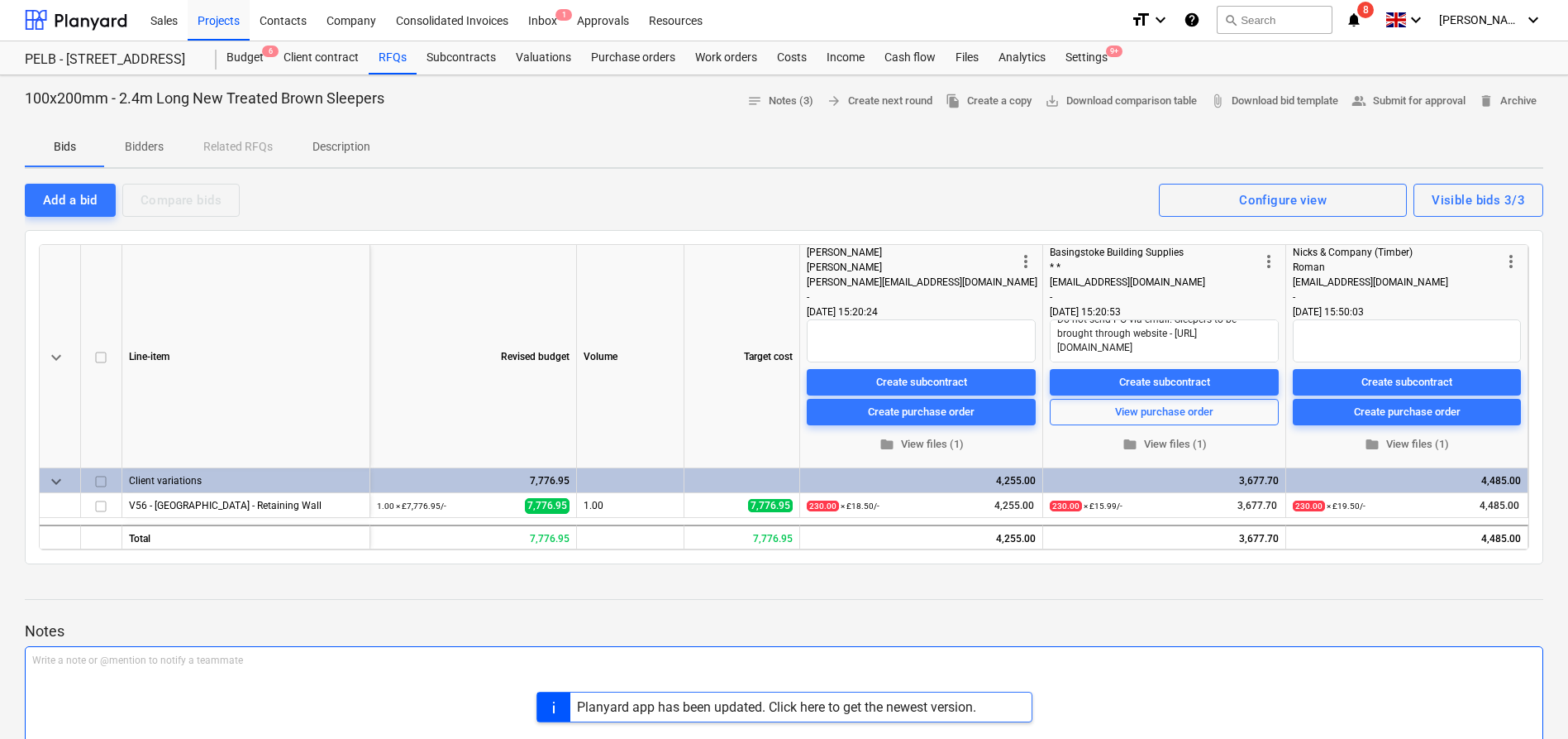
scroll to position [0, 0]
